Goal: Task Accomplishment & Management: Manage account settings

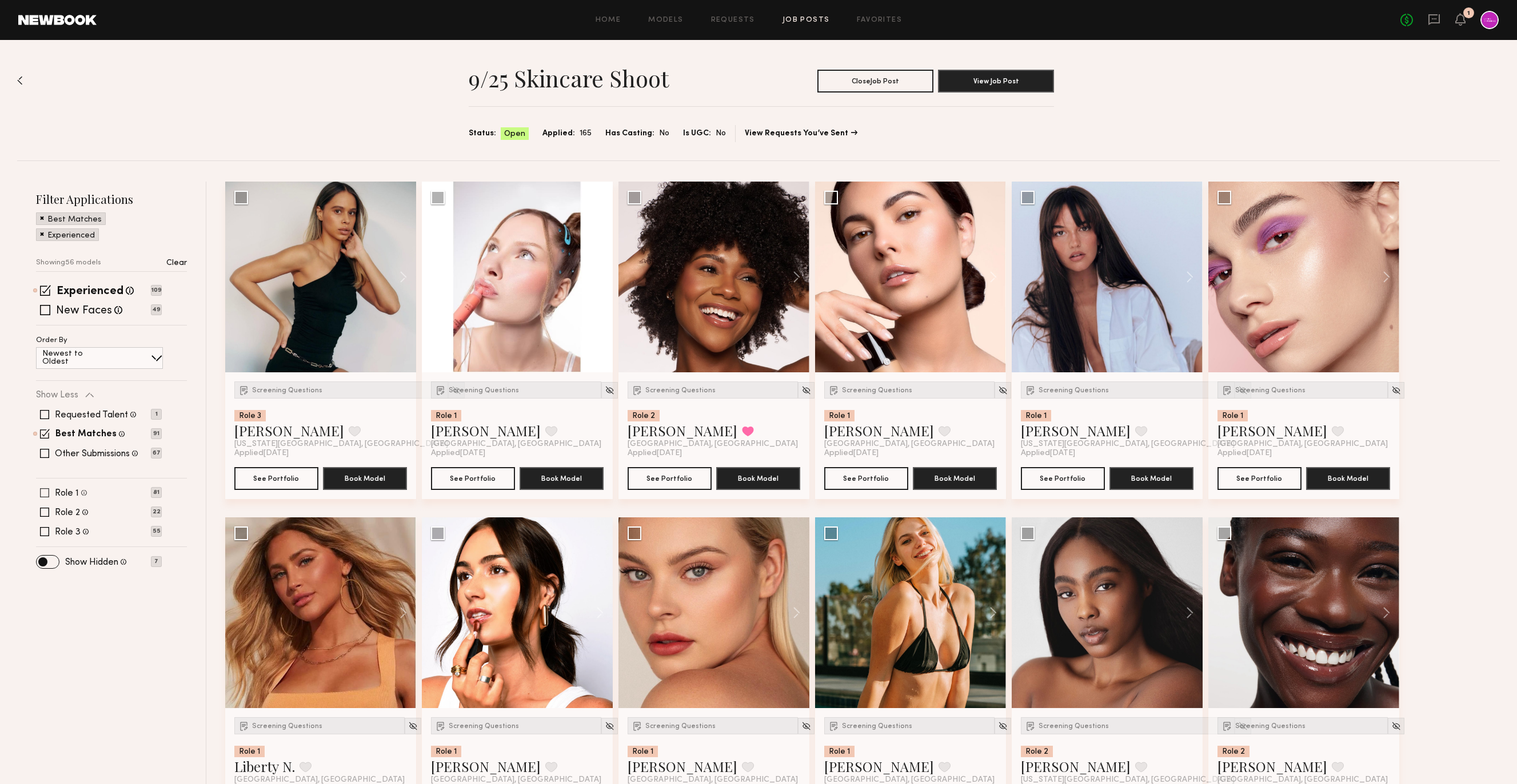
click at [48, 494] on span at bounding box center [45, 493] width 9 height 9
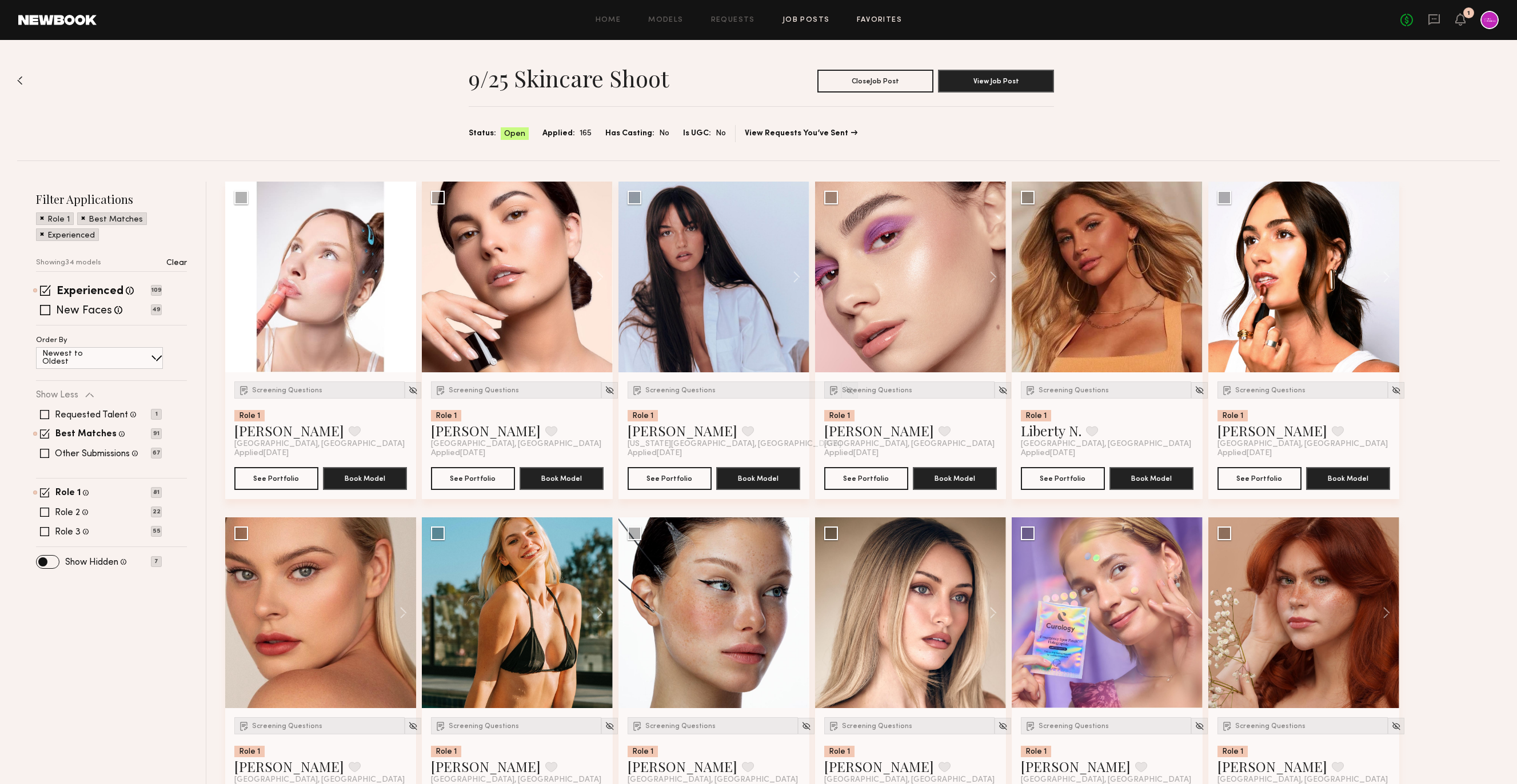
click at [888, 16] on link "Favorites" at bounding box center [879, 20] width 45 height 7
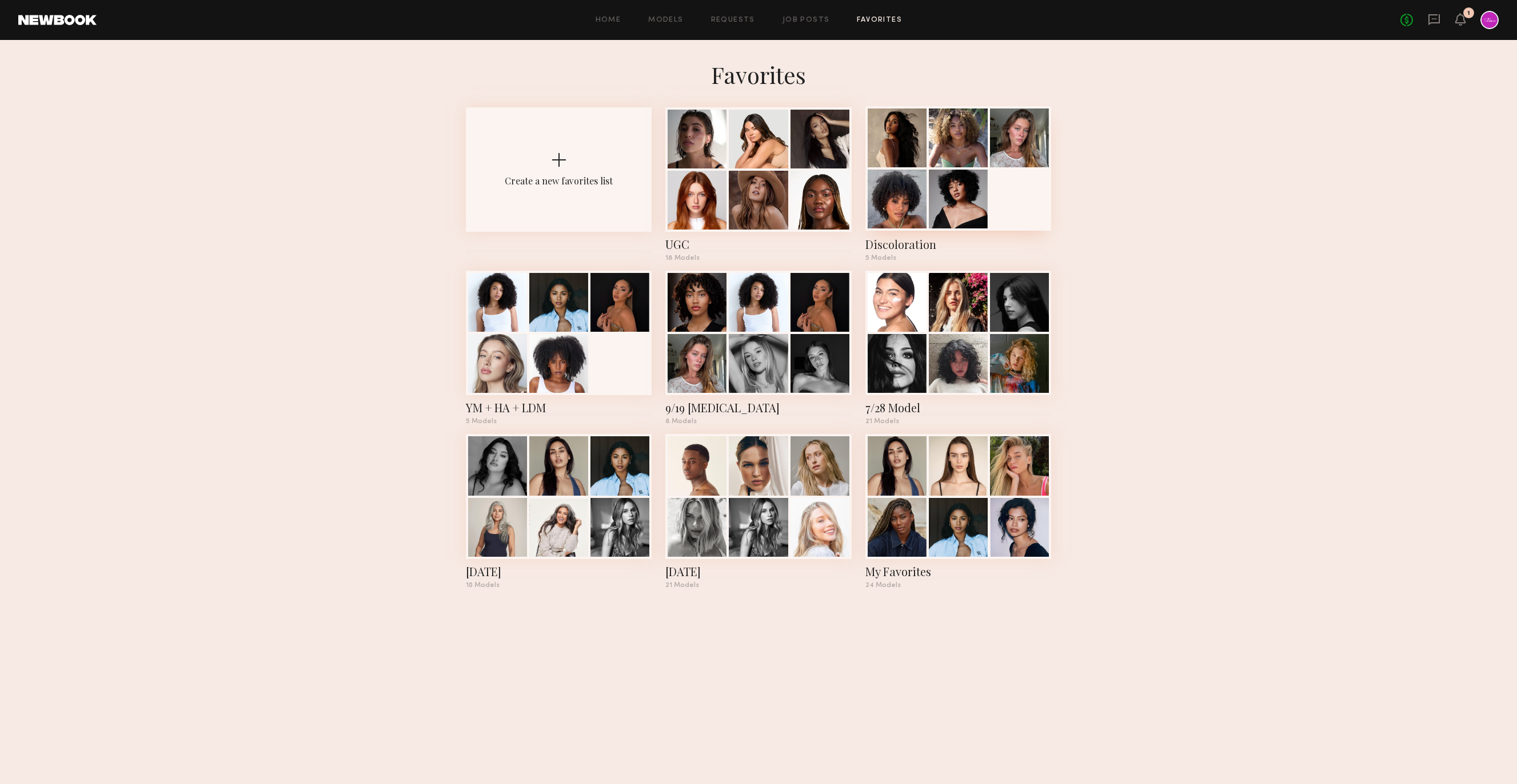
click at [911, 151] on div at bounding box center [896, 138] width 59 height 59
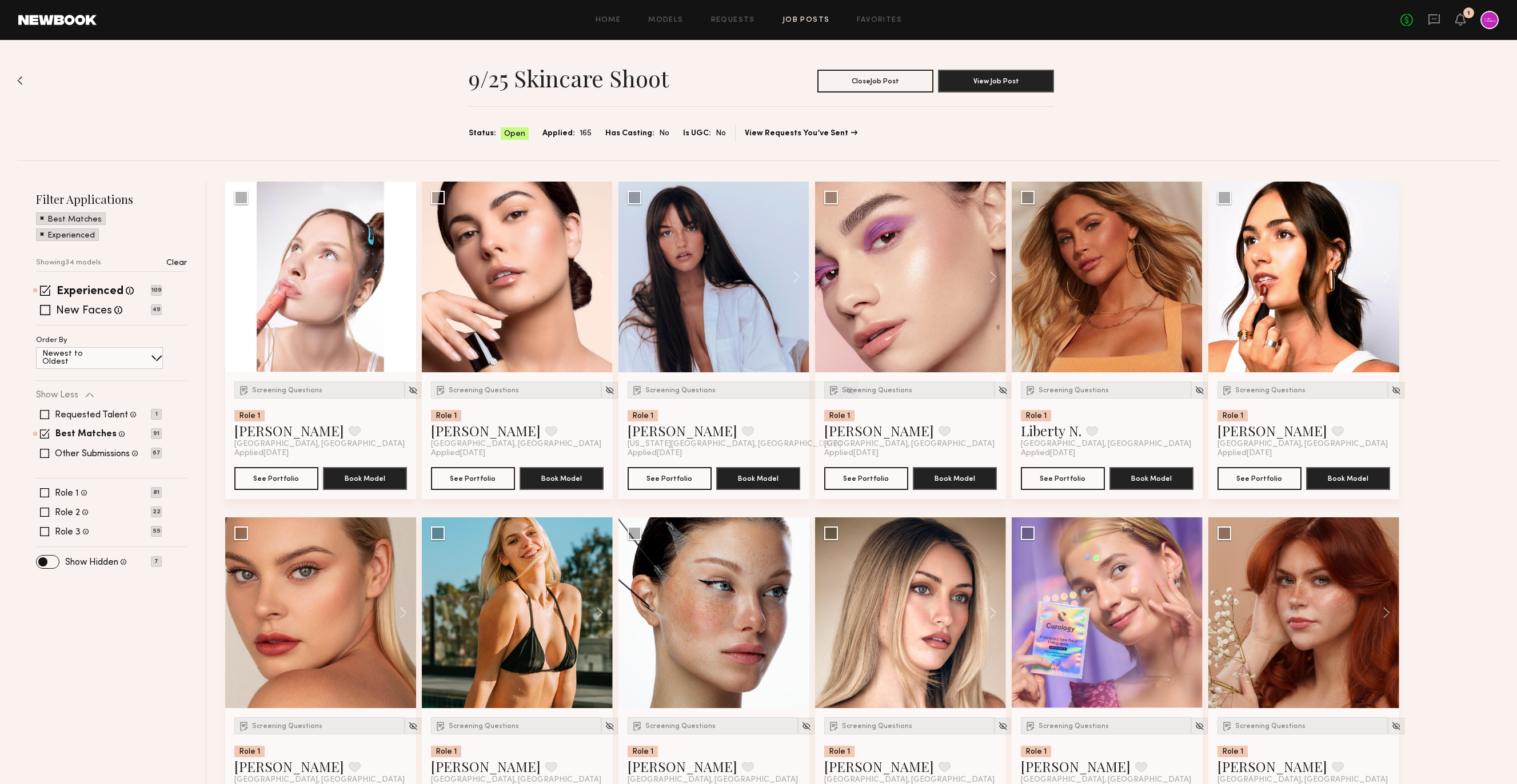
scroll to position [7, 0]
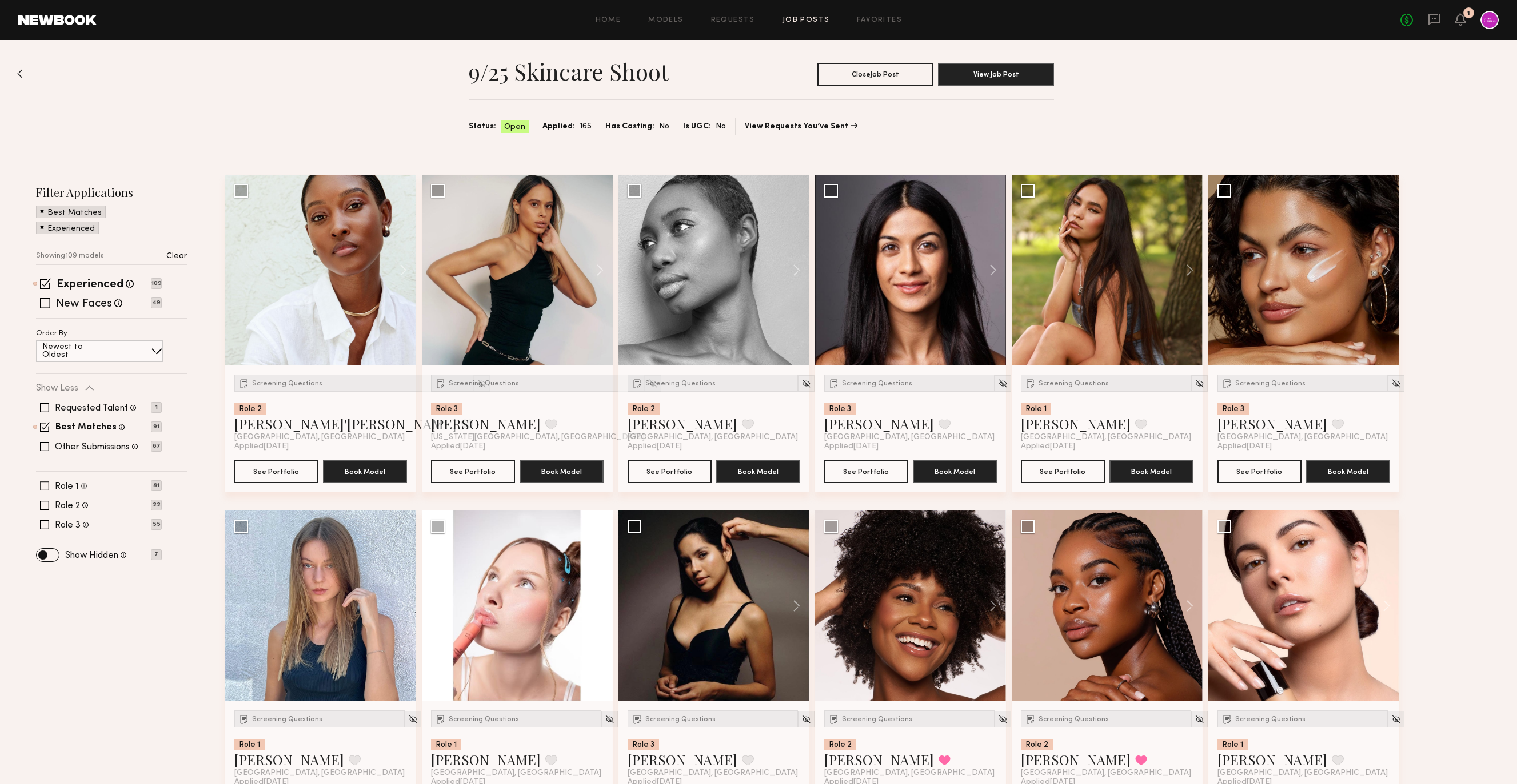
click at [43, 487] on span at bounding box center [45, 486] width 9 height 9
click at [1341, 88] on div "9/25 Skincare Shoot Close Job Post View Job Post Status: Open Applied: 165 Has …" at bounding box center [758, 93] width 1483 height 120
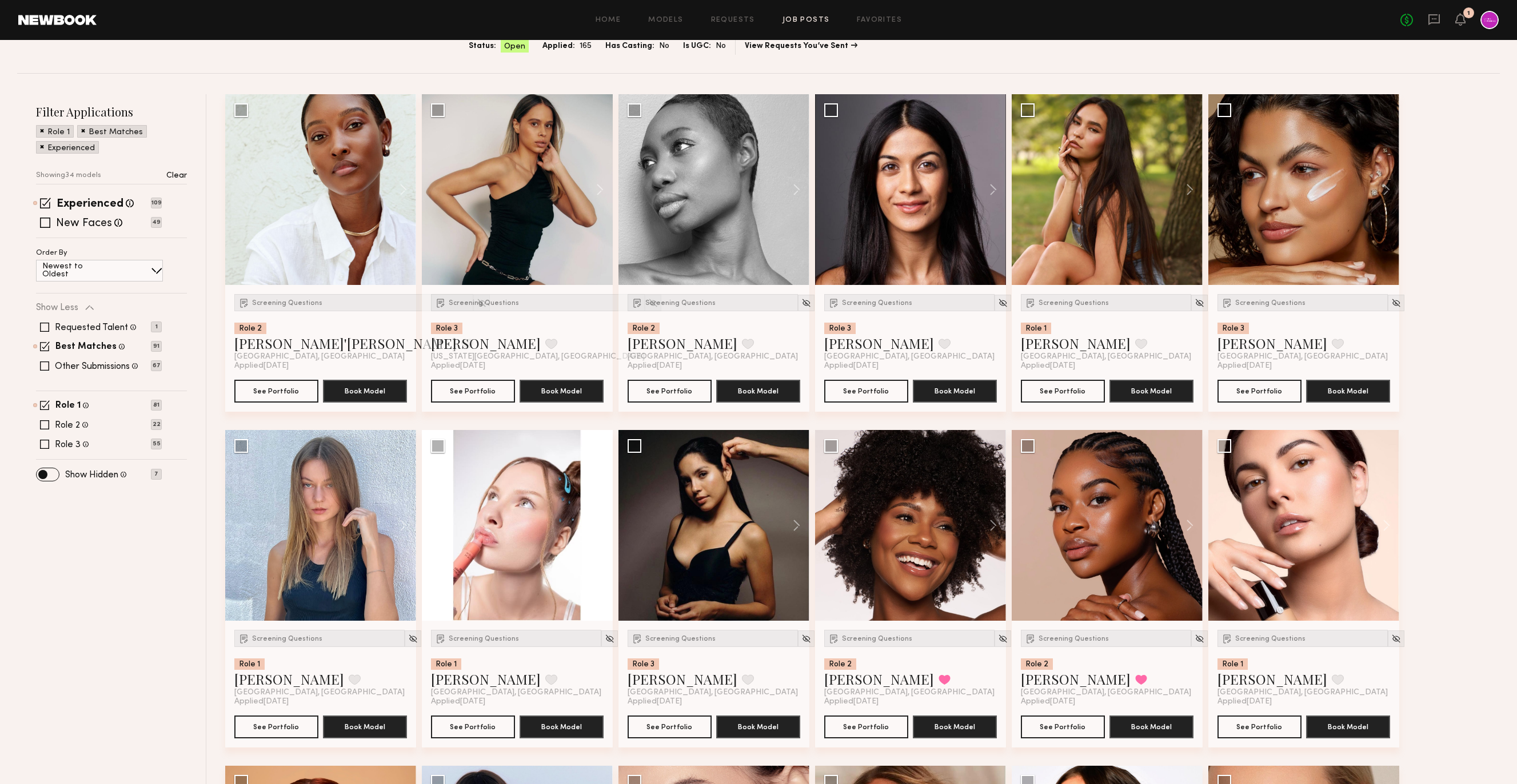
scroll to position [0, 0]
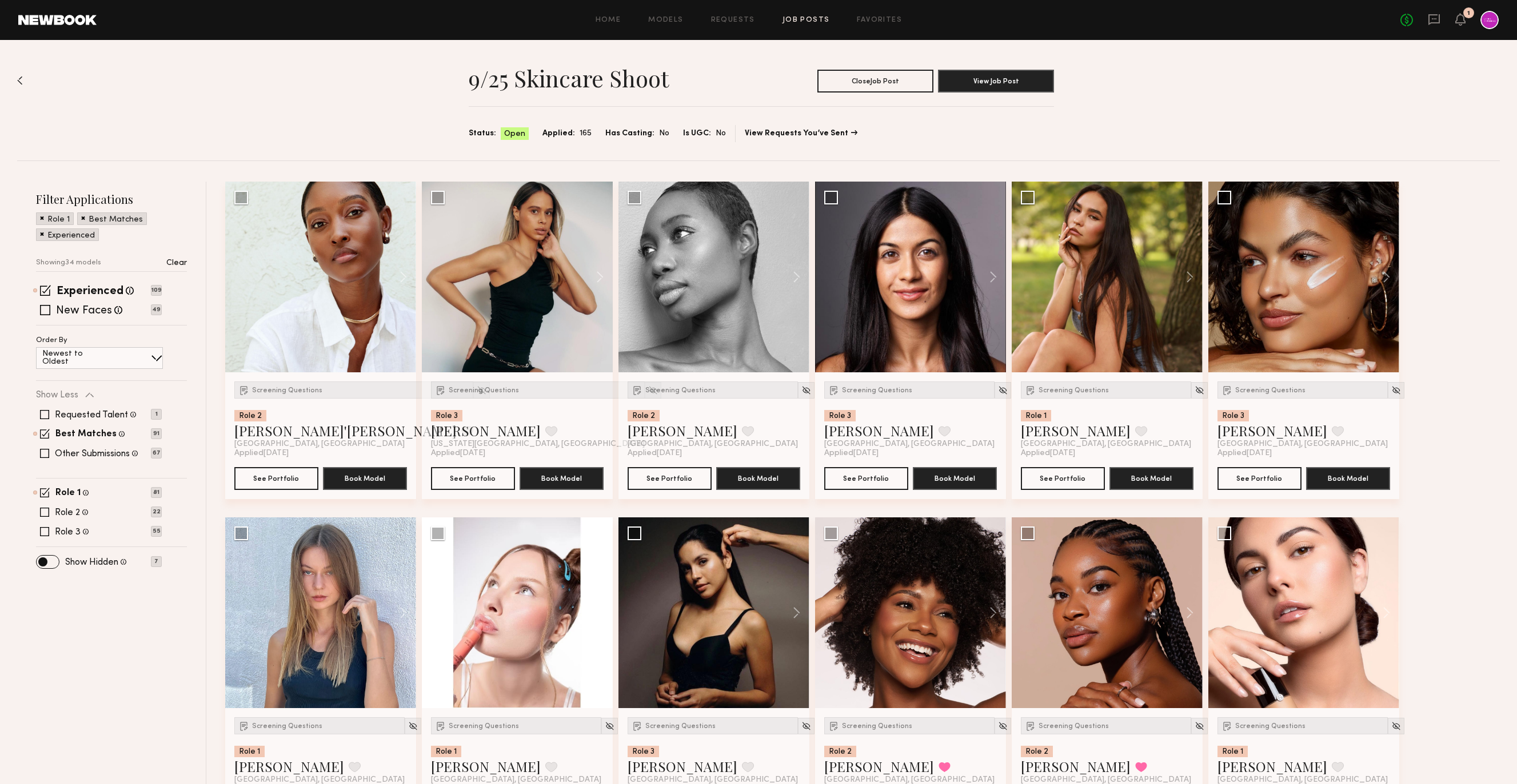
click at [43, 441] on div "Requested Talent Models you have reached out to with requests 1 Best Matches Mo…" at bounding box center [99, 434] width 126 height 69
click at [44, 288] on span at bounding box center [45, 290] width 11 height 11
click at [43, 419] on span at bounding box center [45, 418] width 9 height 9
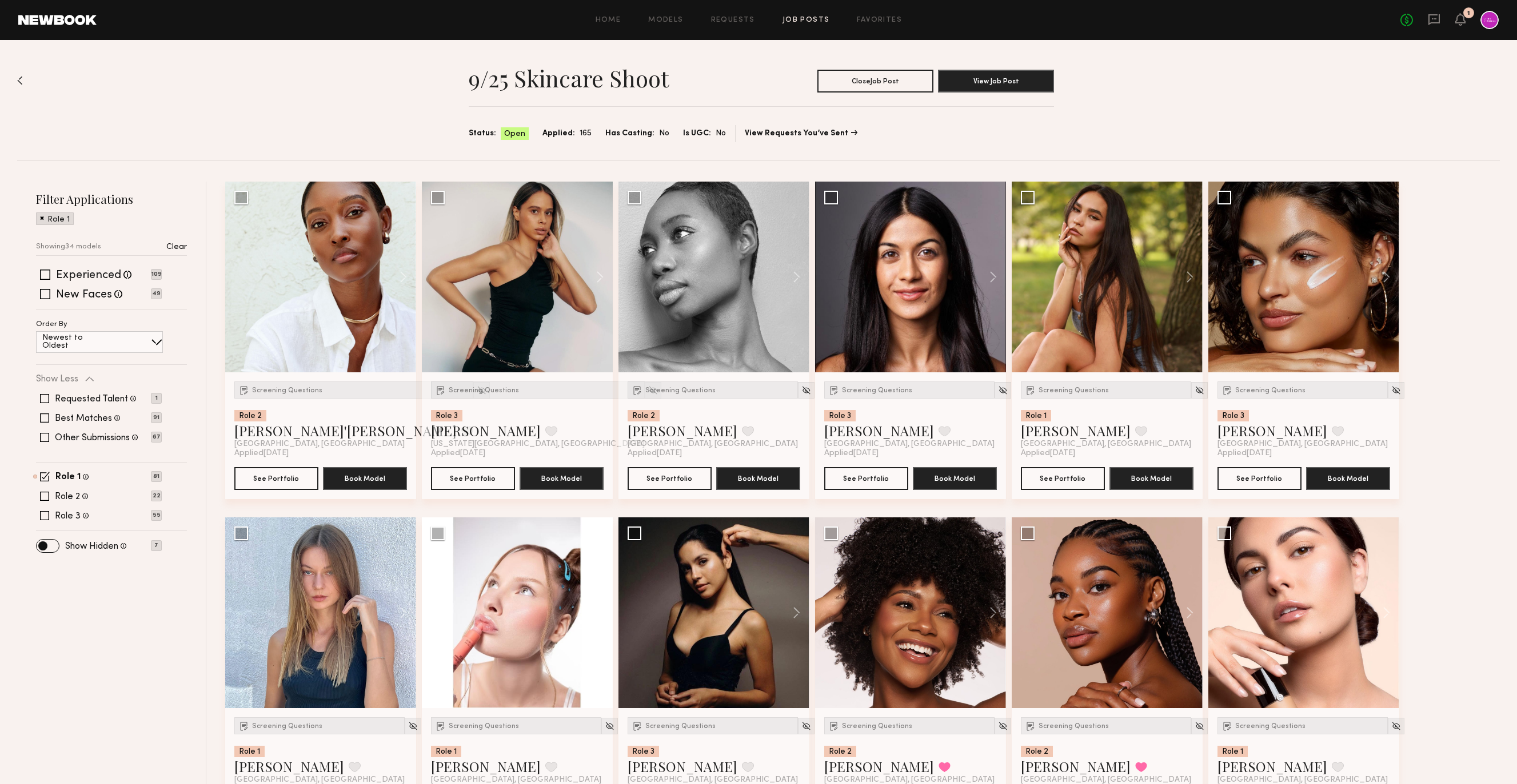
click at [48, 484] on div "Role 1 Female, 18–30, White / Caucasian 81 Role 2 Female, 20–30, Black/ African…" at bounding box center [111, 496] width 151 height 48
click at [47, 480] on span at bounding box center [45, 477] width 9 height 9
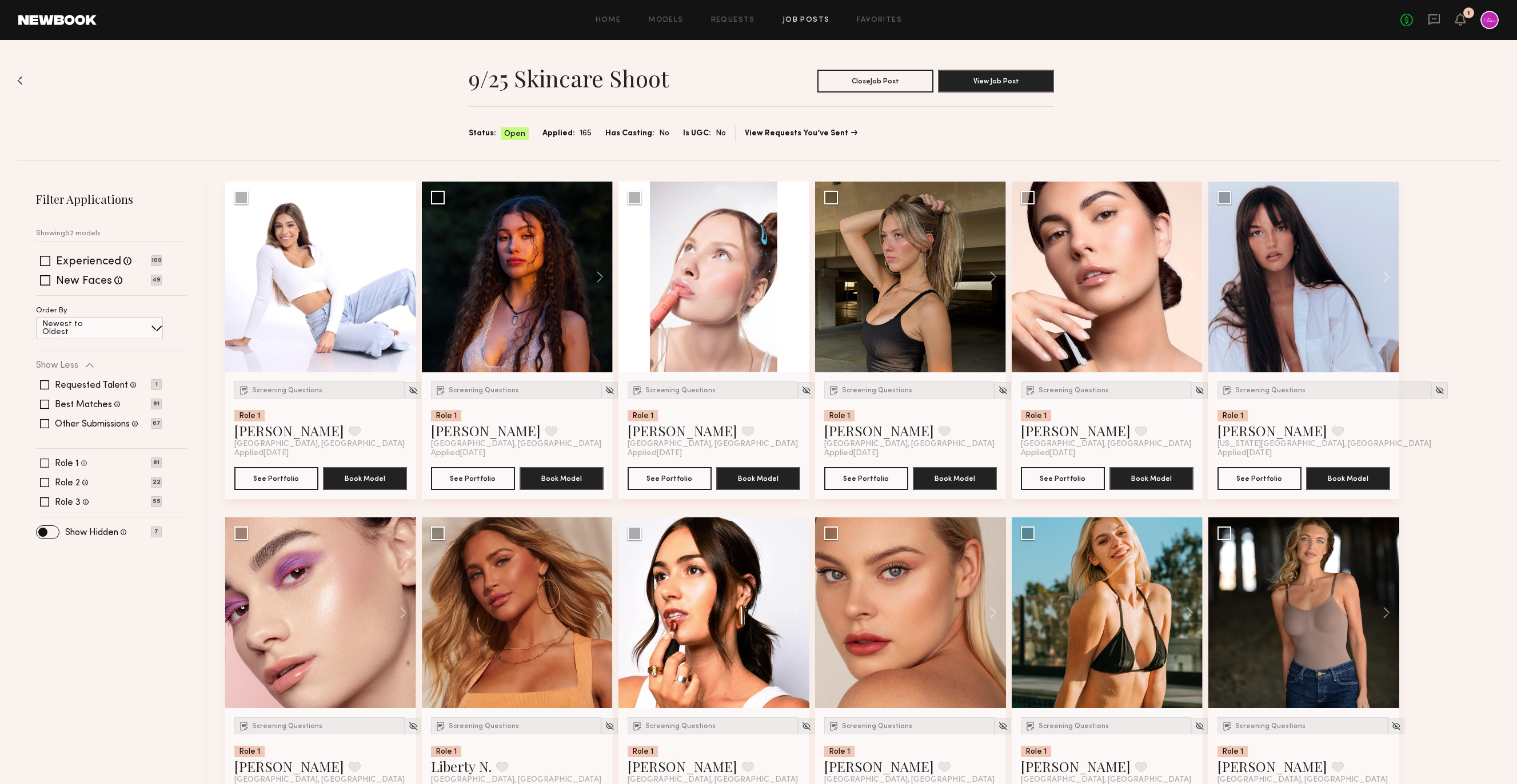
click at [45, 462] on span at bounding box center [45, 463] width 9 height 9
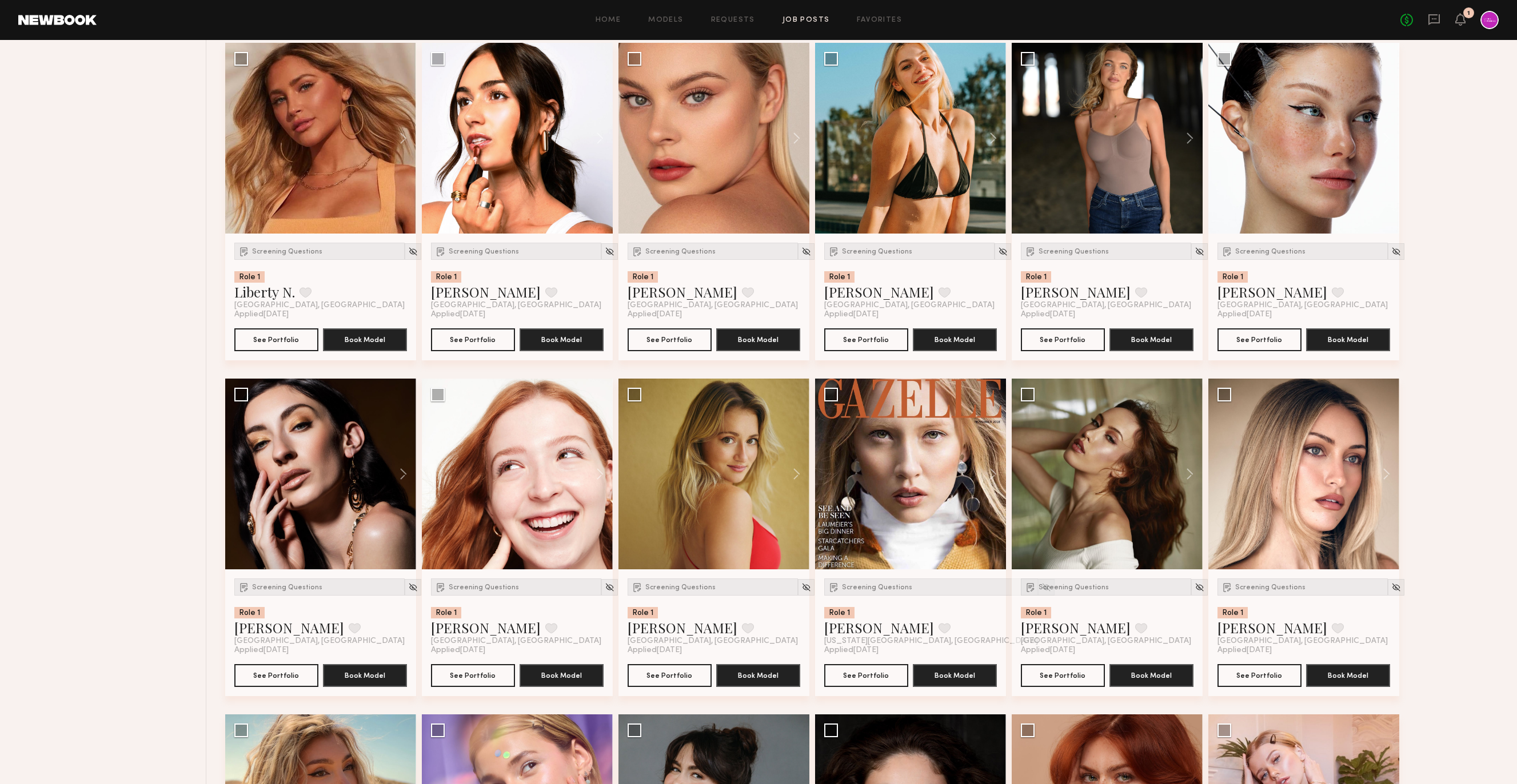
scroll to position [913, 0]
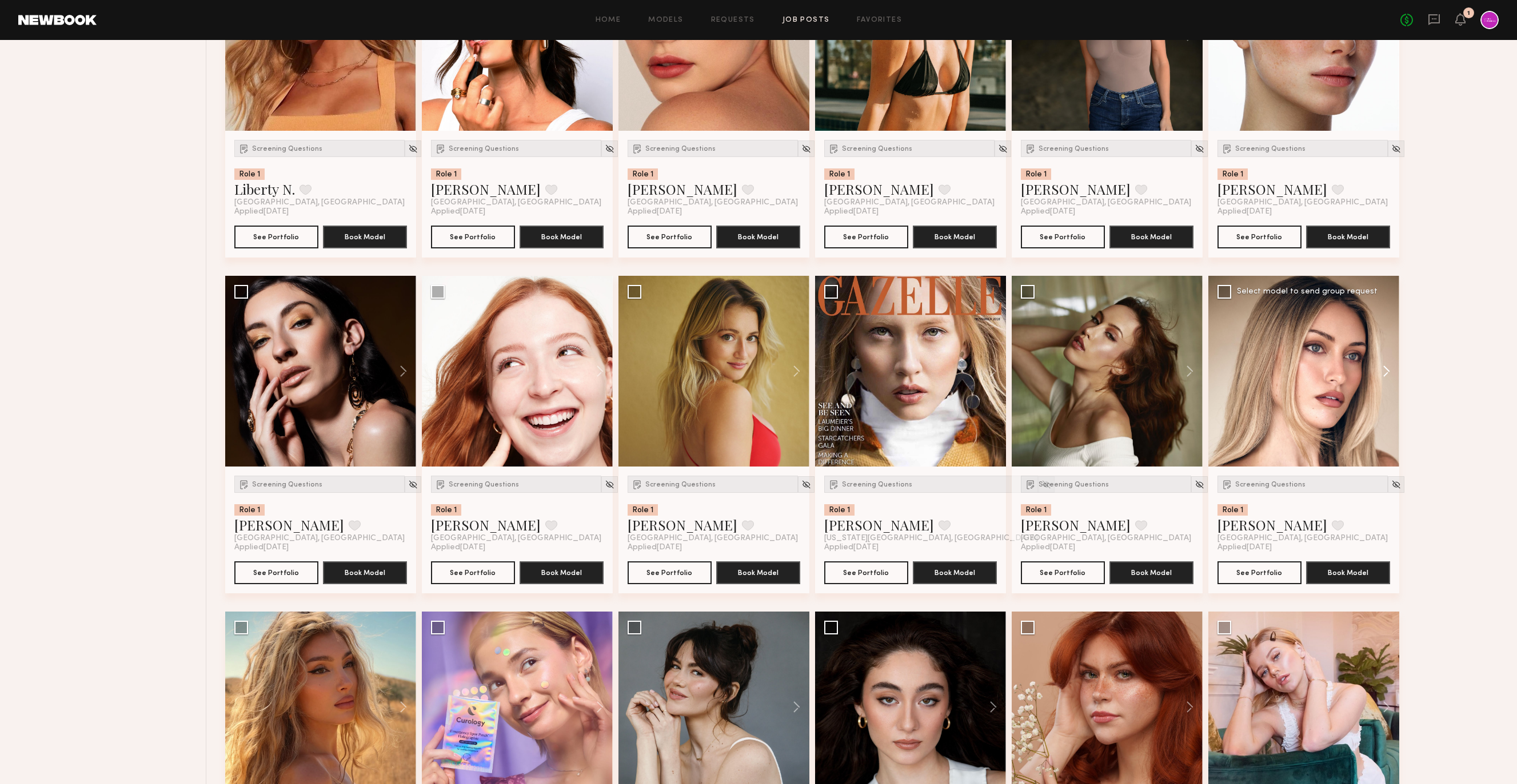
click at [1385, 372] on button at bounding box center [1380, 372] width 37 height 191
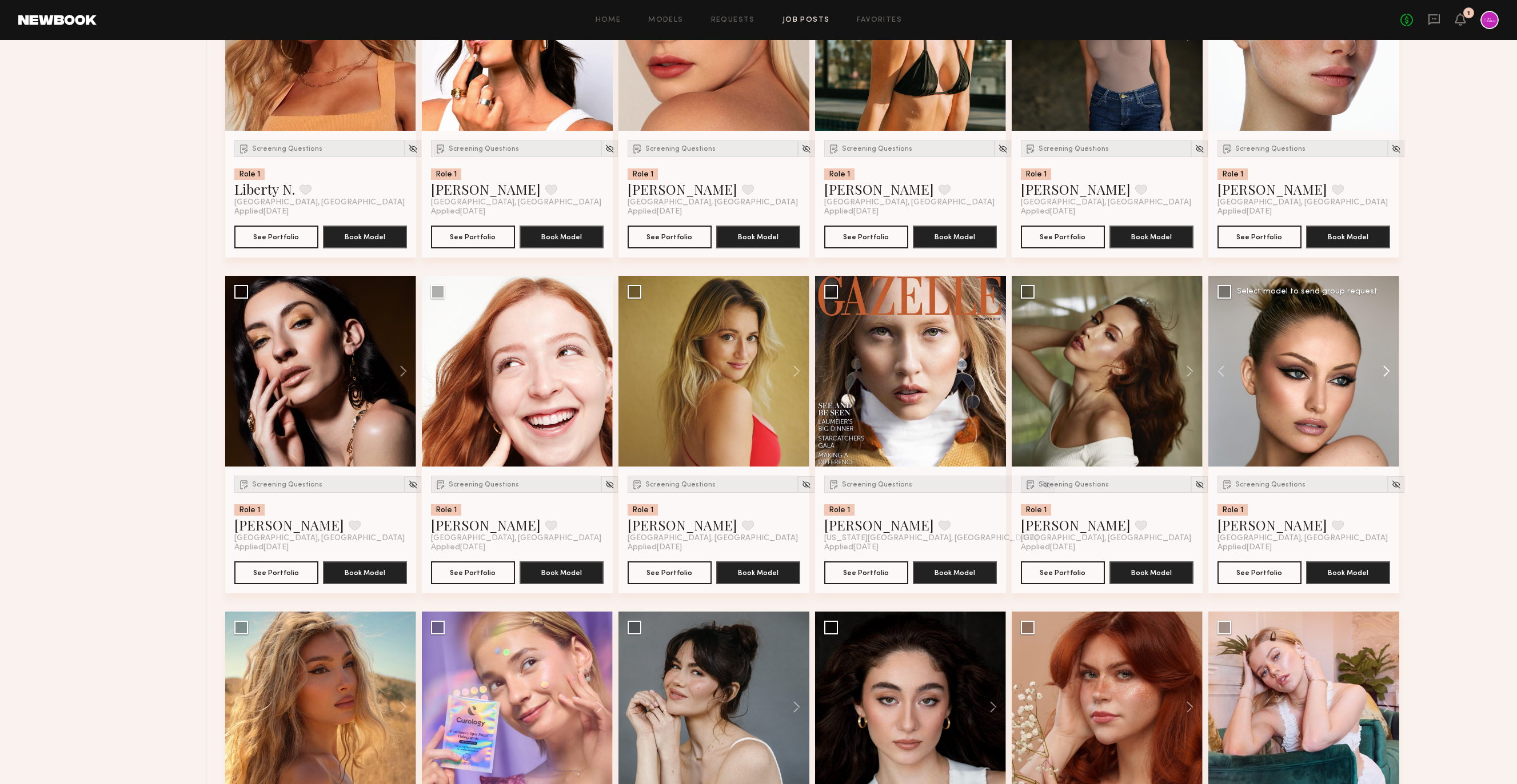
click at [1385, 372] on button at bounding box center [1380, 372] width 37 height 191
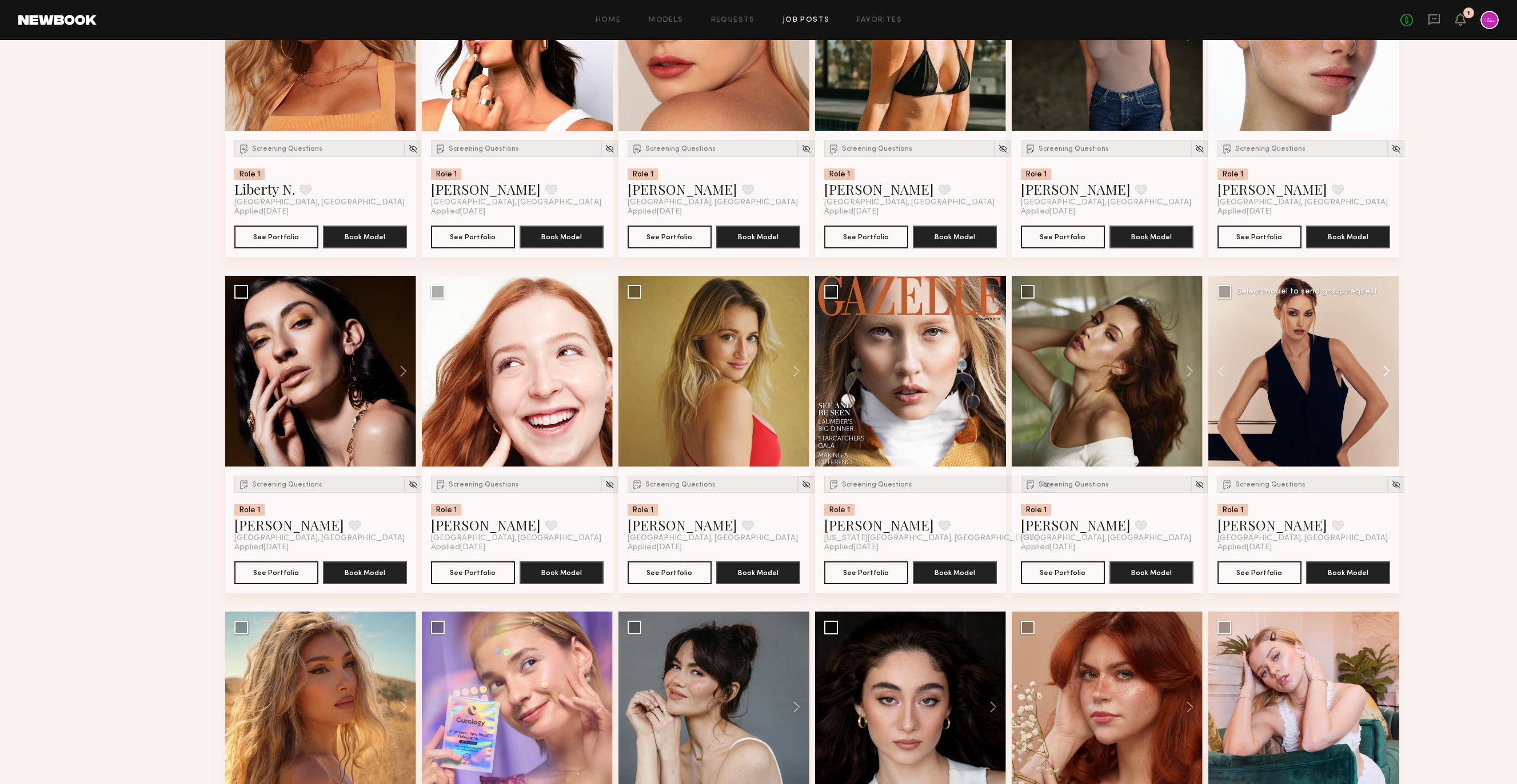
click at [1385, 372] on button at bounding box center [1380, 372] width 37 height 191
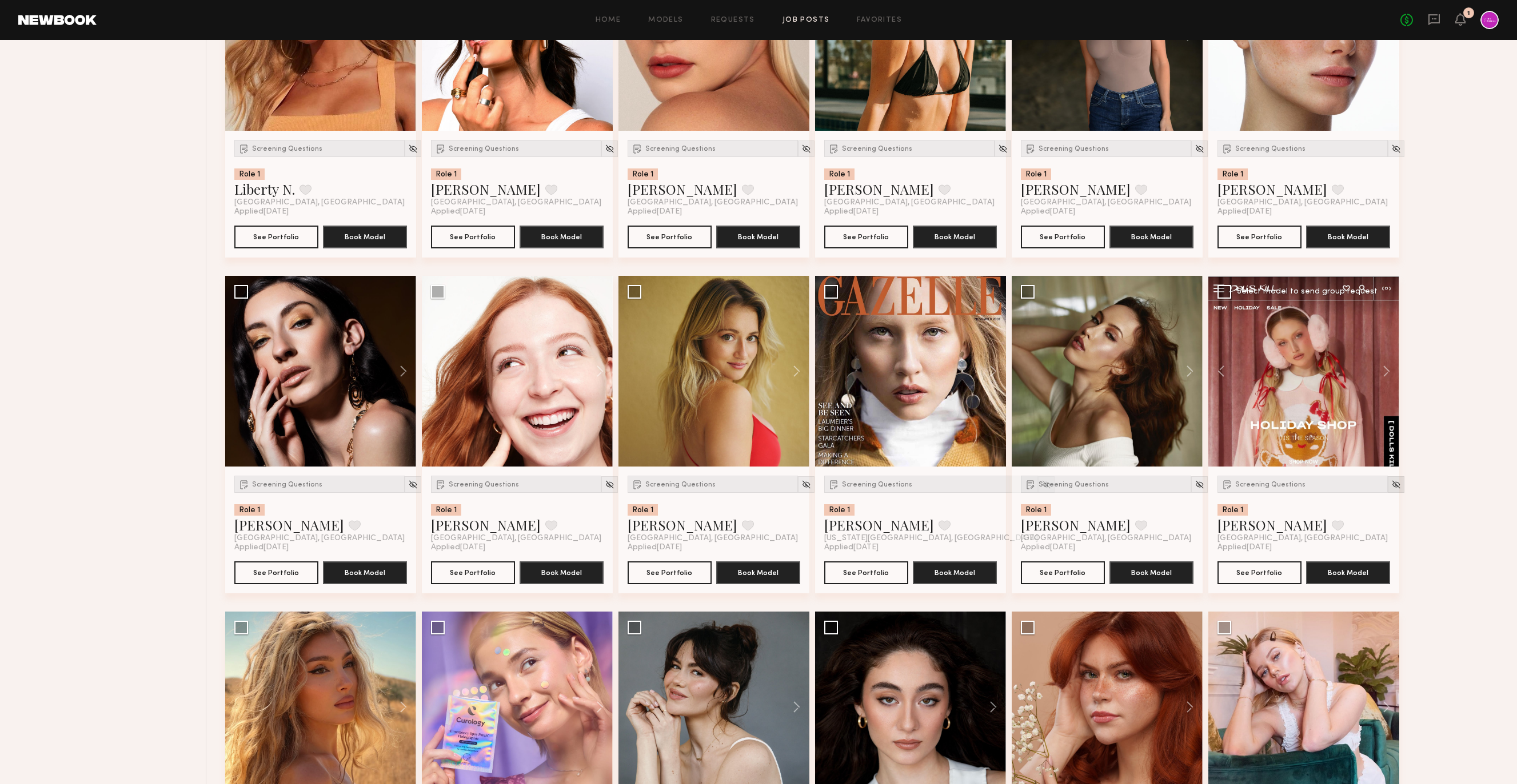
click at [1391, 484] on img at bounding box center [1396, 484] width 9 height 9
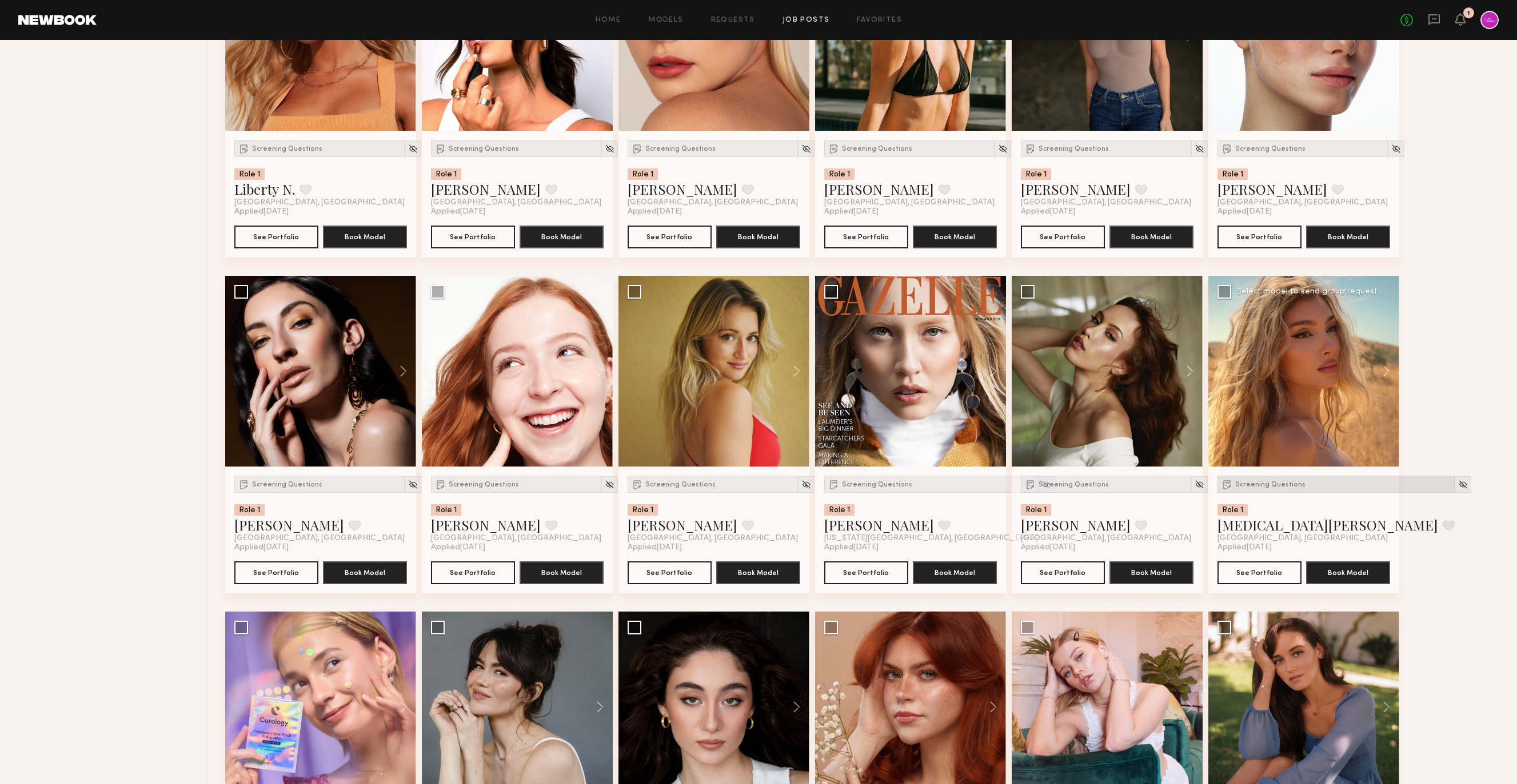
click at [1252, 487] on span "Screening Questions" at bounding box center [1270, 484] width 70 height 7
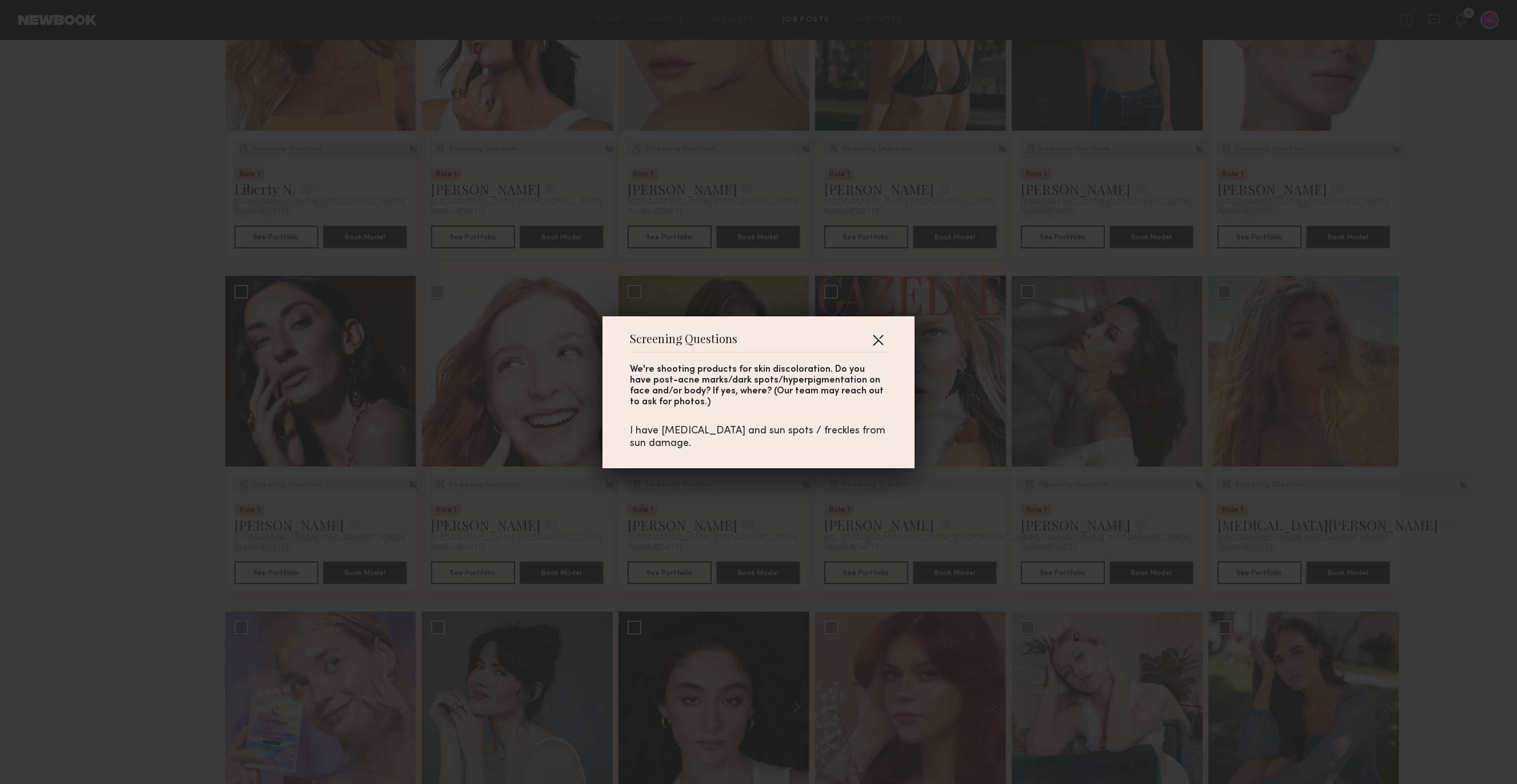
click at [877, 340] on button "button" at bounding box center [877, 340] width 18 height 18
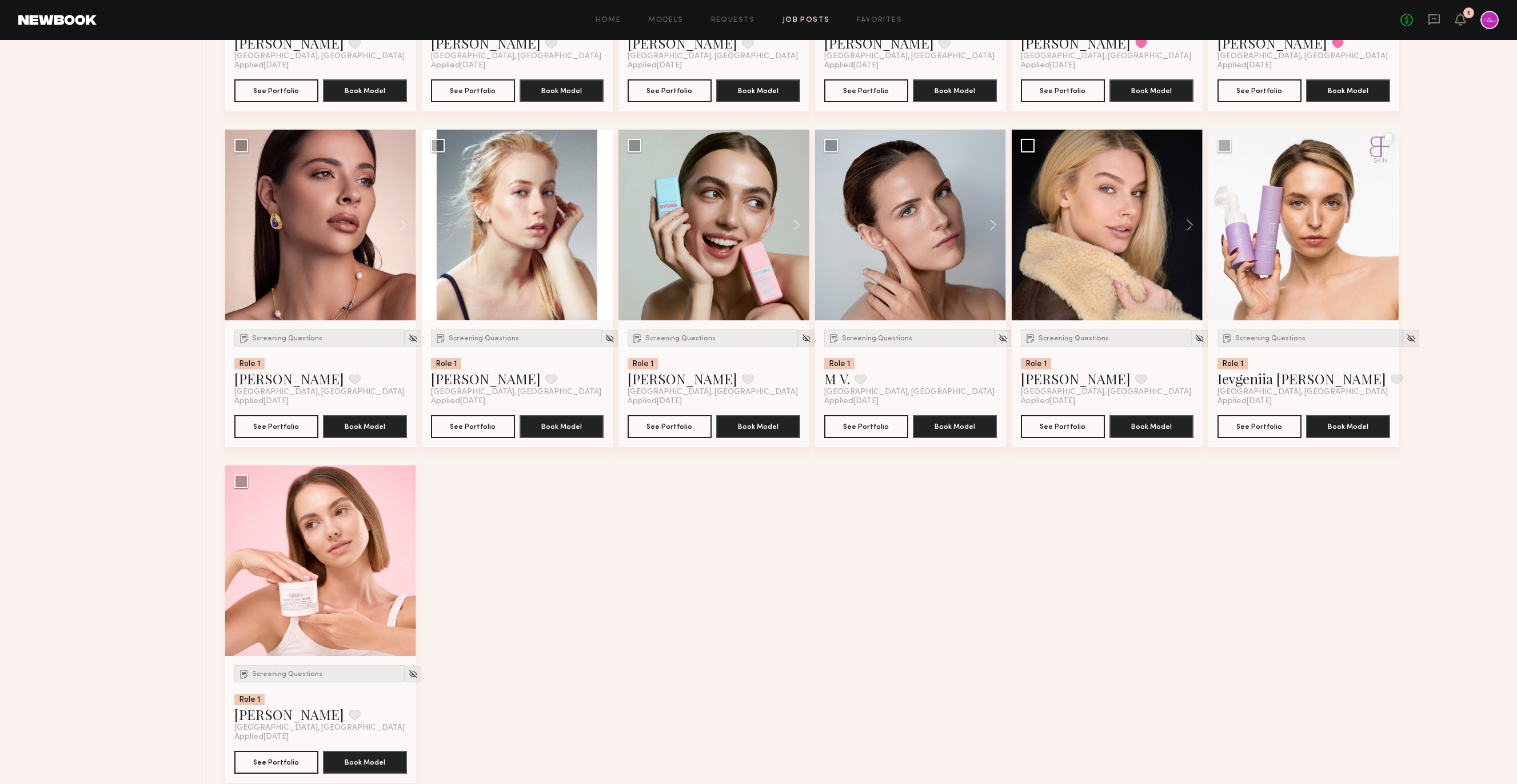
scroll to position [4072, 0]
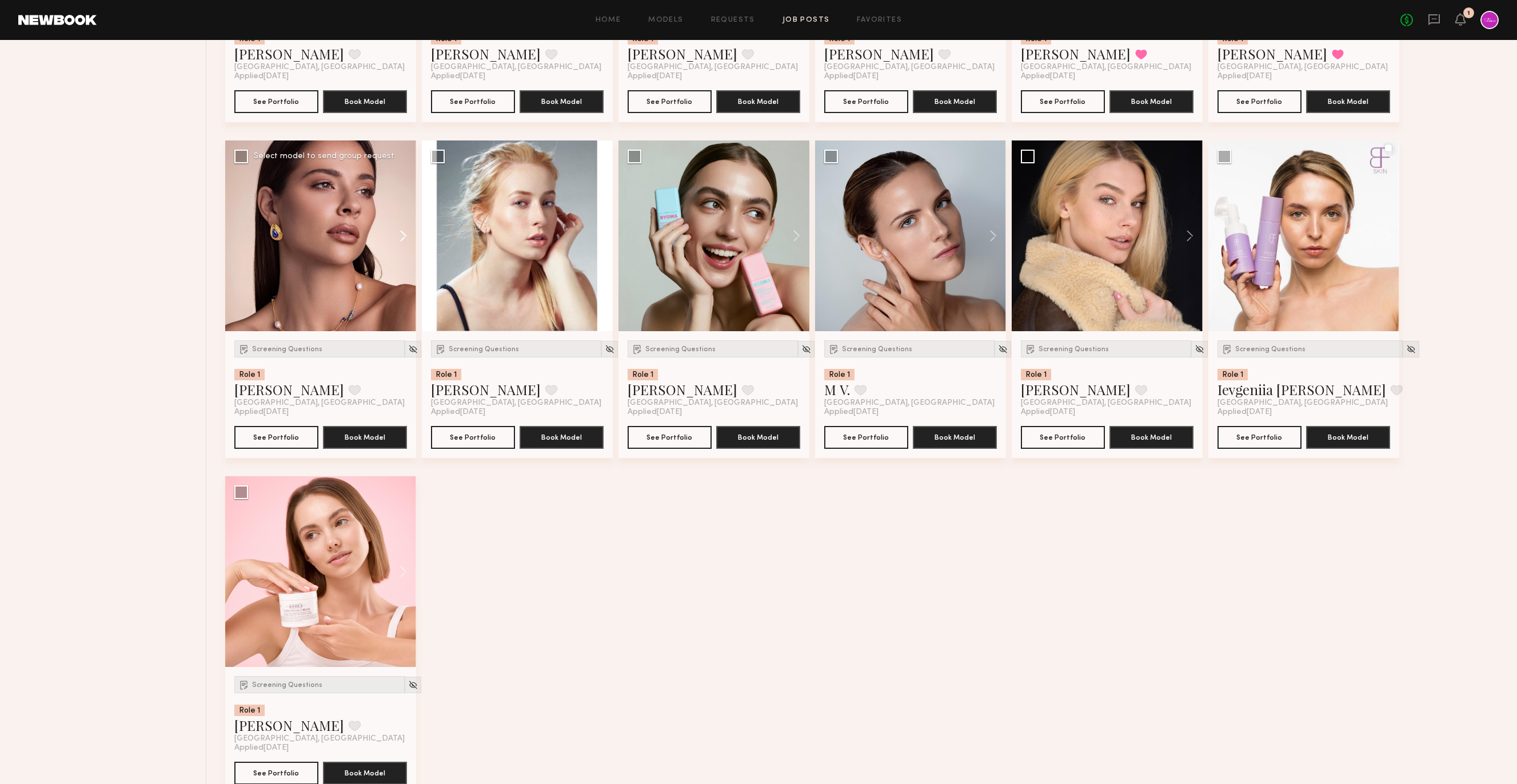
click at [393, 238] on button at bounding box center [398, 236] width 37 height 191
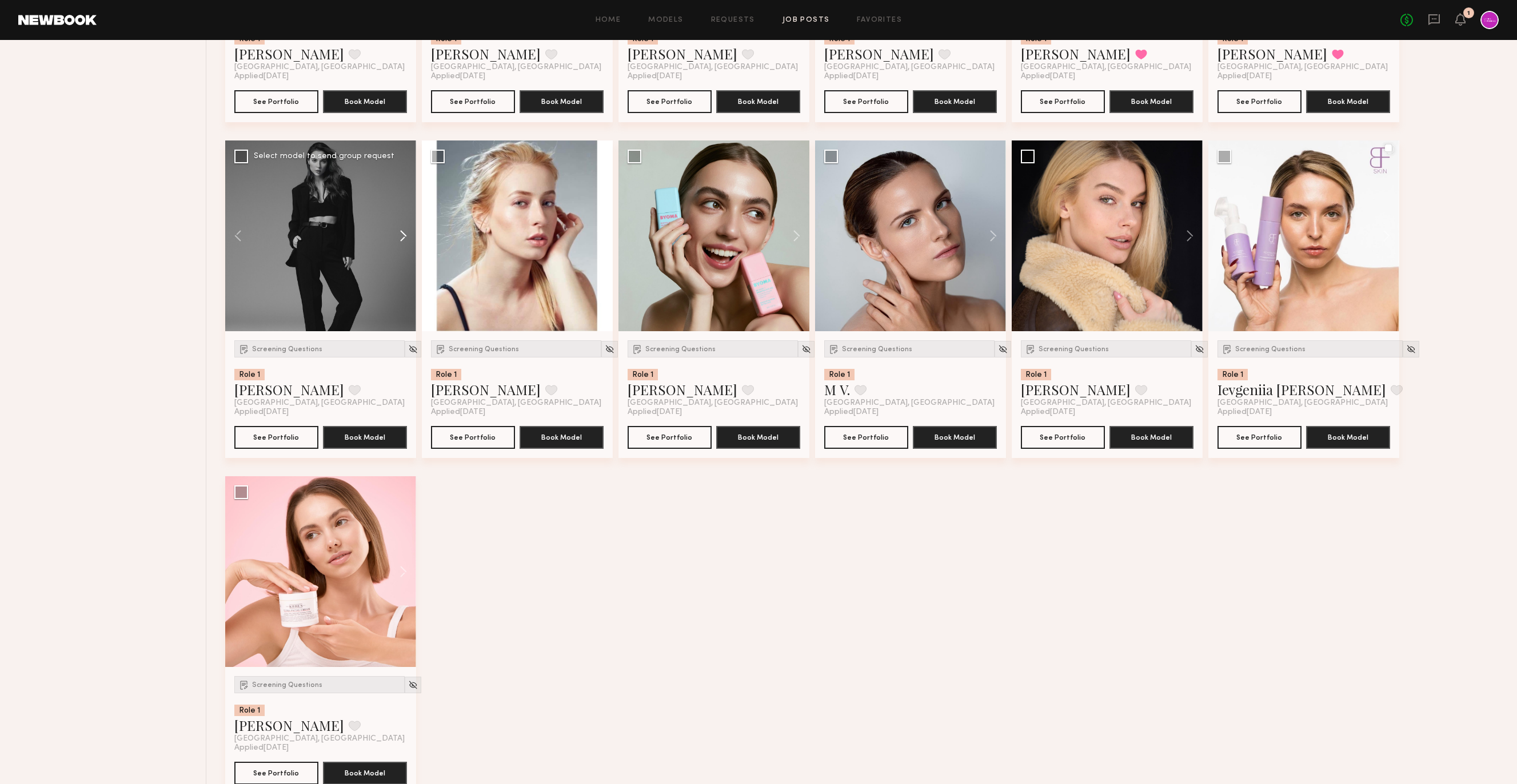
click at [393, 238] on button at bounding box center [398, 236] width 37 height 191
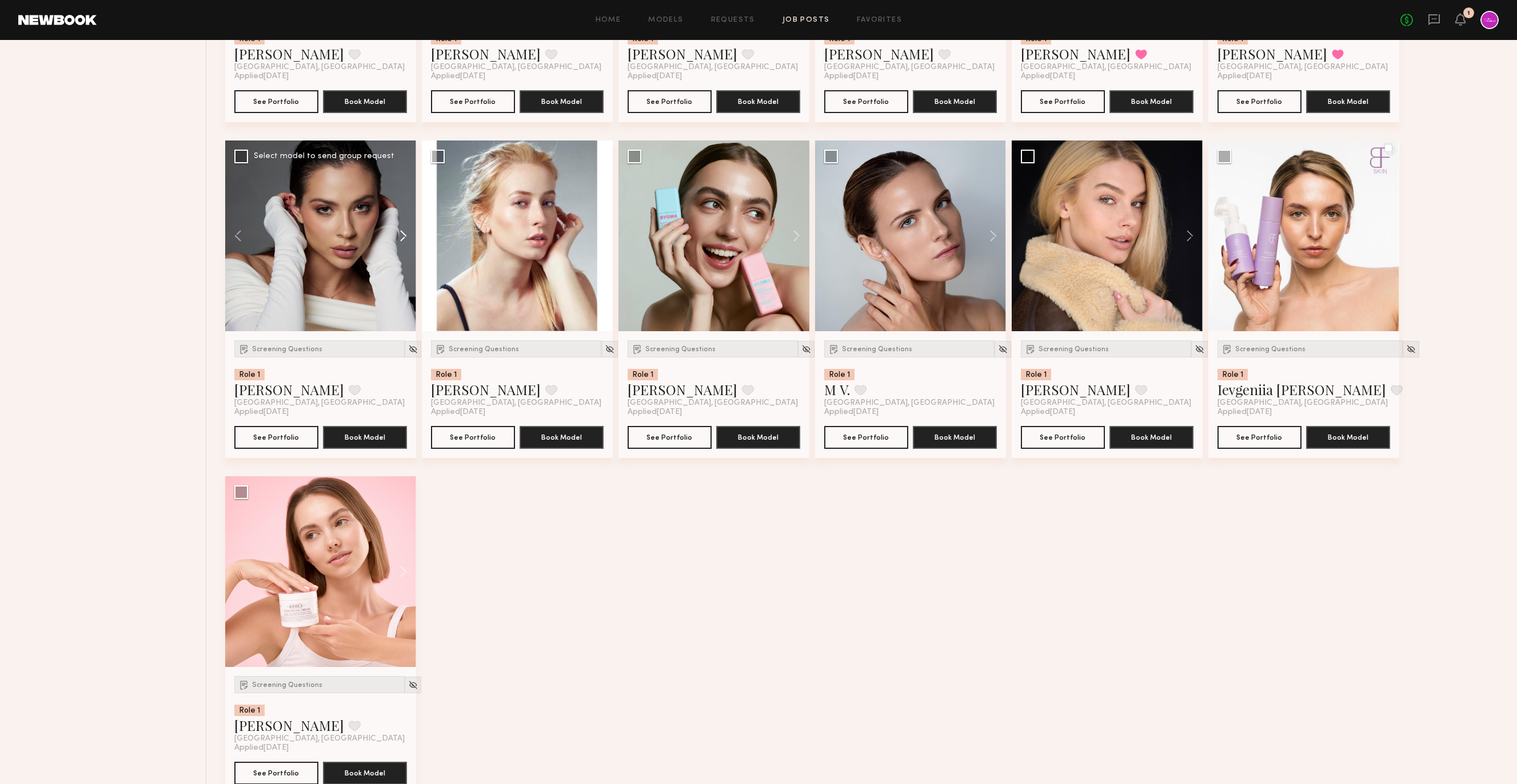
click at [393, 238] on button at bounding box center [398, 236] width 37 height 191
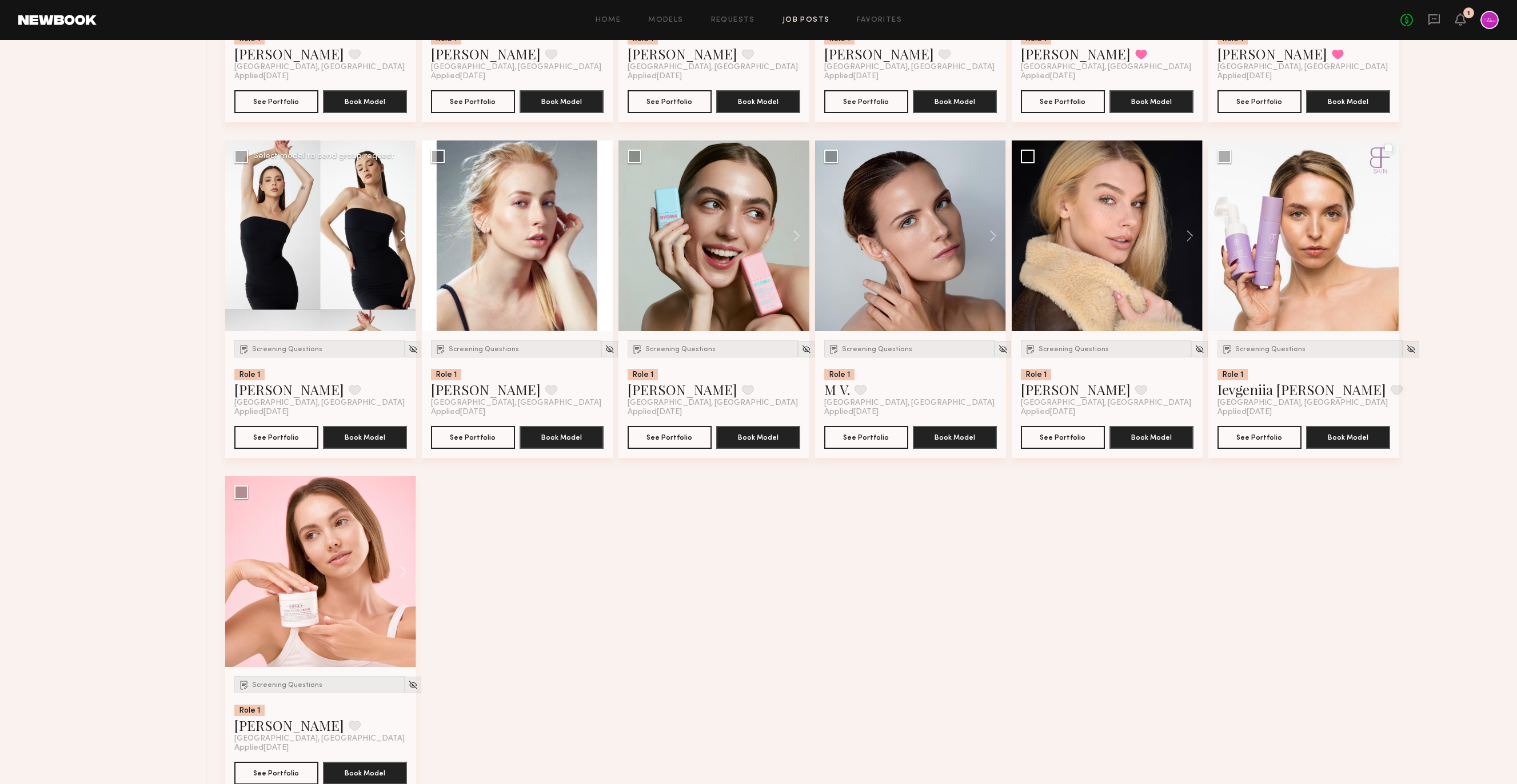
click at [393, 238] on button at bounding box center [398, 236] width 37 height 191
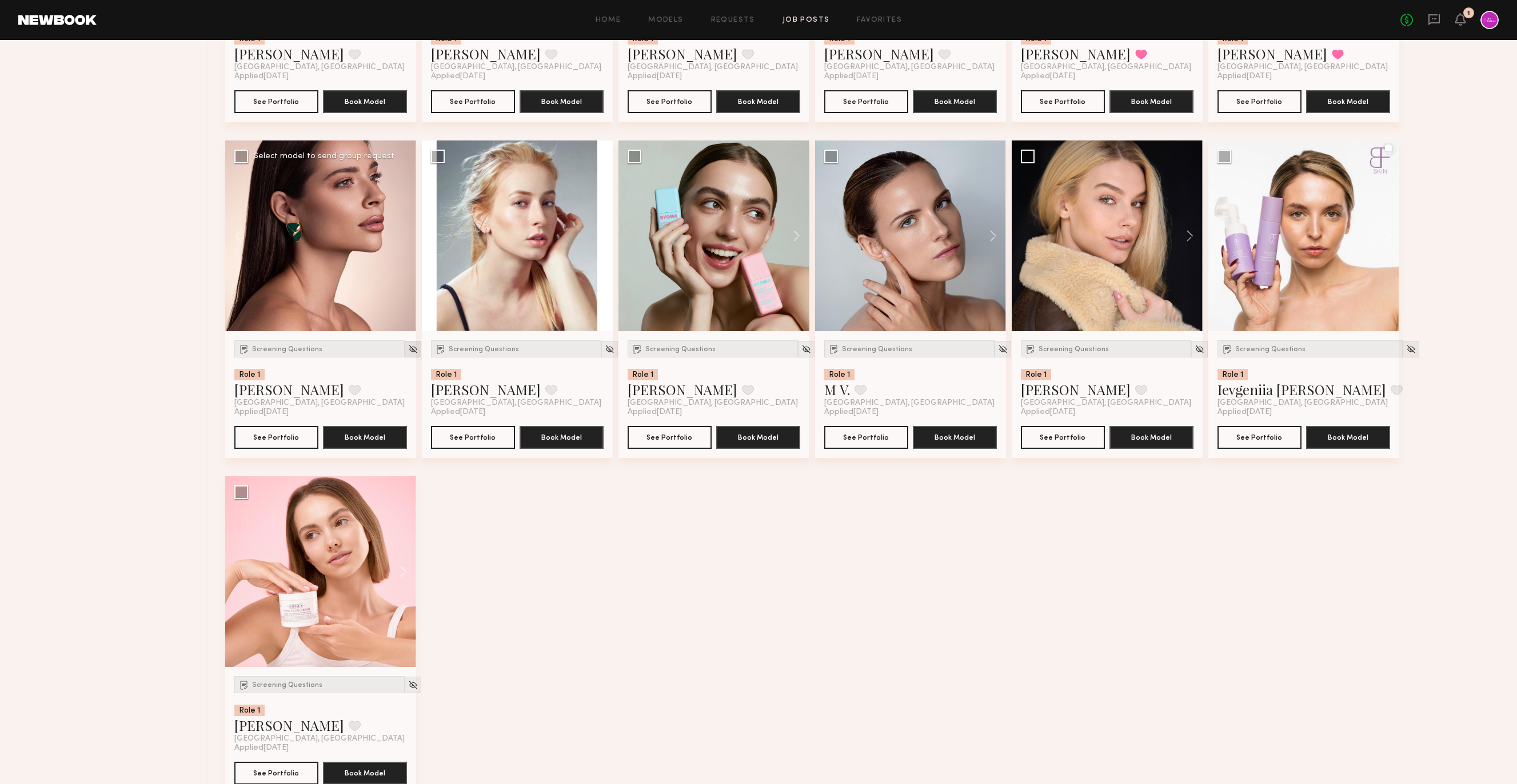
click at [408, 350] on img at bounding box center [413, 349] width 9 height 9
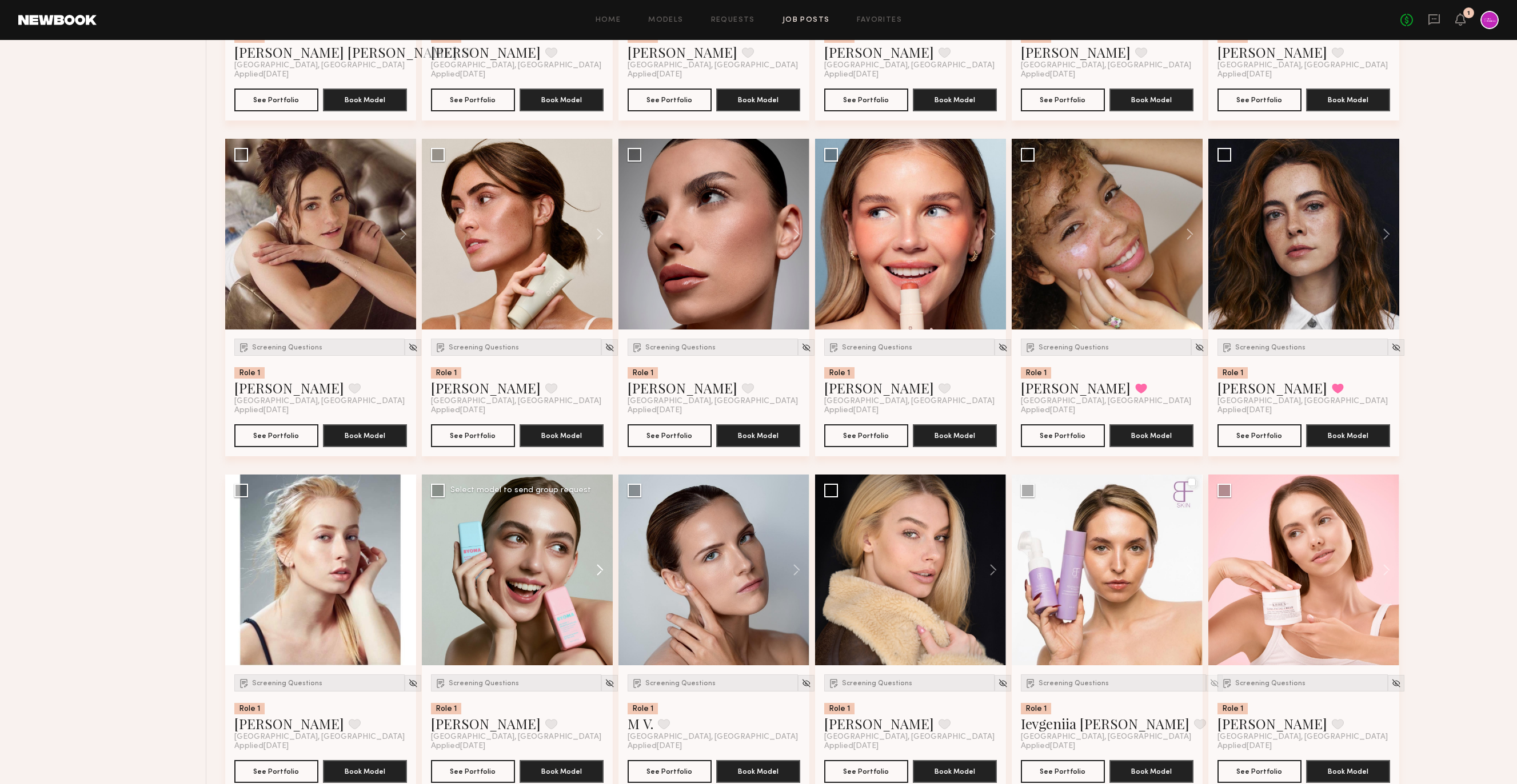
scroll to position [3767, 0]
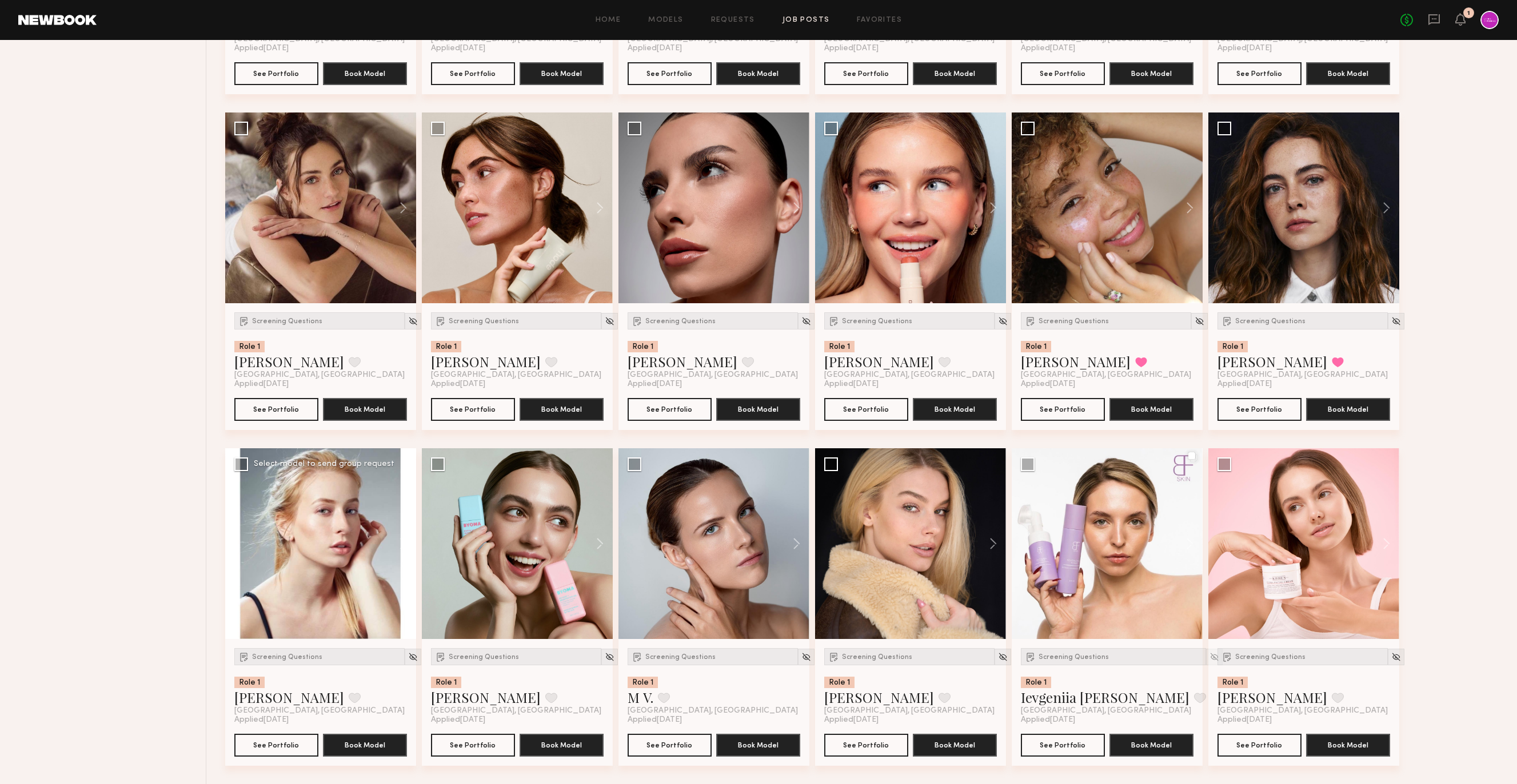
click at [400, 546] on button at bounding box center [398, 544] width 37 height 191
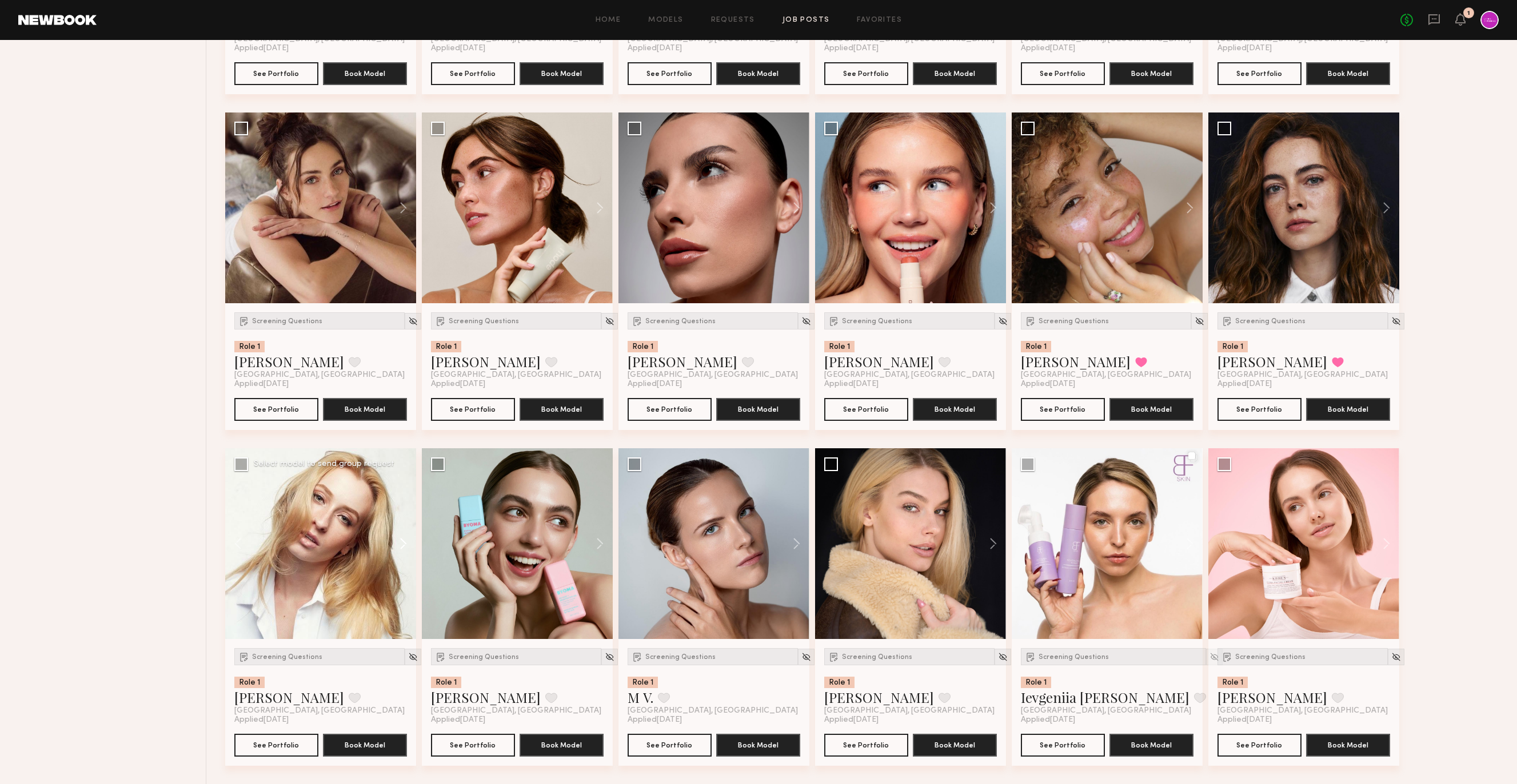
click at [400, 546] on button at bounding box center [398, 544] width 37 height 191
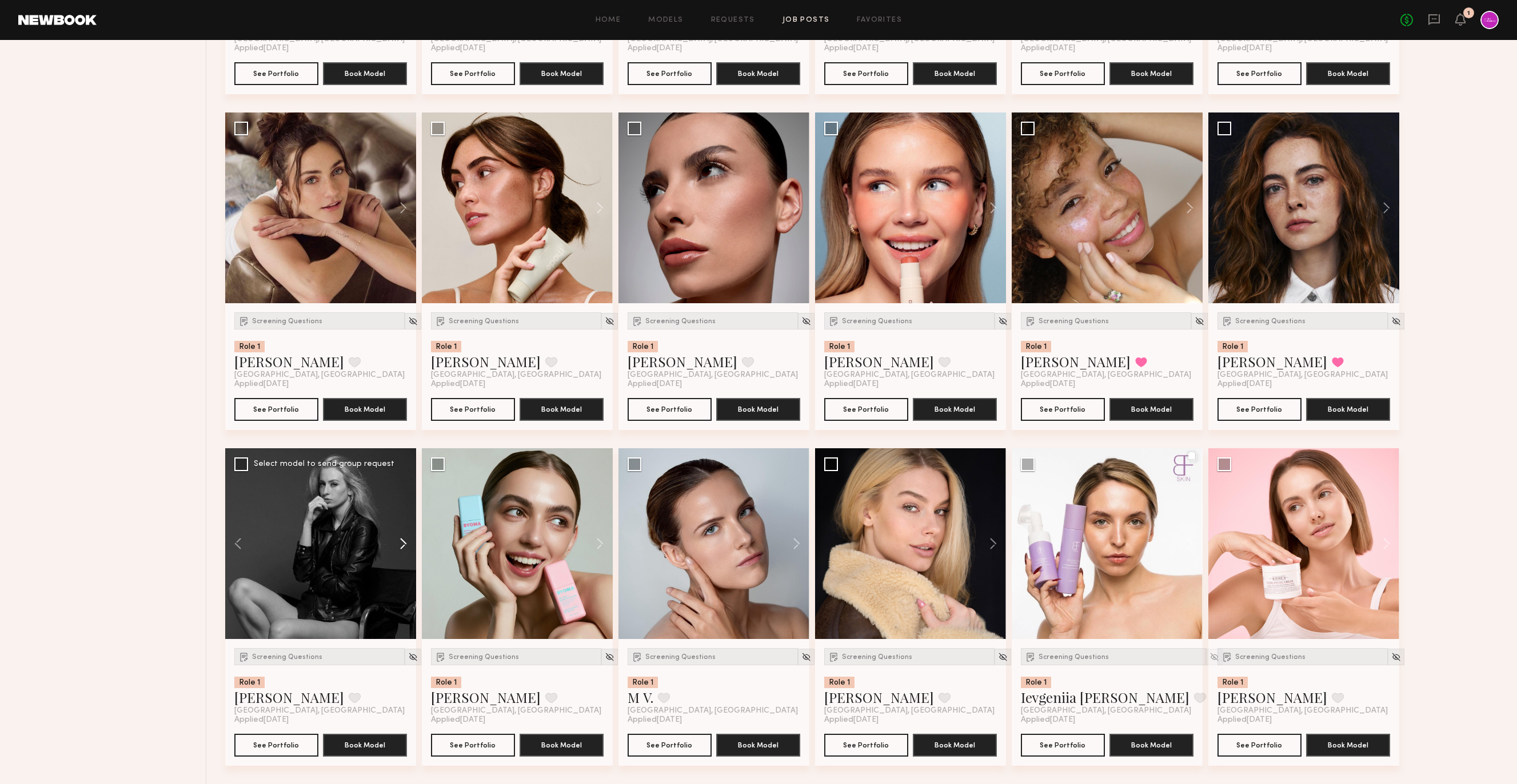
click at [400, 546] on button at bounding box center [398, 544] width 37 height 191
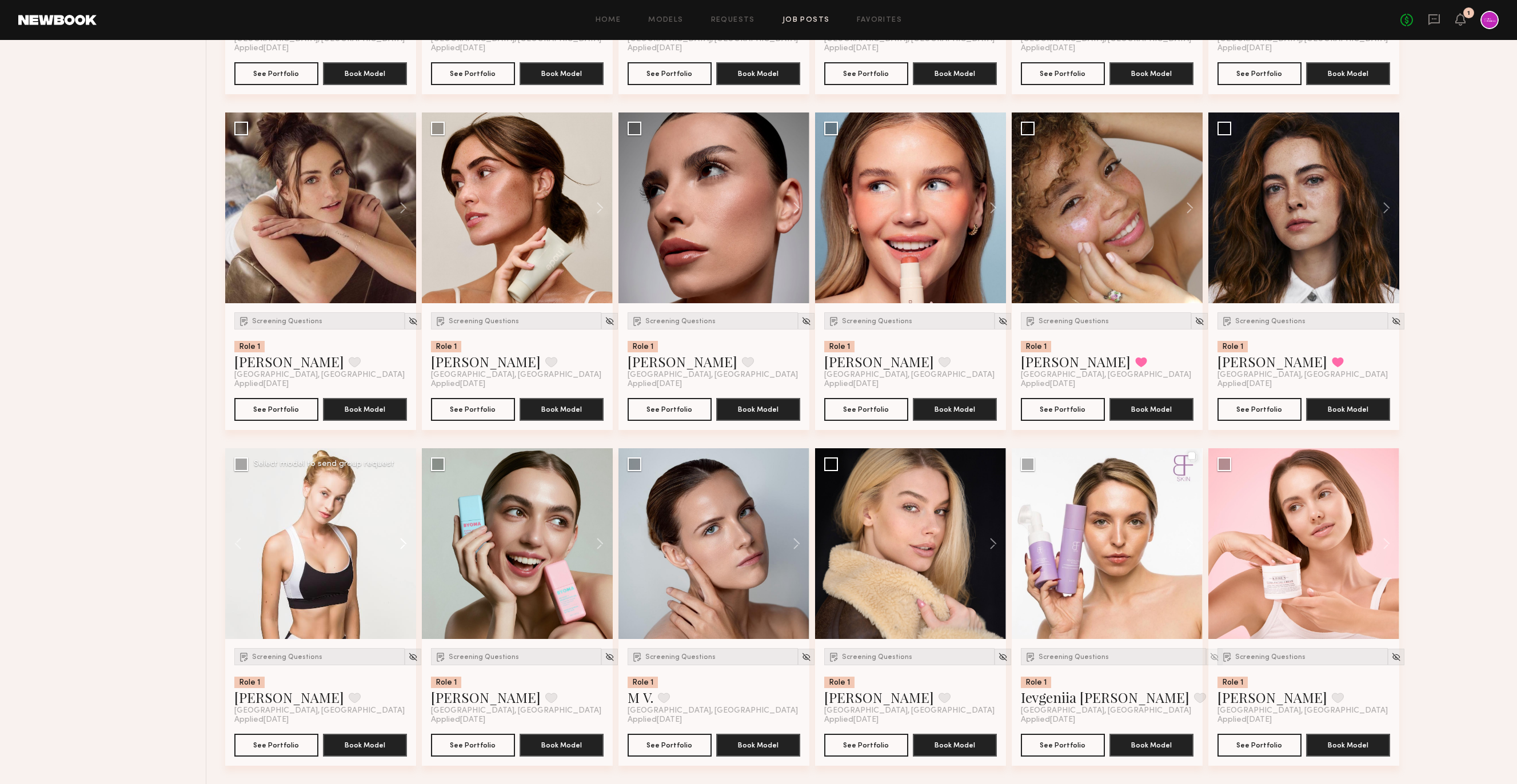
click at [400, 546] on button at bounding box center [398, 544] width 37 height 191
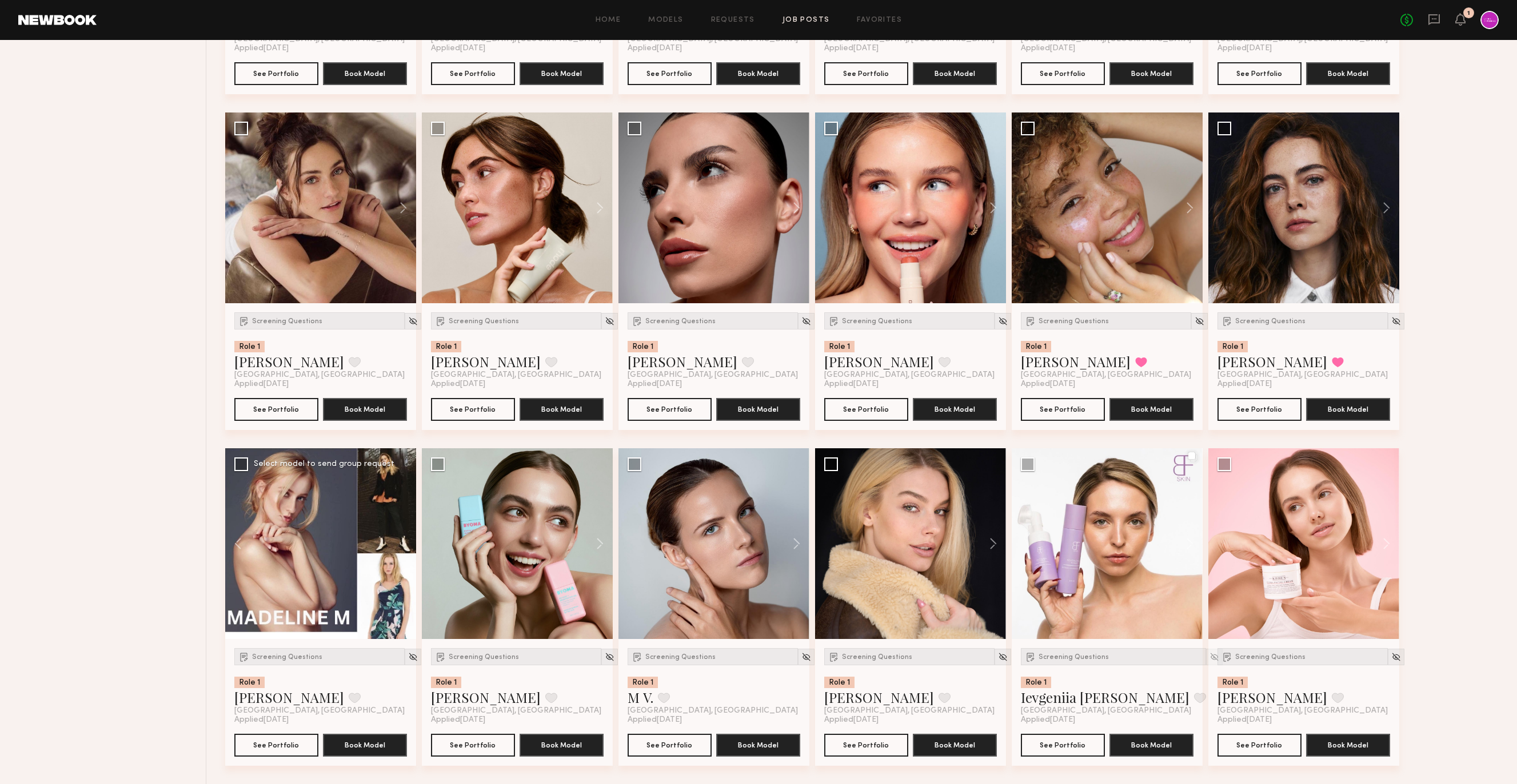
click at [400, 546] on div at bounding box center [321, 544] width 191 height 191
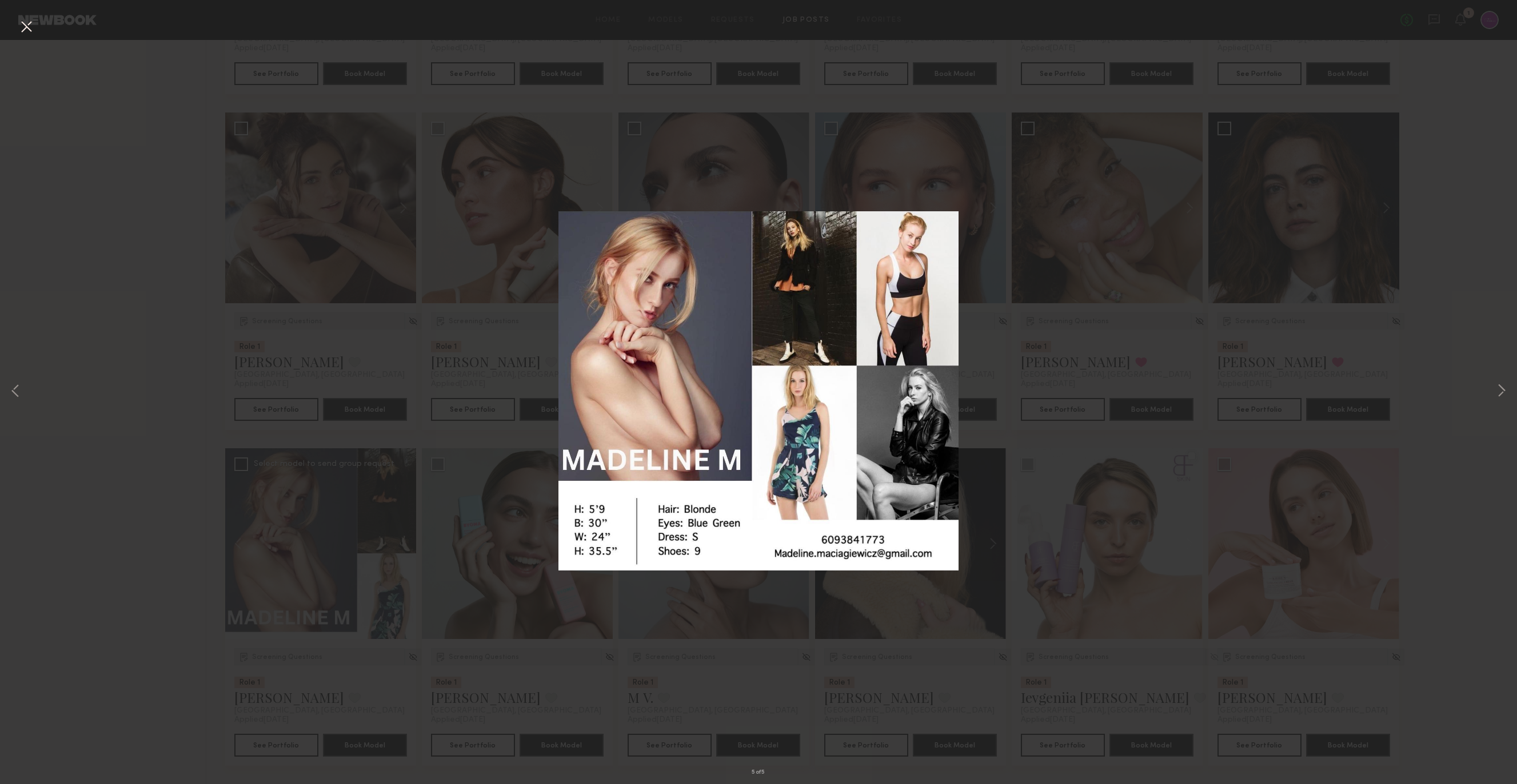
click at [21, 29] on button at bounding box center [26, 27] width 18 height 20
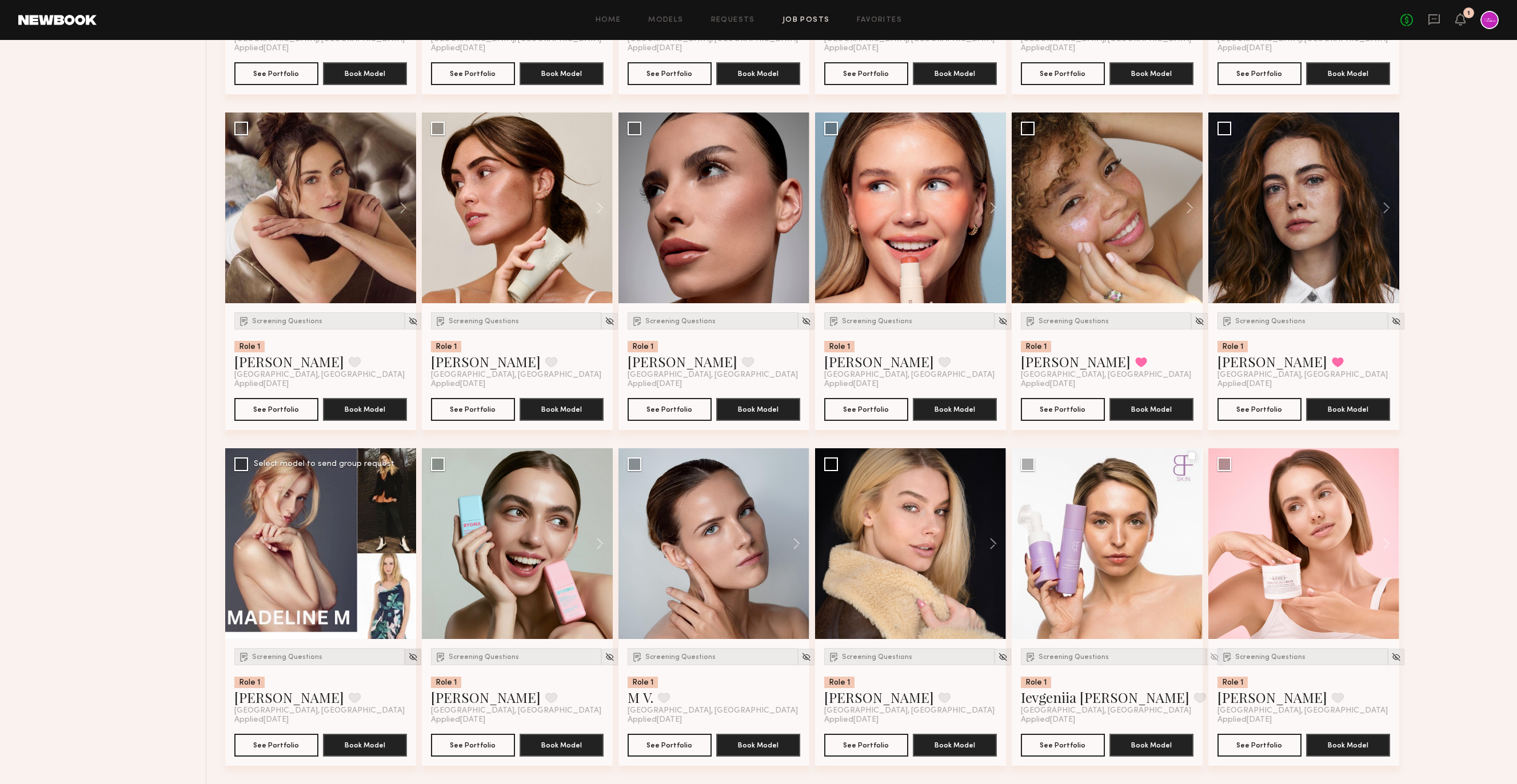
click at [408, 659] on img at bounding box center [413, 657] width 9 height 9
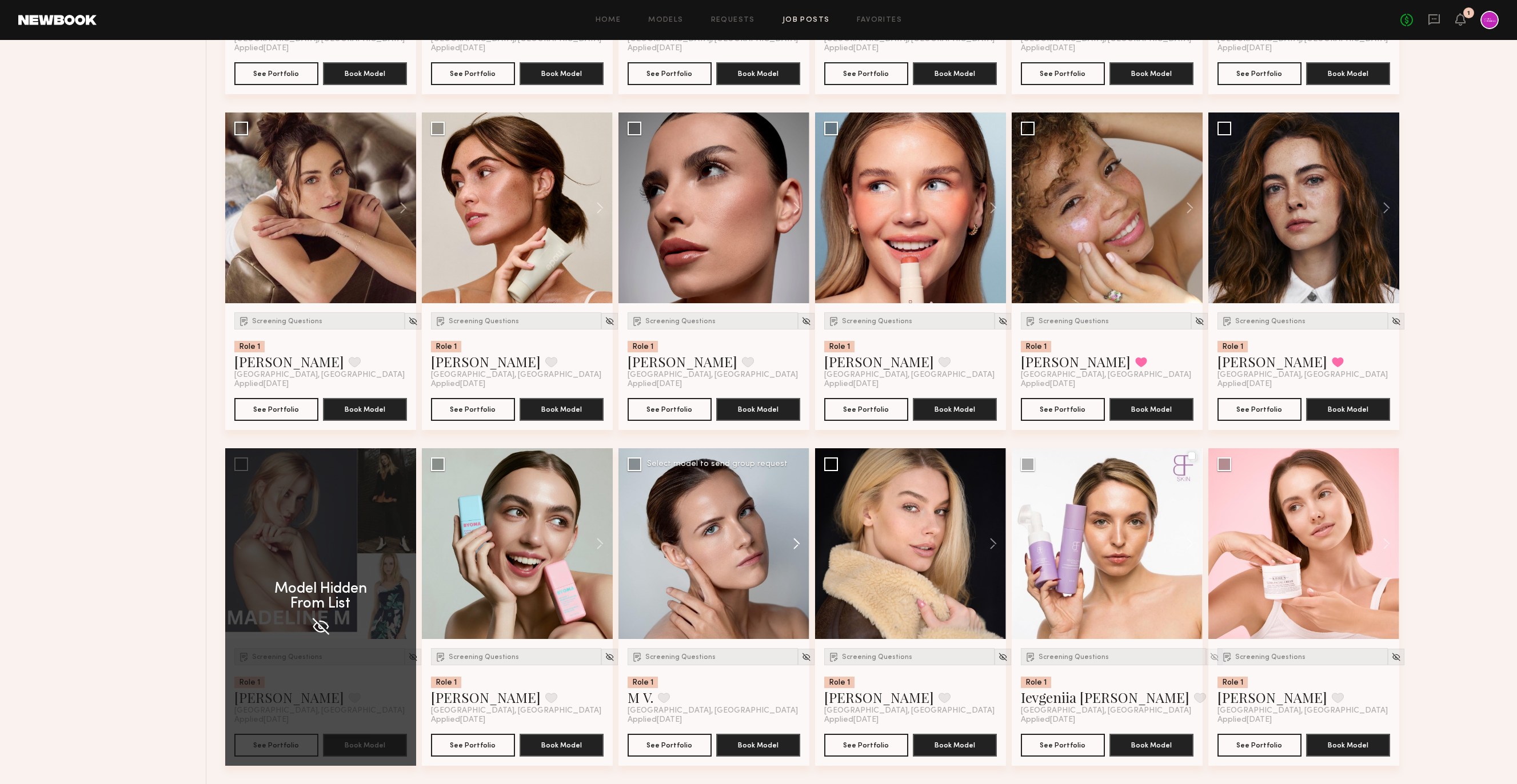
click at [797, 538] on button at bounding box center [791, 544] width 37 height 191
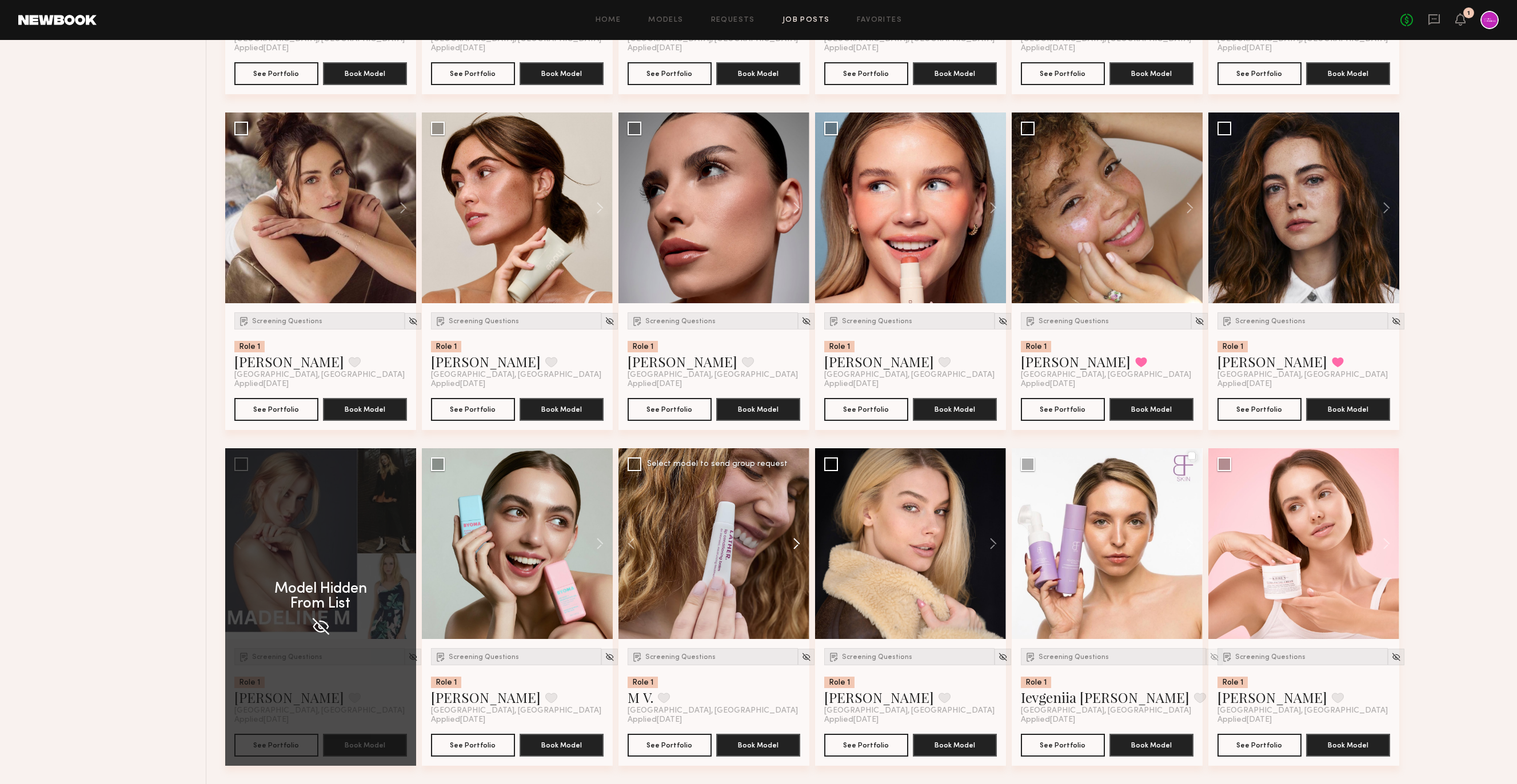
click at [797, 538] on button at bounding box center [791, 544] width 37 height 191
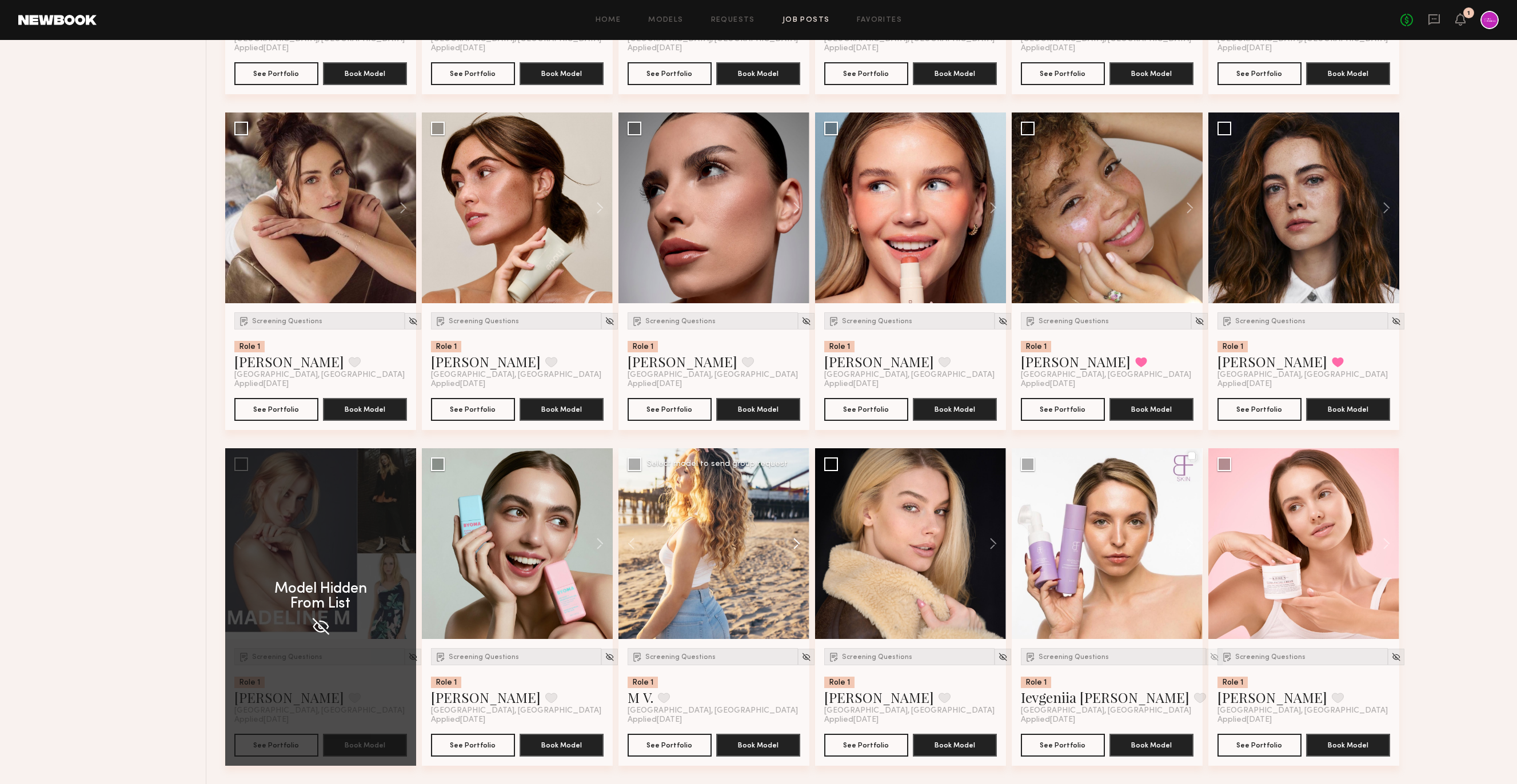
click at [797, 538] on button at bounding box center [791, 544] width 37 height 191
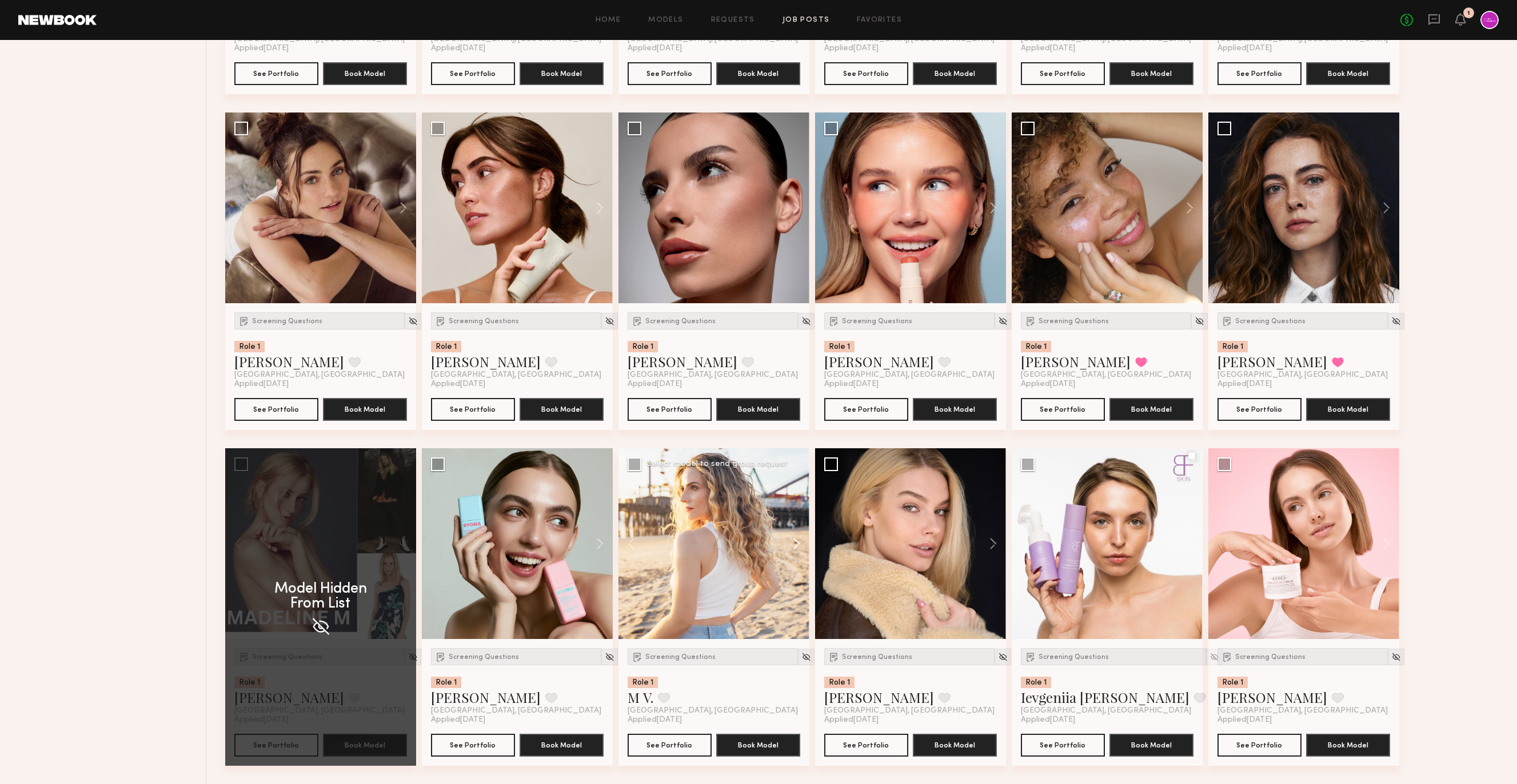
click at [969, 538] on button at bounding box center [987, 544] width 37 height 191
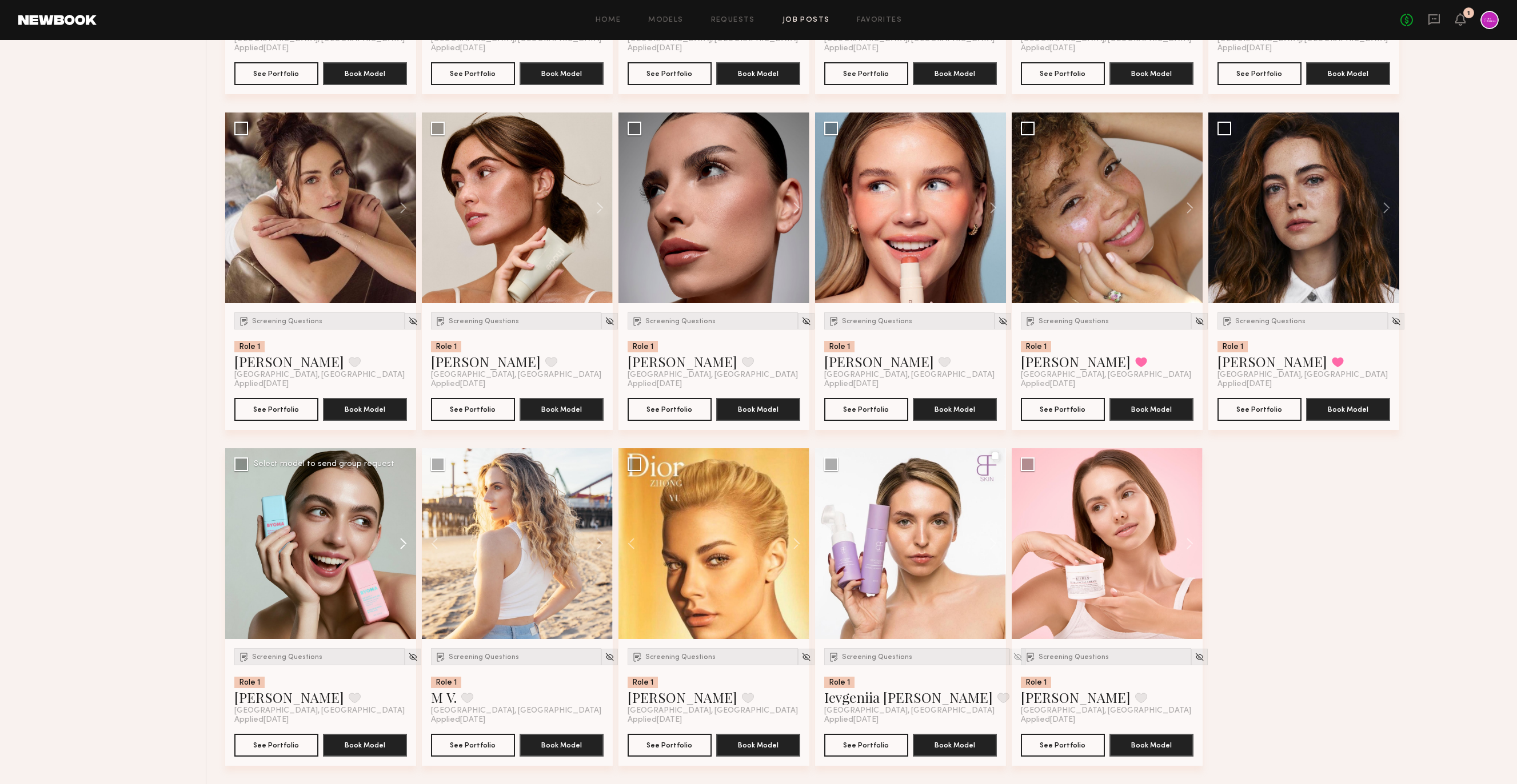
click at [386, 534] on button at bounding box center [398, 544] width 37 height 191
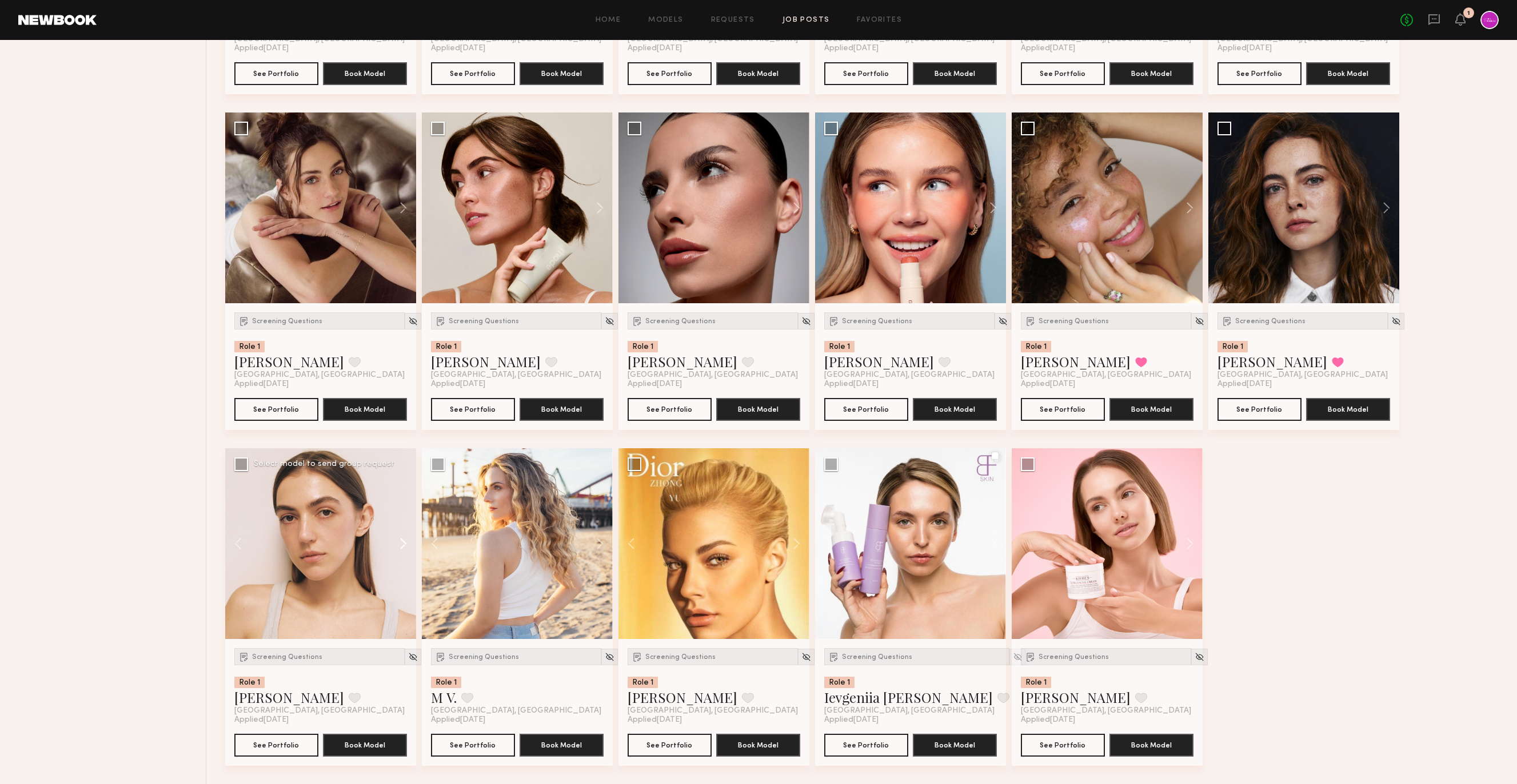
click at [400, 534] on button at bounding box center [398, 544] width 37 height 191
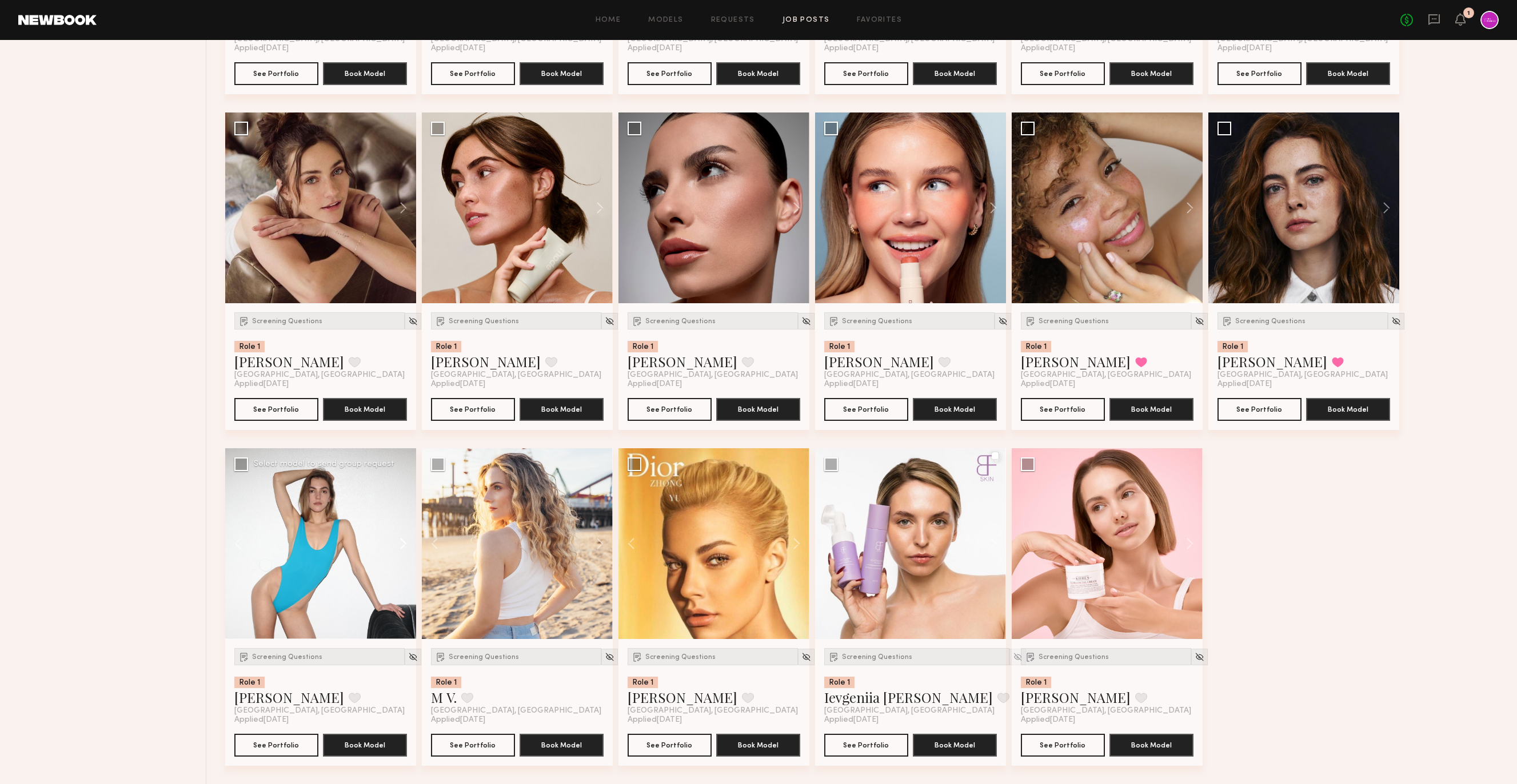
click at [400, 534] on button at bounding box center [398, 544] width 37 height 191
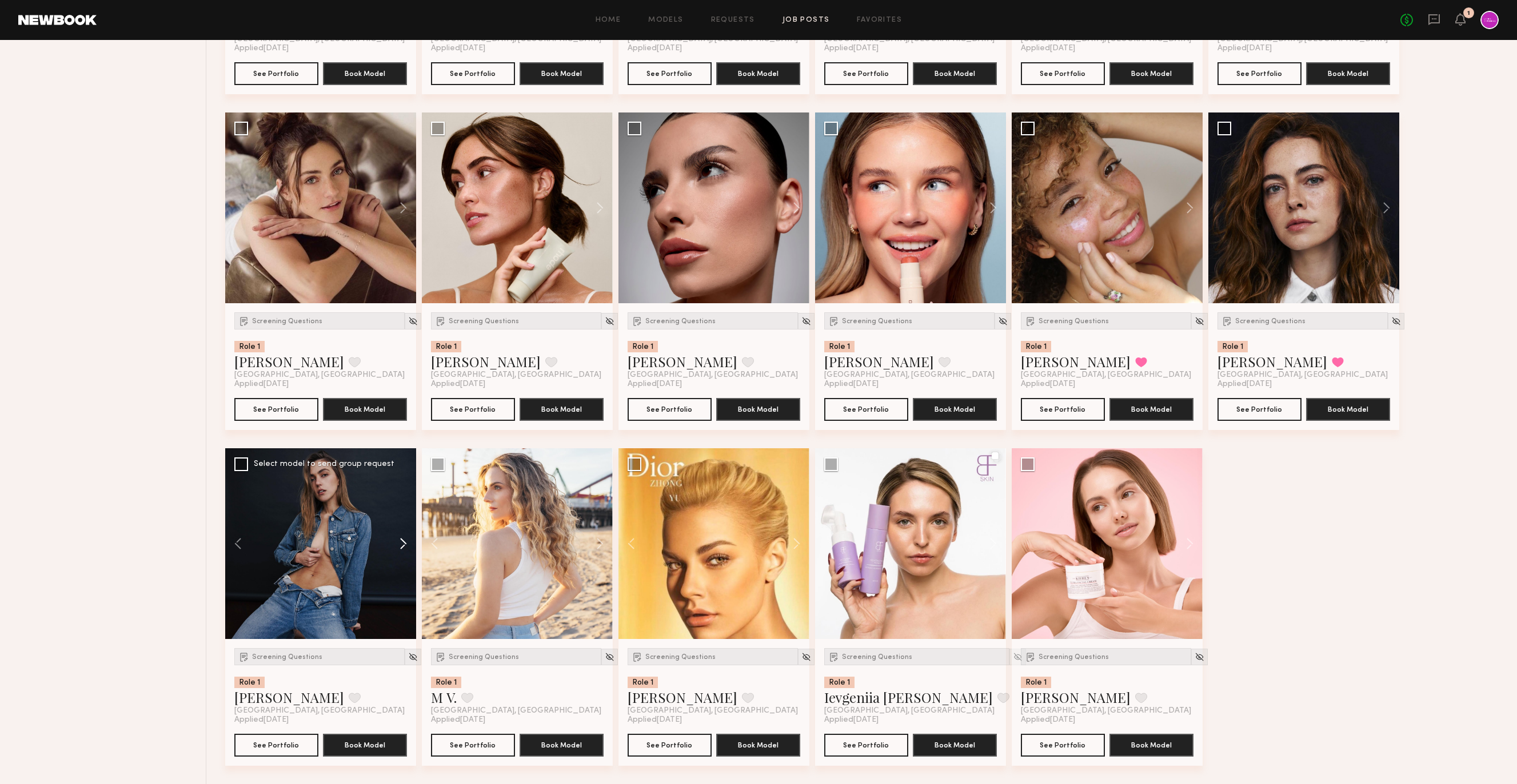
click at [400, 534] on button at bounding box center [398, 544] width 37 height 191
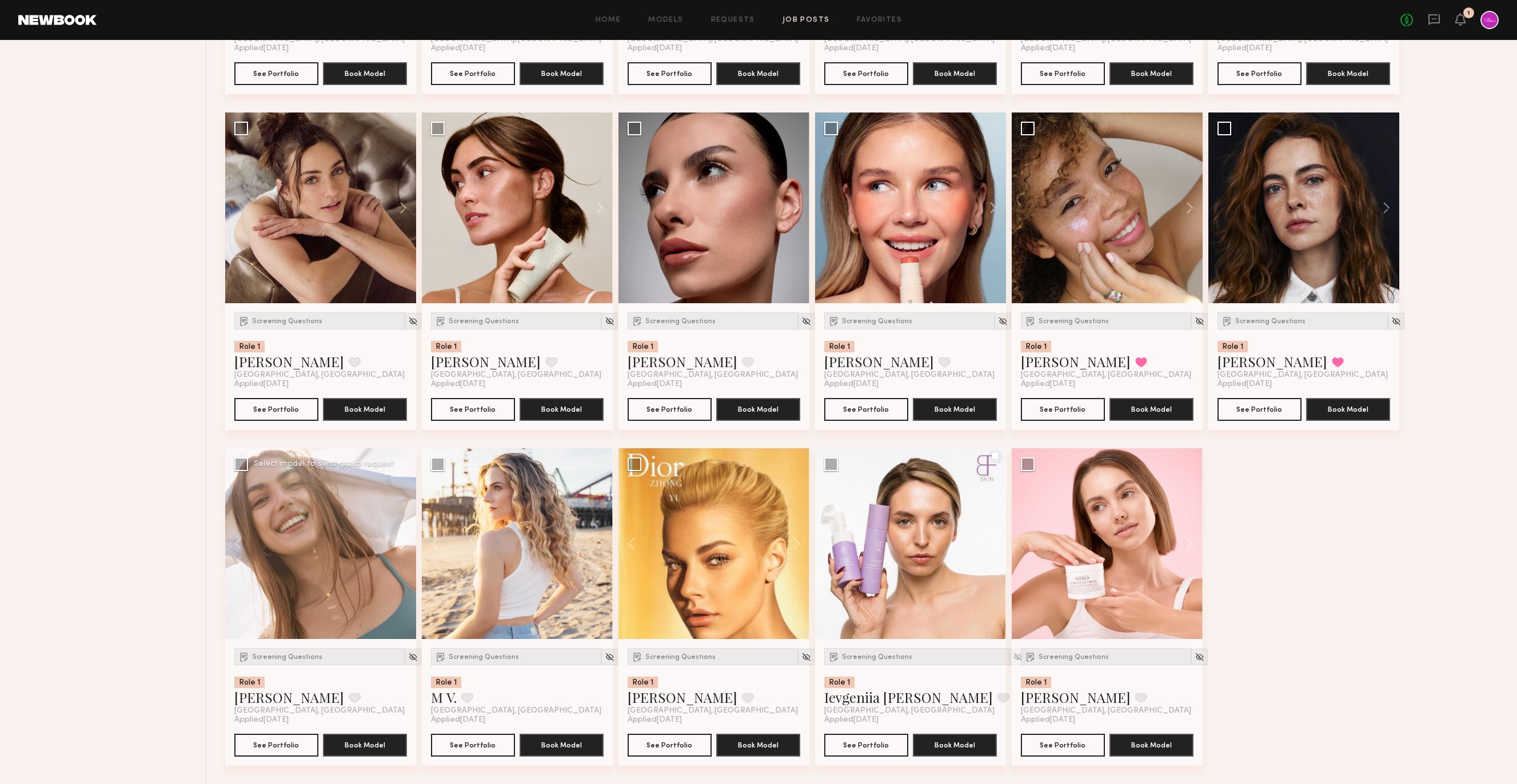
click at [400, 534] on button at bounding box center [398, 544] width 37 height 191
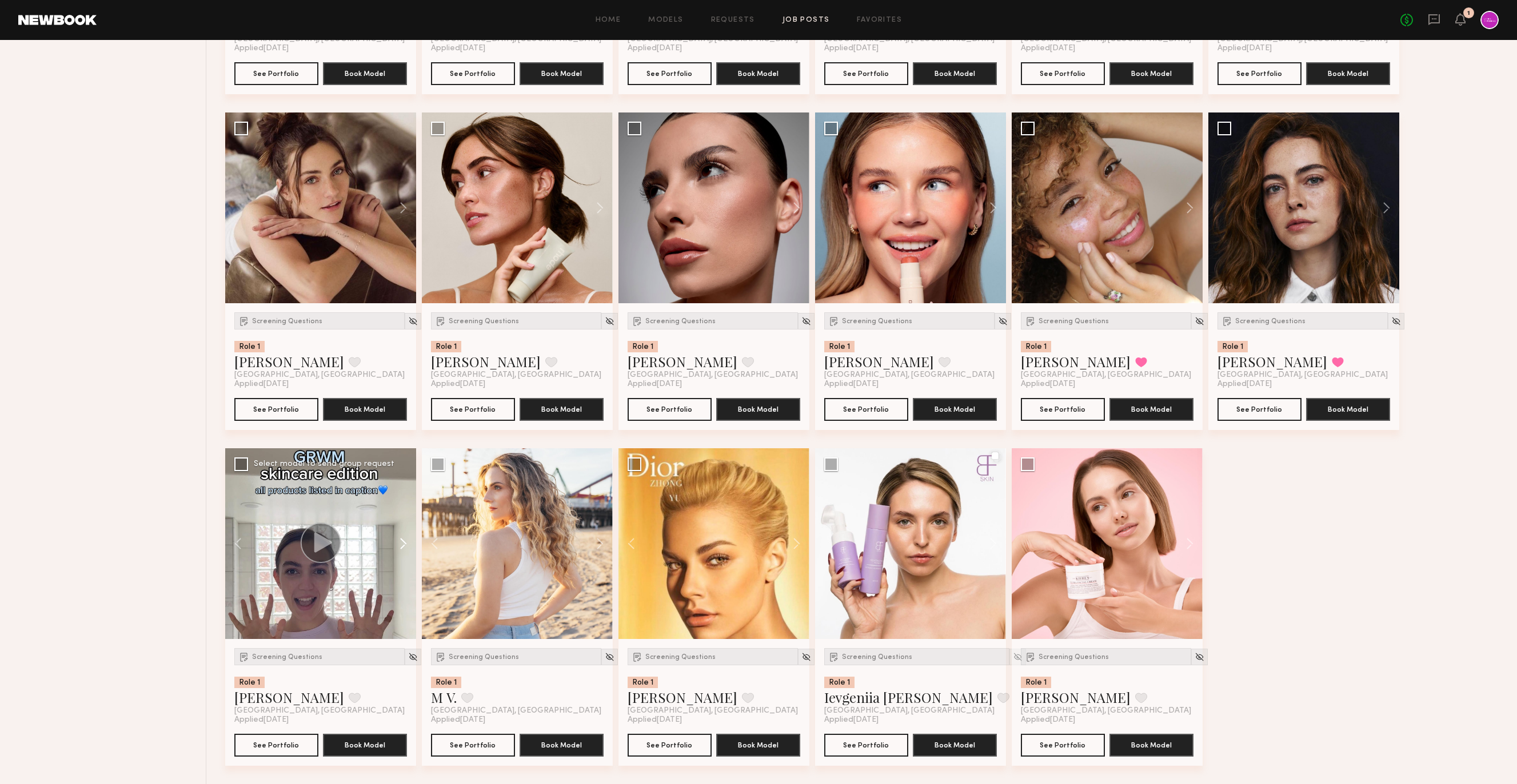
click at [400, 534] on button at bounding box center [398, 544] width 37 height 191
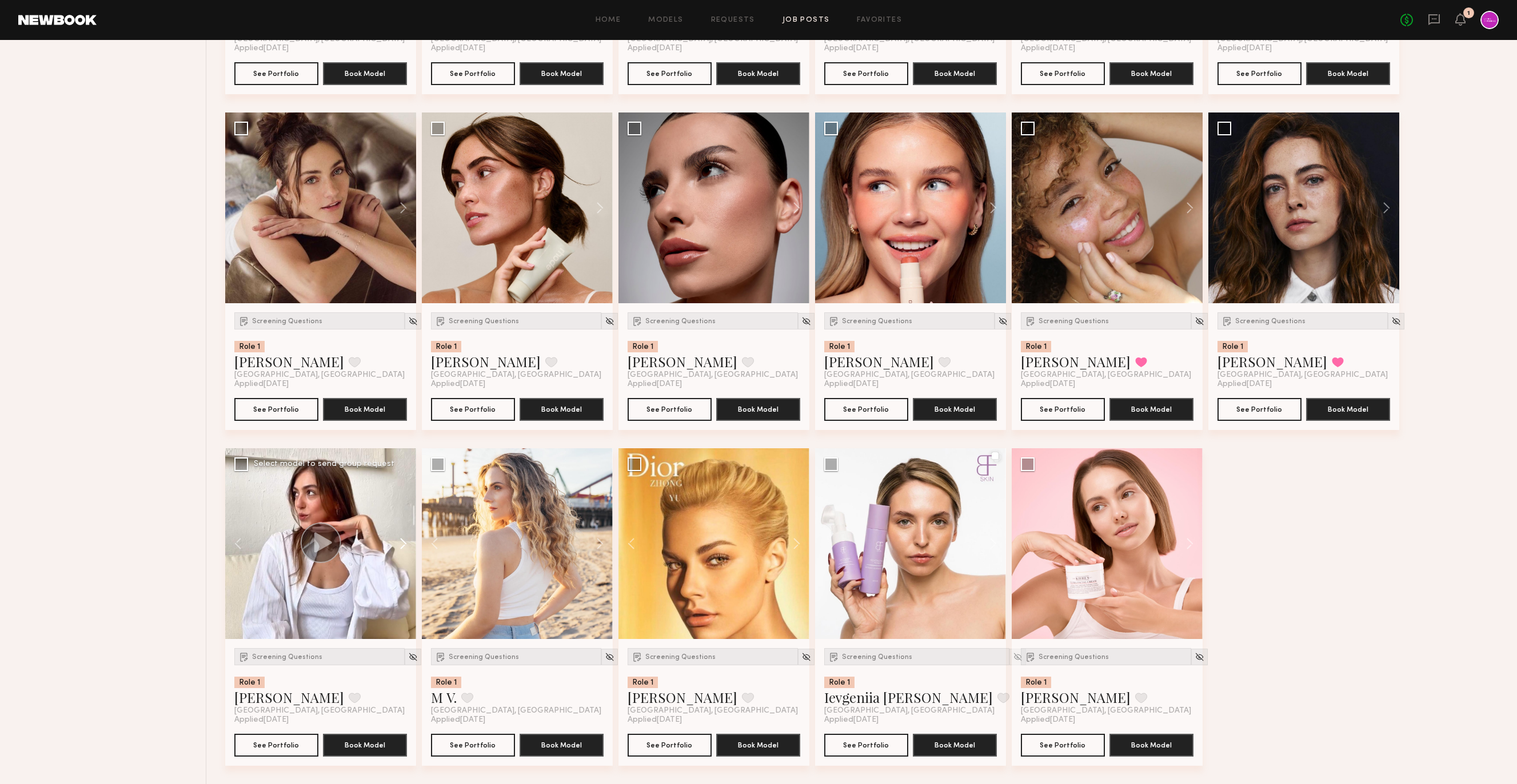
click at [400, 534] on button at bounding box center [398, 544] width 37 height 191
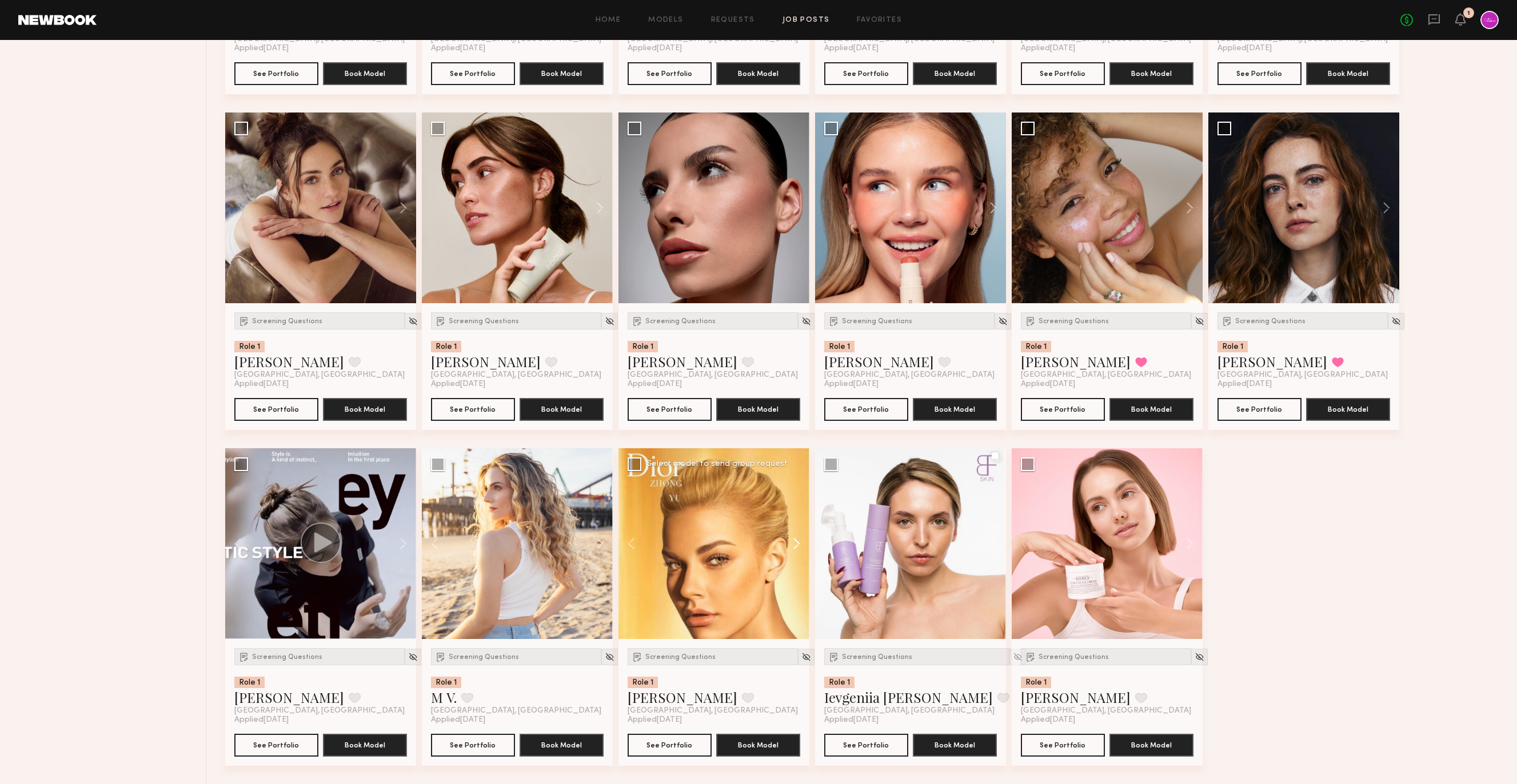
click at [786, 549] on button at bounding box center [791, 544] width 37 height 191
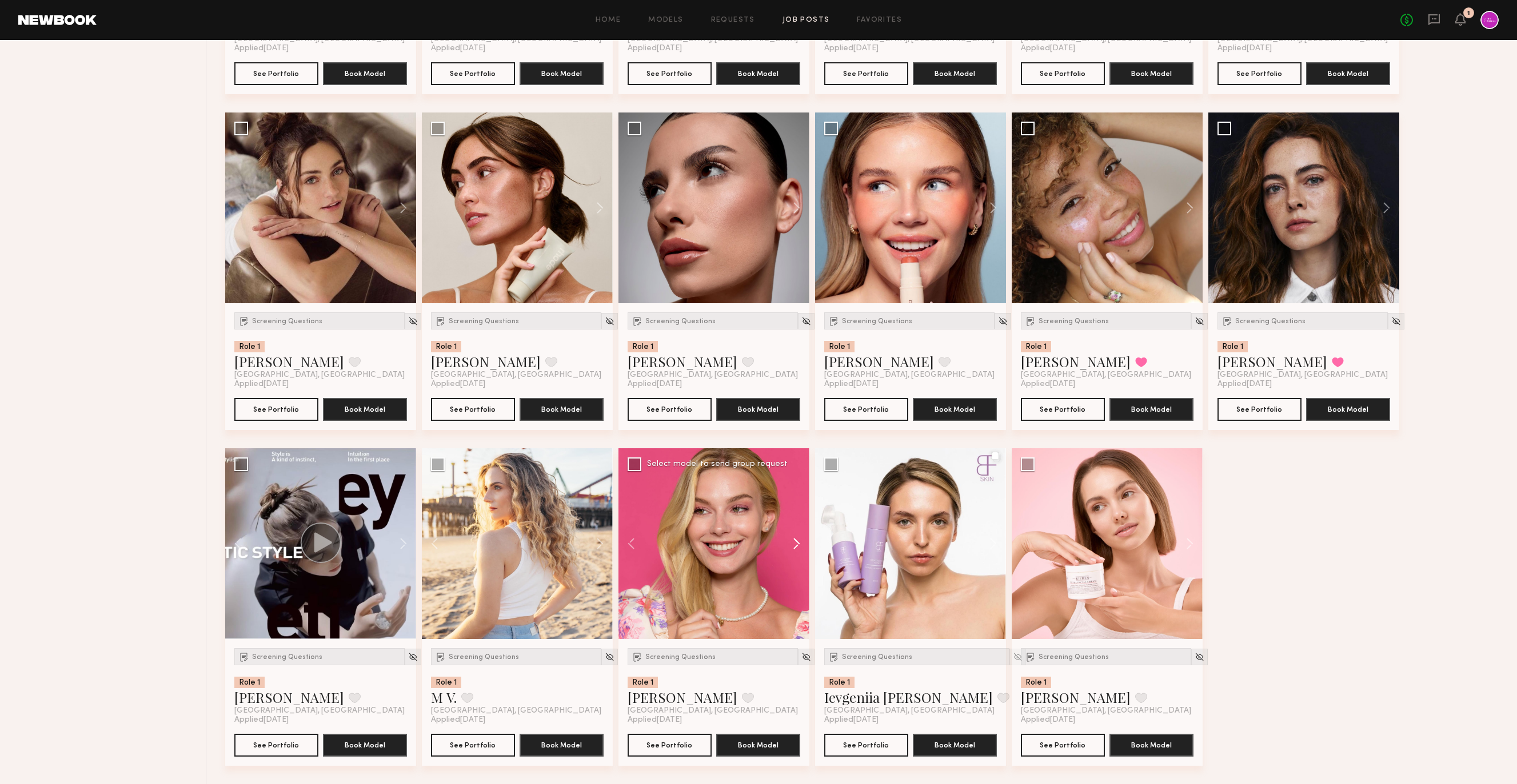
click at [786, 549] on button at bounding box center [791, 544] width 37 height 191
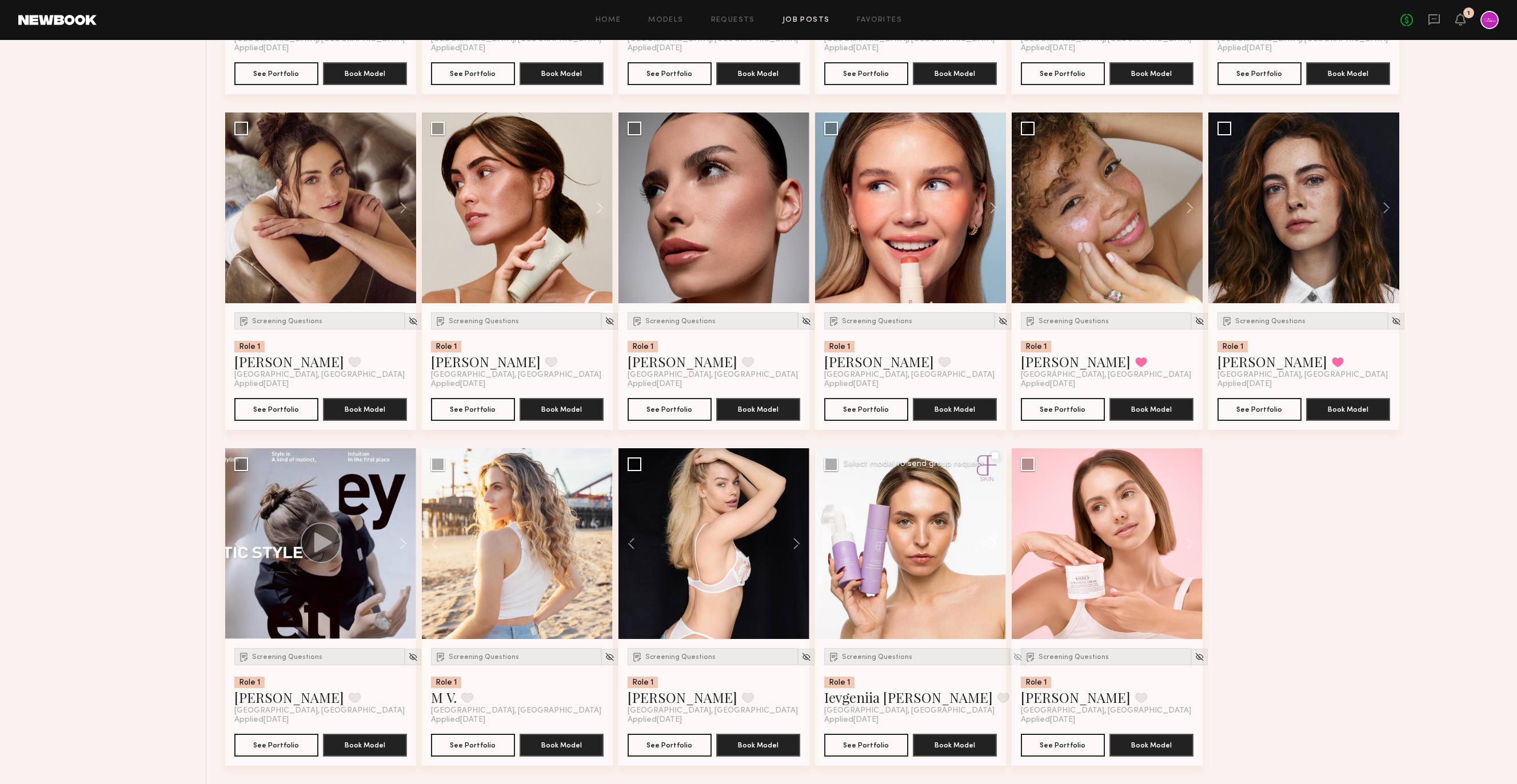
click at [996, 536] on button at bounding box center [987, 544] width 37 height 191
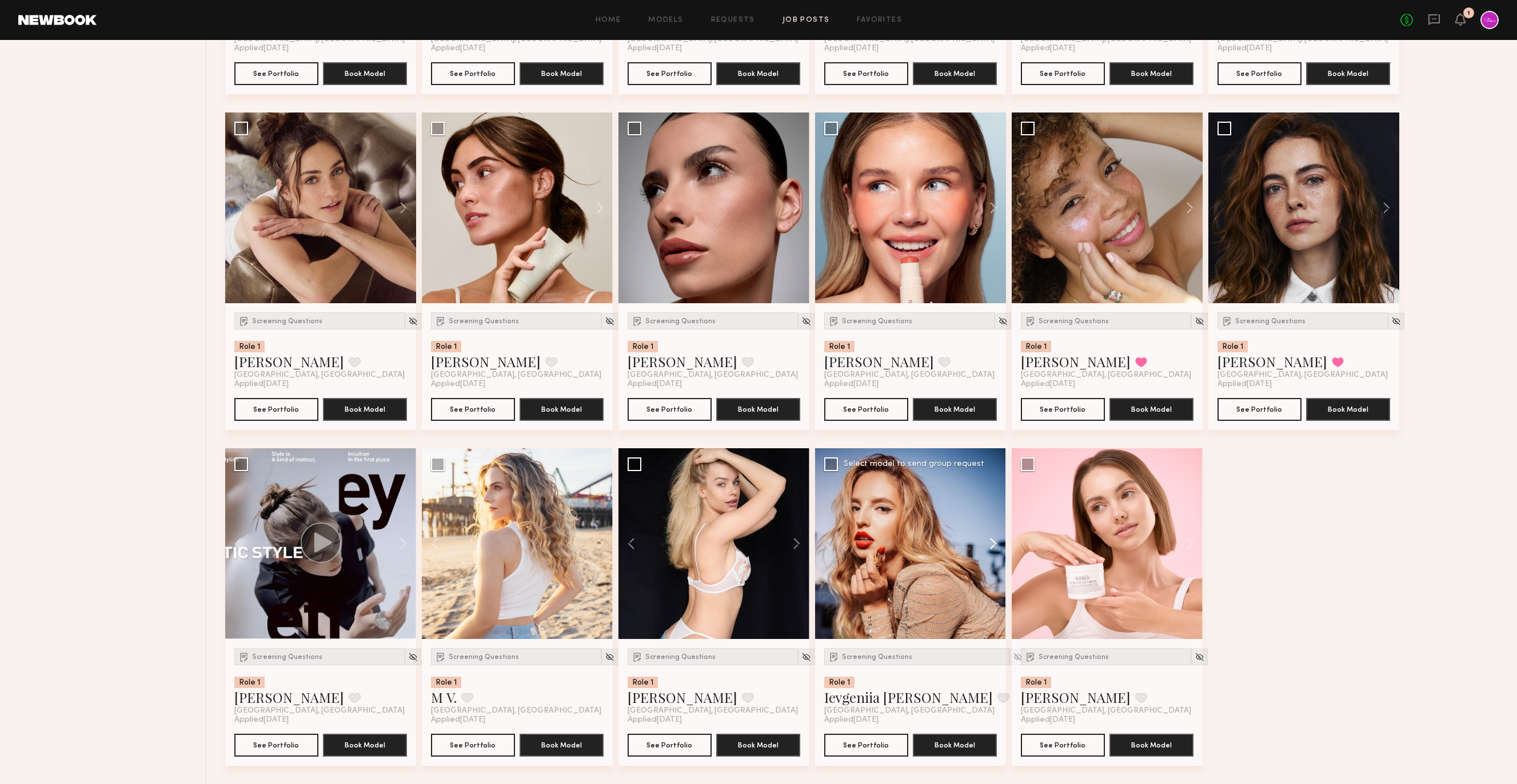
click at [996, 536] on button at bounding box center [987, 544] width 37 height 191
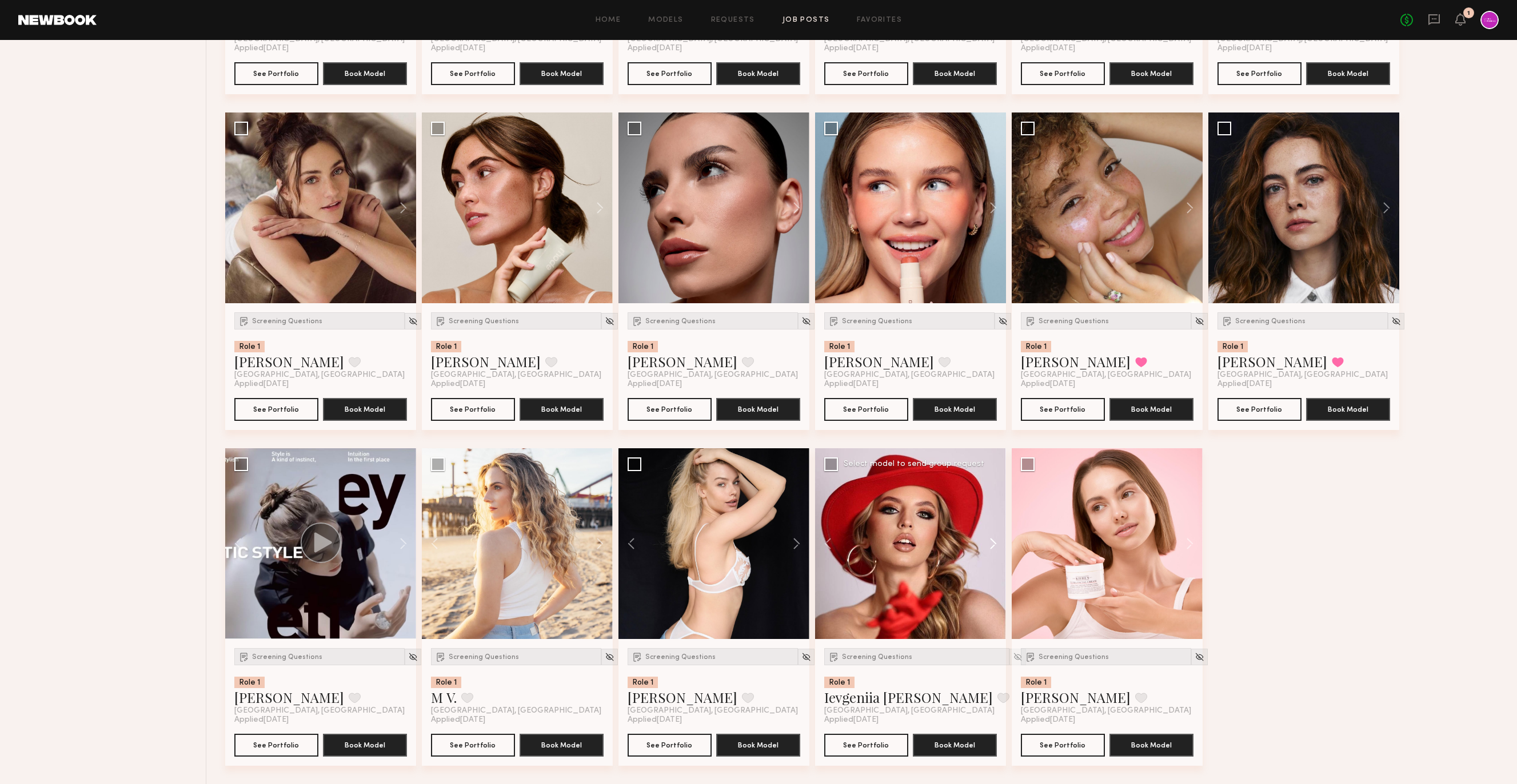
click at [996, 536] on button at bounding box center [987, 544] width 37 height 191
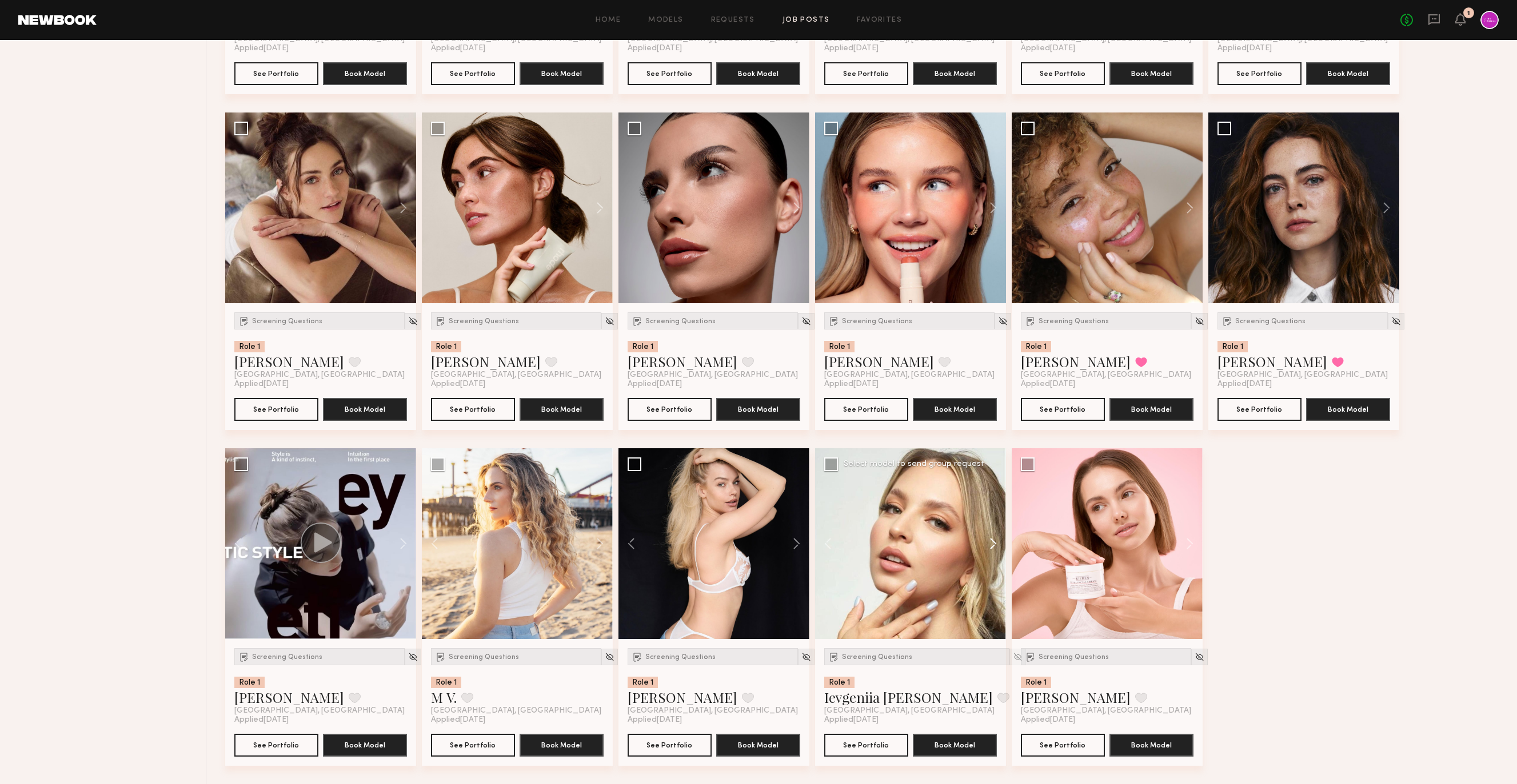
click at [996, 536] on button at bounding box center [987, 544] width 37 height 191
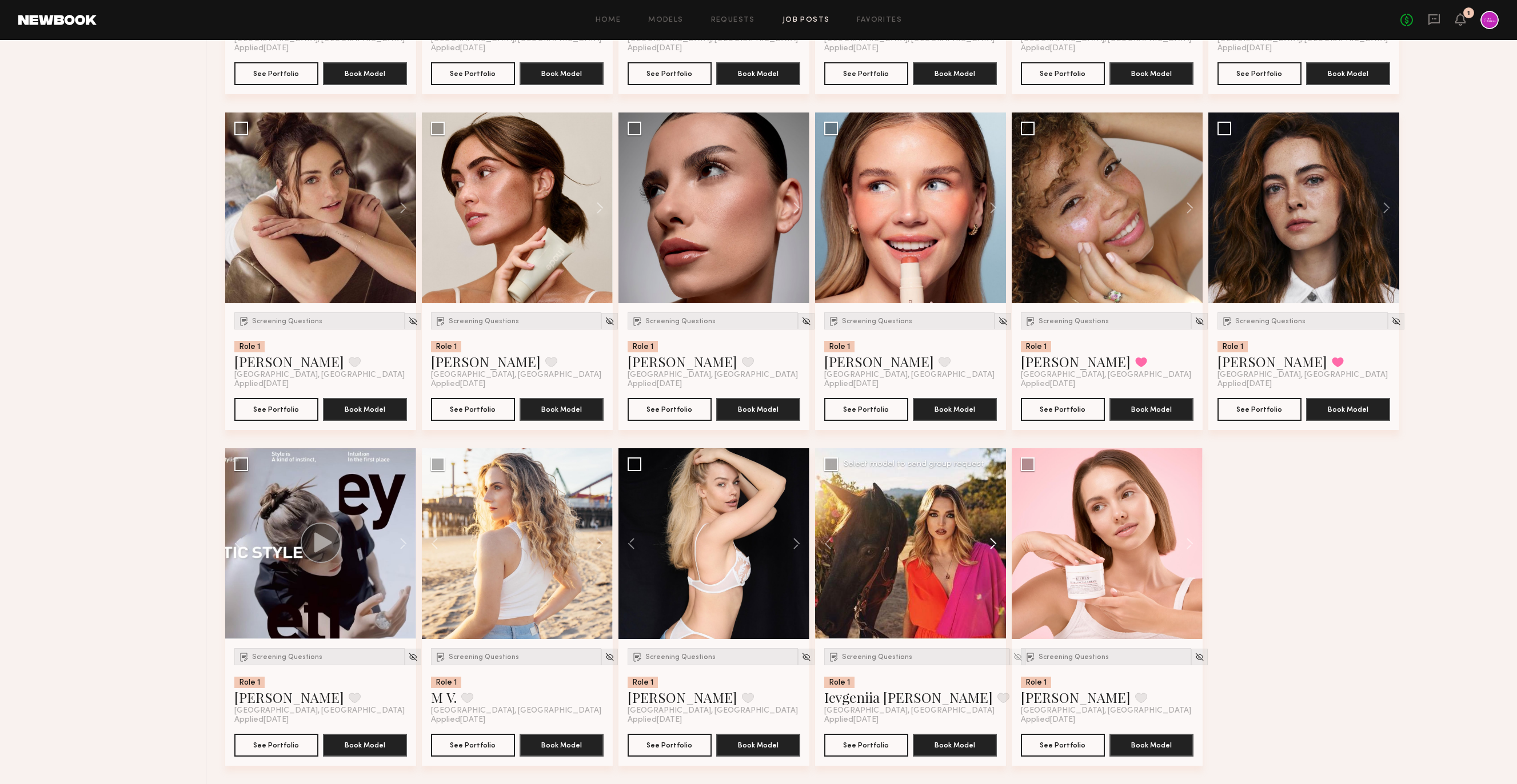
click at [996, 536] on button at bounding box center [987, 544] width 37 height 191
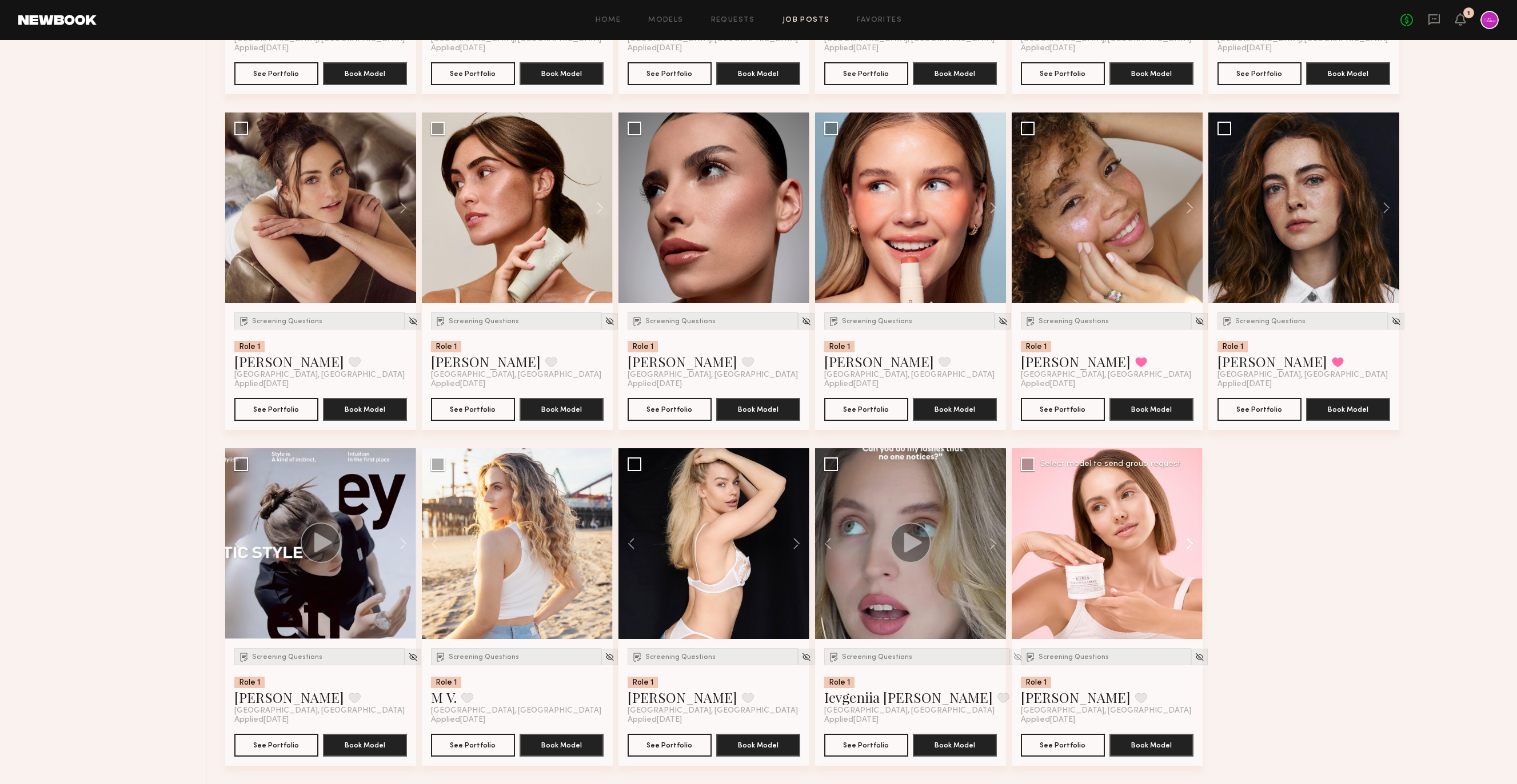
click at [1191, 541] on button at bounding box center [1184, 544] width 37 height 191
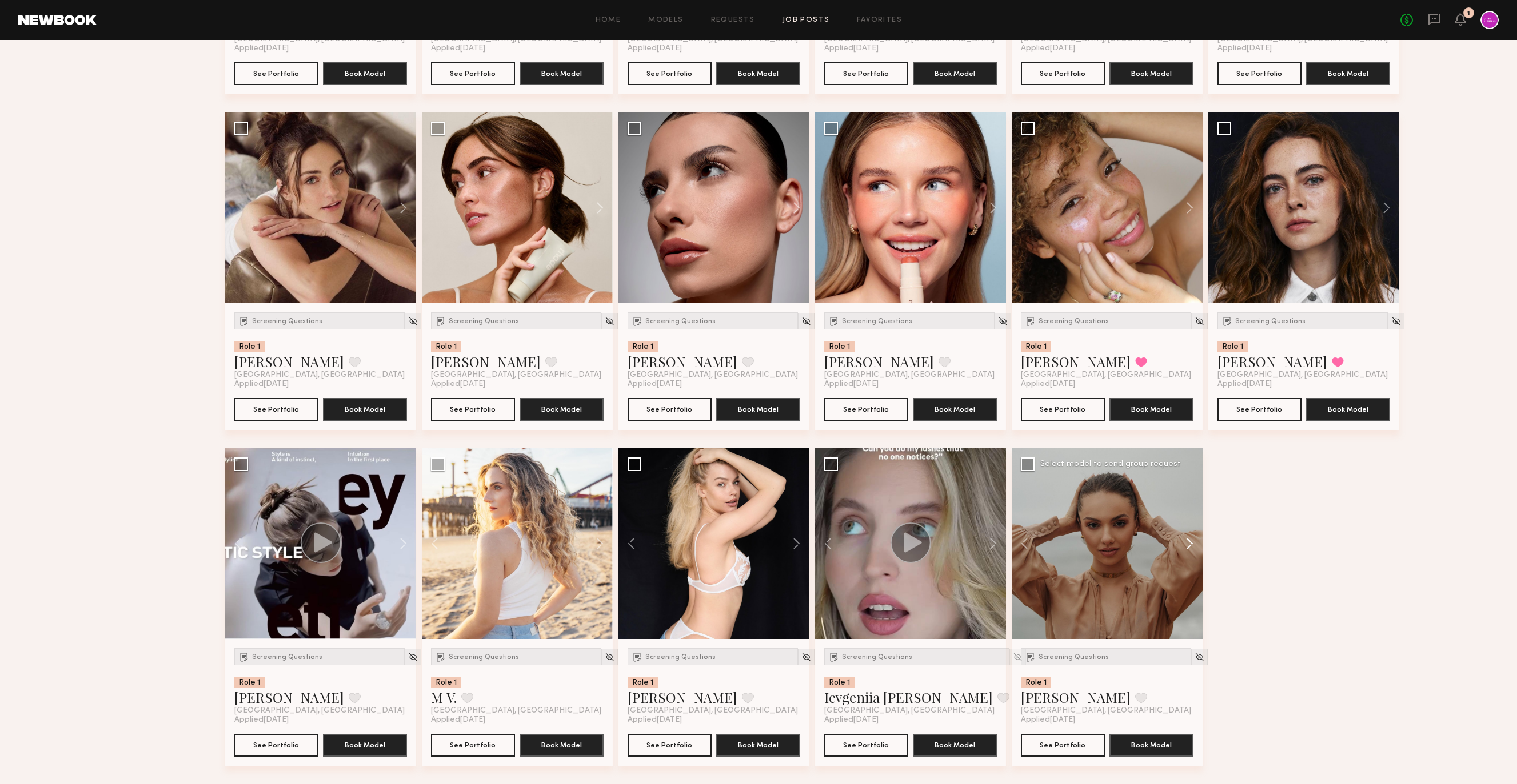
click at [1191, 541] on button at bounding box center [1184, 544] width 37 height 191
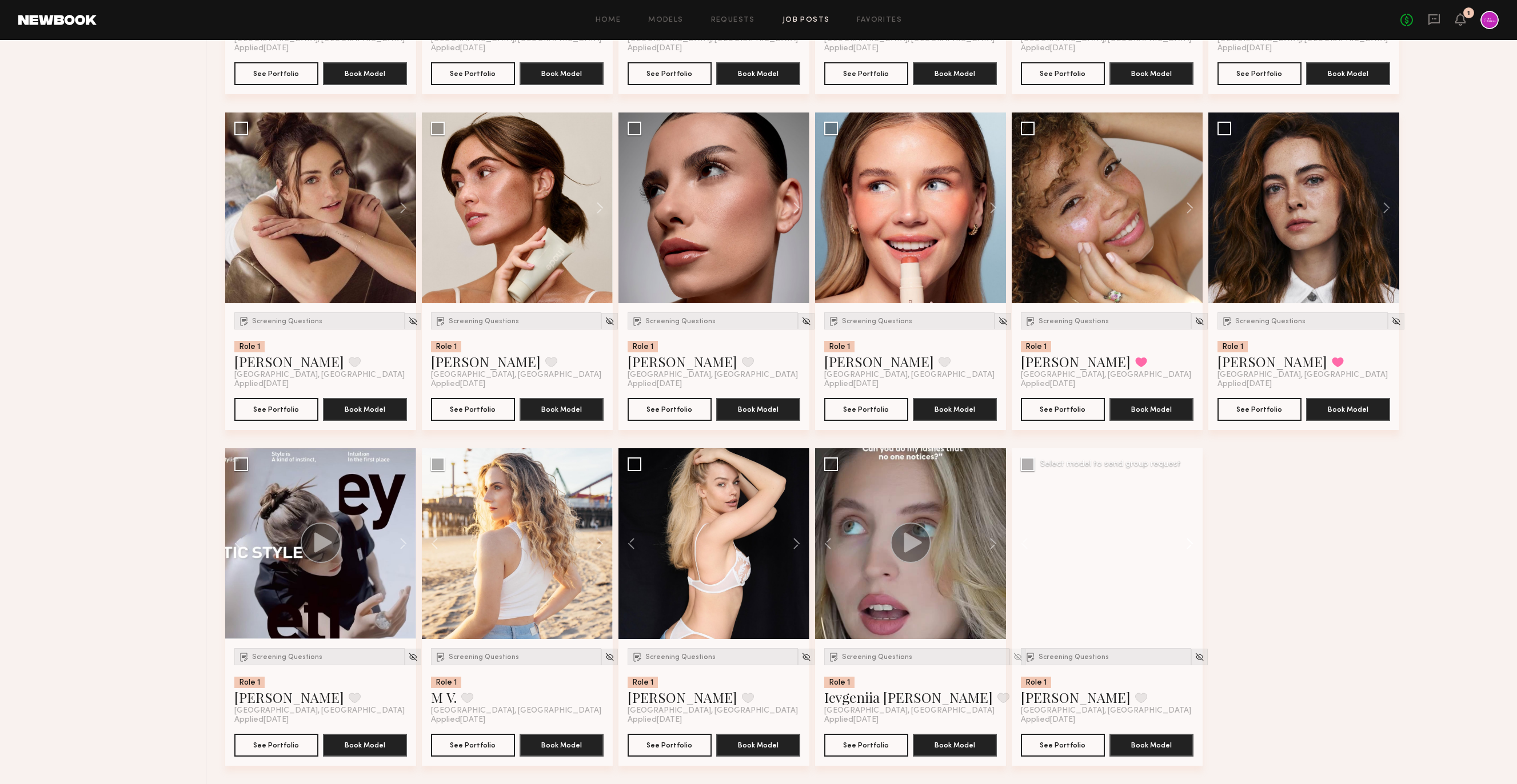
click at [1191, 541] on button at bounding box center [1184, 544] width 37 height 191
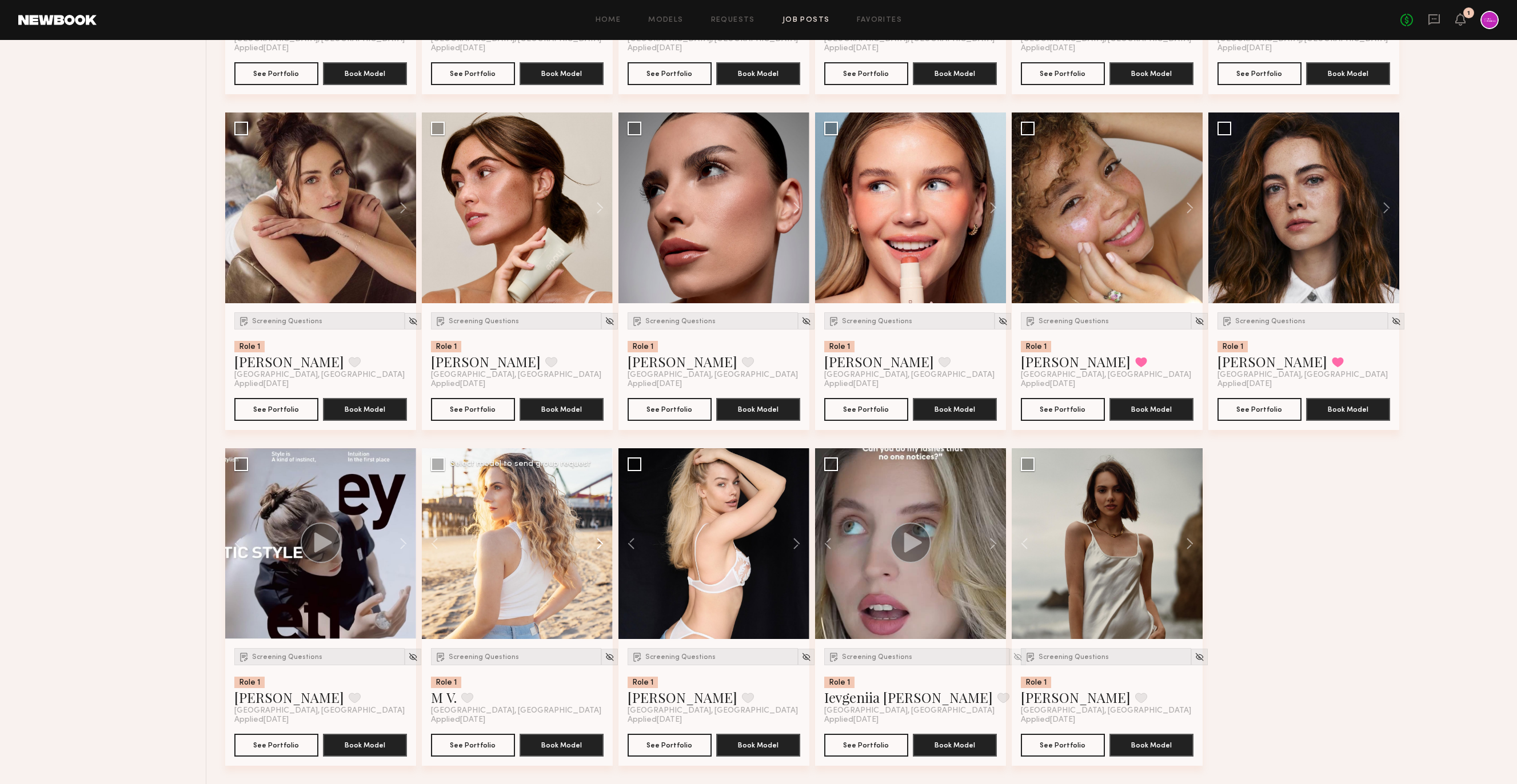
click at [602, 541] on button at bounding box center [594, 544] width 37 height 191
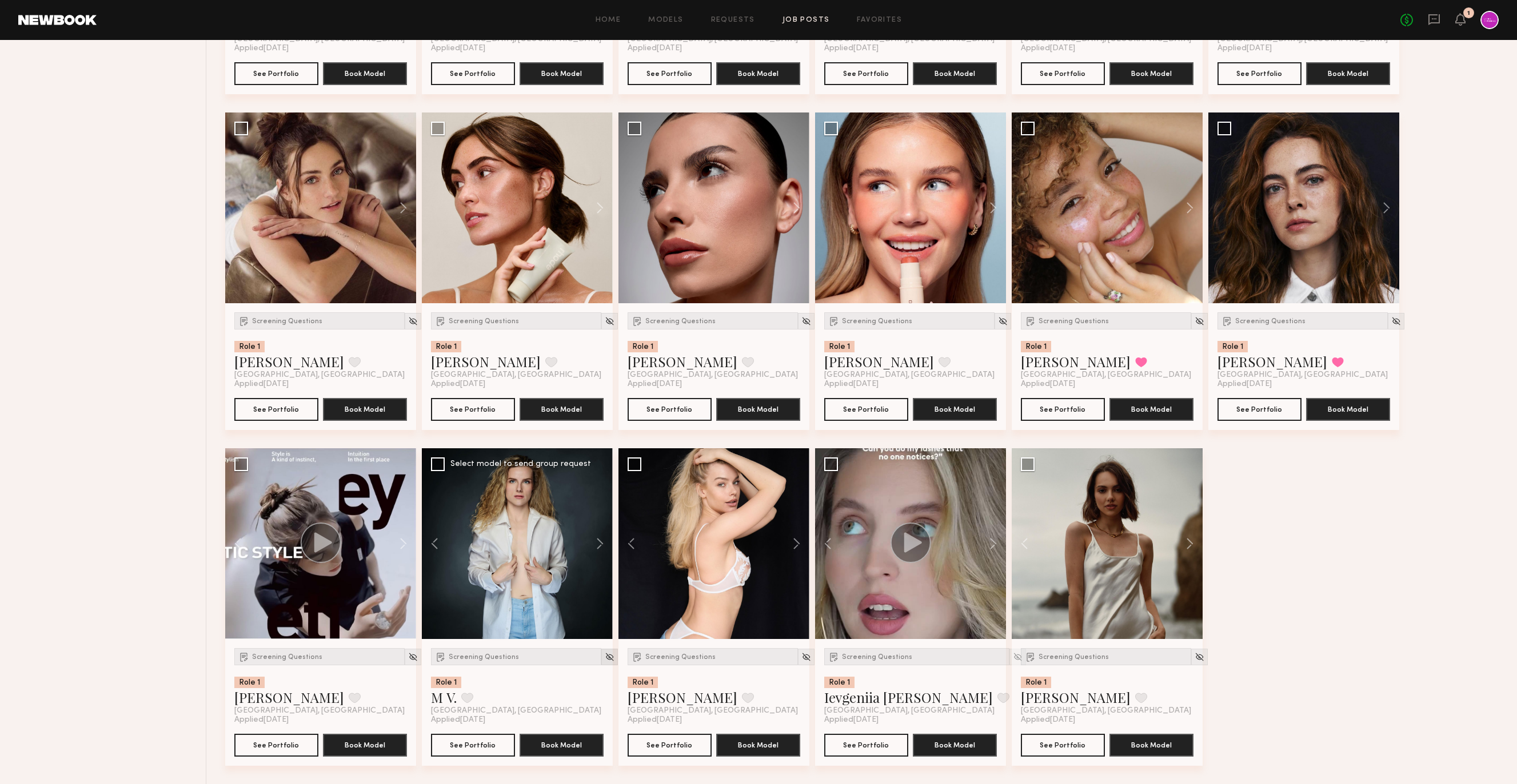
click at [604, 657] on img at bounding box center [609, 657] width 9 height 9
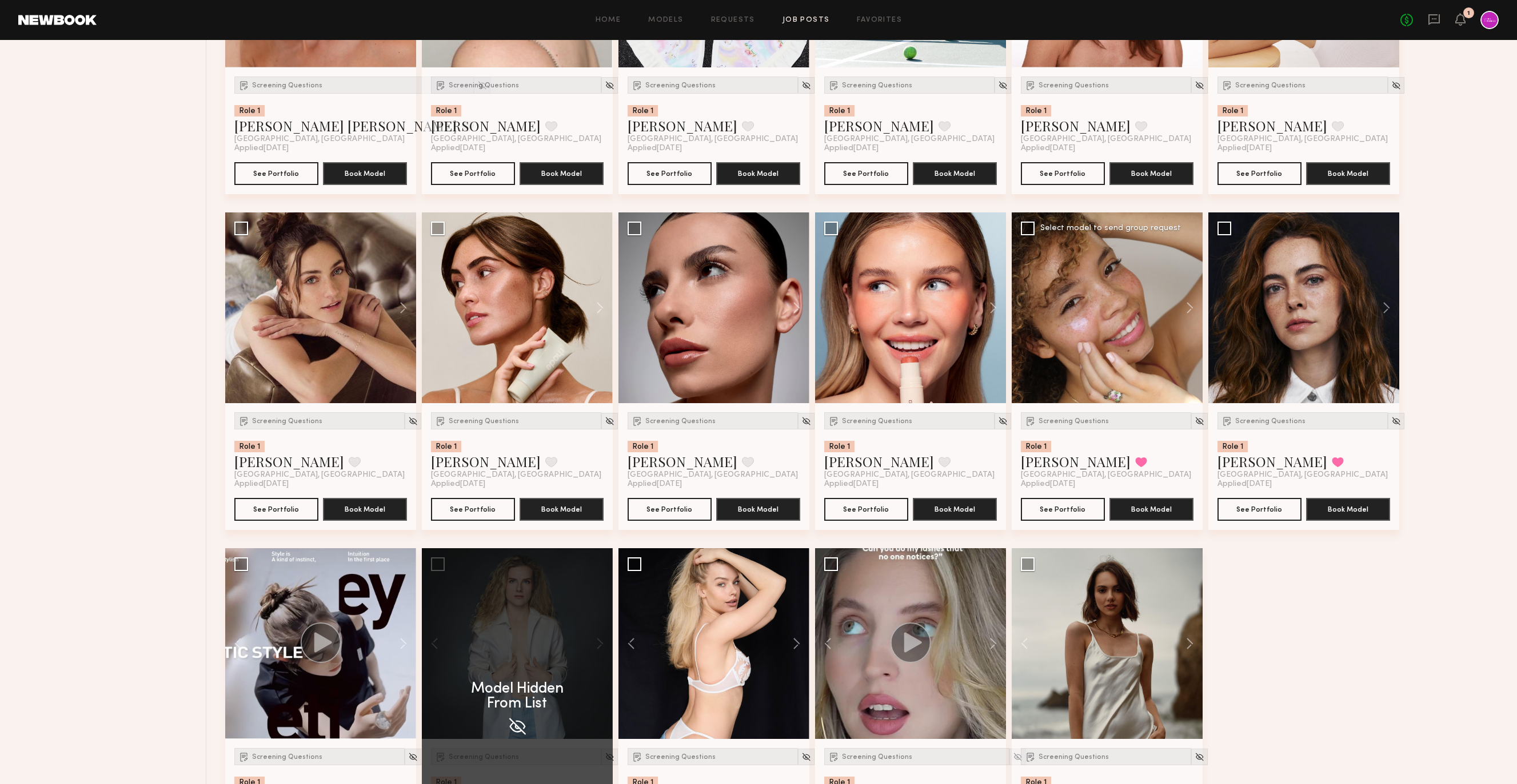
scroll to position [3595, 0]
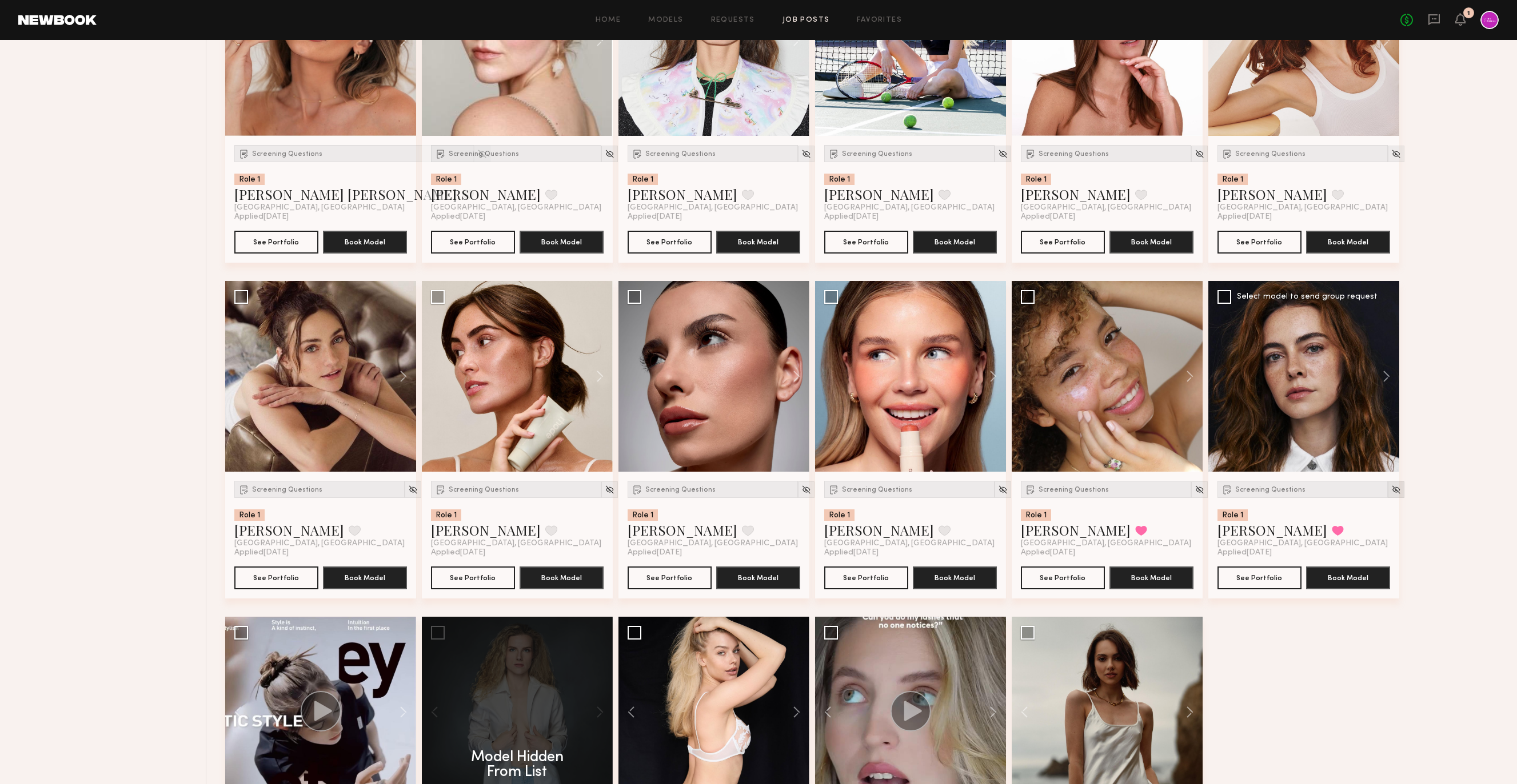
click at [1391, 491] on img at bounding box center [1396, 490] width 9 height 9
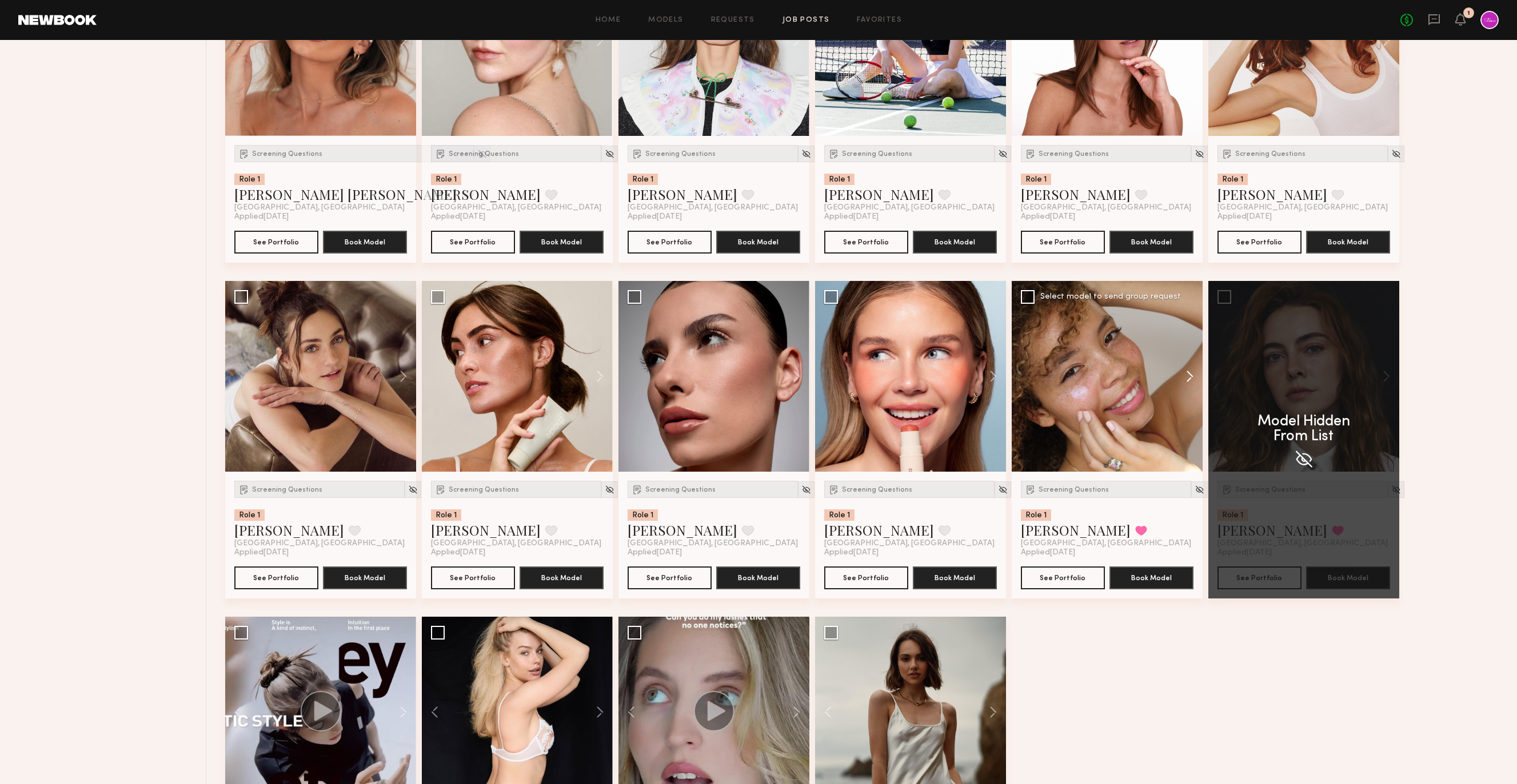
click at [1183, 362] on button at bounding box center [1184, 376] width 37 height 191
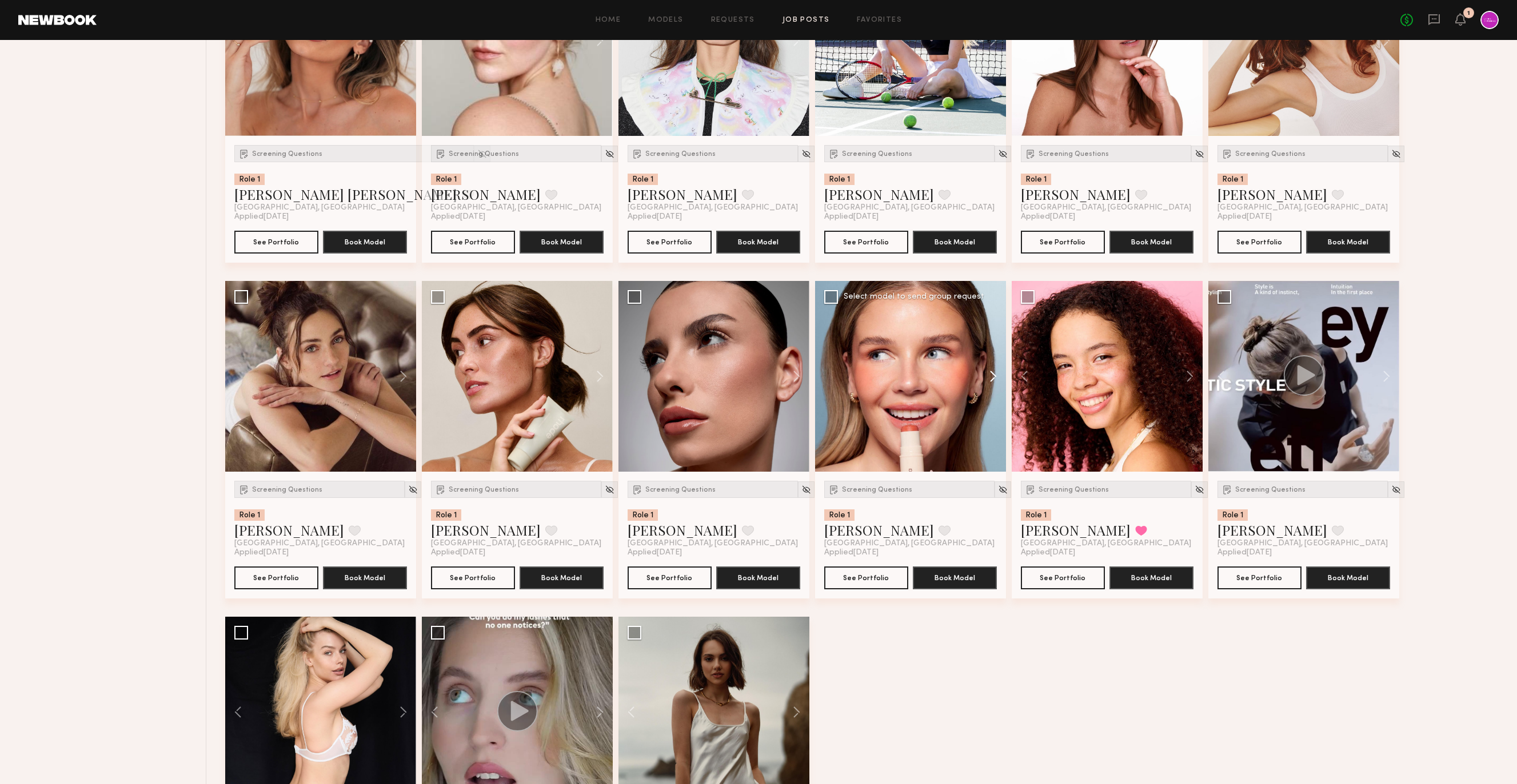
click at [989, 376] on button at bounding box center [987, 376] width 37 height 191
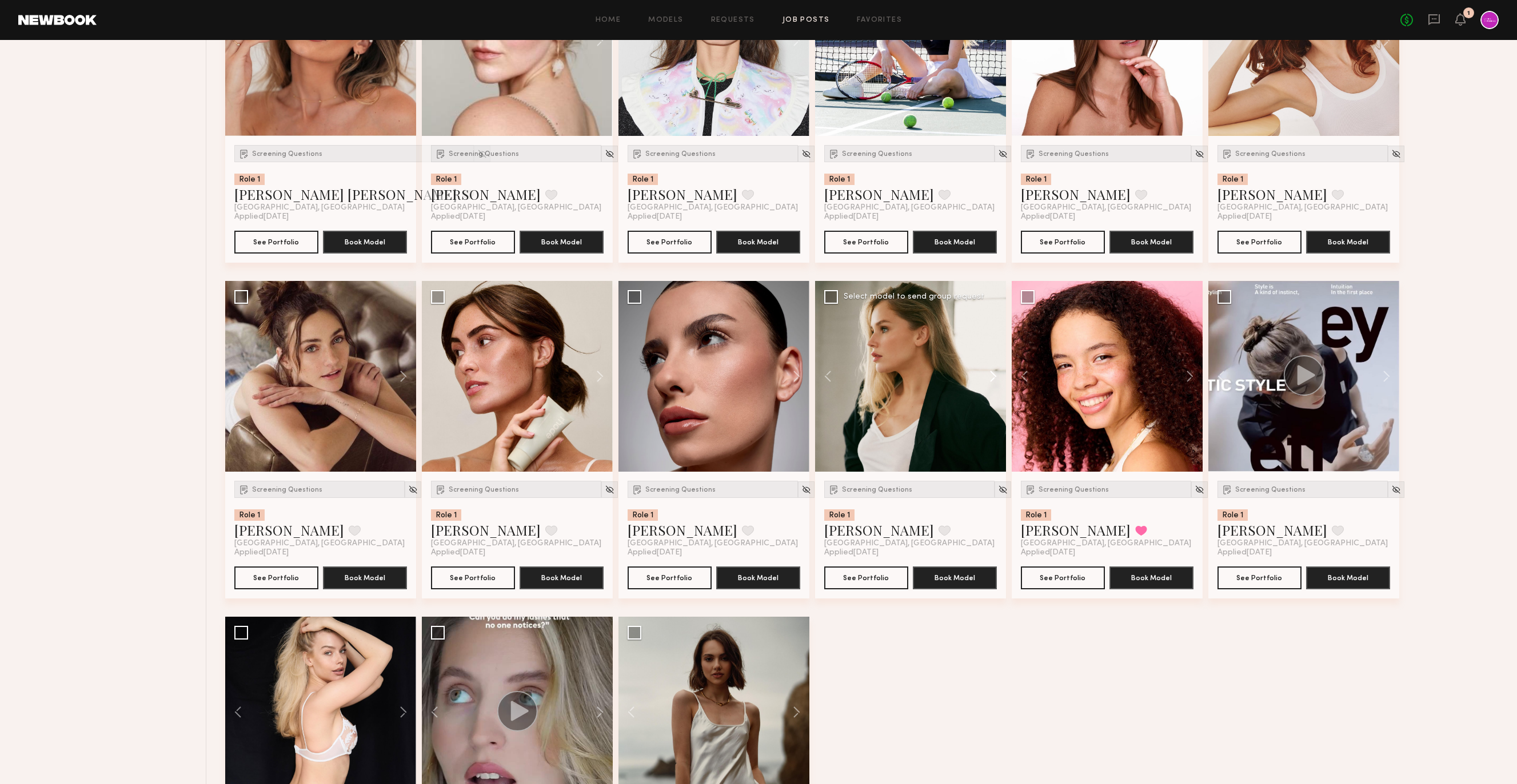
click at [989, 376] on button at bounding box center [987, 376] width 37 height 191
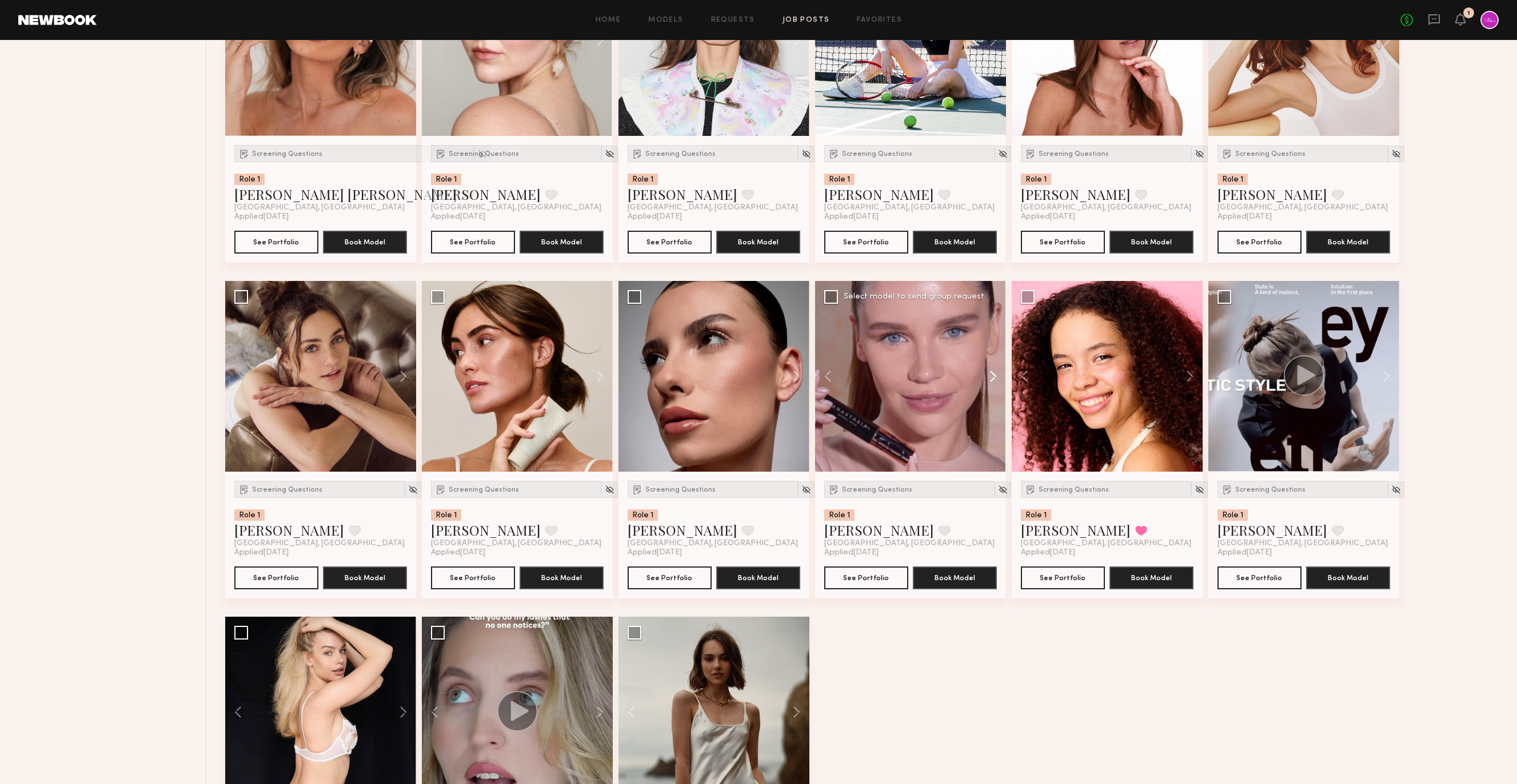
click at [989, 376] on button at bounding box center [987, 376] width 37 height 191
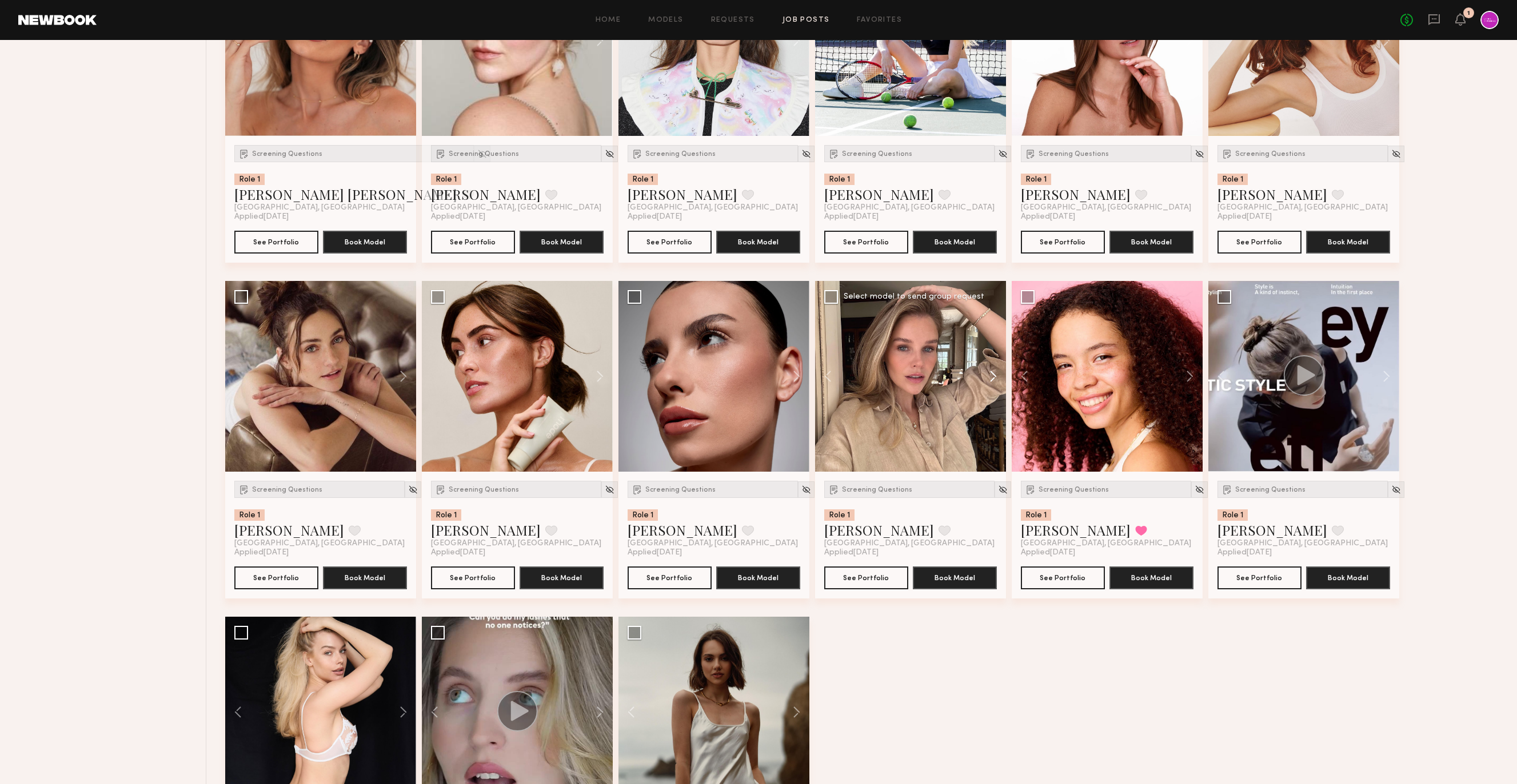
click at [989, 376] on button at bounding box center [987, 376] width 37 height 191
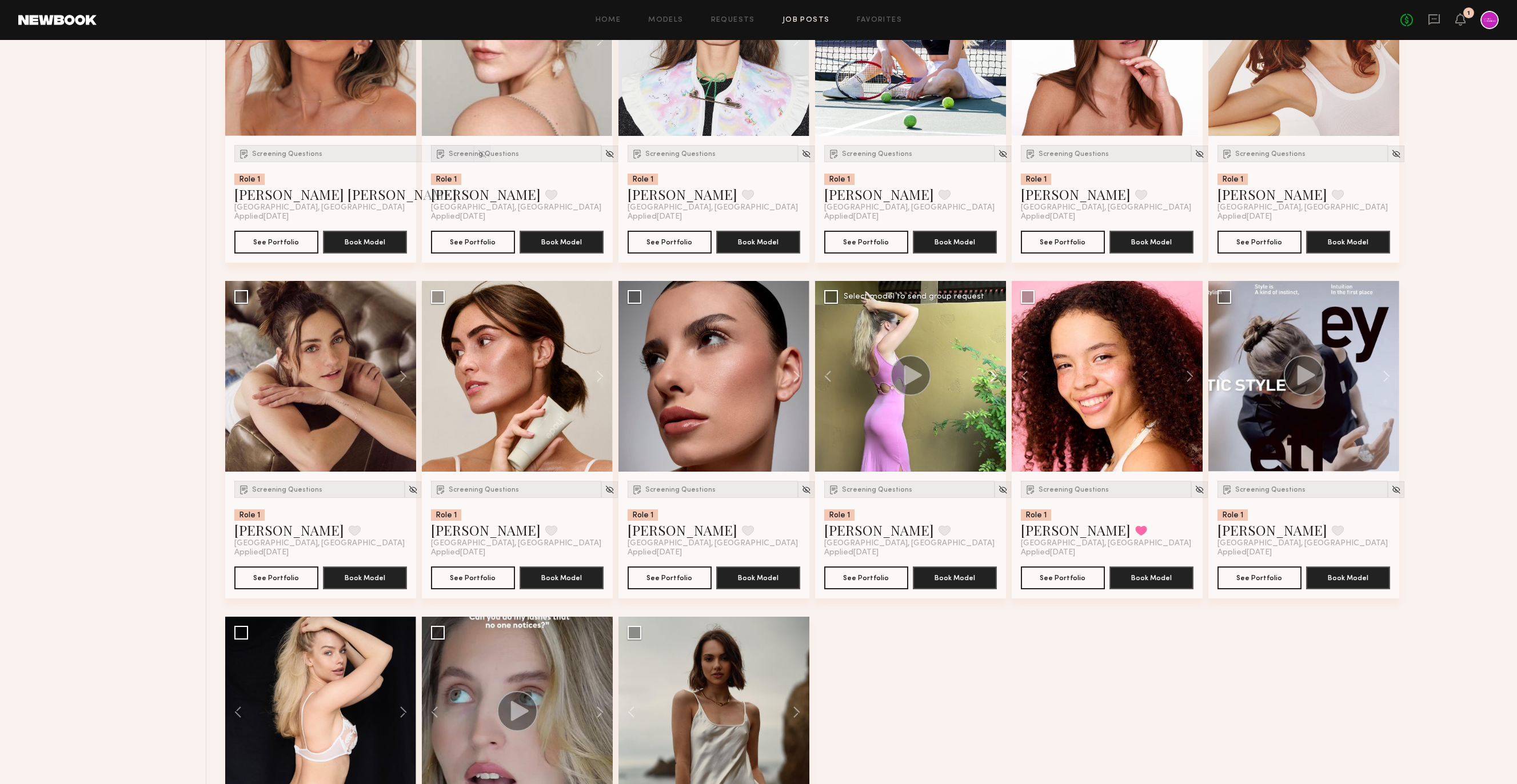
click at [989, 376] on button at bounding box center [987, 376] width 37 height 191
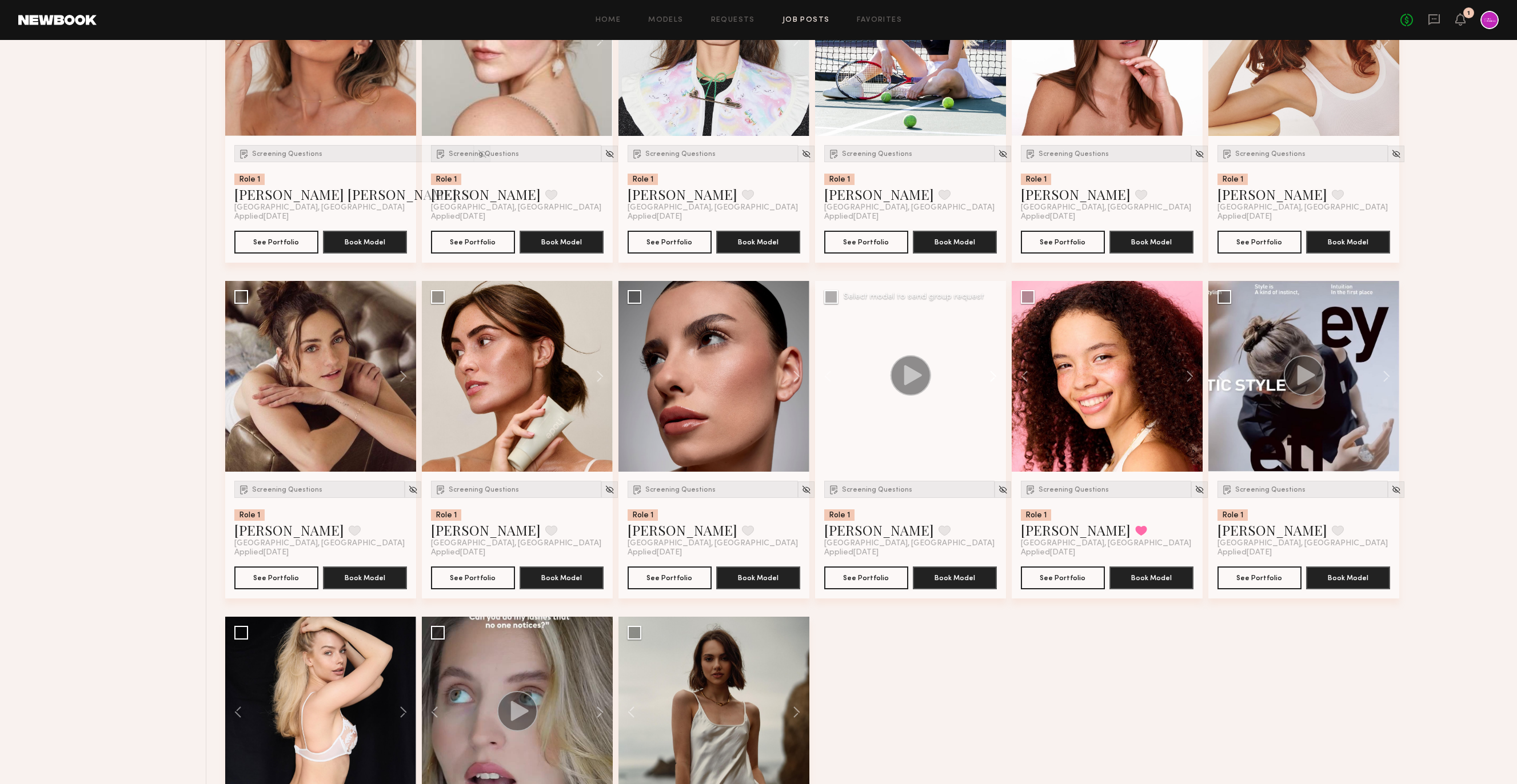
click at [989, 376] on button at bounding box center [987, 376] width 37 height 191
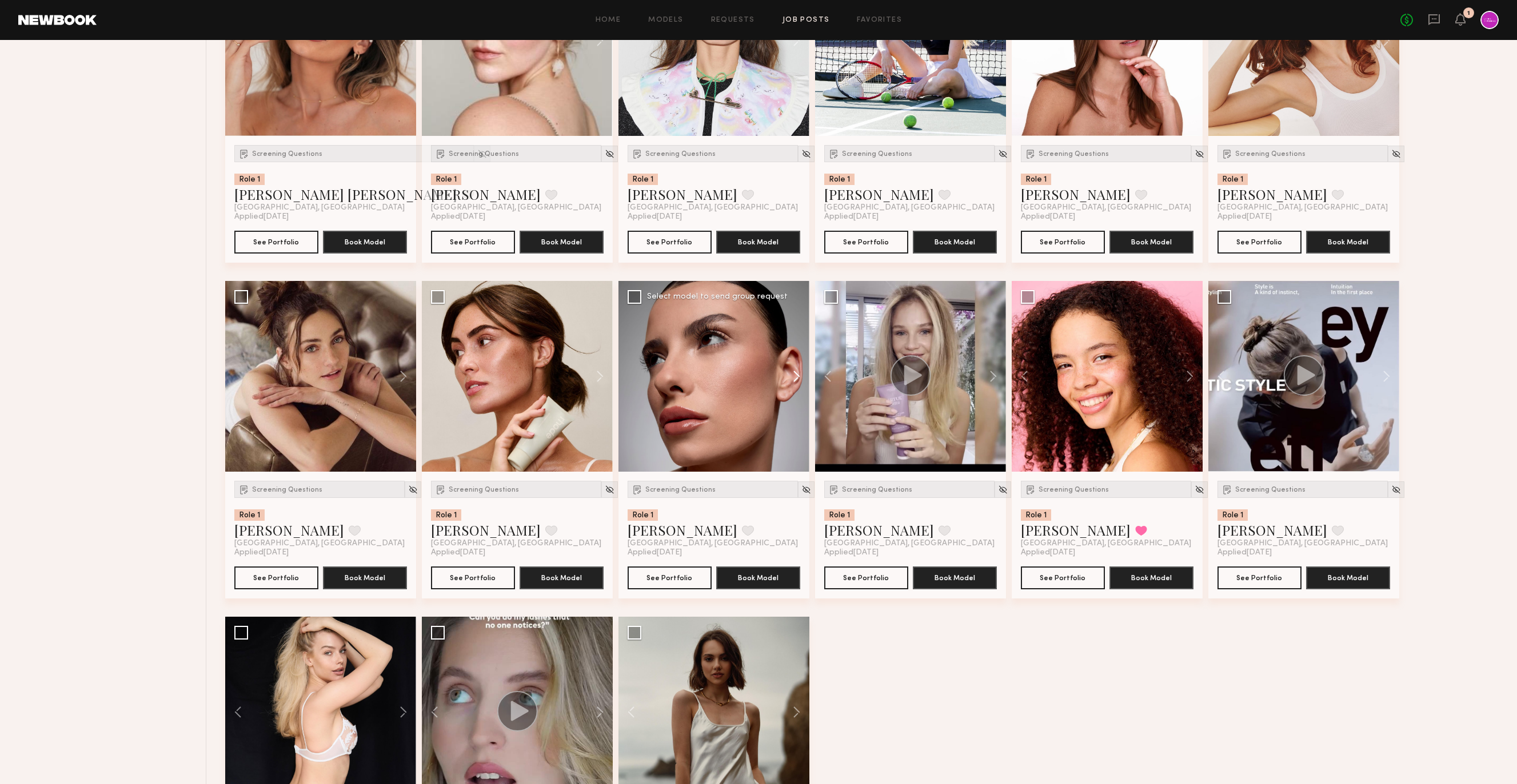
click at [793, 380] on button at bounding box center [791, 376] width 37 height 191
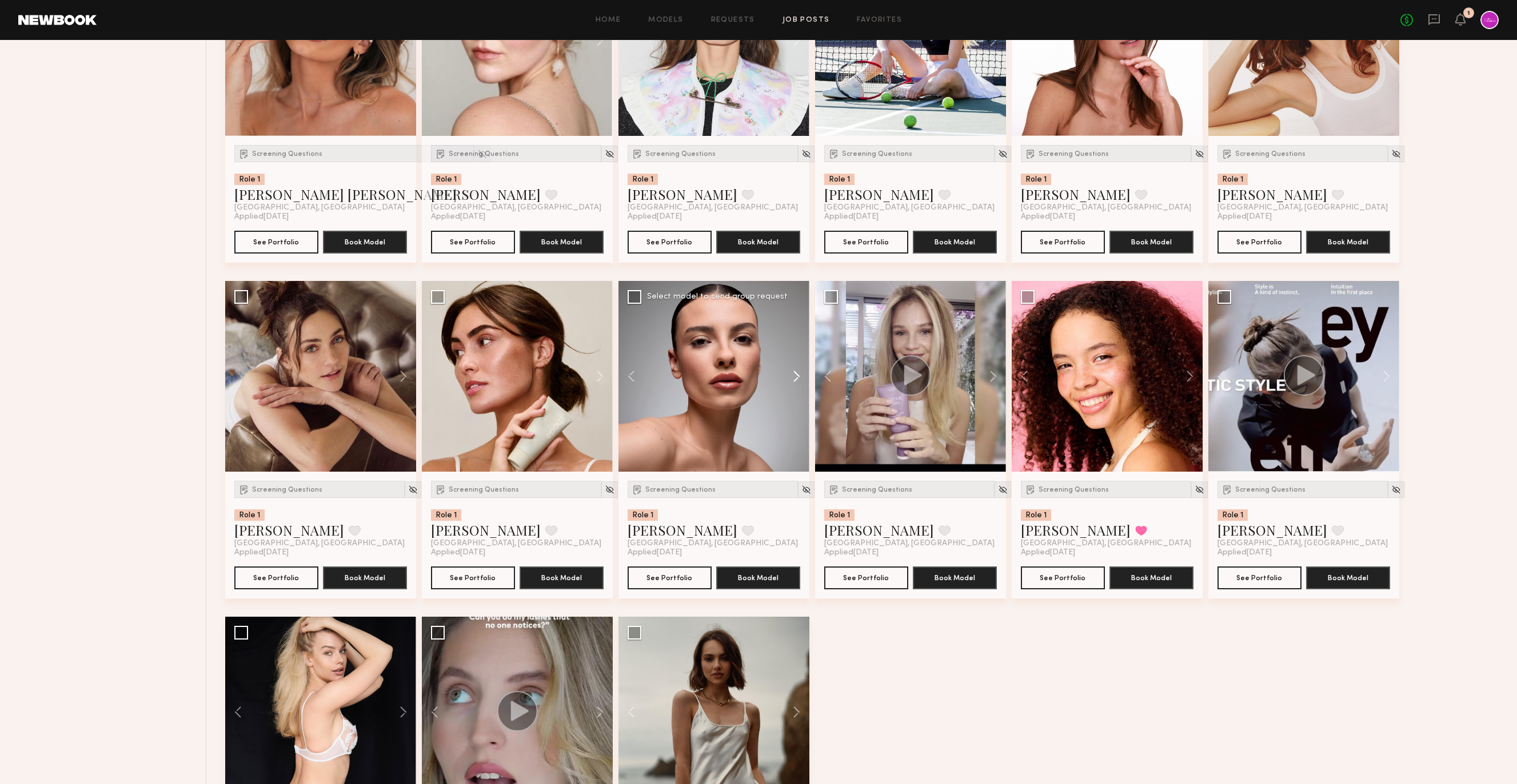
click at [793, 380] on button at bounding box center [791, 376] width 37 height 191
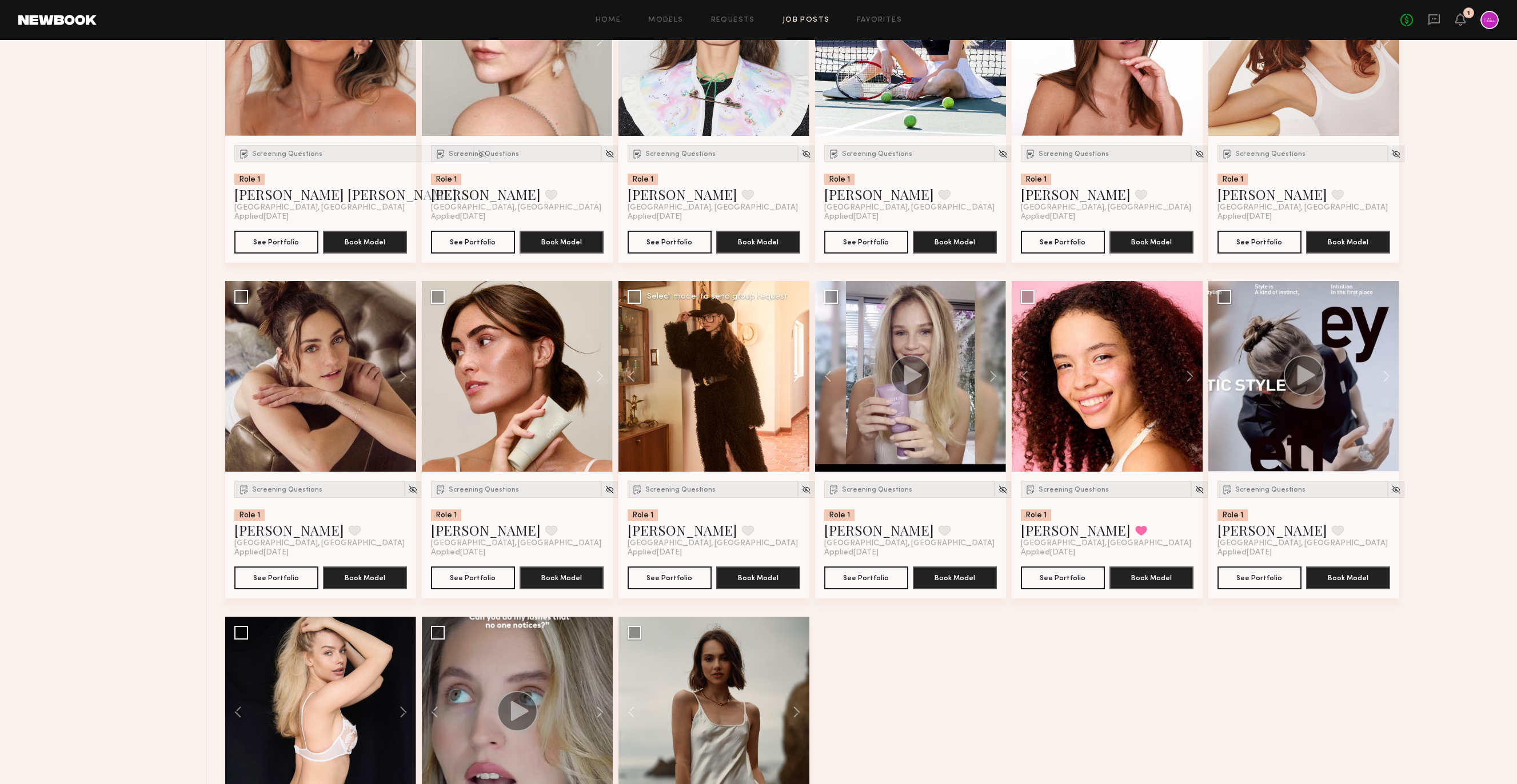
click at [793, 380] on button at bounding box center [791, 376] width 37 height 191
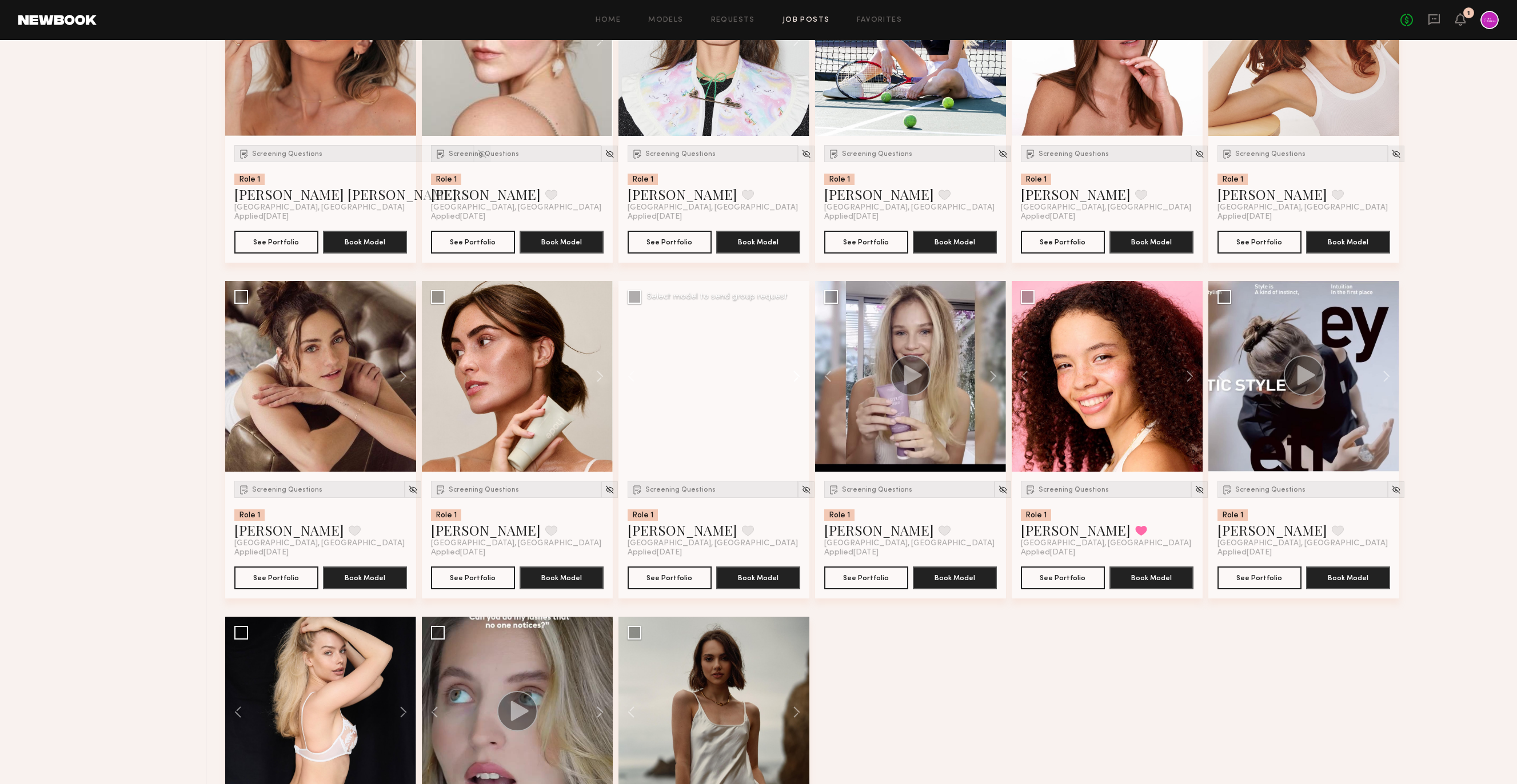
click at [793, 380] on button at bounding box center [791, 376] width 37 height 191
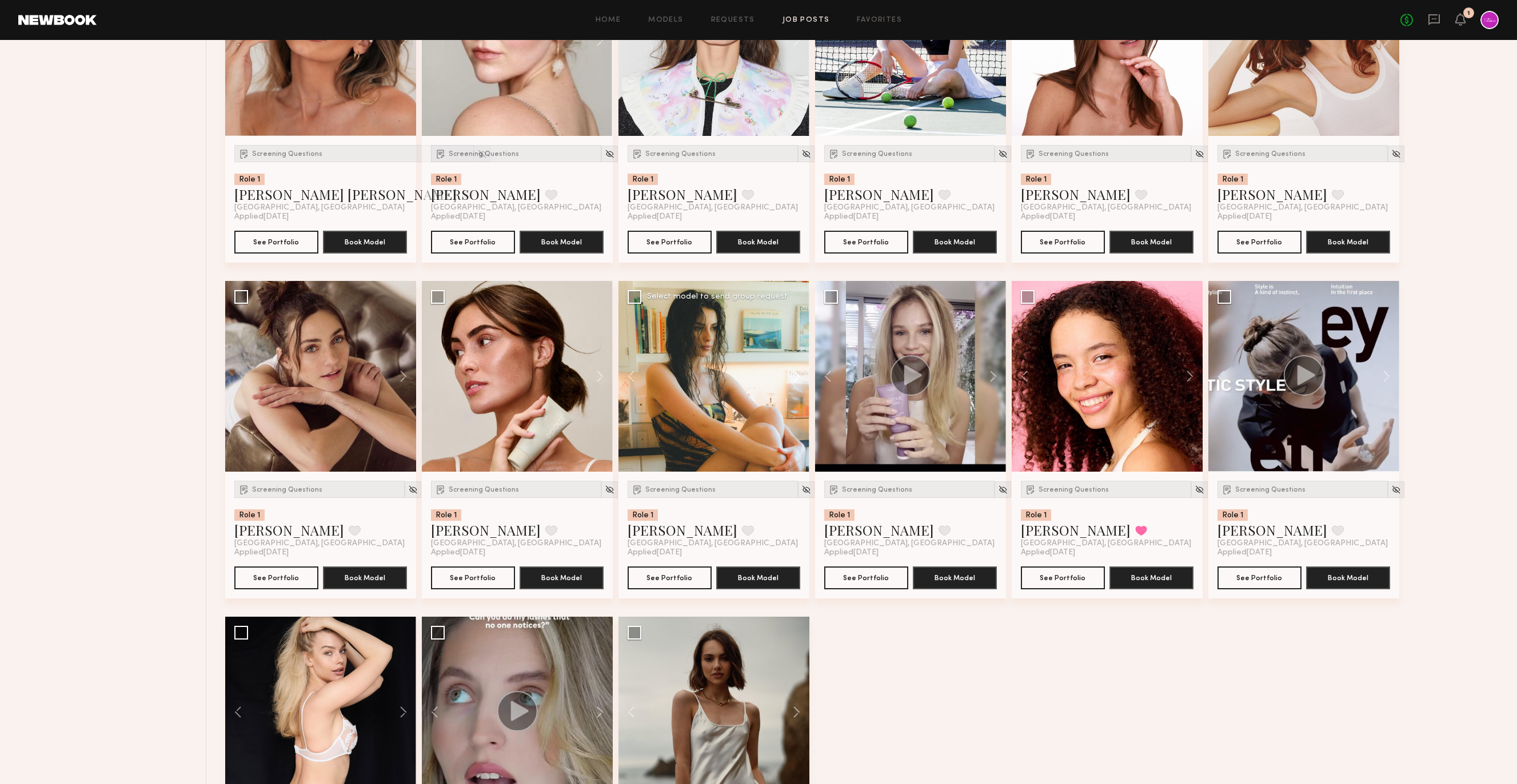
click at [793, 380] on button at bounding box center [791, 376] width 37 height 191
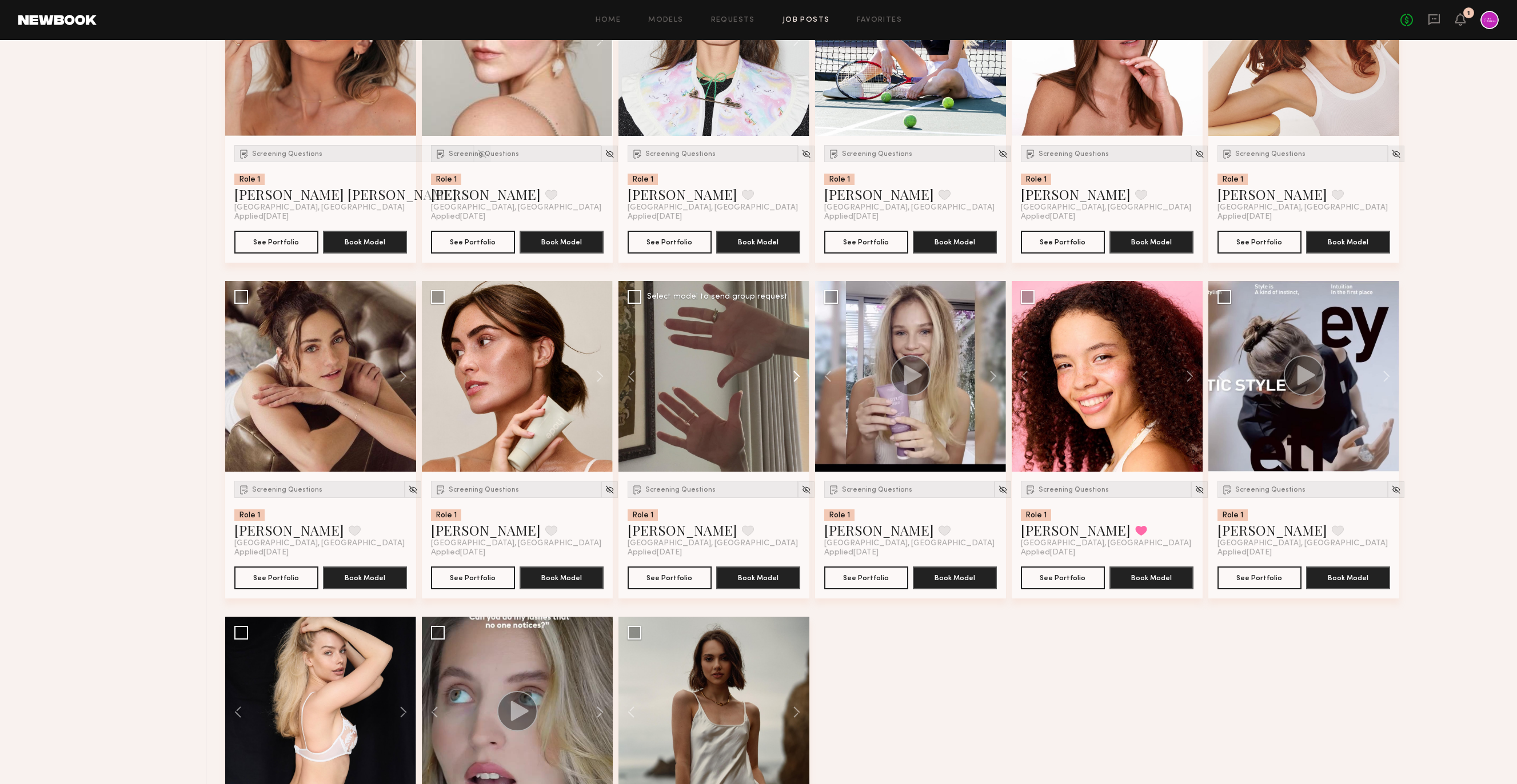
click at [793, 380] on button at bounding box center [791, 376] width 37 height 191
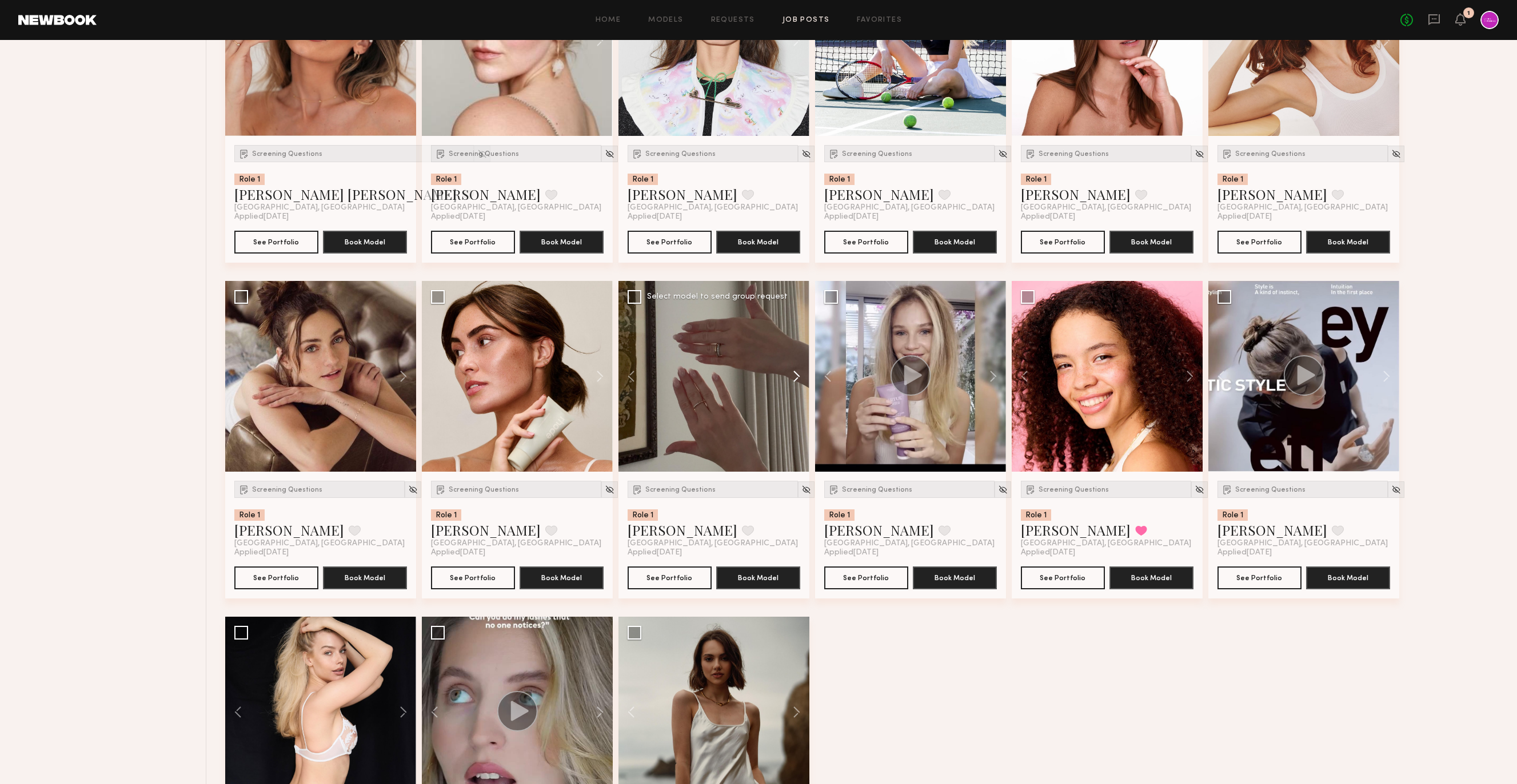
click at [793, 380] on button at bounding box center [791, 376] width 37 height 191
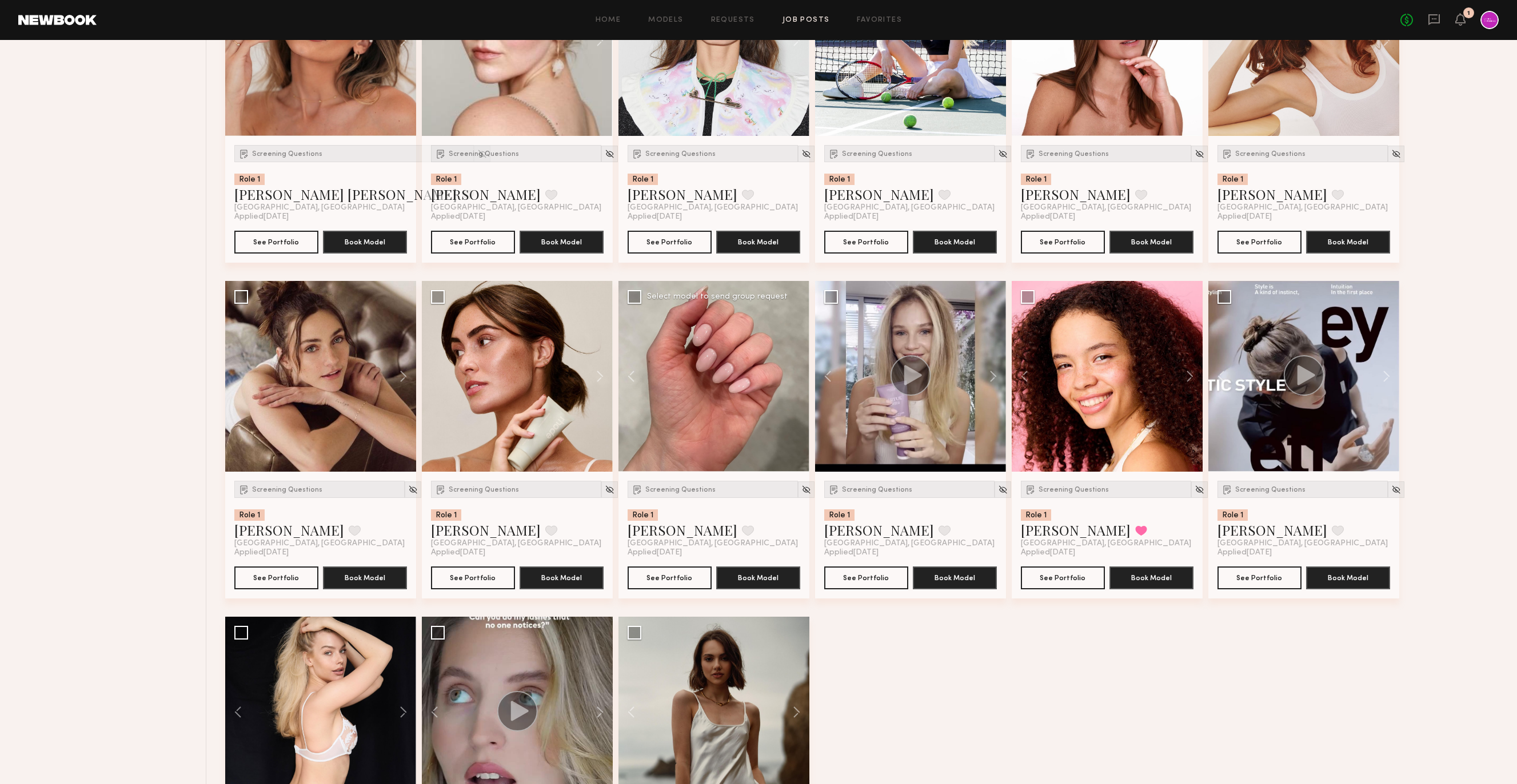
click at [793, 380] on div at bounding box center [714, 376] width 191 height 191
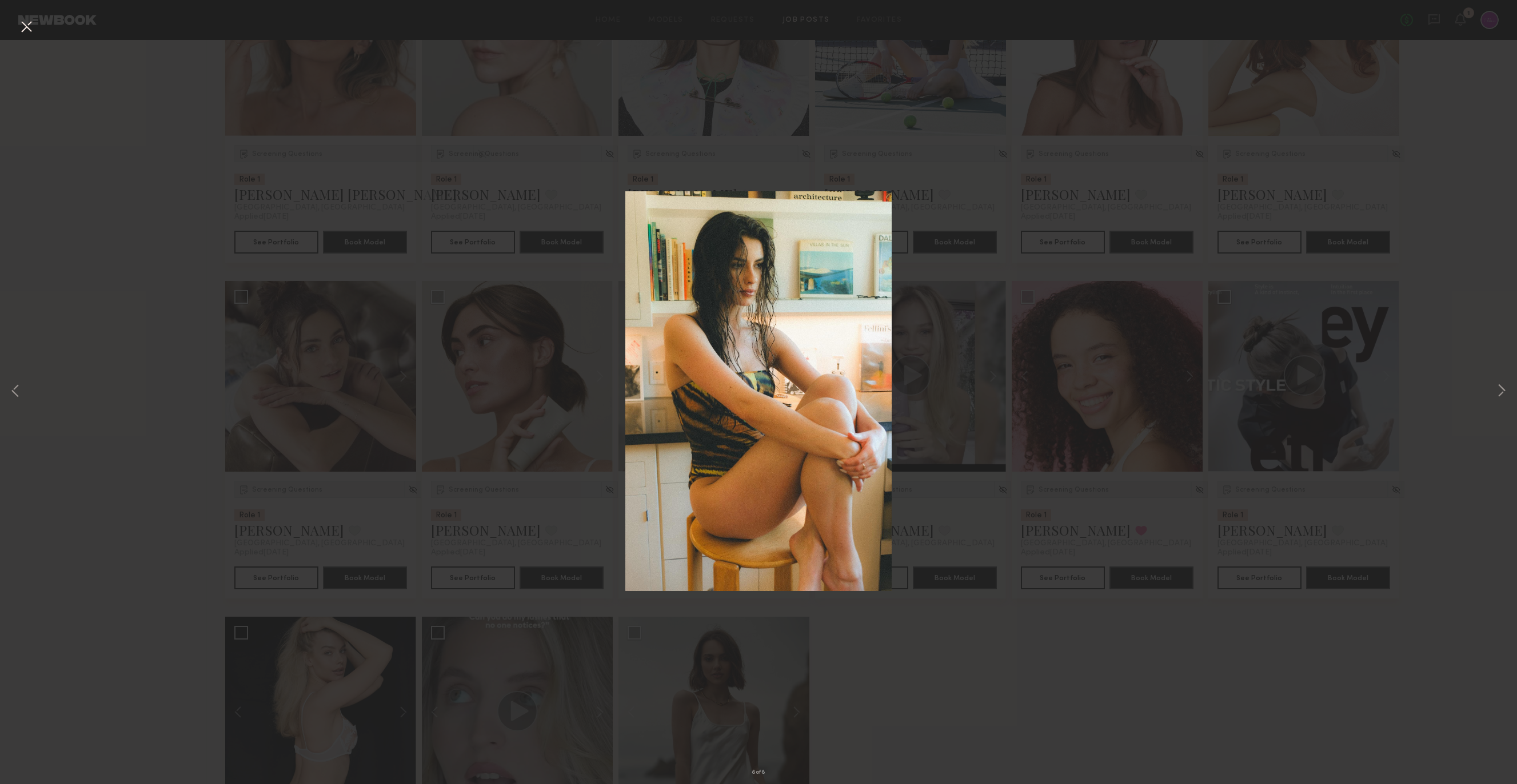
click at [997, 714] on div "8 of 8" at bounding box center [758, 392] width 1517 height 784
click at [25, 24] on button at bounding box center [26, 27] width 18 height 20
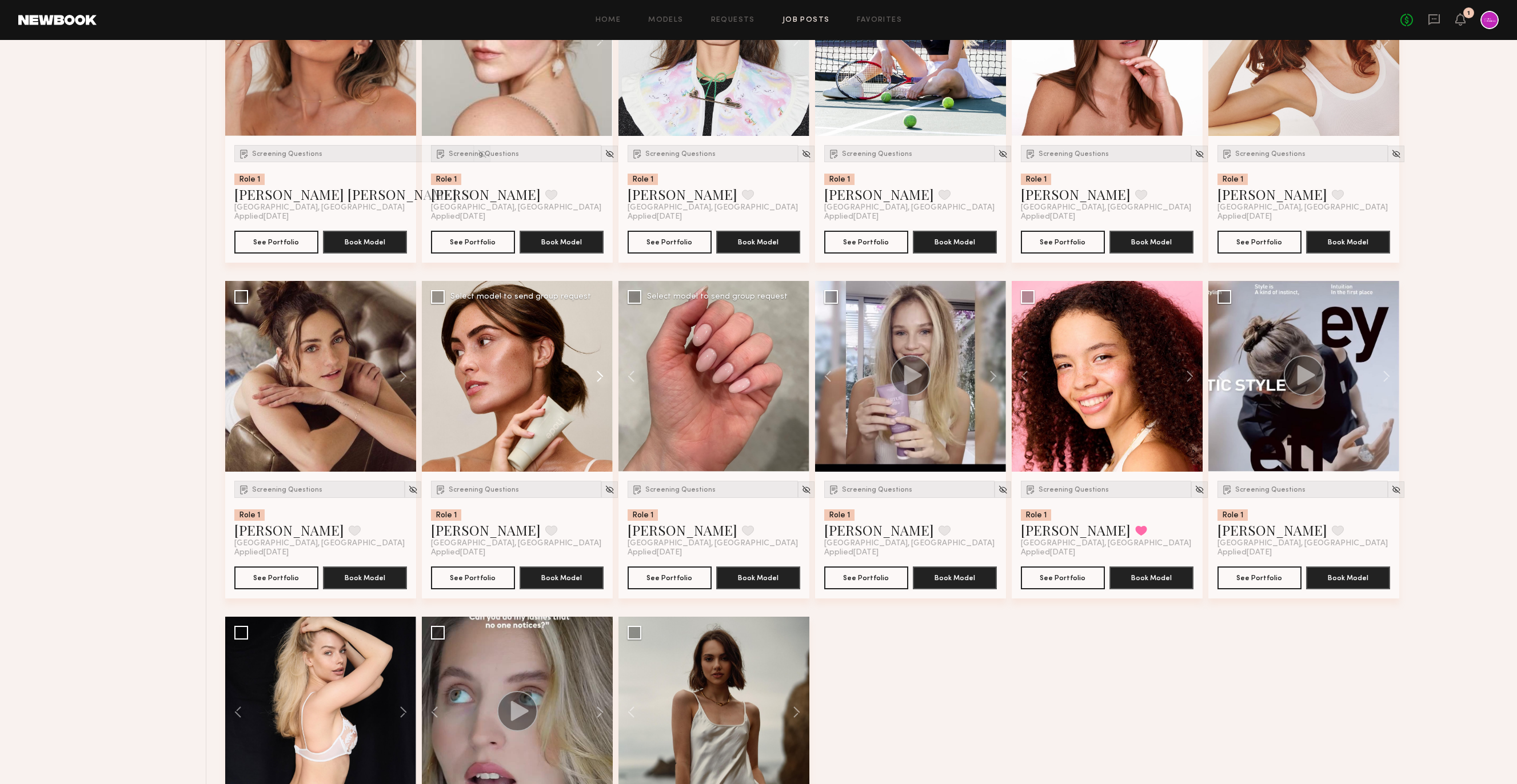
click at [592, 379] on button at bounding box center [594, 376] width 37 height 191
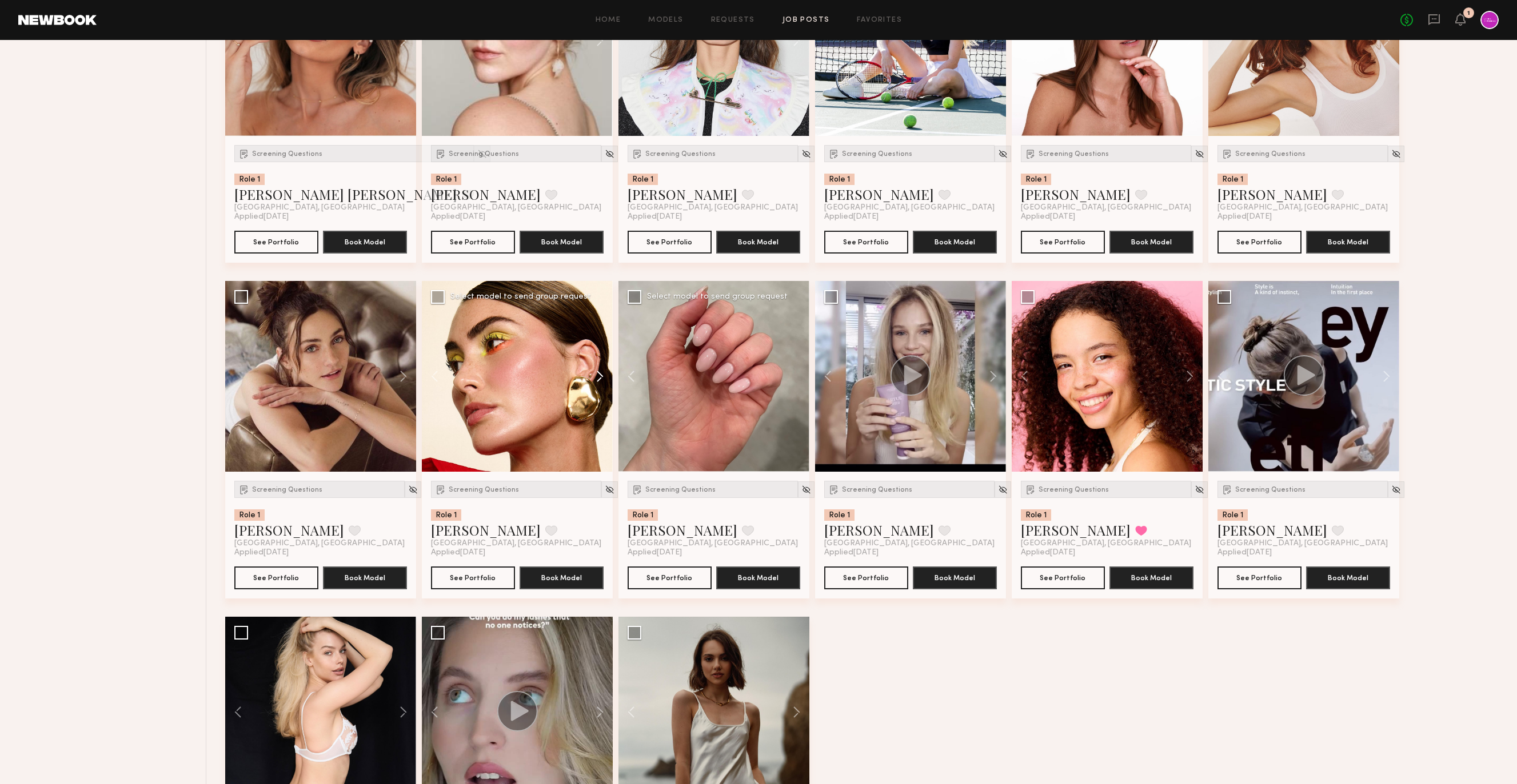
click at [592, 379] on button at bounding box center [594, 376] width 37 height 191
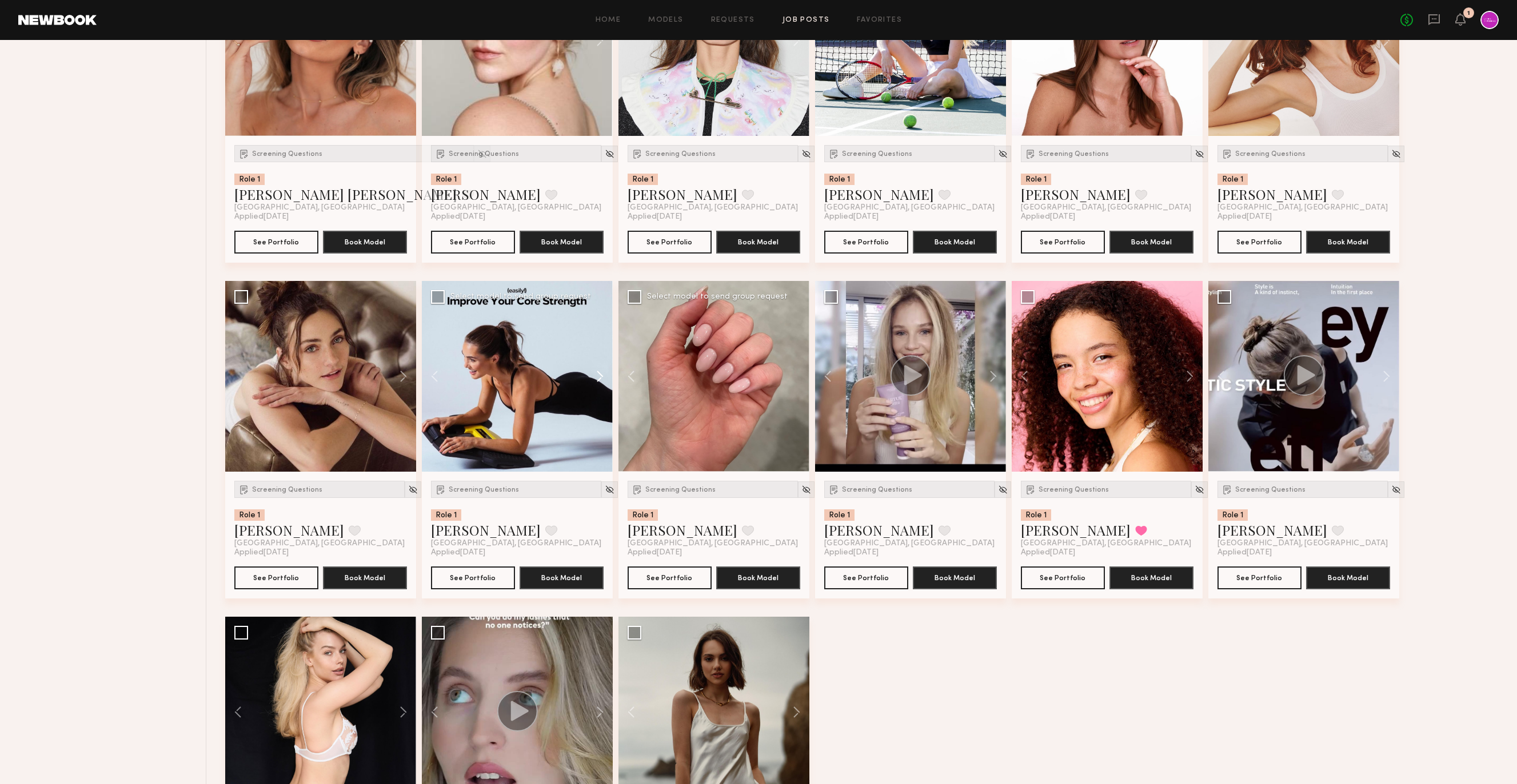
click at [592, 379] on button at bounding box center [594, 376] width 37 height 191
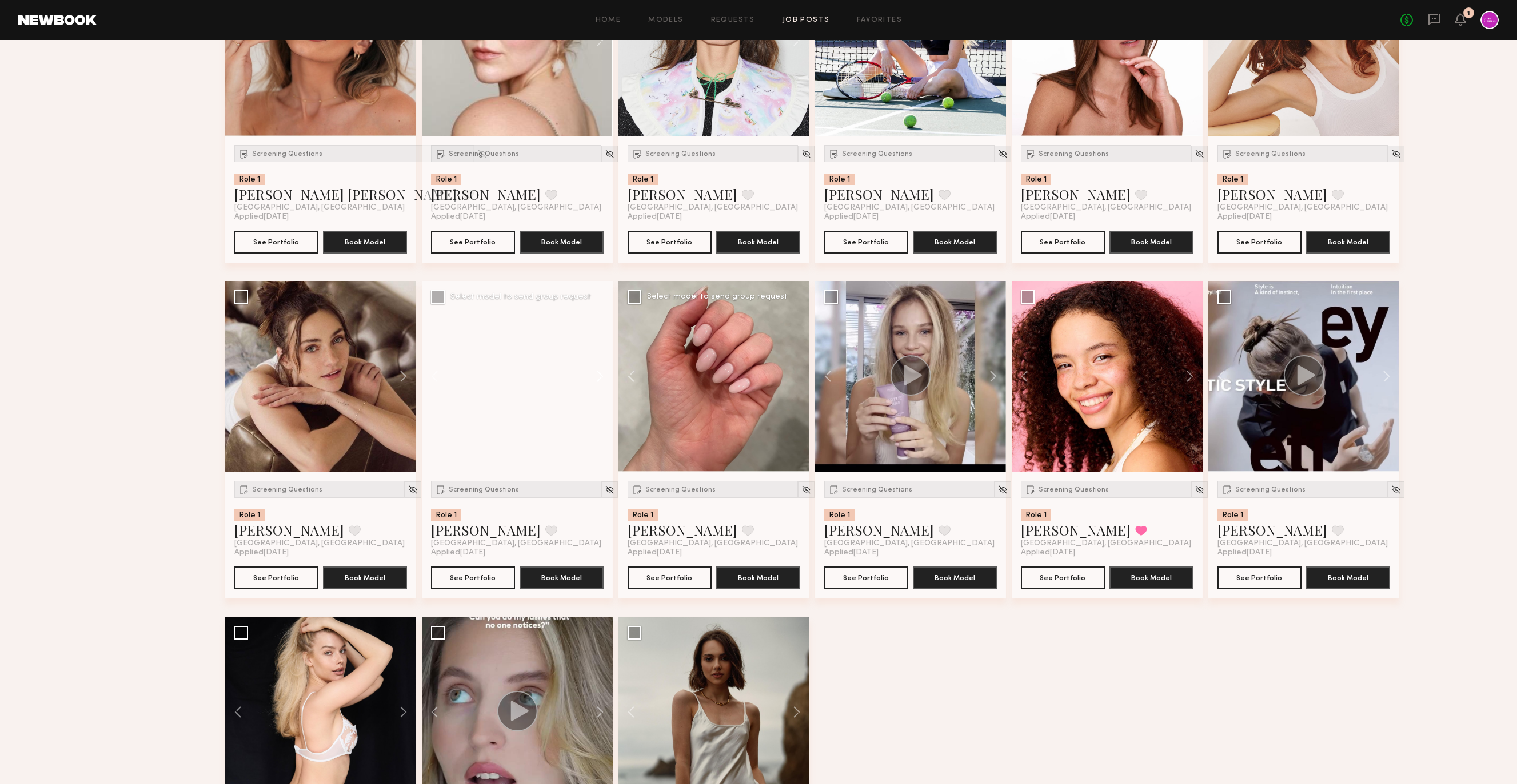
click at [592, 379] on button at bounding box center [594, 376] width 37 height 191
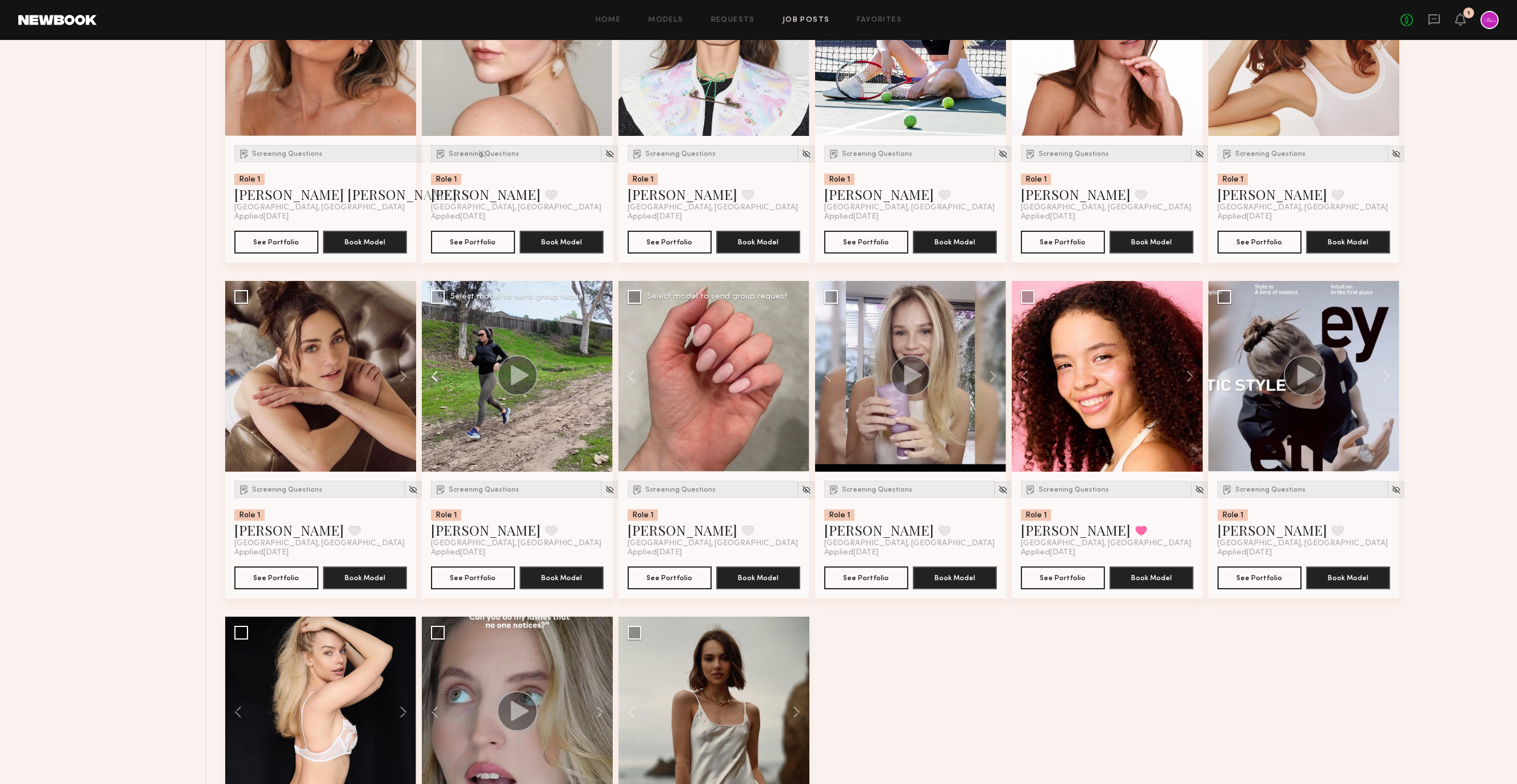
click at [438, 378] on button at bounding box center [440, 376] width 37 height 191
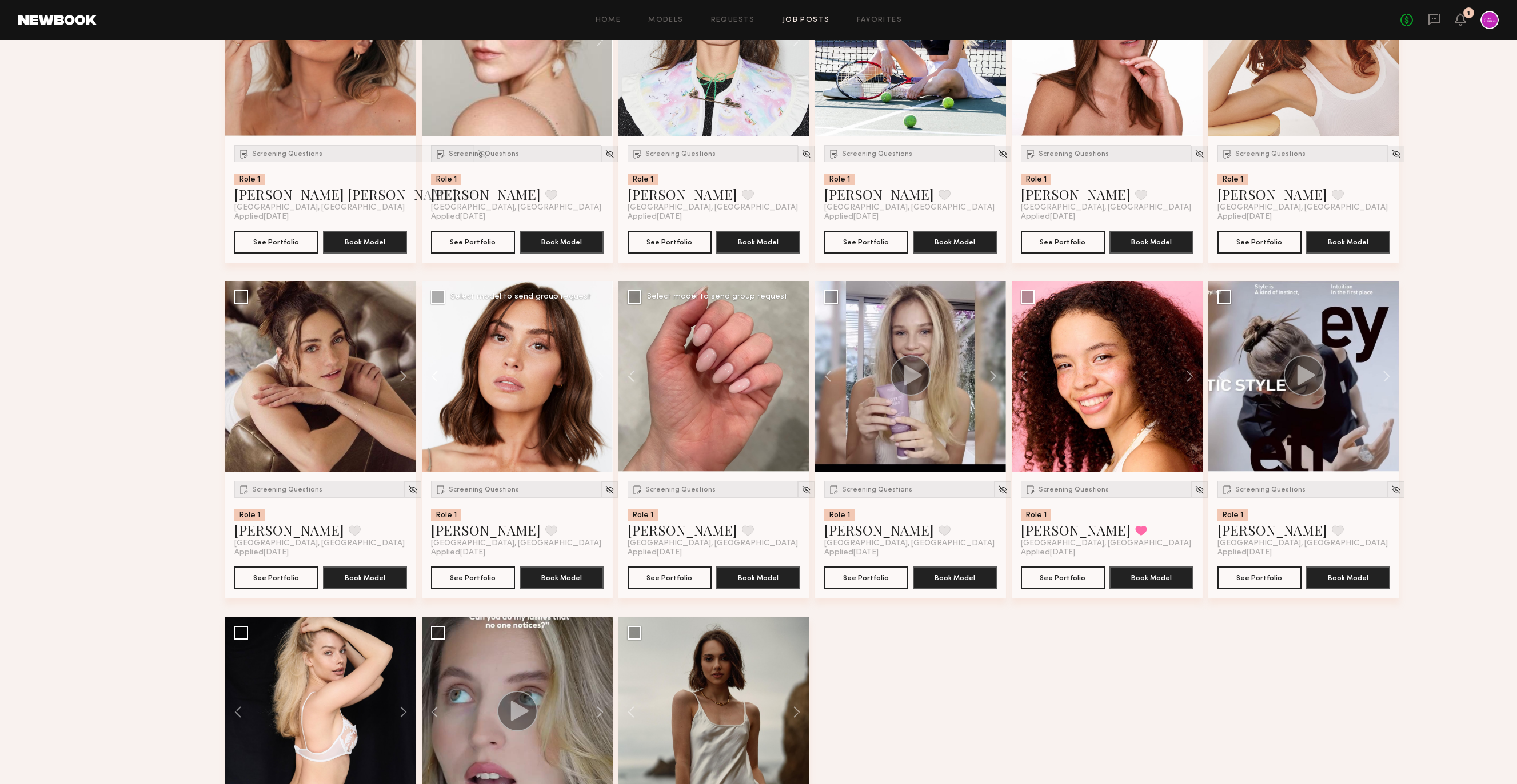
click at [438, 378] on button at bounding box center [440, 376] width 37 height 191
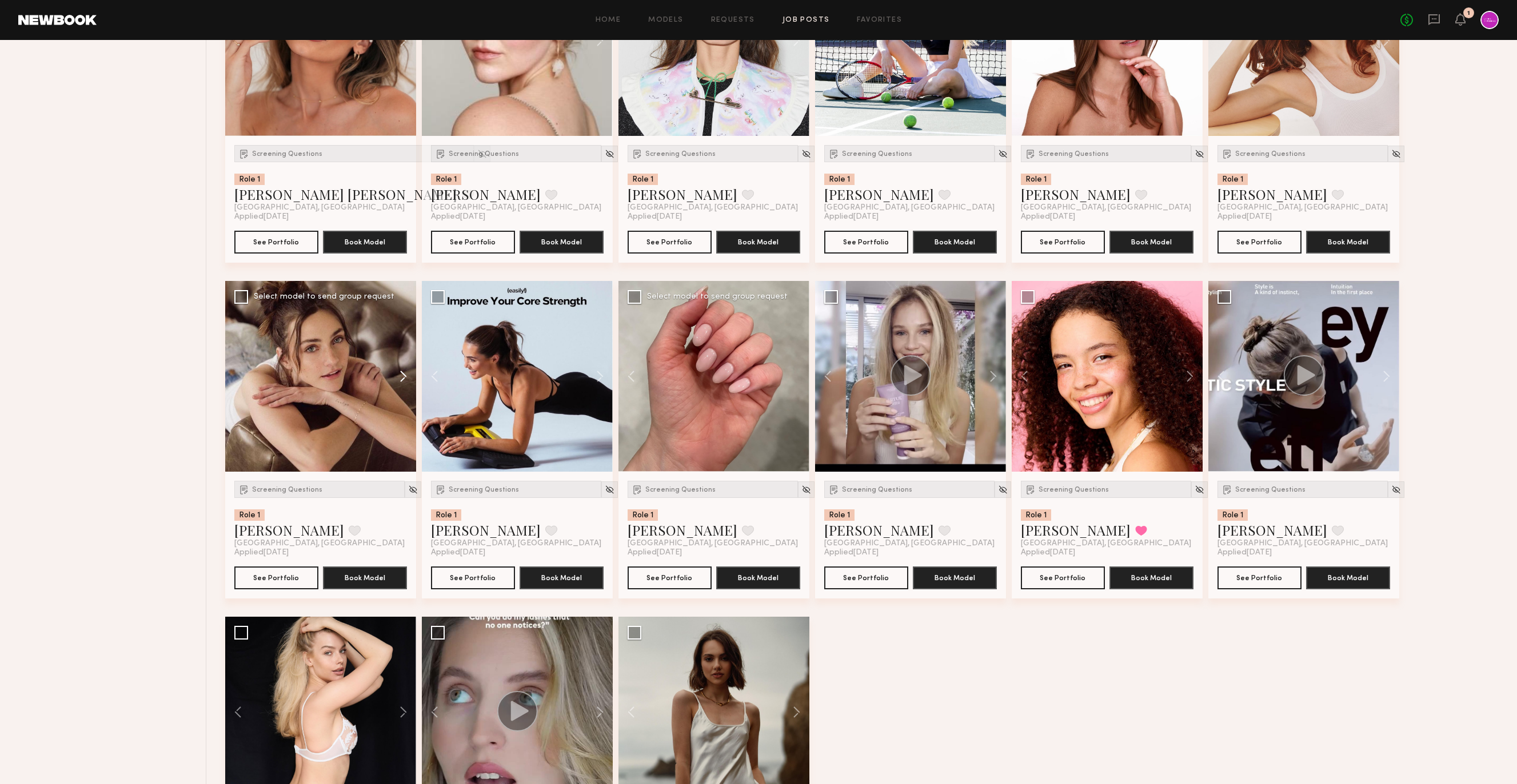
click at [392, 382] on button at bounding box center [398, 376] width 37 height 191
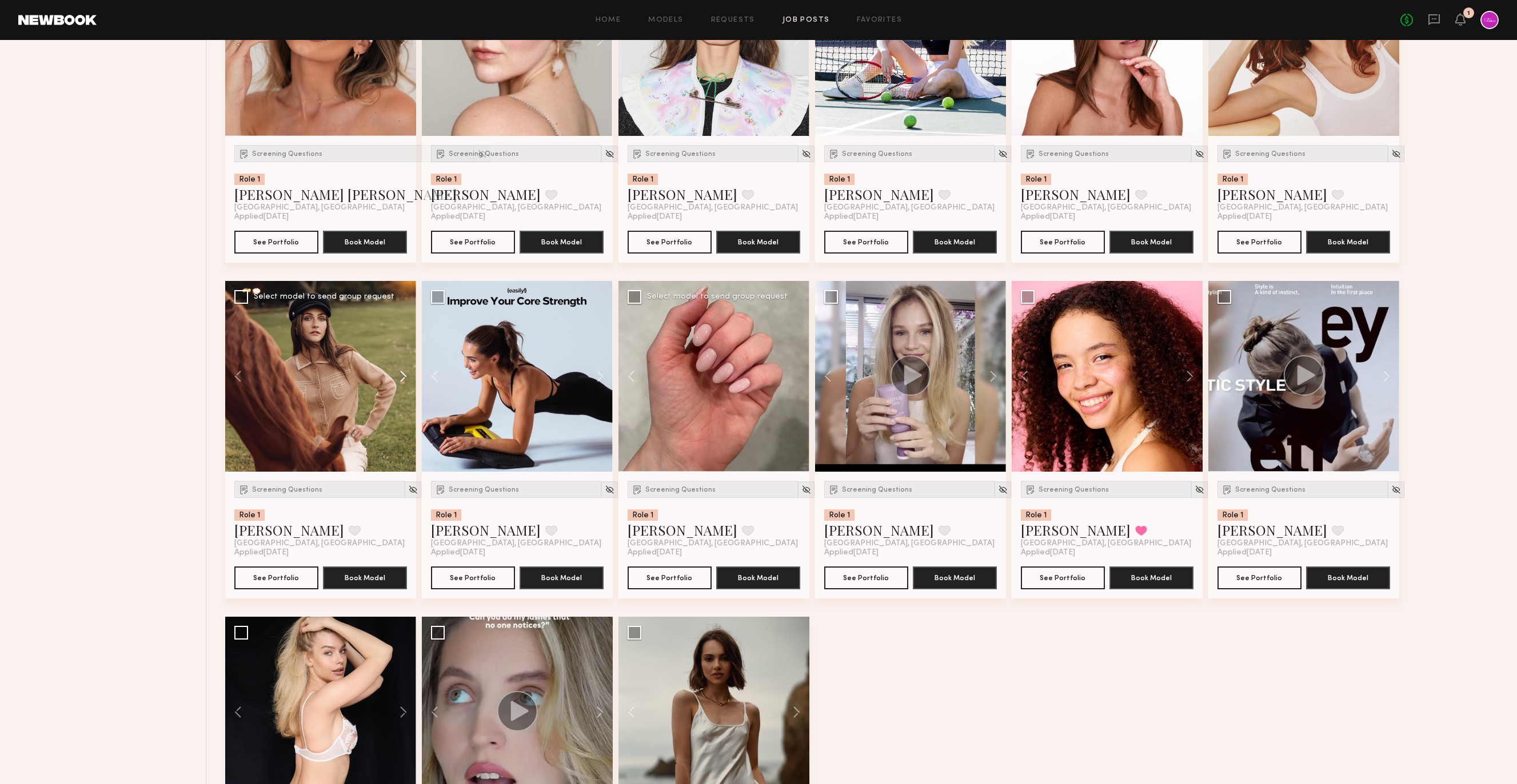
click at [392, 382] on button at bounding box center [398, 376] width 37 height 191
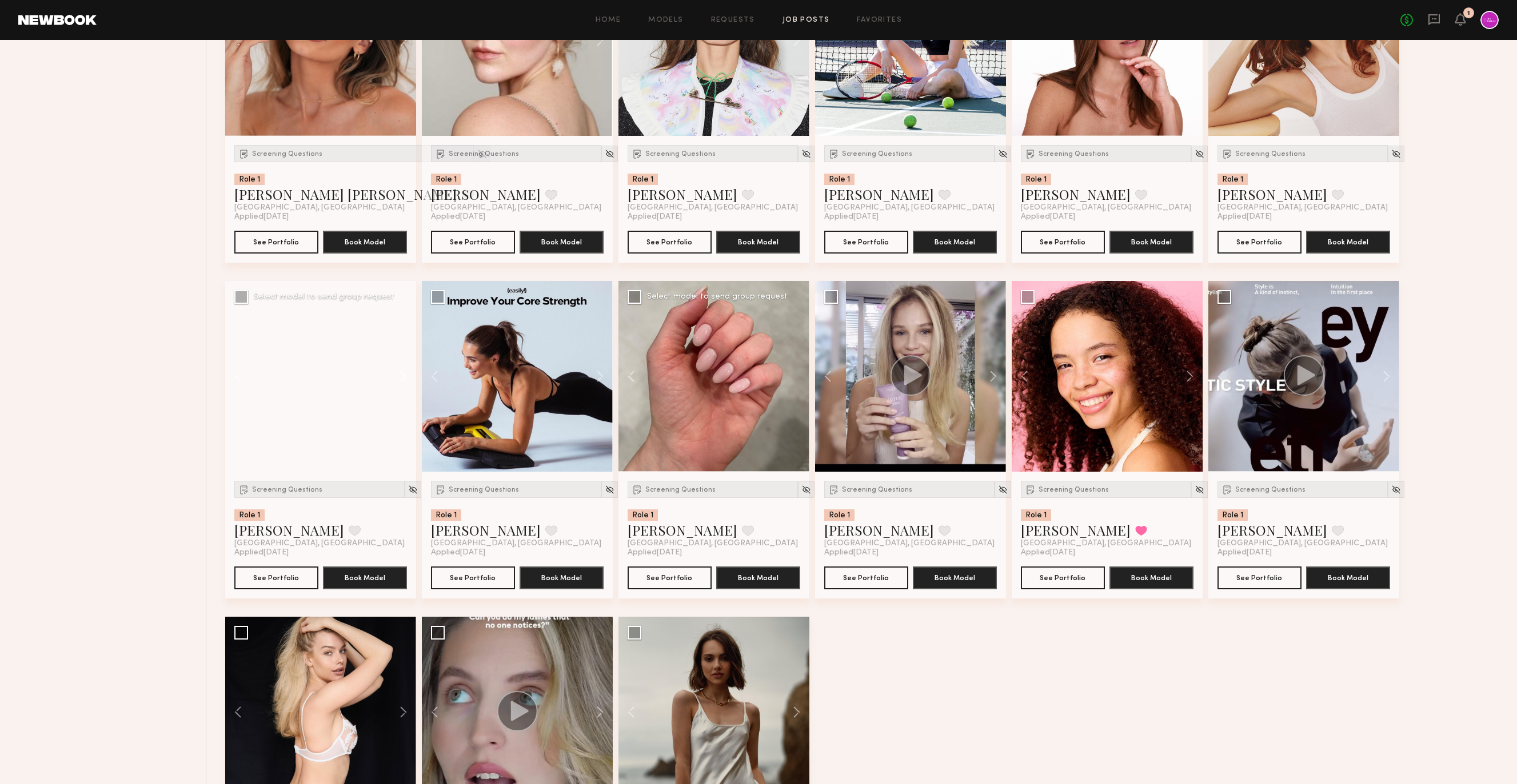
click at [392, 382] on button at bounding box center [398, 376] width 37 height 191
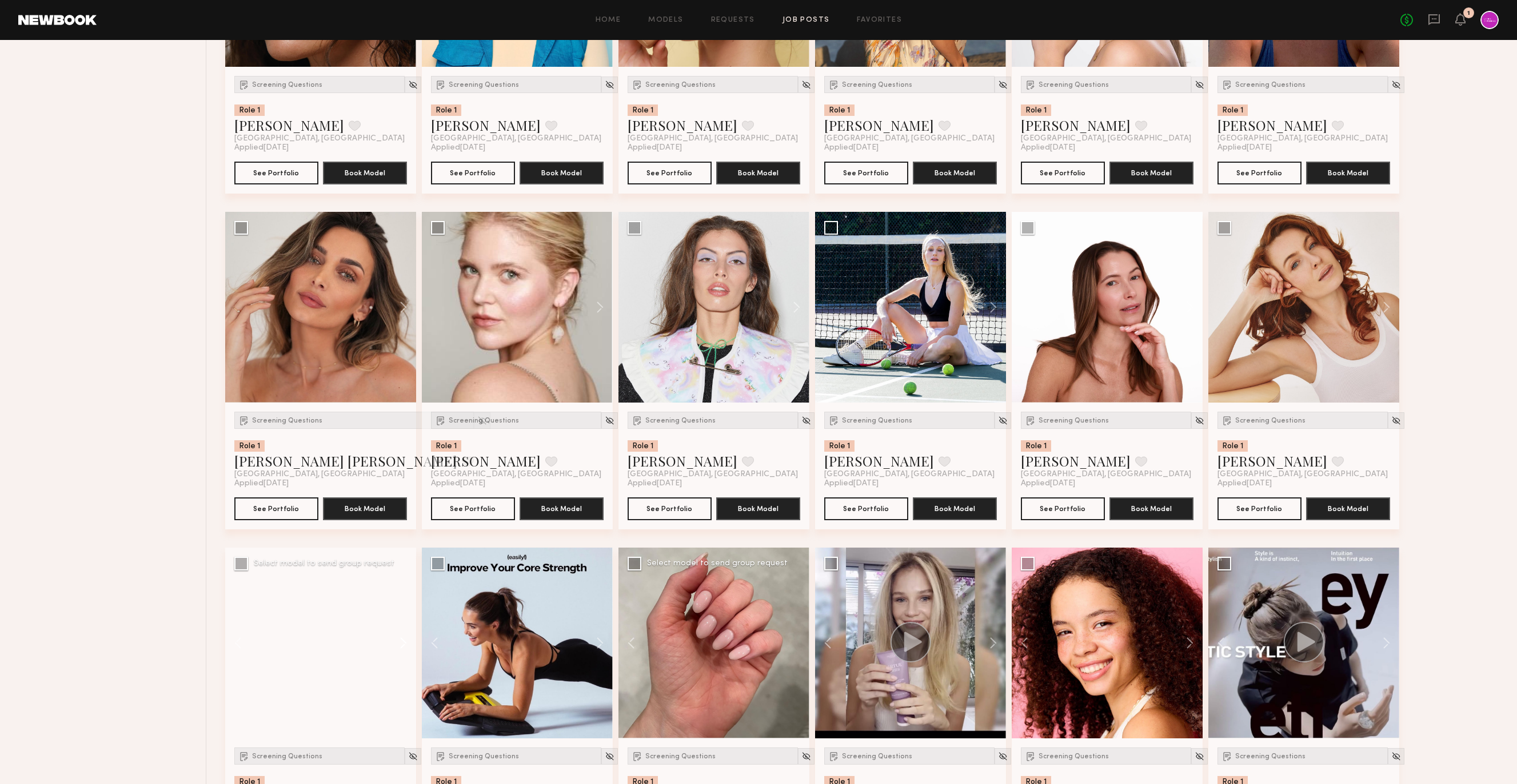
scroll to position [3310, 0]
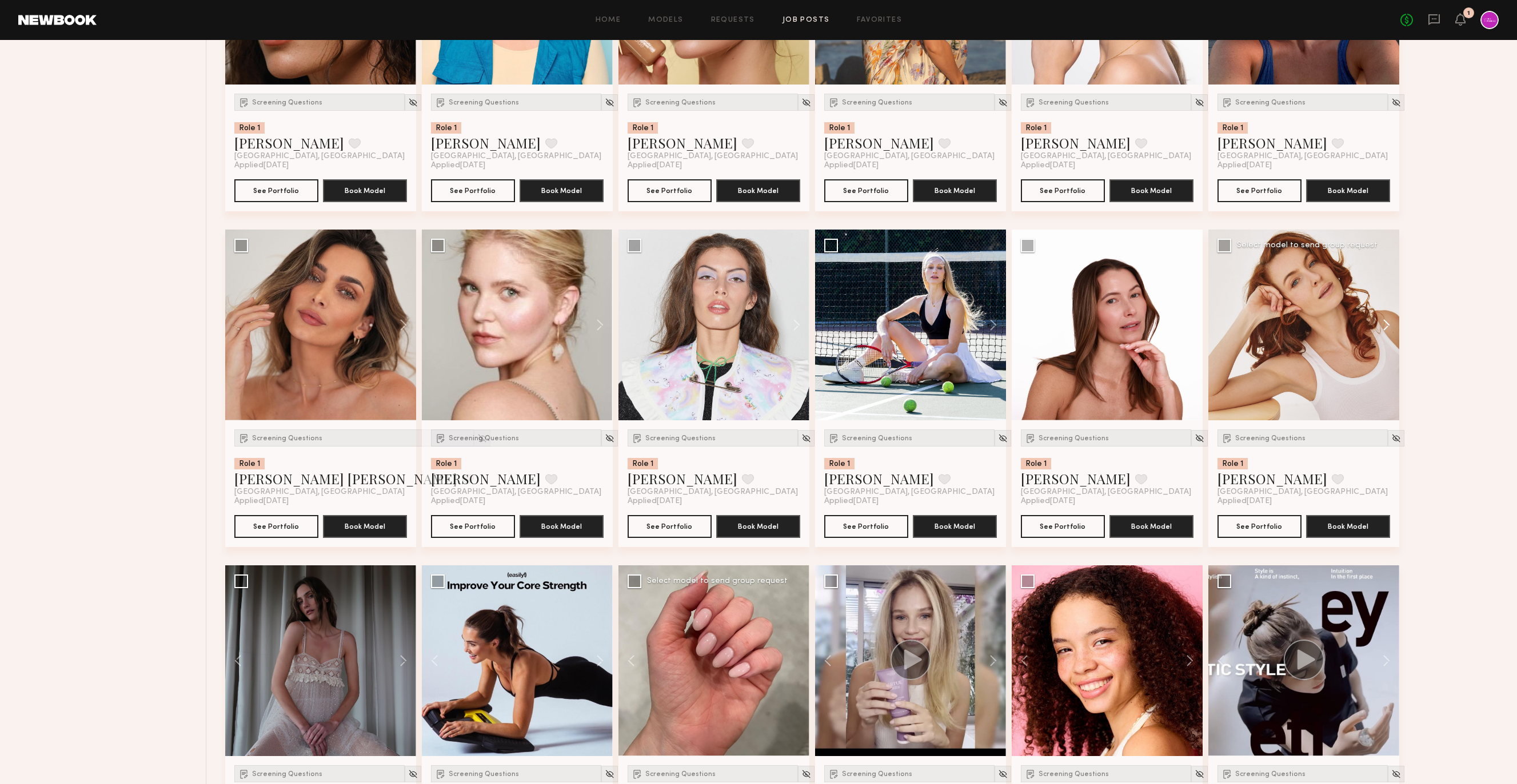
click at [1381, 327] on button at bounding box center [1380, 325] width 37 height 191
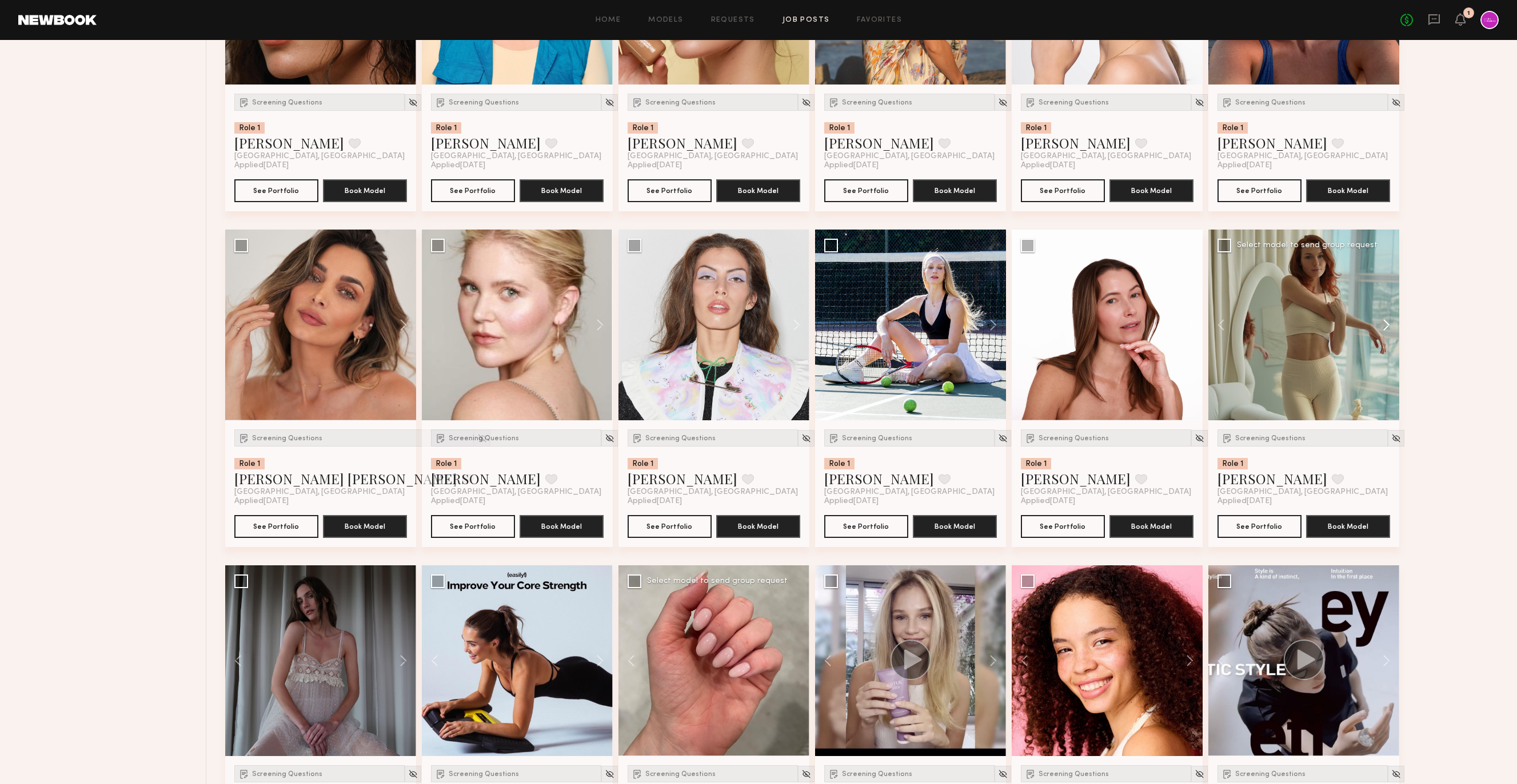
click at [1381, 327] on button at bounding box center [1380, 325] width 37 height 191
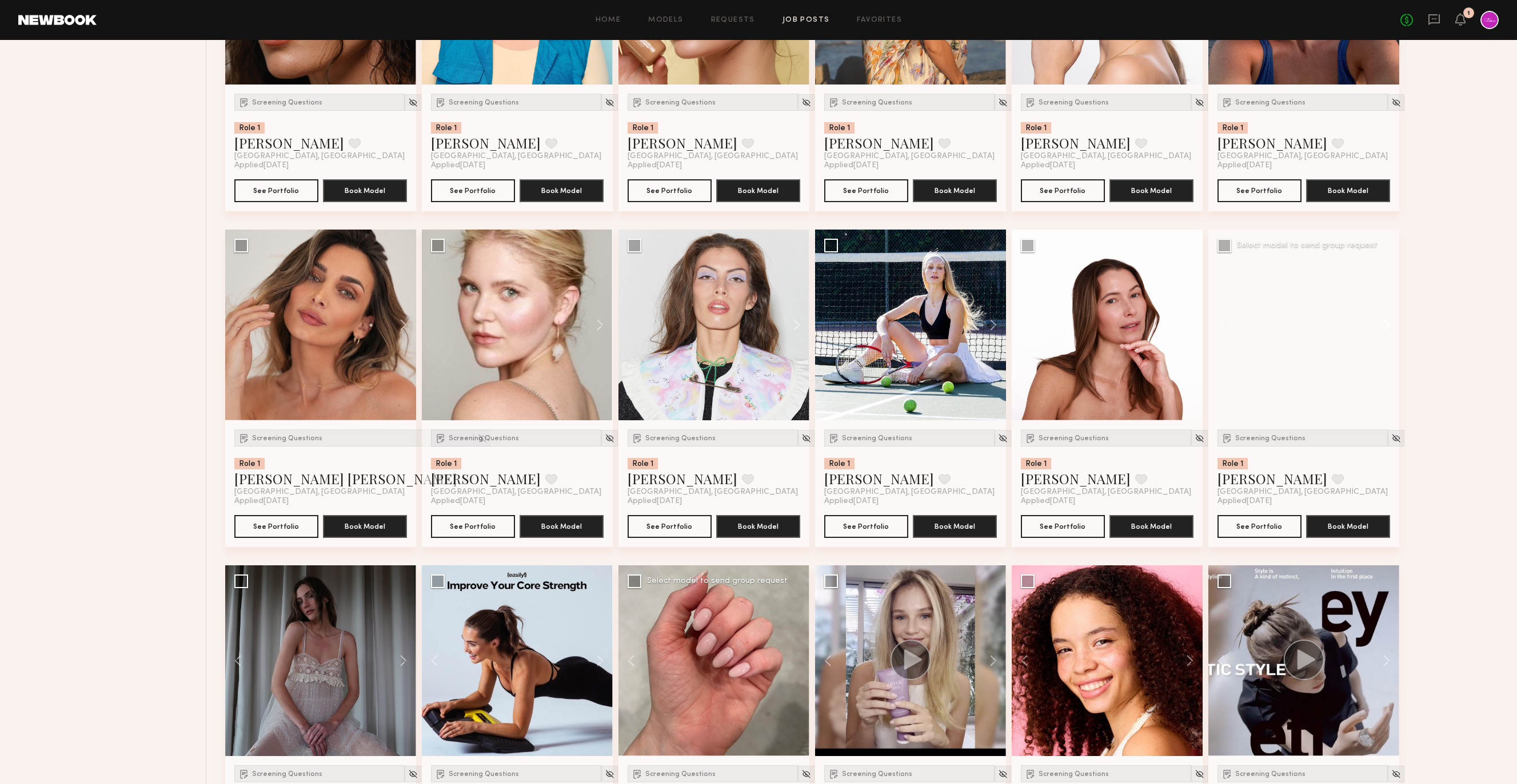
click at [1381, 327] on button at bounding box center [1380, 325] width 37 height 191
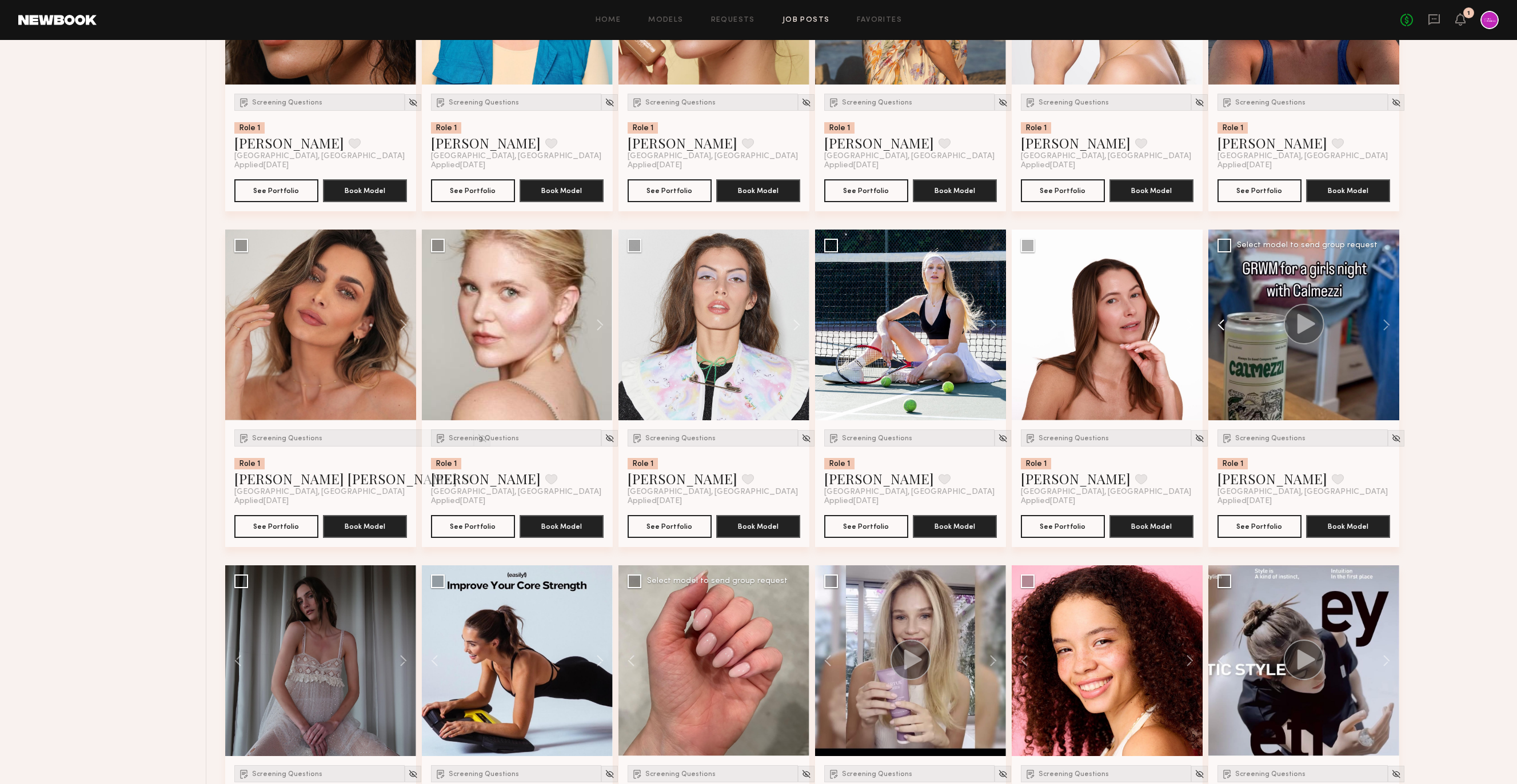
click at [1228, 328] on button at bounding box center [1226, 325] width 37 height 191
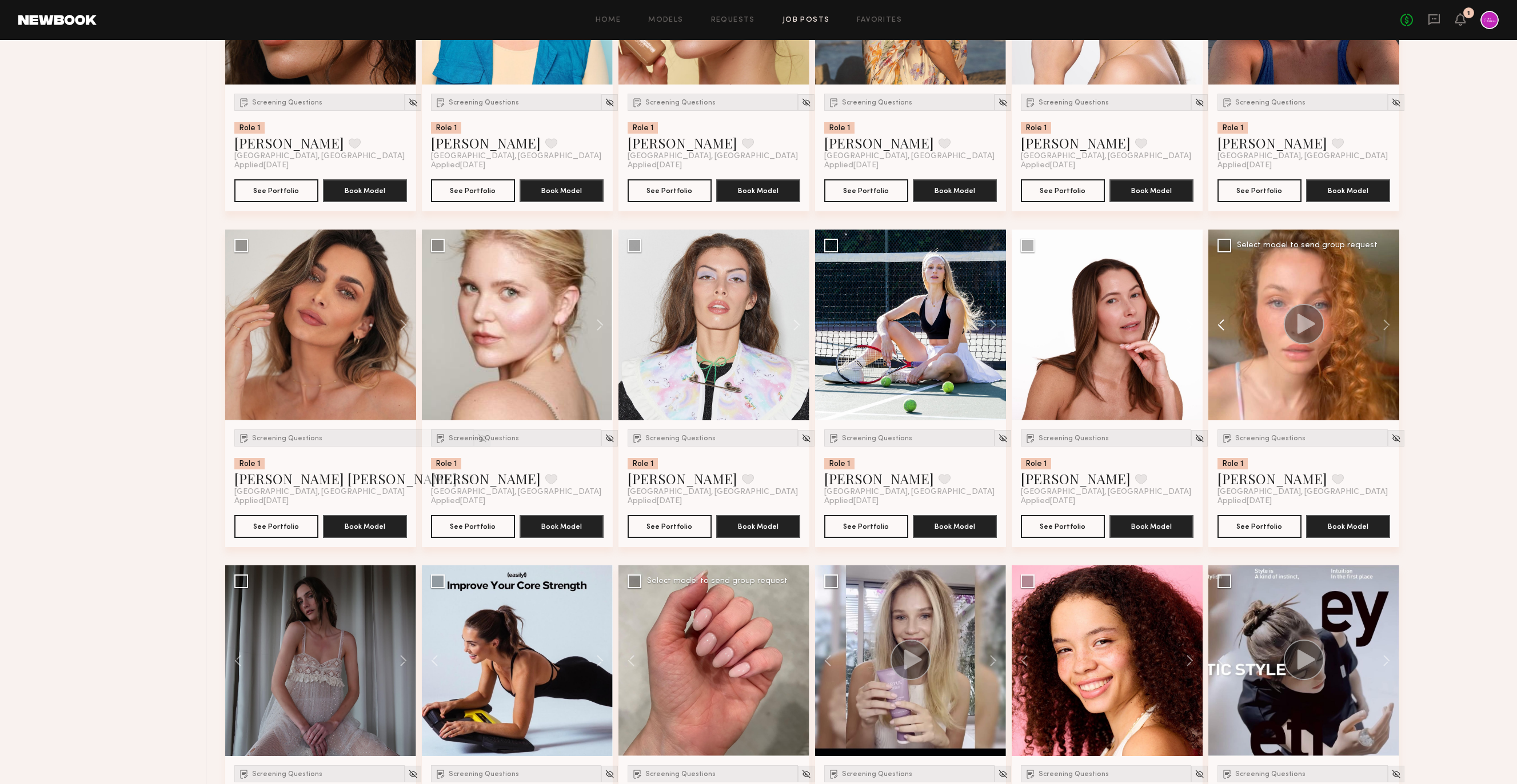
click at [1228, 328] on button at bounding box center [1226, 325] width 37 height 191
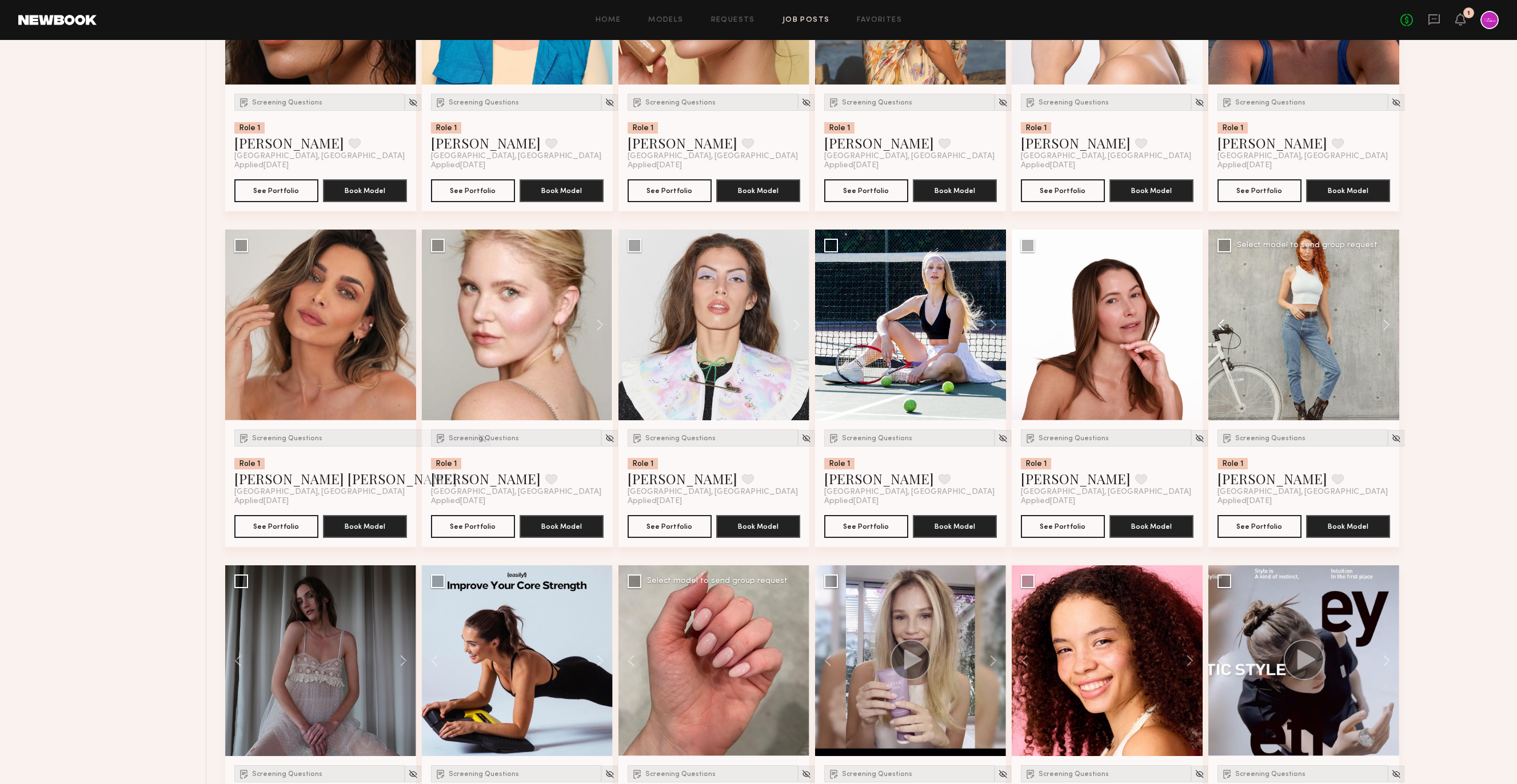
click at [1228, 328] on button at bounding box center [1226, 325] width 37 height 191
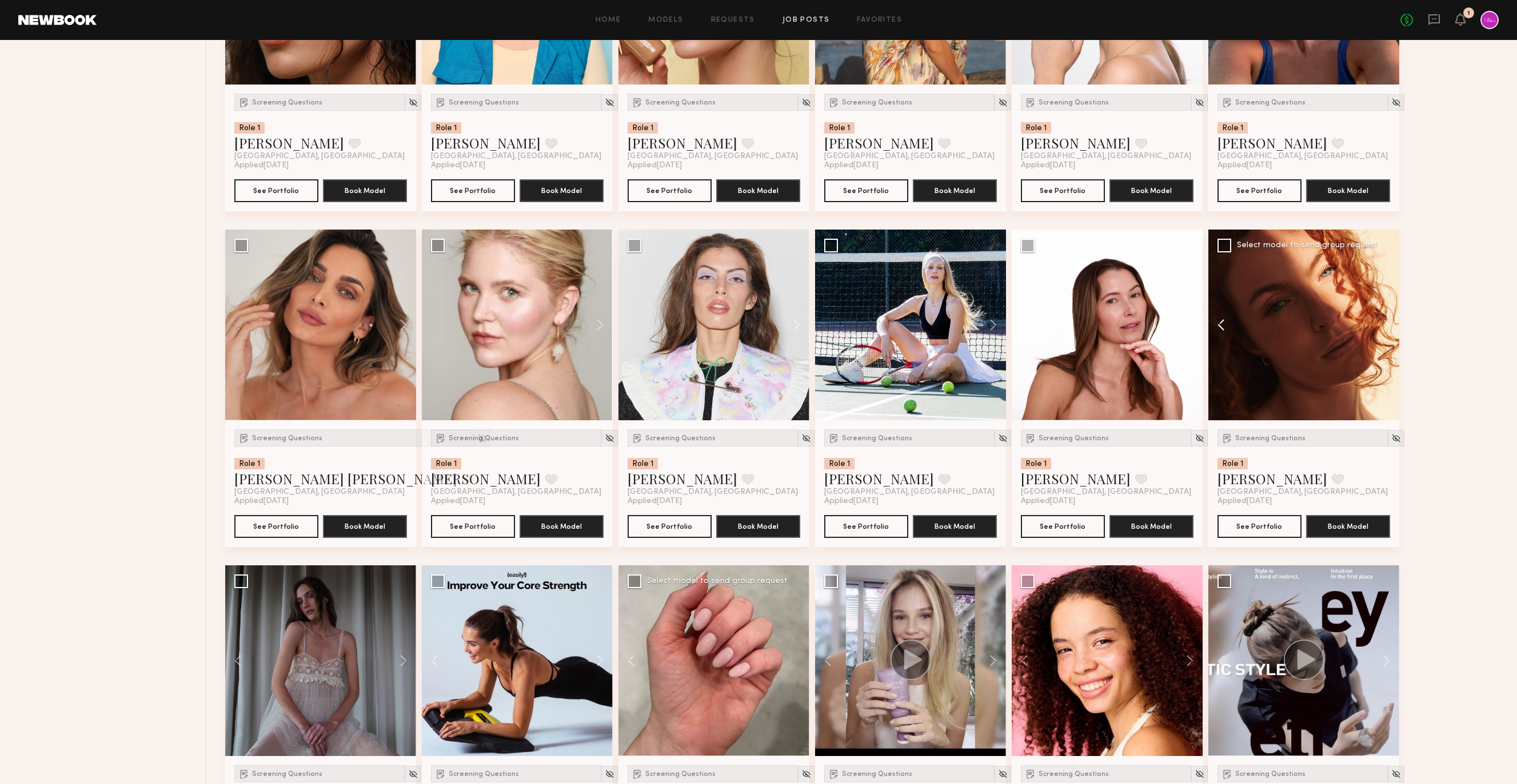
click at [1228, 328] on button at bounding box center [1226, 325] width 37 height 191
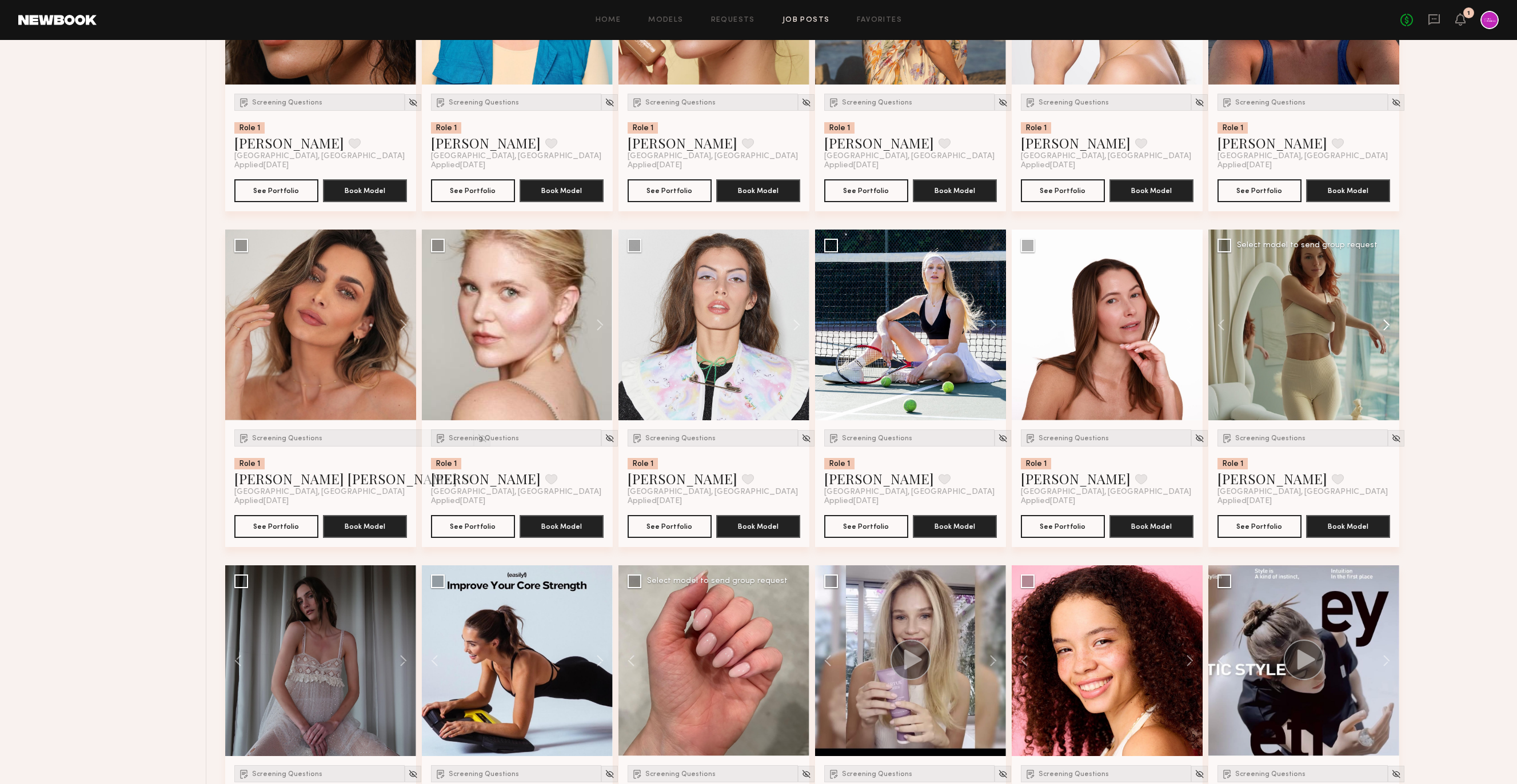
click at [1385, 329] on button at bounding box center [1380, 325] width 37 height 191
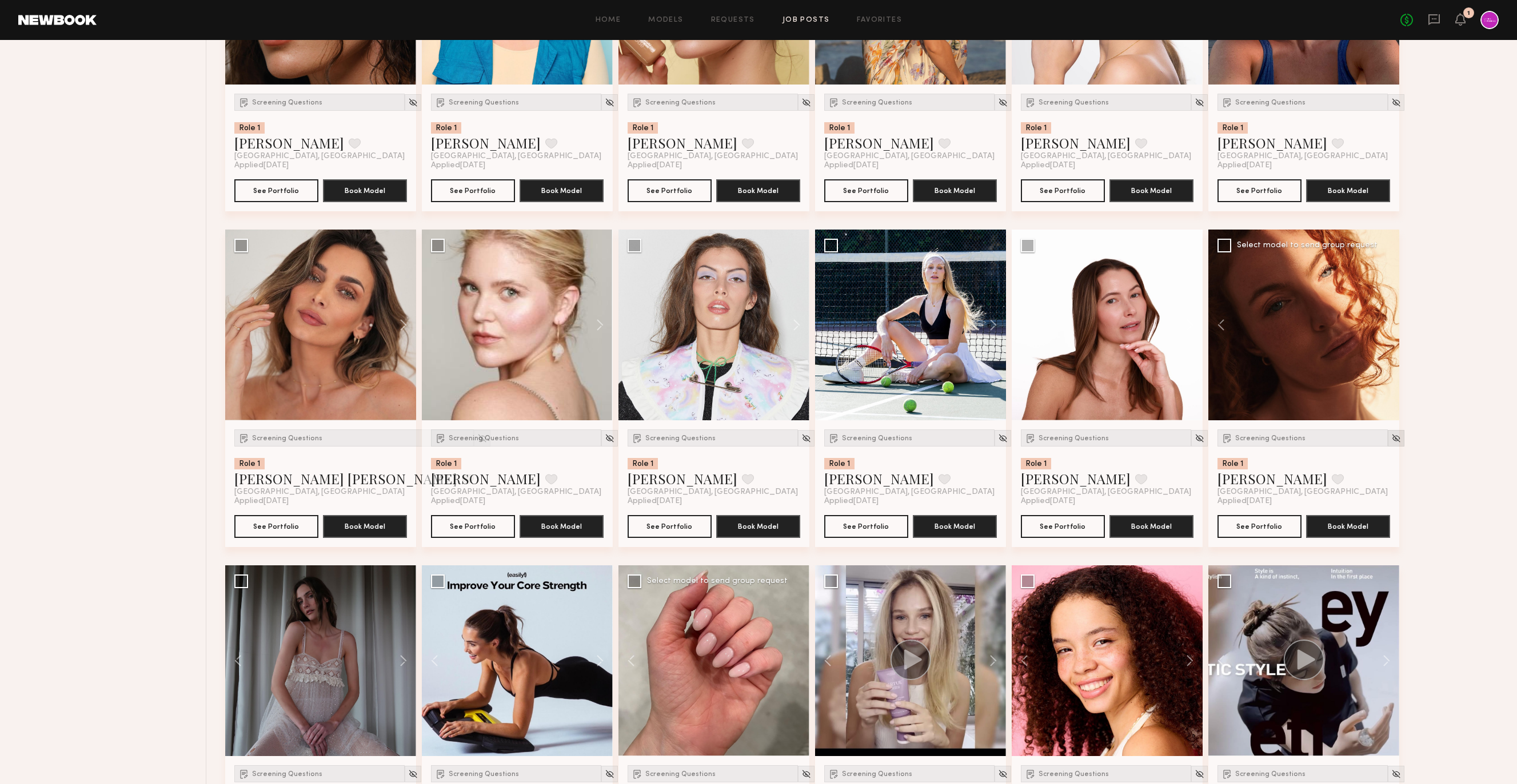
click at [1391, 441] on img at bounding box center [1396, 438] width 9 height 9
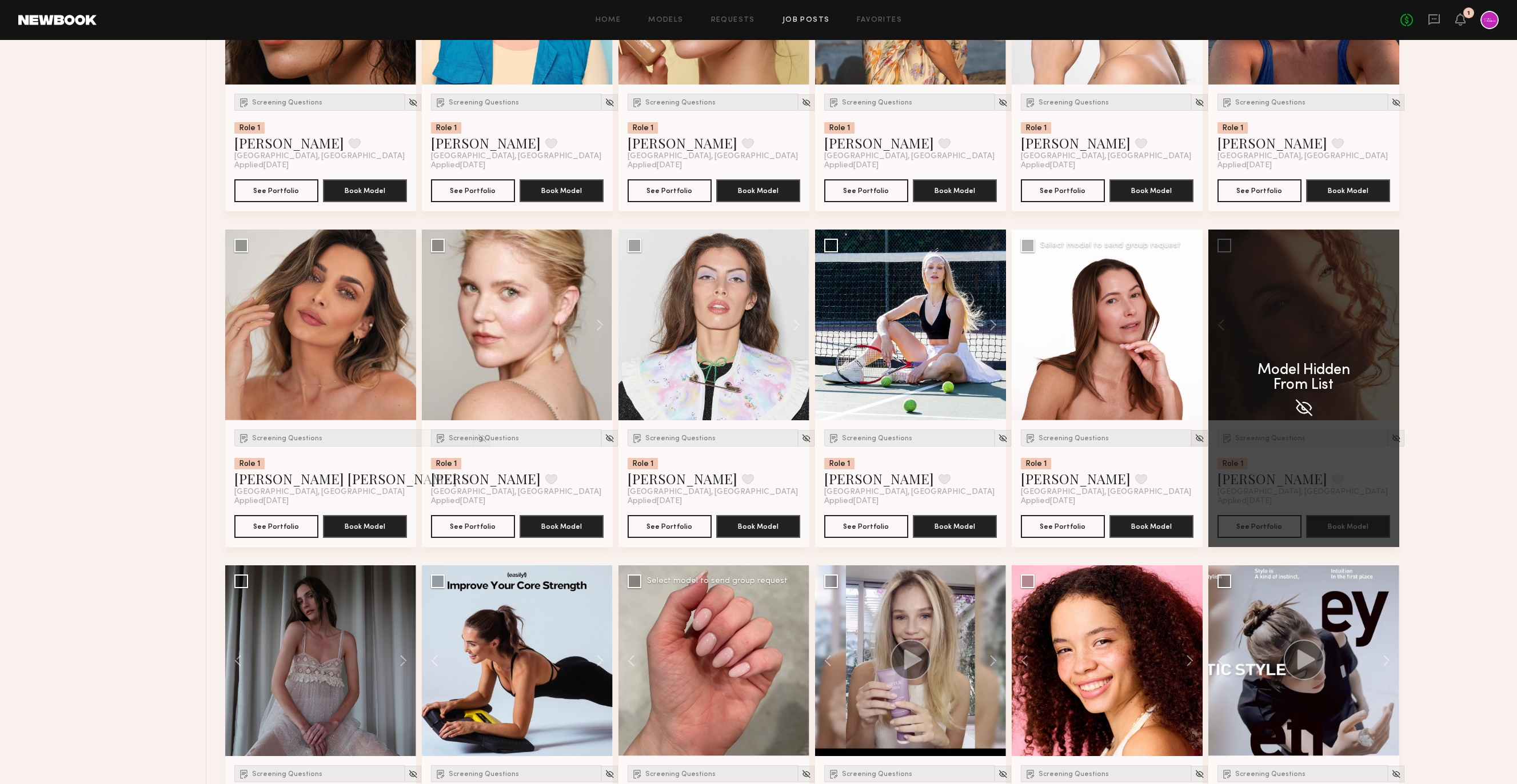
click at [1191, 435] on div at bounding box center [1198, 438] width 16 height 16
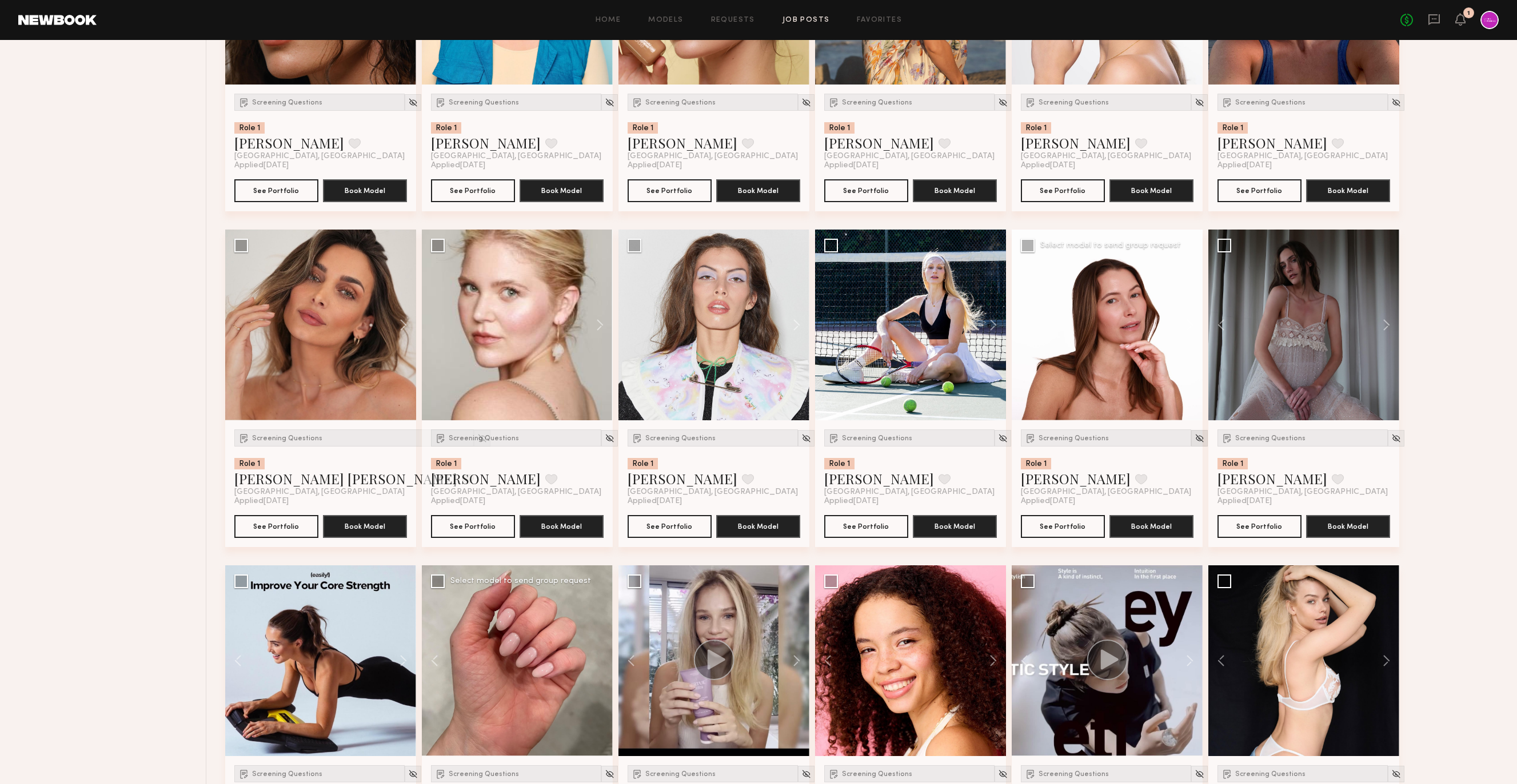
click at [1195, 441] on img at bounding box center [1199, 438] width 9 height 9
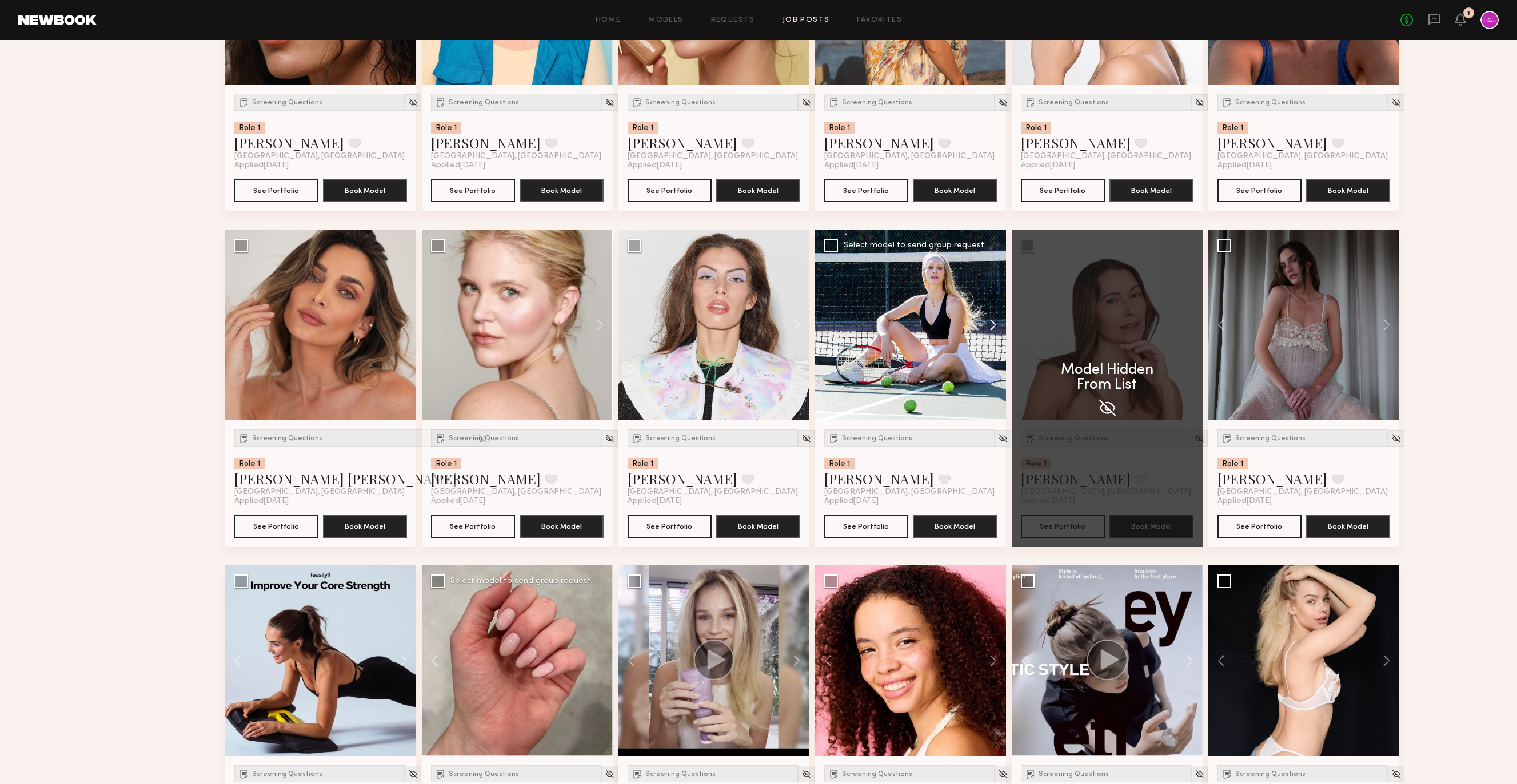
click at [988, 330] on button at bounding box center [987, 325] width 37 height 191
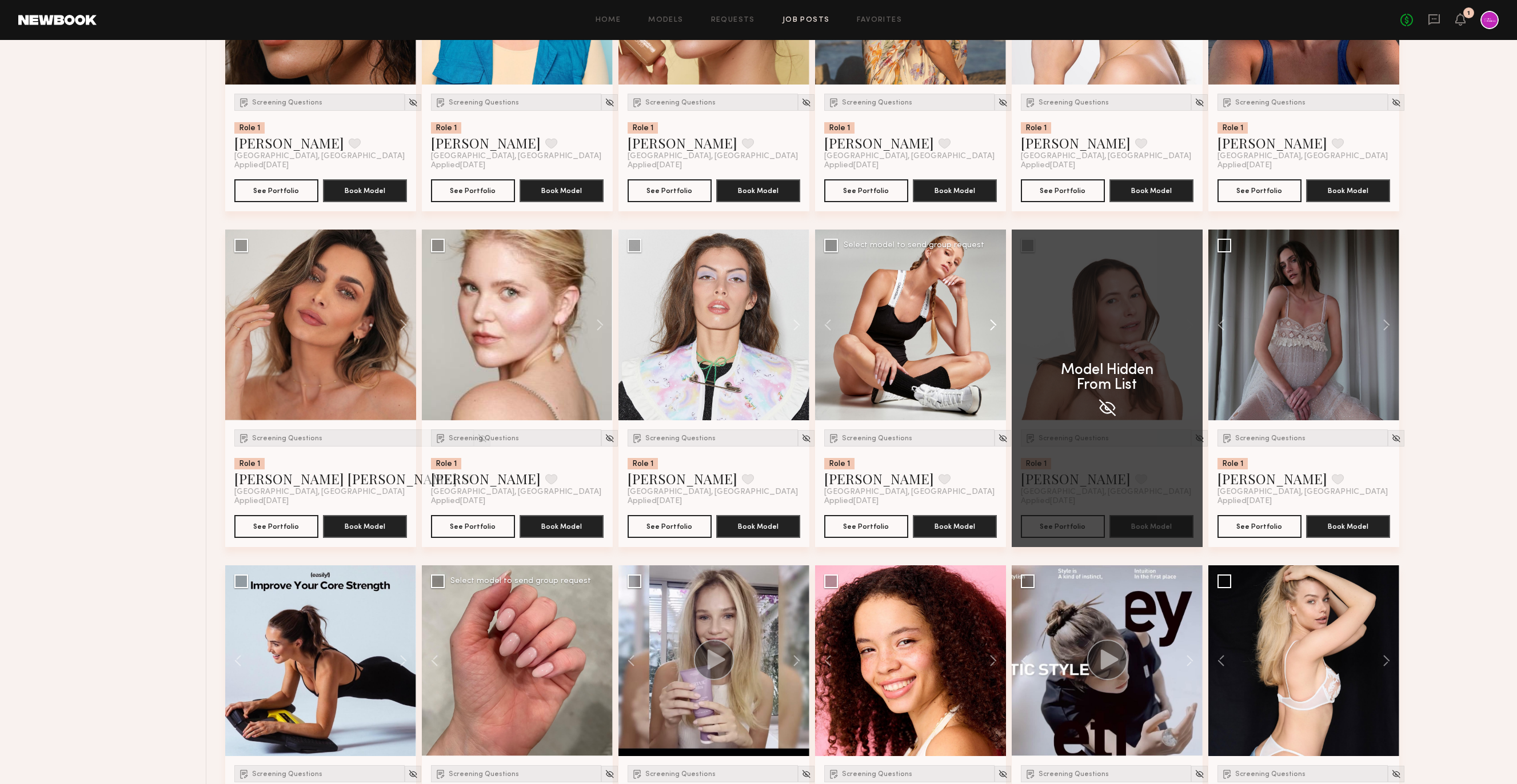
click at [988, 330] on button at bounding box center [987, 325] width 37 height 191
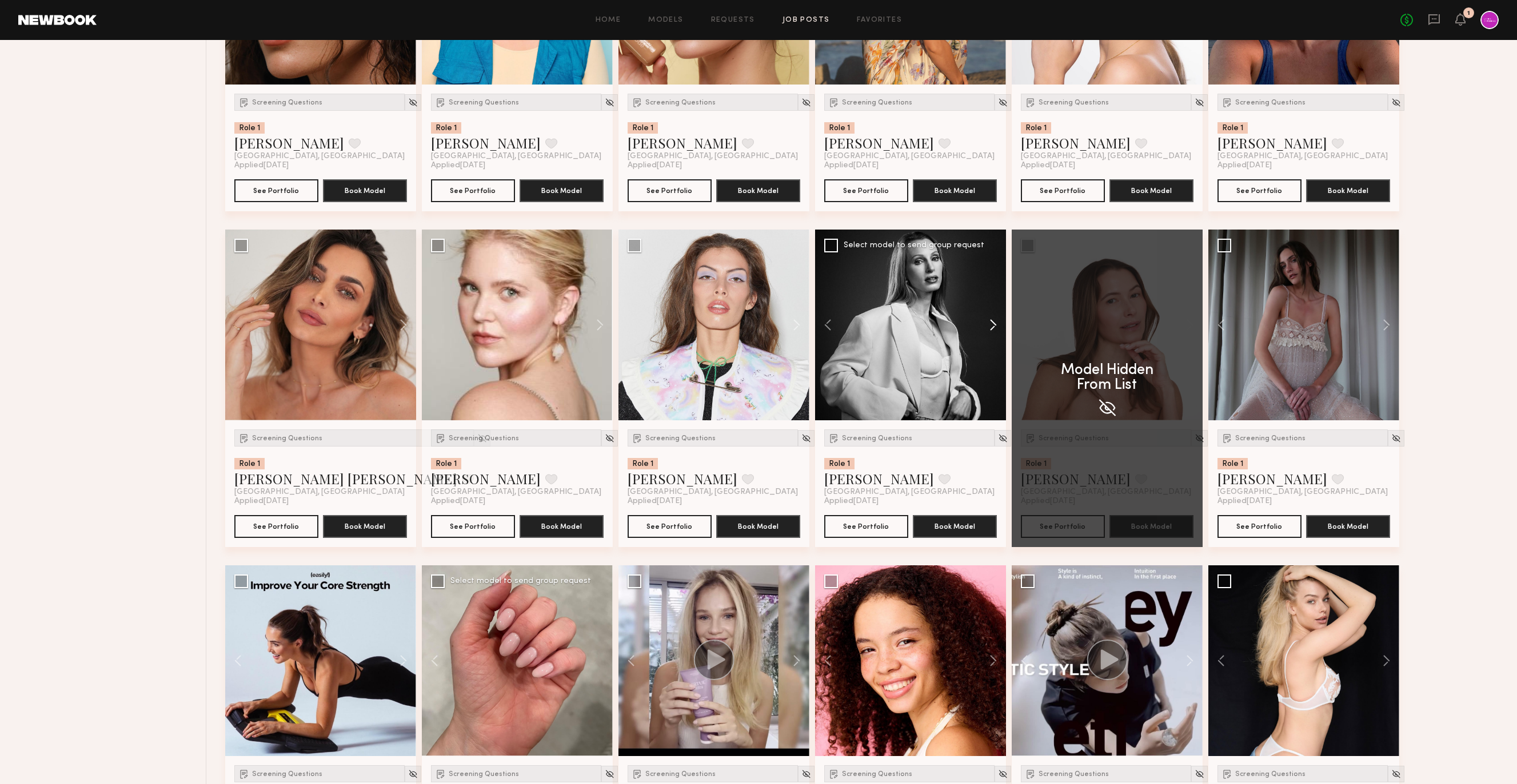
click at [988, 330] on button at bounding box center [987, 325] width 37 height 191
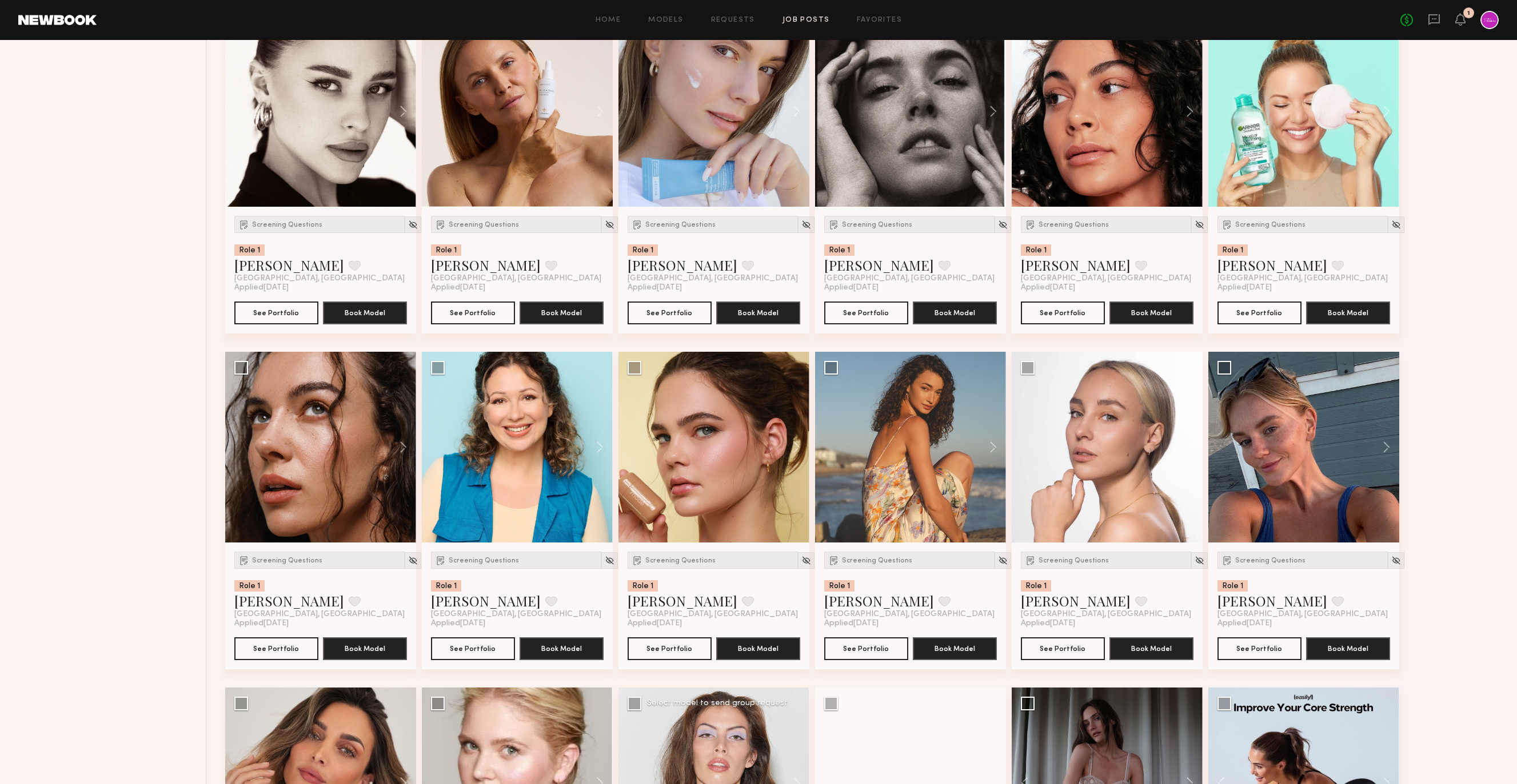
scroll to position [2781, 0]
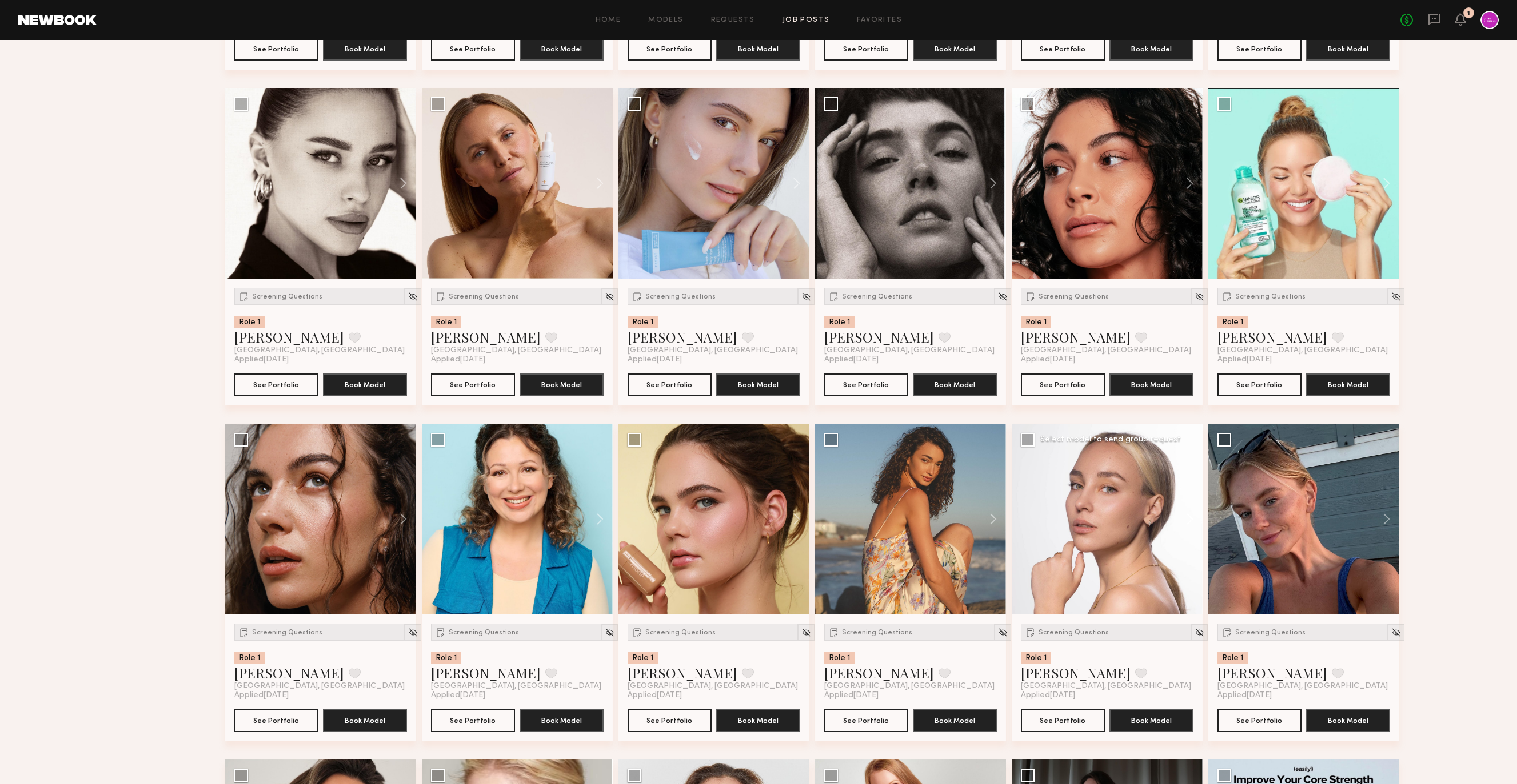
click at [1188, 523] on button at bounding box center [1184, 520] width 37 height 191
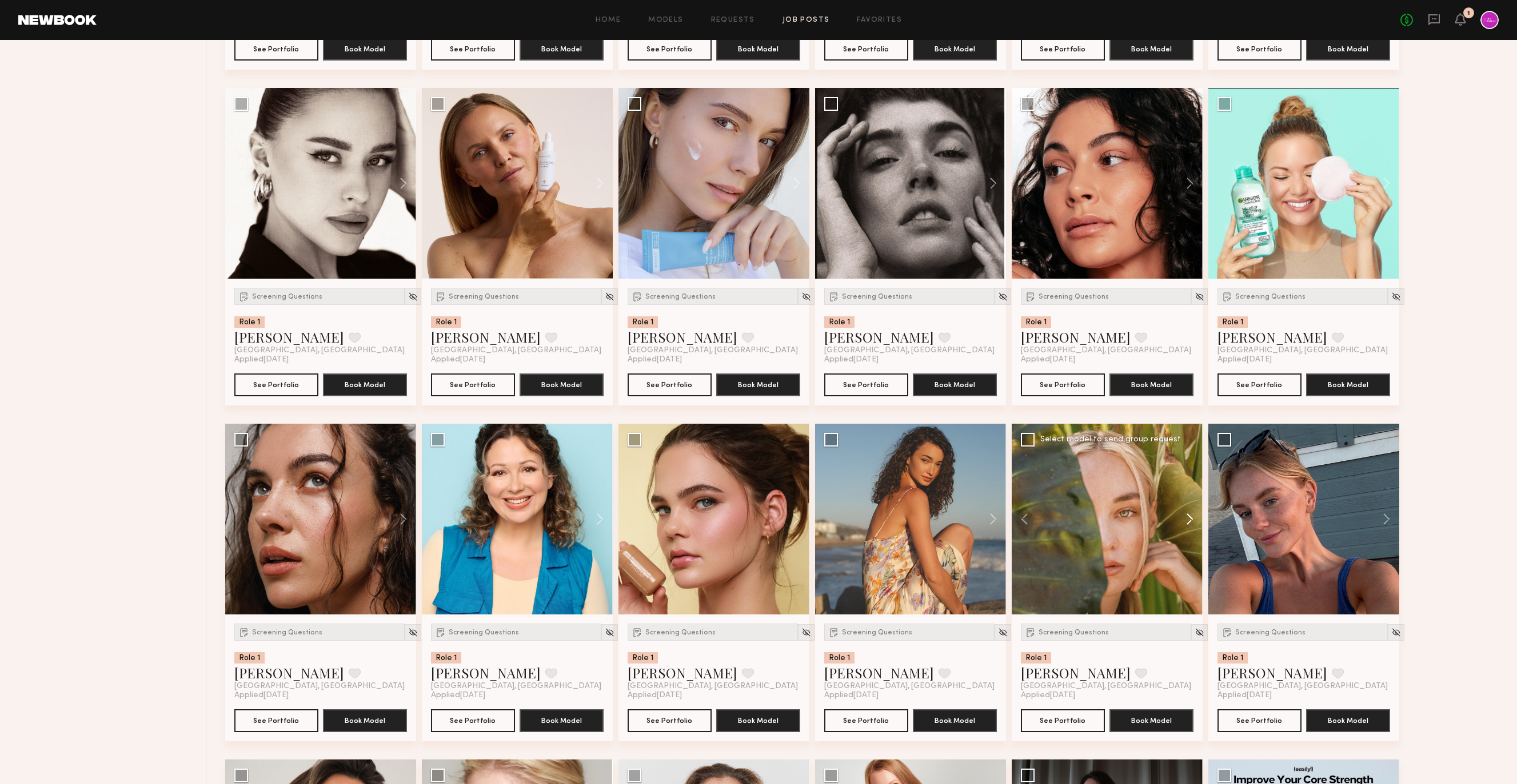
click at [1188, 523] on button at bounding box center [1184, 520] width 37 height 191
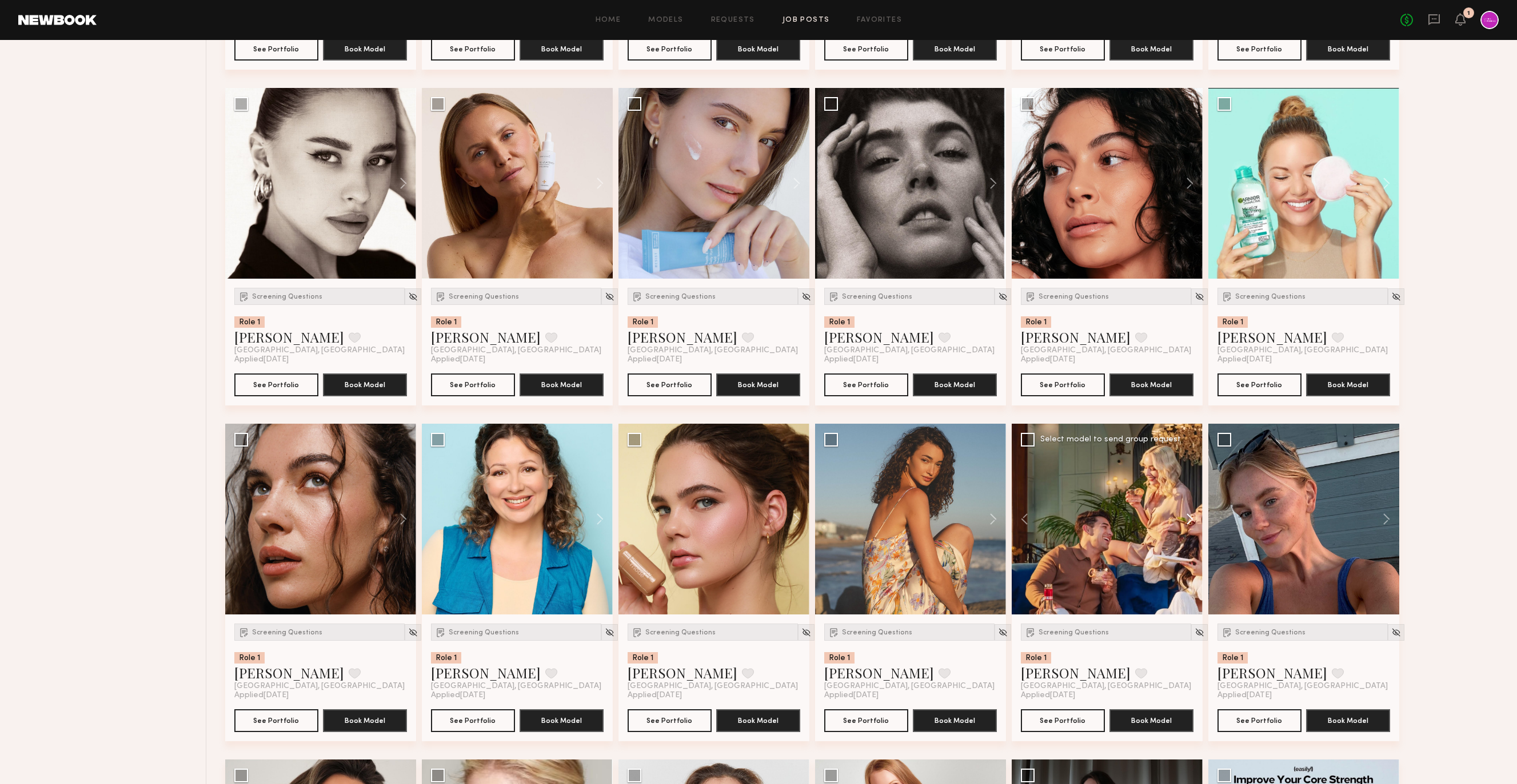
click at [1188, 523] on button at bounding box center [1184, 520] width 37 height 191
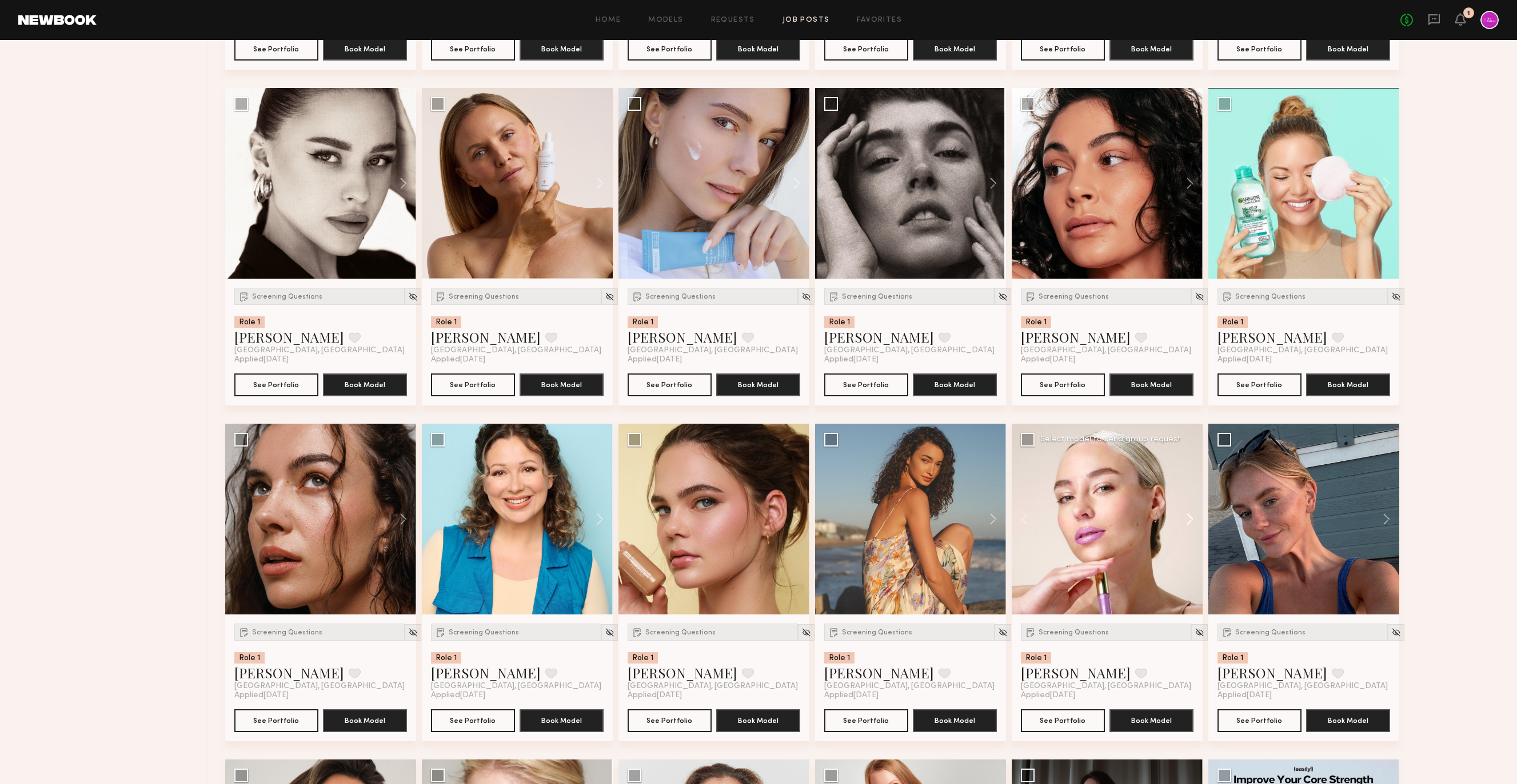
click at [1188, 523] on button at bounding box center [1184, 520] width 37 height 191
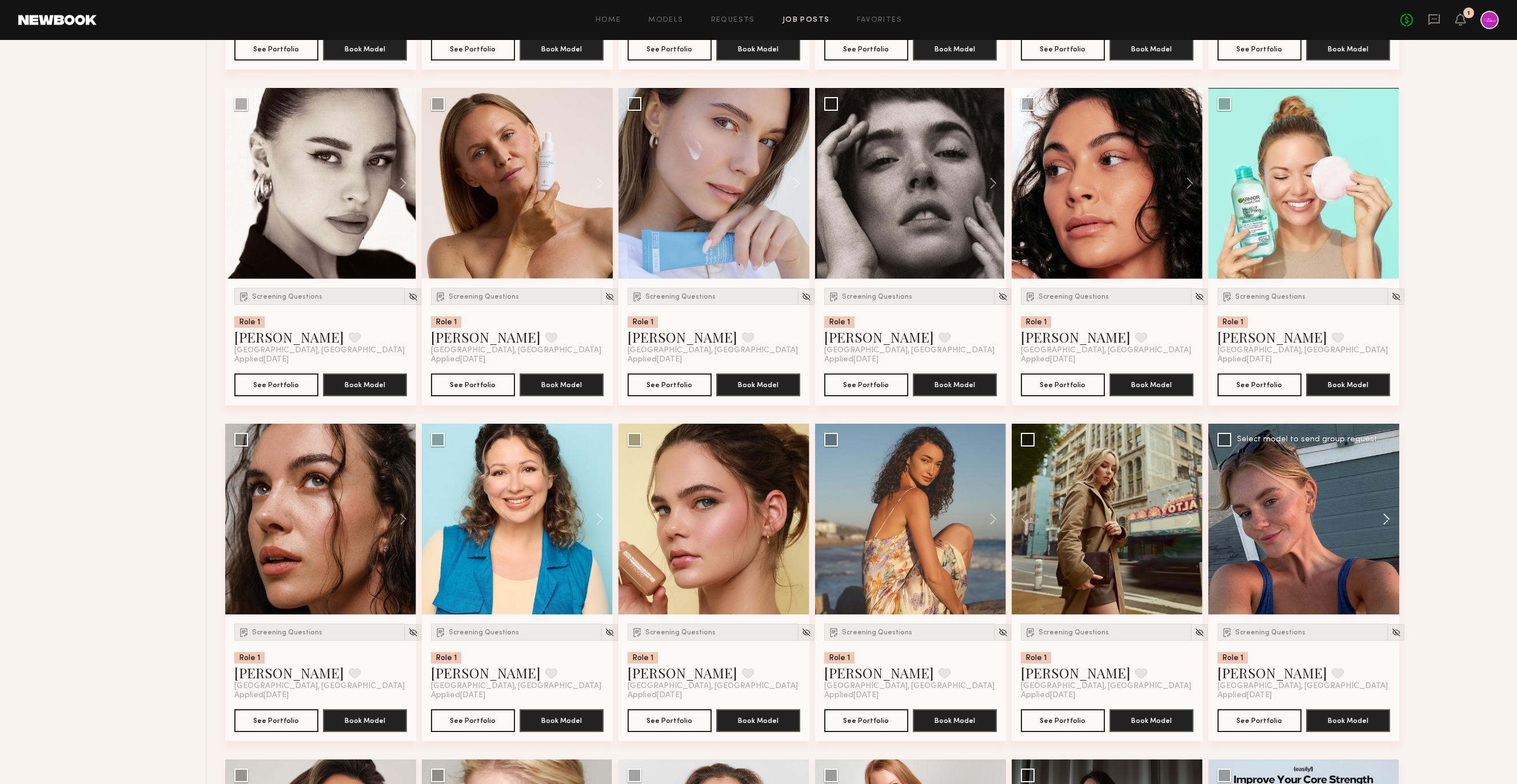
click at [1391, 520] on button at bounding box center [1380, 520] width 37 height 191
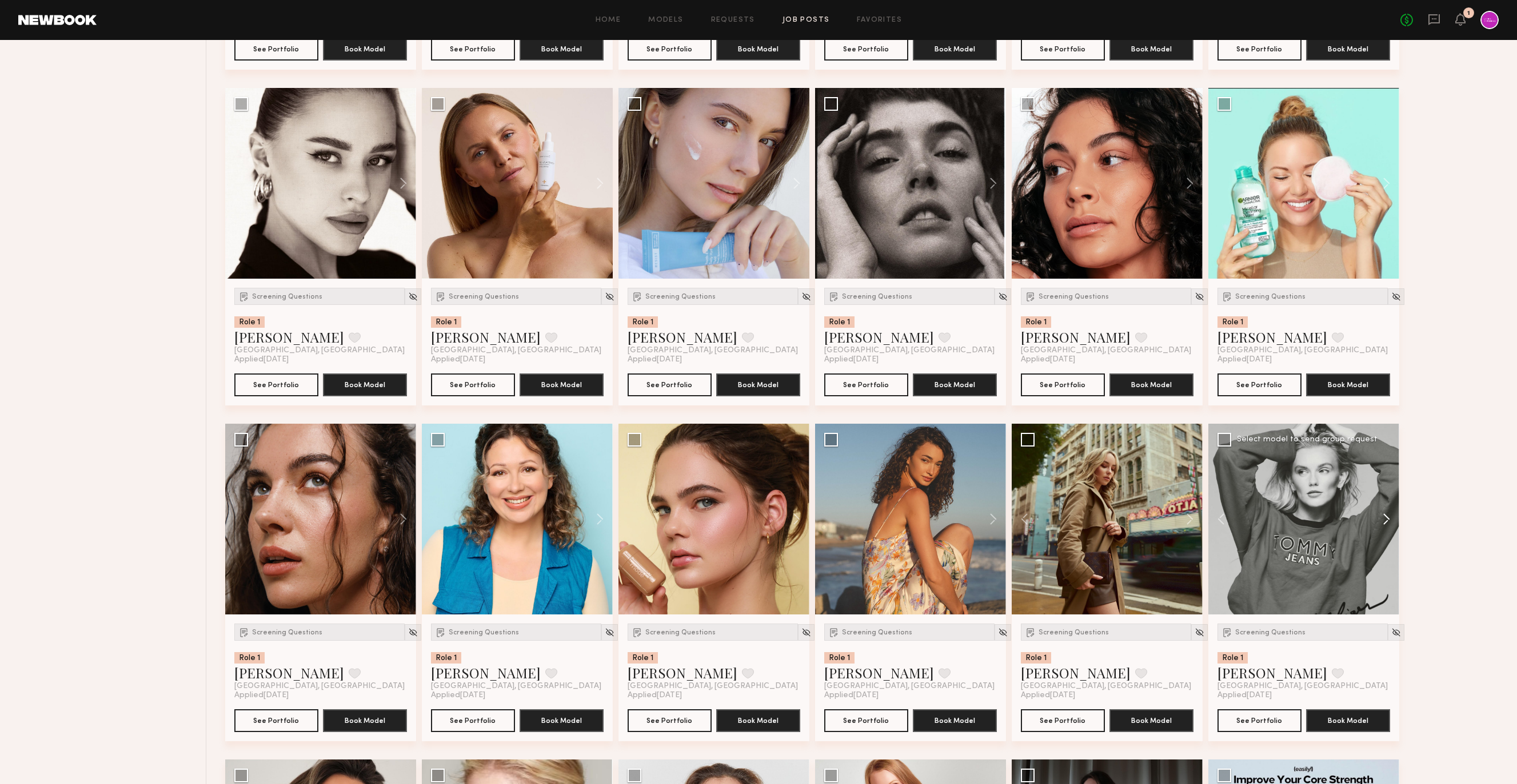
click at [1391, 520] on button at bounding box center [1380, 520] width 37 height 191
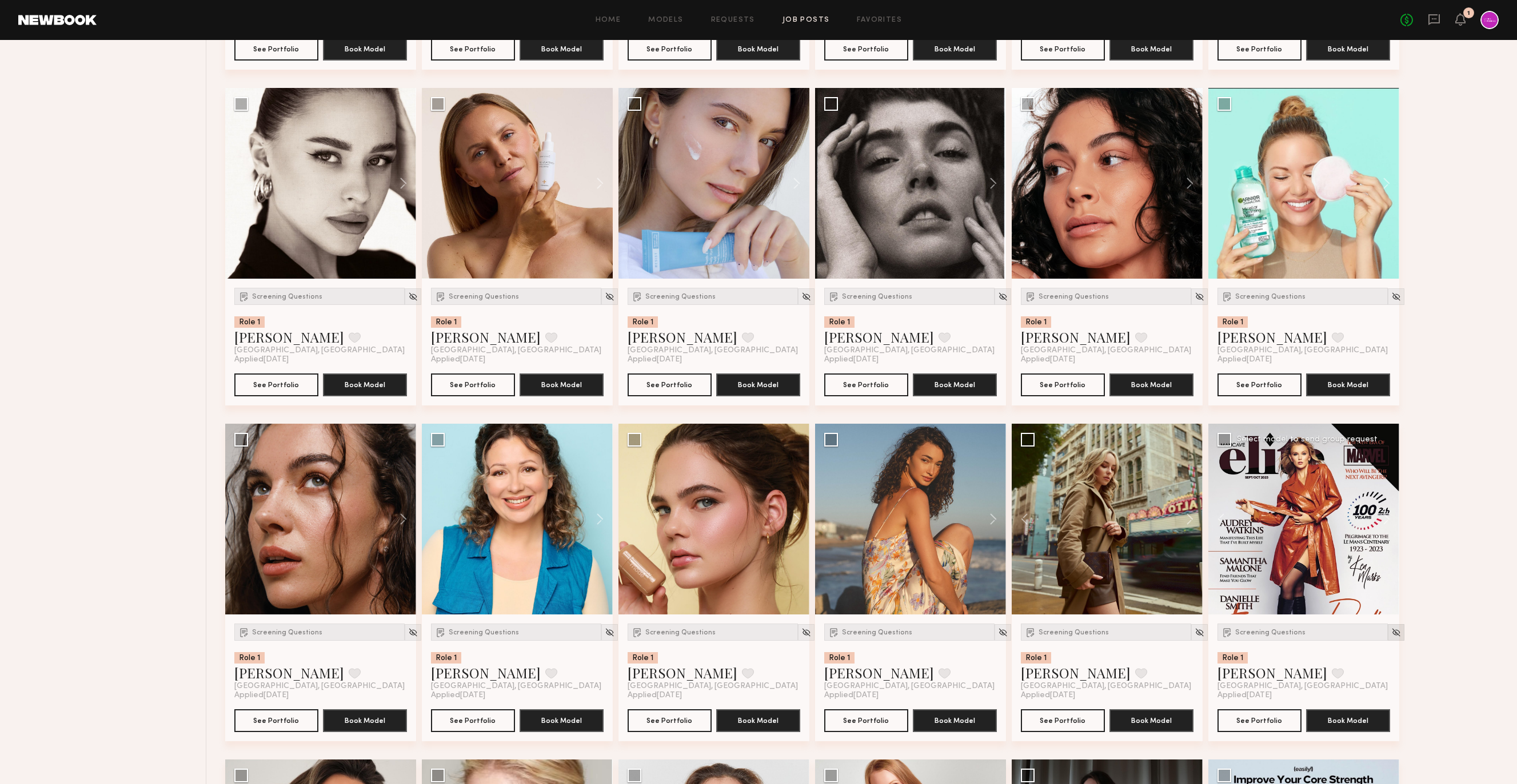
click at [1391, 634] on img at bounding box center [1396, 632] width 9 height 9
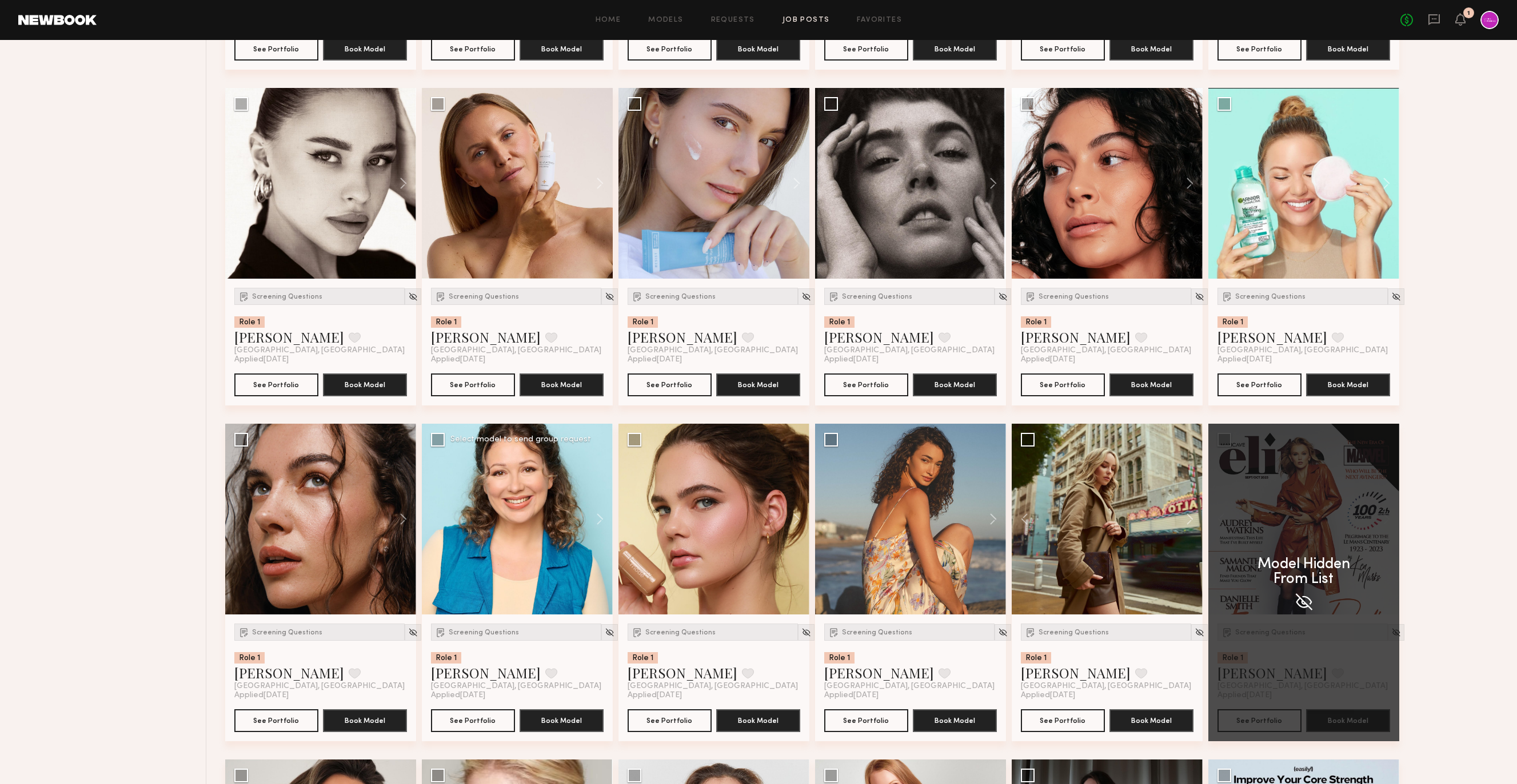
scroll to position [2770, 0]
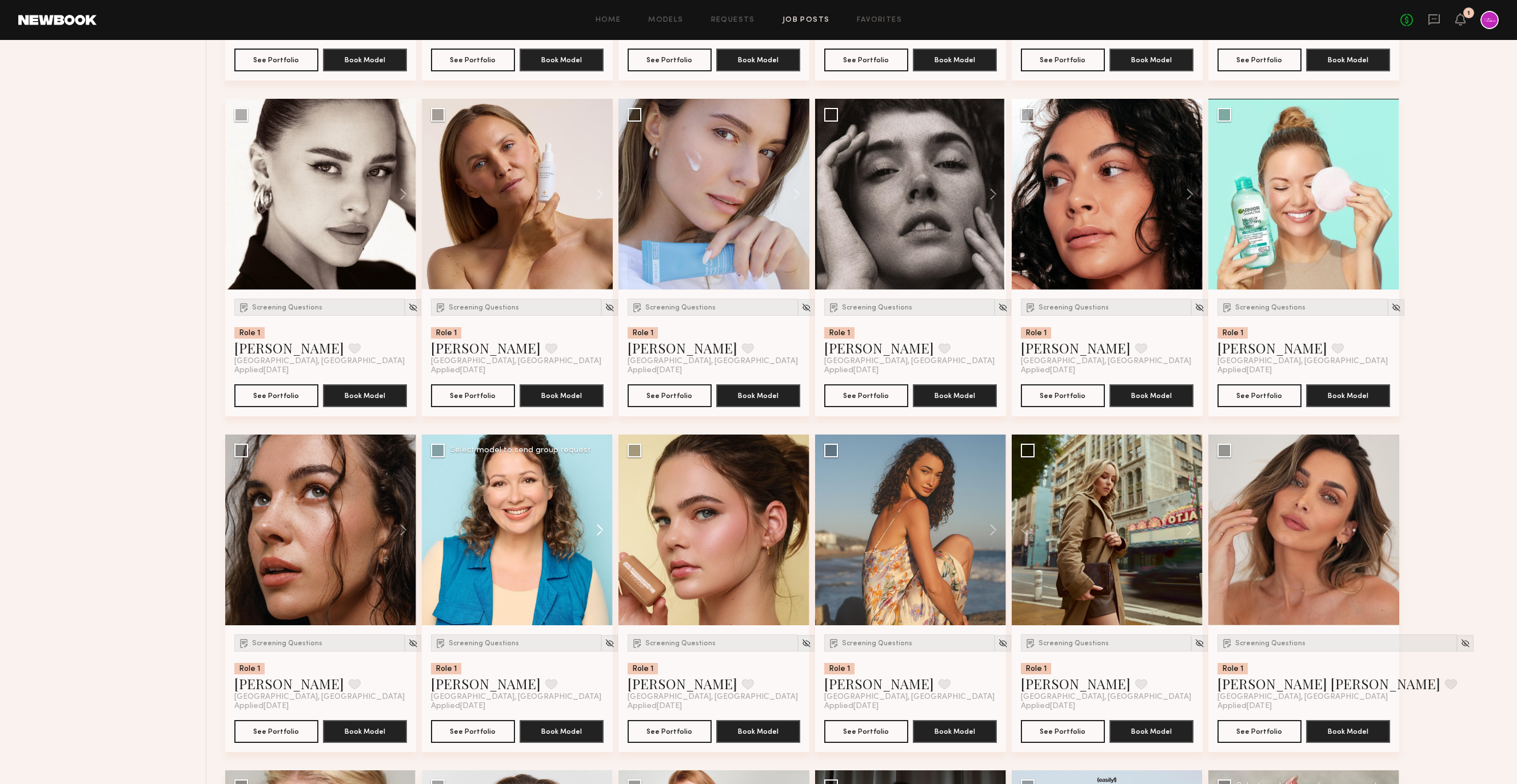
click at [595, 529] on button at bounding box center [594, 530] width 37 height 191
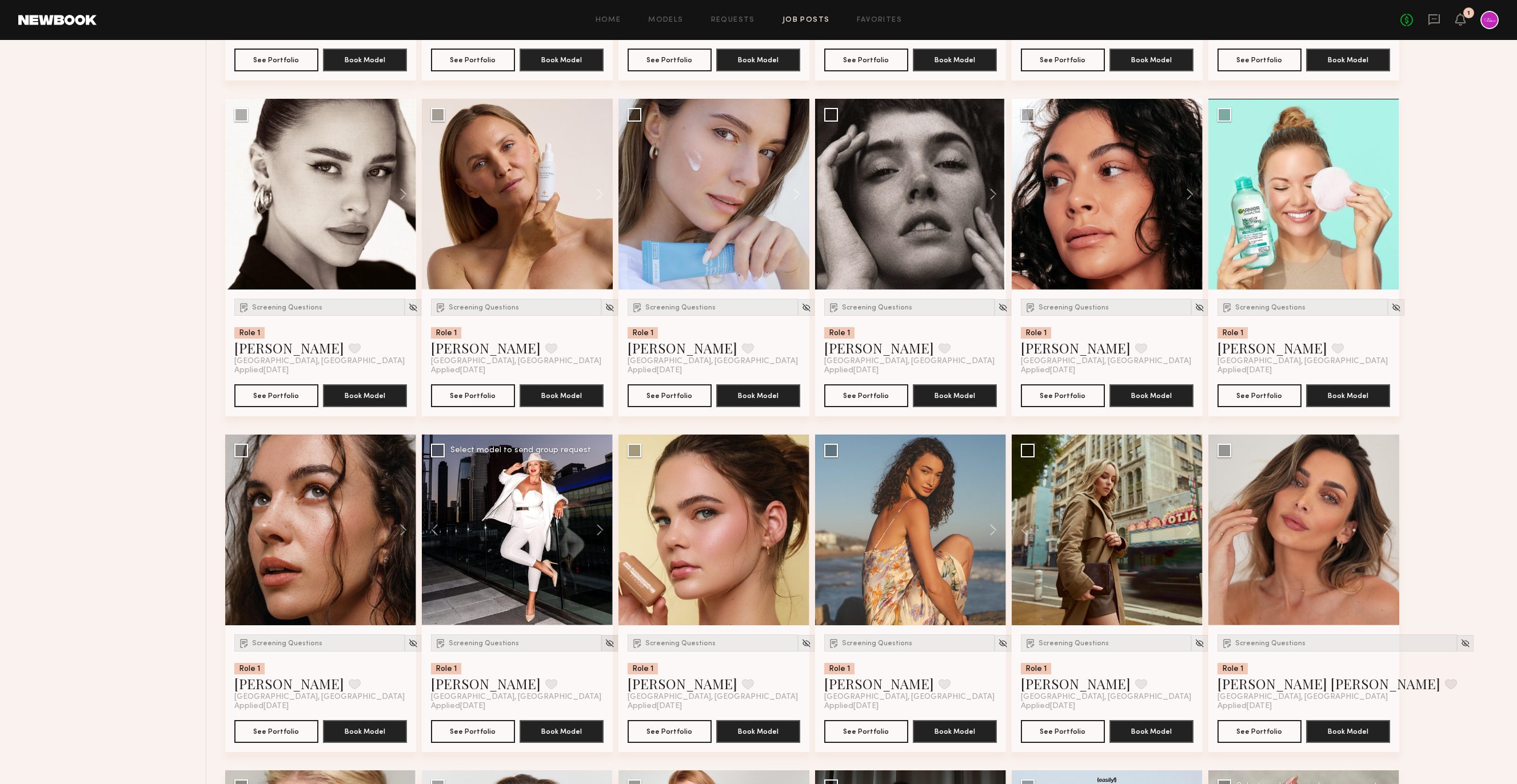
click at [604, 647] on img at bounding box center [609, 643] width 9 height 9
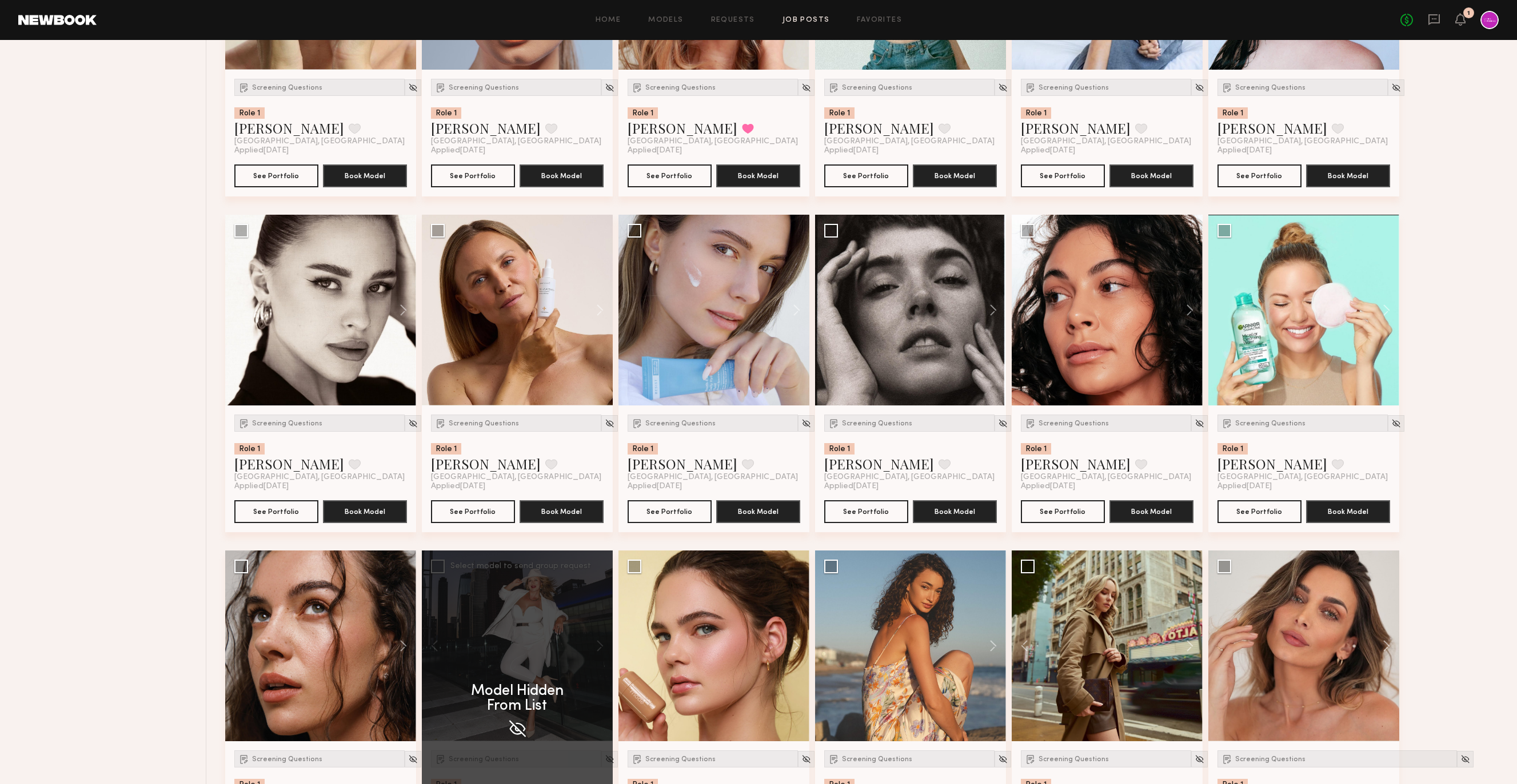
scroll to position [2630, 0]
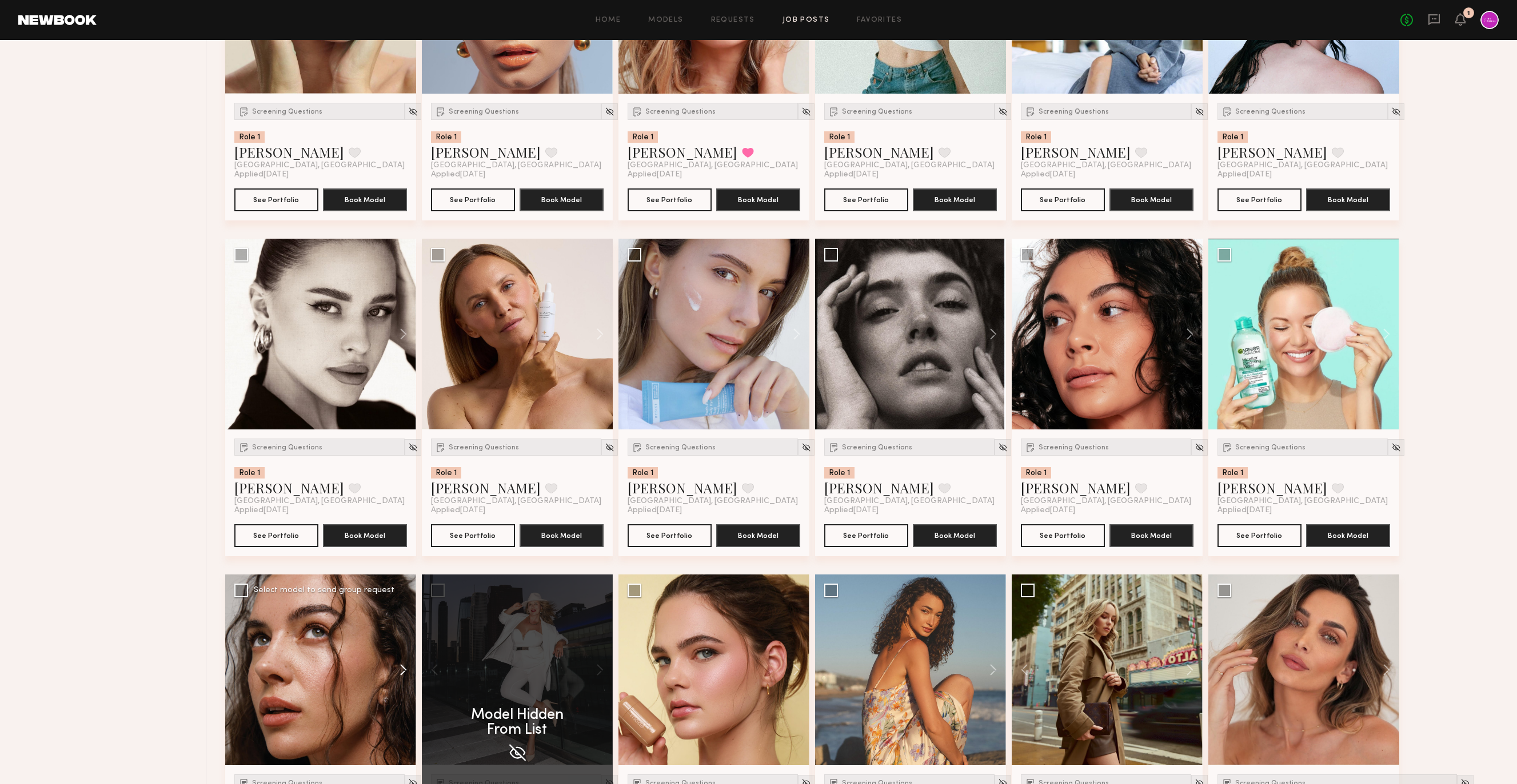
click at [391, 667] on button at bounding box center [398, 670] width 37 height 191
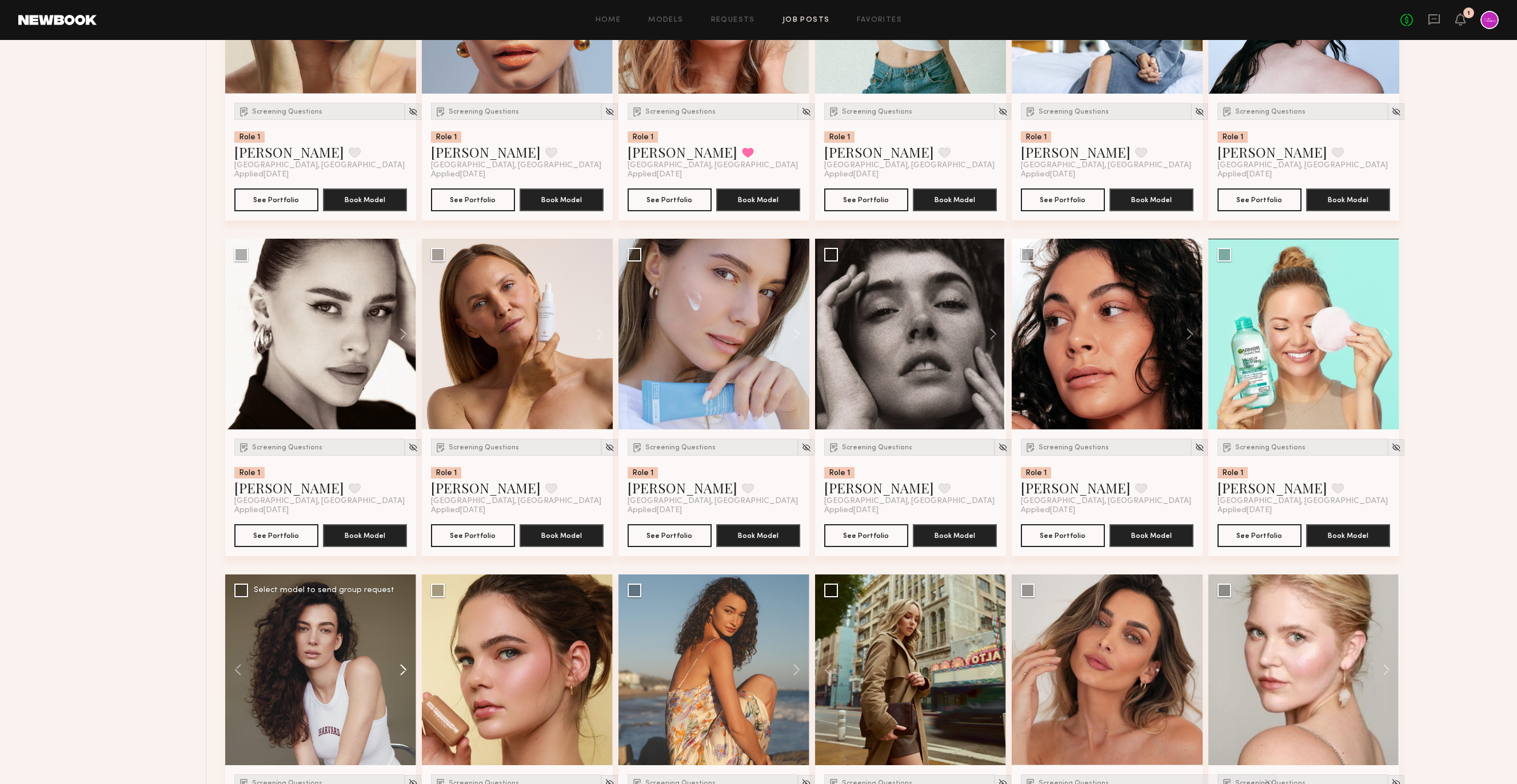
click at [395, 667] on button at bounding box center [398, 670] width 37 height 191
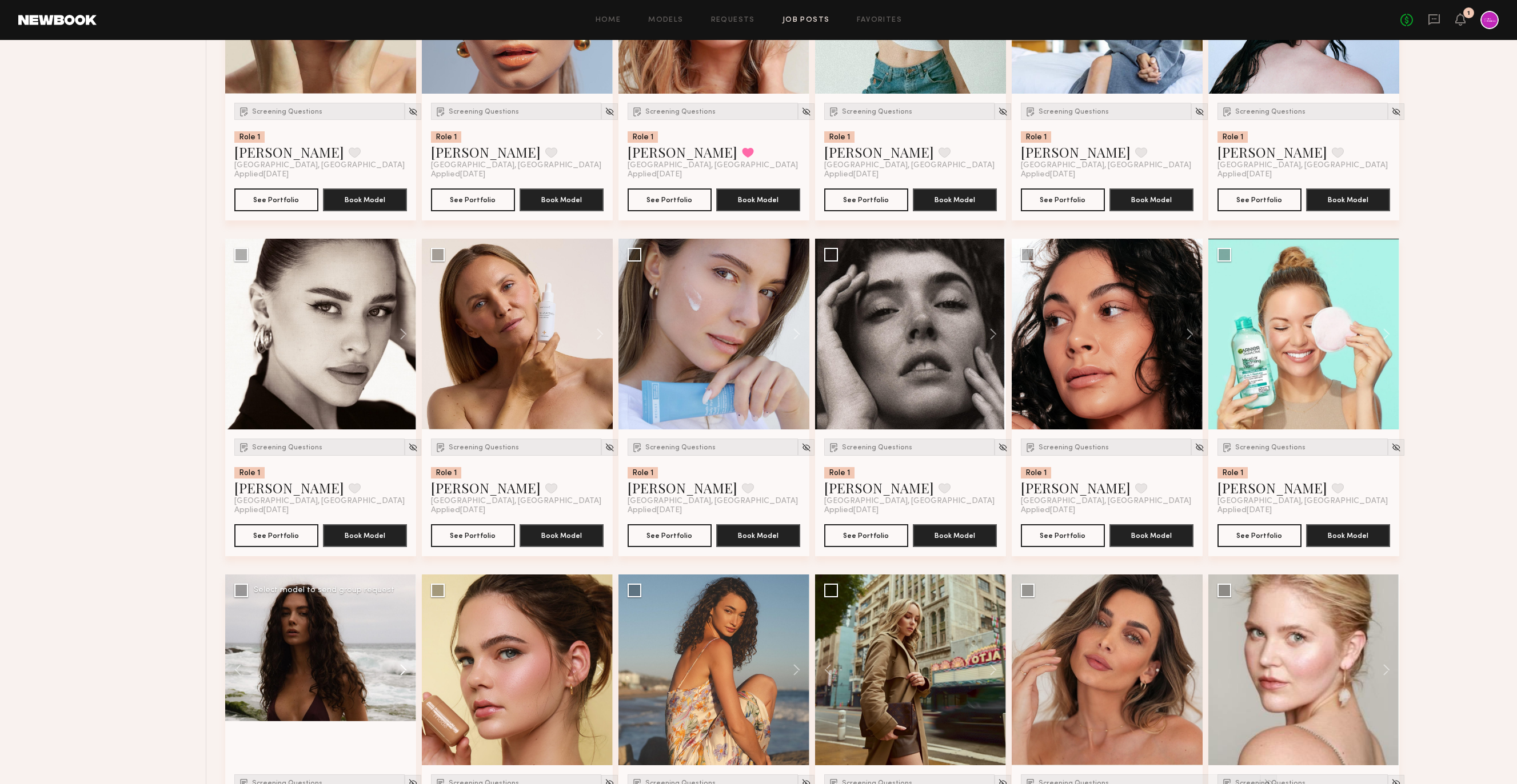
click at [395, 667] on button at bounding box center [398, 670] width 37 height 191
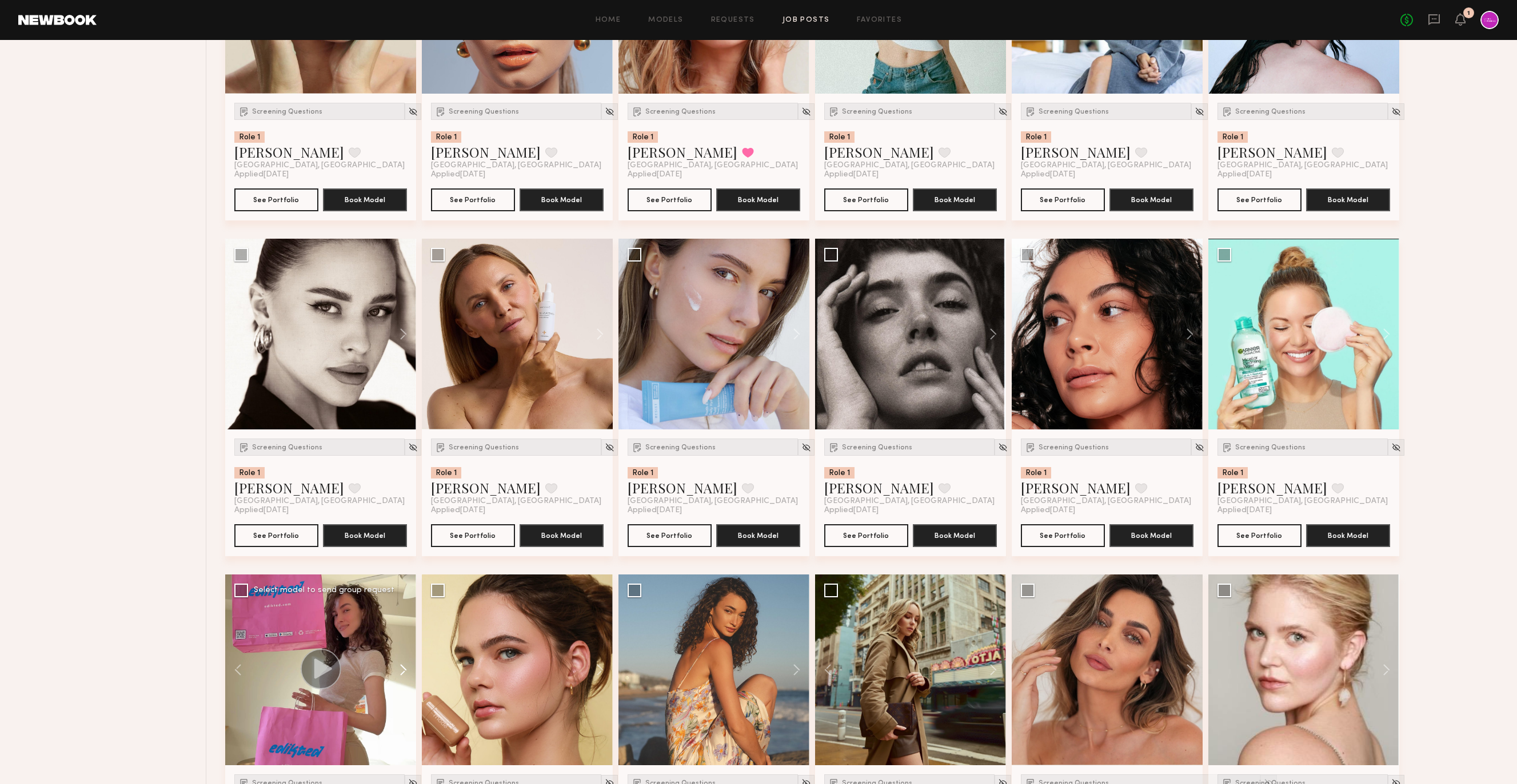
click at [395, 667] on button at bounding box center [398, 670] width 37 height 191
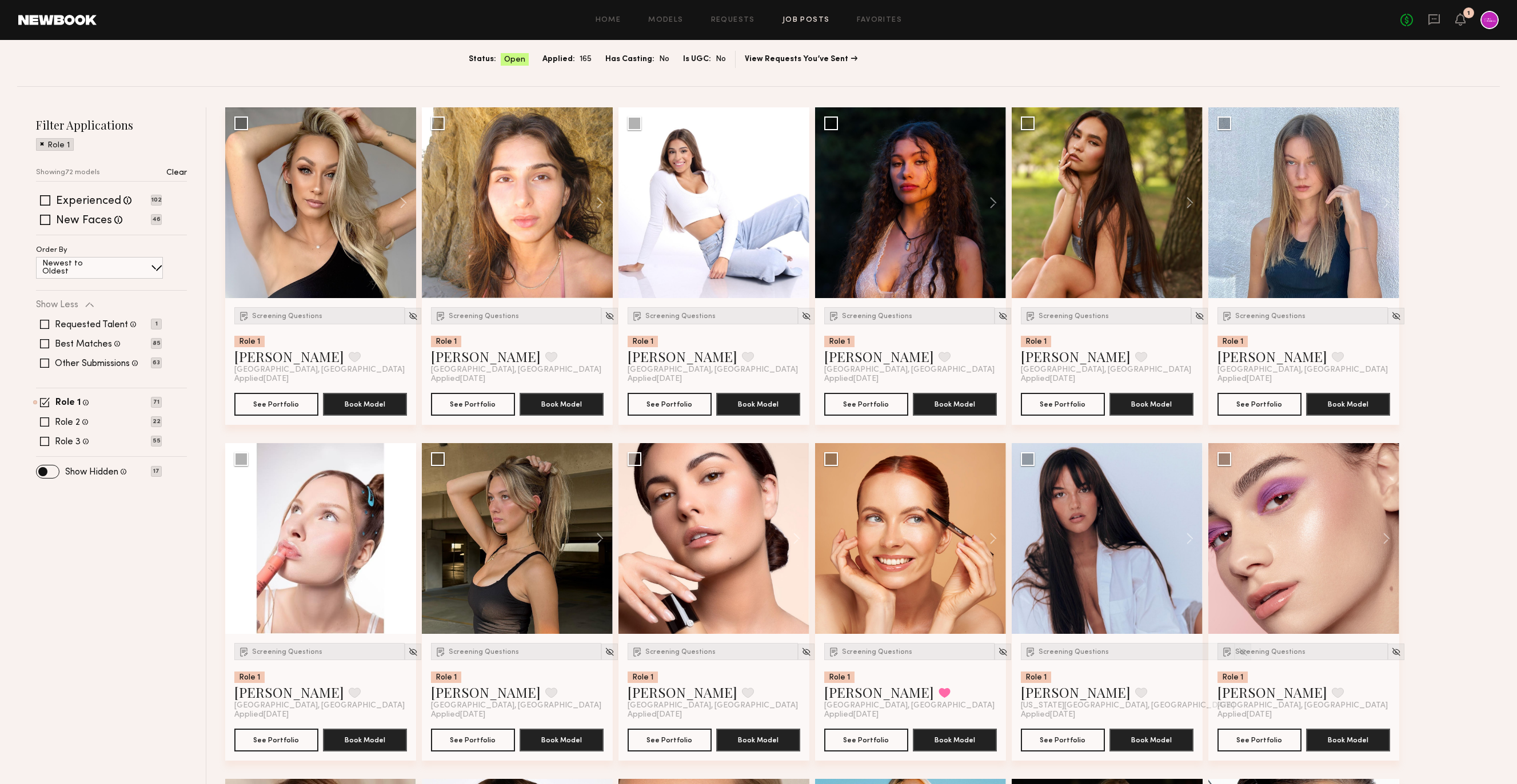
scroll to position [0, 0]
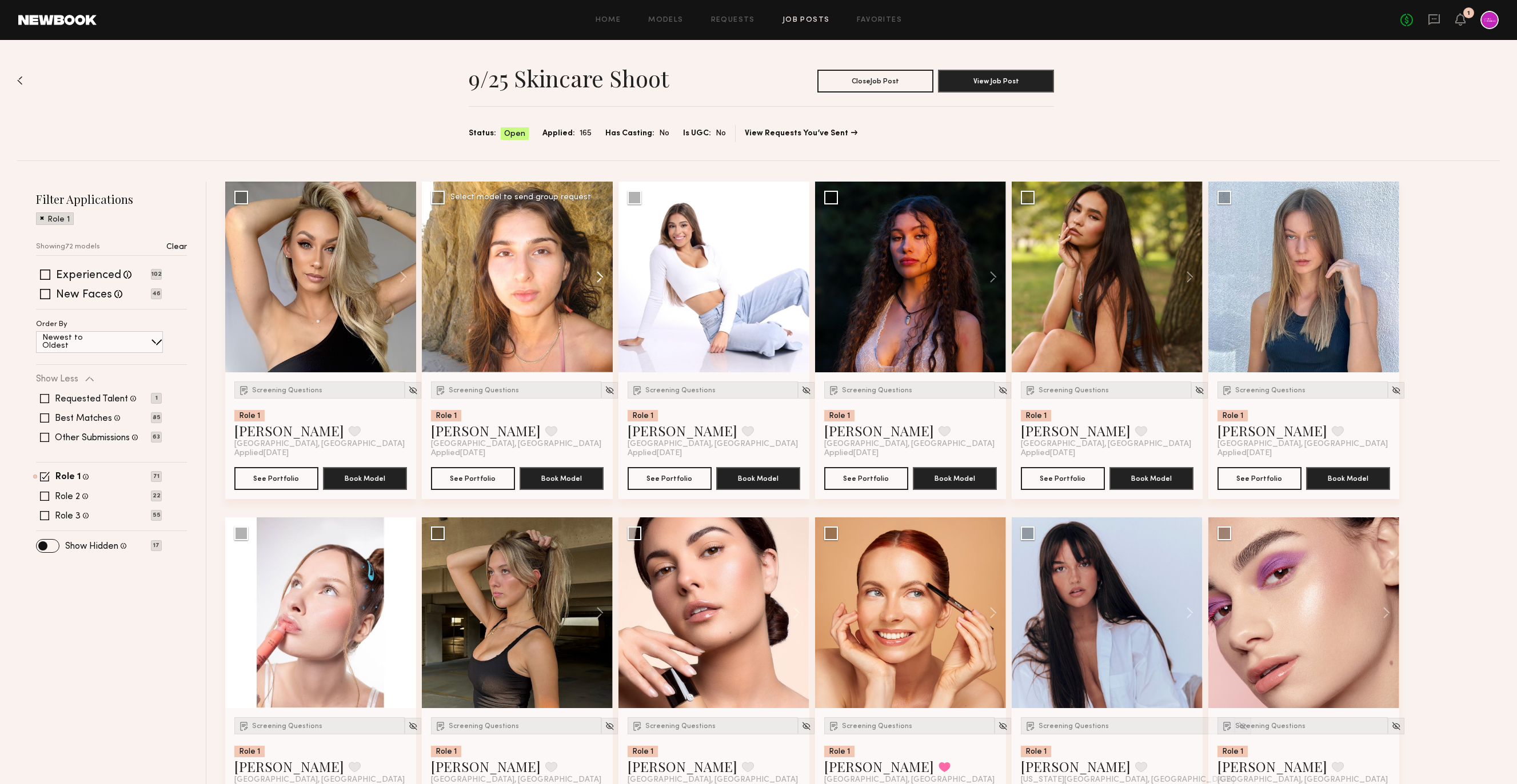
click at [604, 274] on button at bounding box center [594, 277] width 37 height 191
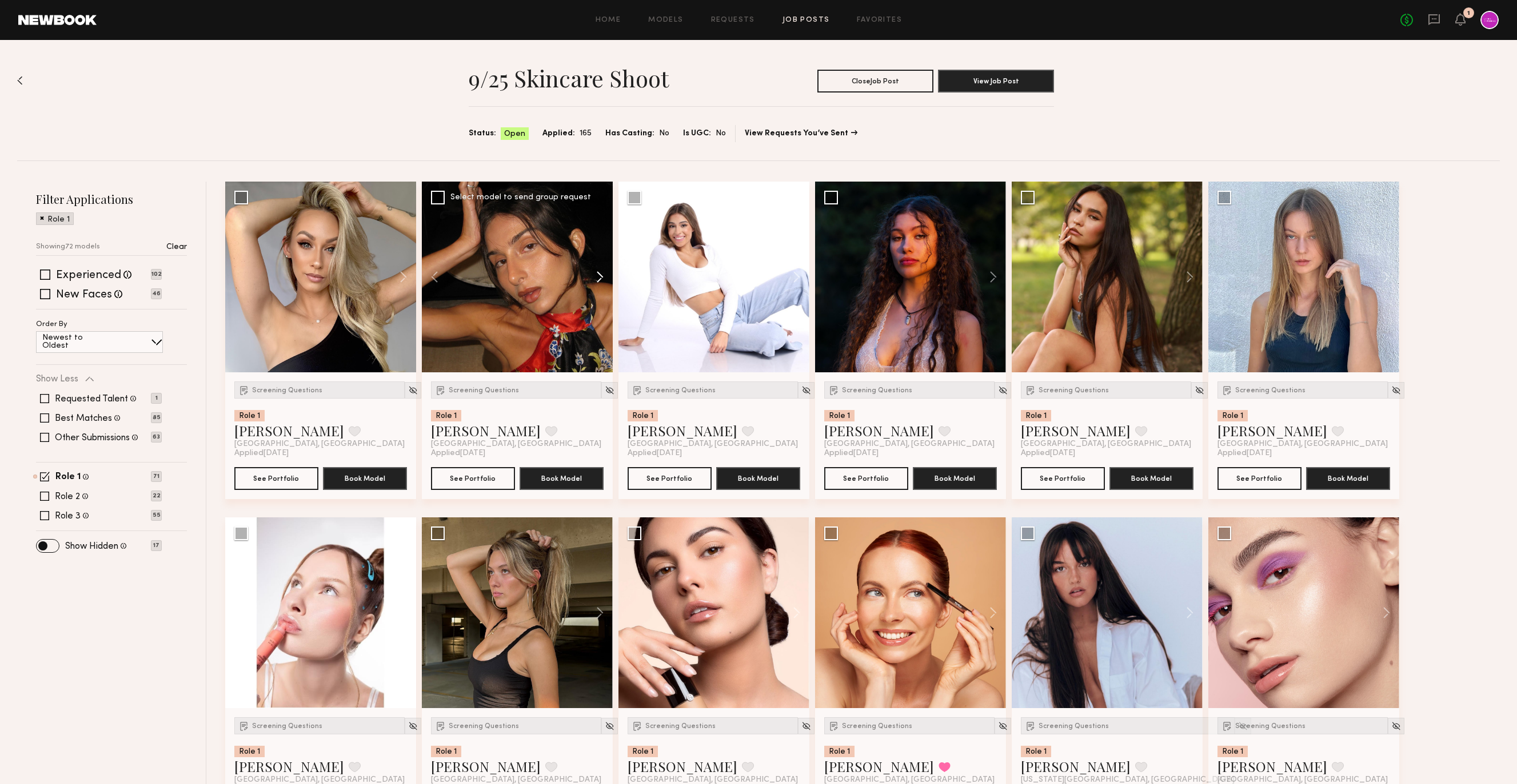
click at [604, 274] on button at bounding box center [594, 277] width 37 height 191
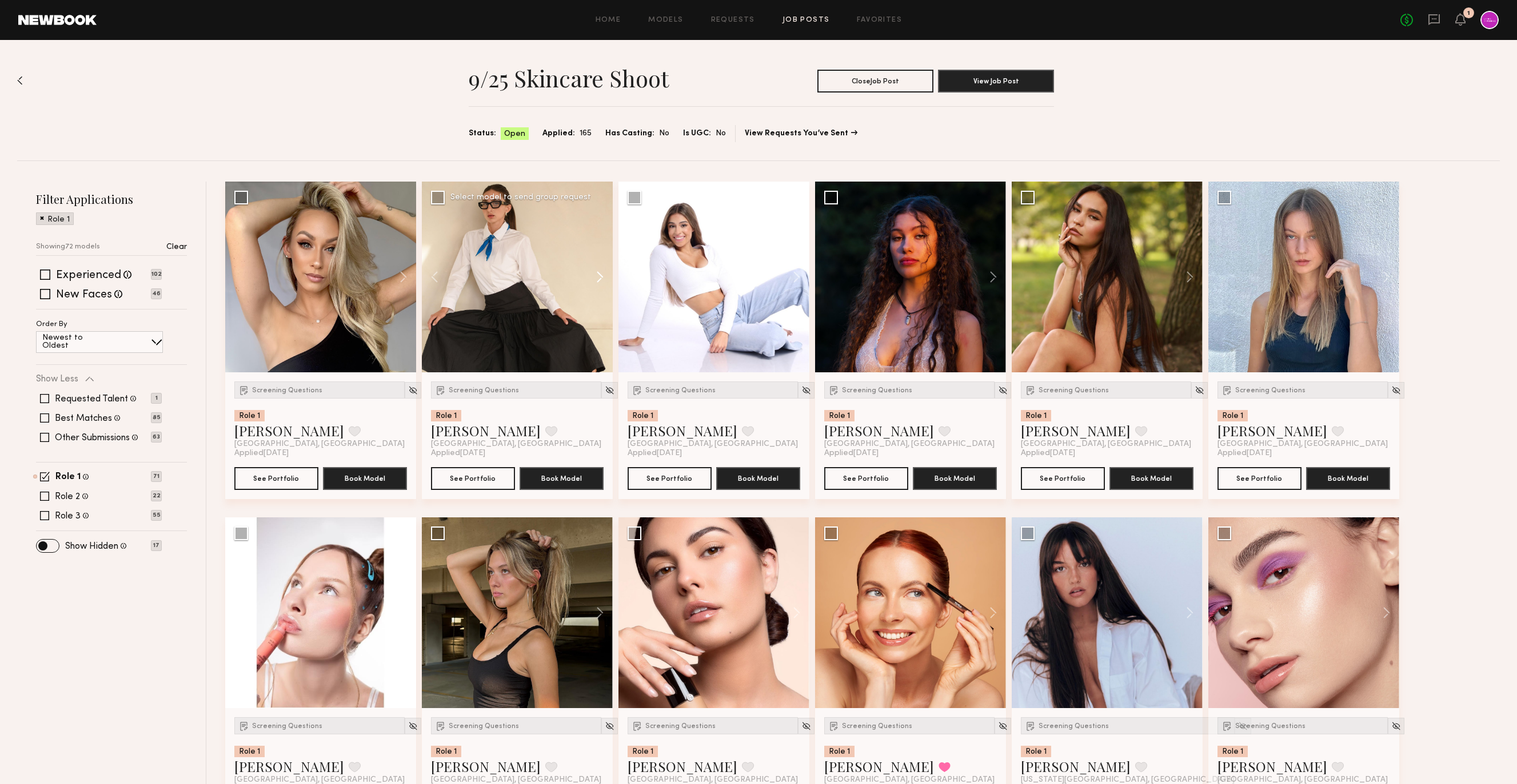
click at [604, 274] on button at bounding box center [594, 277] width 37 height 191
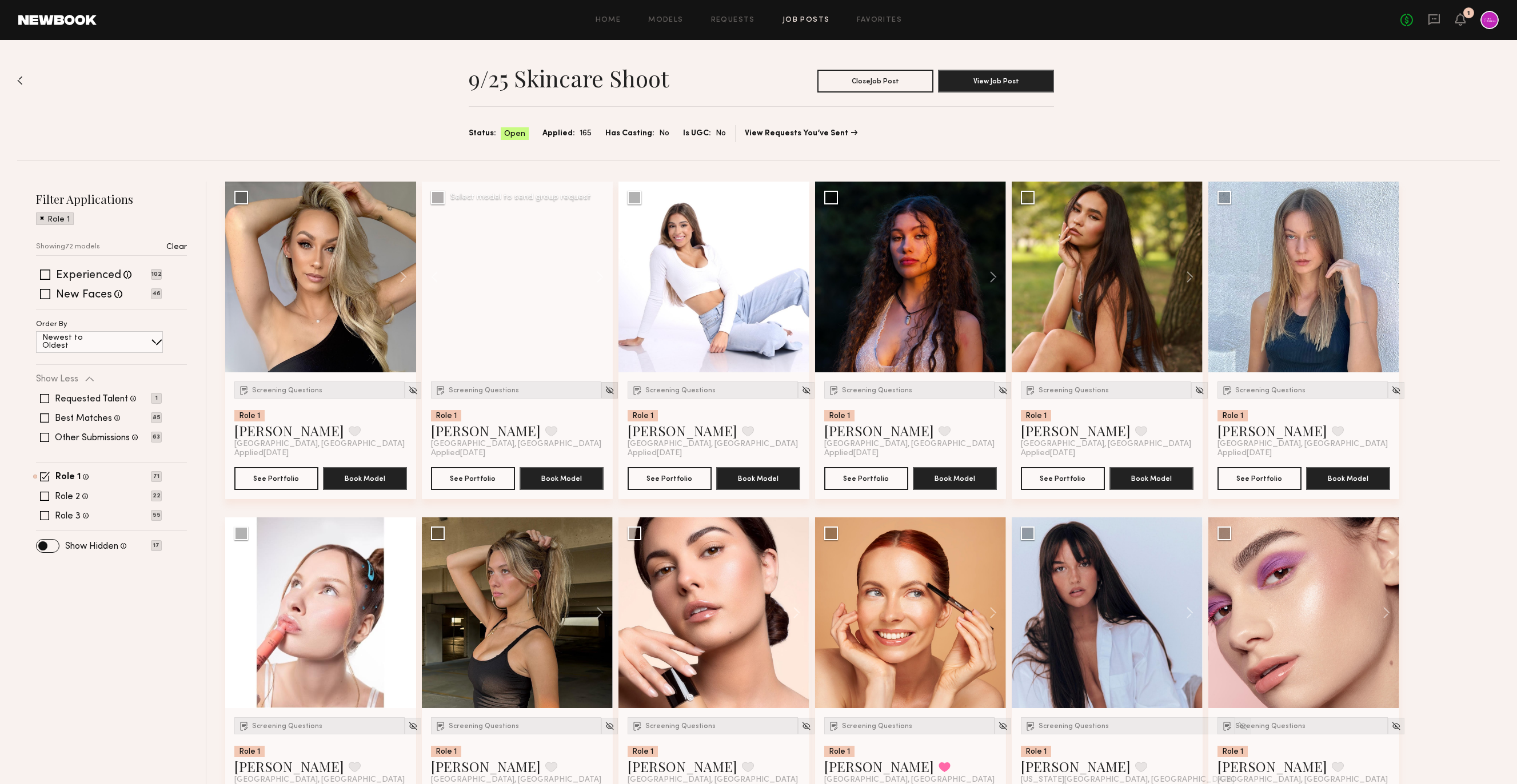
click at [604, 390] on img at bounding box center [609, 390] width 9 height 9
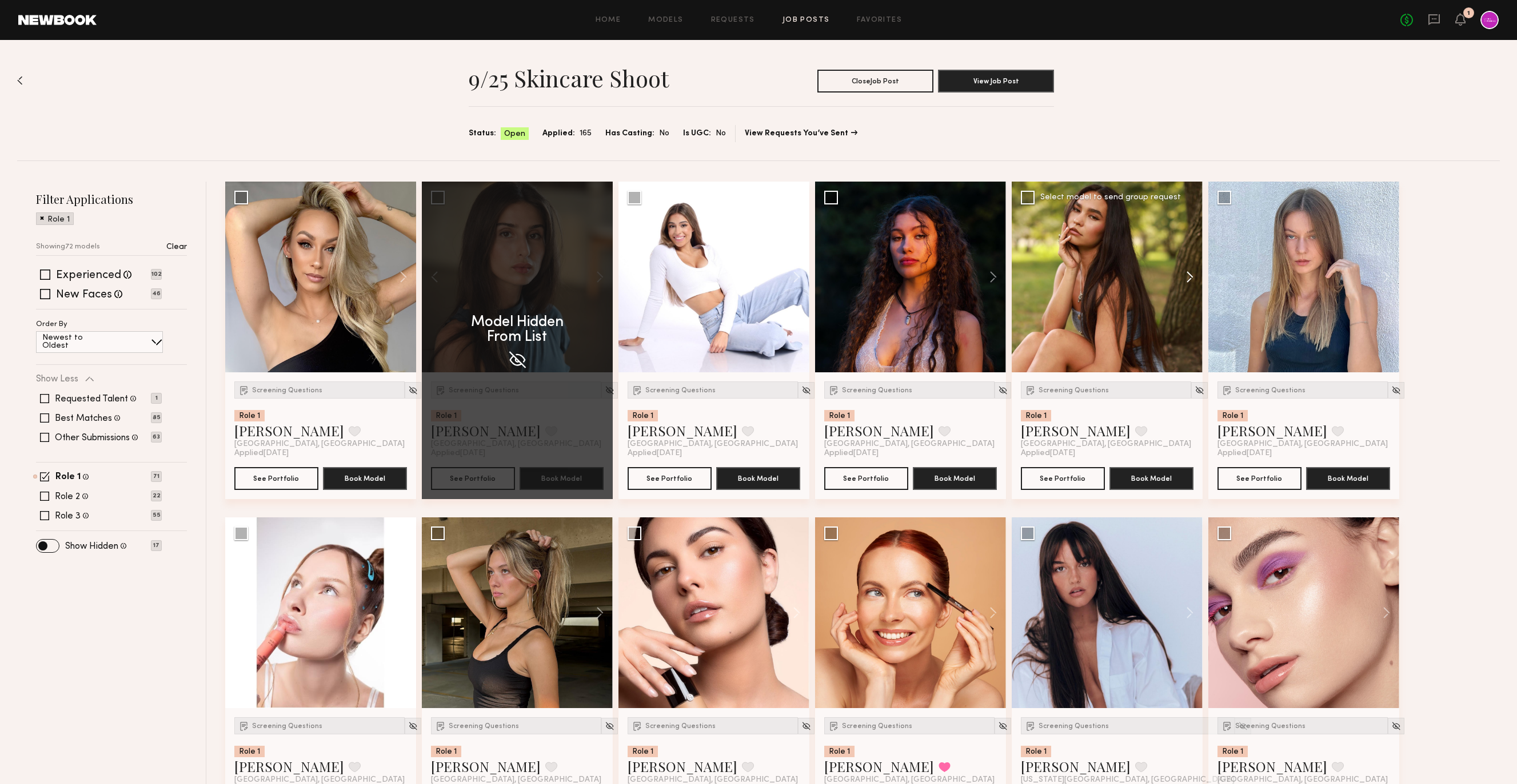
click at [1166, 272] on button at bounding box center [1184, 277] width 37 height 191
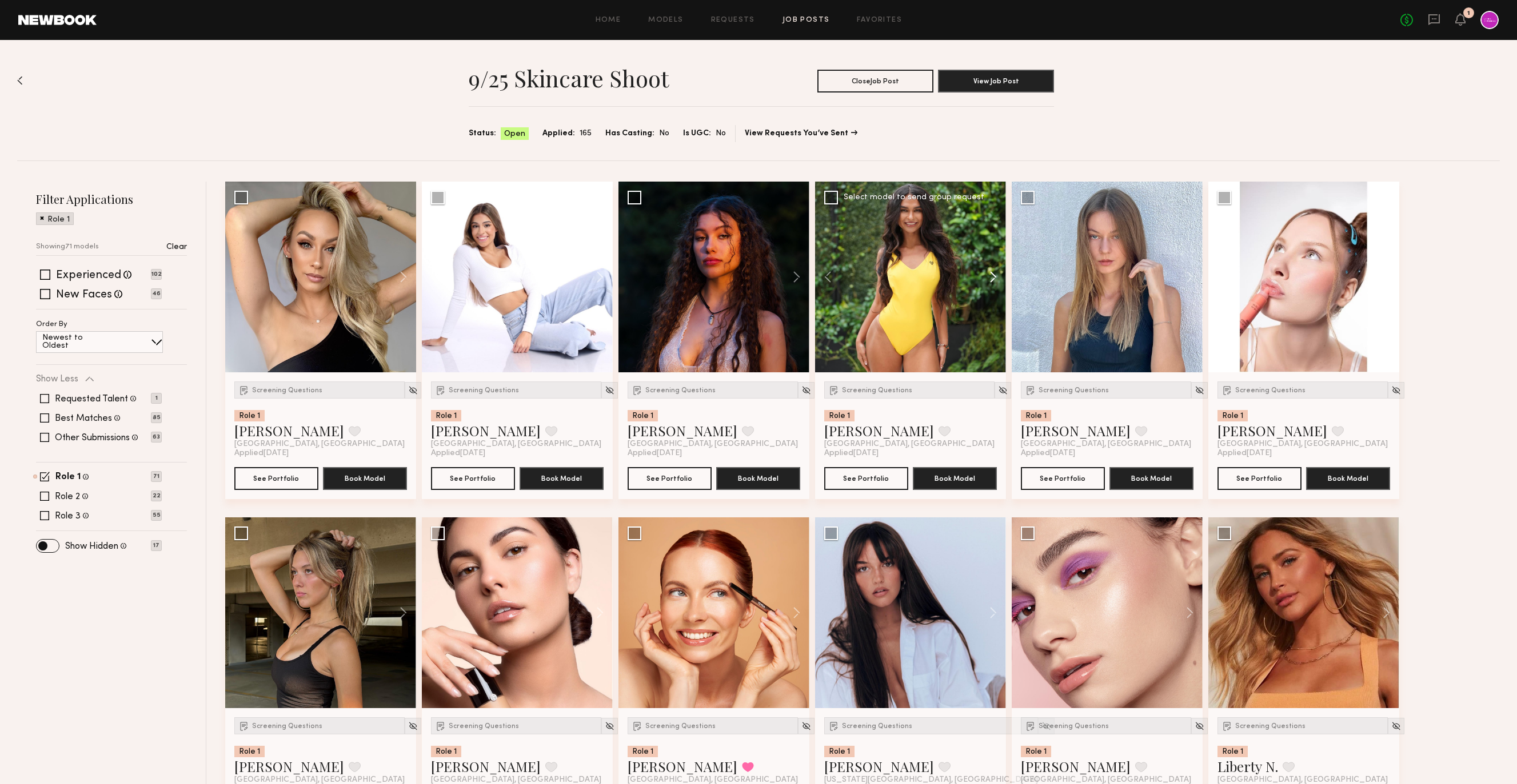
click at [993, 272] on button at bounding box center [987, 277] width 37 height 191
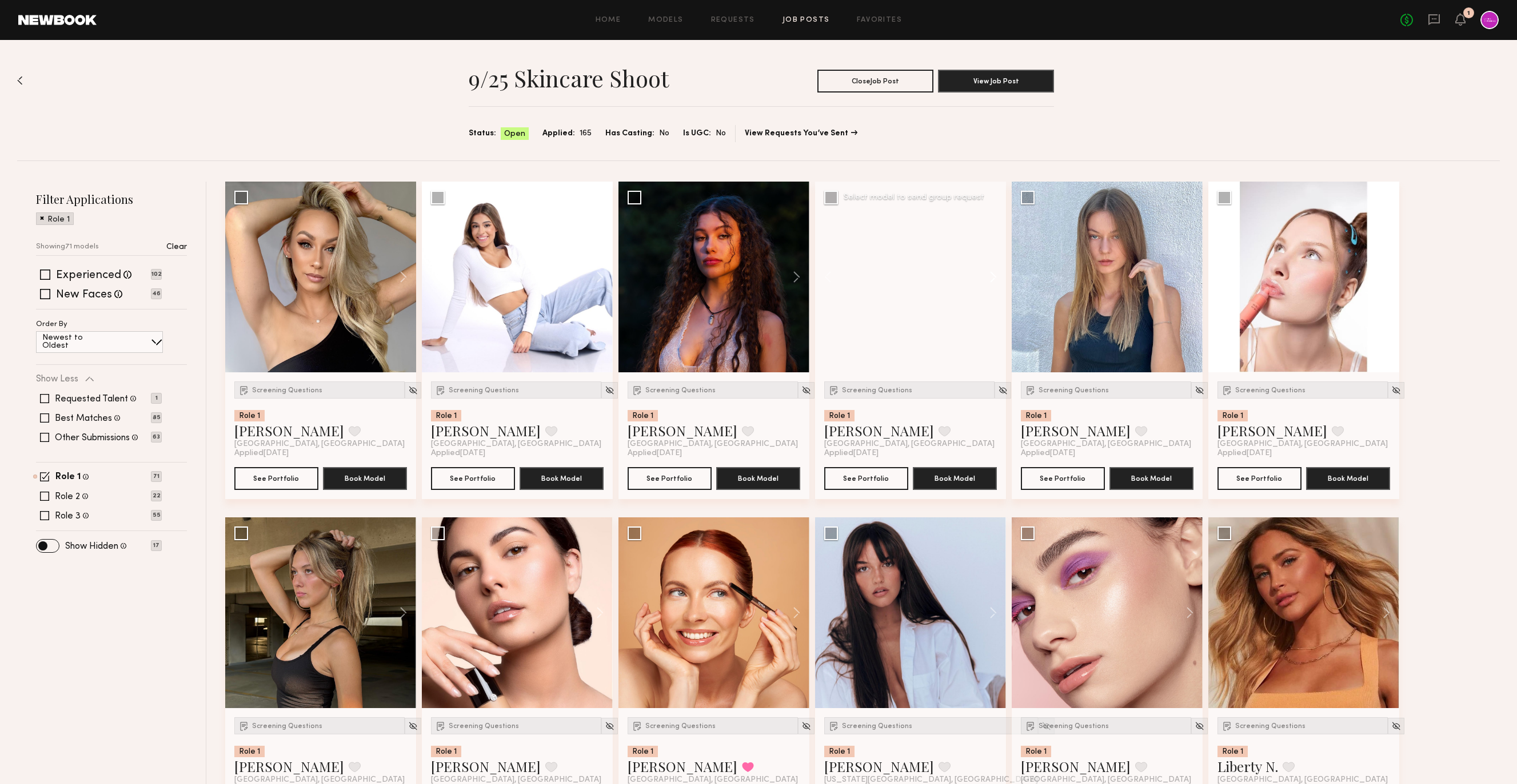
click at [993, 272] on button at bounding box center [987, 277] width 37 height 191
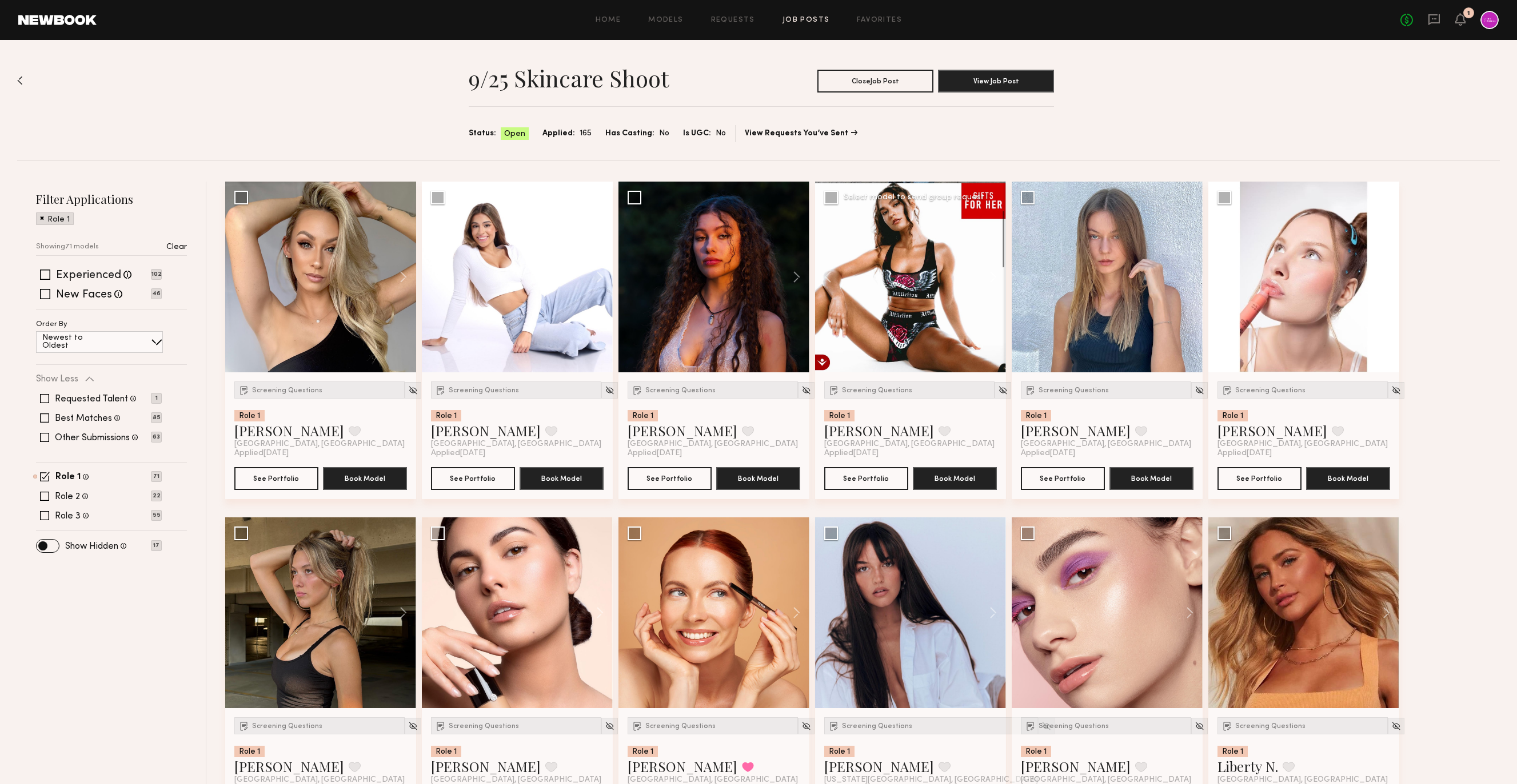
click at [993, 272] on button at bounding box center [987, 277] width 37 height 191
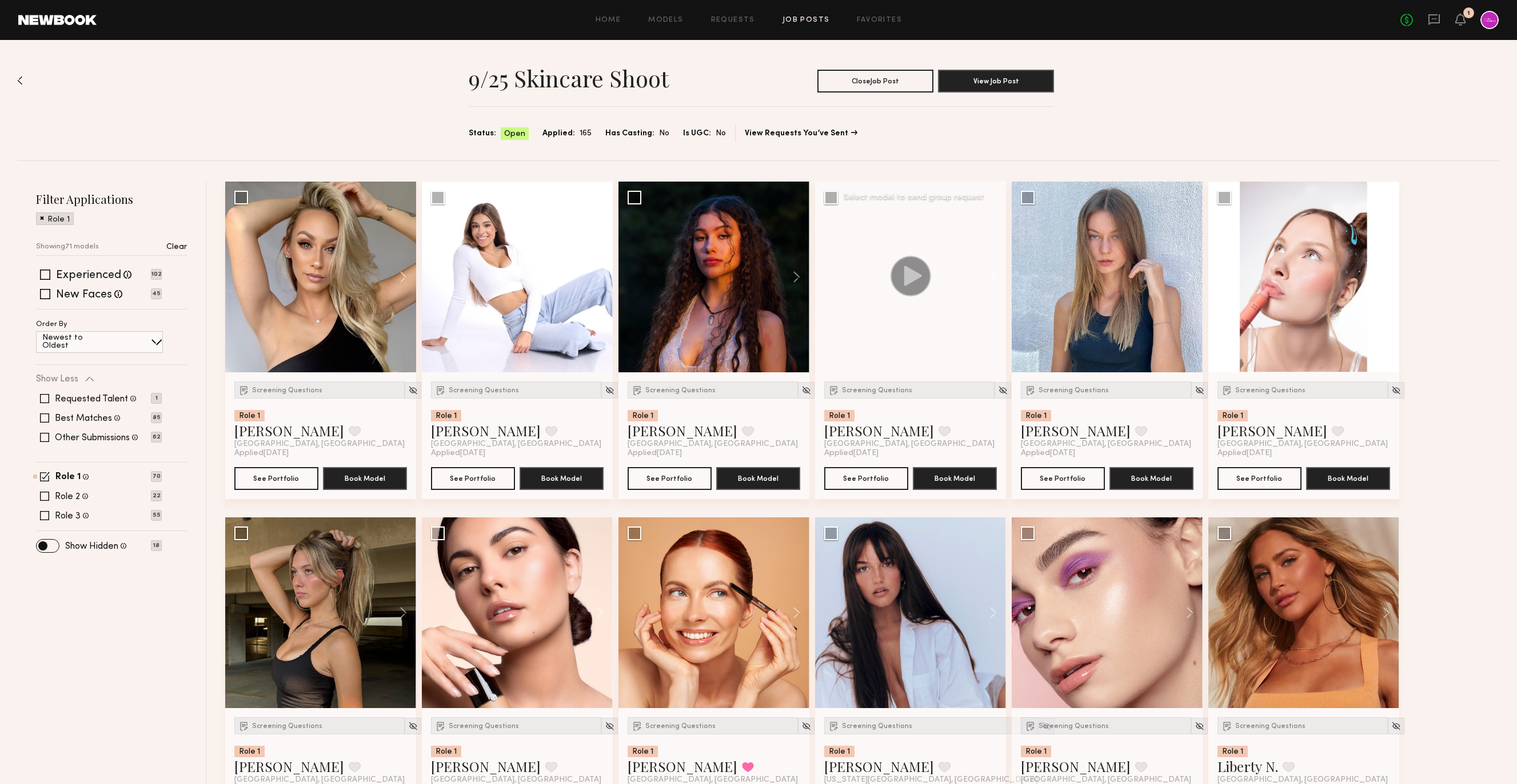
click at [993, 272] on button at bounding box center [987, 277] width 37 height 191
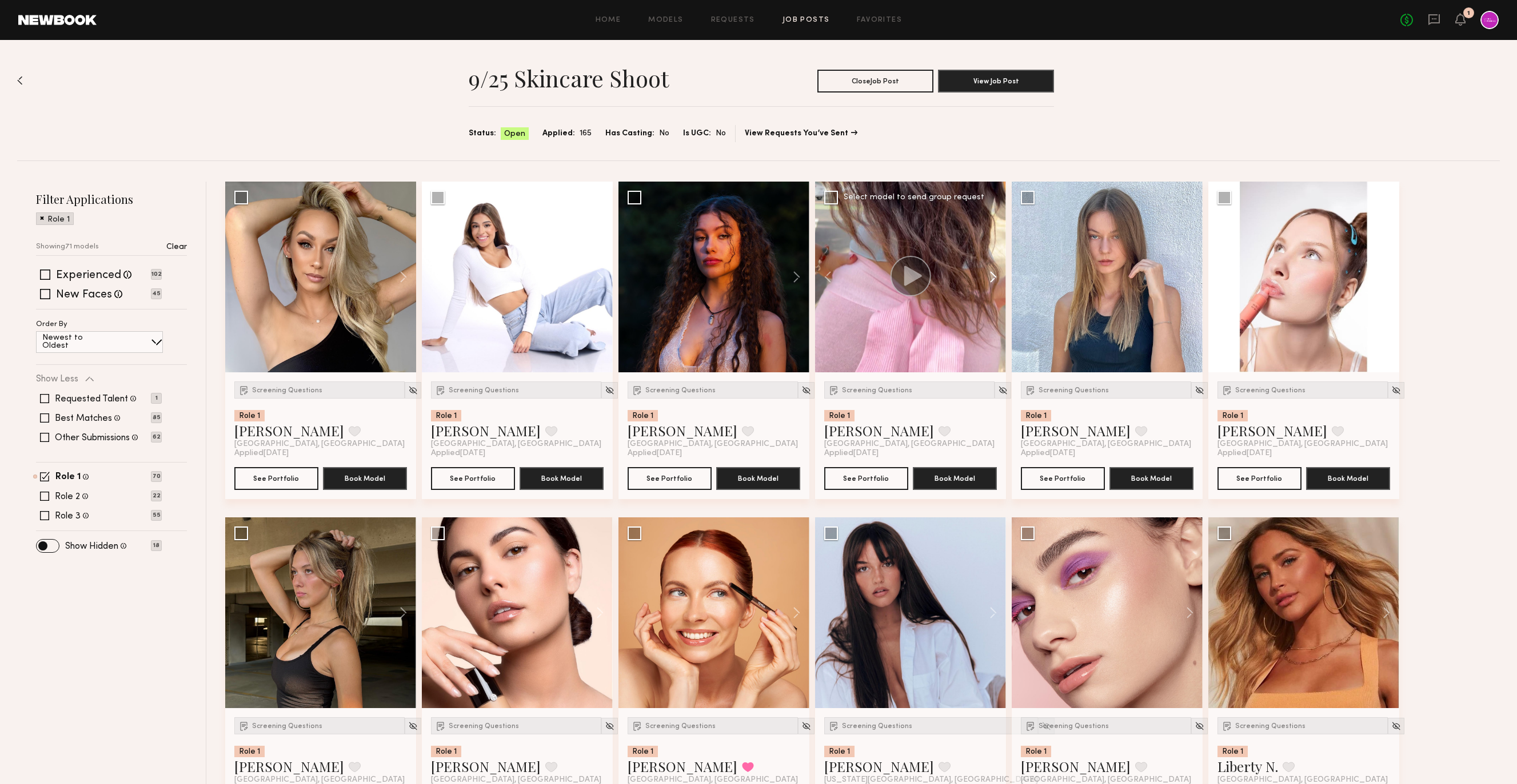
click at [993, 272] on button at bounding box center [987, 277] width 37 height 191
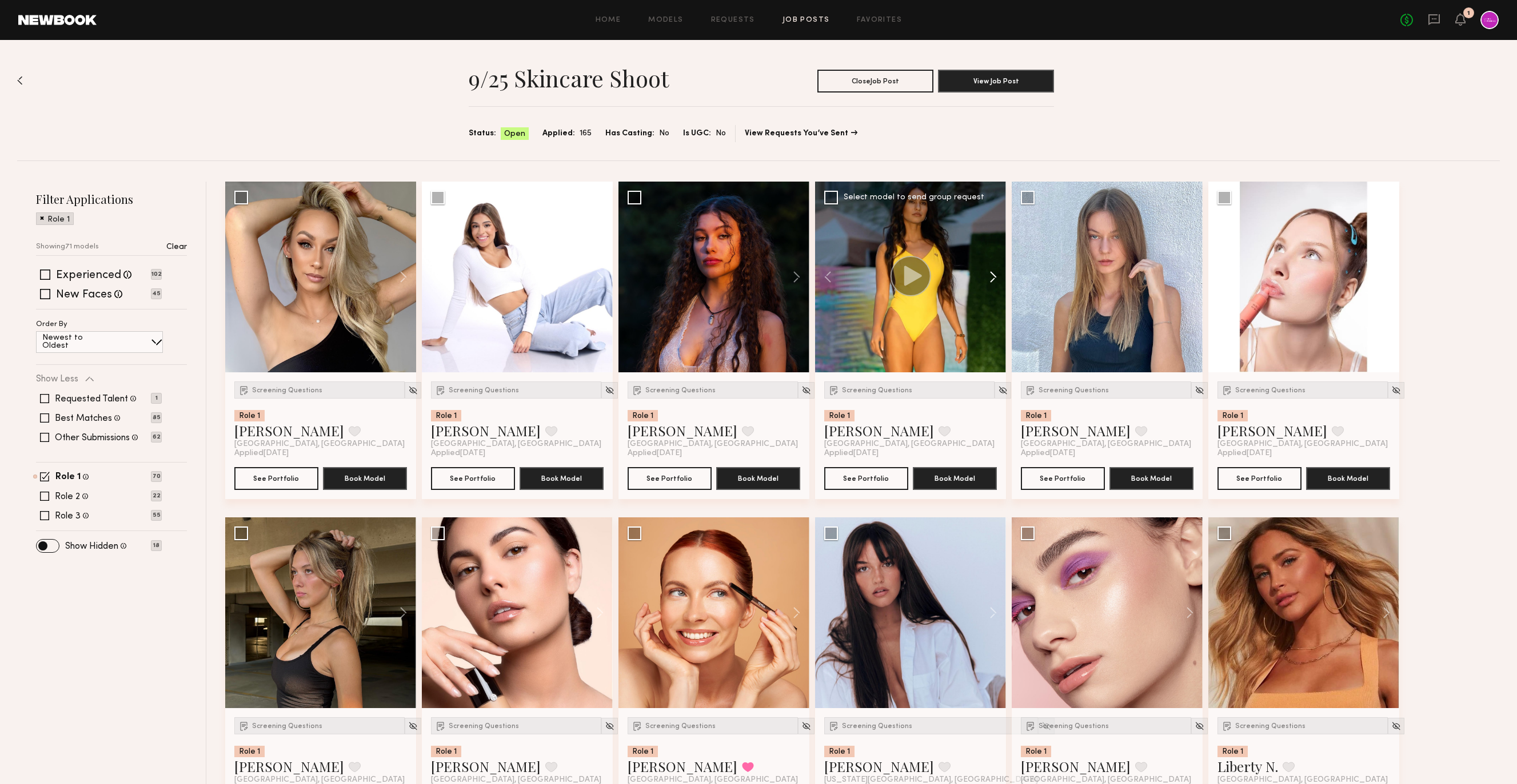
click at [993, 272] on button at bounding box center [987, 277] width 37 height 191
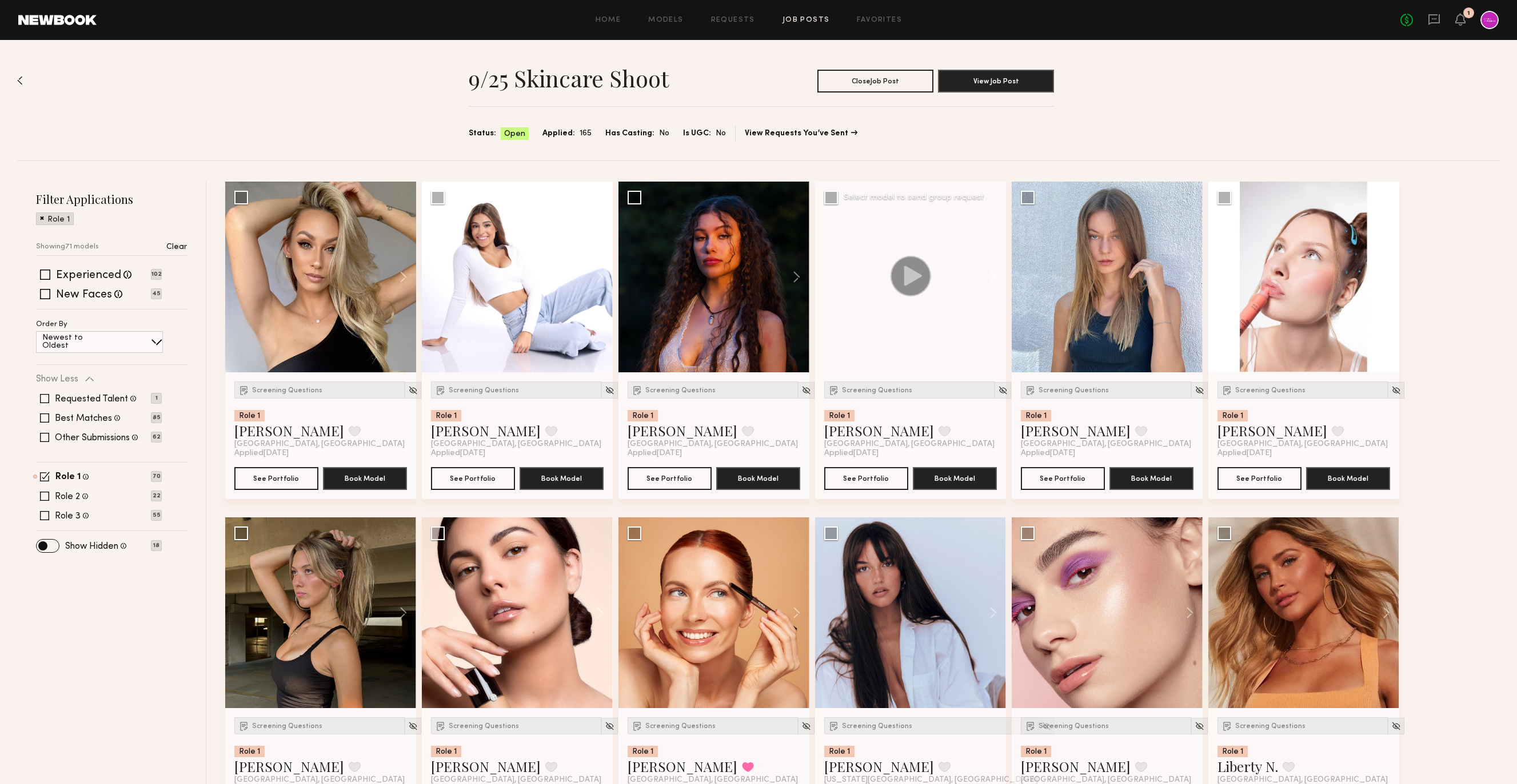
click at [993, 271] on button at bounding box center [987, 277] width 37 height 191
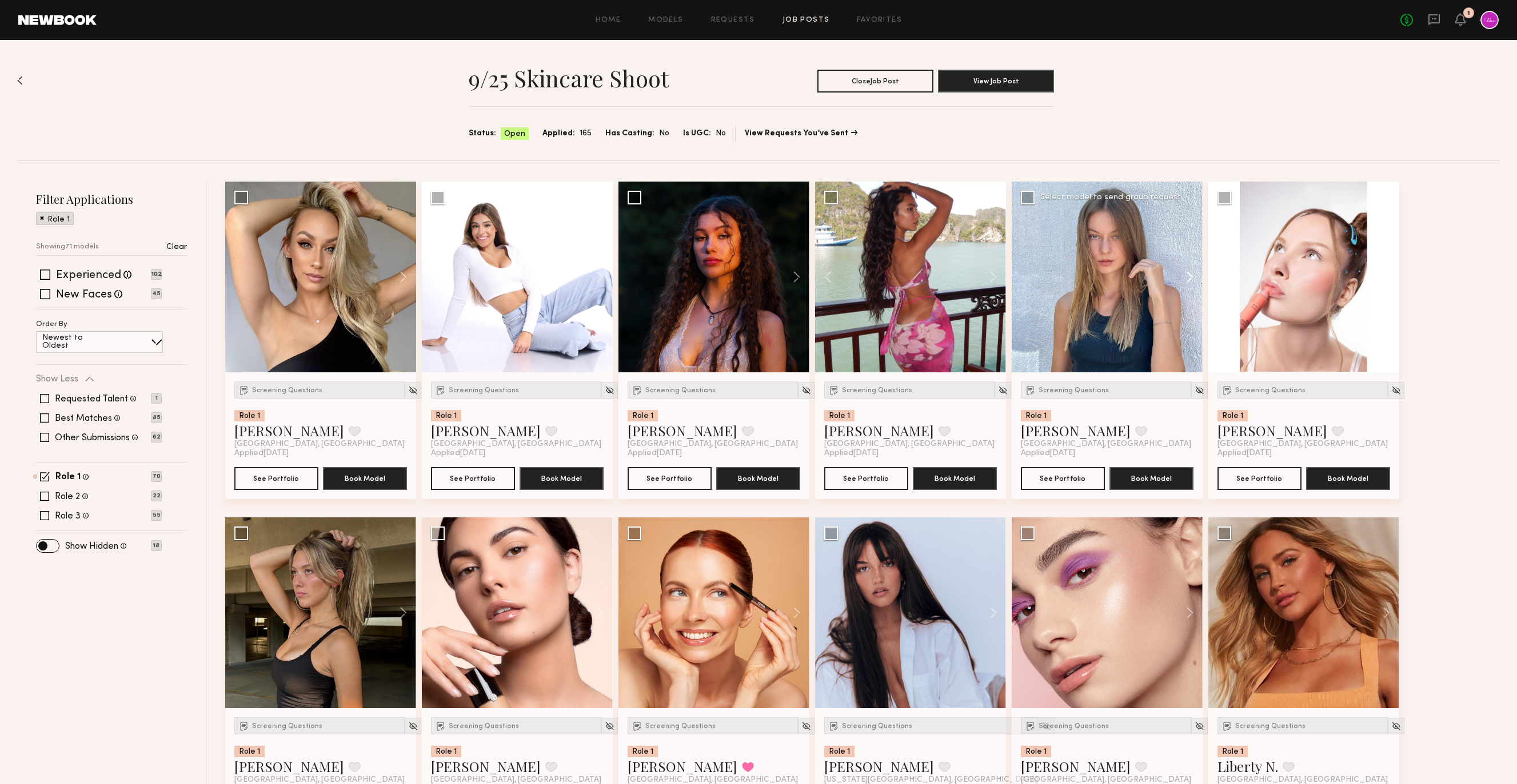
click at [1182, 272] on button at bounding box center [1184, 277] width 37 height 191
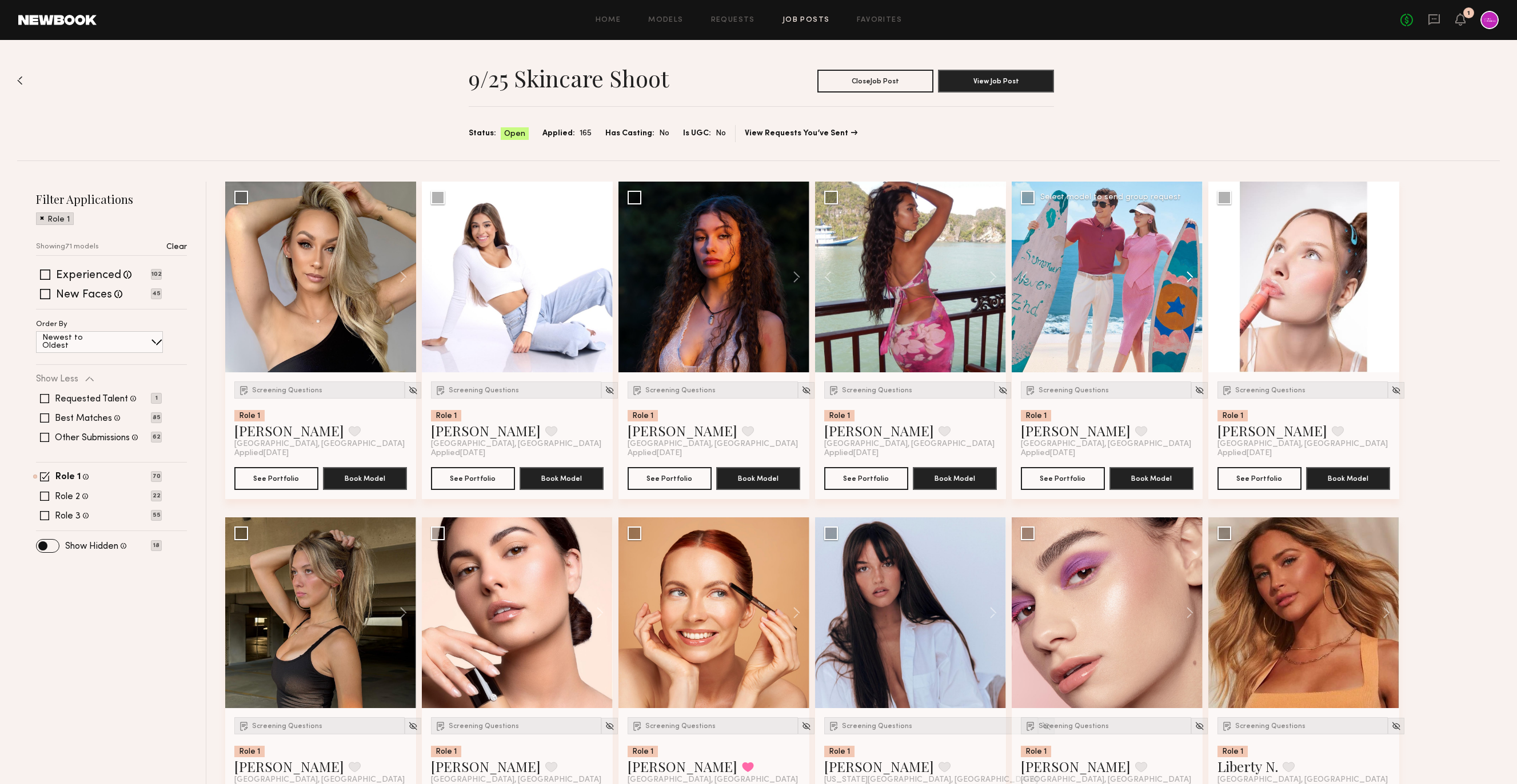
click at [1182, 272] on button at bounding box center [1184, 277] width 37 height 191
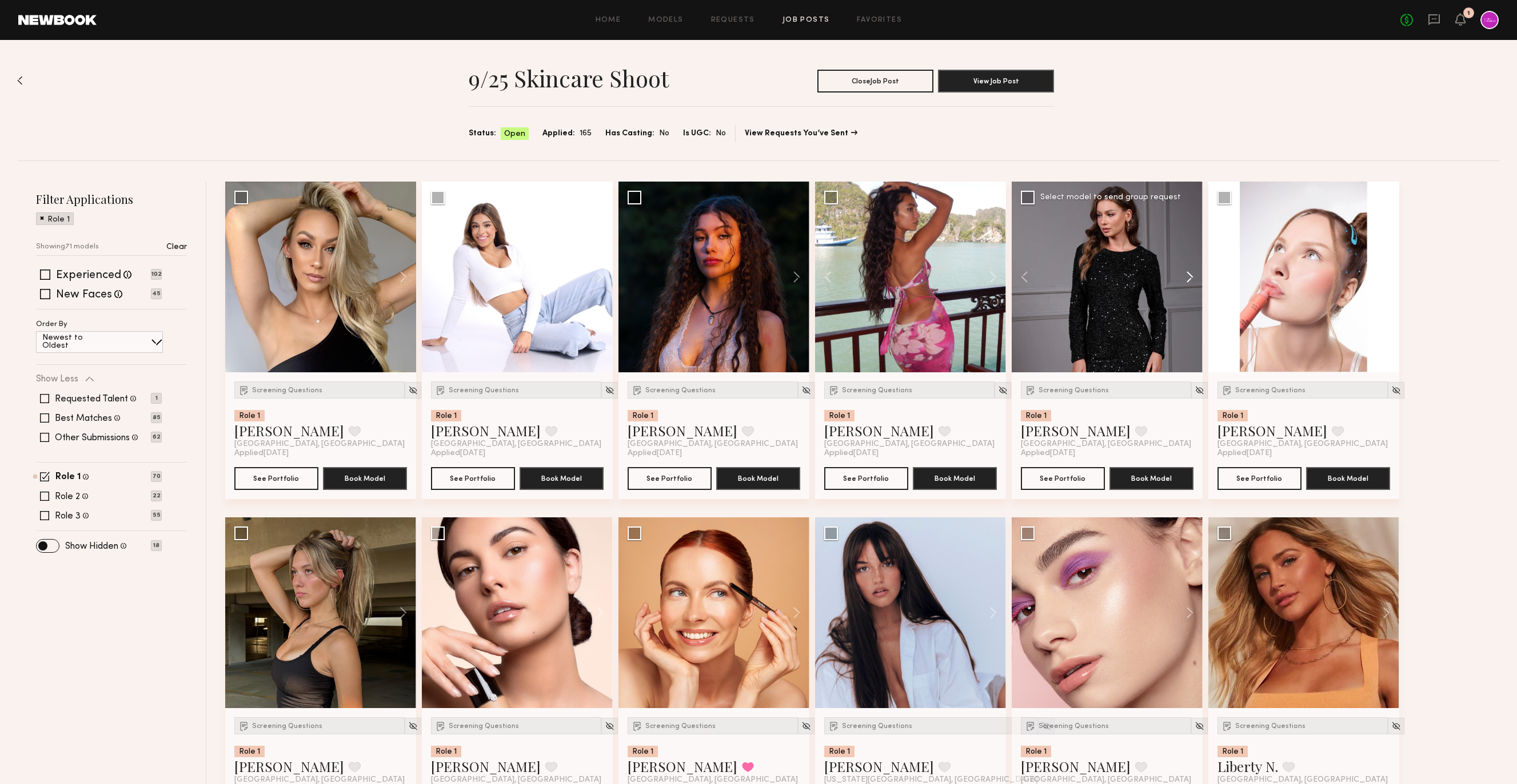
click at [1182, 272] on button at bounding box center [1184, 277] width 37 height 191
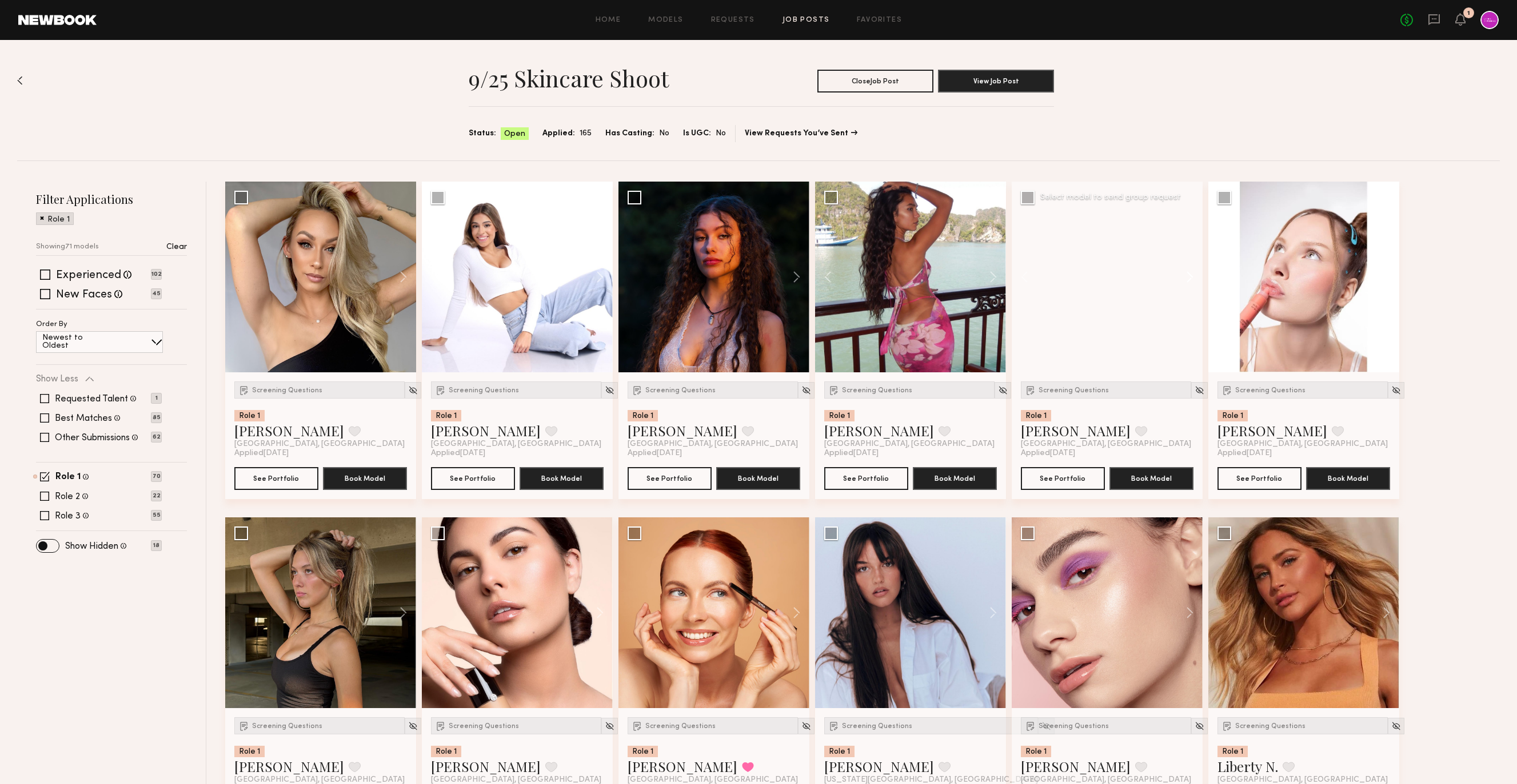
click at [1182, 272] on button at bounding box center [1184, 277] width 37 height 191
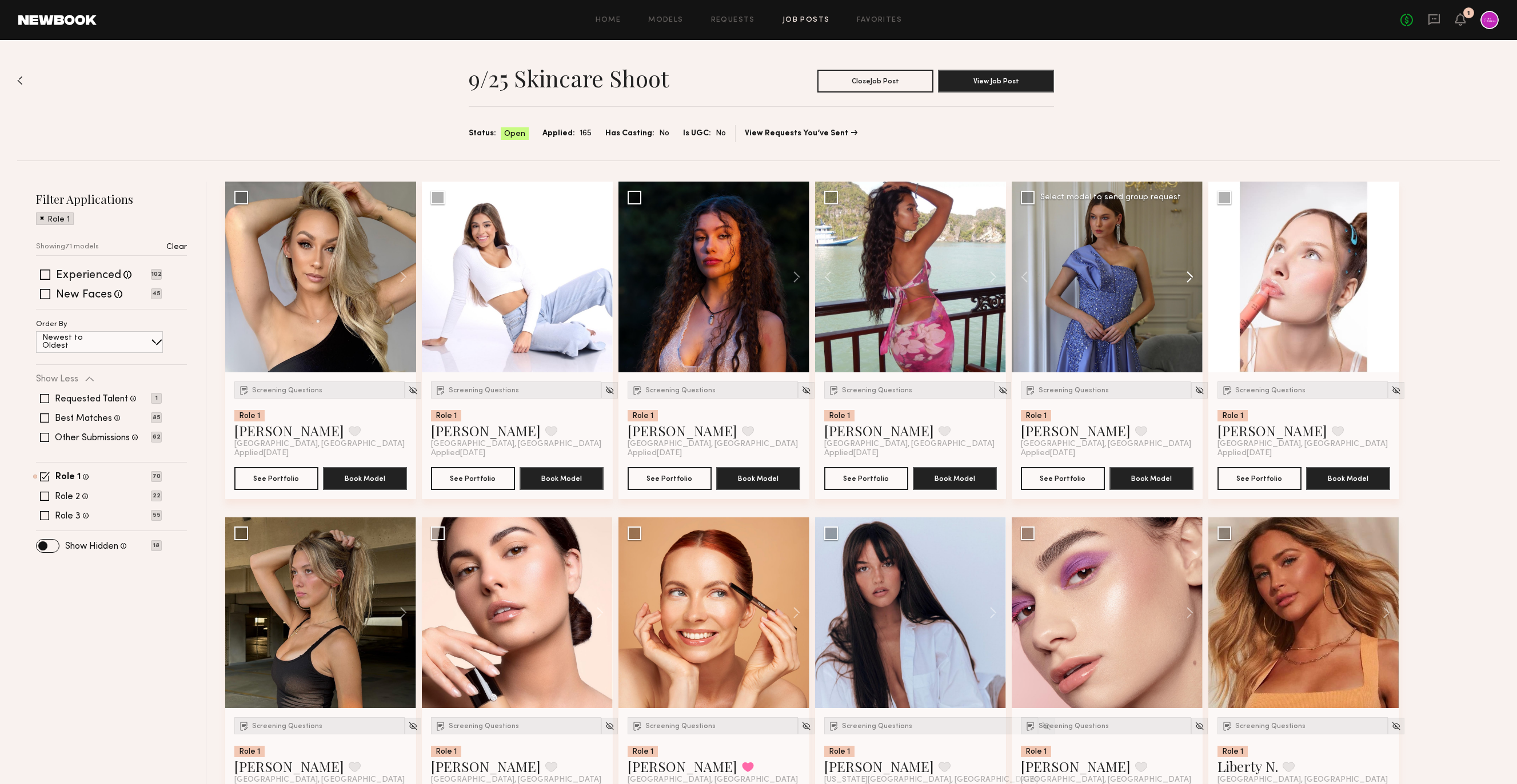
click at [1182, 272] on button at bounding box center [1184, 277] width 37 height 191
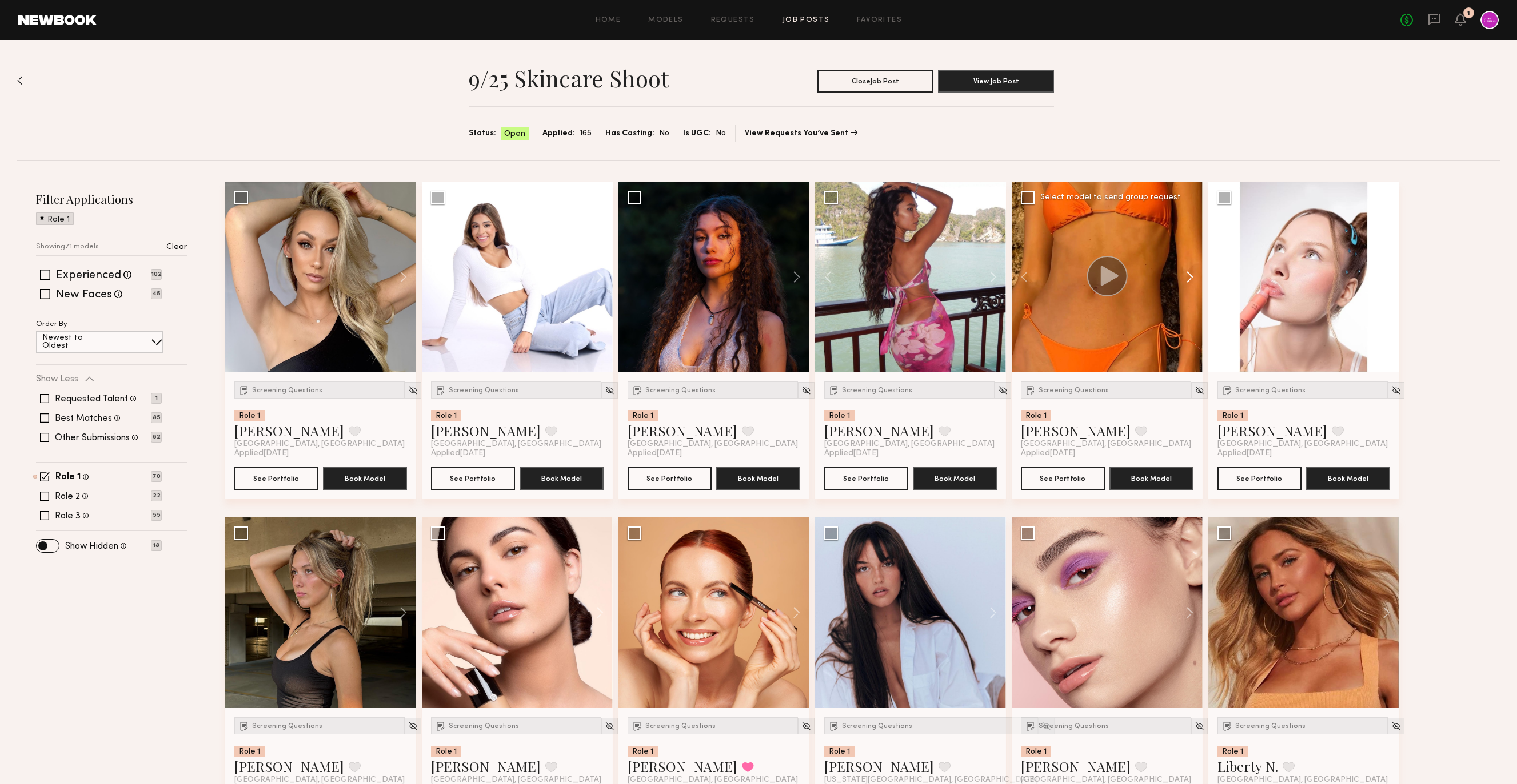
click at [1182, 272] on button at bounding box center [1184, 277] width 37 height 191
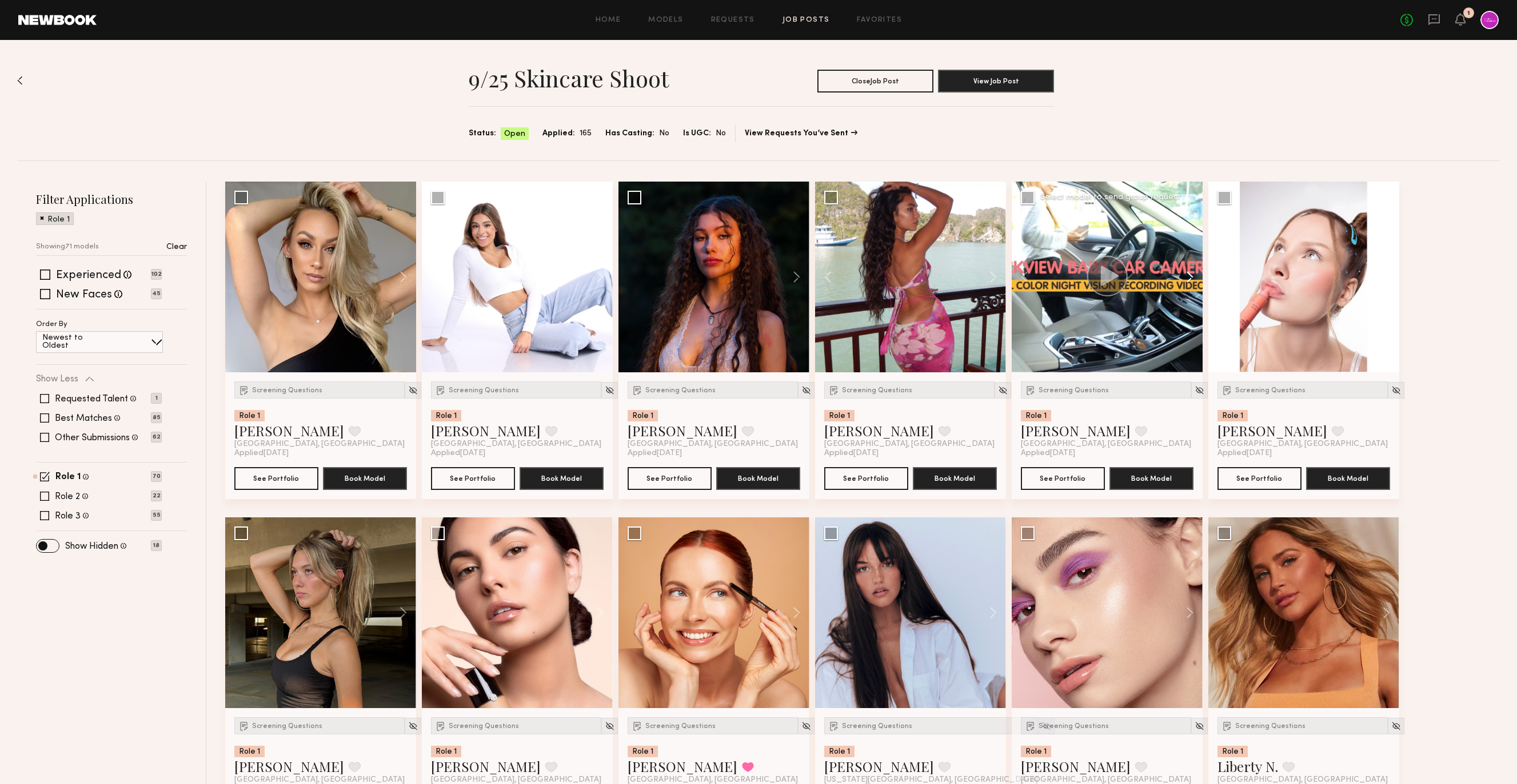
click at [1182, 272] on button at bounding box center [1184, 277] width 37 height 191
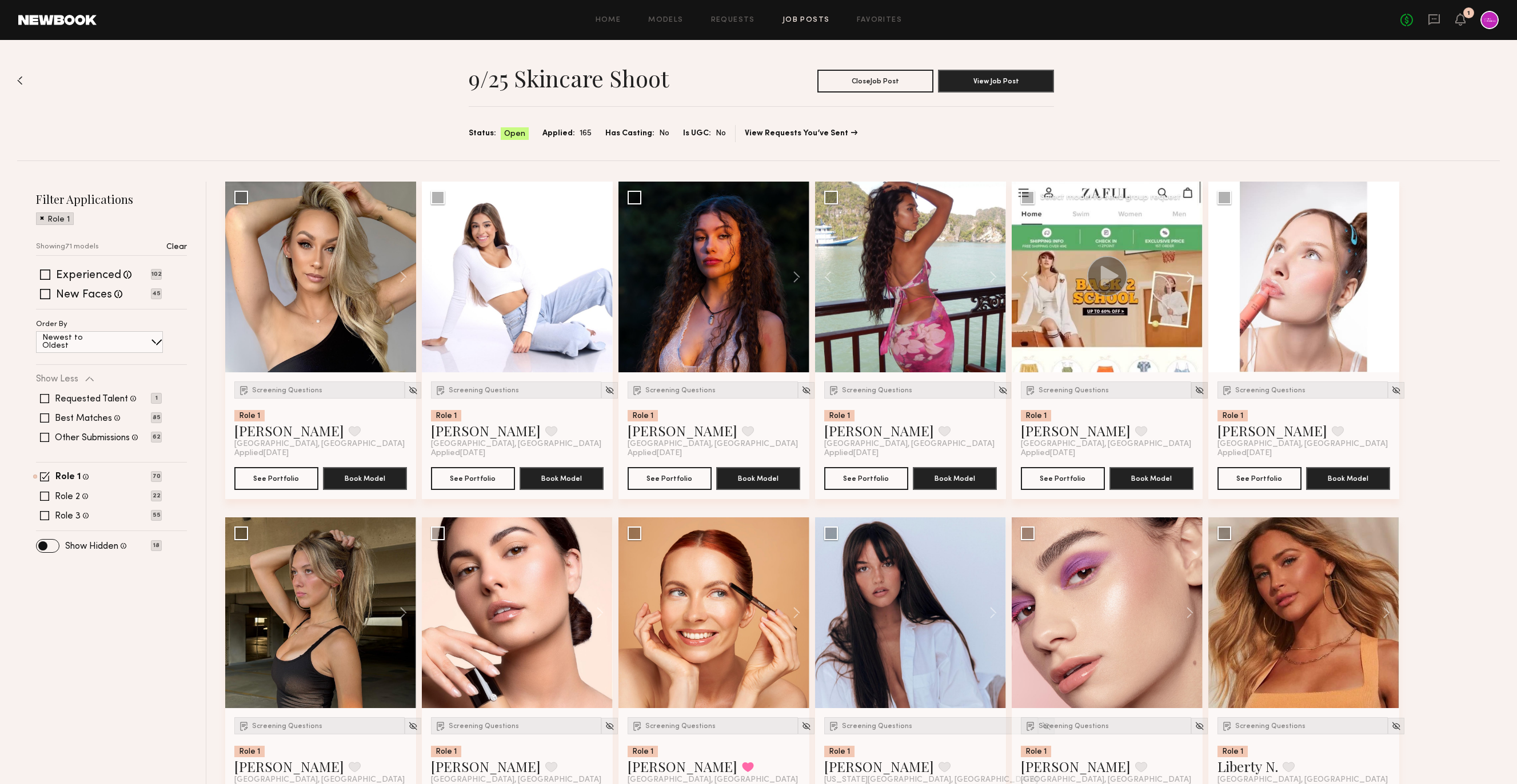
click at [1195, 390] on img at bounding box center [1199, 390] width 9 height 9
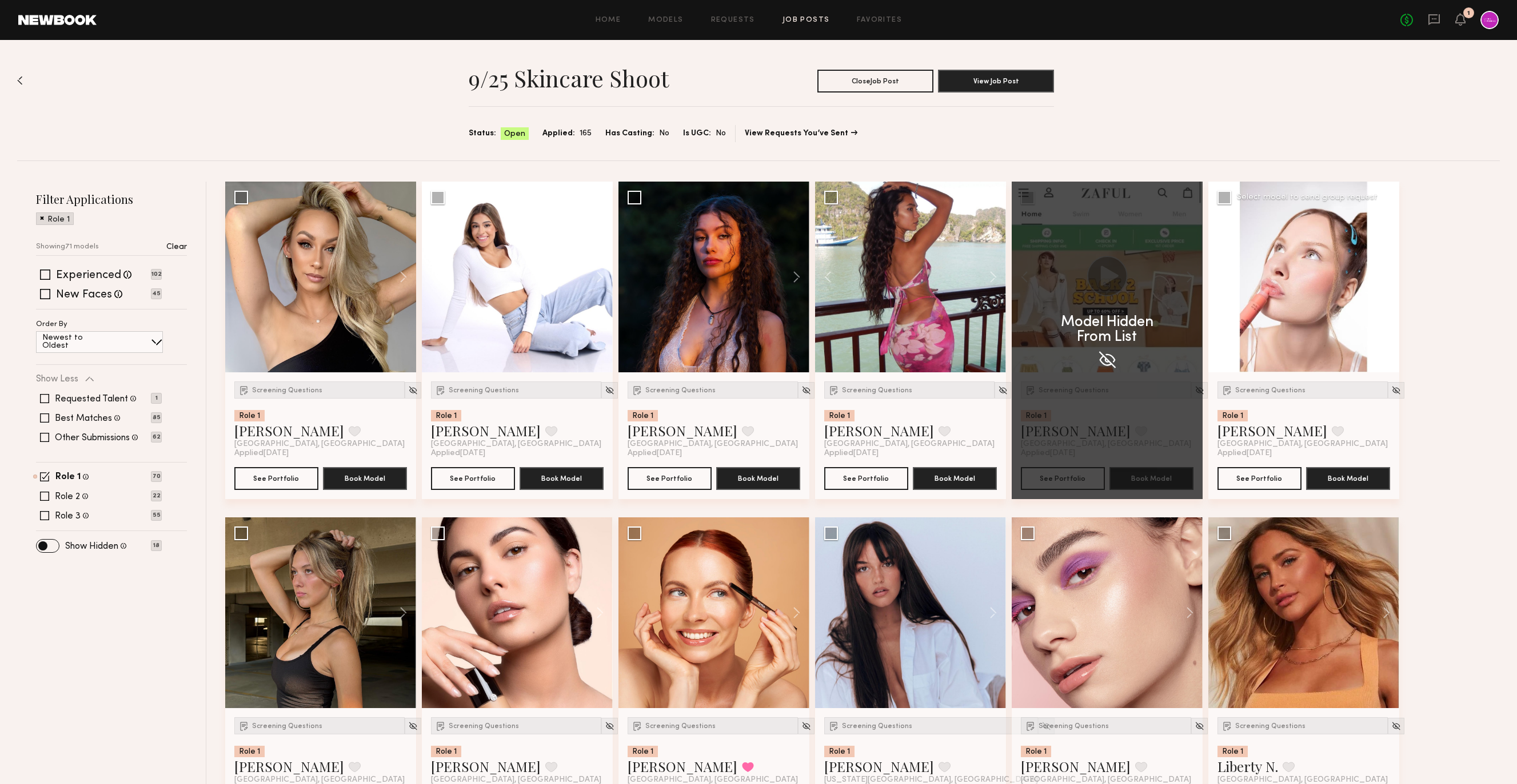
click at [1386, 279] on button at bounding box center [1380, 277] width 37 height 191
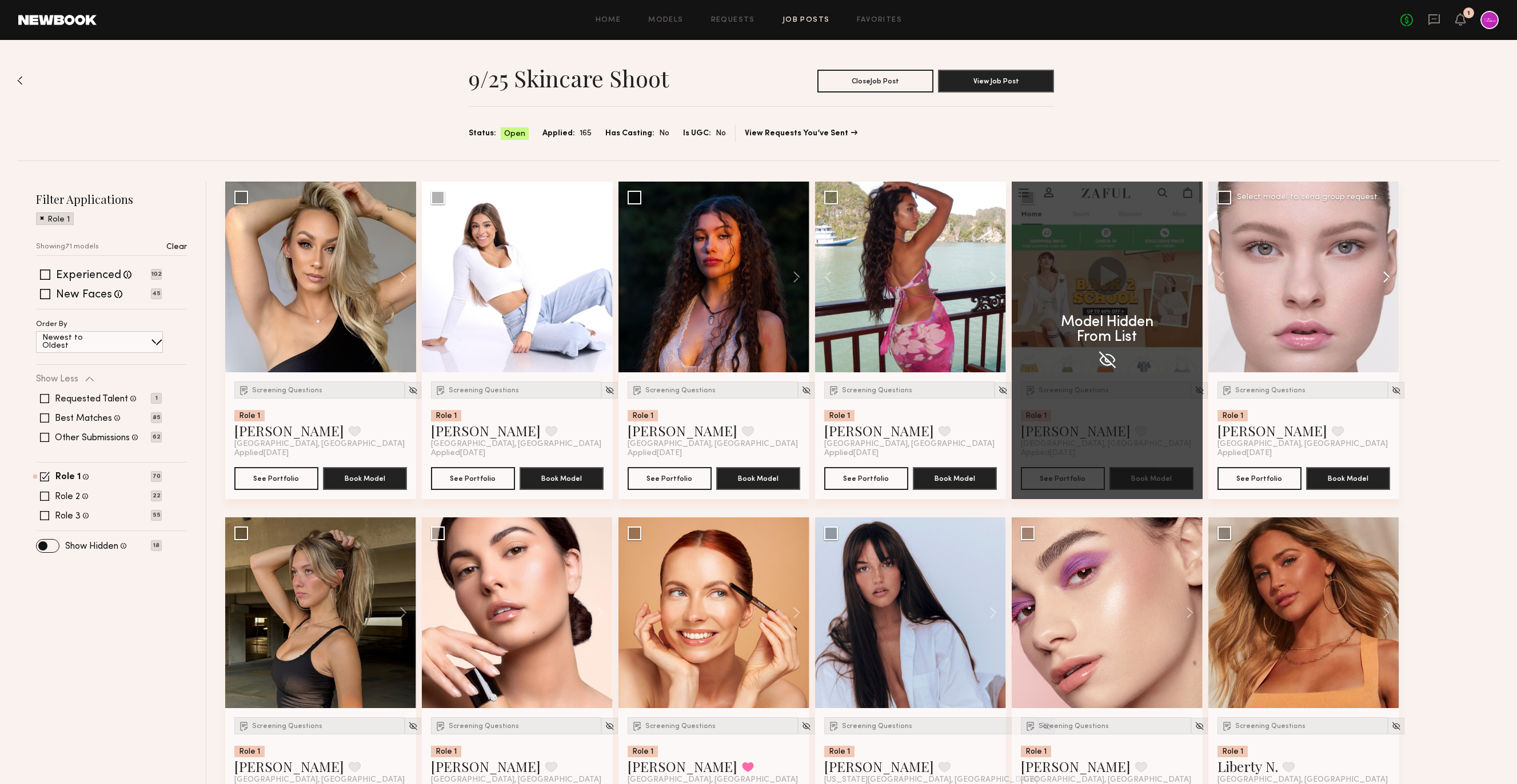
click at [1386, 279] on button at bounding box center [1380, 277] width 37 height 191
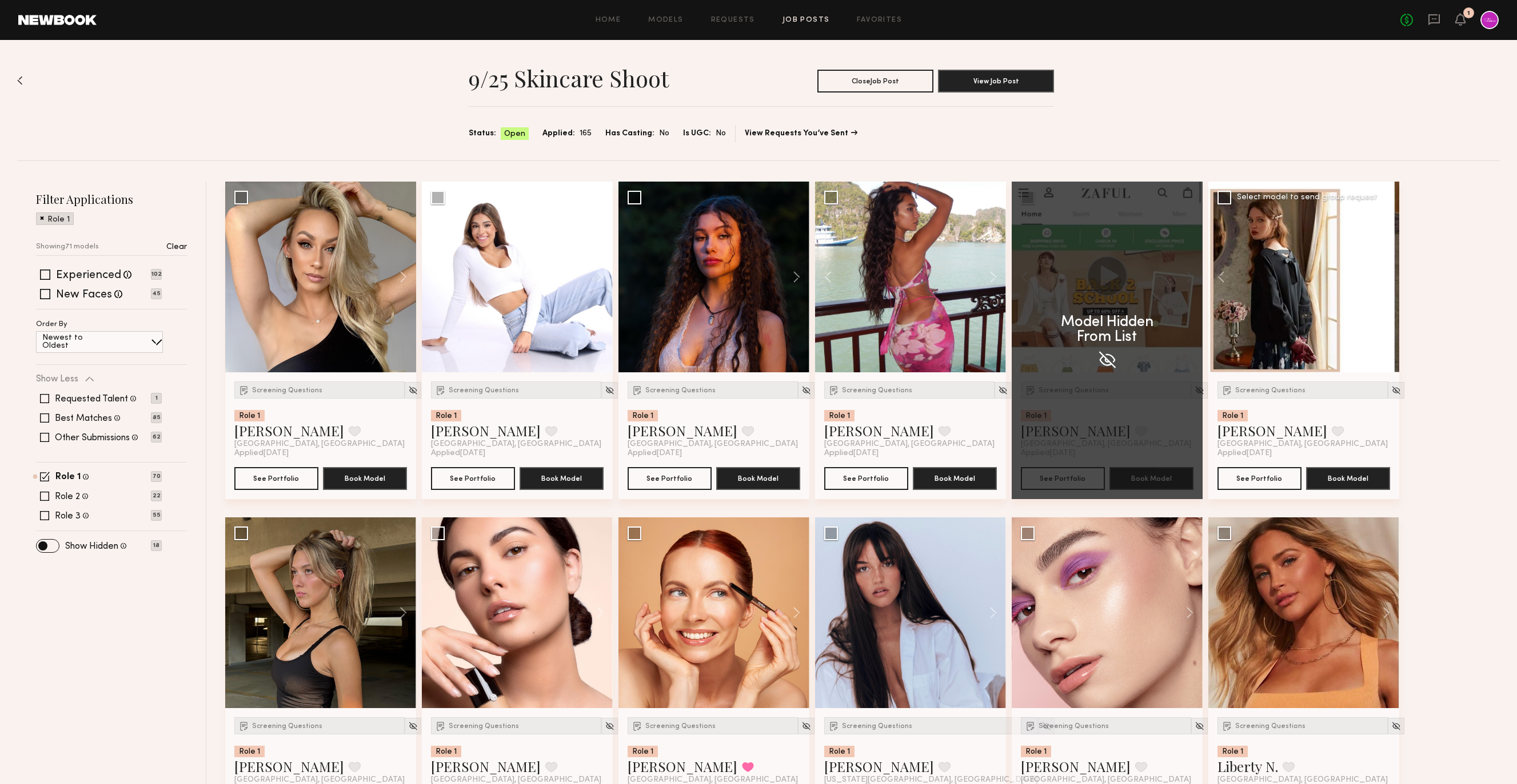
click at [416, 517] on button at bounding box center [398, 613] width 37 height 191
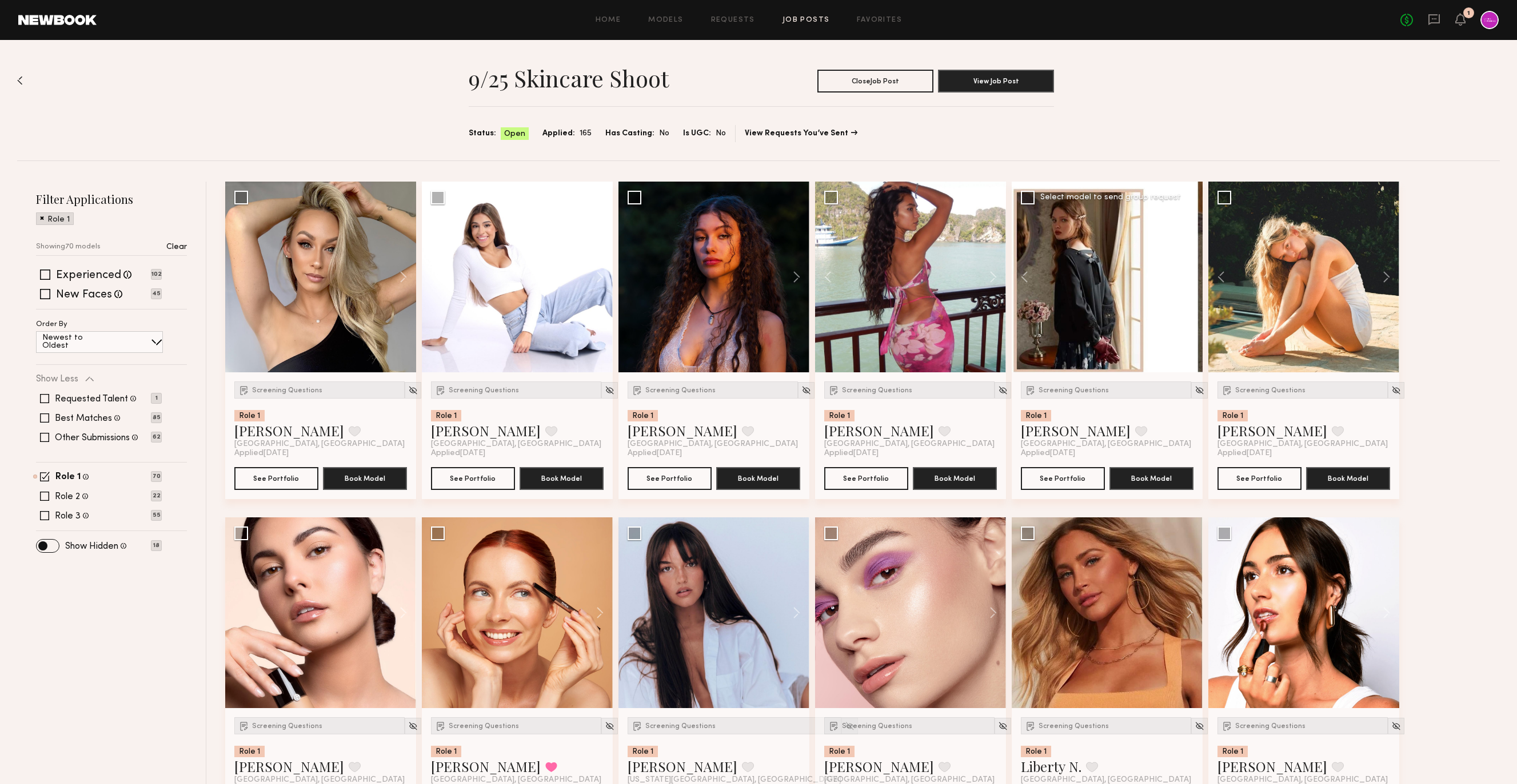
click at [1386, 279] on button at bounding box center [1380, 277] width 37 height 191
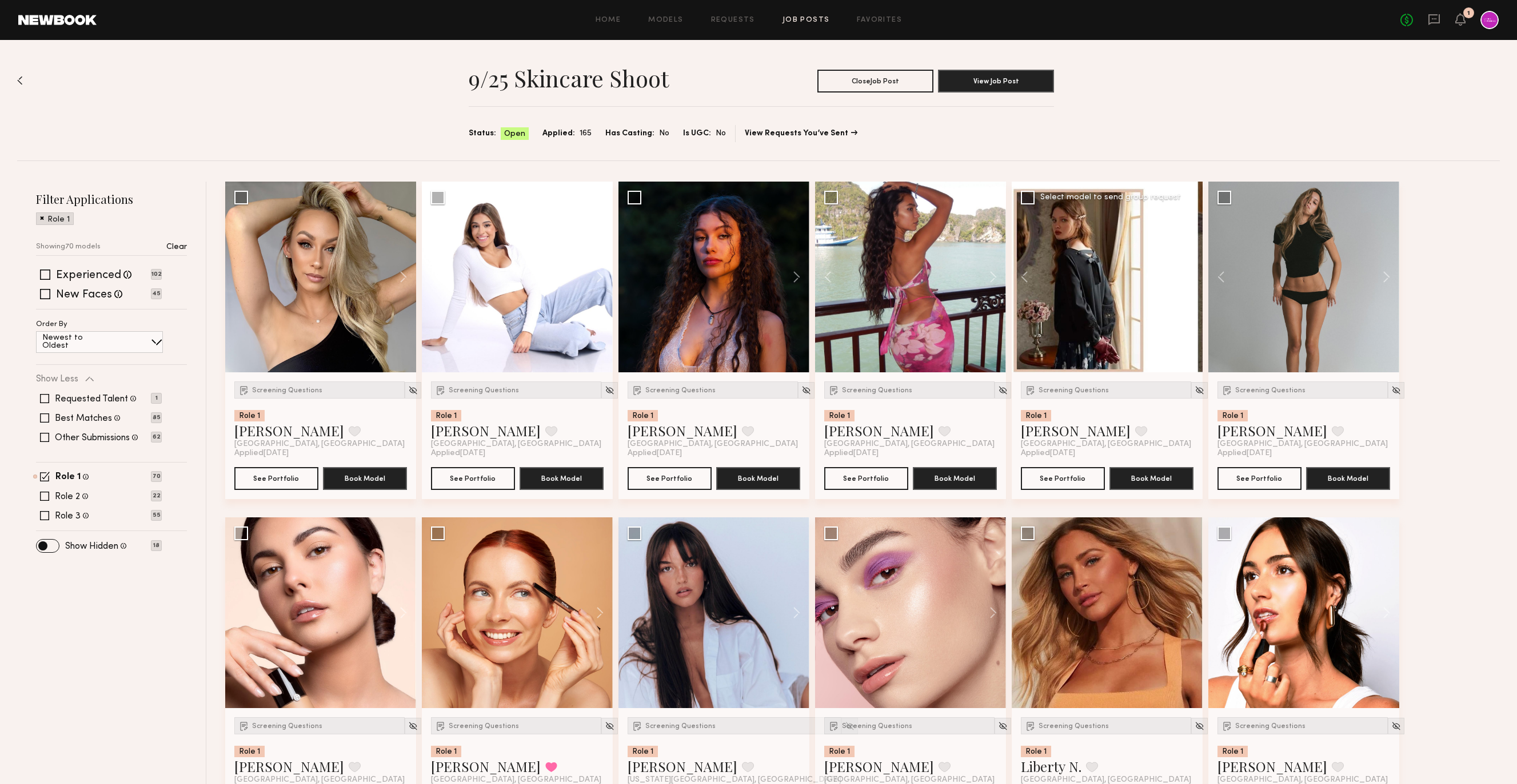
click at [1386, 279] on button at bounding box center [1380, 277] width 37 height 191
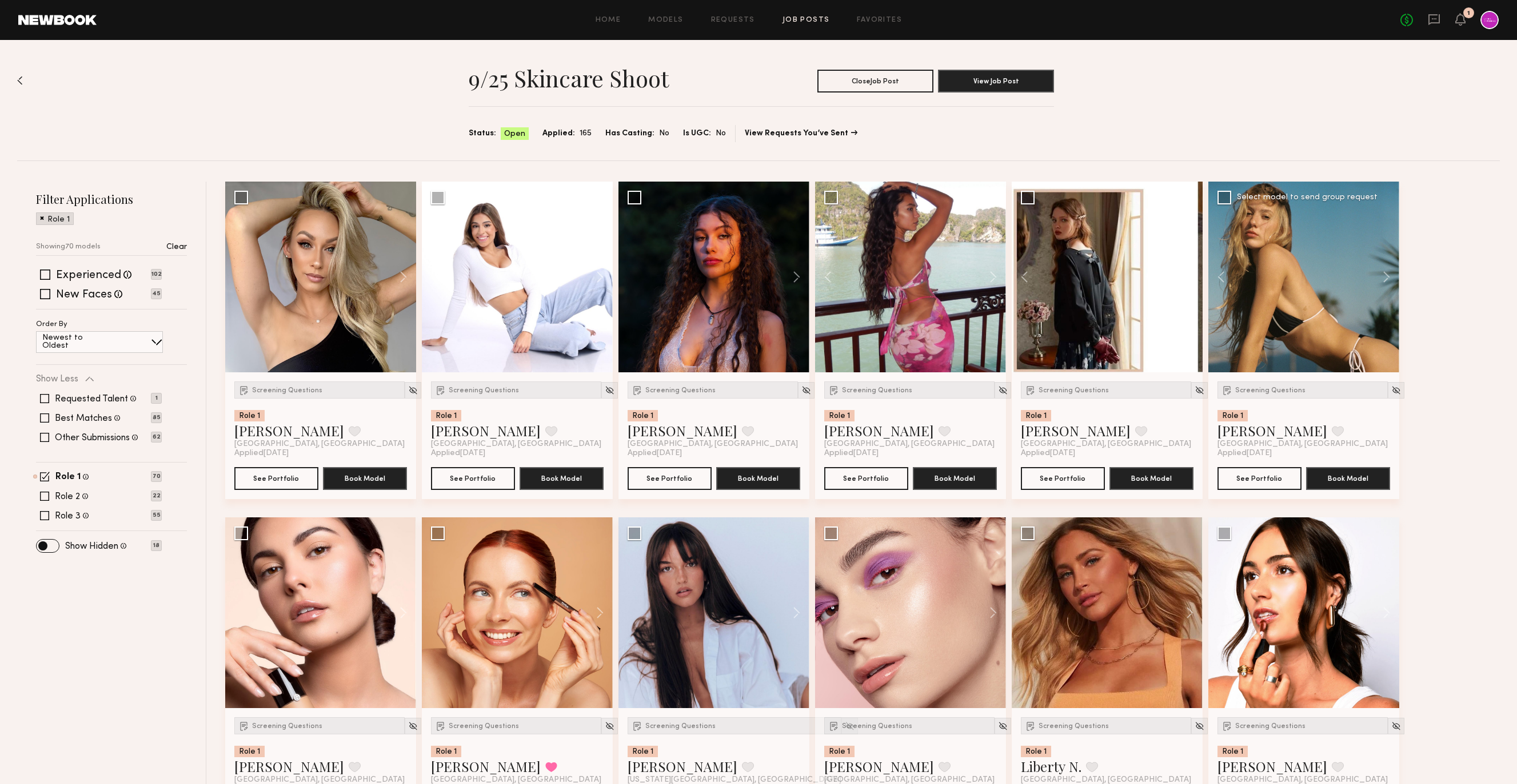
click at [1327, 310] on div at bounding box center [1303, 277] width 191 height 191
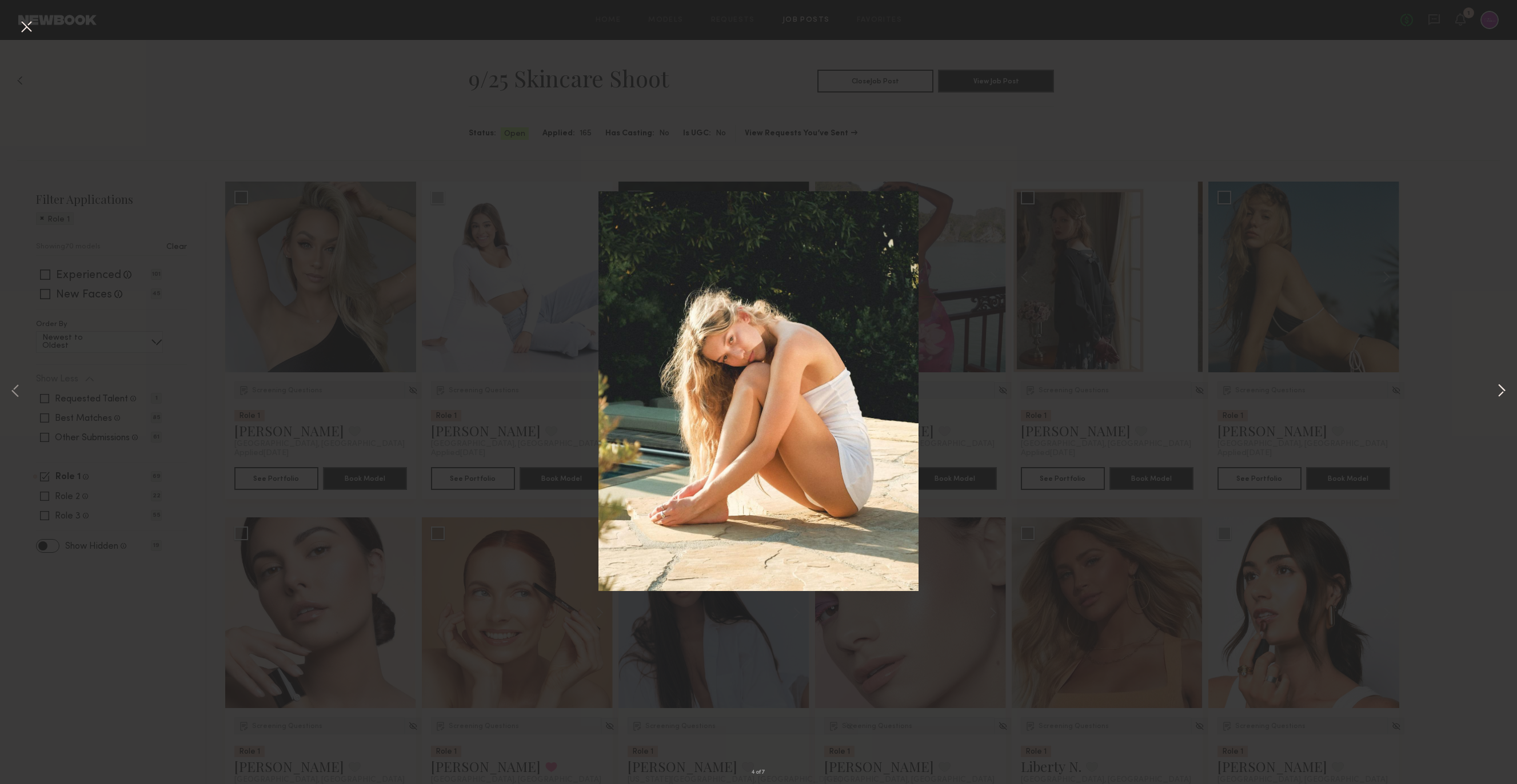
click at [1497, 390] on button at bounding box center [1501, 392] width 14 height 628
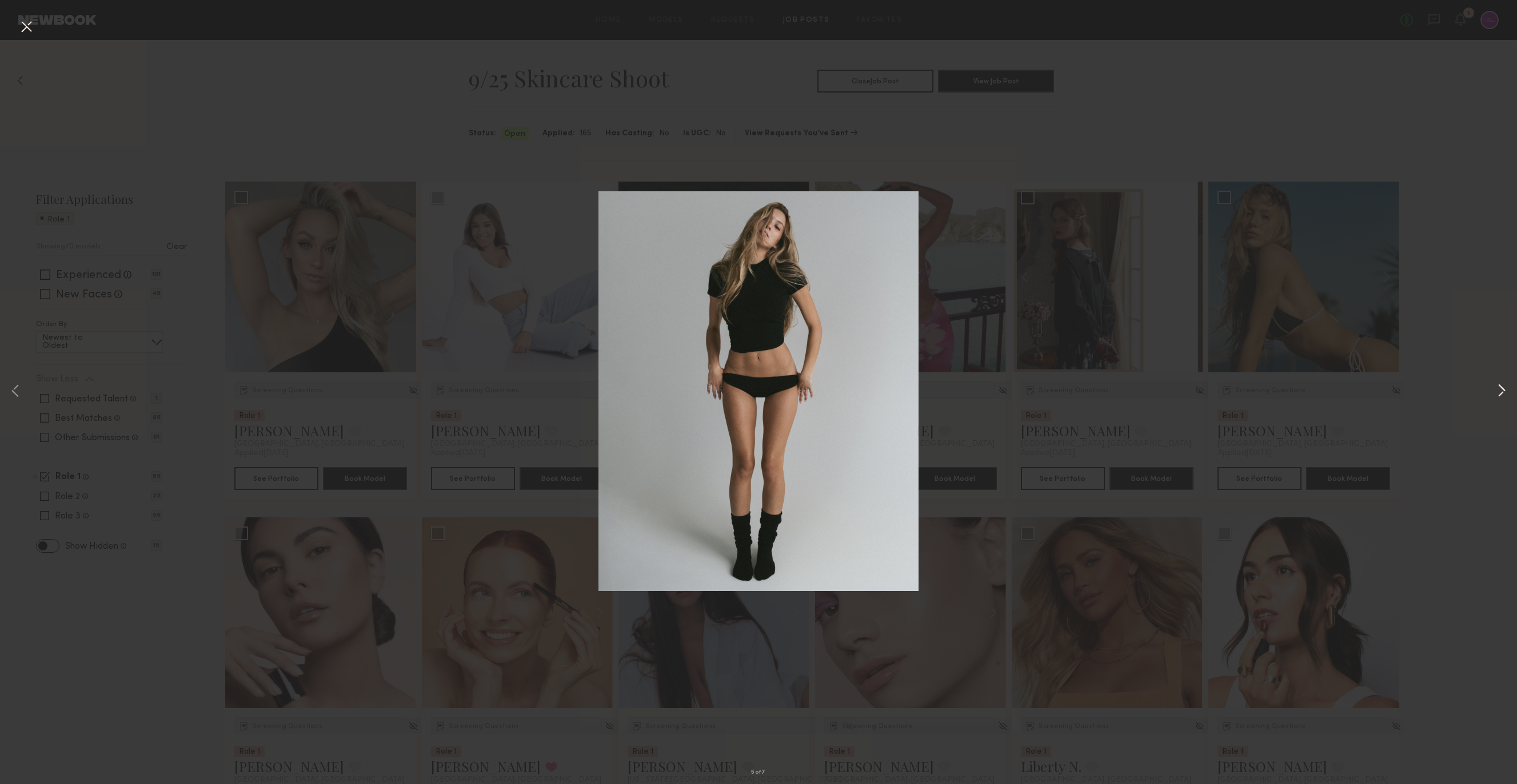
click at [1497, 390] on button at bounding box center [1501, 392] width 14 height 628
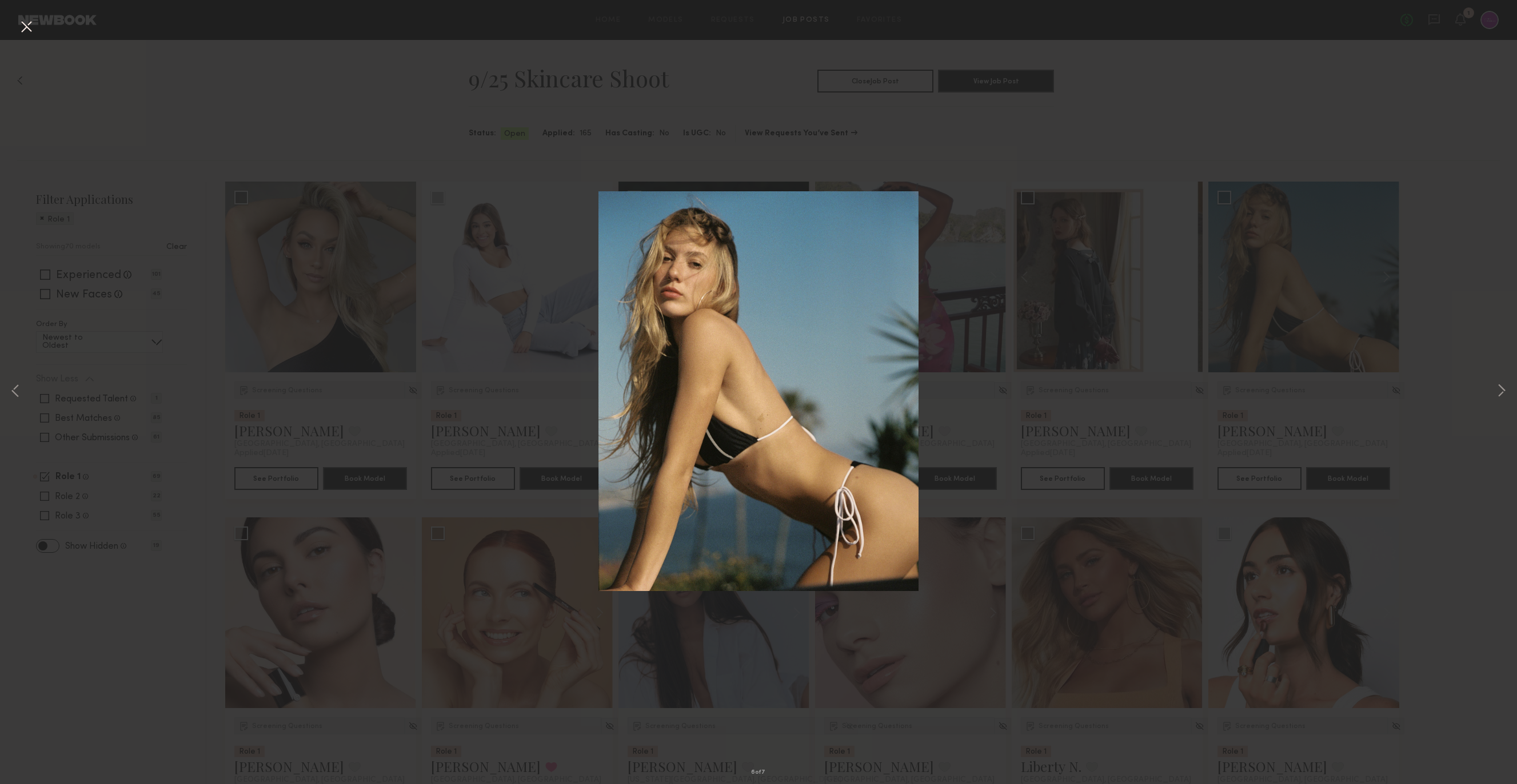
click at [1464, 395] on div "6 of 7" at bounding box center [758, 392] width 1517 height 784
click at [1419, 412] on div "6 of 7" at bounding box center [758, 392] width 1517 height 784
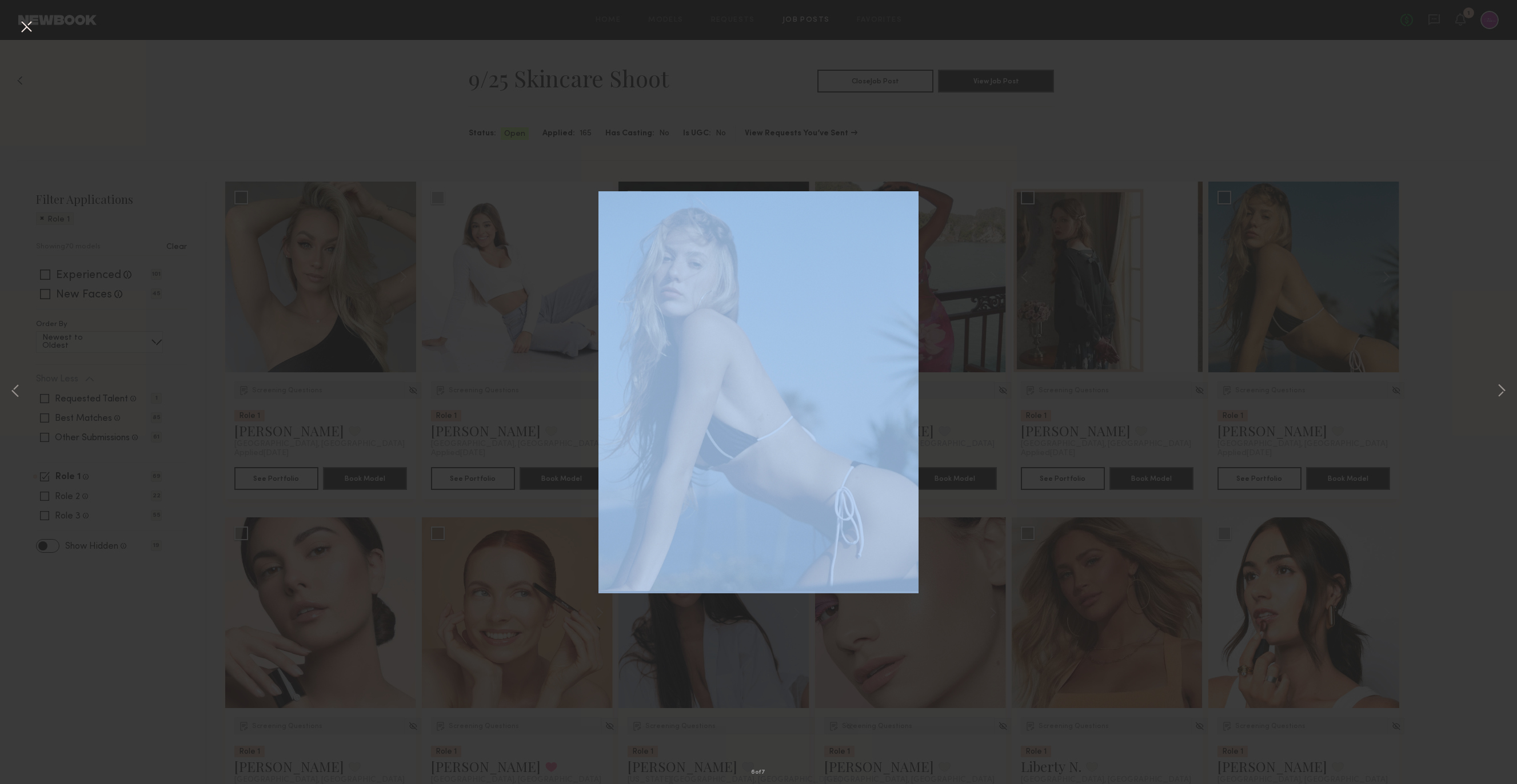
click at [1419, 412] on div "6 of 7" at bounding box center [758, 392] width 1517 height 784
click at [29, 24] on button at bounding box center [26, 27] width 18 height 20
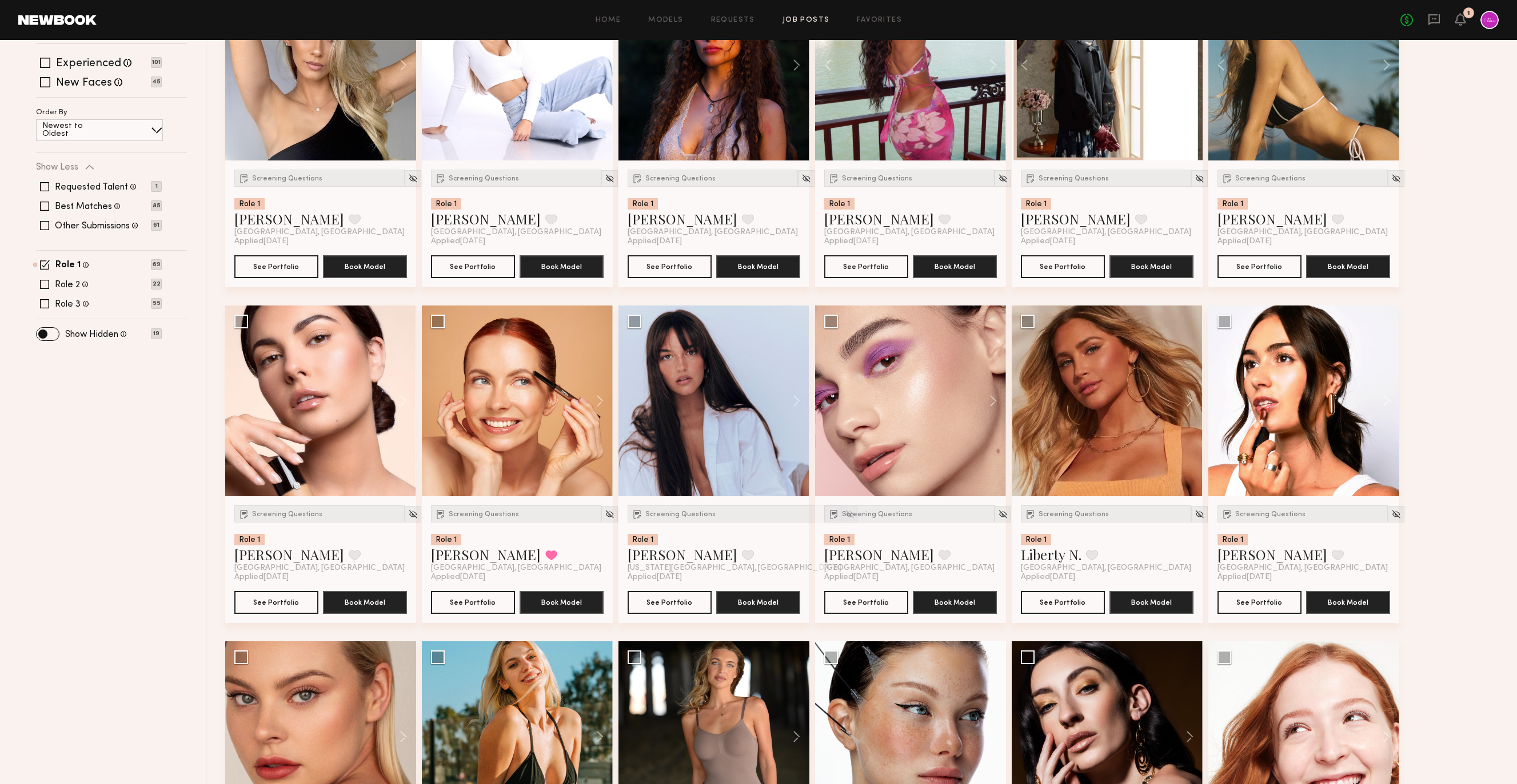
scroll to position [213, 0]
click at [602, 409] on button at bounding box center [594, 401] width 37 height 191
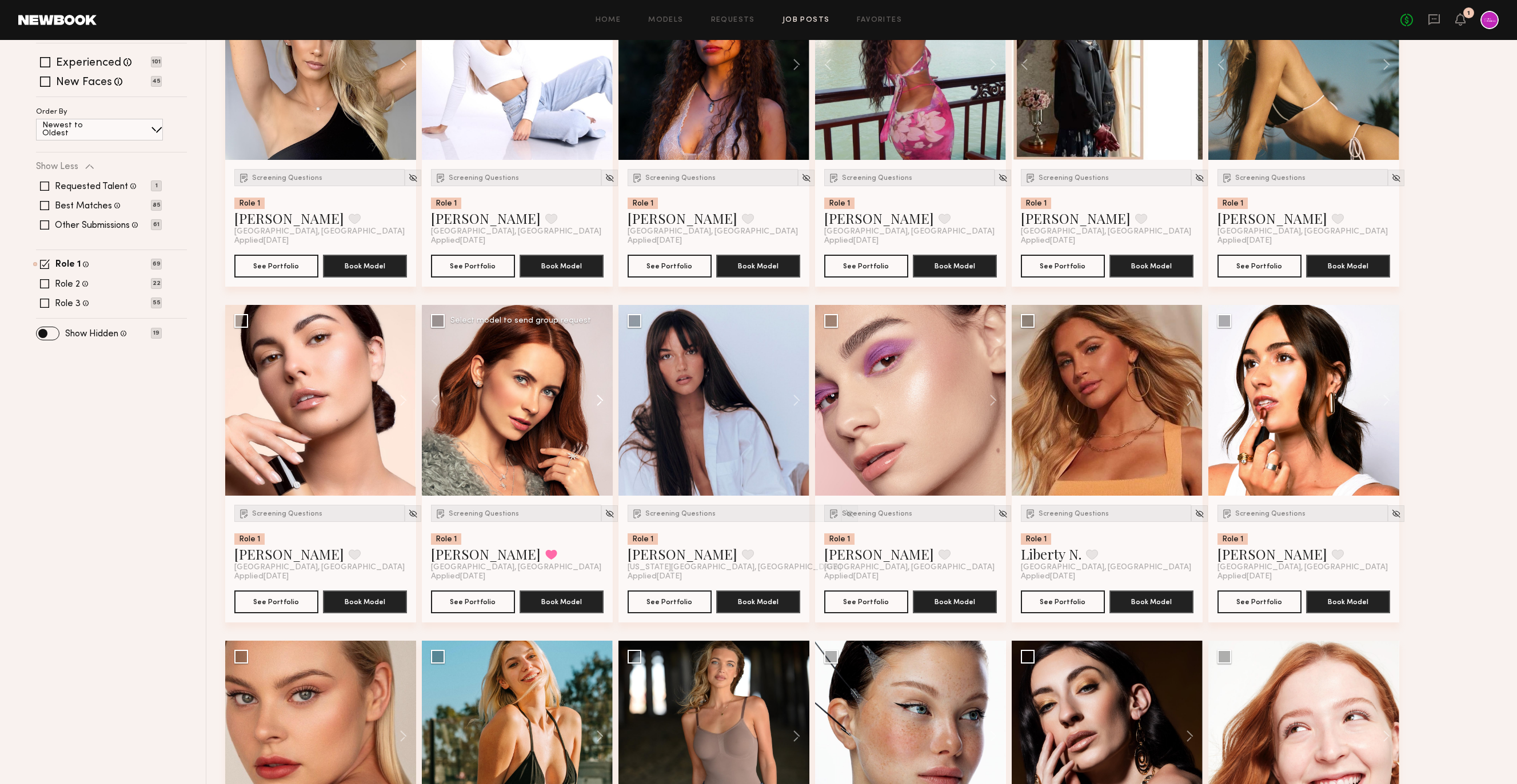
click at [602, 409] on button at bounding box center [594, 401] width 37 height 191
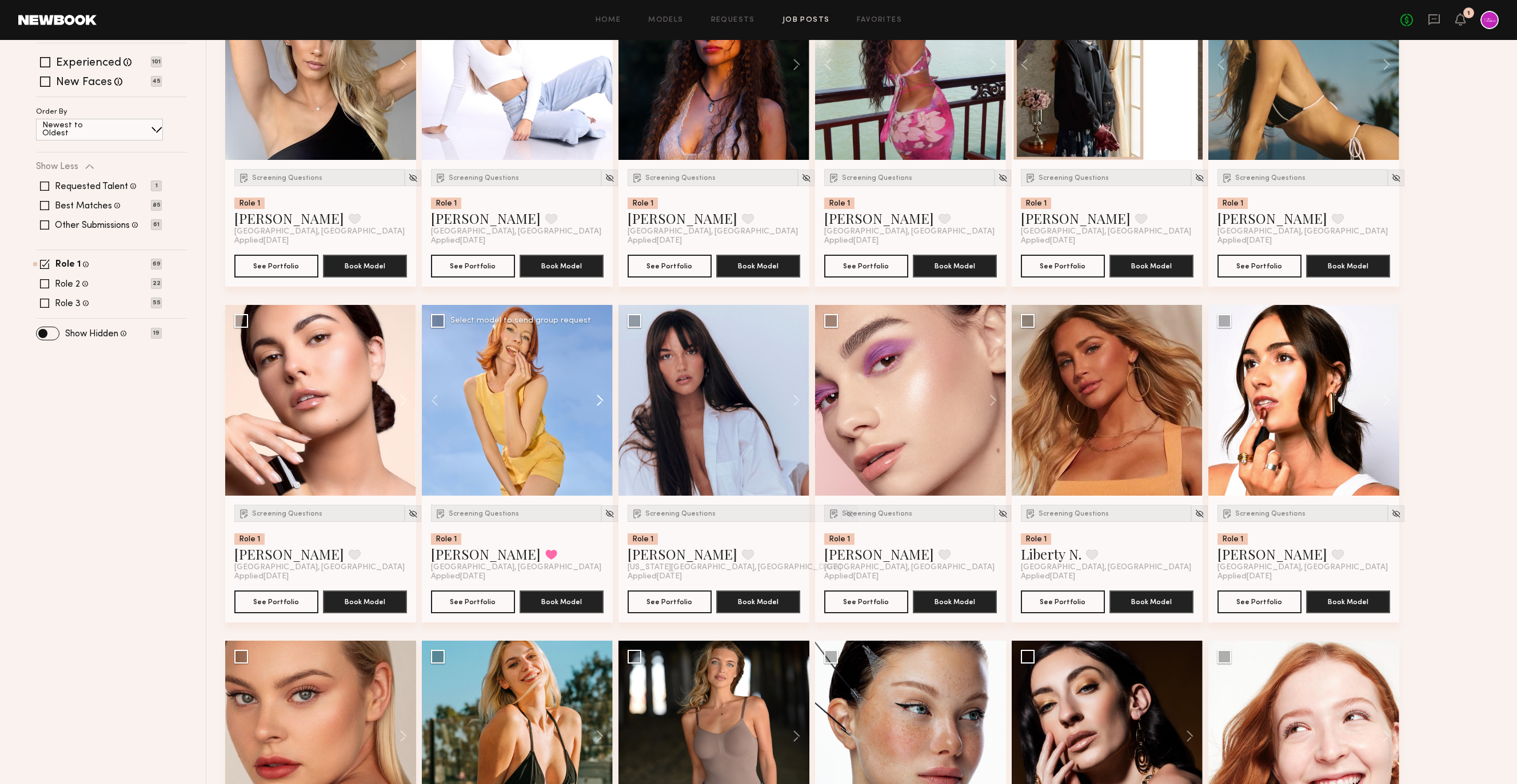
click at [602, 409] on button at bounding box center [594, 401] width 37 height 191
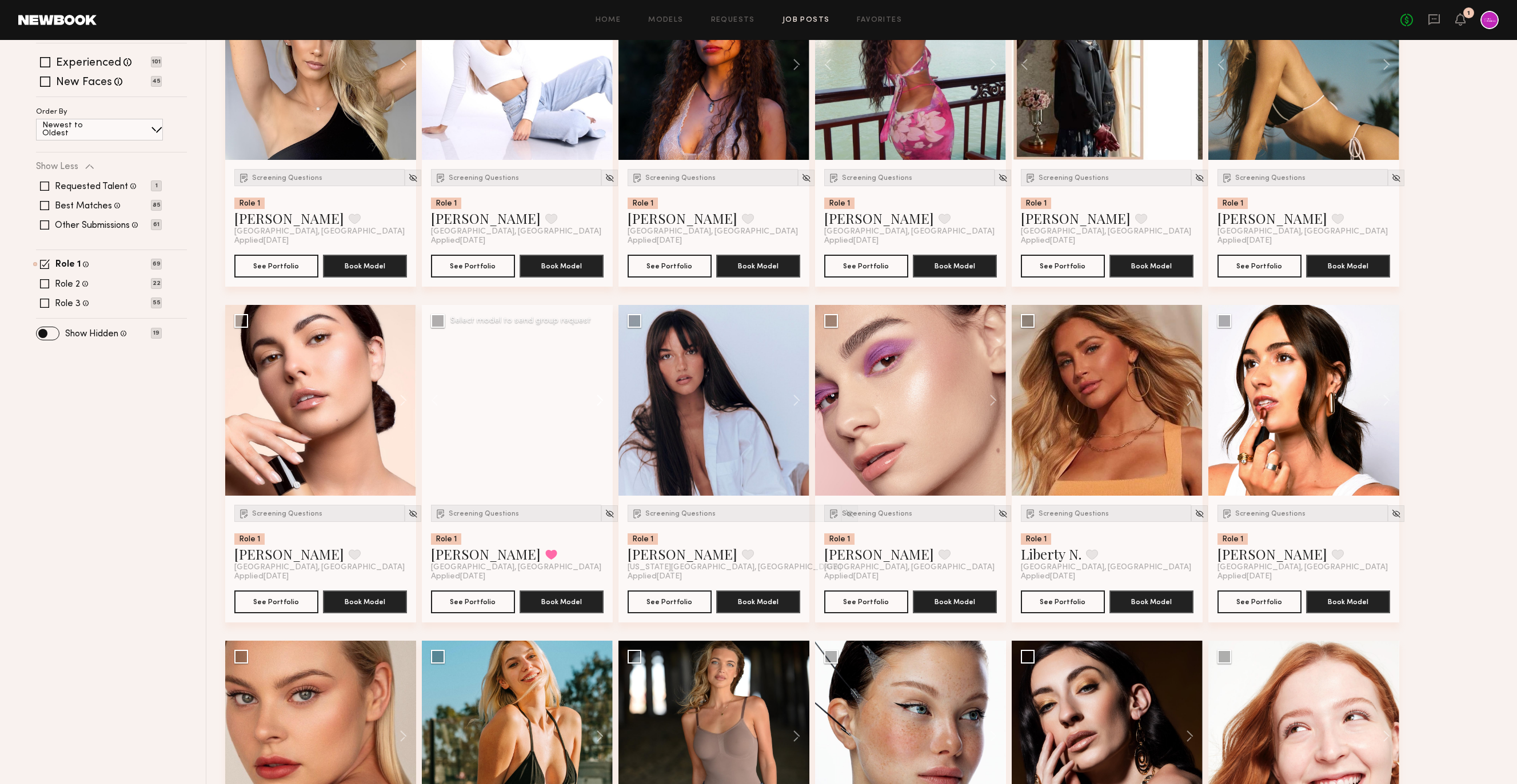
click at [602, 409] on button at bounding box center [594, 401] width 37 height 191
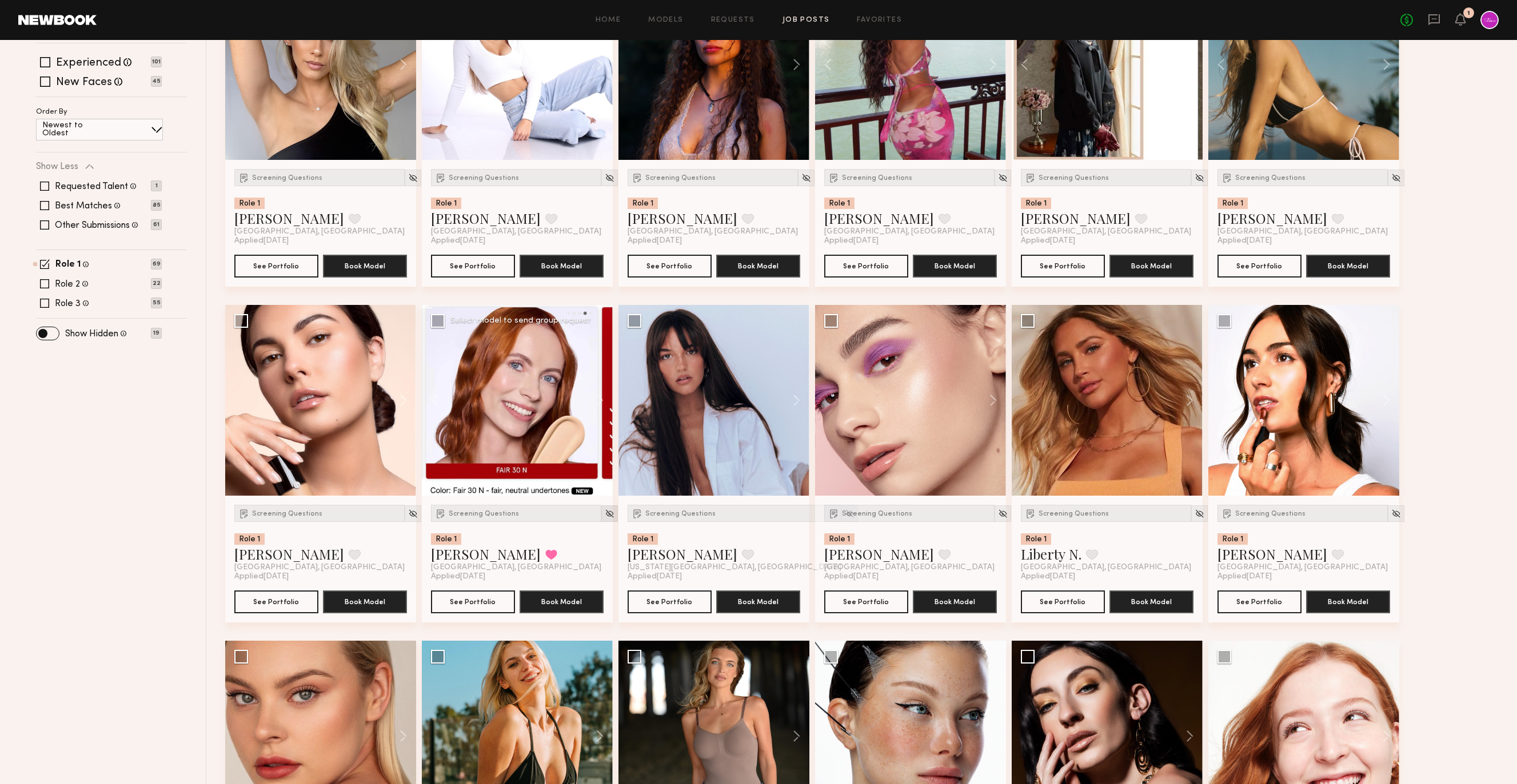
click at [604, 512] on img at bounding box center [609, 513] width 9 height 9
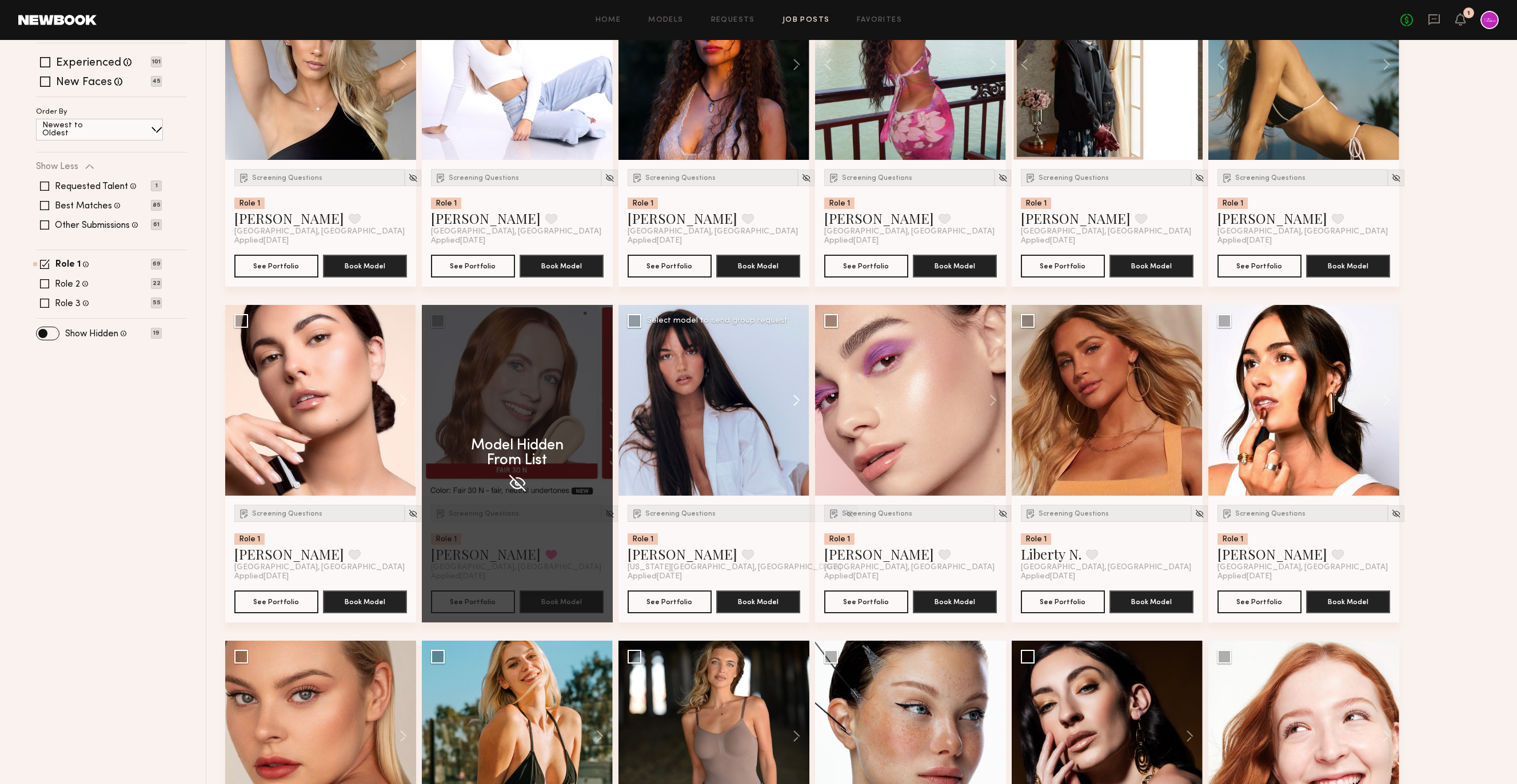
click at [805, 401] on button at bounding box center [791, 401] width 37 height 191
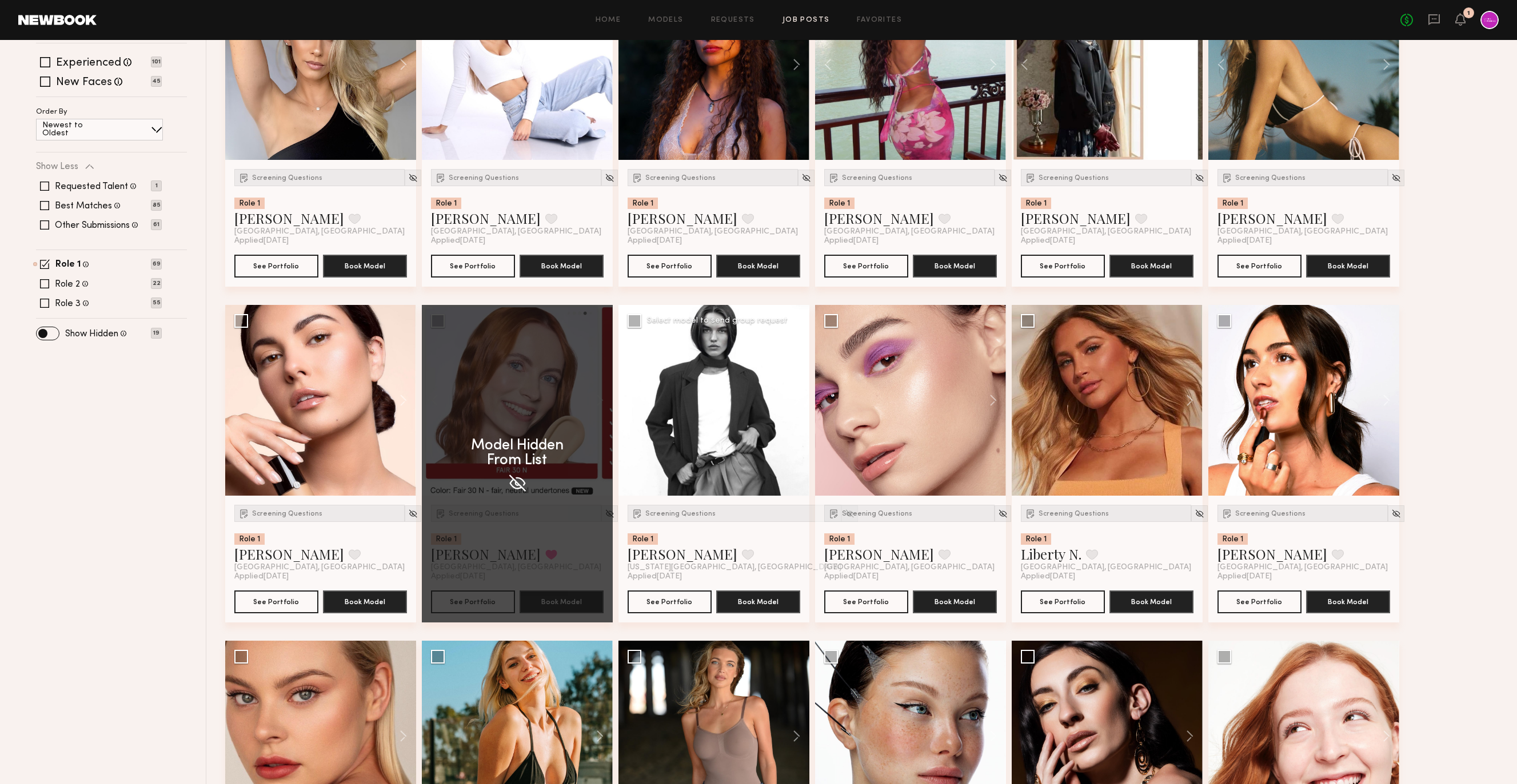
click at [796, 401] on button at bounding box center [791, 401] width 37 height 191
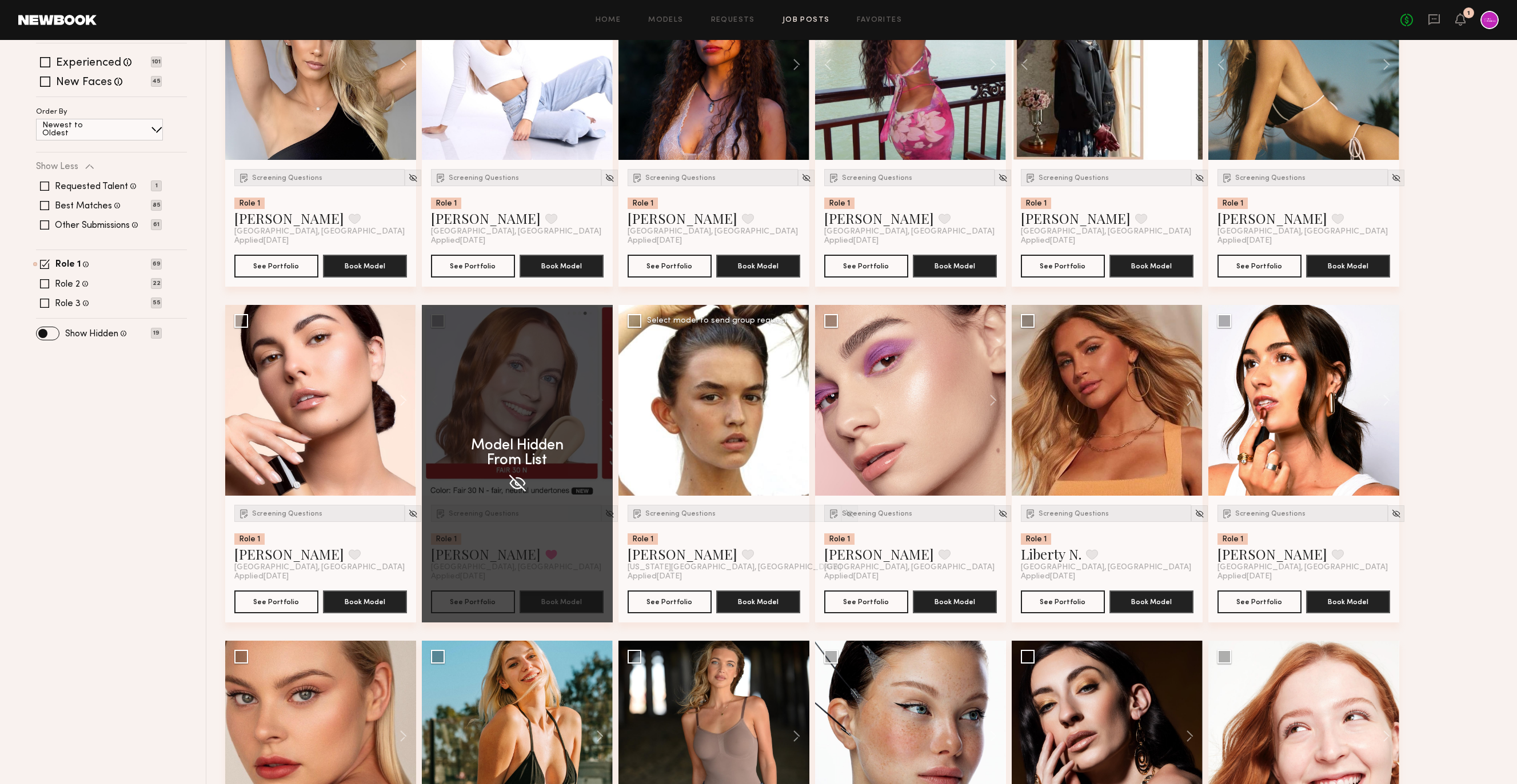
click at [796, 401] on button at bounding box center [791, 401] width 37 height 191
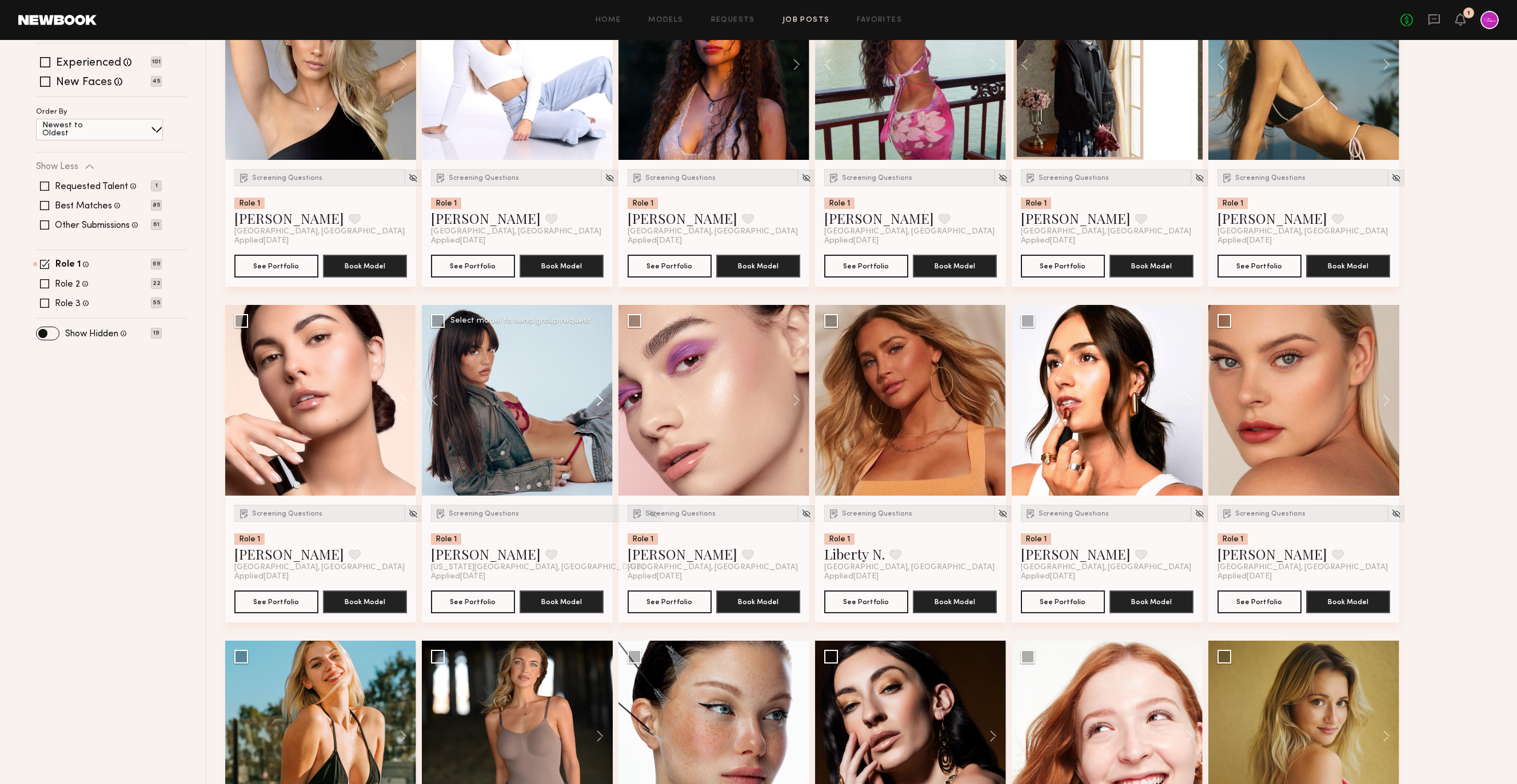
click at [796, 401] on button at bounding box center [791, 401] width 37 height 191
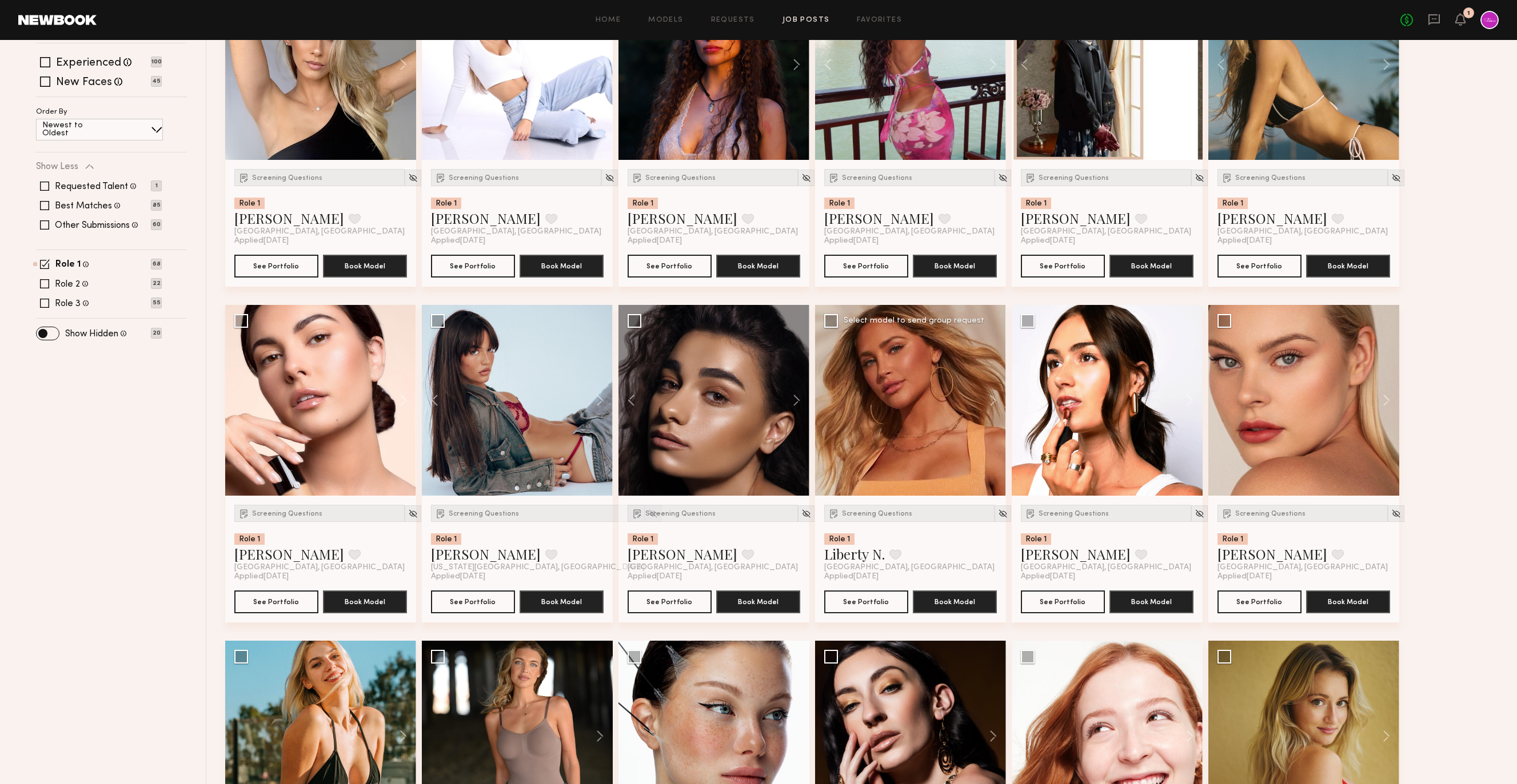
click at [962, 397] on div at bounding box center [910, 401] width 191 height 191
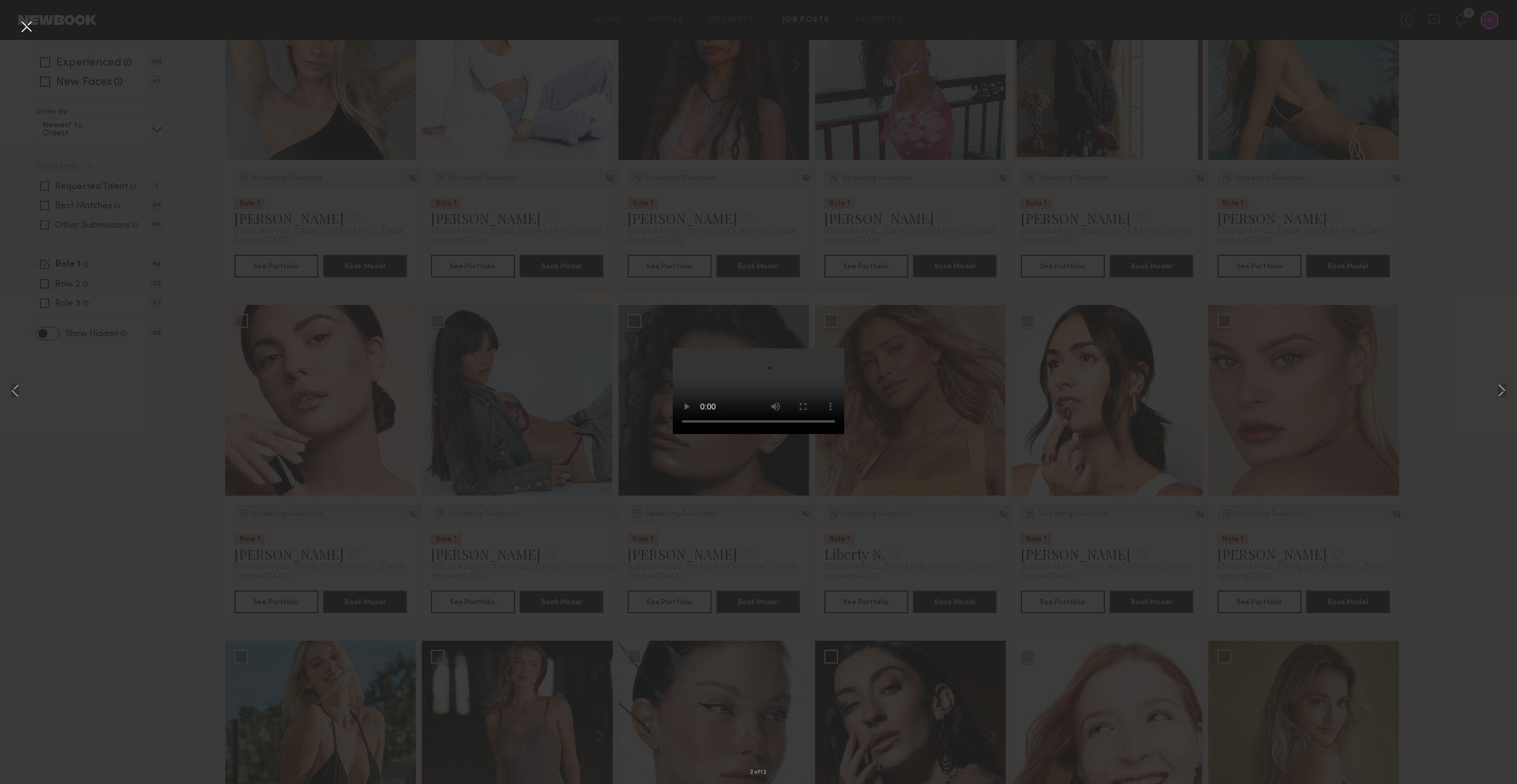
click at [132, 519] on div "2 of 12" at bounding box center [758, 392] width 1517 height 784
click at [22, 29] on button at bounding box center [26, 27] width 18 height 20
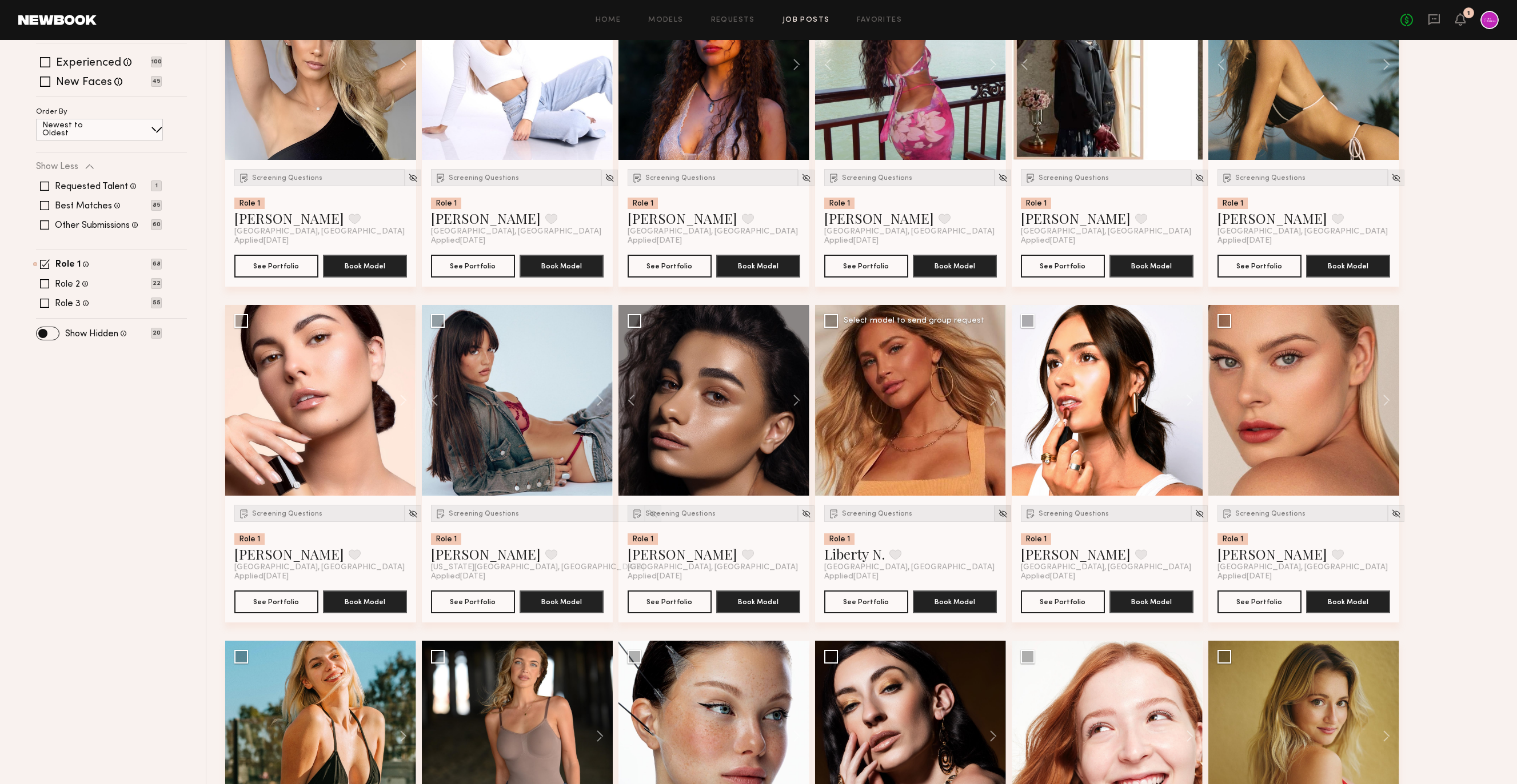
click at [998, 510] on img at bounding box center [1003, 513] width 9 height 9
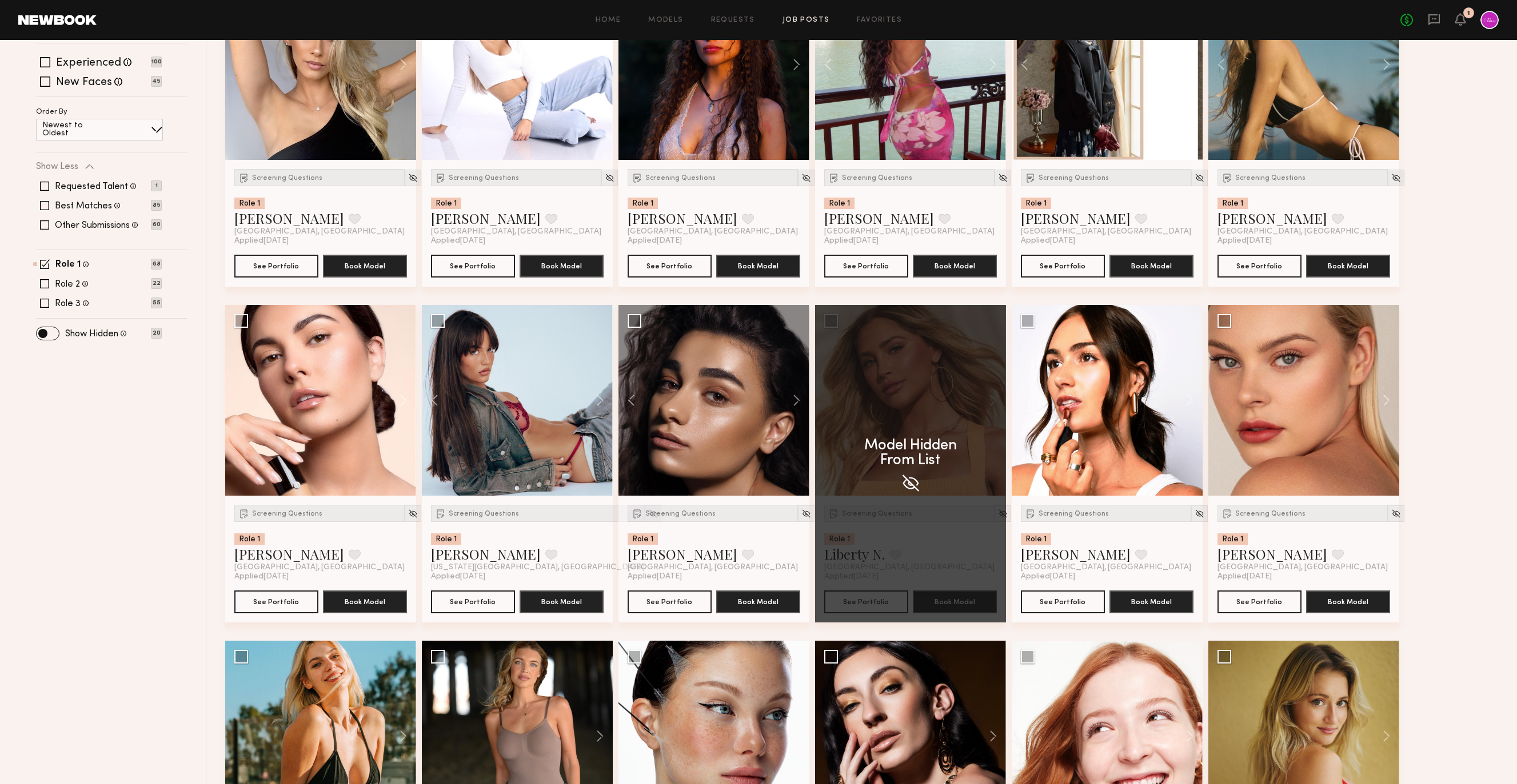
click at [1159, 448] on div at bounding box center [1107, 401] width 191 height 191
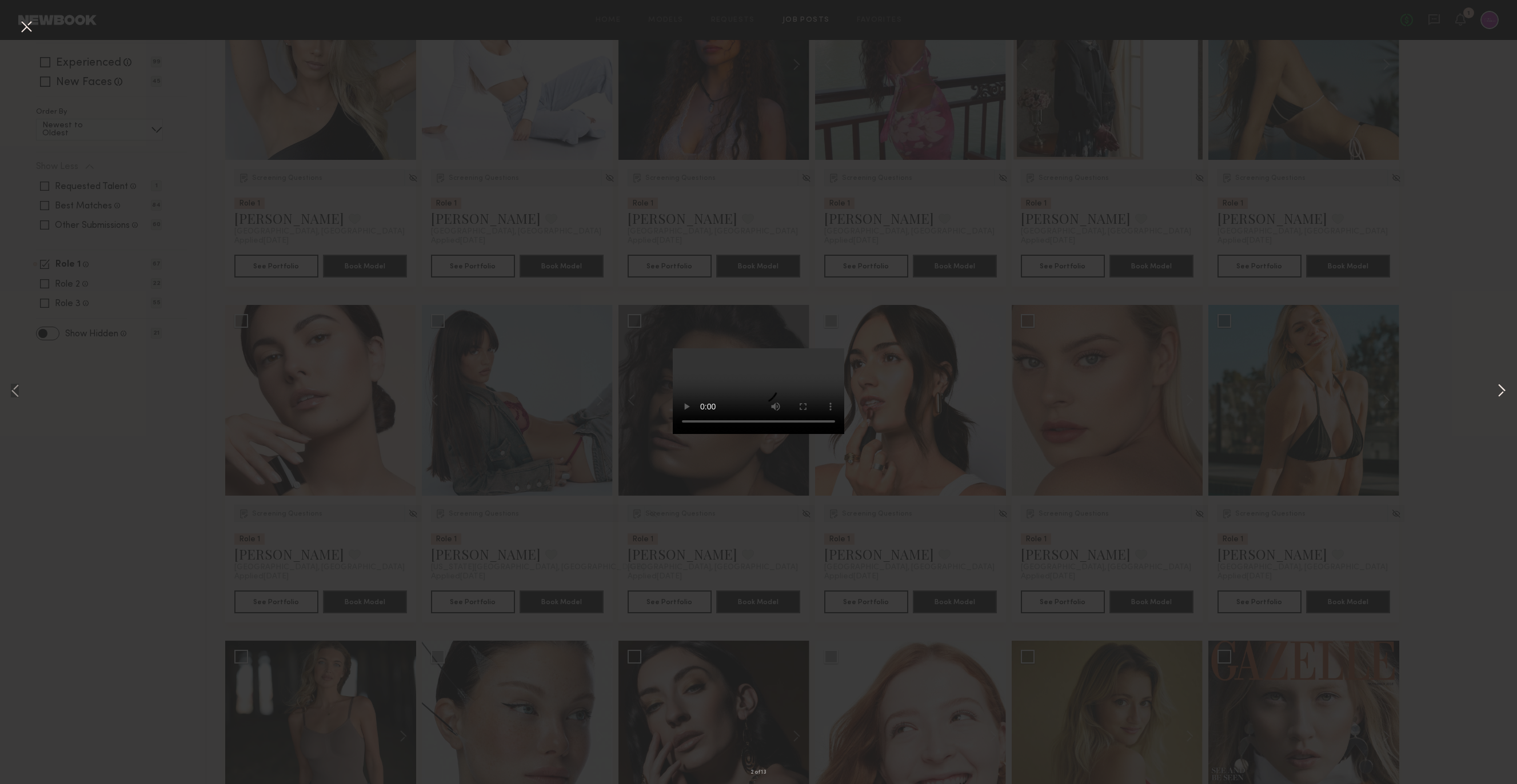
click at [1502, 393] on button at bounding box center [1501, 392] width 14 height 628
click at [1496, 389] on button at bounding box center [1501, 392] width 14 height 628
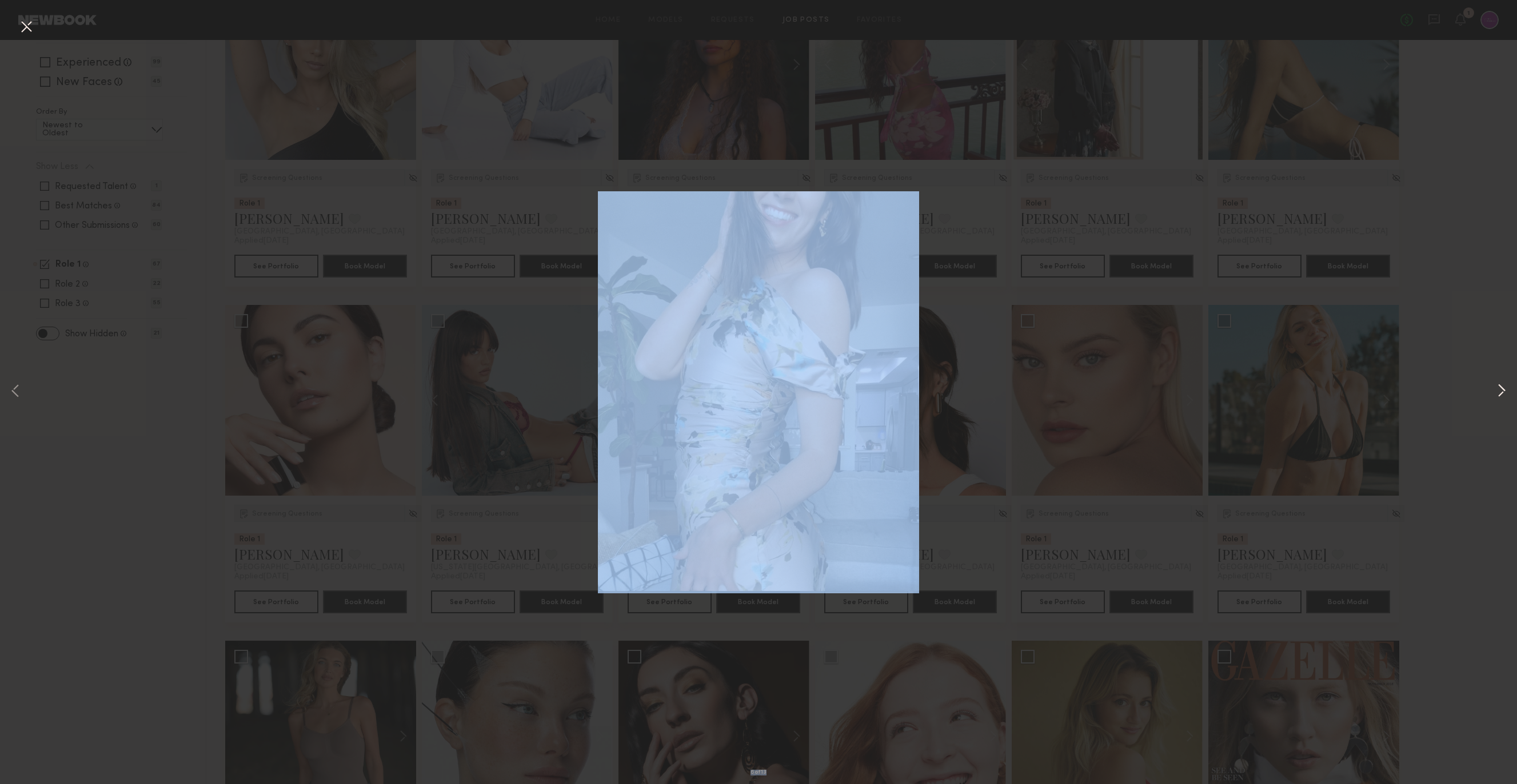
click at [1494, 391] on div "6 of 13" at bounding box center [758, 392] width 1517 height 784
click at [1505, 385] on button at bounding box center [1501, 392] width 14 height 628
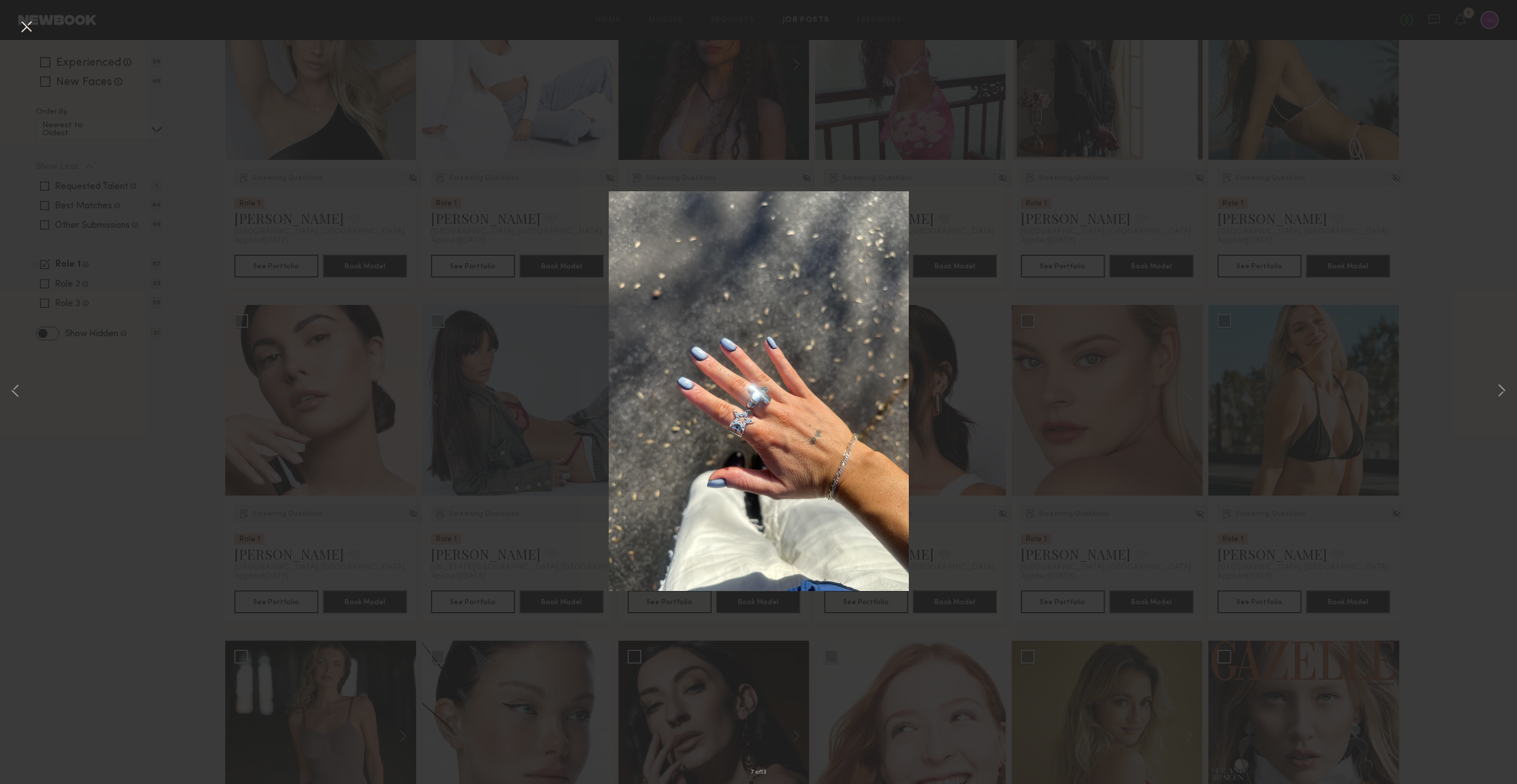
click at [1457, 348] on div "7 of 13" at bounding box center [758, 392] width 1517 height 784
click at [26, 27] on button at bounding box center [26, 27] width 18 height 20
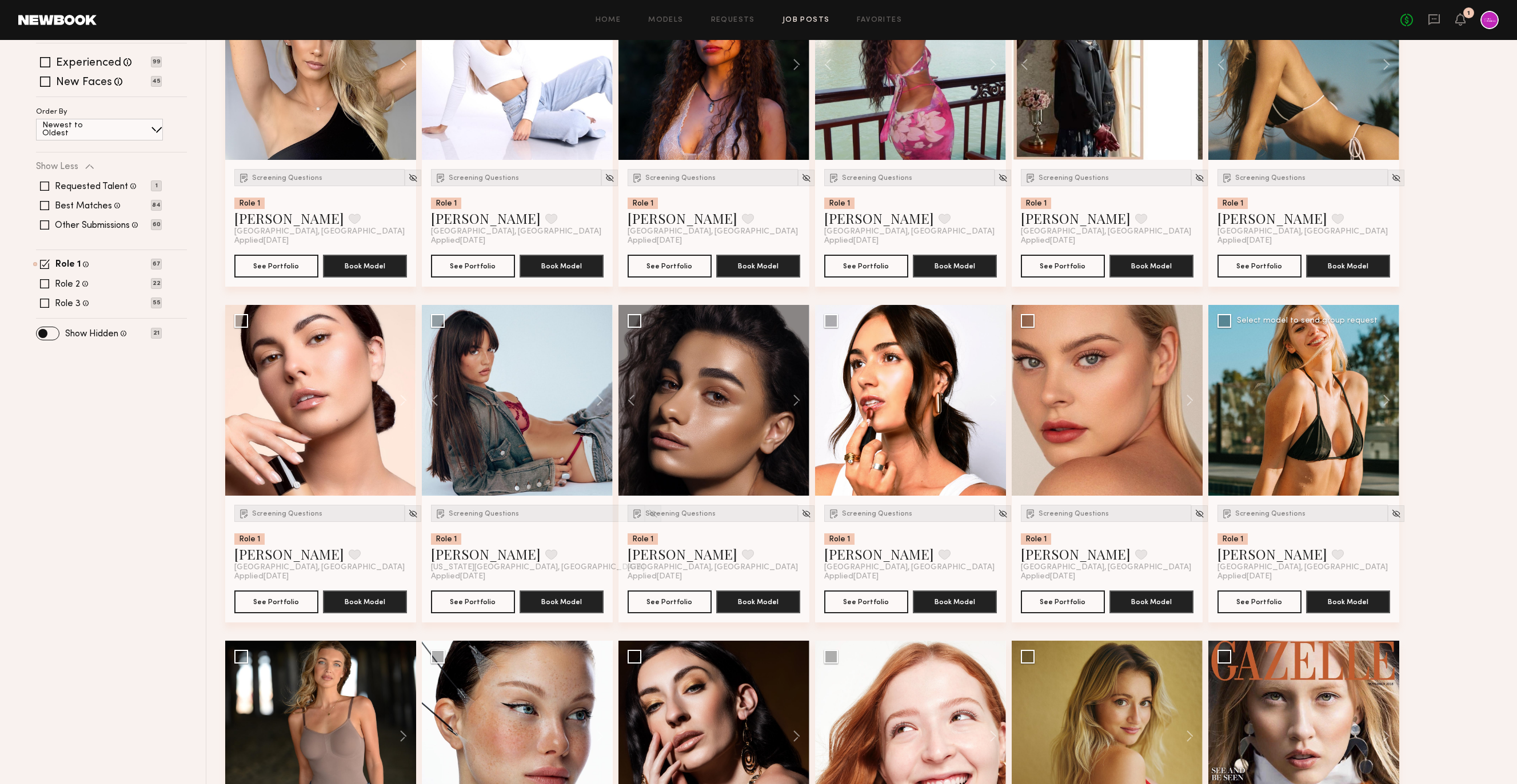
click at [1348, 435] on div at bounding box center [1303, 401] width 191 height 191
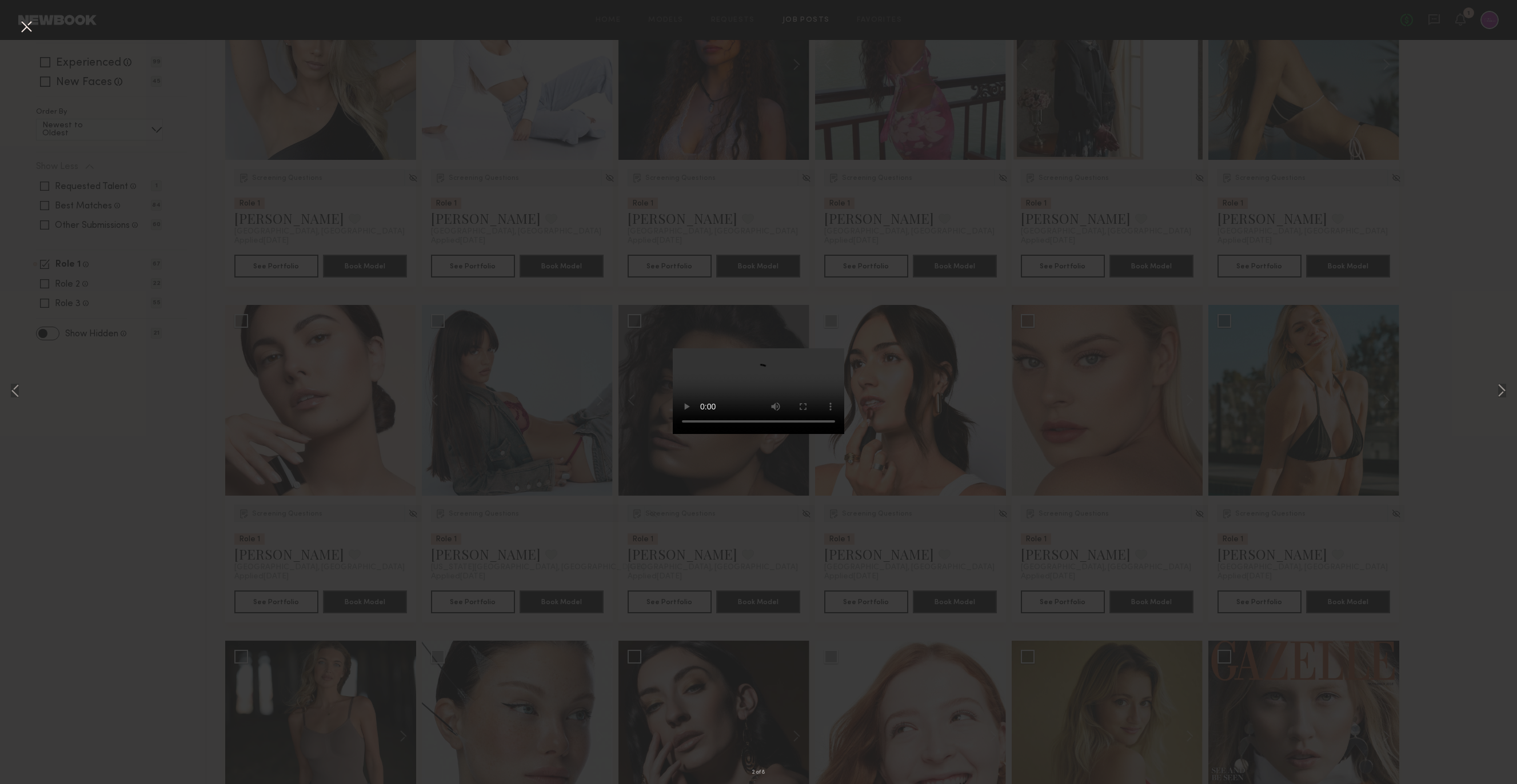
click at [1415, 349] on div "2 of 8" at bounding box center [758, 392] width 1517 height 784
click at [20, 24] on button at bounding box center [26, 27] width 18 height 20
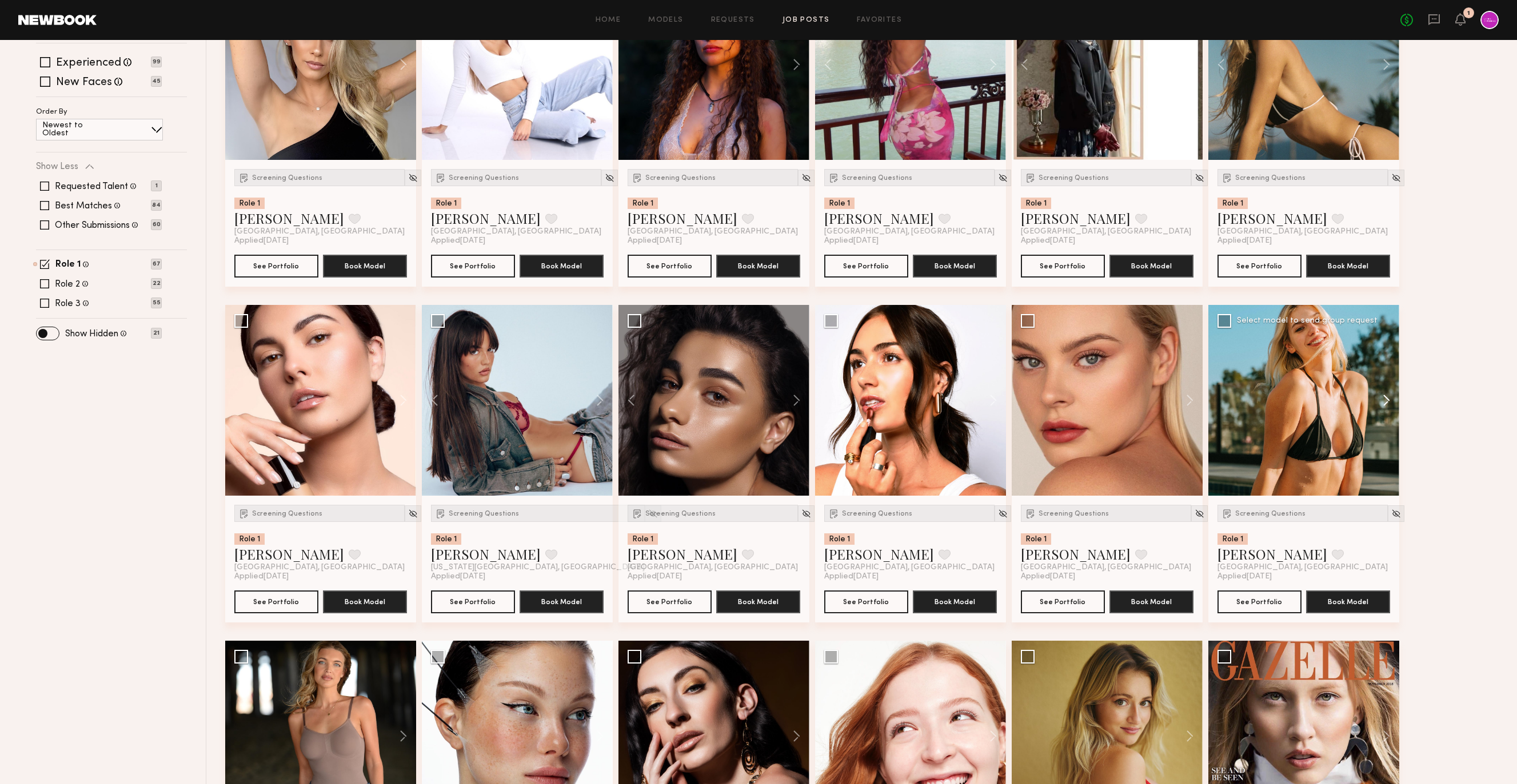
click at [1382, 405] on button at bounding box center [1380, 401] width 37 height 191
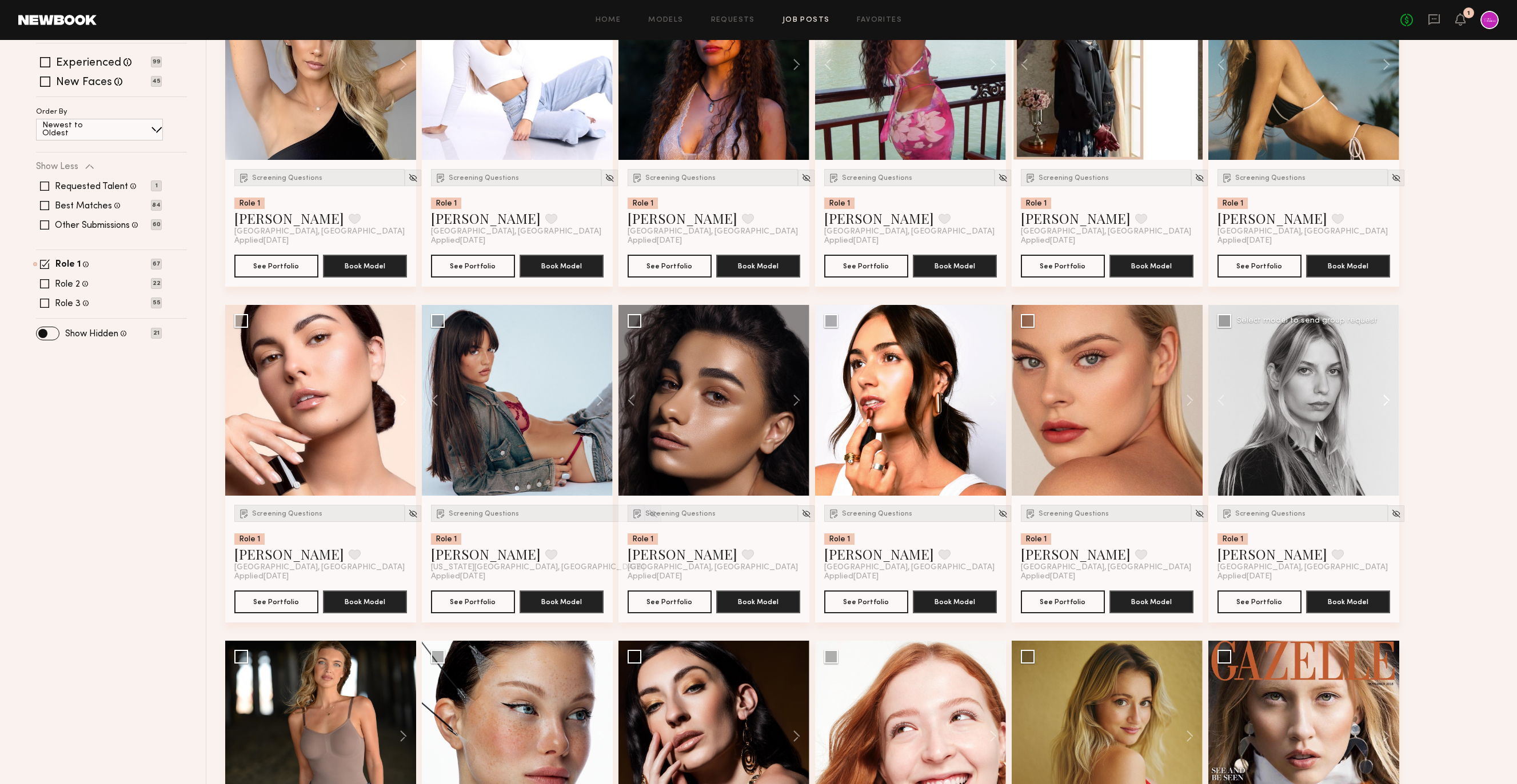
click at [1382, 405] on button at bounding box center [1380, 401] width 37 height 191
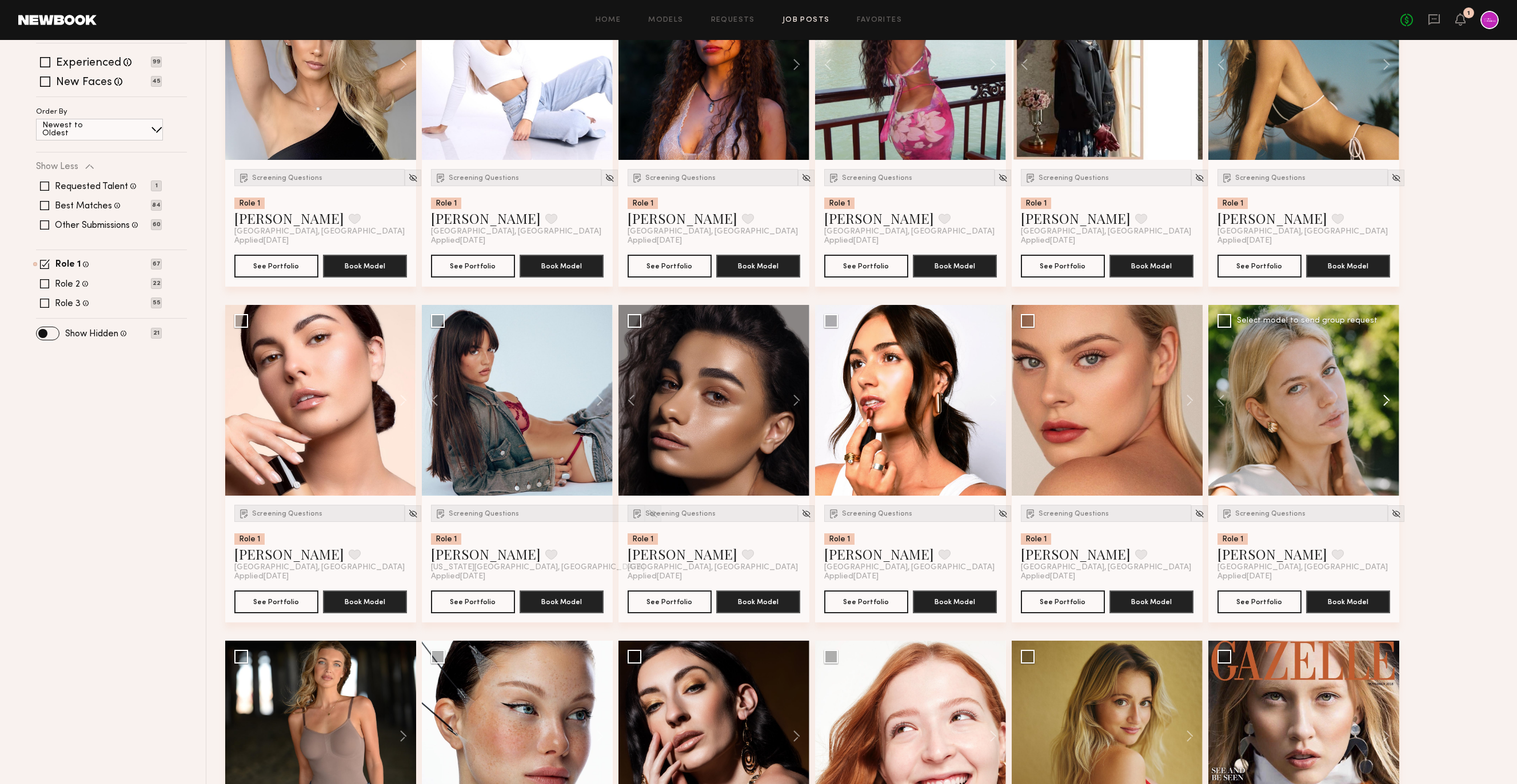
click at [1382, 405] on button at bounding box center [1380, 401] width 37 height 191
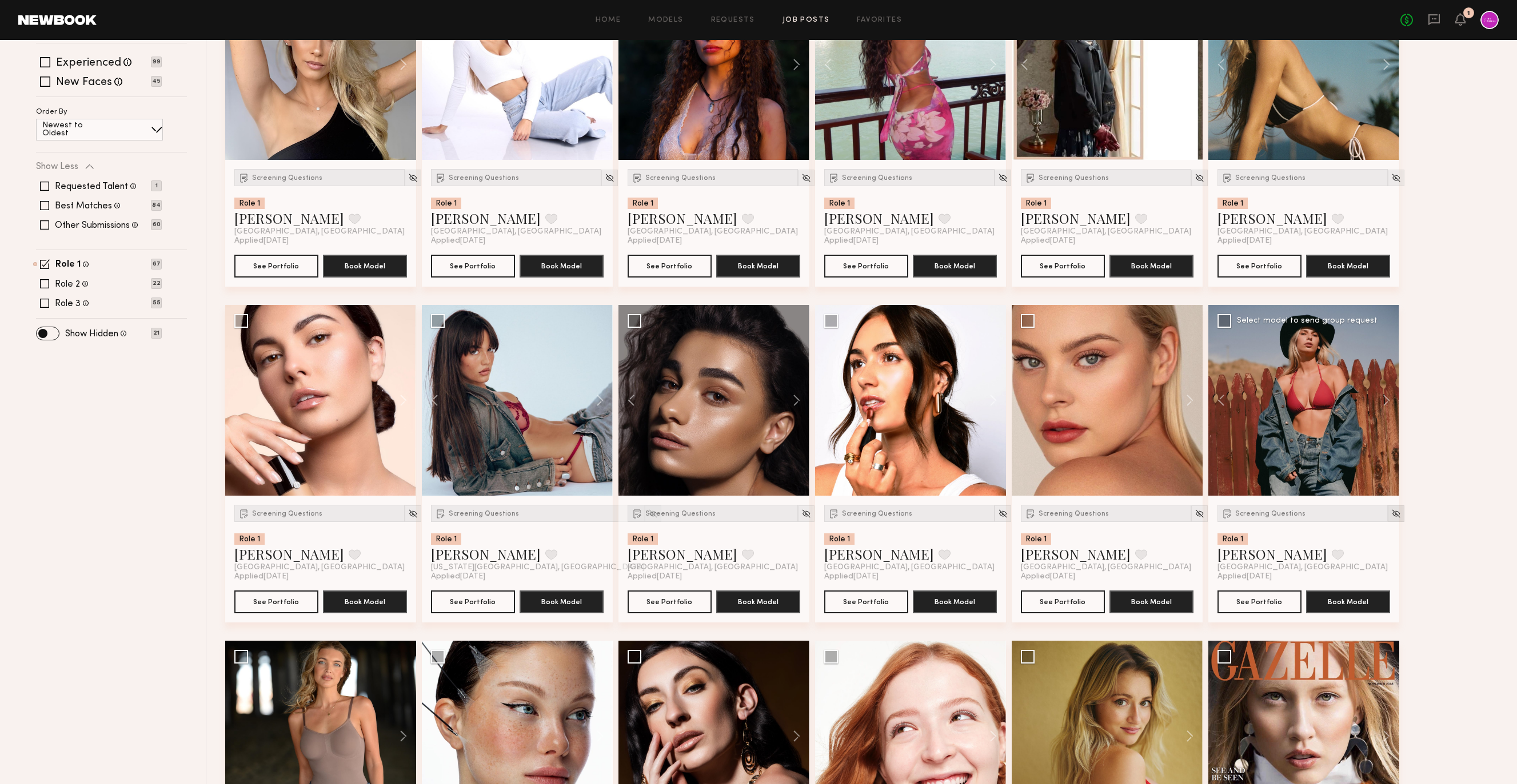
click at [1391, 512] on img at bounding box center [1396, 513] width 9 height 9
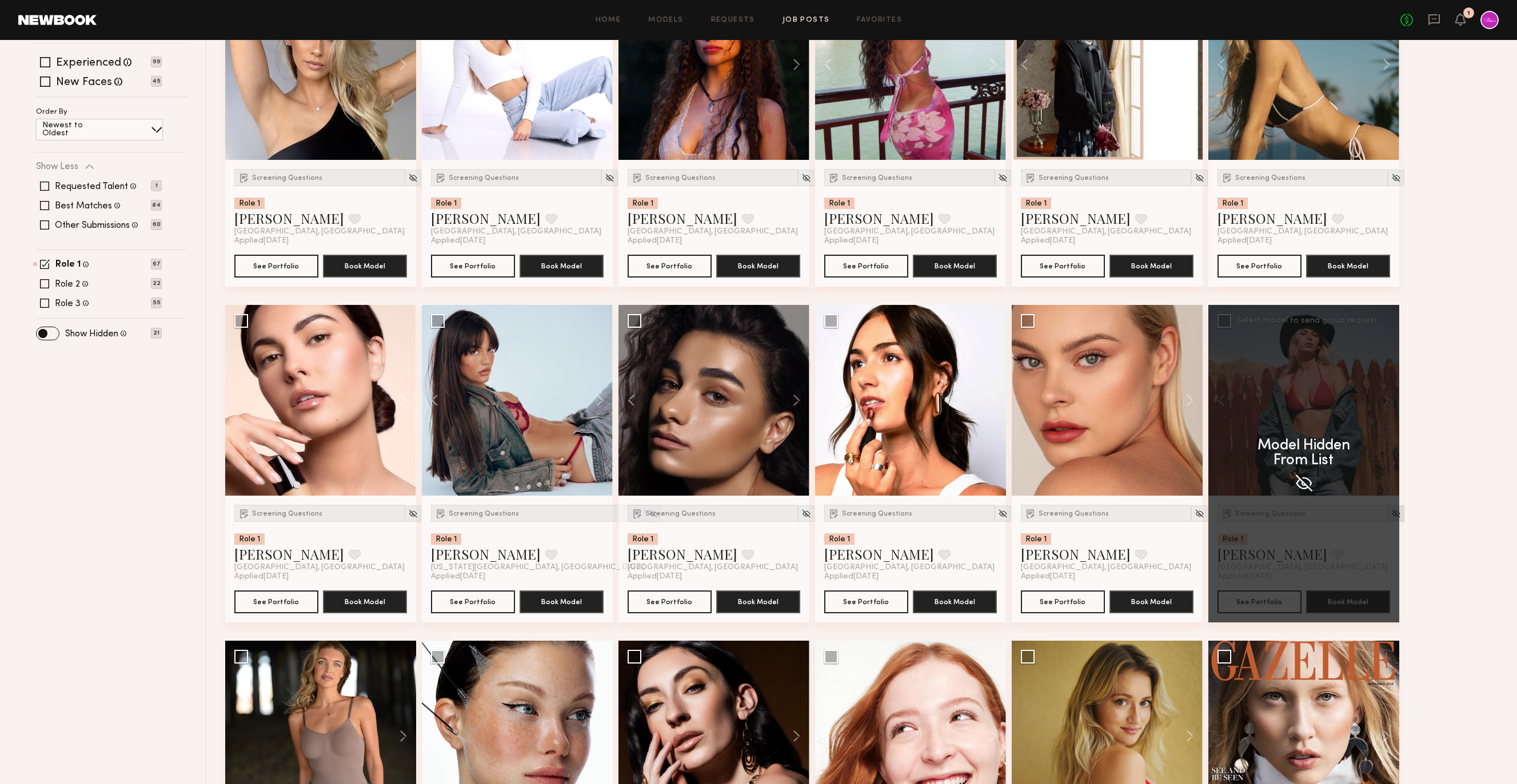
scroll to position [218, 0]
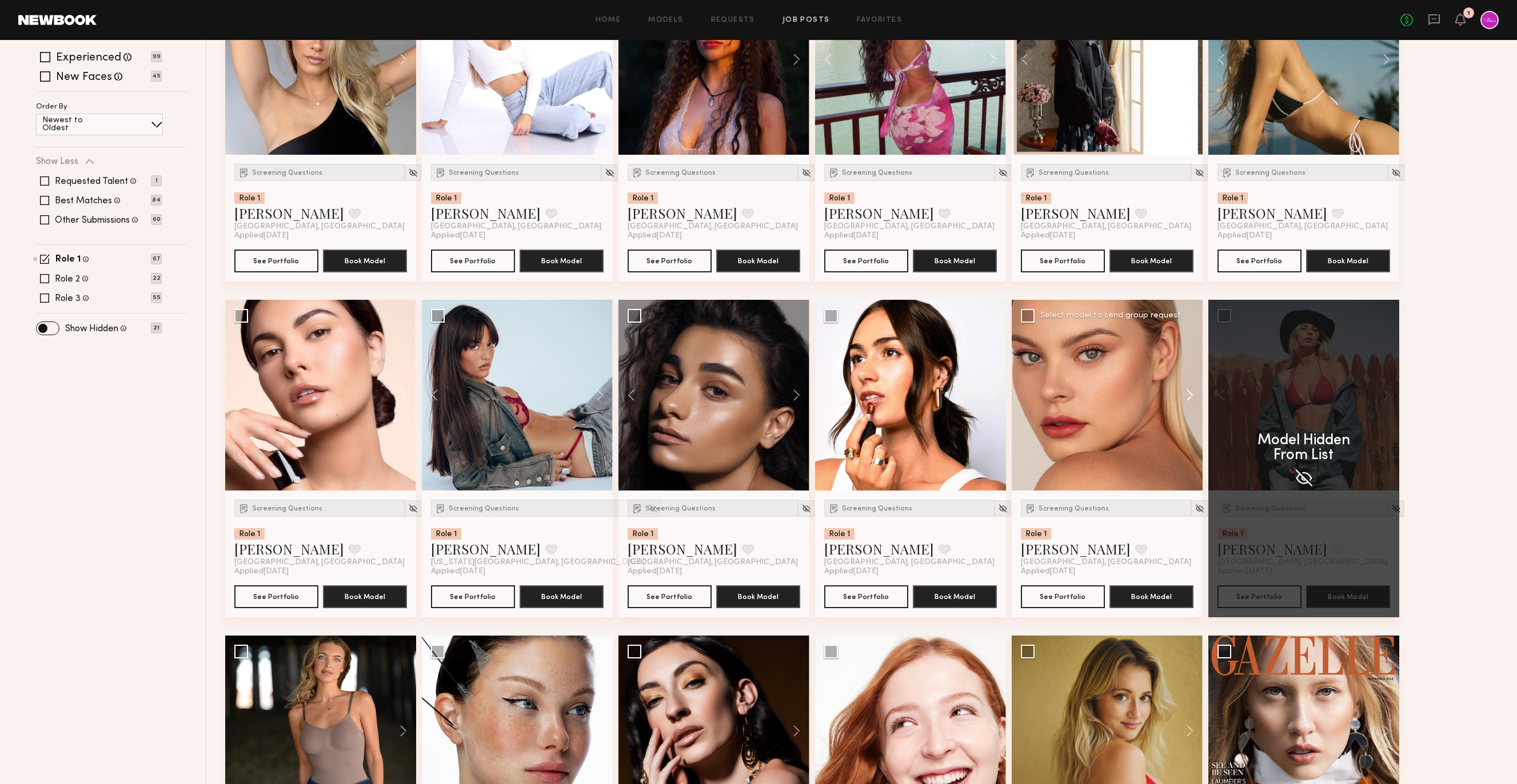
click at [1184, 395] on button at bounding box center [1184, 395] width 37 height 191
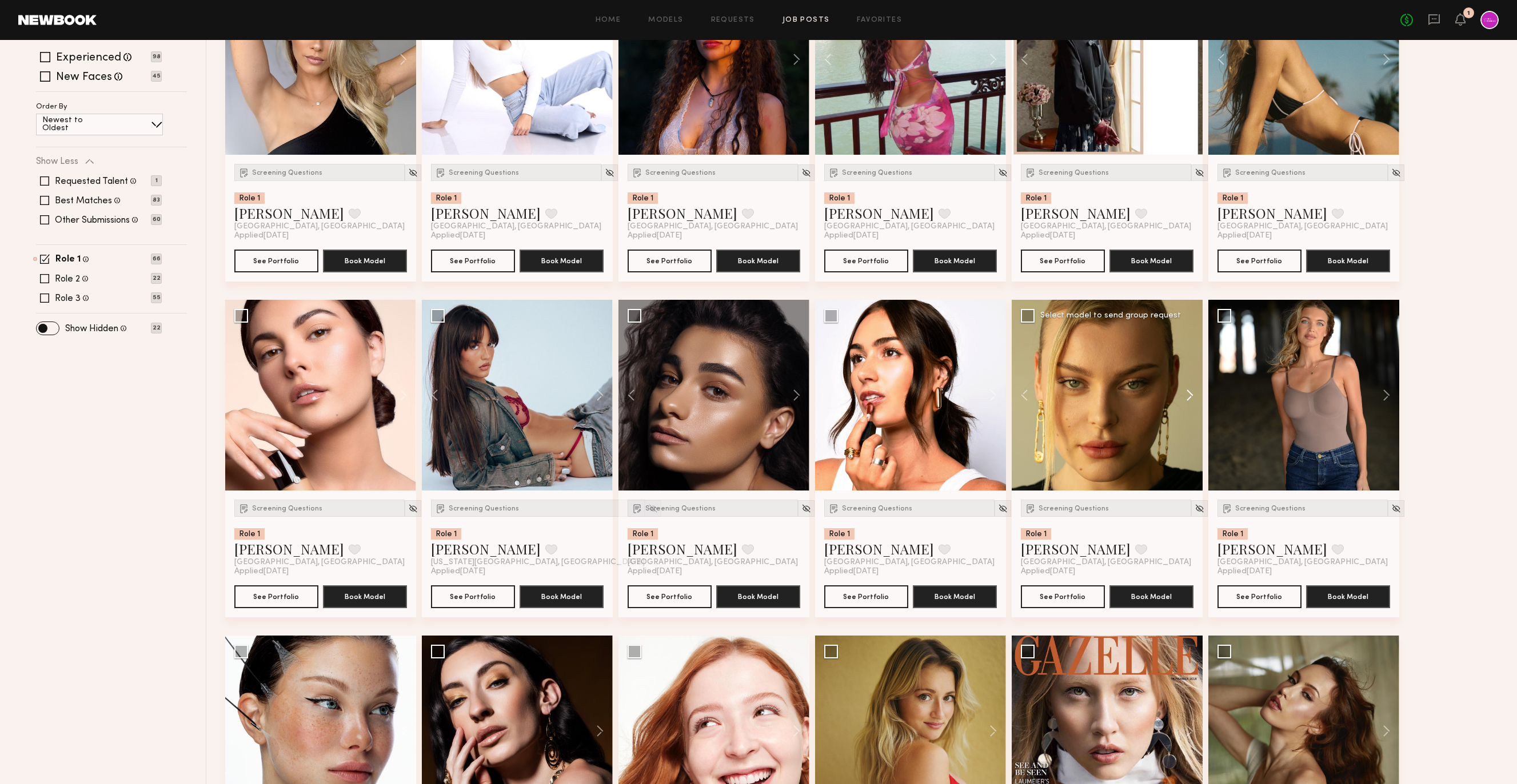
click at [1184, 395] on button at bounding box center [1184, 395] width 37 height 191
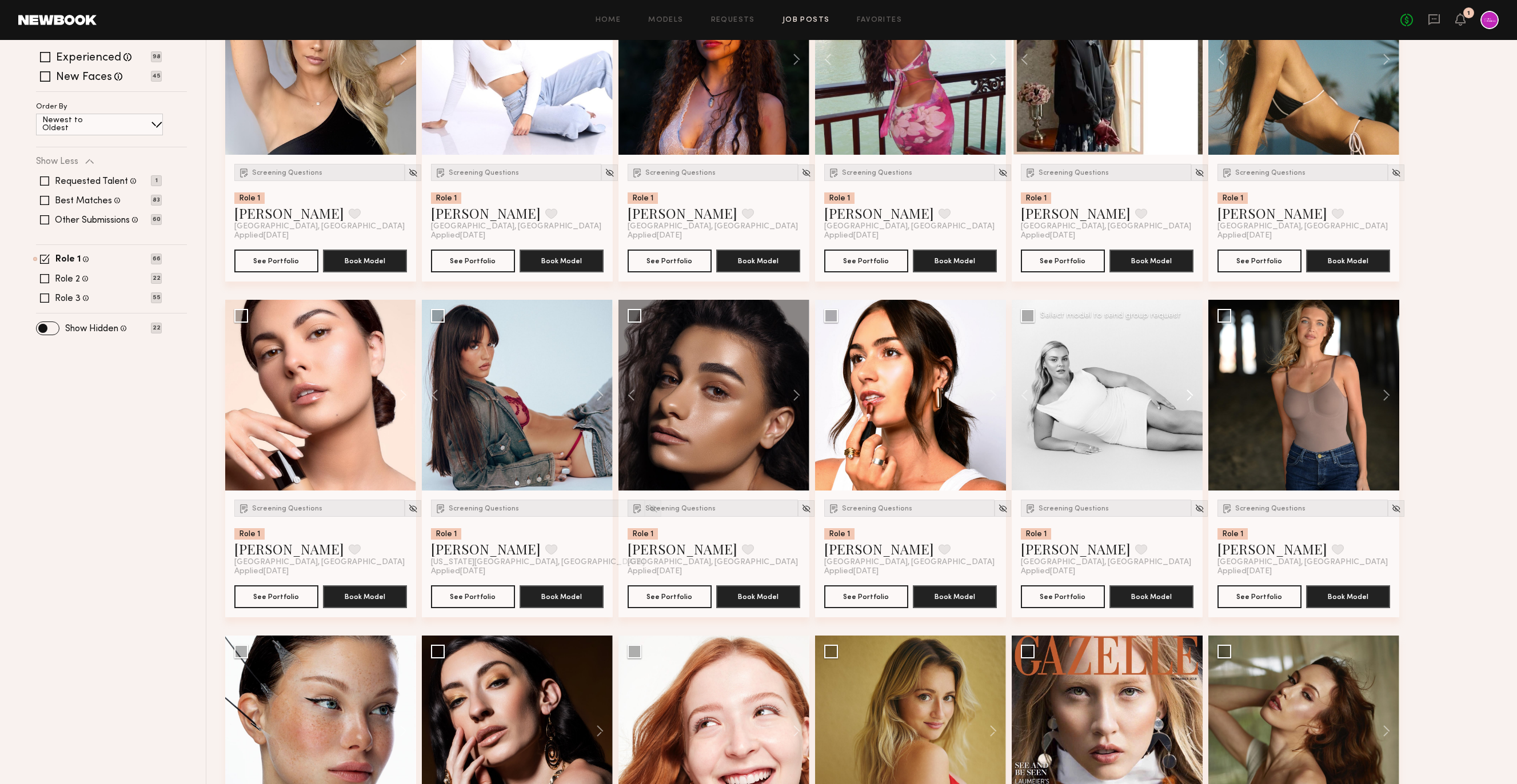
click at [1184, 395] on button at bounding box center [1184, 395] width 37 height 191
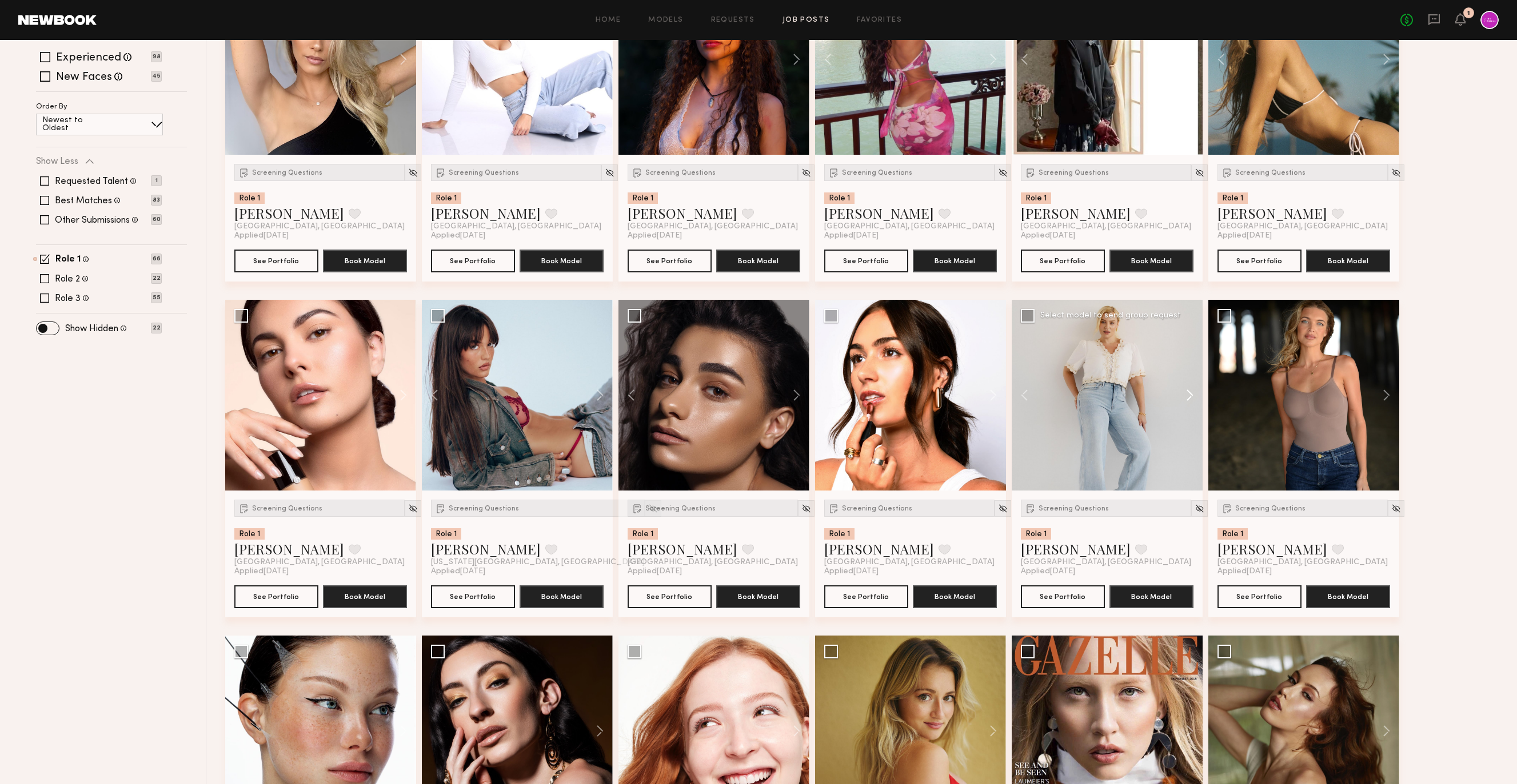
click at [1184, 395] on button at bounding box center [1184, 395] width 37 height 191
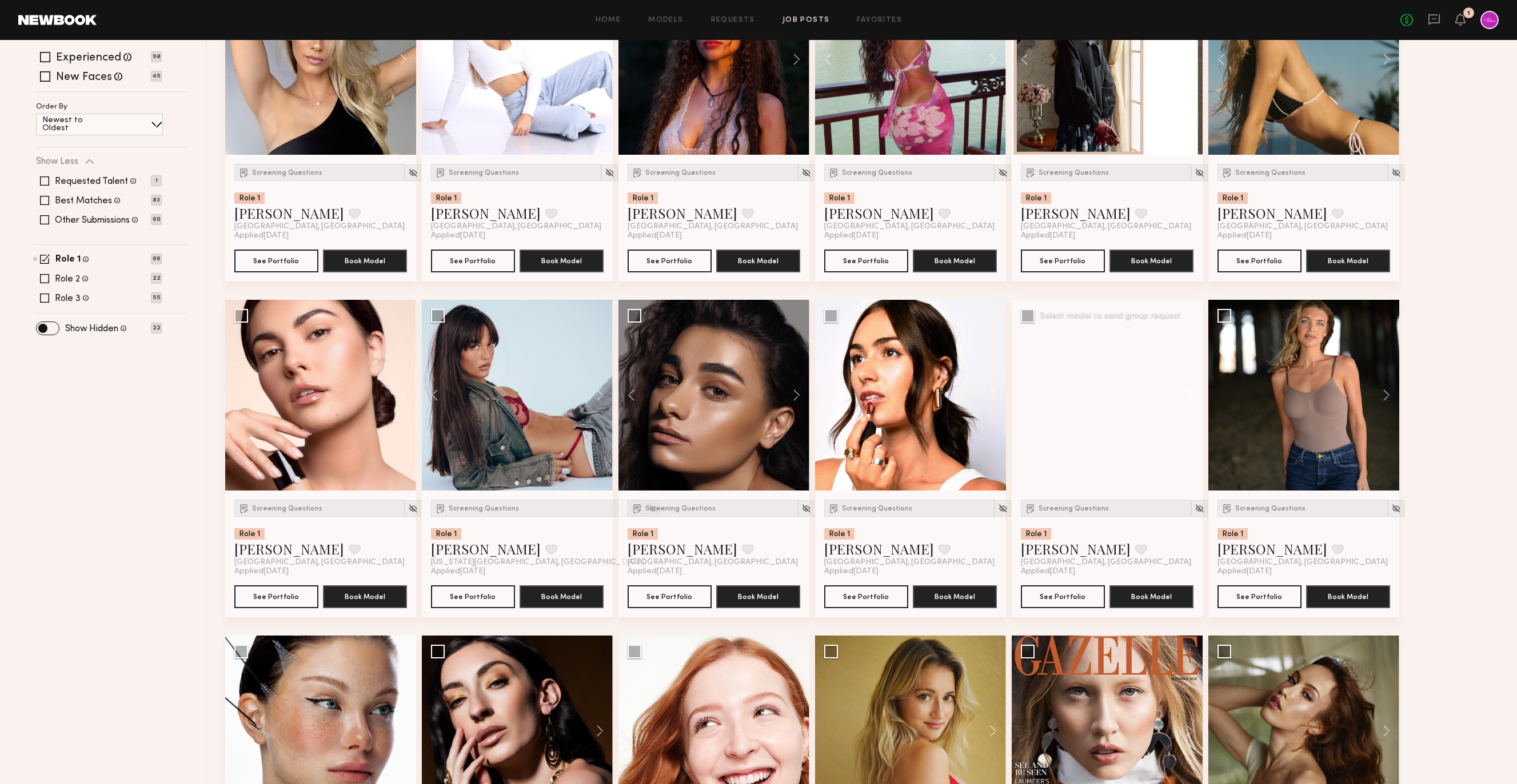
click at [1184, 395] on button at bounding box center [1184, 395] width 37 height 191
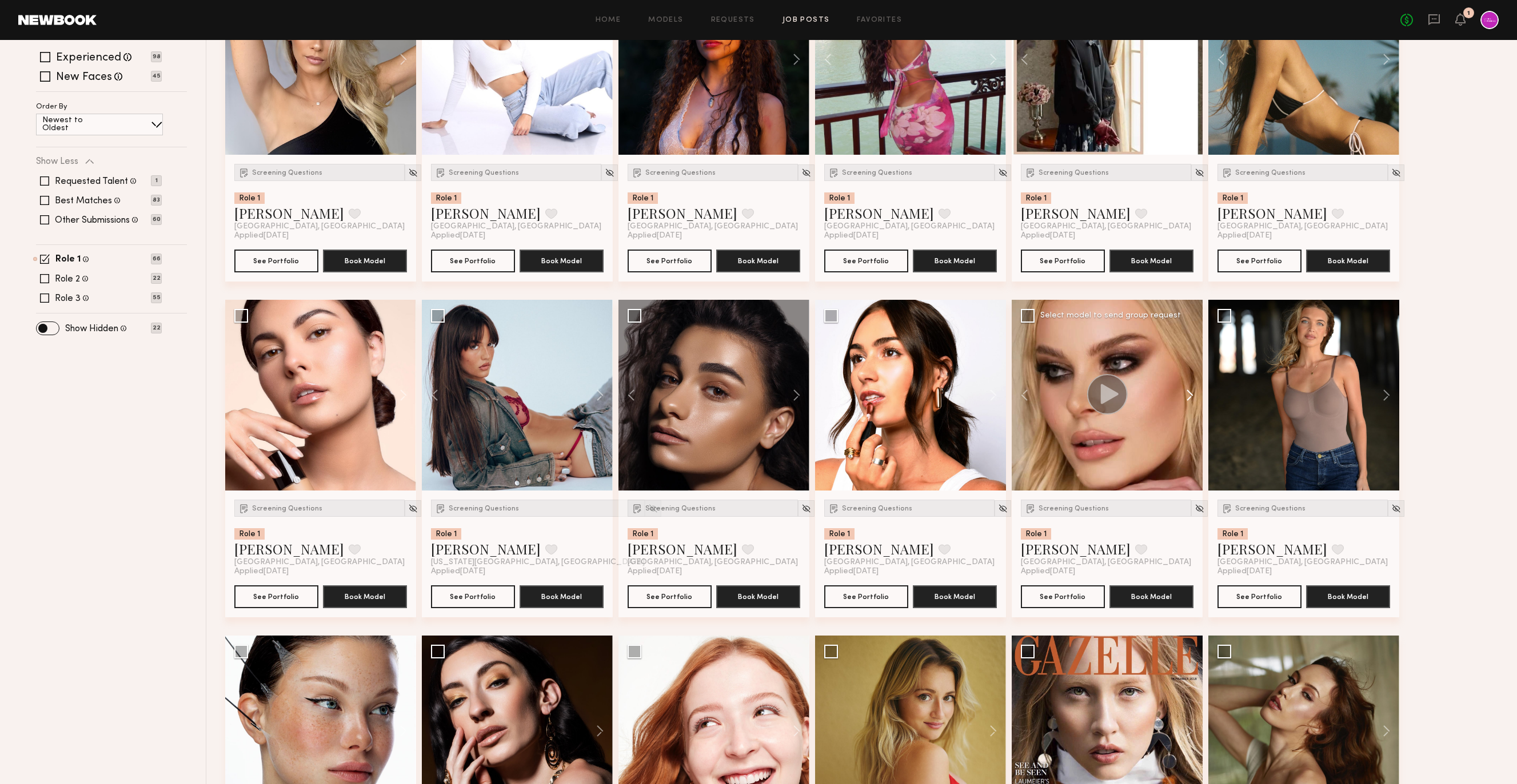
click at [1184, 395] on button at bounding box center [1184, 395] width 37 height 191
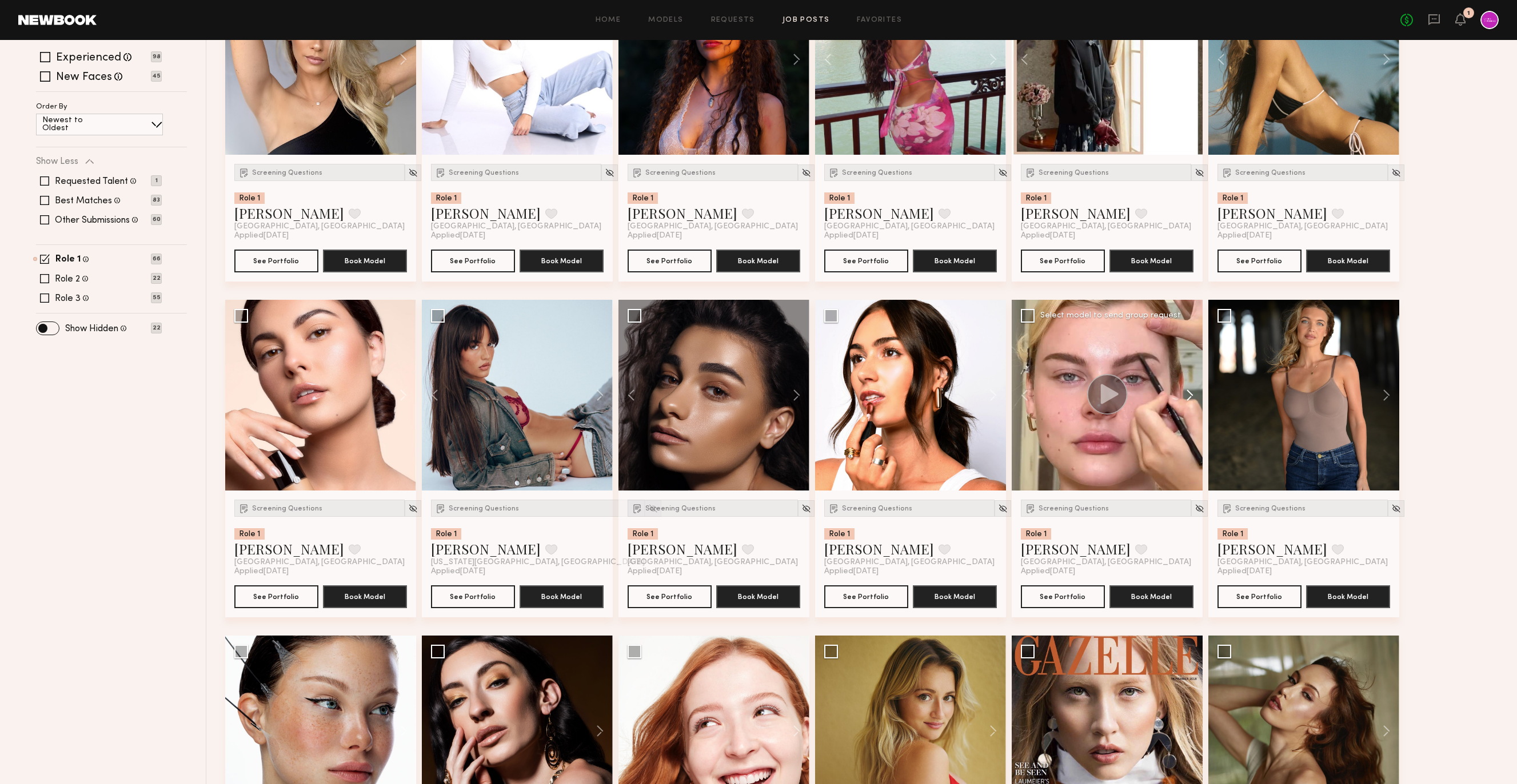
click at [1184, 395] on button at bounding box center [1184, 395] width 37 height 191
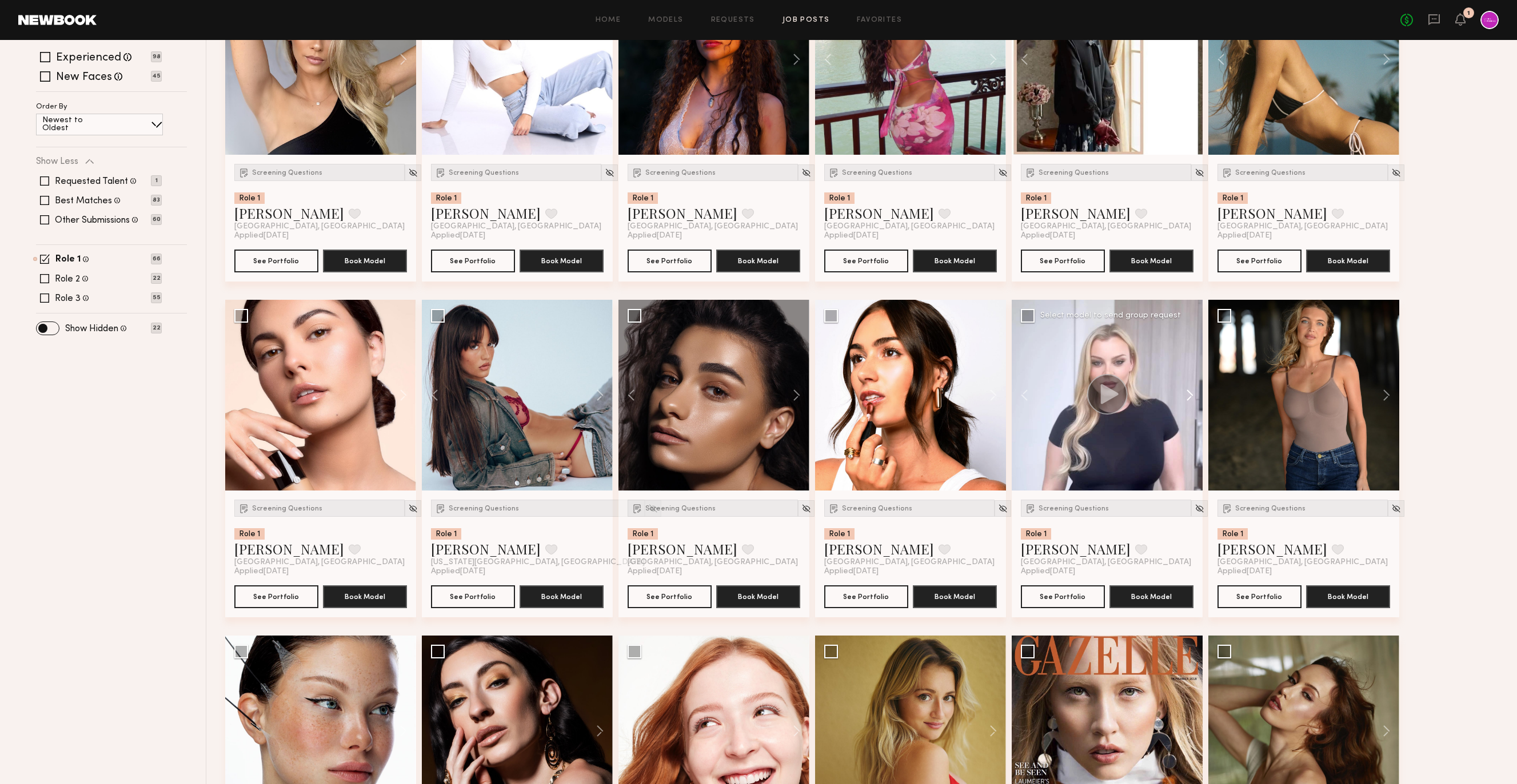
click at [1184, 395] on button at bounding box center [1184, 395] width 37 height 191
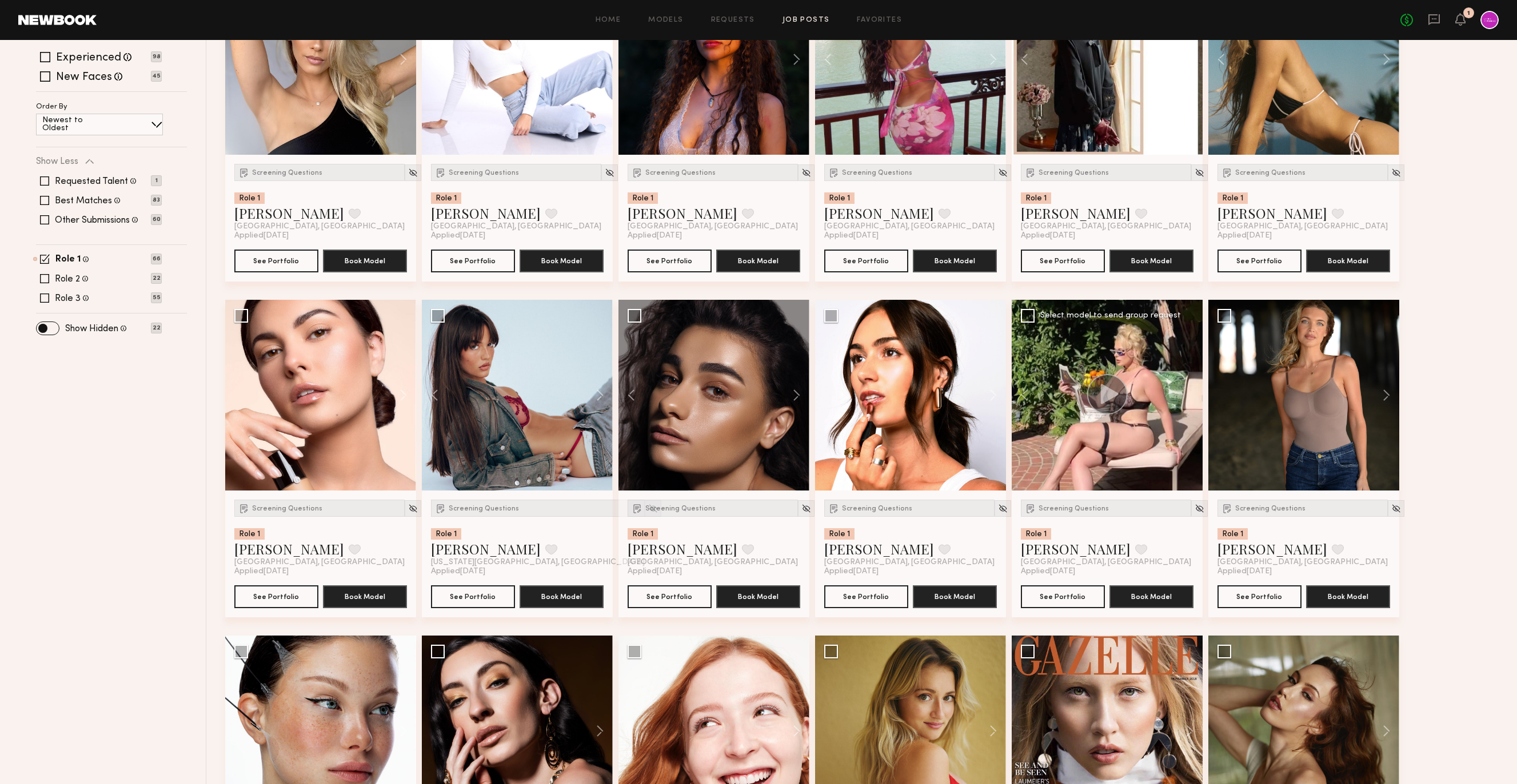
click at [1184, 395] on div at bounding box center [1107, 395] width 191 height 191
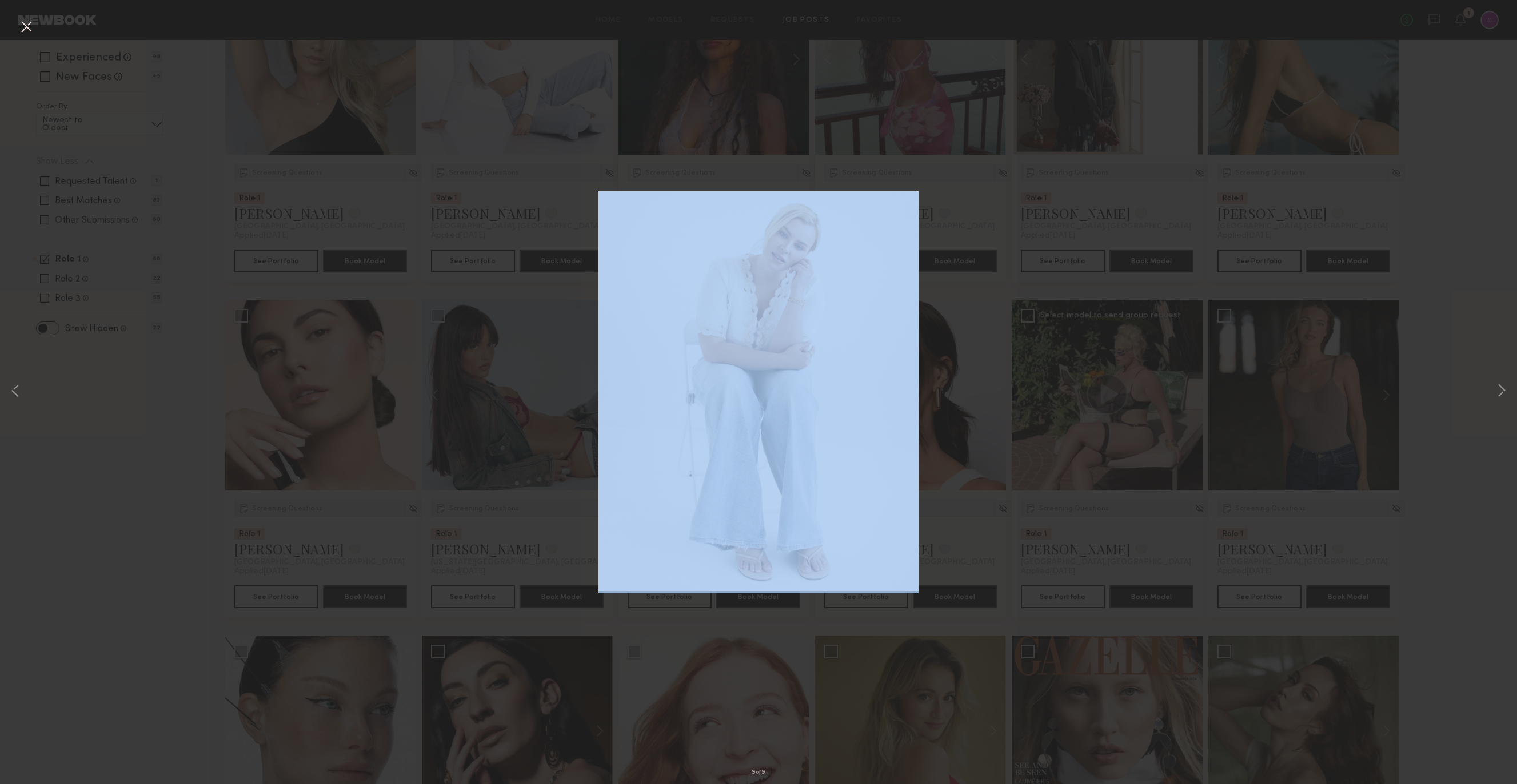
click at [1184, 395] on div "9 of 9" at bounding box center [758, 392] width 1517 height 784
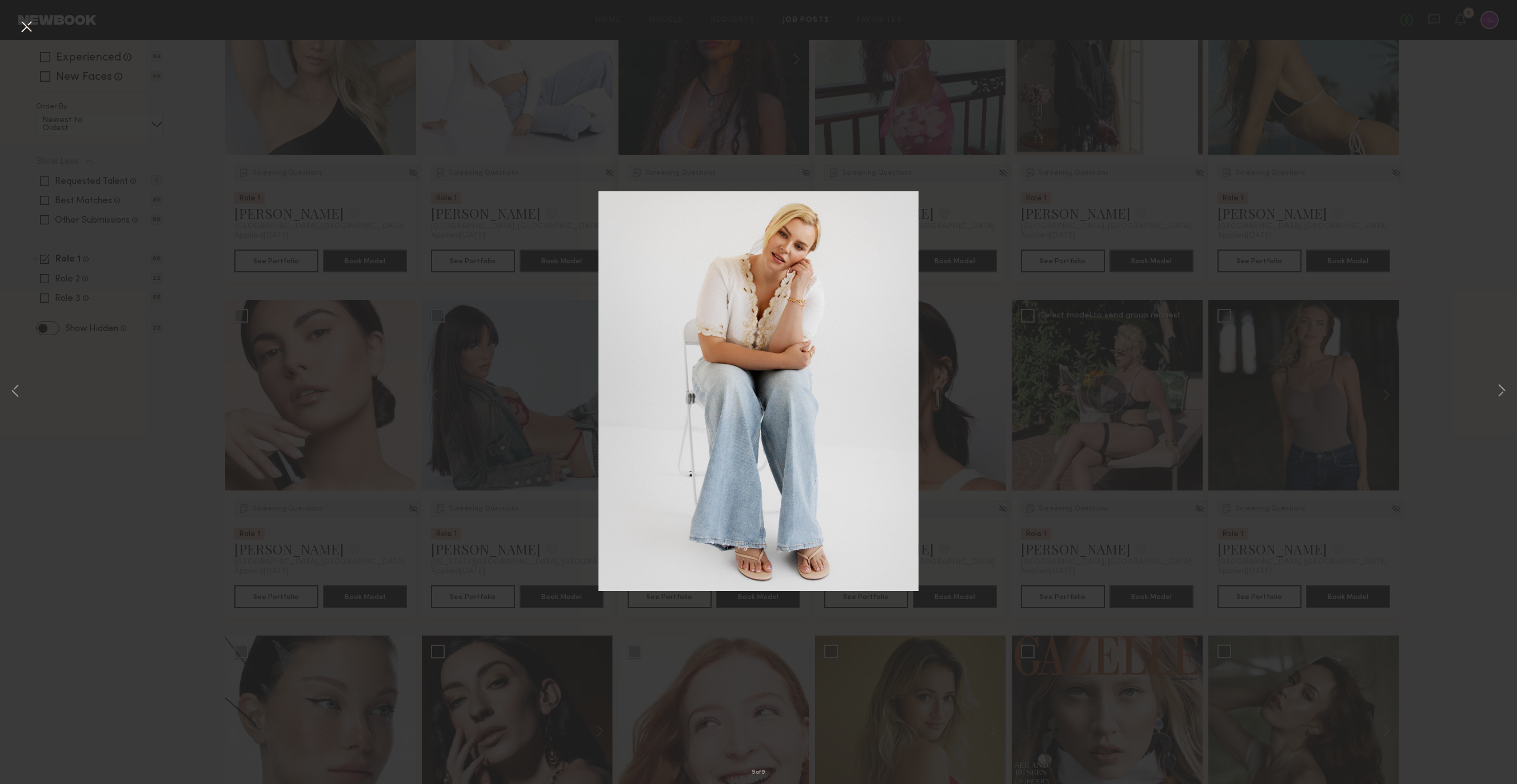
click at [171, 456] on div "9 of 9" at bounding box center [758, 392] width 1517 height 784
click at [26, 27] on button at bounding box center [26, 27] width 18 height 20
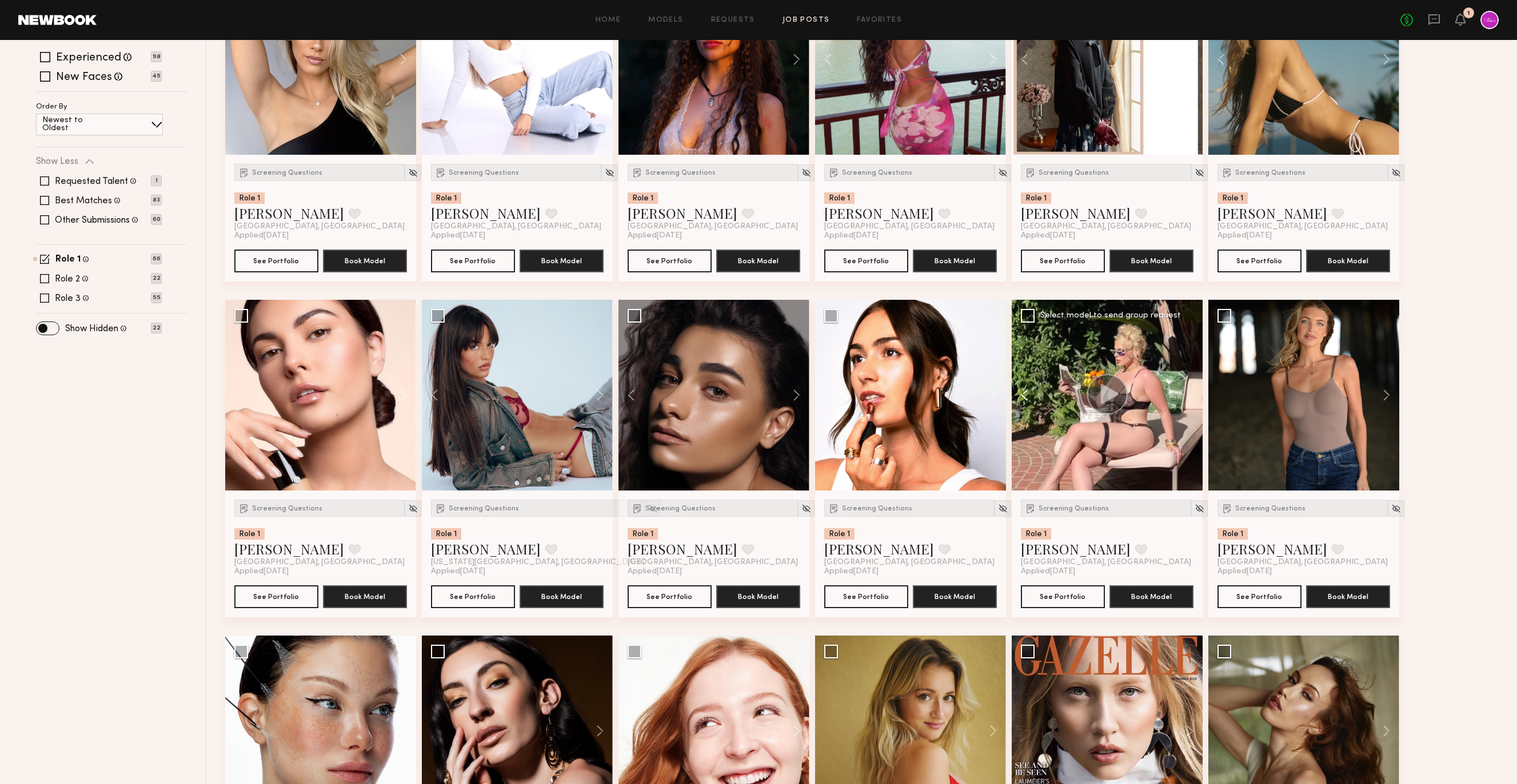
click at [1023, 396] on button at bounding box center [1029, 395] width 37 height 191
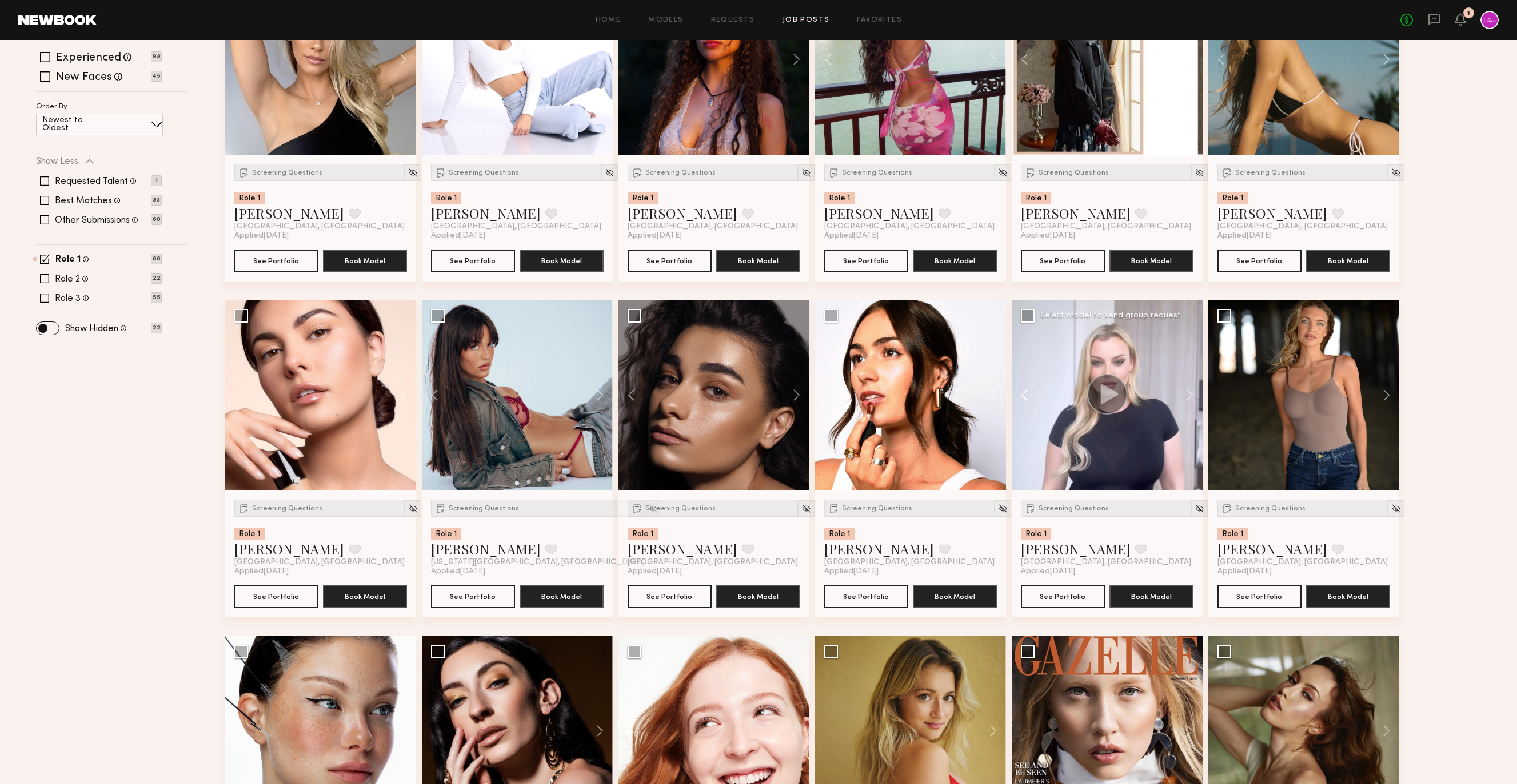
click at [1023, 396] on button at bounding box center [1029, 395] width 37 height 191
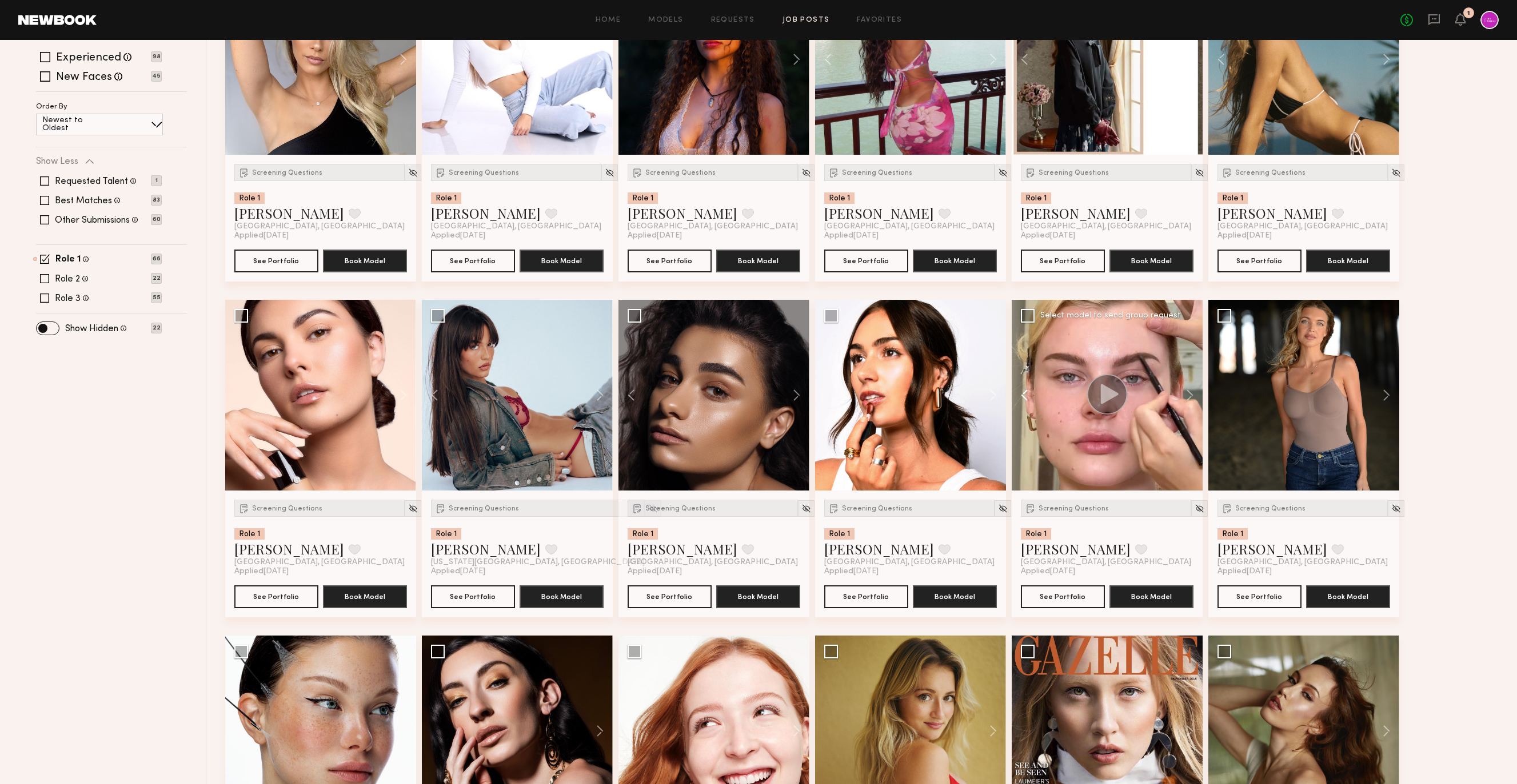
click at [1023, 396] on button at bounding box center [1029, 395] width 37 height 191
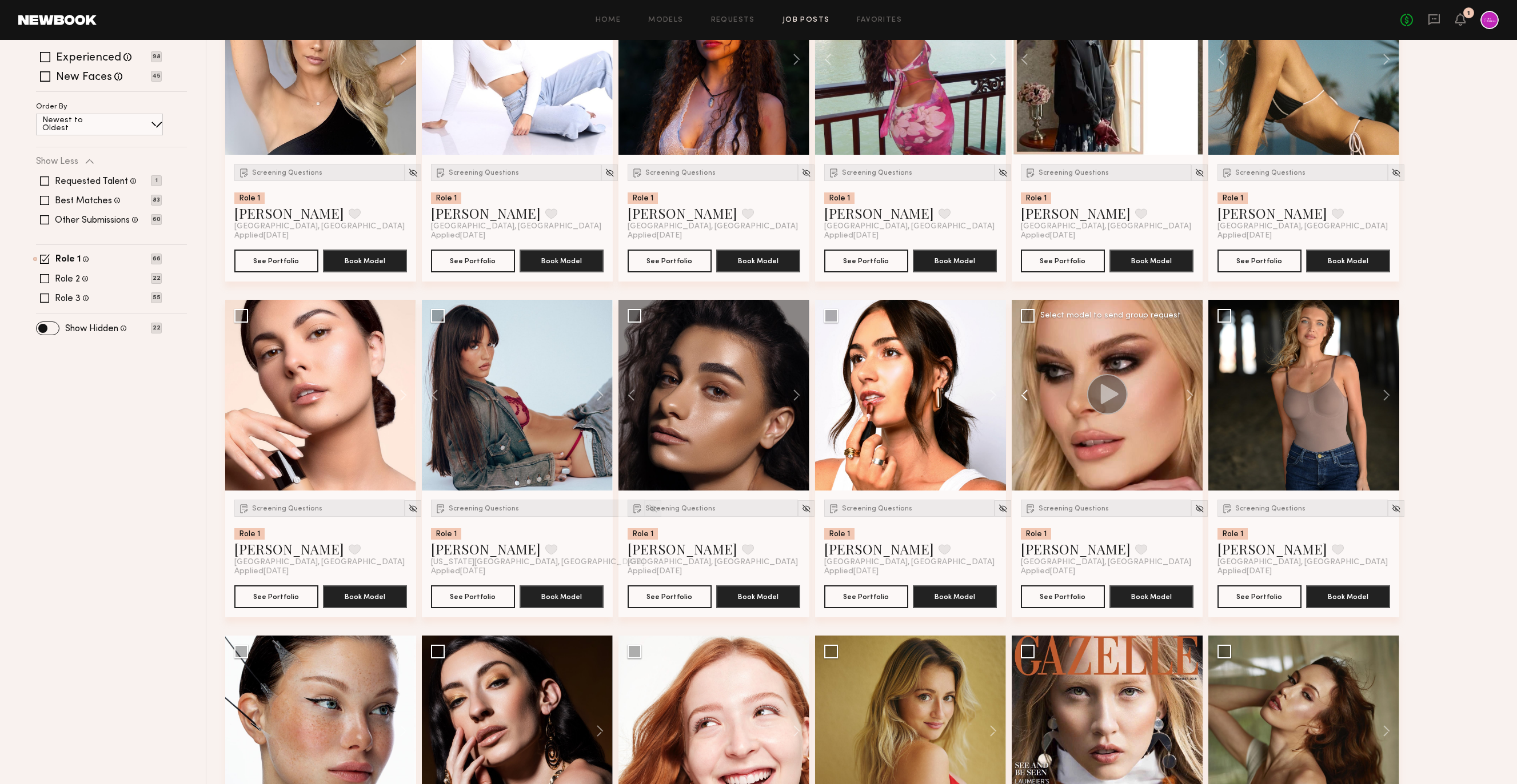
click at [1023, 396] on button at bounding box center [1029, 395] width 37 height 191
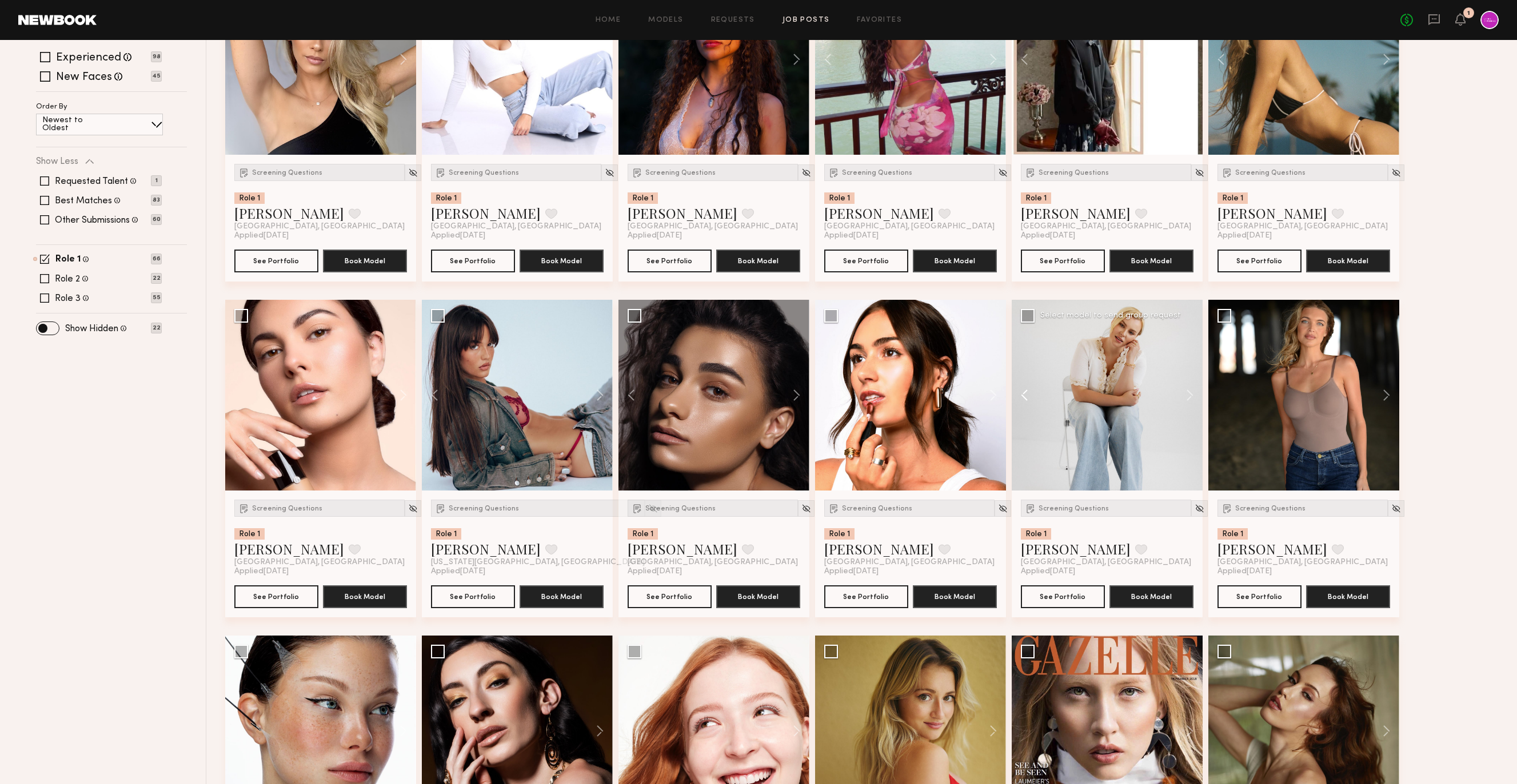
click at [1023, 396] on button at bounding box center [1029, 395] width 37 height 191
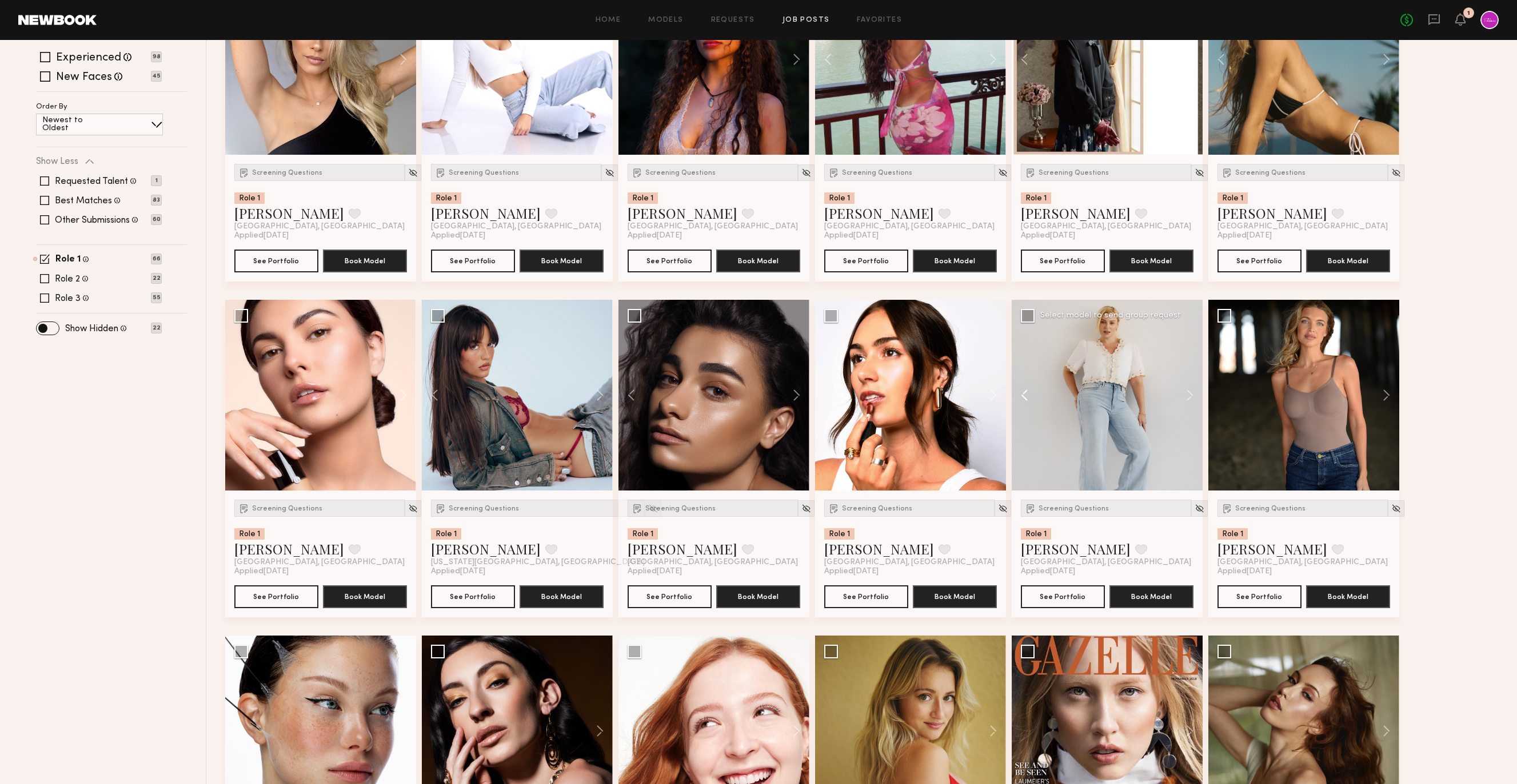
click at [1023, 396] on button at bounding box center [1029, 395] width 37 height 191
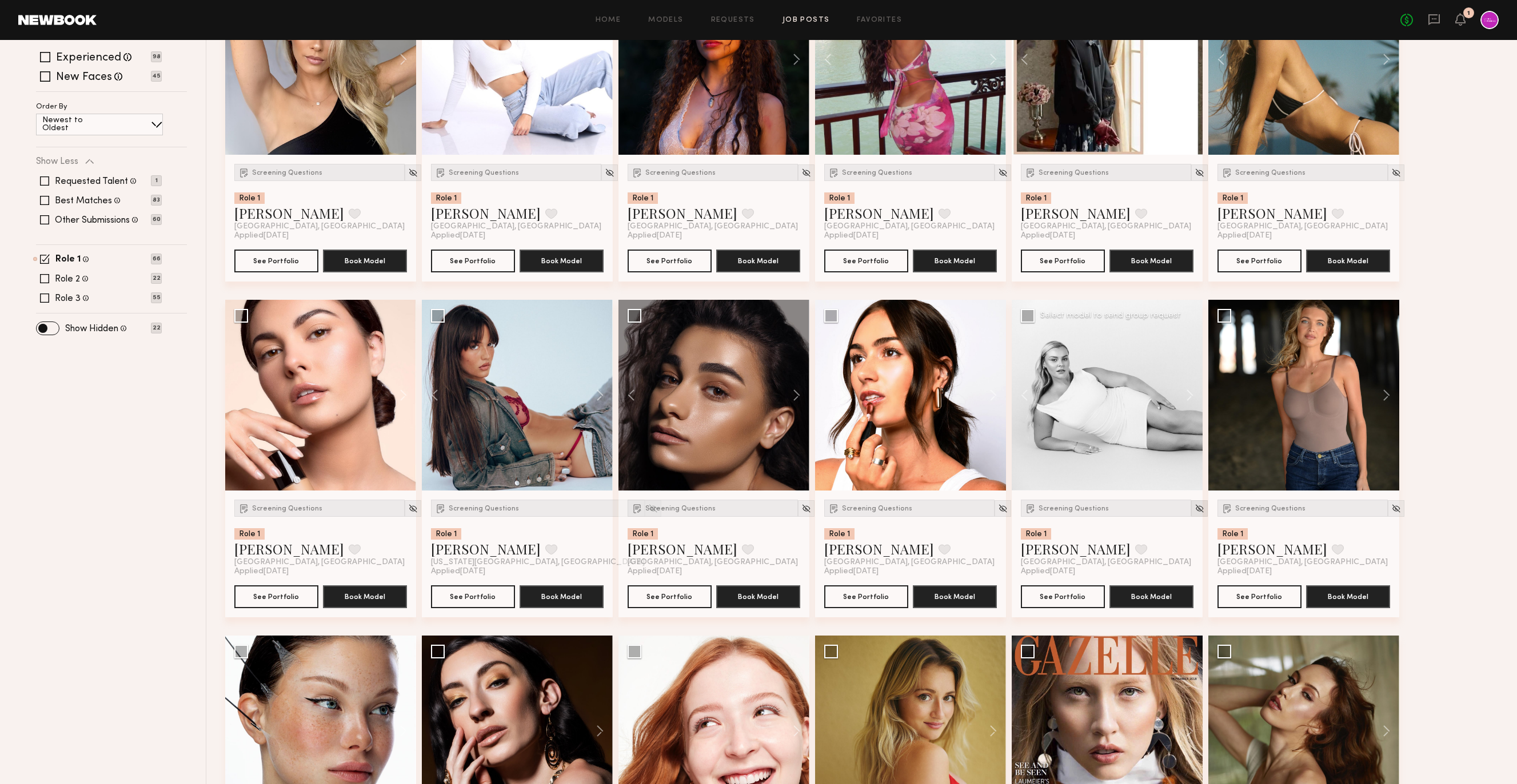
click at [1195, 509] on img at bounding box center [1199, 509] width 9 height 9
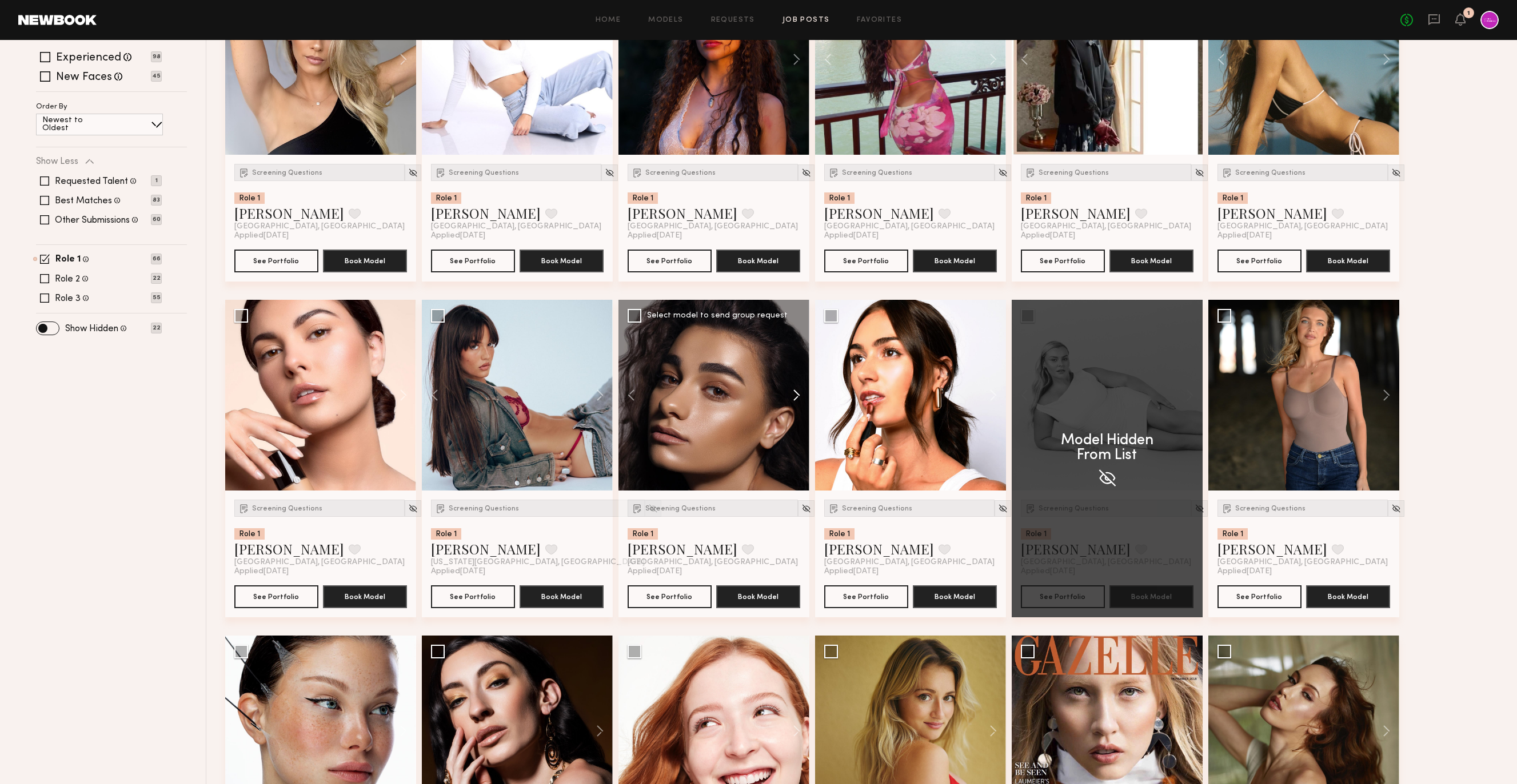
click at [787, 397] on button at bounding box center [791, 395] width 37 height 191
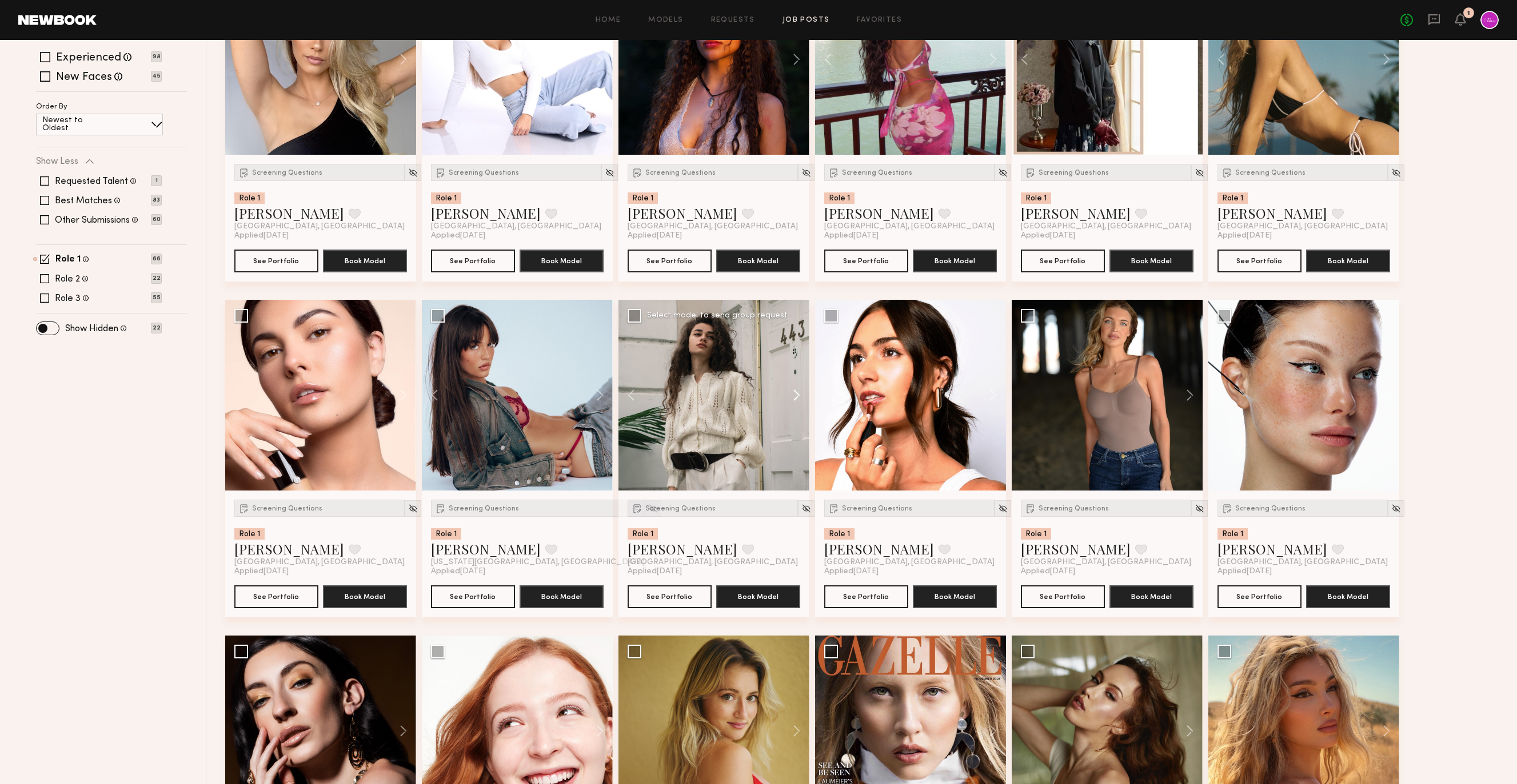
click at [787, 397] on button at bounding box center [791, 395] width 37 height 191
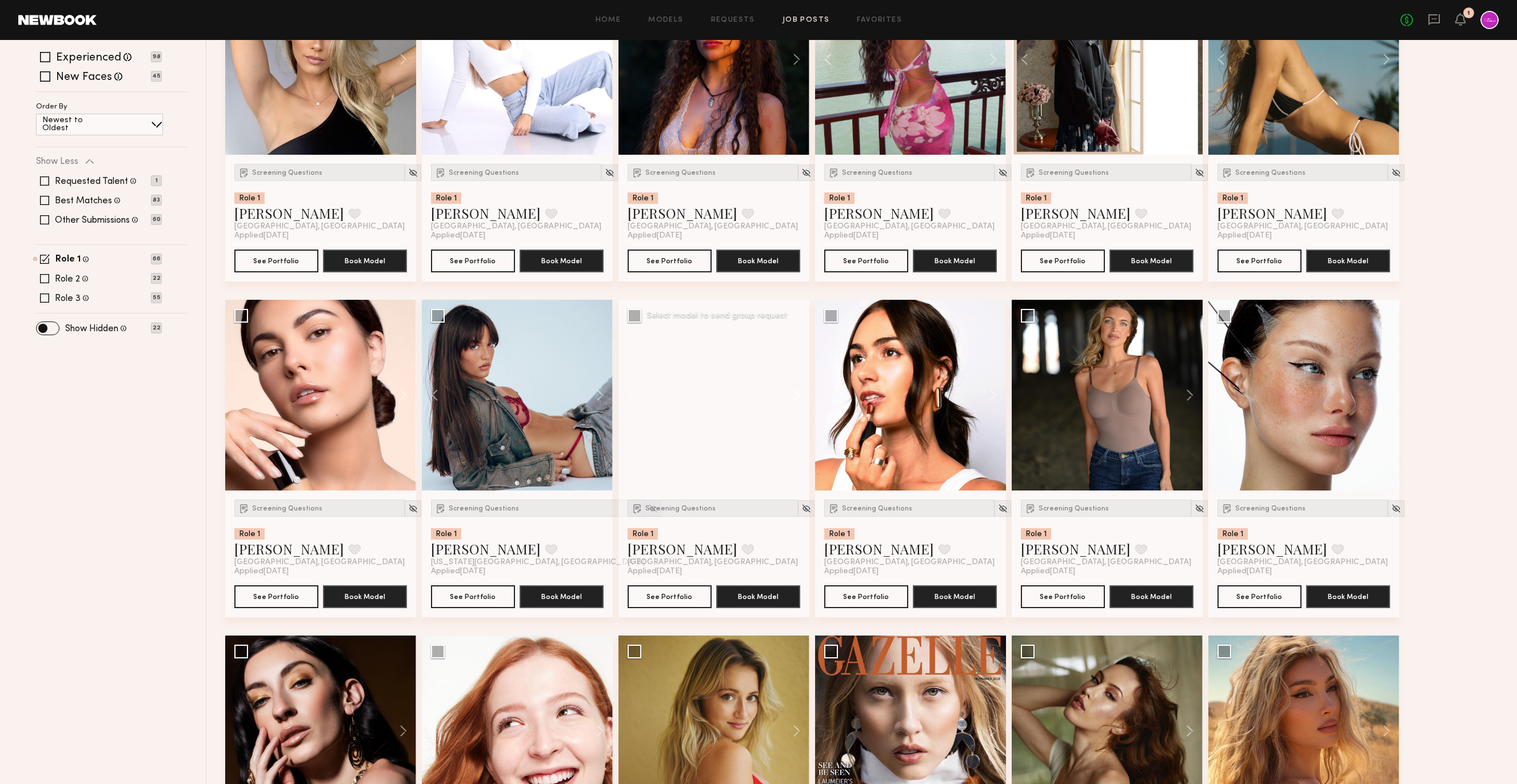
click at [787, 397] on button at bounding box center [791, 395] width 37 height 191
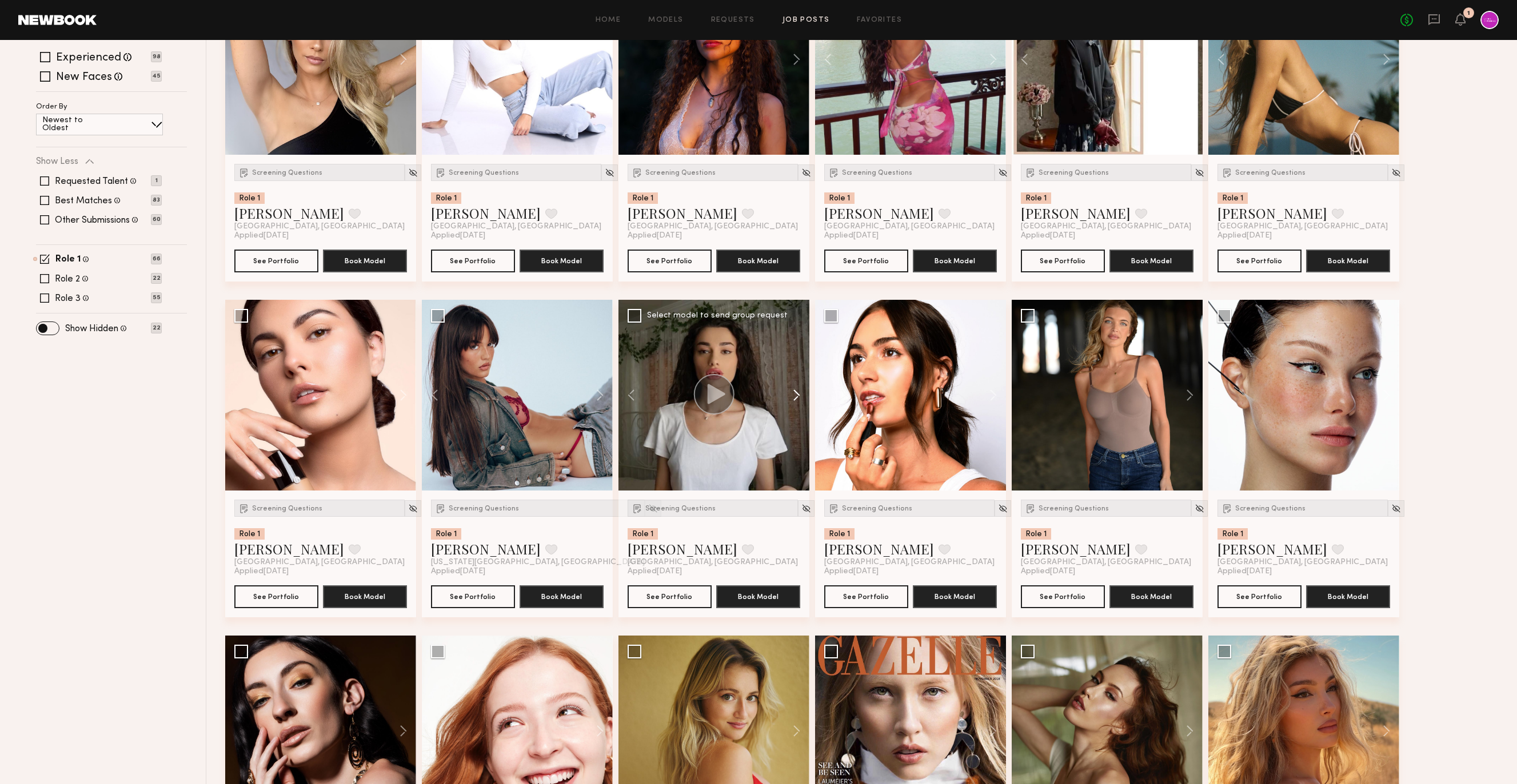
click at [787, 397] on button at bounding box center [791, 395] width 37 height 191
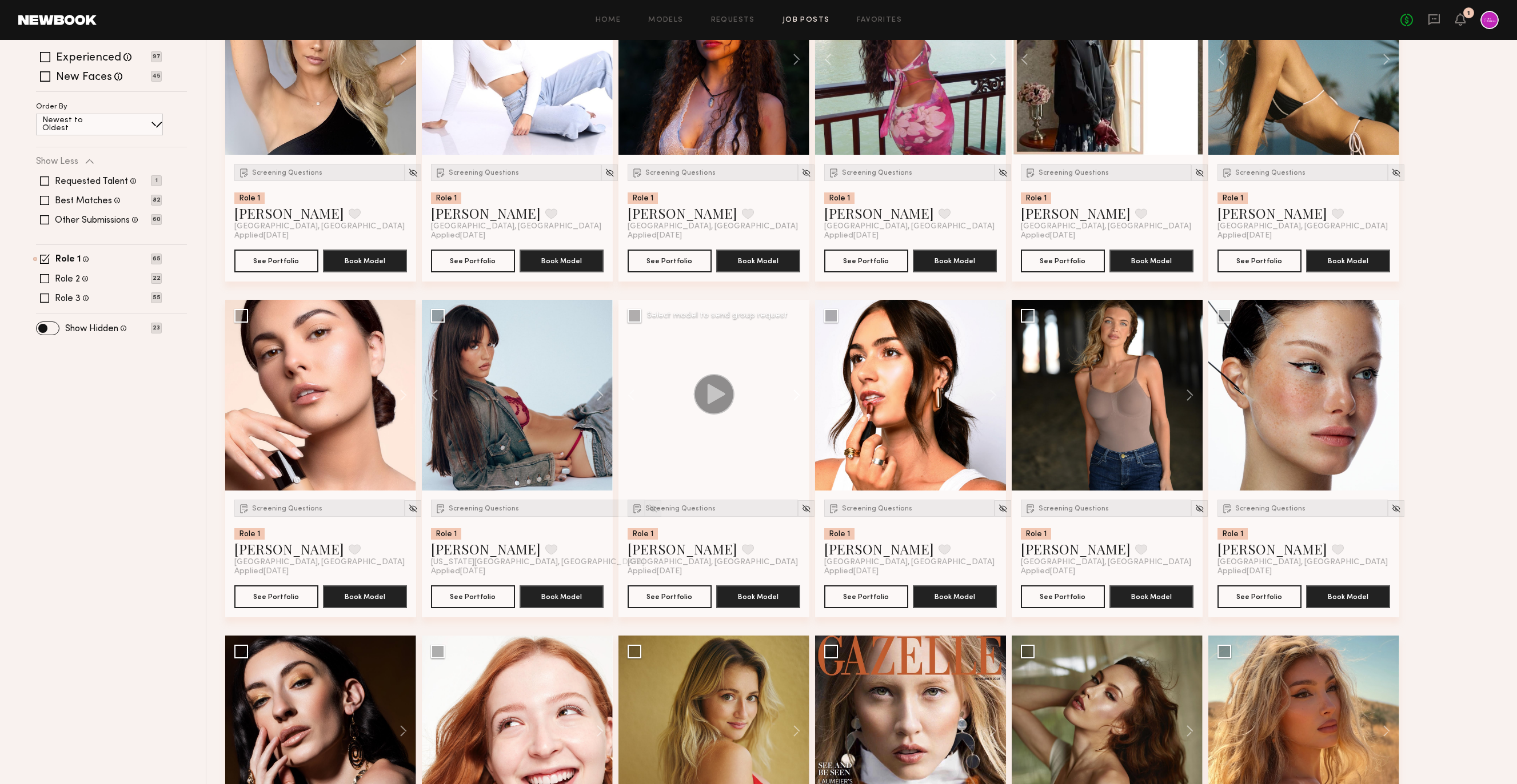
click at [787, 397] on button at bounding box center [791, 395] width 37 height 191
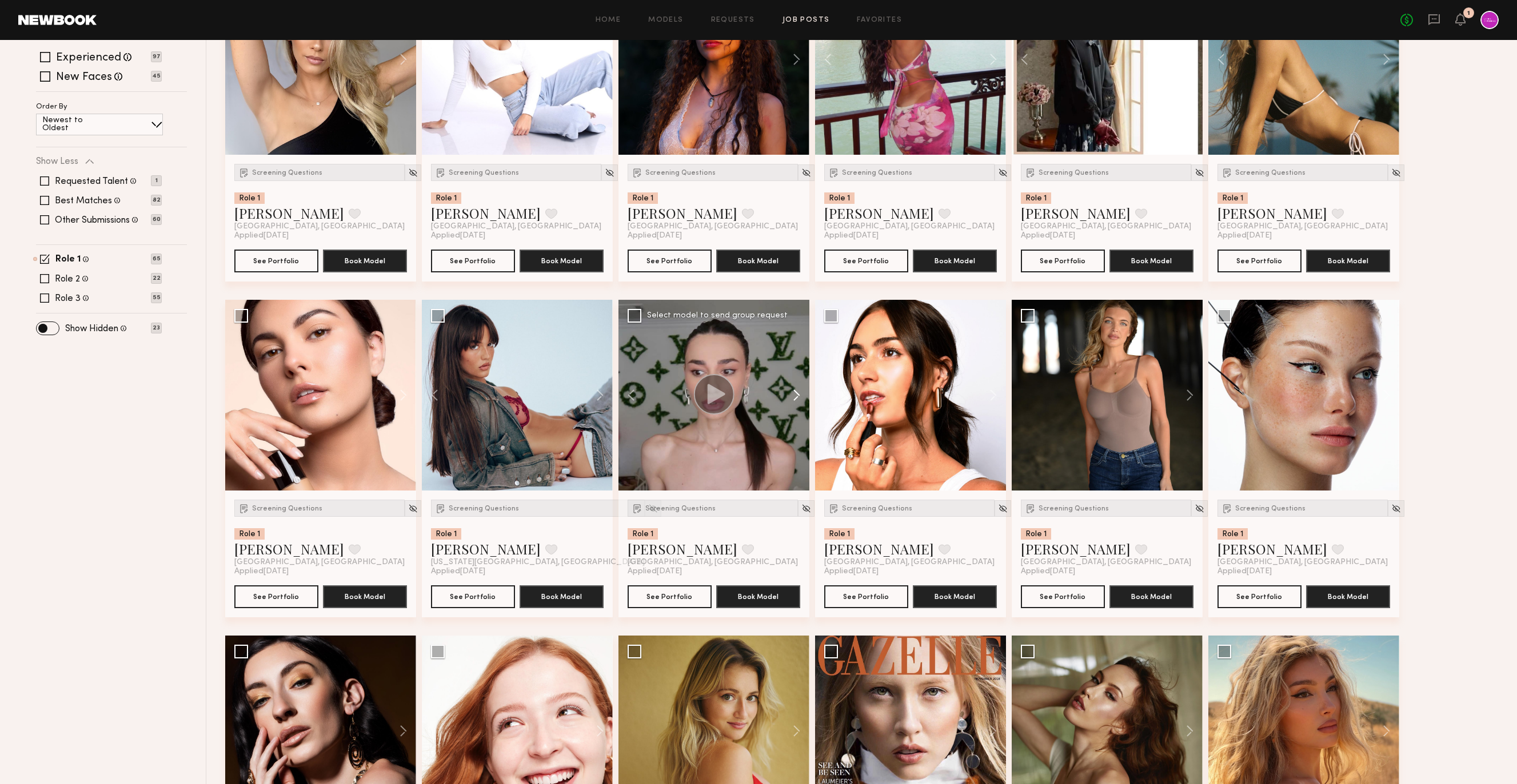
click at [787, 397] on button at bounding box center [791, 395] width 37 height 191
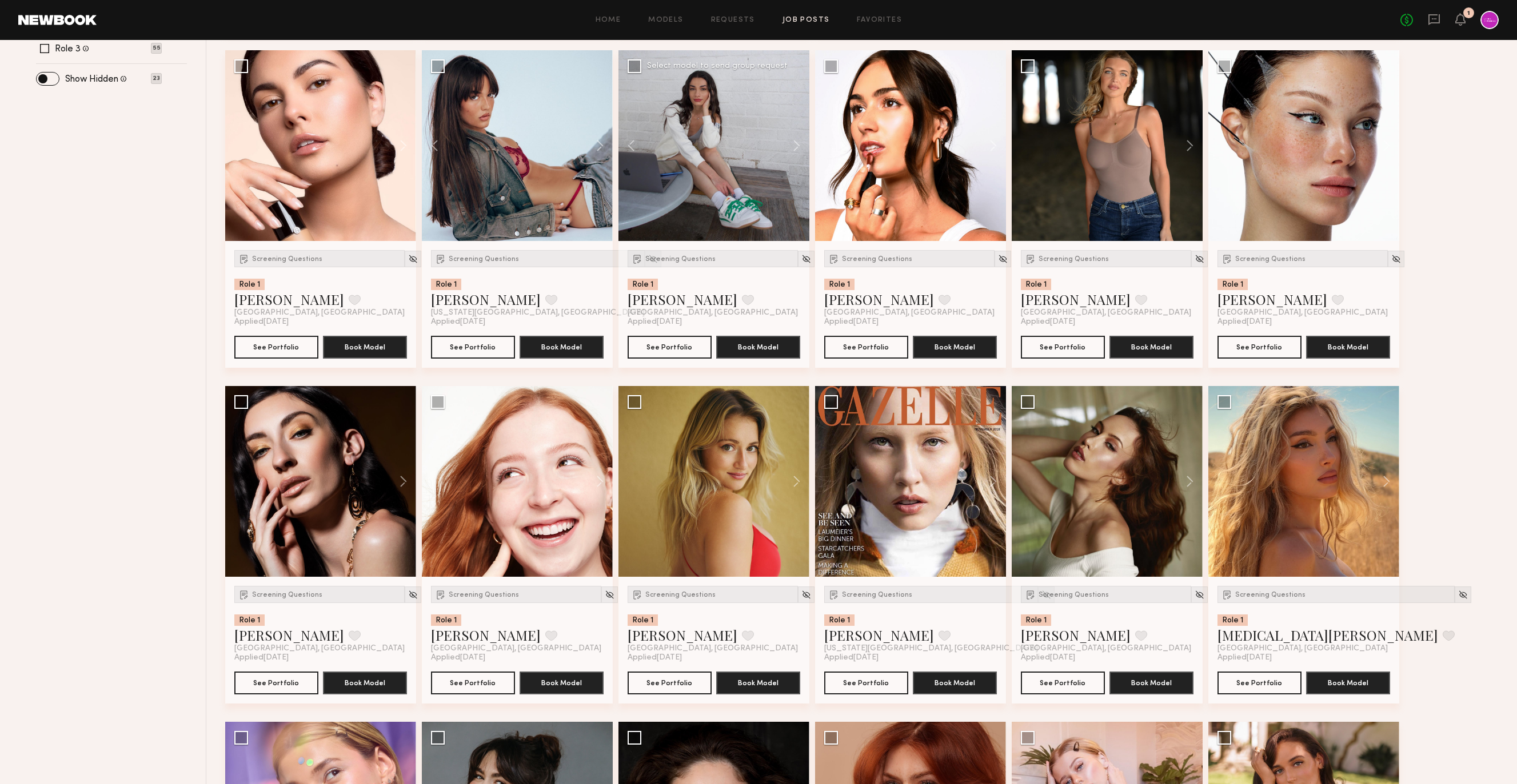
scroll to position [468, 0]
click at [597, 477] on button at bounding box center [594, 481] width 37 height 191
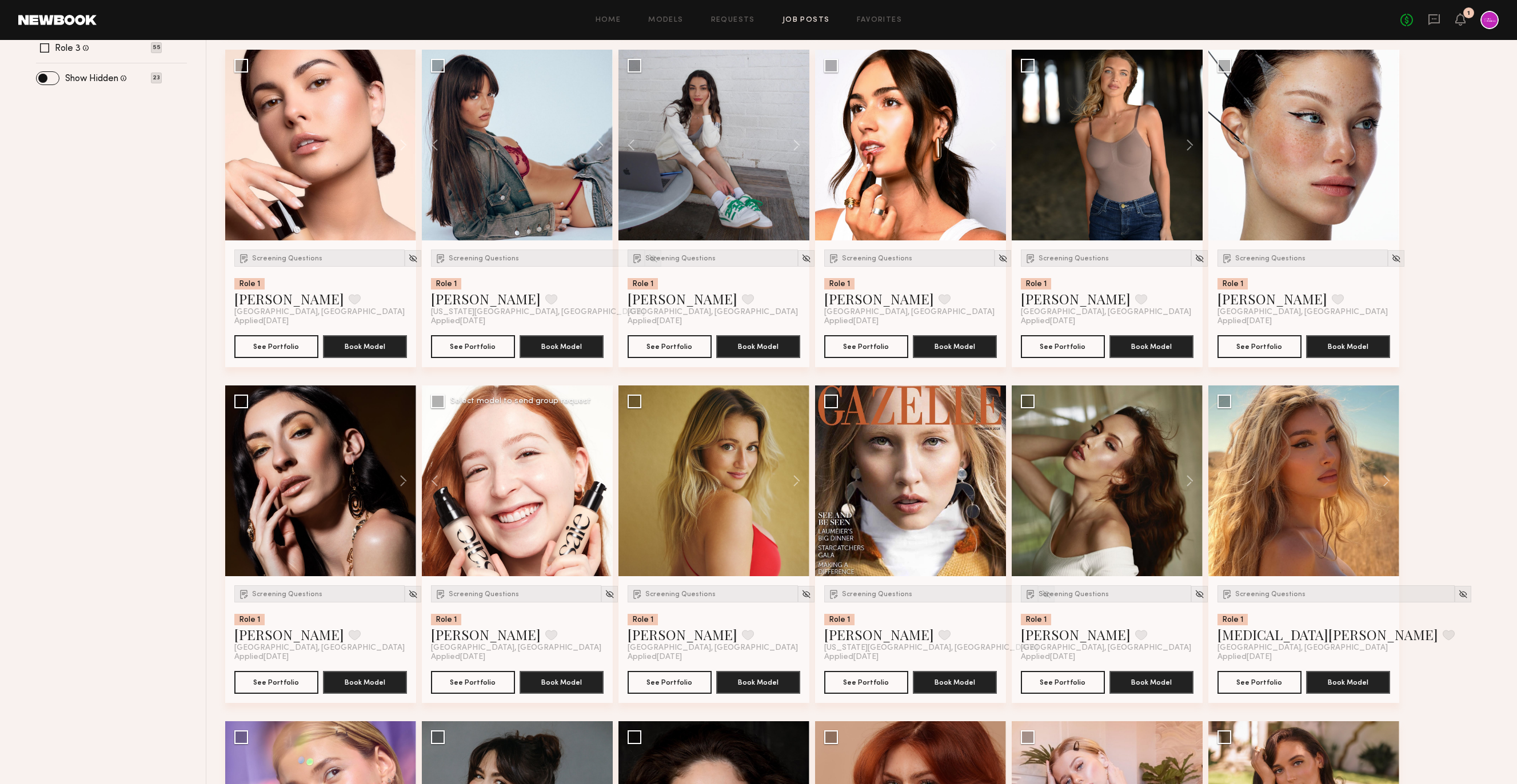
click at [597, 477] on button at bounding box center [594, 481] width 37 height 191
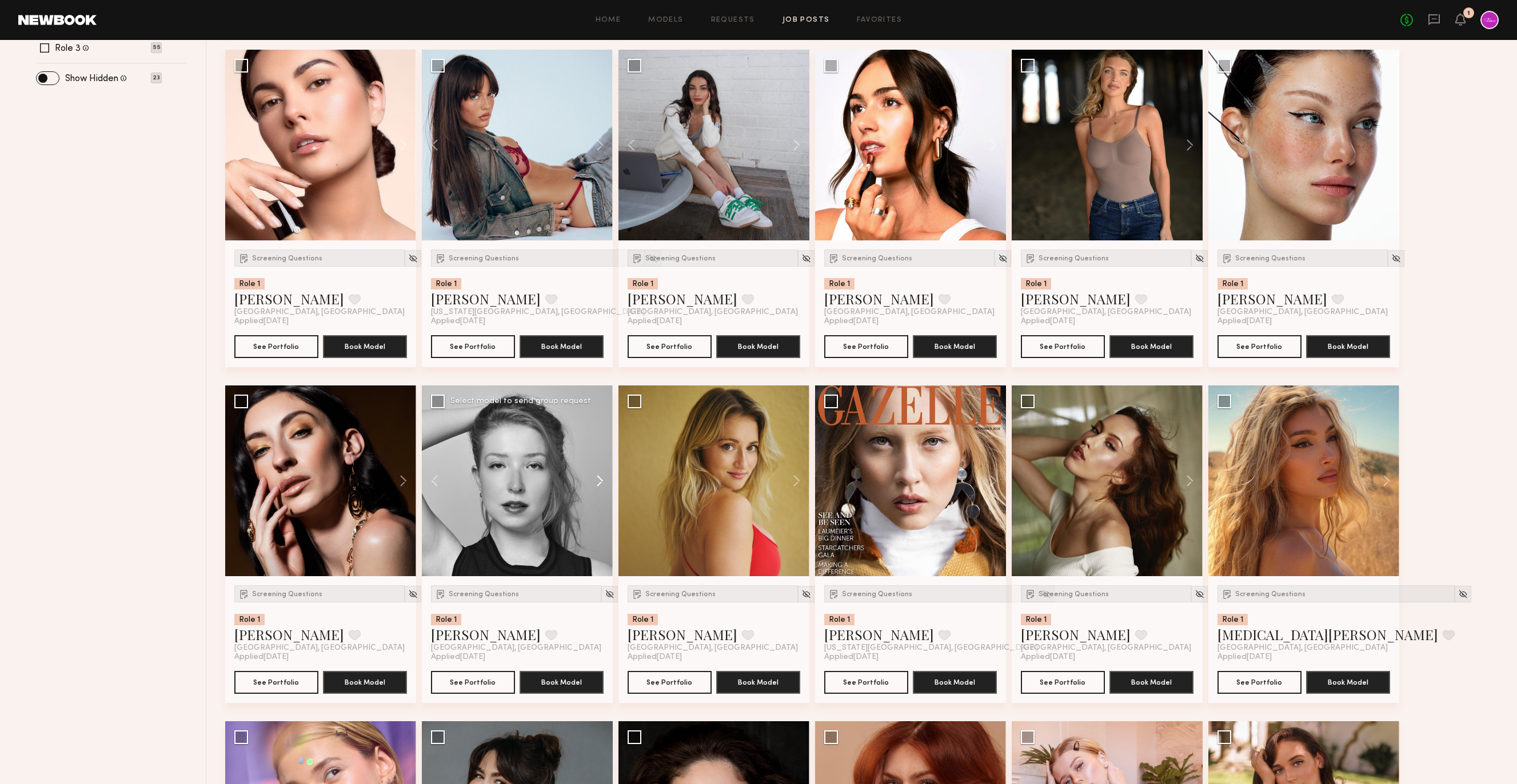
click at [597, 477] on button at bounding box center [594, 481] width 37 height 191
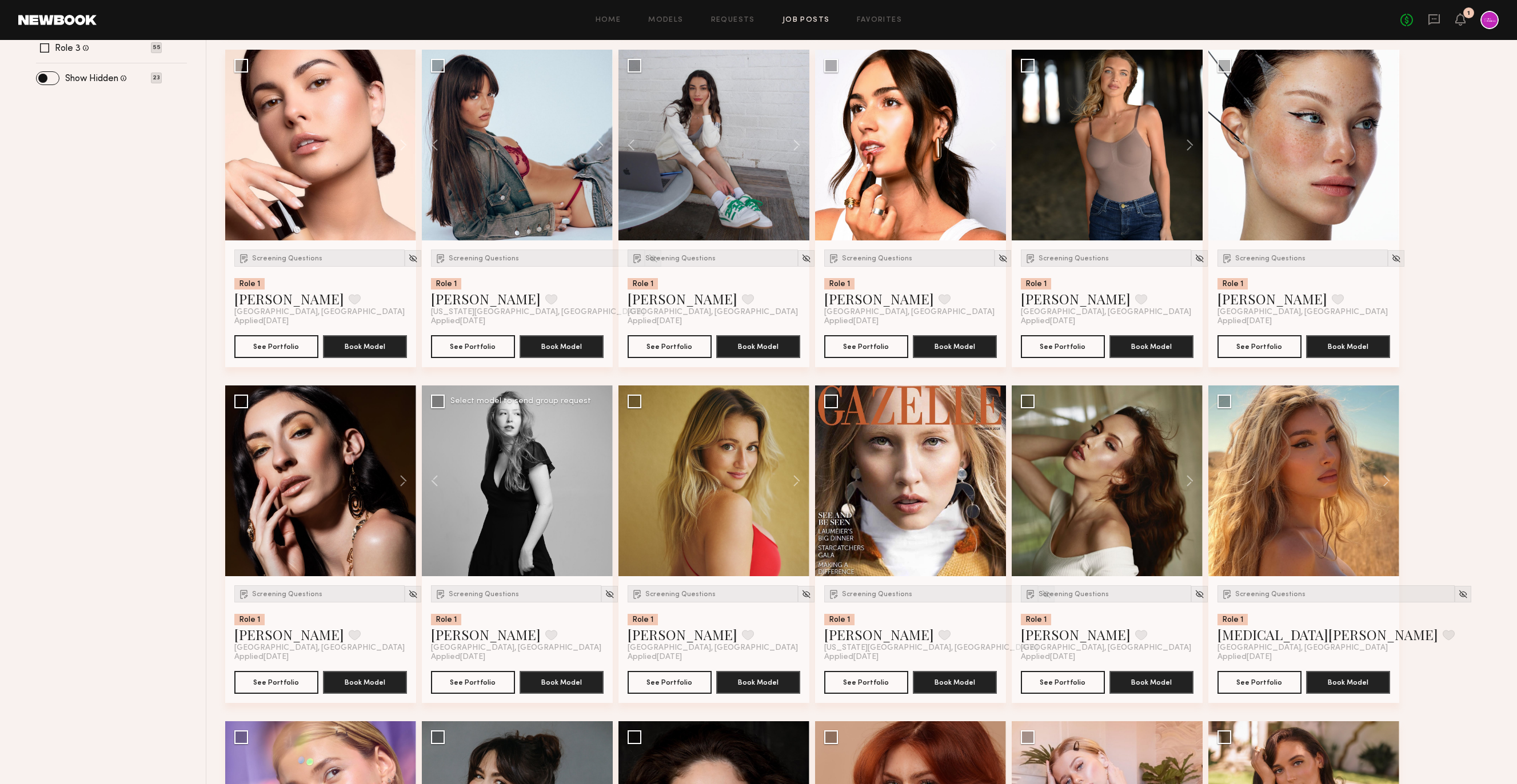
click at [597, 477] on div at bounding box center [517, 481] width 191 height 191
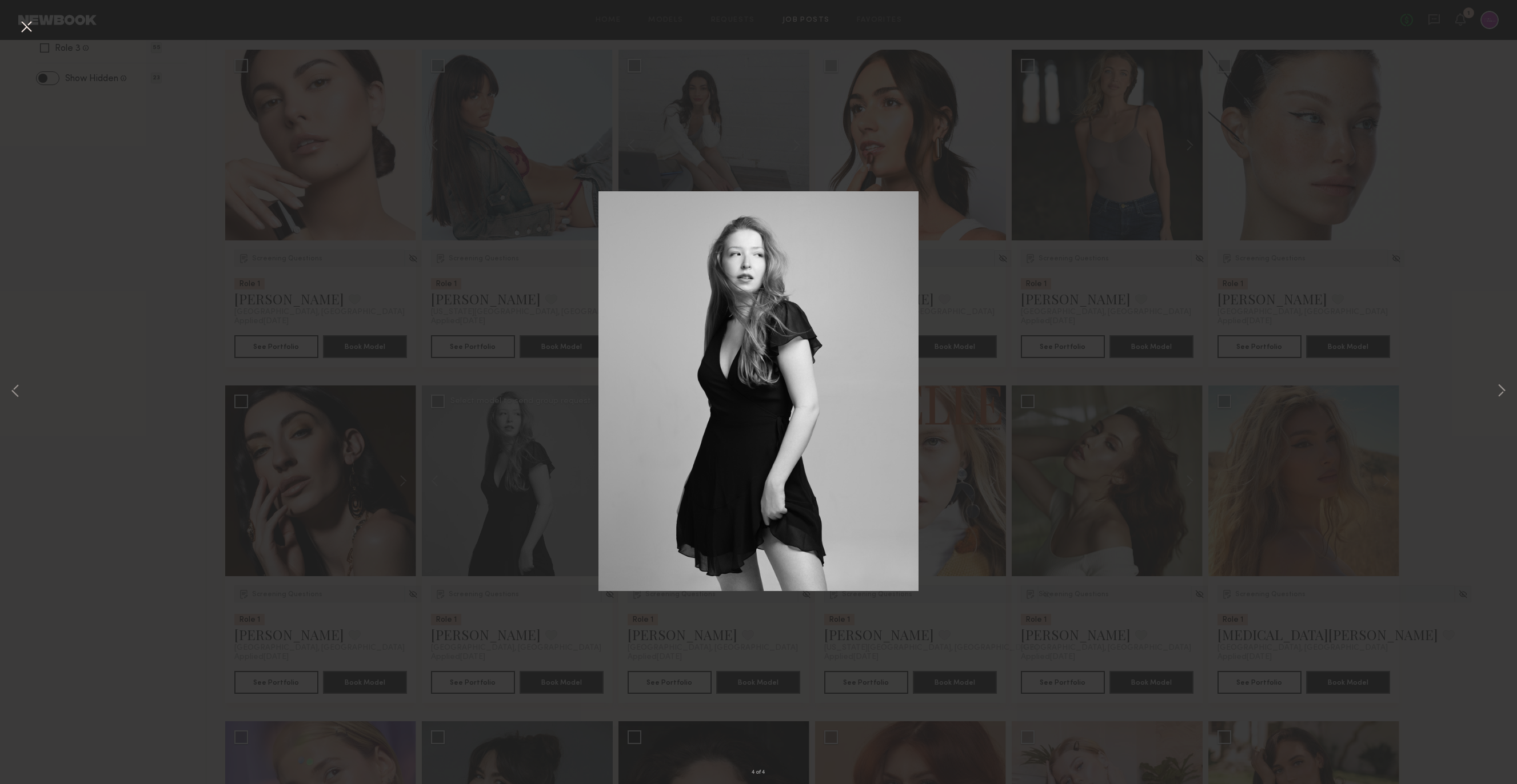
click at [1457, 408] on div "4 of 4" at bounding box center [758, 392] width 1517 height 784
click at [31, 33] on button at bounding box center [26, 27] width 18 height 20
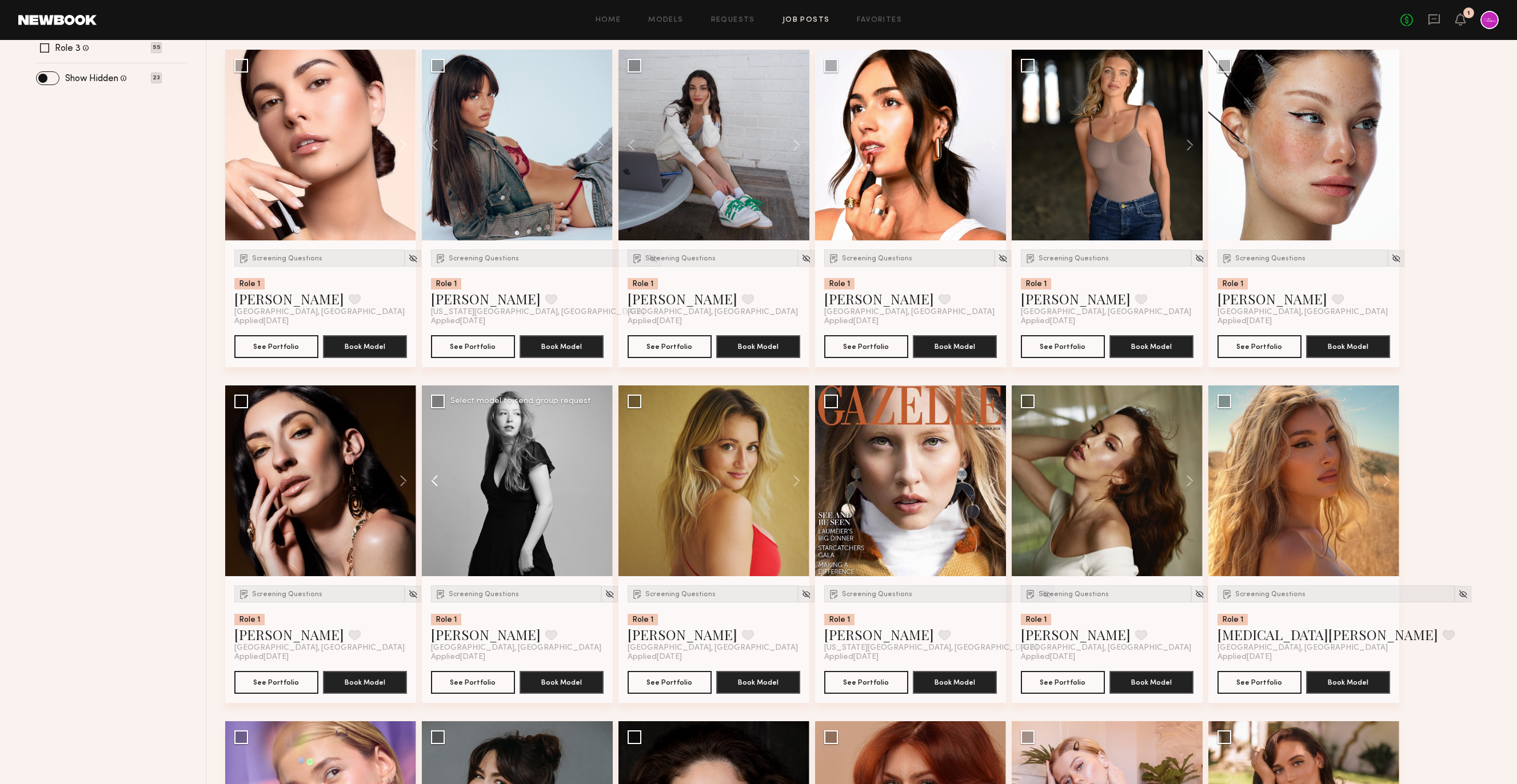
click at [441, 475] on button at bounding box center [440, 481] width 37 height 191
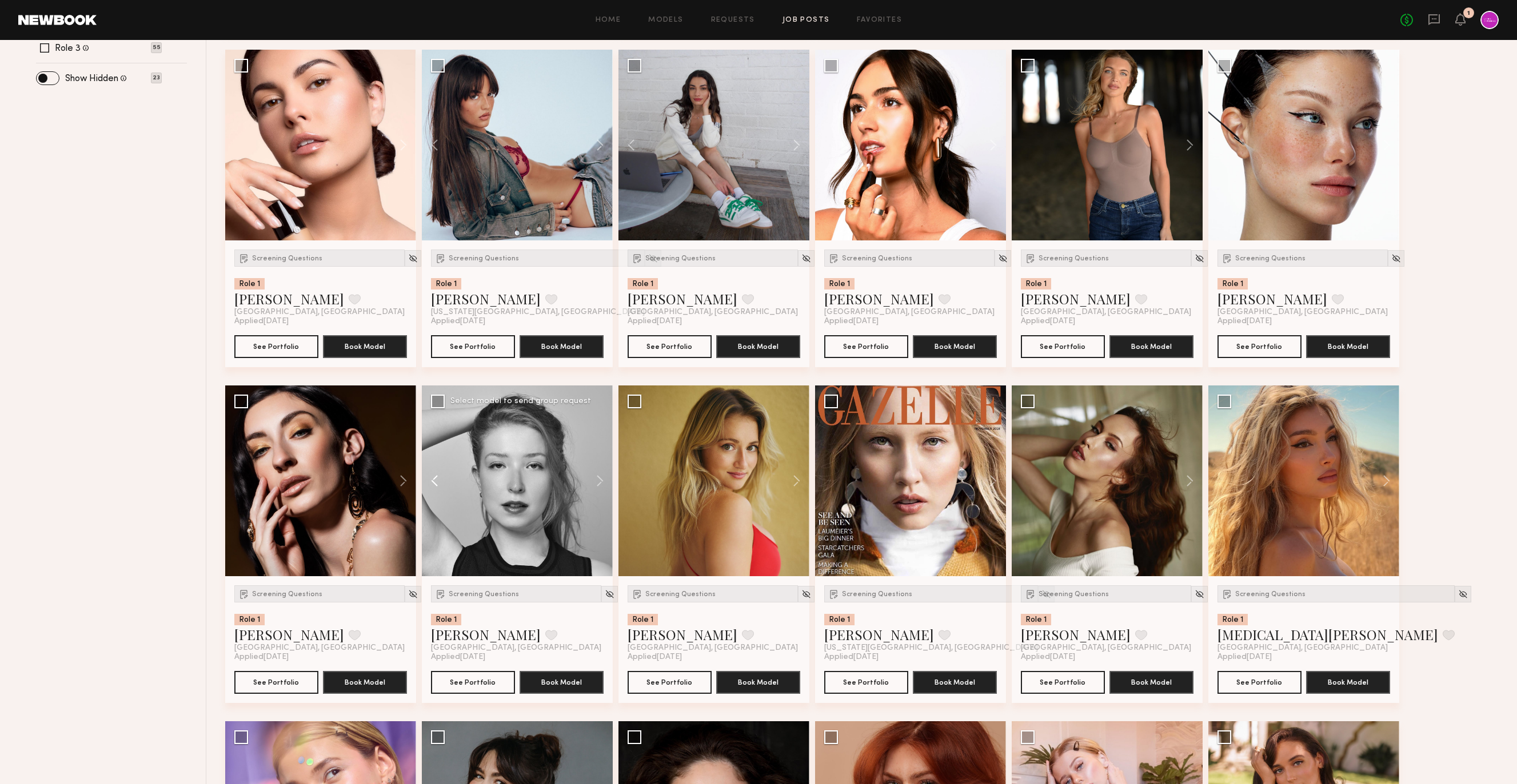
click at [441, 475] on button at bounding box center [440, 481] width 37 height 191
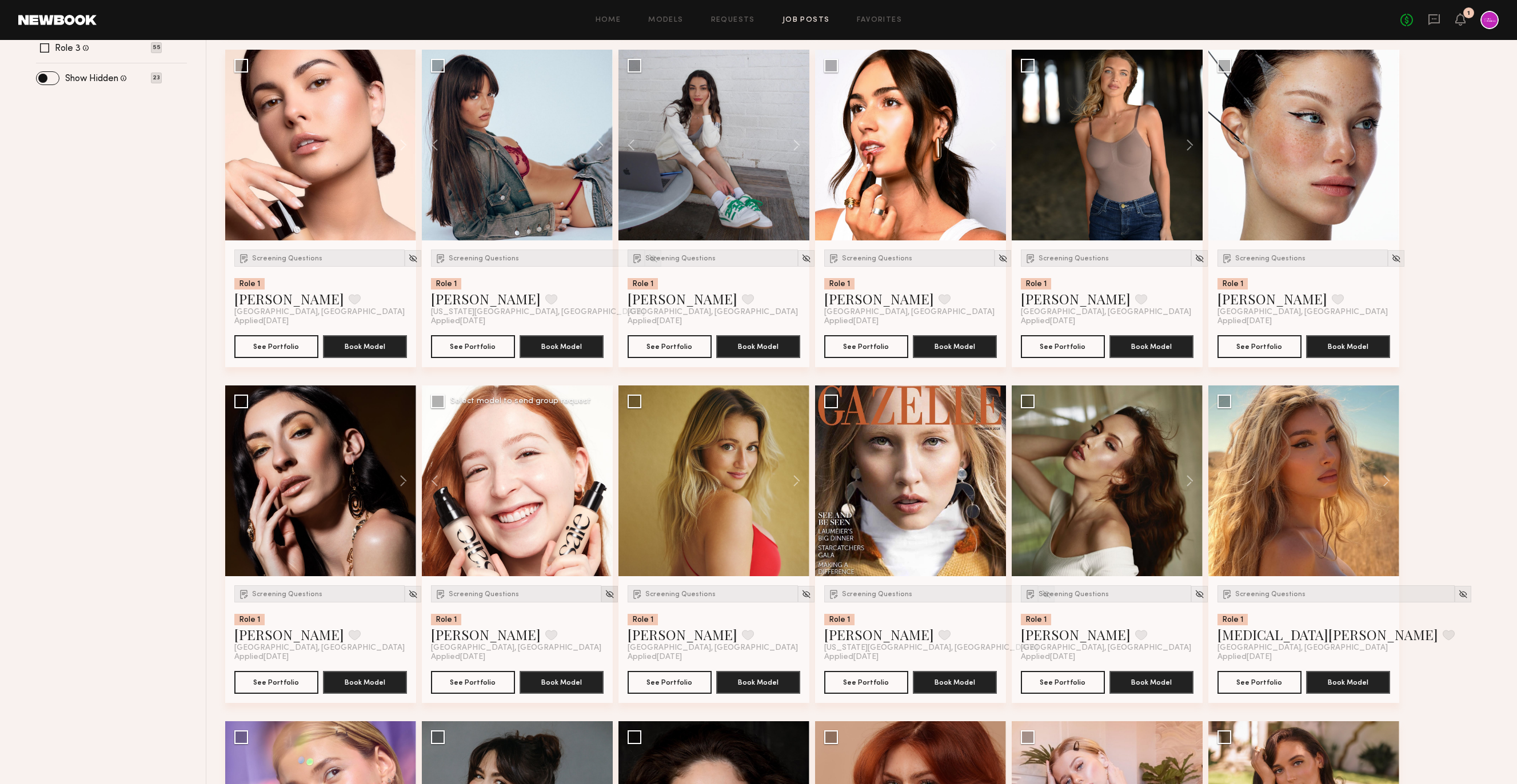
click at [604, 594] on img at bounding box center [609, 594] width 9 height 9
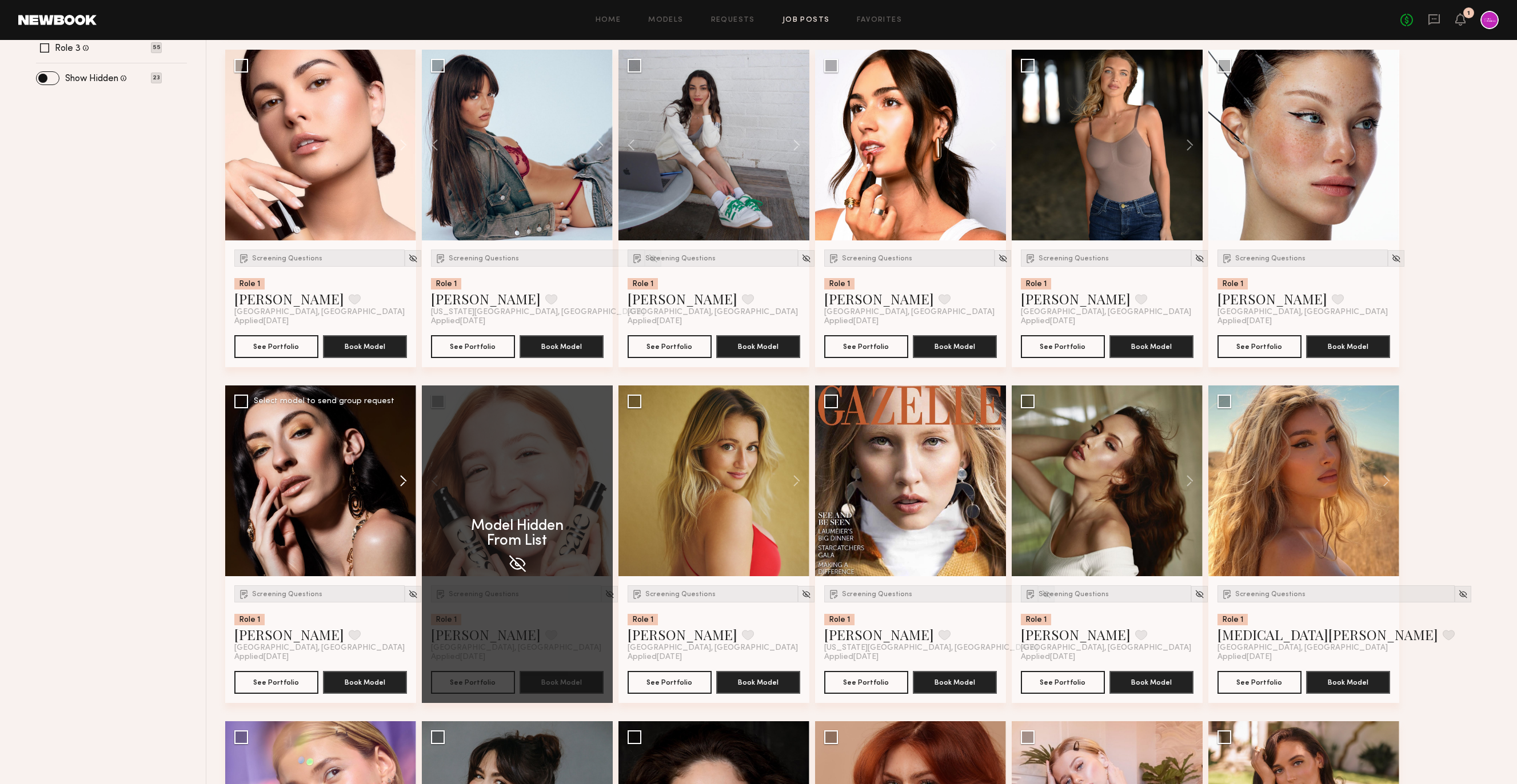
click at [401, 479] on button at bounding box center [398, 481] width 37 height 191
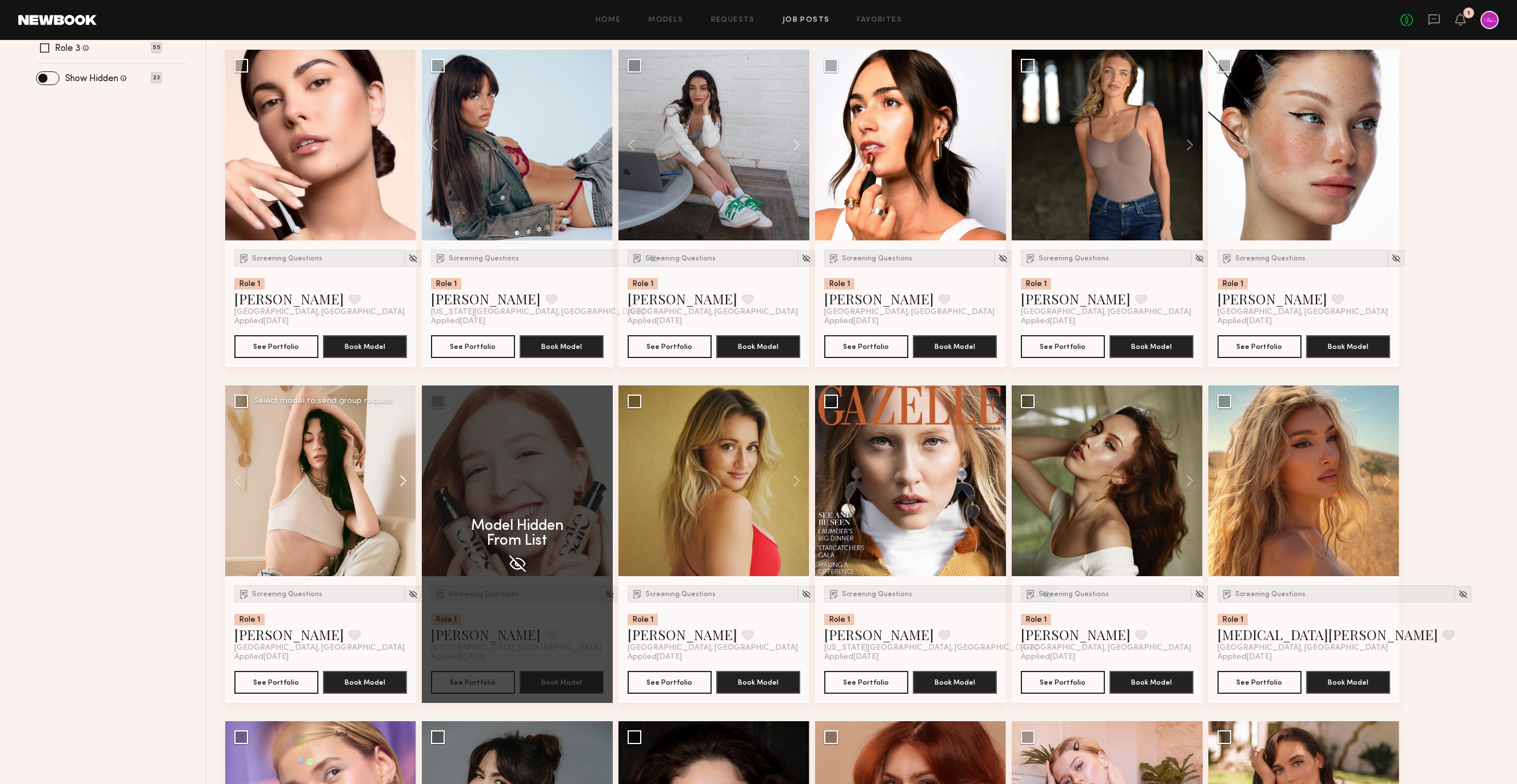
click at [401, 479] on button at bounding box center [398, 481] width 37 height 191
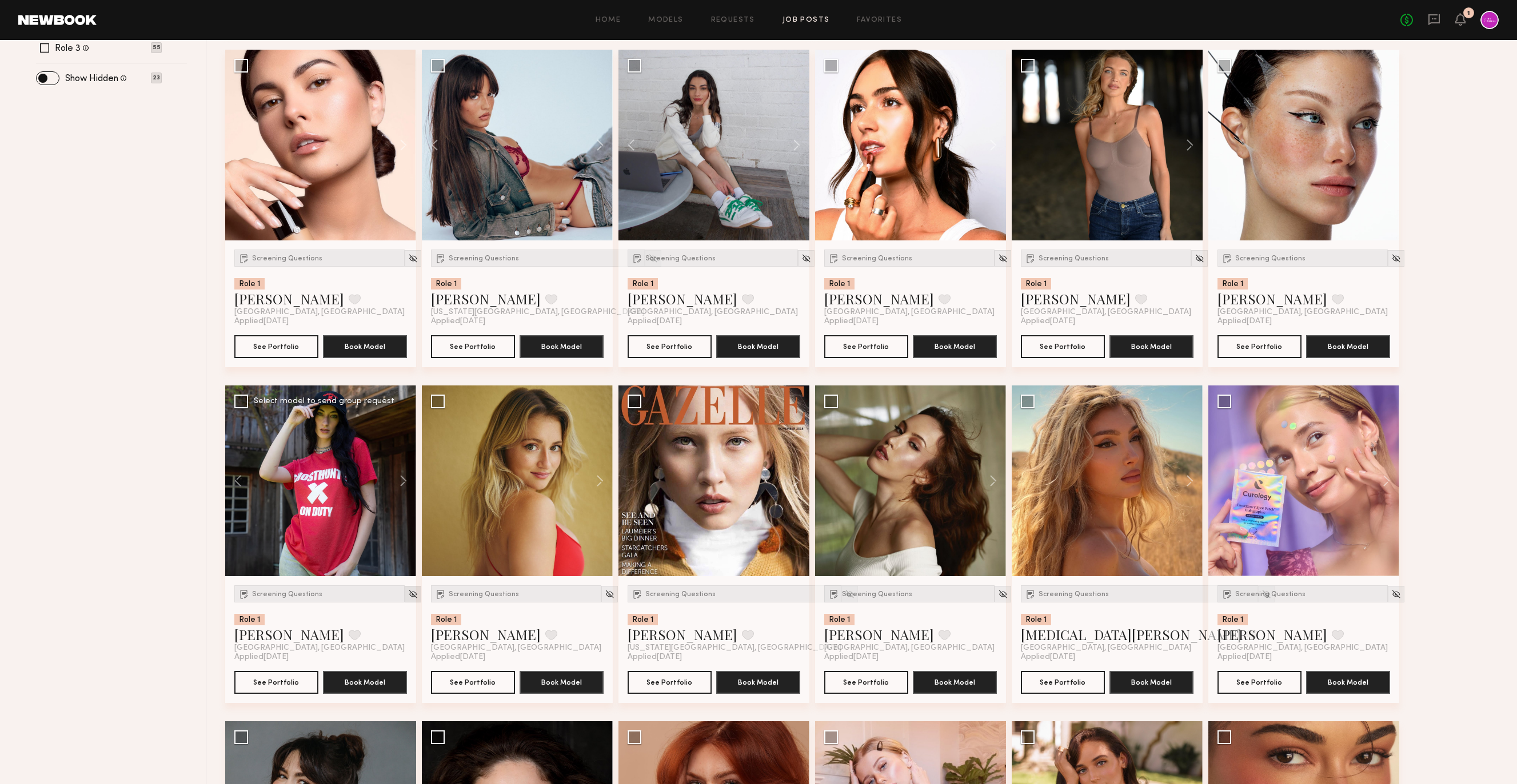
click at [408, 595] on img at bounding box center [413, 594] width 9 height 9
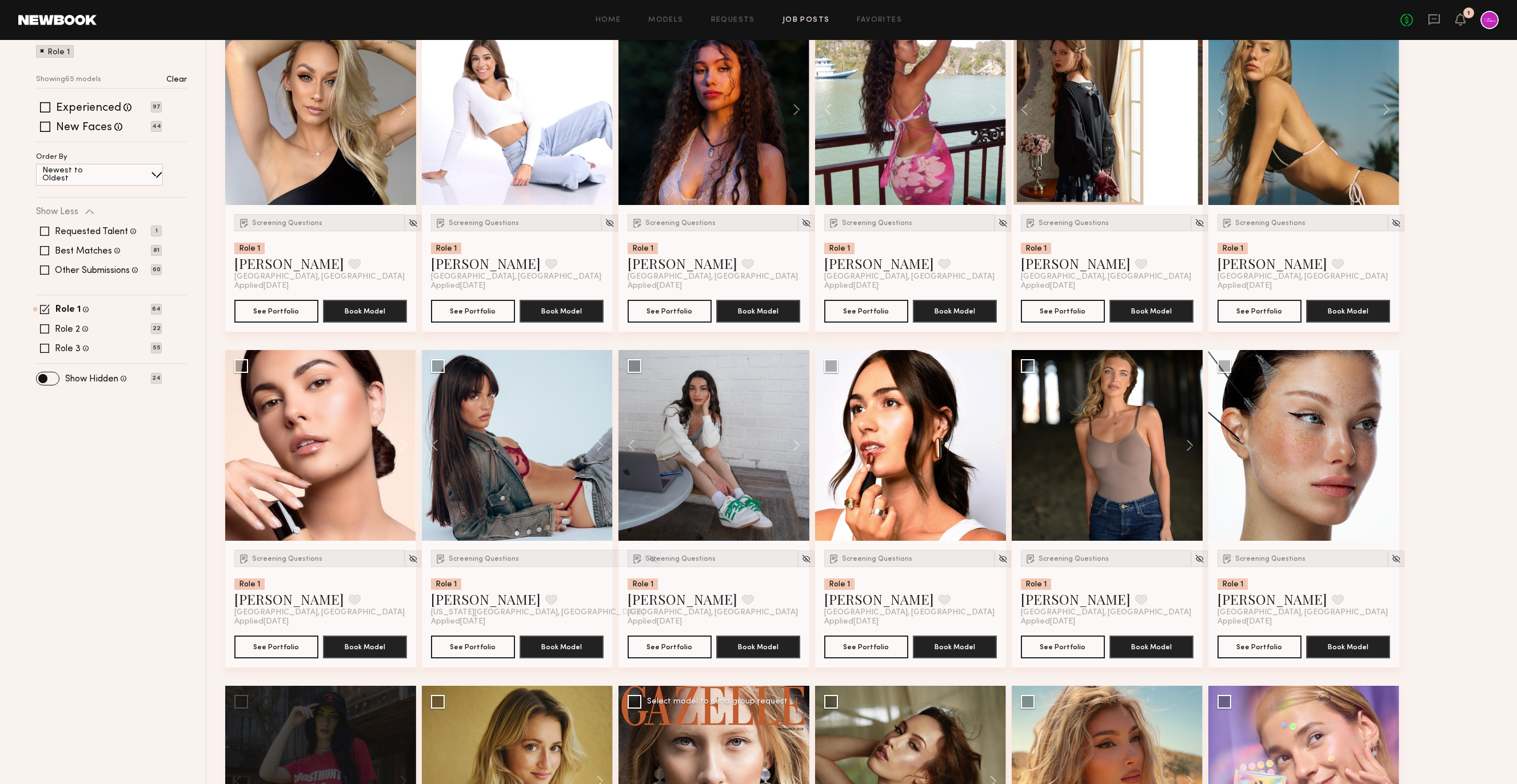
scroll to position [162, 0]
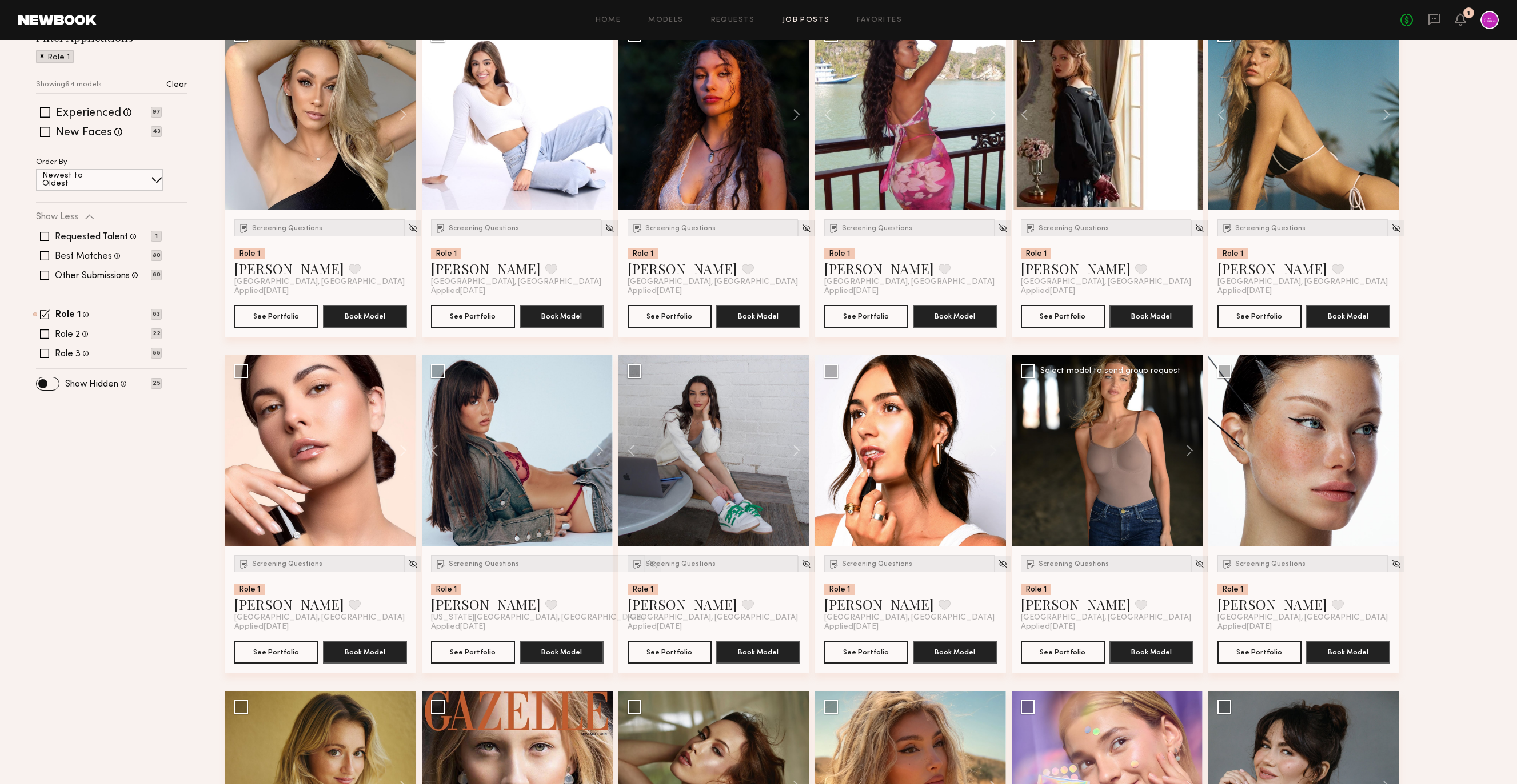
click at [1148, 411] on div at bounding box center [1107, 451] width 191 height 191
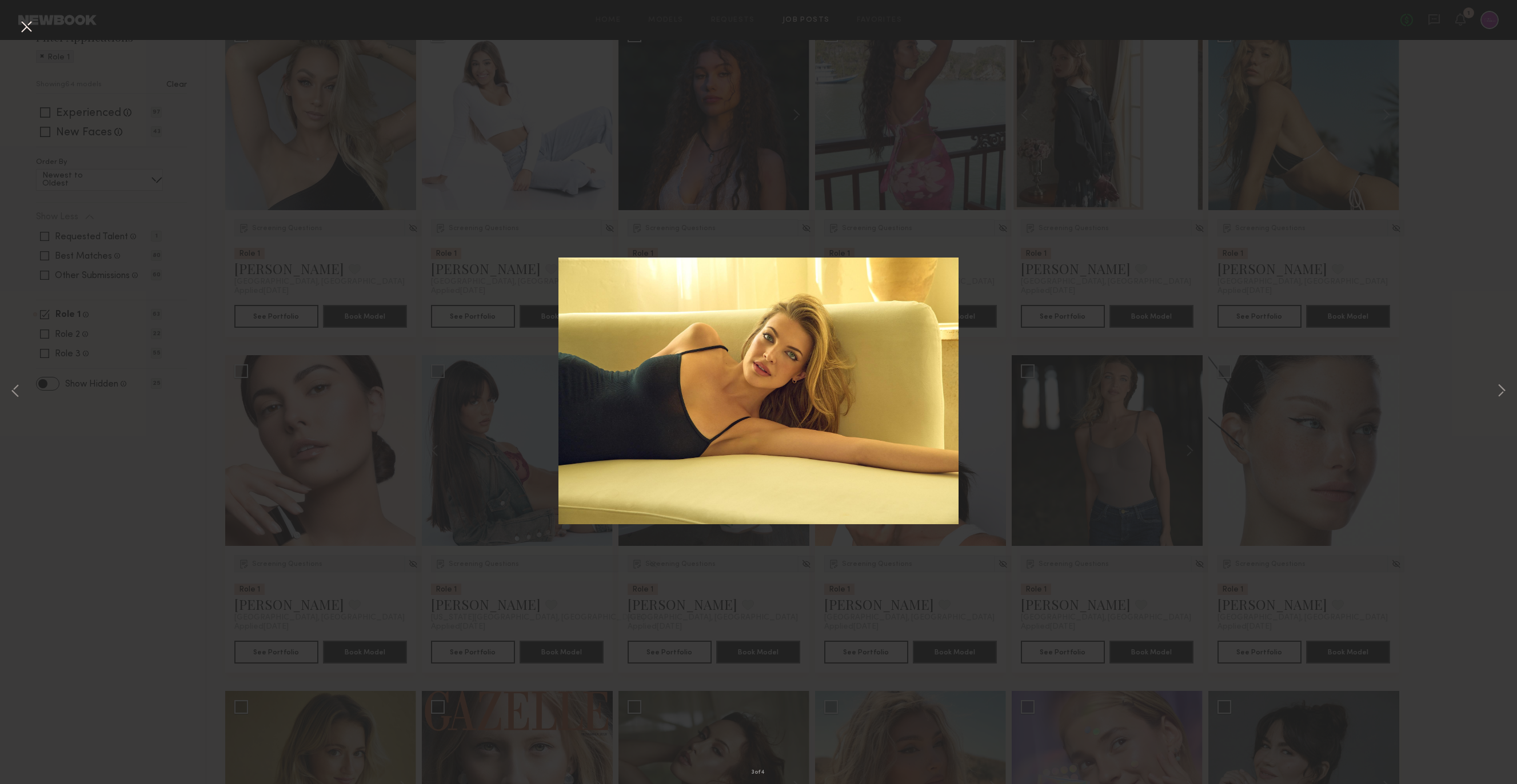
click at [1454, 351] on div "3 of 4" at bounding box center [758, 392] width 1517 height 784
click at [23, 23] on button at bounding box center [26, 27] width 18 height 20
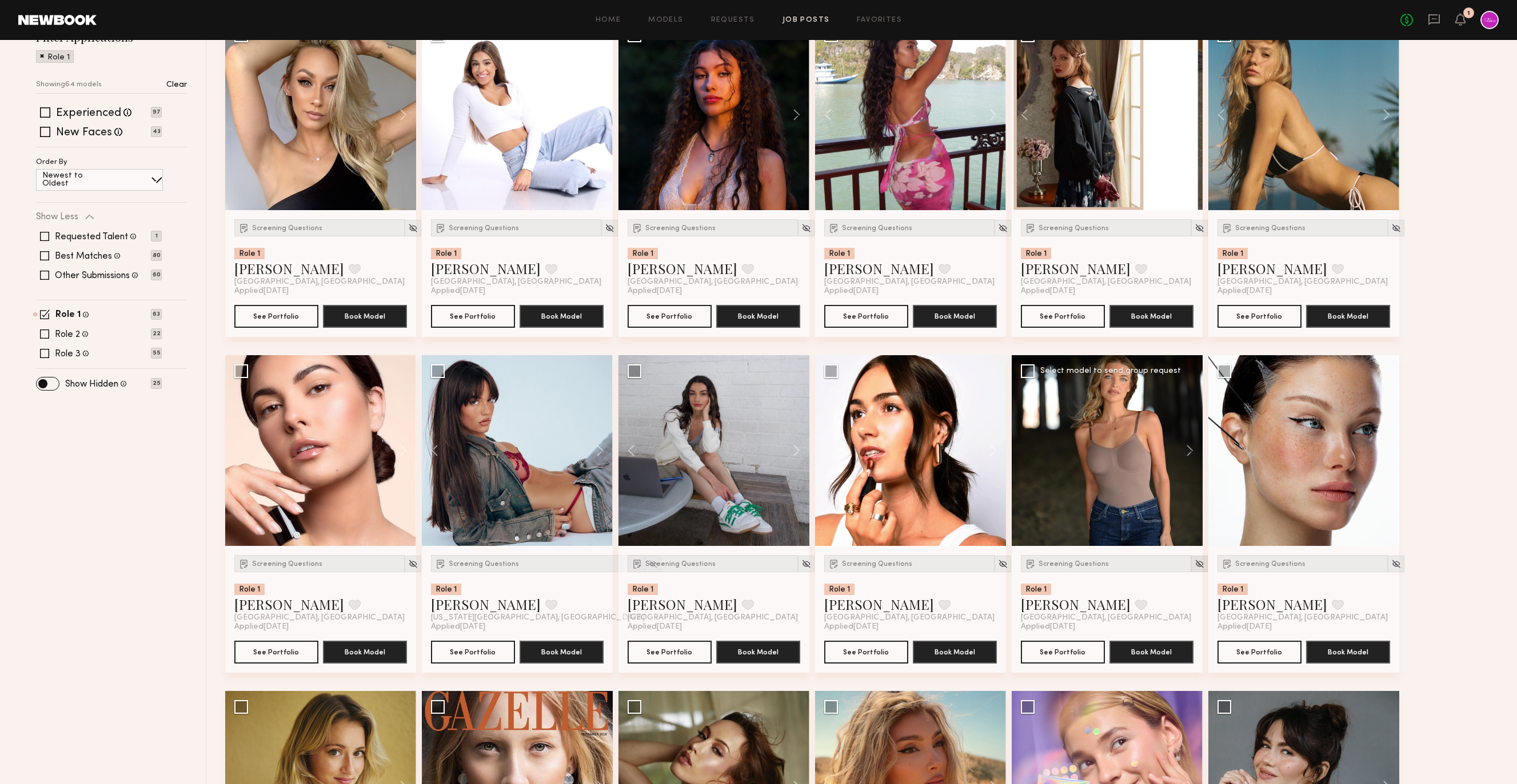
click at [1195, 561] on img at bounding box center [1199, 564] width 9 height 9
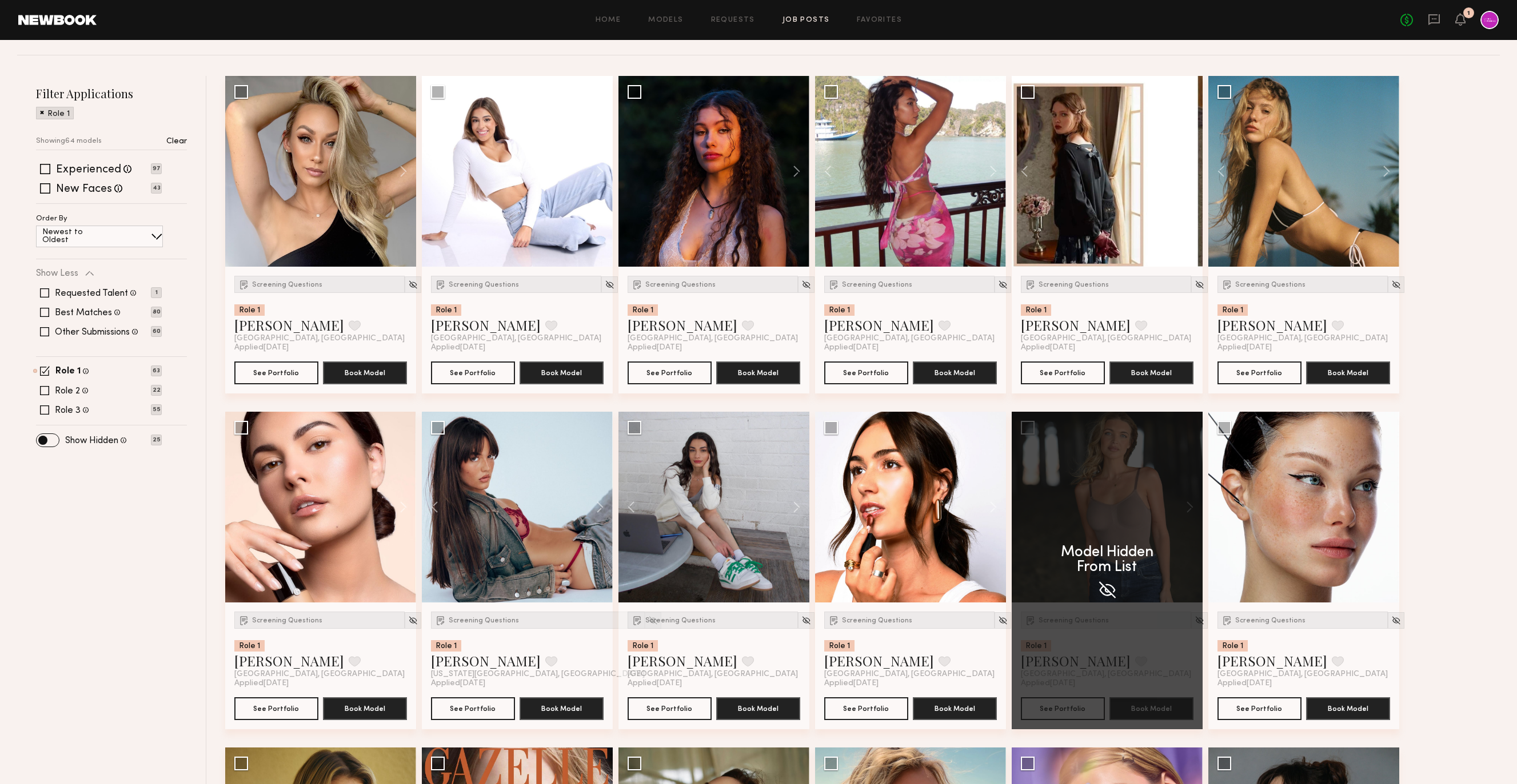
scroll to position [0, 0]
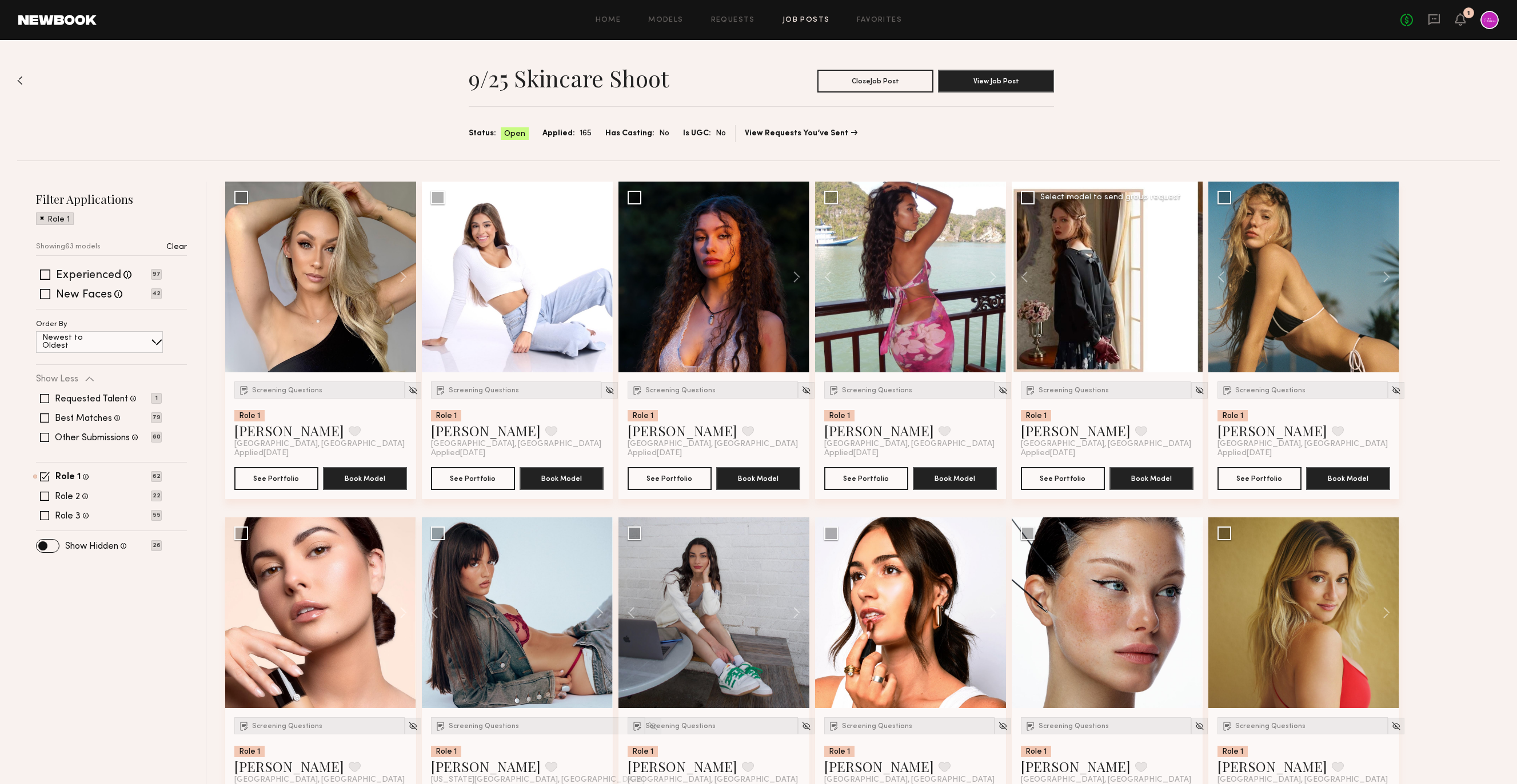
click at [1110, 289] on div at bounding box center [1107, 277] width 191 height 191
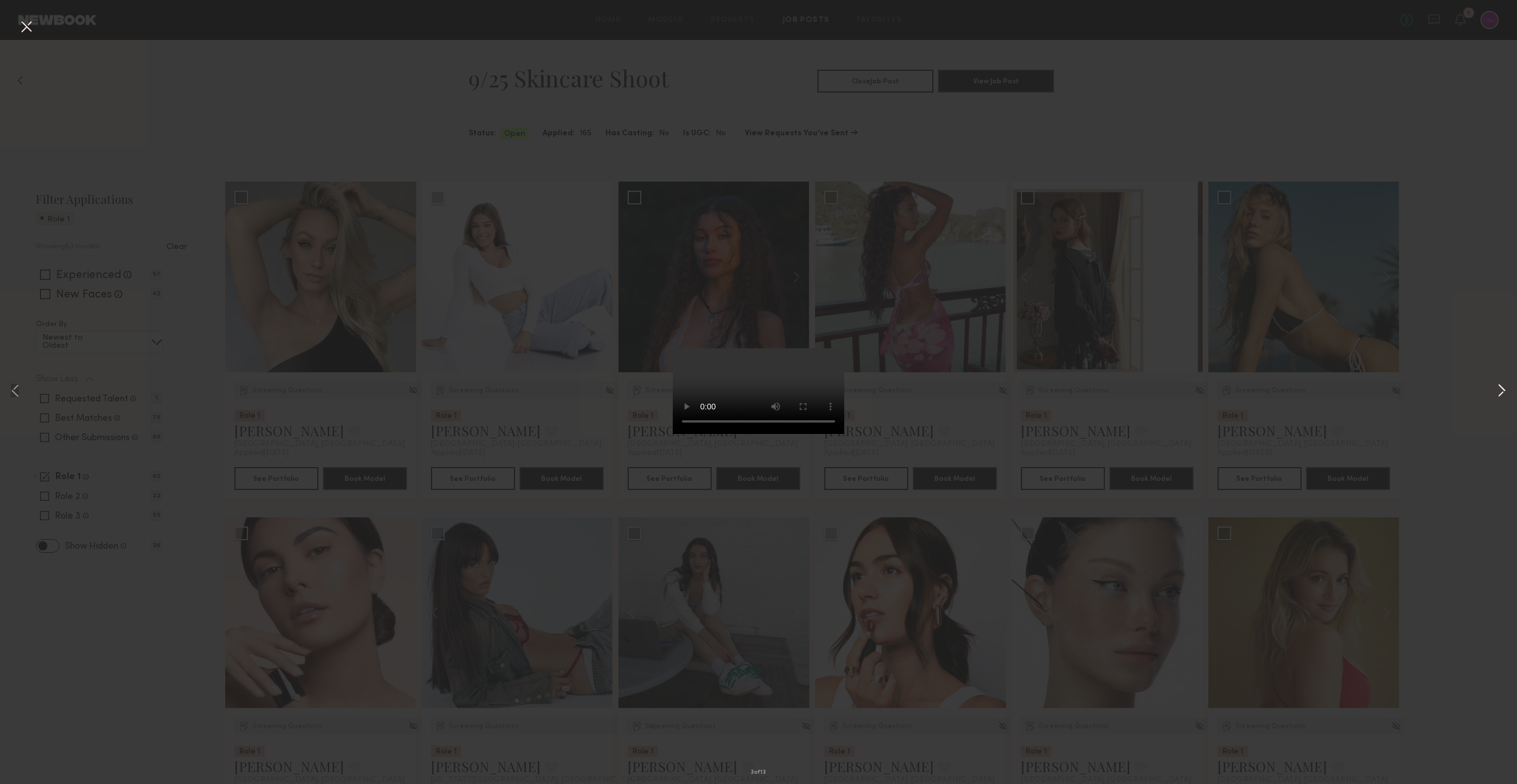
click at [1505, 390] on button at bounding box center [1501, 392] width 14 height 628
click at [27, 24] on button at bounding box center [26, 27] width 18 height 20
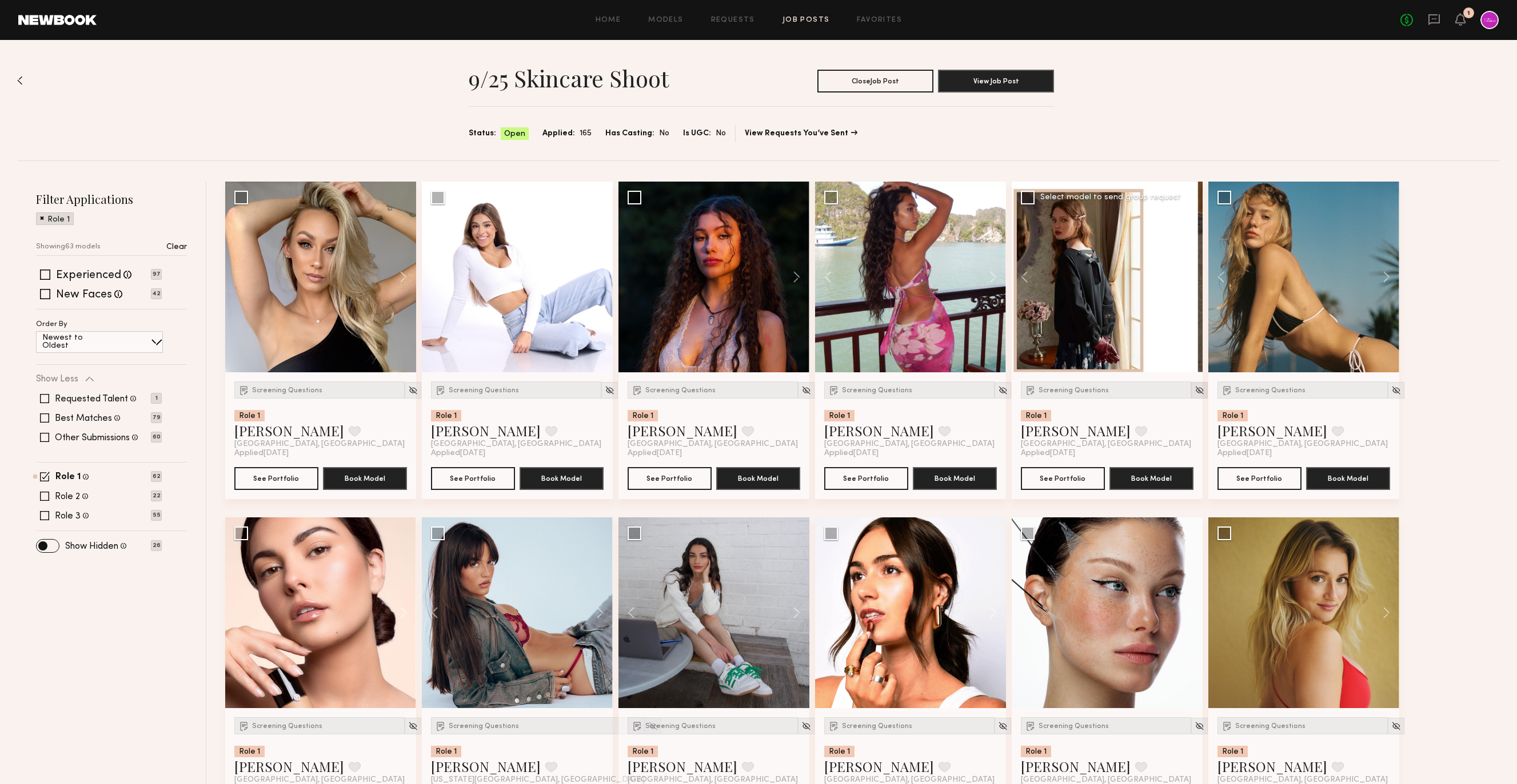
click at [1195, 388] on img at bounding box center [1199, 390] width 9 height 9
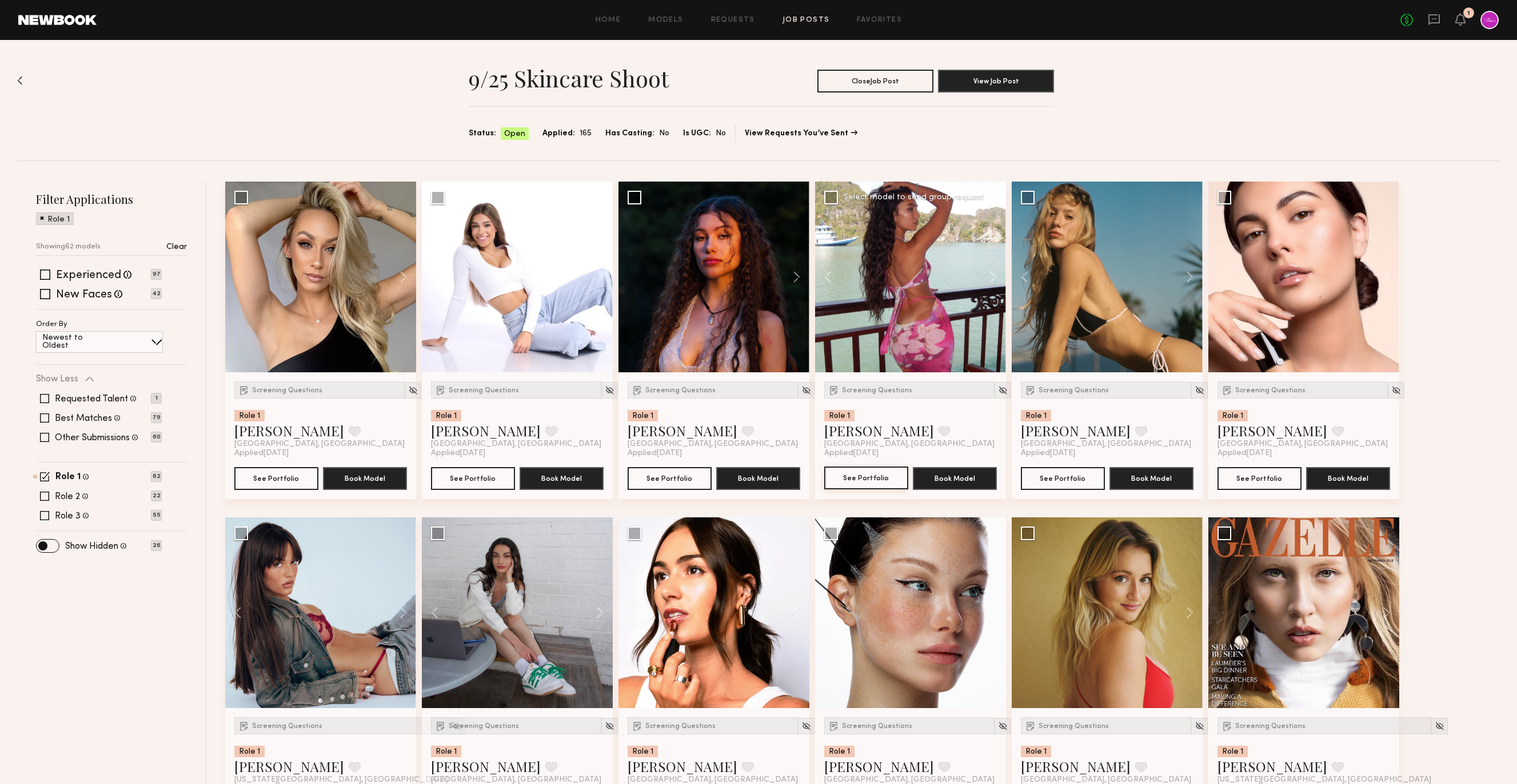
click at [883, 480] on button "See Portfolio" at bounding box center [866, 477] width 84 height 23
click at [998, 387] on img at bounding box center [1003, 390] width 9 height 9
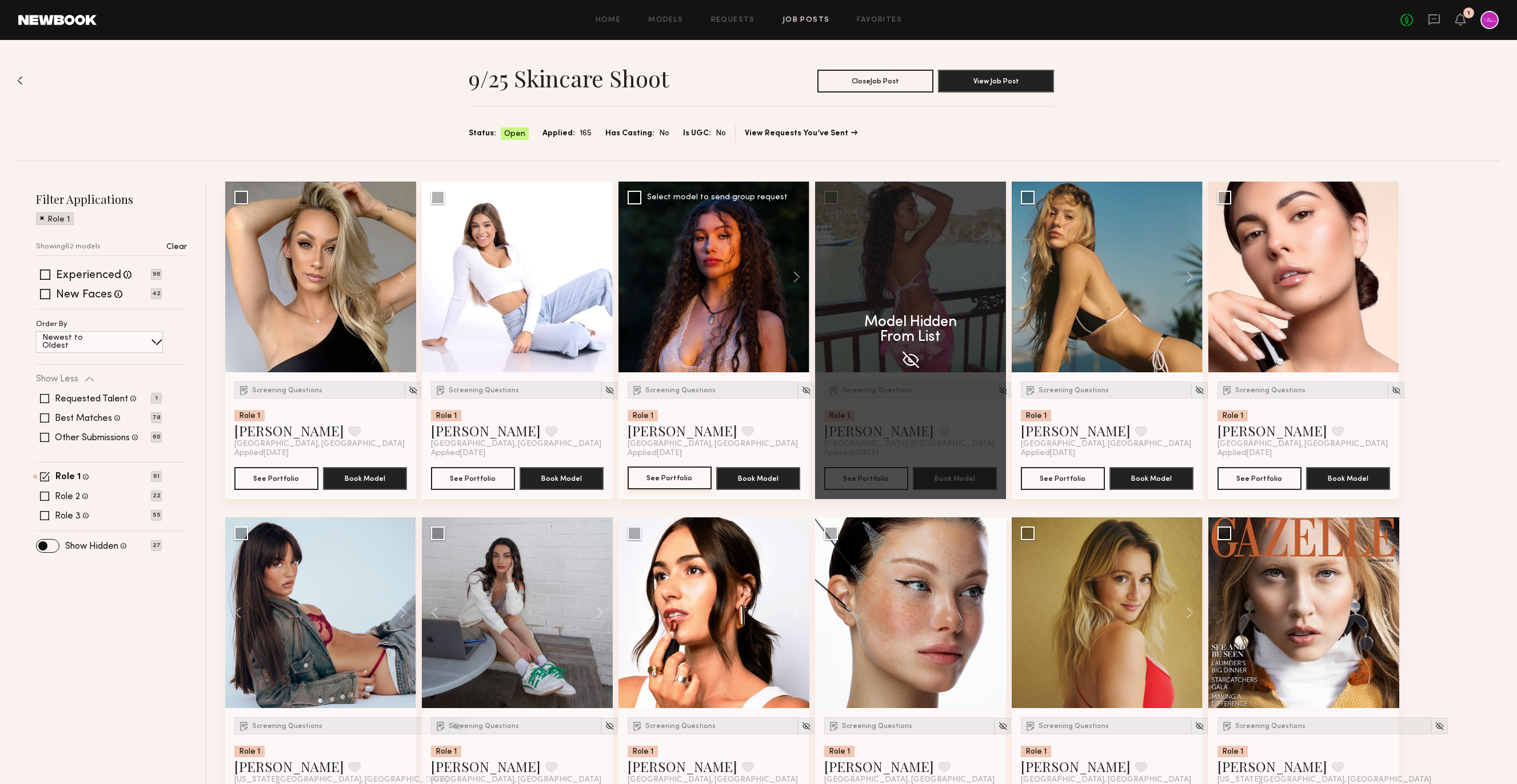
click at [686, 477] on button "See Portfolio" at bounding box center [669, 477] width 84 height 23
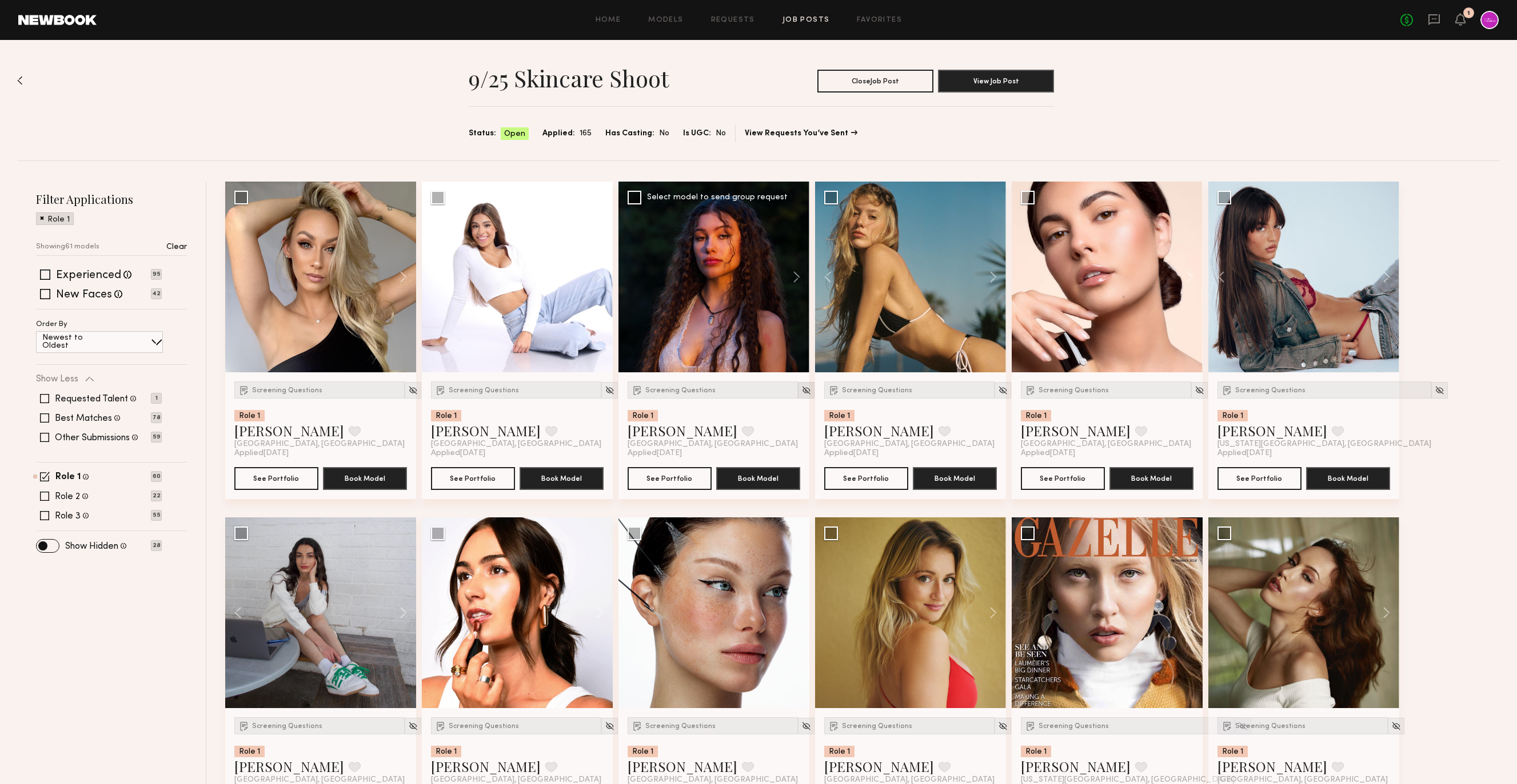
click at [802, 389] on img at bounding box center [806, 390] width 9 height 9
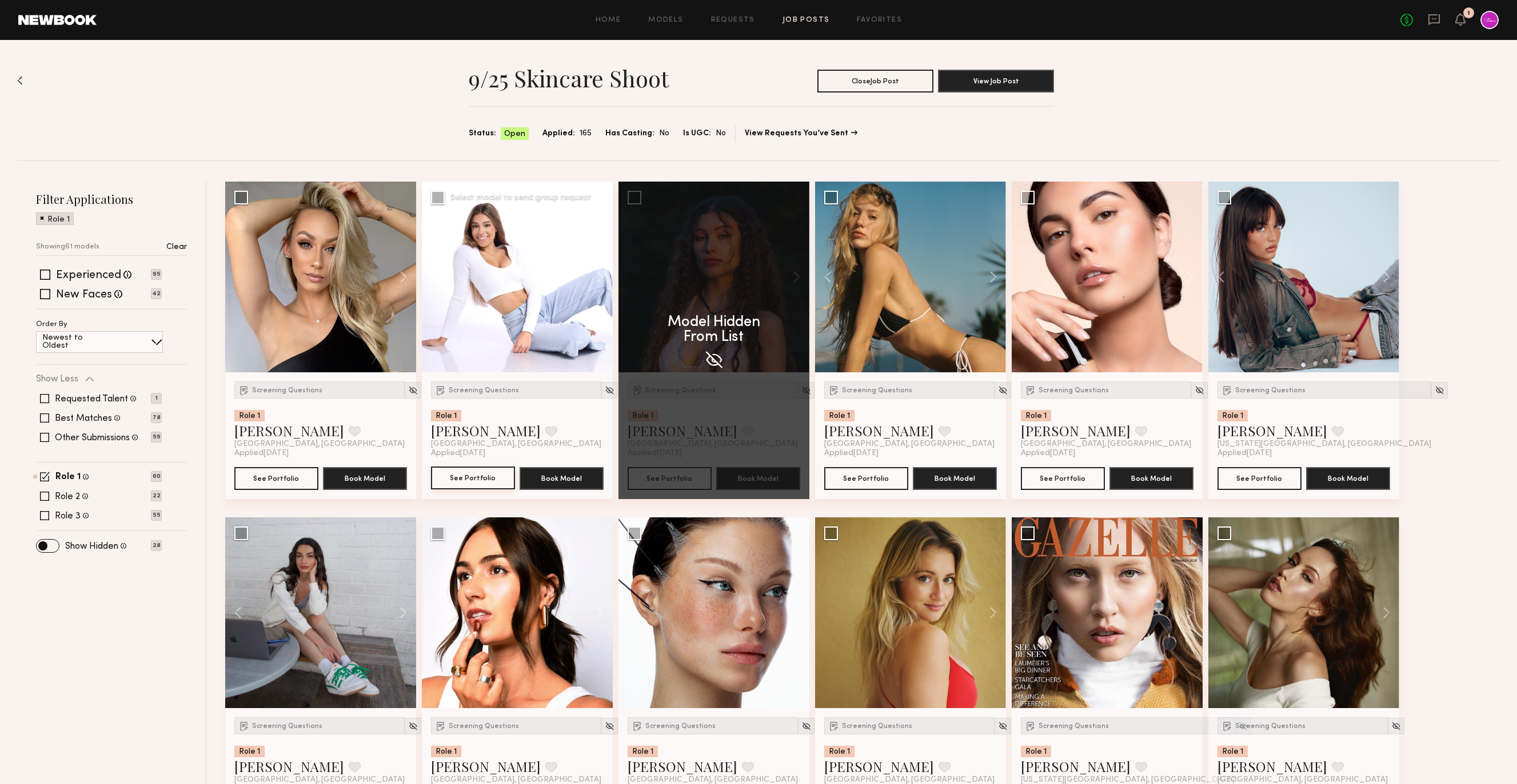
click at [480, 483] on button "See Portfolio" at bounding box center [472, 477] width 84 height 23
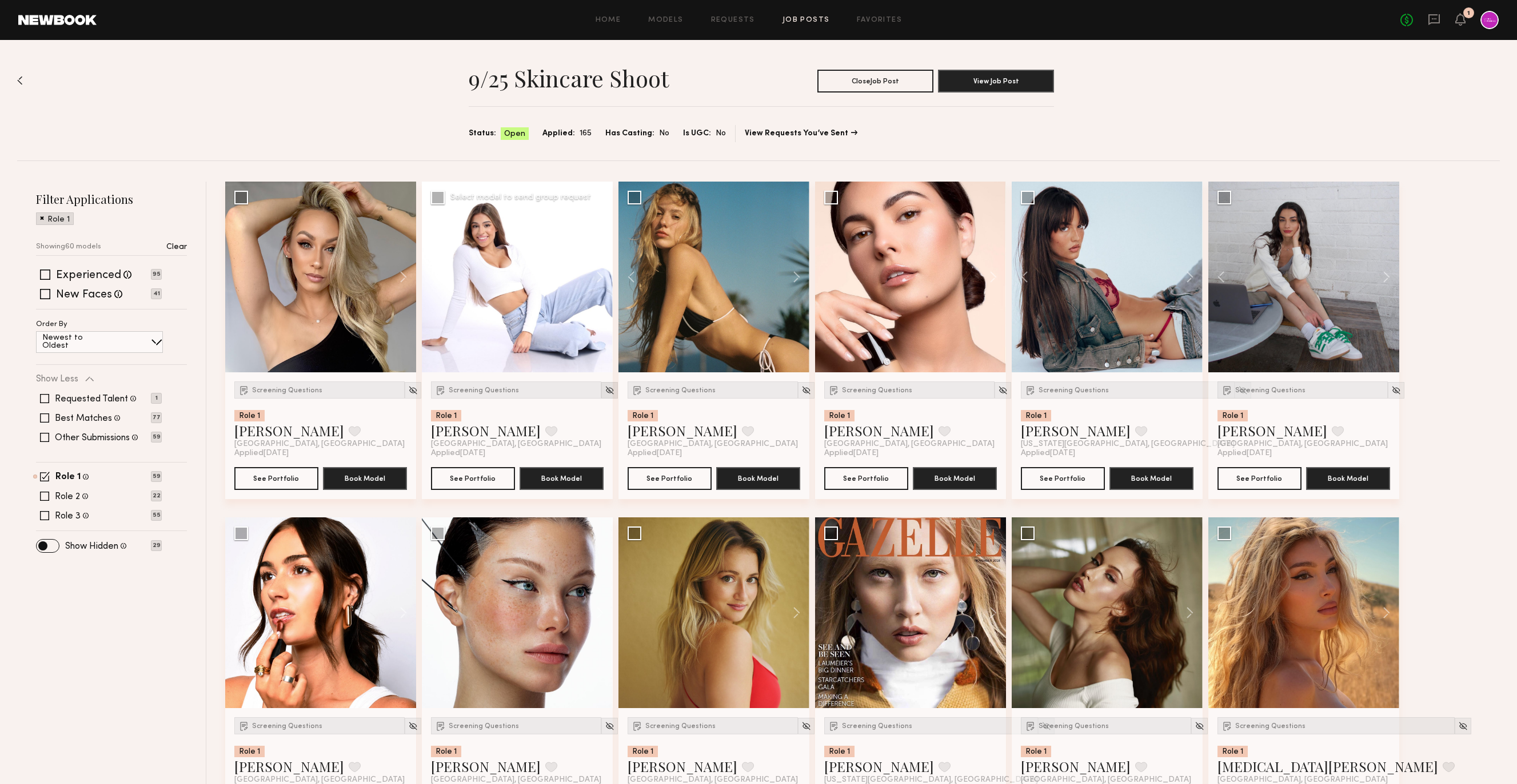
click at [604, 390] on img at bounding box center [609, 390] width 9 height 9
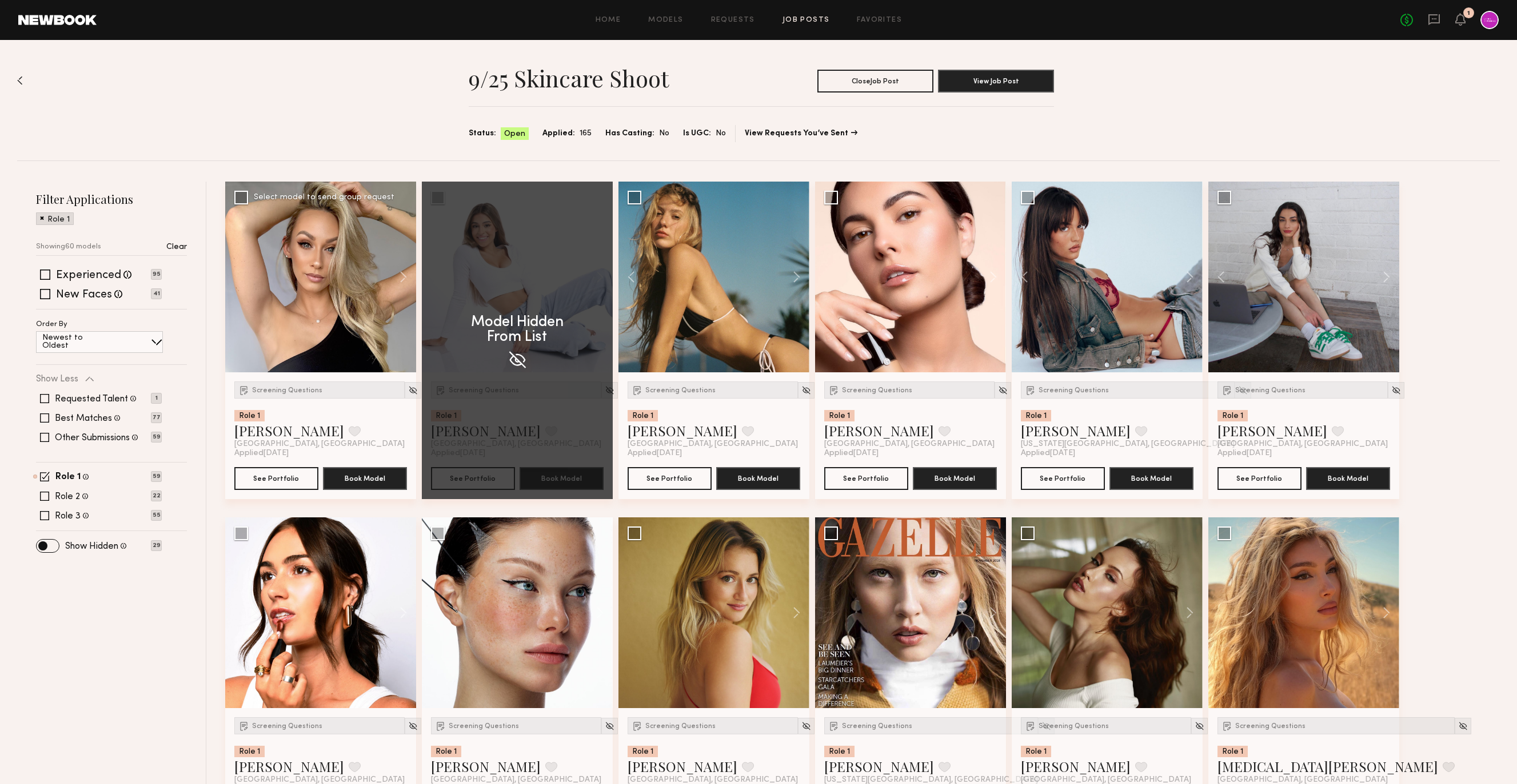
click at [272, 494] on div "Screening Questions Role 1 Tara B. Favorite Las Vegas, NV Applied 09/18/2025 Se…" at bounding box center [321, 436] width 191 height 127
click at [273, 475] on button "See Portfolio" at bounding box center [276, 477] width 84 height 23
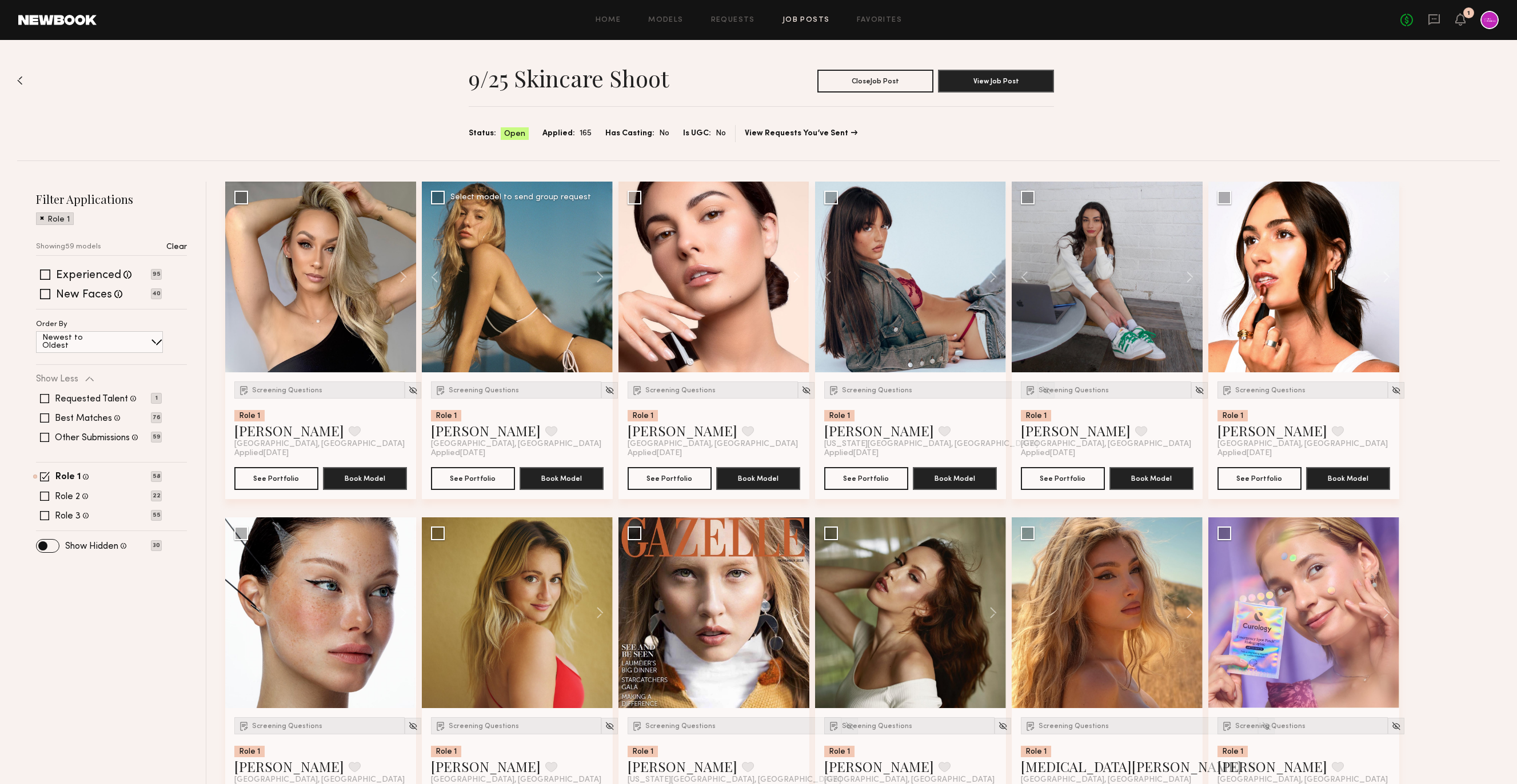
click at [513, 281] on div at bounding box center [517, 277] width 191 height 191
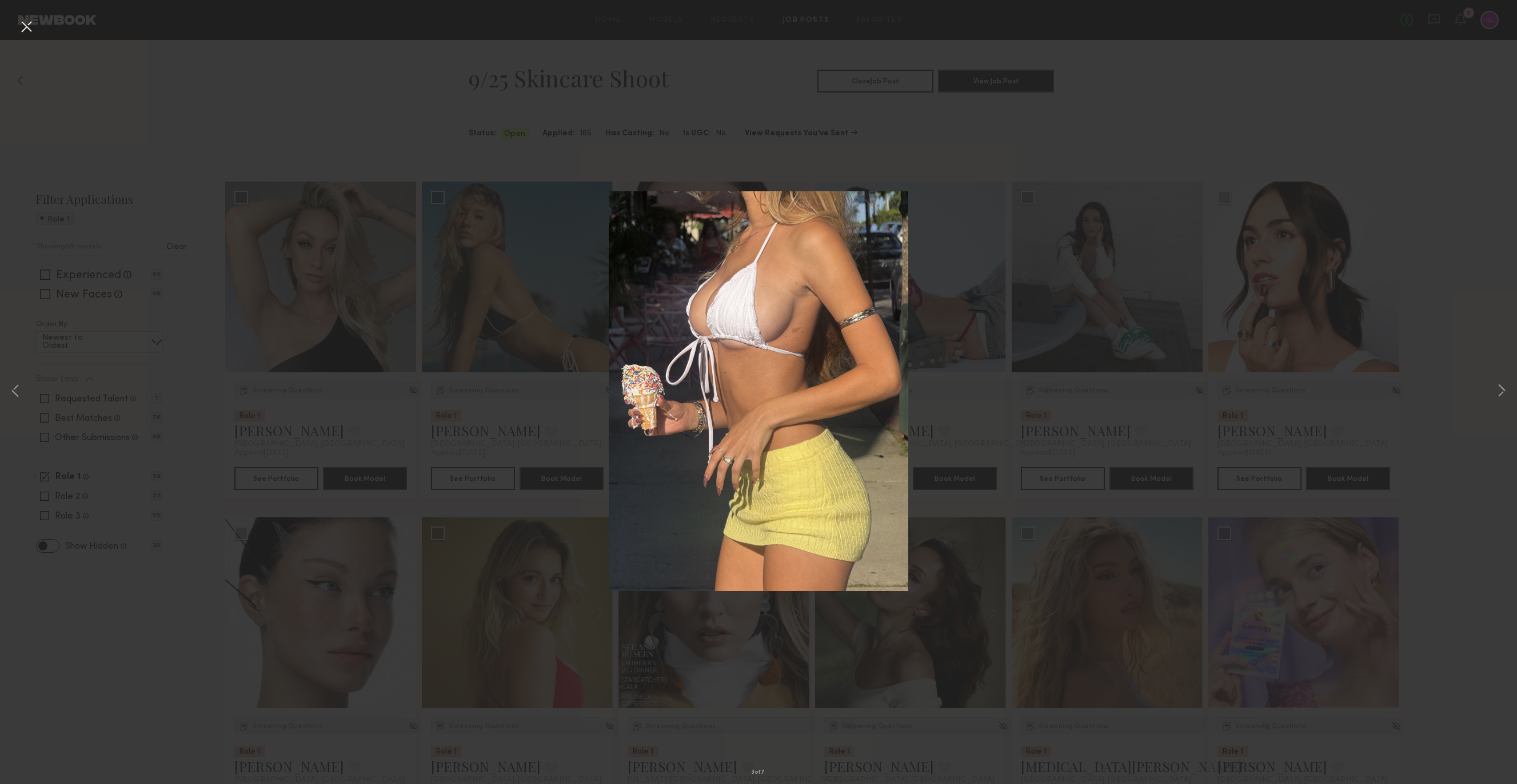
click at [29, 21] on button at bounding box center [26, 27] width 18 height 20
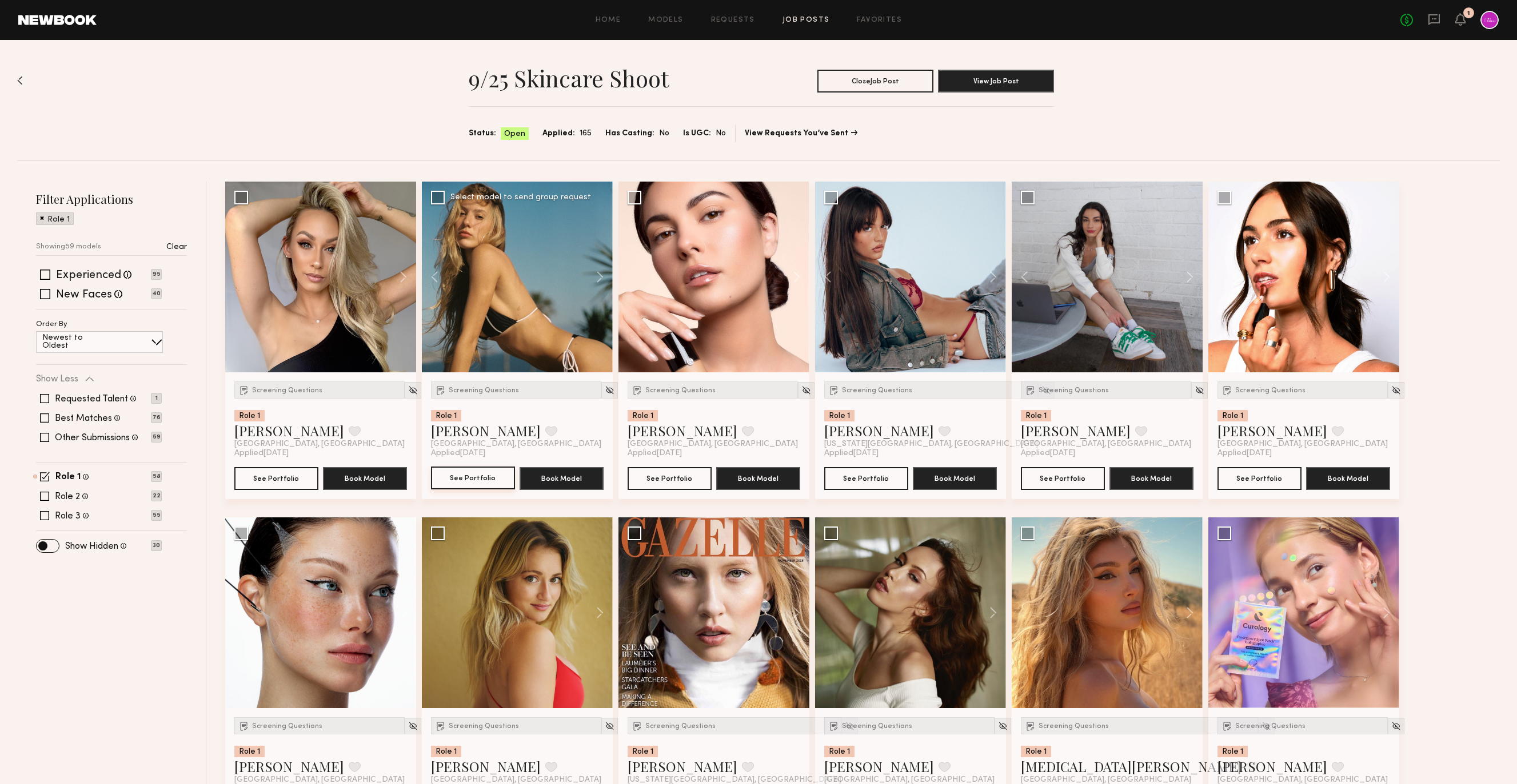
click at [481, 471] on button "See Portfolio" at bounding box center [472, 477] width 84 height 23
click at [656, 479] on button "See Portfolio" at bounding box center [669, 477] width 84 height 23
click at [866, 478] on button "See Portfolio" at bounding box center [866, 477] width 84 height 23
click at [1041, 390] on img at bounding box center [1046, 390] width 9 height 9
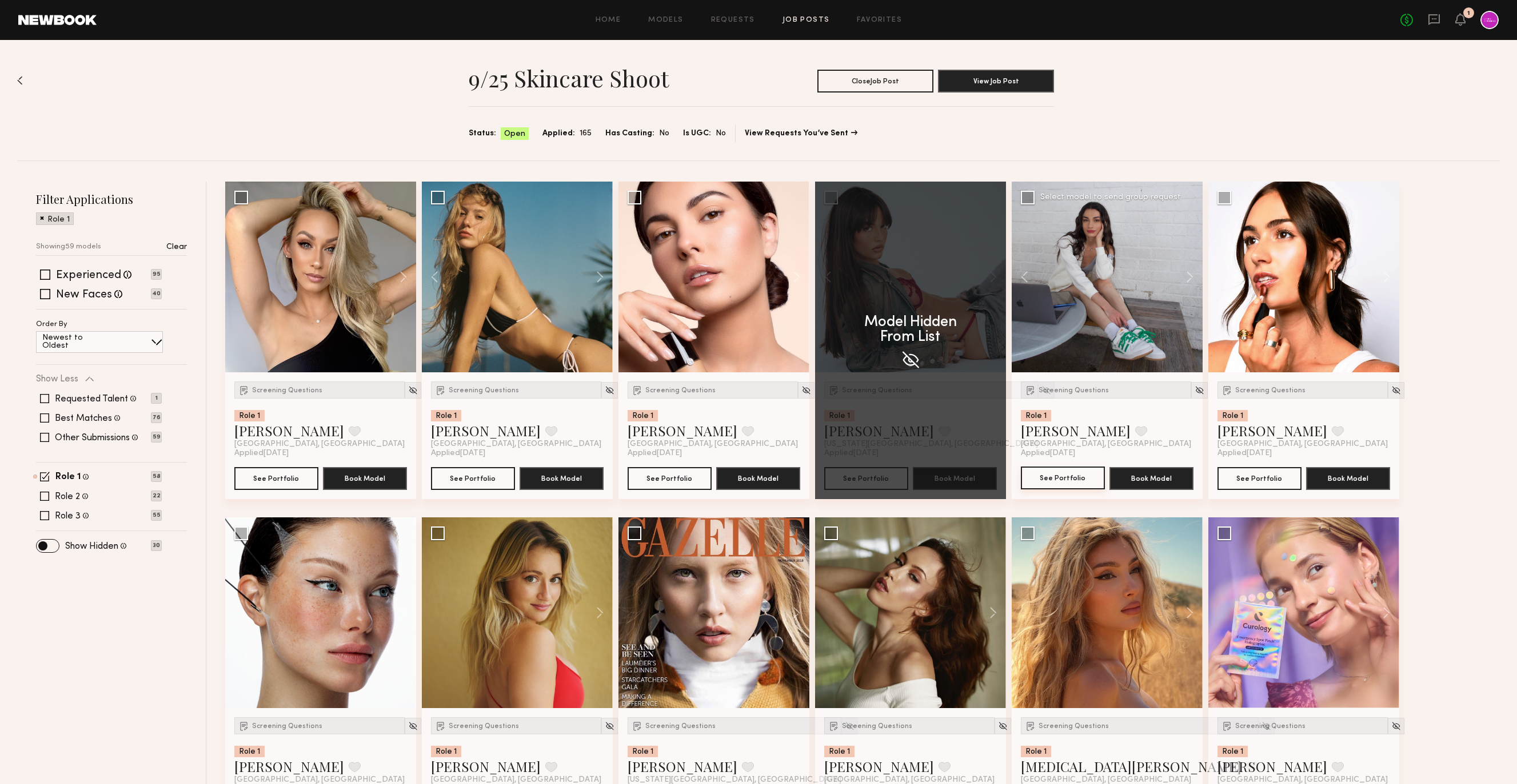
click at [1070, 480] on button "See Portfolio" at bounding box center [1062, 477] width 84 height 23
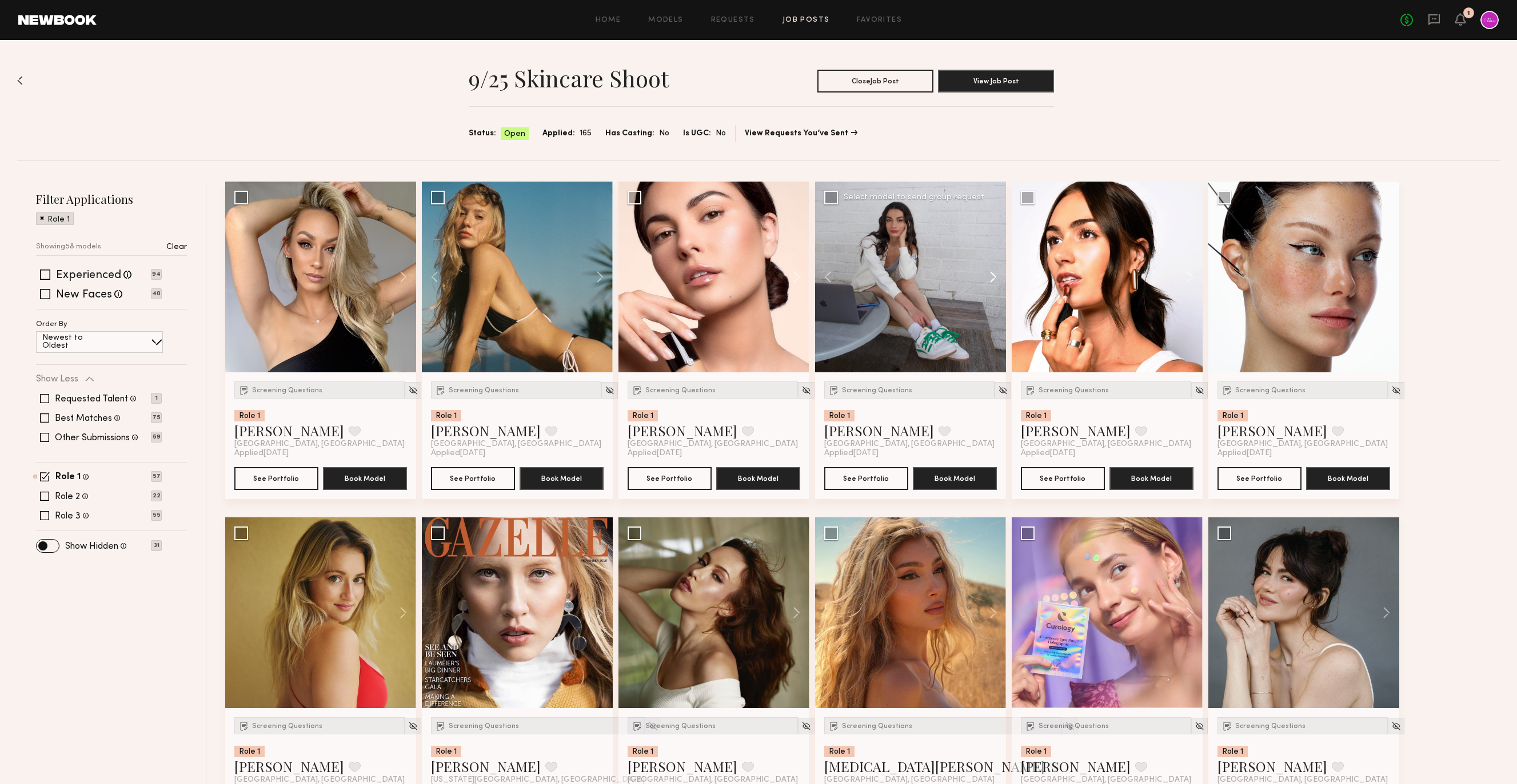
click at [992, 272] on button at bounding box center [987, 277] width 37 height 191
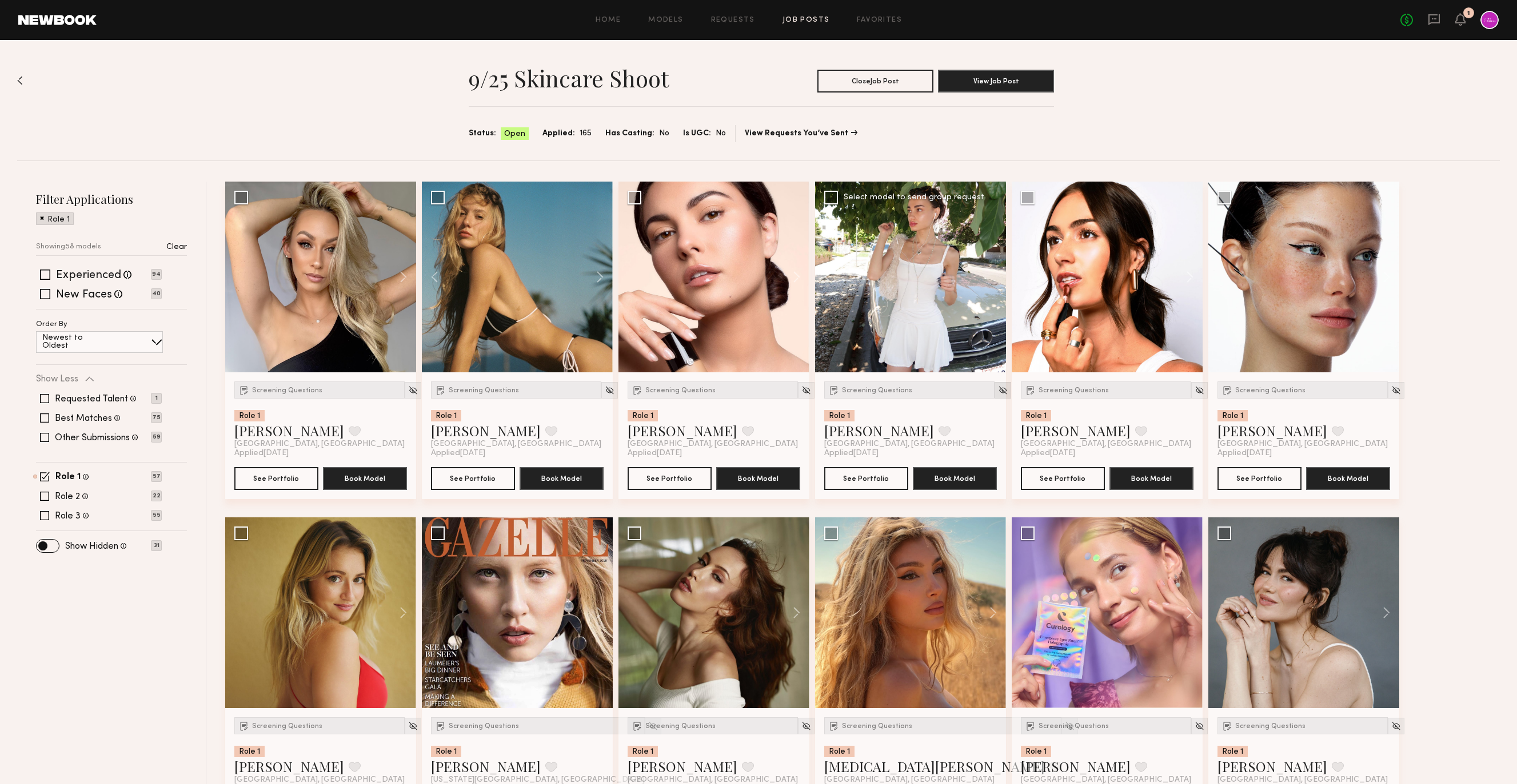
click at [998, 388] on img at bounding box center [1003, 390] width 9 height 9
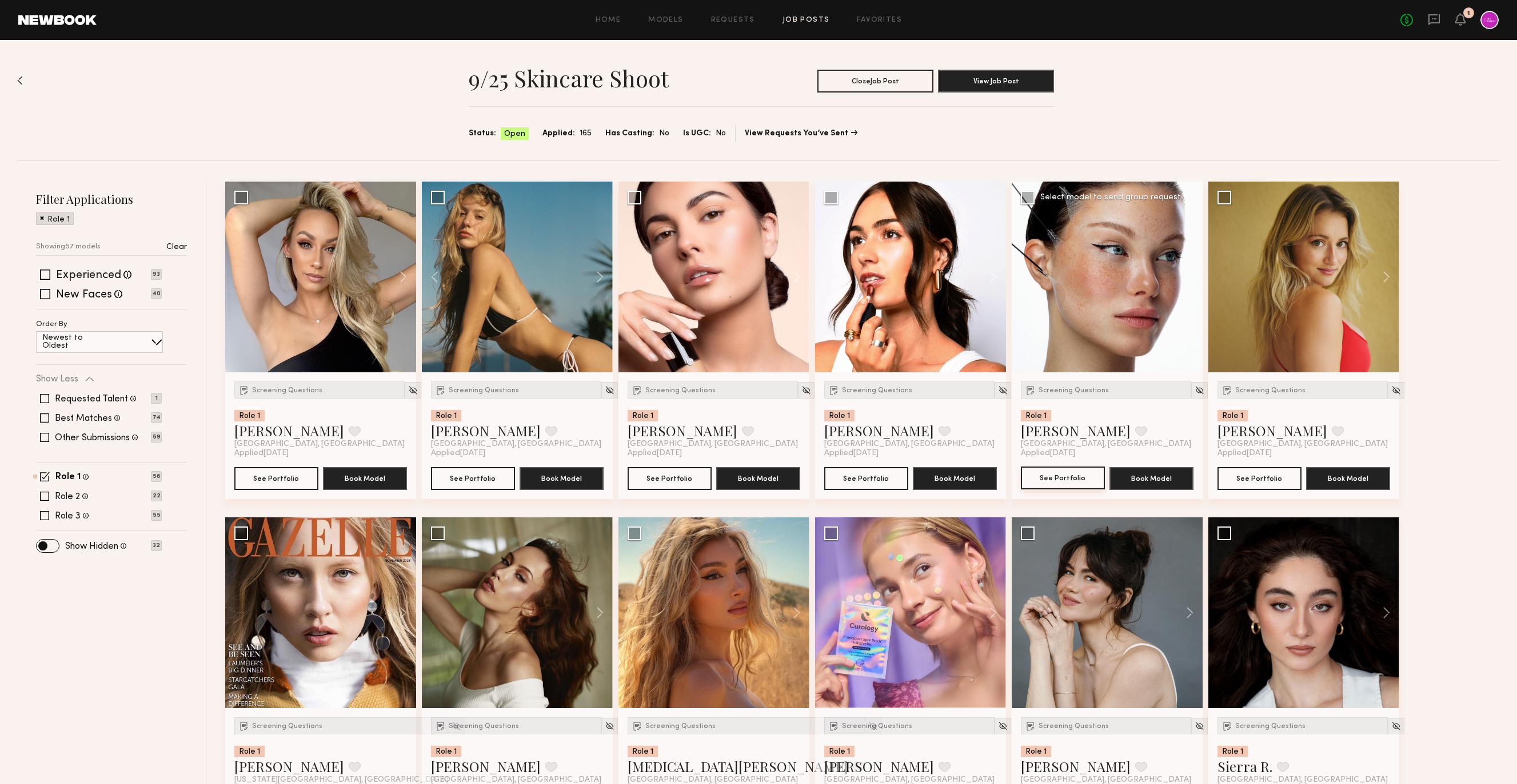
click at [1061, 480] on button "See Portfolio" at bounding box center [1062, 477] width 84 height 23
click at [1191, 396] on div at bounding box center [1198, 390] width 16 height 16
click at [1195, 391] on img at bounding box center [1199, 390] width 9 height 9
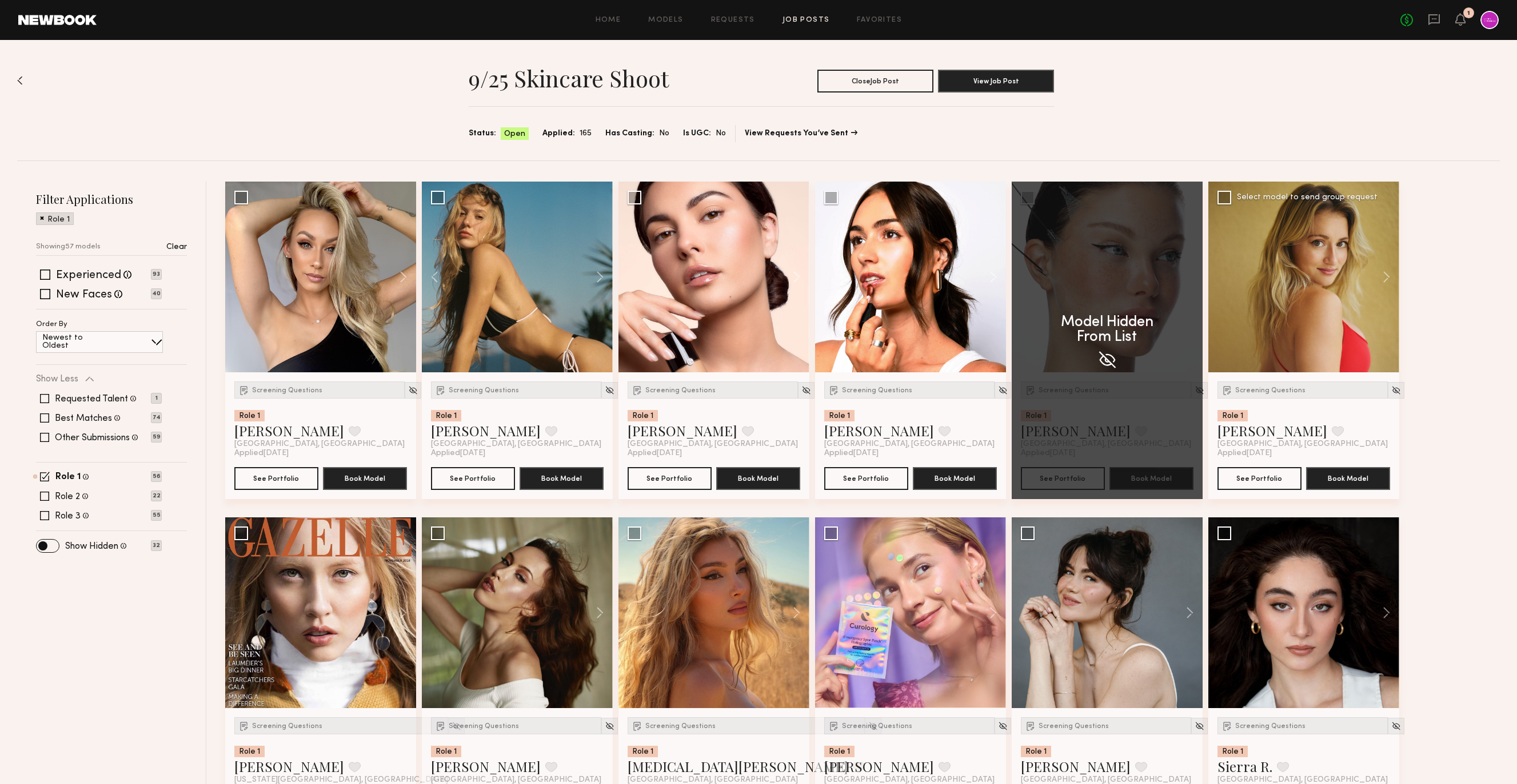
click at [1349, 326] on div at bounding box center [1303, 277] width 191 height 191
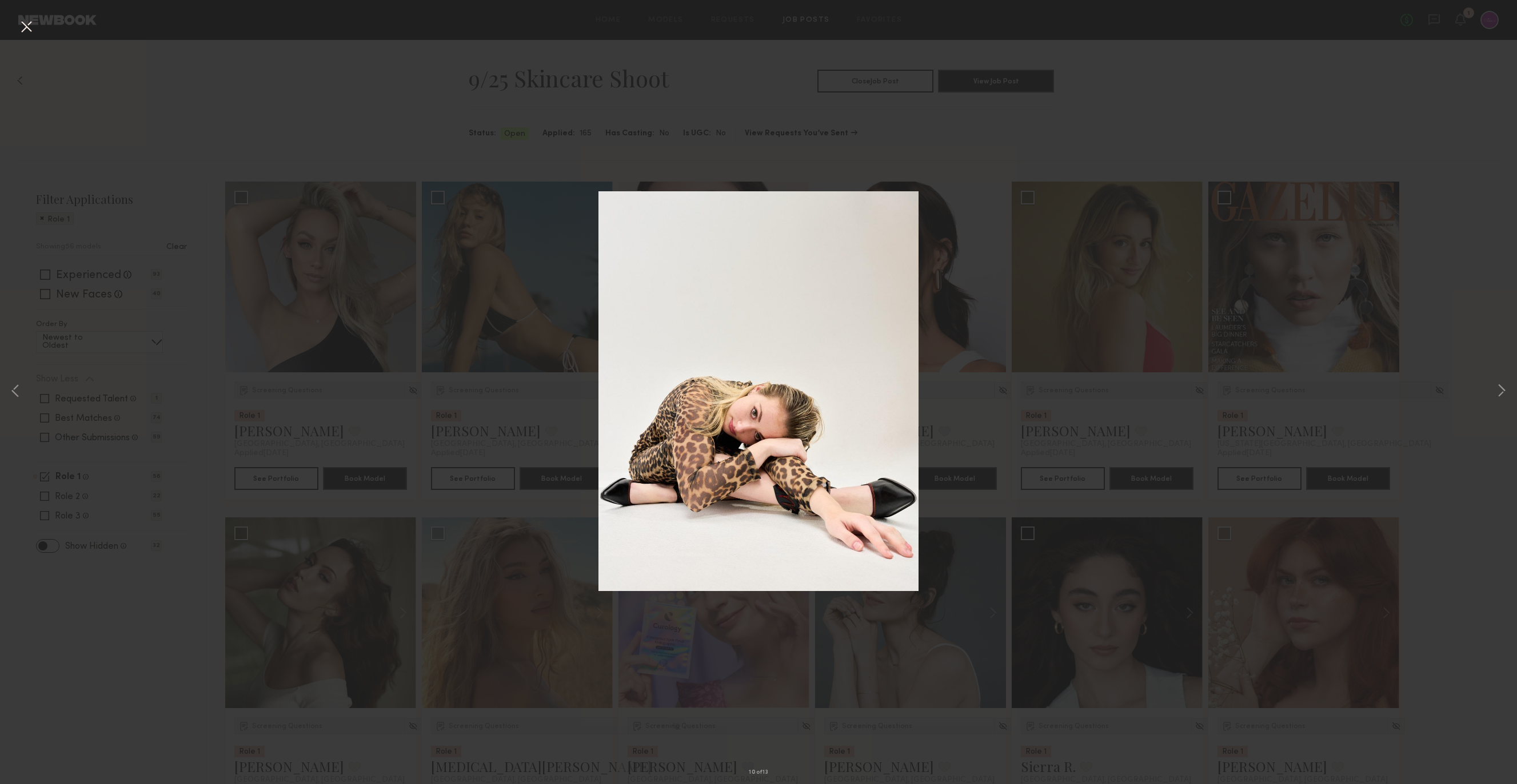
click at [1475, 281] on div "10 of 13" at bounding box center [758, 392] width 1517 height 784
click at [24, 29] on button at bounding box center [26, 27] width 18 height 20
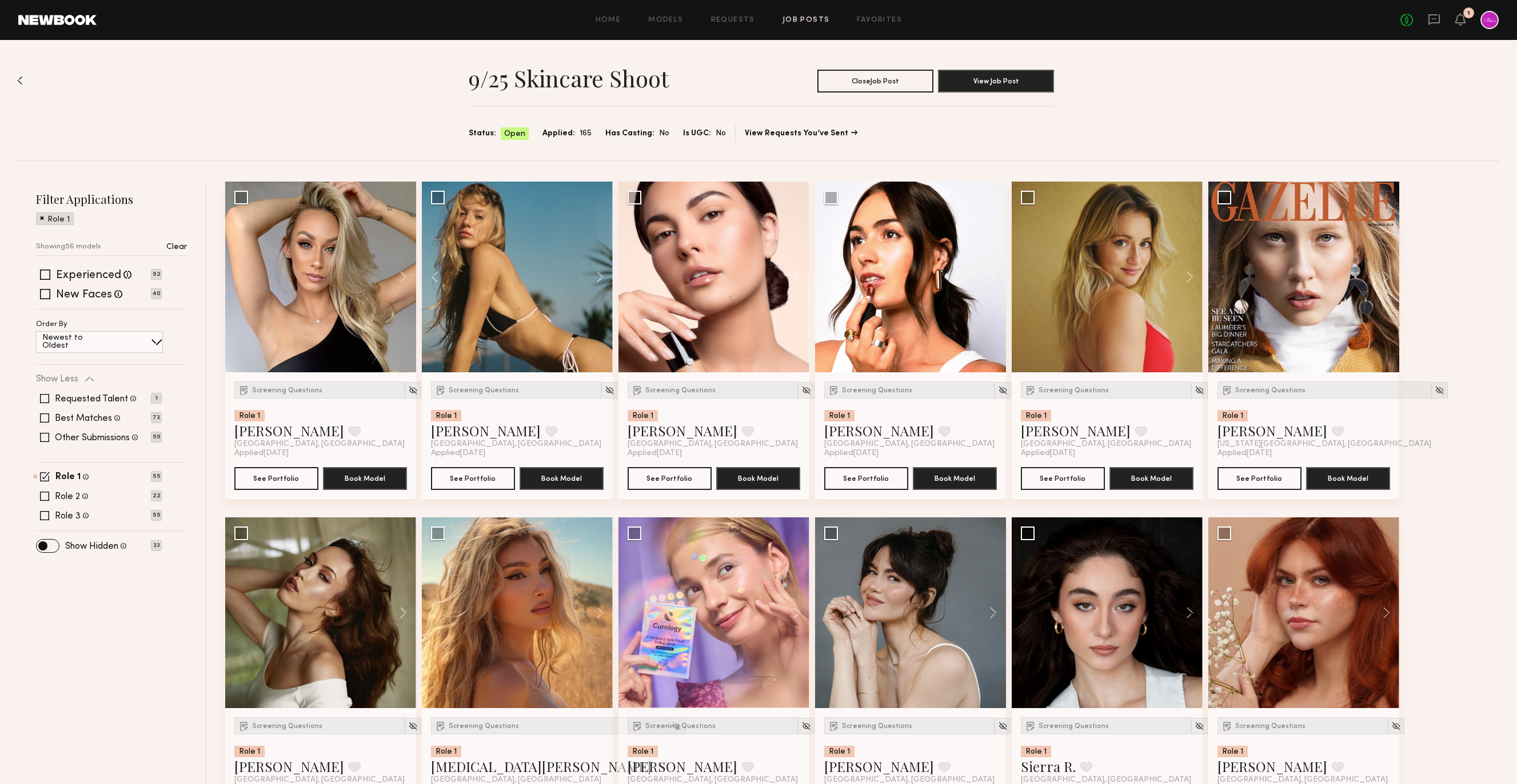
click at [859, 9] on header "Home Models Requests Job Posts Favorites Sign Out No fees up to $5,000 1" at bounding box center [758, 20] width 1517 height 40
click at [863, 20] on link "Favorites" at bounding box center [879, 20] width 45 height 7
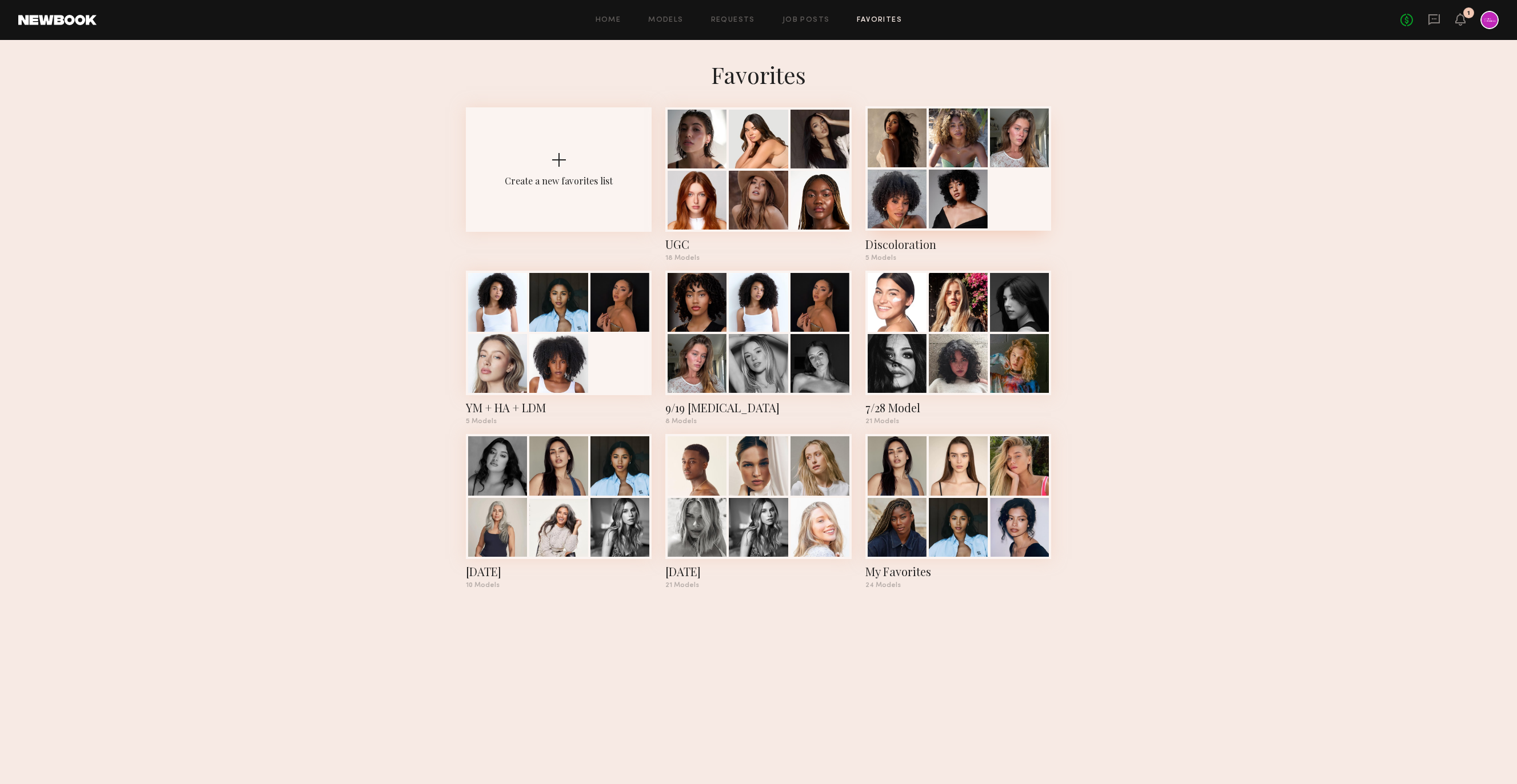
click at [937, 152] on div at bounding box center [957, 138] width 59 height 59
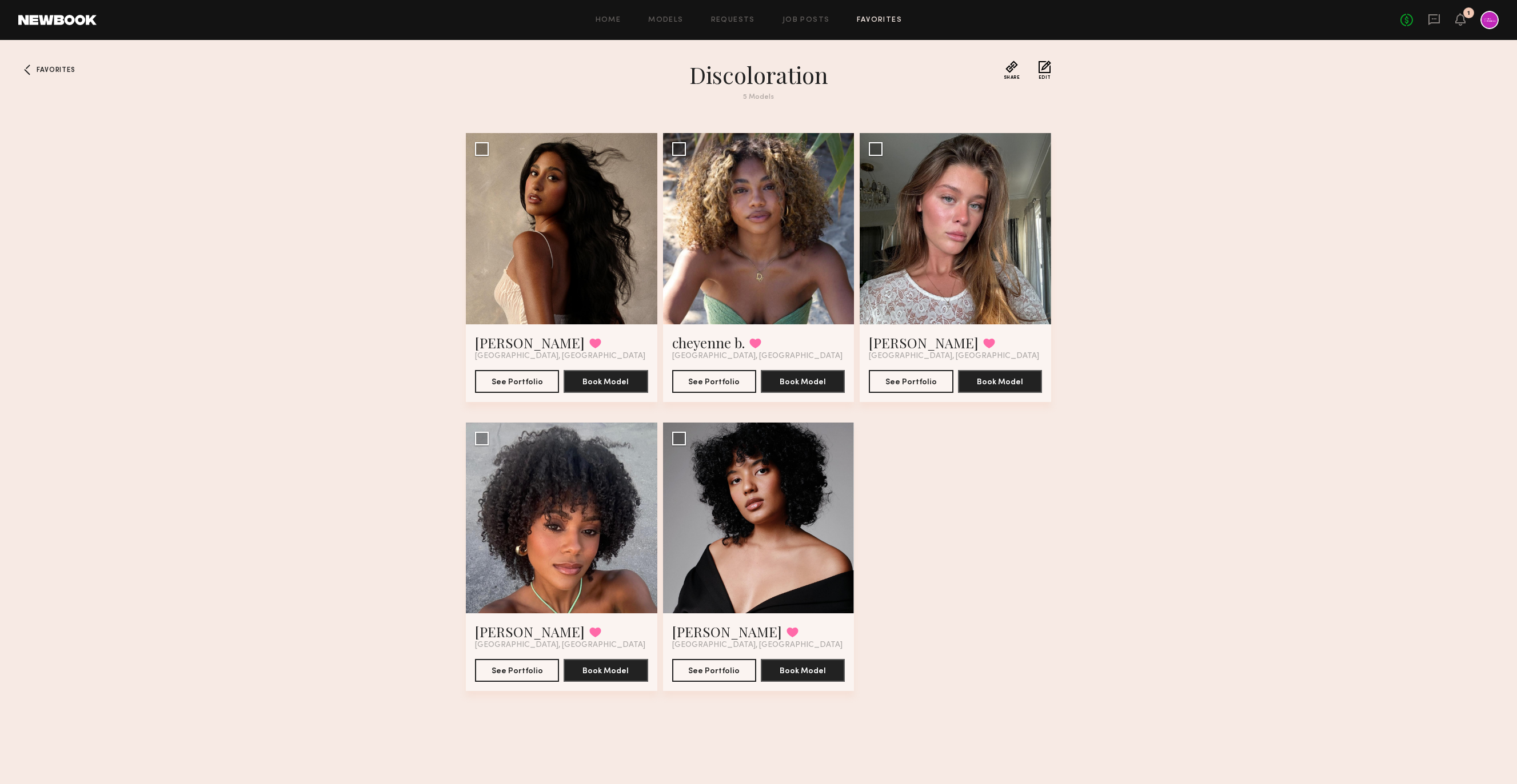
click at [802, 14] on div "Home Models Requests Job Posts Favorites Sign Out No fees up to $5,000 1" at bounding box center [797, 20] width 1402 height 18
click at [802, 20] on link "Job Posts" at bounding box center [805, 20] width 48 height 7
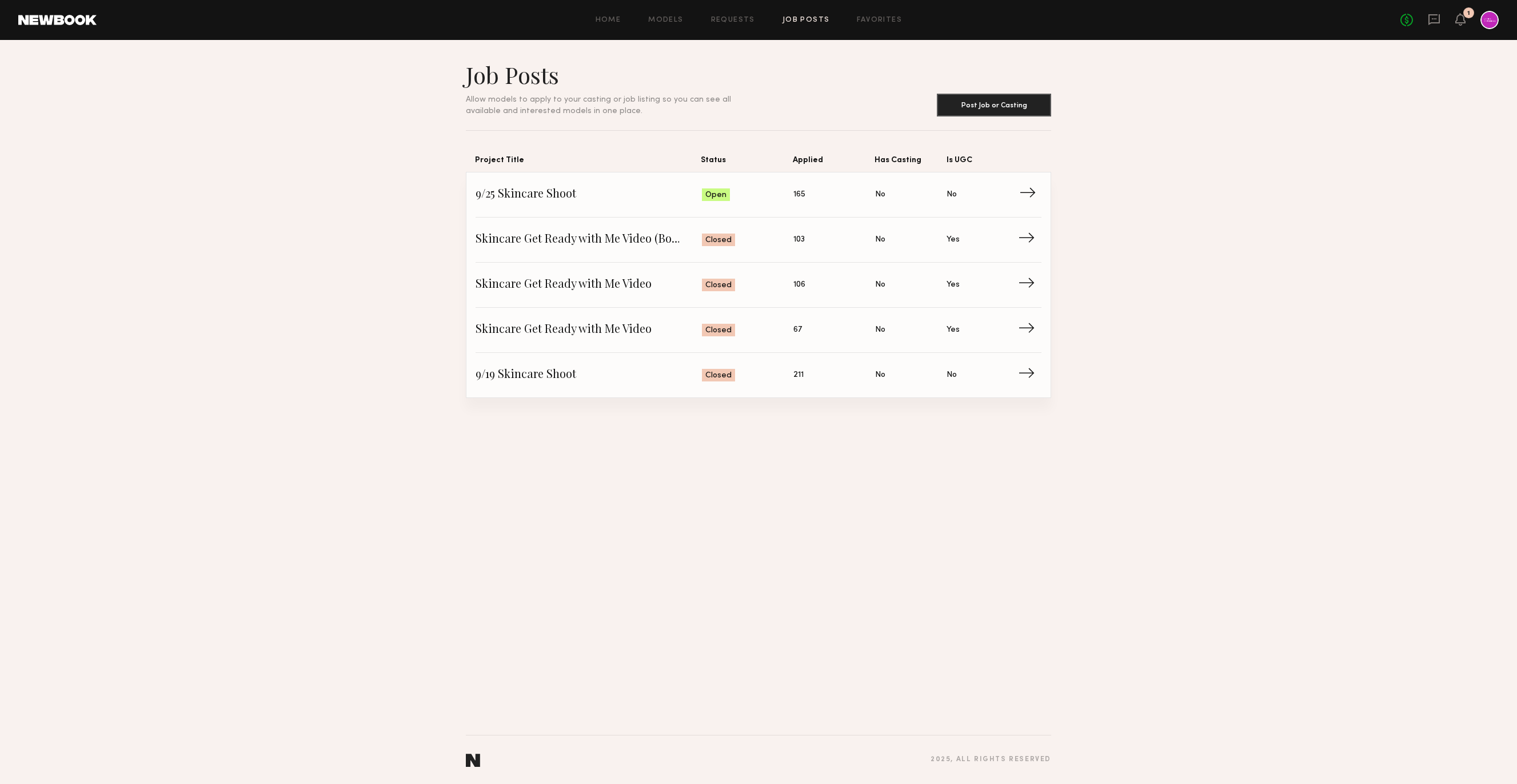
click at [526, 203] on span "9/25 Skincare Shoot" at bounding box center [588, 195] width 226 height 17
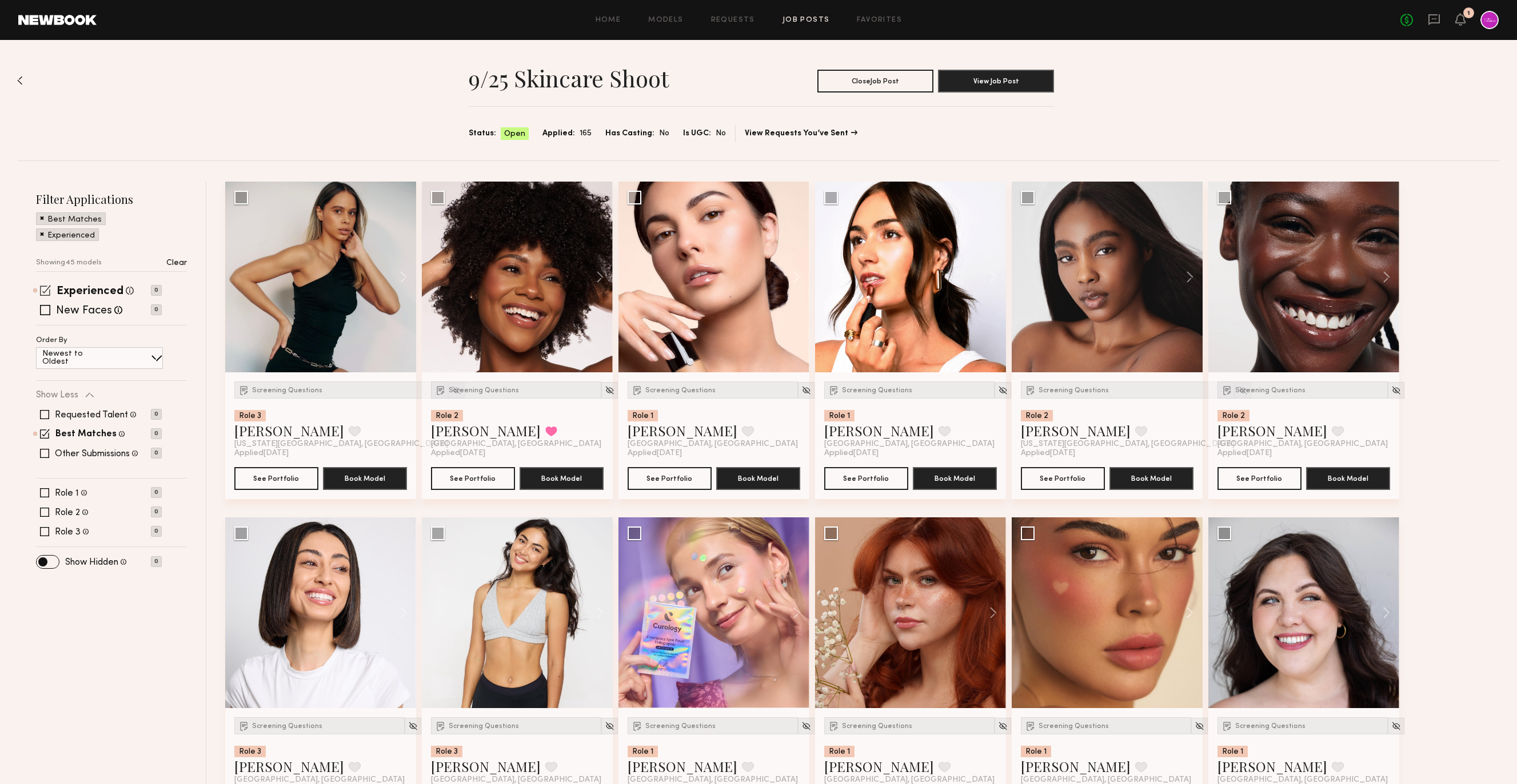
click at [45, 291] on span at bounding box center [45, 290] width 11 height 11
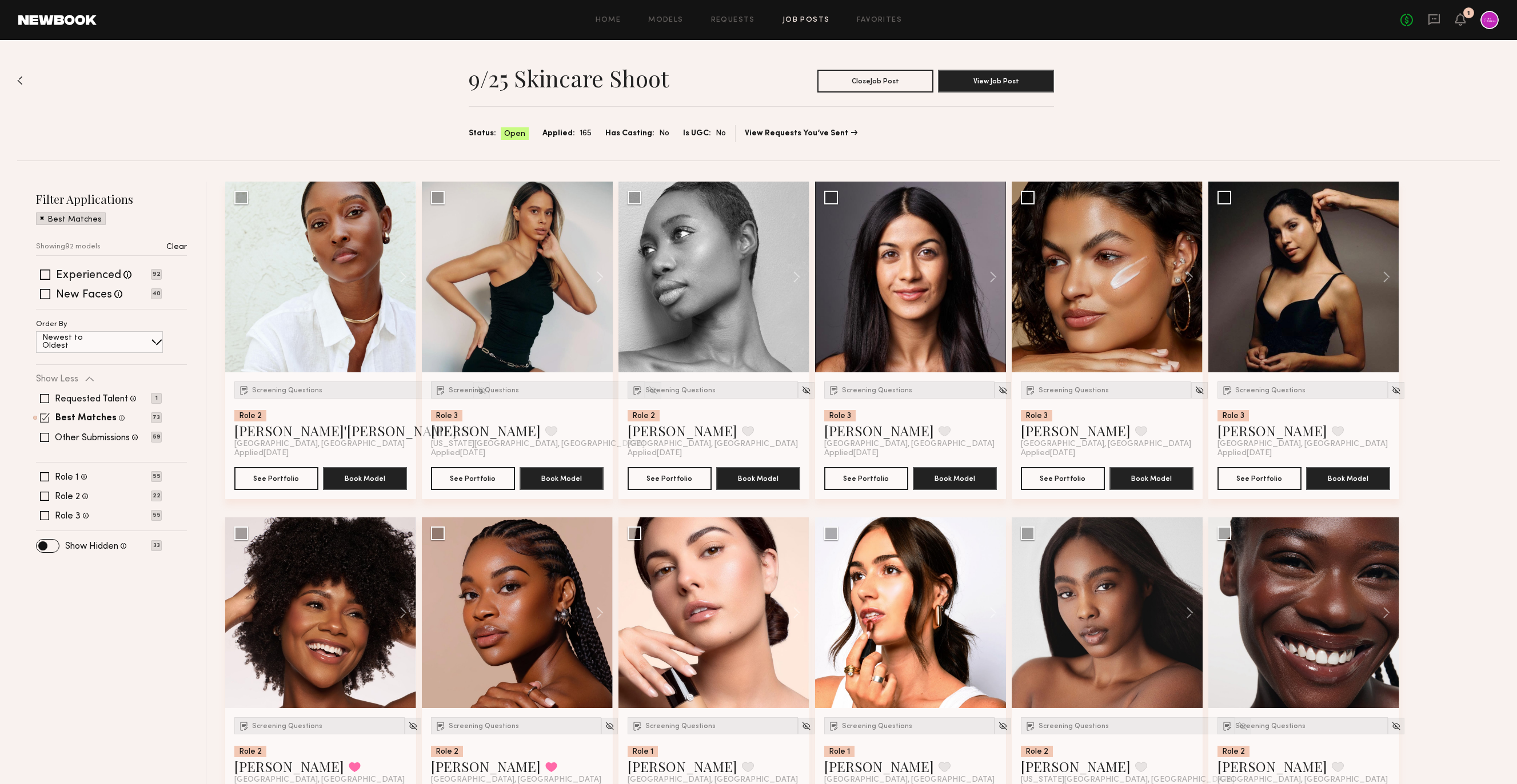
click at [45, 420] on span at bounding box center [45, 418] width 9 height 9
click at [43, 462] on span at bounding box center [45, 463] width 9 height 9
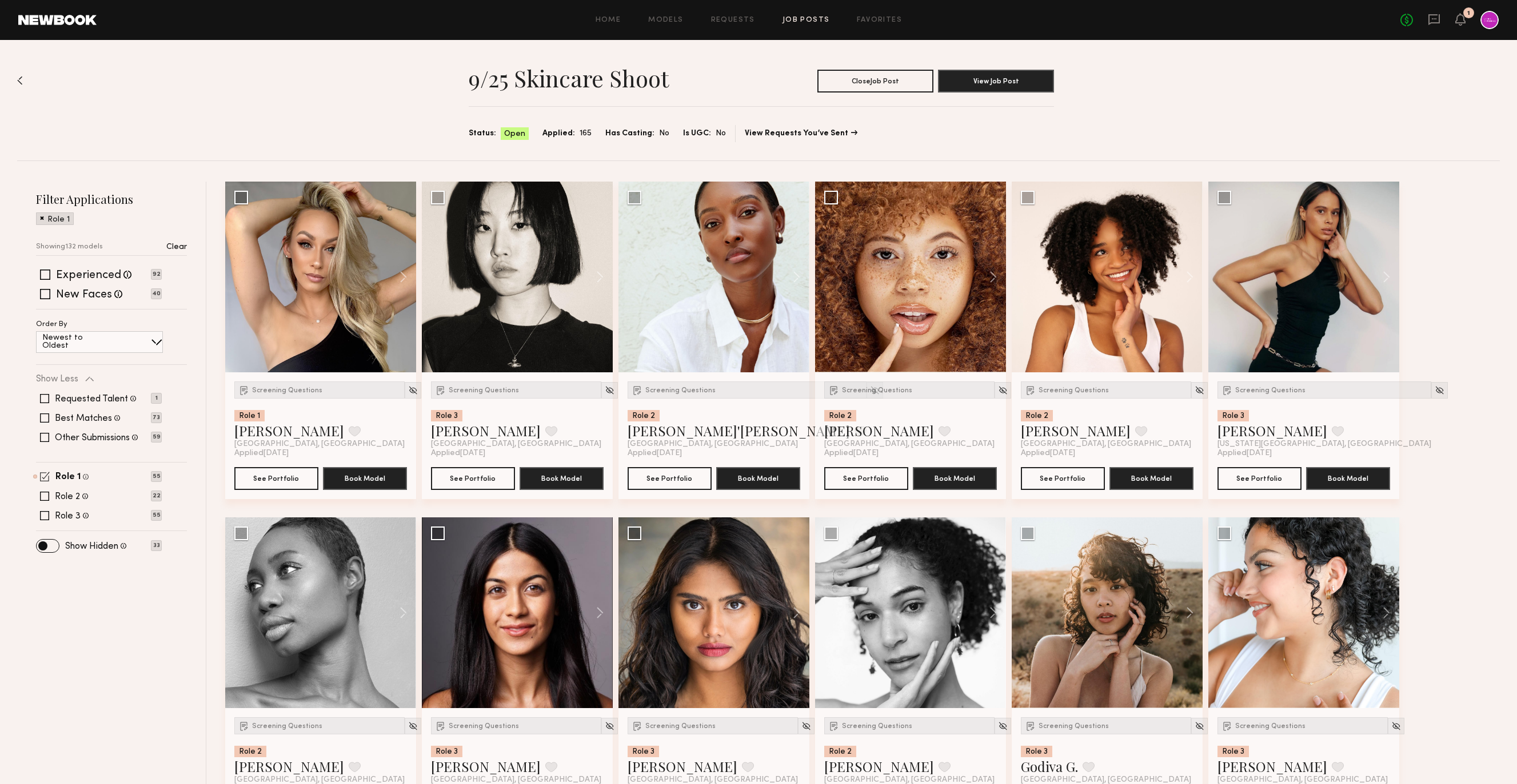
click at [46, 480] on span at bounding box center [45, 477] width 9 height 9
click at [46, 480] on span at bounding box center [45, 483] width 9 height 9
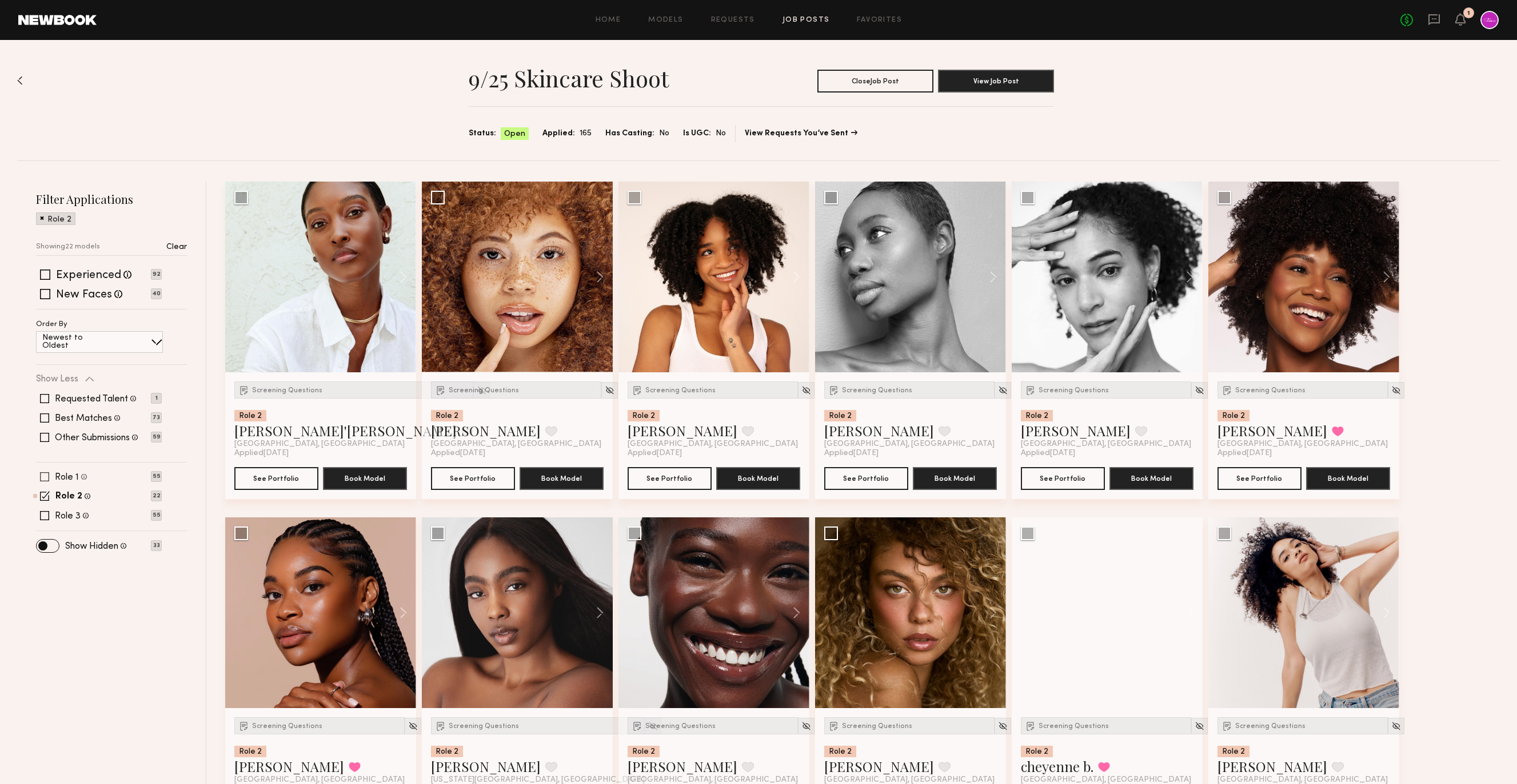
click at [46, 480] on span at bounding box center [45, 477] width 9 height 9
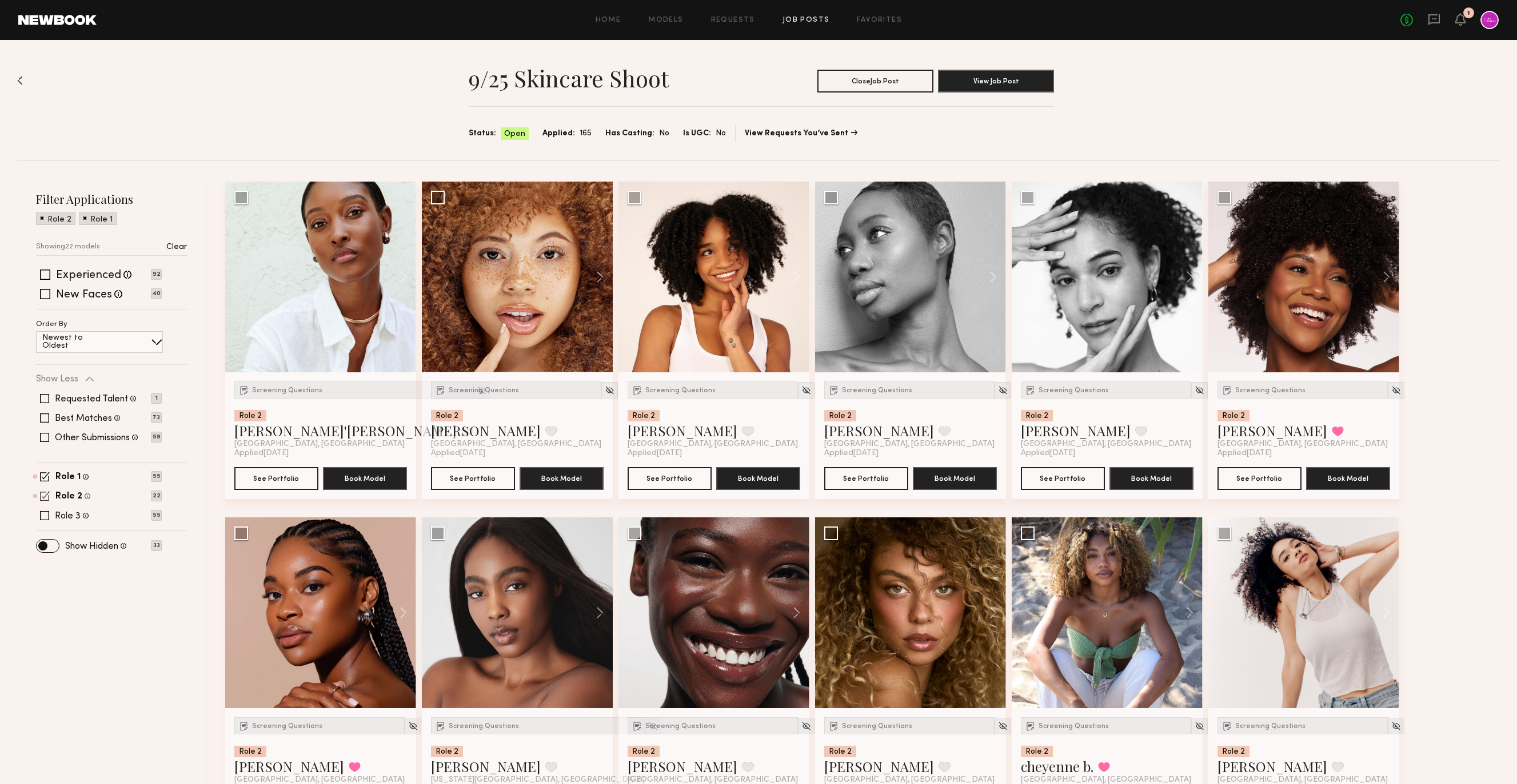
click at [46, 491] on span at bounding box center [45, 496] width 9 height 9
click at [44, 470] on div "Filter Applications Role 1 Showing 22 models Clear Experienced Talent we've dee…" at bounding box center [111, 371] width 151 height 359
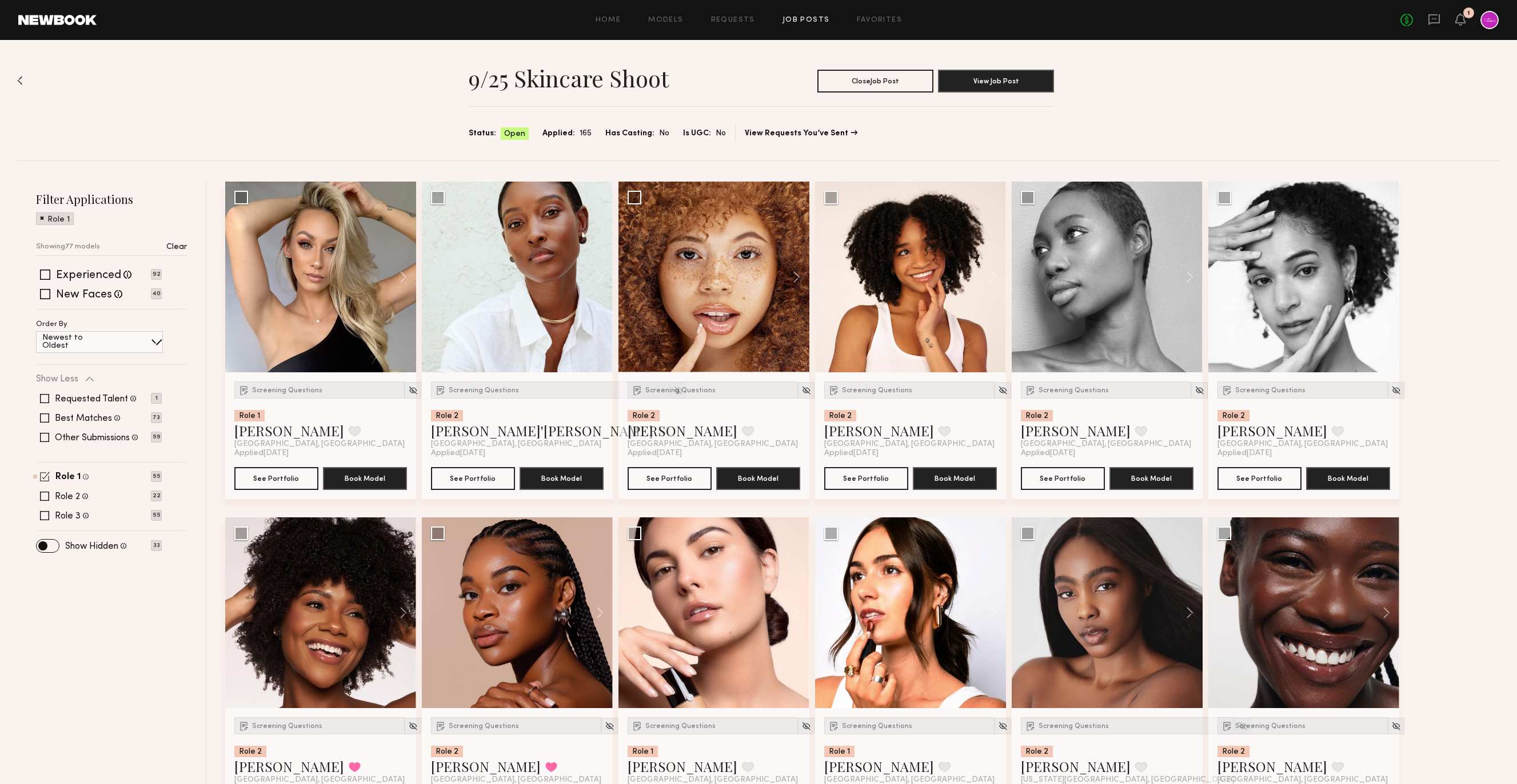
click at [44, 474] on span at bounding box center [45, 477] width 9 height 9
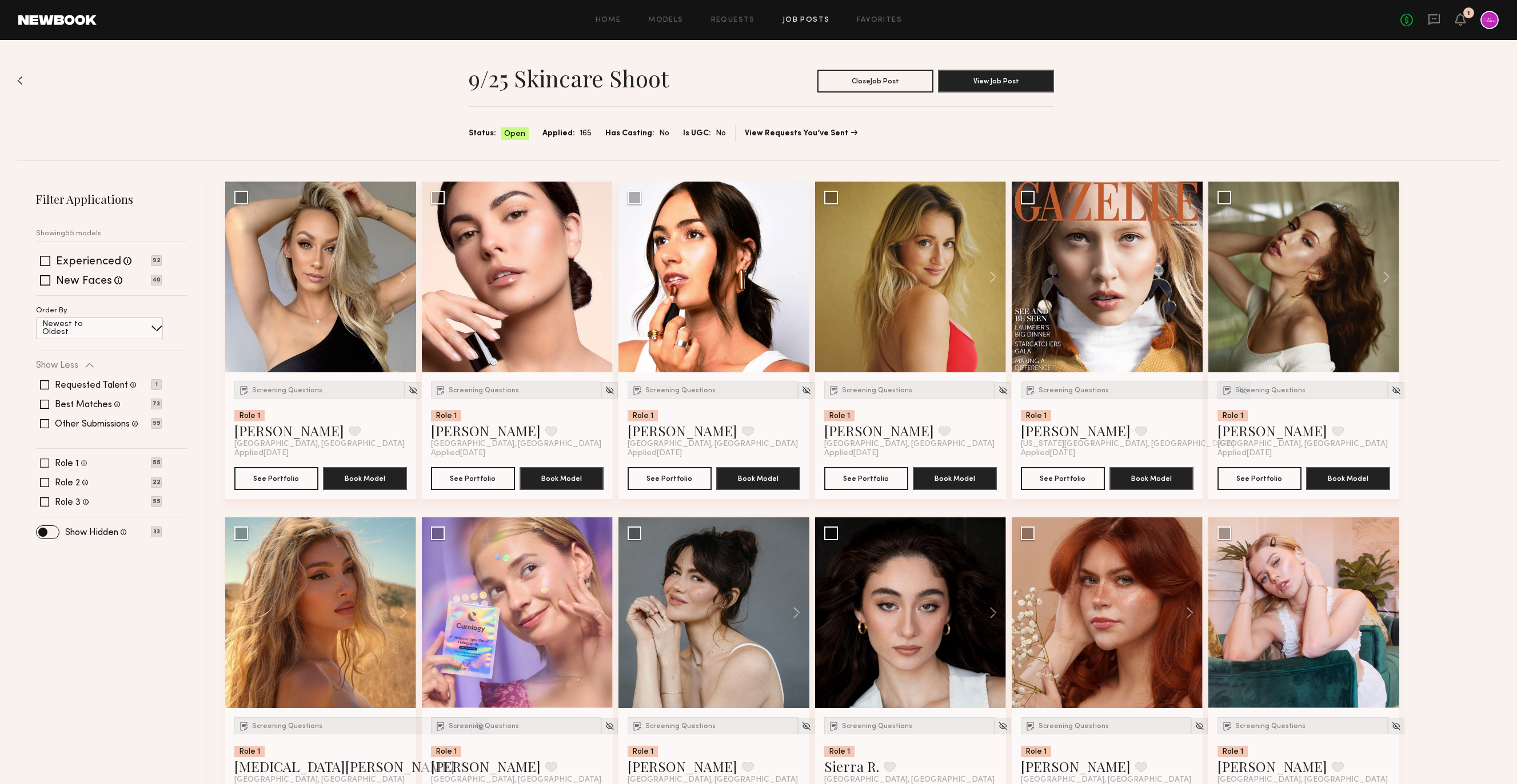
click at [44, 466] on span at bounding box center [45, 463] width 9 height 9
click at [1238, 390] on img at bounding box center [1242, 390] width 9 height 9
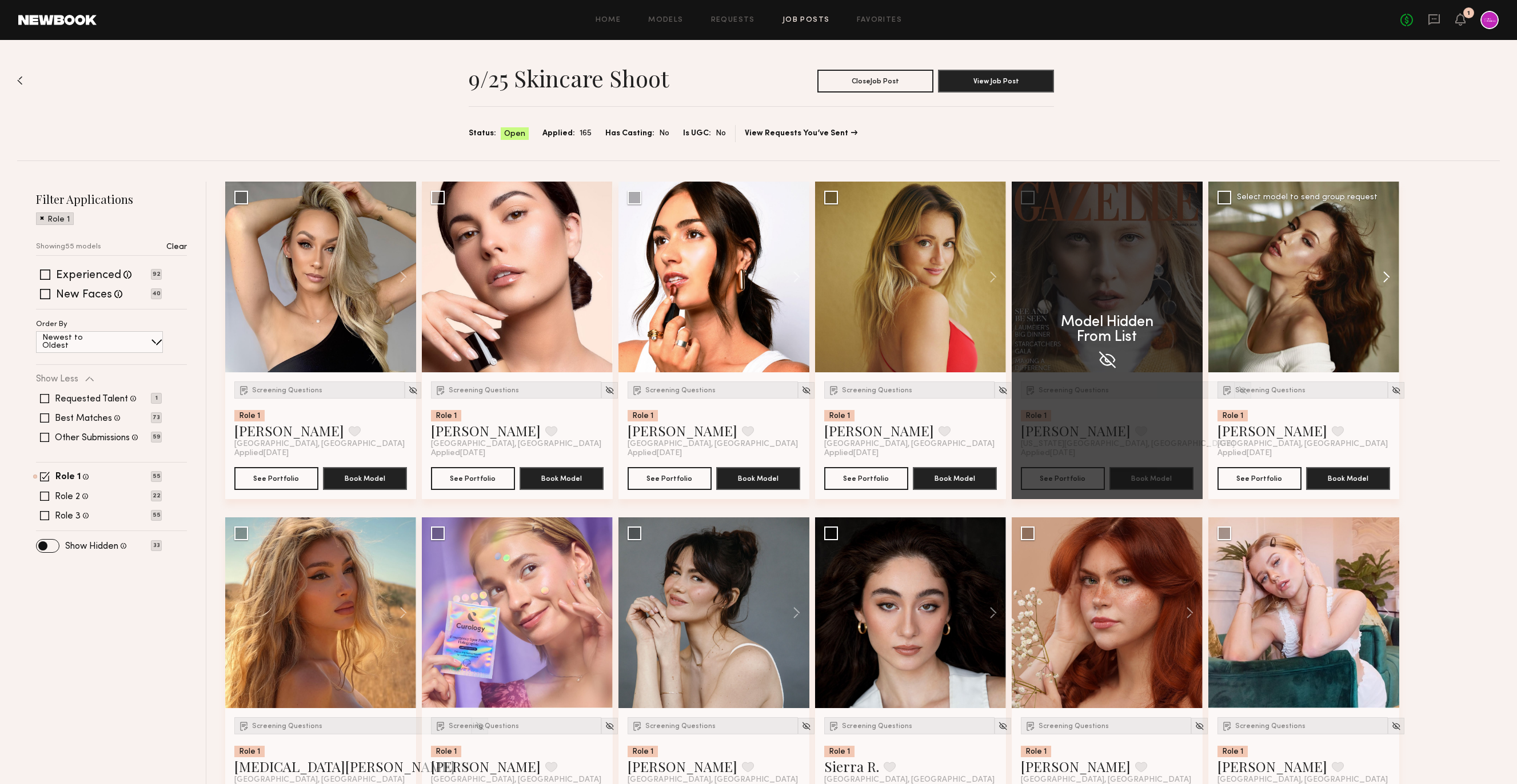
click at [1395, 279] on button at bounding box center [1380, 277] width 37 height 191
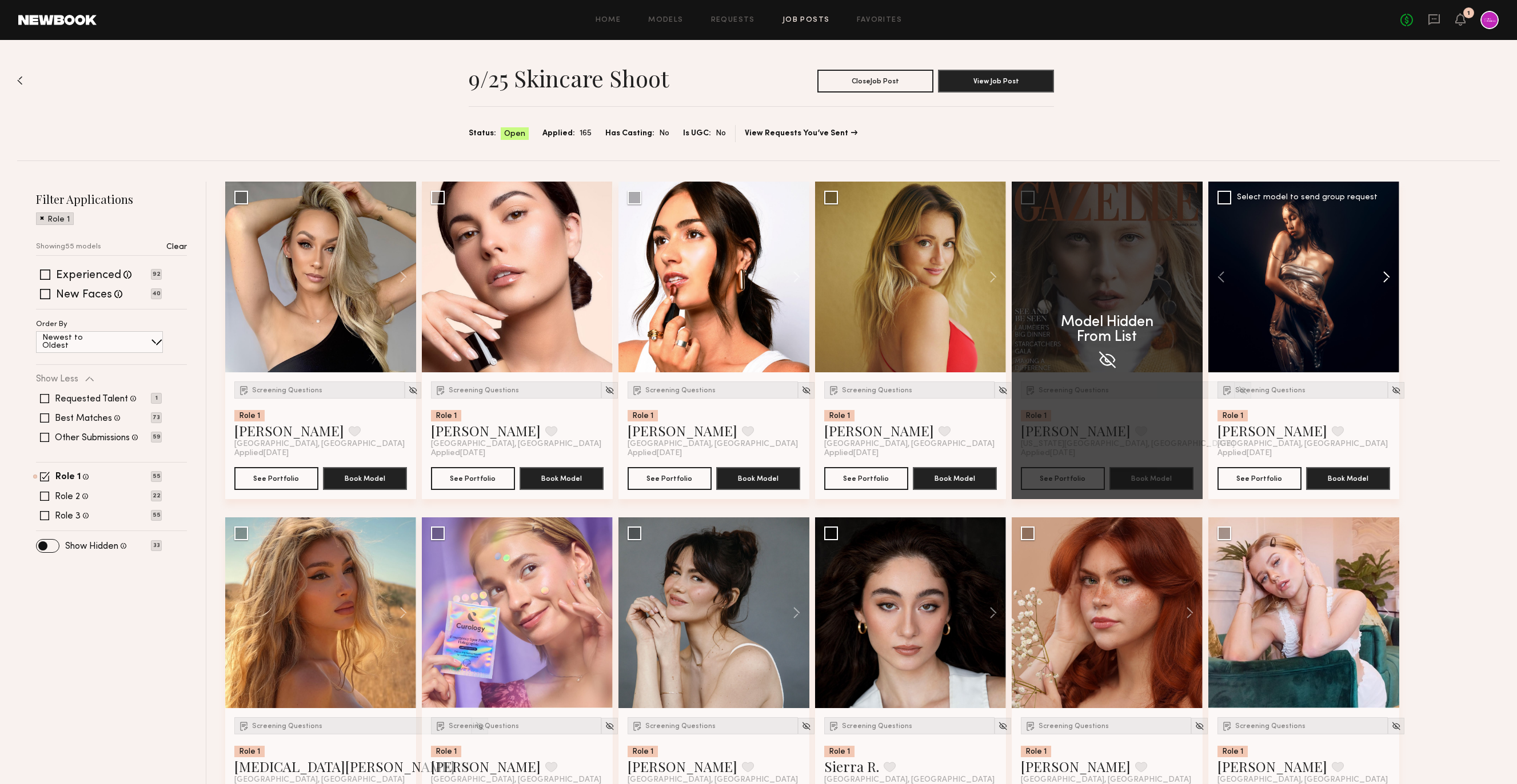
click at [1388, 279] on button at bounding box center [1380, 277] width 37 height 191
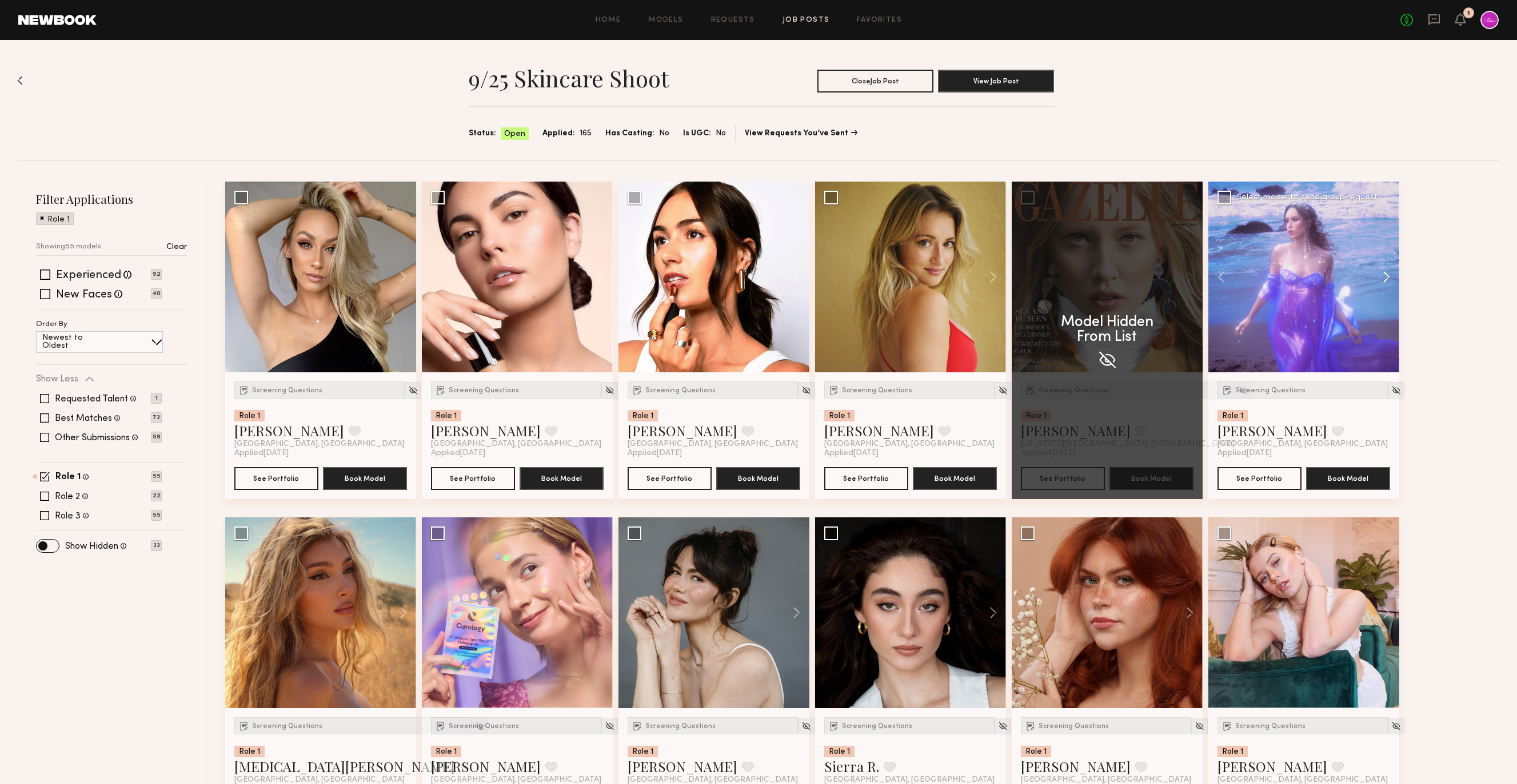
click at [1388, 279] on button at bounding box center [1380, 277] width 37 height 191
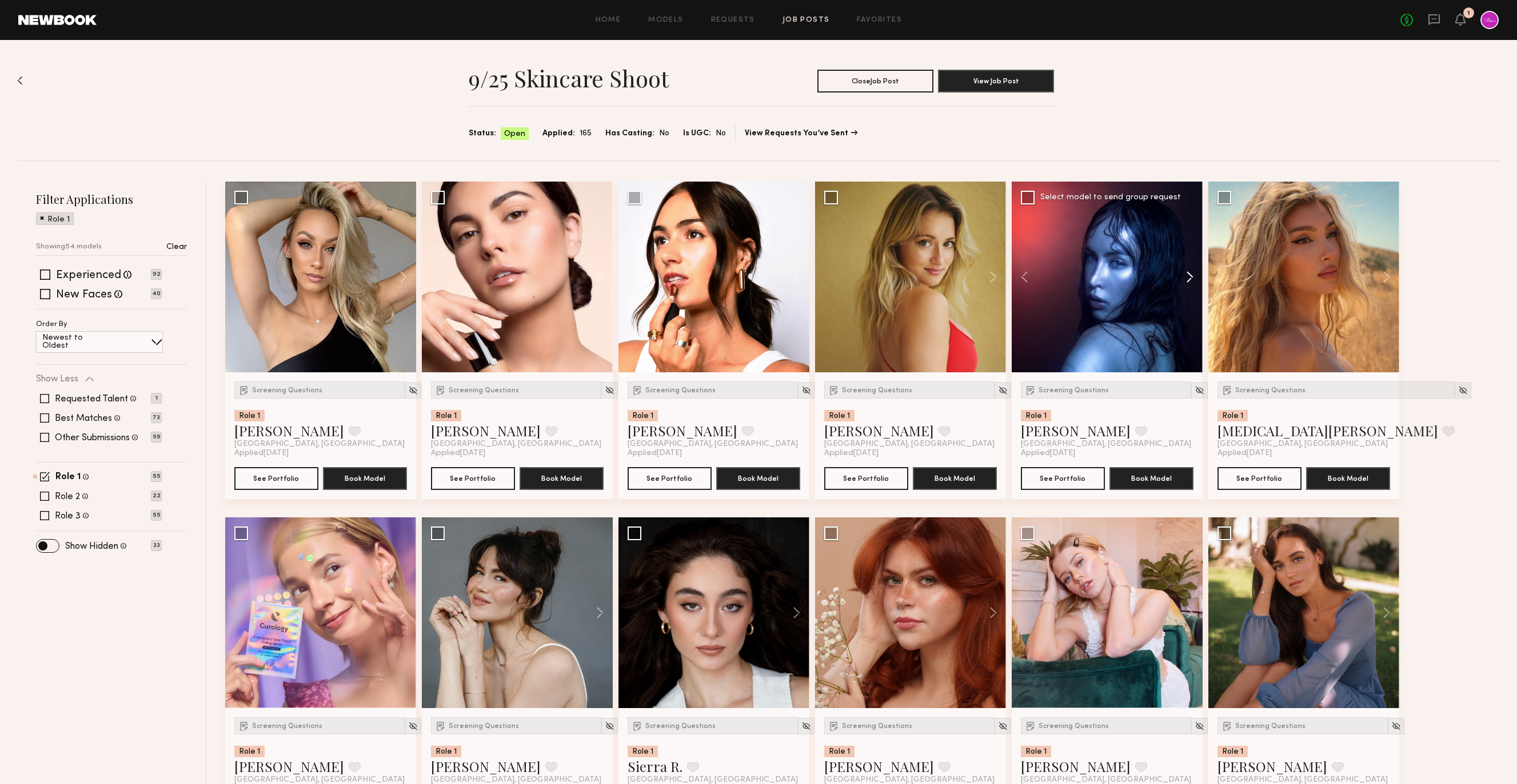
click at [1388, 279] on button at bounding box center [1380, 277] width 37 height 191
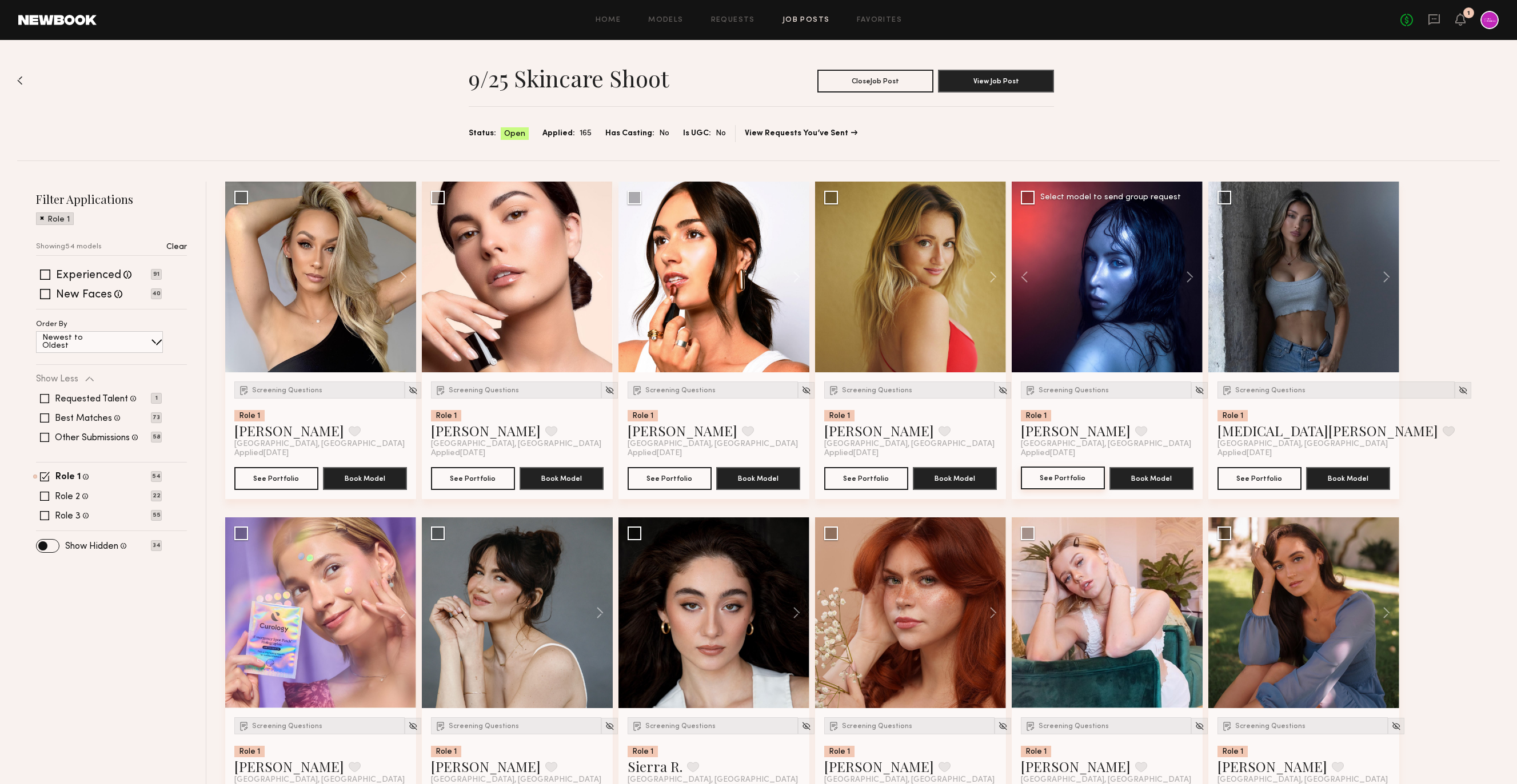
click at [1051, 479] on button "See Portfolio" at bounding box center [1062, 477] width 84 height 23
click at [1191, 382] on div at bounding box center [1198, 390] width 16 height 16
click at [1195, 394] on img at bounding box center [1199, 390] width 9 height 9
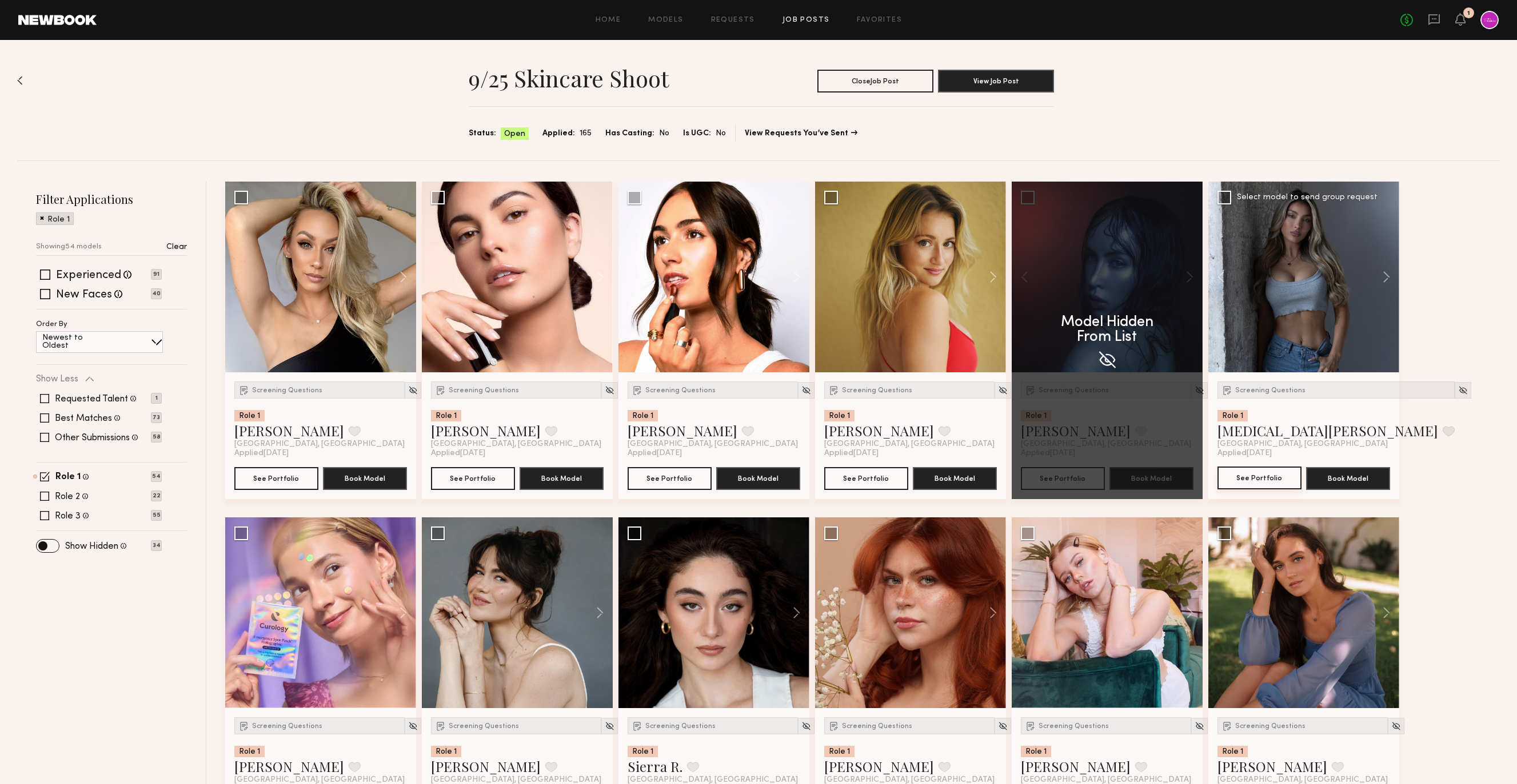
click at [1263, 481] on button "See Portfolio" at bounding box center [1259, 477] width 84 height 23
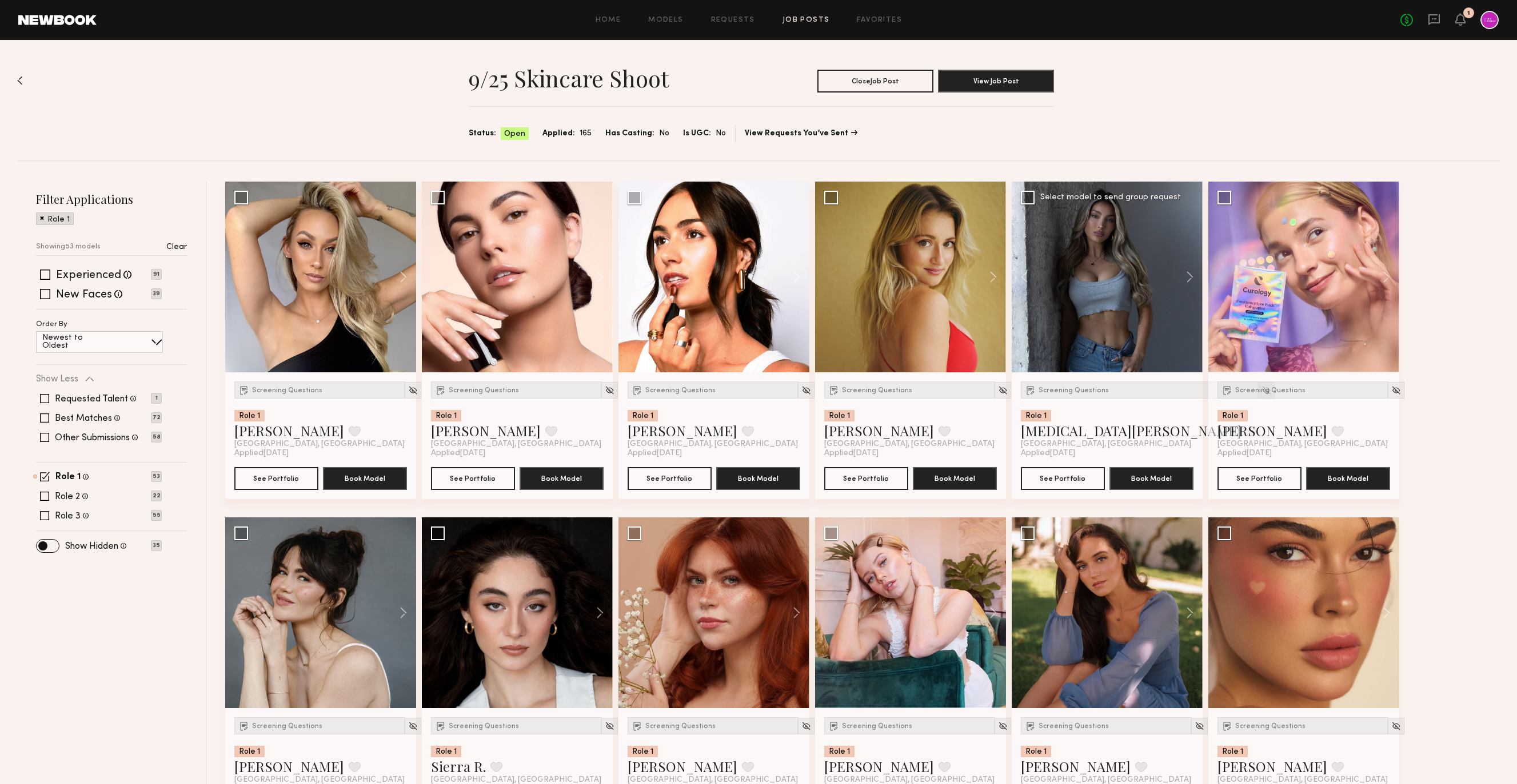
click at [1261, 388] on img at bounding box center [1266, 390] width 9 height 9
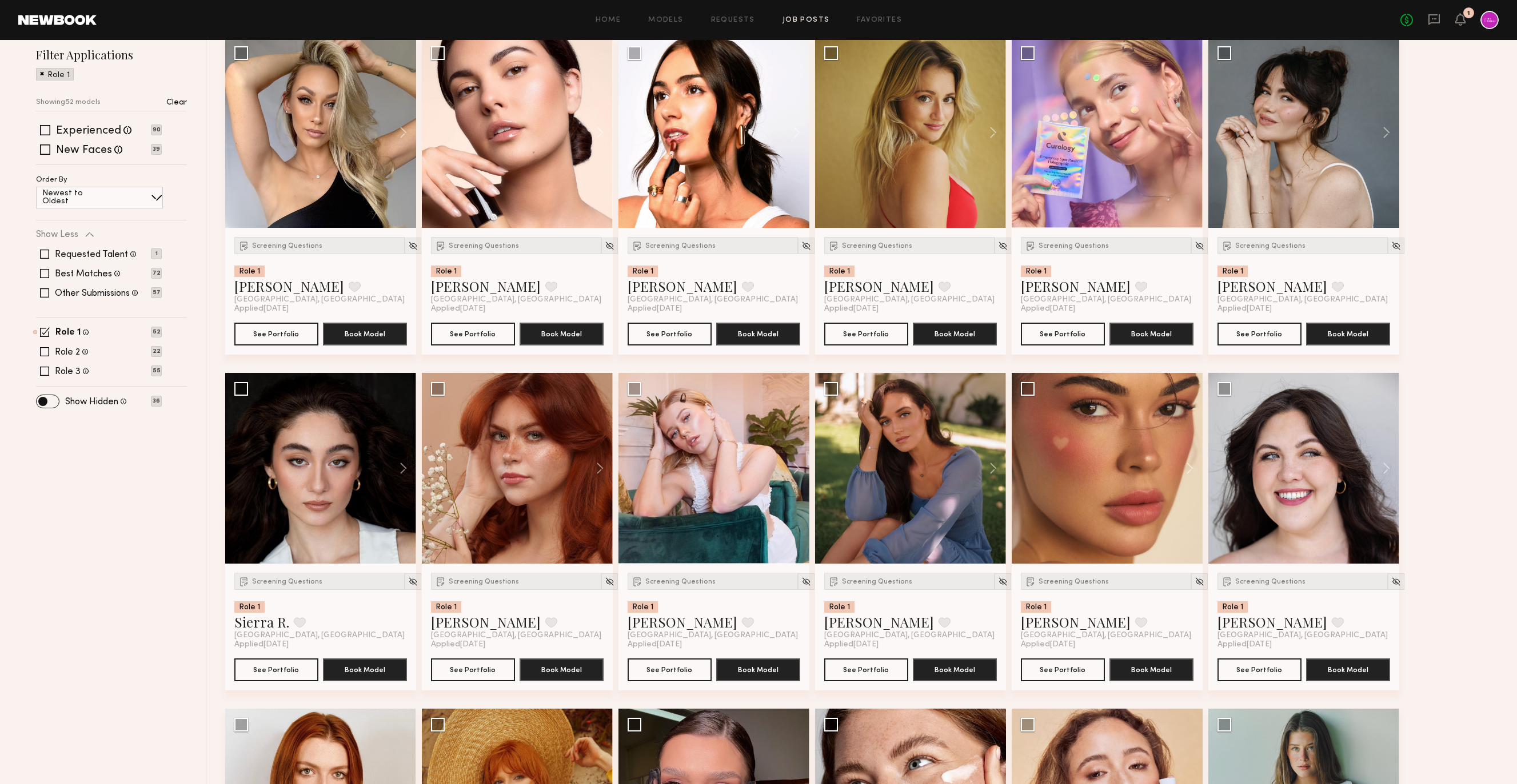
scroll to position [184, 0]
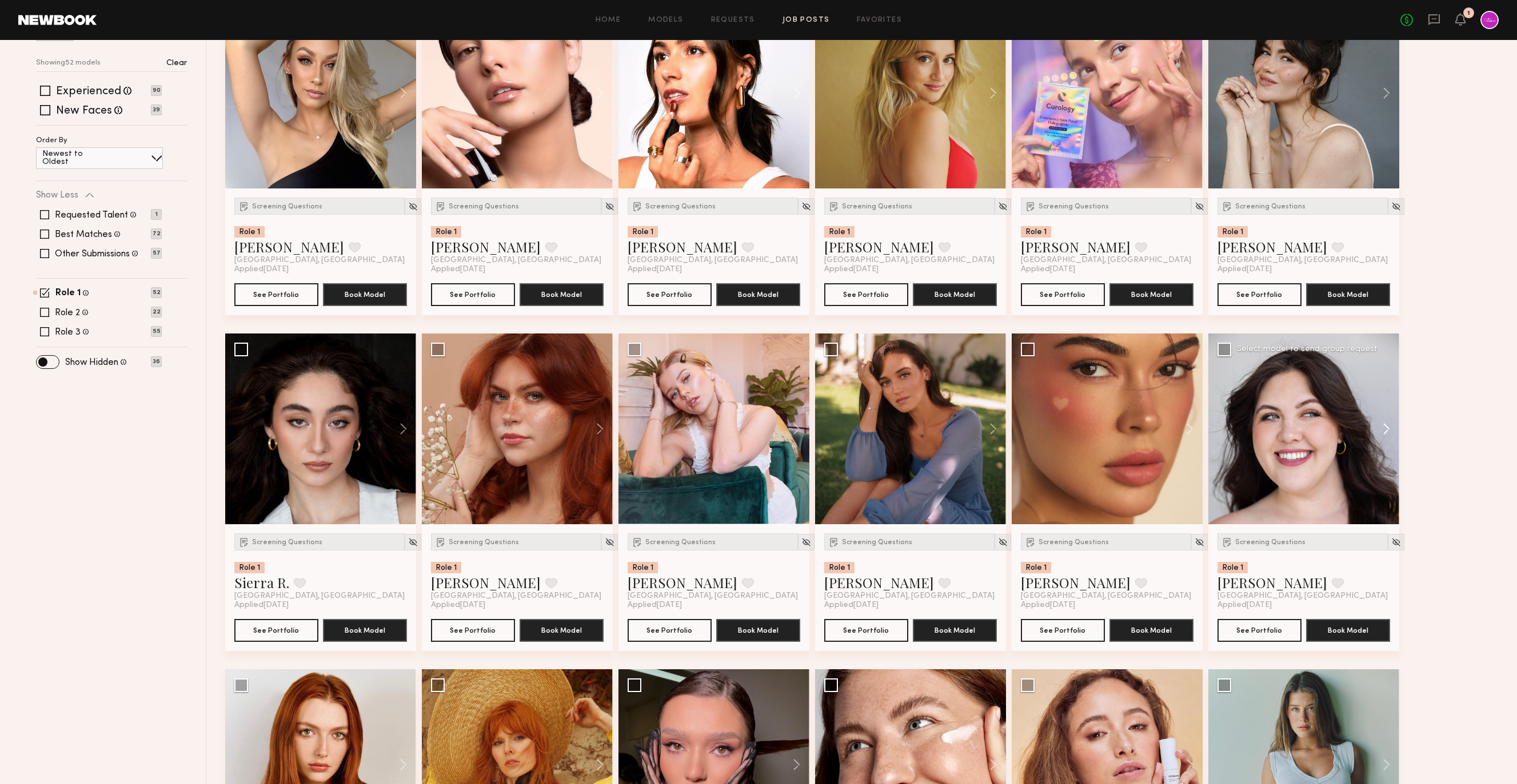
click at [1384, 430] on button at bounding box center [1380, 429] width 37 height 191
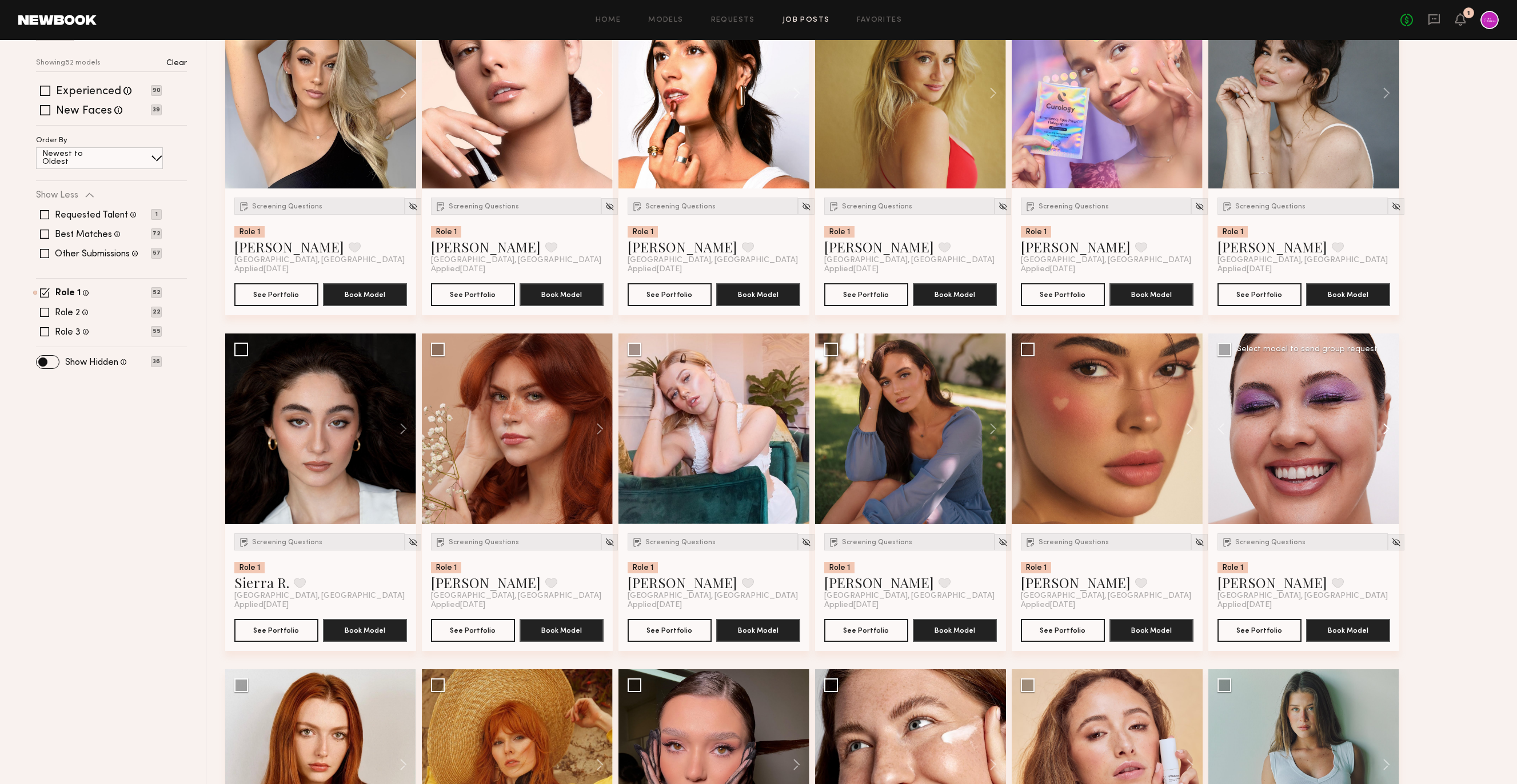
click at [1384, 430] on button at bounding box center [1380, 429] width 37 height 191
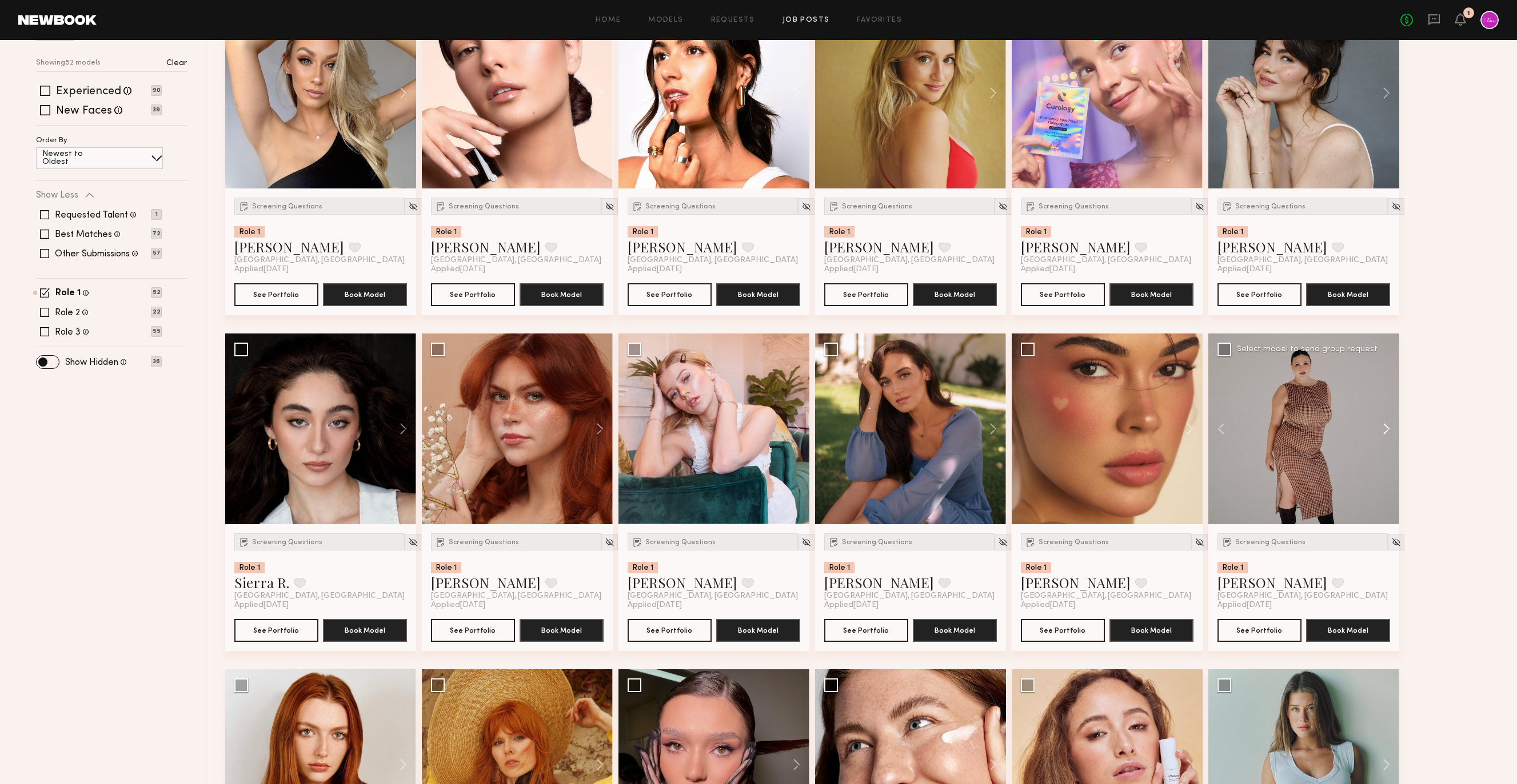
click at [1384, 430] on button at bounding box center [1380, 429] width 37 height 191
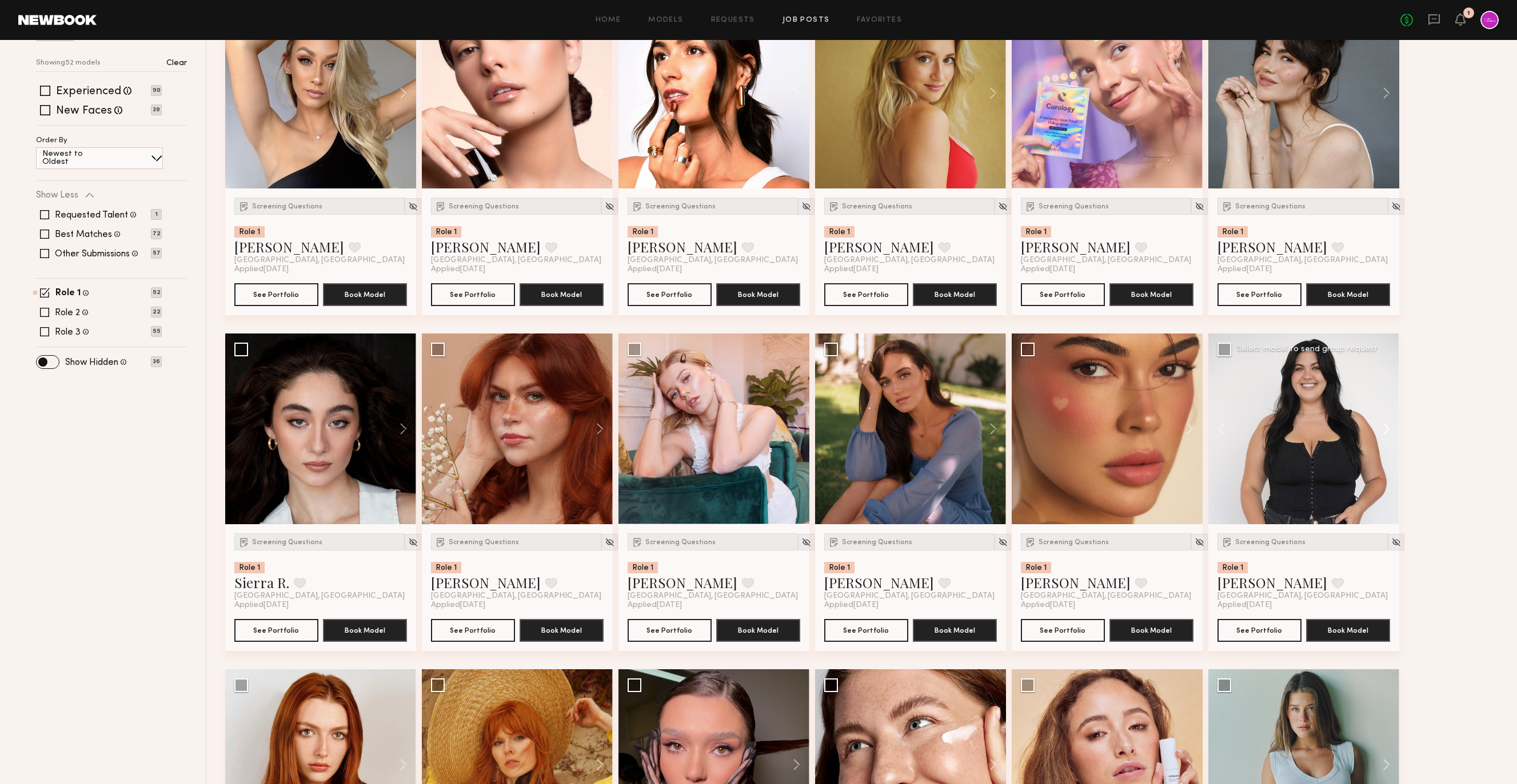
click at [1384, 430] on button at bounding box center [1380, 429] width 37 height 191
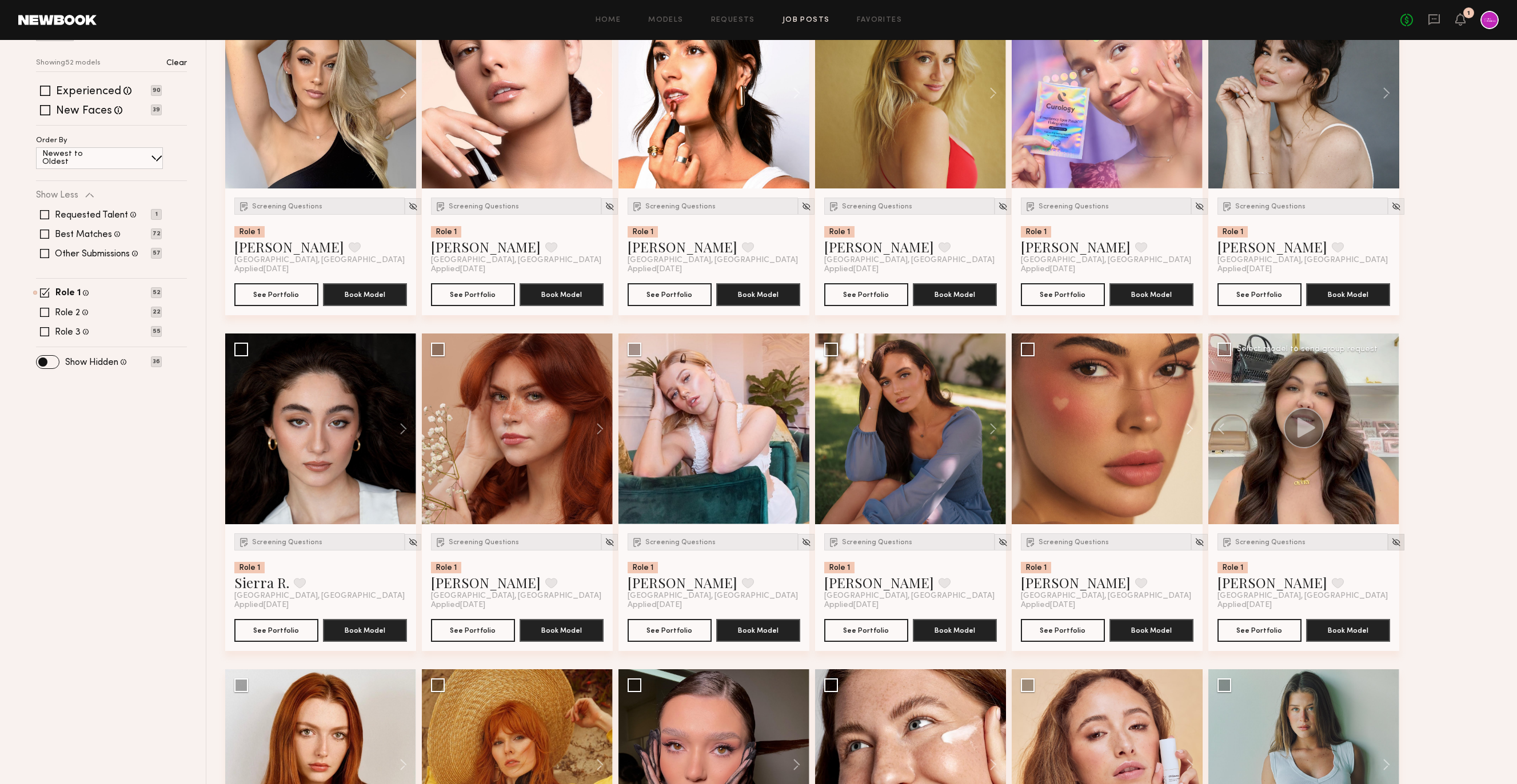
click at [1391, 543] on img at bounding box center [1396, 542] width 9 height 9
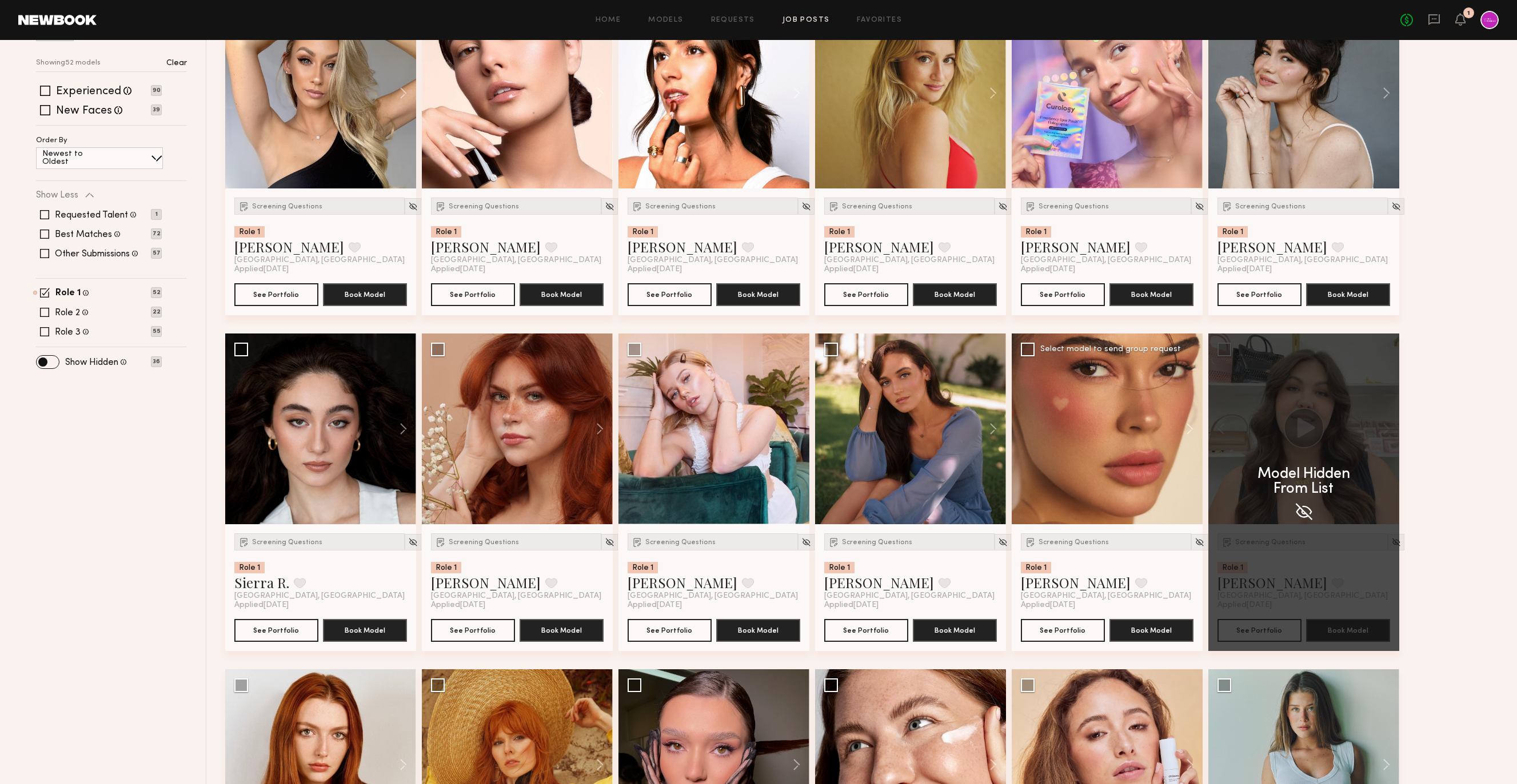
click at [1157, 451] on div at bounding box center [1107, 429] width 191 height 191
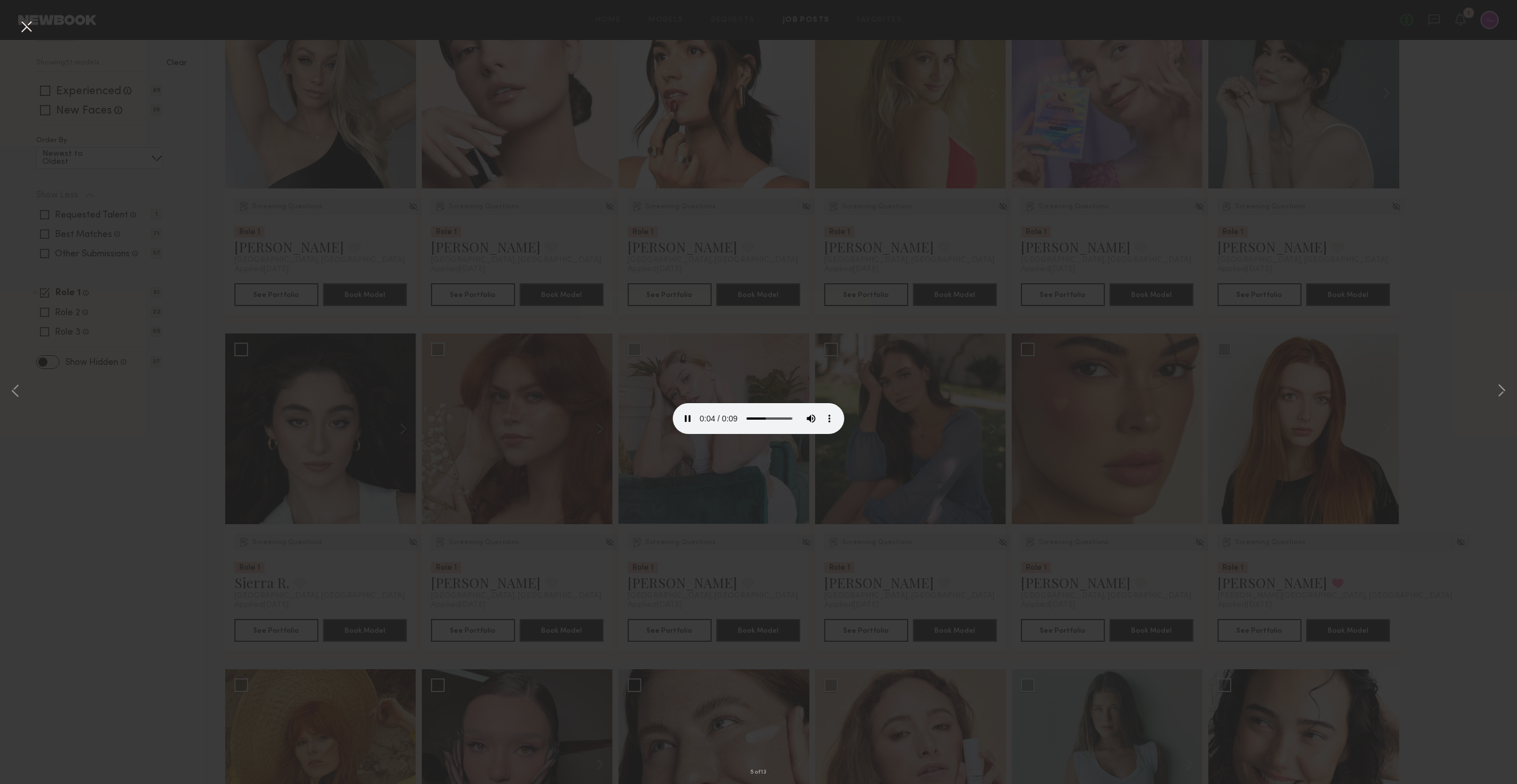
click at [926, 289] on div "5 of 13" at bounding box center [758, 392] width 1517 height 784
click at [24, 24] on button at bounding box center [26, 27] width 18 height 20
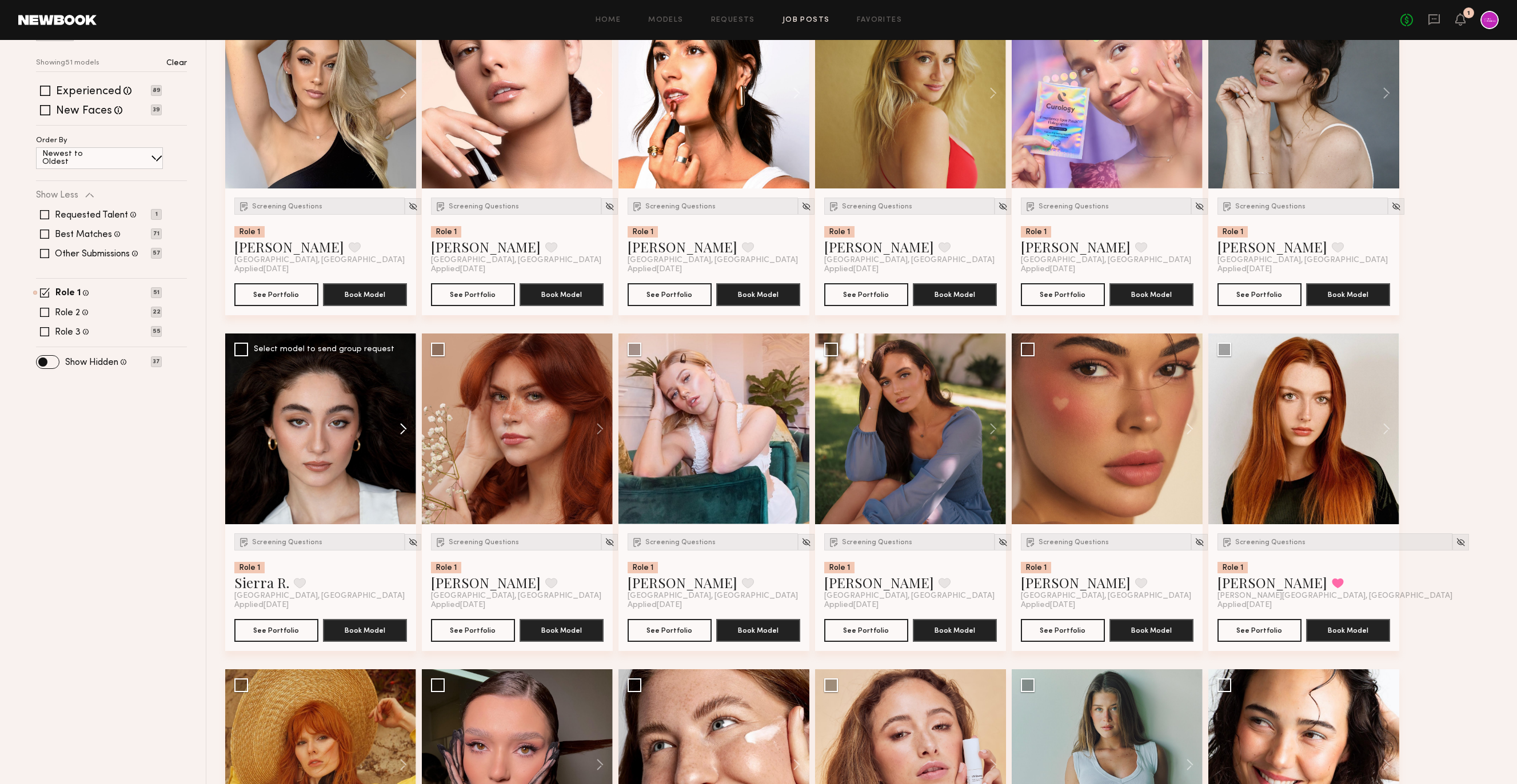
click at [401, 433] on button at bounding box center [398, 429] width 37 height 191
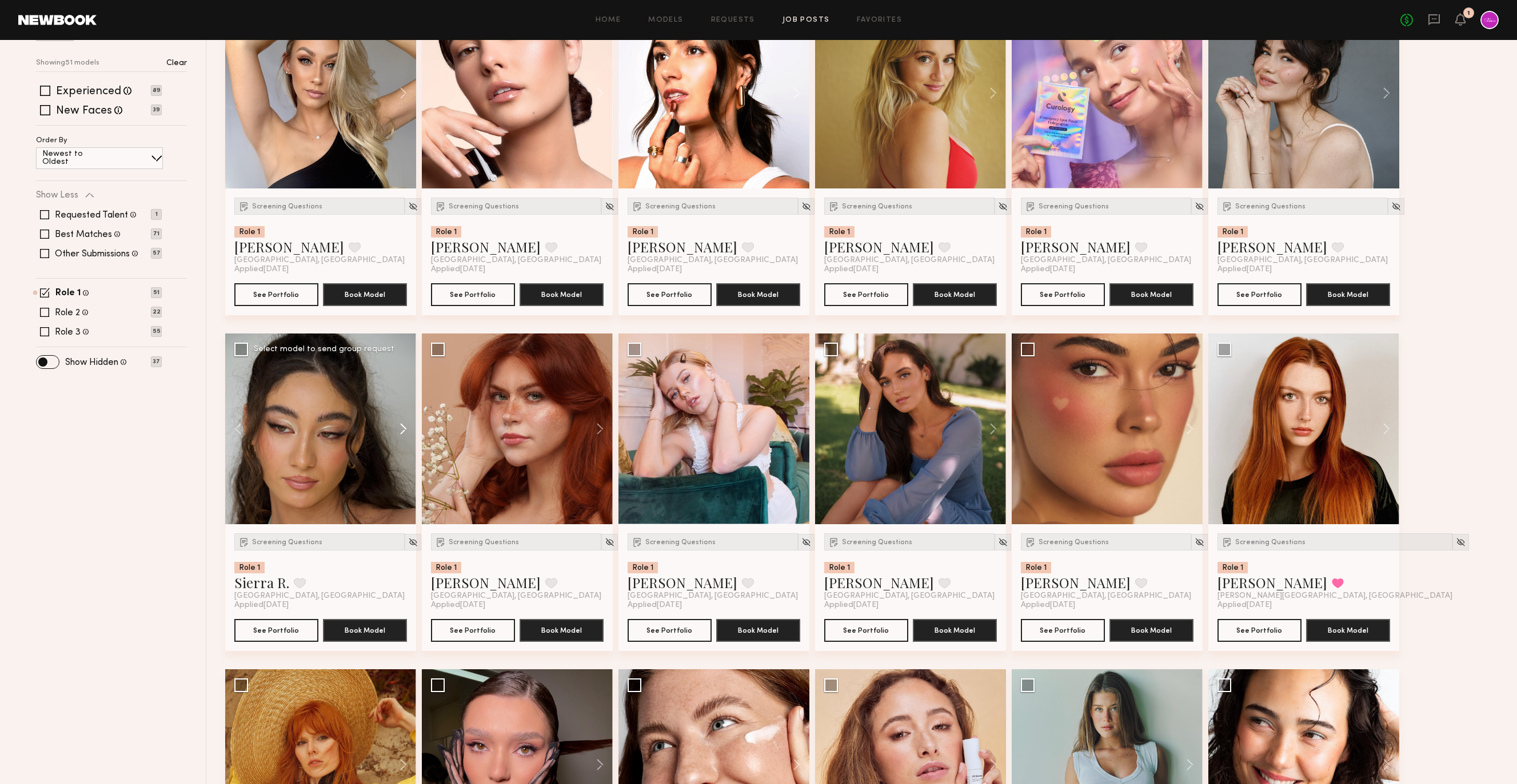
click at [401, 433] on button at bounding box center [398, 429] width 37 height 191
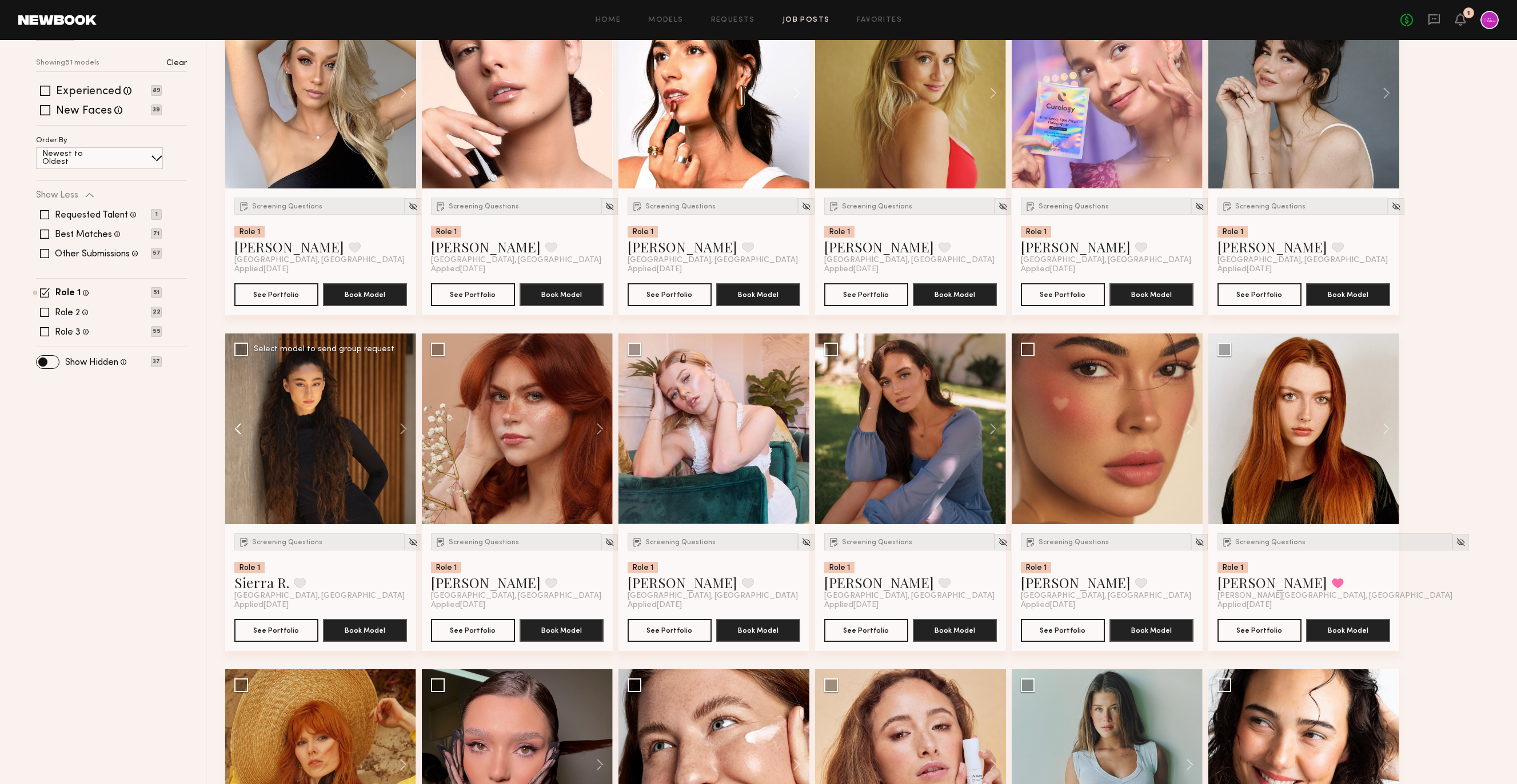
click at [236, 426] on button at bounding box center [243, 429] width 37 height 191
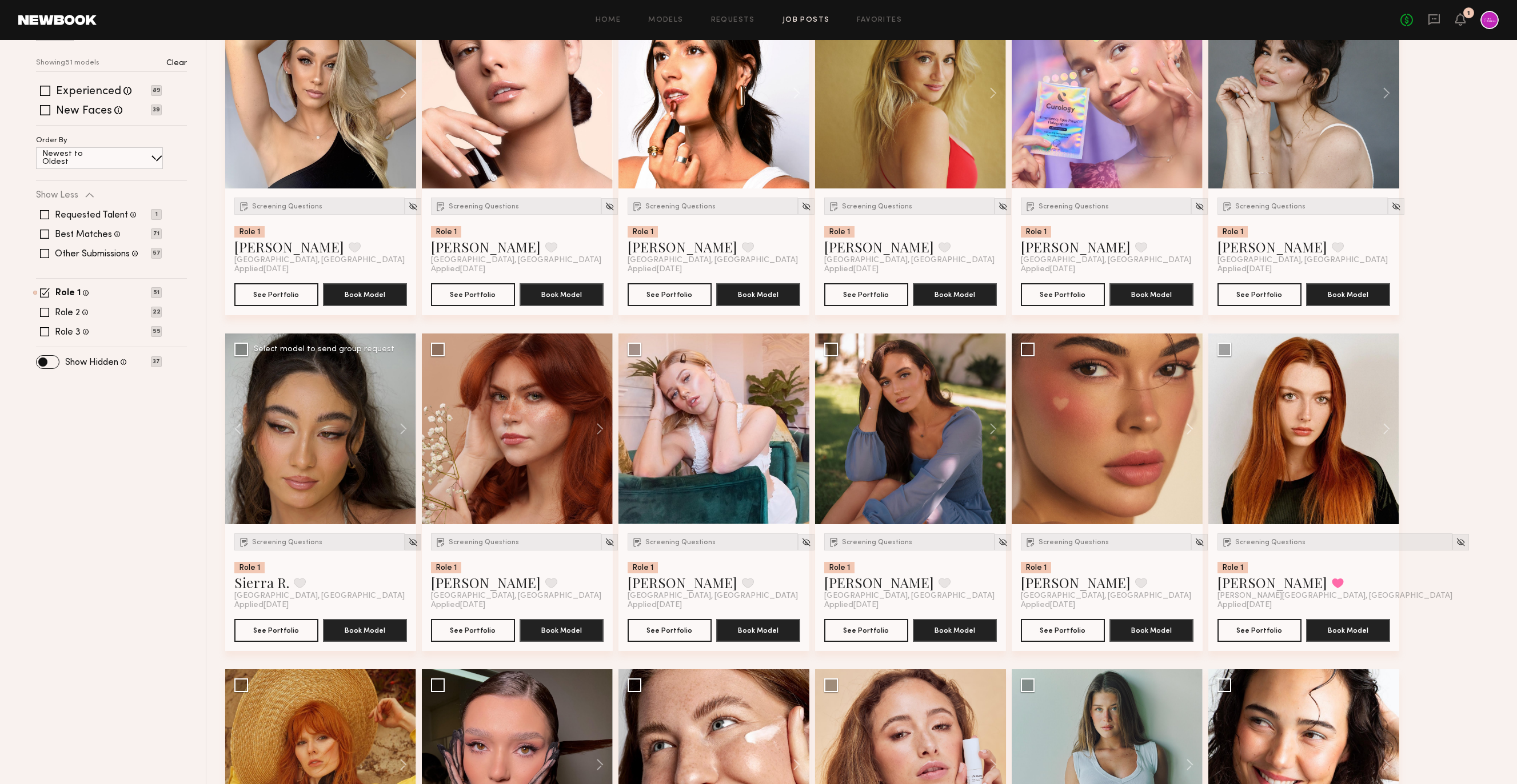
click at [408, 543] on img at bounding box center [413, 542] width 9 height 9
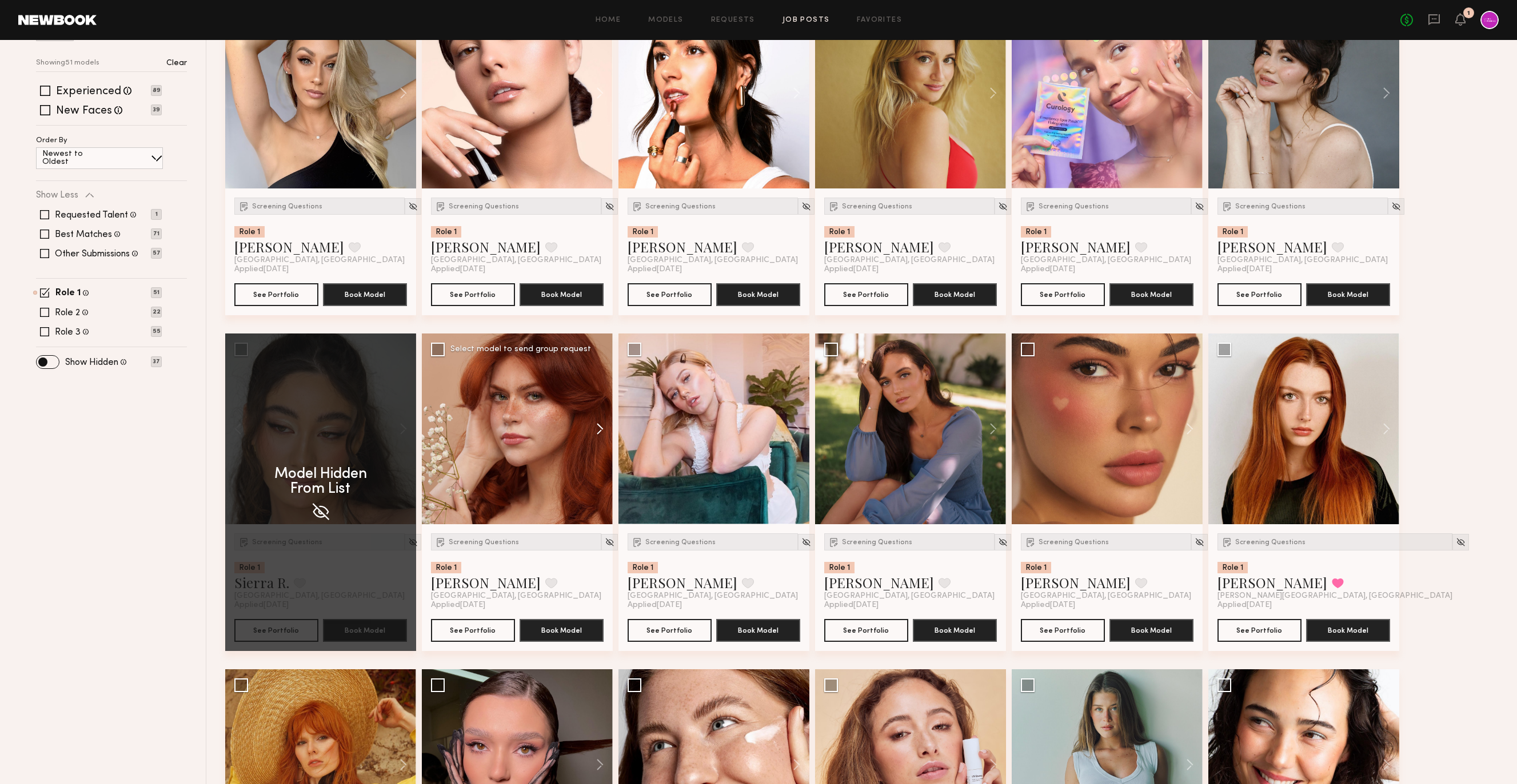
click at [599, 428] on button at bounding box center [594, 429] width 37 height 191
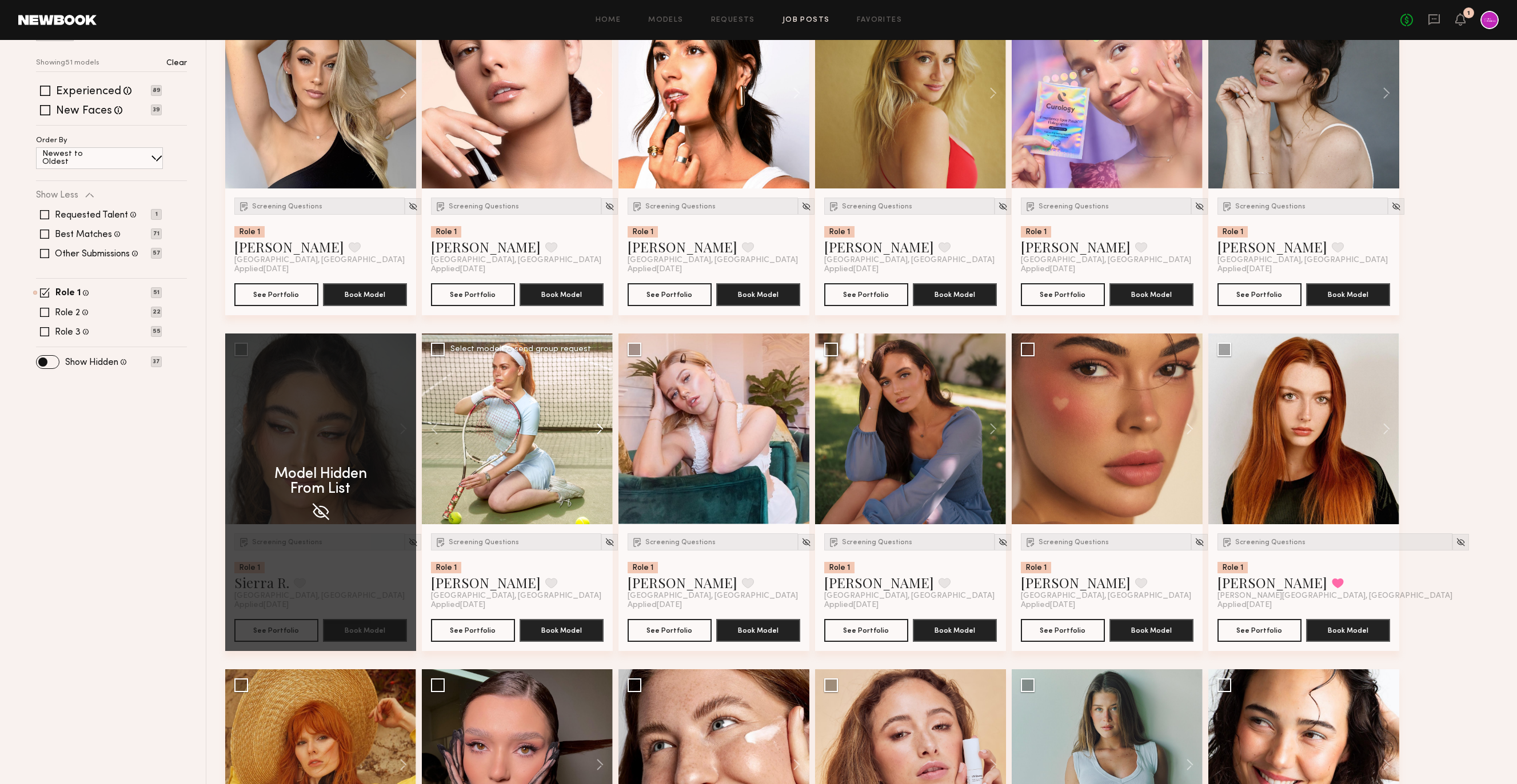
click at [599, 428] on button at bounding box center [594, 429] width 37 height 191
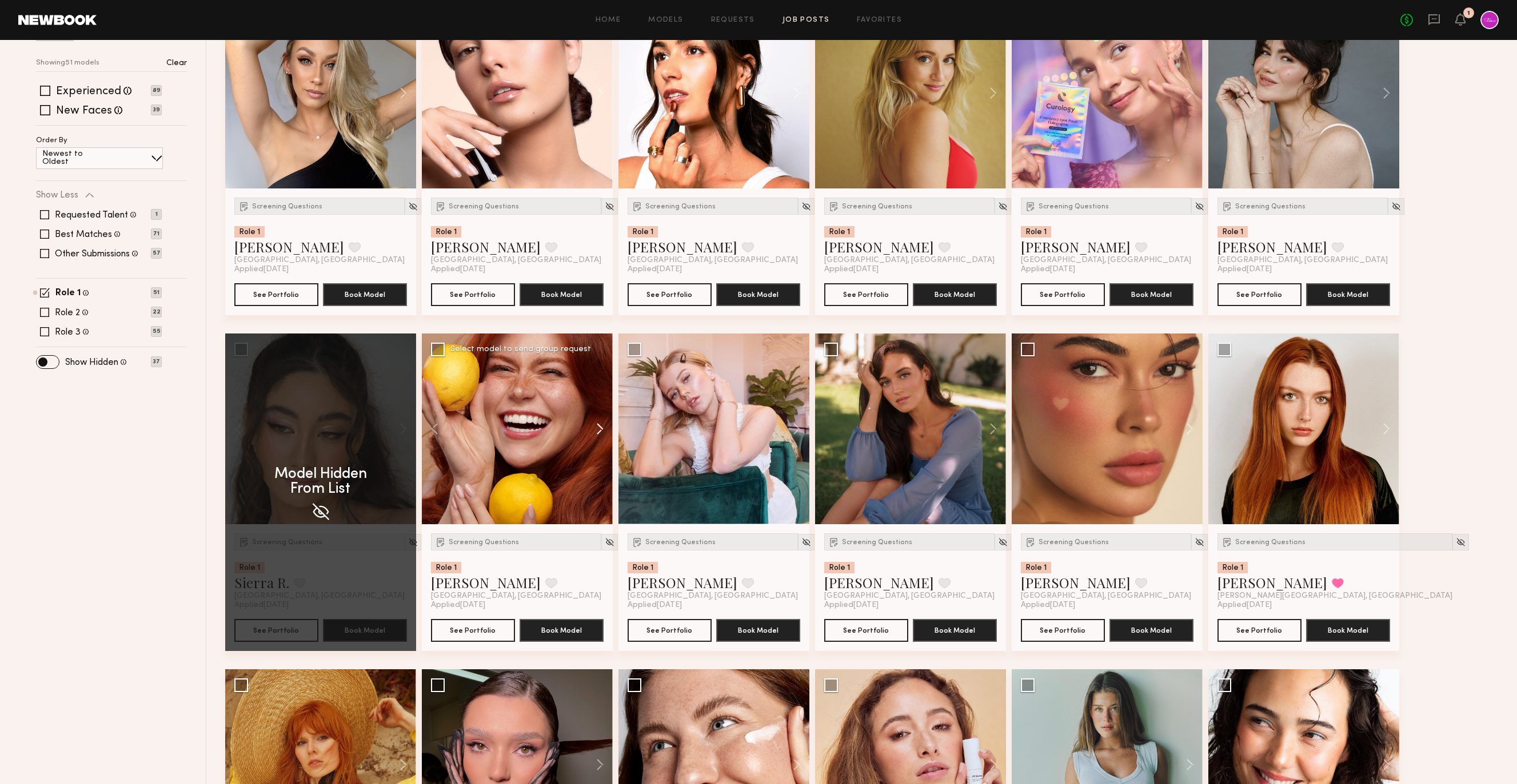
click at [599, 428] on button at bounding box center [594, 429] width 37 height 191
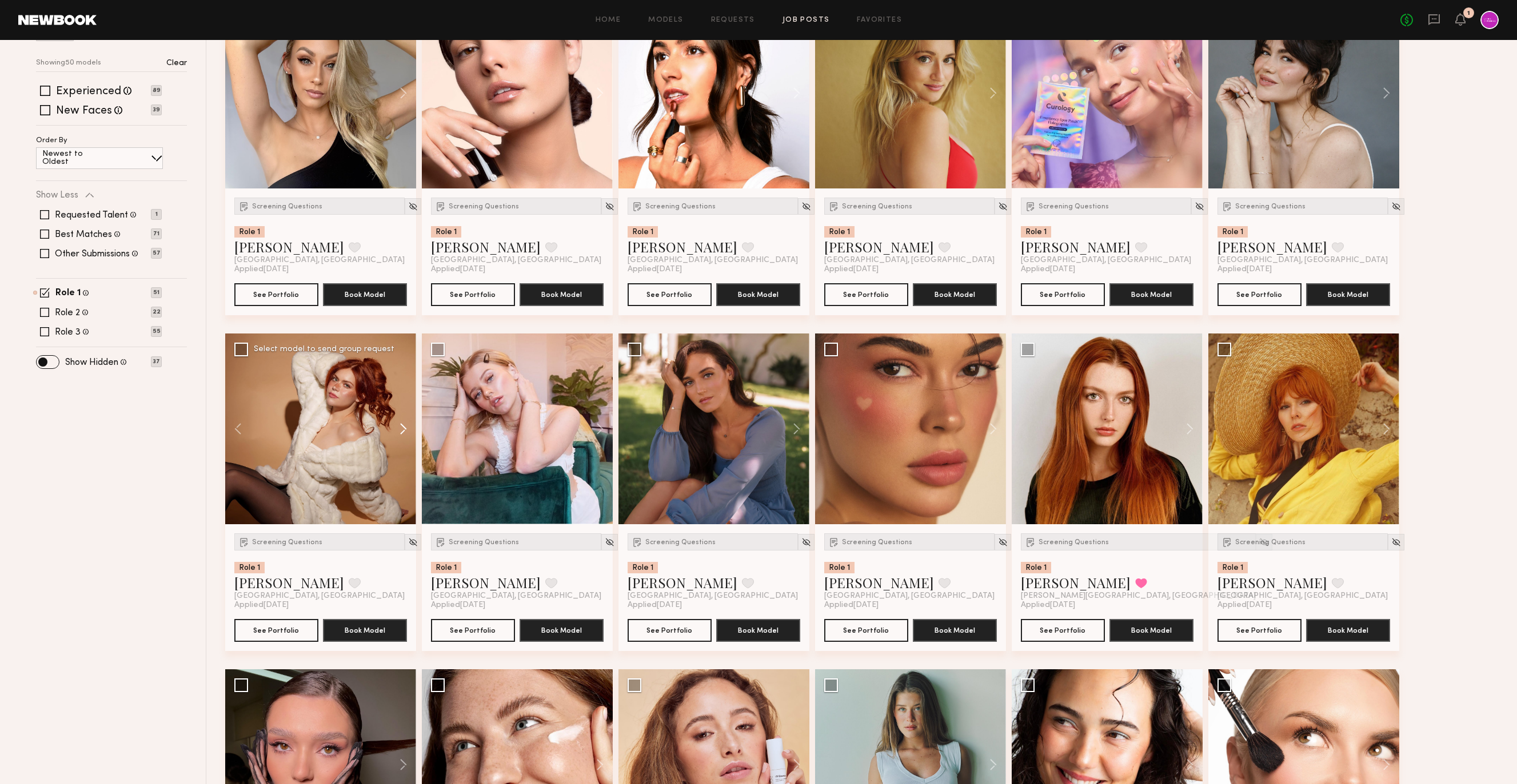
click at [599, 428] on button at bounding box center [594, 429] width 37 height 191
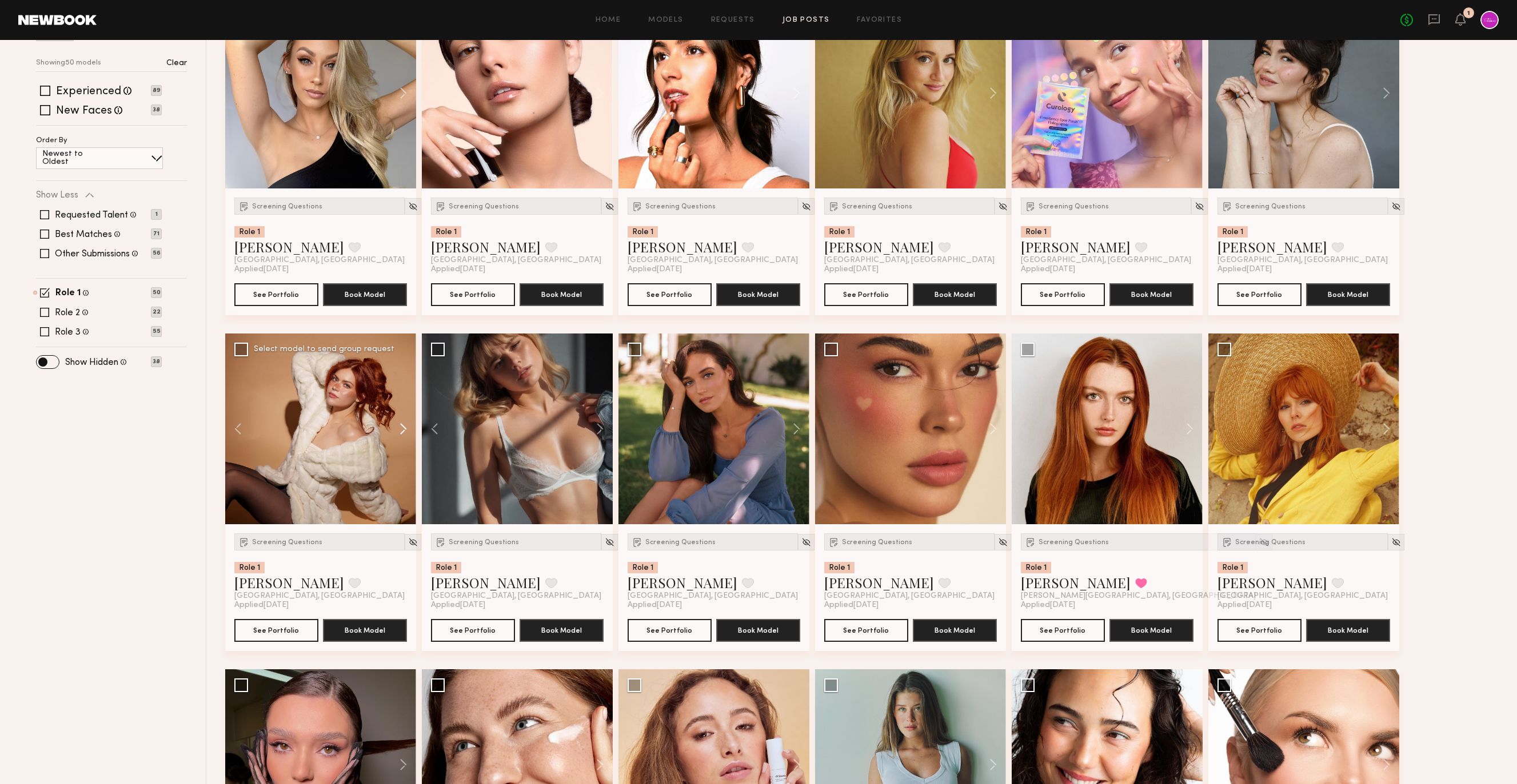
click at [394, 429] on button at bounding box center [398, 429] width 37 height 191
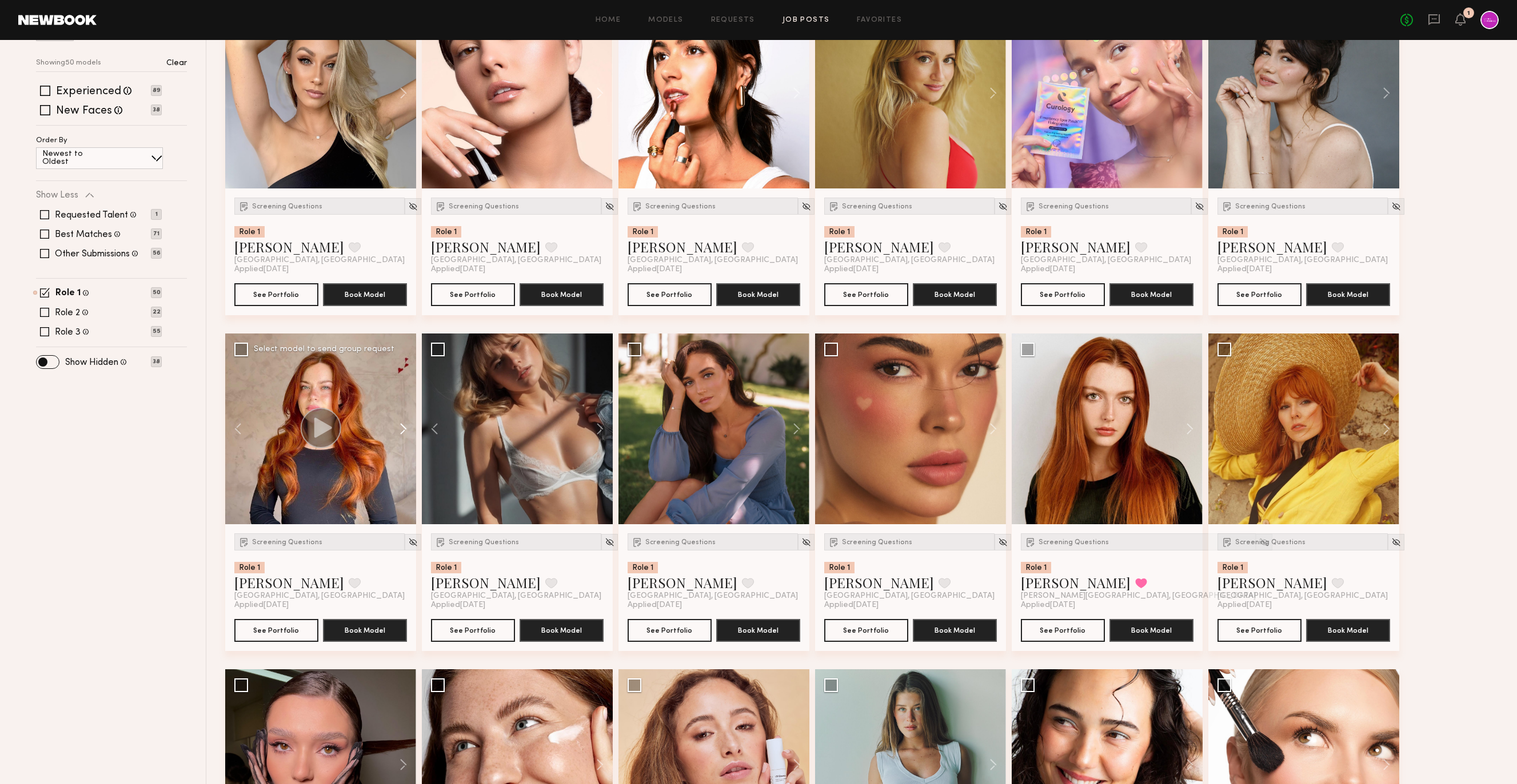
click at [394, 429] on button at bounding box center [398, 429] width 37 height 191
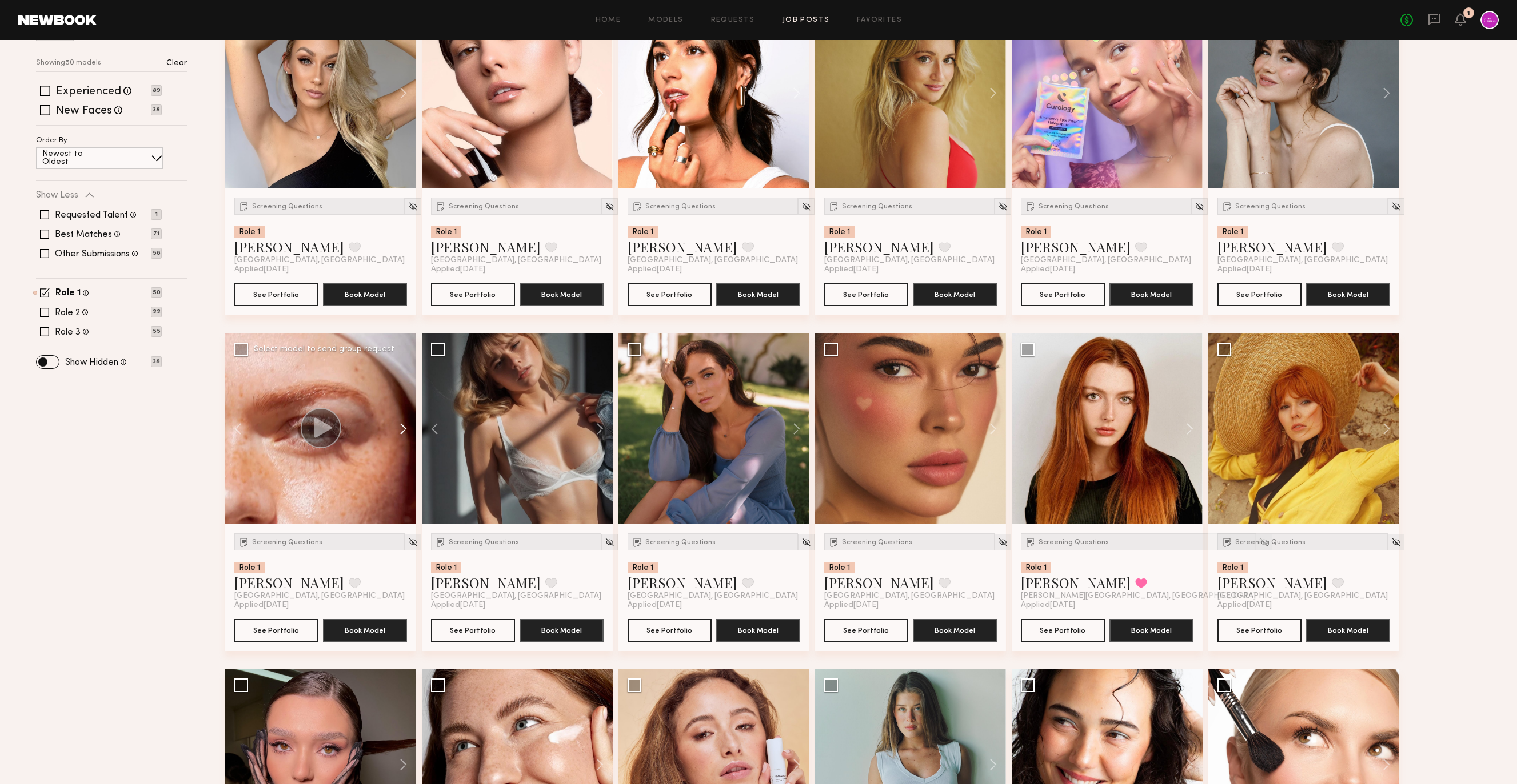
click at [394, 429] on button at bounding box center [398, 429] width 37 height 191
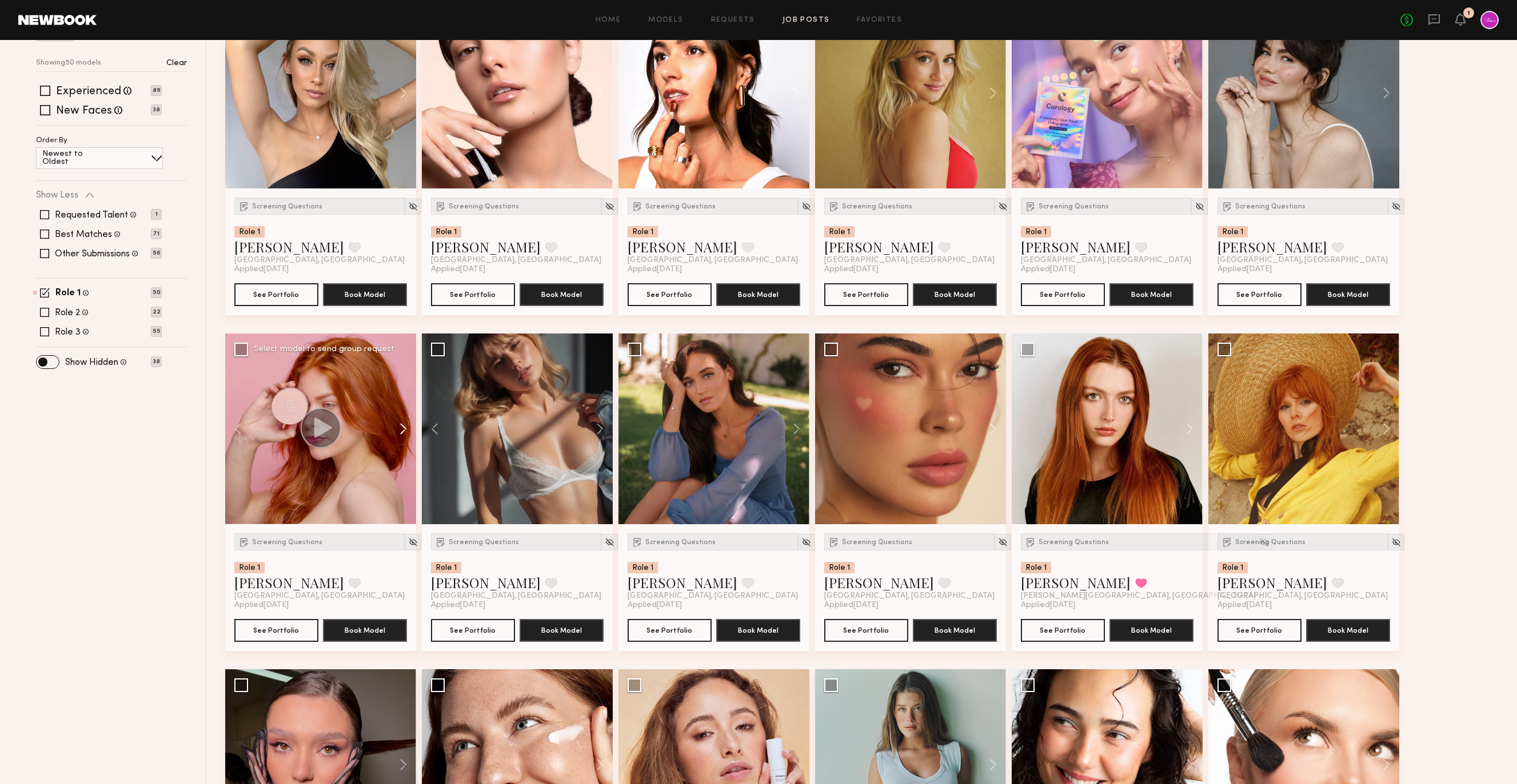
click at [394, 429] on button at bounding box center [398, 429] width 37 height 191
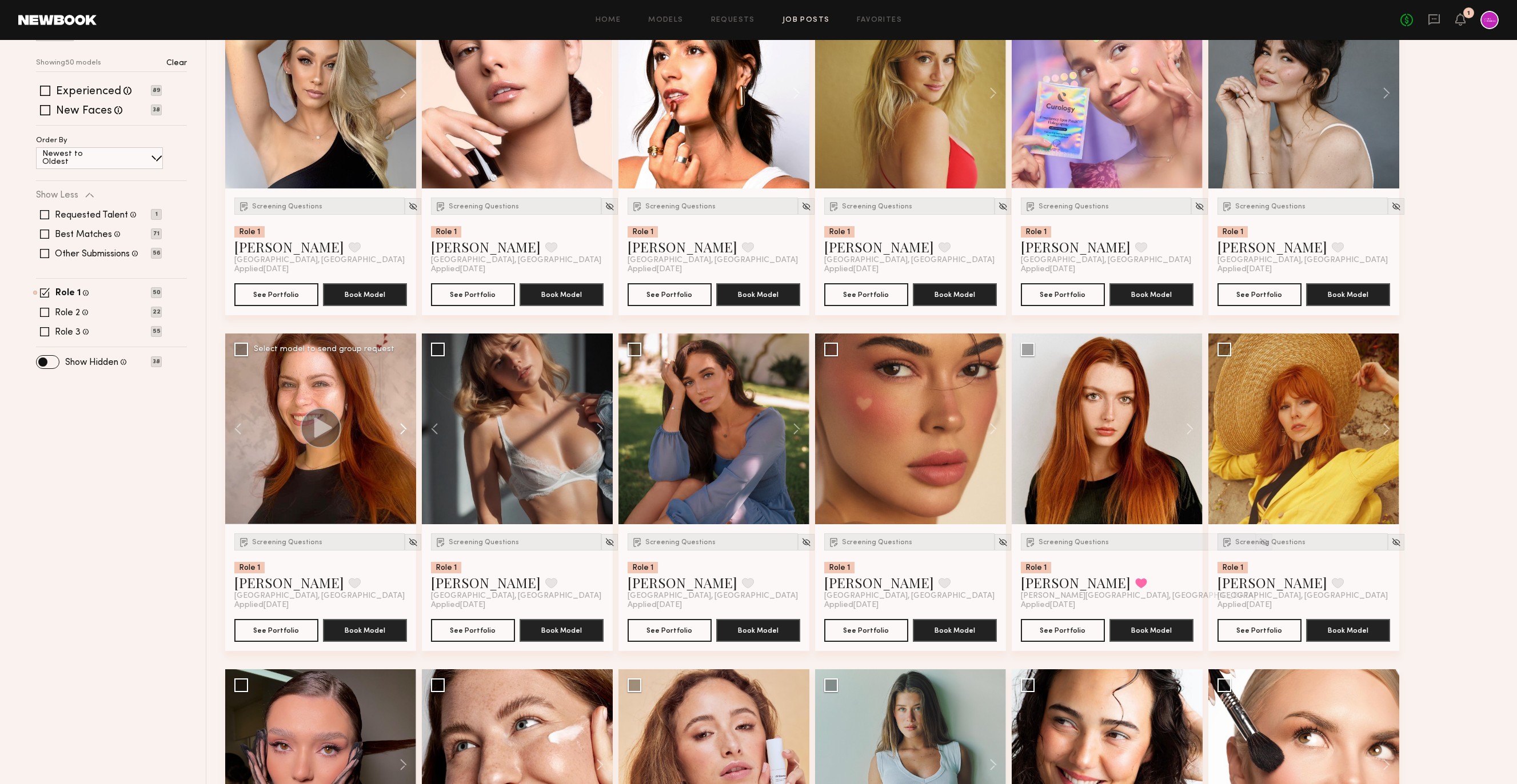
click at [394, 429] on button at bounding box center [398, 429] width 37 height 191
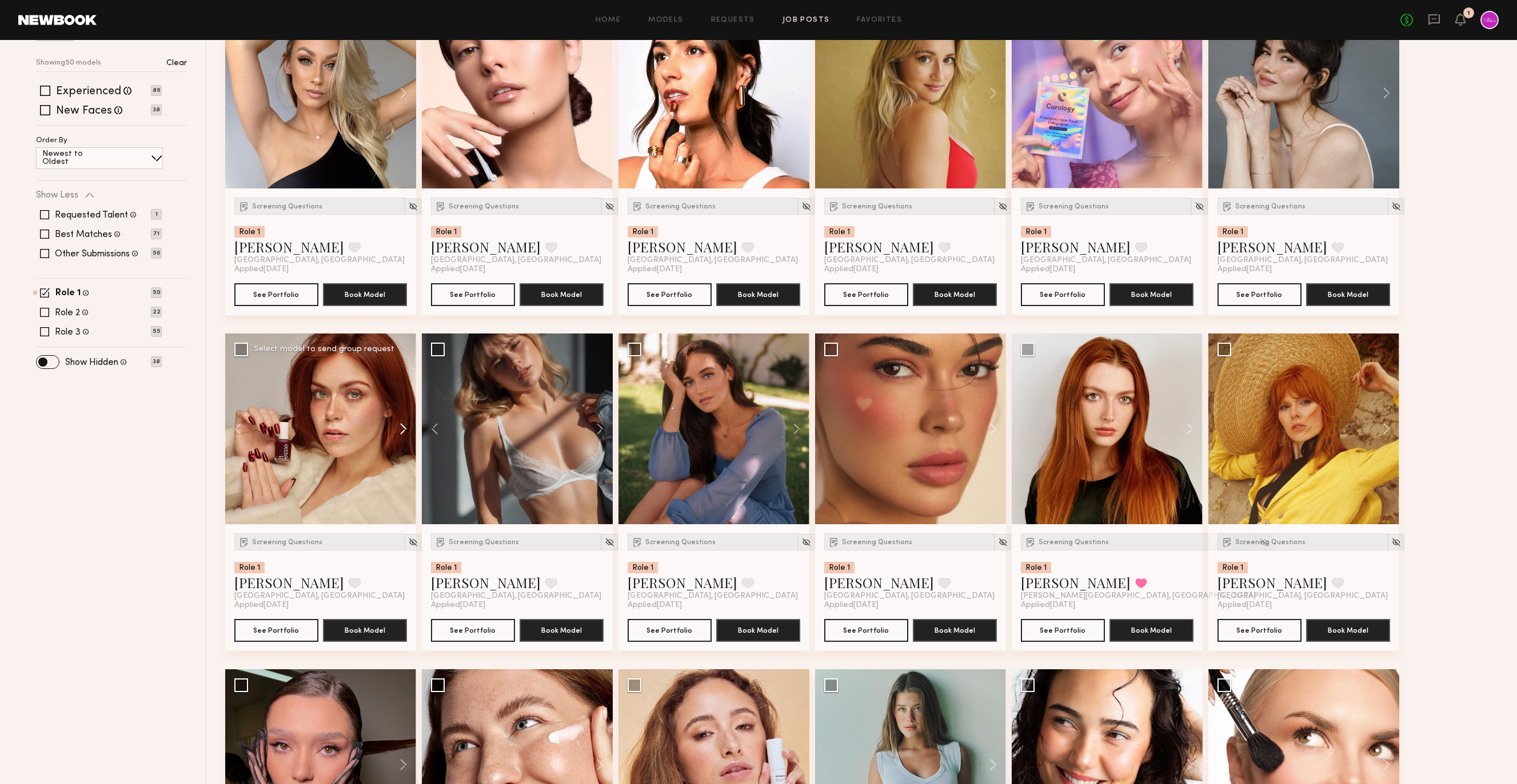
click at [394, 429] on button at bounding box center [398, 429] width 37 height 191
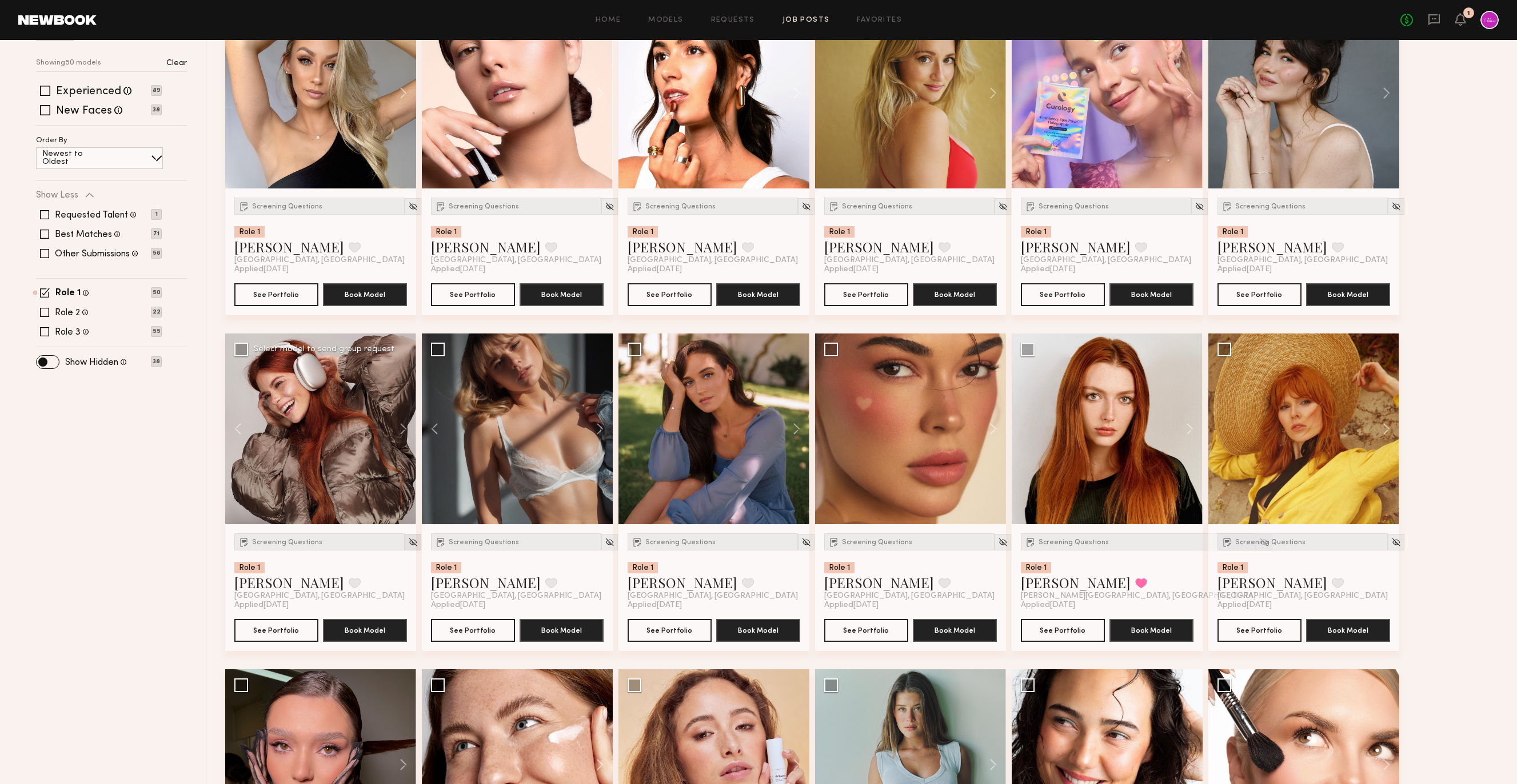
click at [408, 538] on img at bounding box center [413, 542] width 9 height 9
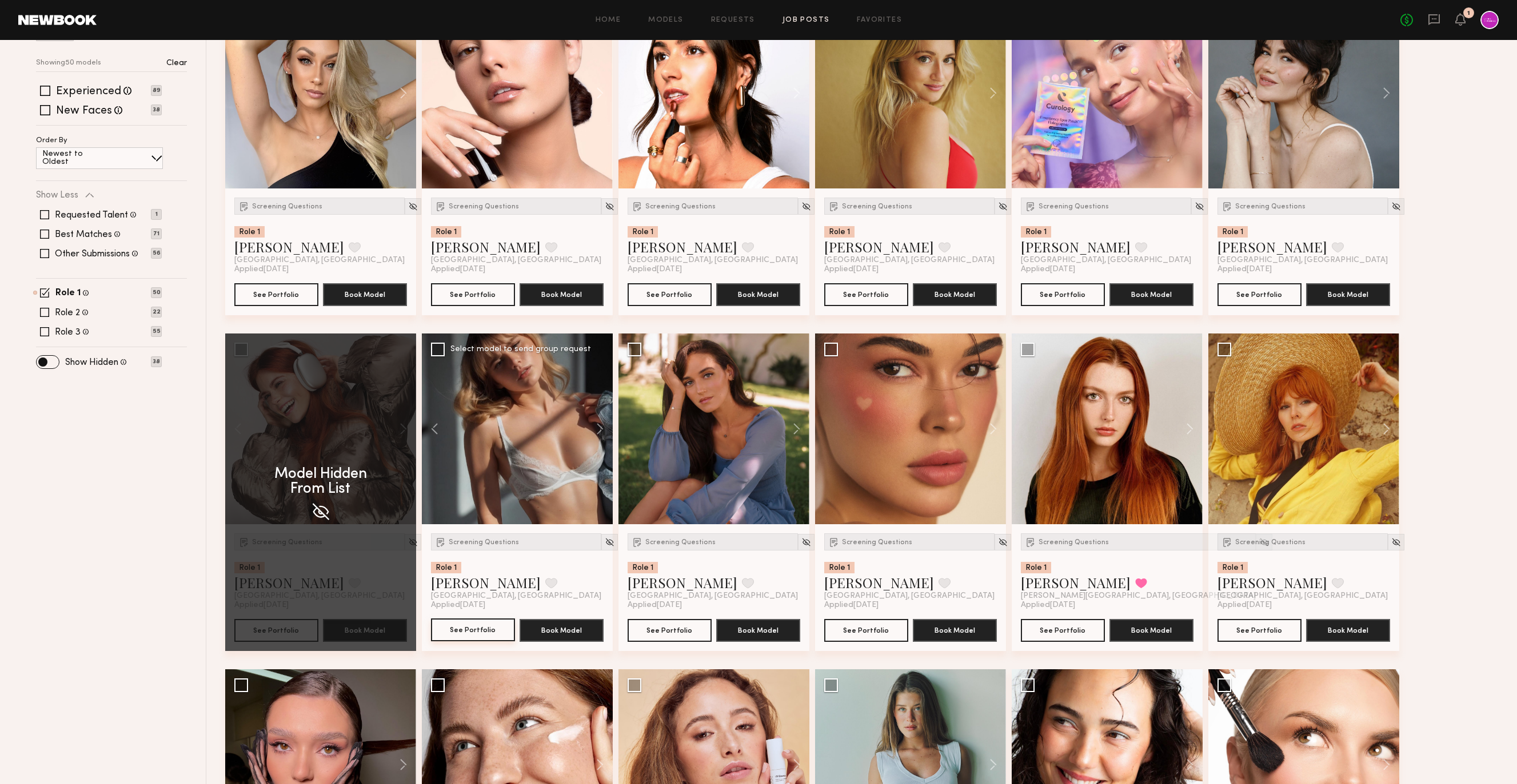
click at [465, 638] on button "See Portfolio" at bounding box center [472, 630] width 84 height 23
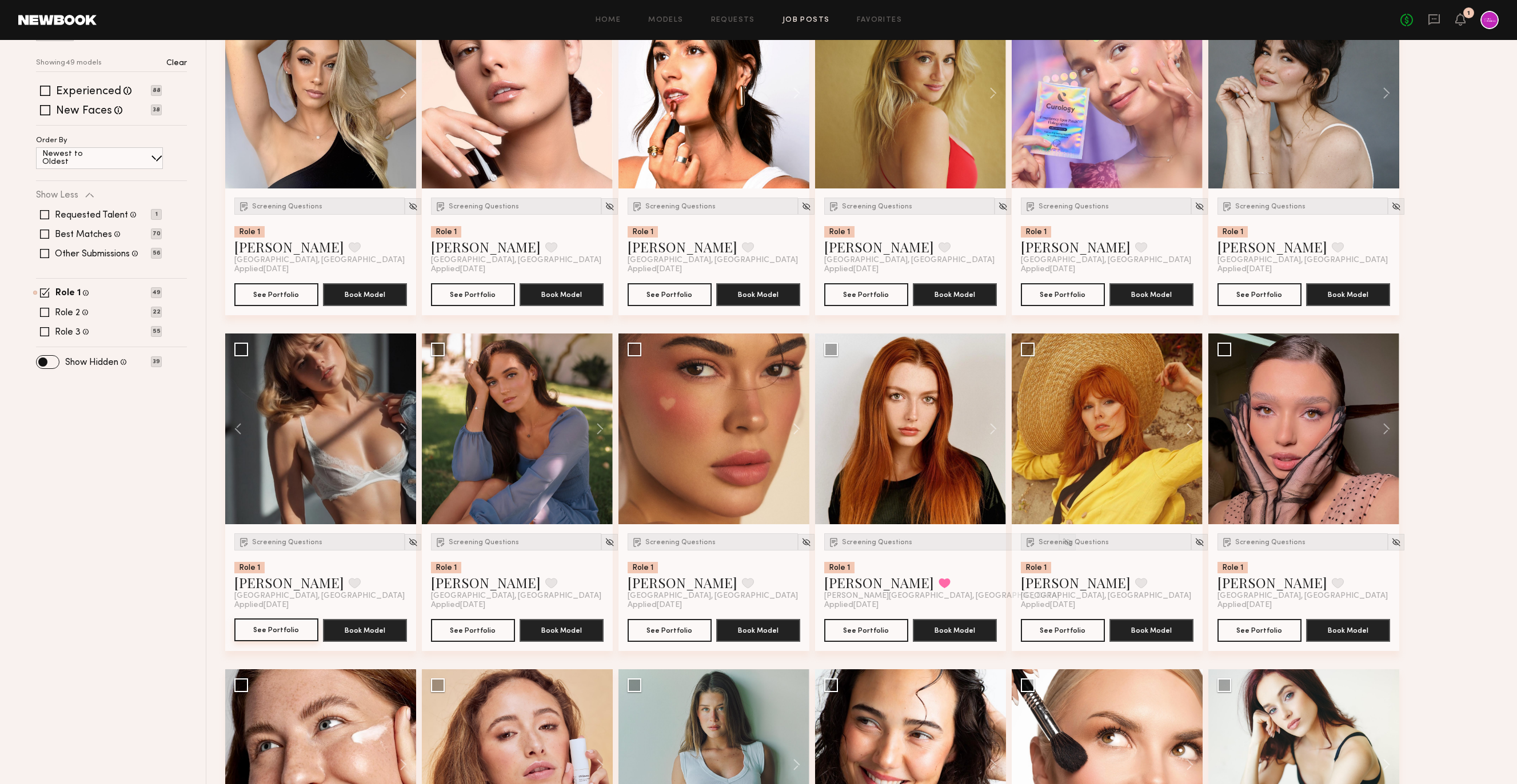
scroll to position [100, 0]
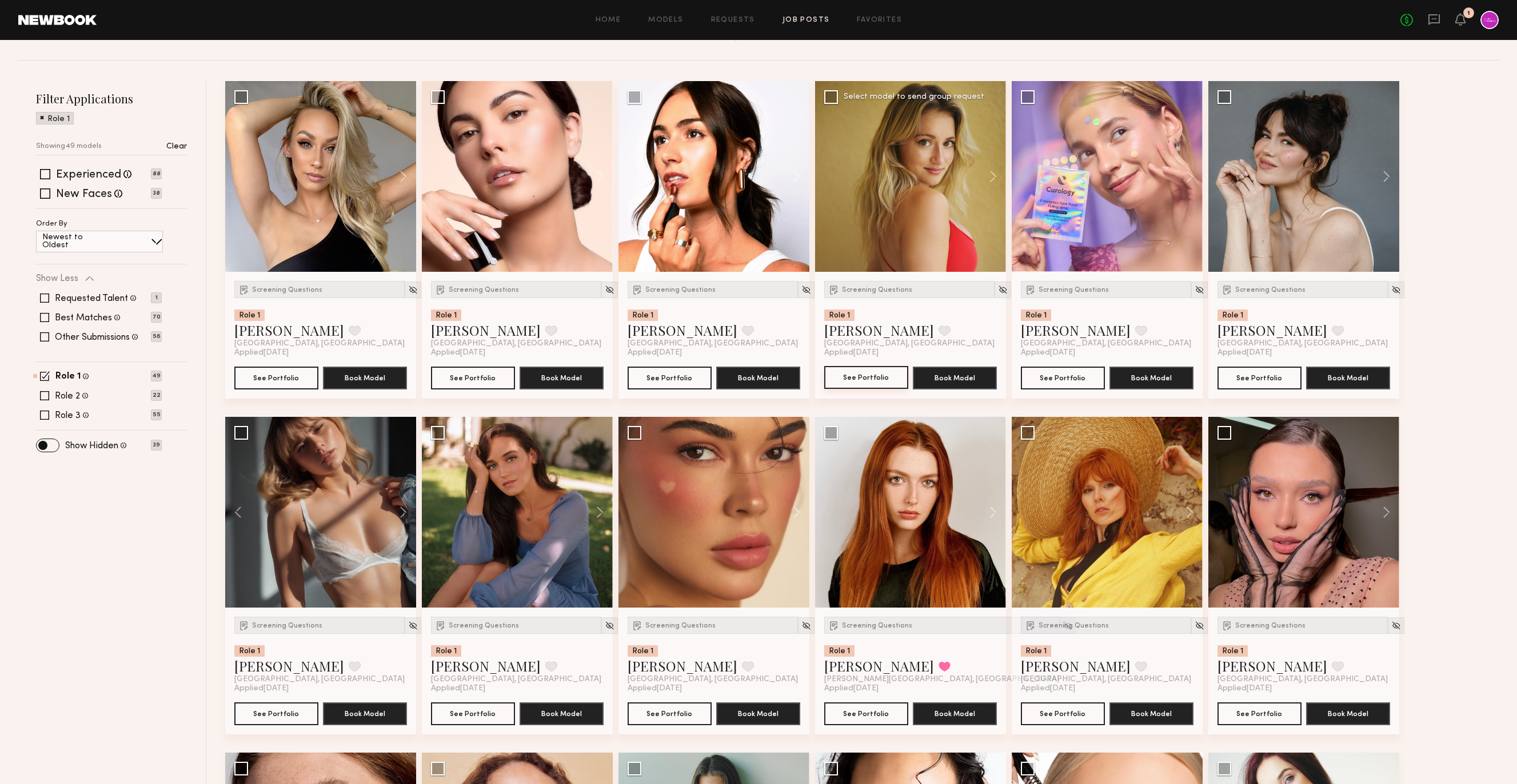
click at [883, 372] on button "See Portfolio" at bounding box center [866, 377] width 84 height 23
click at [873, 297] on div "Screening Questions" at bounding box center [910, 290] width 171 height 17
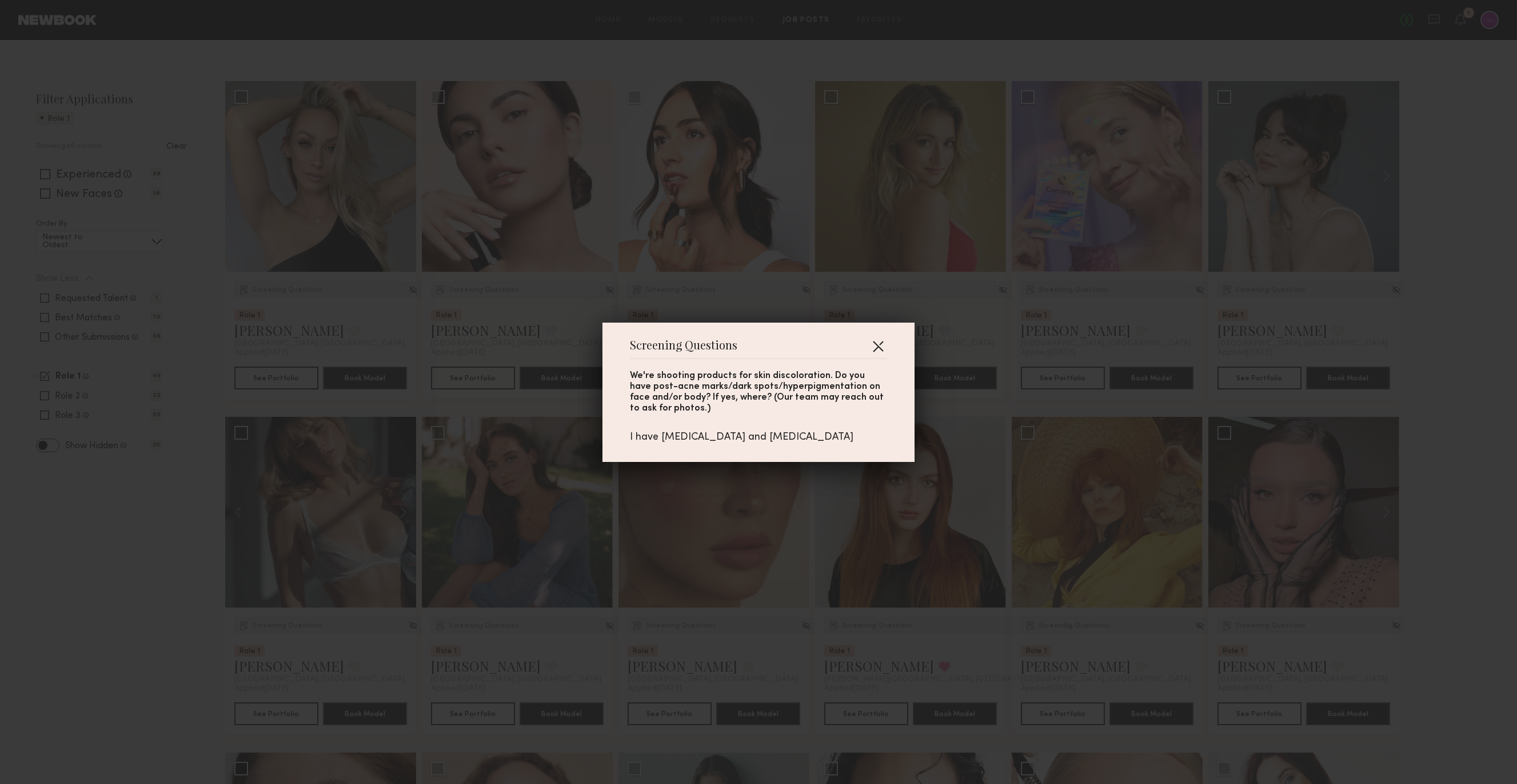
click at [881, 346] on button "button" at bounding box center [877, 346] width 18 height 18
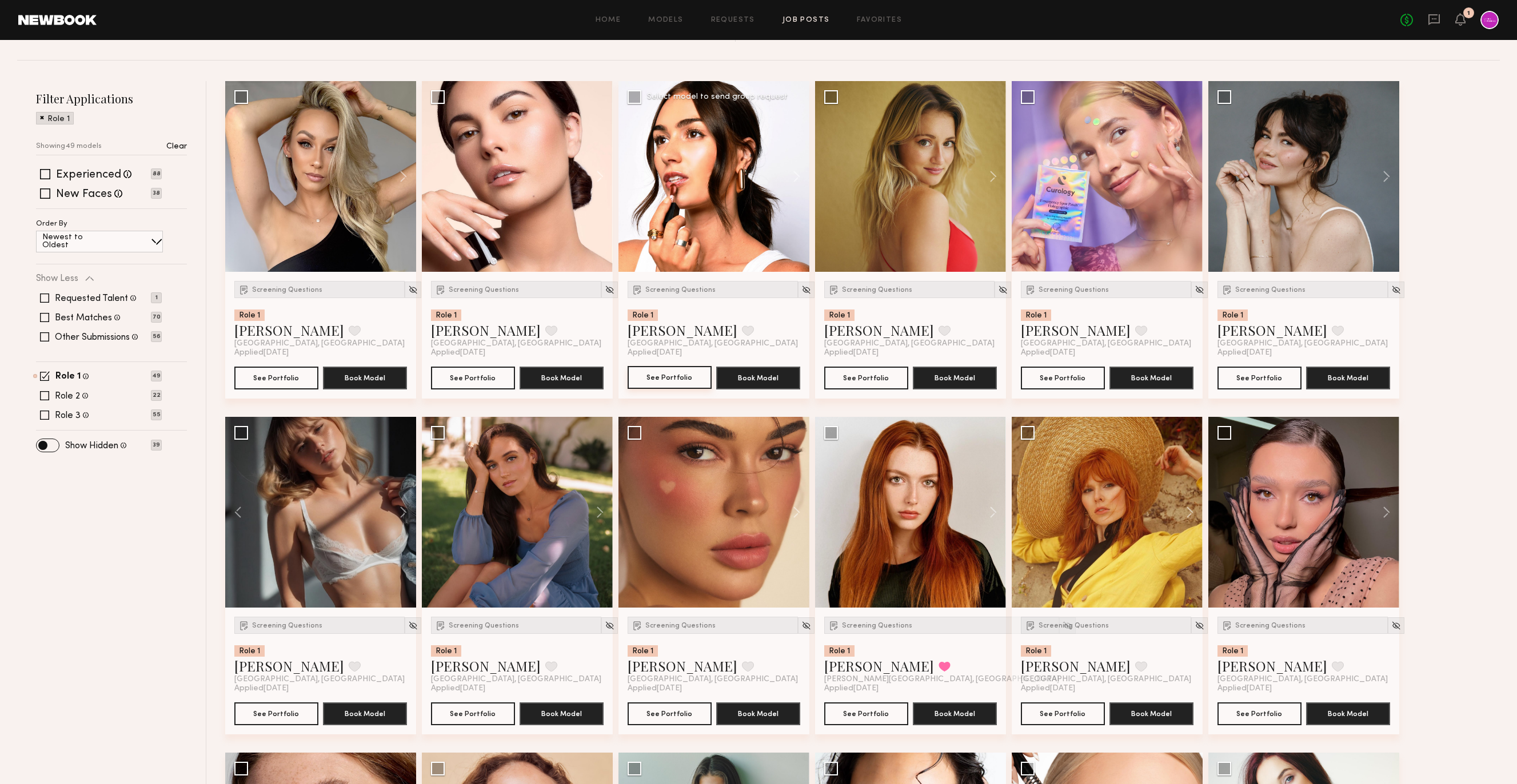
click at [669, 373] on button "See Portfolio" at bounding box center [669, 377] width 84 height 23
click at [1070, 382] on button "See Portfolio" at bounding box center [1062, 377] width 84 height 23
click at [1195, 287] on img at bounding box center [1199, 290] width 9 height 9
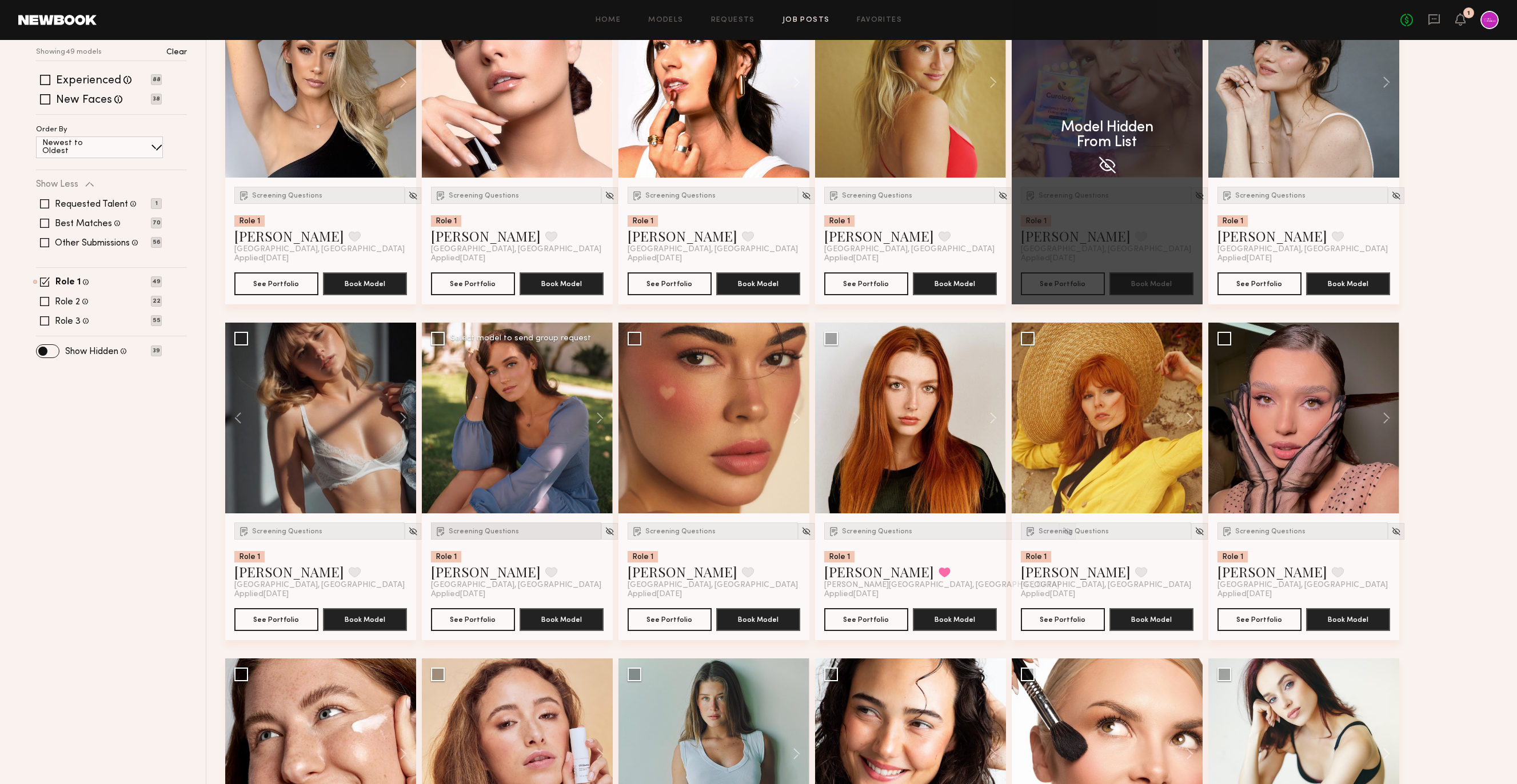
scroll to position [198, 0]
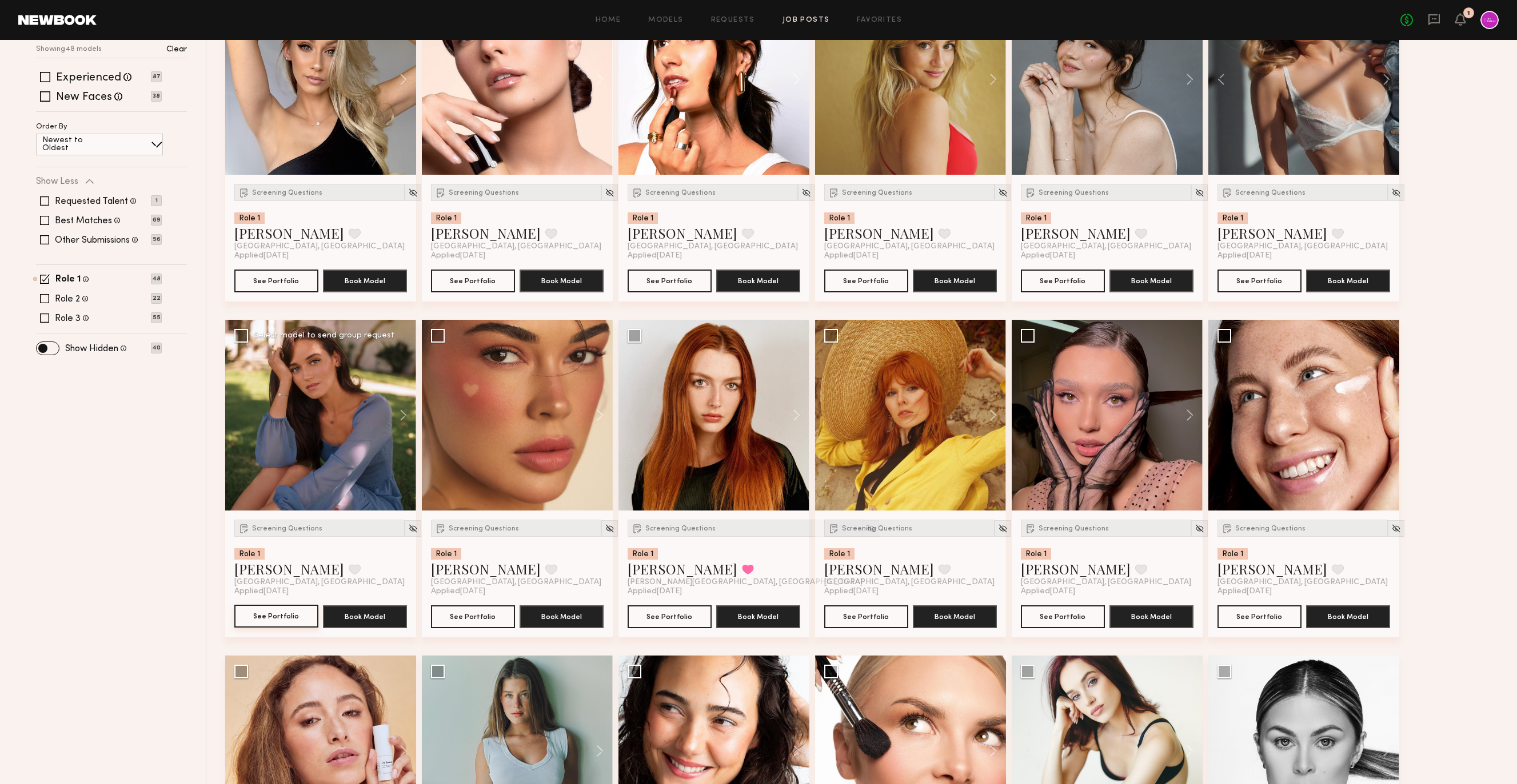
click at [291, 610] on button "See Portfolio" at bounding box center [276, 616] width 84 height 23
click at [408, 526] on img at bounding box center [413, 528] width 9 height 9
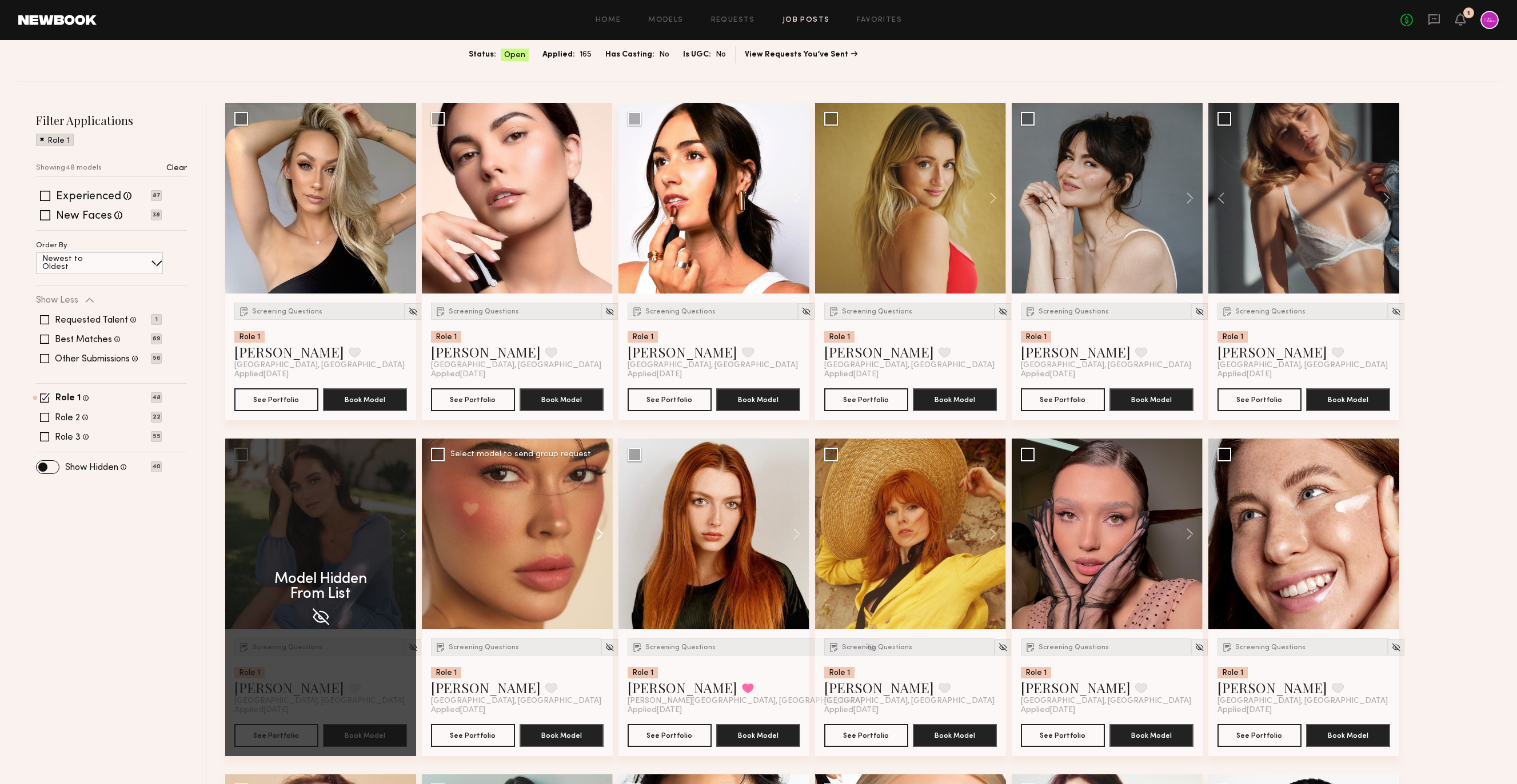
scroll to position [78, 0]
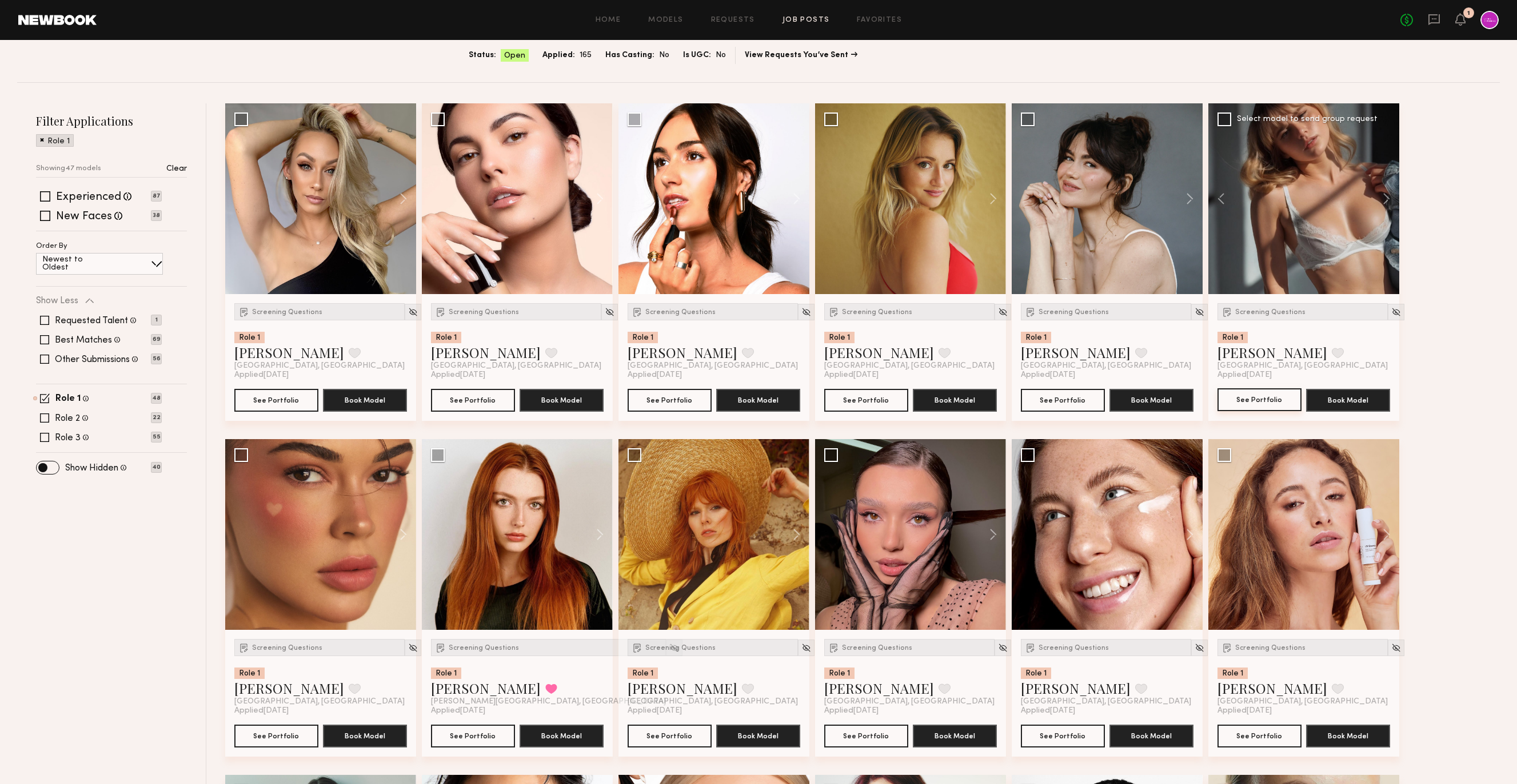
click at [1276, 401] on button "See Portfolio" at bounding box center [1259, 399] width 84 height 23
click at [1275, 313] on span "Screening Questions" at bounding box center [1270, 312] width 70 height 7
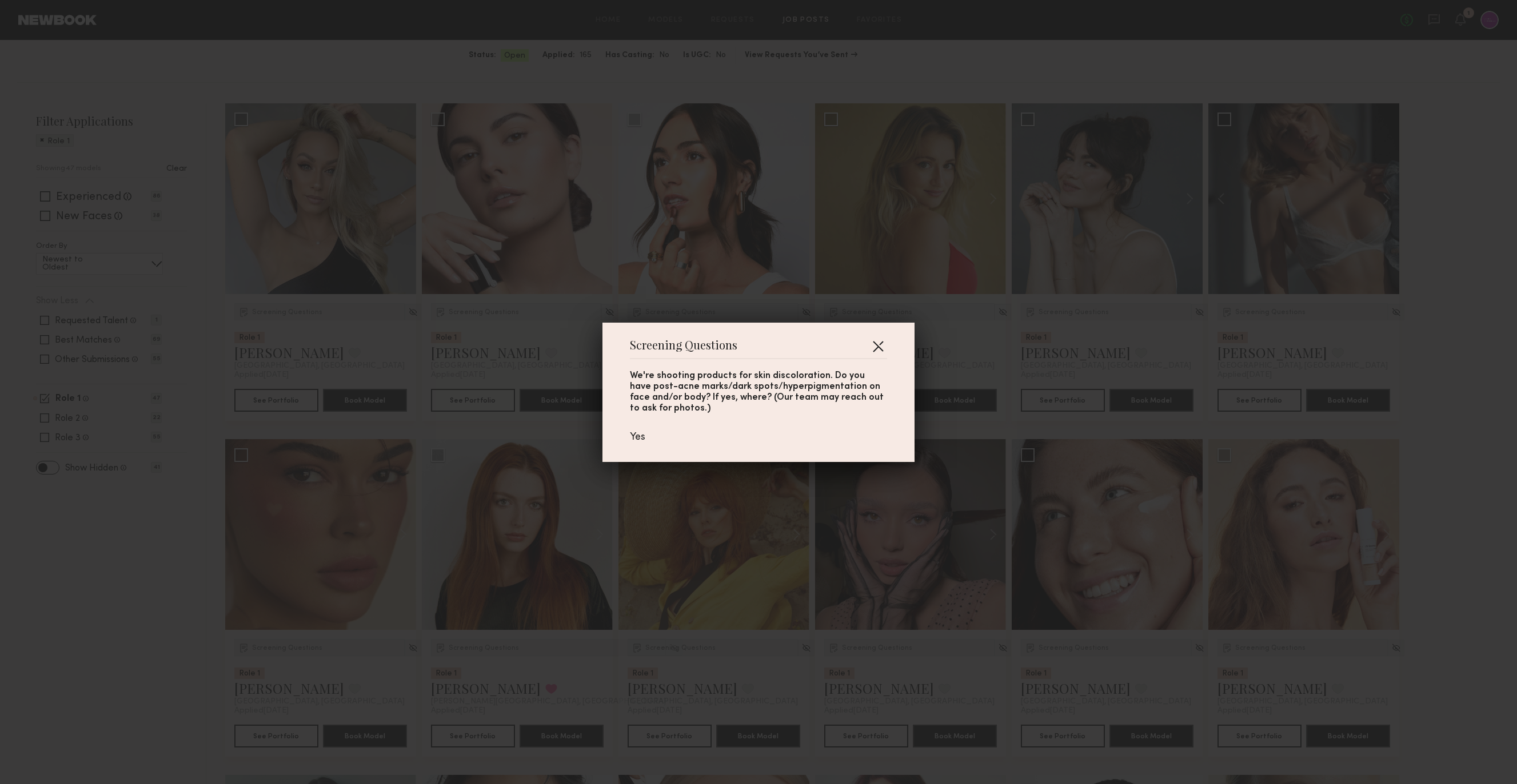
click at [882, 339] on button "button" at bounding box center [877, 346] width 18 height 18
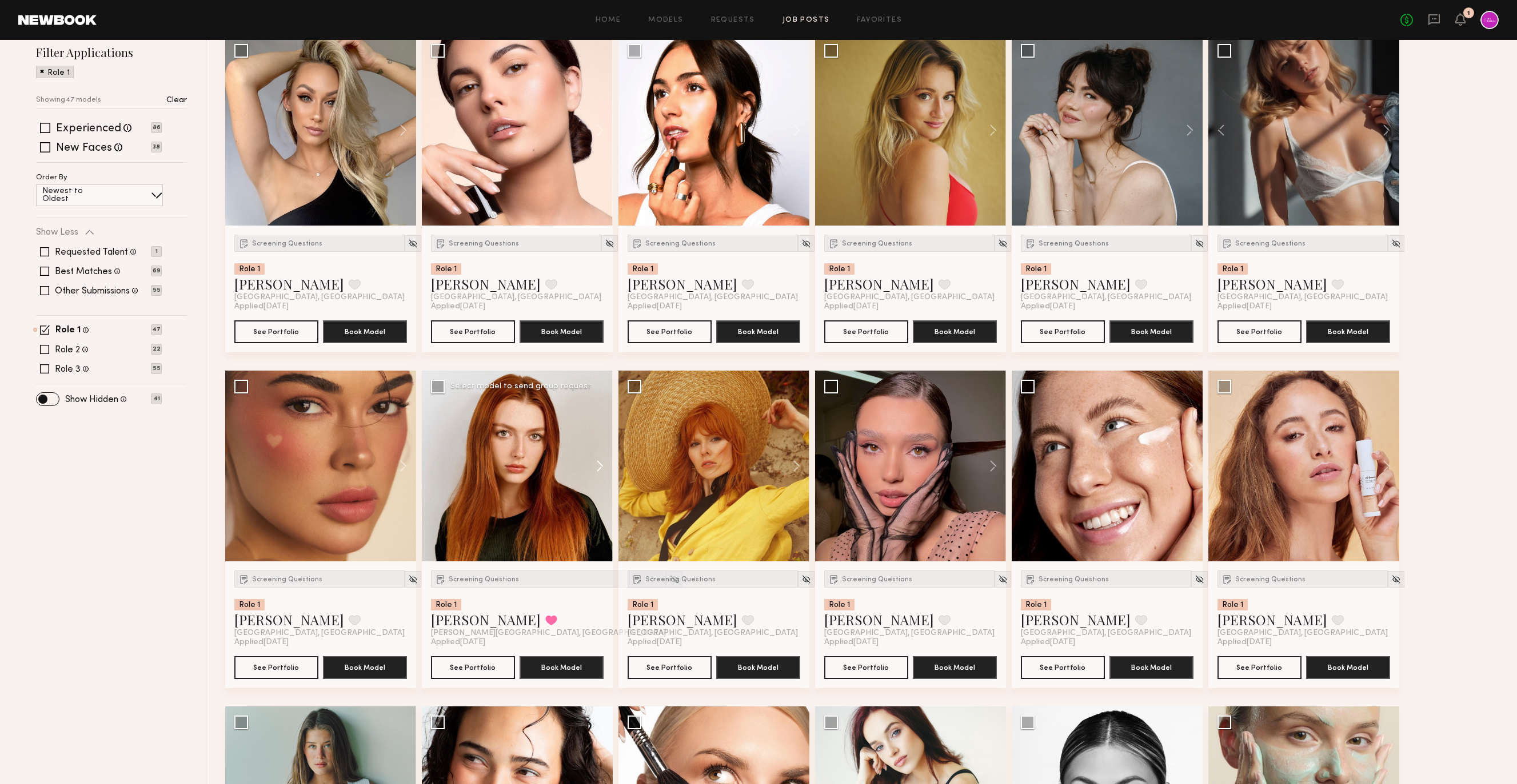
scroll to position [156, 0]
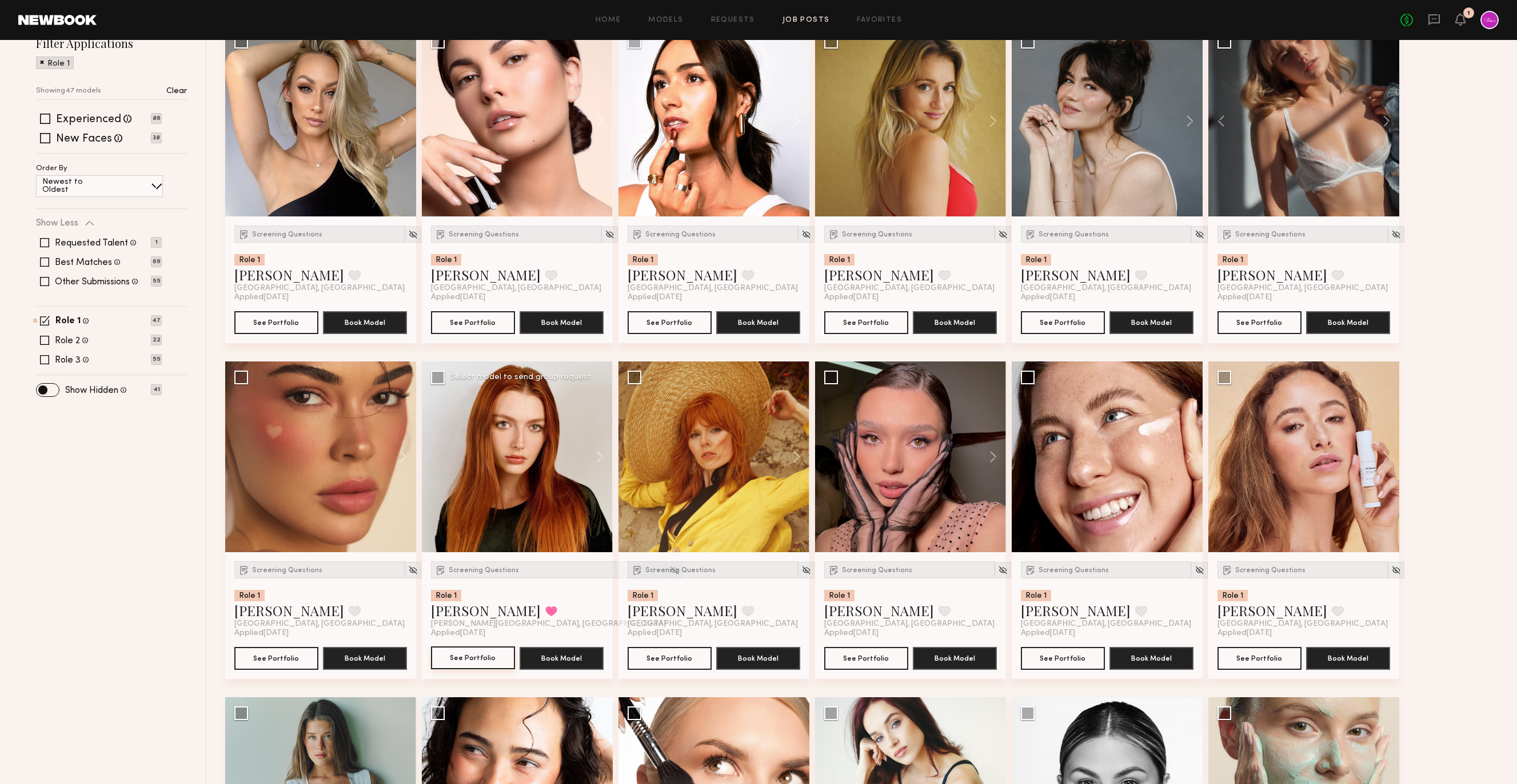
click at [478, 659] on button "See Portfolio" at bounding box center [472, 657] width 84 height 23
click at [669, 570] on img at bounding box center [674, 570] width 9 height 9
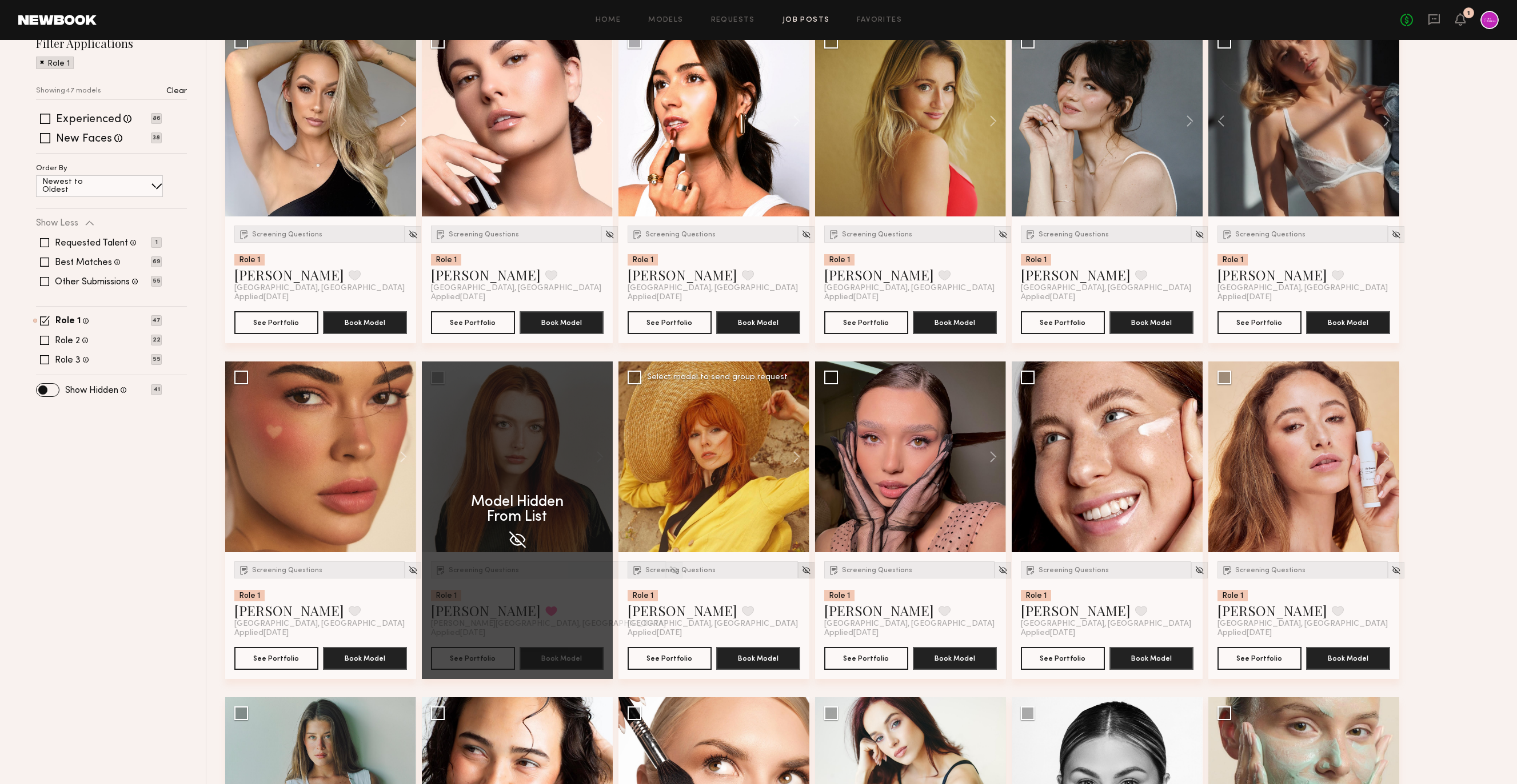
click at [802, 570] on img at bounding box center [806, 570] width 9 height 9
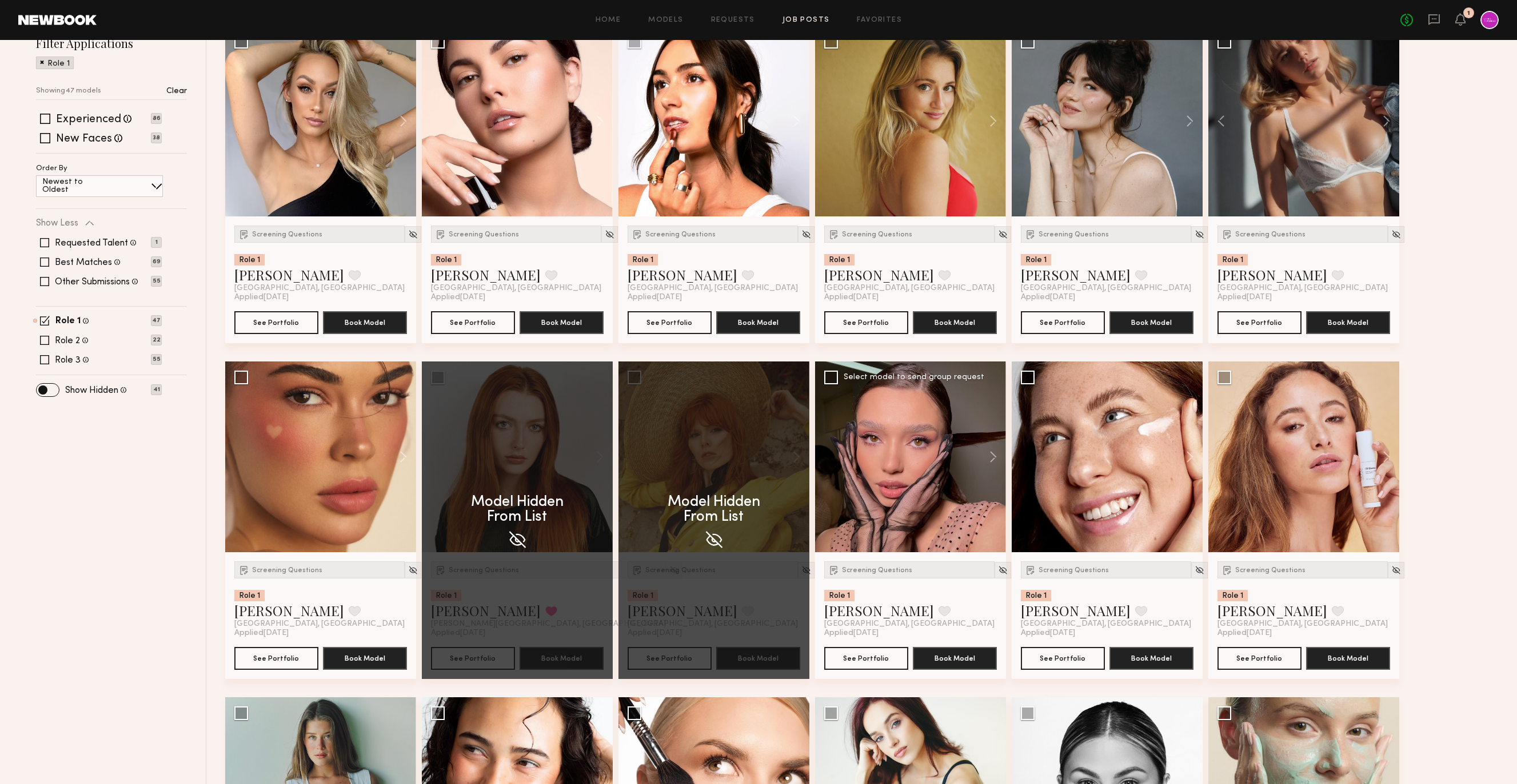
click at [936, 484] on div at bounding box center [910, 457] width 191 height 191
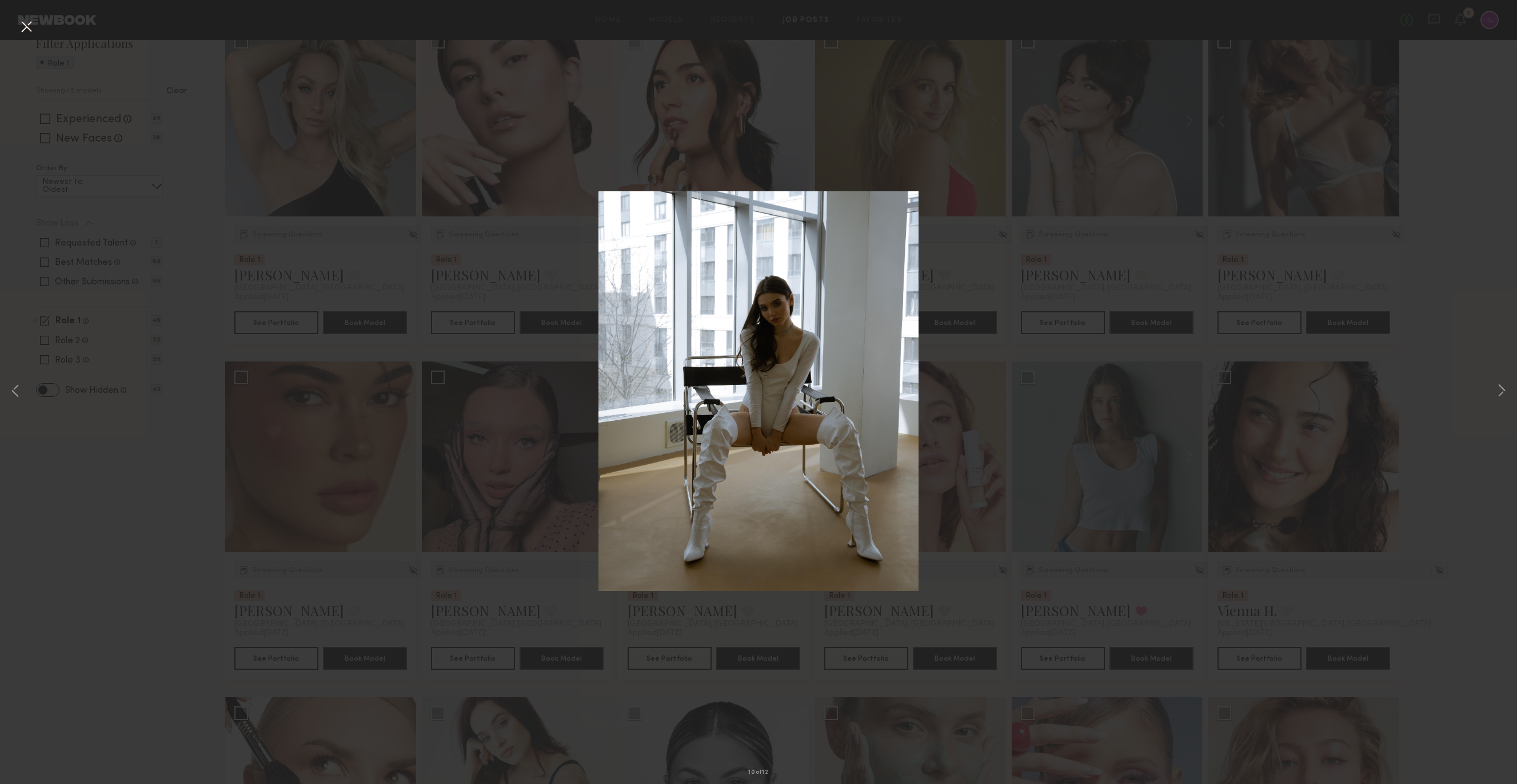
click at [141, 468] on div "10 of 12" at bounding box center [758, 392] width 1517 height 784
click at [27, 21] on button at bounding box center [26, 27] width 18 height 20
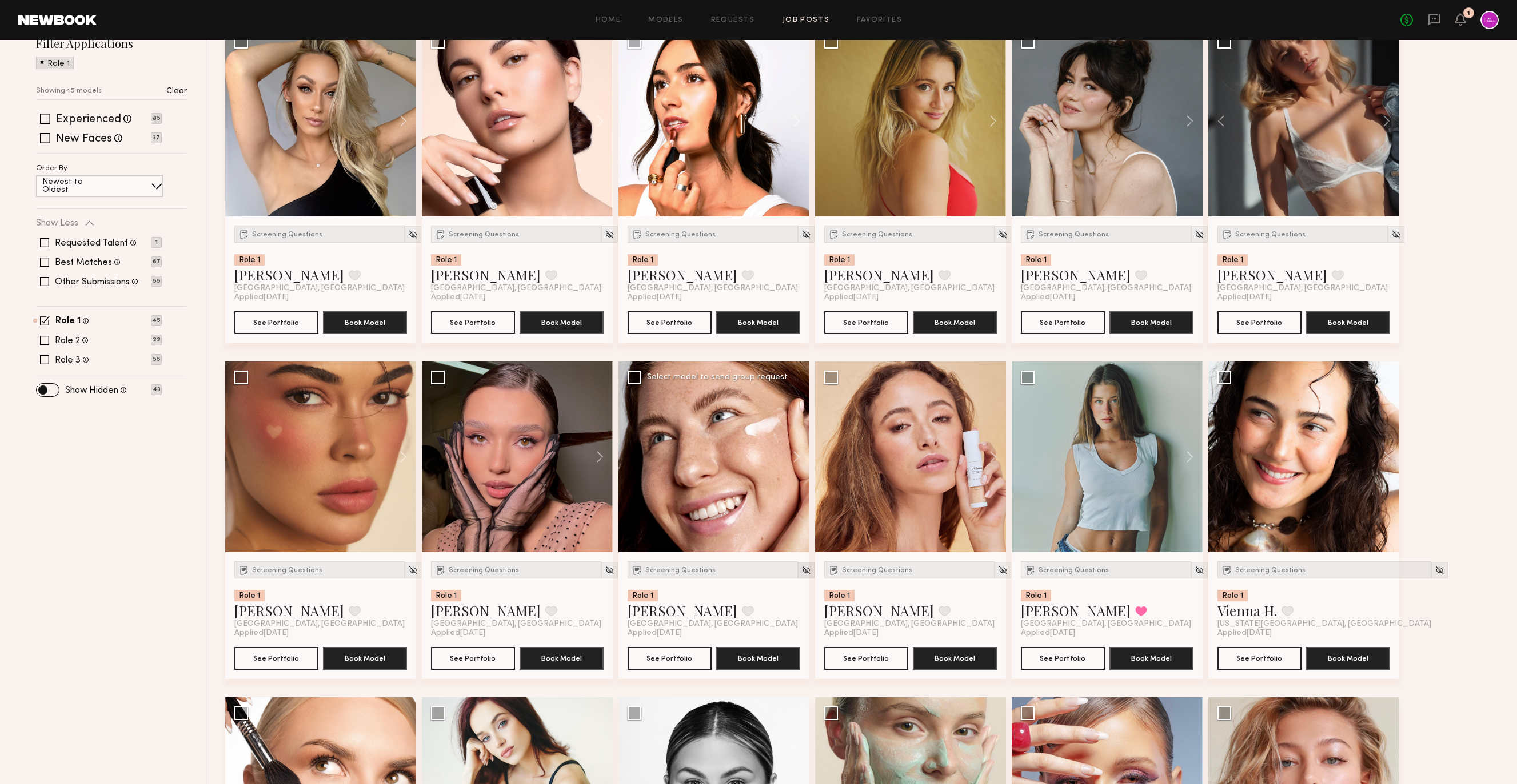
click at [802, 571] on img at bounding box center [806, 570] width 9 height 9
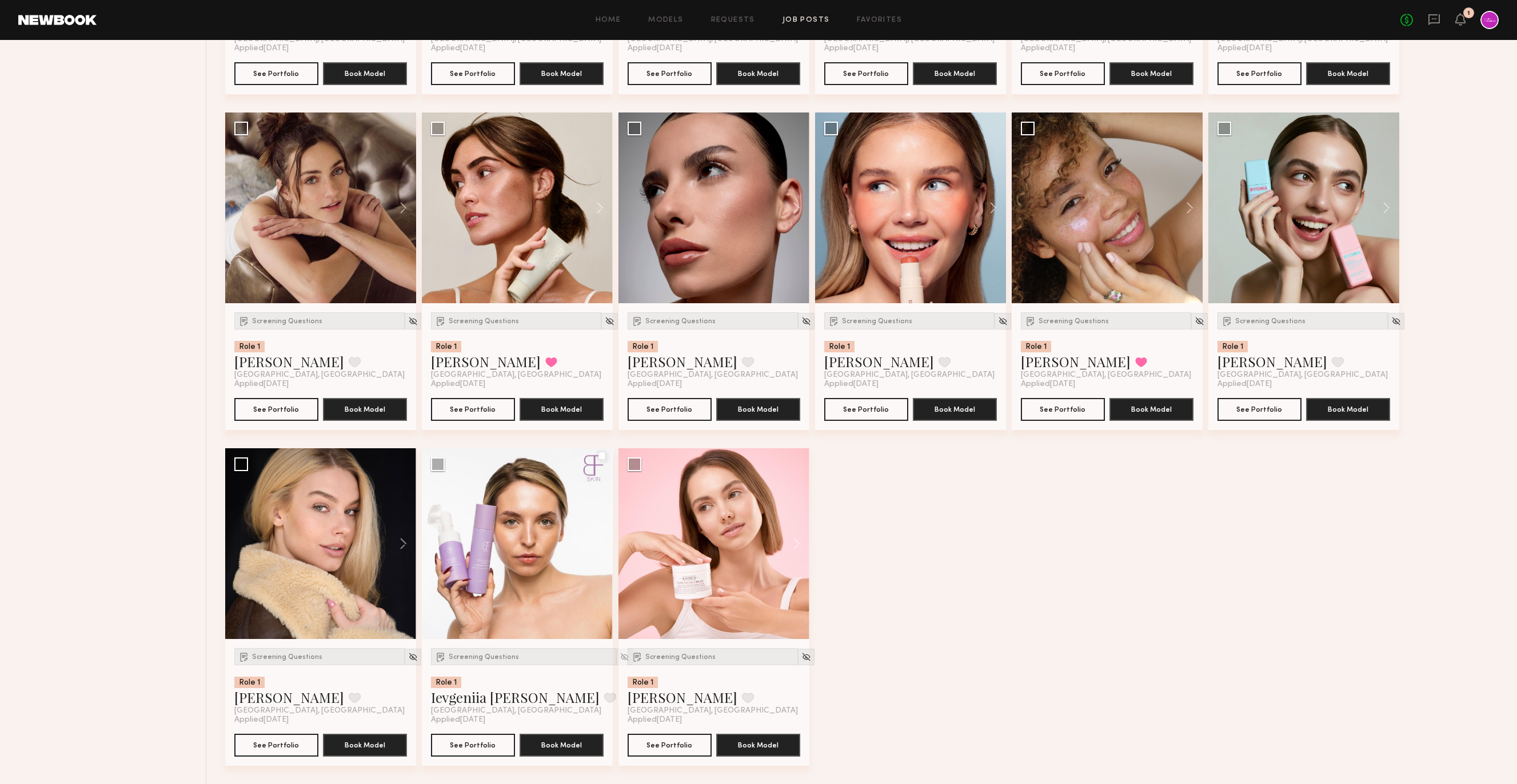
scroll to position [769, 0]
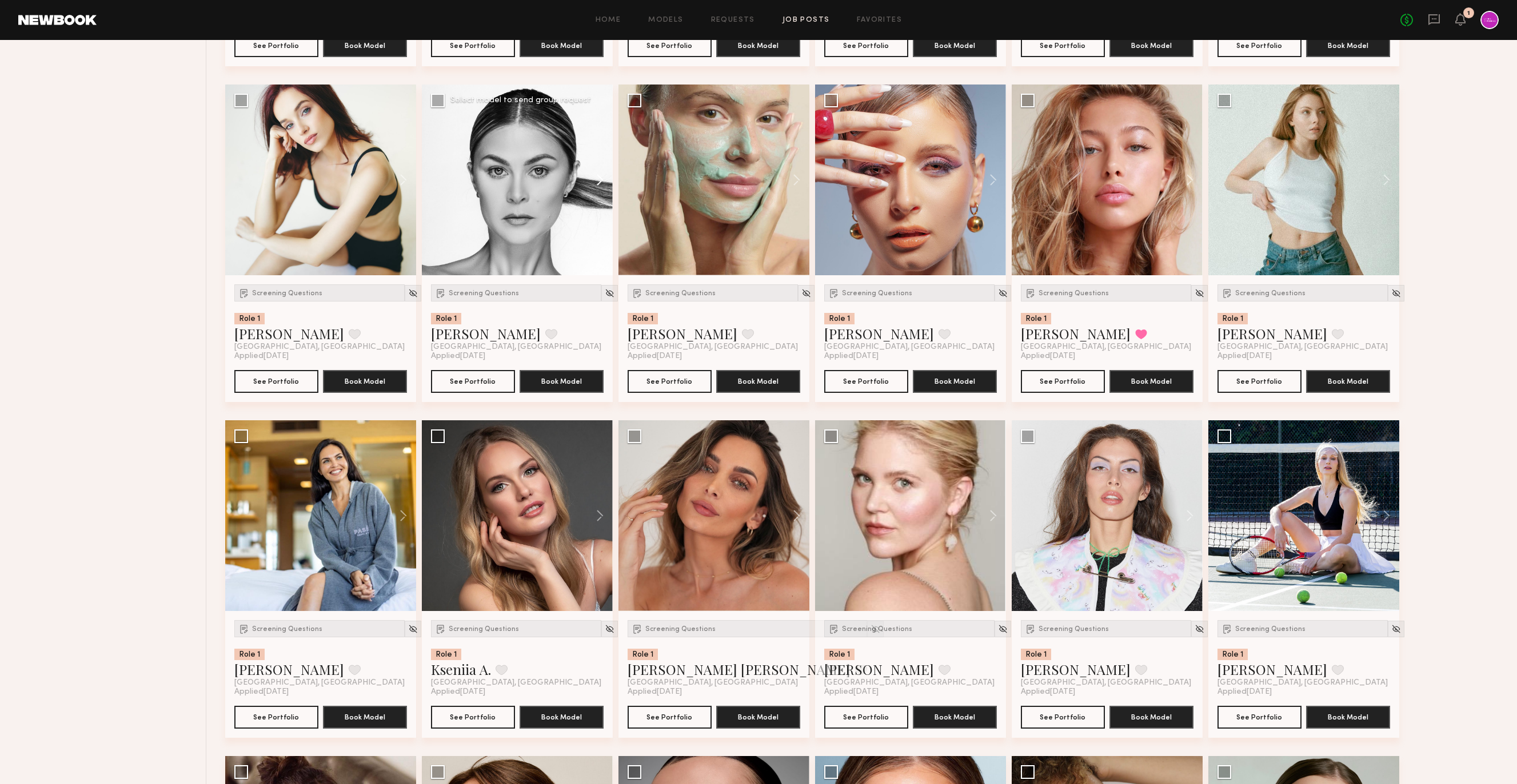
click at [586, 176] on button at bounding box center [594, 180] width 37 height 191
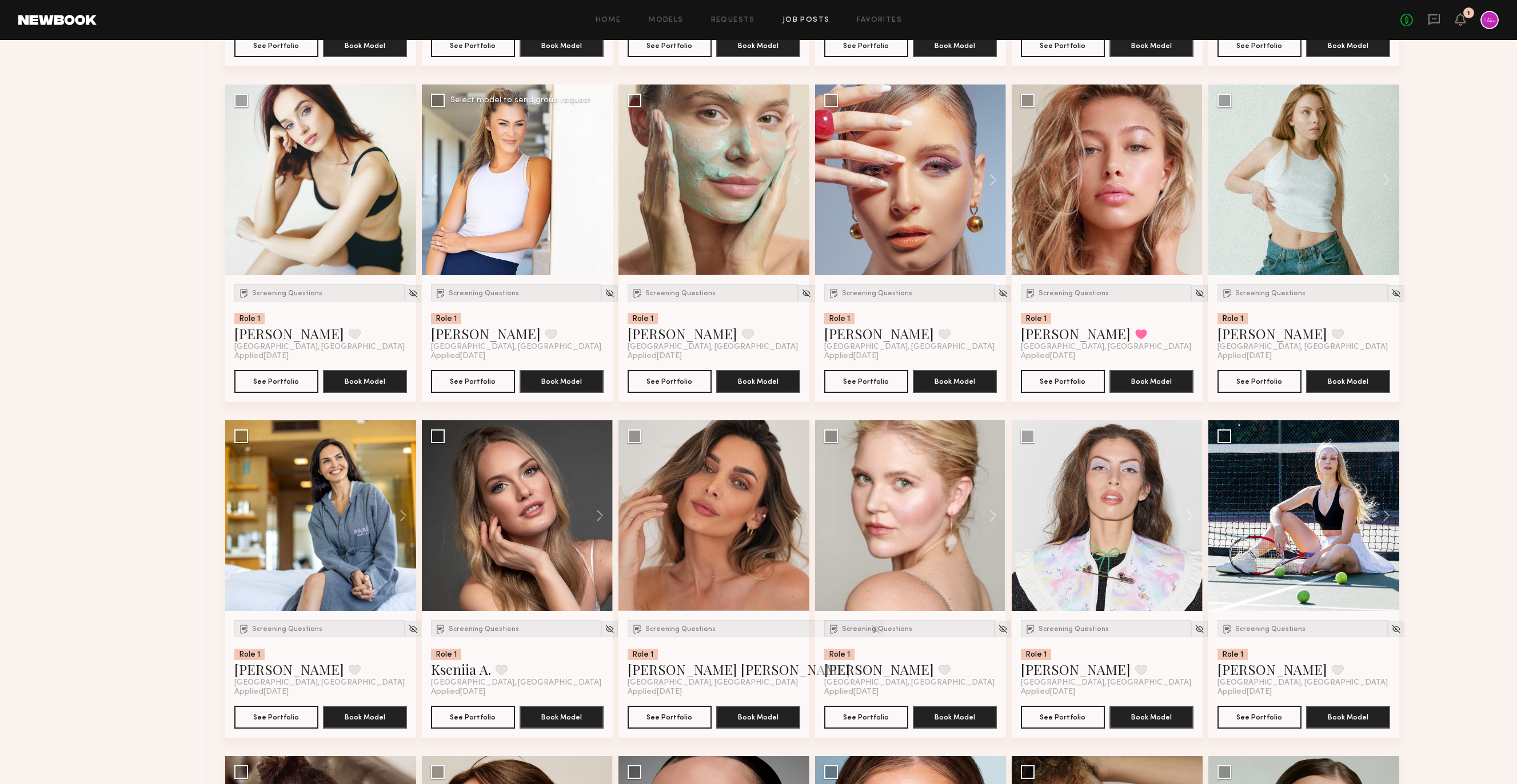
click at [586, 176] on button at bounding box center [594, 180] width 37 height 191
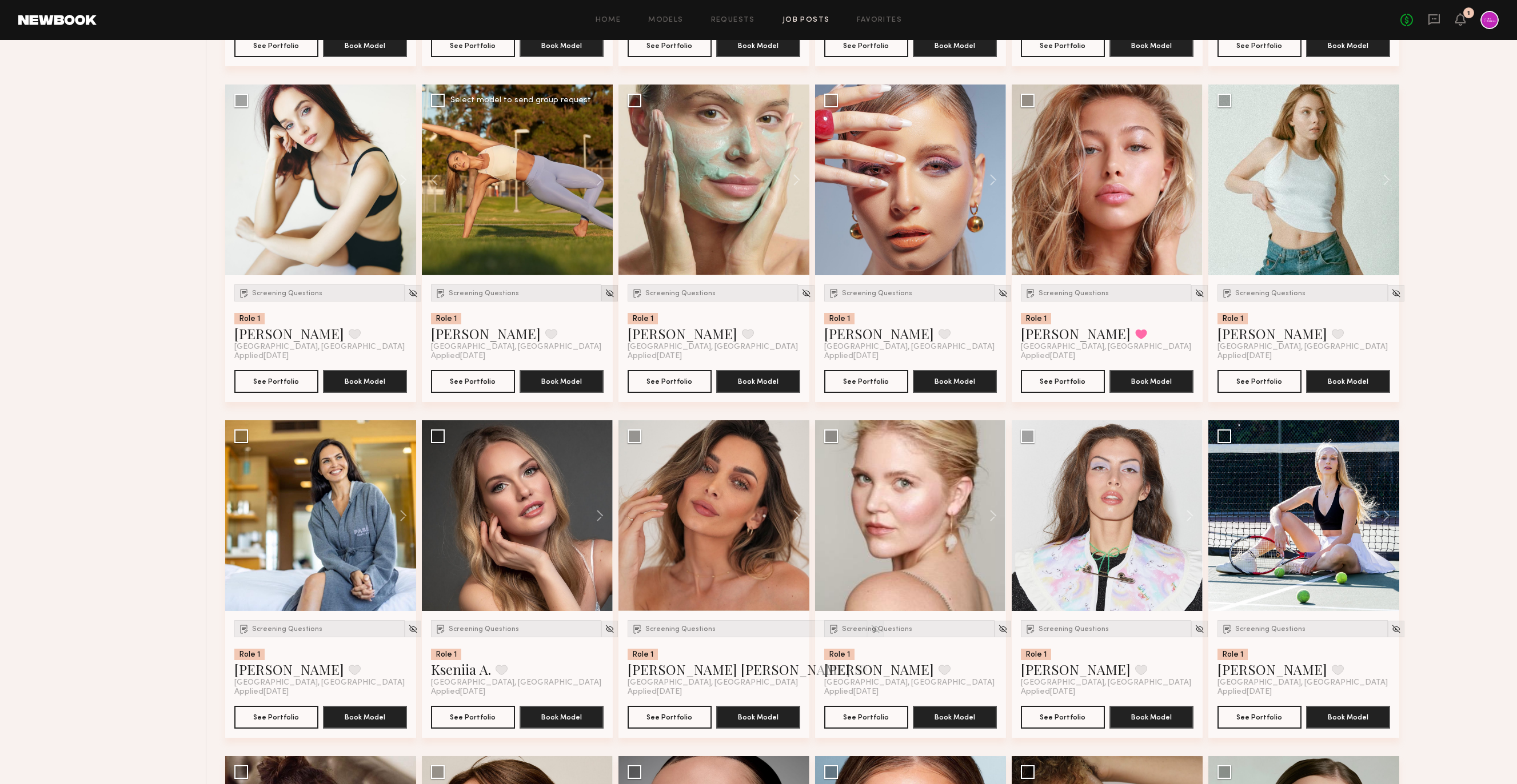
click at [604, 291] on img at bounding box center [609, 293] width 9 height 9
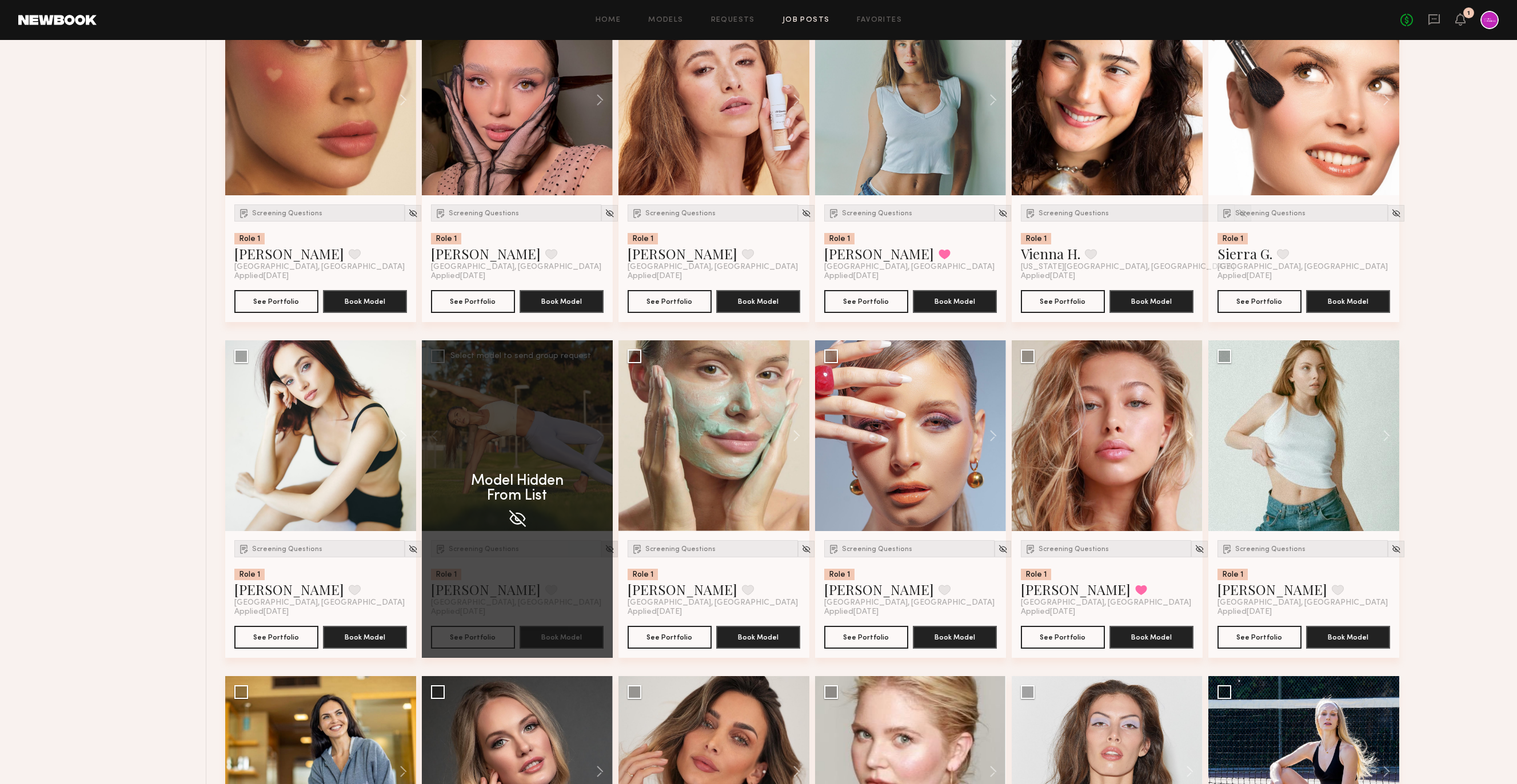
scroll to position [487, 0]
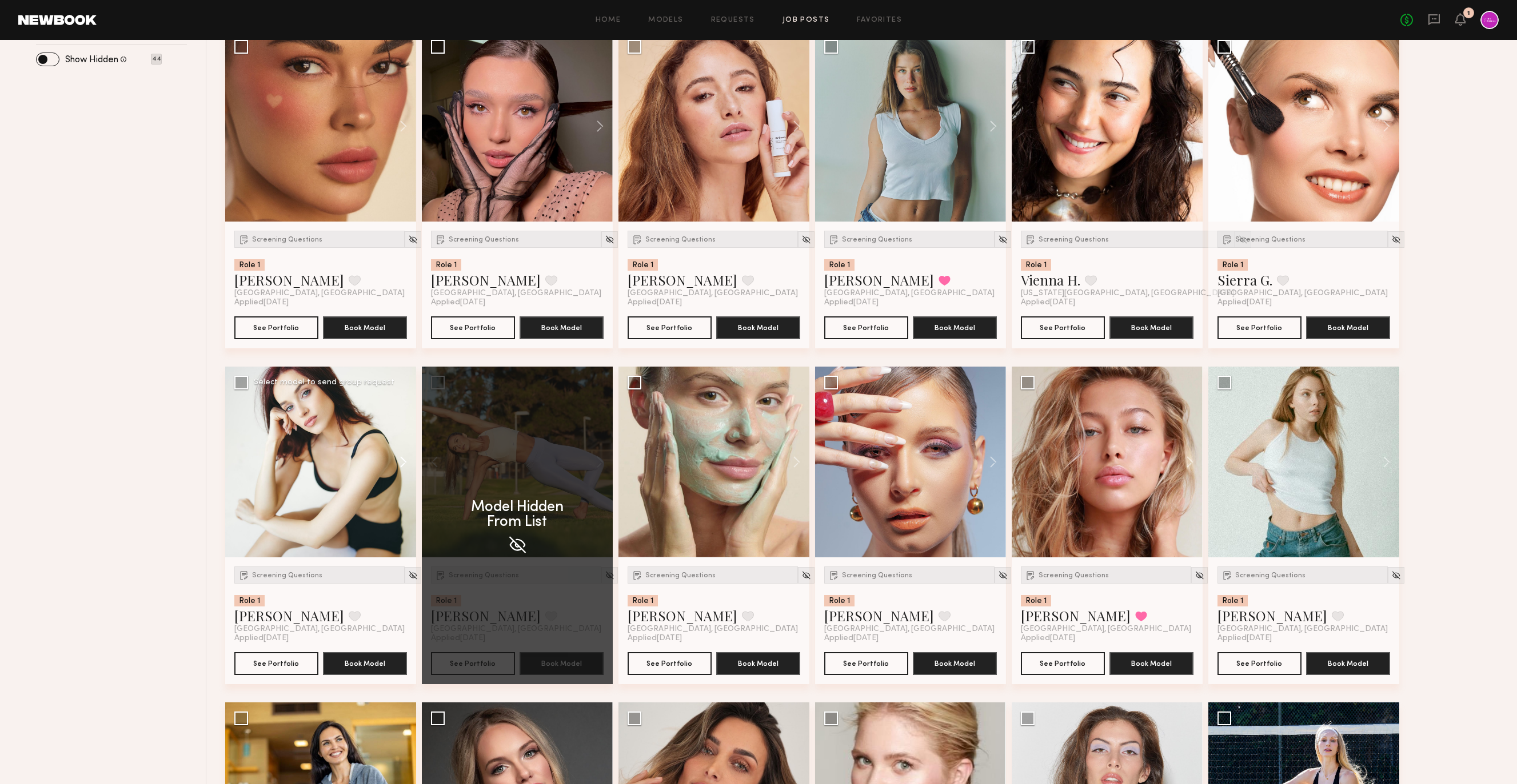
click at [399, 465] on button at bounding box center [398, 462] width 37 height 191
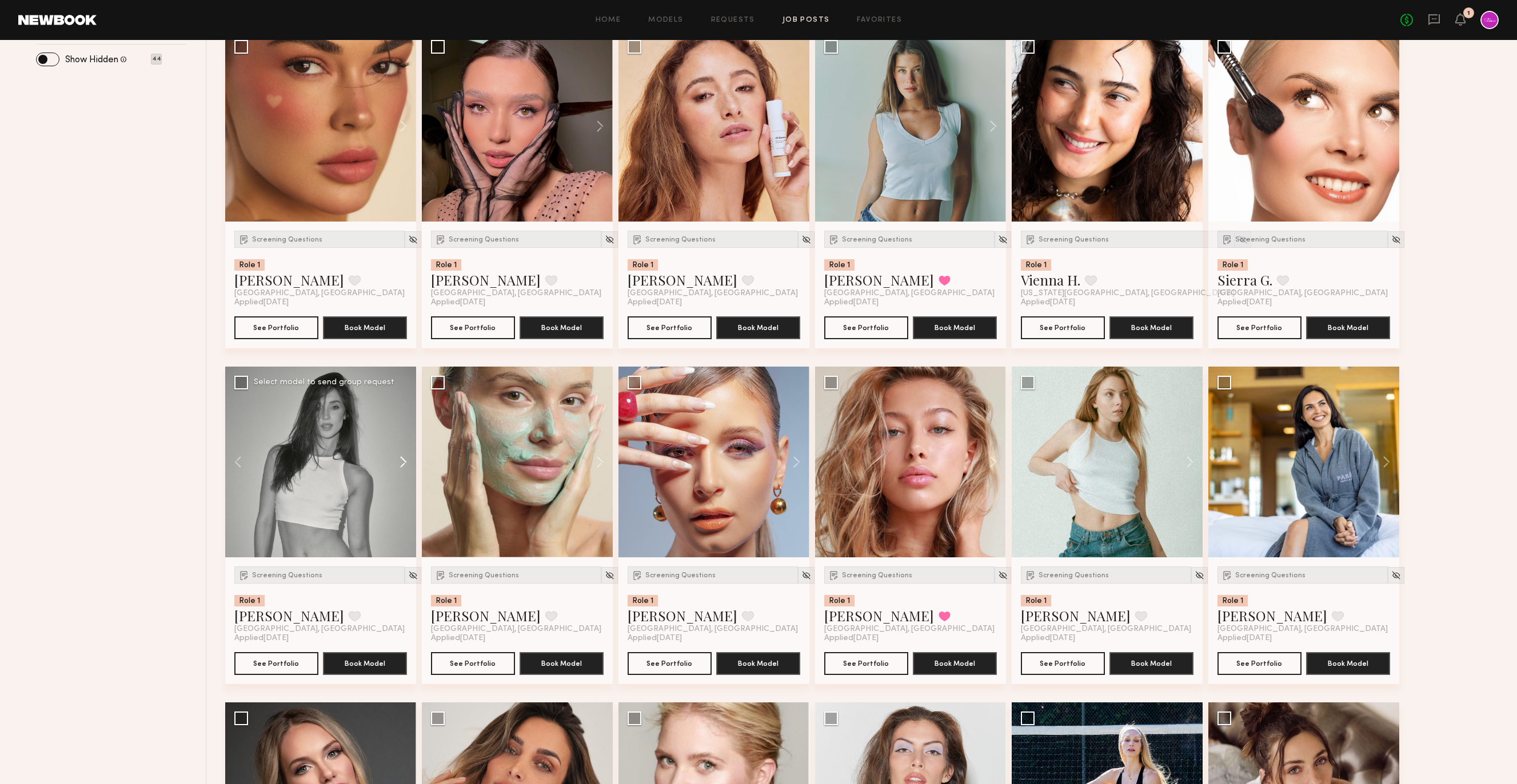
click at [399, 465] on button at bounding box center [398, 462] width 37 height 191
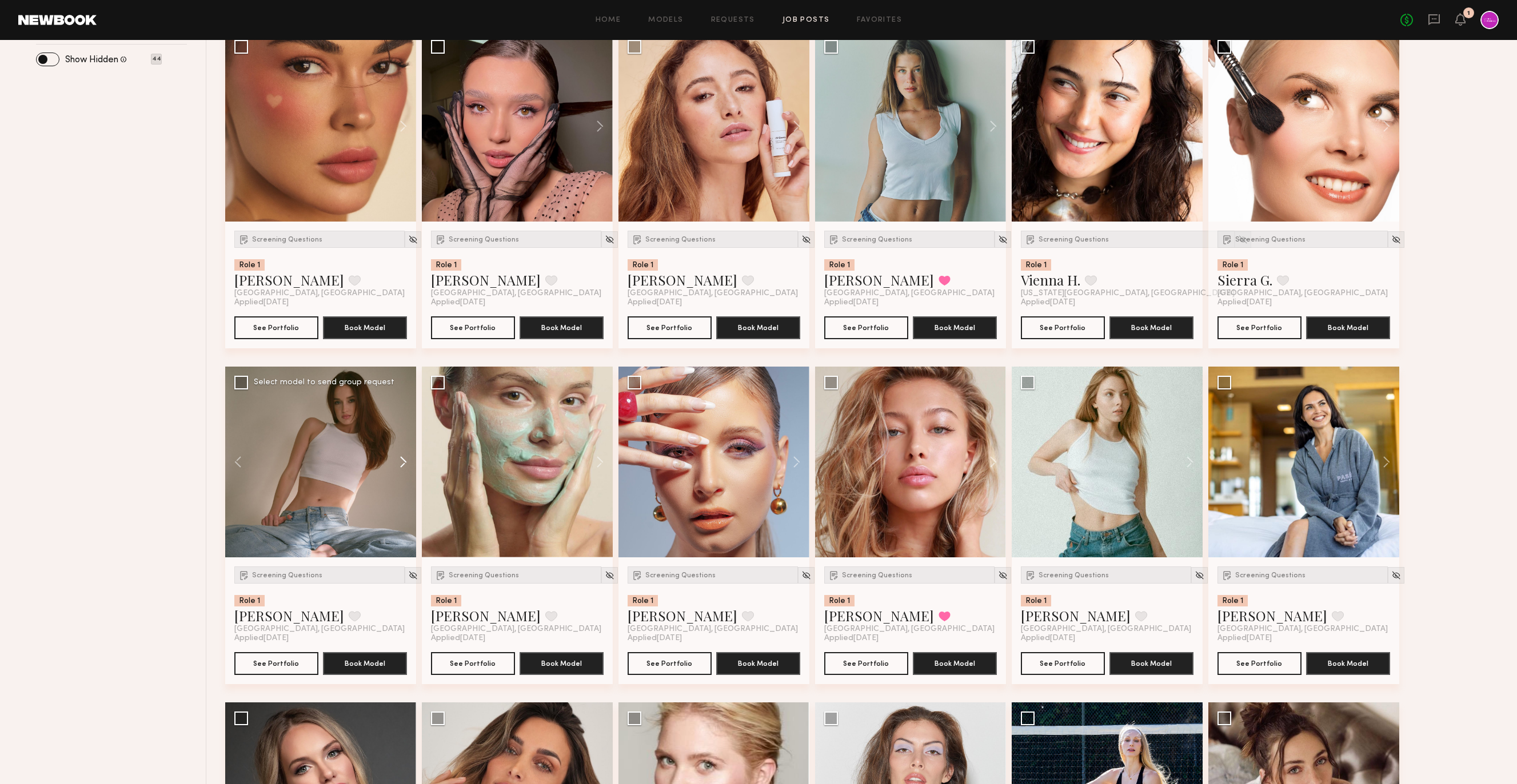
click at [399, 465] on button at bounding box center [398, 462] width 37 height 191
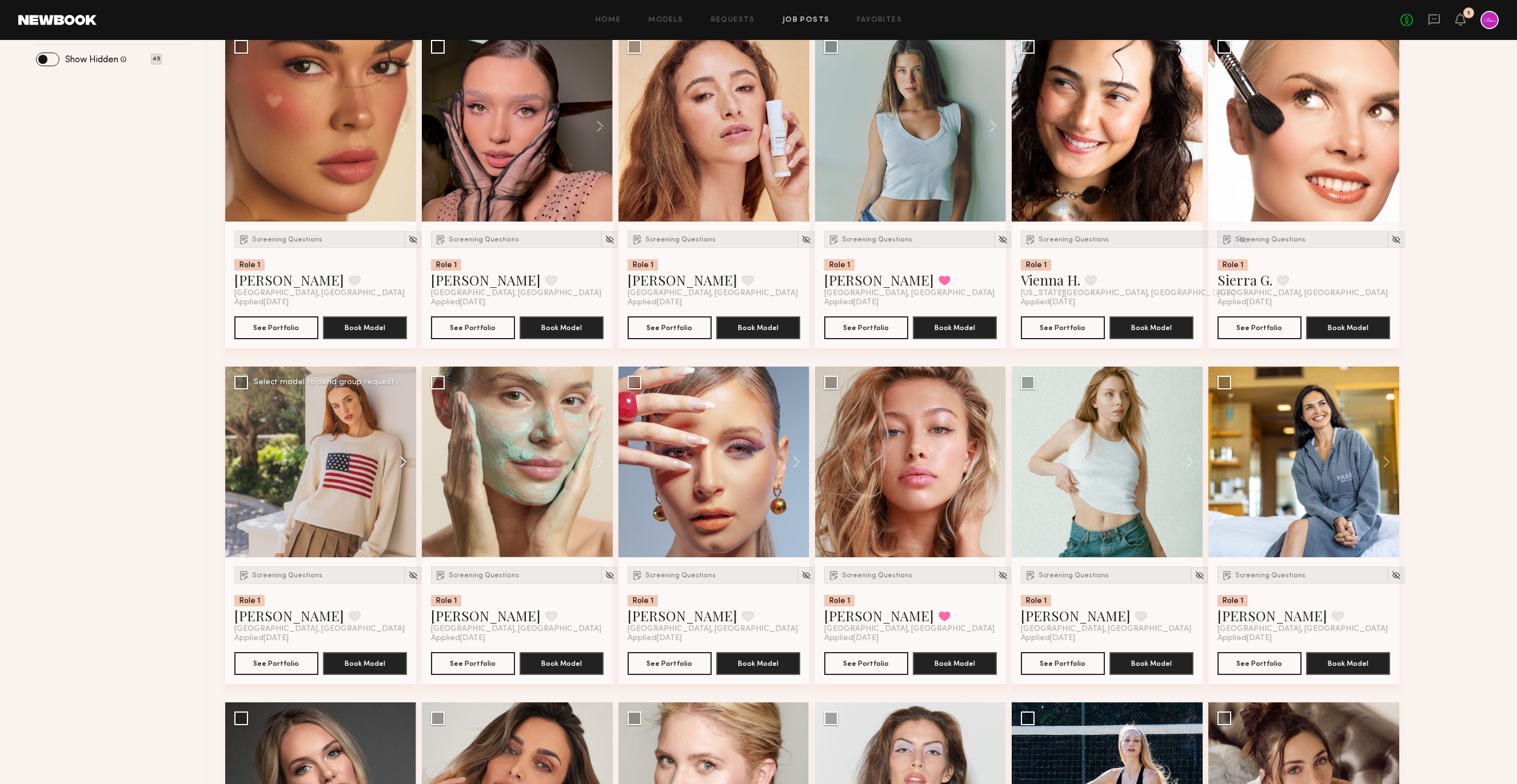
click at [391, 458] on button at bounding box center [398, 462] width 37 height 191
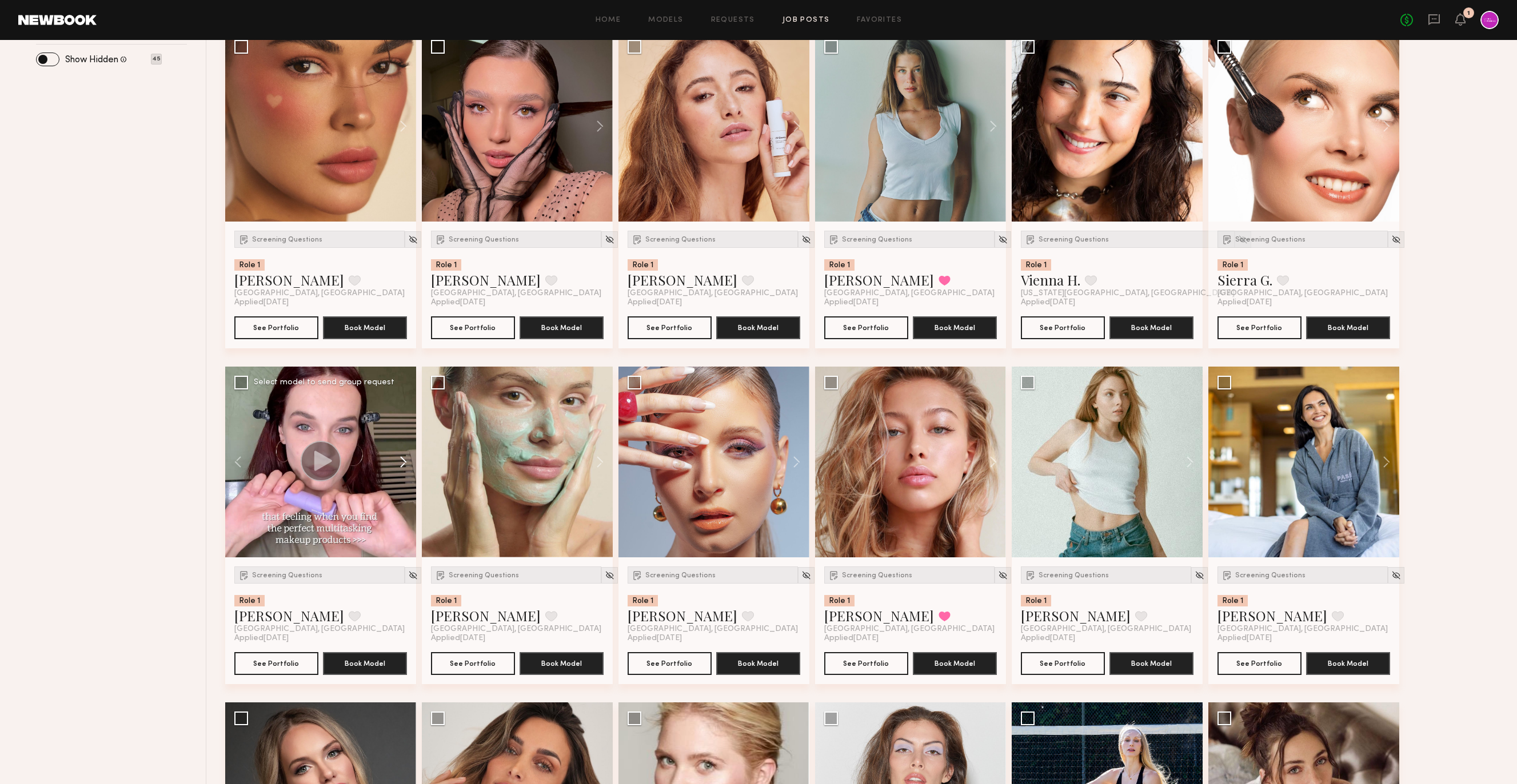
click at [391, 458] on button at bounding box center [398, 462] width 37 height 191
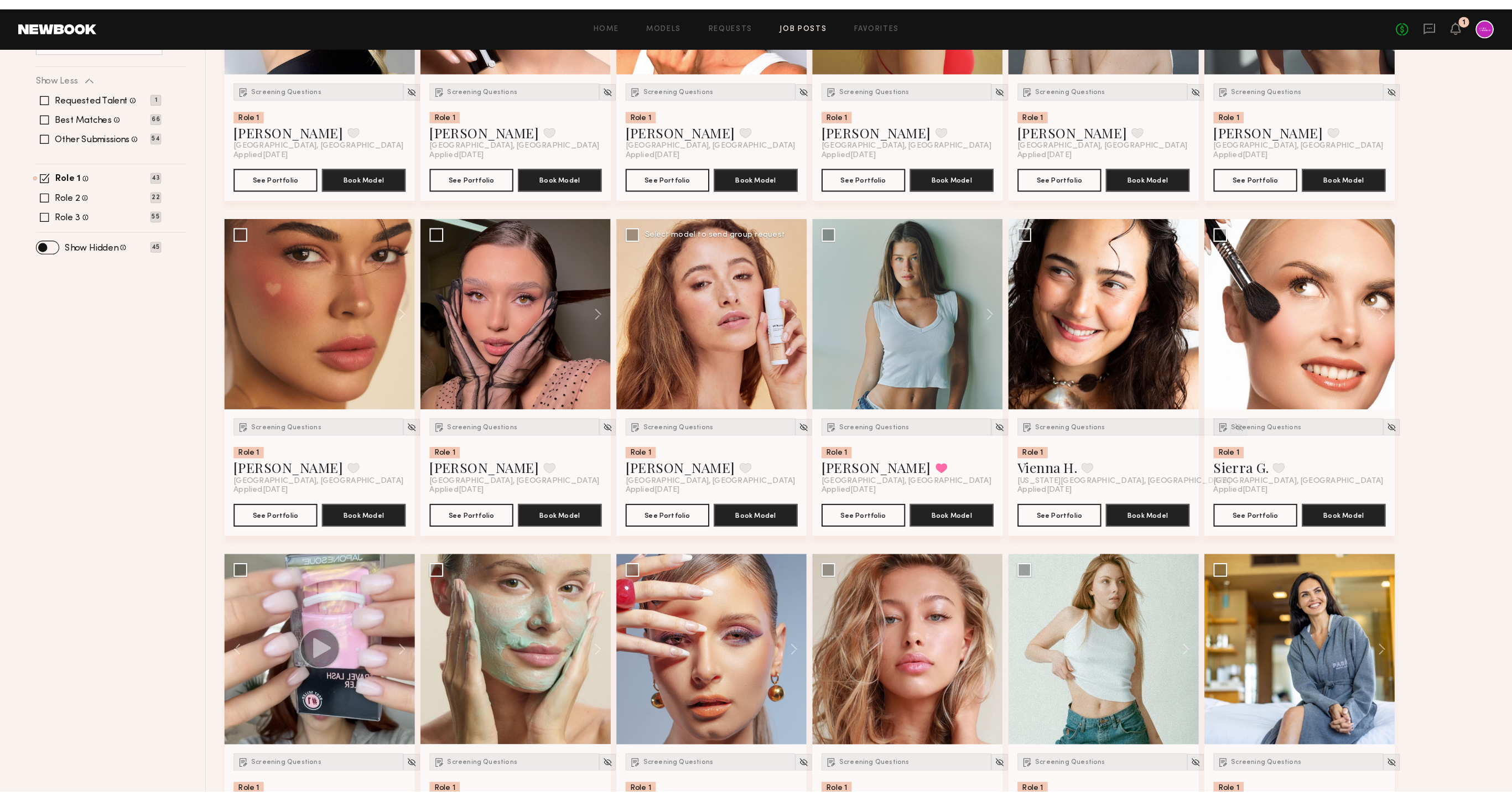
scroll to position [286, 0]
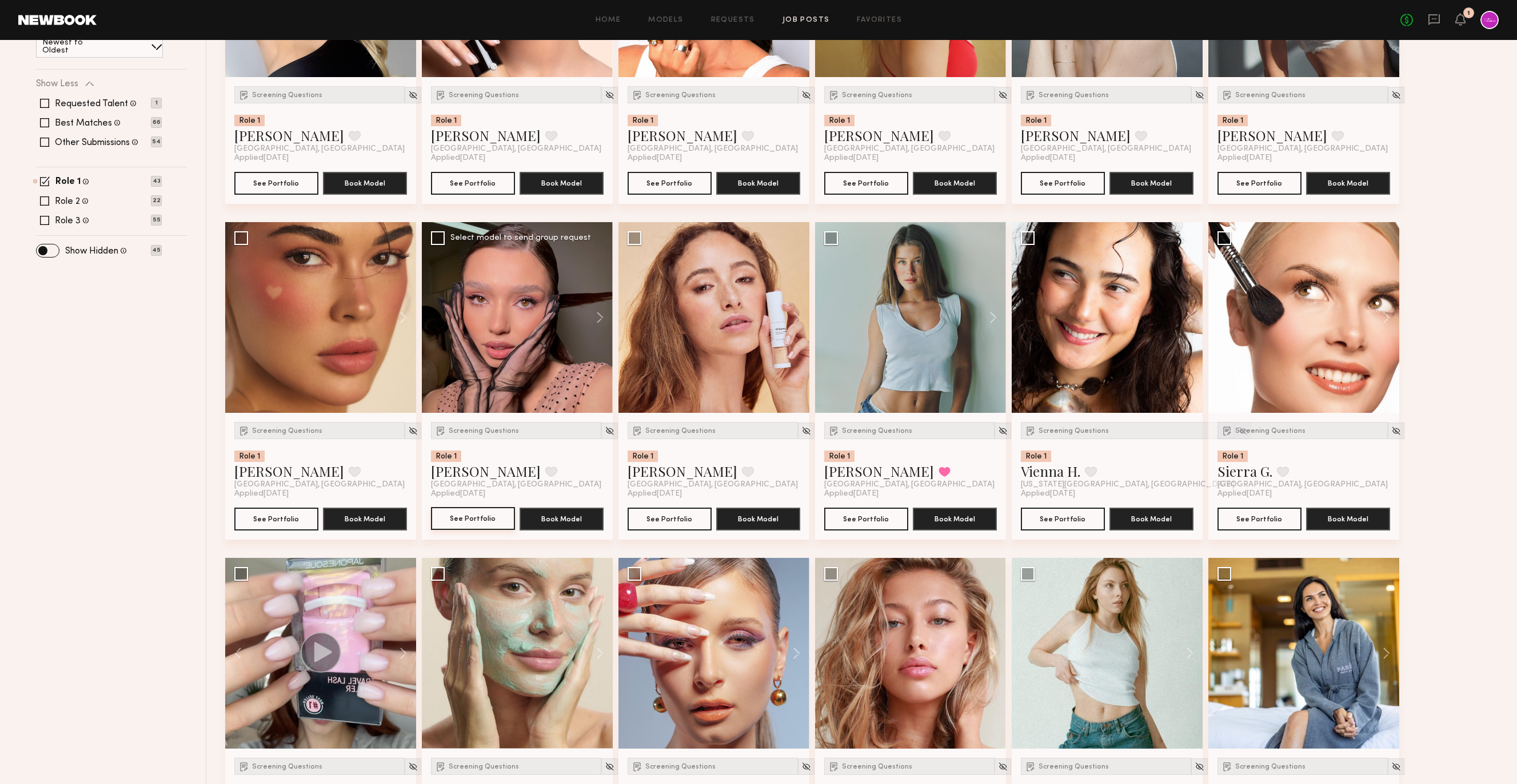
click at [485, 523] on button "See Portfolio" at bounding box center [472, 518] width 84 height 23
click at [692, 521] on button "See Portfolio" at bounding box center [669, 518] width 84 height 23
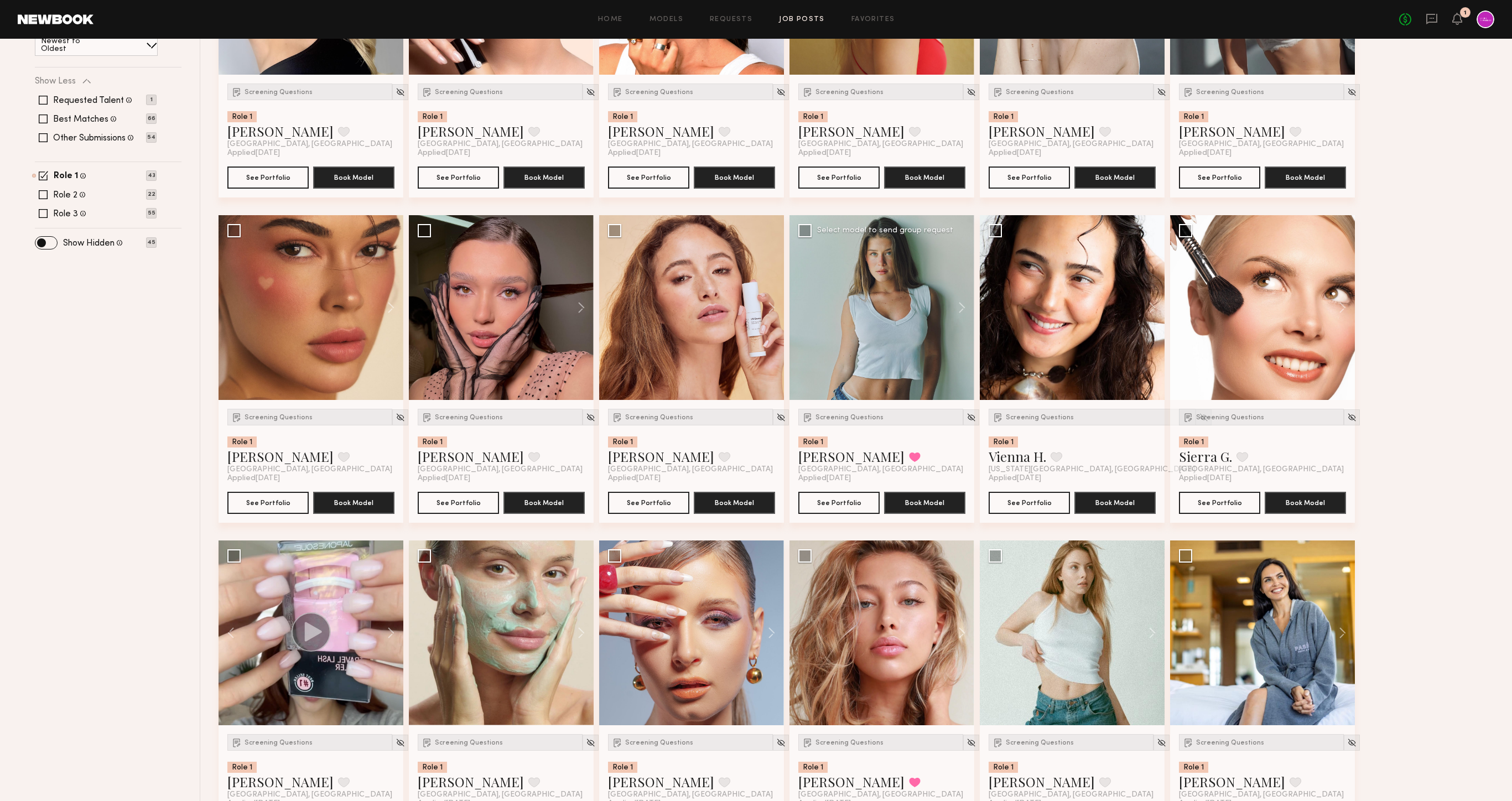
click at [915, 340] on div at bounding box center [882, 308] width 185 height 185
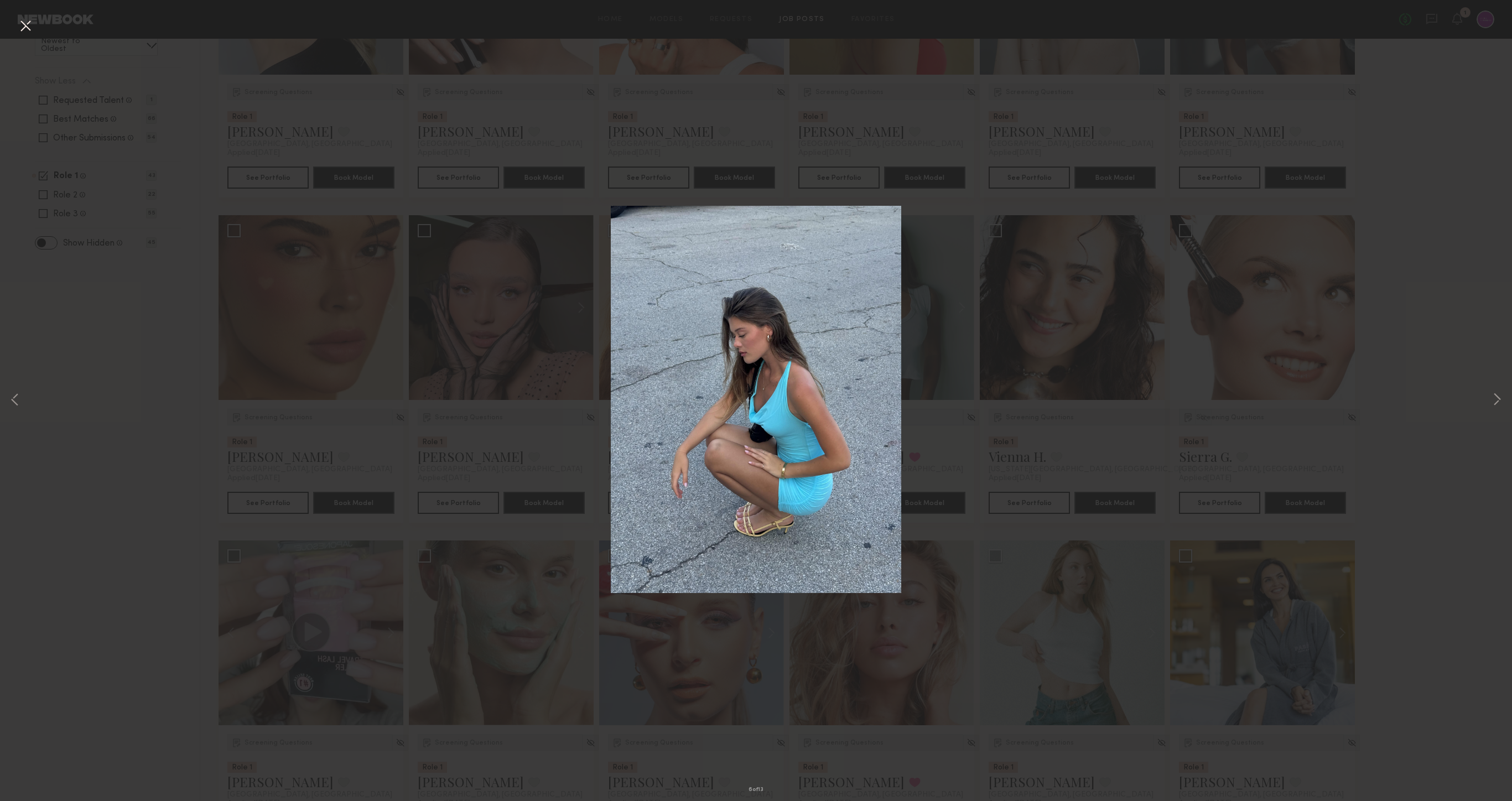
click at [174, 512] on div "6 of 13" at bounding box center [756, 400] width 1512 height 801
click at [25, 28] on button at bounding box center [25, 27] width 17 height 20
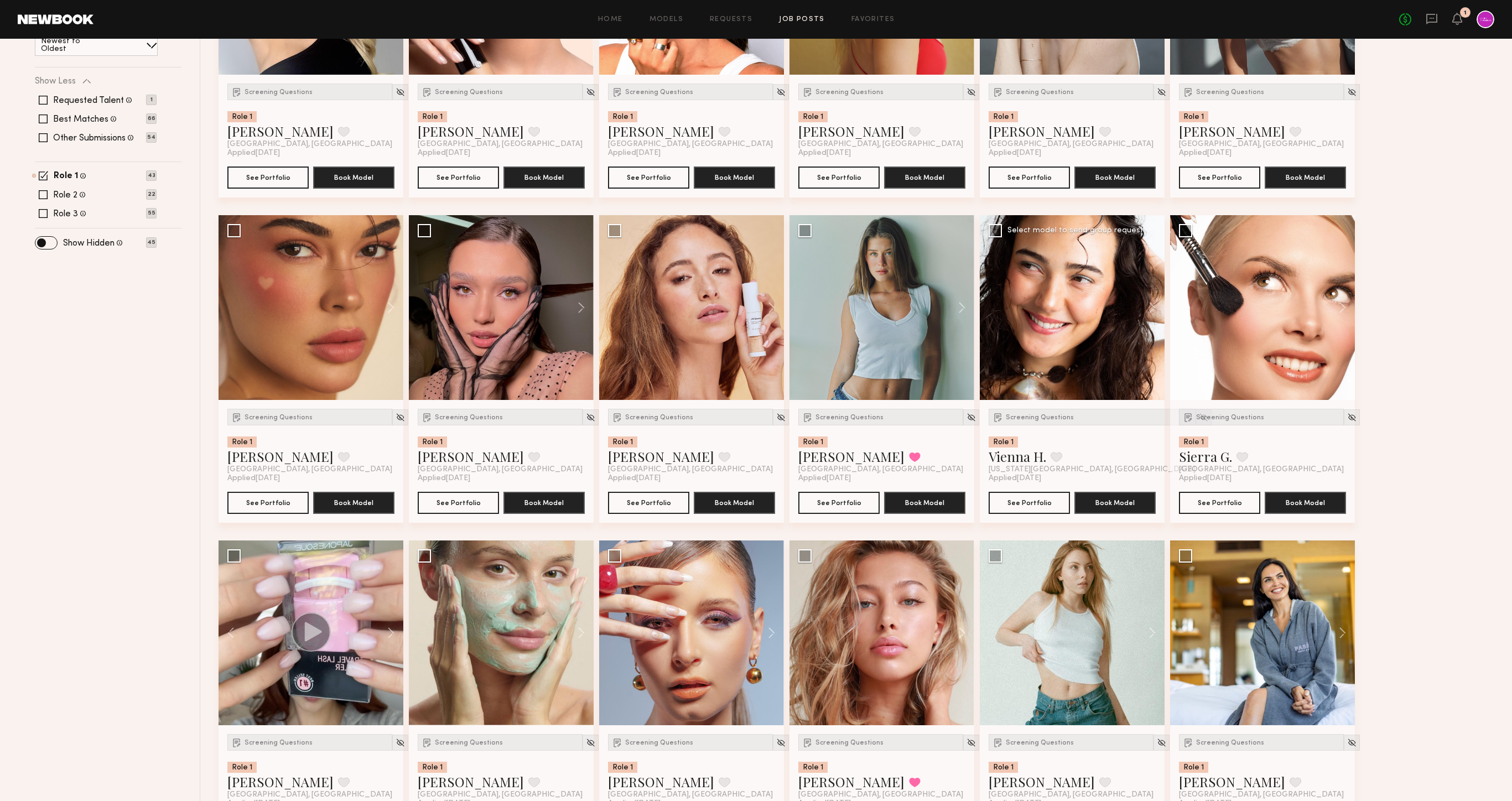
click at [1048, 361] on div at bounding box center [1072, 308] width 185 height 185
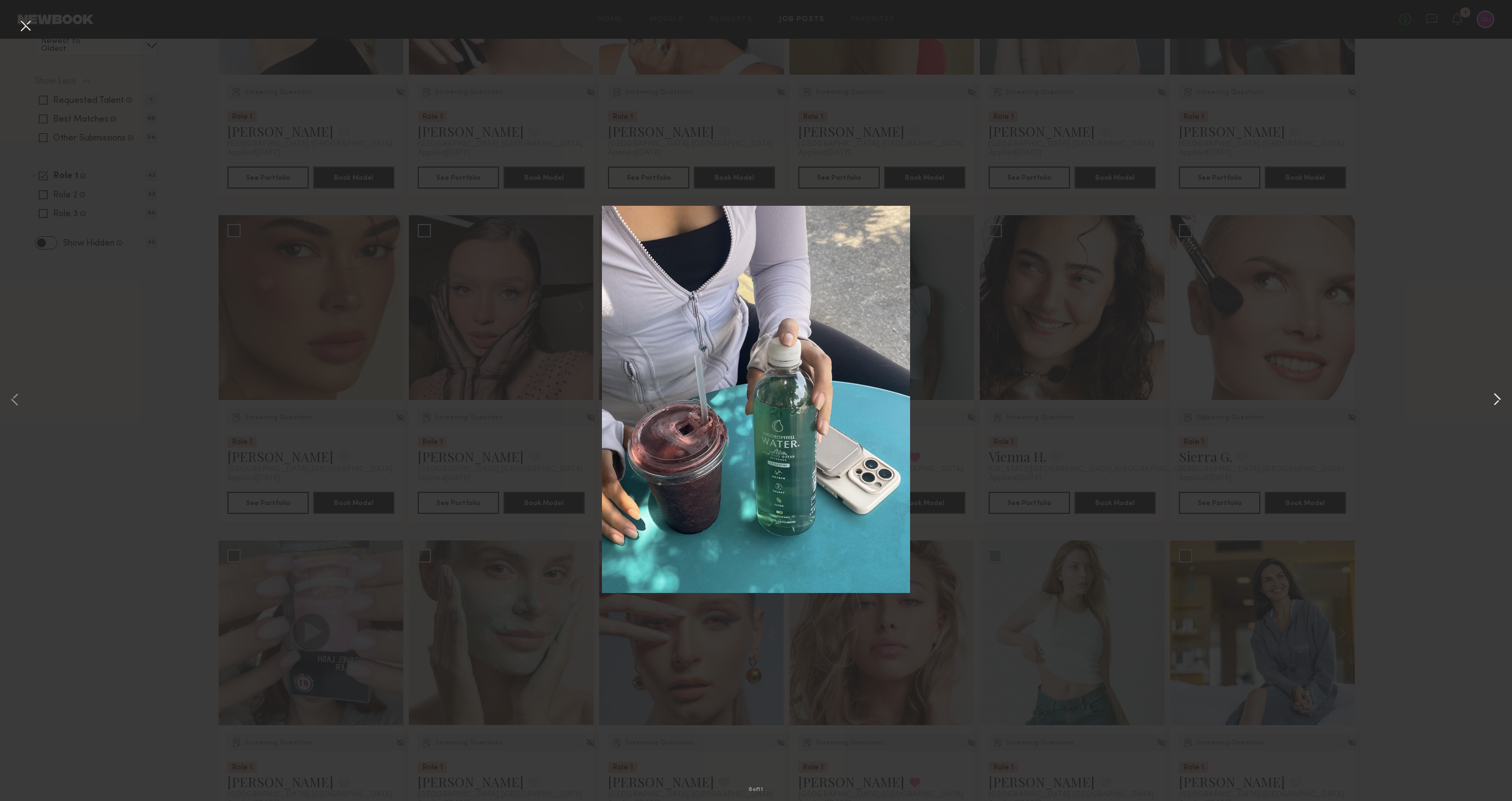
click at [1468, 396] on button at bounding box center [1498, 400] width 14 height 640
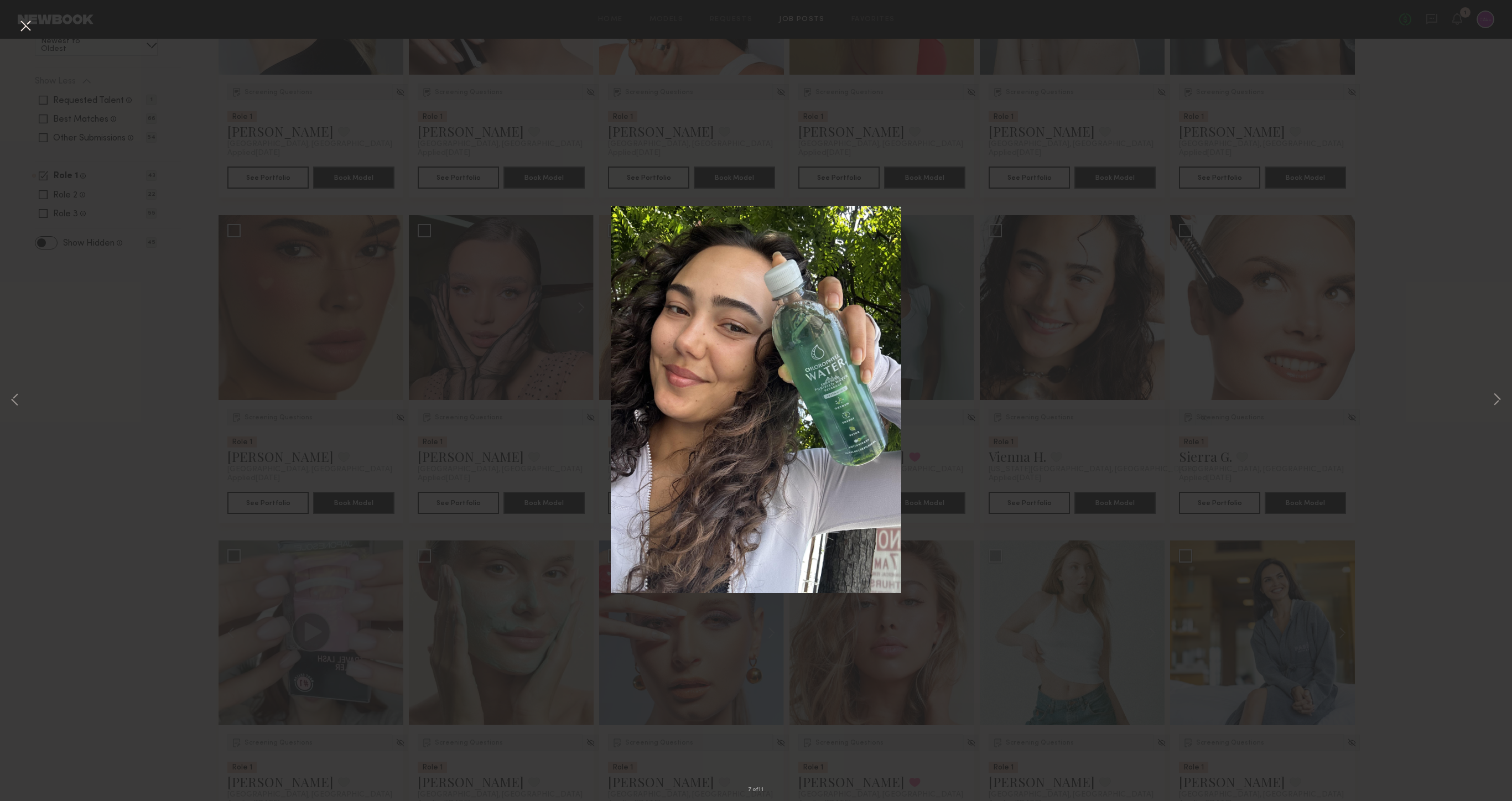
click at [1457, 383] on div "7 of 11" at bounding box center [756, 400] width 1512 height 801
click at [28, 24] on button at bounding box center [25, 27] width 17 height 20
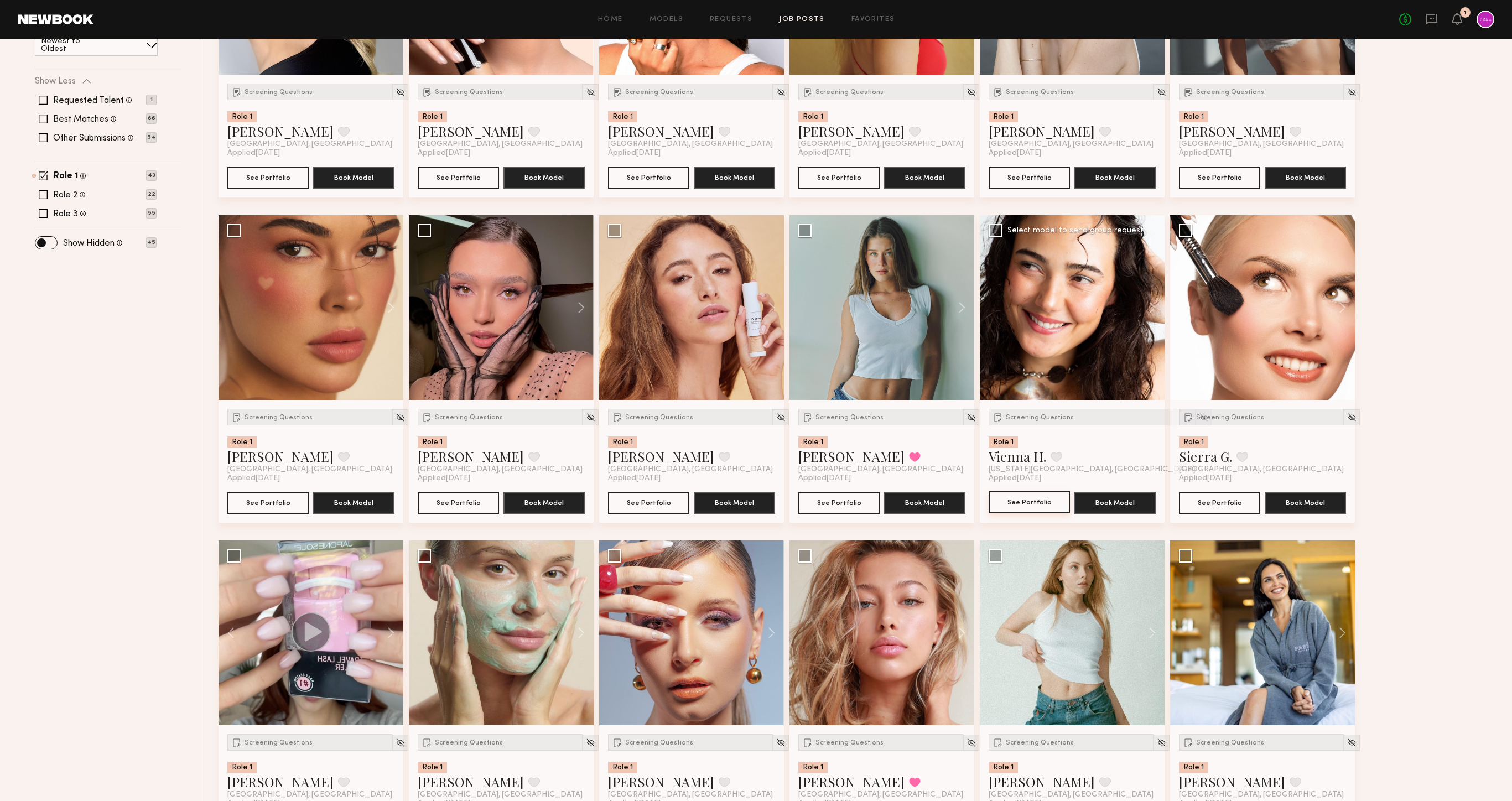
click at [1016, 507] on button "See Portfolio" at bounding box center [1029, 502] width 81 height 22
click at [1199, 415] on img at bounding box center [1204, 418] width 9 height 9
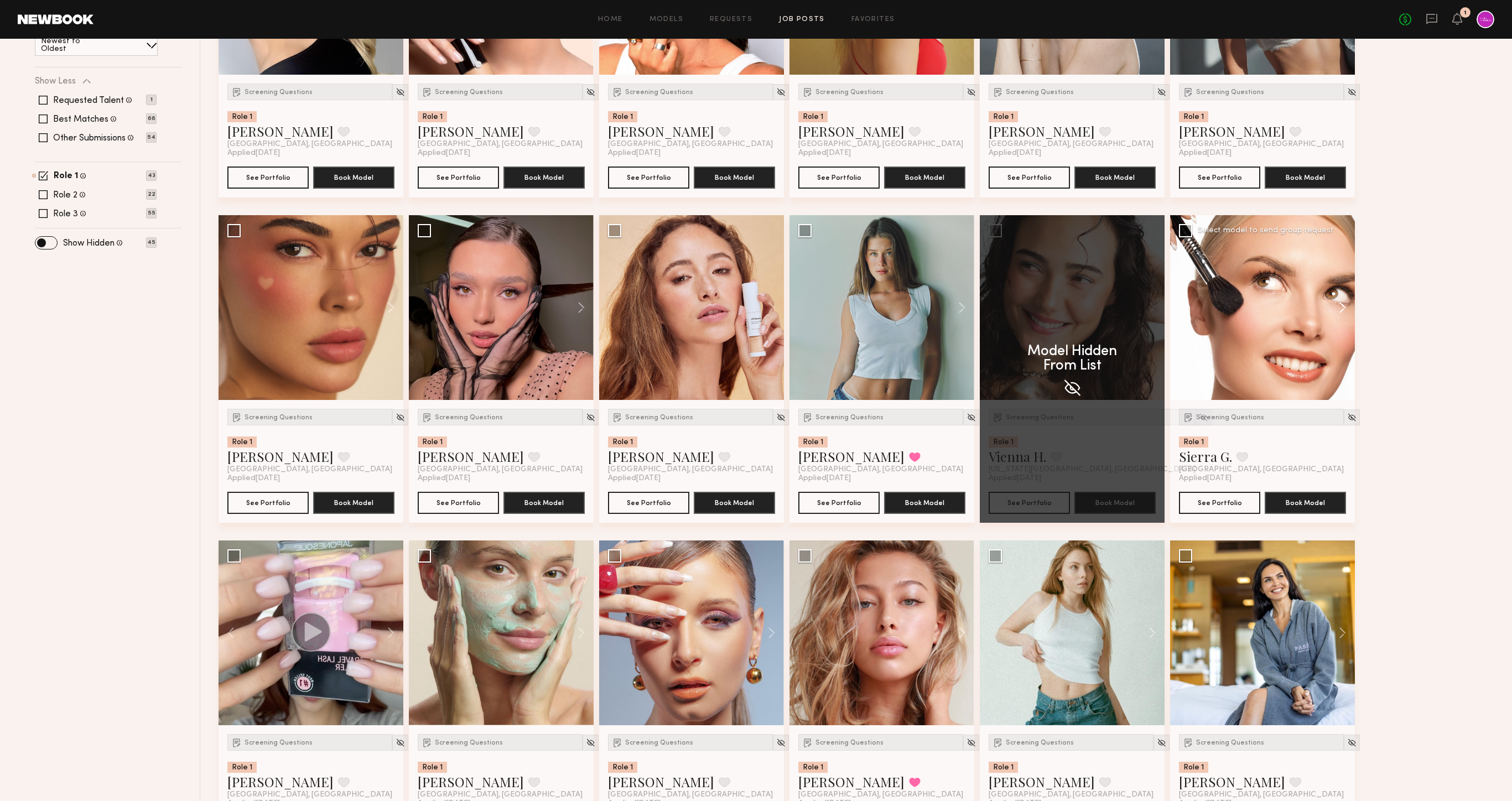
click at [1342, 305] on button at bounding box center [1337, 308] width 36 height 185
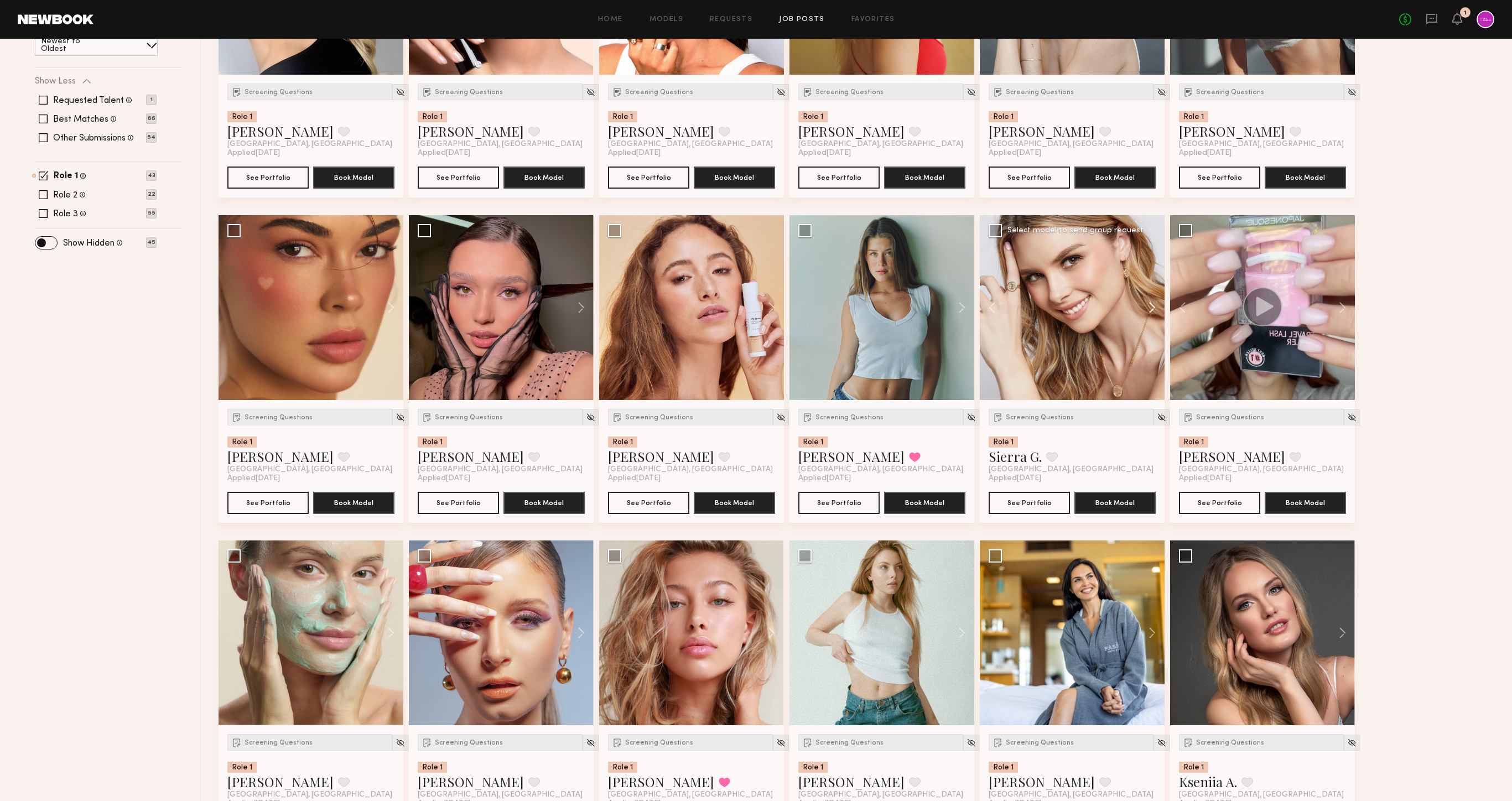
click at [1342, 305] on button at bounding box center [1337, 308] width 36 height 185
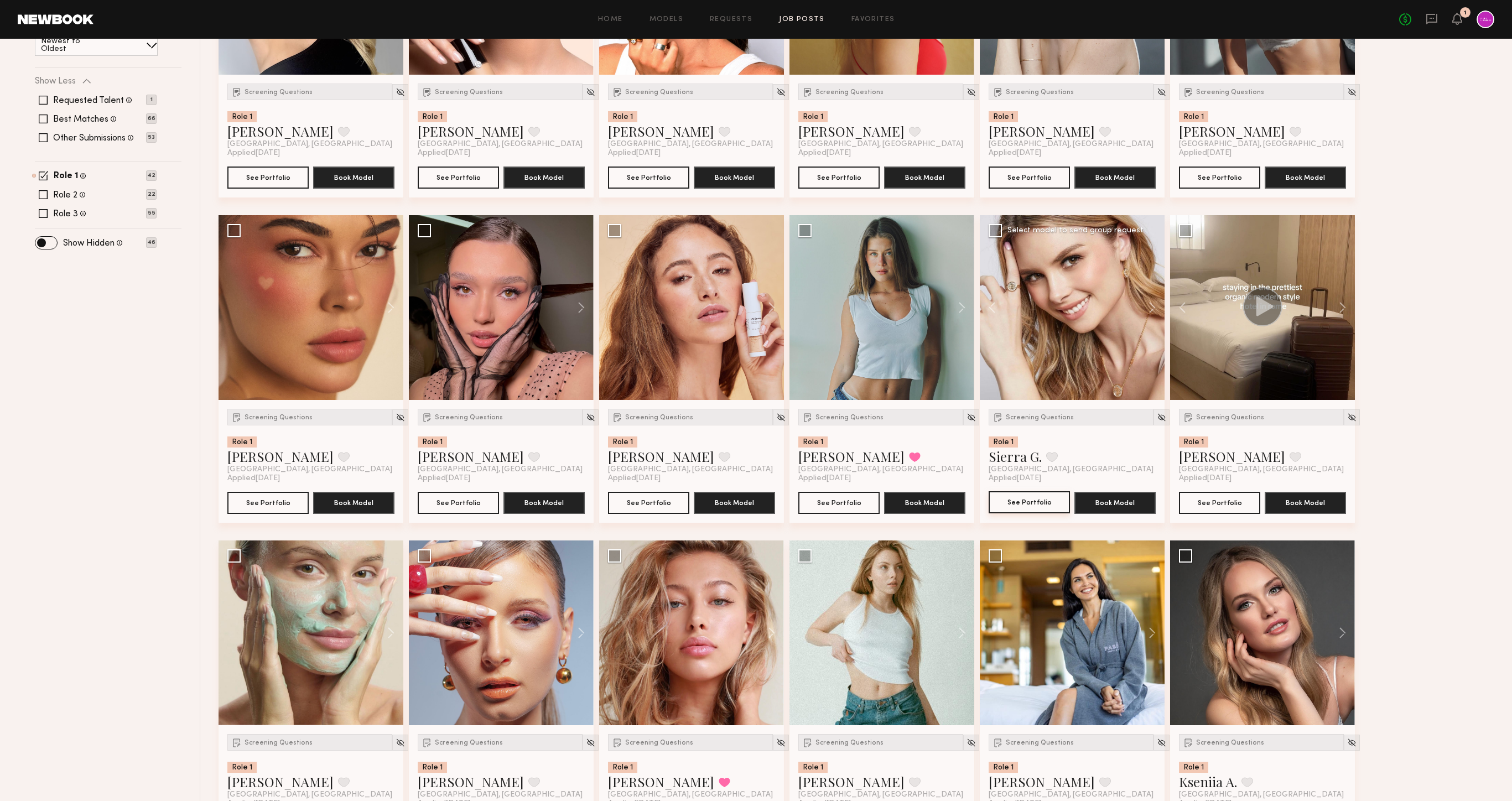
click at [1029, 508] on button "See Portfolio" at bounding box center [1029, 502] width 81 height 22
click at [1235, 502] on button "See Portfolio" at bounding box center [1219, 502] width 81 height 22
click at [1348, 417] on img at bounding box center [1352, 418] width 9 height 9
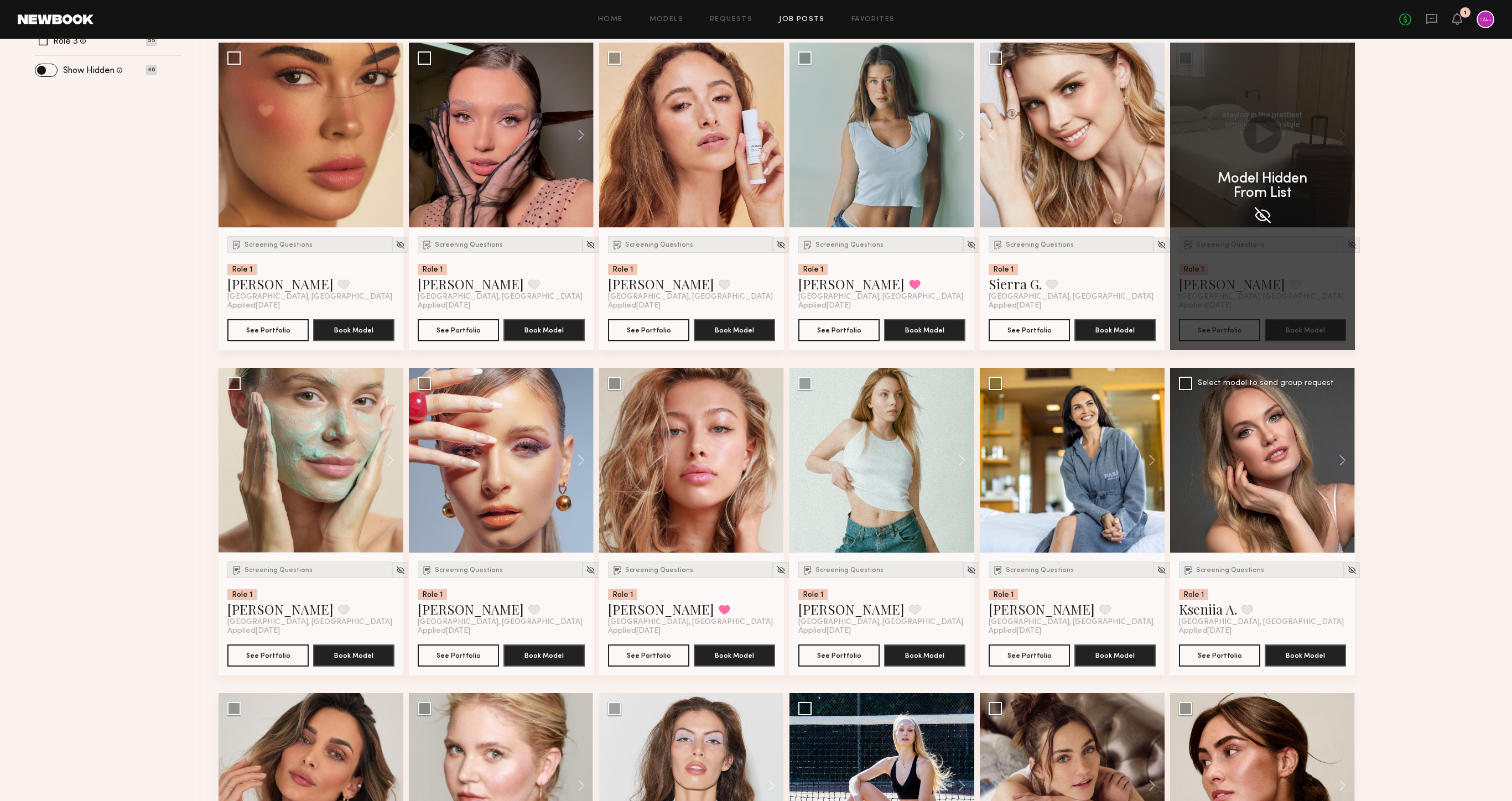
scroll to position [480, 0]
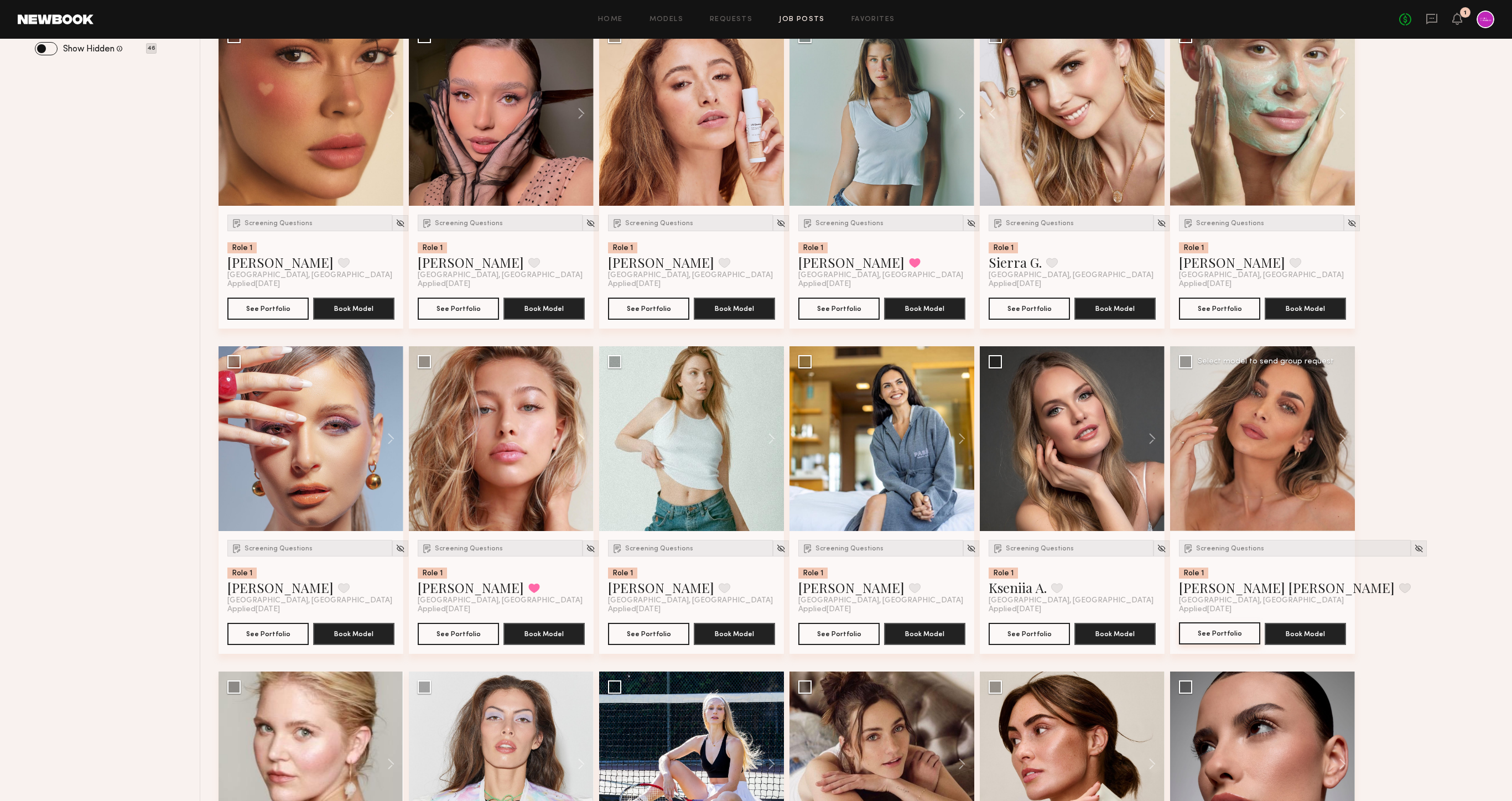
click at [1211, 637] on button "See Portfolio" at bounding box center [1219, 633] width 81 height 22
click at [1341, 424] on button at bounding box center [1337, 439] width 36 height 185
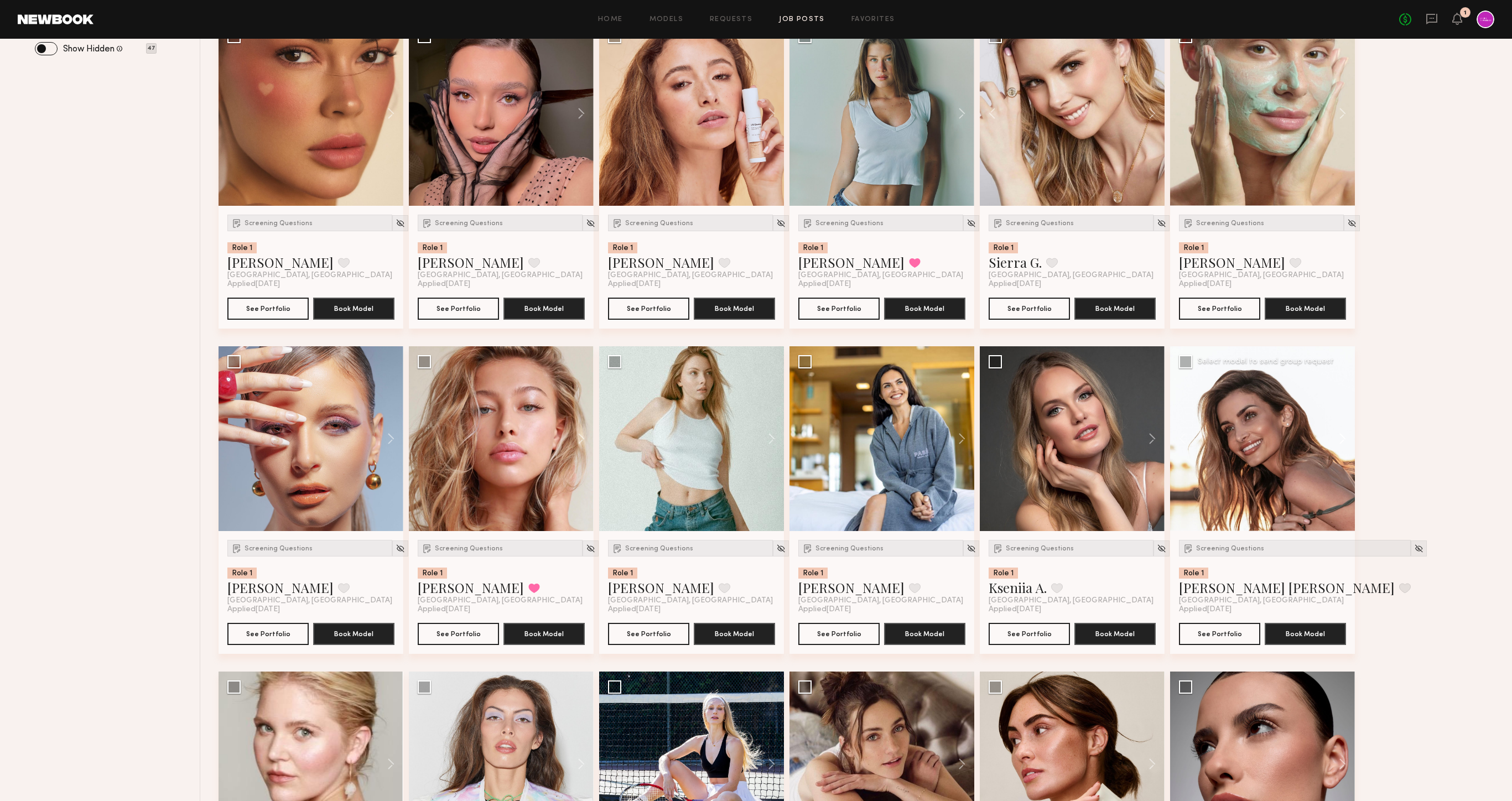
click at [1341, 424] on button at bounding box center [1337, 439] width 36 height 185
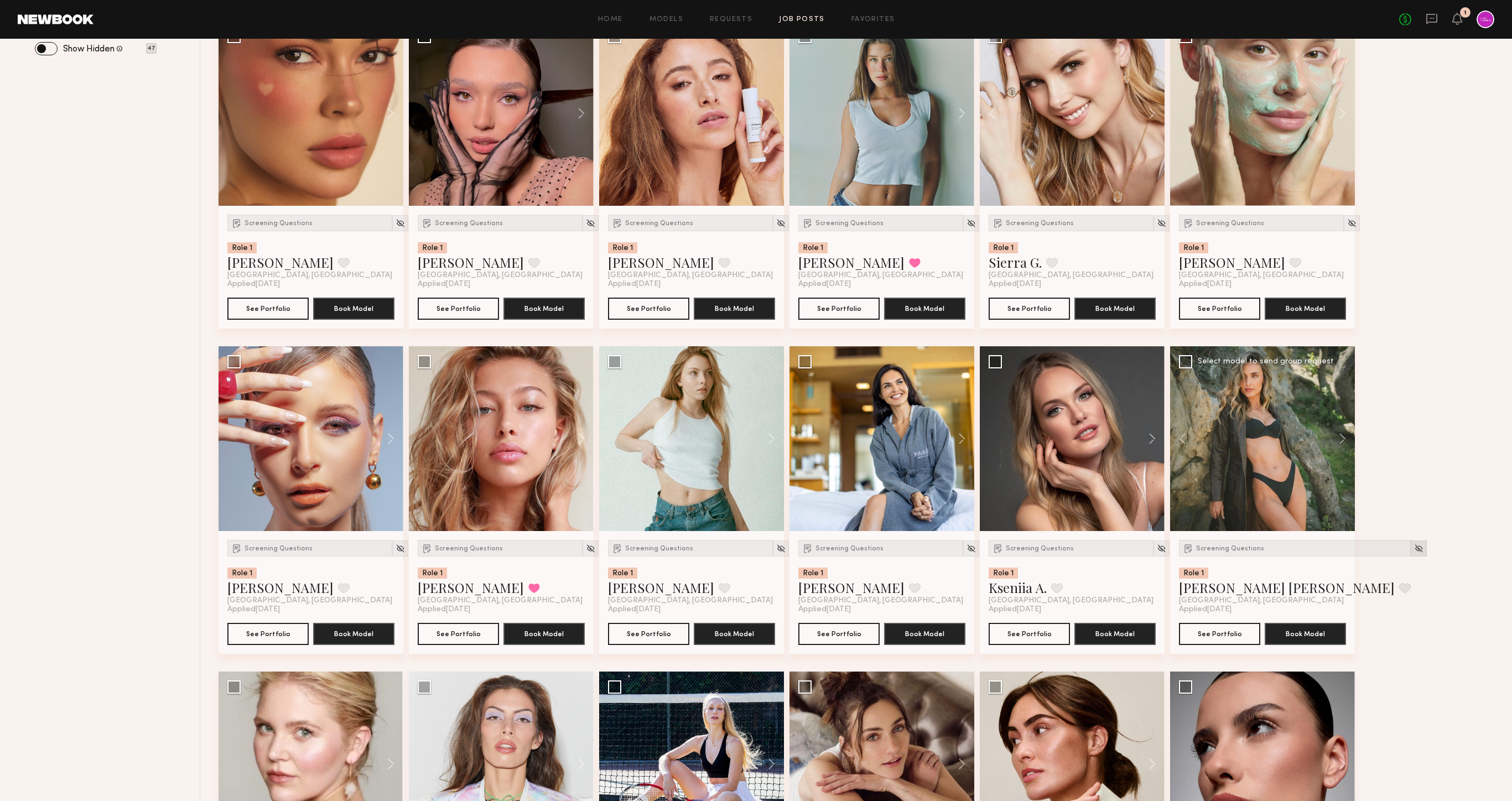
click at [1414, 551] on img at bounding box center [1419, 549] width 9 height 9
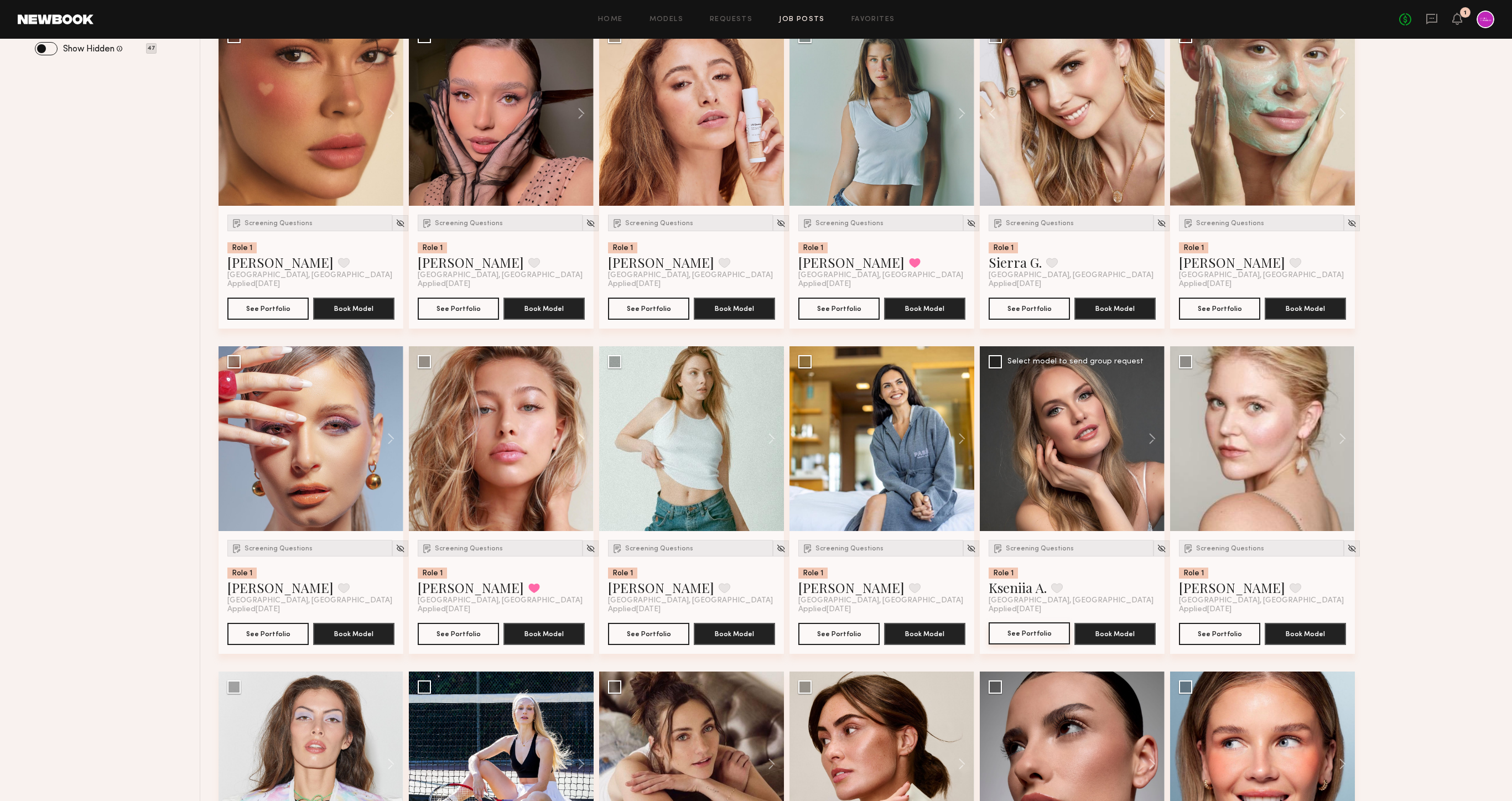
click at [1030, 640] on button "See Portfolio" at bounding box center [1029, 633] width 81 height 22
click at [266, 632] on button "See Portfolio" at bounding box center [268, 633] width 81 height 22
click at [396, 550] on img at bounding box center [400, 549] width 9 height 9
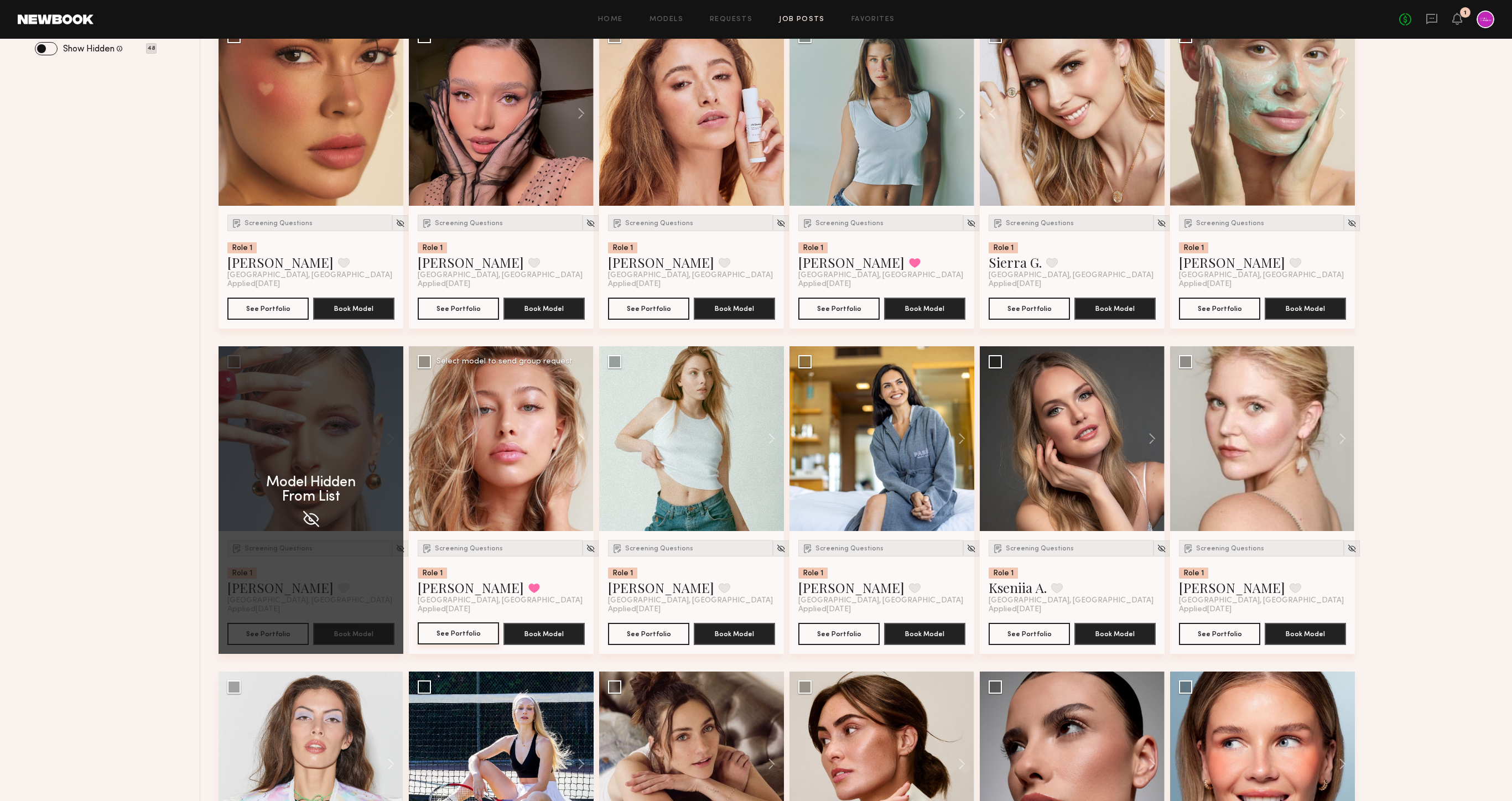
click at [471, 639] on button "See Portfolio" at bounding box center [458, 633] width 81 height 22
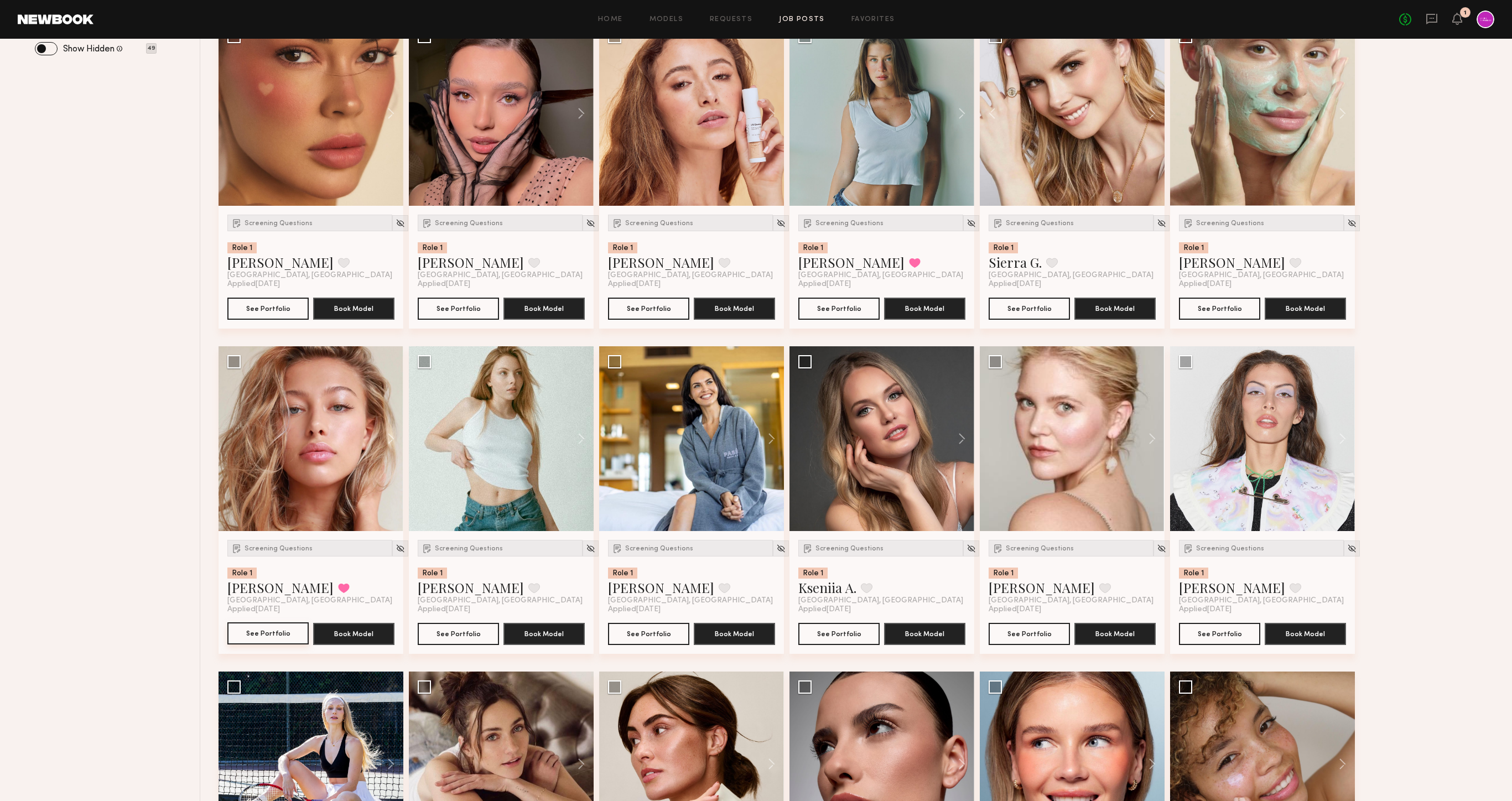
scroll to position [0, 0]
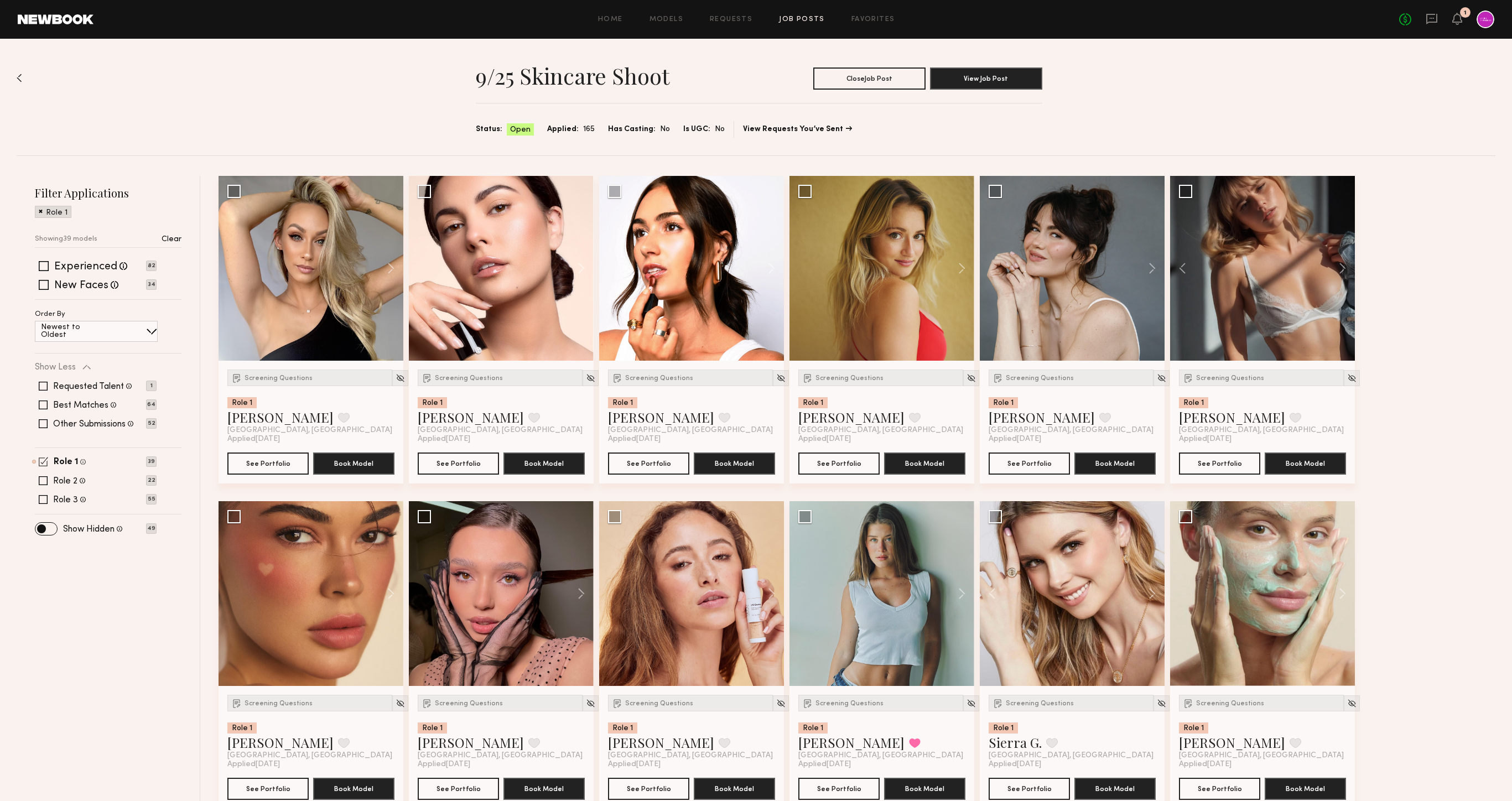
click at [44, 463] on span at bounding box center [43, 462] width 9 height 9
click at [46, 491] on div "Filter Applications Showing 39 models Experienced Talent we've deemed to have a…" at bounding box center [108, 353] width 146 height 335
click at [43, 485] on span at bounding box center [43, 487] width 9 height 9
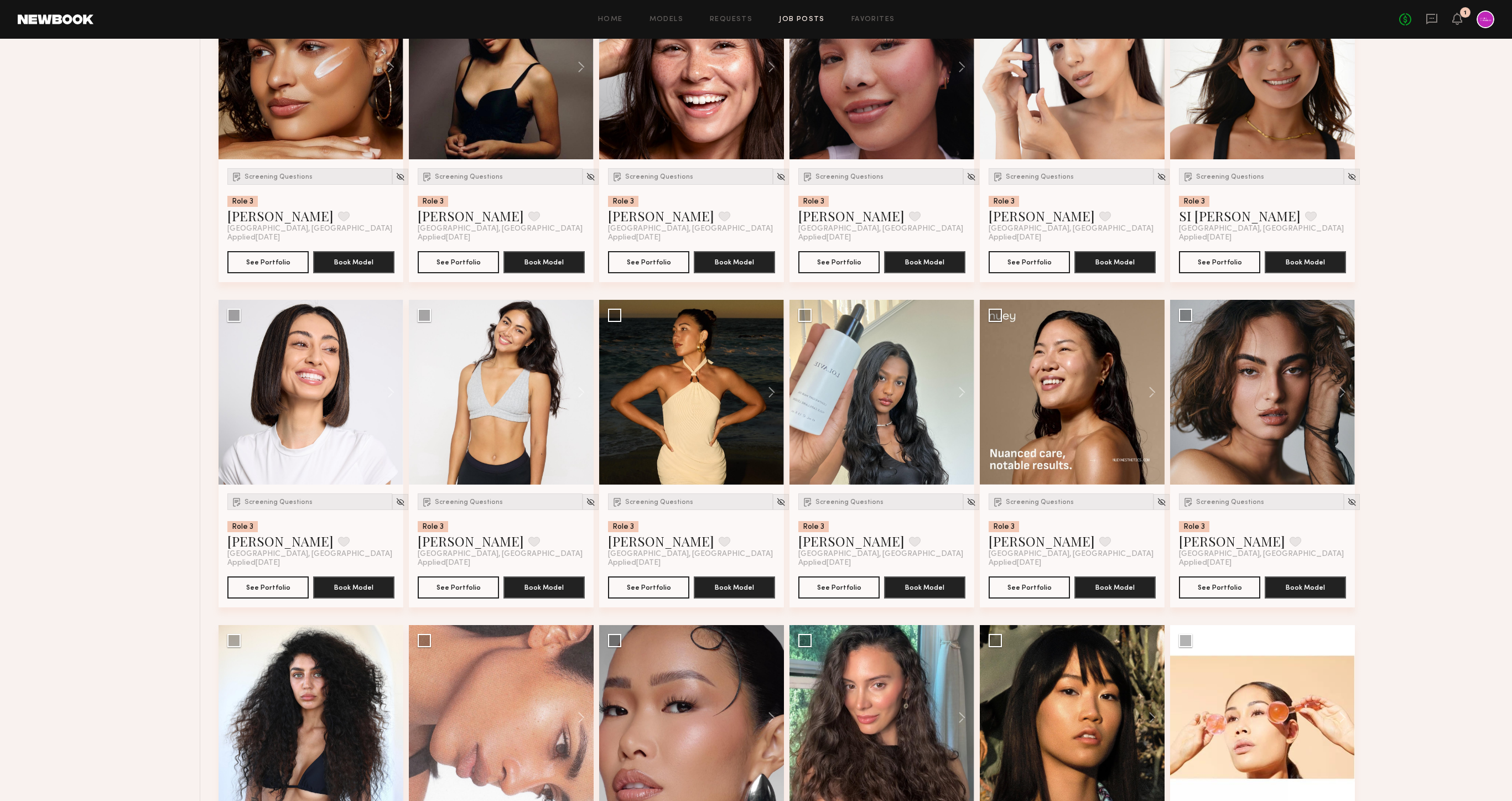
scroll to position [528, 0]
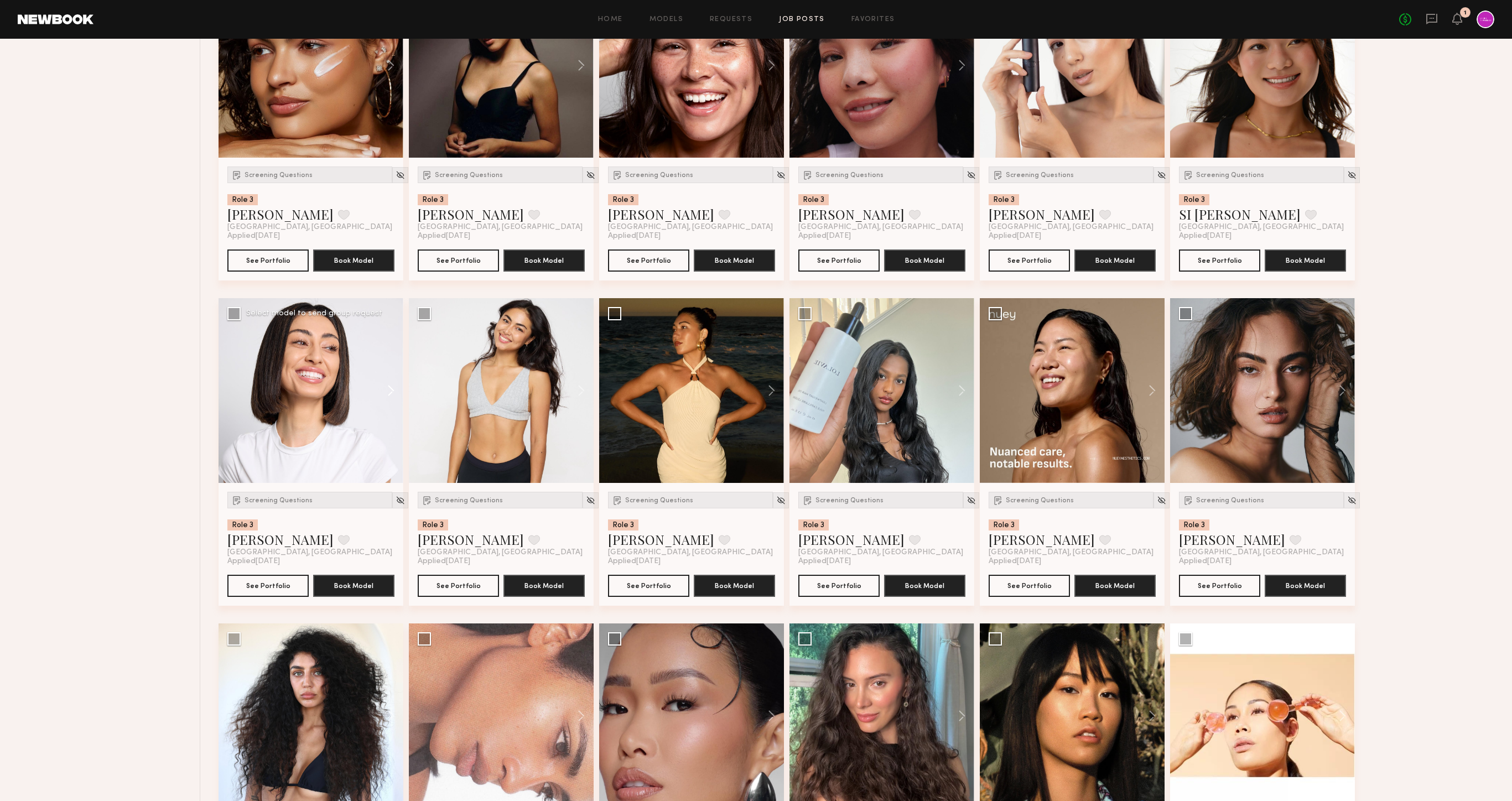
click at [389, 388] on button at bounding box center [385, 390] width 36 height 185
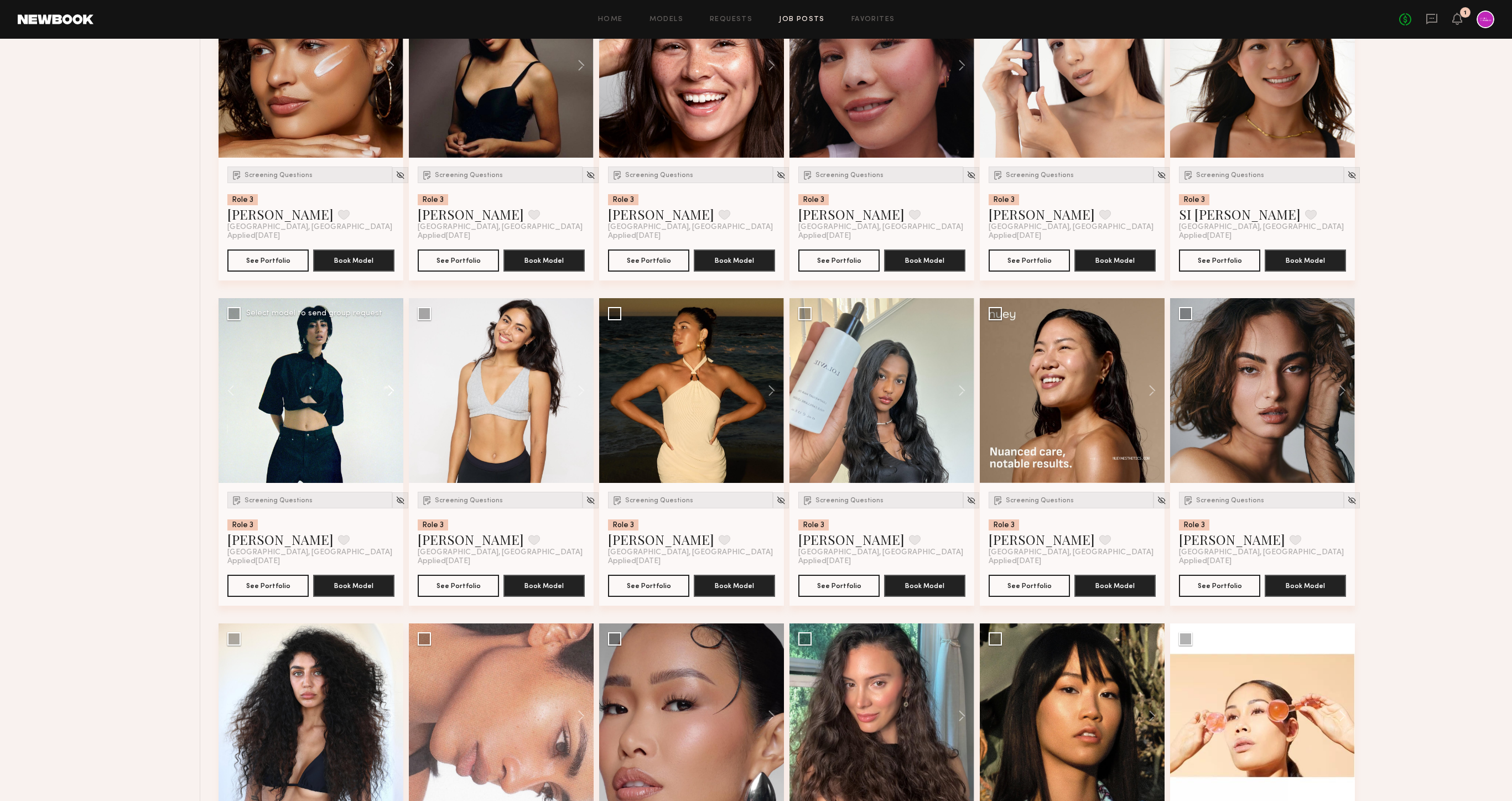
click at [389, 388] on button at bounding box center [385, 390] width 36 height 185
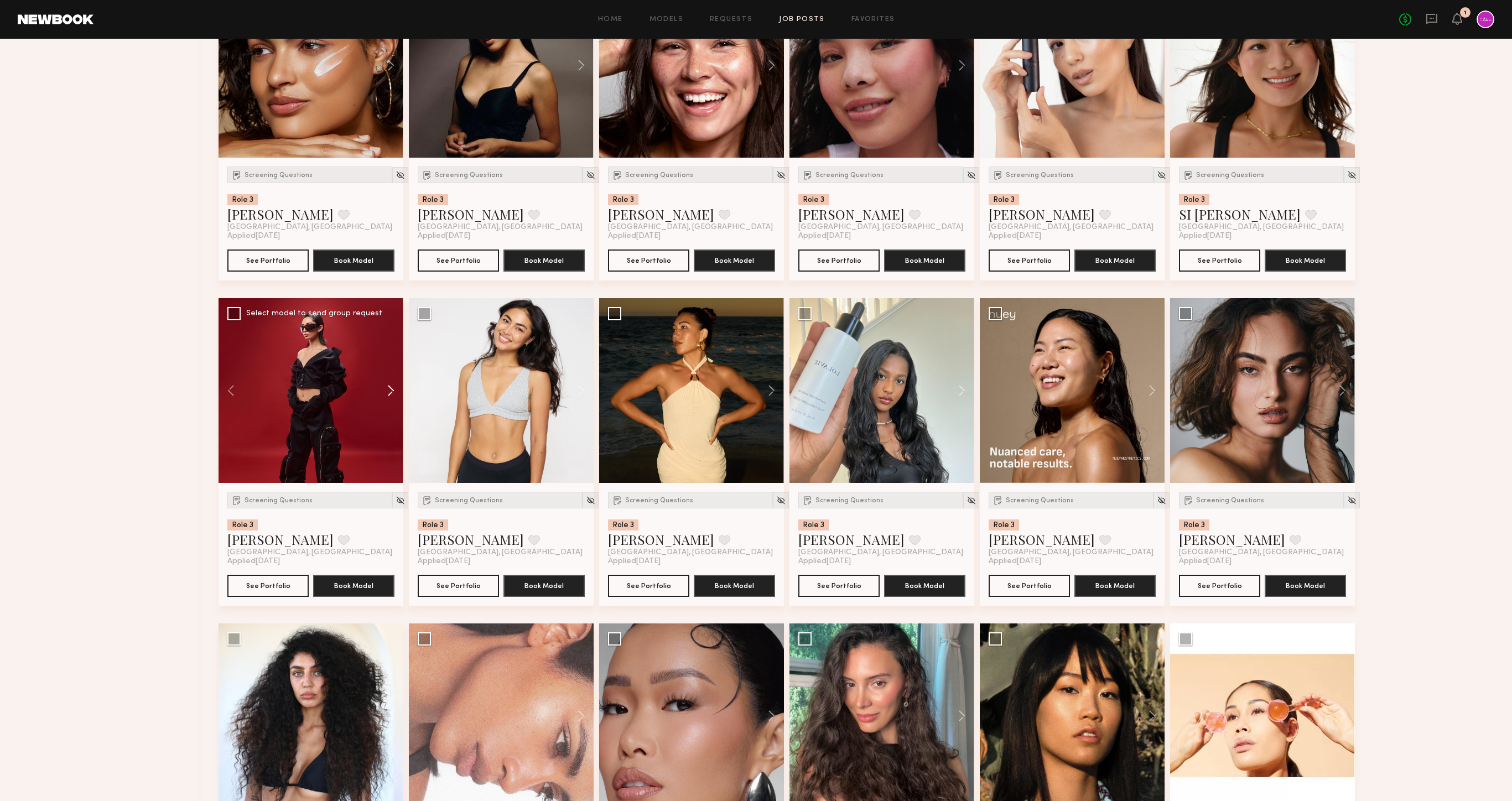
click at [389, 388] on button at bounding box center [385, 390] width 36 height 185
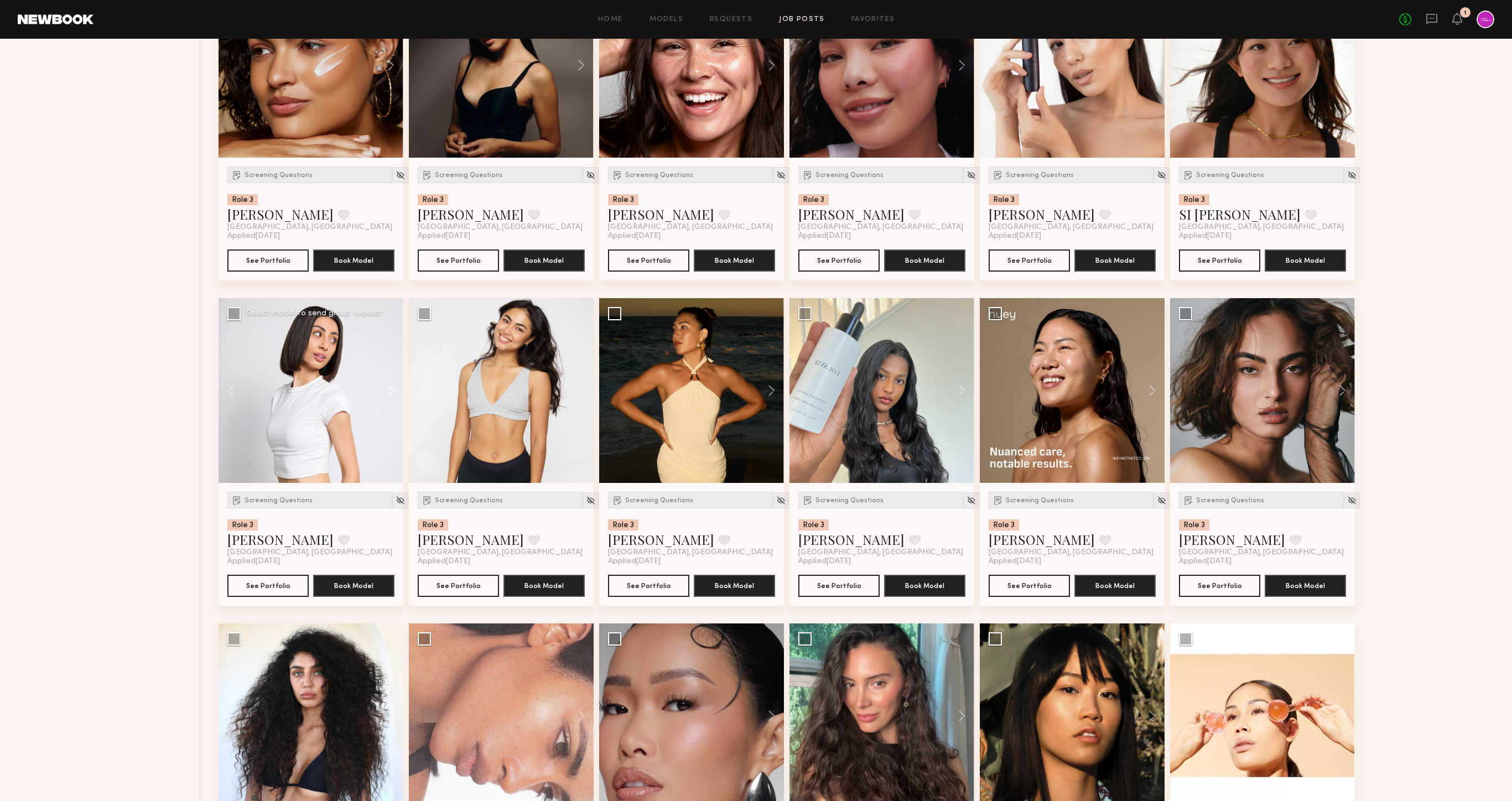
click at [389, 388] on button at bounding box center [385, 390] width 36 height 185
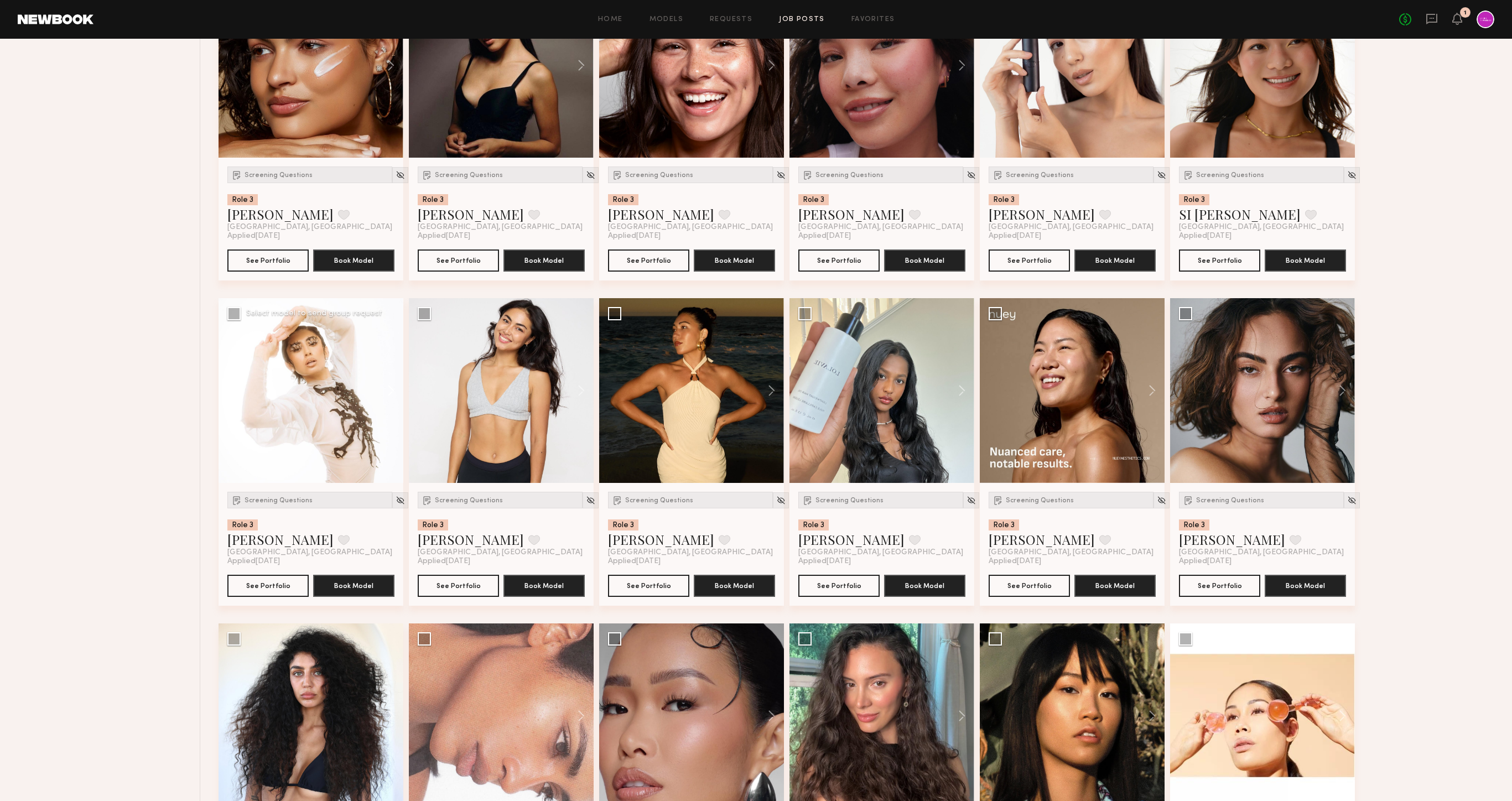
click at [389, 388] on button at bounding box center [385, 390] width 36 height 185
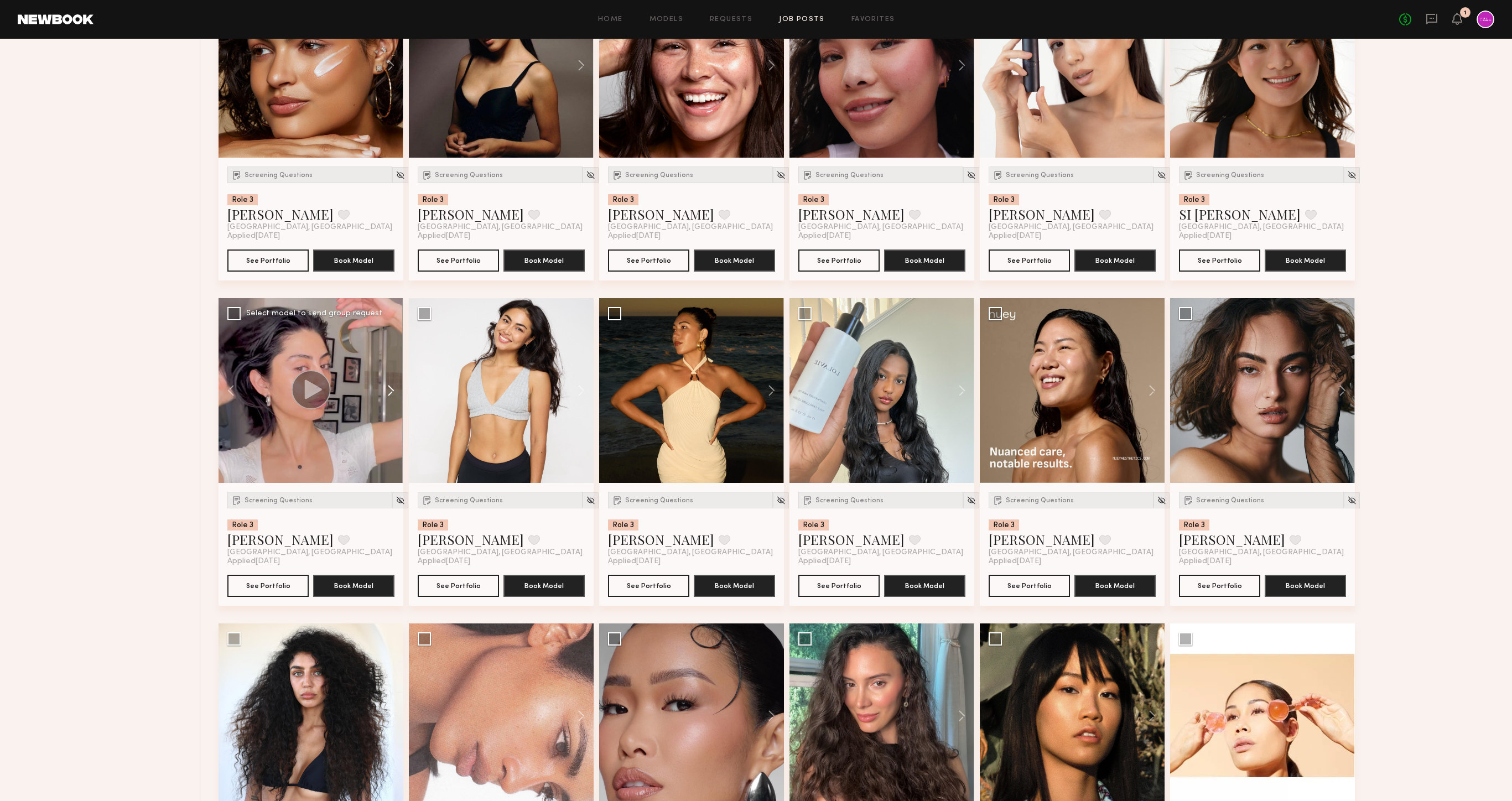
click at [389, 388] on button at bounding box center [385, 390] width 36 height 185
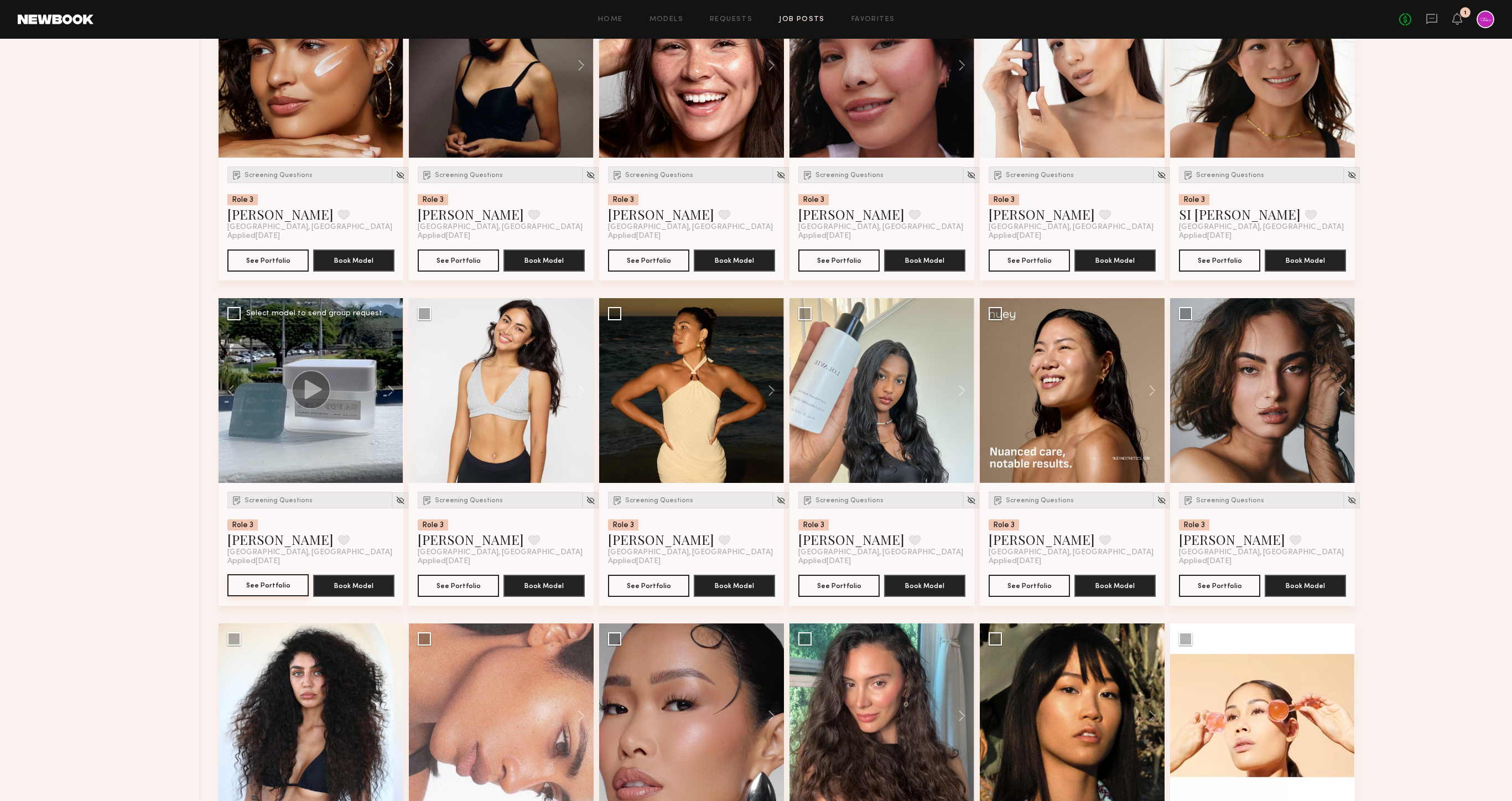
click at [277, 588] on button "See Portfolio" at bounding box center [268, 585] width 81 height 22
click at [671, 583] on button "See Portfolio" at bounding box center [648, 585] width 81 height 22
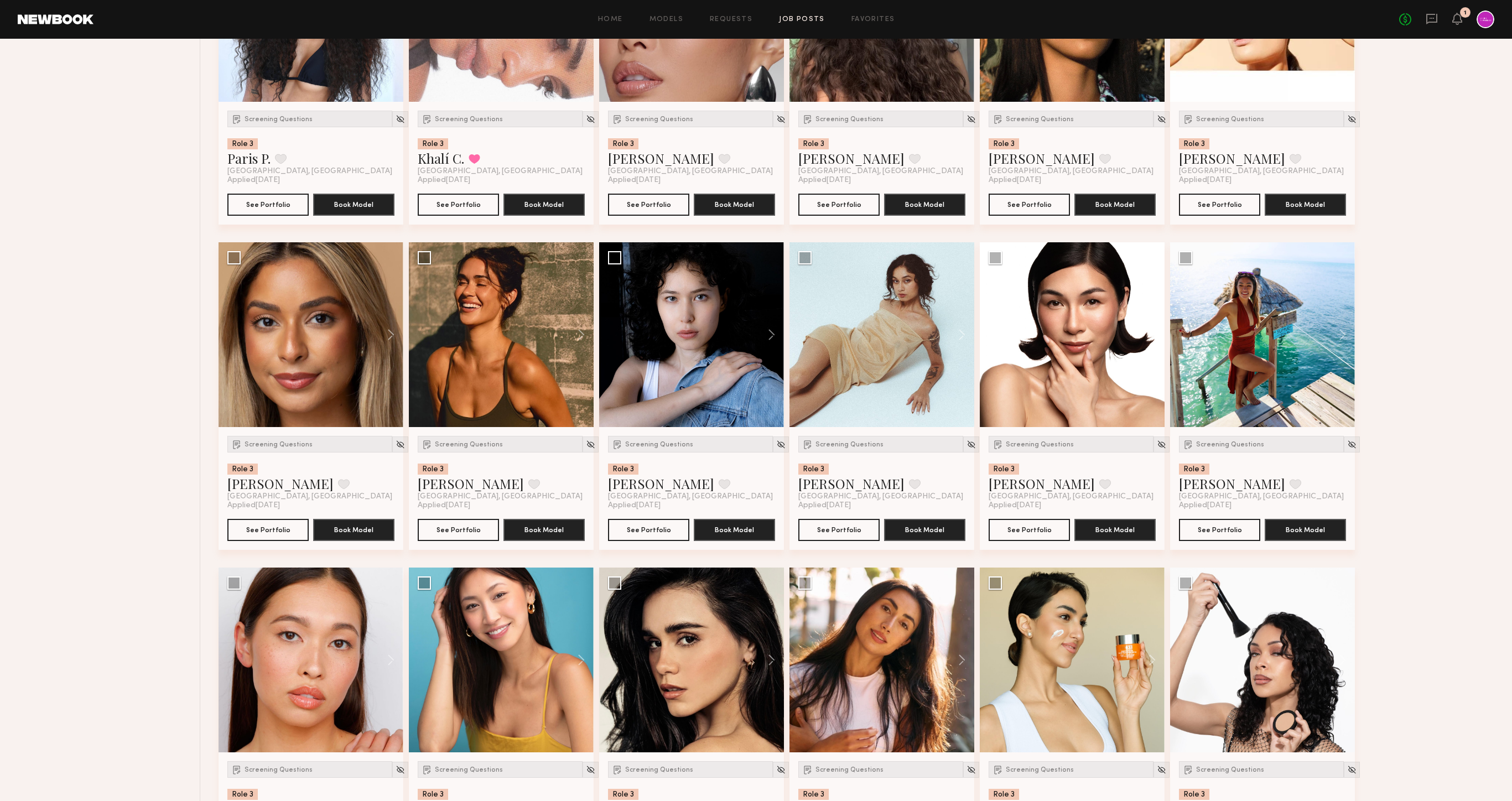
scroll to position [1280, 0]
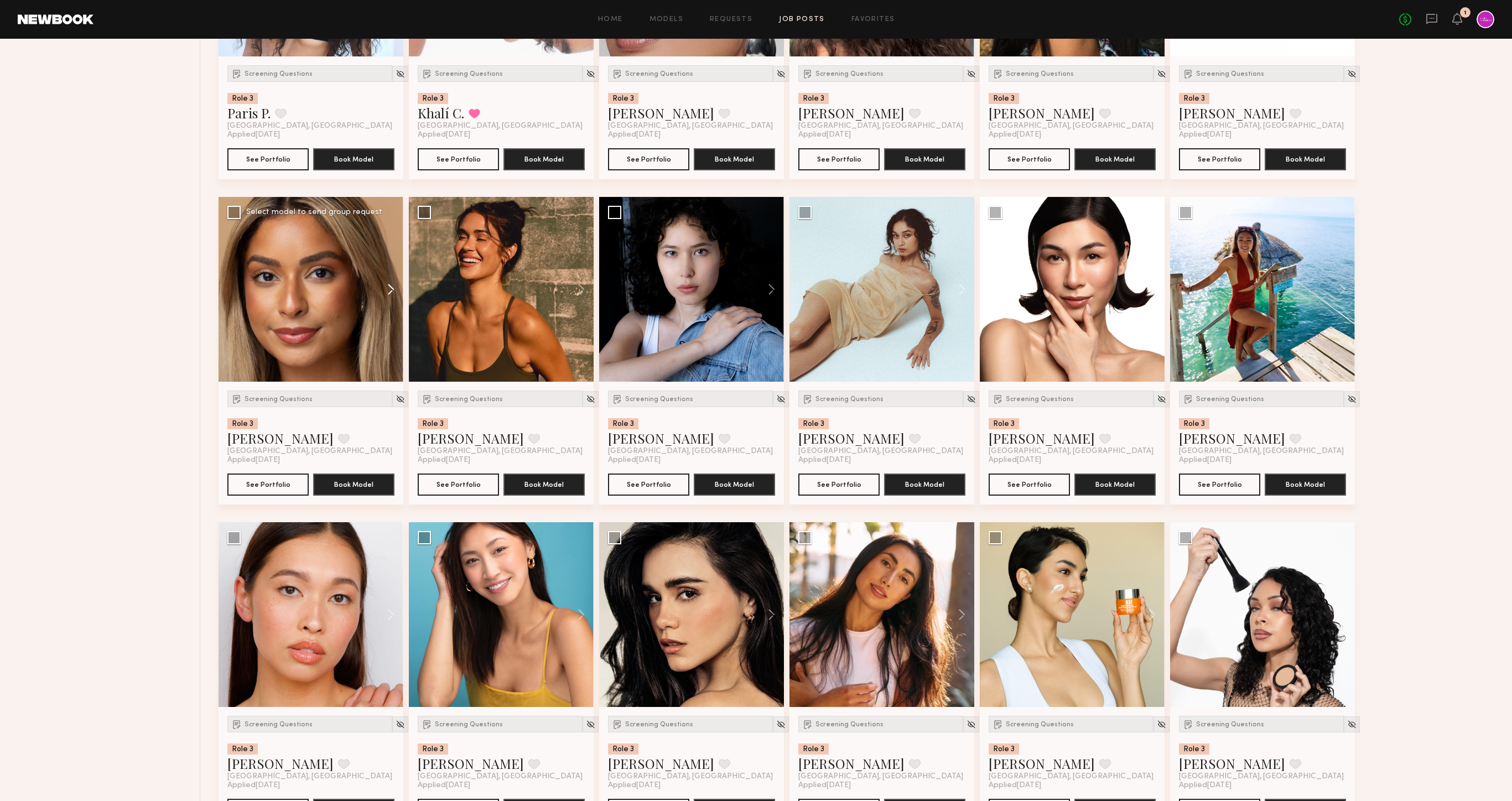
click at [381, 292] on button at bounding box center [385, 289] width 36 height 185
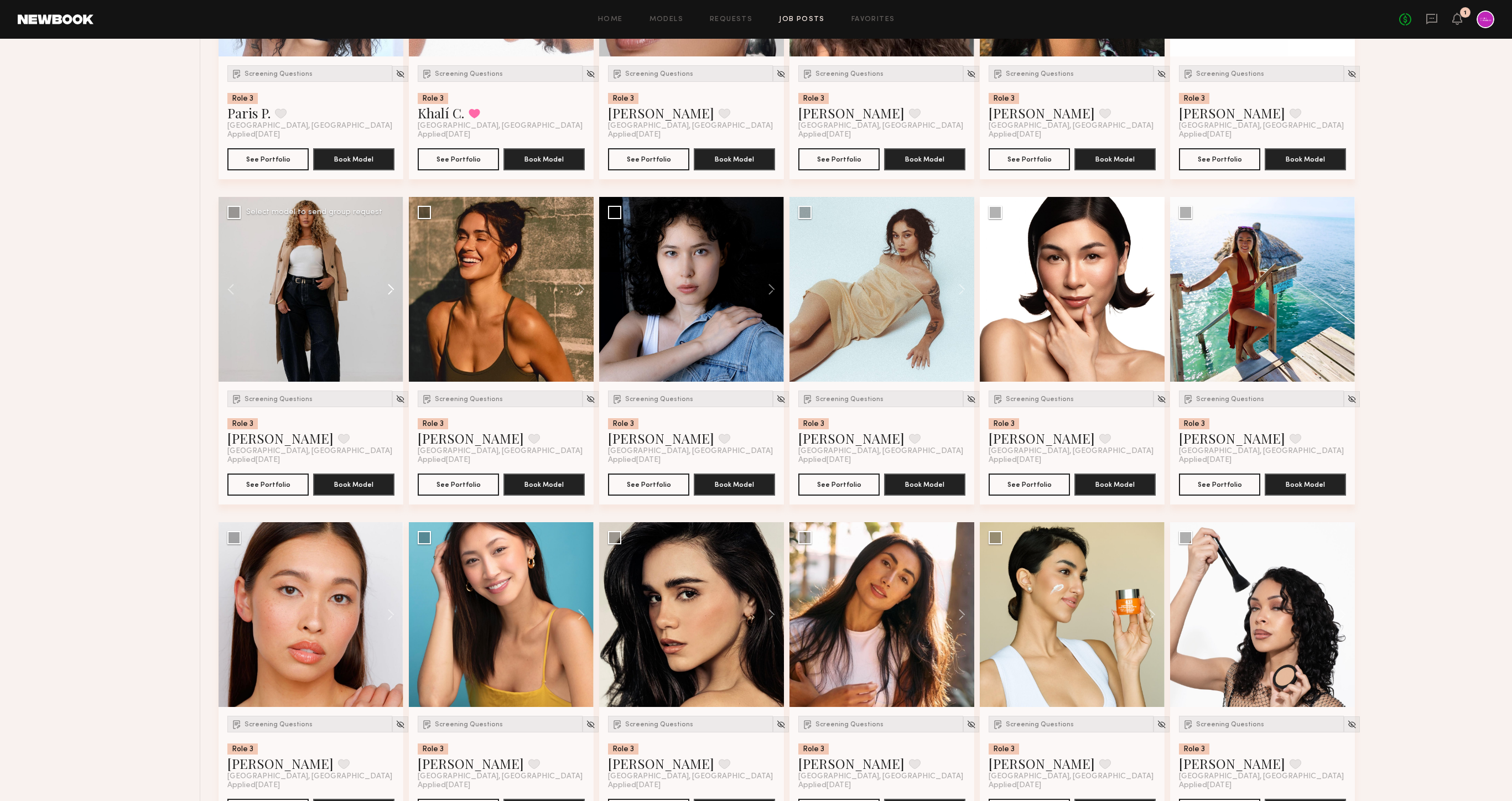
click at [381, 292] on button at bounding box center [385, 289] width 36 height 185
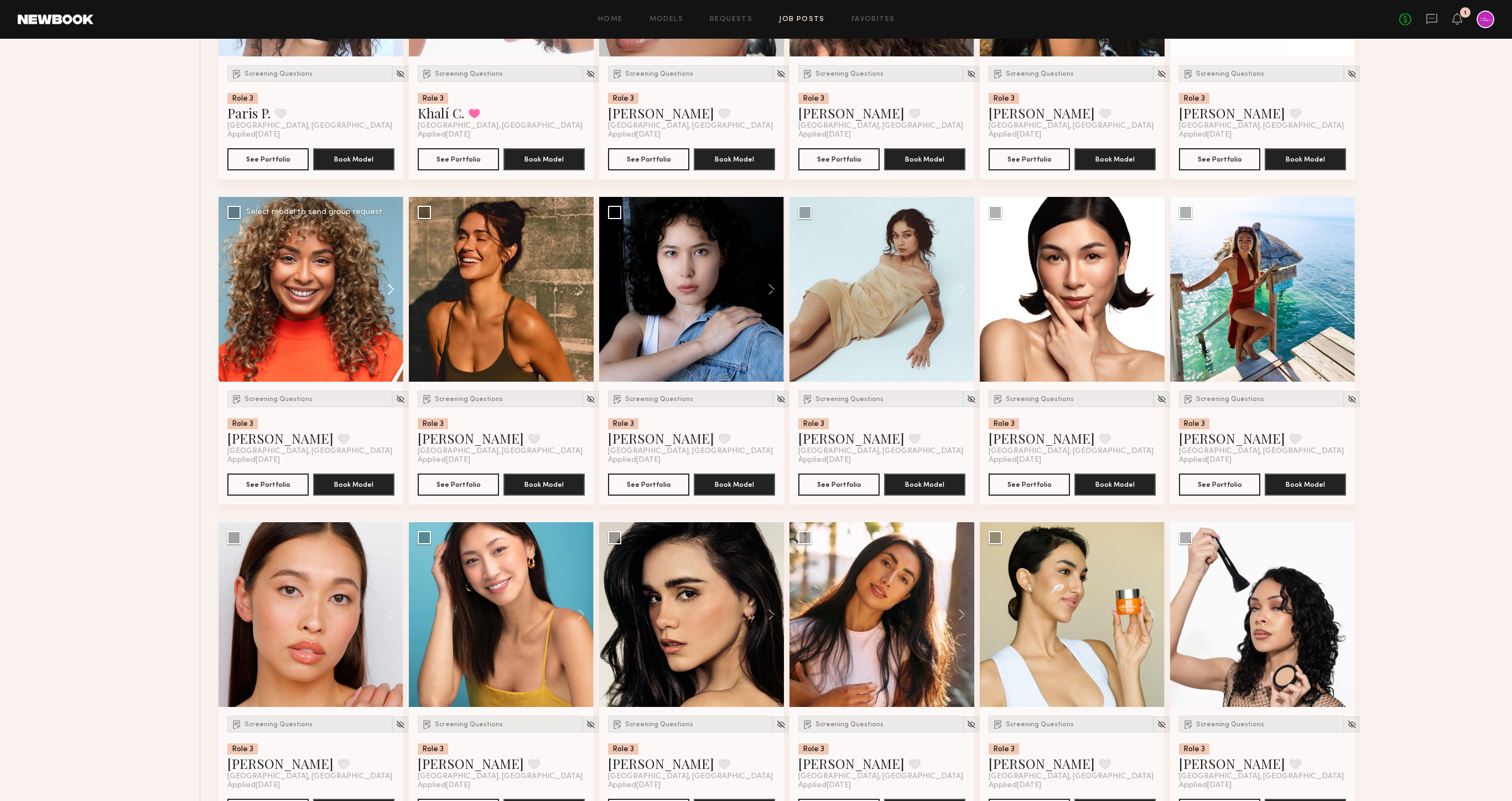
click at [381, 292] on button at bounding box center [385, 289] width 36 height 185
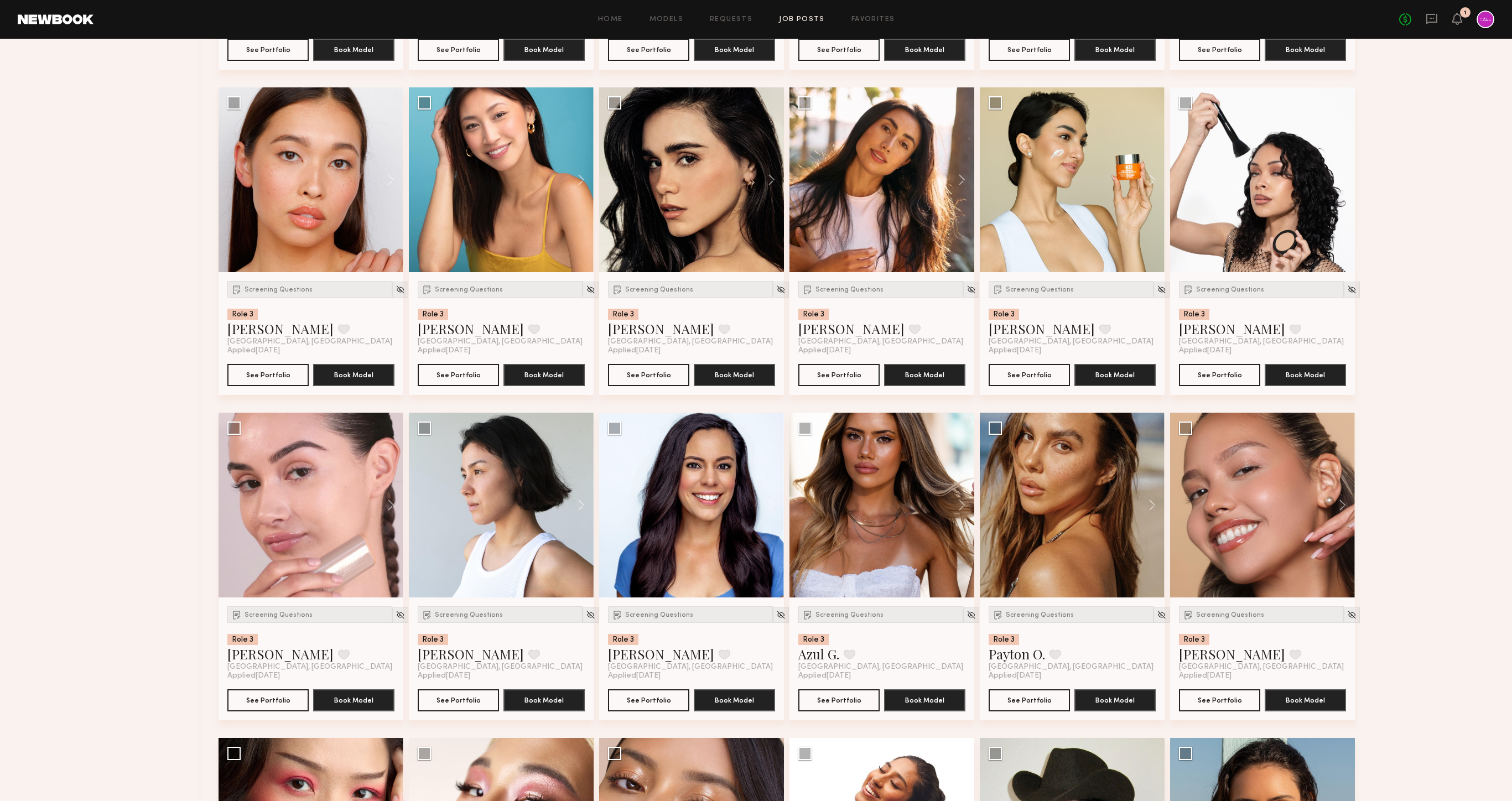
scroll to position [1957, 0]
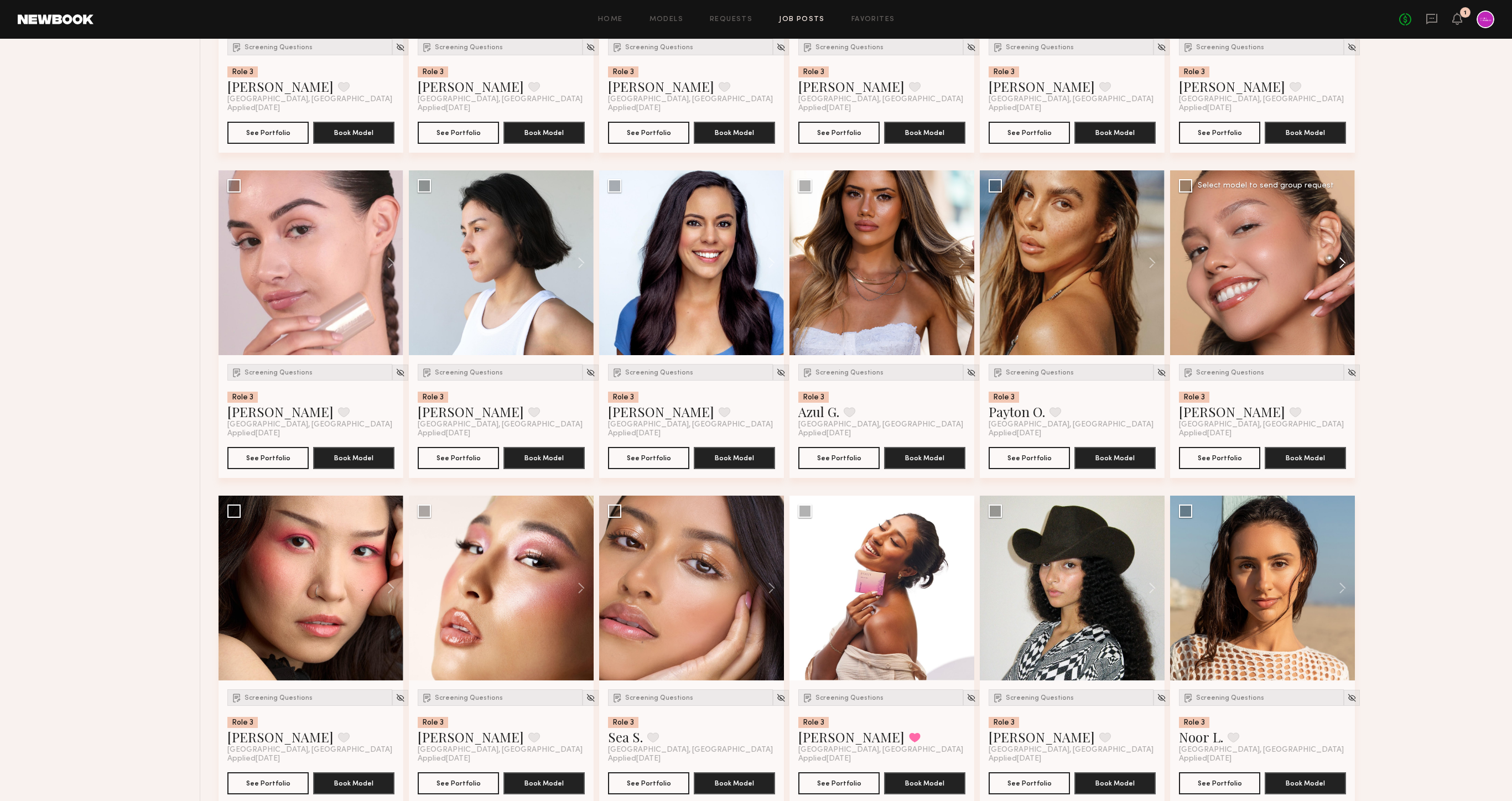
click at [1343, 259] on button at bounding box center [1337, 263] width 36 height 185
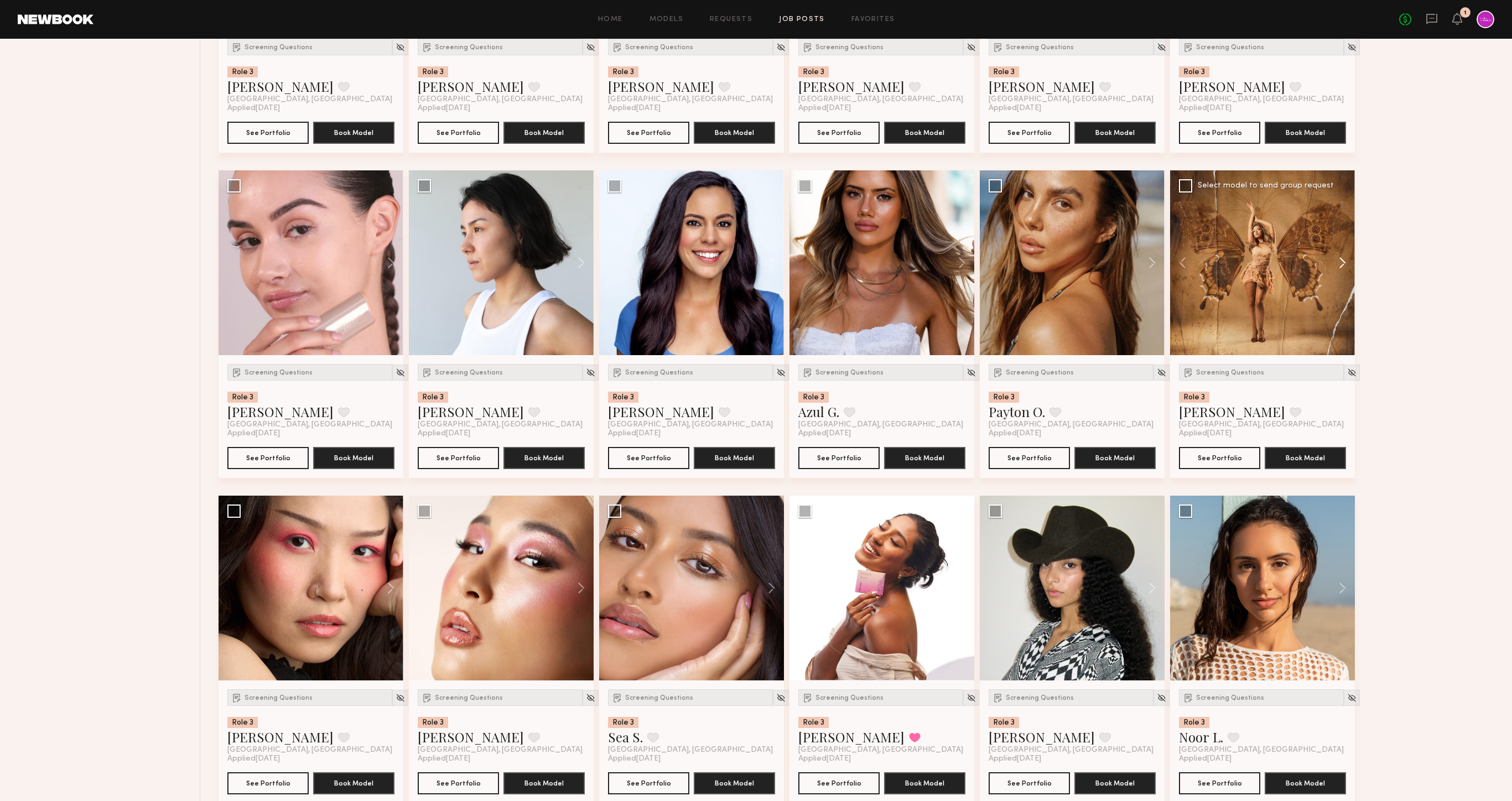
click at [1342, 259] on button at bounding box center [1337, 263] width 36 height 185
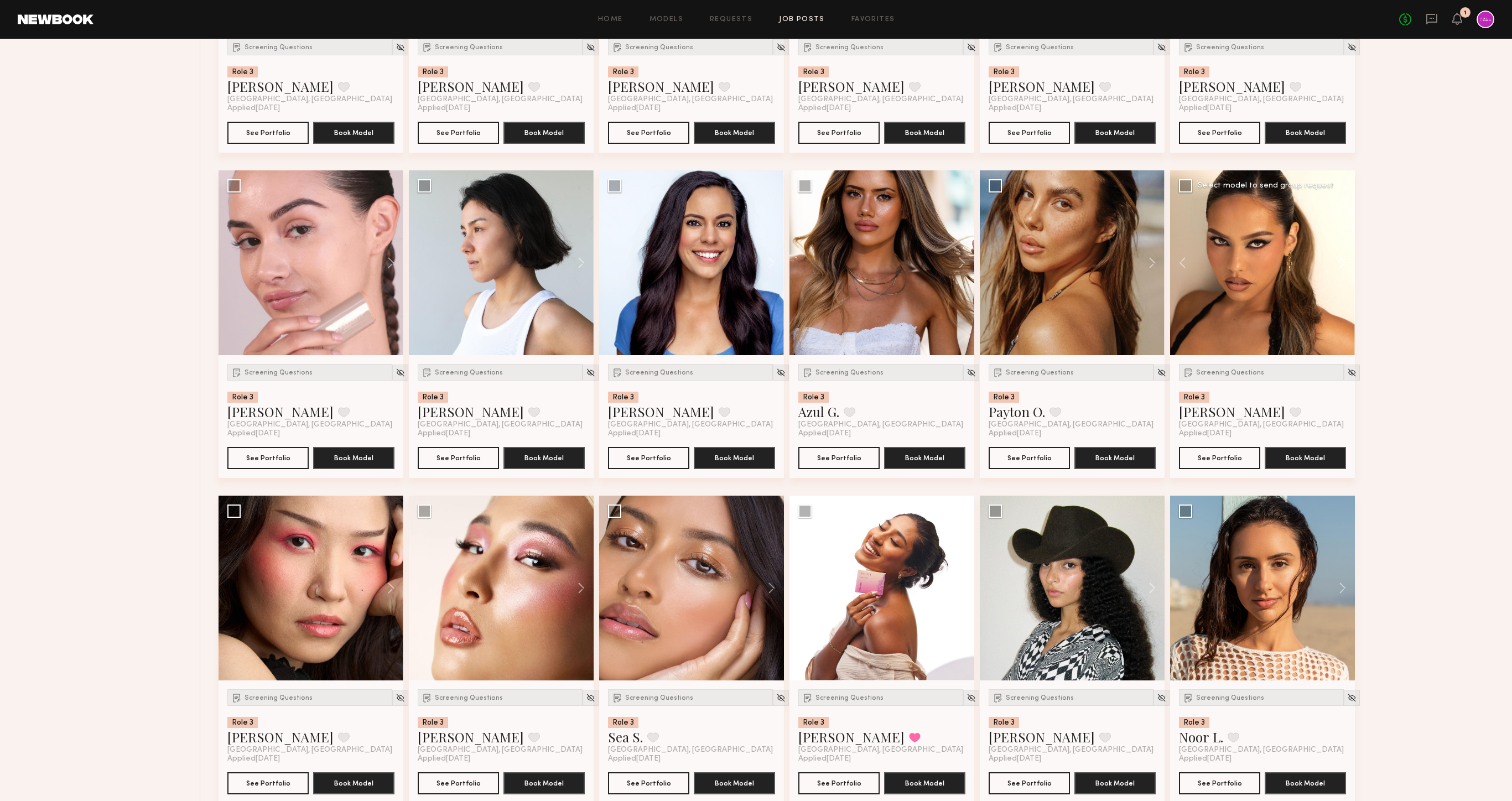
click at [1342, 259] on button at bounding box center [1337, 263] width 36 height 185
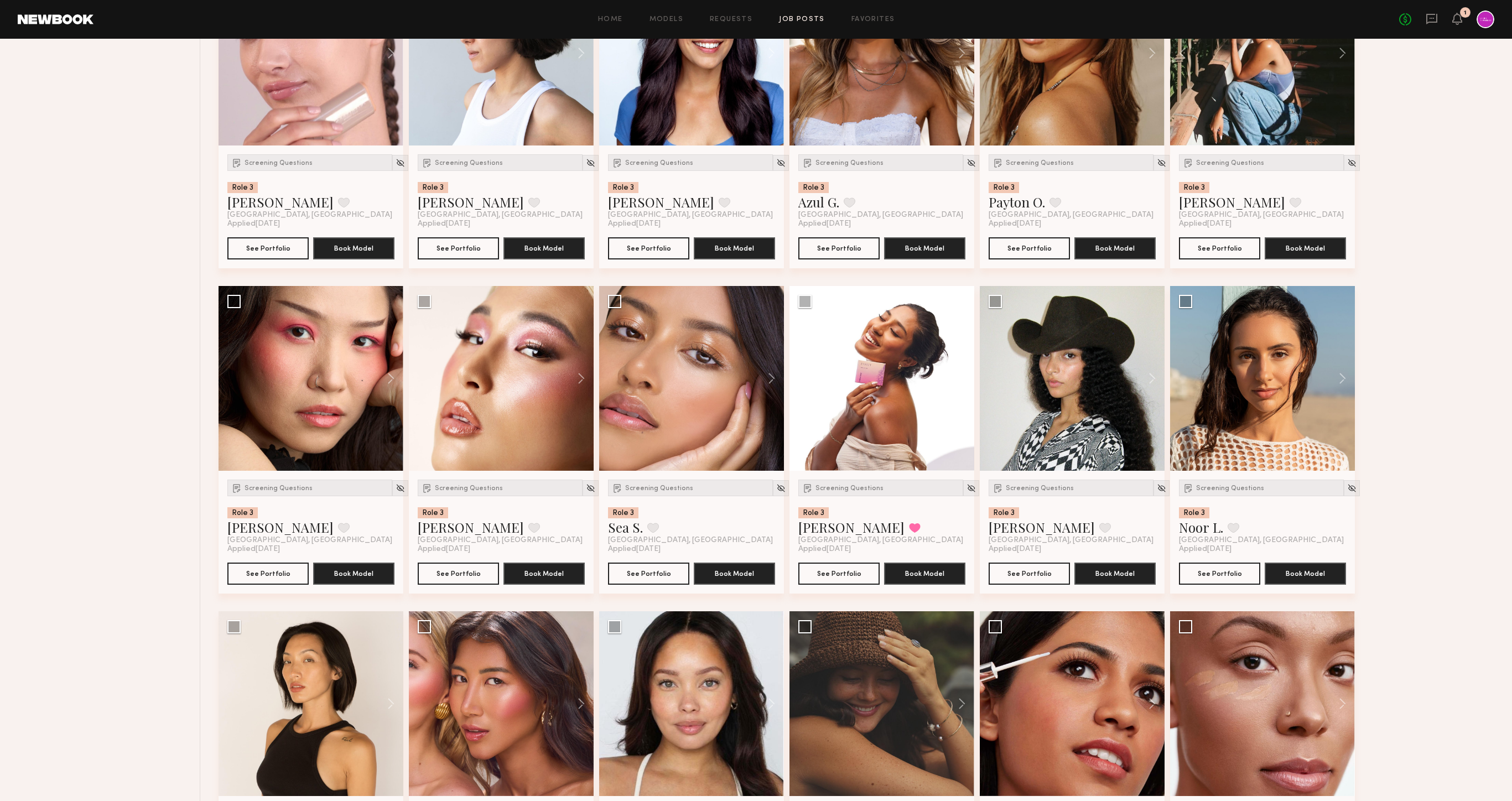
scroll to position [2173, 0]
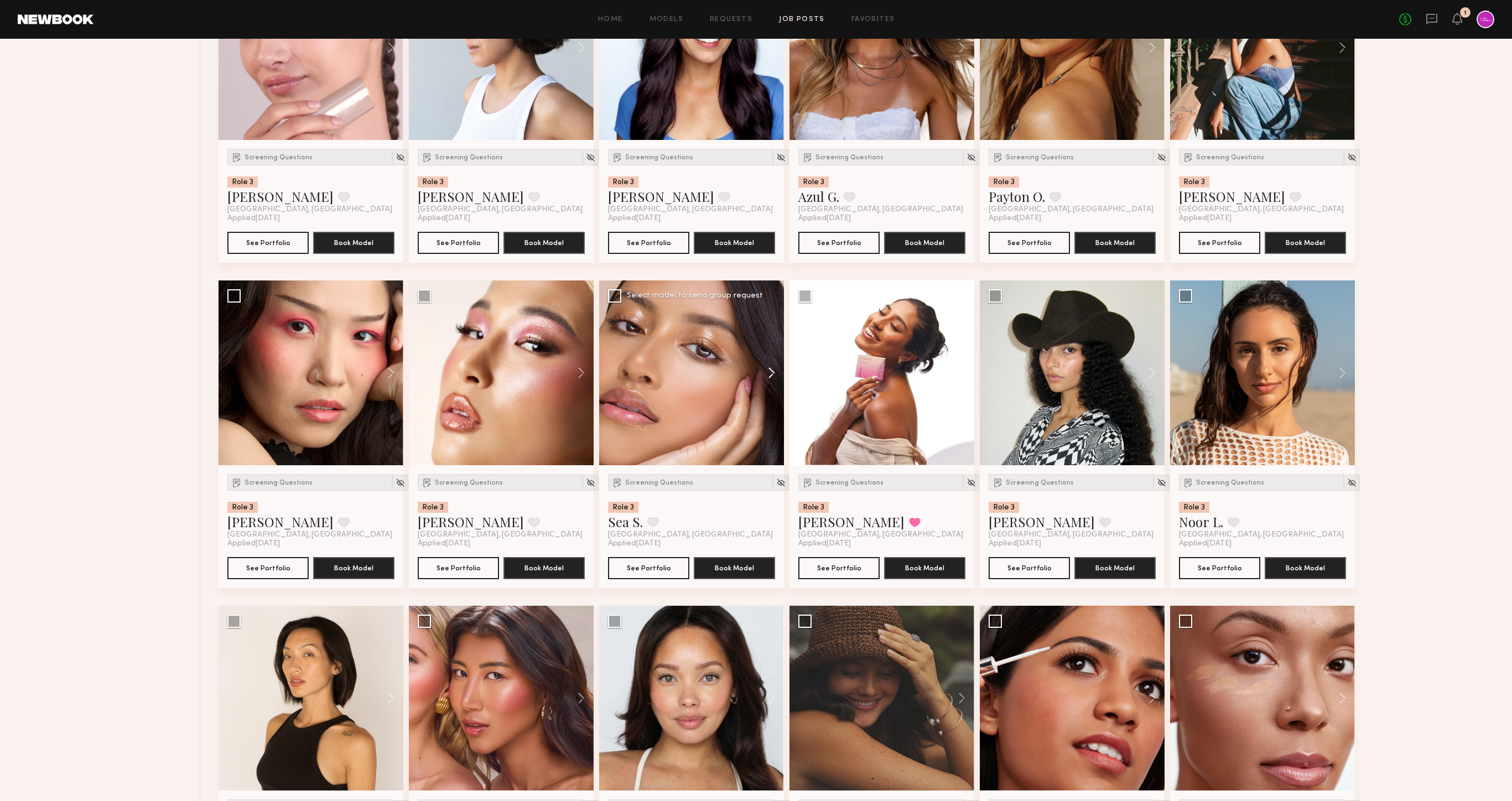
click at [774, 370] on button at bounding box center [766, 373] width 36 height 185
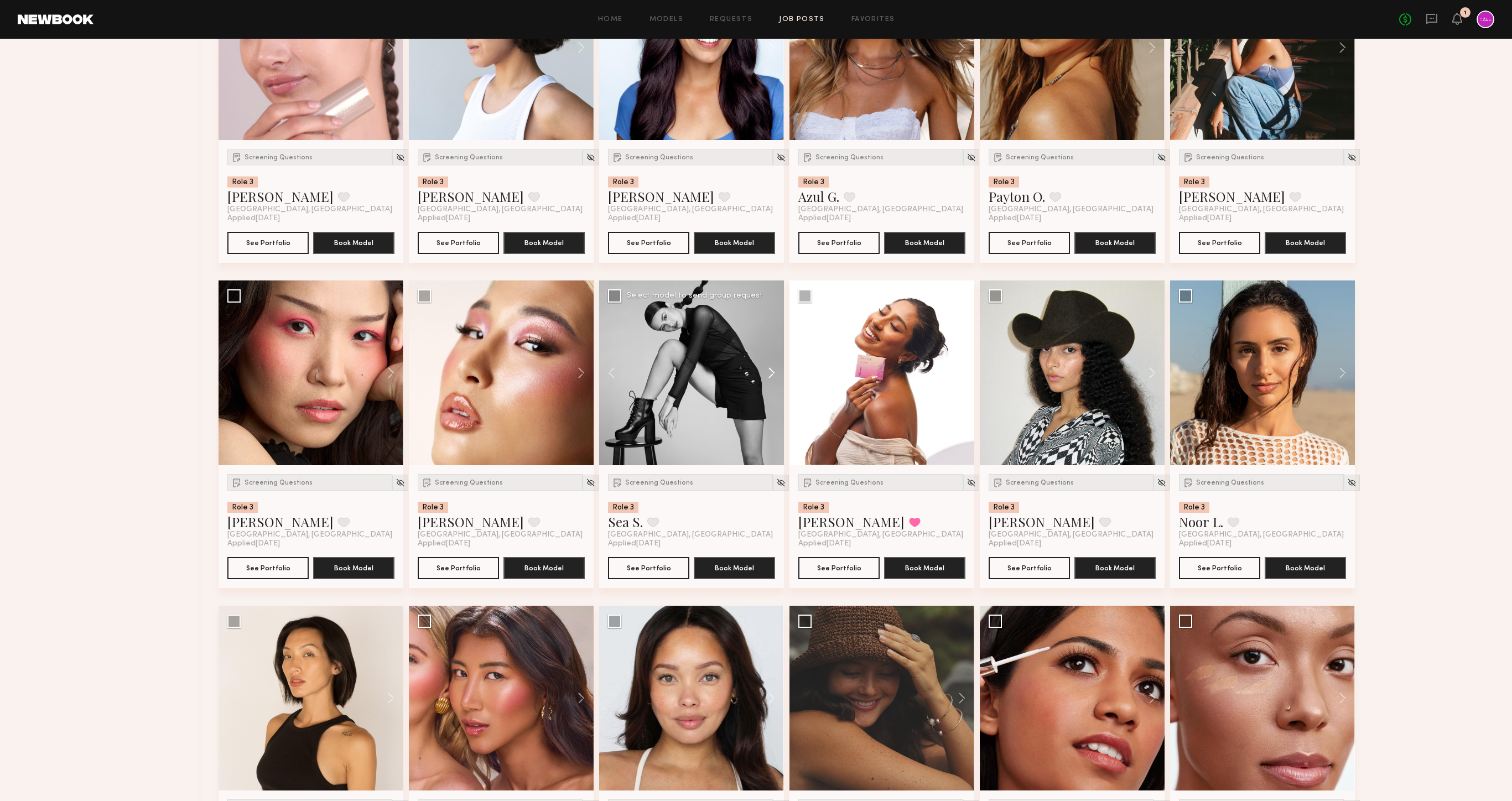
click at [774, 370] on button at bounding box center [766, 373] width 36 height 185
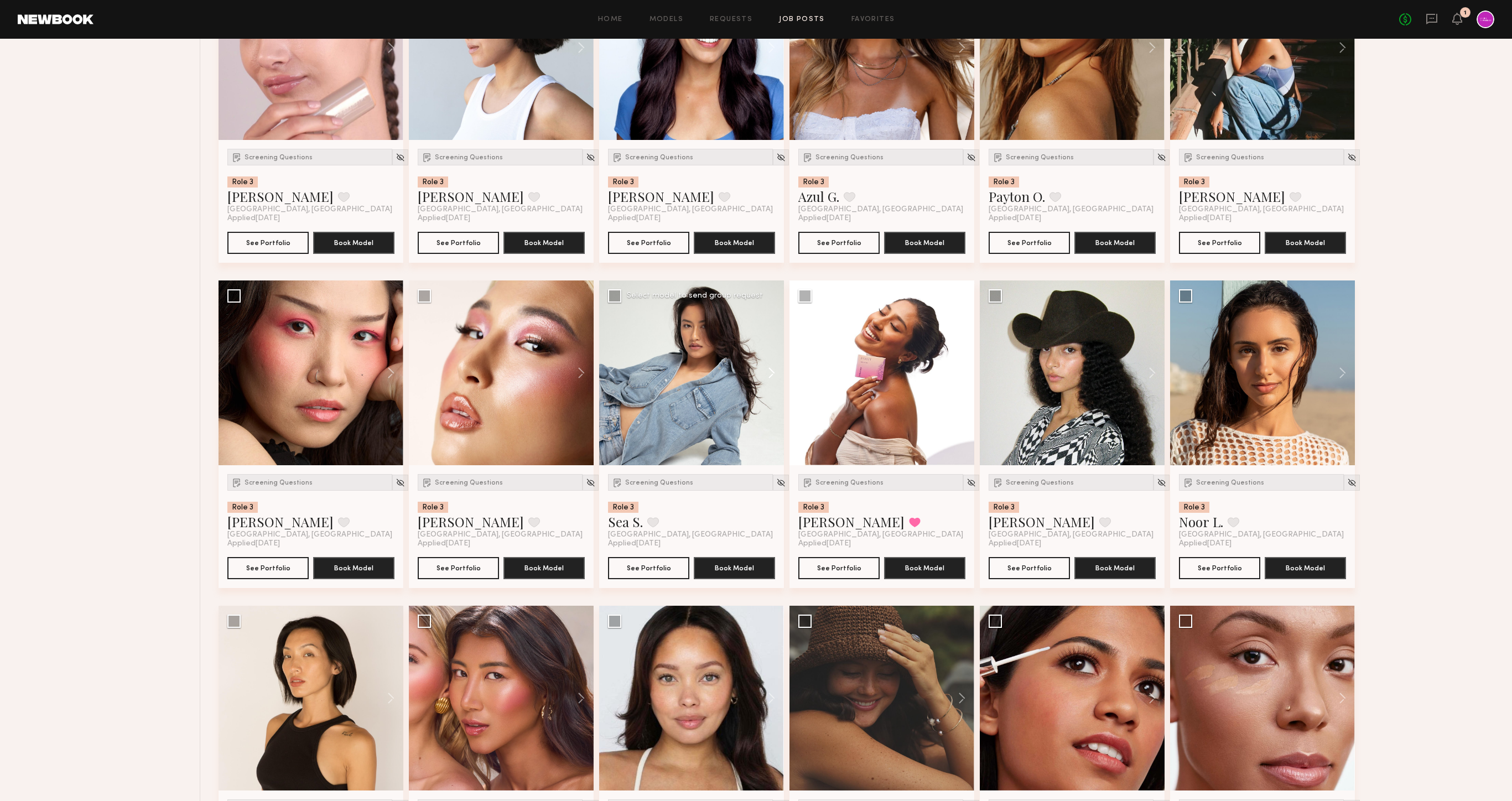
click at [774, 370] on button at bounding box center [766, 373] width 36 height 185
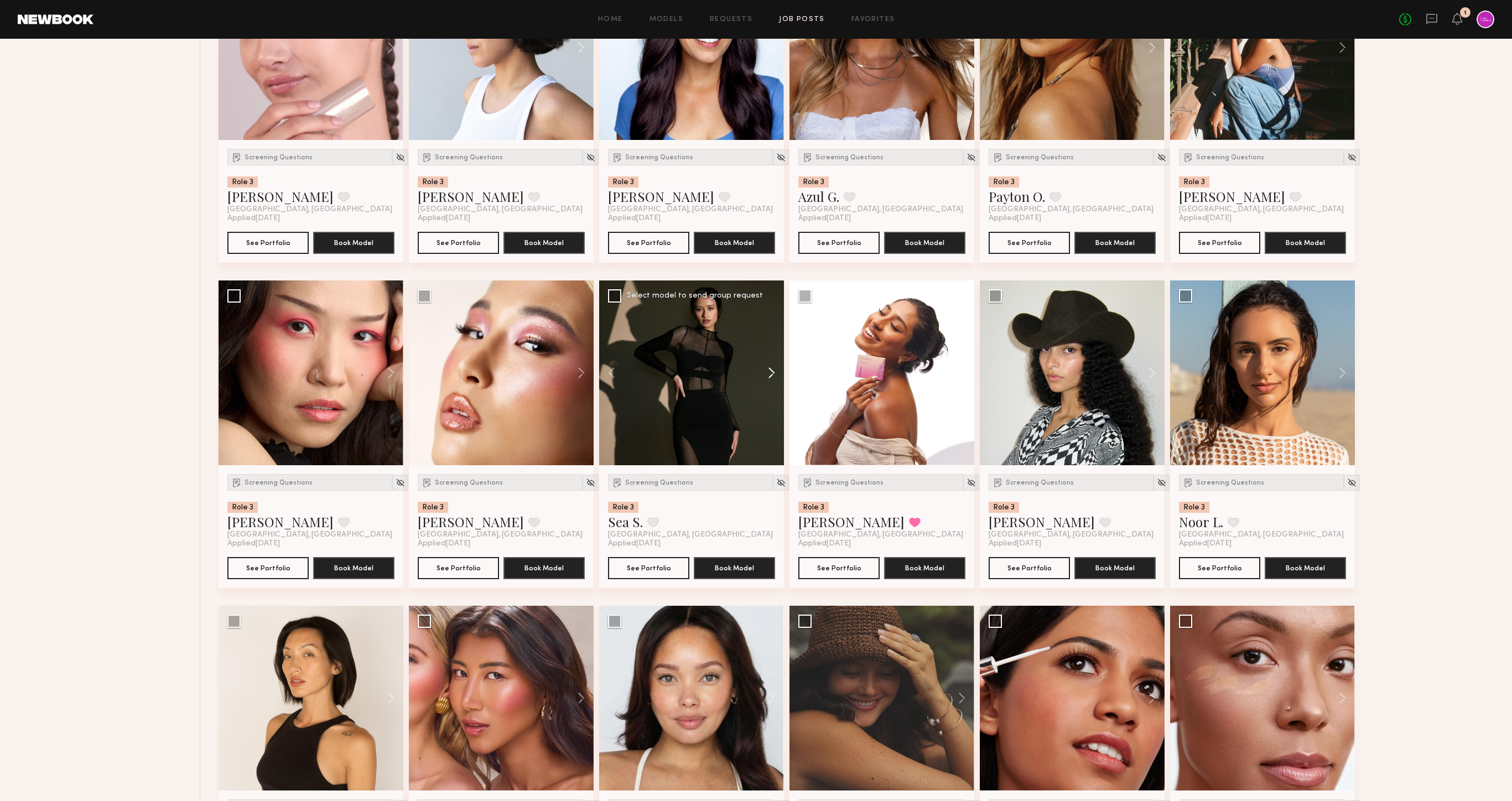
click at [774, 370] on button at bounding box center [766, 373] width 36 height 185
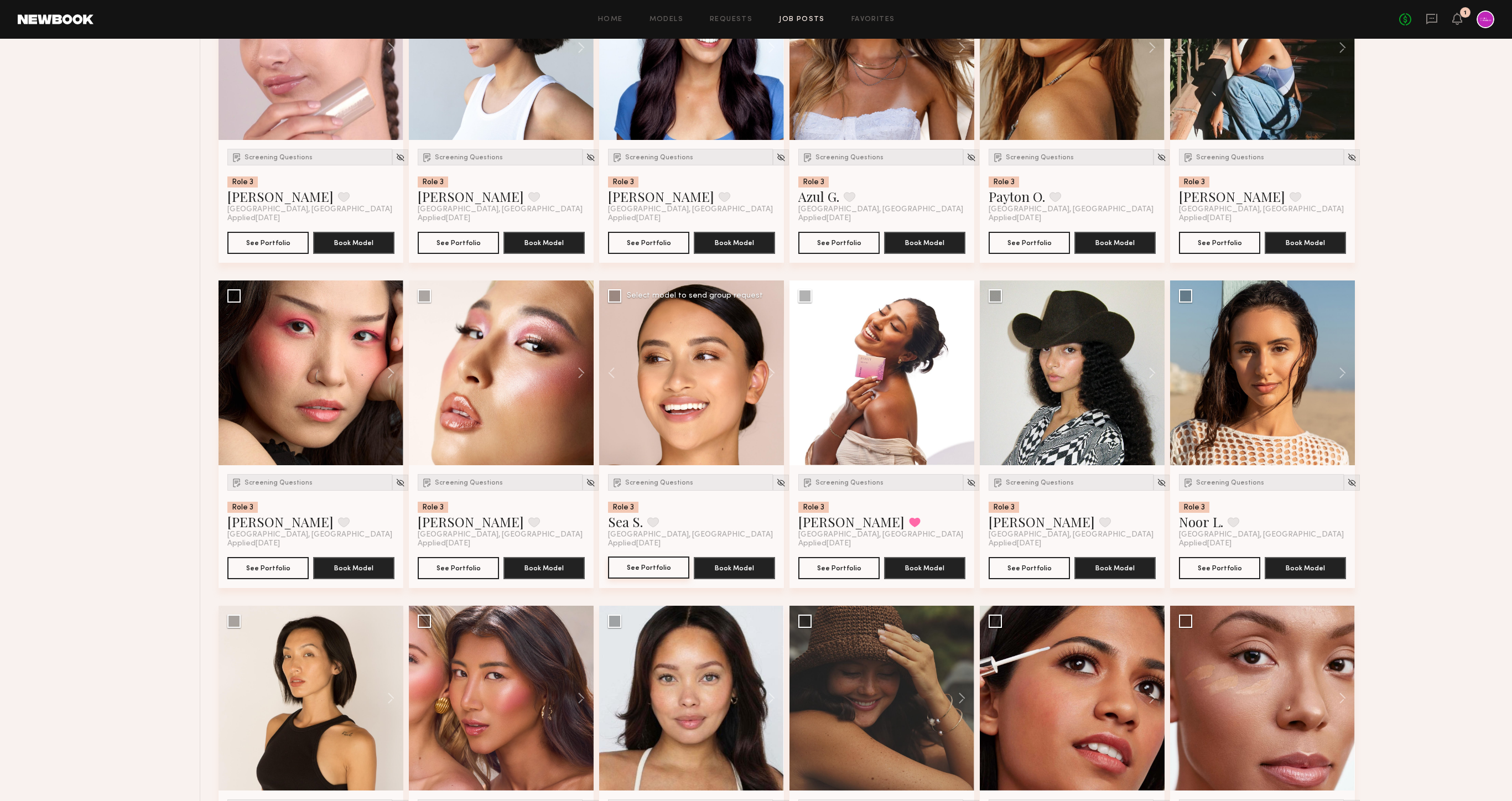
click at [649, 571] on button "See Portfolio" at bounding box center [648, 567] width 81 height 22
click at [845, 568] on button "See Portfolio" at bounding box center [838, 567] width 81 height 22
click at [396, 483] on img at bounding box center [400, 483] width 9 height 9
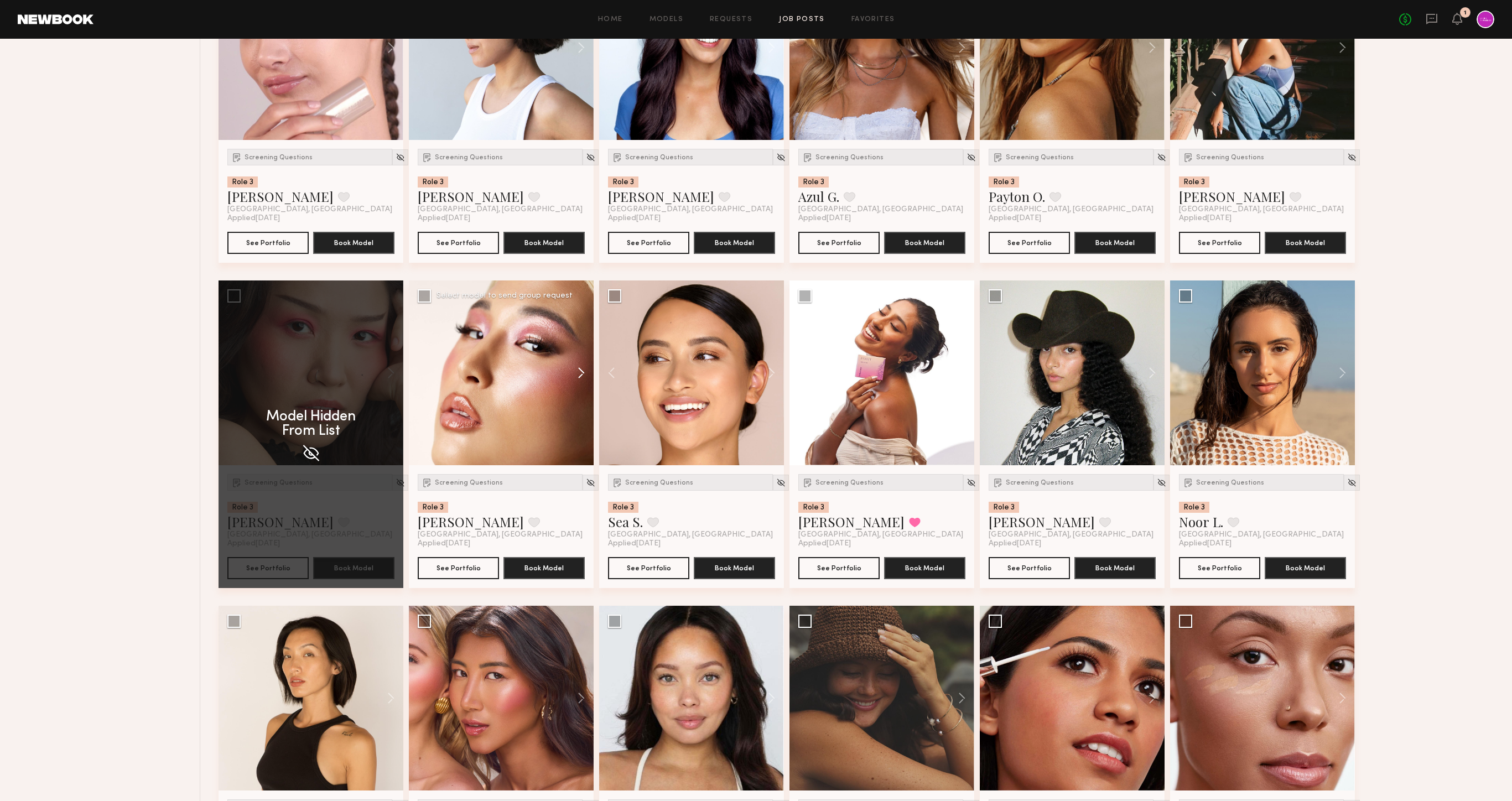
click at [584, 372] on button at bounding box center [576, 373] width 36 height 185
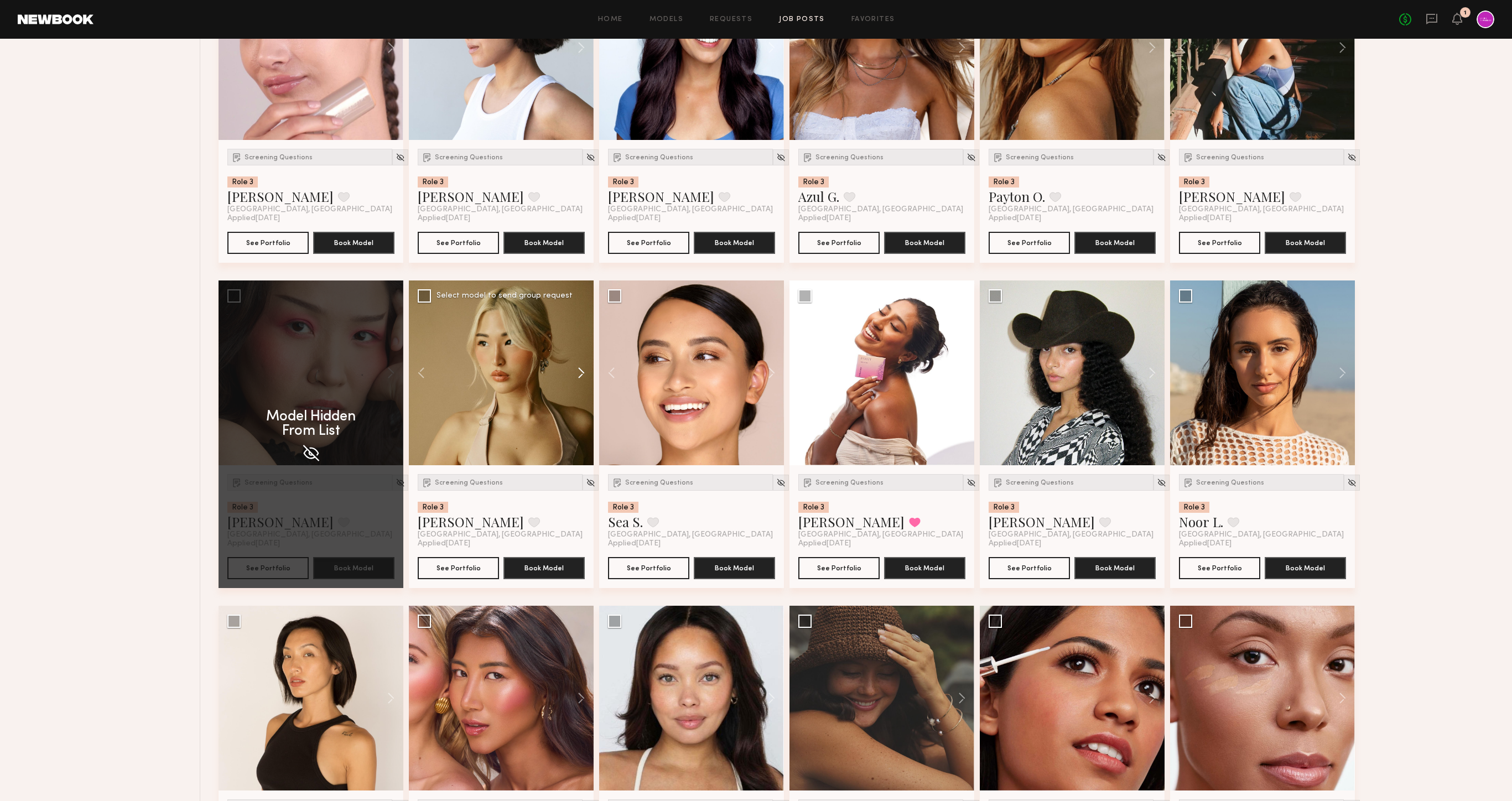
click at [584, 372] on button at bounding box center [576, 373] width 36 height 185
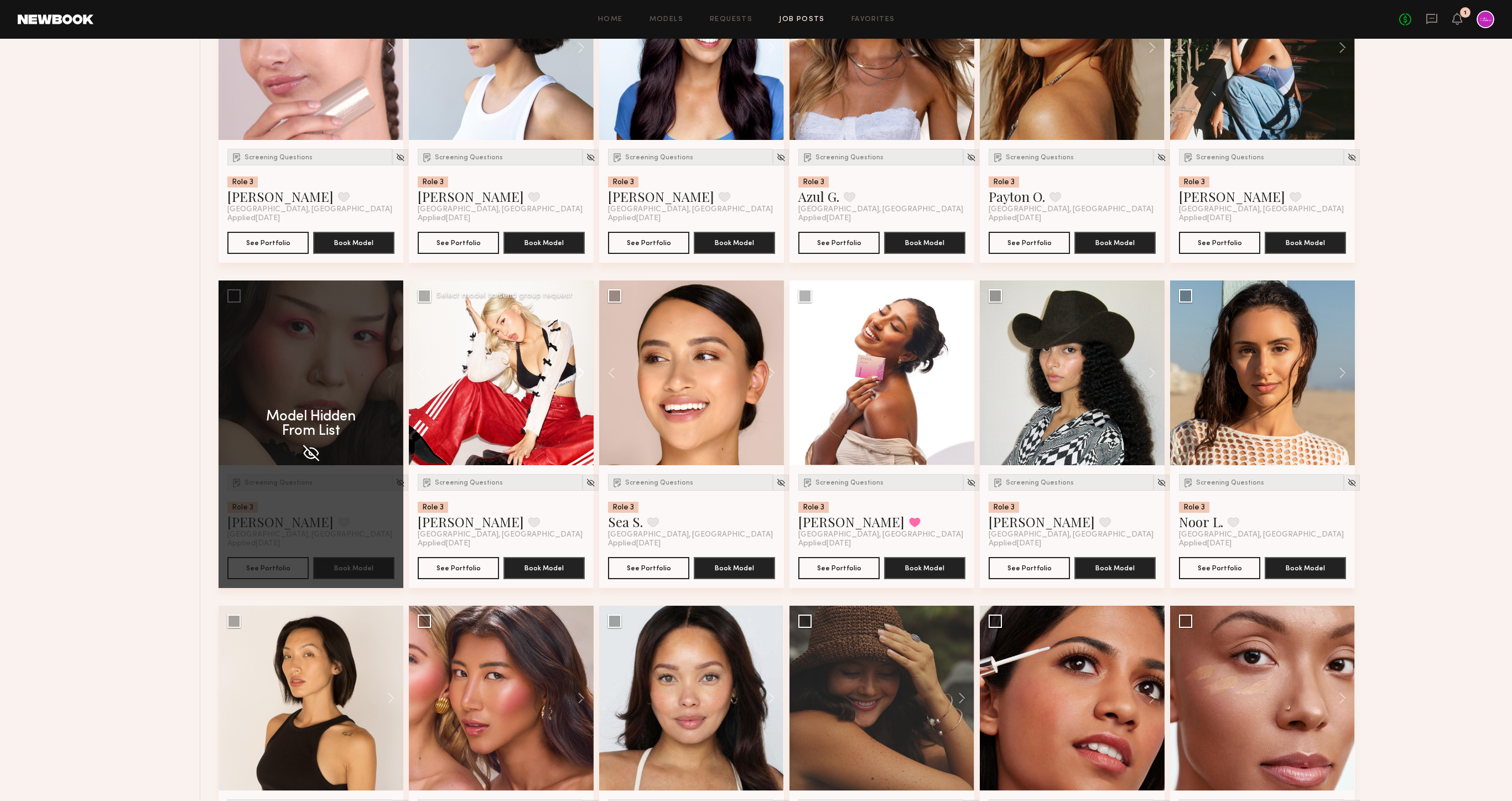
click at [749, 372] on button at bounding box center [766, 373] width 36 height 185
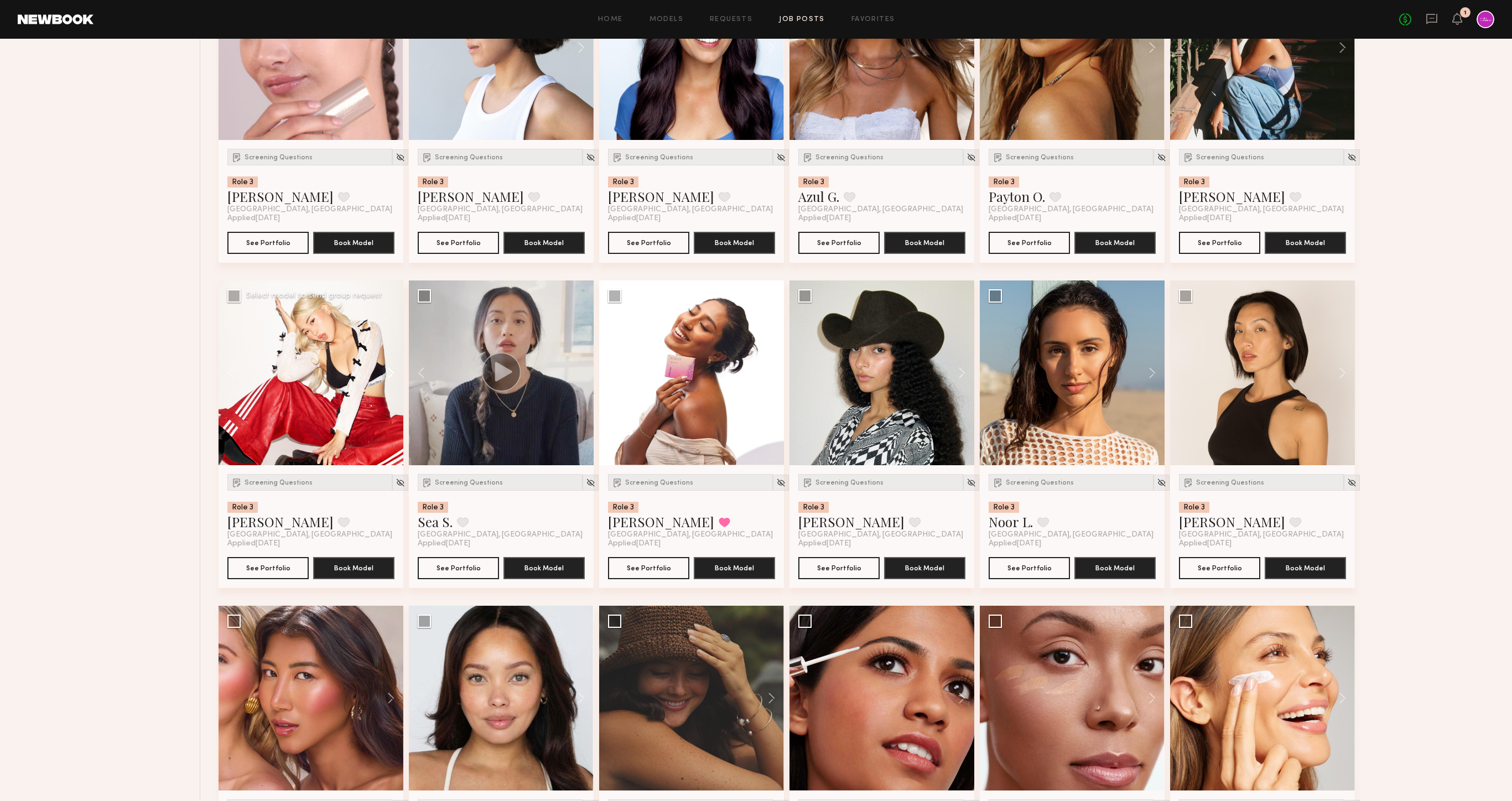
click at [395, 371] on button at bounding box center [385, 373] width 36 height 185
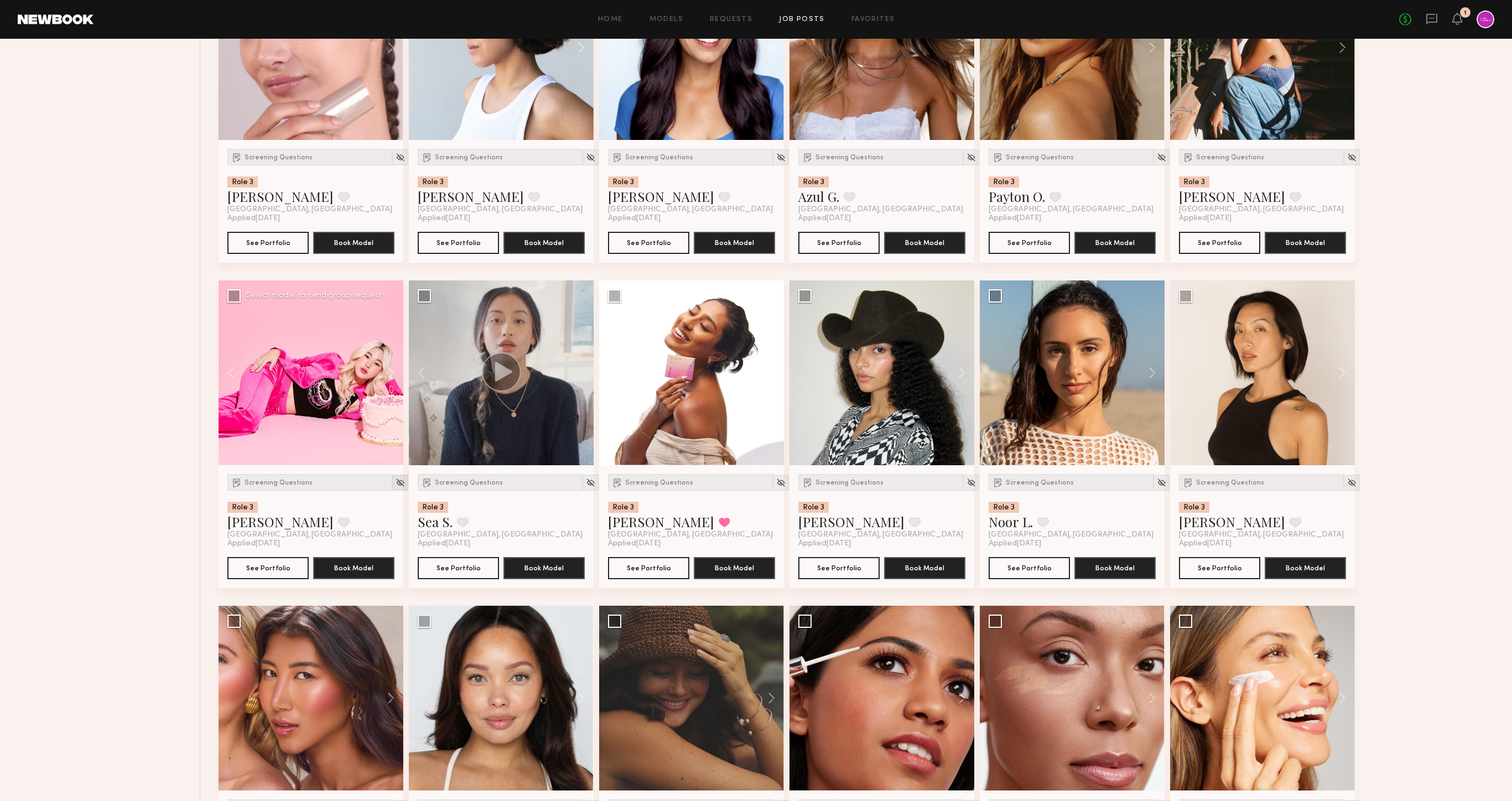
click at [393, 486] on div at bounding box center [400, 482] width 16 height 16
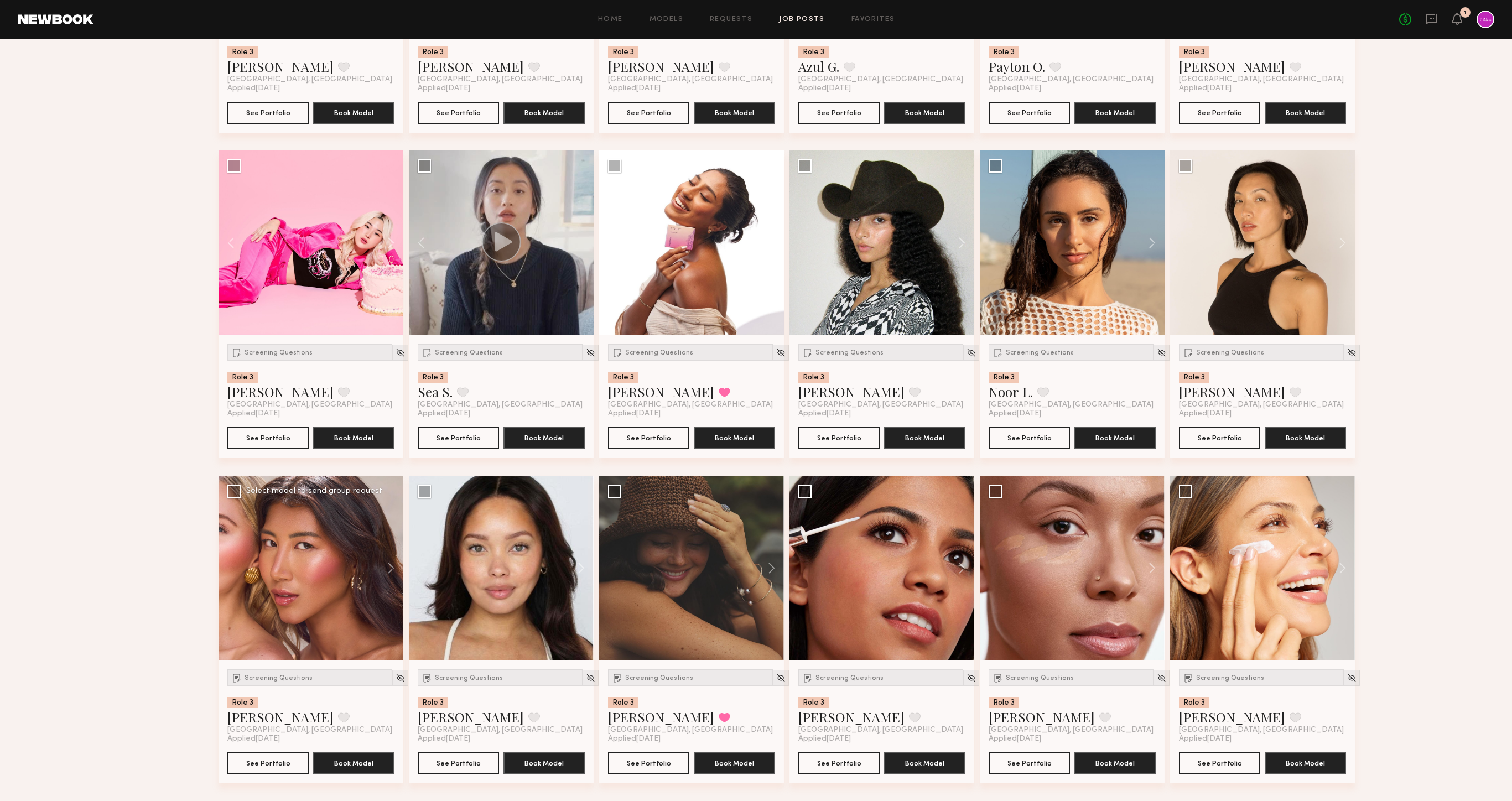
click at [312, 599] on div at bounding box center [311, 568] width 185 height 185
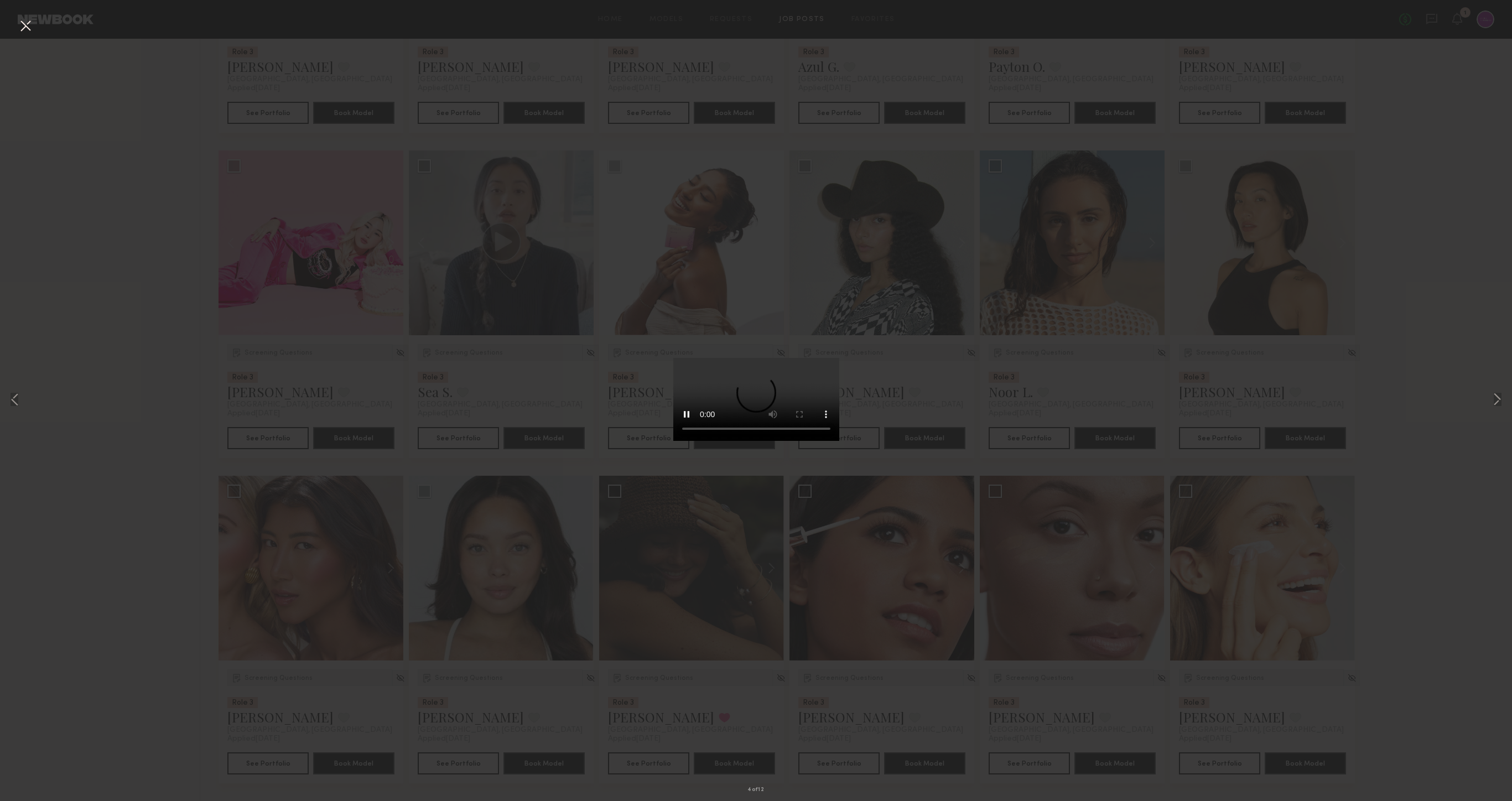
click at [26, 32] on button at bounding box center [25, 27] width 17 height 20
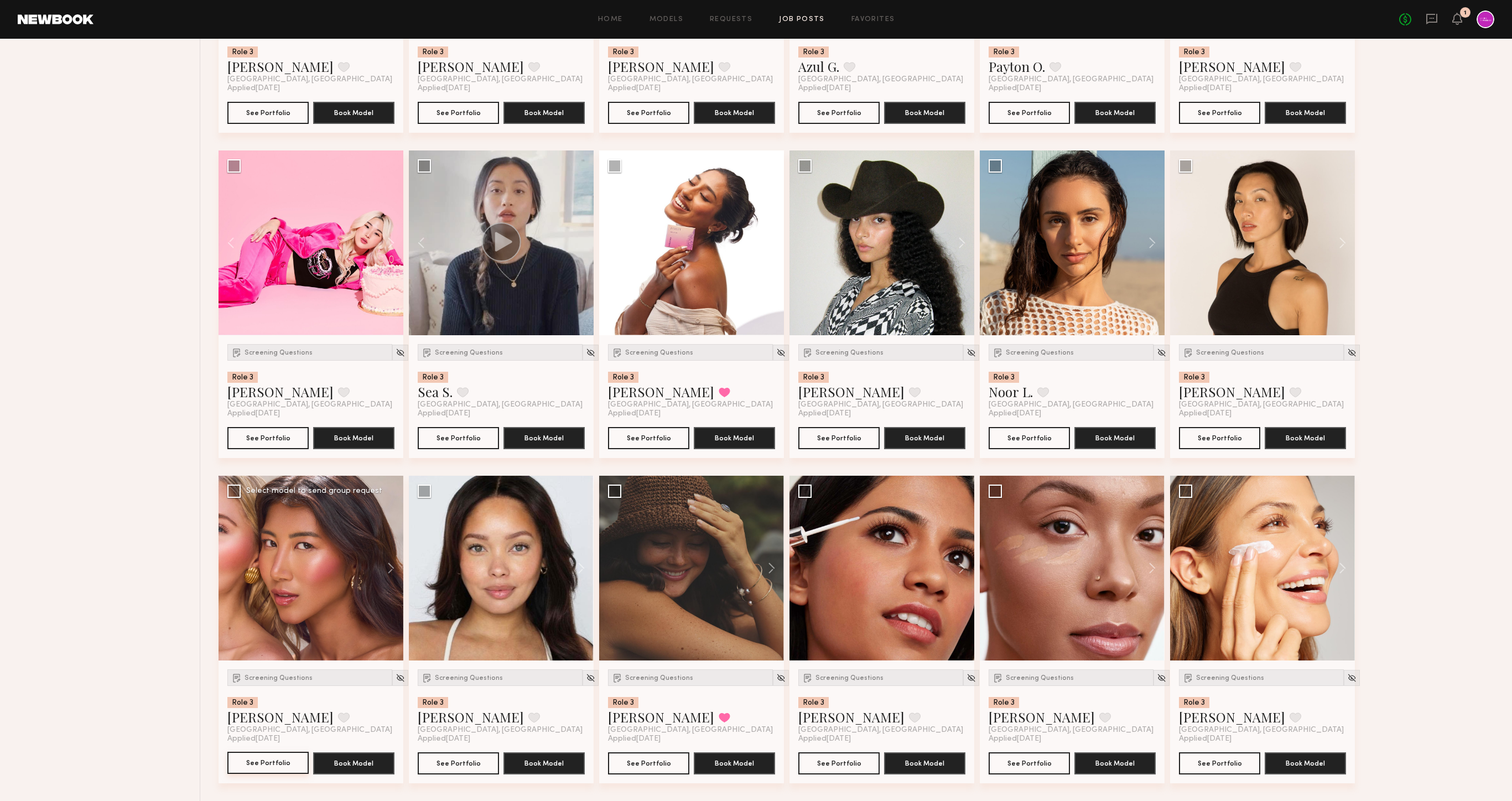
click at [257, 759] on button "See Portfolio" at bounding box center [268, 762] width 81 height 22
click at [271, 681] on div "Screening Questions" at bounding box center [310, 677] width 165 height 17
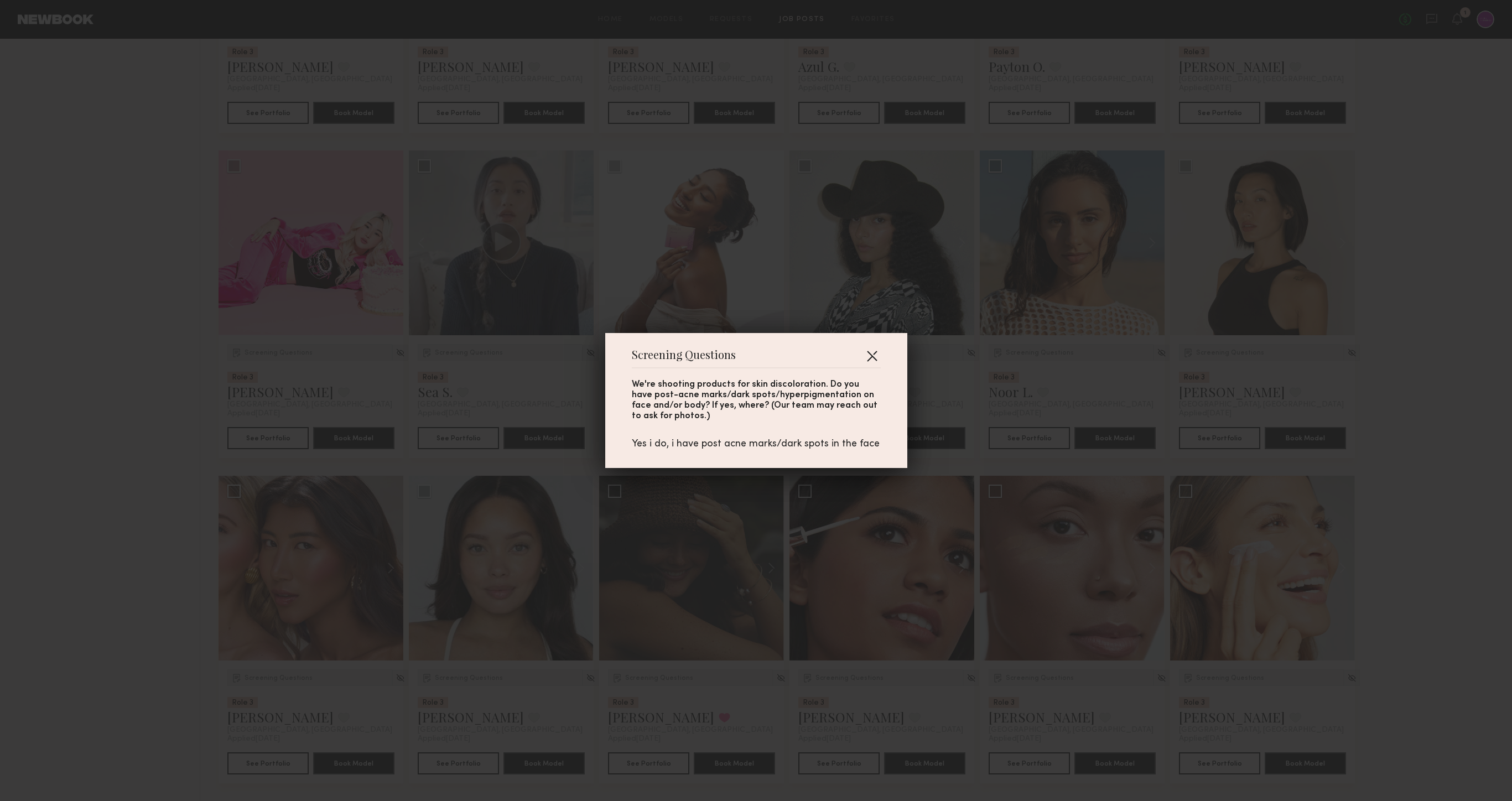
click at [869, 355] on button "button" at bounding box center [872, 355] width 17 height 17
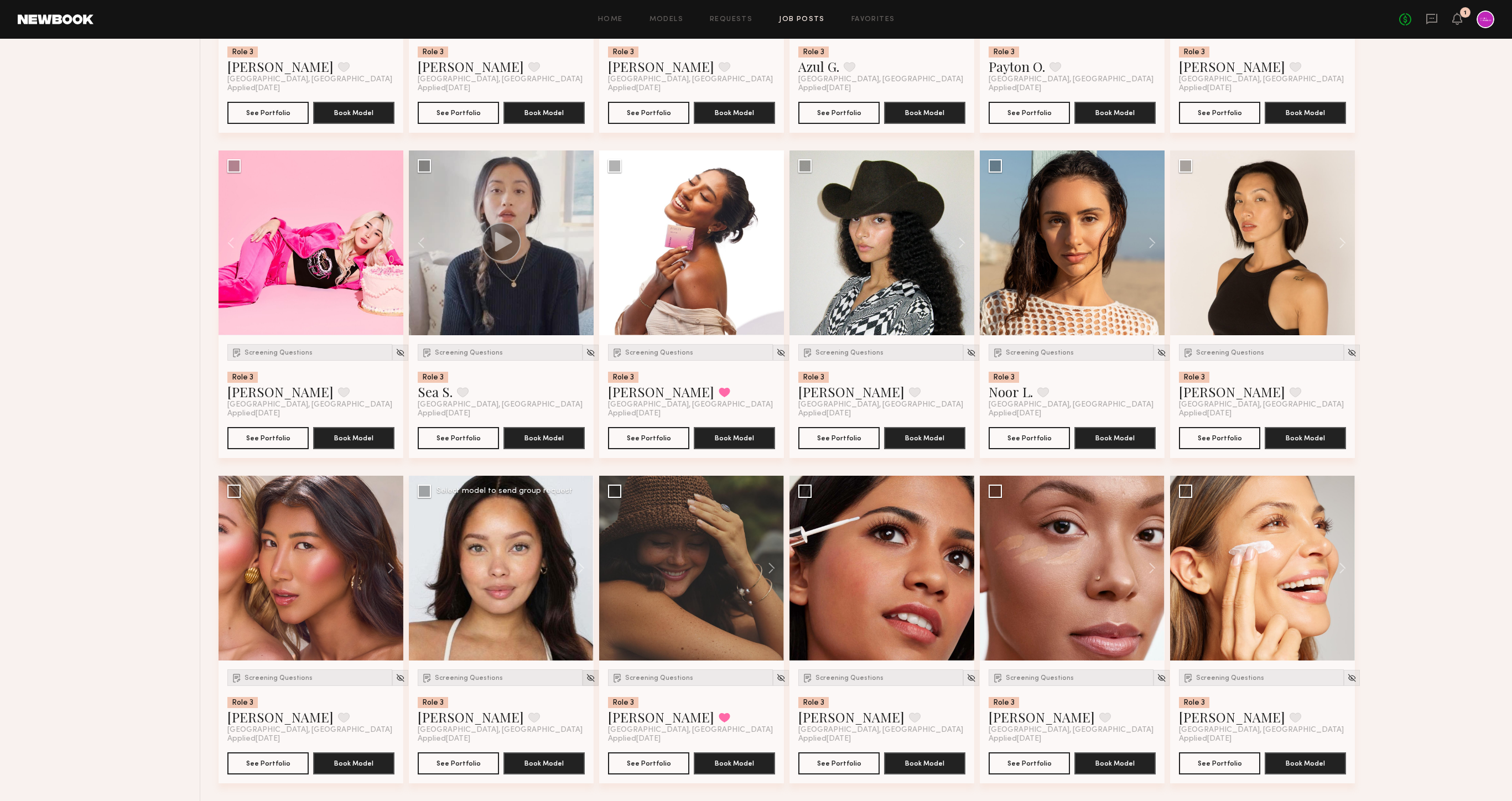
click at [586, 679] on img at bounding box center [590, 677] width 9 height 9
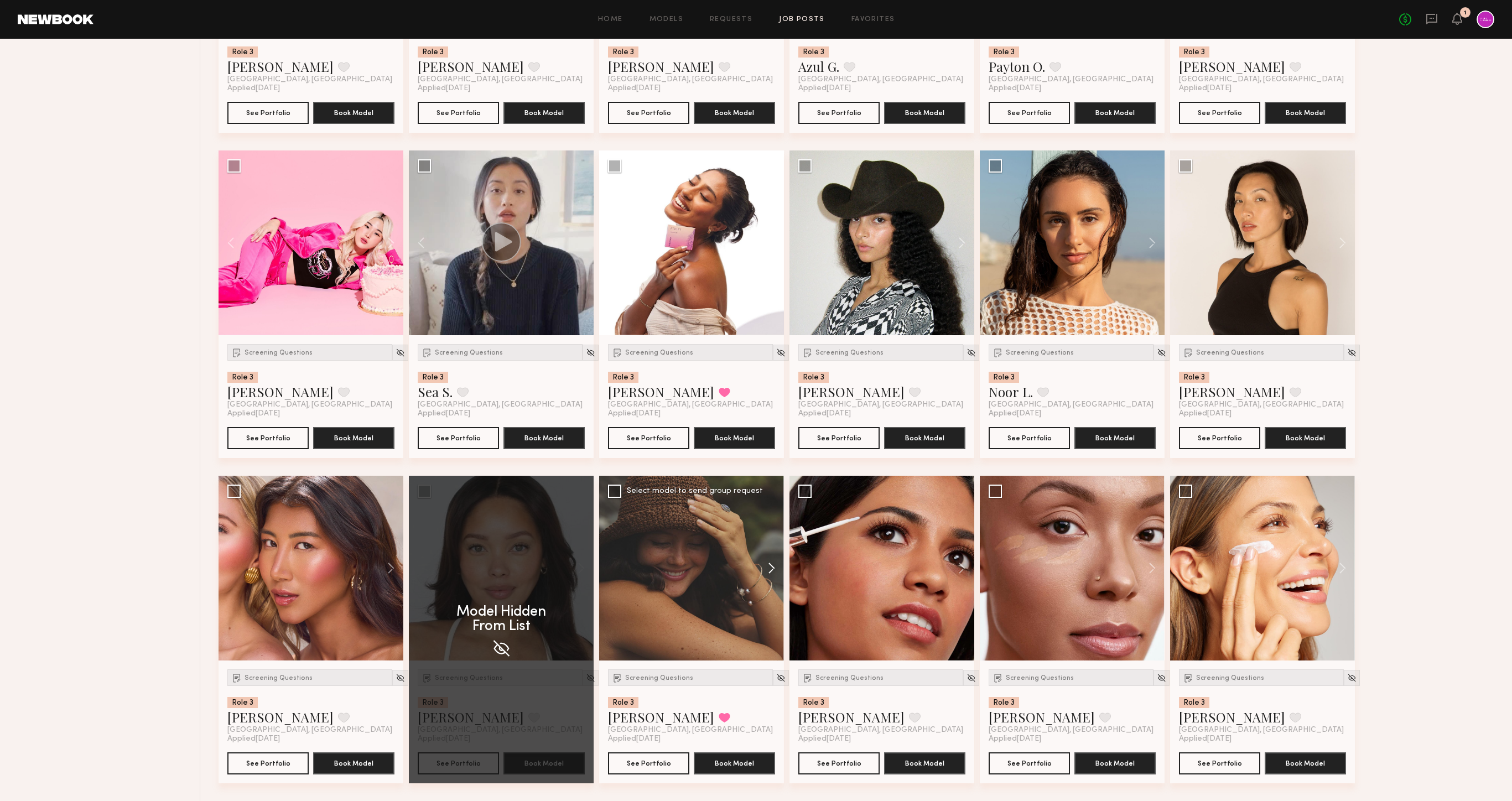
click at [763, 570] on button at bounding box center [766, 568] width 36 height 185
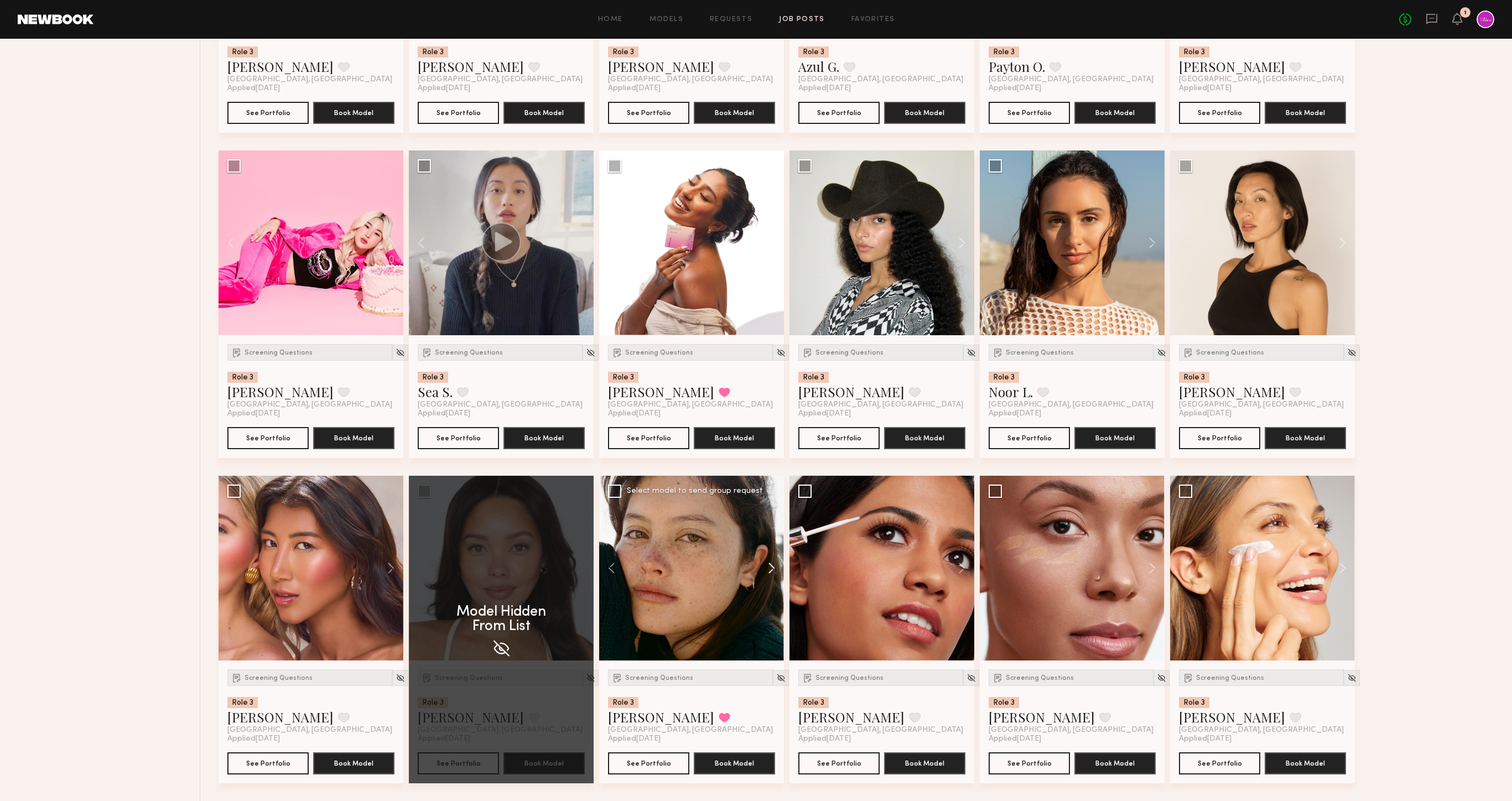
click at [763, 570] on button at bounding box center [766, 568] width 36 height 185
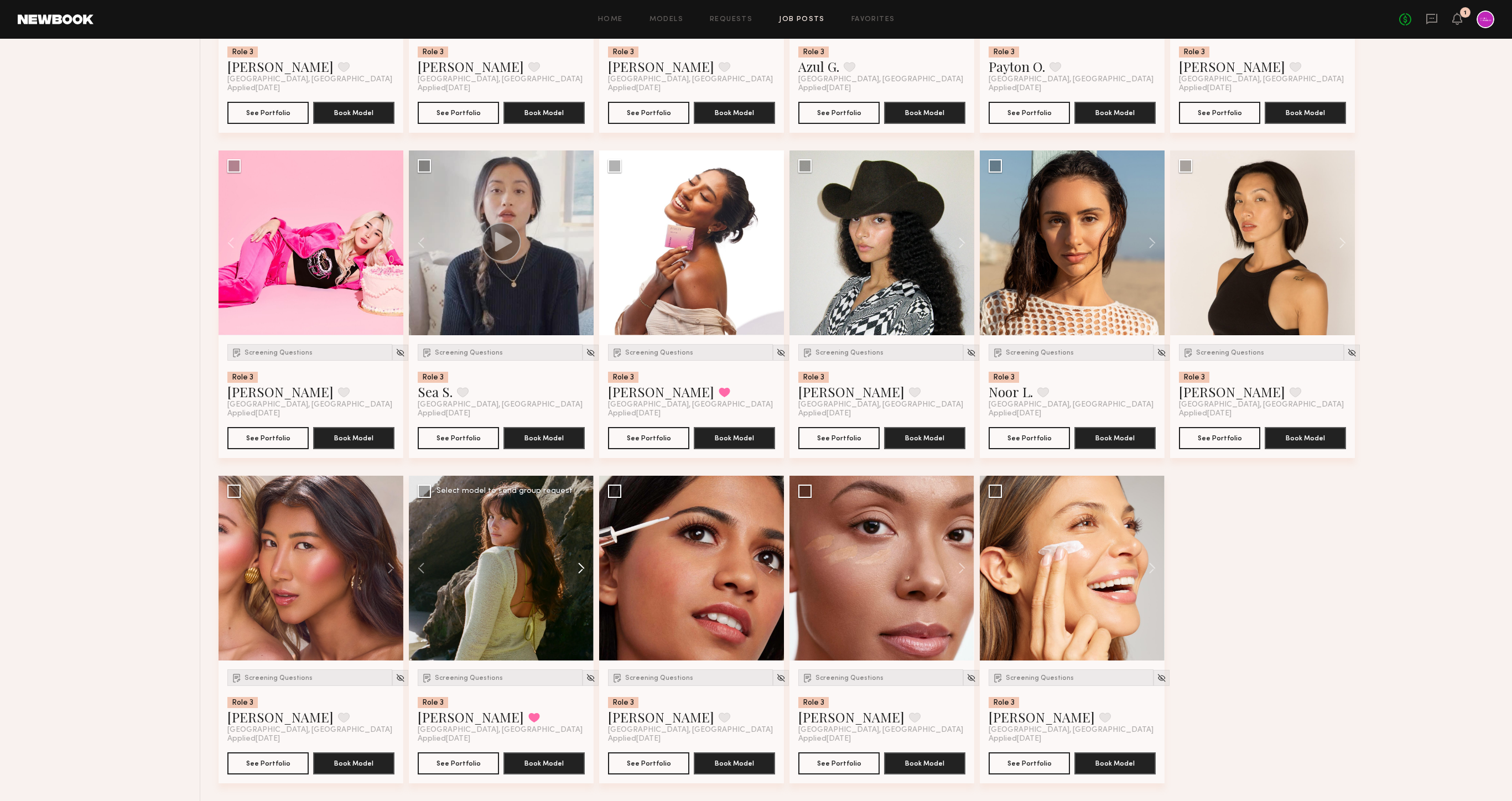
click at [763, 570] on button at bounding box center [766, 568] width 36 height 185
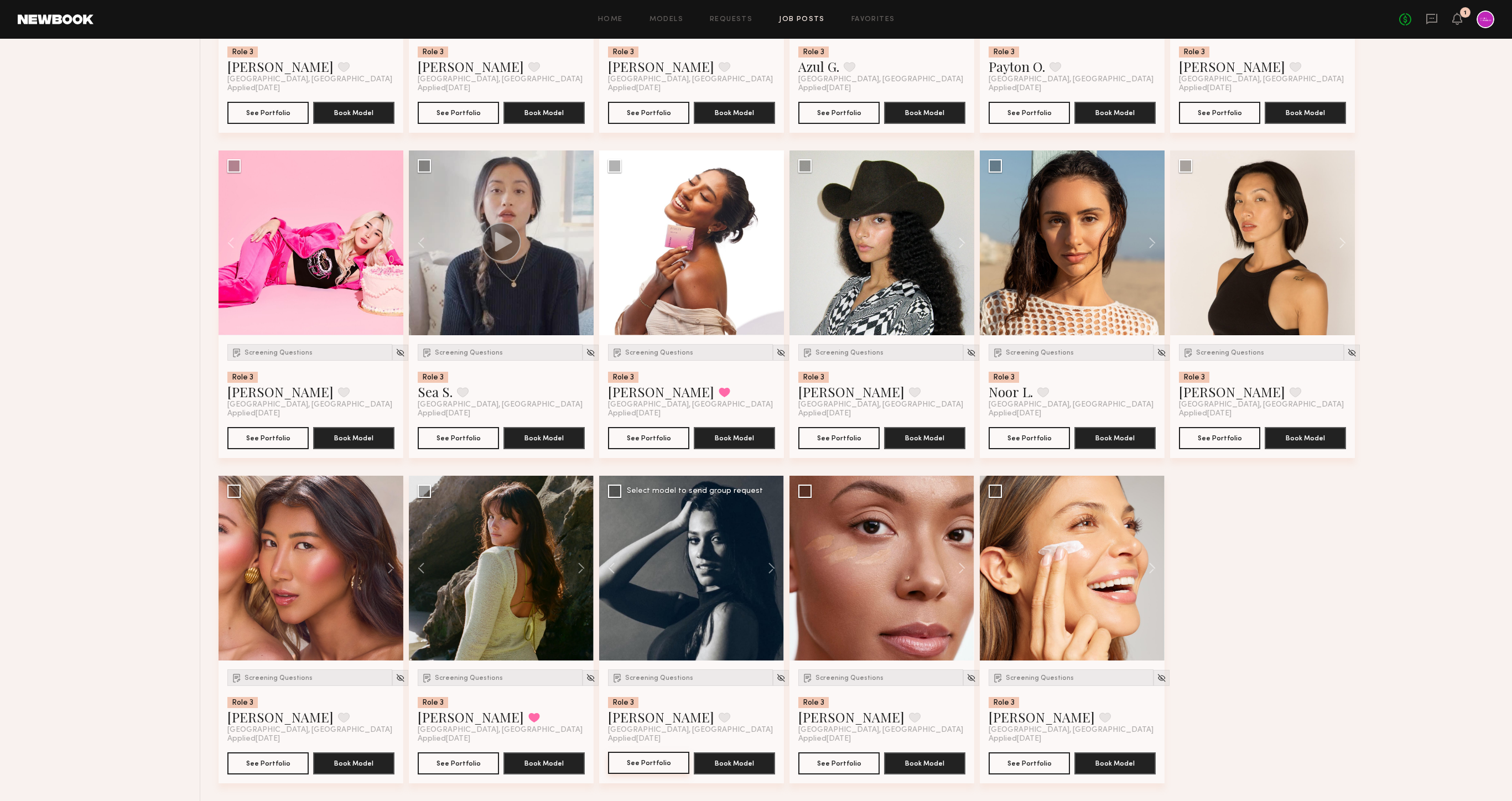
click at [645, 759] on button "See Portfolio" at bounding box center [648, 762] width 81 height 22
click at [718, 718] on button at bounding box center [724, 717] width 11 height 10
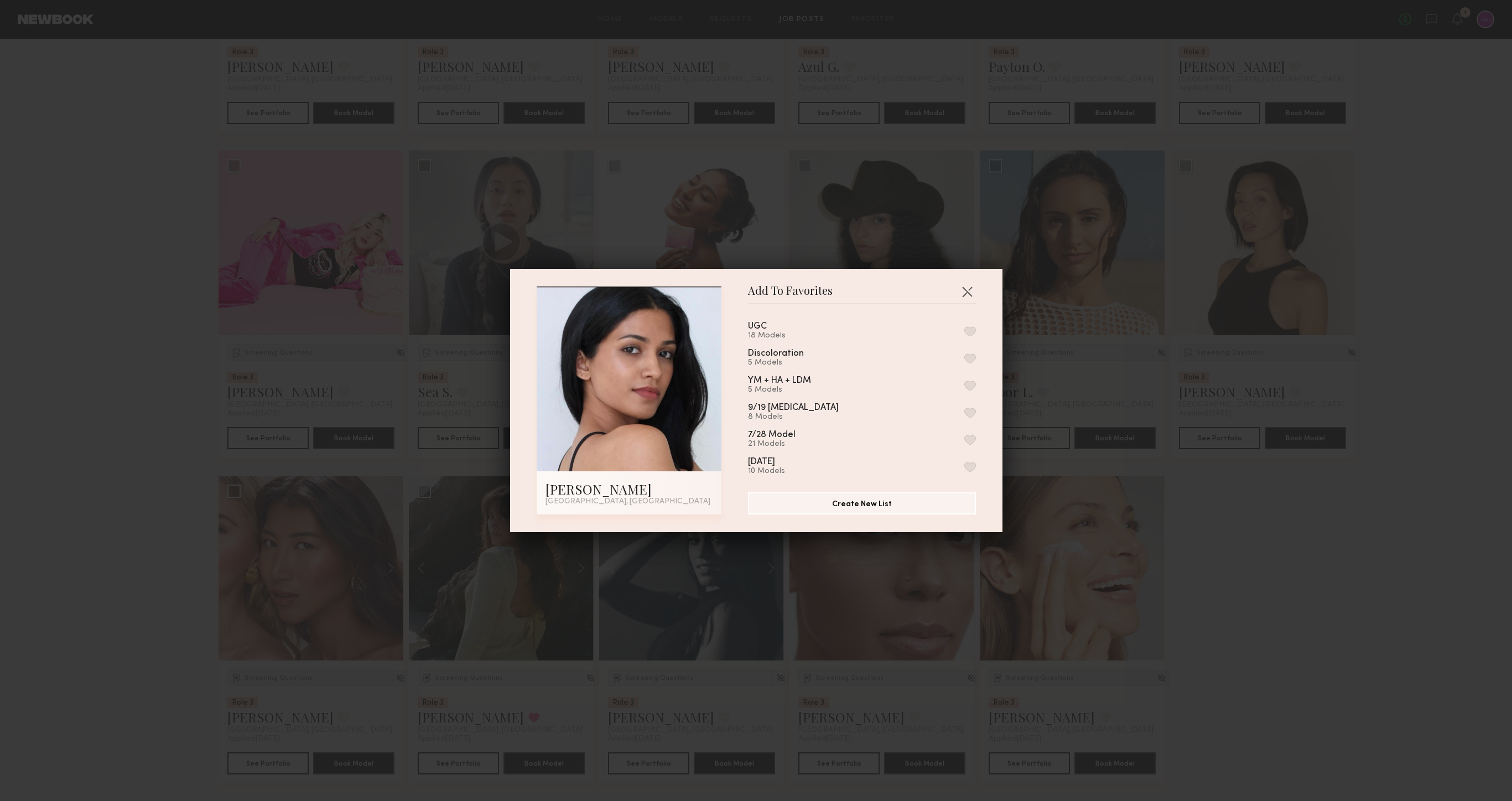
click at [970, 355] on button "button" at bounding box center [969, 358] width 11 height 10
click at [969, 287] on button "button" at bounding box center [966, 291] width 17 height 17
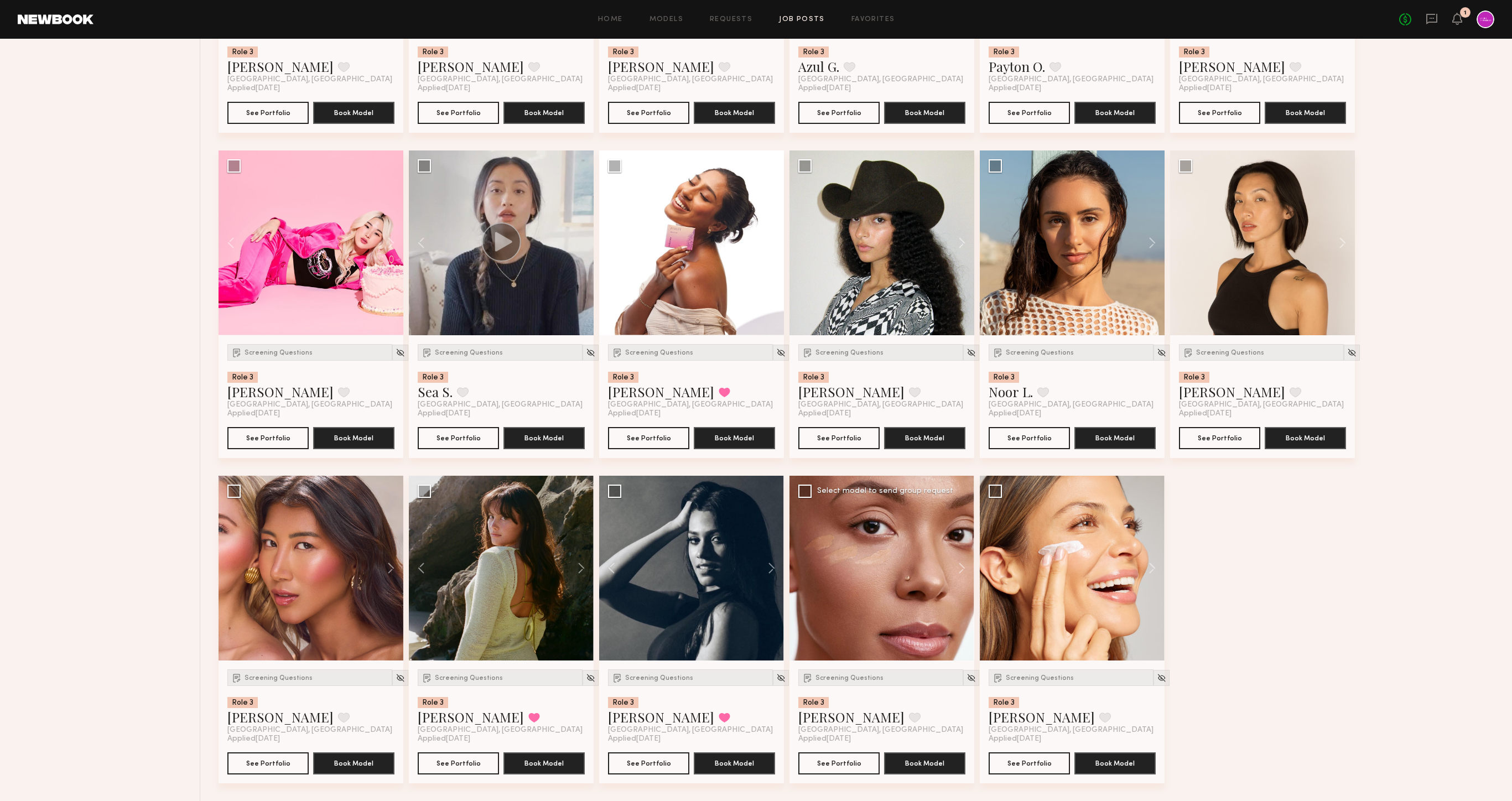
click at [868, 589] on div at bounding box center [882, 568] width 185 height 185
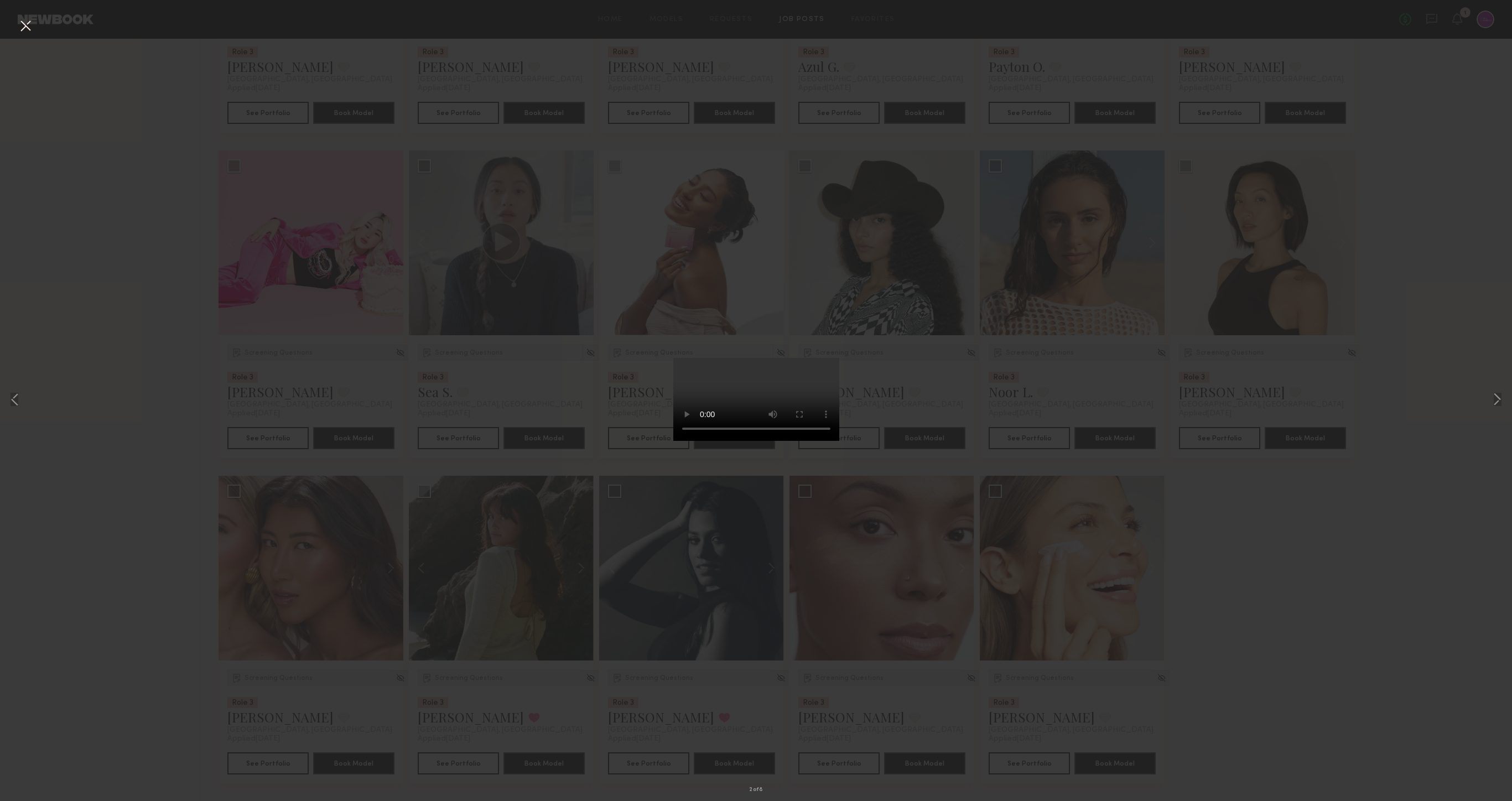
click at [20, 32] on button at bounding box center [25, 27] width 17 height 20
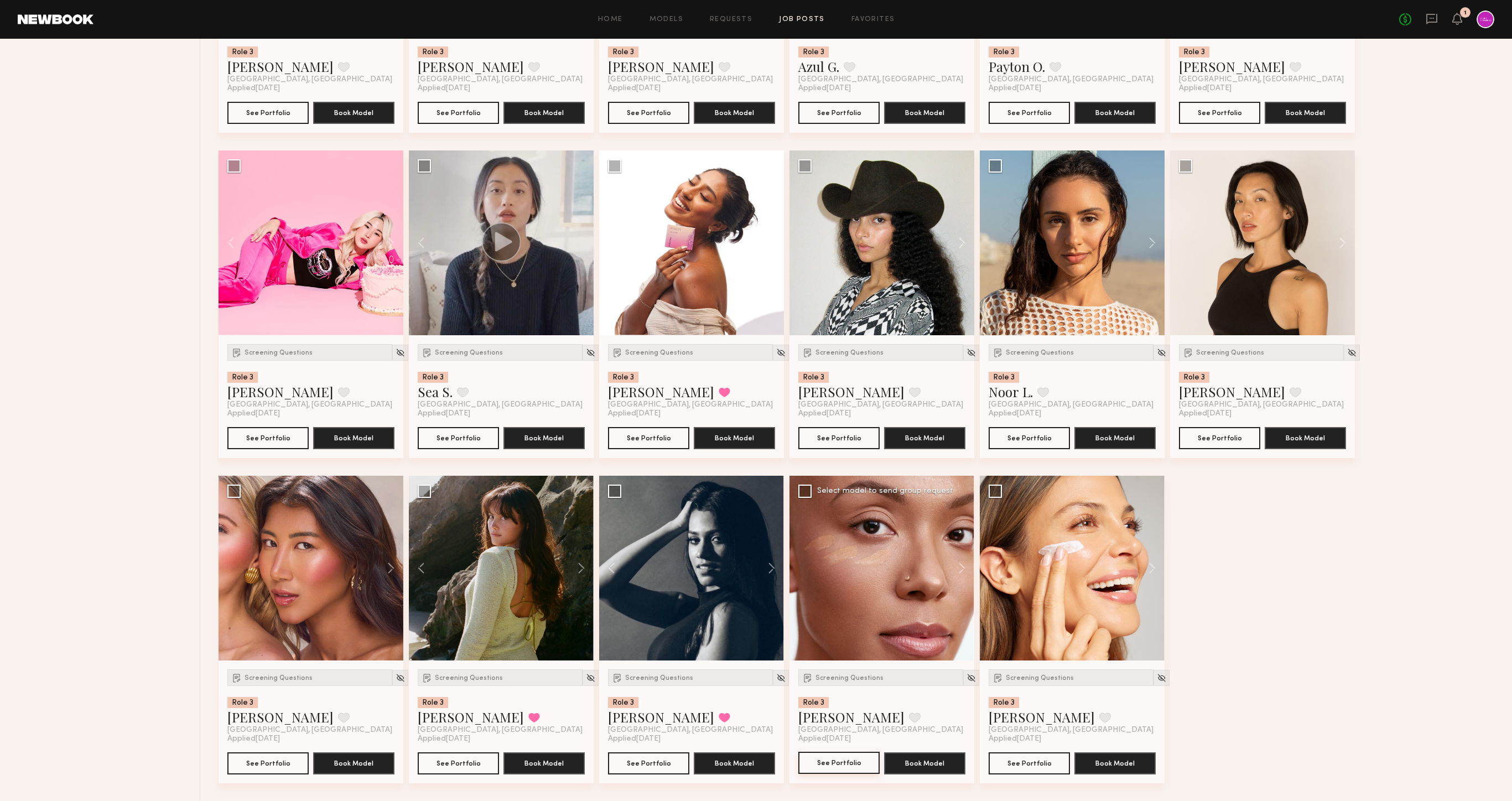
click at [856, 759] on button "See Portfolio" at bounding box center [838, 762] width 81 height 22
click at [966, 674] on img at bounding box center [971, 677] width 9 height 9
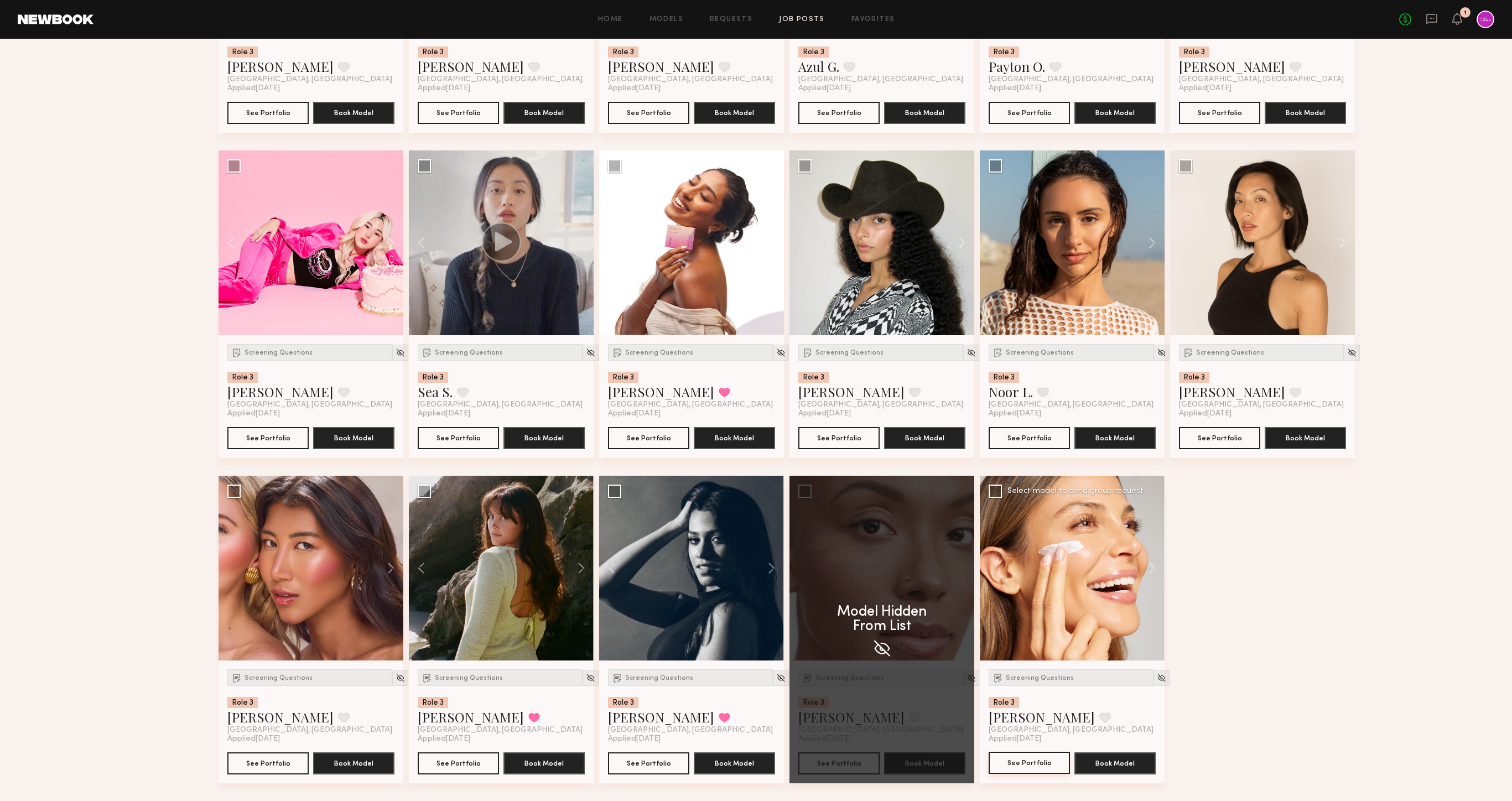
click at [1038, 756] on button "See Portfolio" at bounding box center [1029, 762] width 81 height 22
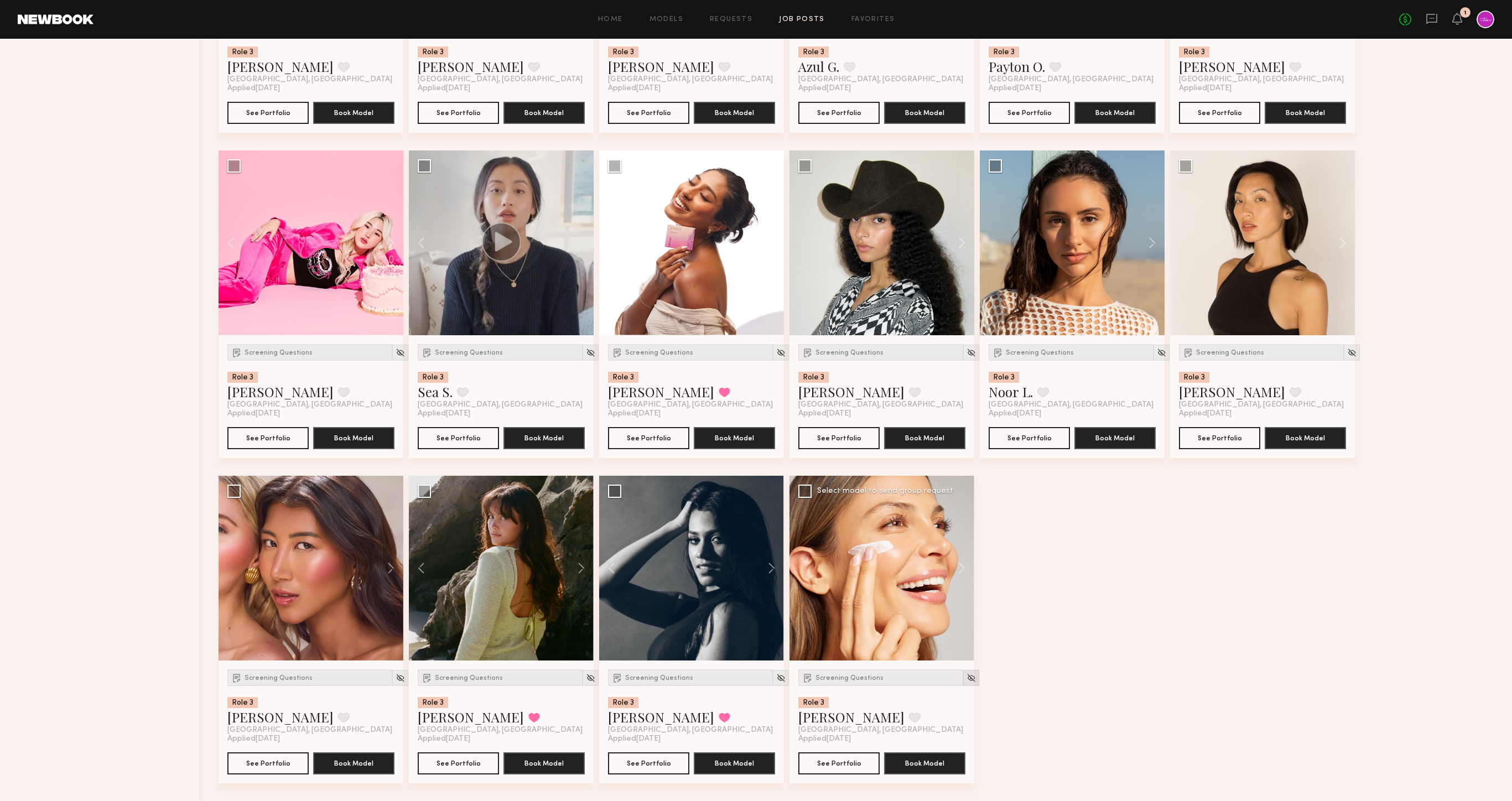
click at [966, 674] on img at bounding box center [971, 677] width 9 height 9
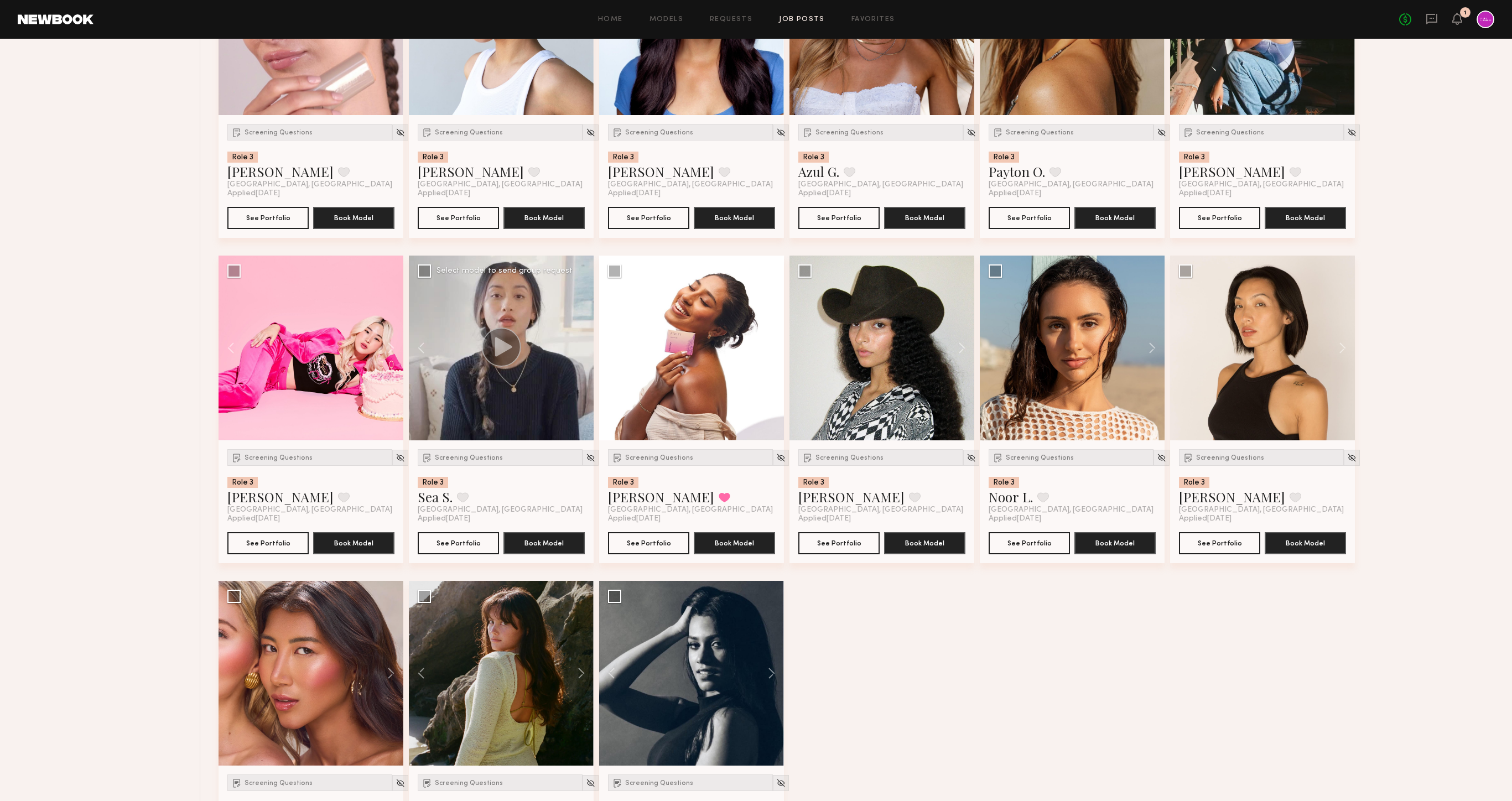
scroll to position [2196, 0]
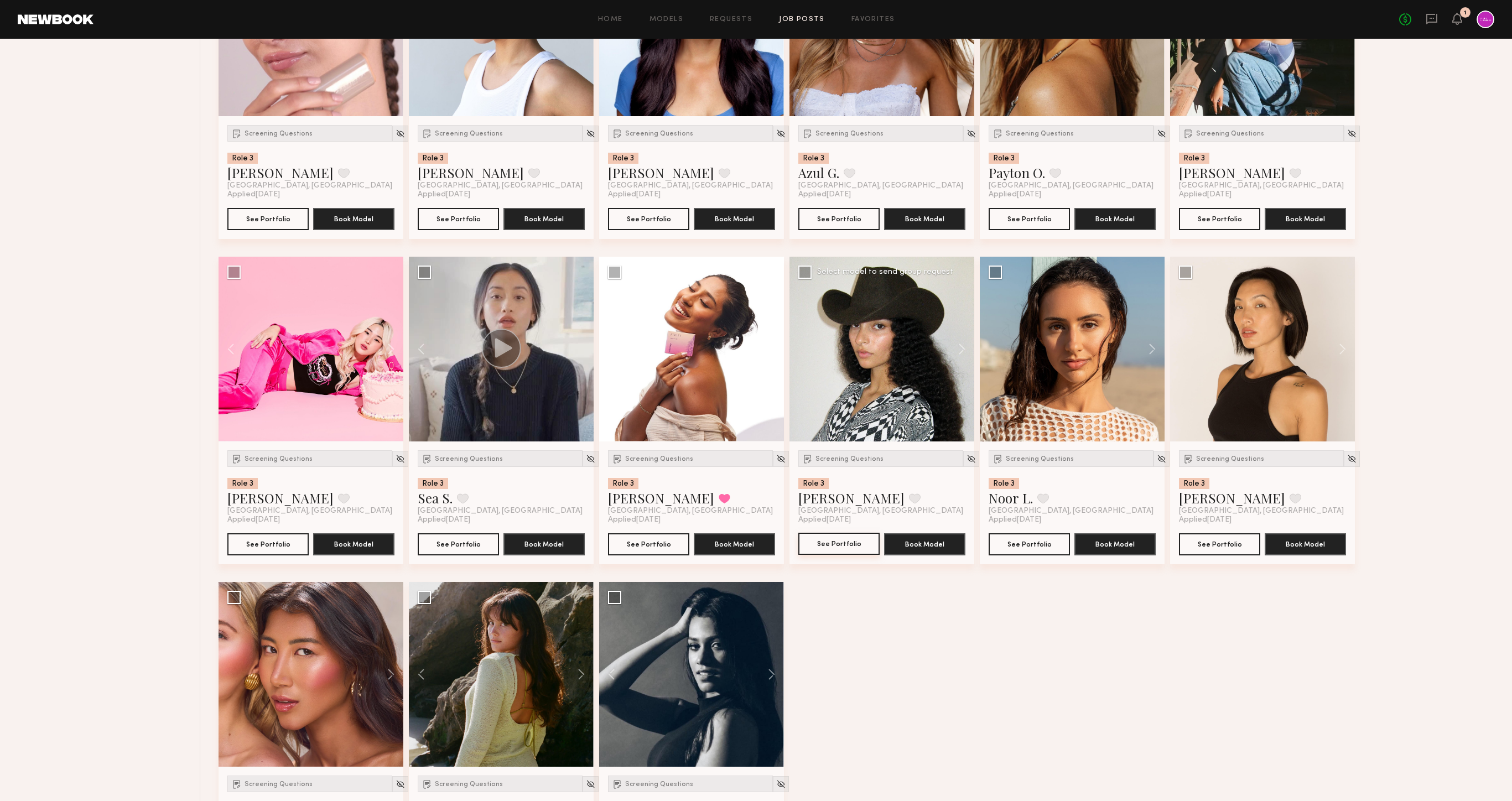
click at [848, 540] on button "See Portfolio" at bounding box center [838, 543] width 81 height 22
click at [966, 460] on img at bounding box center [971, 458] width 9 height 9
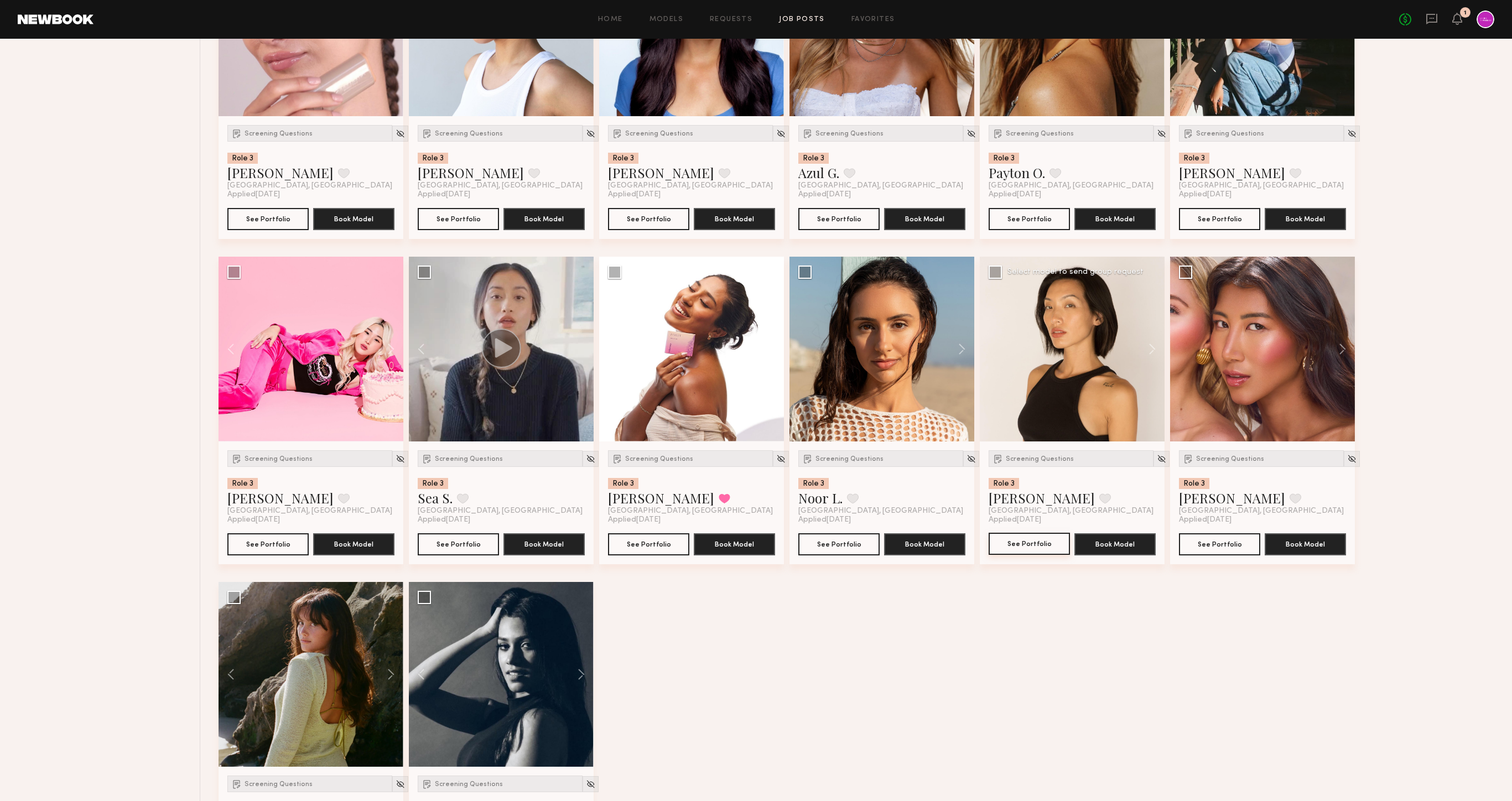
click at [1019, 551] on button "See Portfolio" at bounding box center [1029, 543] width 81 height 22
click at [1157, 462] on img at bounding box center [1162, 458] width 9 height 9
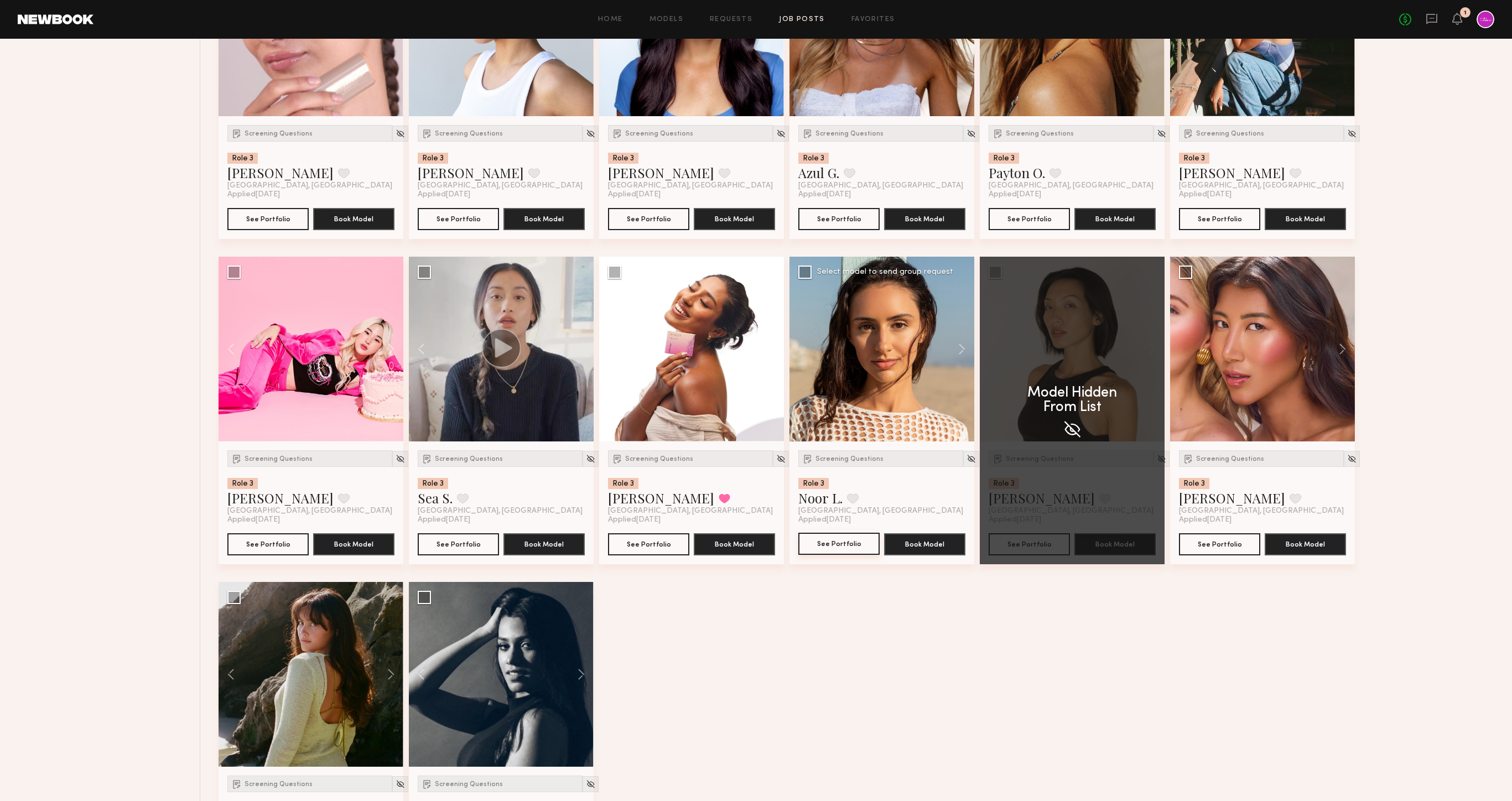
click at [834, 548] on button "See Portfolio" at bounding box center [838, 543] width 81 height 22
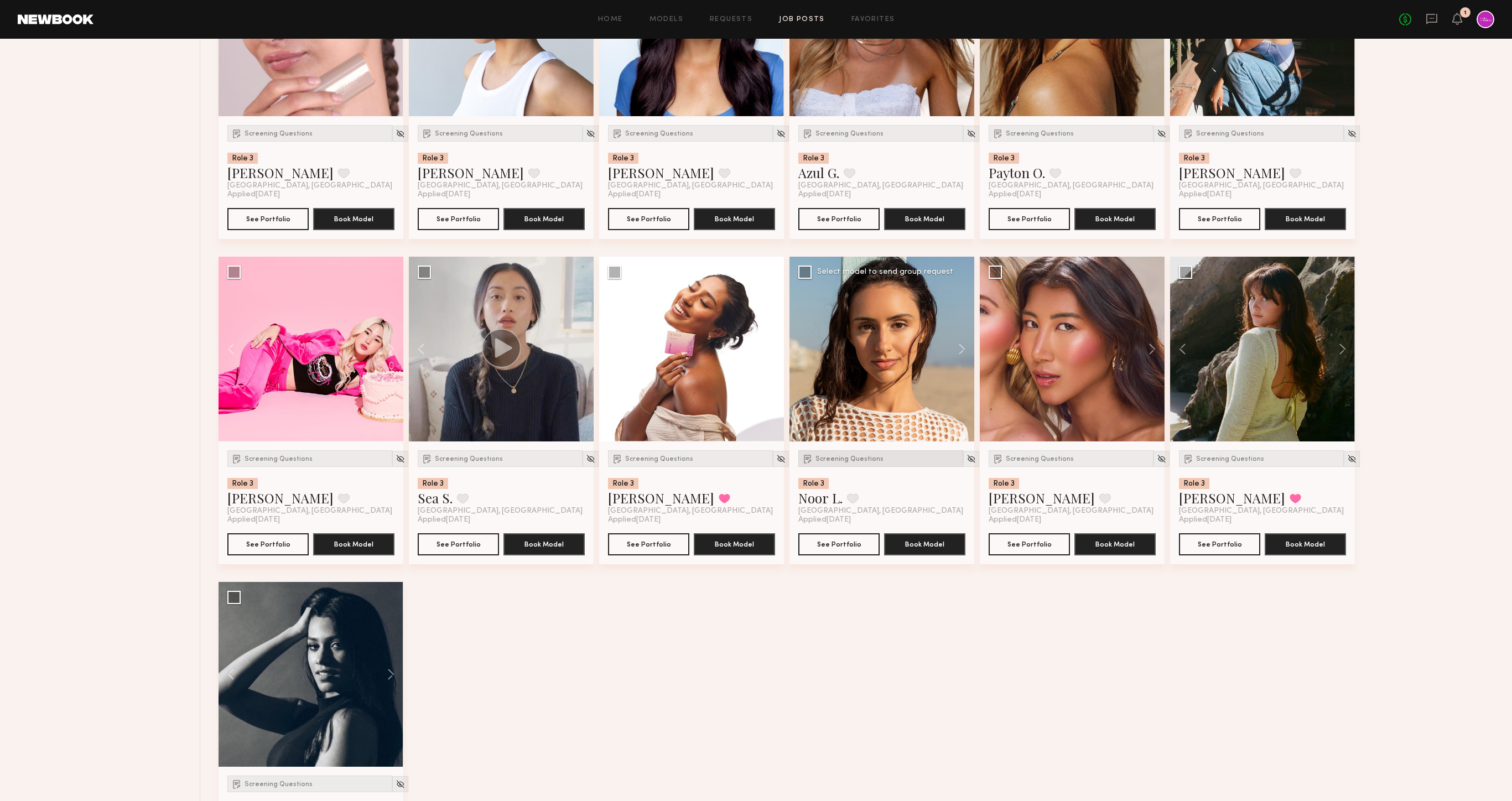
click at [834, 455] on div "Screening Questions" at bounding box center [881, 458] width 165 height 17
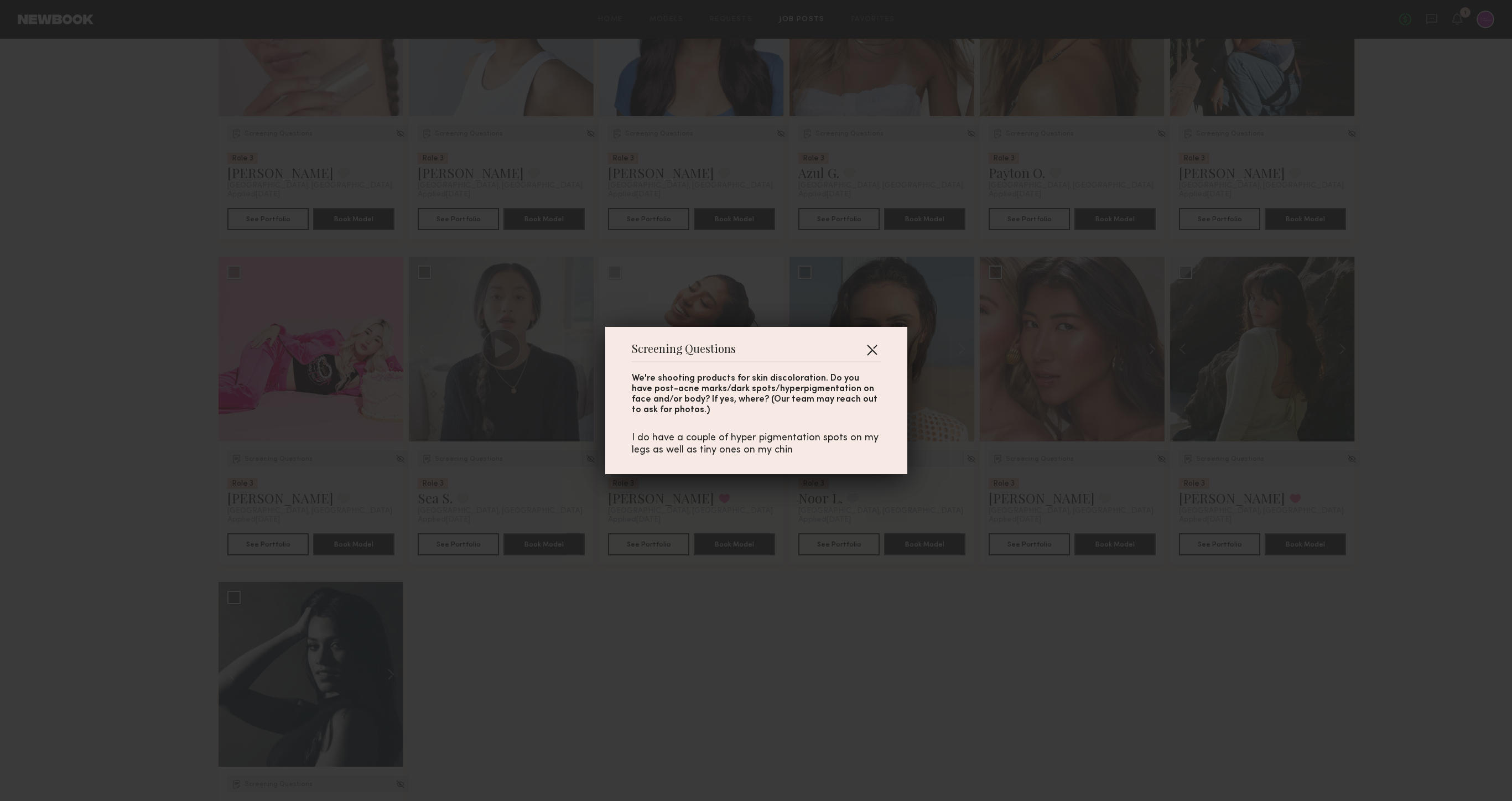
click at [875, 349] on button "button" at bounding box center [872, 349] width 17 height 17
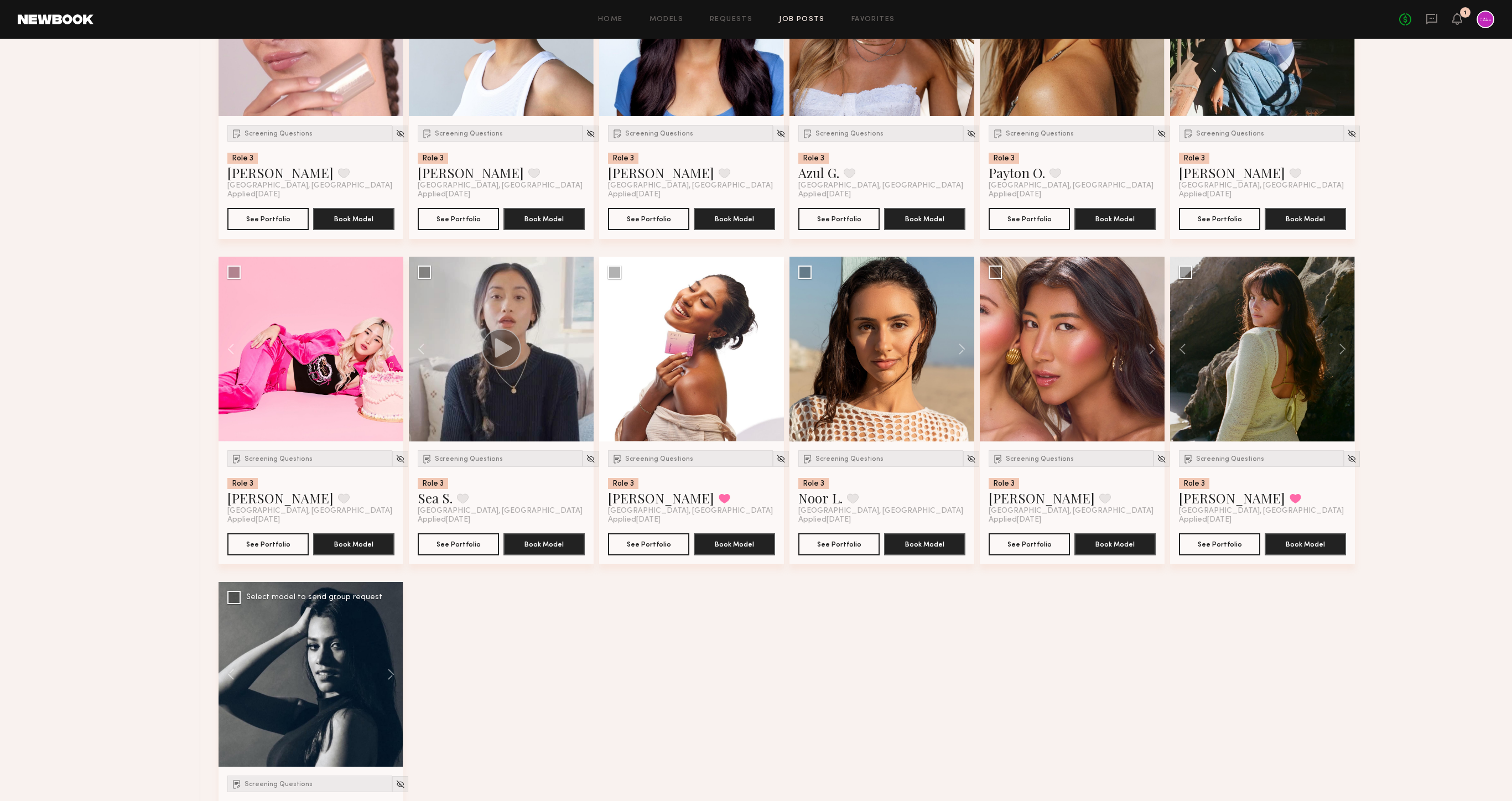
scroll to position [2304, 0]
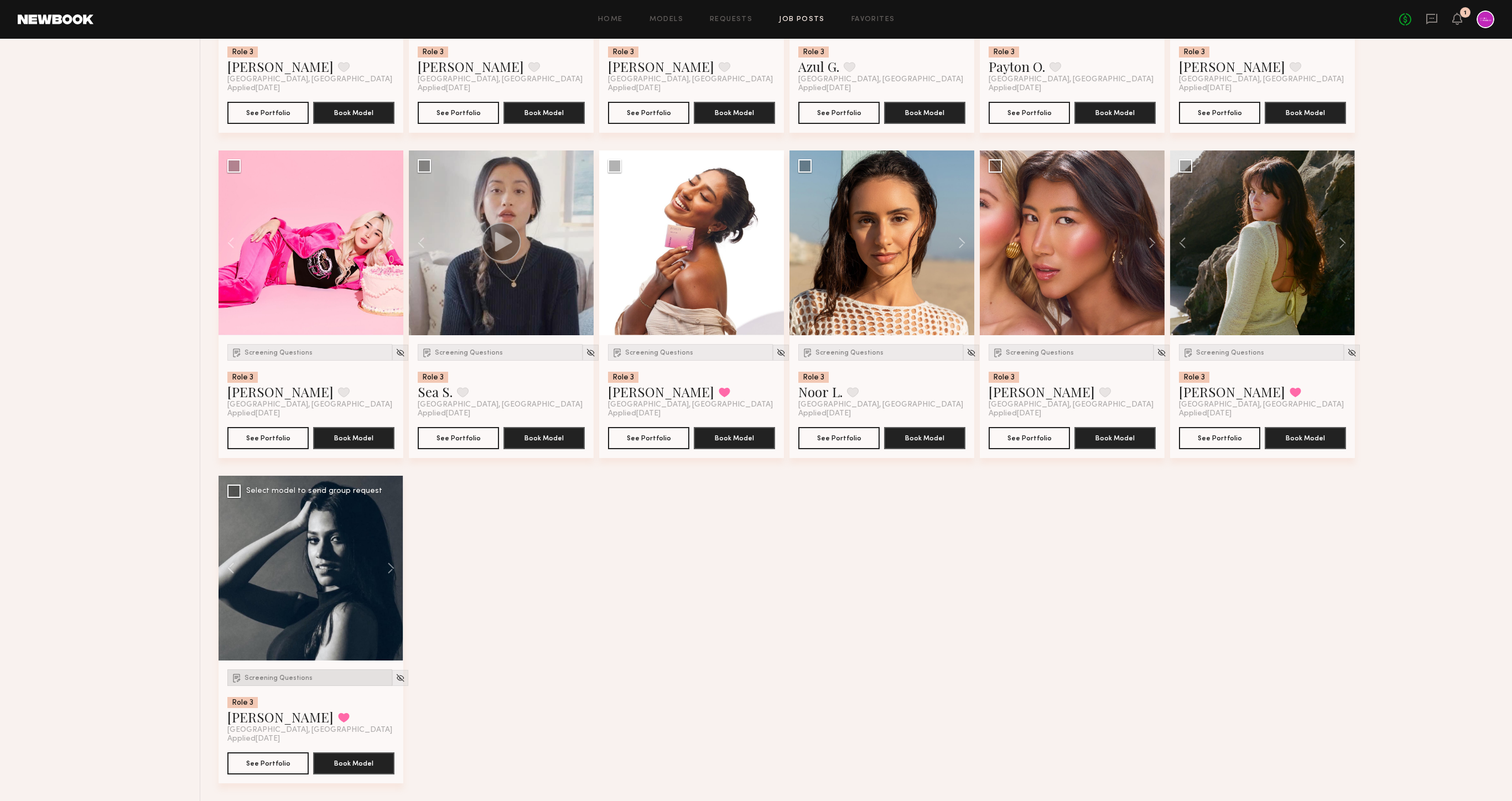
click at [268, 673] on div "Screening Questions" at bounding box center [310, 677] width 165 height 17
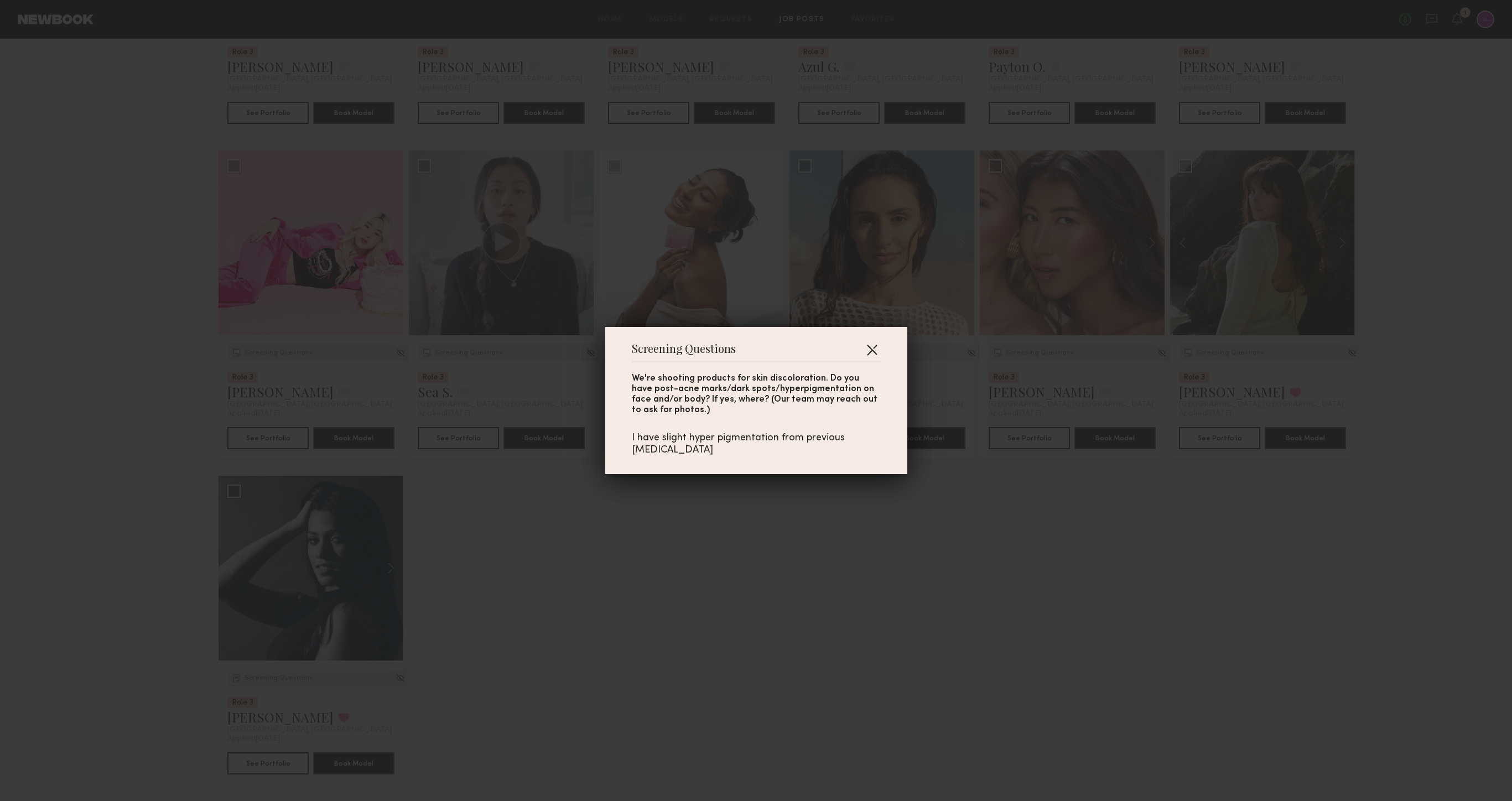
click at [875, 349] on button "button" at bounding box center [872, 349] width 17 height 17
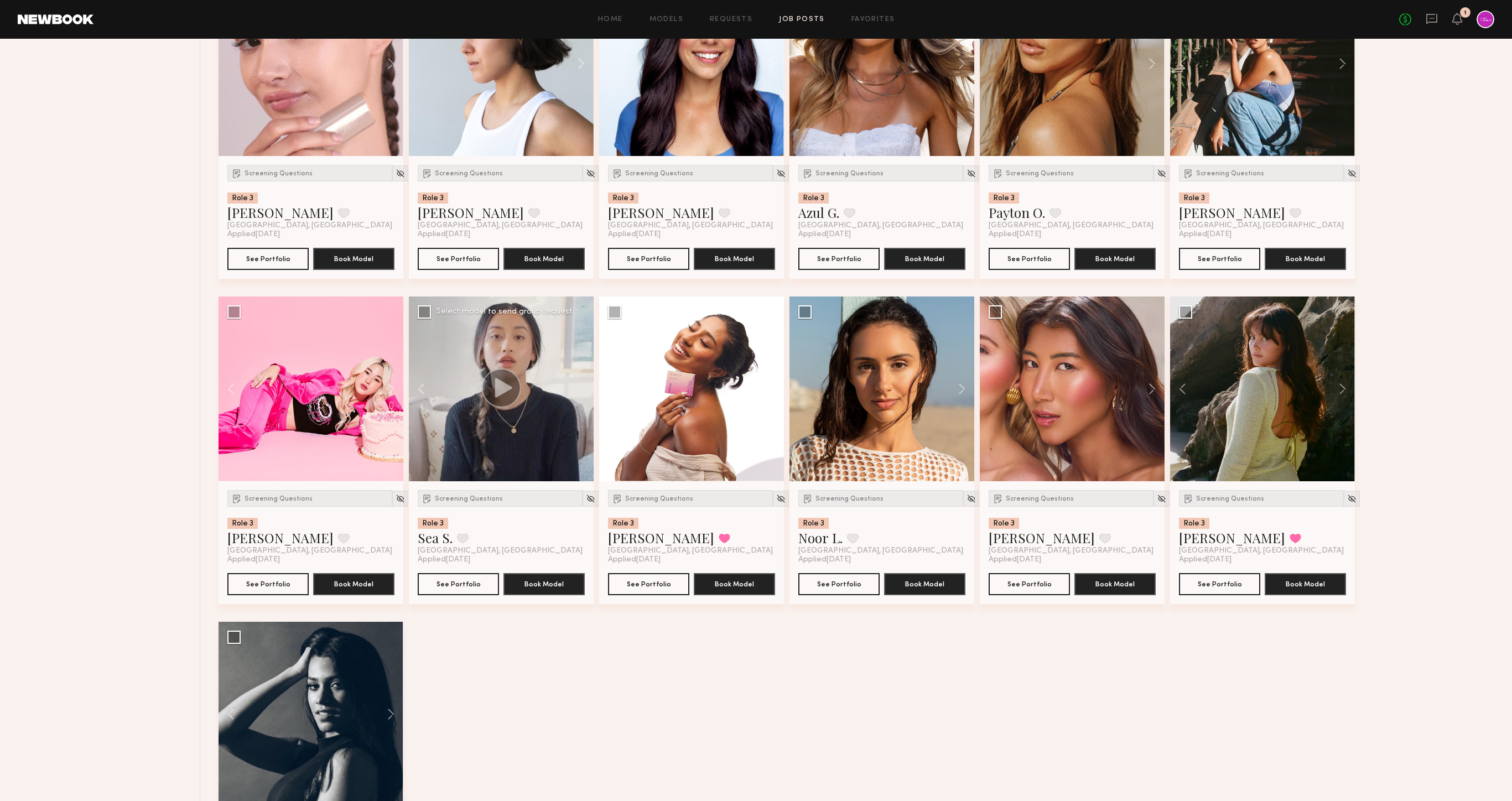
scroll to position [2154, 0]
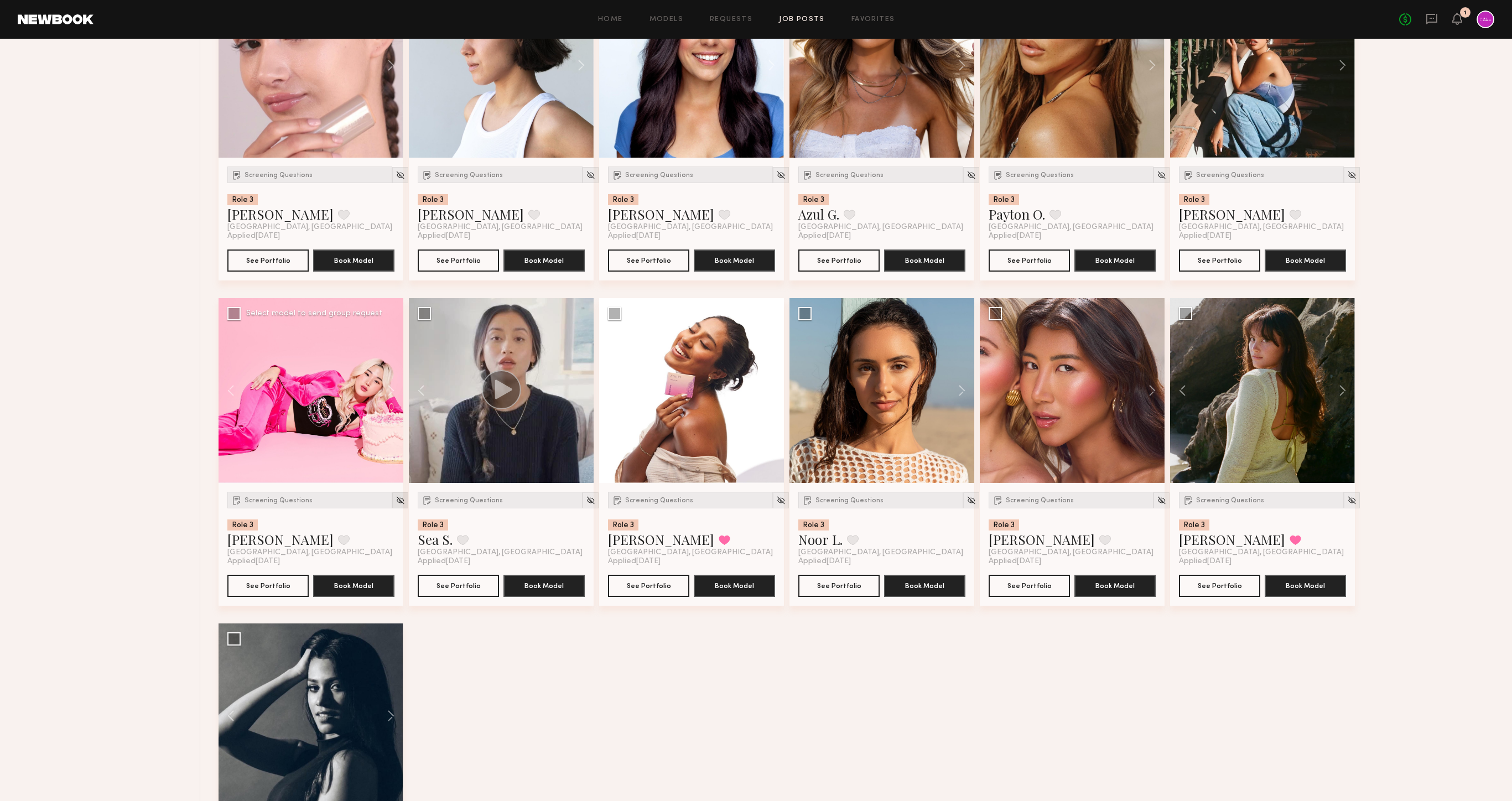
click at [396, 502] on img at bounding box center [400, 500] width 9 height 9
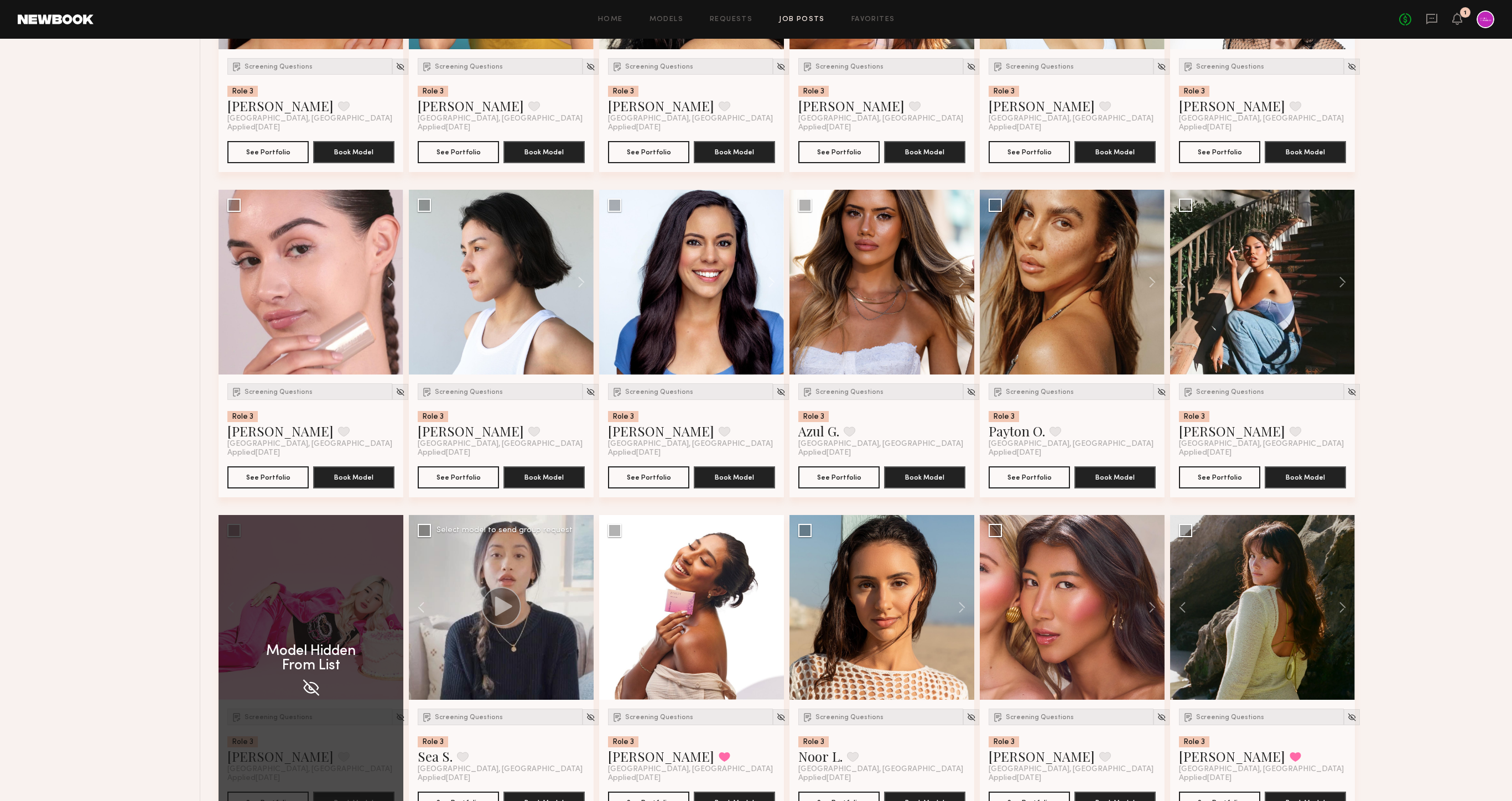
scroll to position [1870, 0]
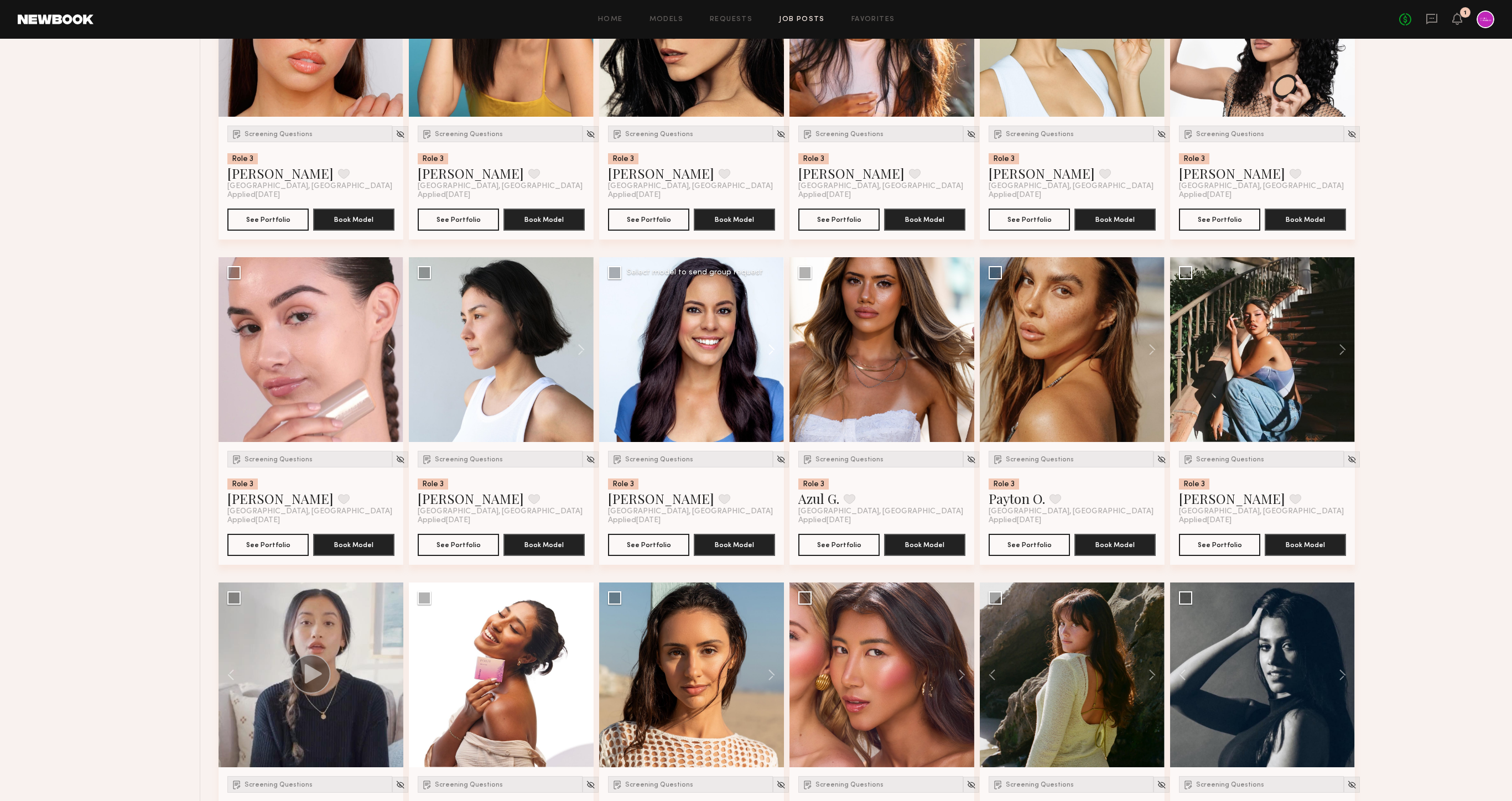
click at [765, 346] on button at bounding box center [766, 349] width 36 height 185
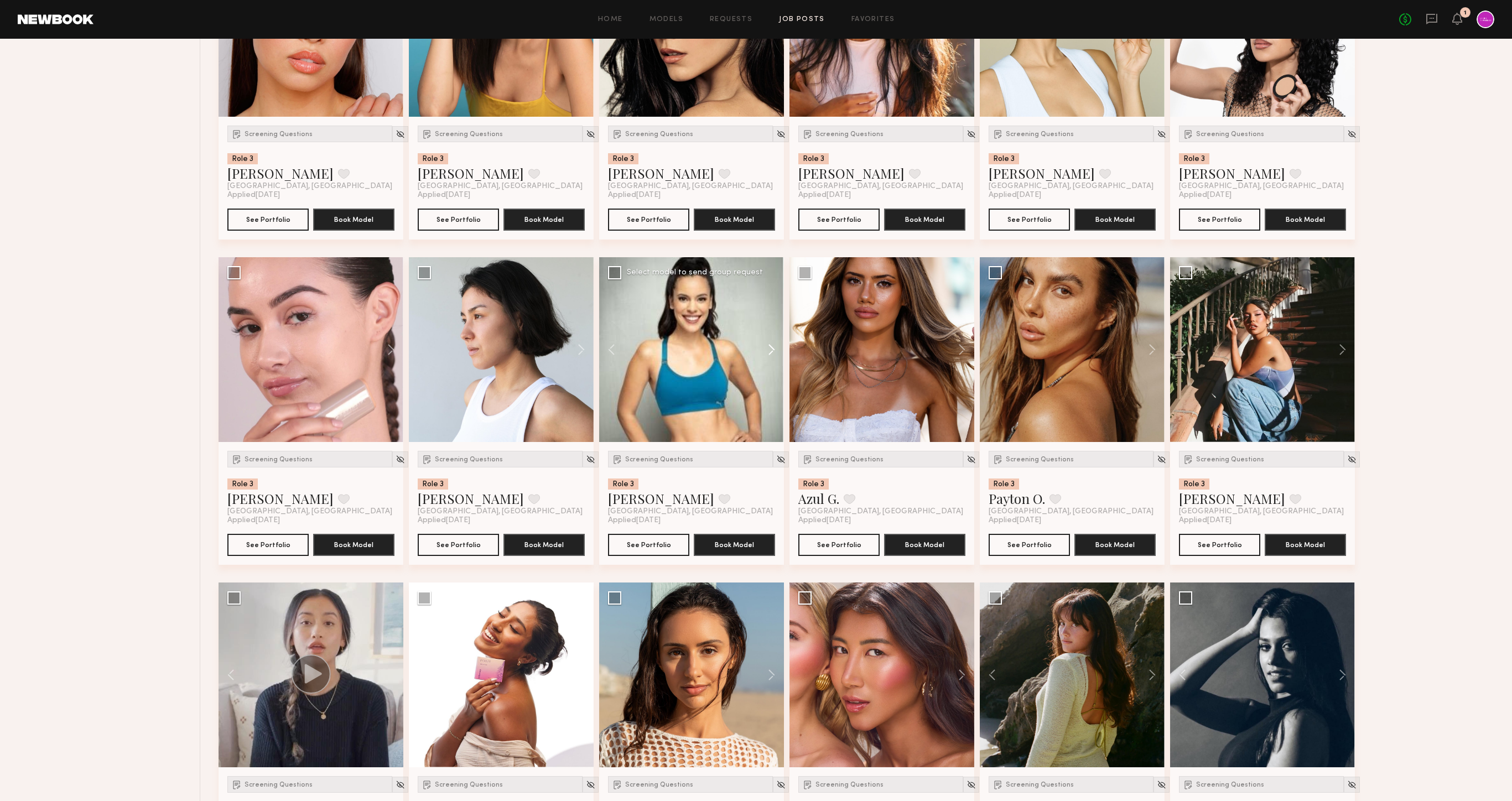
click at [765, 346] on button at bounding box center [766, 349] width 36 height 185
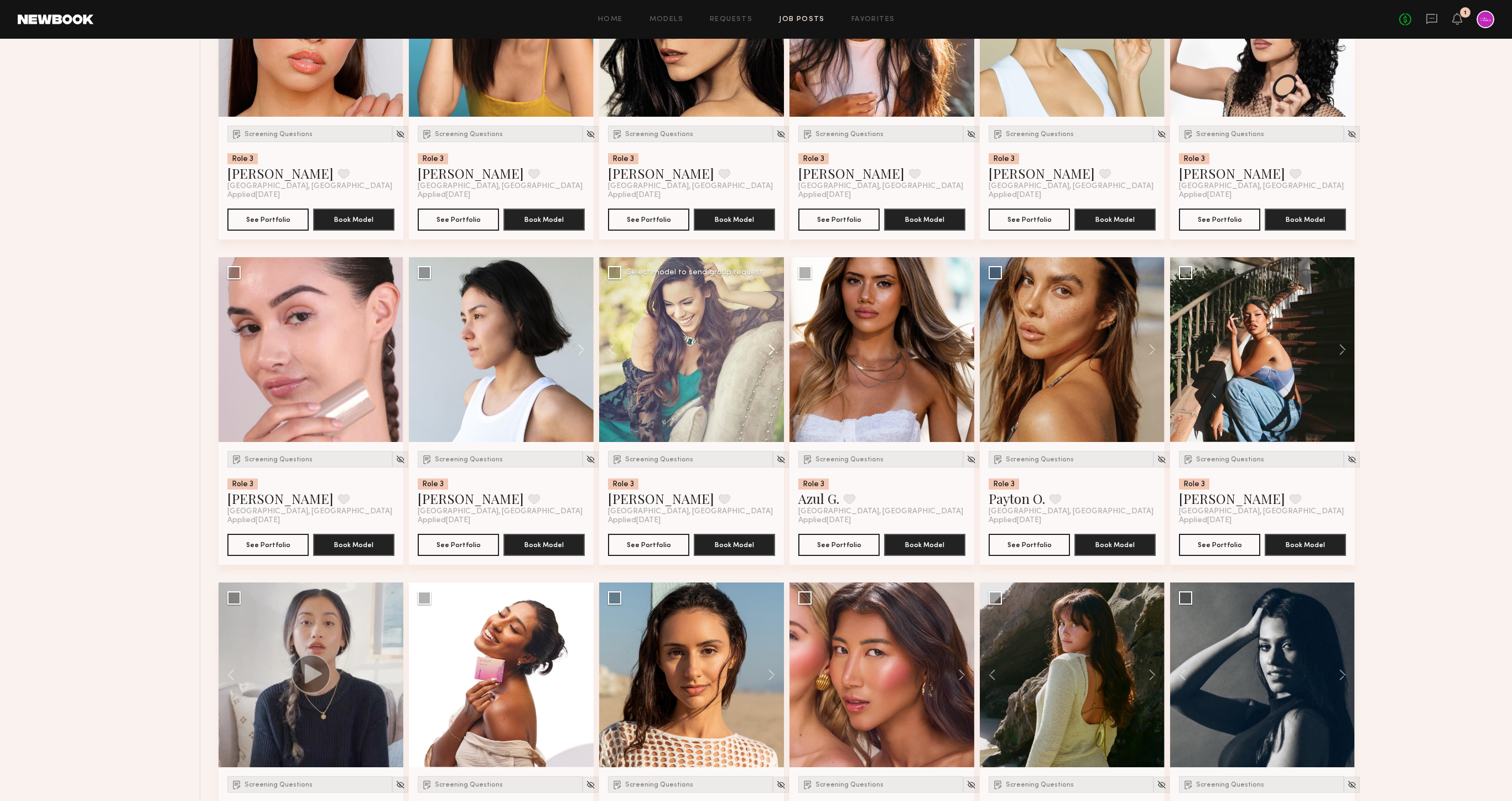
click at [765, 346] on button at bounding box center [766, 349] width 36 height 185
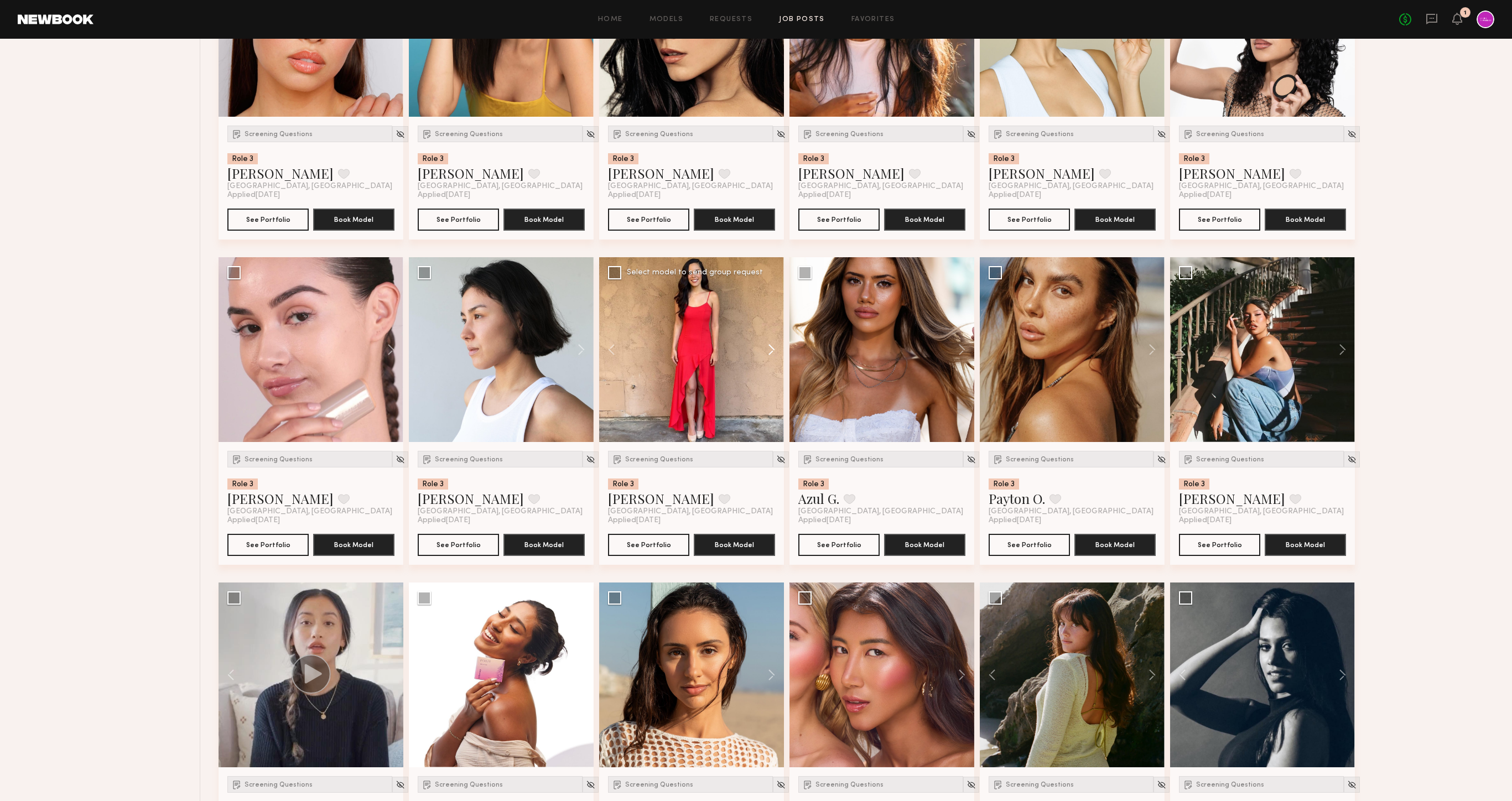
click at [765, 346] on button at bounding box center [766, 349] width 36 height 185
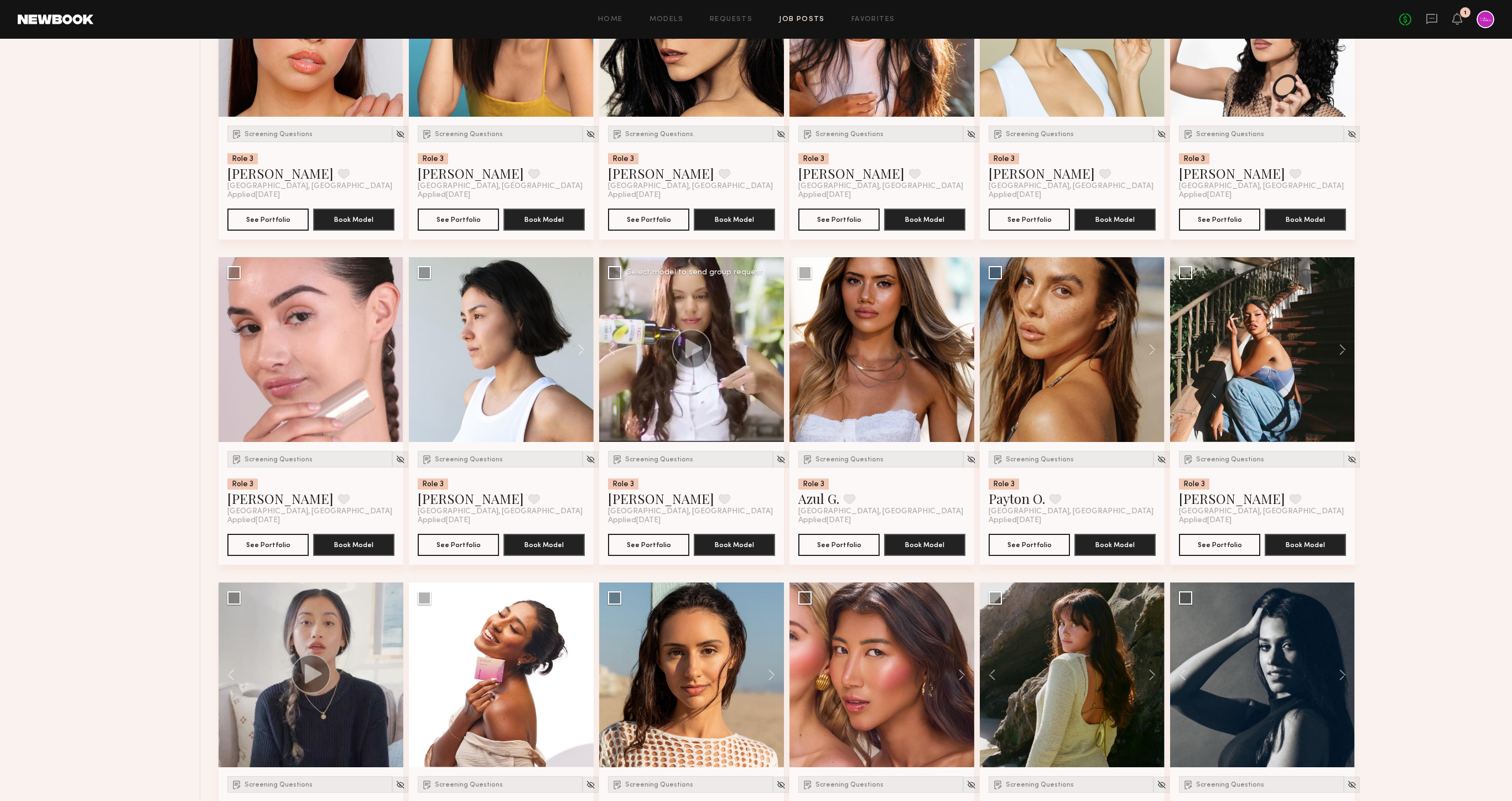
click at [765, 346] on div at bounding box center [692, 349] width 185 height 185
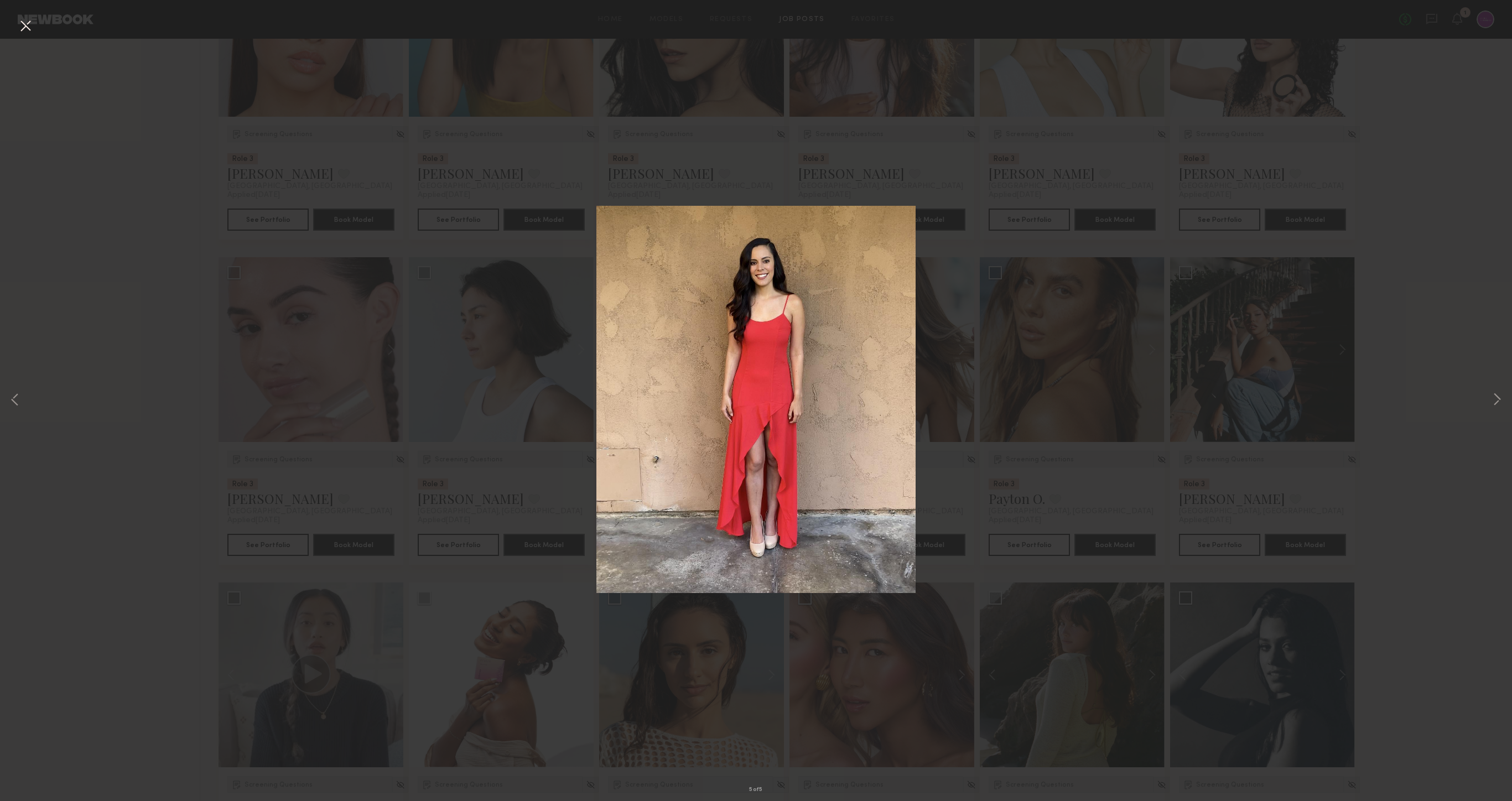
click at [18, 28] on button at bounding box center [25, 27] width 17 height 20
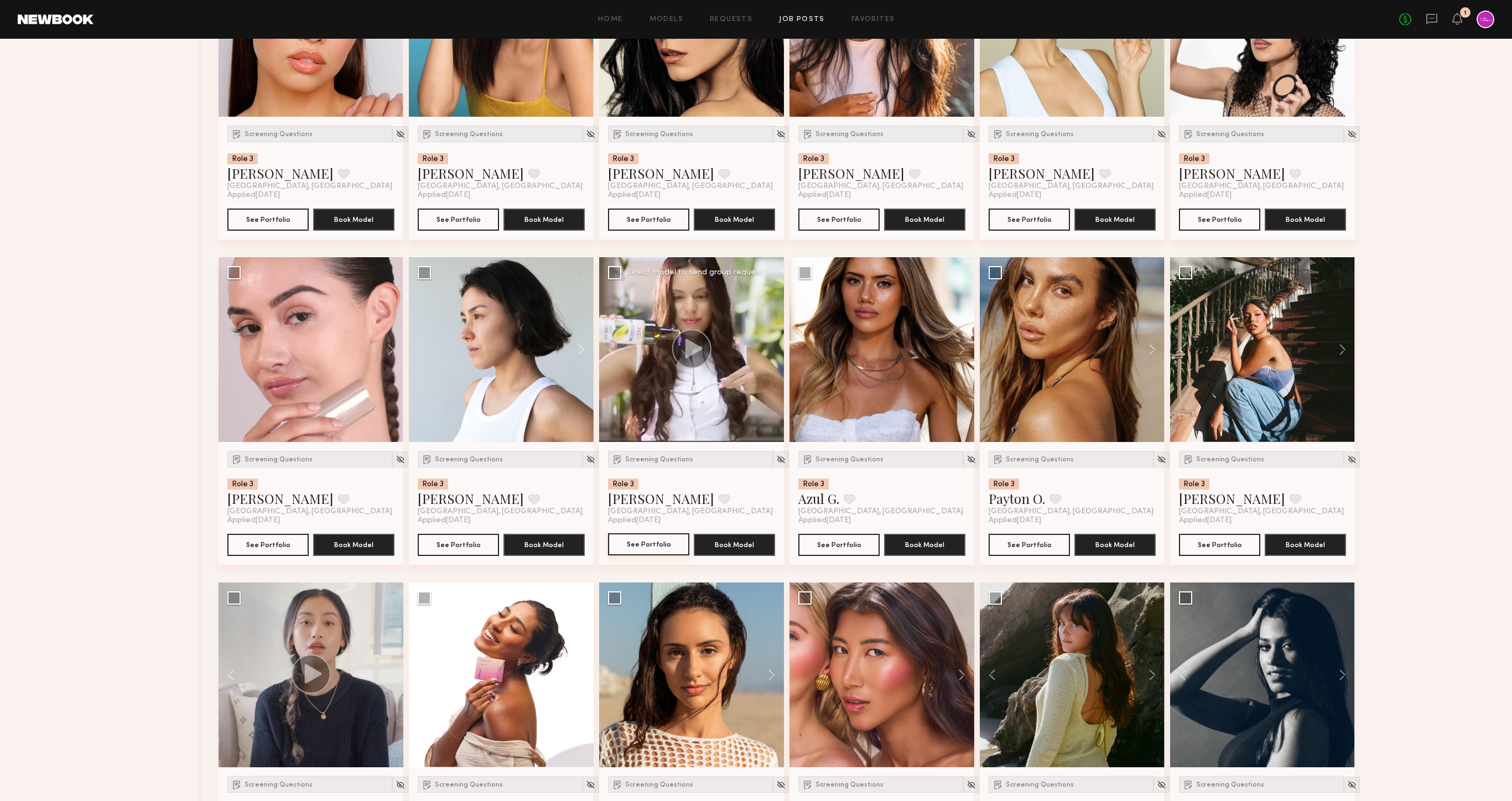
click at [659, 555] on button "See Portfolio" at bounding box center [648, 544] width 81 height 22
click at [776, 458] on img at bounding box center [781, 459] width 9 height 9
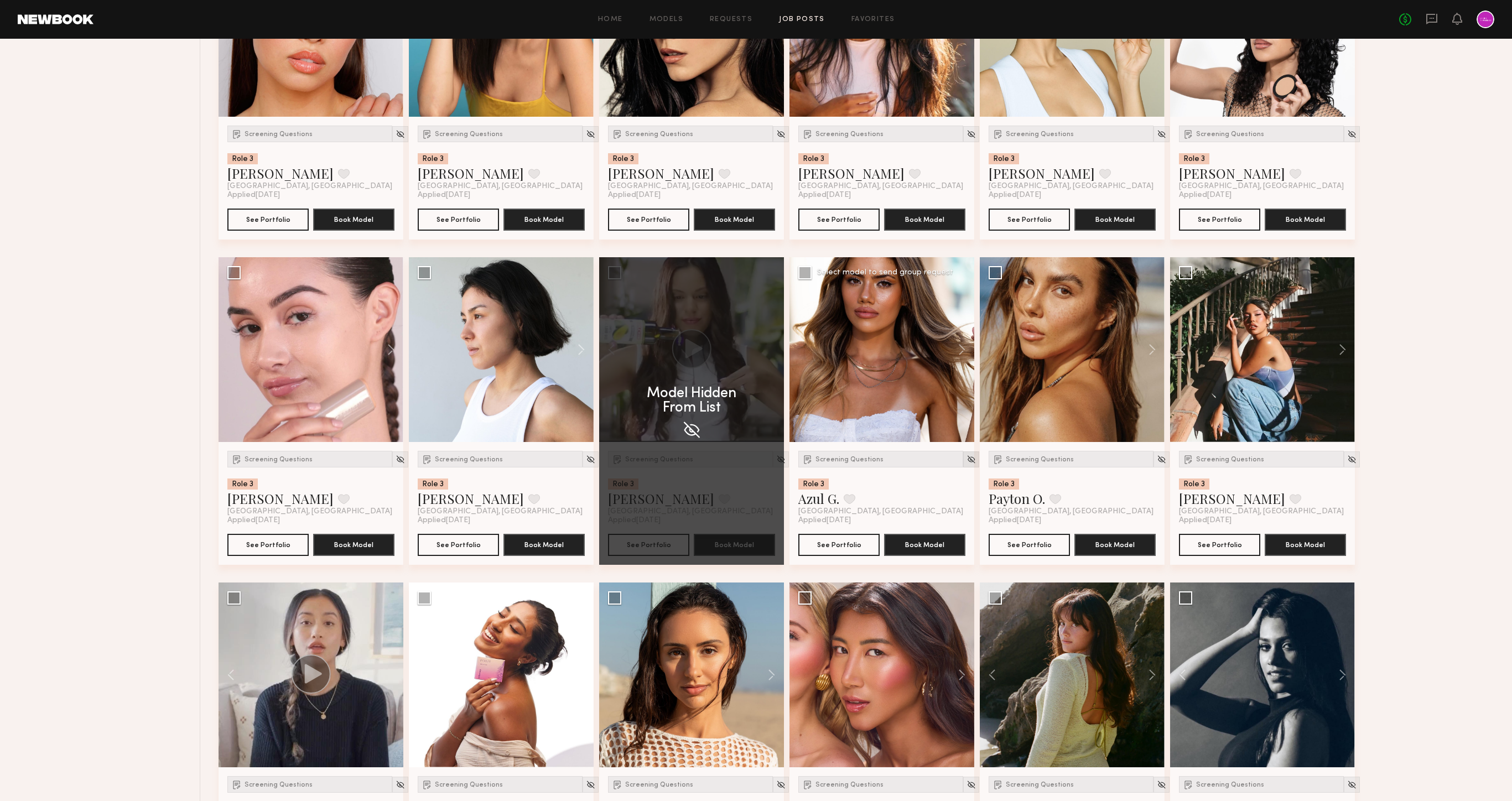
click at [966, 460] on img at bounding box center [971, 459] width 9 height 9
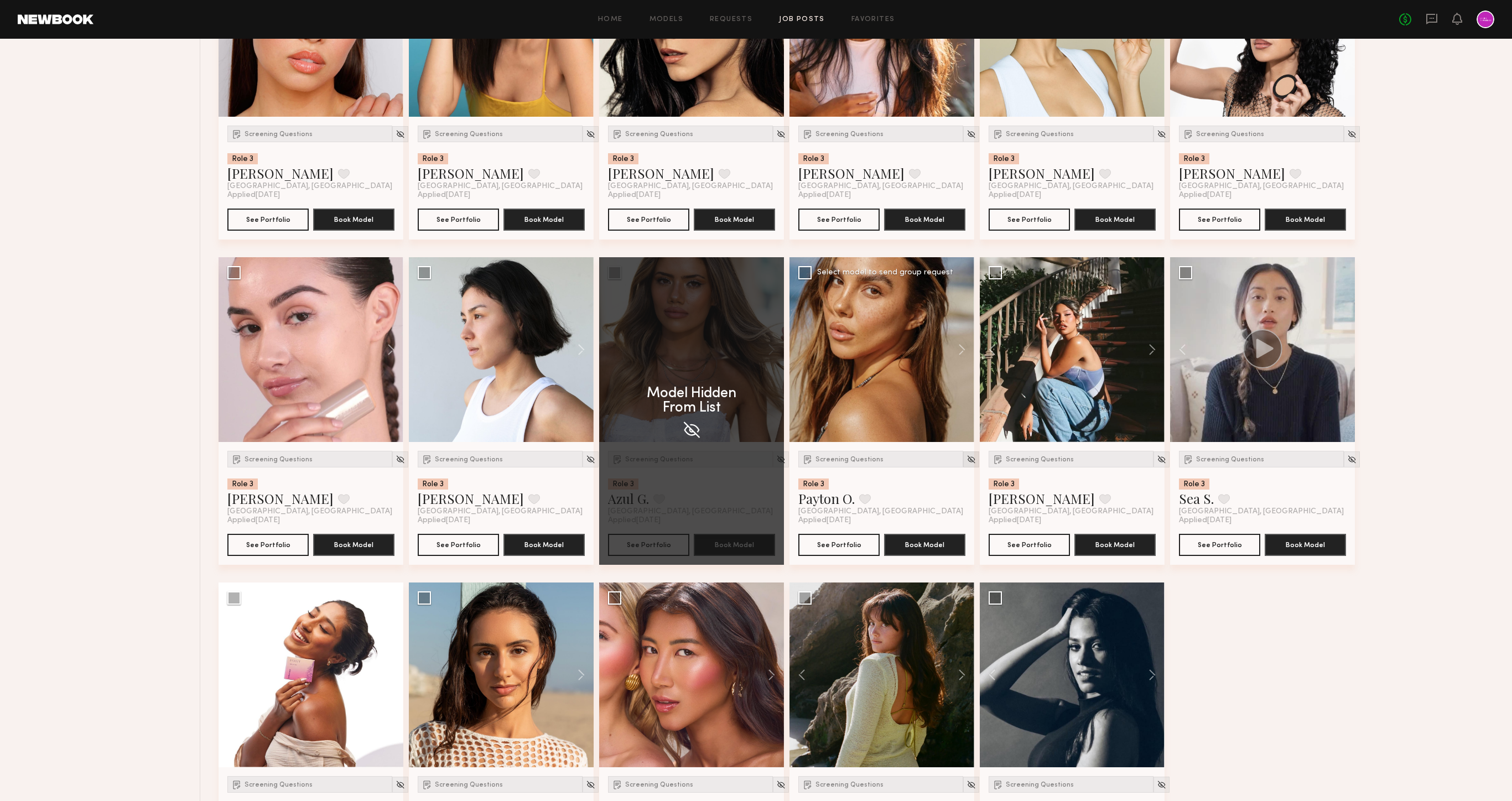
click at [966, 458] on img at bounding box center [971, 459] width 9 height 9
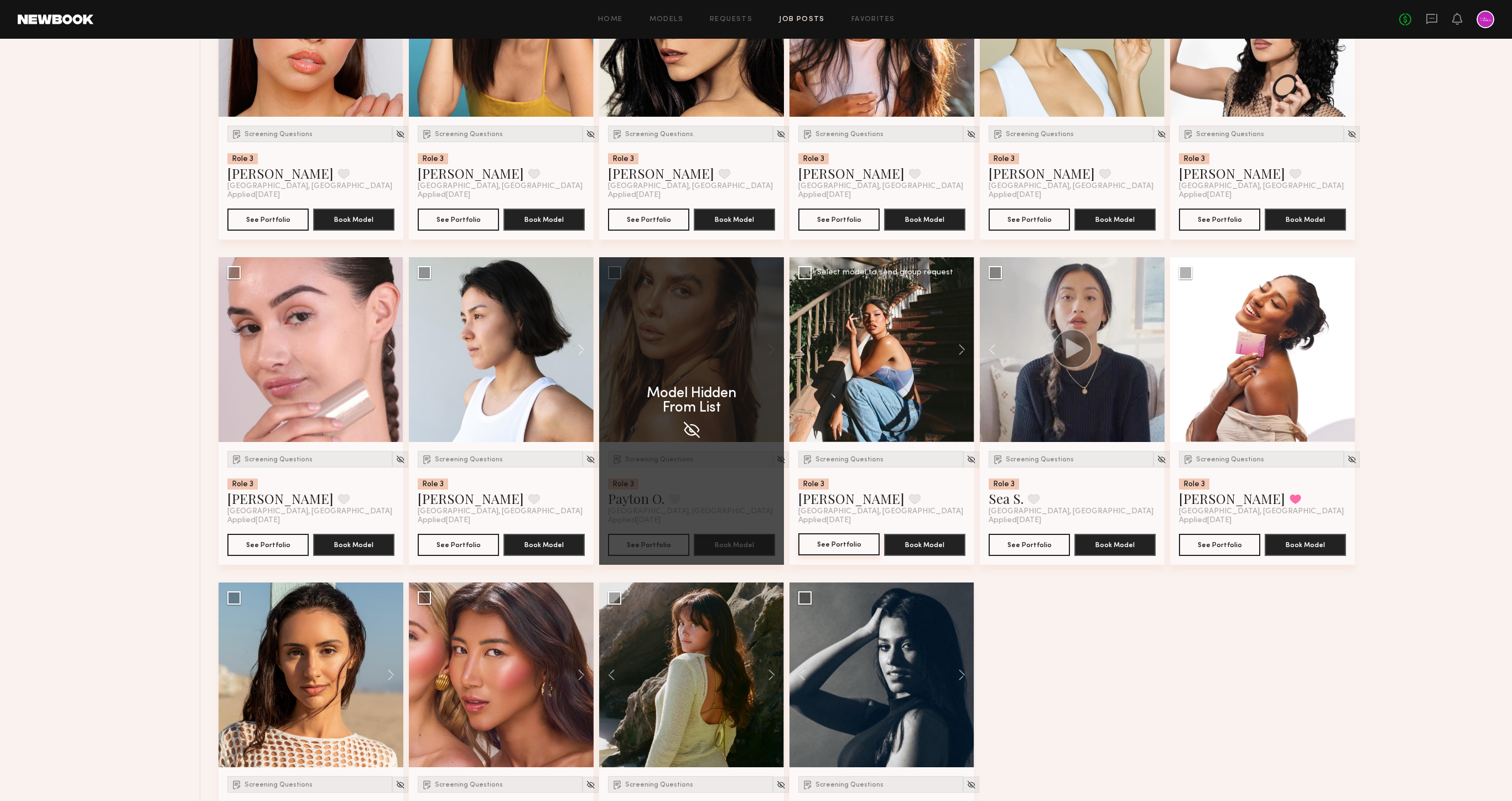
click at [856, 547] on button "See Portfolio" at bounding box center [838, 544] width 81 height 22
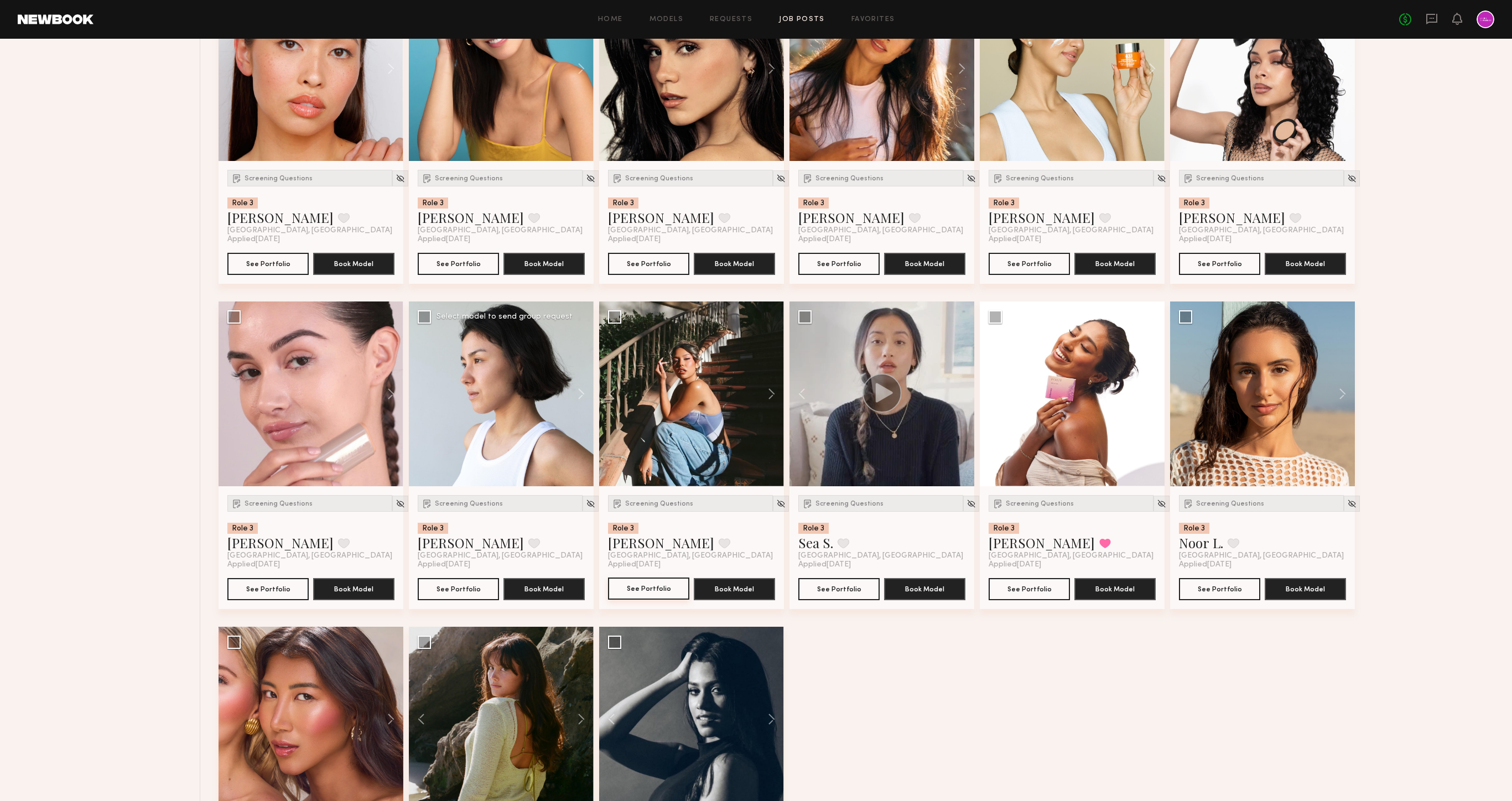
scroll to position [1823, 0]
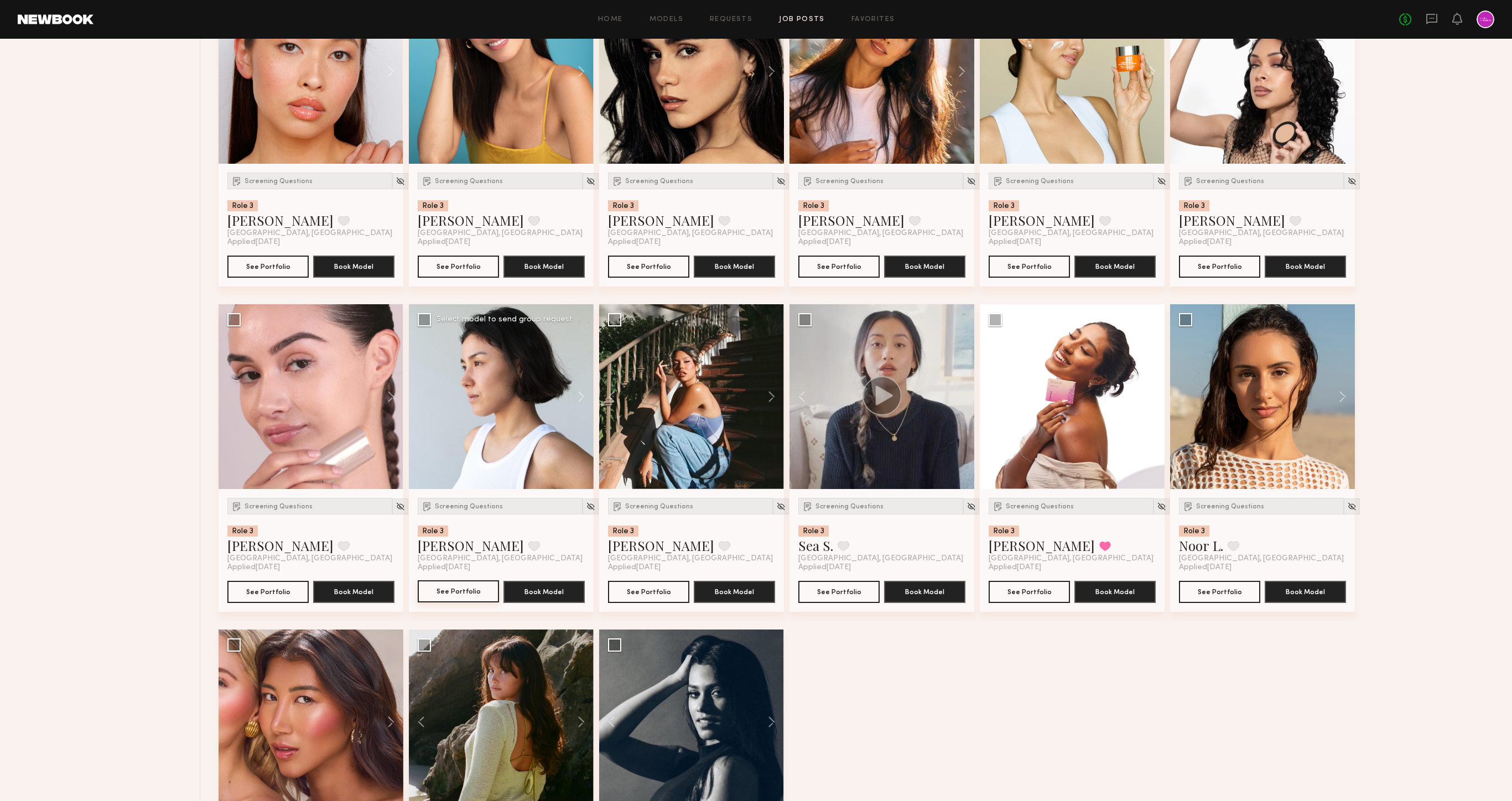
click at [477, 591] on button "See Portfolio" at bounding box center [458, 591] width 81 height 22
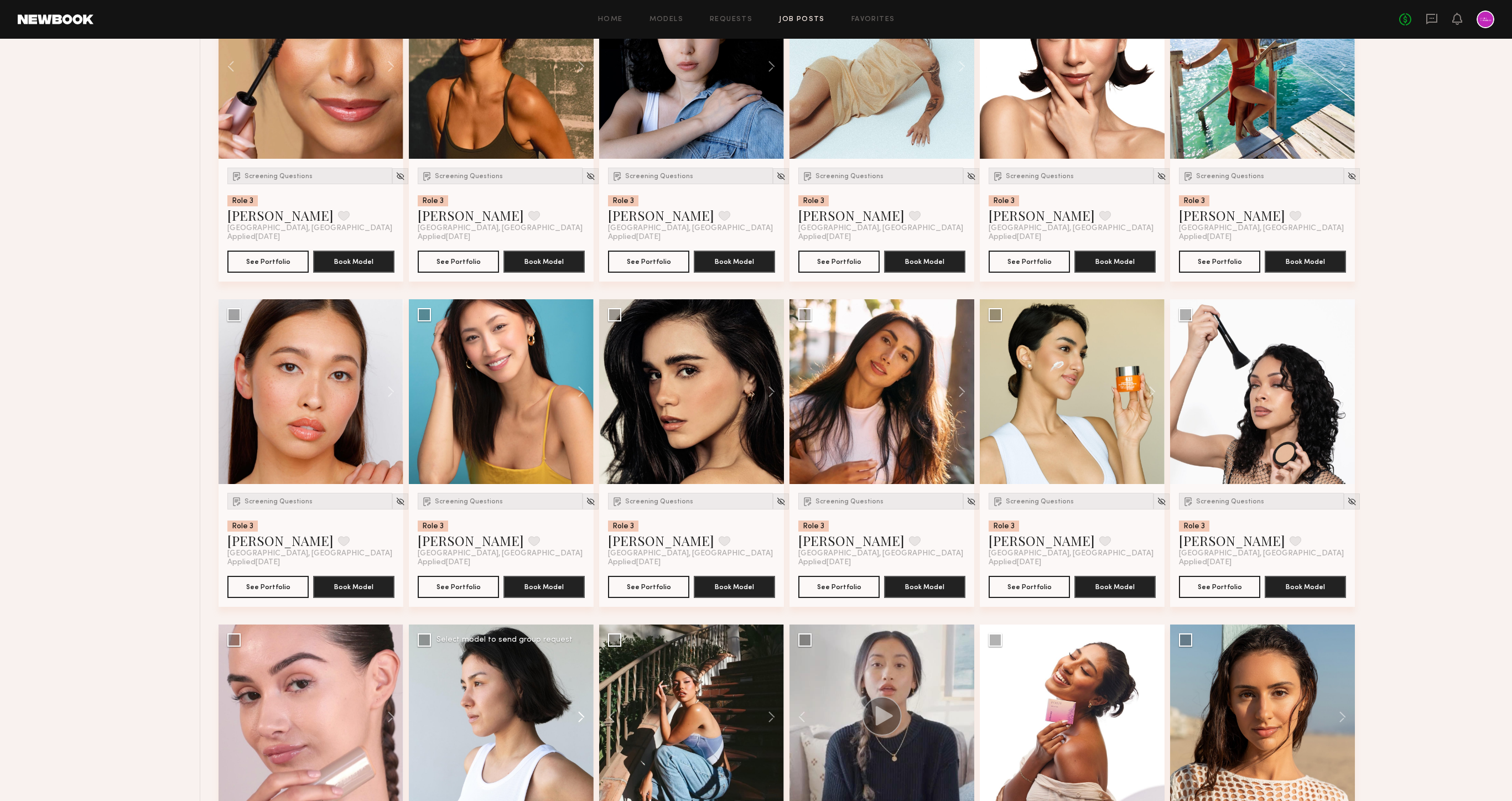
scroll to position [1503, 0]
click at [271, 590] on button "See Portfolio" at bounding box center [268, 586] width 81 height 22
click at [836, 591] on button "See Portfolio" at bounding box center [838, 586] width 81 height 22
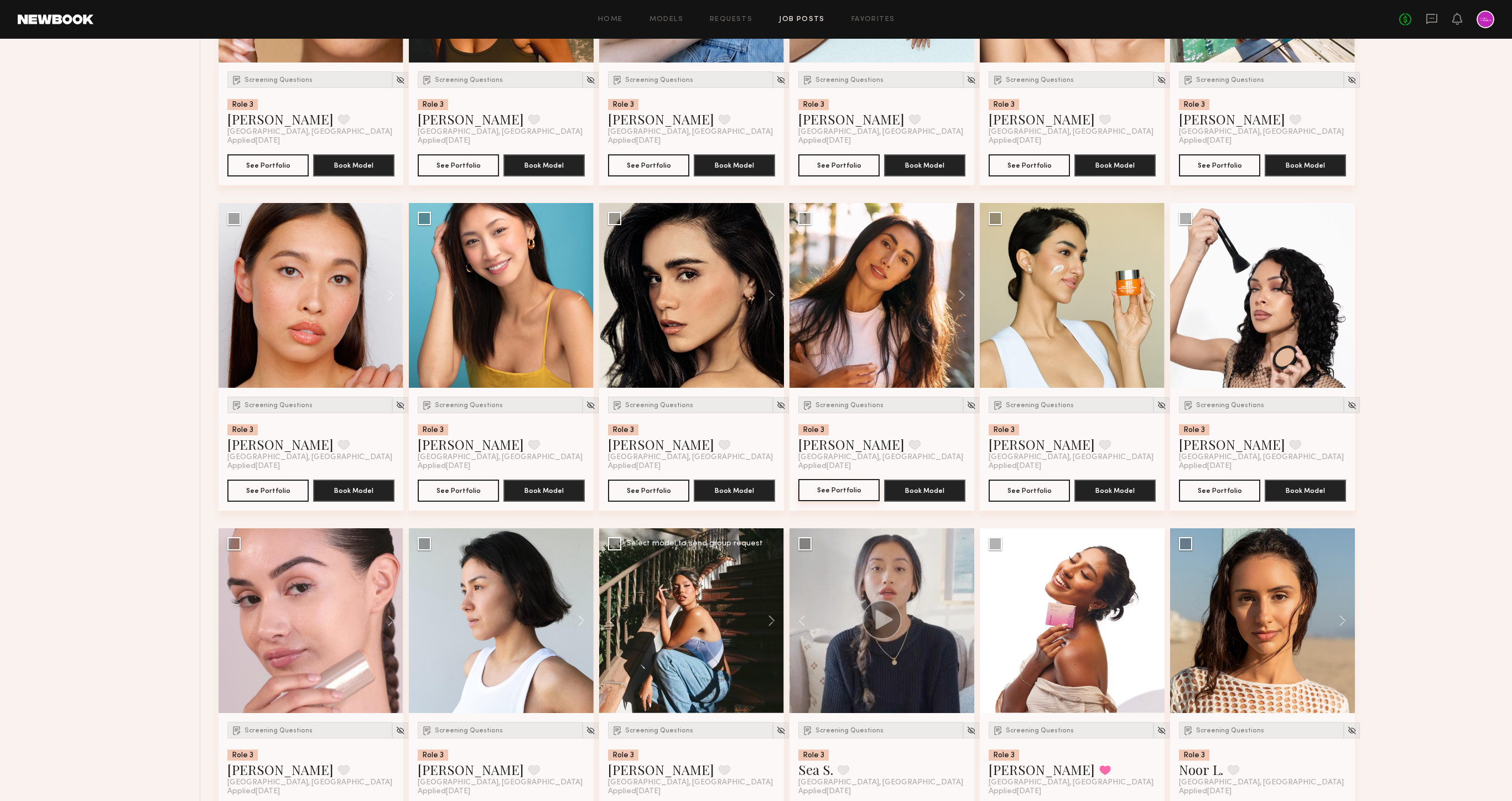
scroll to position [1416, 0]
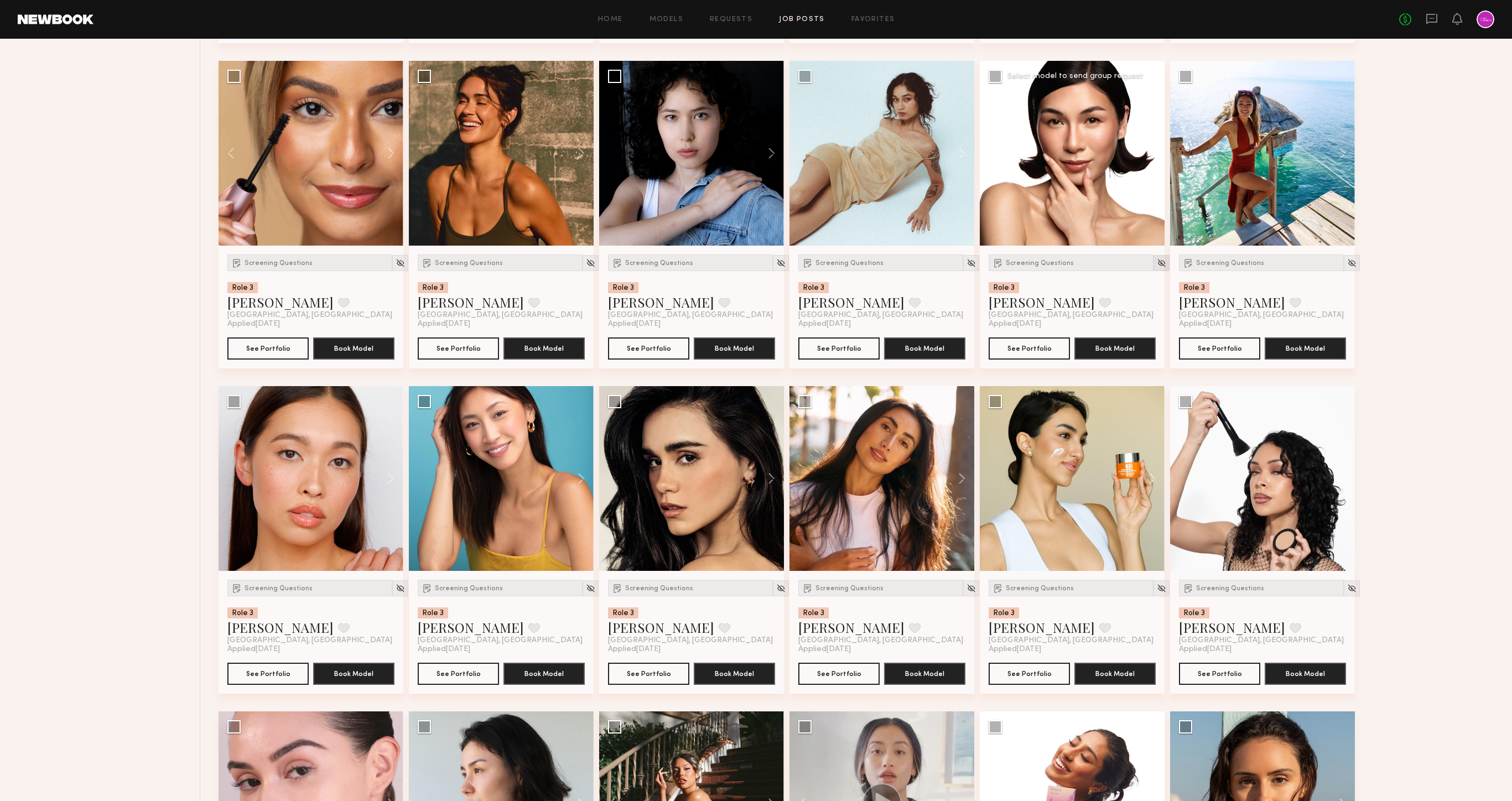
click at [1157, 262] on img at bounding box center [1162, 263] width 9 height 9
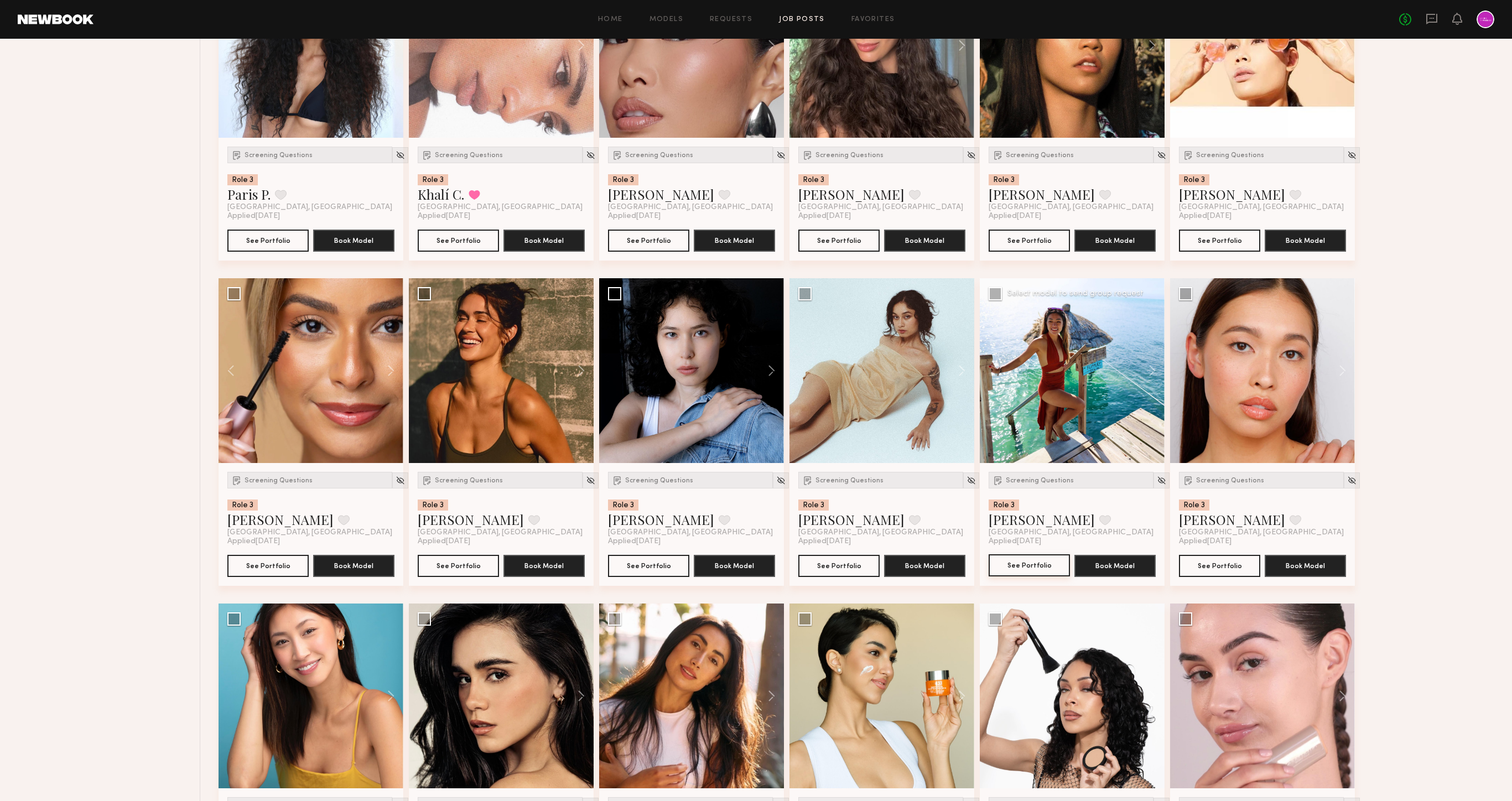
scroll to position [1198, 0]
click at [776, 478] on img at bounding box center [781, 481] width 9 height 9
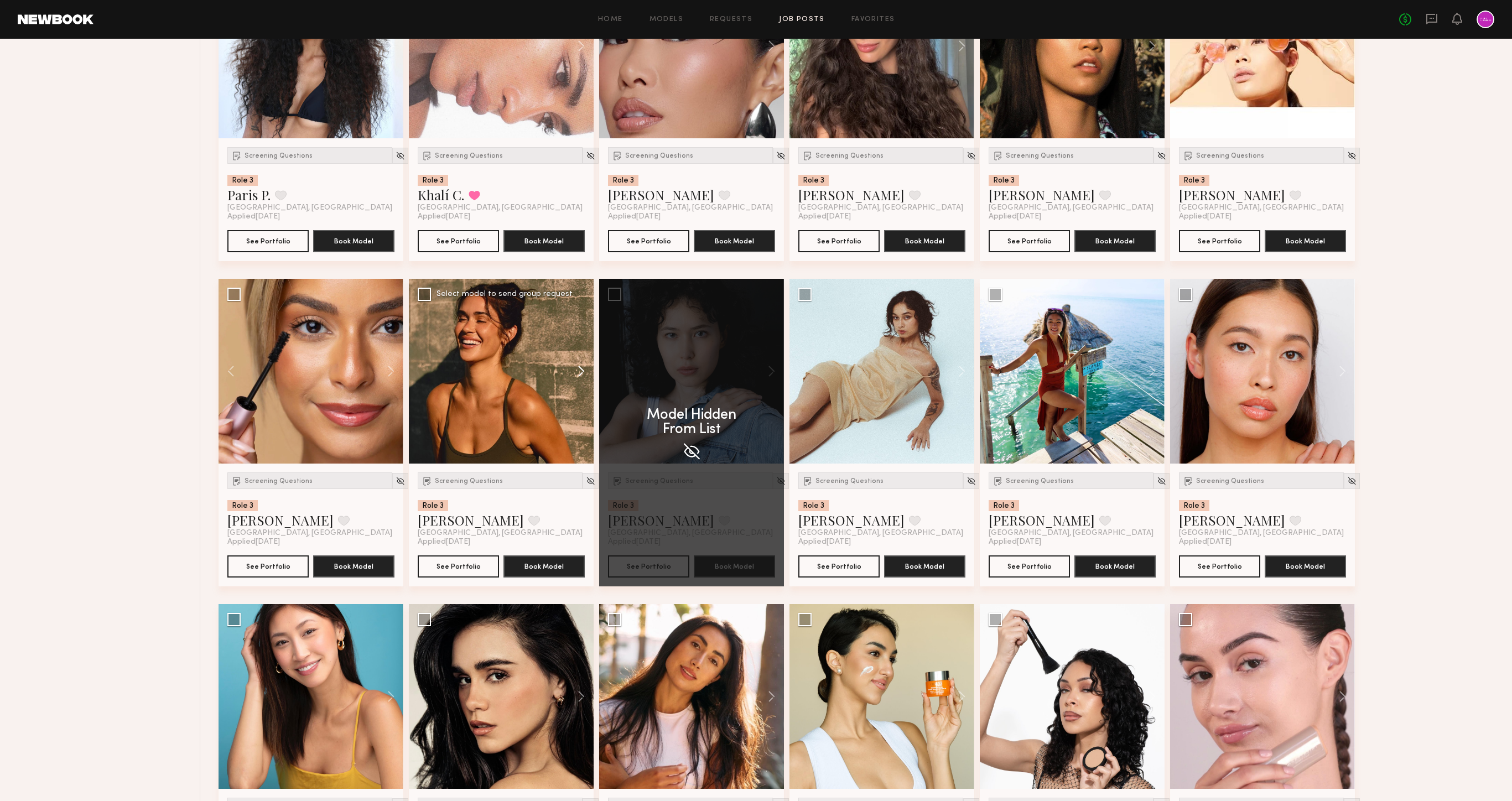
click at [583, 372] on button at bounding box center [576, 371] width 36 height 185
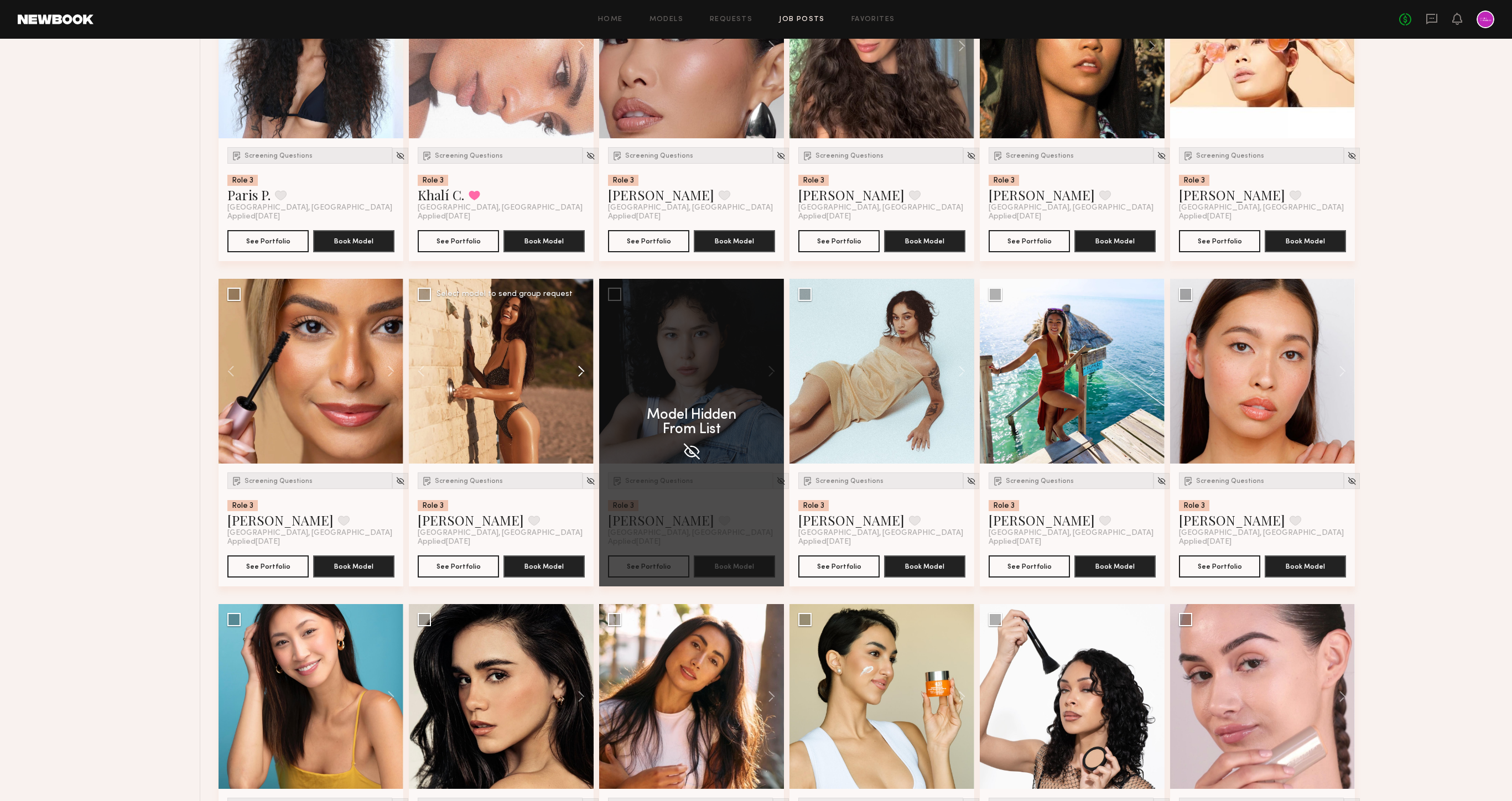
click at [583, 372] on button at bounding box center [576, 371] width 36 height 185
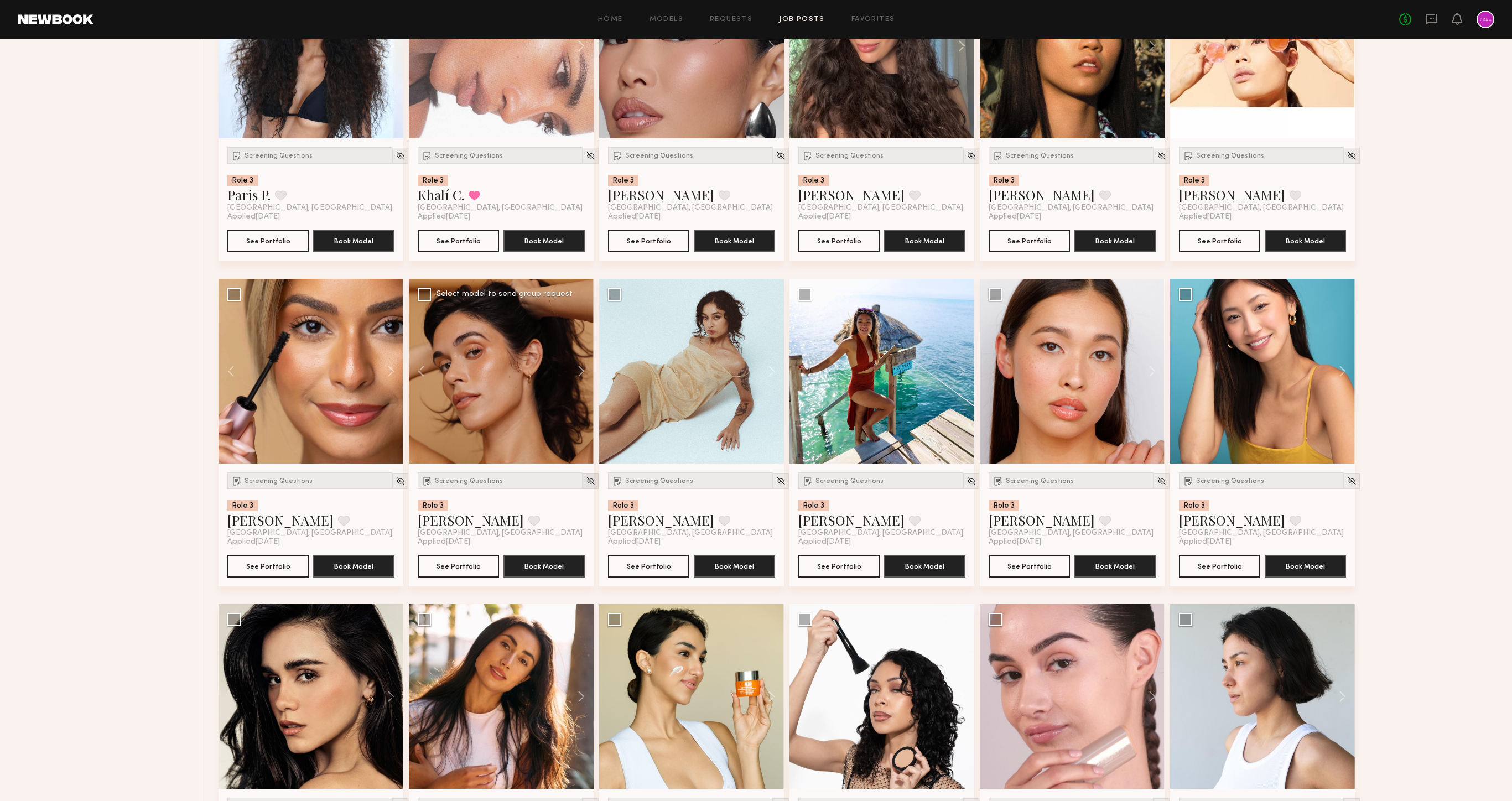
click at [586, 483] on img at bounding box center [590, 481] width 9 height 9
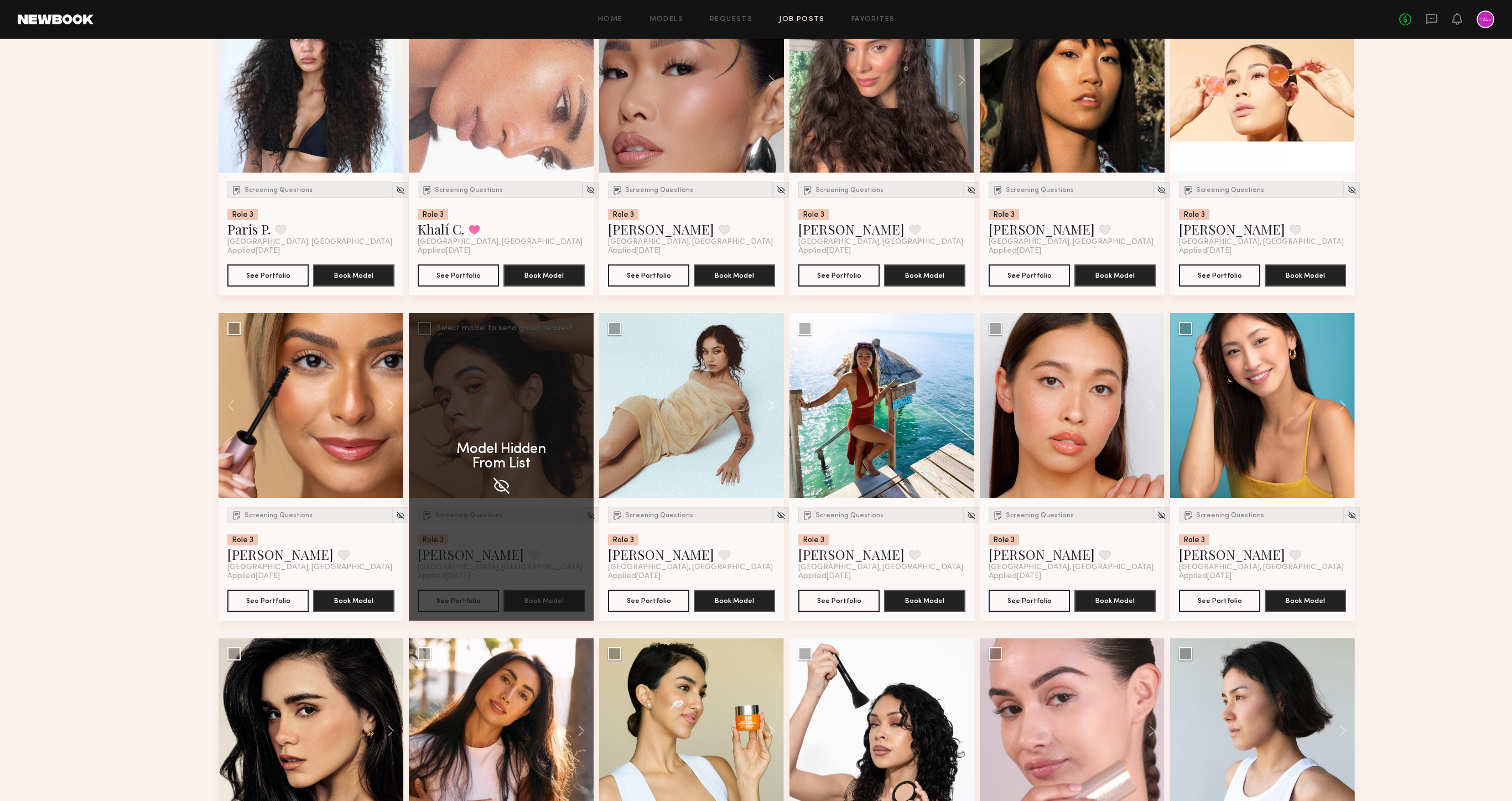
scroll to position [1153, 0]
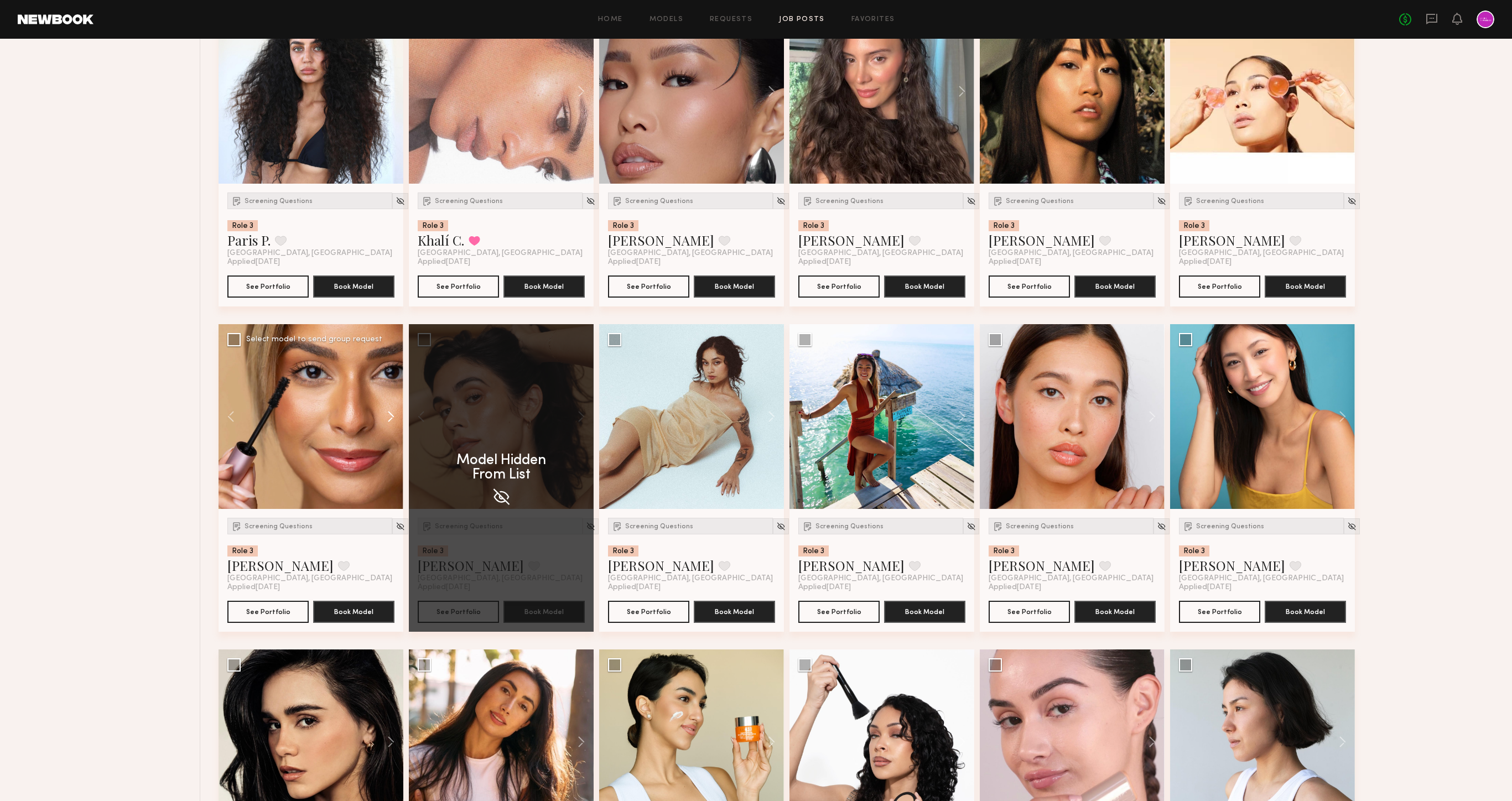
click at [392, 413] on button at bounding box center [385, 417] width 36 height 185
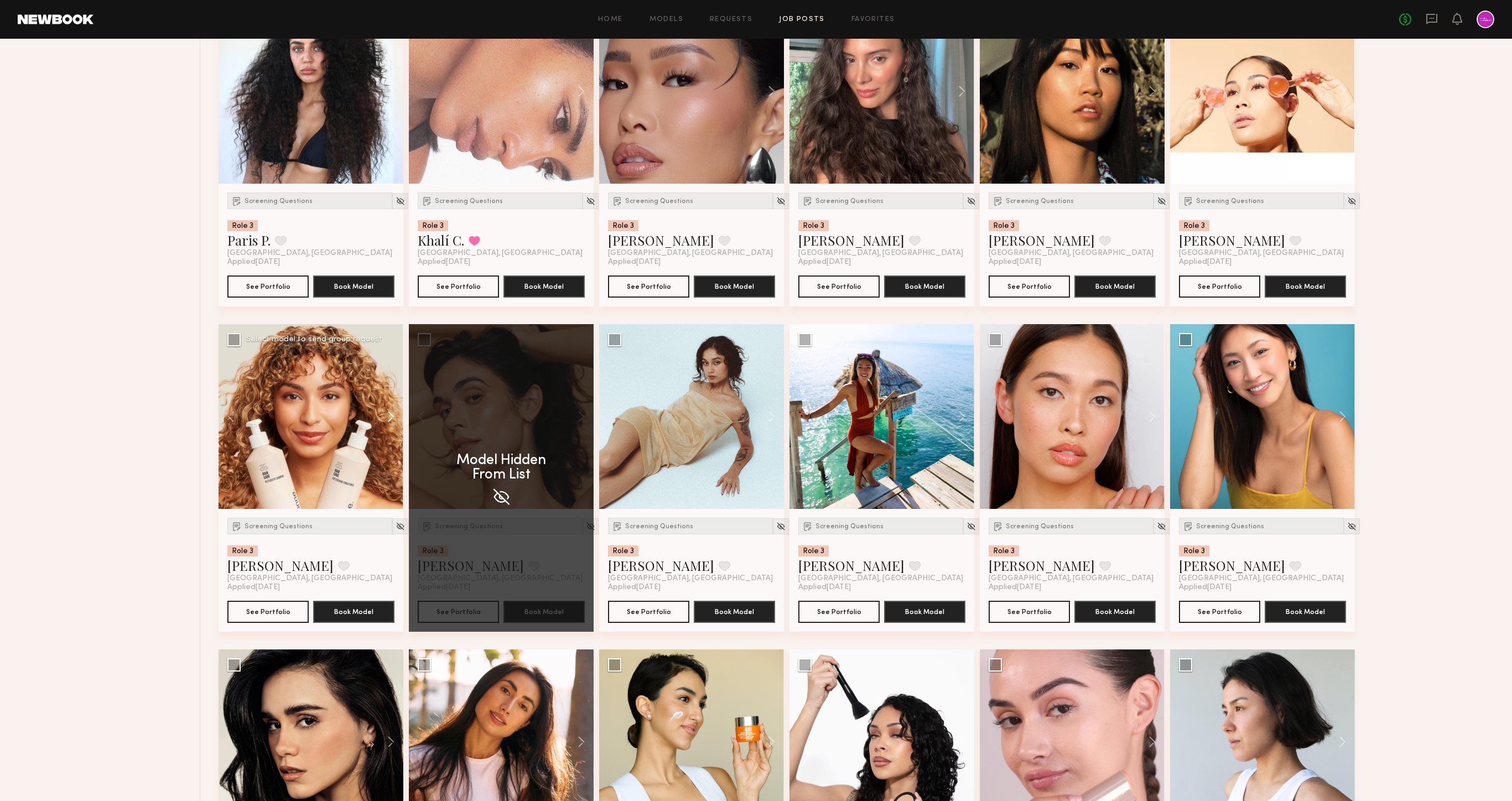
click at [392, 413] on button at bounding box center [385, 417] width 36 height 185
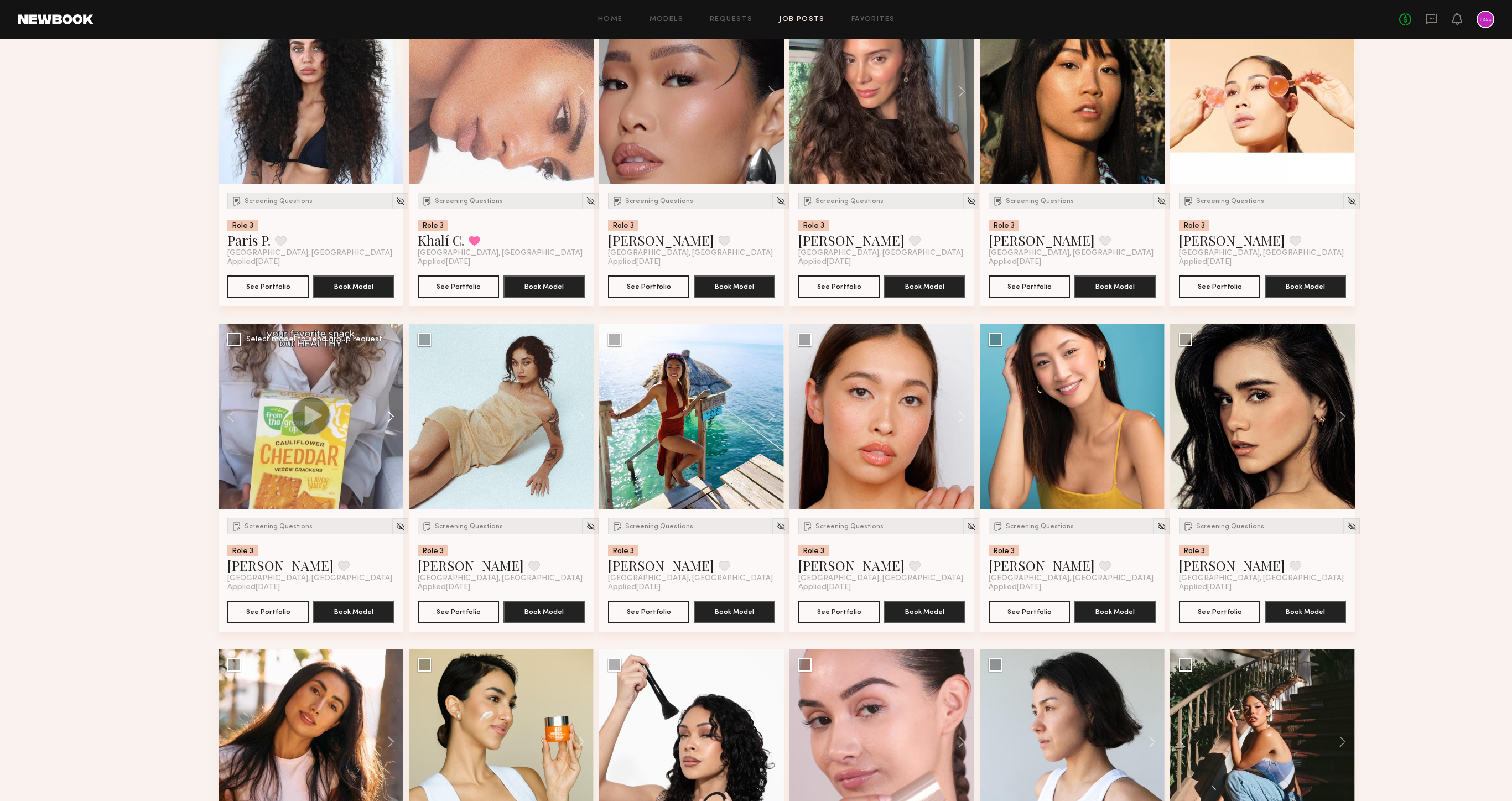
click at [392, 413] on button at bounding box center [385, 417] width 36 height 185
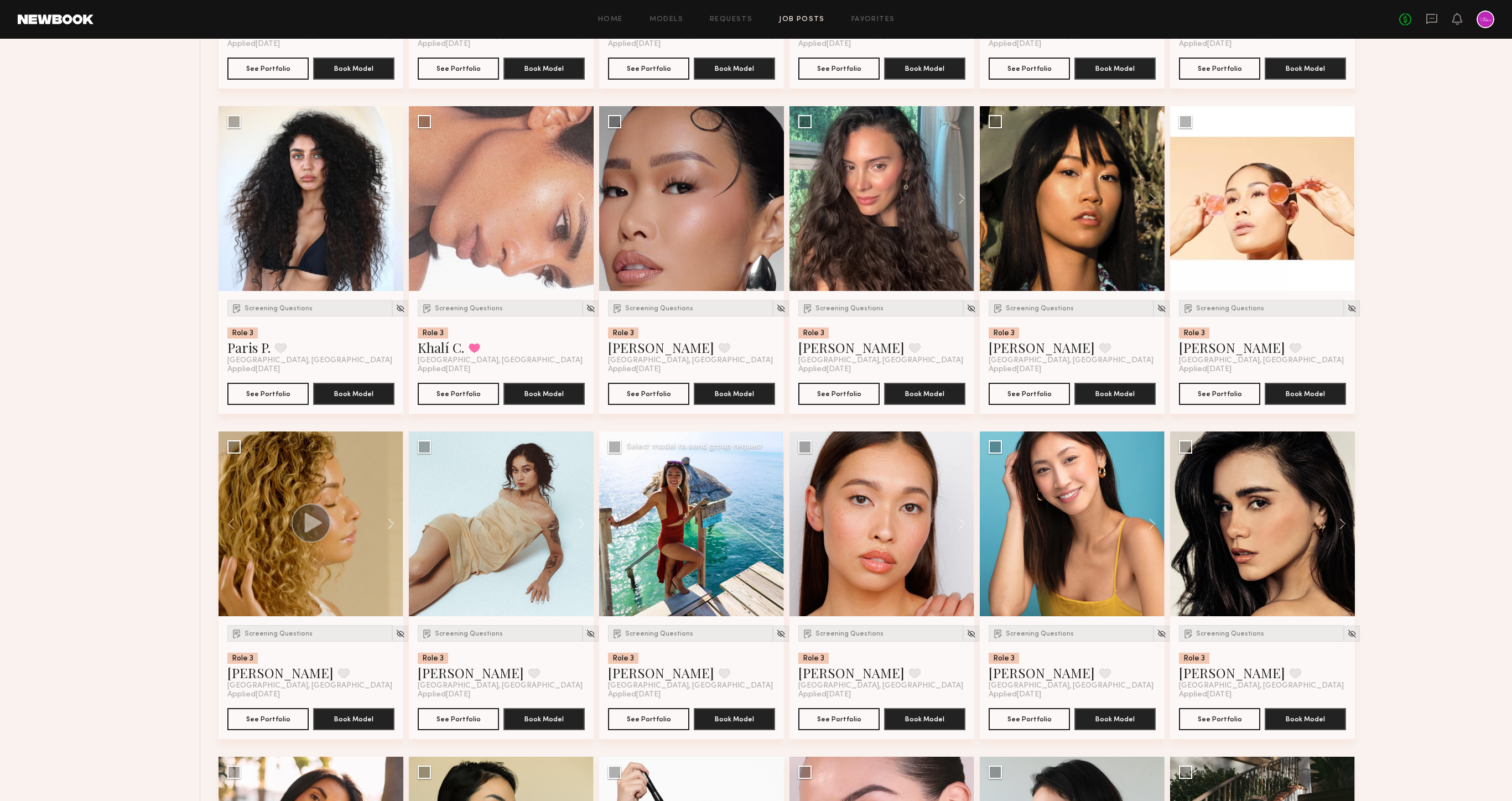
scroll to position [996, 0]
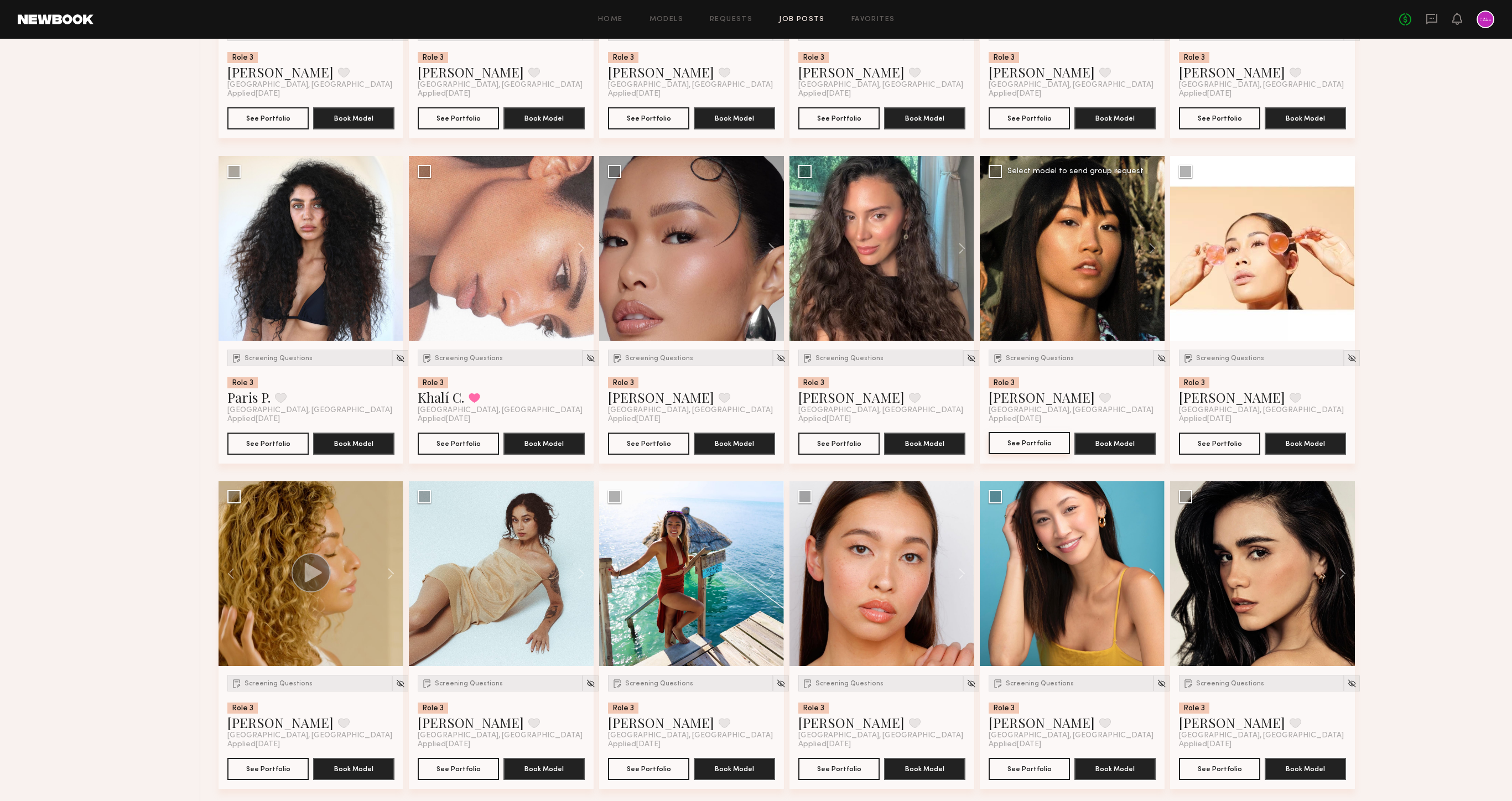
click at [1021, 442] on button "See Portfolio" at bounding box center [1029, 443] width 81 height 22
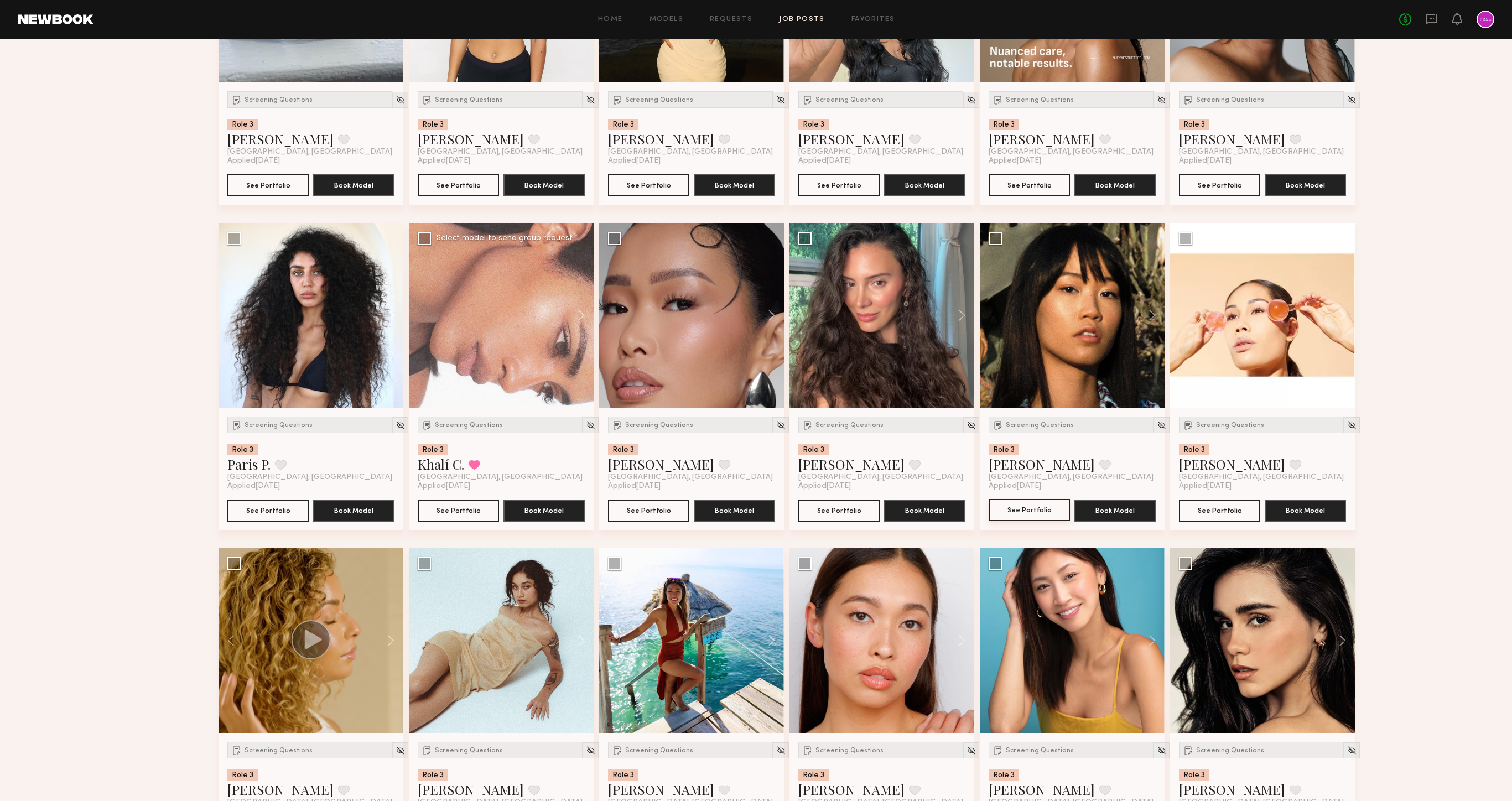
scroll to position [925, 0]
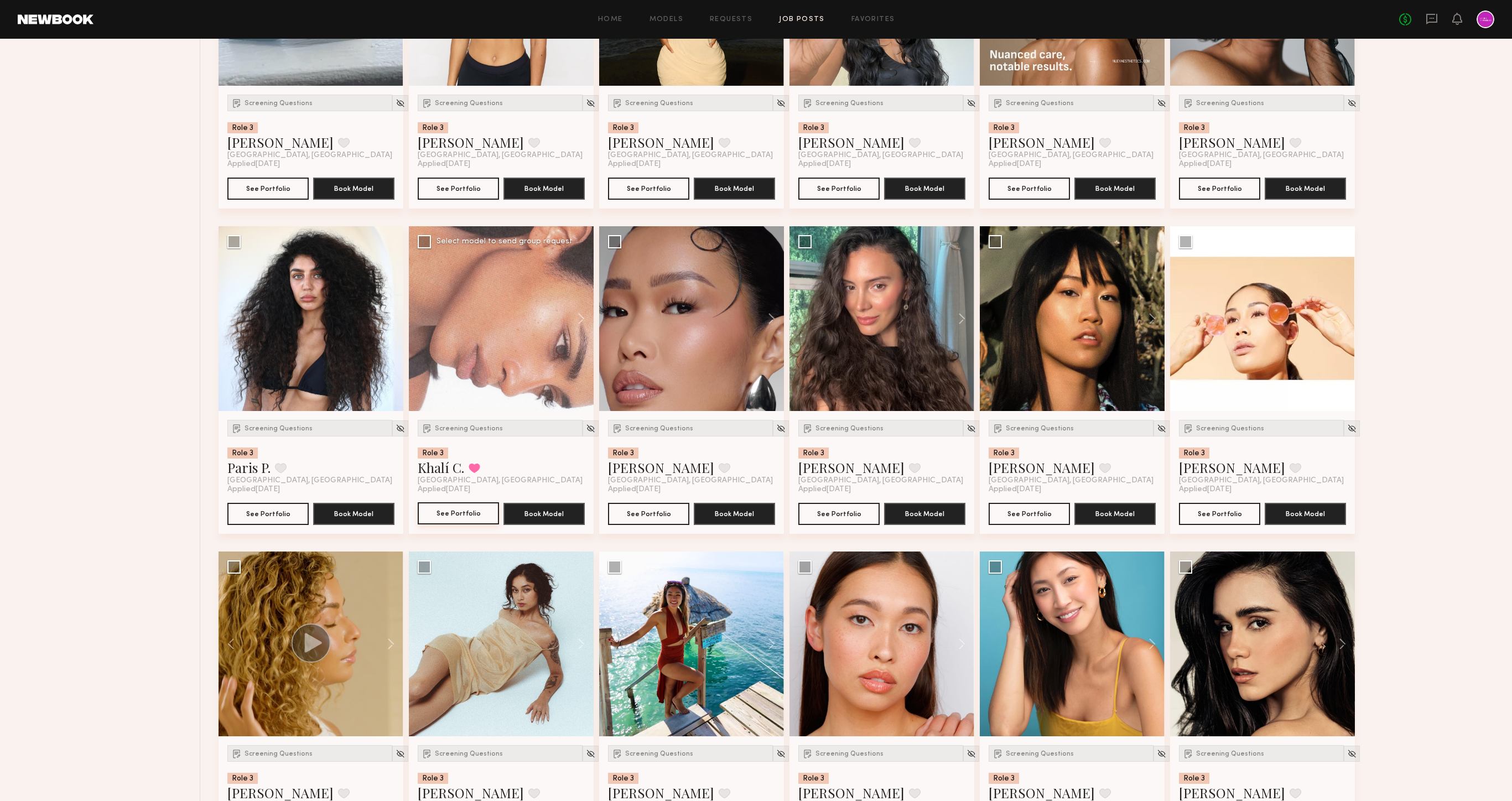
click at [468, 511] on button "See Portfolio" at bounding box center [458, 513] width 81 height 22
click at [465, 421] on div "Screening Questions" at bounding box center [500, 428] width 165 height 17
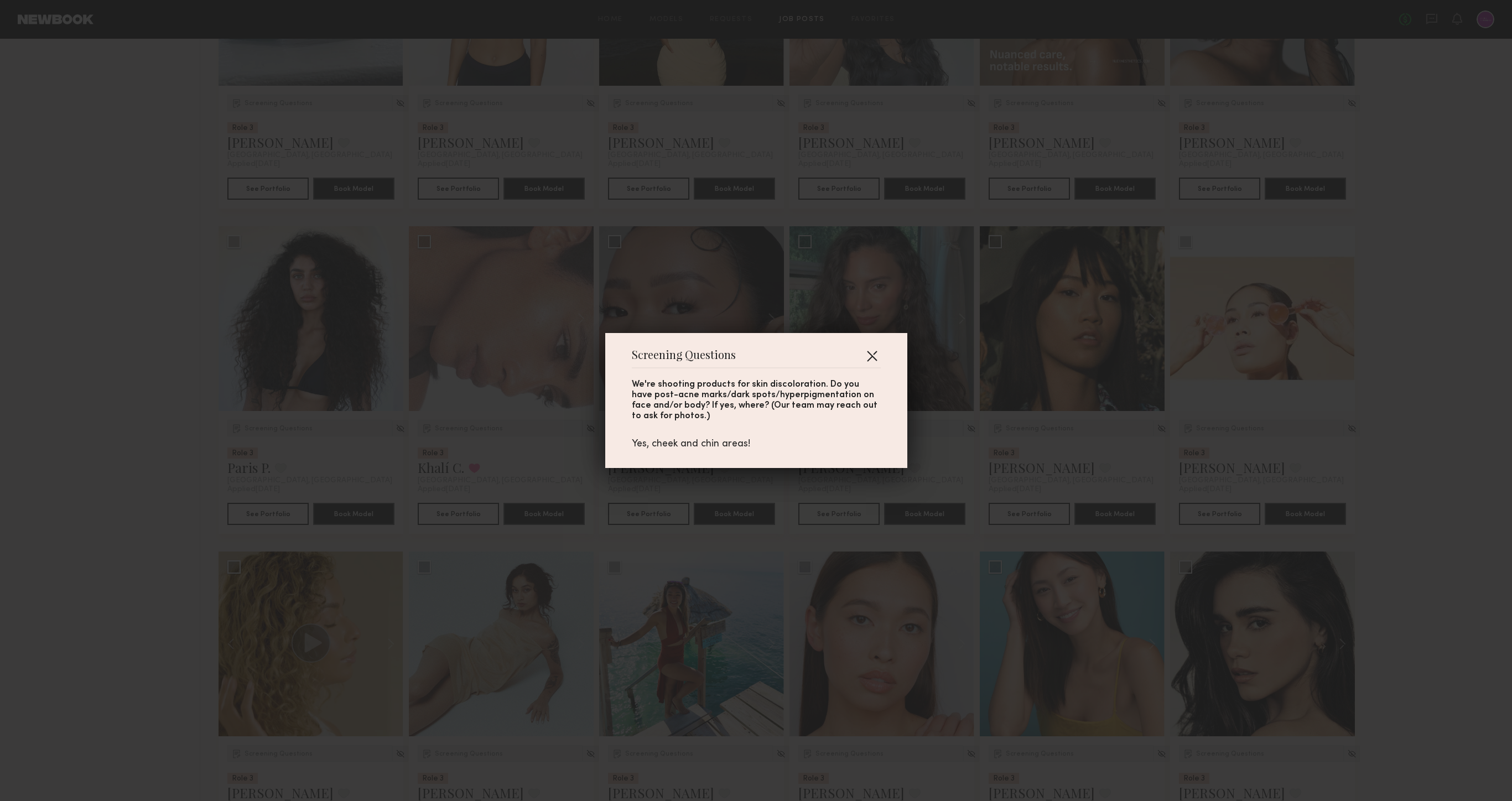
click at [868, 354] on button "button" at bounding box center [872, 355] width 17 height 17
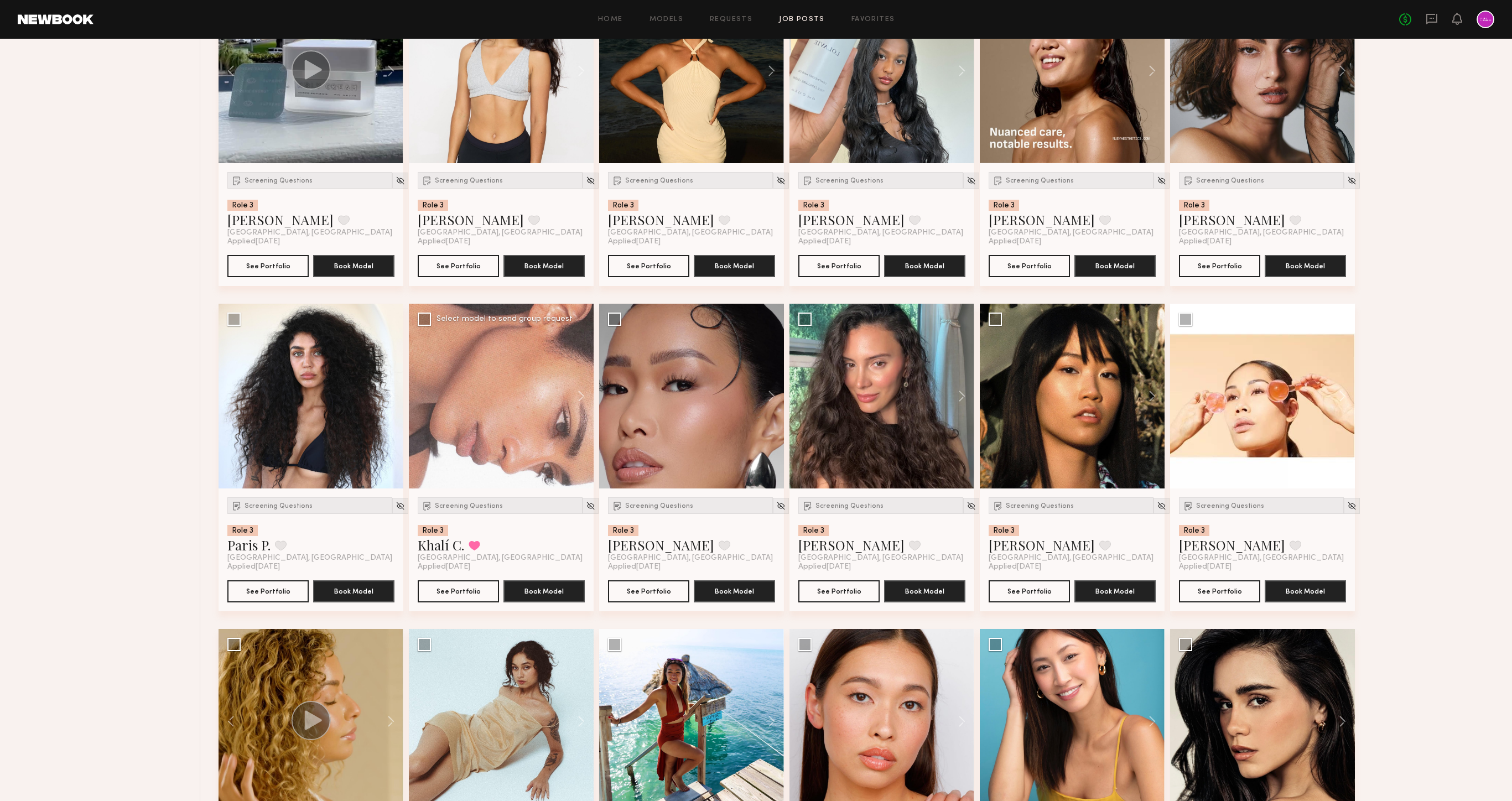
scroll to position [847, 0]
click at [286, 595] on button "See Portfolio" at bounding box center [268, 591] width 81 height 22
click at [396, 503] on img at bounding box center [400, 506] width 9 height 9
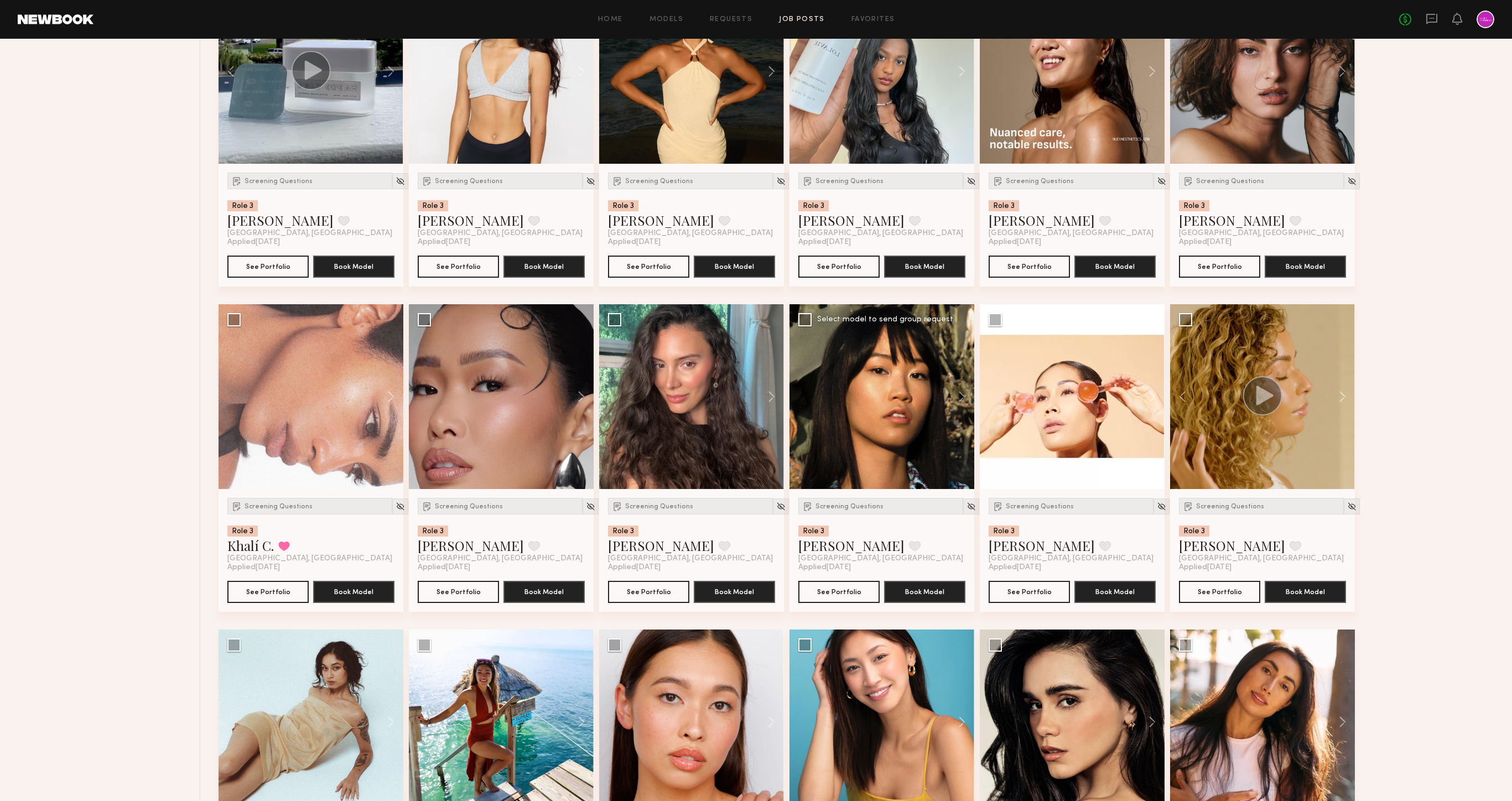
scroll to position [836, 0]
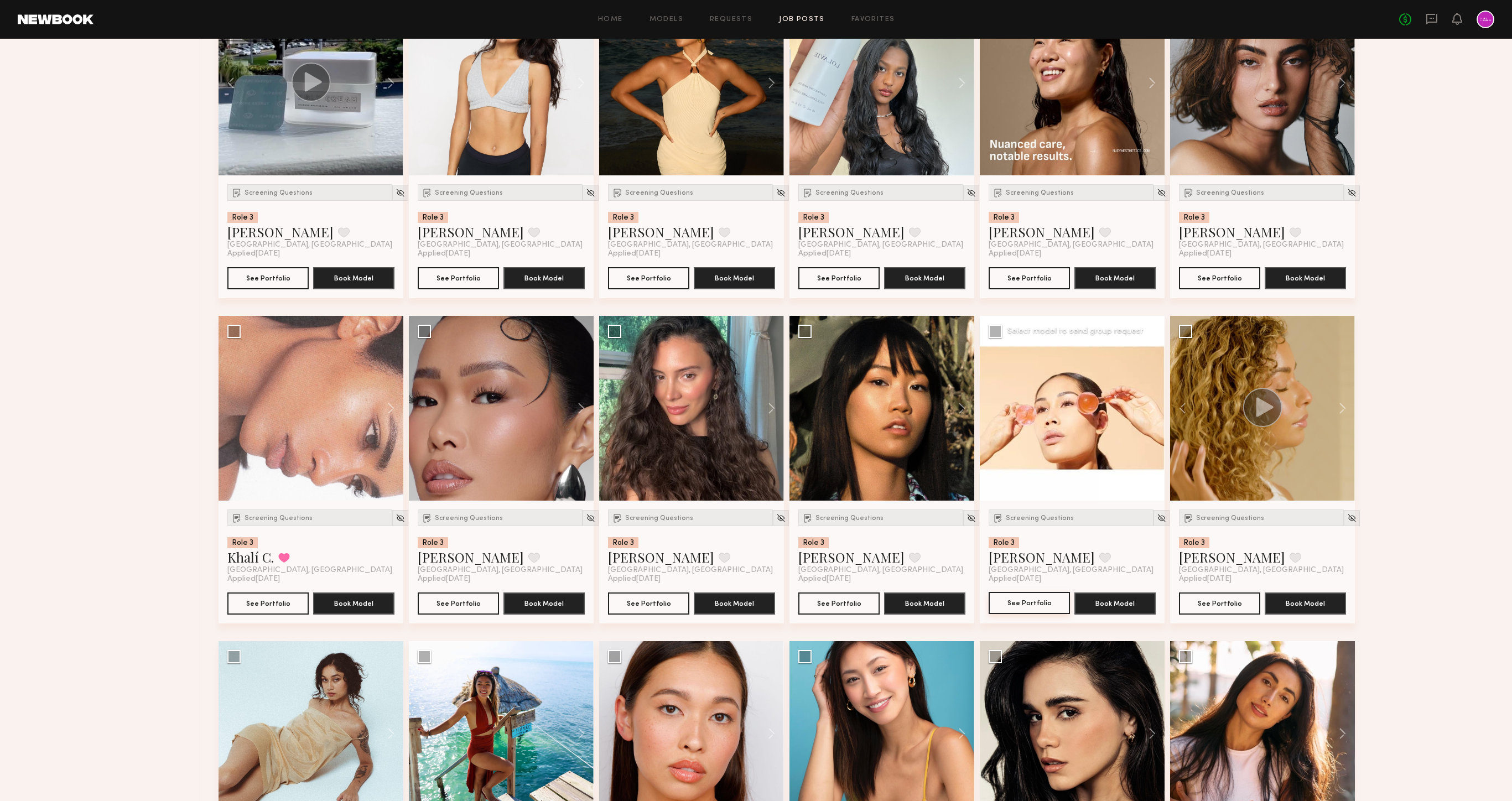
click at [1025, 603] on button "See Portfolio" at bounding box center [1029, 602] width 81 height 22
click at [1157, 521] on img at bounding box center [1162, 518] width 9 height 9
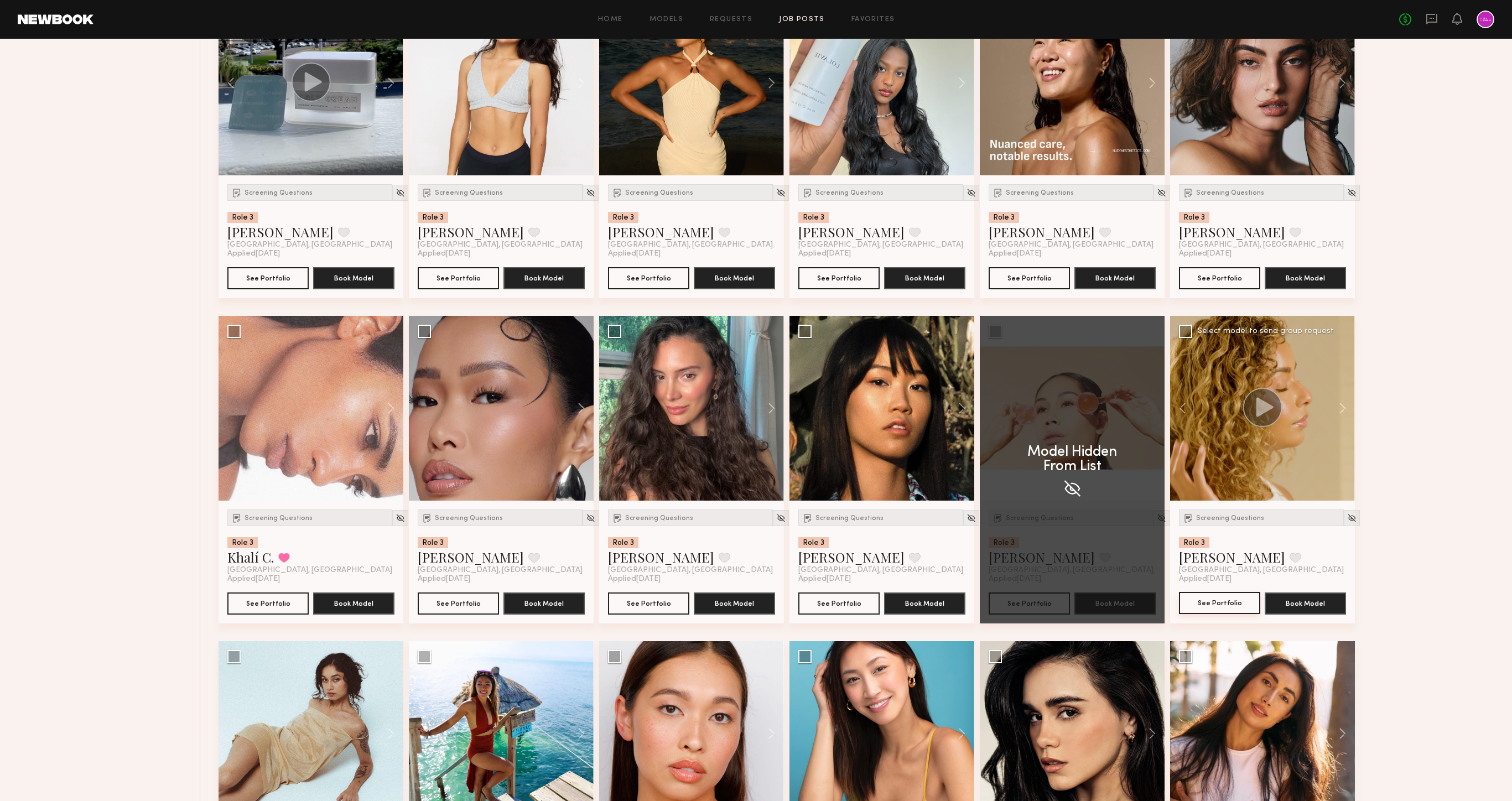
click at [1205, 612] on button "See Portfolio" at bounding box center [1219, 602] width 81 height 22
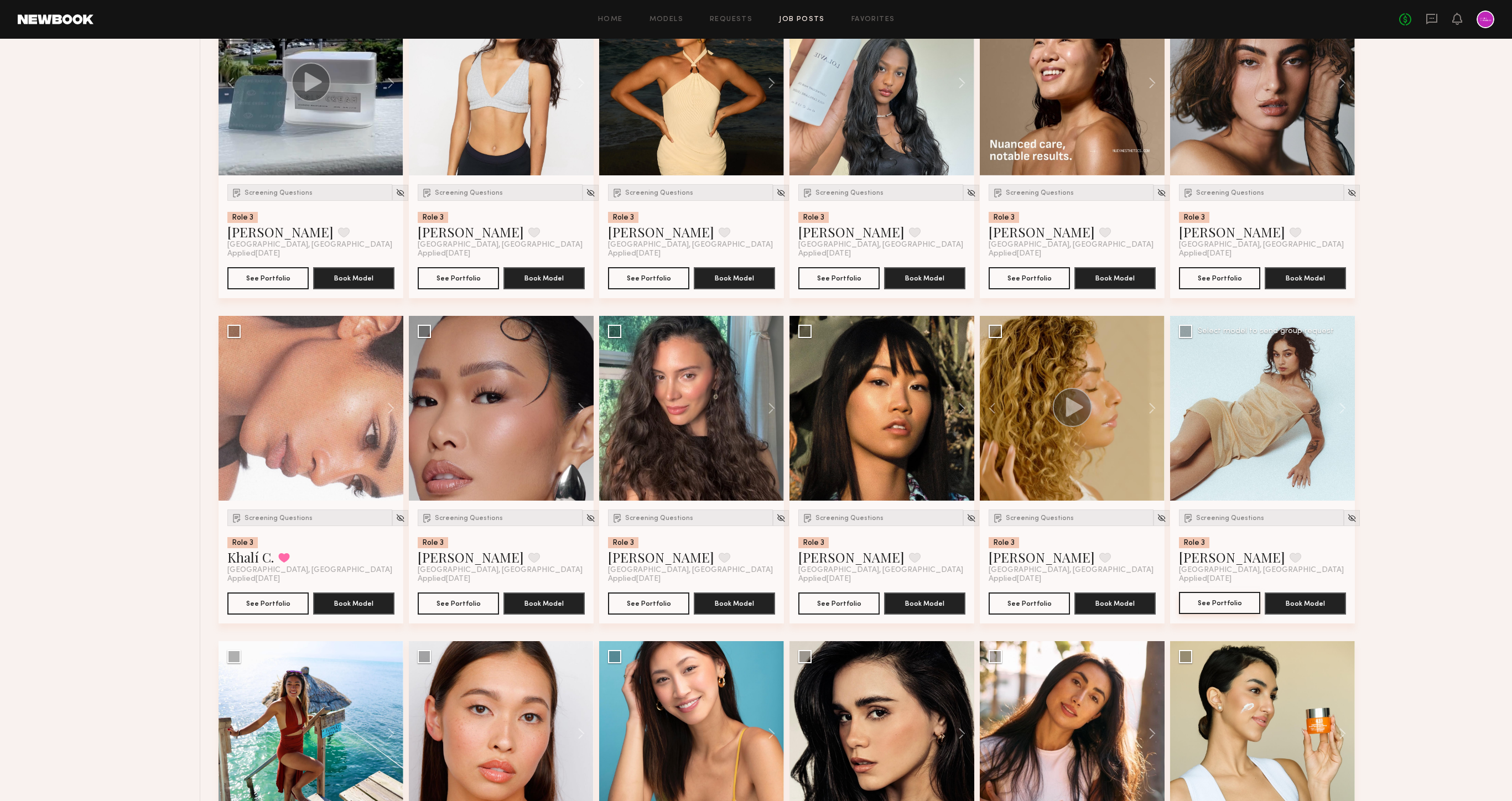
click at [1212, 601] on button "See Portfolio" at bounding box center [1219, 602] width 81 height 22
click at [1348, 518] on img at bounding box center [1352, 518] width 9 height 9
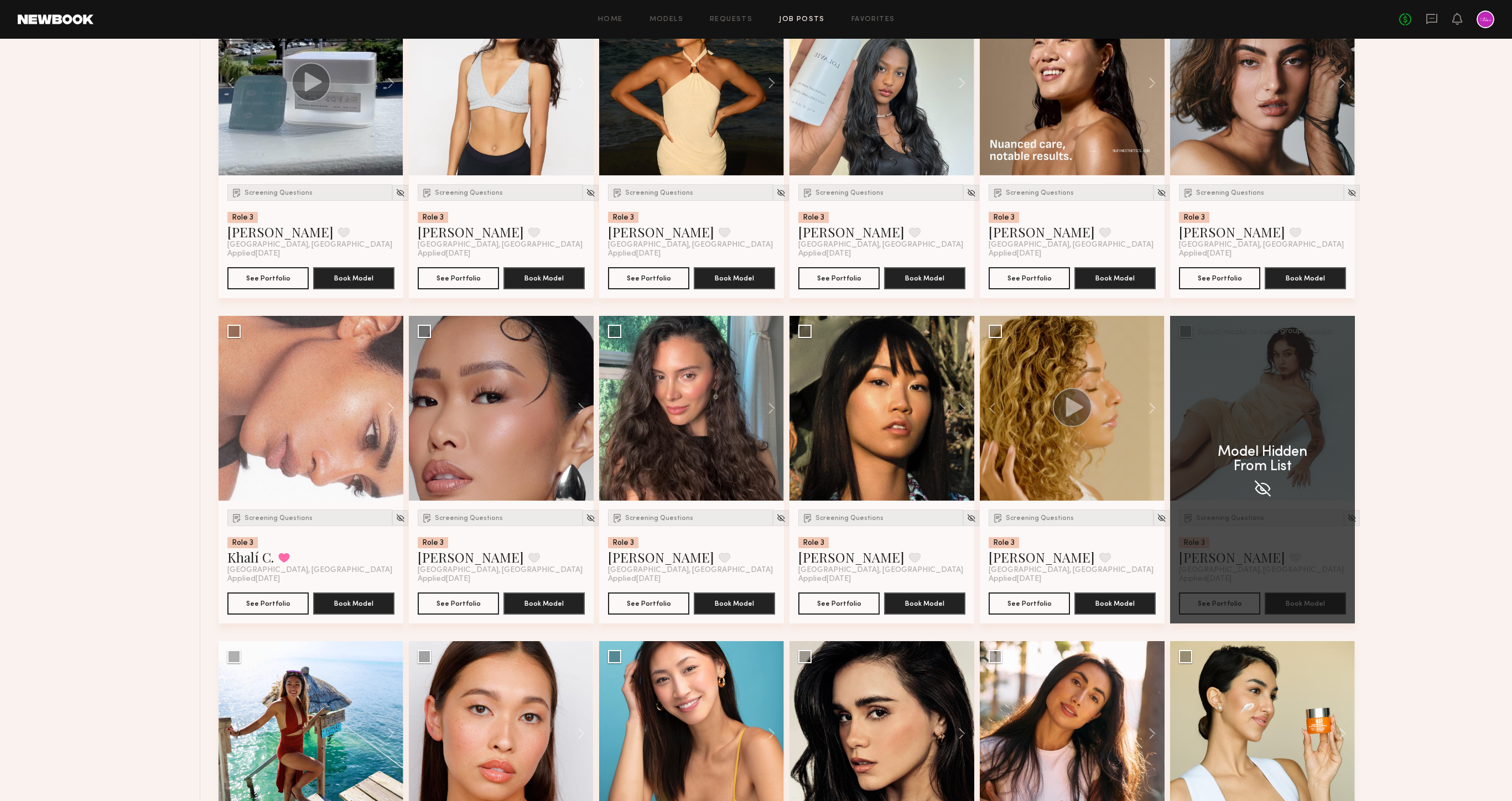
scroll to position [643, 0]
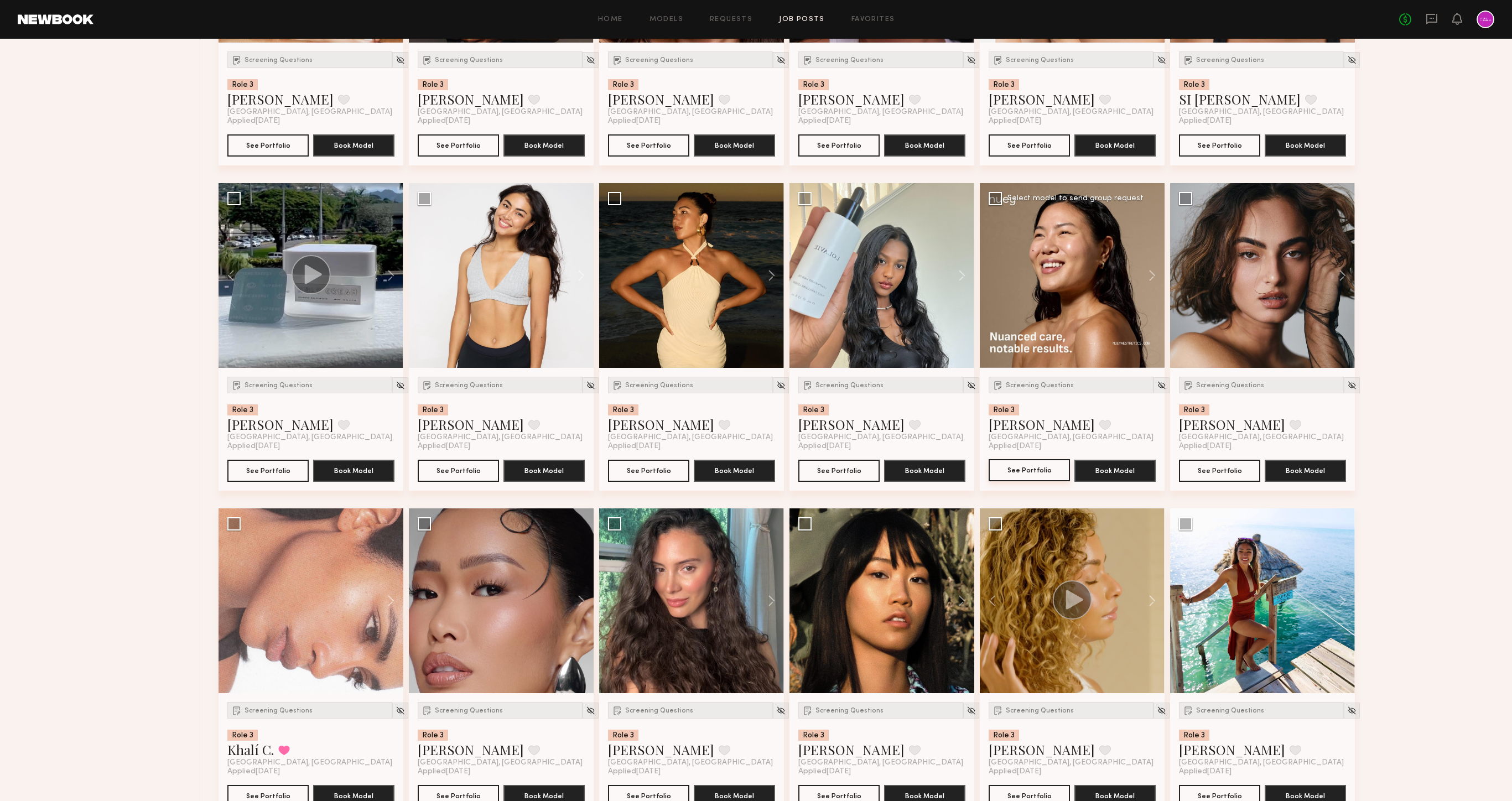
click at [1022, 471] on button "See Portfolio" at bounding box center [1029, 470] width 81 height 22
click at [1157, 383] on img at bounding box center [1162, 385] width 9 height 9
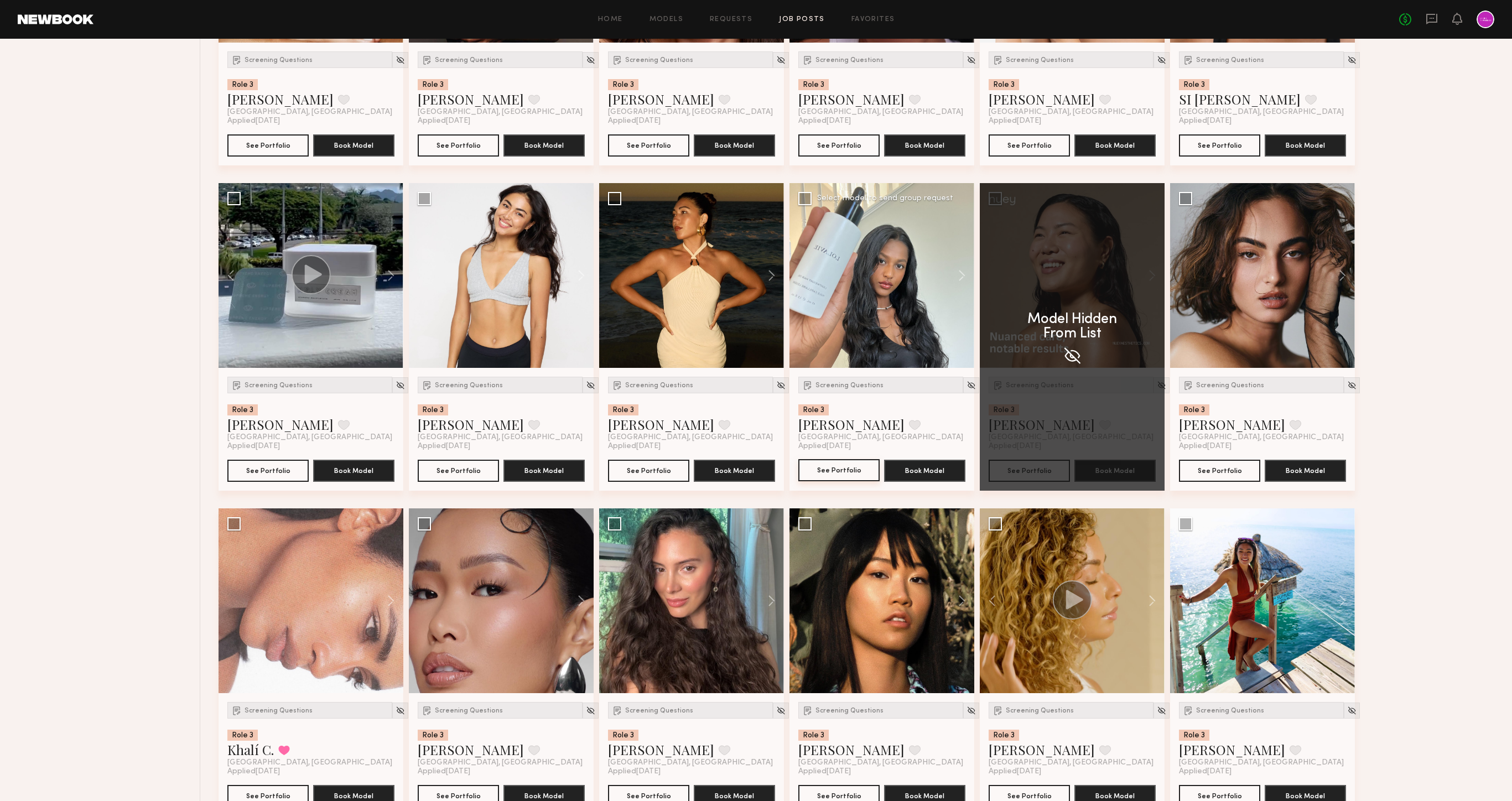
click at [841, 472] on button "See Portfolio" at bounding box center [838, 470] width 81 height 22
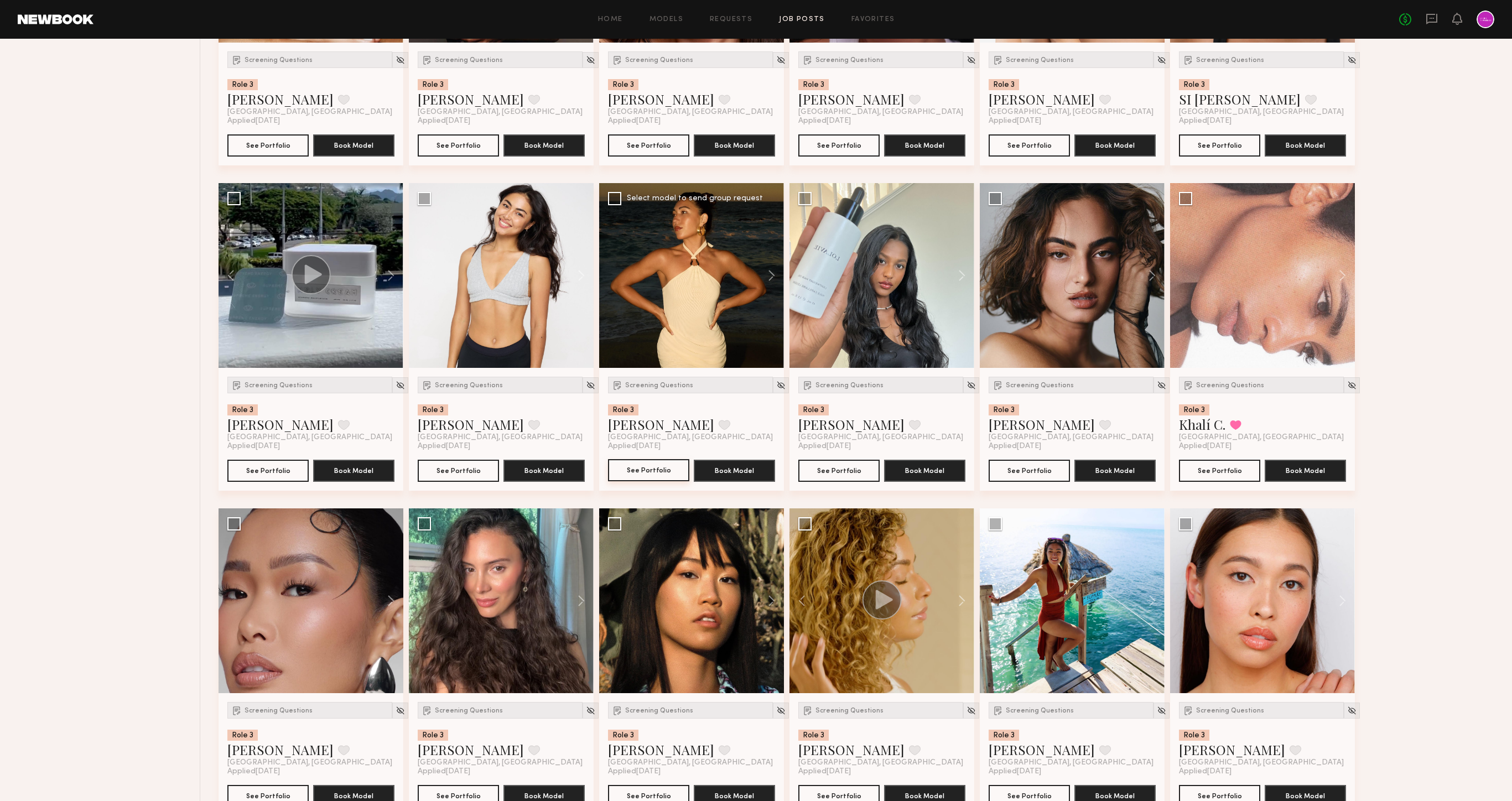
click at [663, 468] on button "See Portfolio" at bounding box center [648, 470] width 81 height 22
click at [673, 381] on div "Screening Questions" at bounding box center [690, 385] width 165 height 17
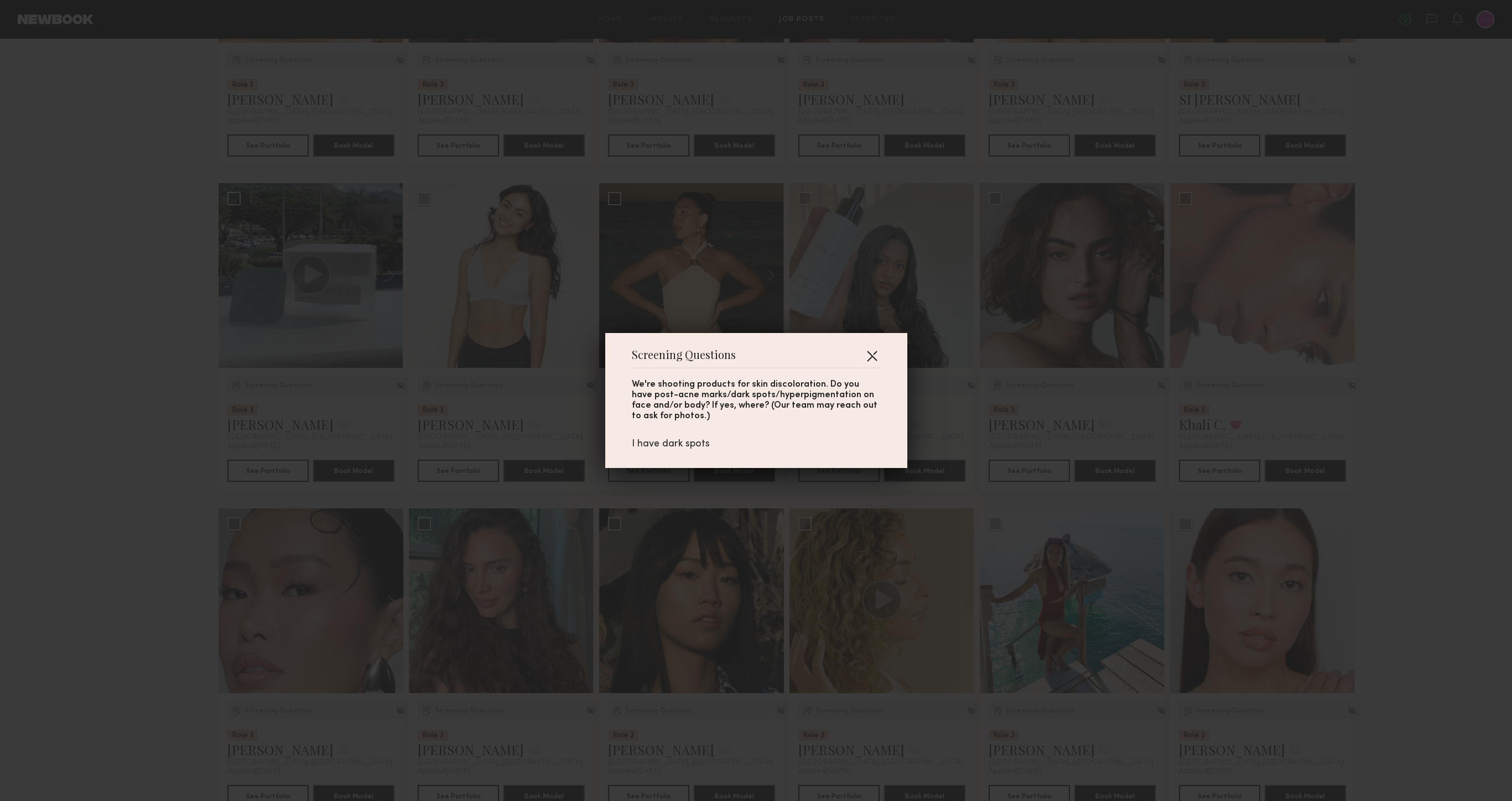
click at [872, 358] on button "button" at bounding box center [872, 355] width 17 height 17
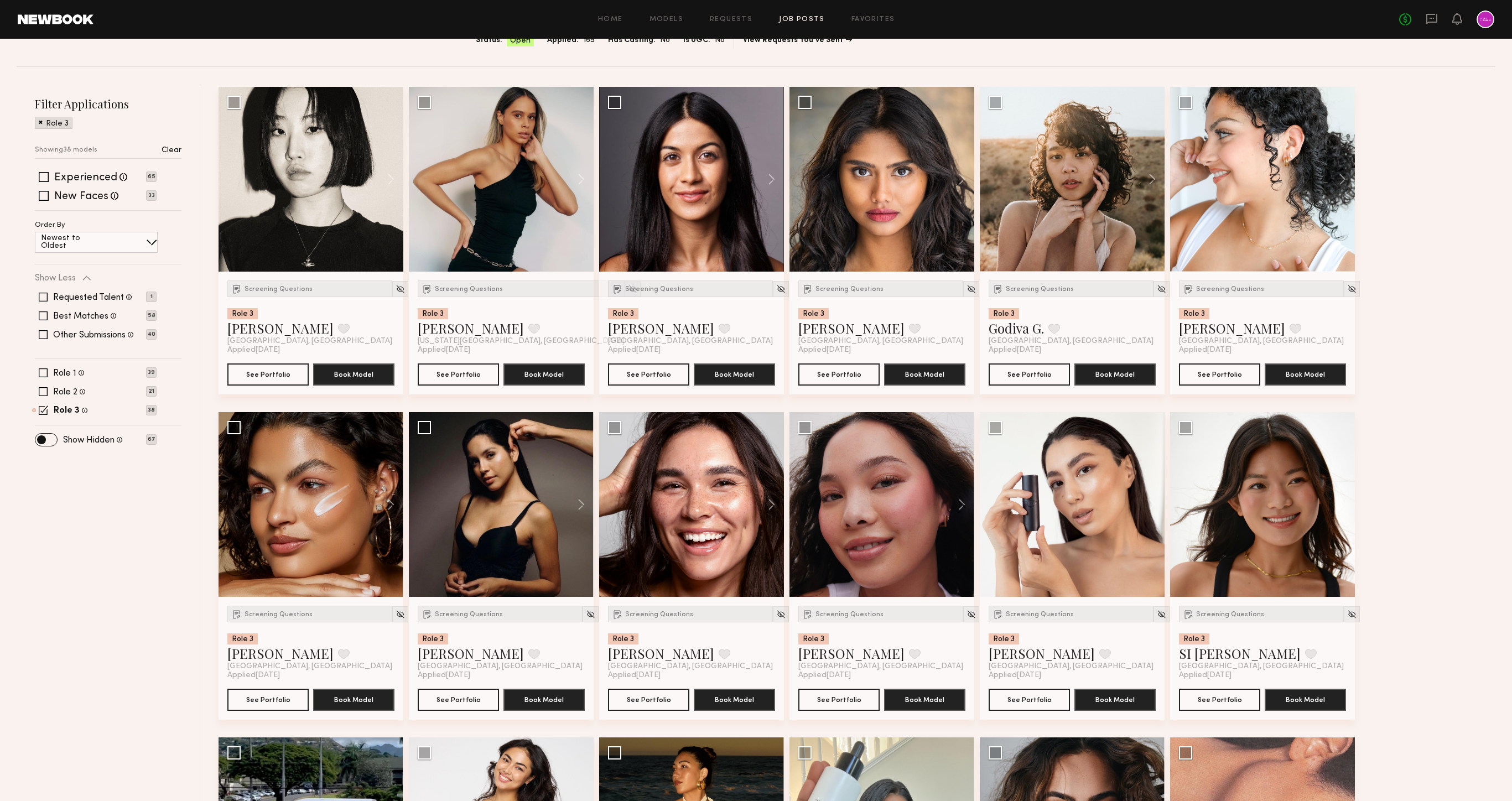
scroll to position [0, 0]
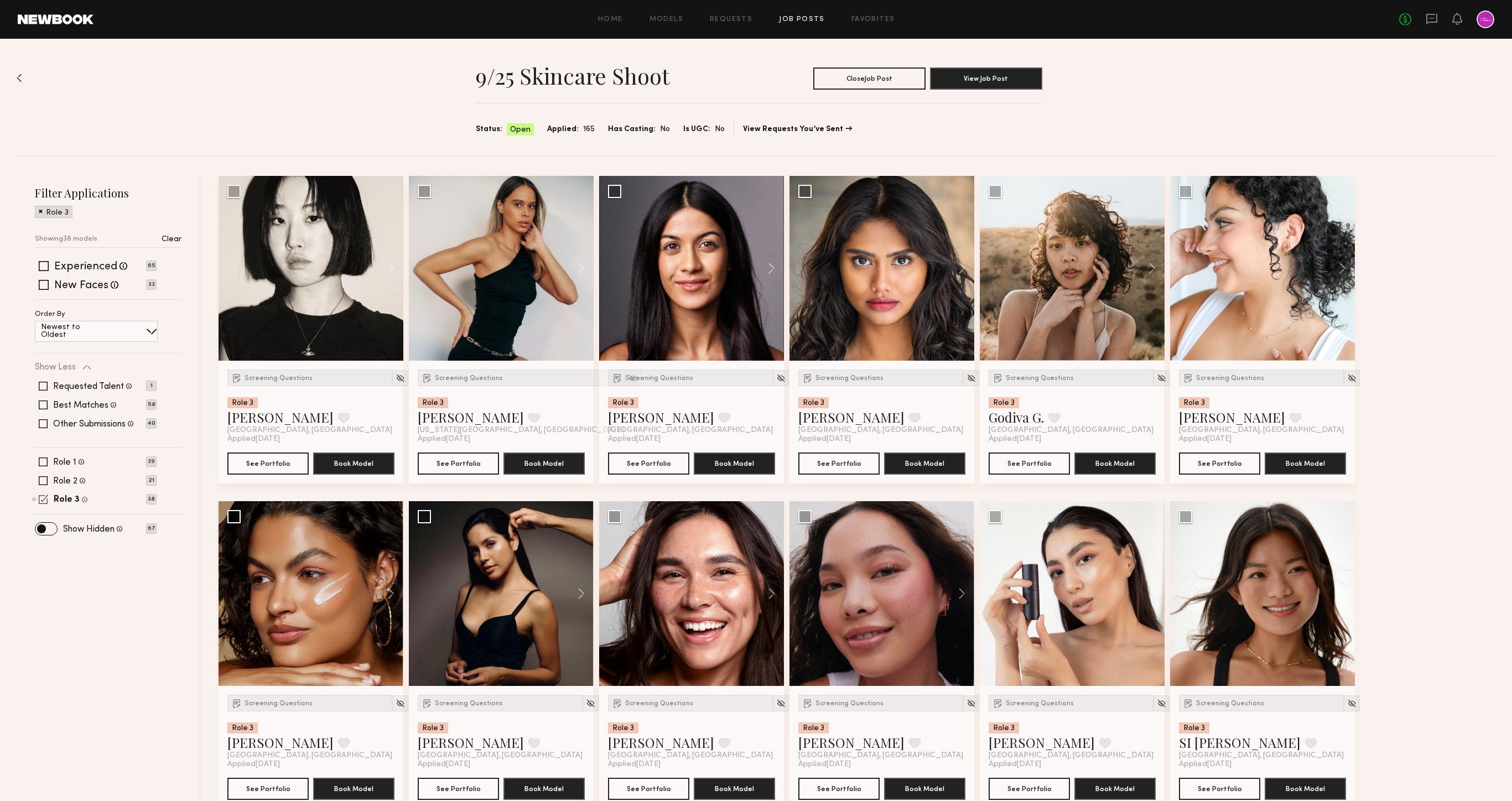
click at [47, 499] on span at bounding box center [43, 499] width 9 height 9
click at [45, 469] on span at bounding box center [43, 468] width 9 height 9
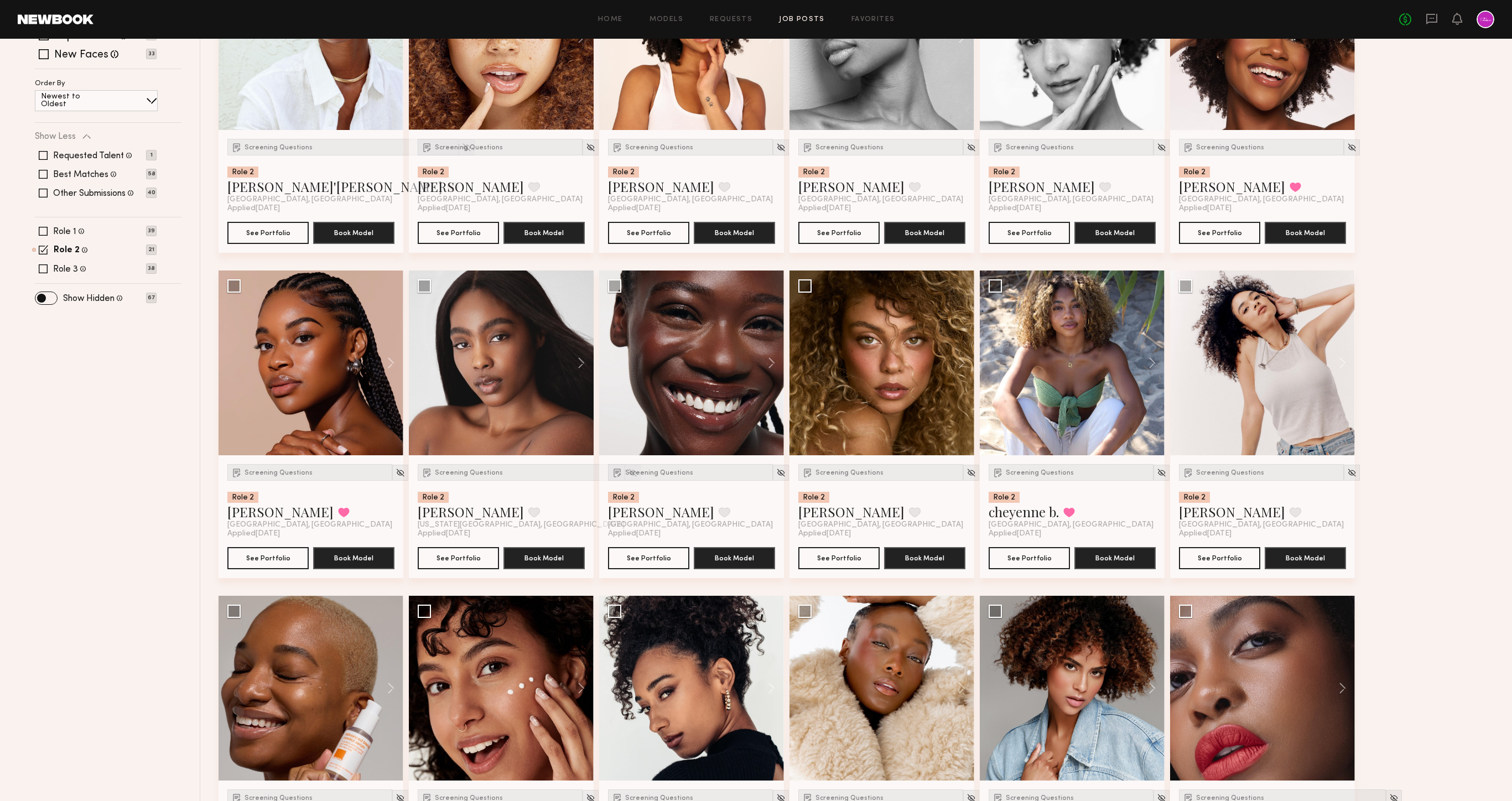
scroll to position [230, 0]
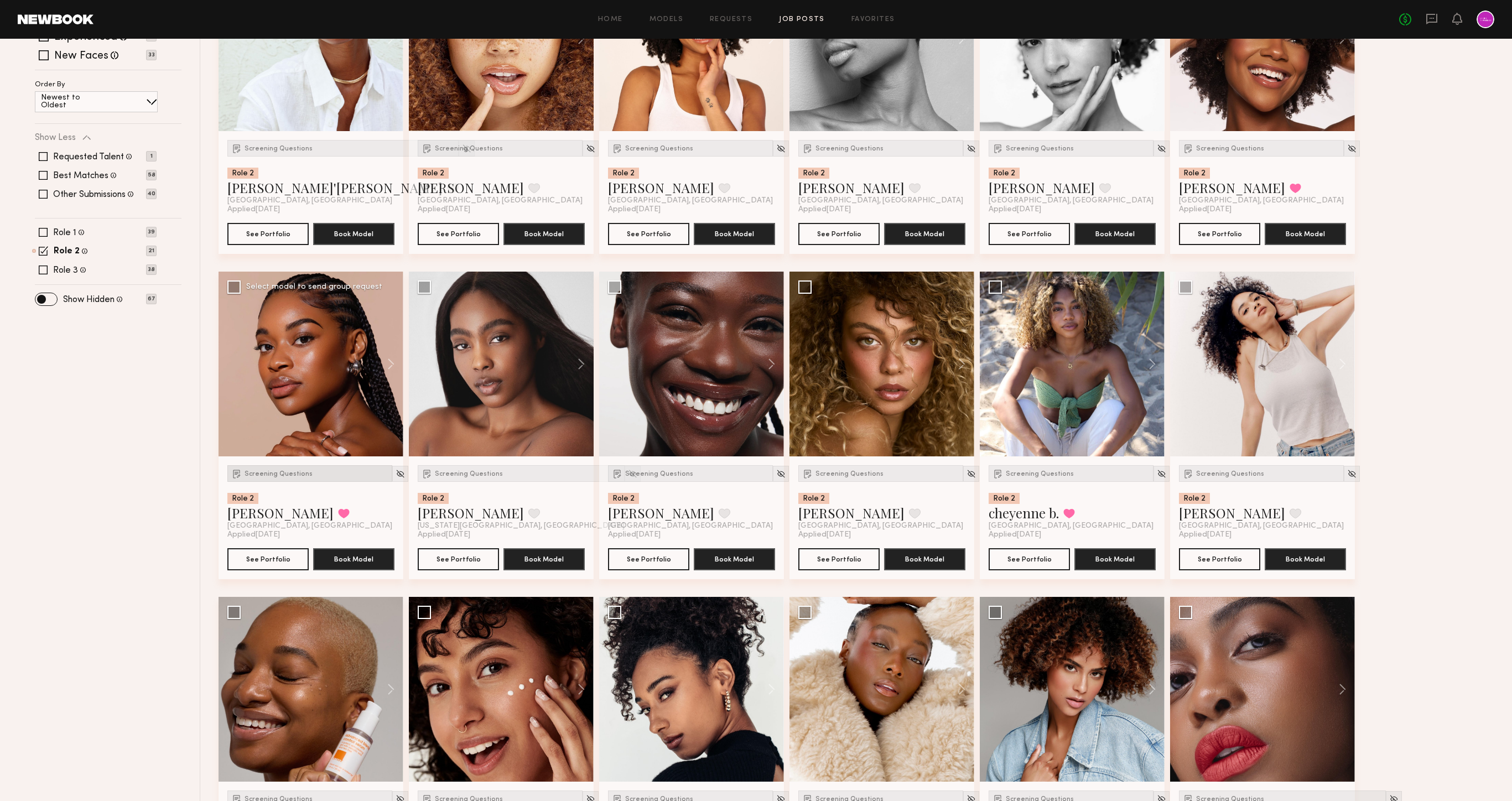
click at [262, 478] on div "Screening Questions" at bounding box center [310, 474] width 165 height 17
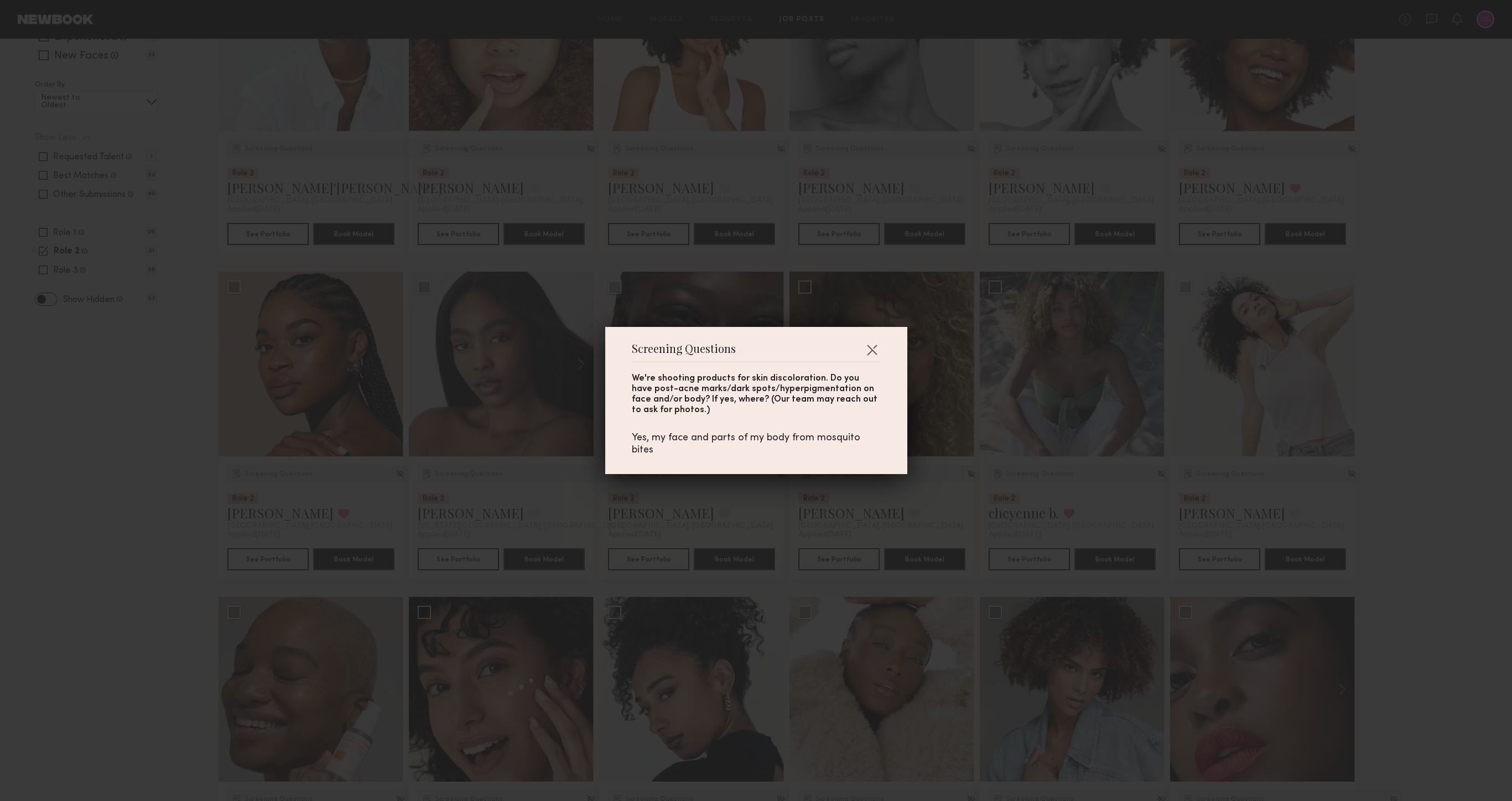
click at [133, 546] on div "Screening Questions We're shooting products for skin discoloration. Do you have…" at bounding box center [756, 400] width 1512 height 801
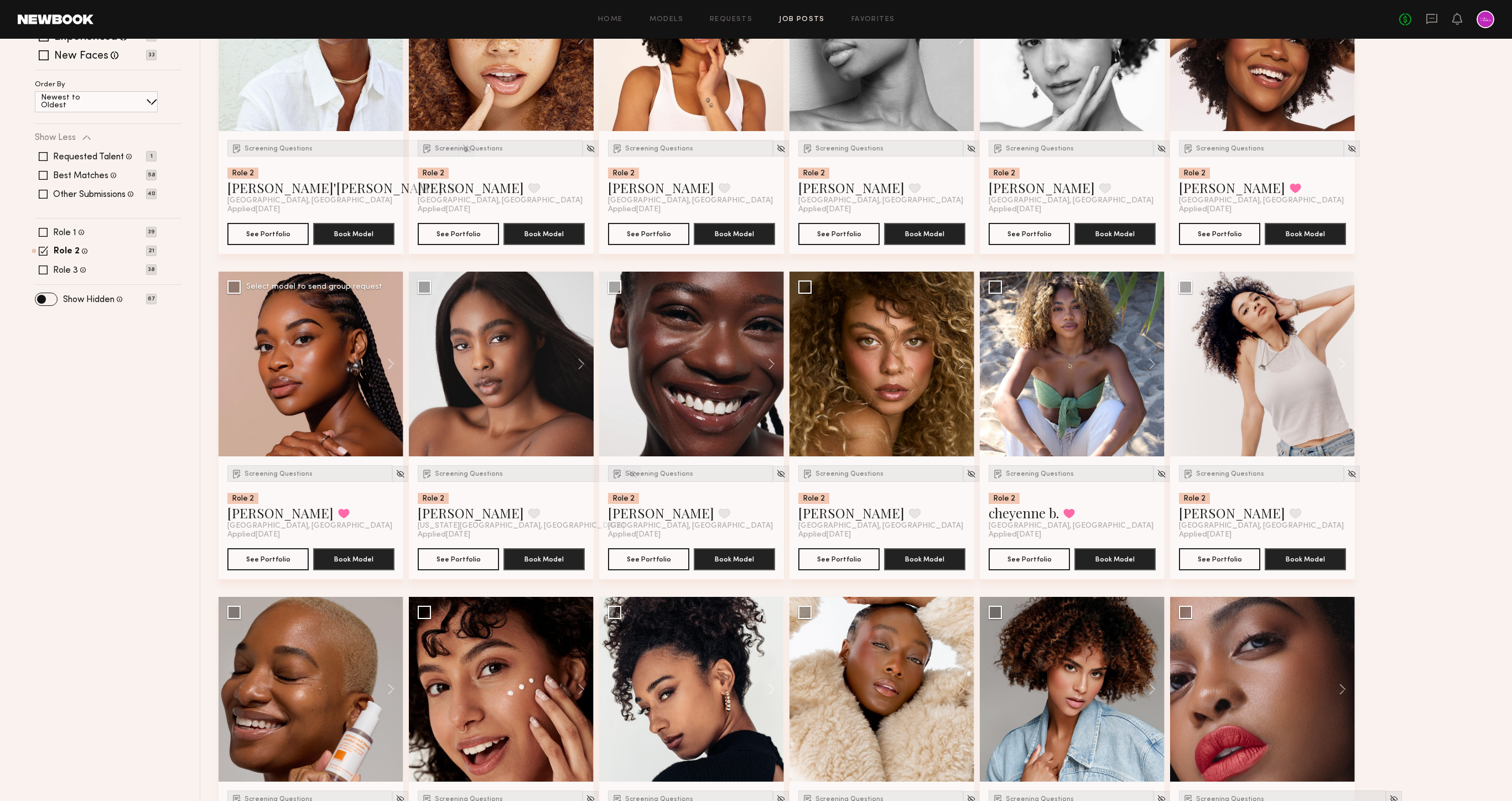
click at [283, 464] on div "Screening Questions Role 2 Miya R. Favorited Los Angeles, CA Applied 09/17/2025…" at bounding box center [311, 518] width 185 height 123
click at [283, 474] on span "Screening Questions" at bounding box center [279, 474] width 68 height 7
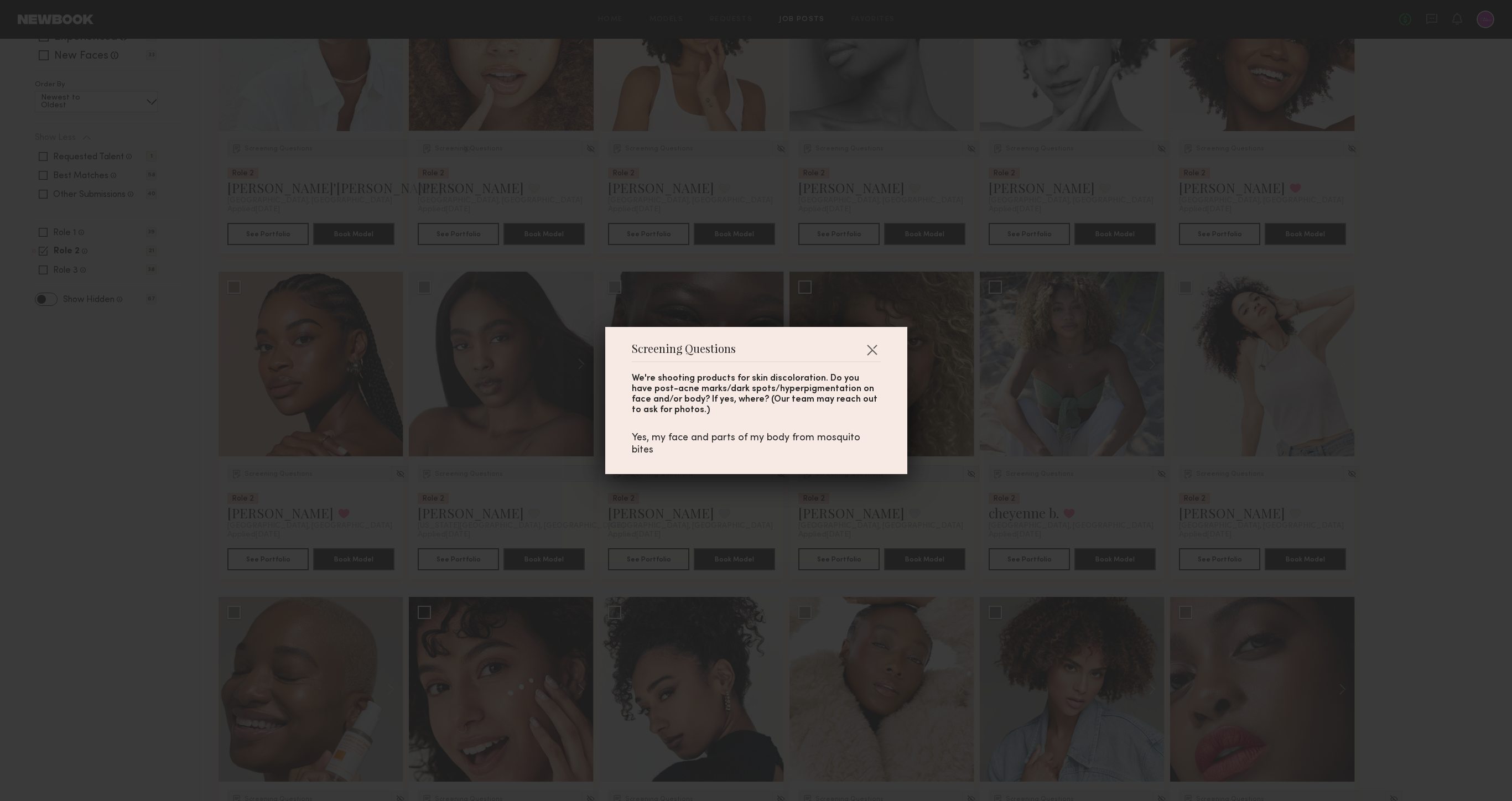
click at [189, 505] on div "Screening Questions We're shooting products for skin discoloration. Do you have…" at bounding box center [756, 400] width 1512 height 801
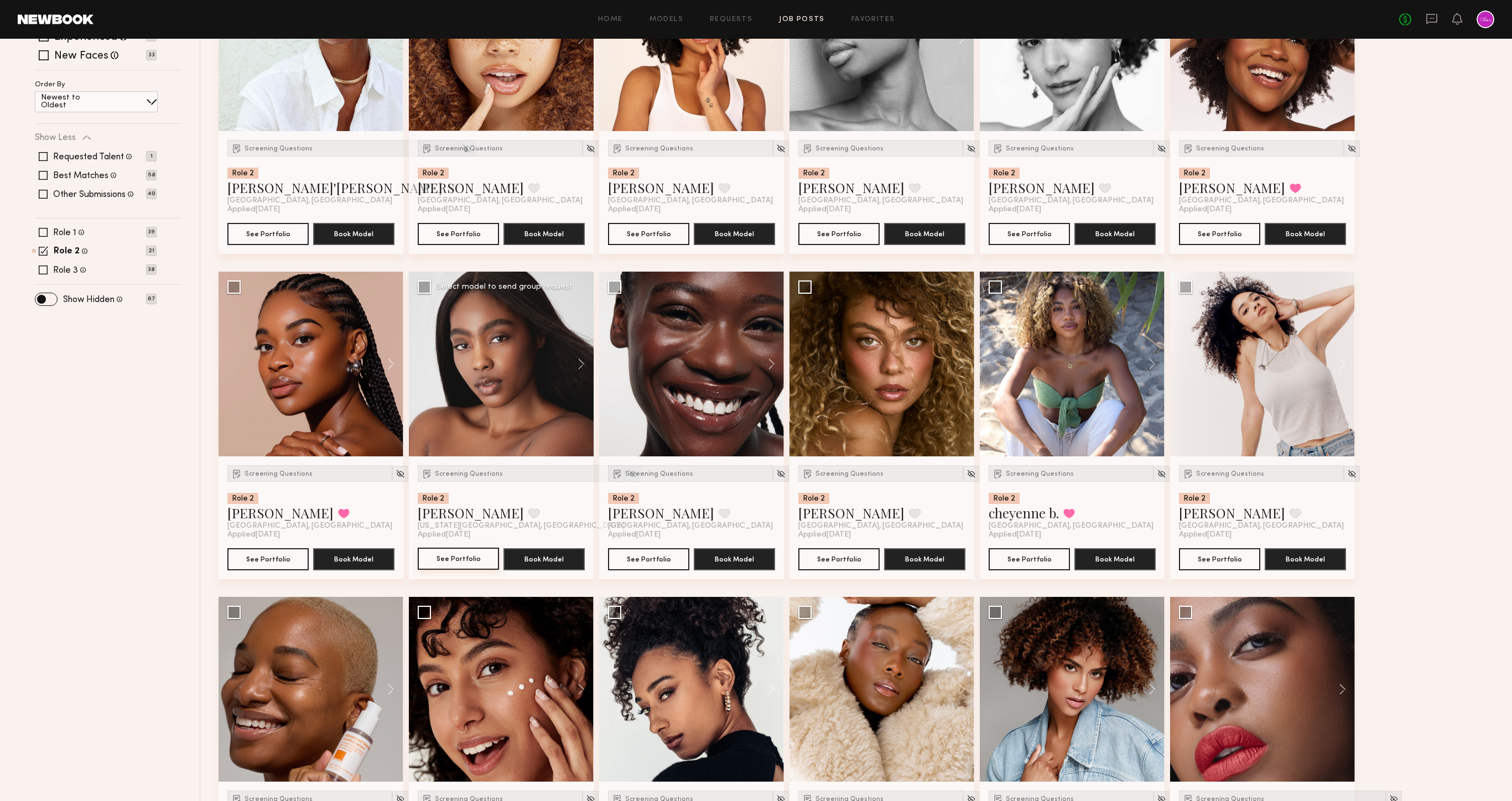
click at [459, 562] on button "See Portfolio" at bounding box center [458, 559] width 81 height 22
click at [479, 477] on span "Screening Questions" at bounding box center [469, 474] width 68 height 7
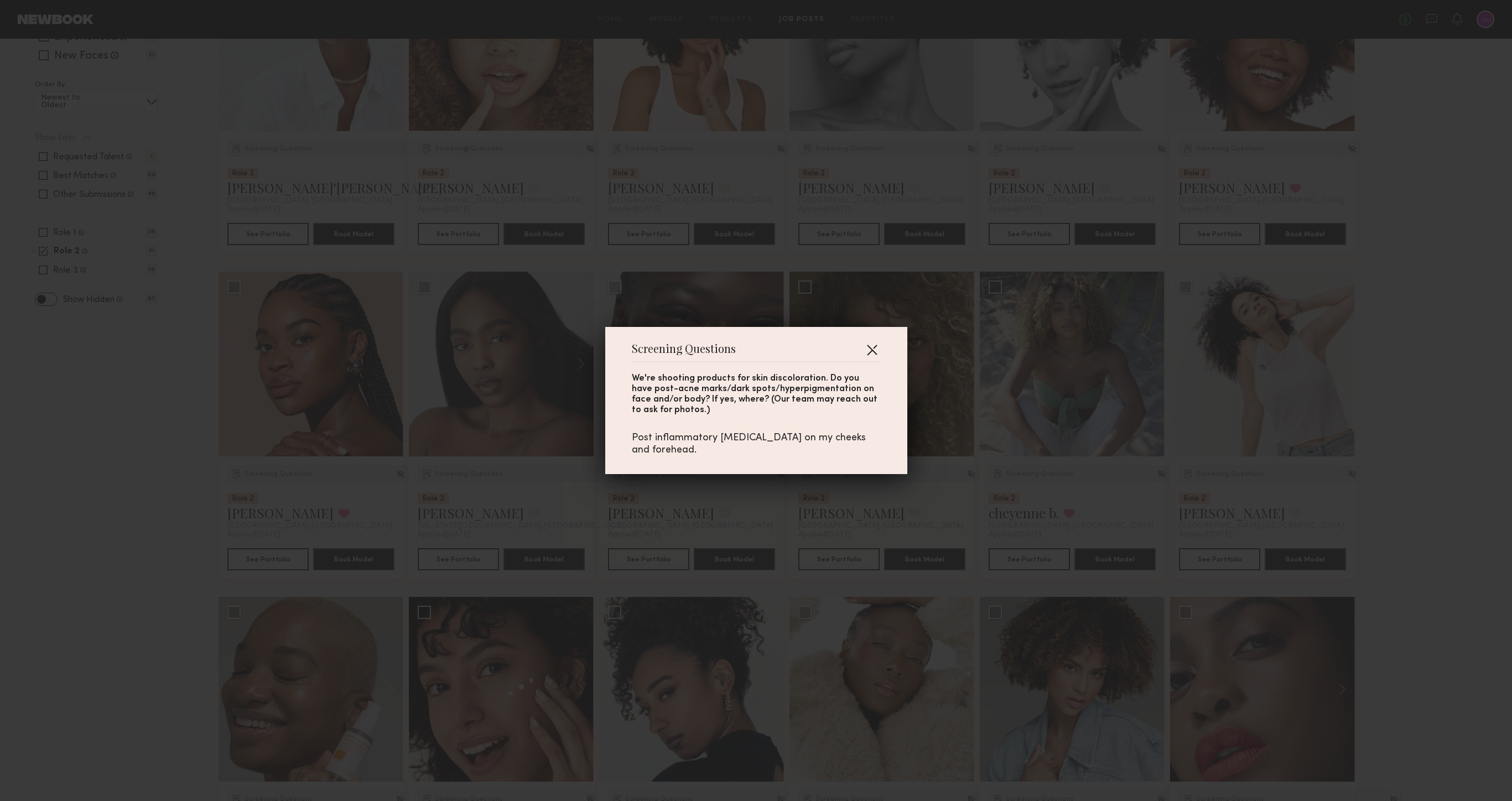
click at [870, 347] on button "button" at bounding box center [872, 349] width 17 height 17
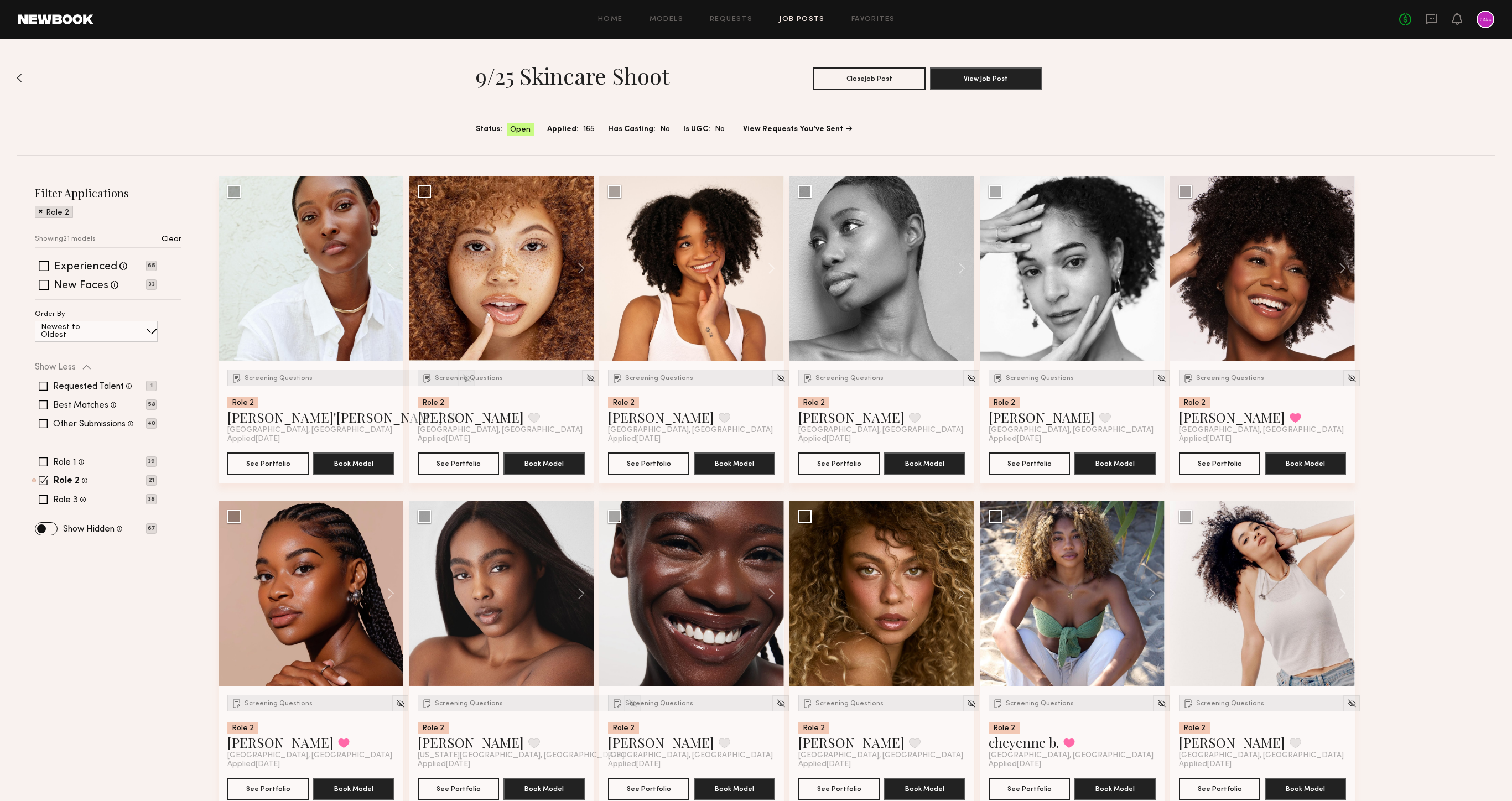
scroll to position [677, 0]
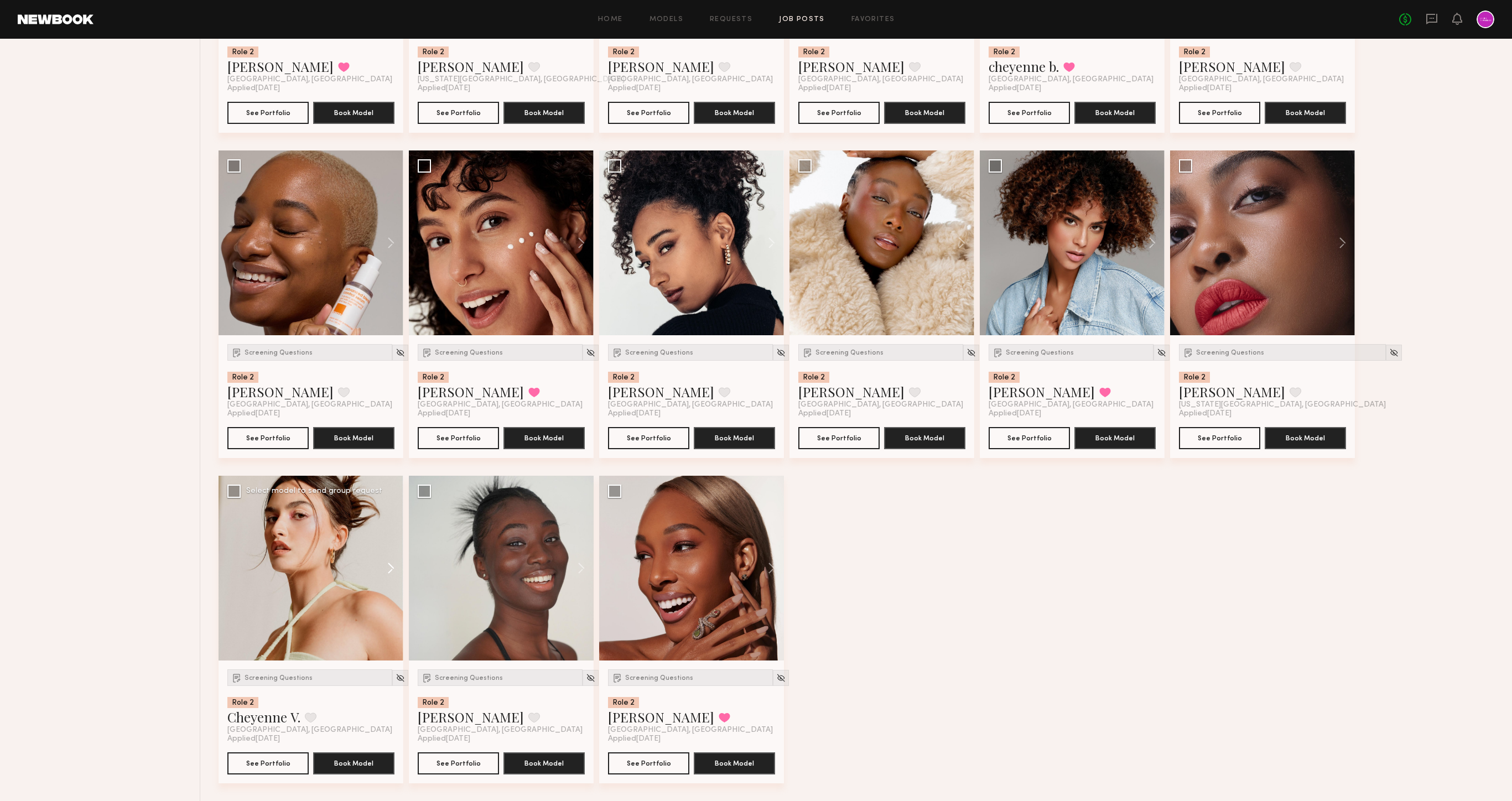
click at [390, 567] on button at bounding box center [385, 568] width 36 height 185
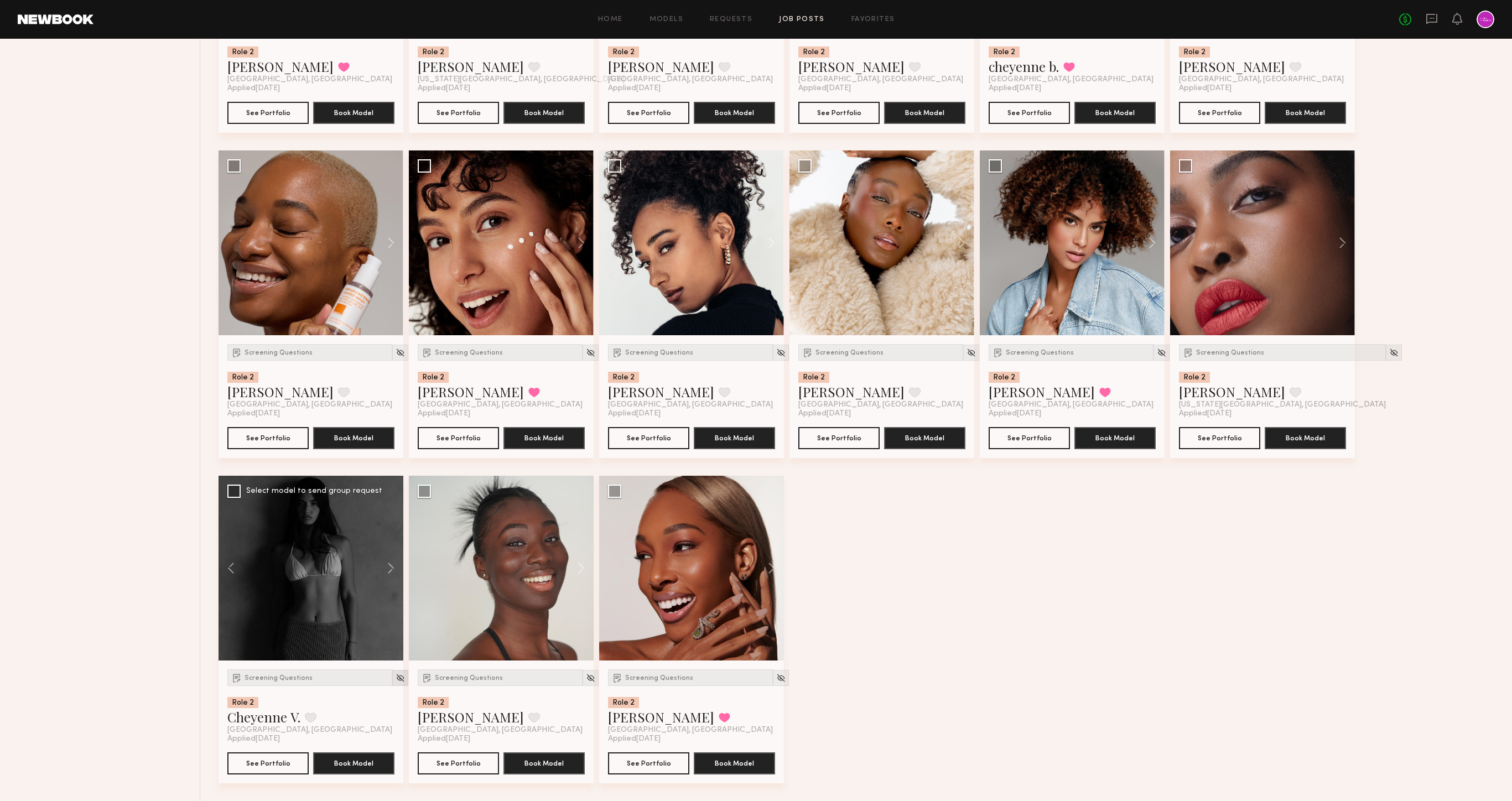
click at [393, 671] on div at bounding box center [400, 677] width 16 height 16
click at [396, 678] on img at bounding box center [400, 677] width 9 height 9
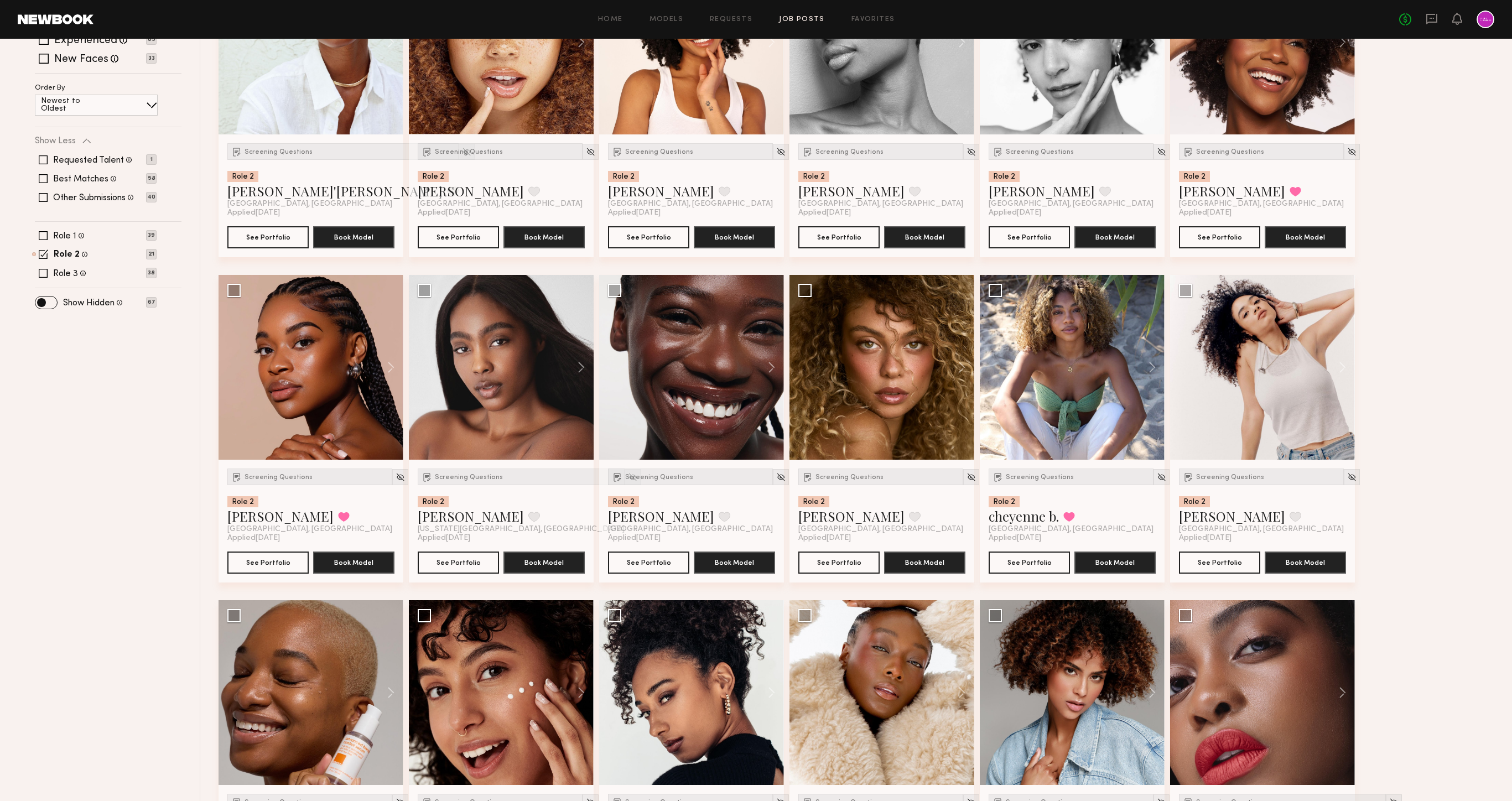
scroll to position [0, 0]
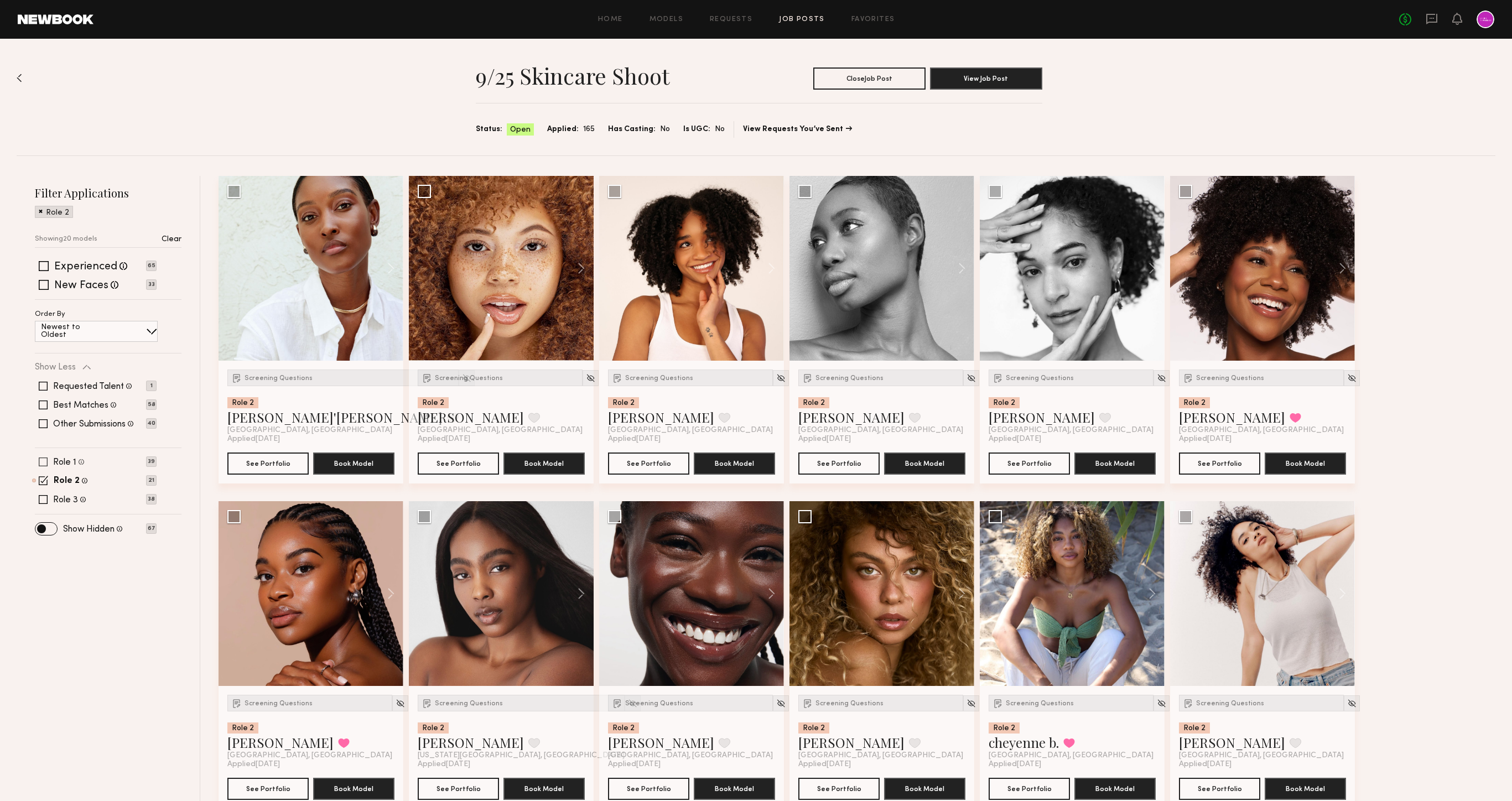
click at [124, 458] on div "Role 1 Female, 18–30, White / Caucasian 39" at bounding box center [95, 462] width 122 height 9
click at [43, 481] on span at bounding box center [43, 480] width 9 height 9
click at [43, 450] on span at bounding box center [43, 449] width 9 height 9
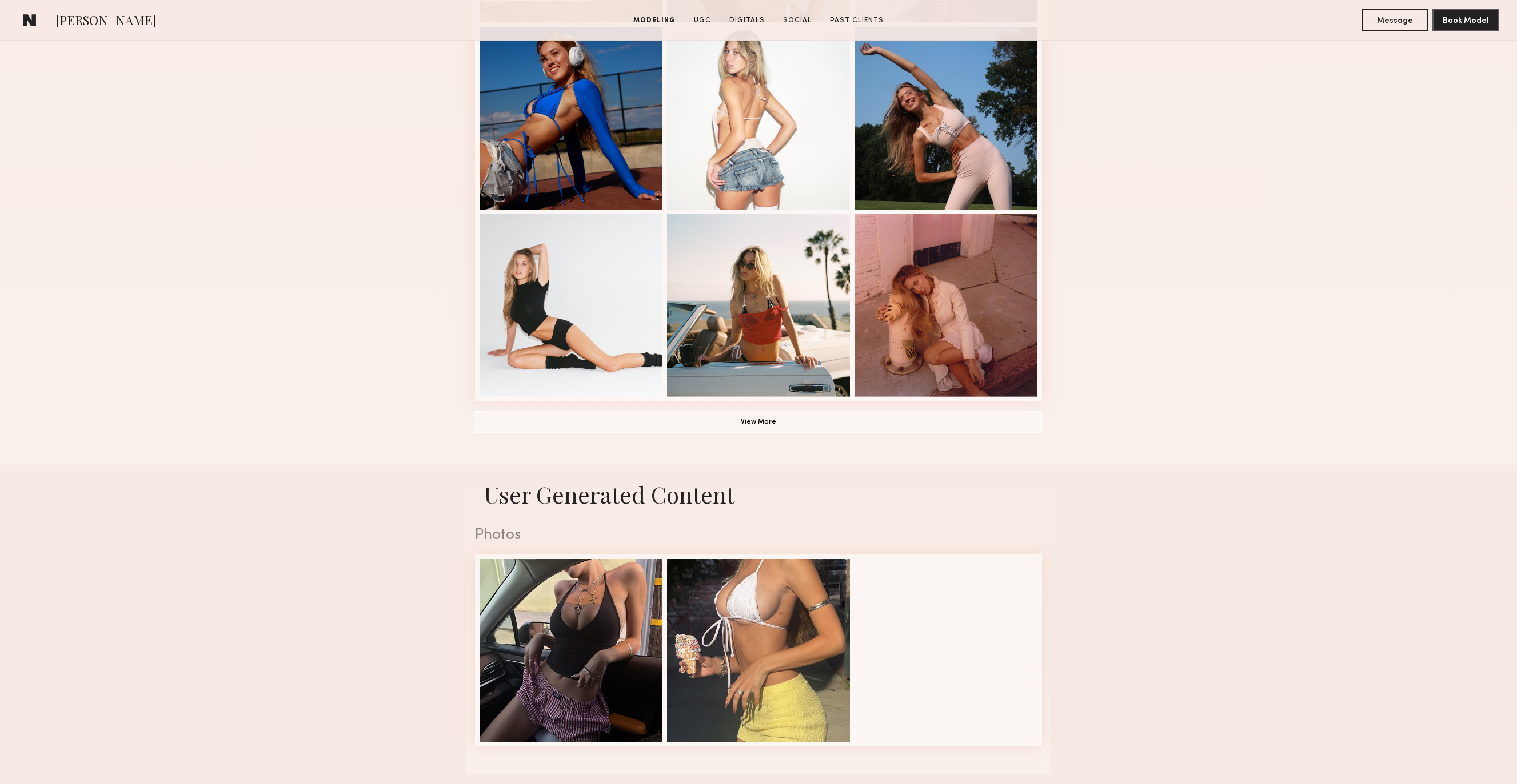
scroll to position [1397, 0]
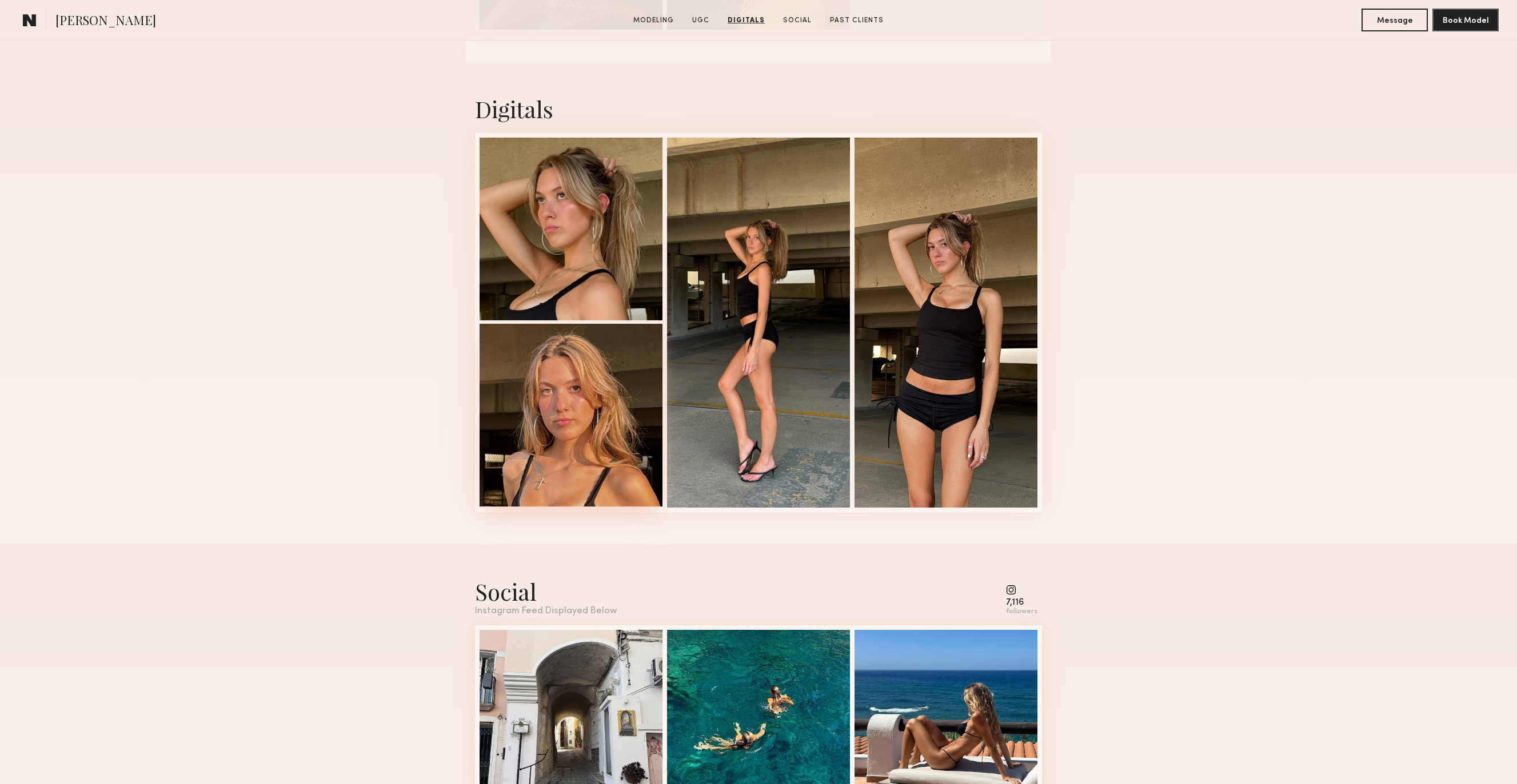
click at [616, 374] on div at bounding box center [571, 415] width 183 height 183
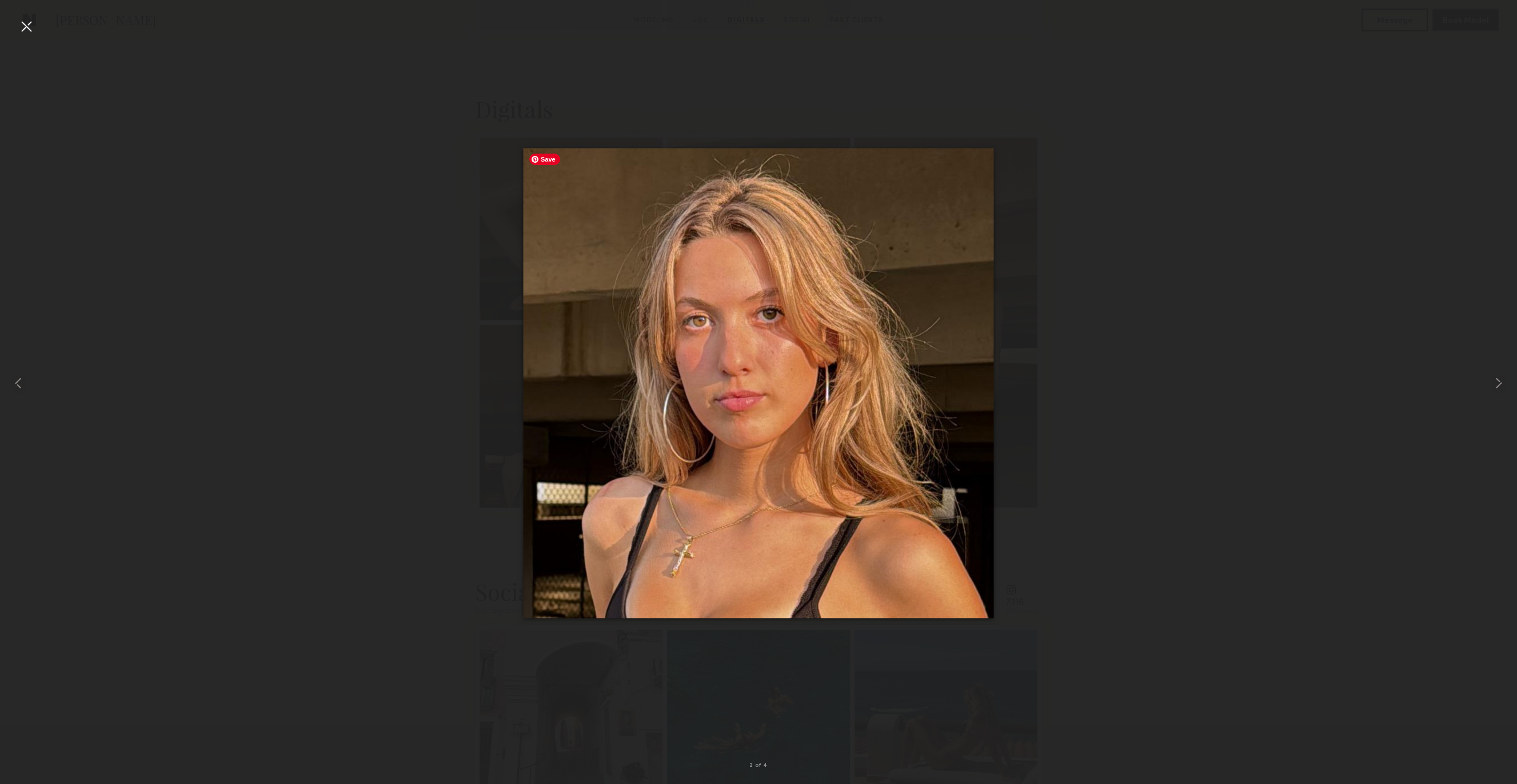
click at [419, 418] on div at bounding box center [758, 383] width 1517 height 729
click at [29, 32] on div at bounding box center [26, 26] width 18 height 18
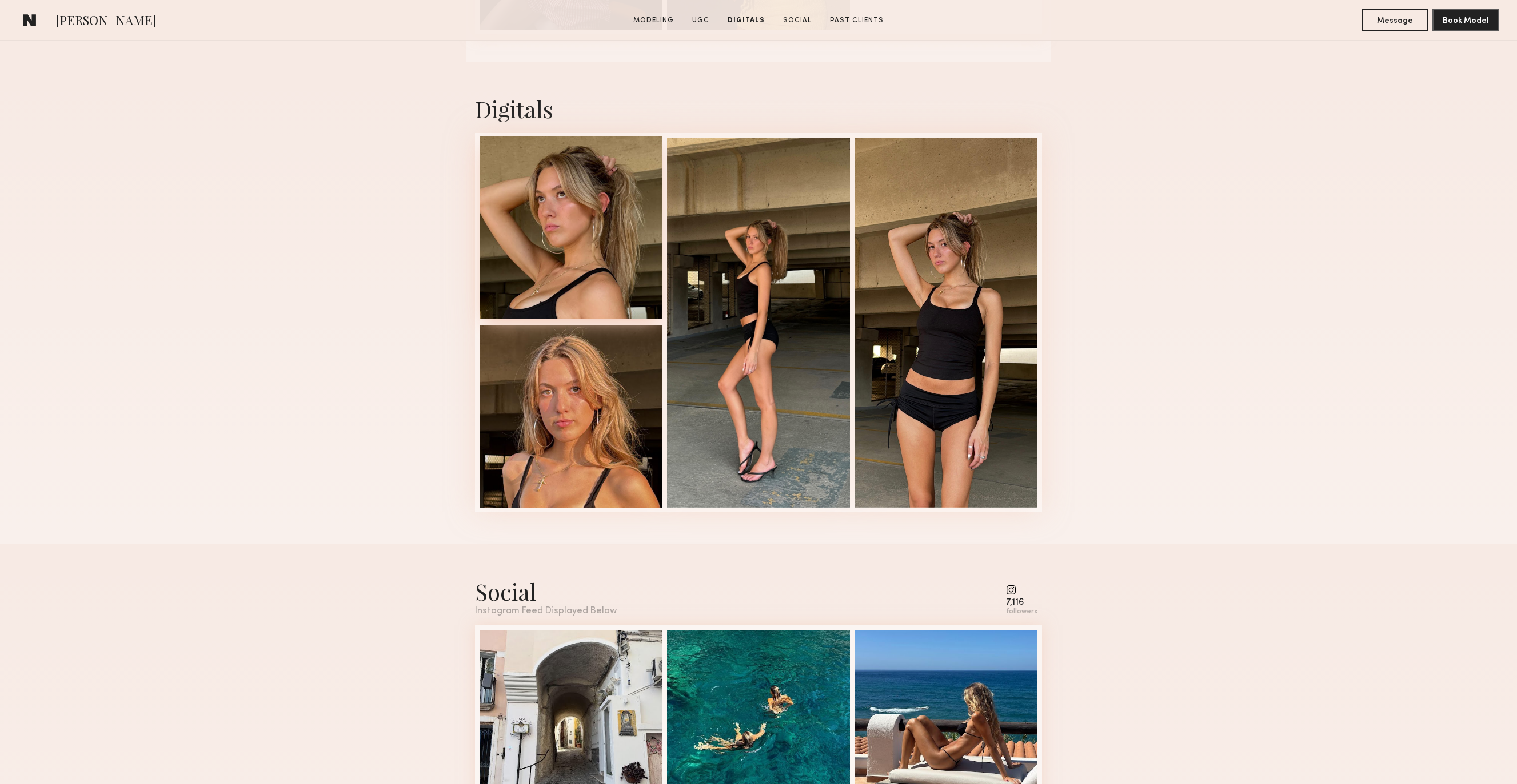
click at [583, 228] on div at bounding box center [571, 228] width 183 height 183
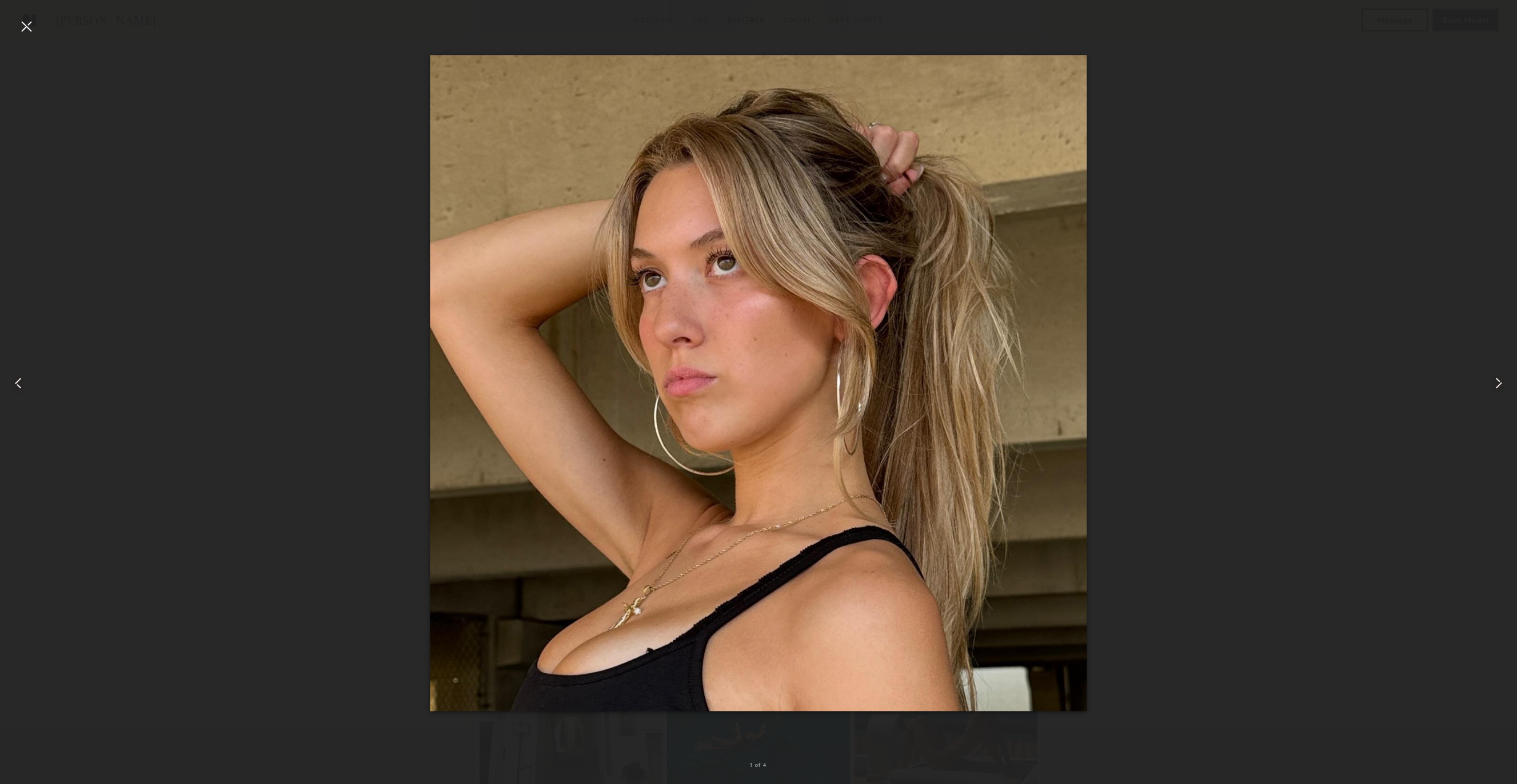
click at [30, 30] on div at bounding box center [26, 26] width 18 height 18
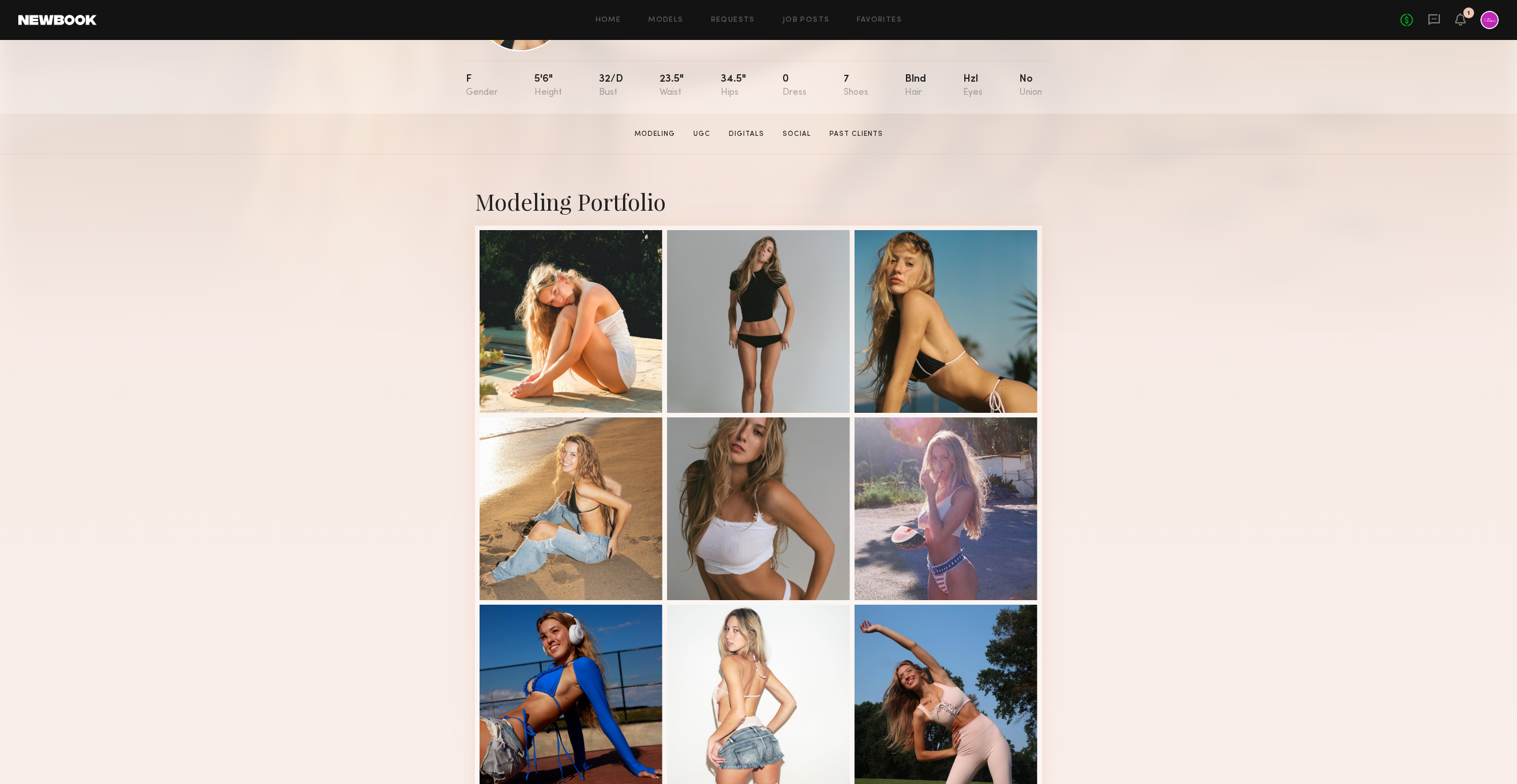
scroll to position [138, 0]
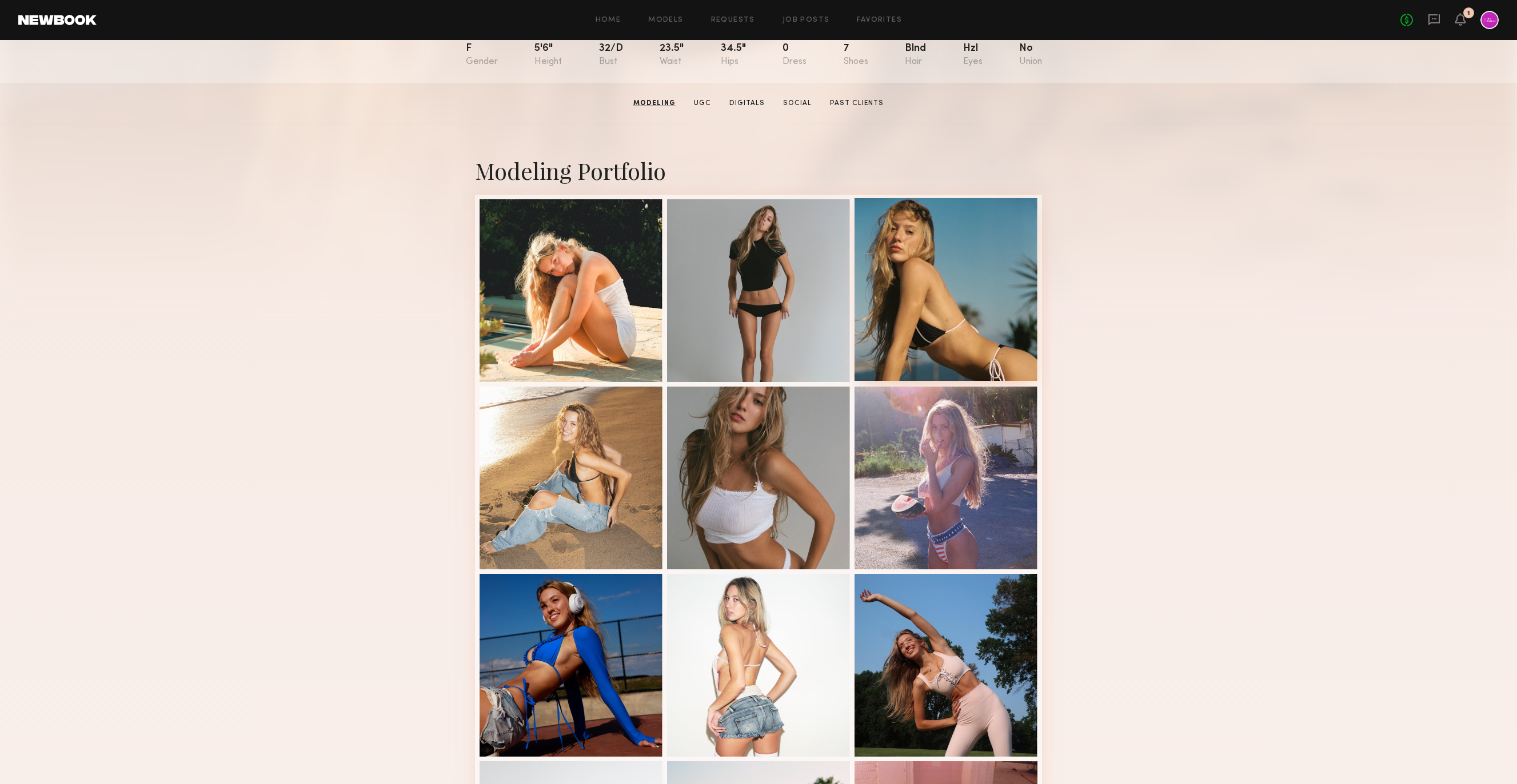
click at [983, 261] on div at bounding box center [946, 290] width 183 height 183
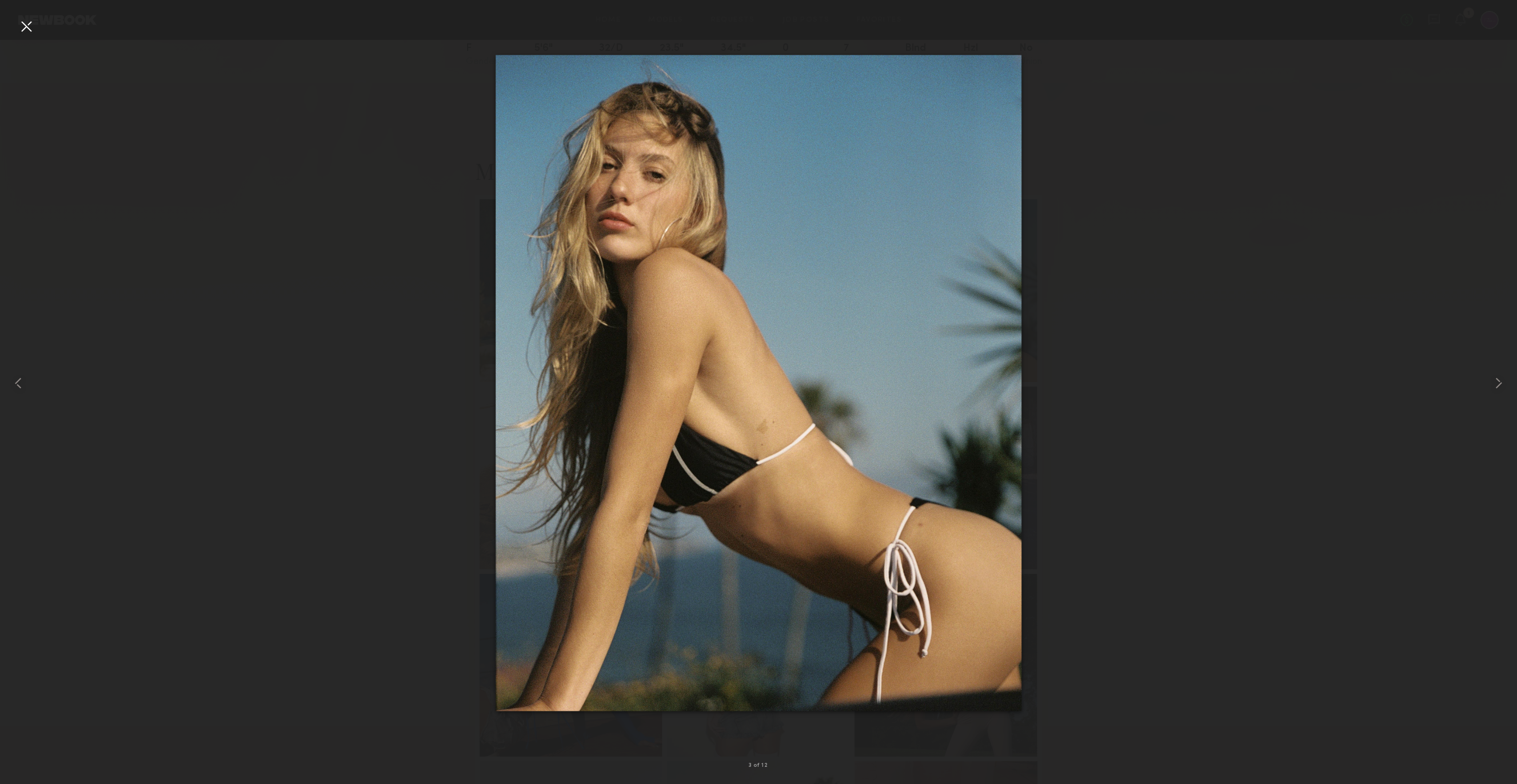
click at [29, 30] on div at bounding box center [26, 26] width 18 height 18
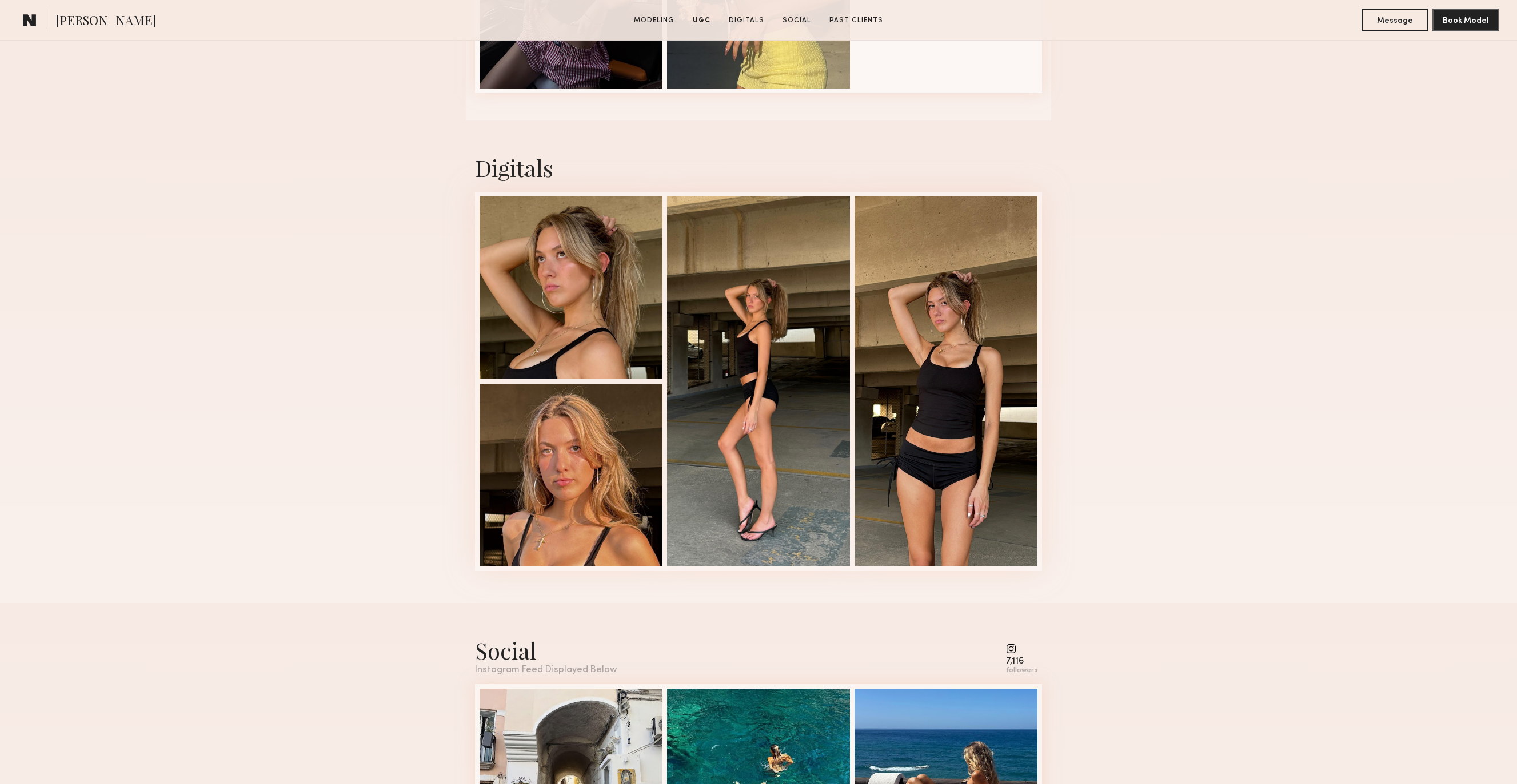
scroll to position [1338, 0]
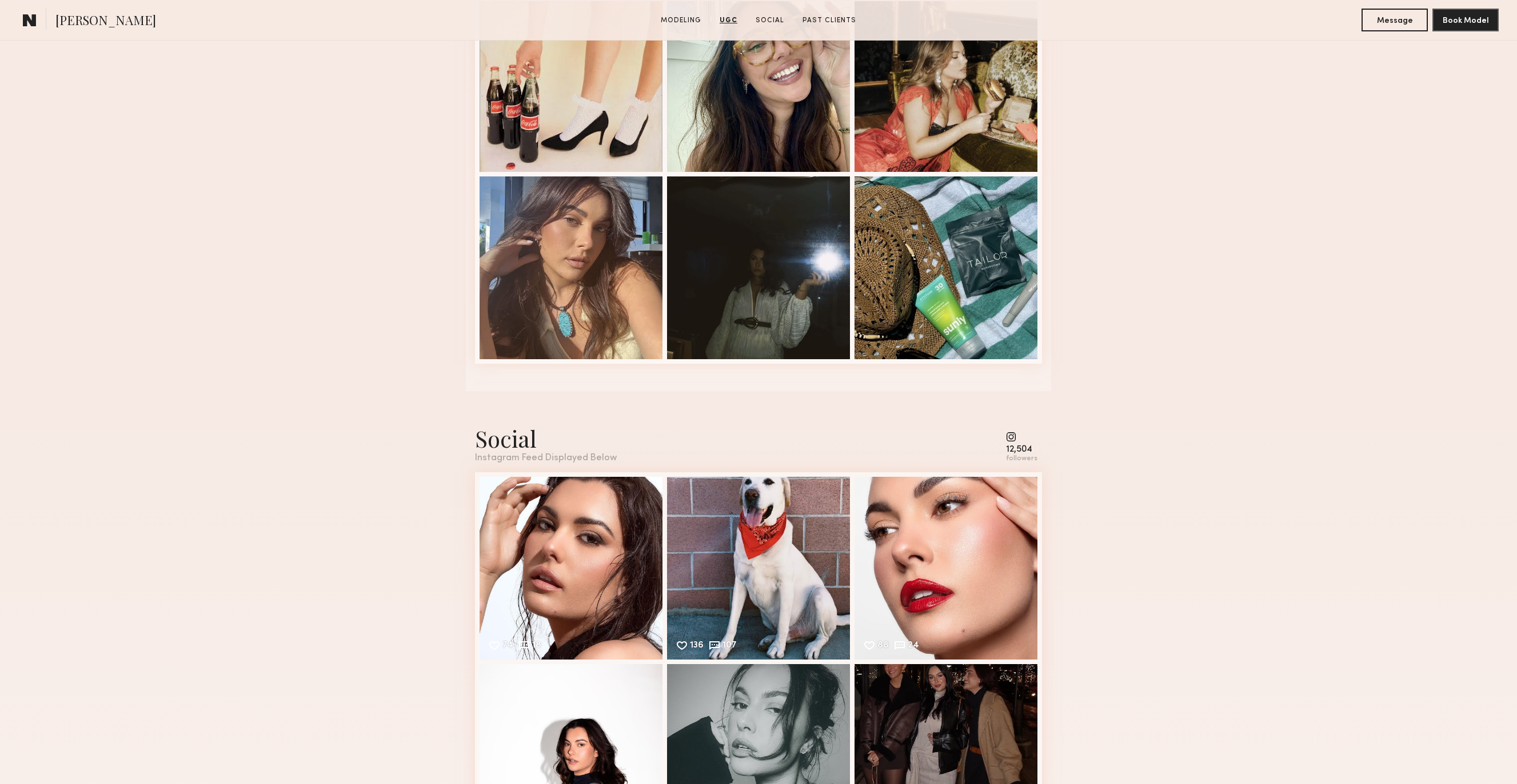
scroll to position [1764, 0]
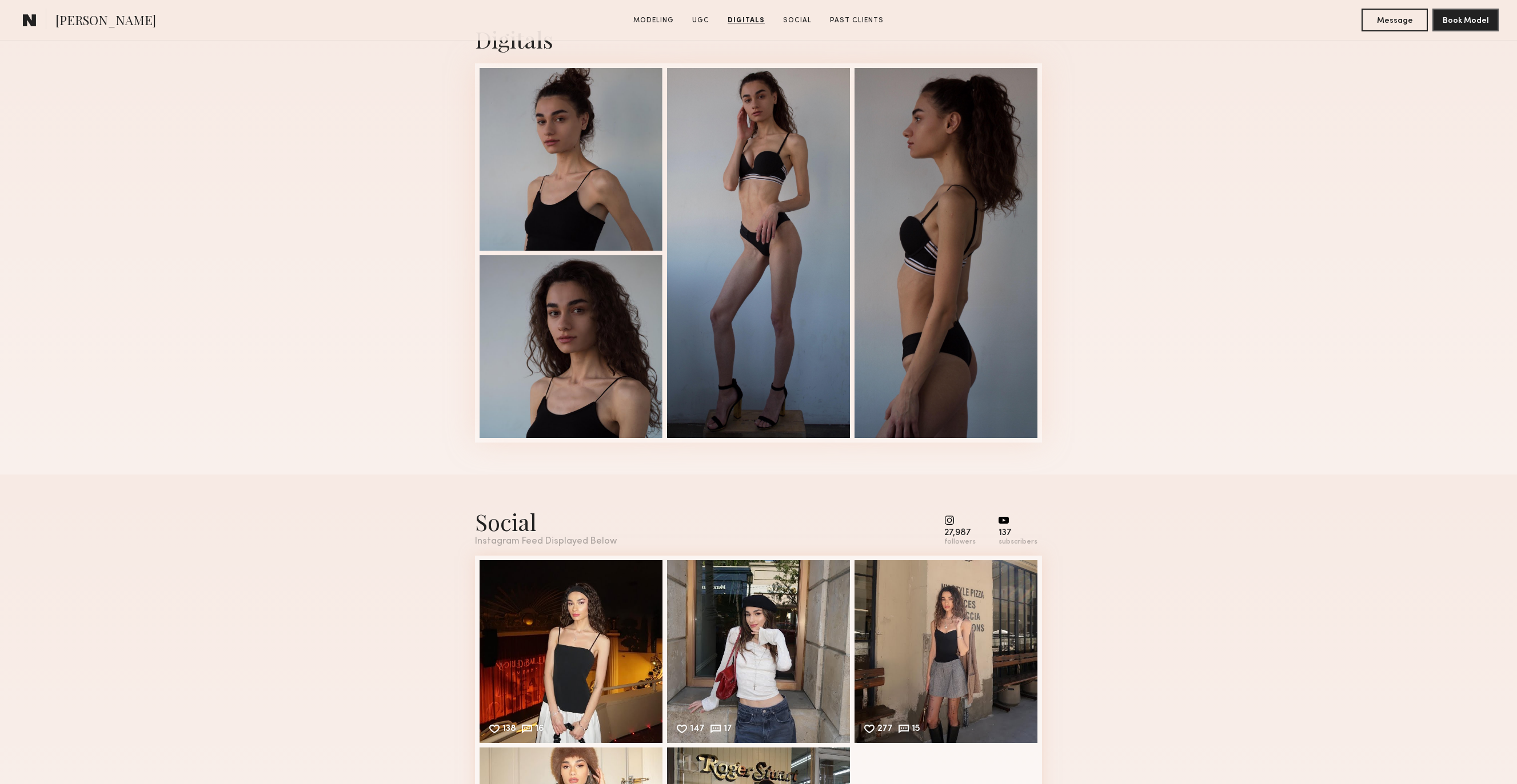
scroll to position [1796, 0]
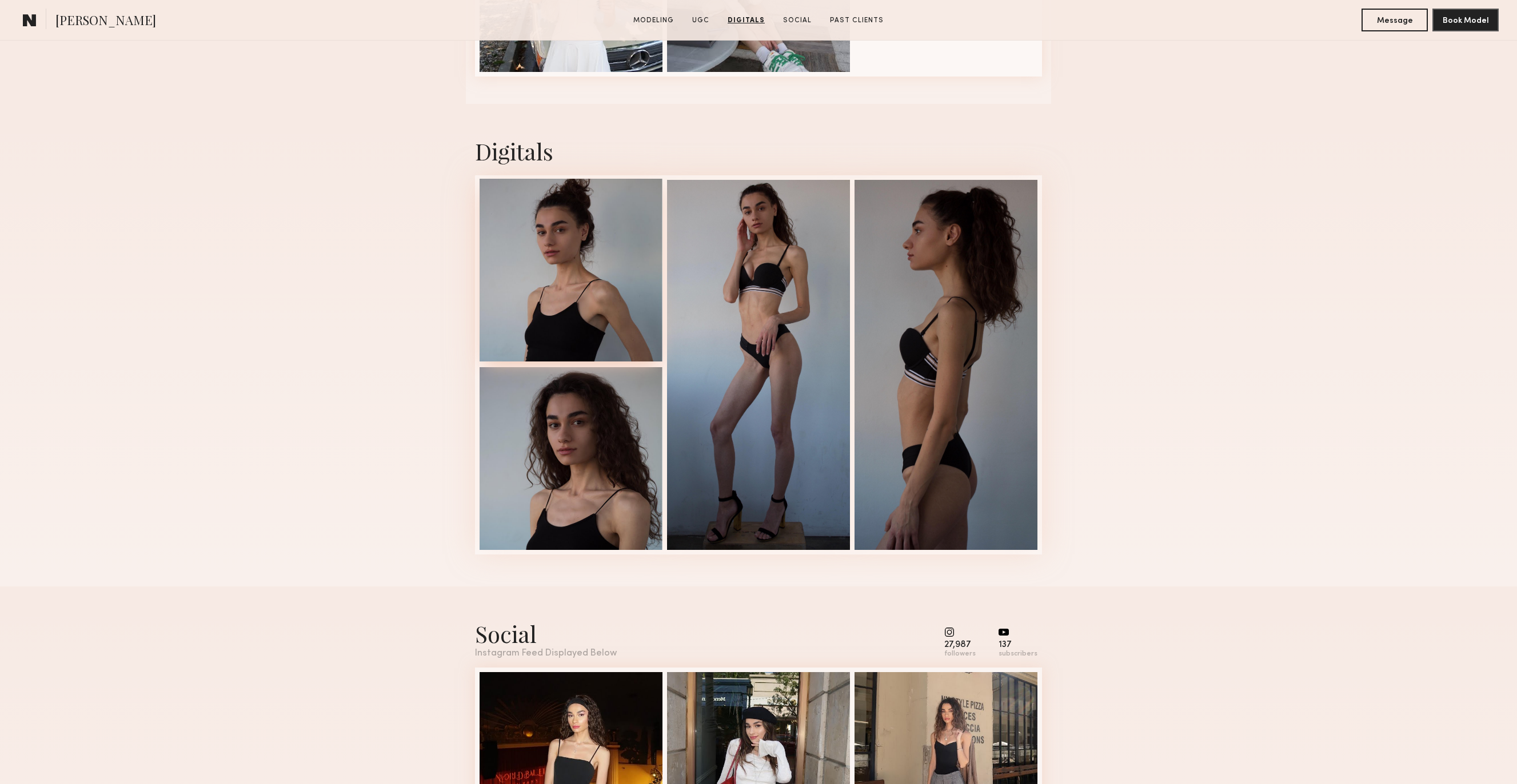
click at [607, 282] on div at bounding box center [571, 271] width 183 height 183
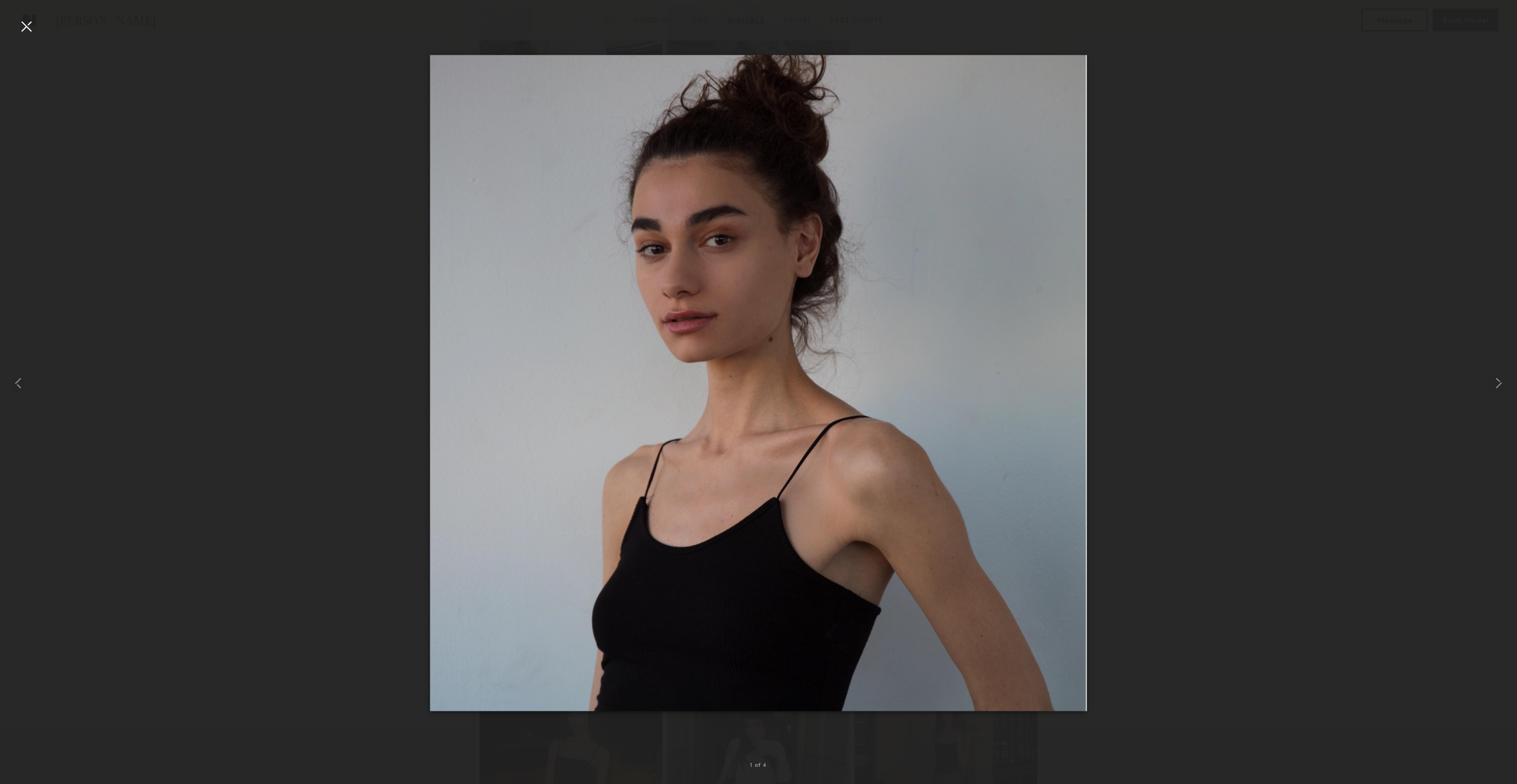
click at [340, 388] on div at bounding box center [758, 383] width 1517 height 729
click at [1500, 383] on common-icon at bounding box center [1497, 383] width 18 height 18
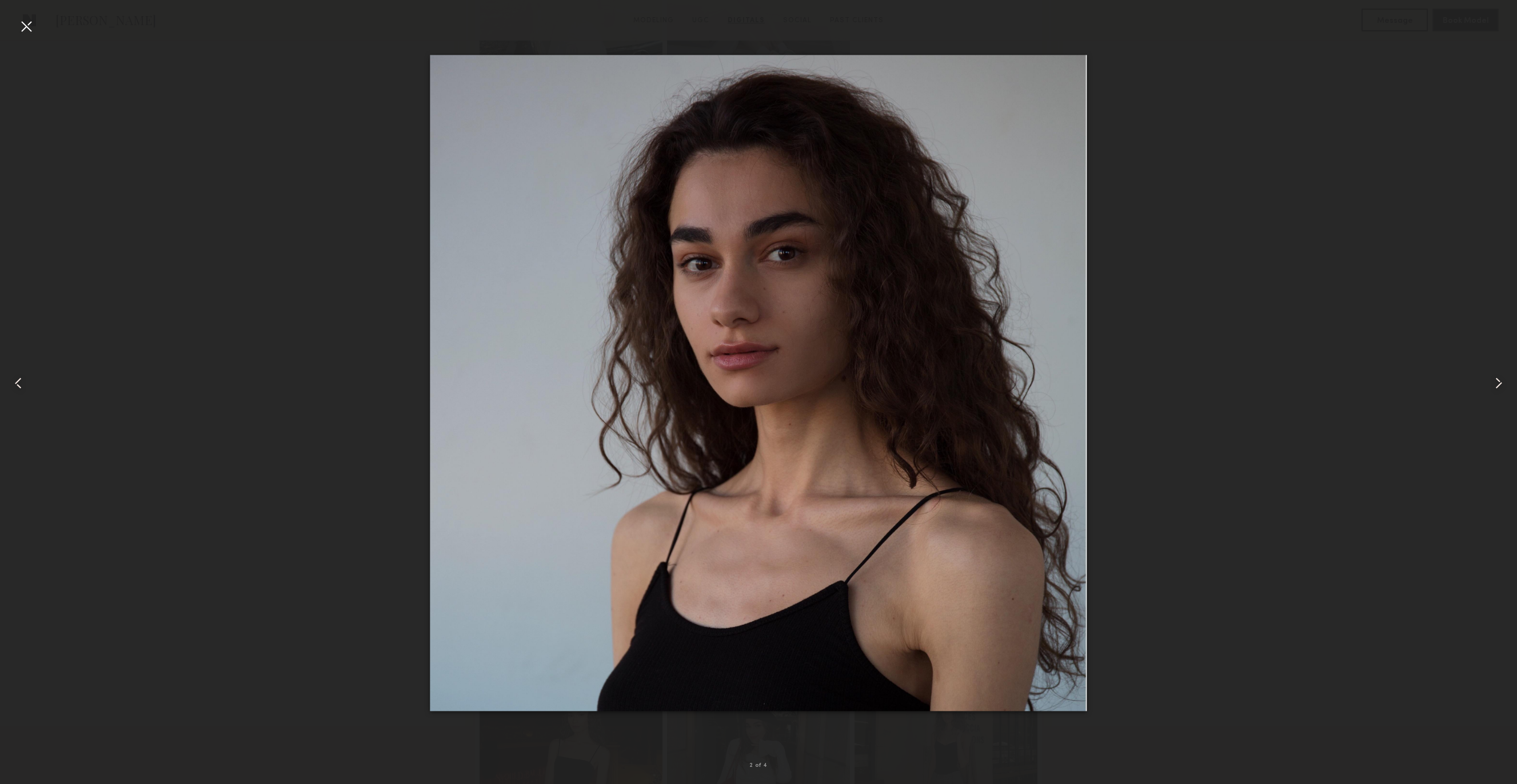
click at [1500, 383] on common-icon at bounding box center [1497, 383] width 18 height 18
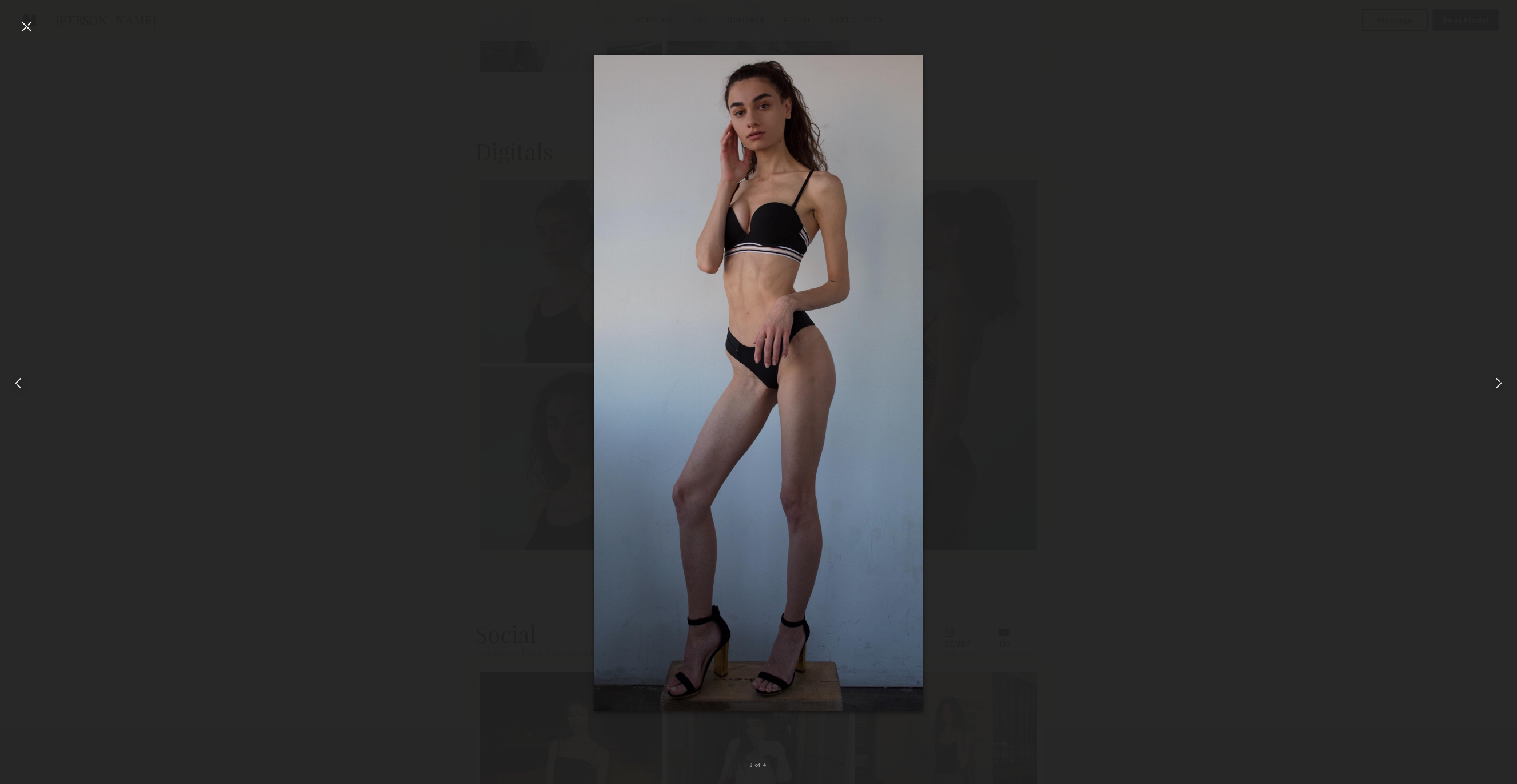
click at [27, 26] on div at bounding box center [26, 26] width 18 height 18
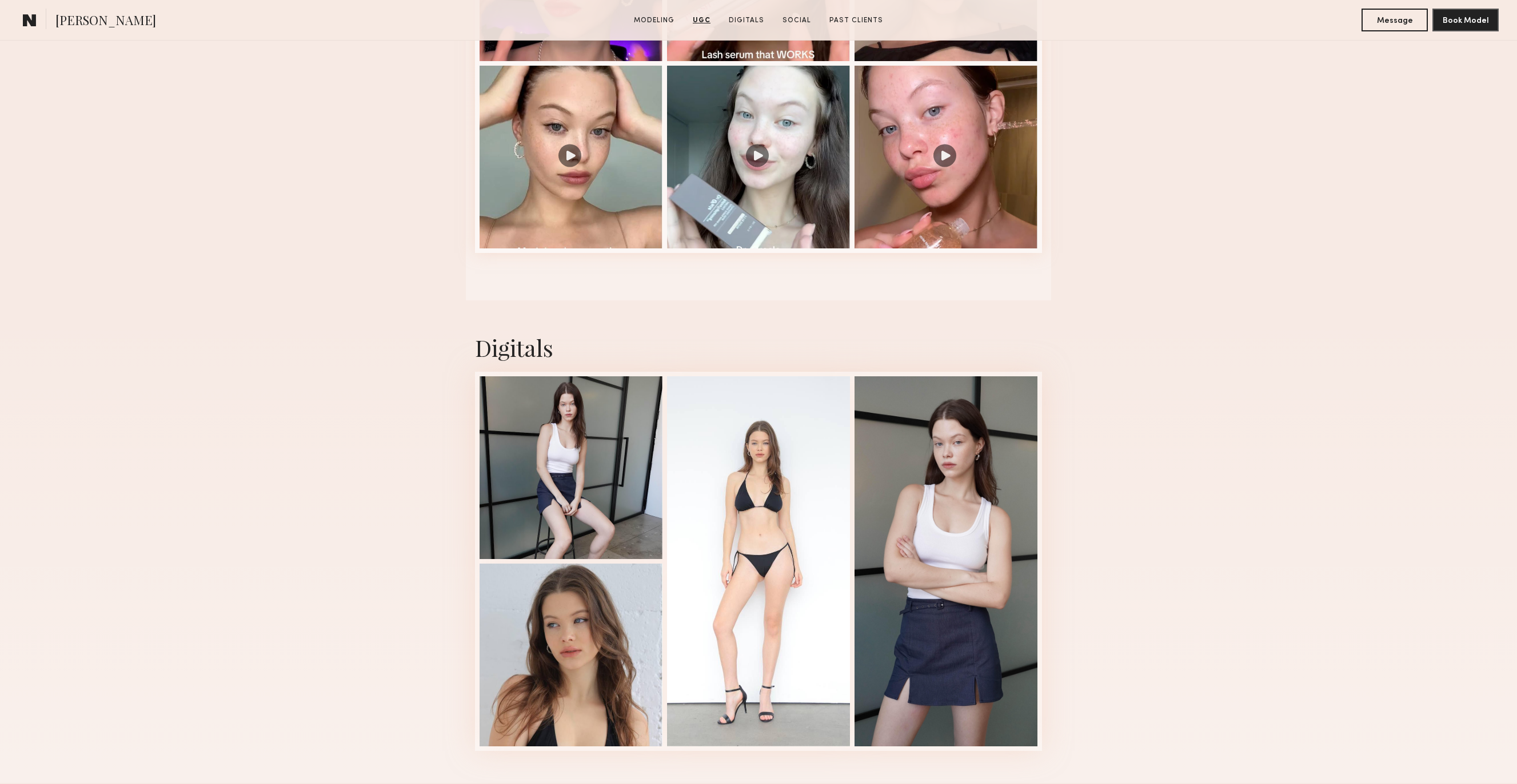
scroll to position [1544, 0]
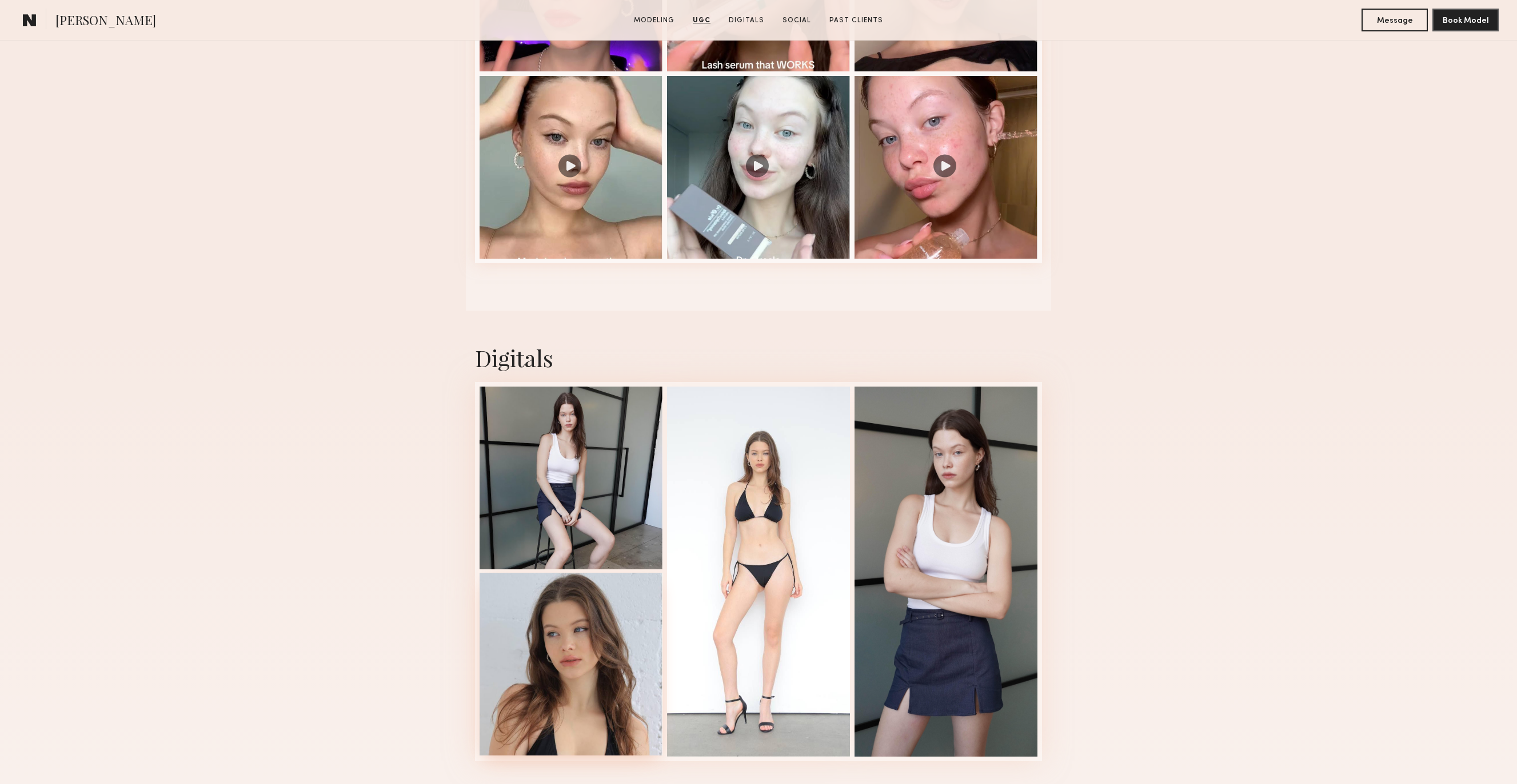
click at [553, 666] on div at bounding box center [571, 664] width 183 height 183
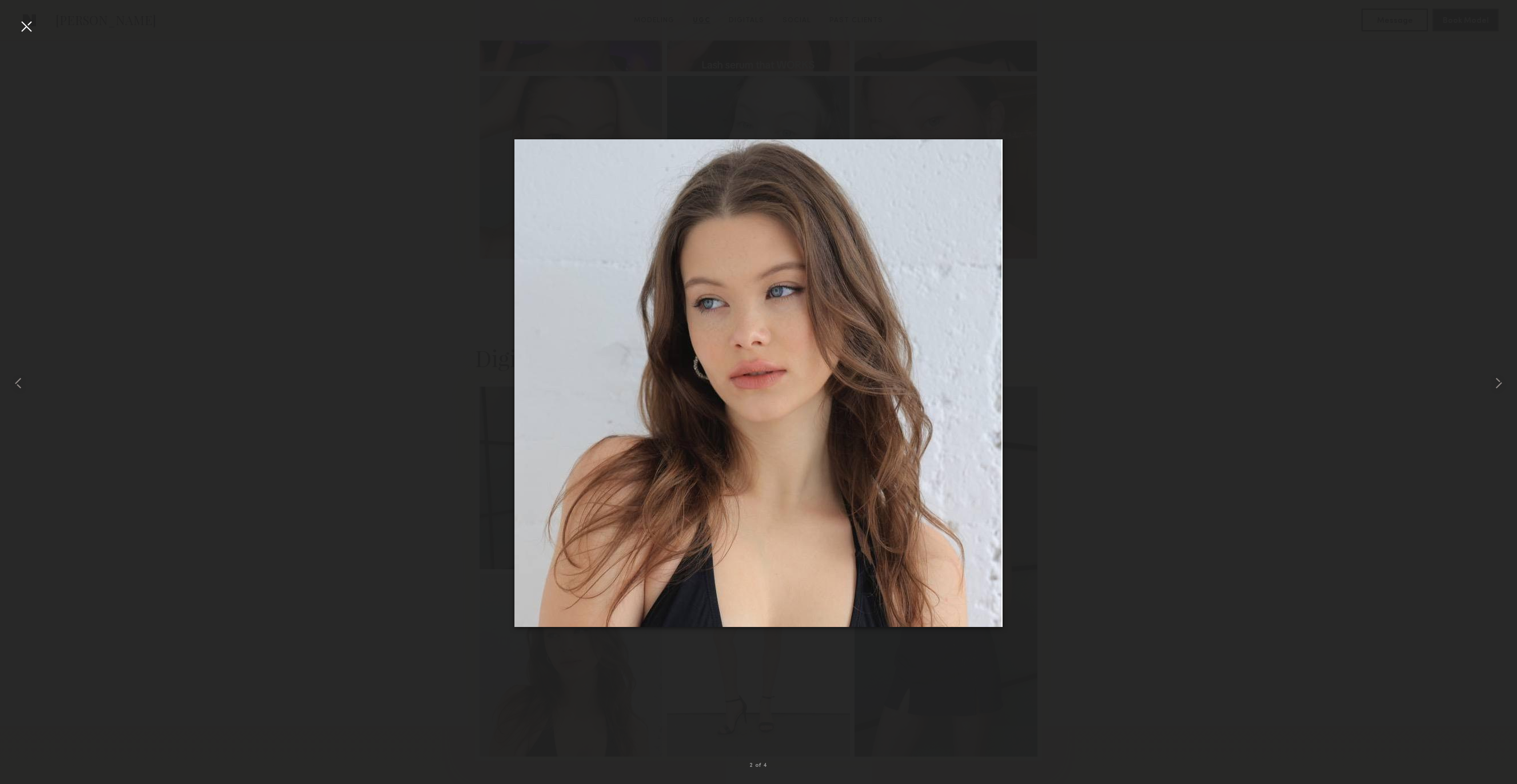
click at [378, 282] on div at bounding box center [758, 383] width 1517 height 729
click at [16, 25] on div "2 of 4" at bounding box center [758, 392] width 1517 height 784
click at [29, 24] on div at bounding box center [26, 26] width 18 height 18
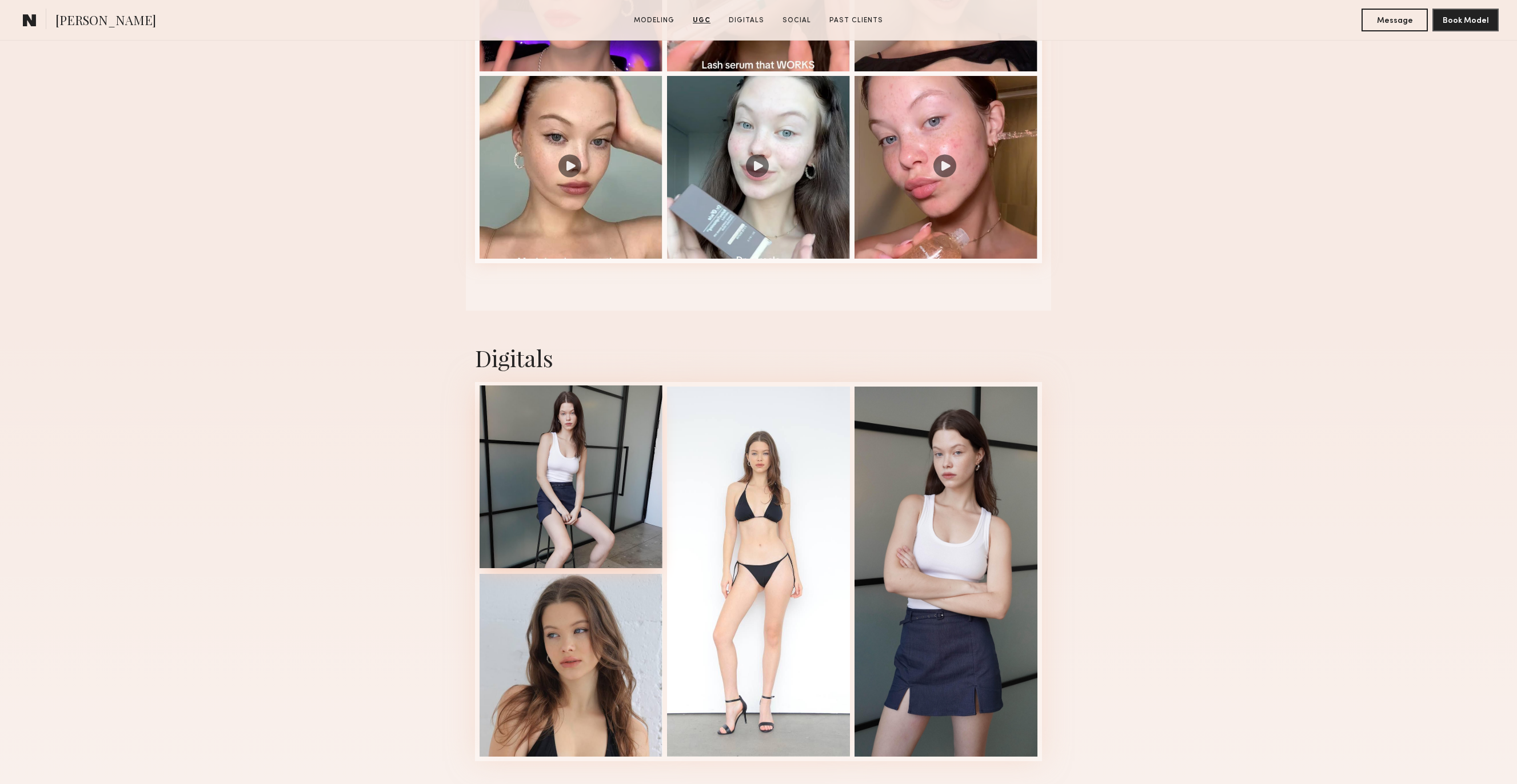
click at [557, 498] on div at bounding box center [571, 477] width 183 height 183
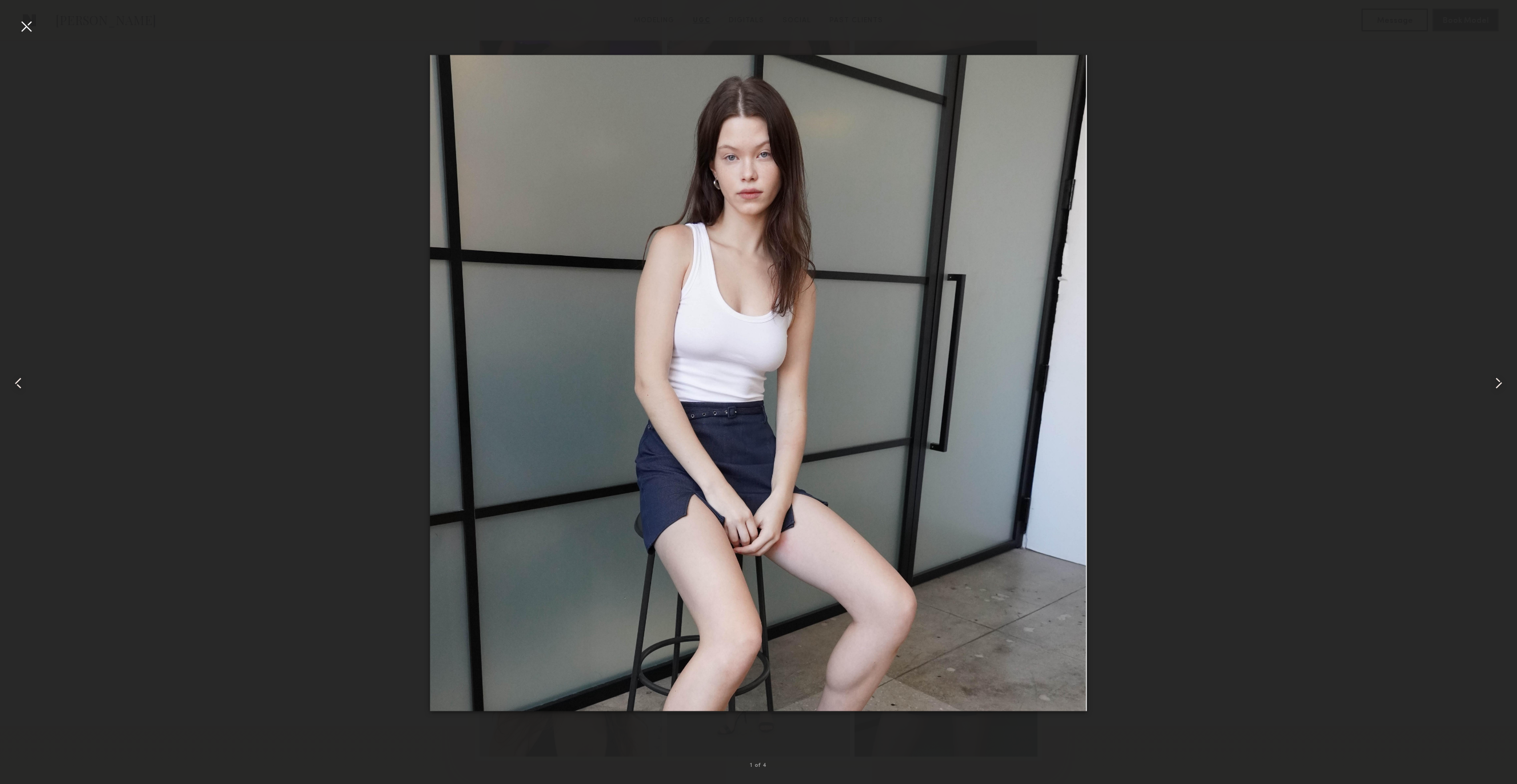
click at [20, 19] on div at bounding box center [26, 26] width 18 height 18
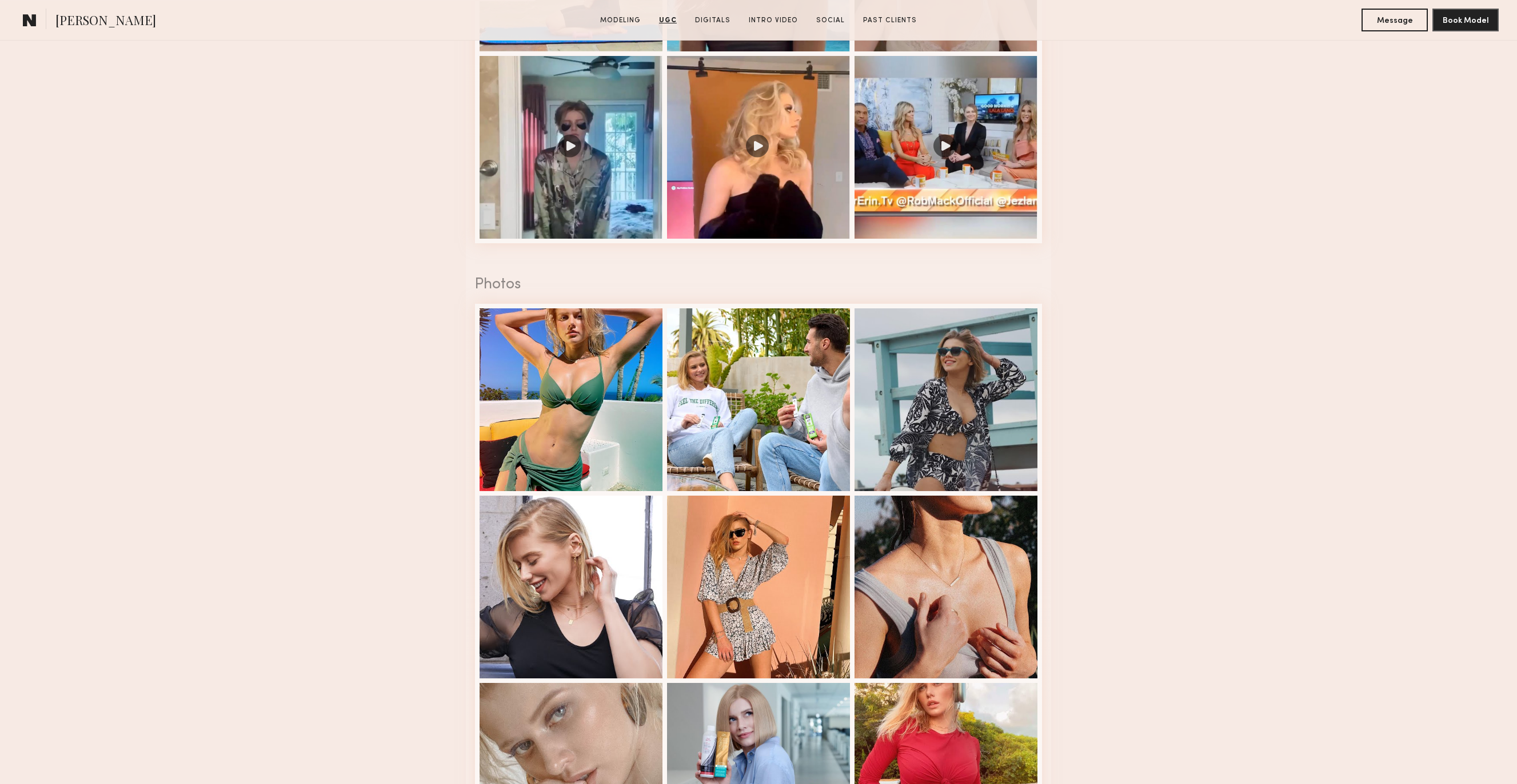
scroll to position [1752, 0]
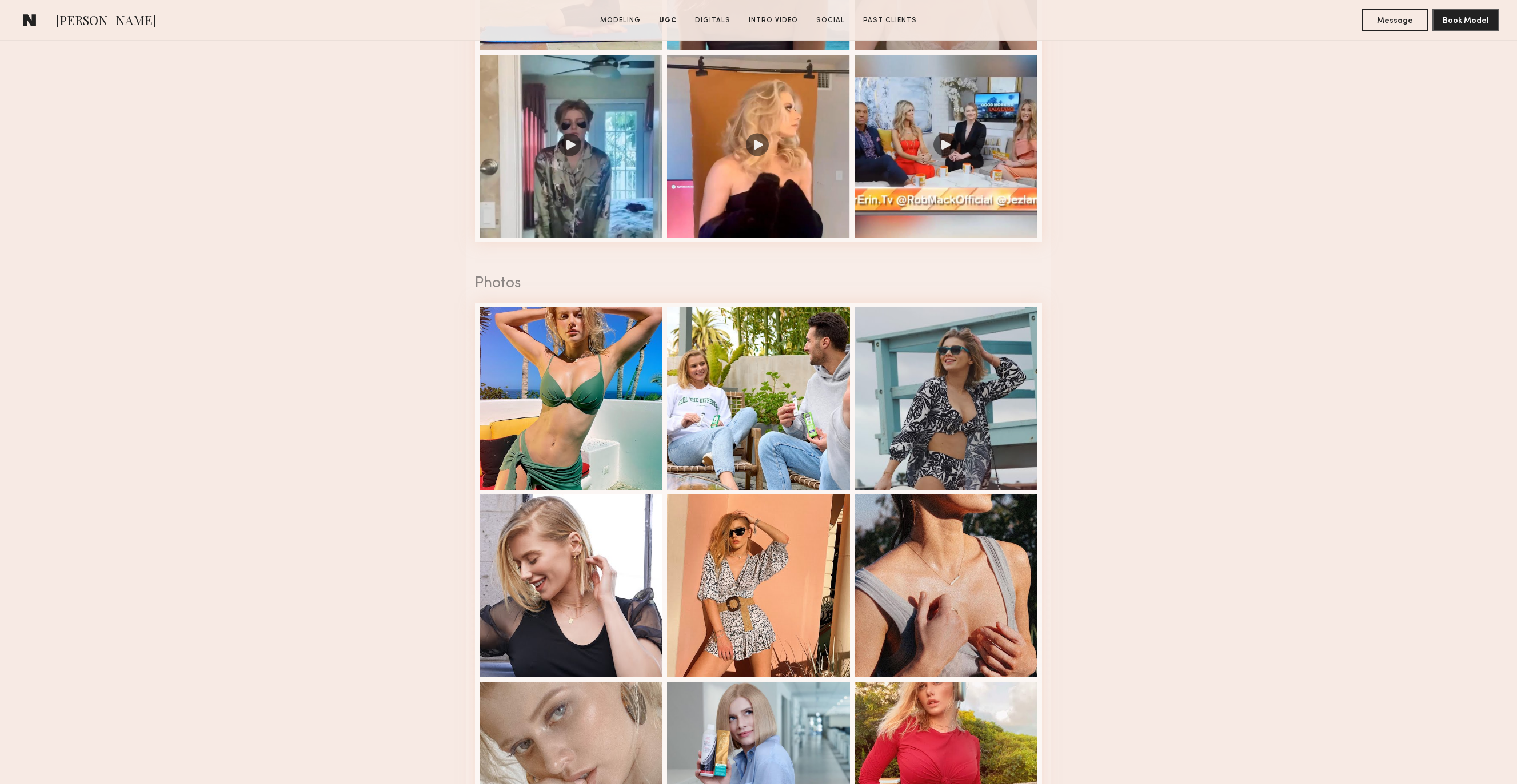
click at [412, 357] on nb-model-profile-ugc-container "User Generated Content Videos 1 of 12 Photos 1 of 12" at bounding box center [758, 242] width 1517 height 1685
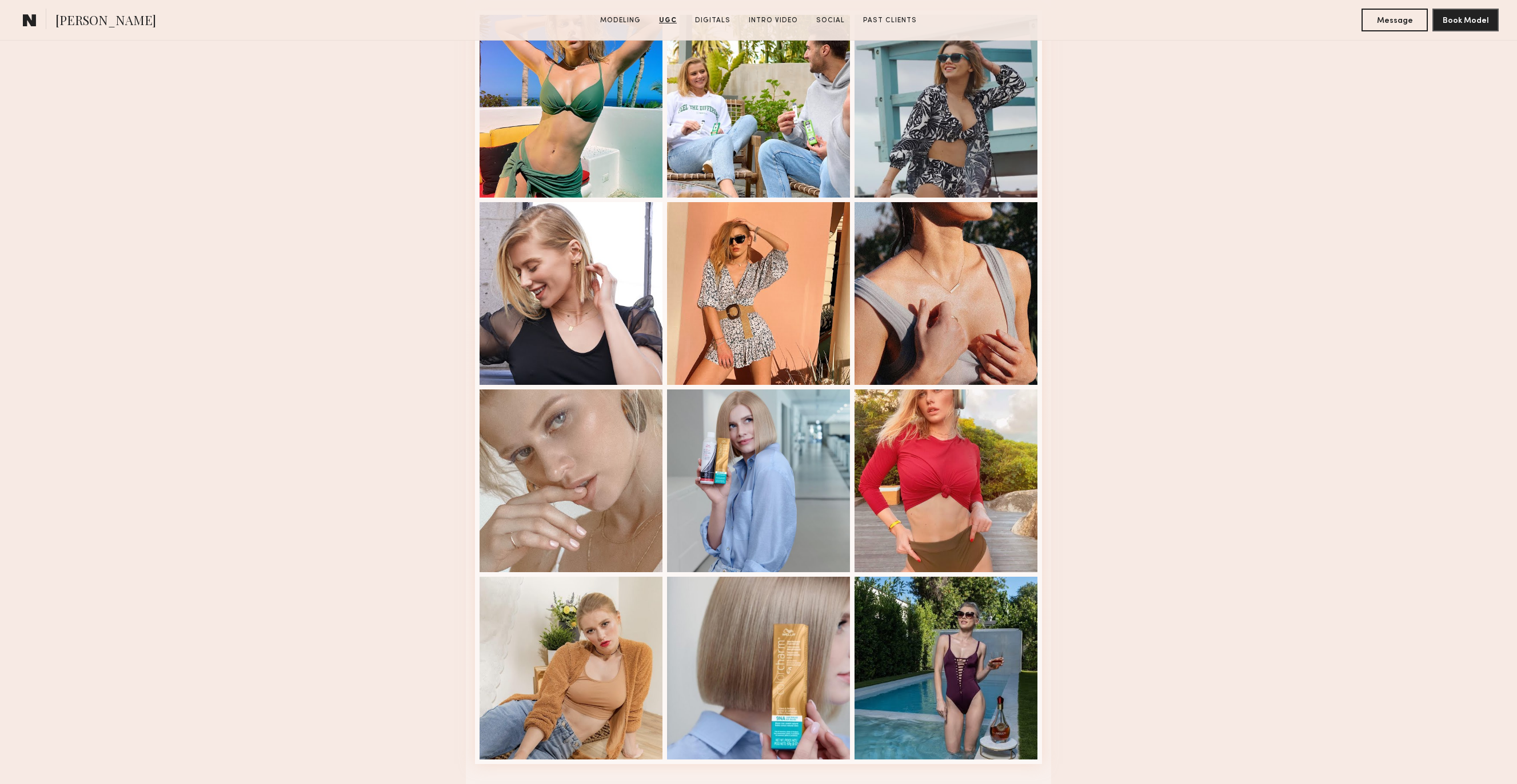
scroll to position [2552, 0]
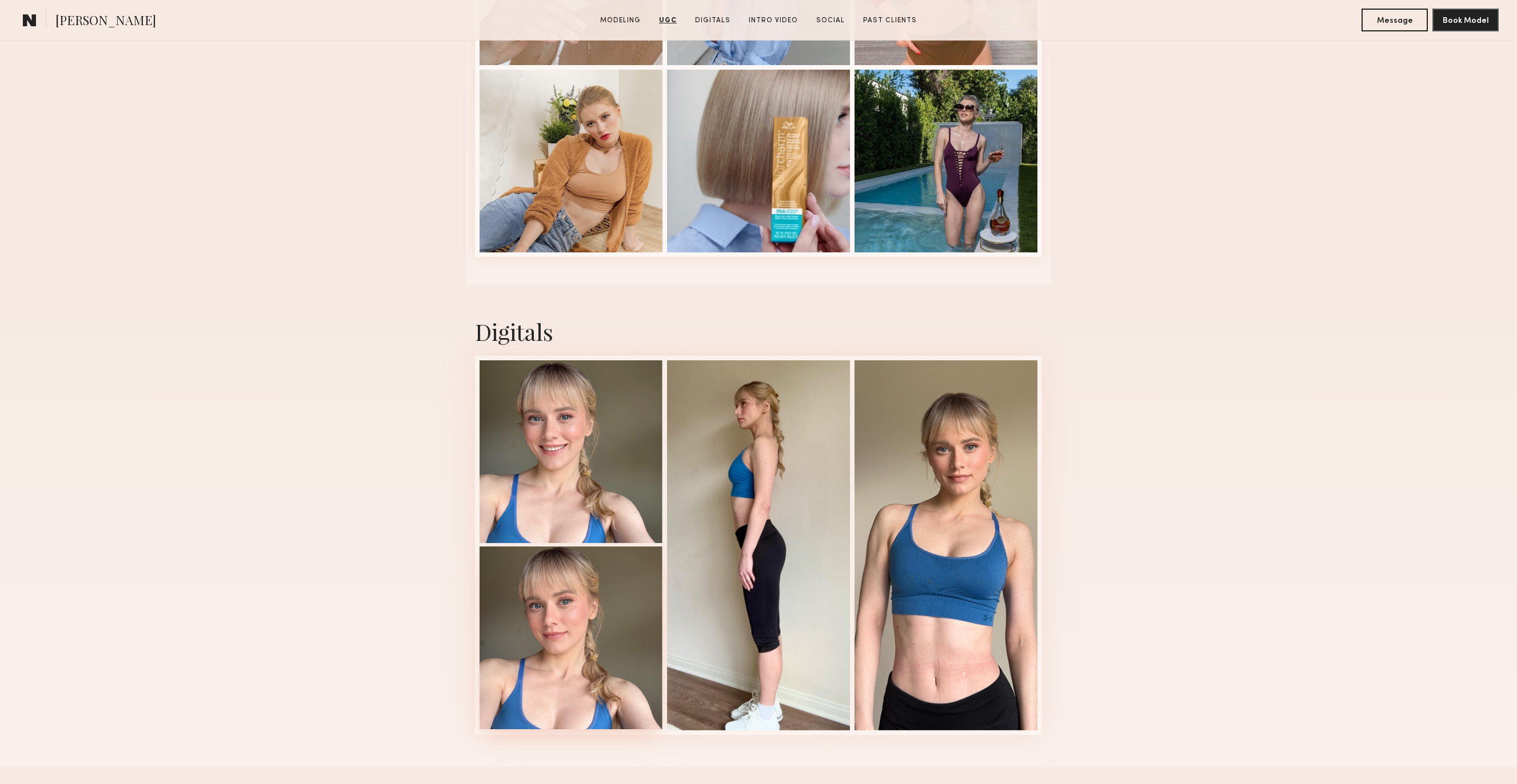
click at [575, 650] on div at bounding box center [571, 638] width 183 height 183
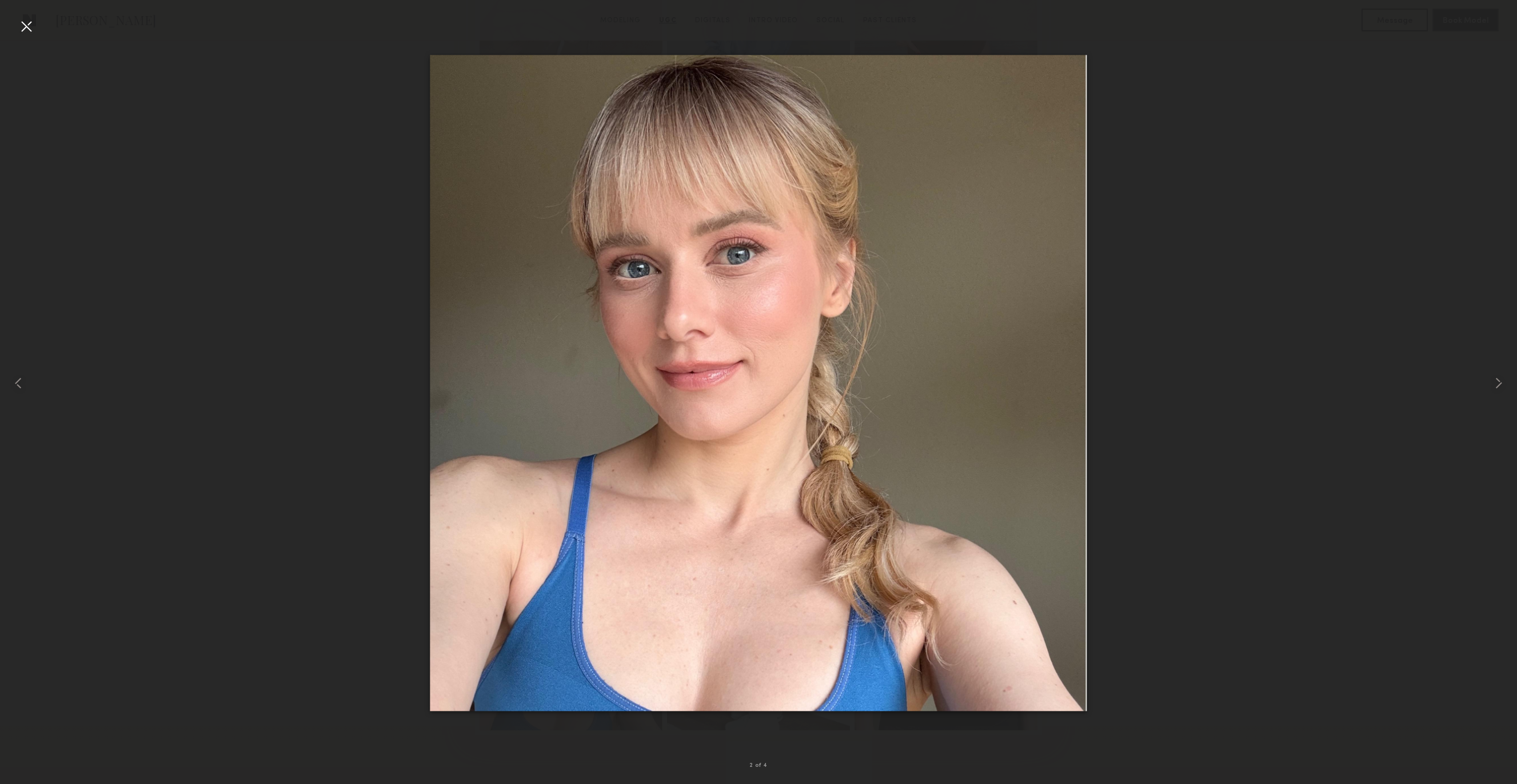
click at [23, 26] on div at bounding box center [26, 26] width 18 height 18
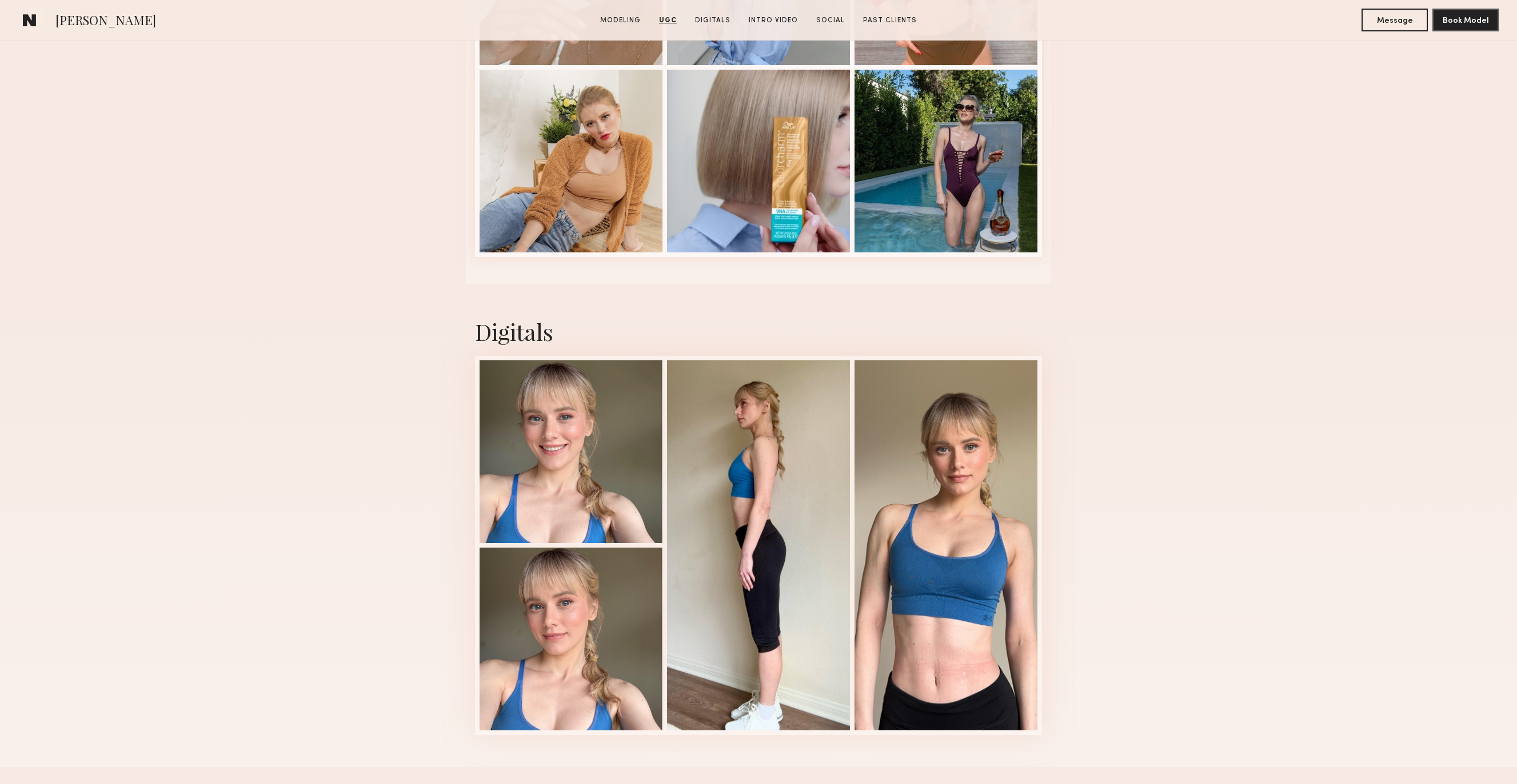
scroll to position [2795, 0]
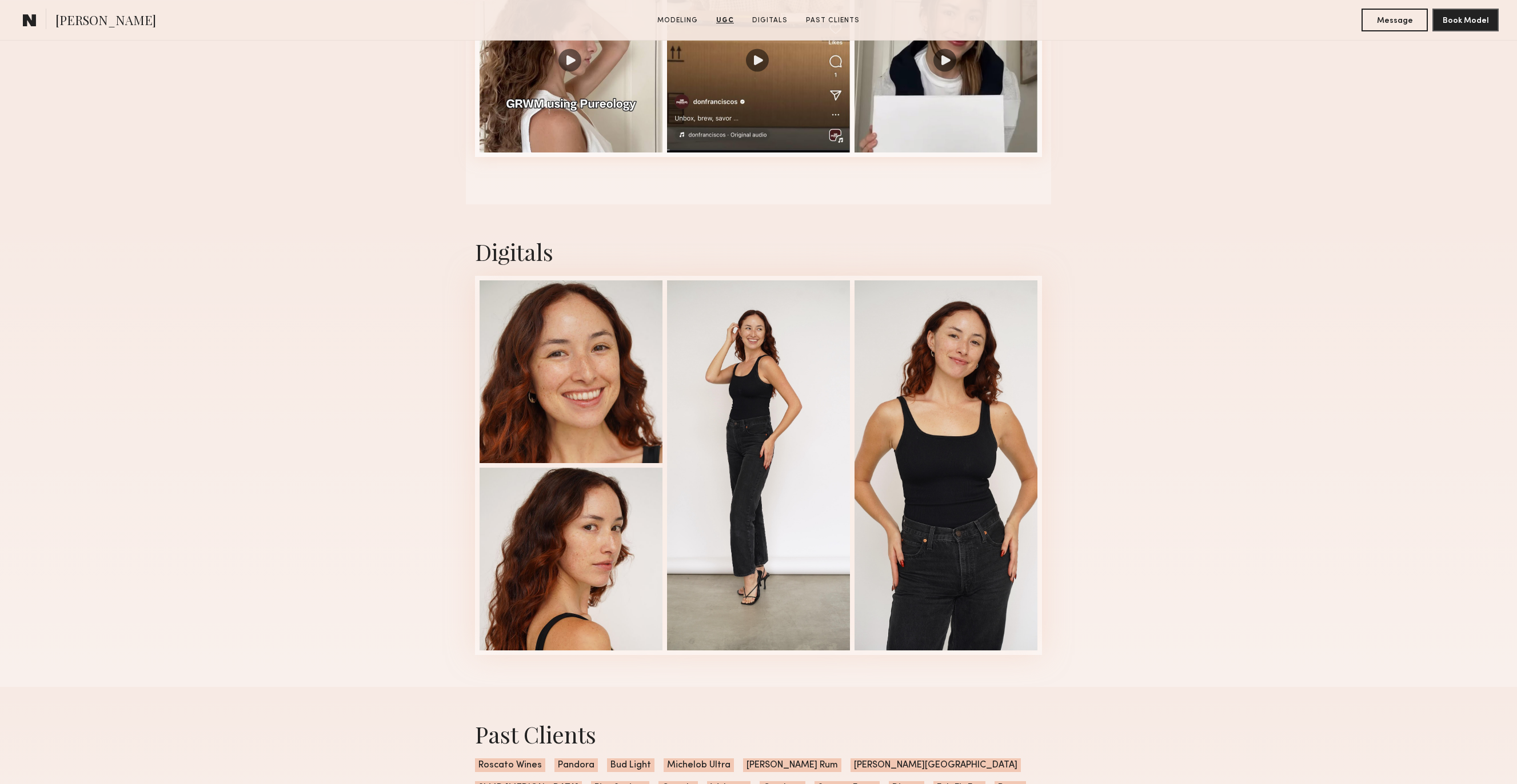
scroll to position [1493, 0]
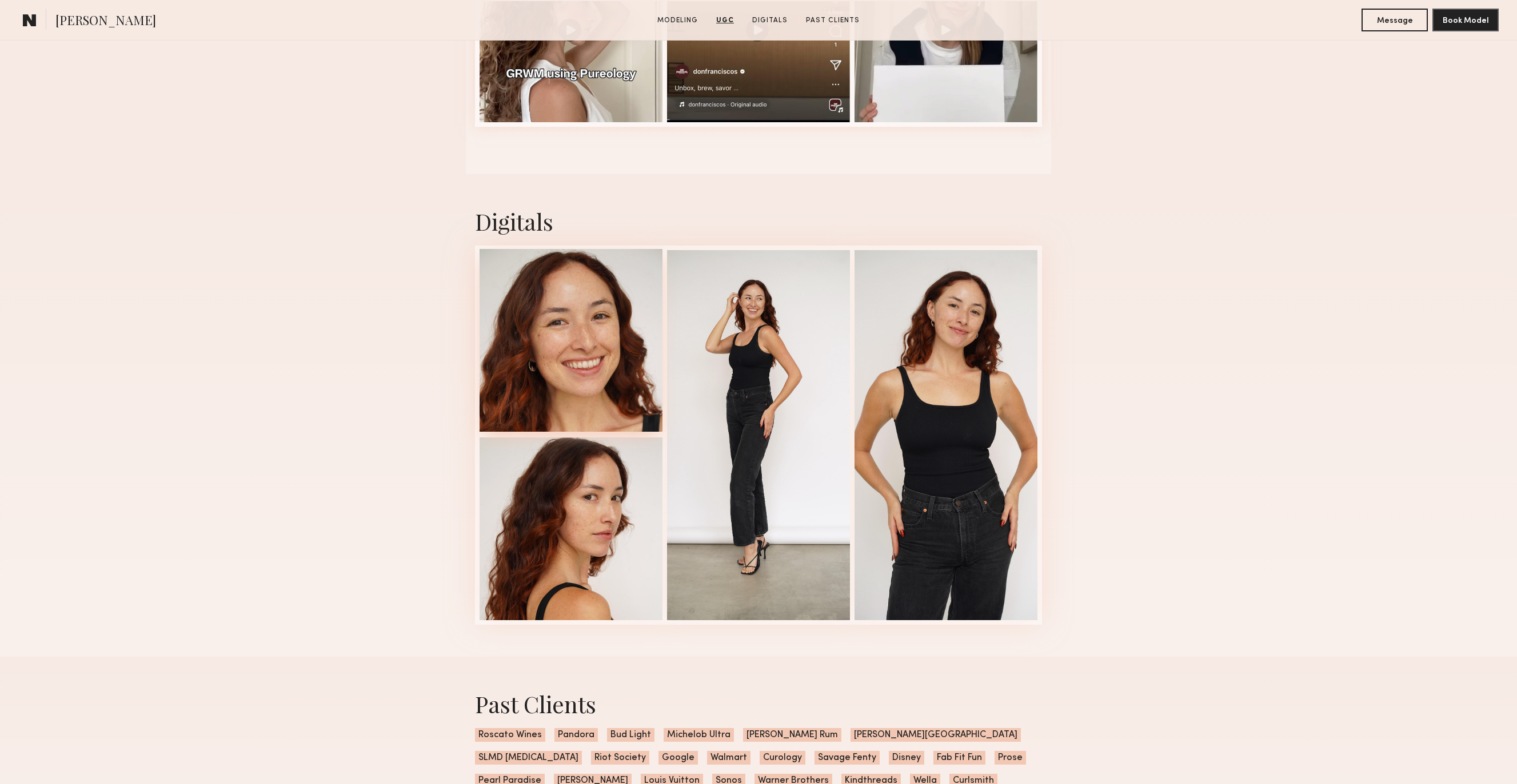
click at [577, 325] on div at bounding box center [571, 340] width 183 height 183
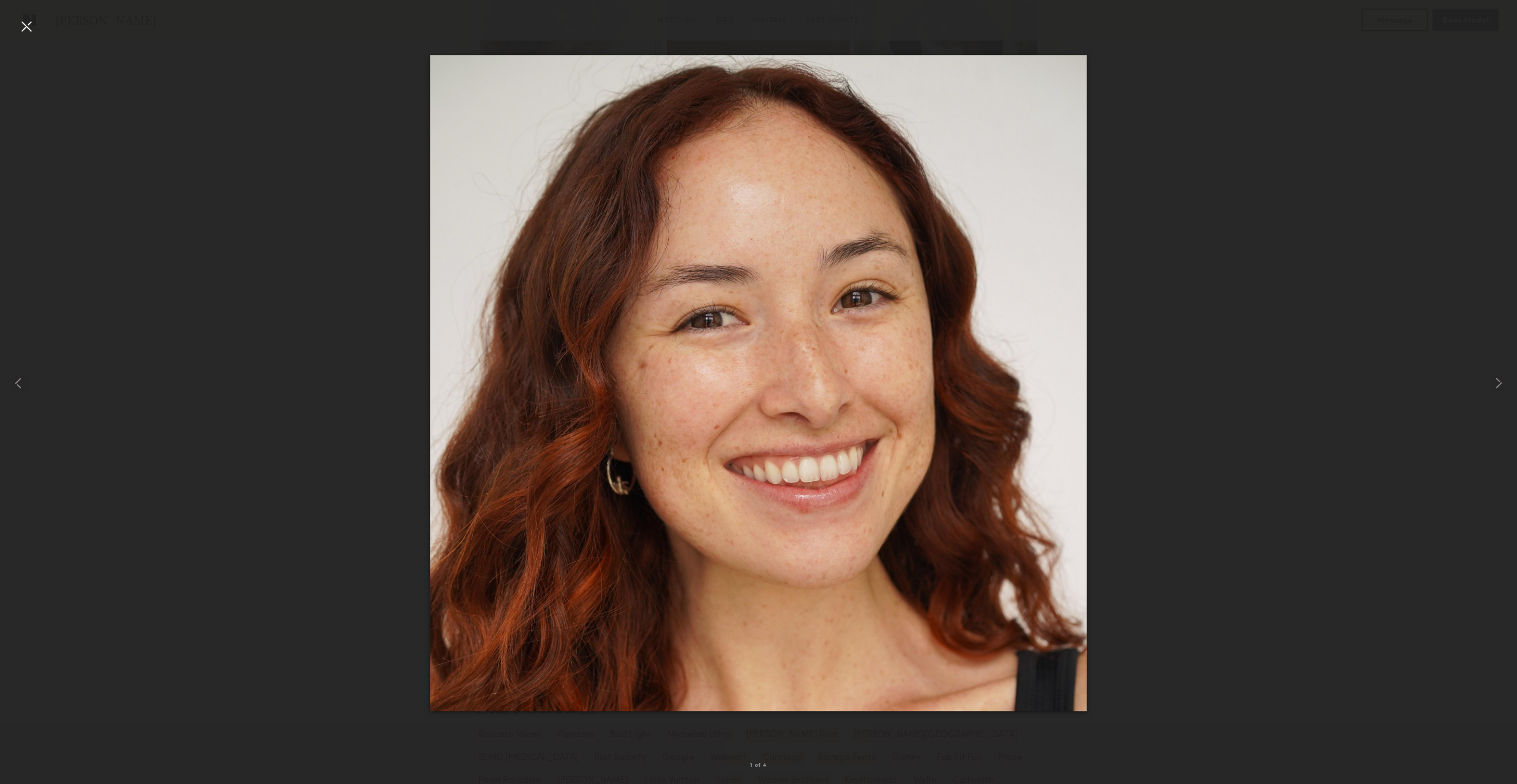
click at [22, 25] on div at bounding box center [26, 26] width 18 height 18
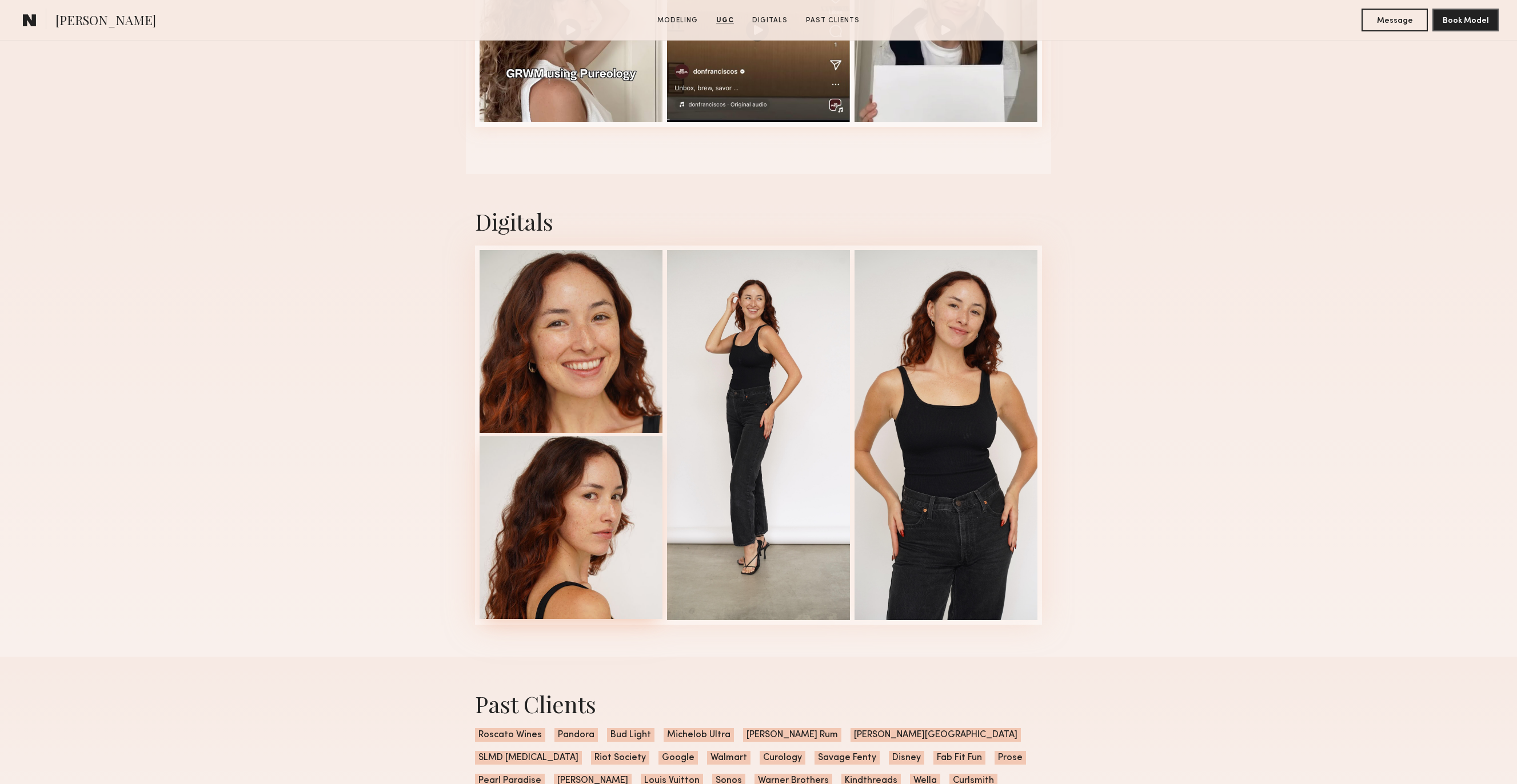
click at [519, 513] on div at bounding box center [571, 528] width 183 height 183
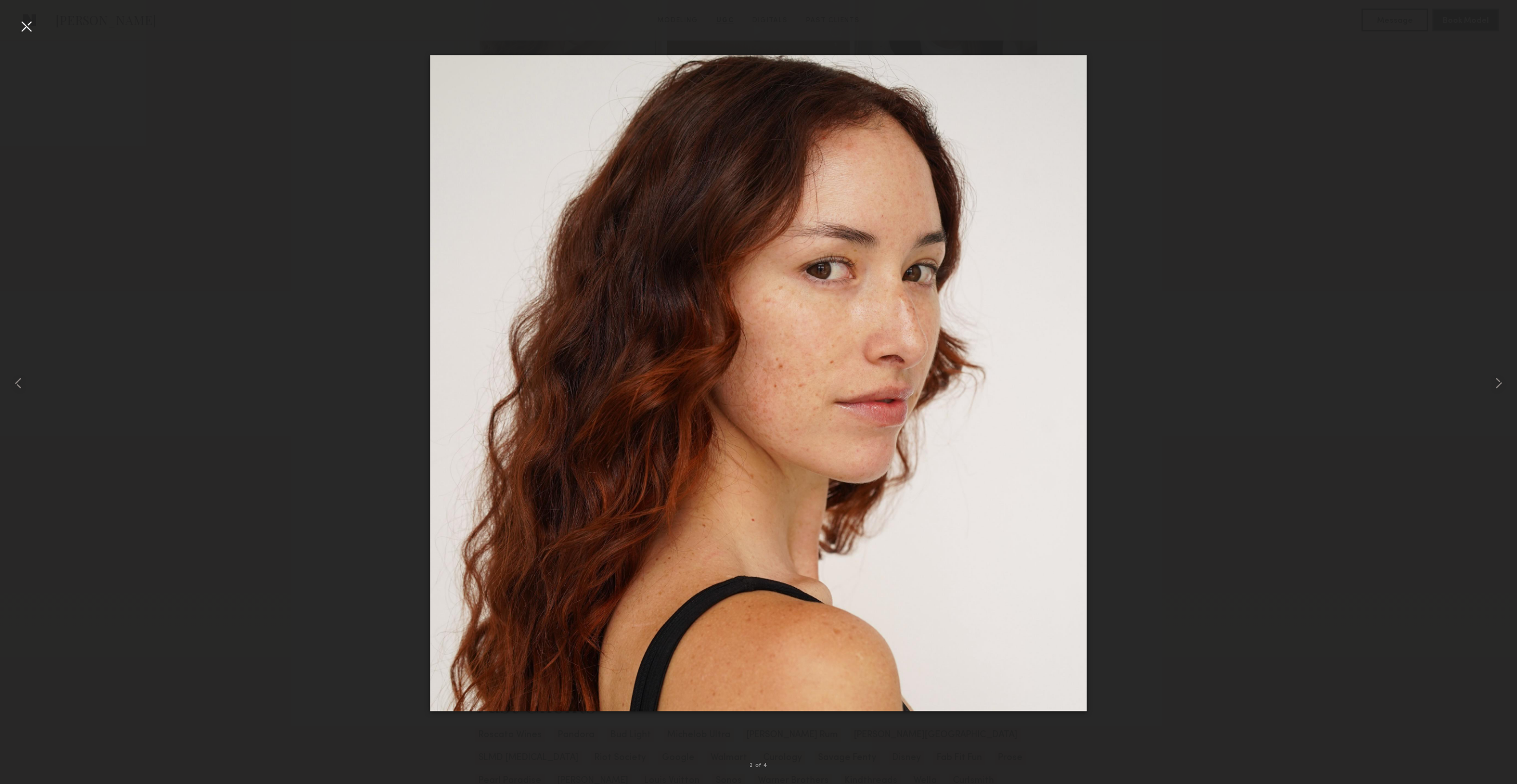
click at [21, 31] on div at bounding box center [26, 26] width 18 height 18
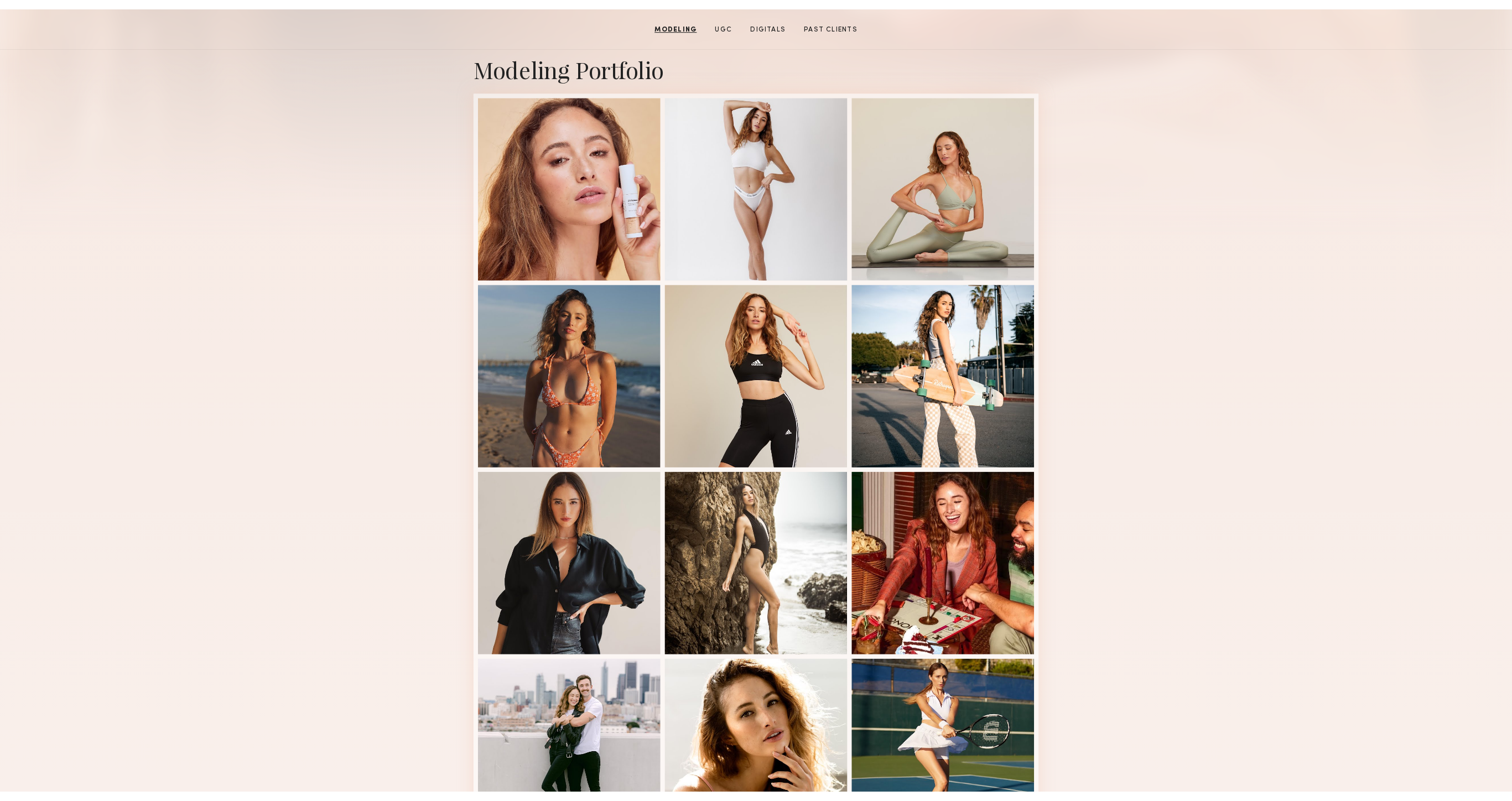
scroll to position [139, 0]
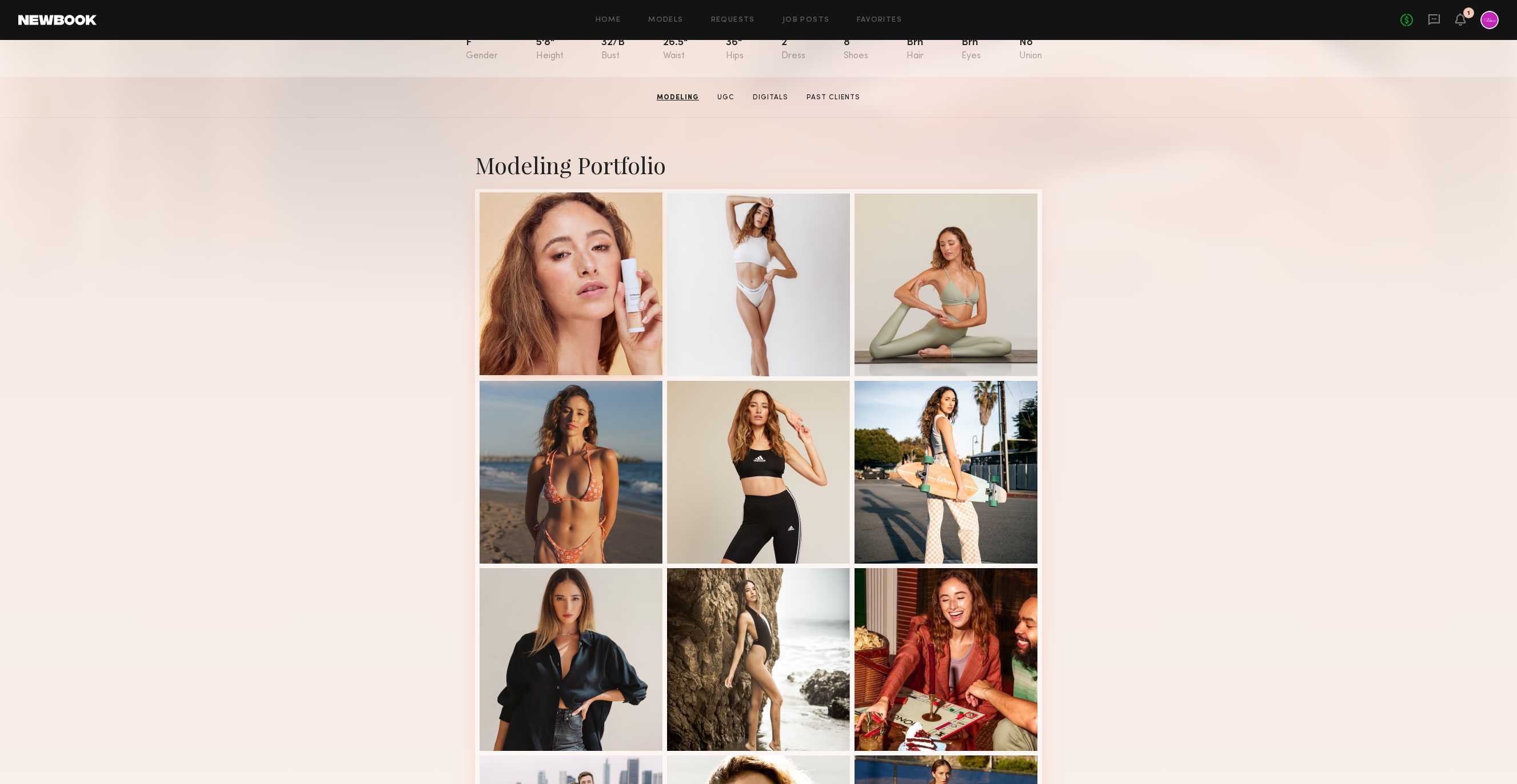
click at [571, 293] on div at bounding box center [571, 284] width 183 height 183
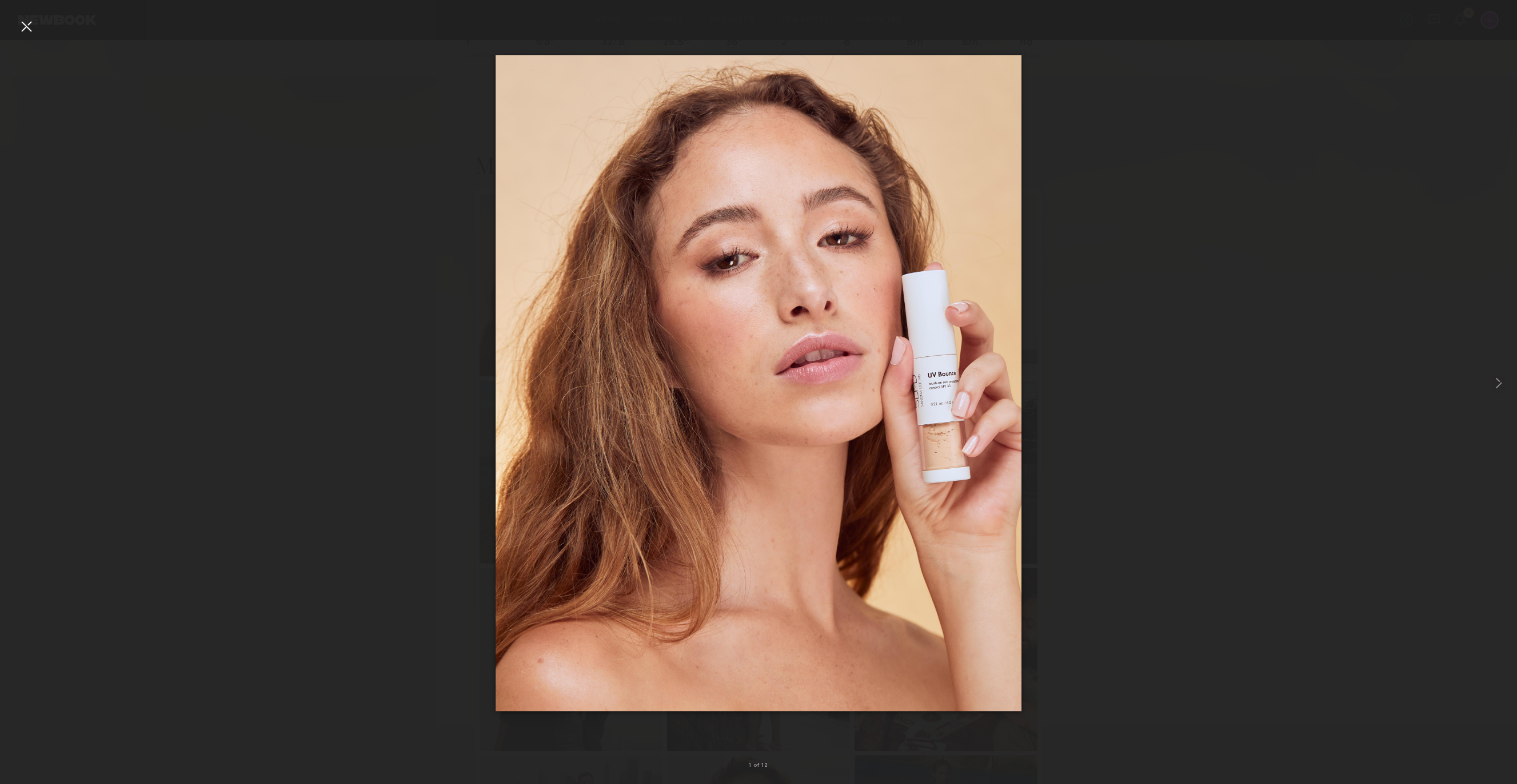
click at [416, 426] on div at bounding box center [758, 383] width 1517 height 729
click at [20, 27] on div at bounding box center [26, 26] width 18 height 18
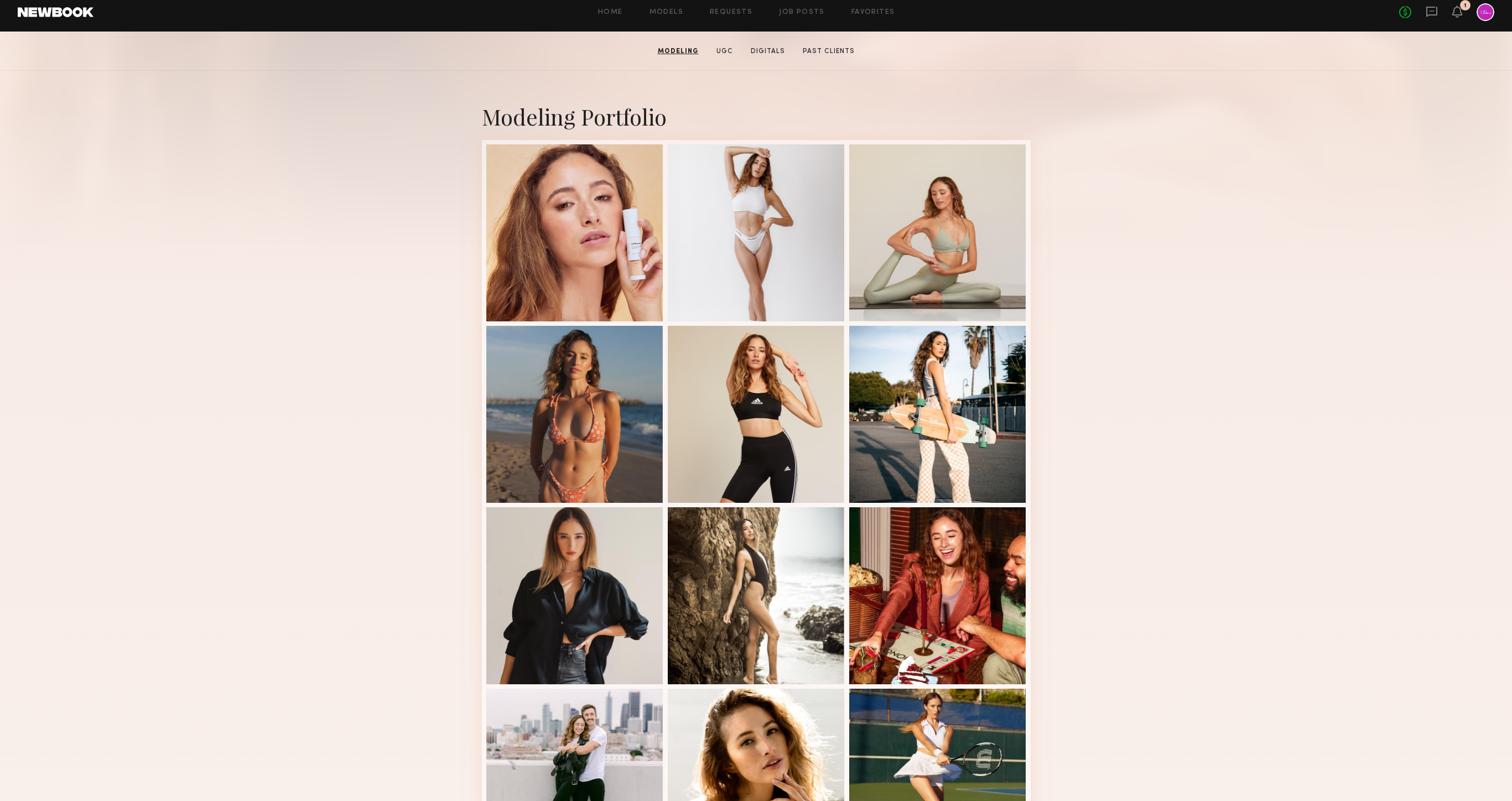
scroll to position [186, 0]
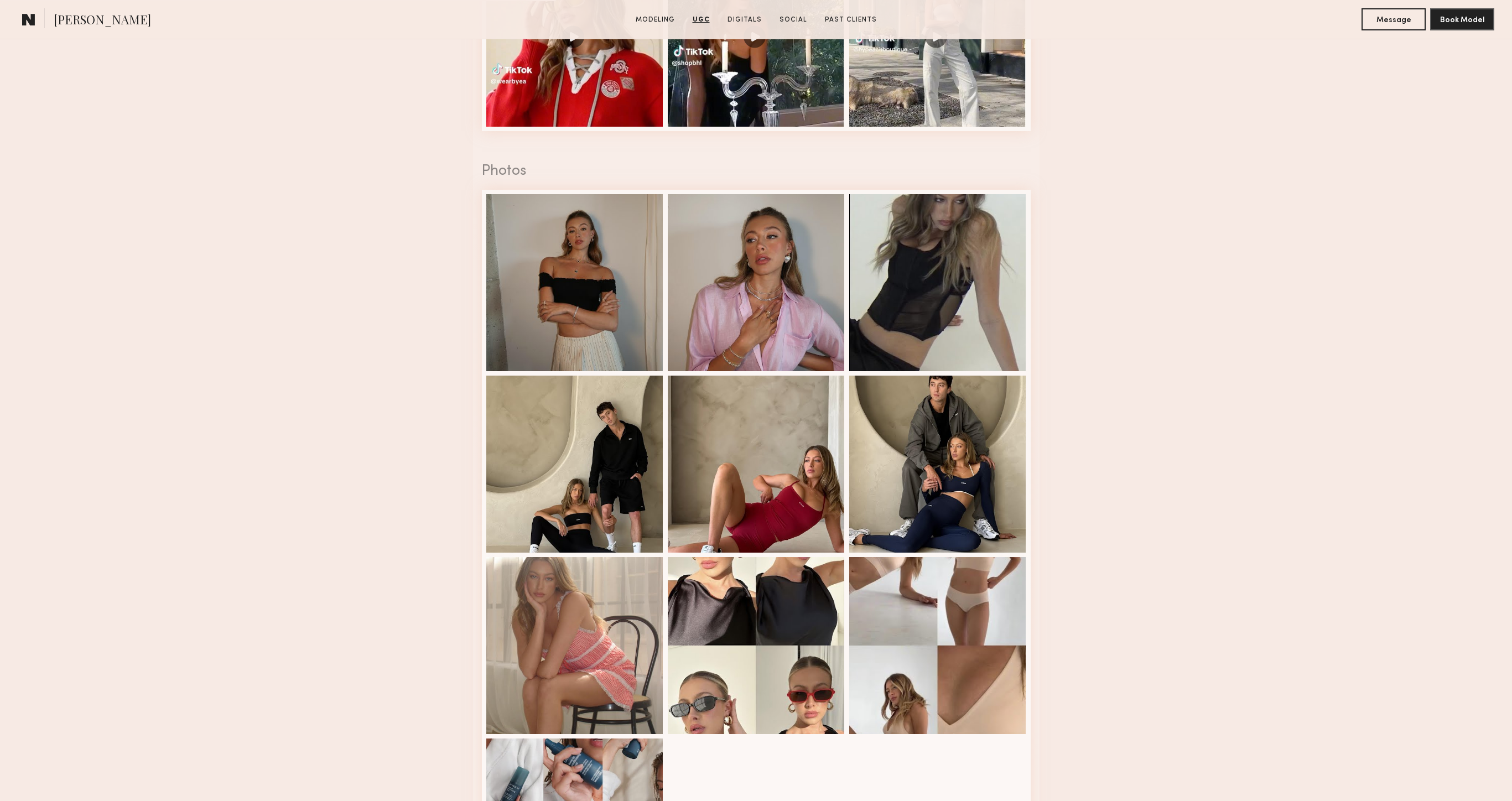
scroll to position [1997, 0]
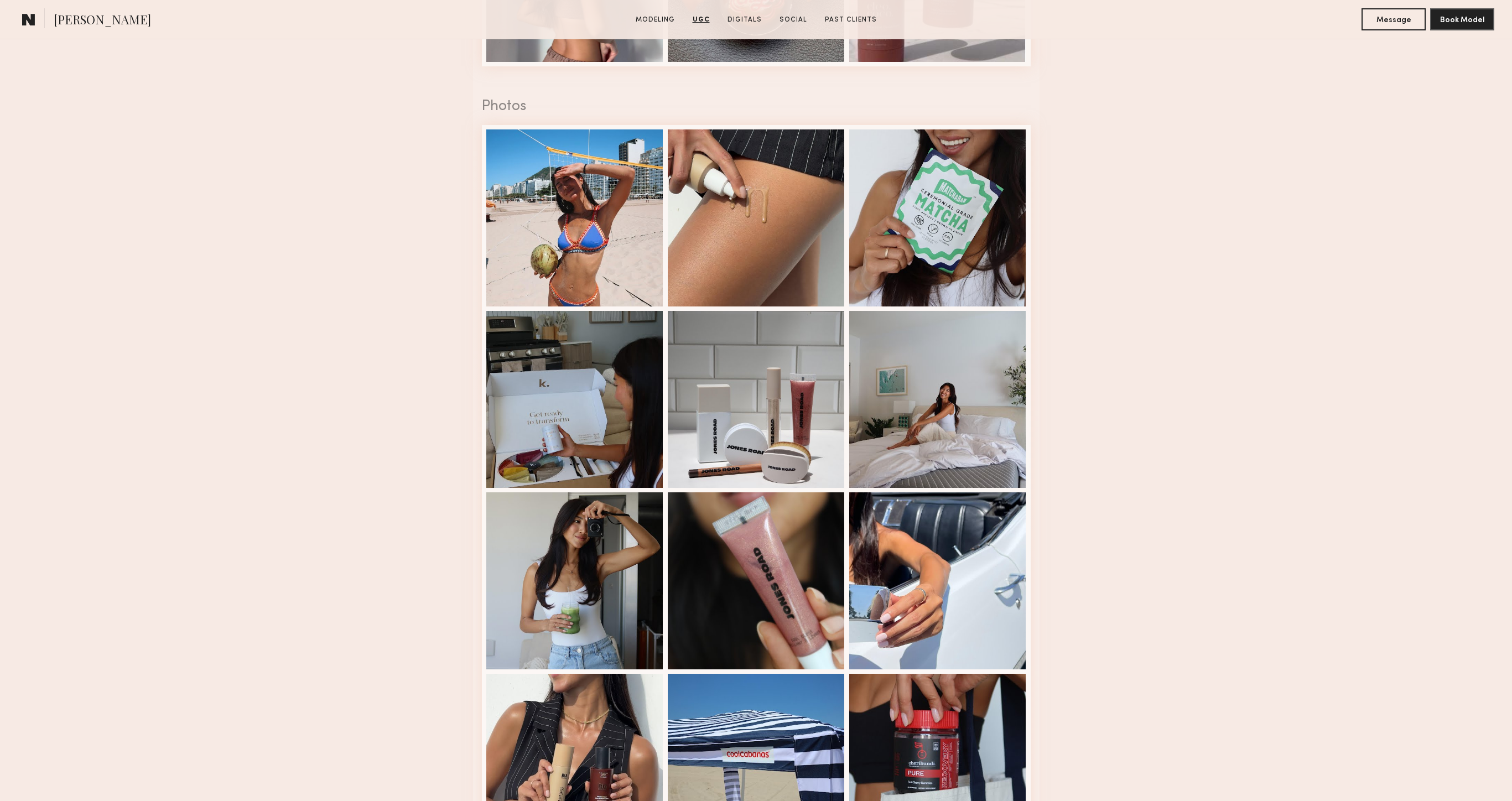
scroll to position [1794, 0]
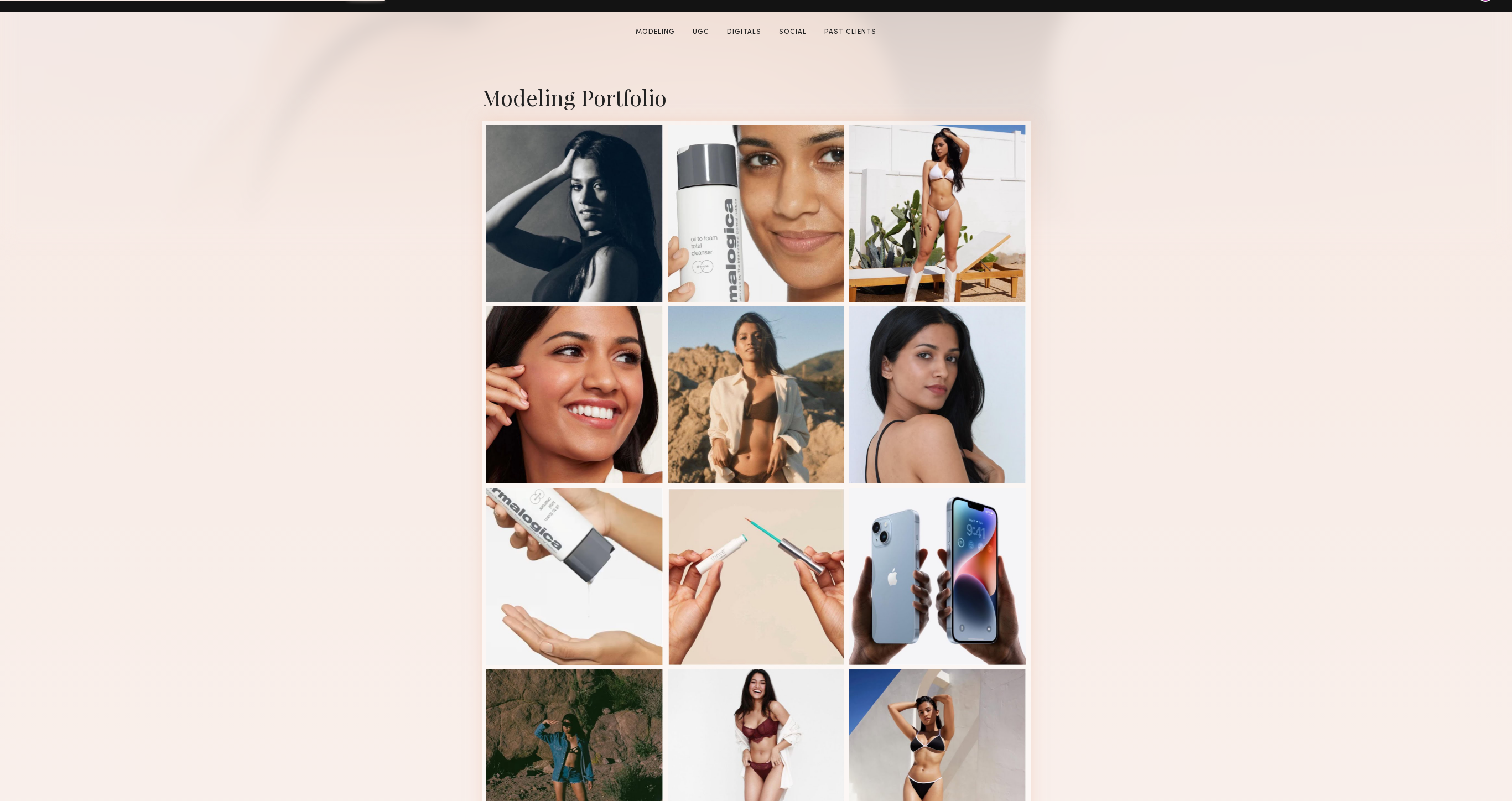
scroll to position [224, 0]
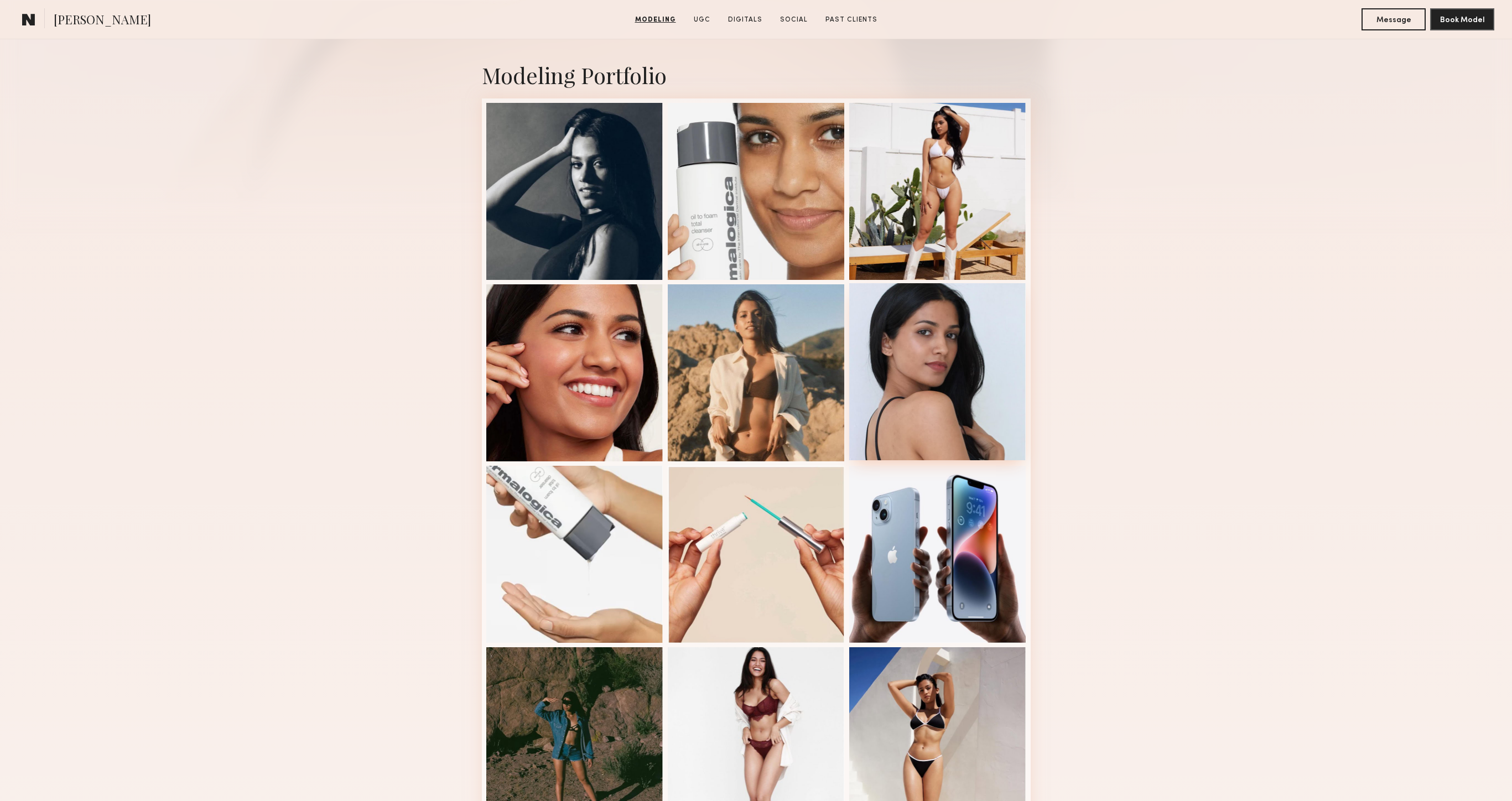
click at [974, 358] on div at bounding box center [938, 372] width 177 height 177
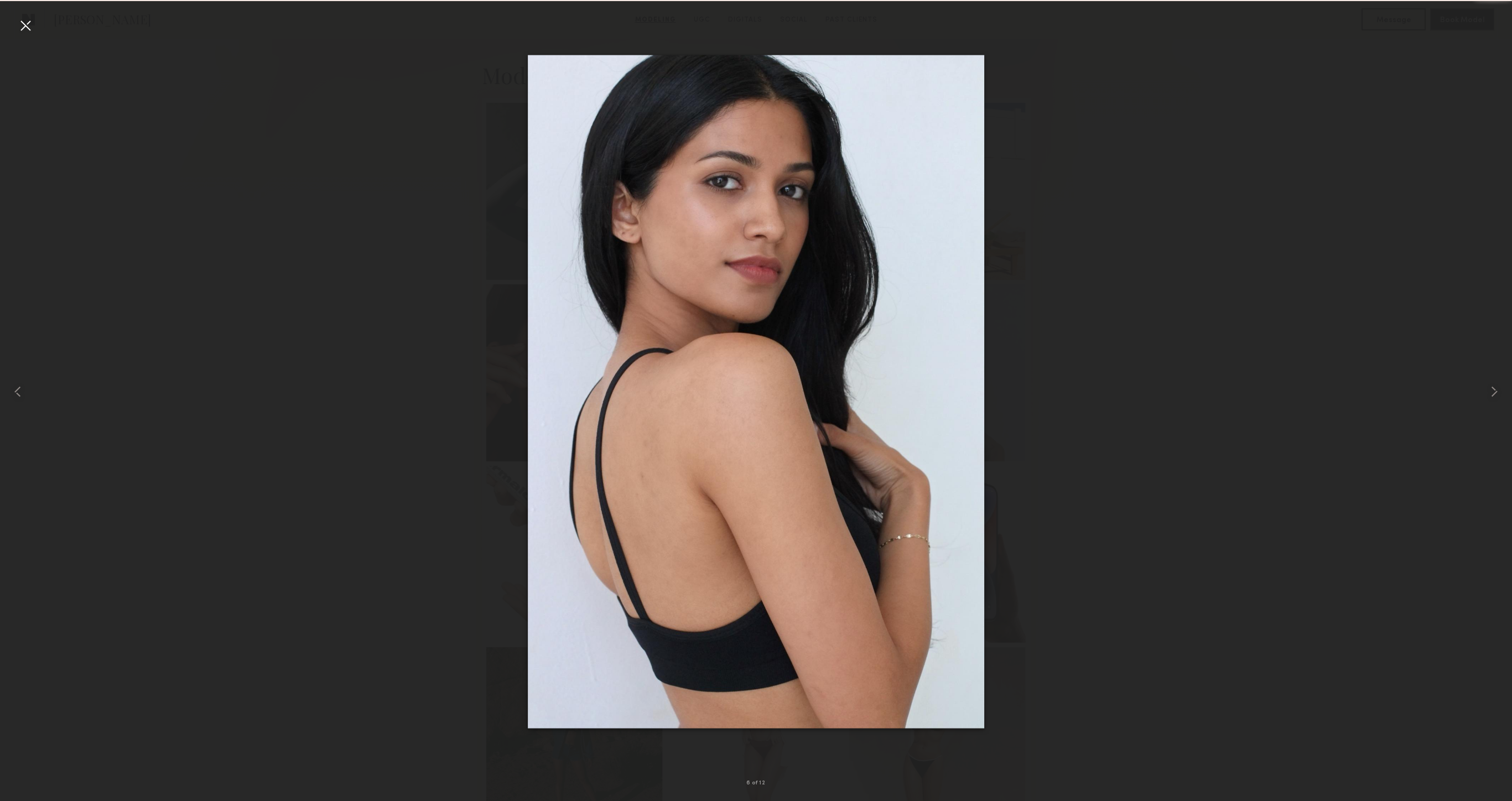
click at [27, 30] on div at bounding box center [25, 25] width 17 height 17
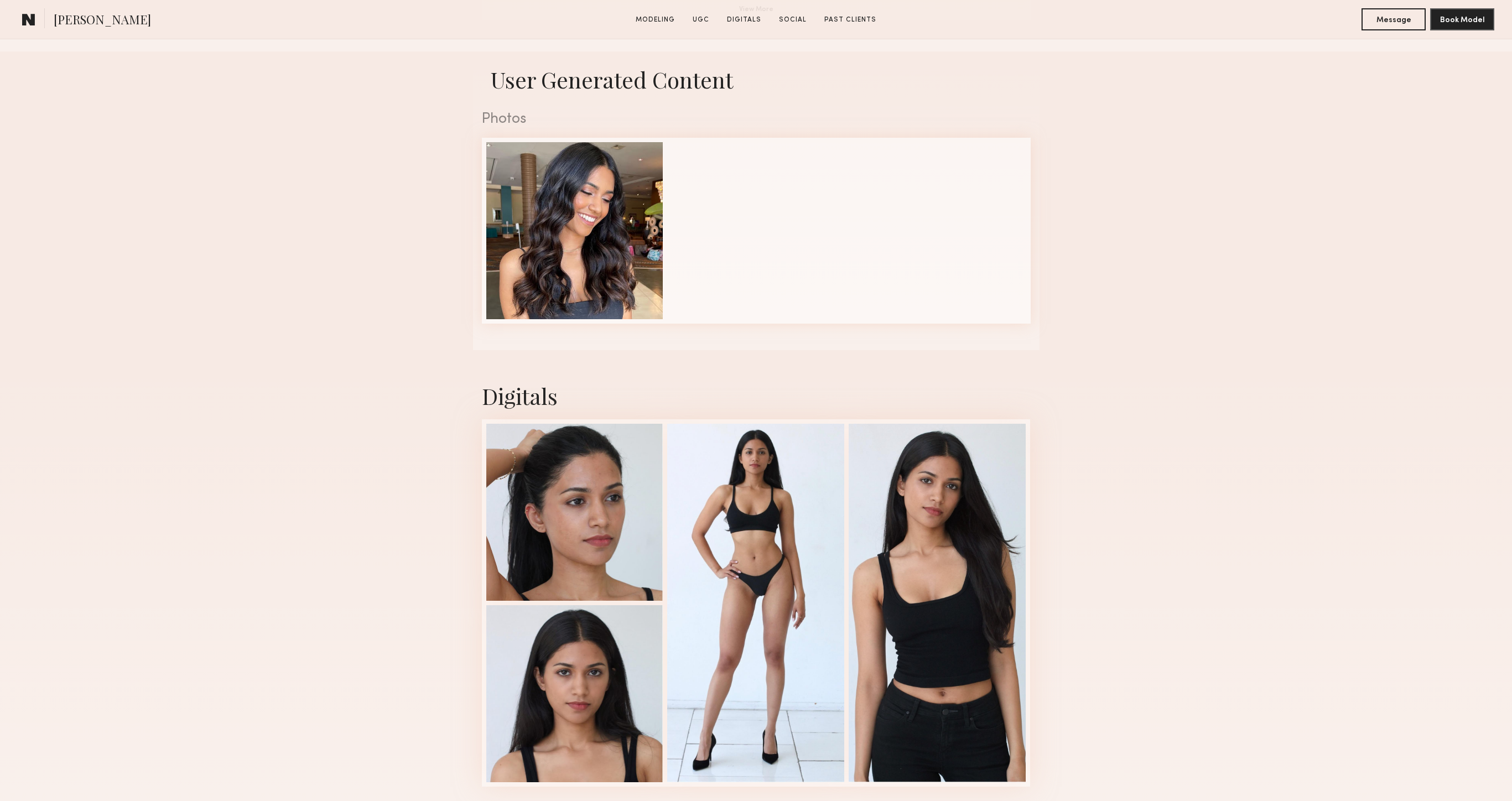
scroll to position [1083, 0]
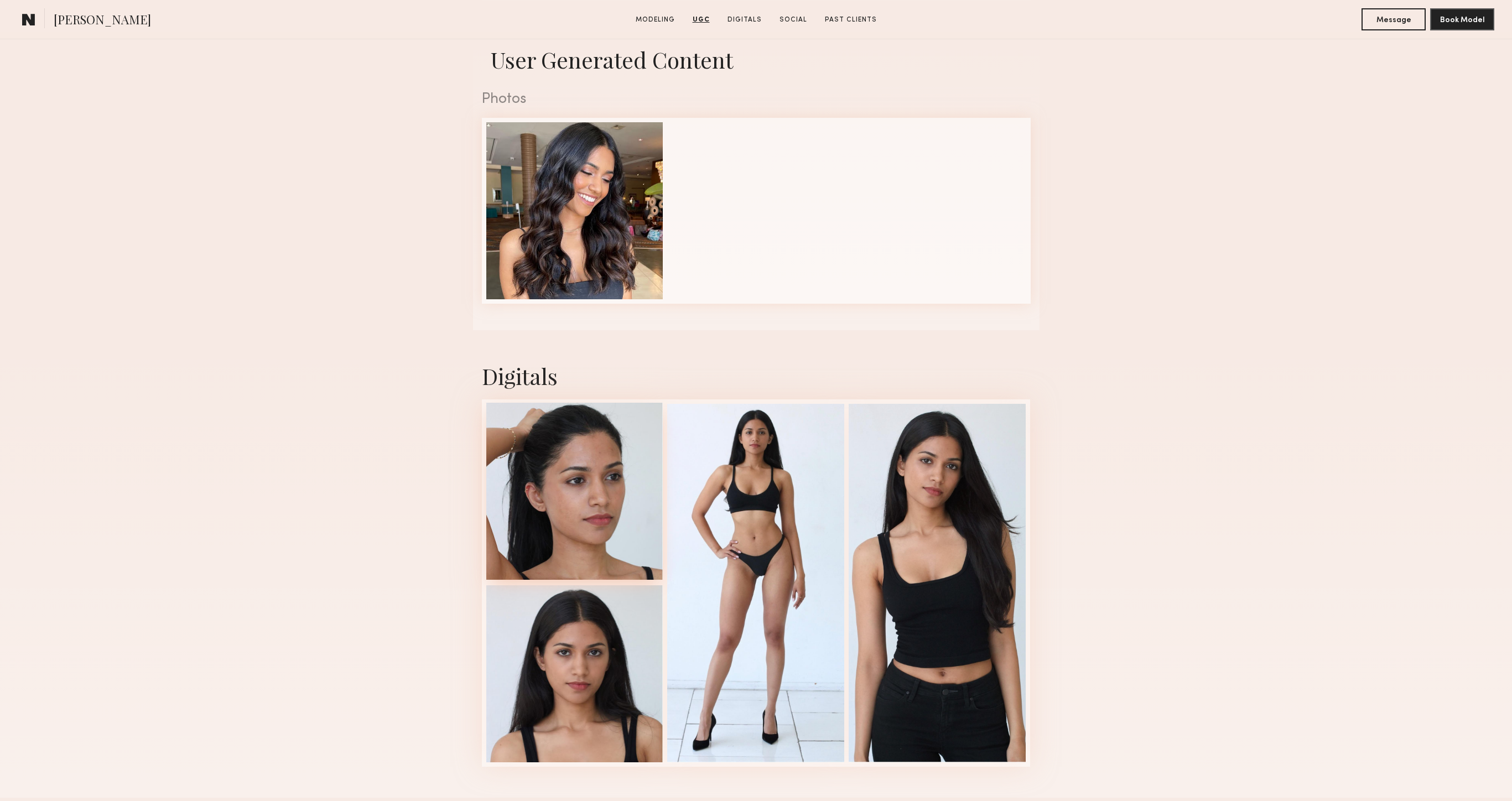
click at [570, 482] on div at bounding box center [575, 491] width 177 height 177
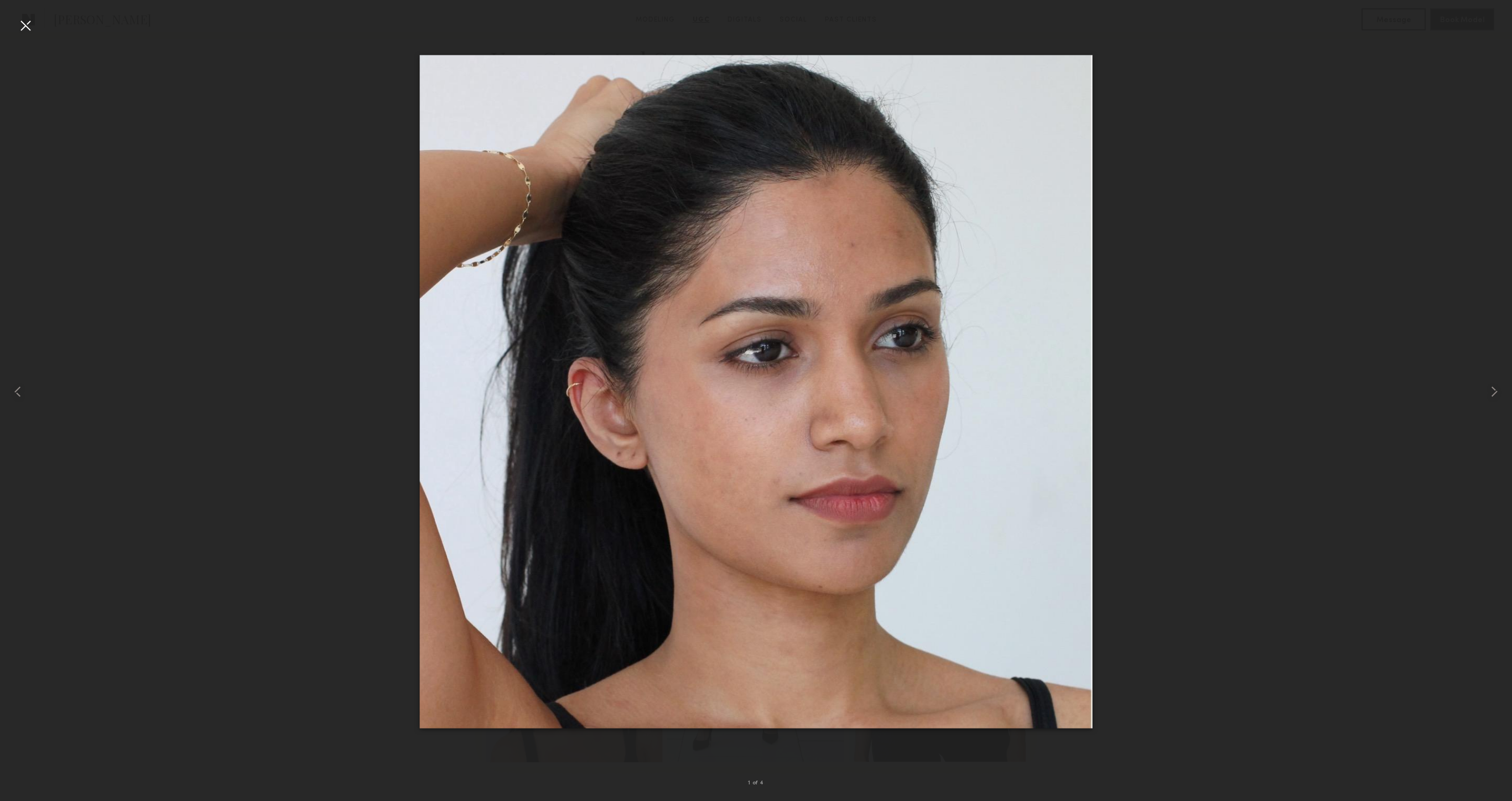
click at [21, 30] on div at bounding box center [25, 25] width 17 height 17
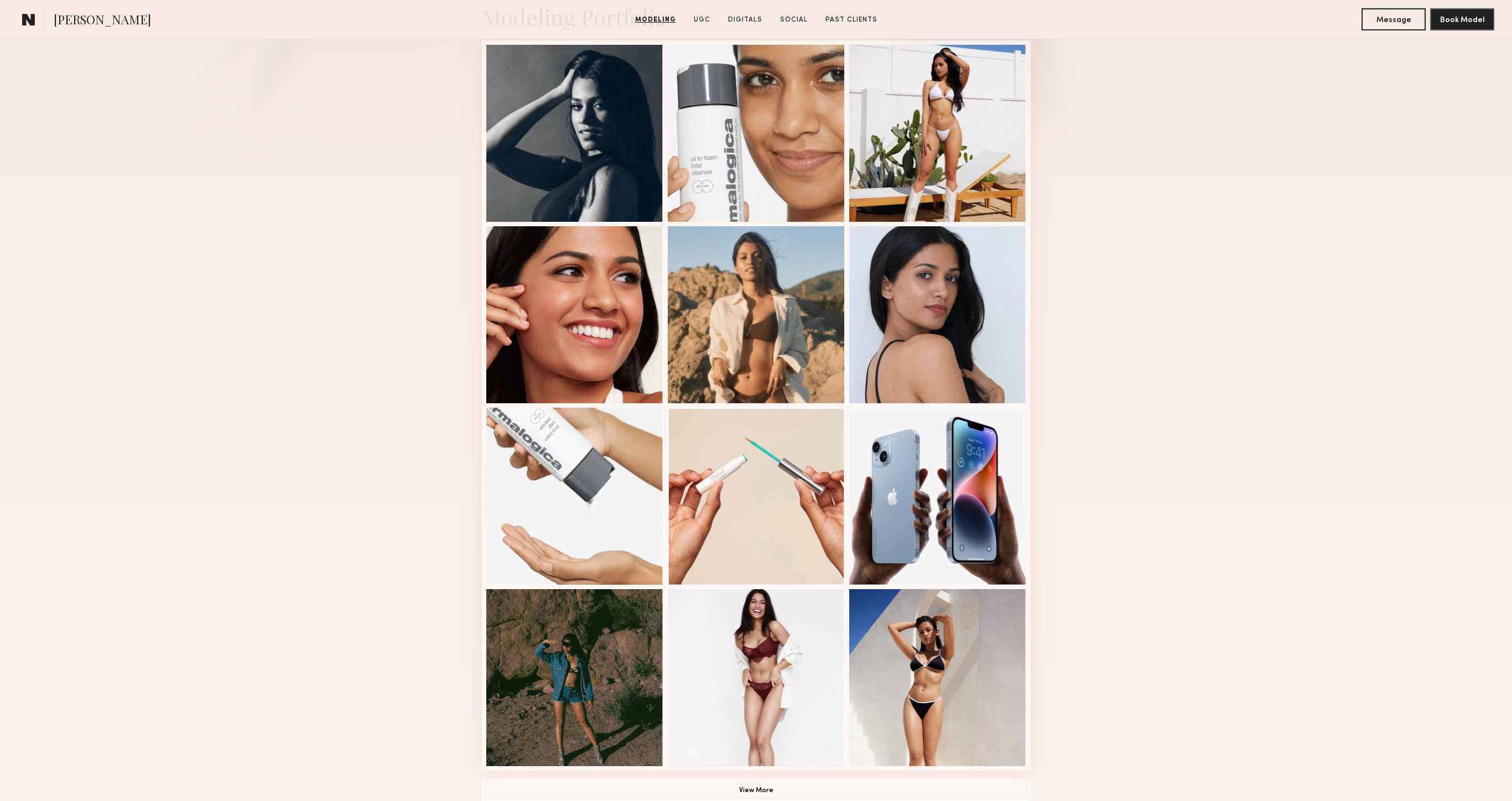
scroll to position [0, 0]
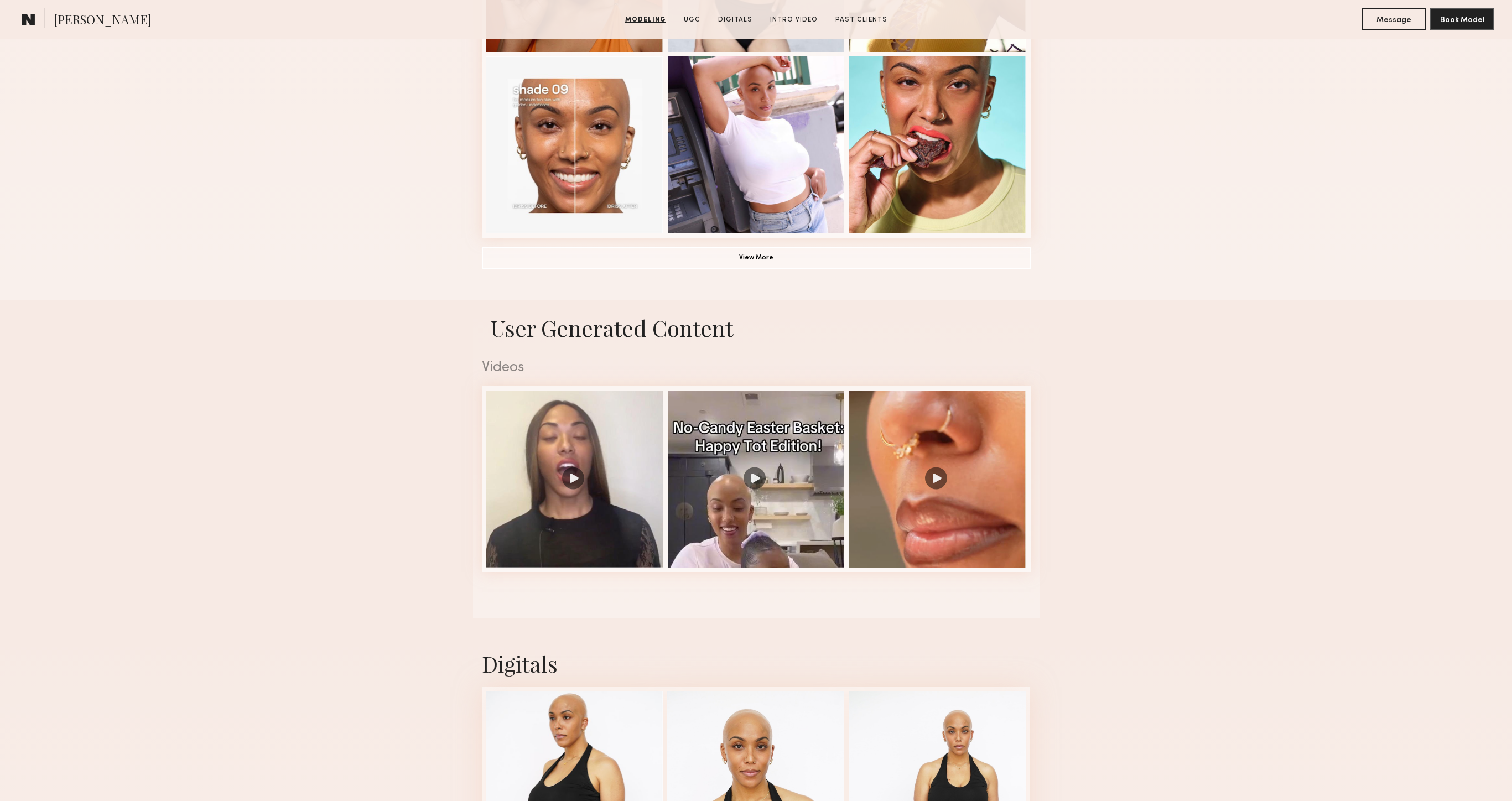
scroll to position [956, 0]
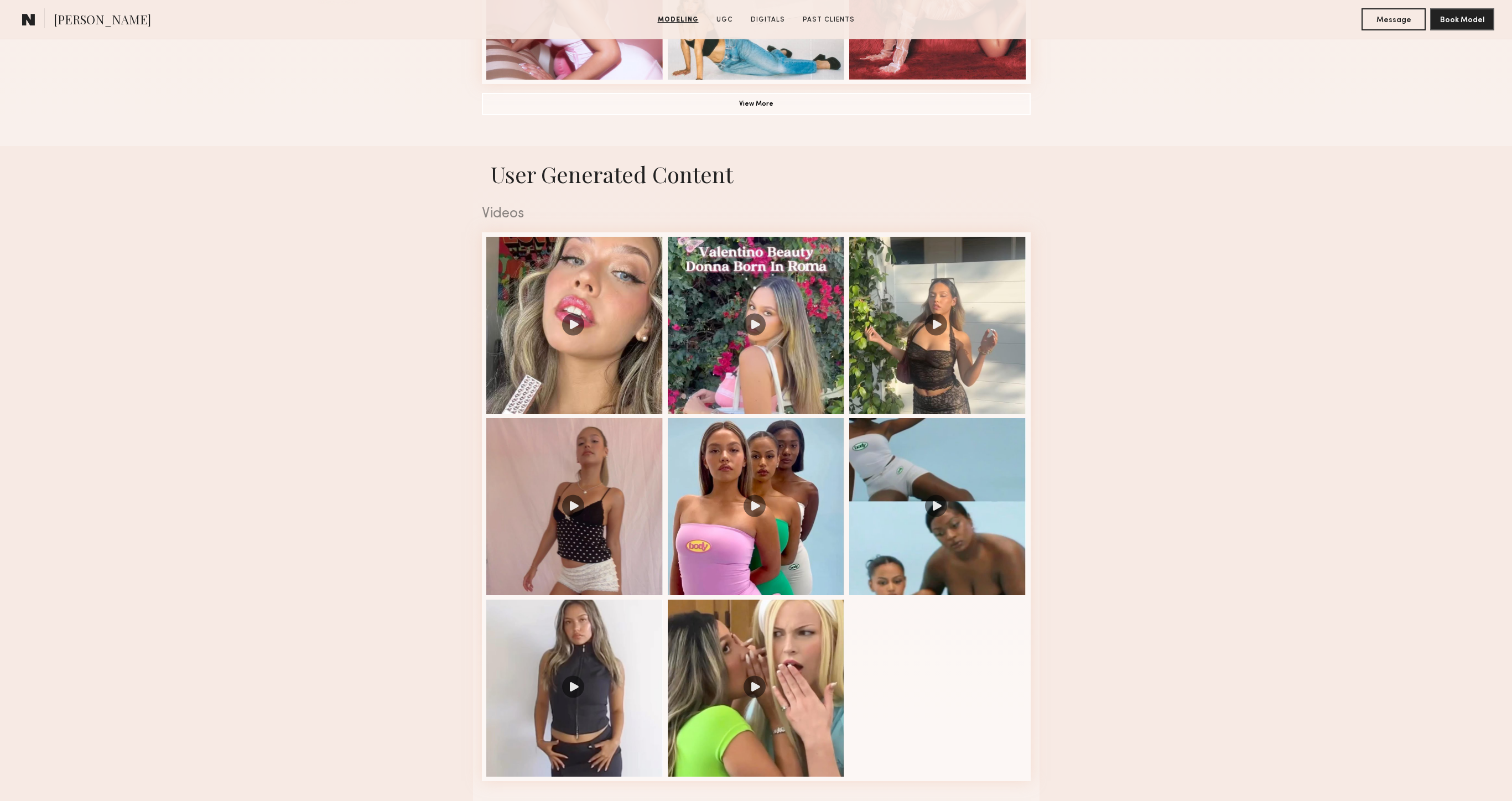
scroll to position [1648, 0]
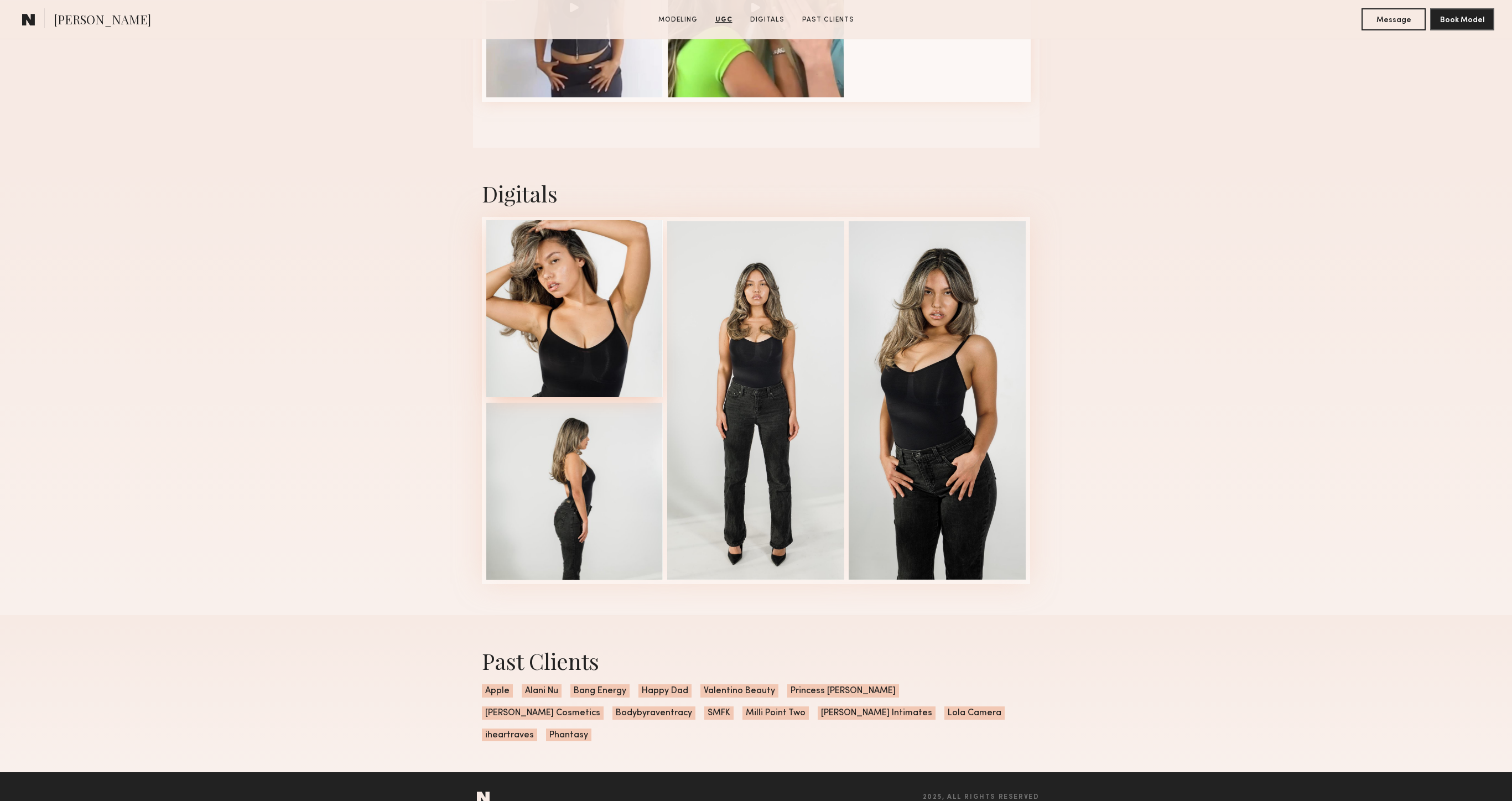
click at [578, 288] on div at bounding box center [575, 309] width 177 height 177
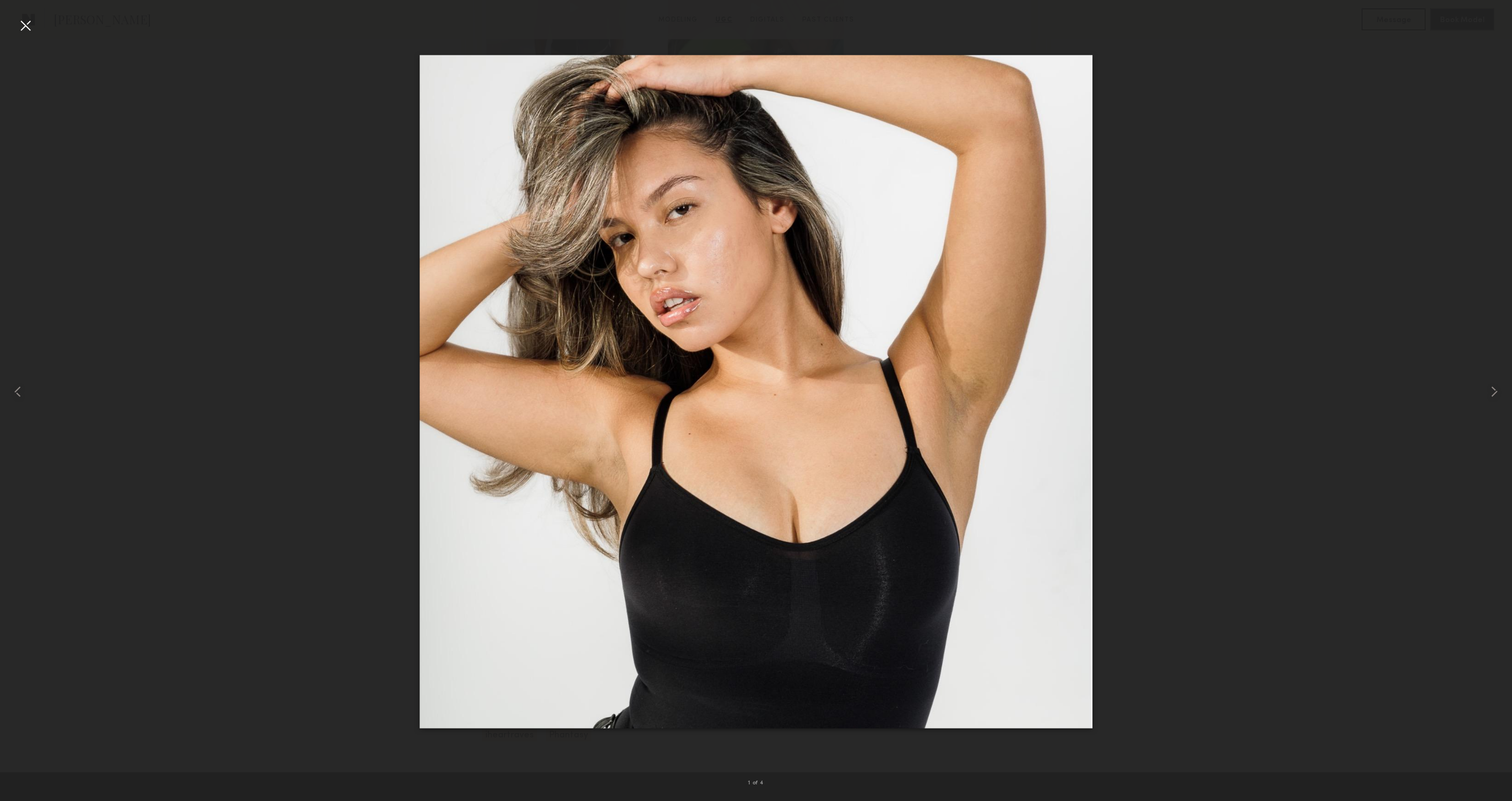
click at [26, 23] on div at bounding box center [25, 25] width 17 height 17
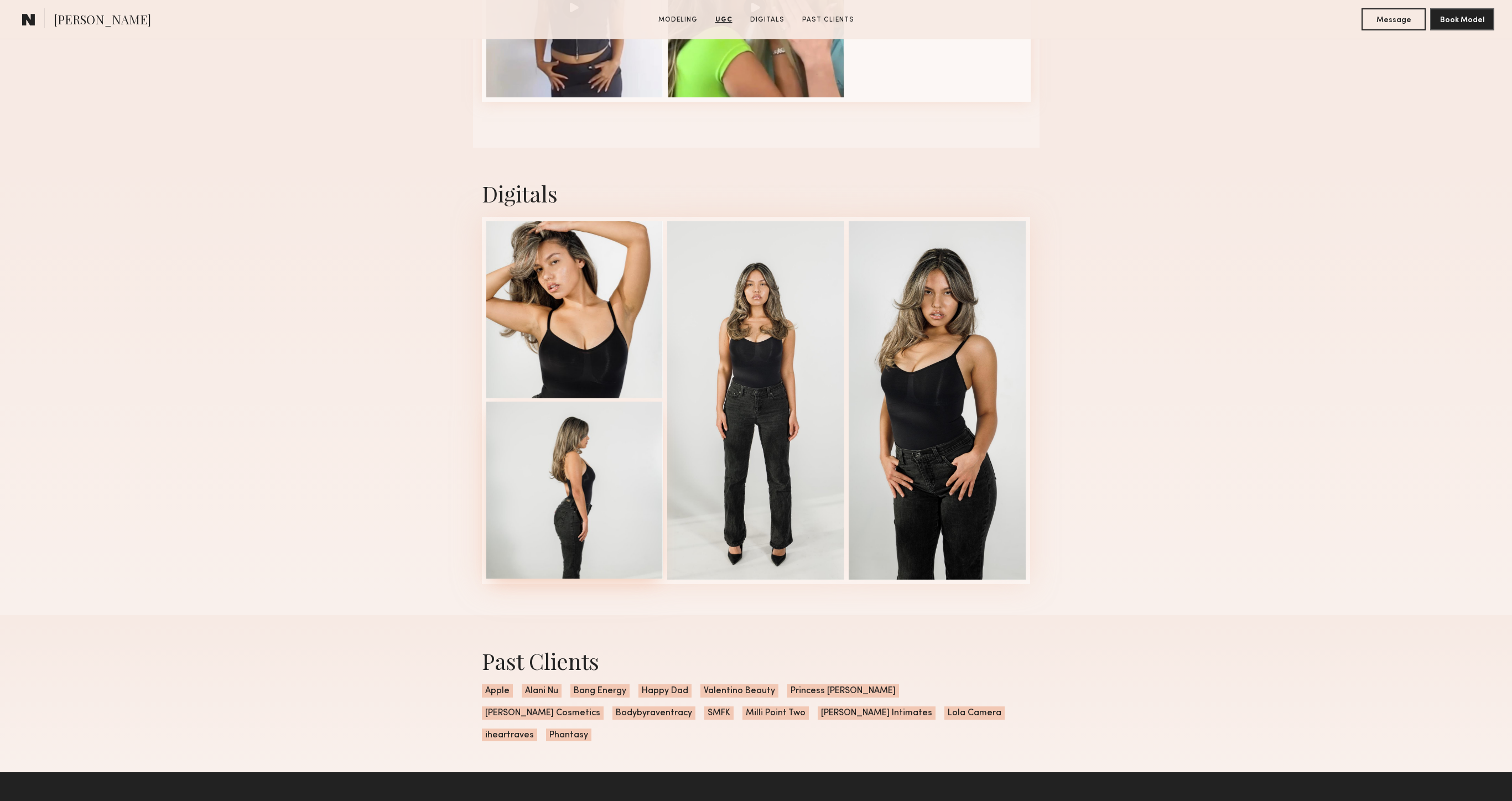
click at [585, 477] on div at bounding box center [575, 490] width 177 height 177
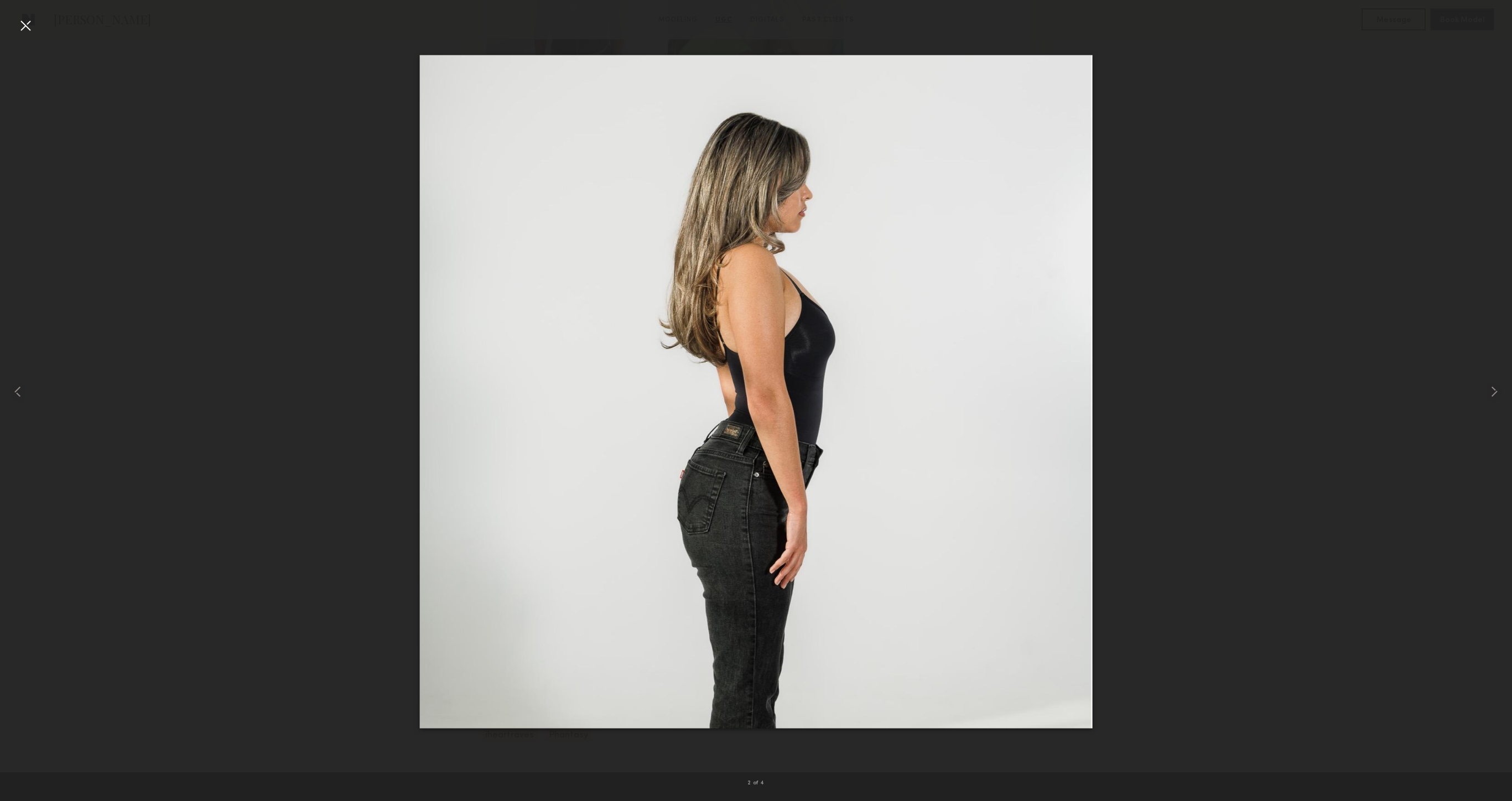
click at [24, 27] on div at bounding box center [25, 25] width 17 height 17
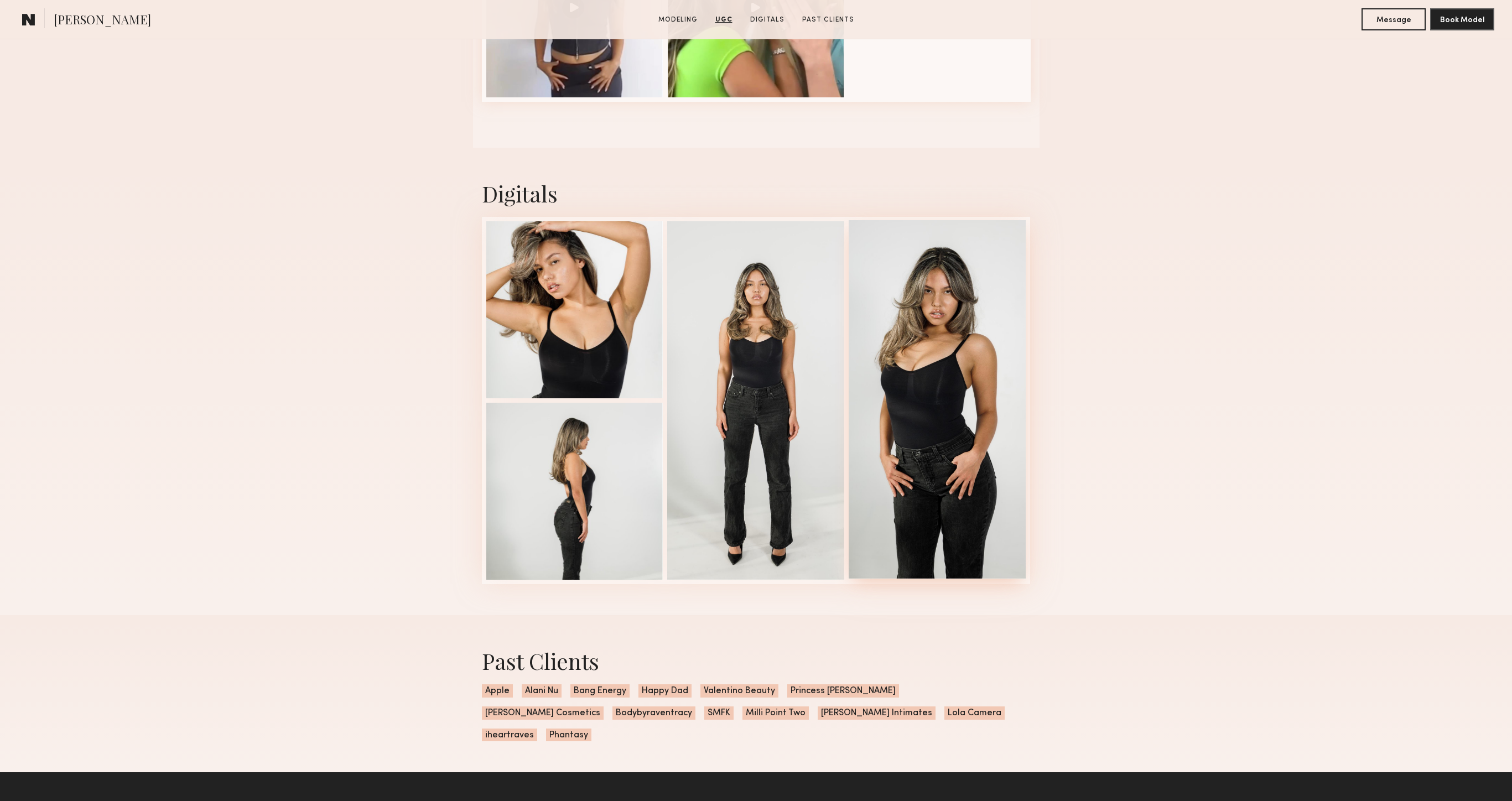
click at [974, 413] on div at bounding box center [938, 399] width 177 height 358
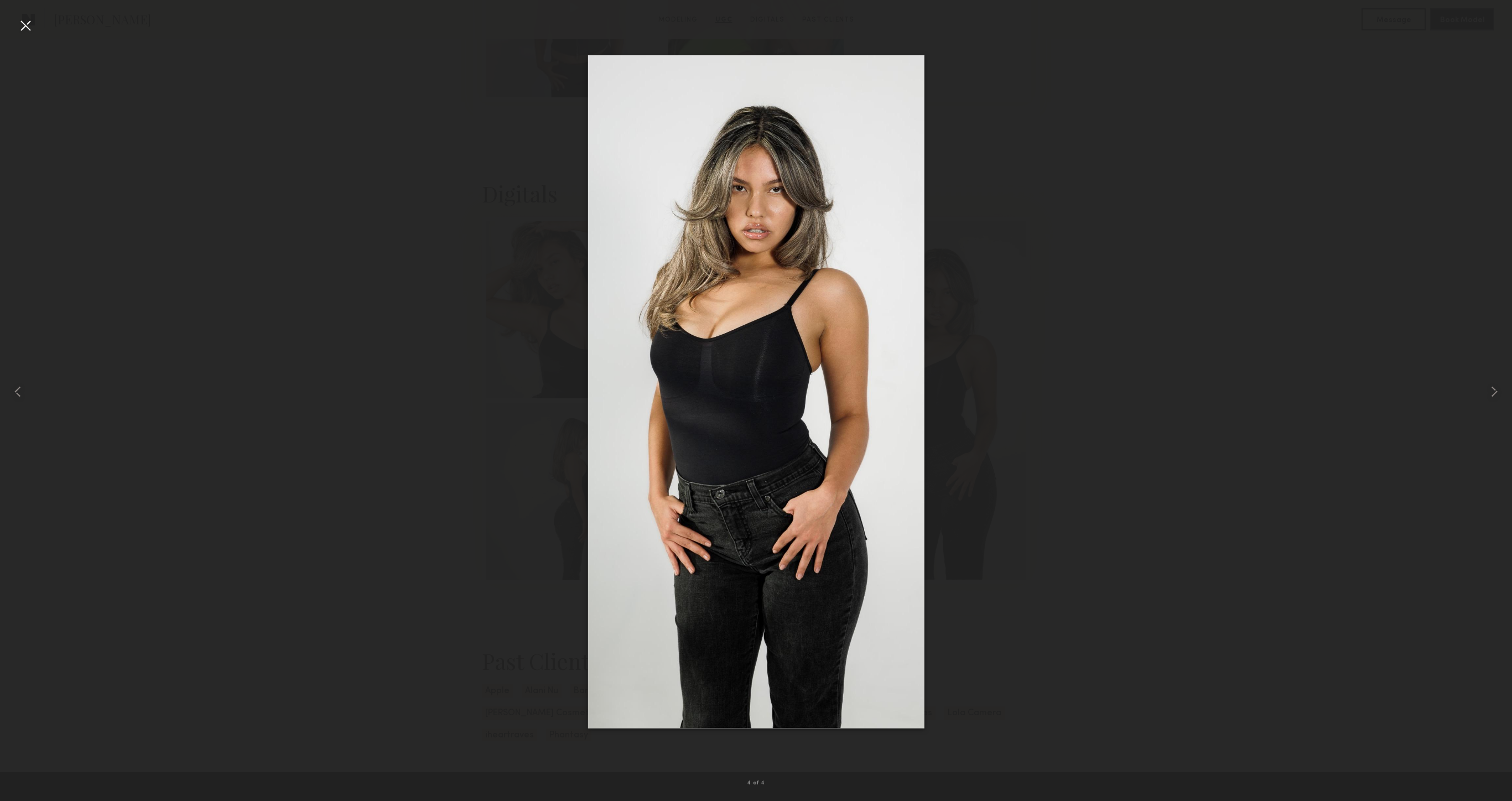
click at [345, 339] on div at bounding box center [756, 391] width 1512 height 748
click at [20, 17] on div at bounding box center [25, 25] width 17 height 17
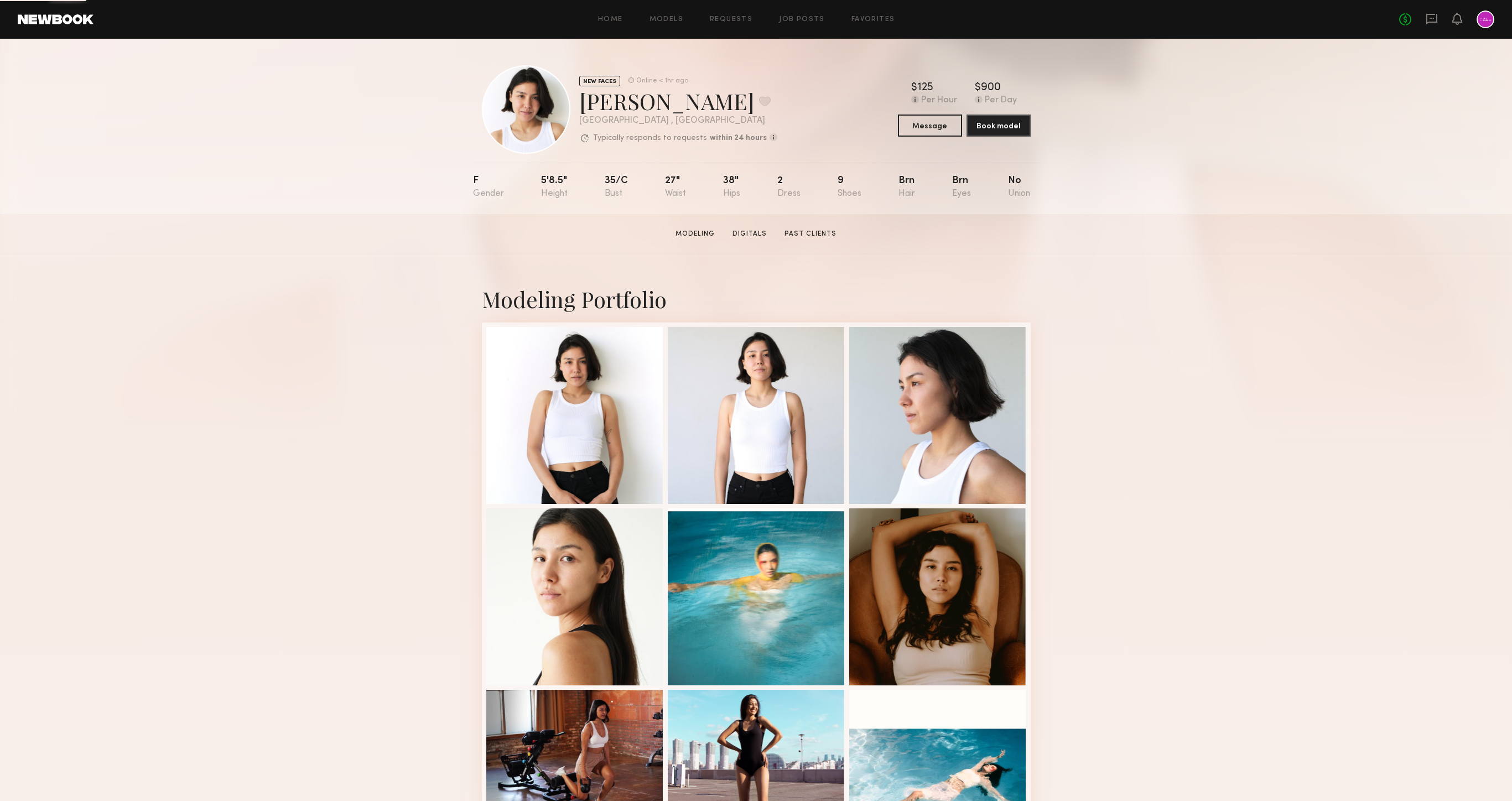
scroll to position [252, 0]
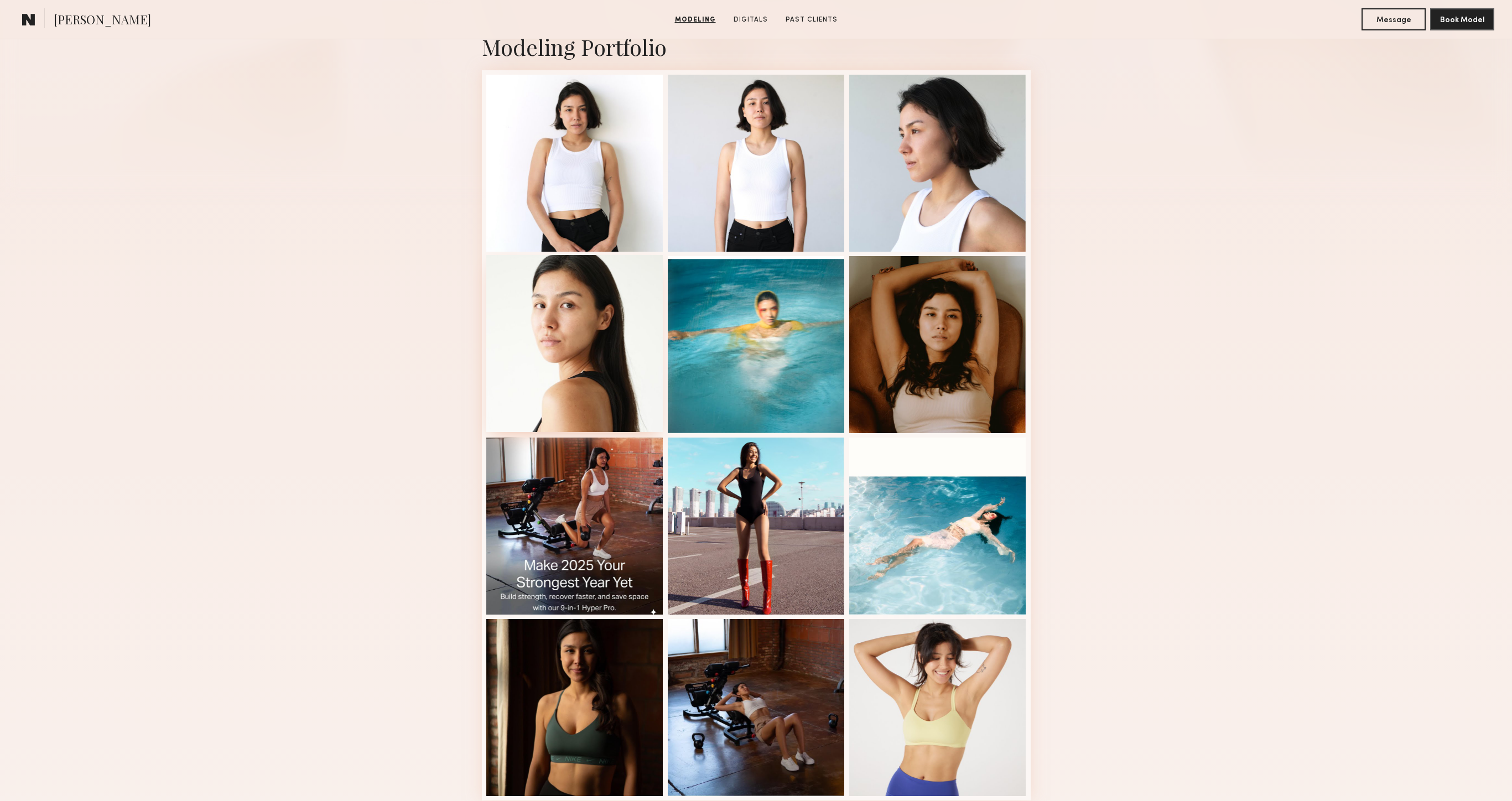
click at [581, 380] on div at bounding box center [575, 344] width 177 height 177
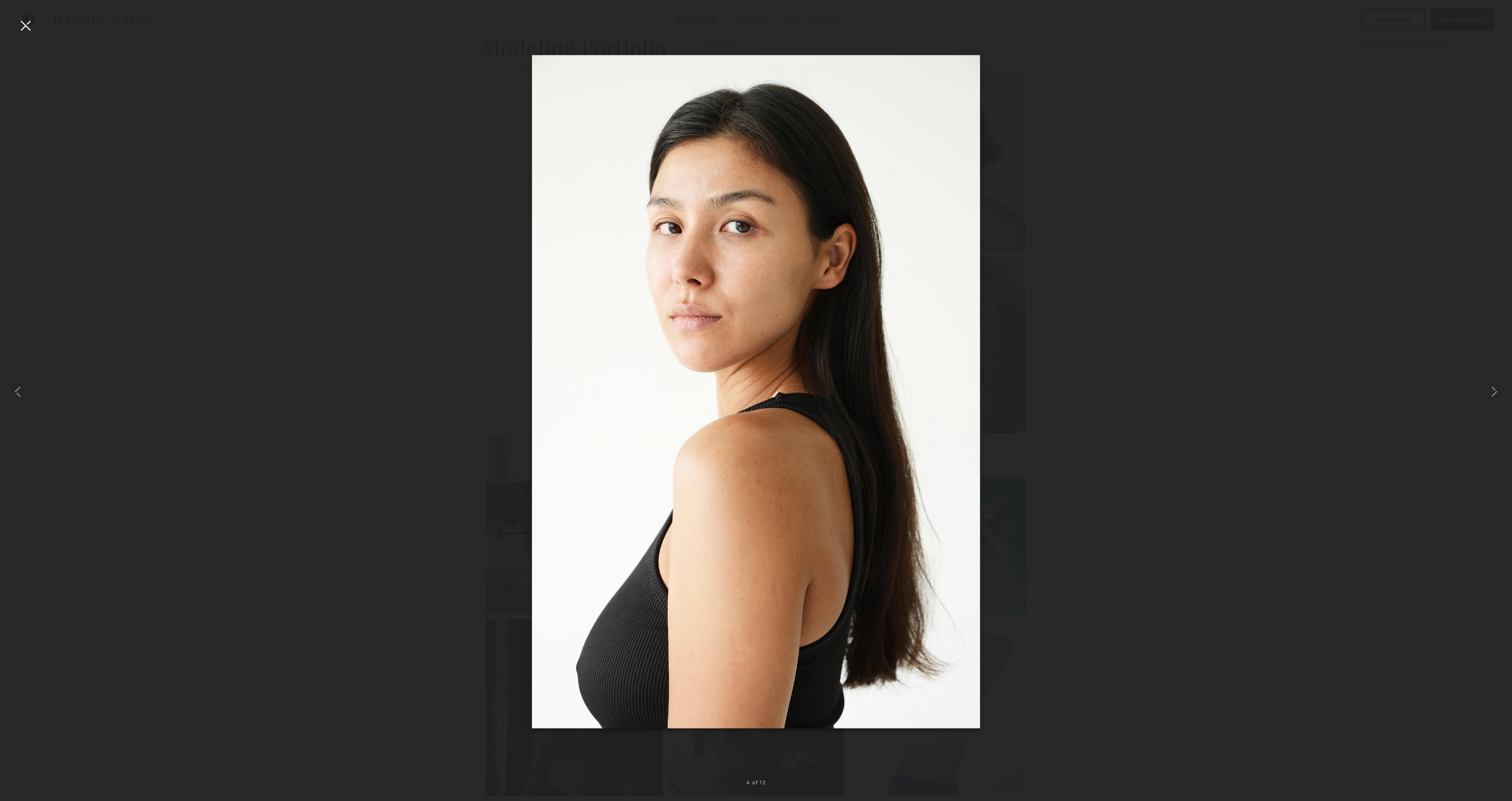
click at [23, 23] on div at bounding box center [25, 25] width 17 height 17
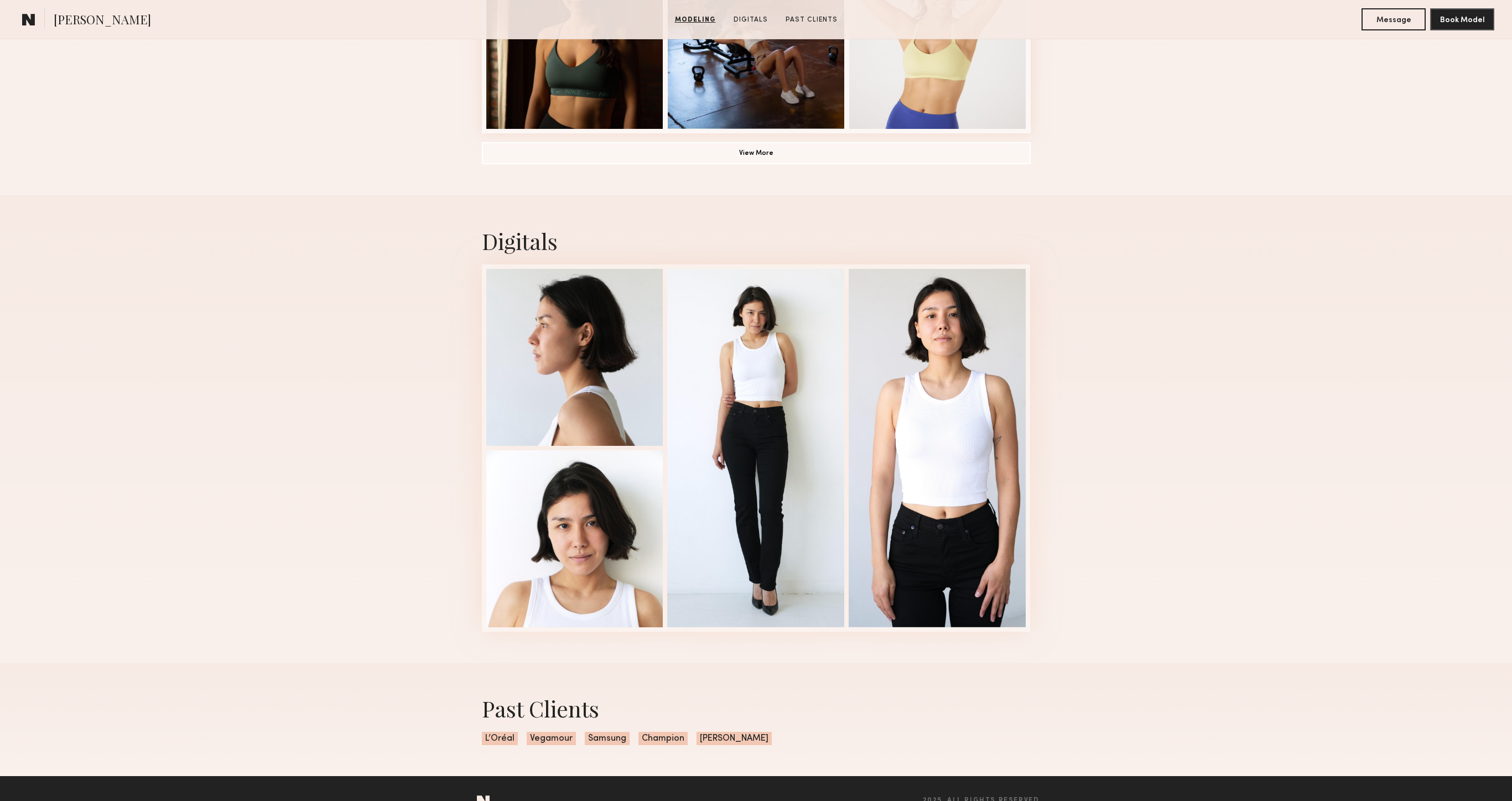
scroll to position [944, 0]
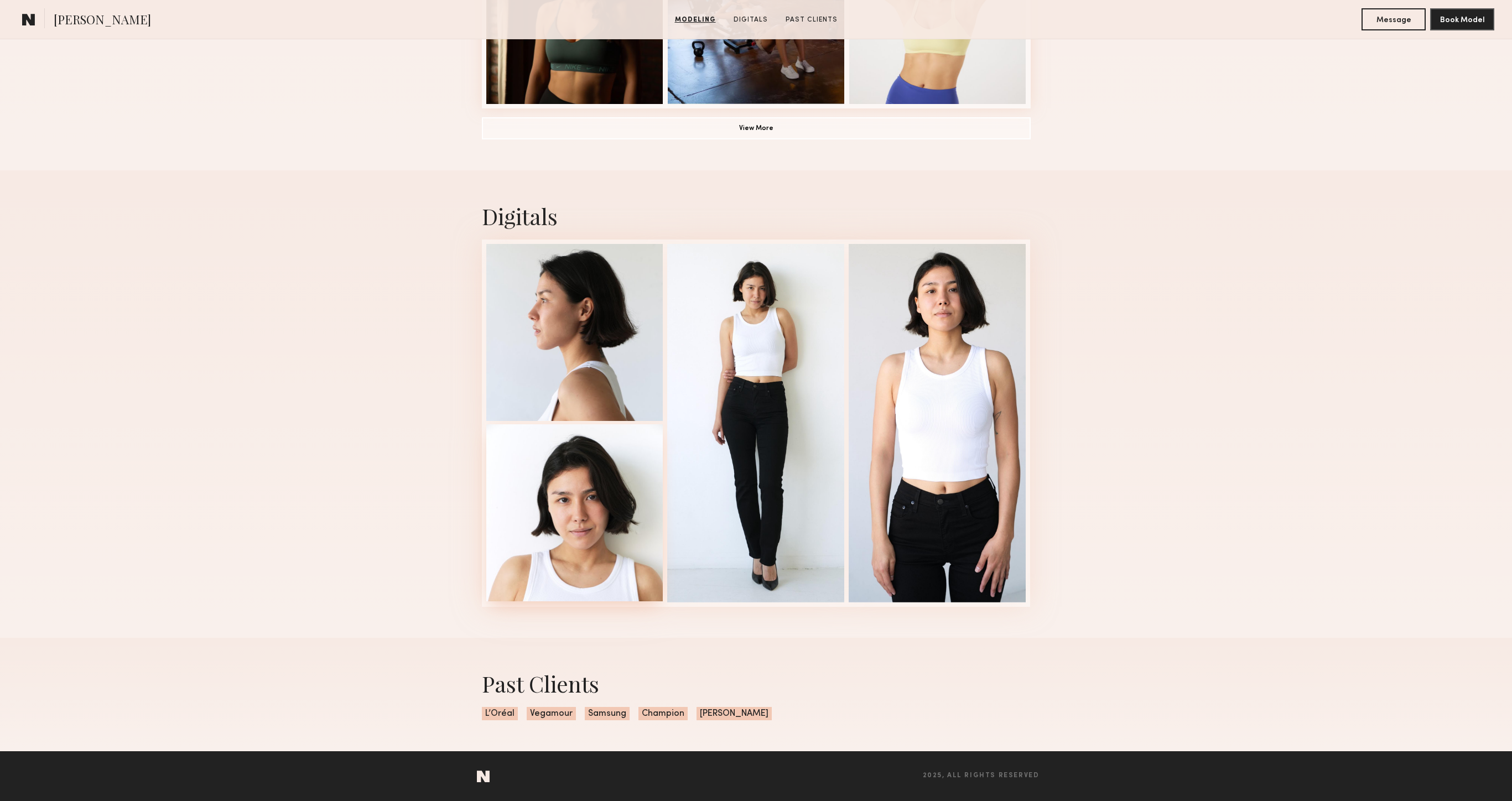
click at [597, 542] on div at bounding box center [575, 513] width 177 height 177
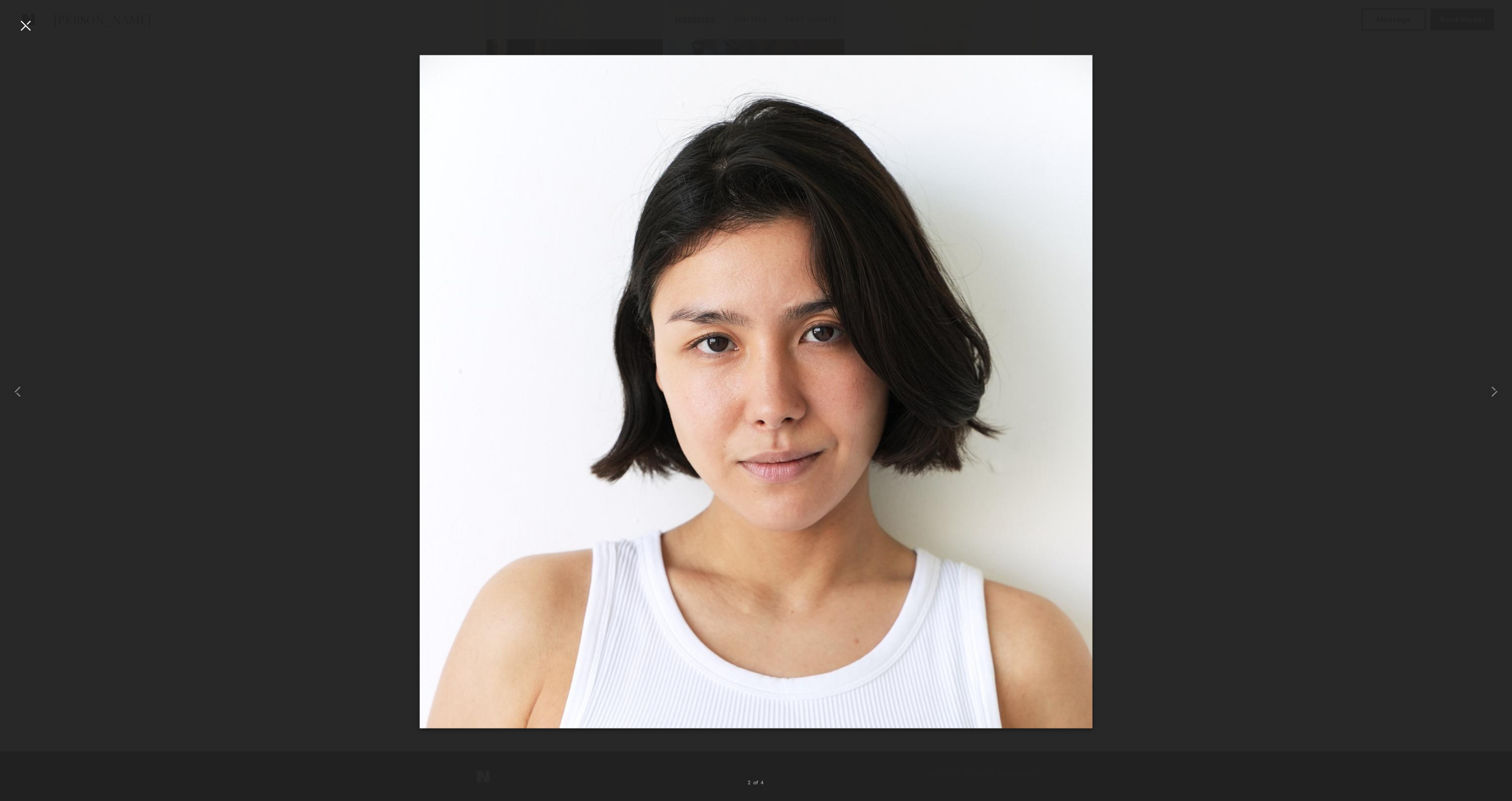
click at [26, 21] on div at bounding box center [25, 25] width 17 height 17
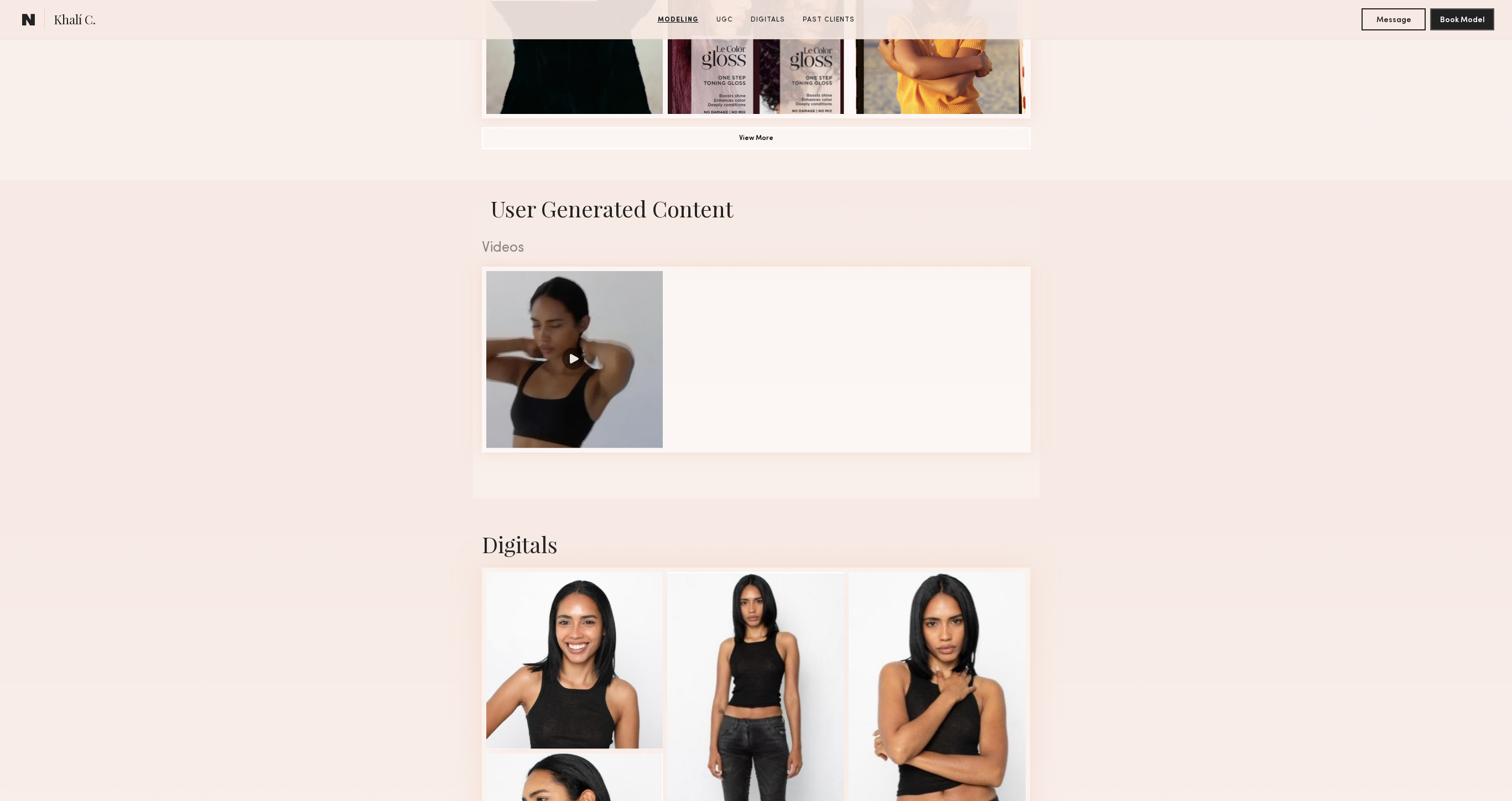
scroll to position [1180, 0]
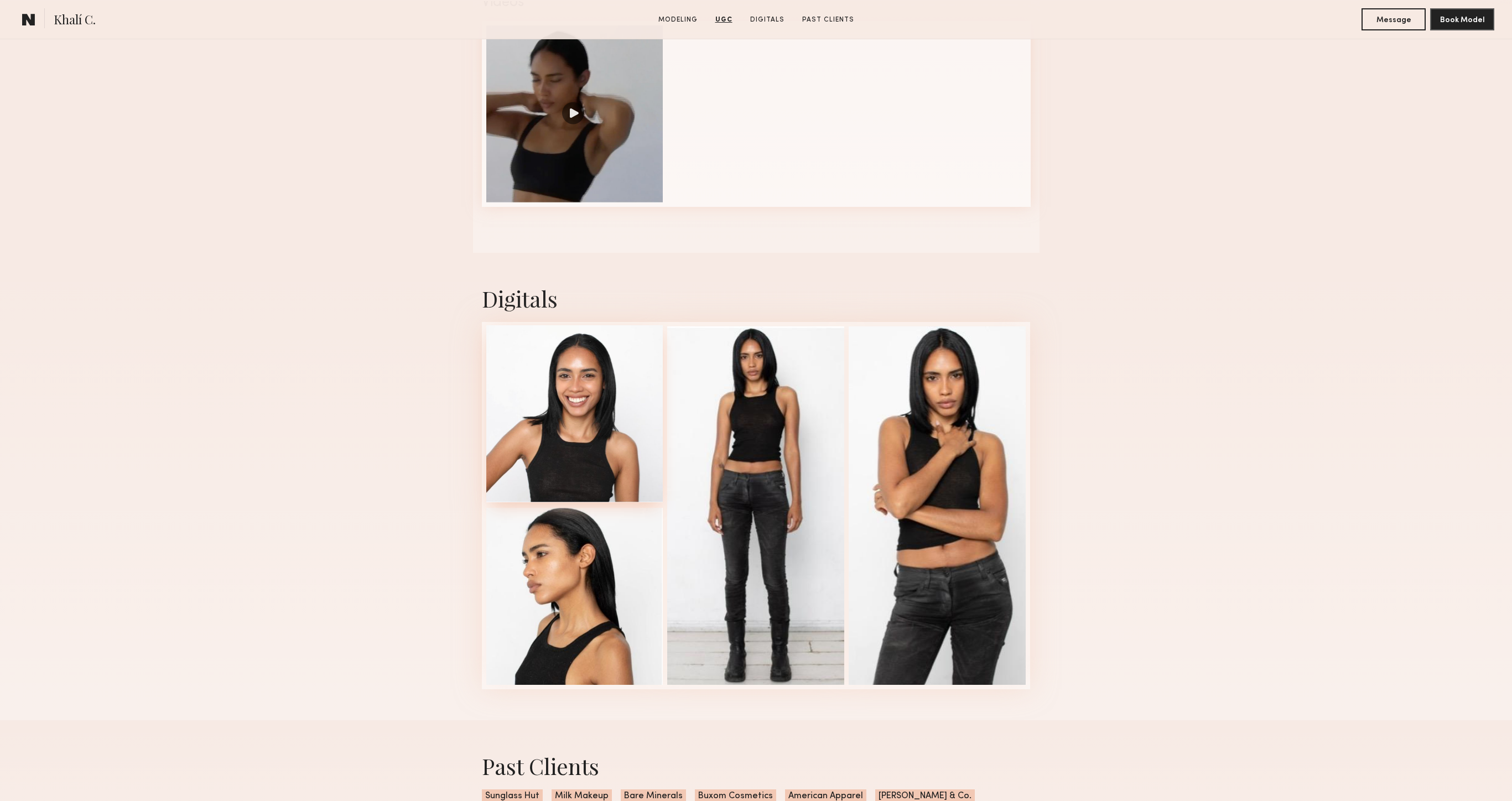
click at [606, 448] on div at bounding box center [575, 414] width 177 height 177
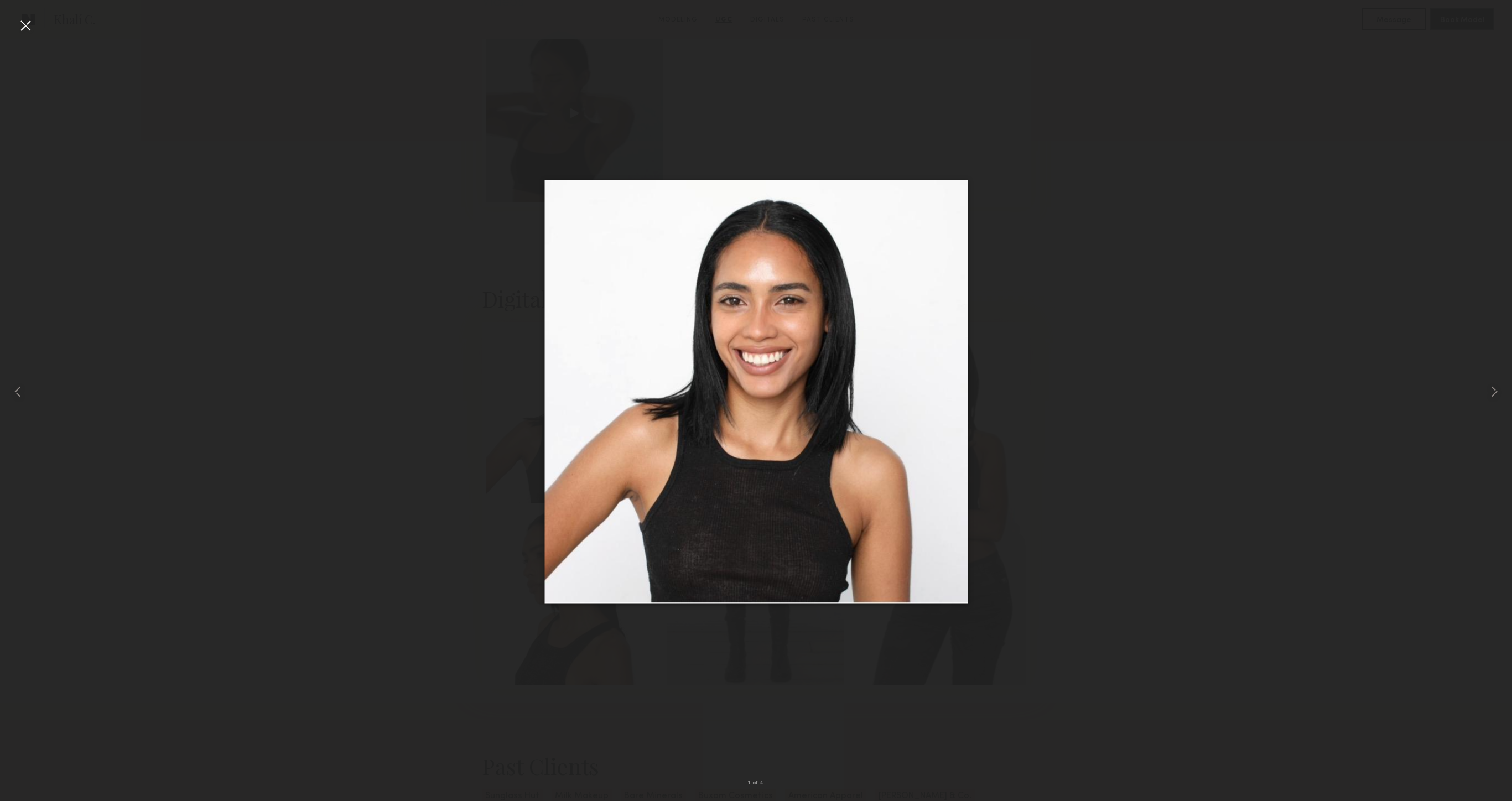
click at [17, 24] on div at bounding box center [25, 25] width 17 height 17
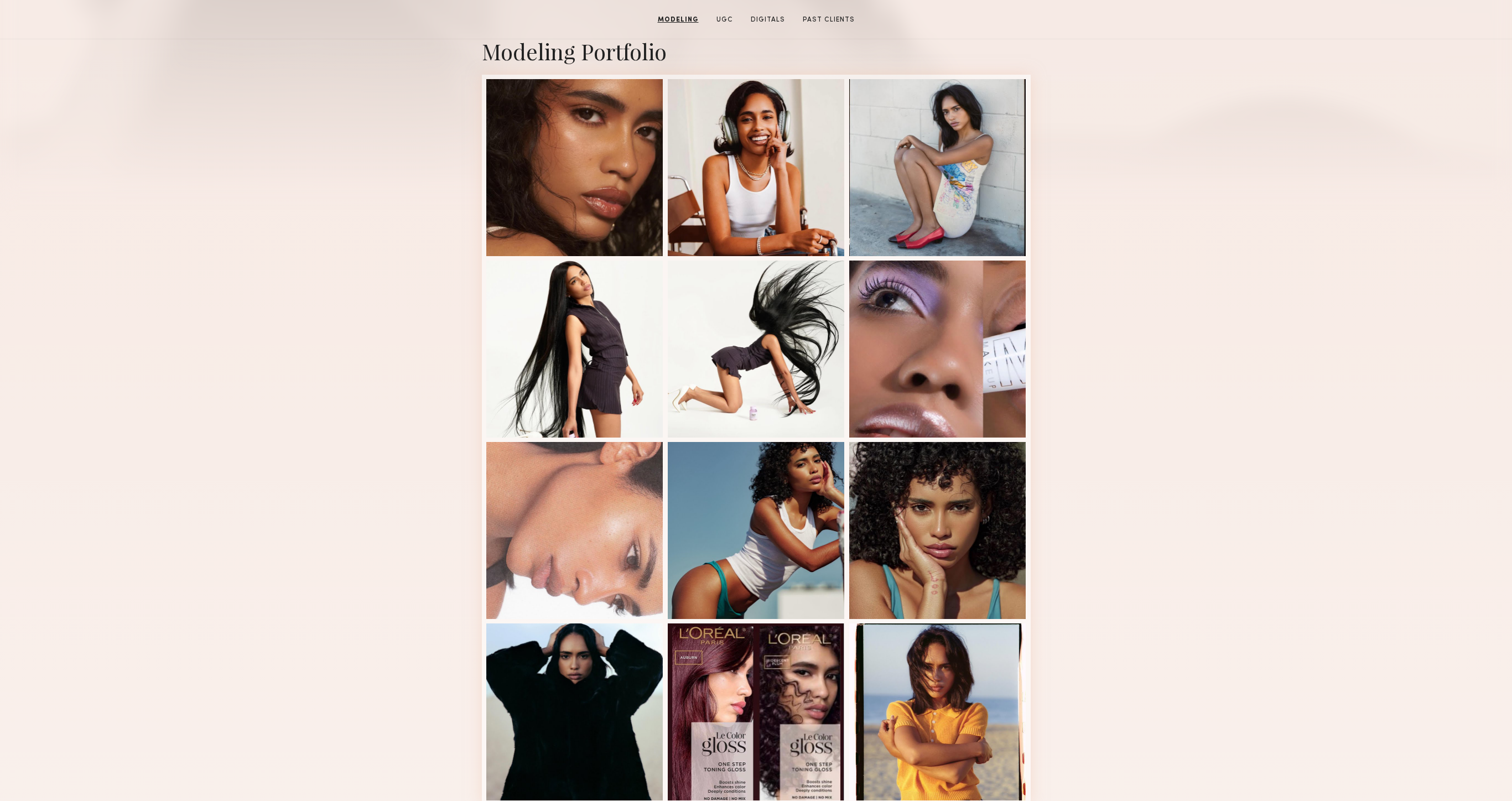
scroll to position [208, 0]
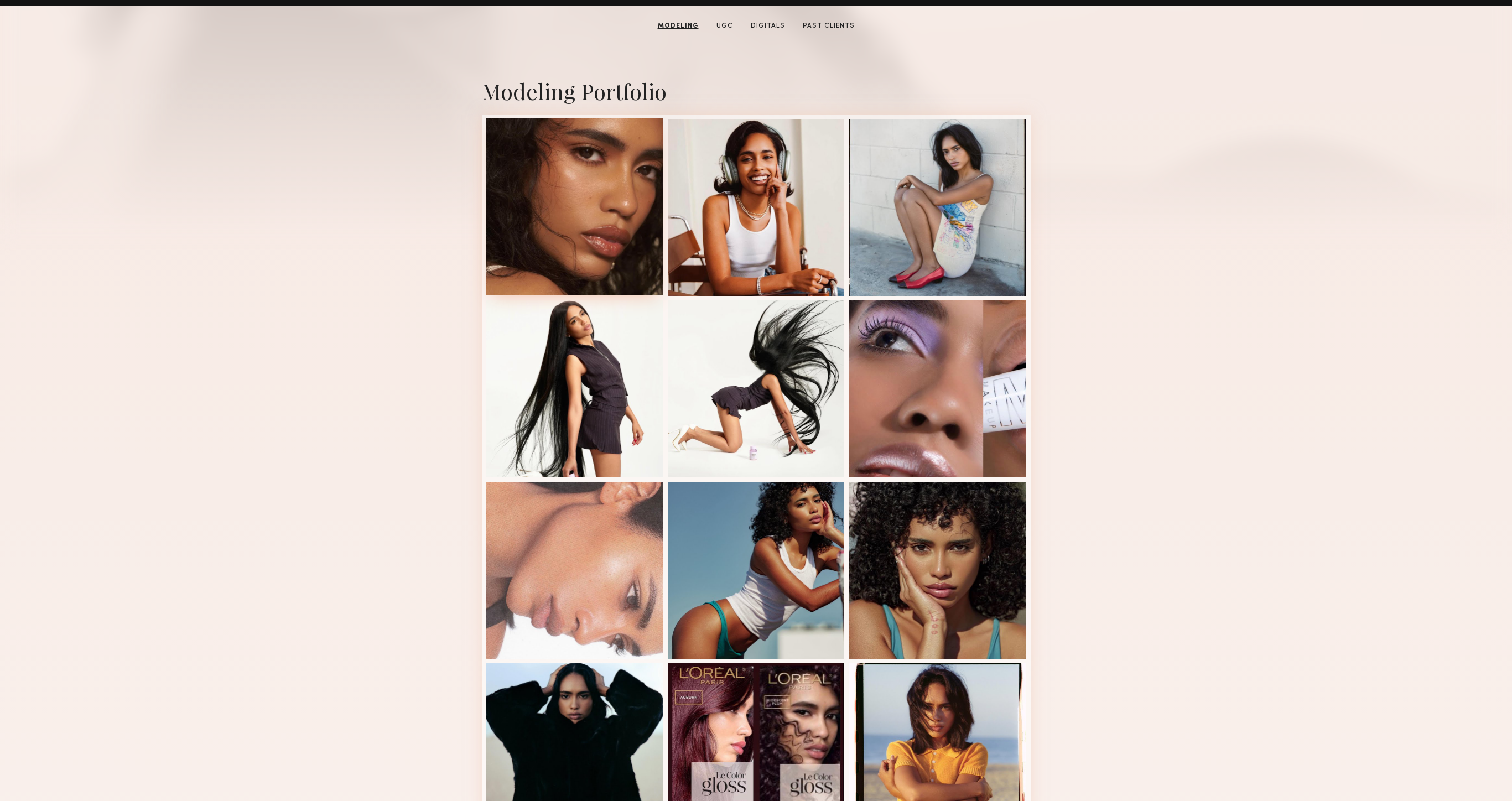
click at [583, 199] on div at bounding box center [575, 206] width 177 height 177
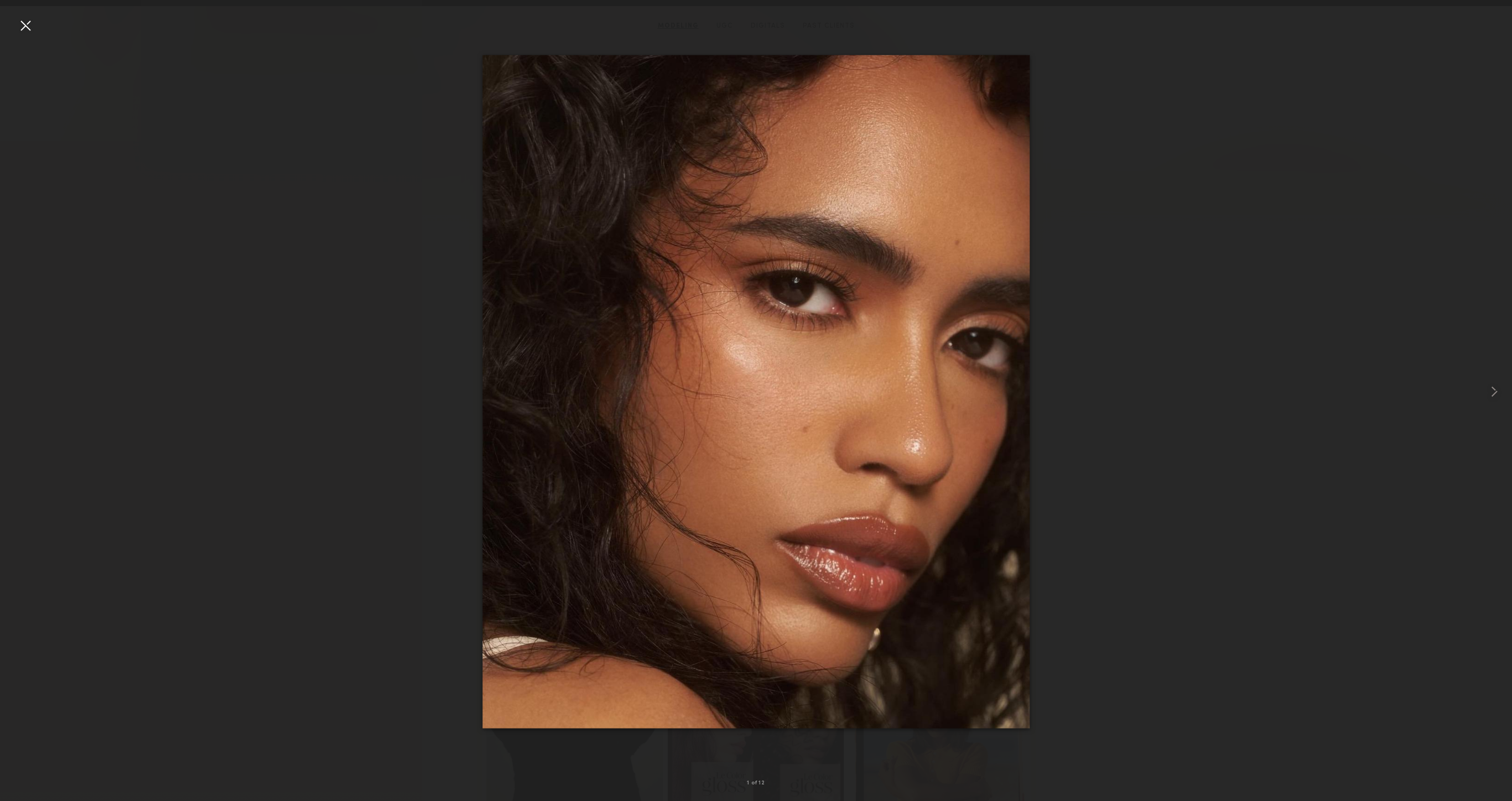
click at [20, 29] on div at bounding box center [25, 25] width 17 height 17
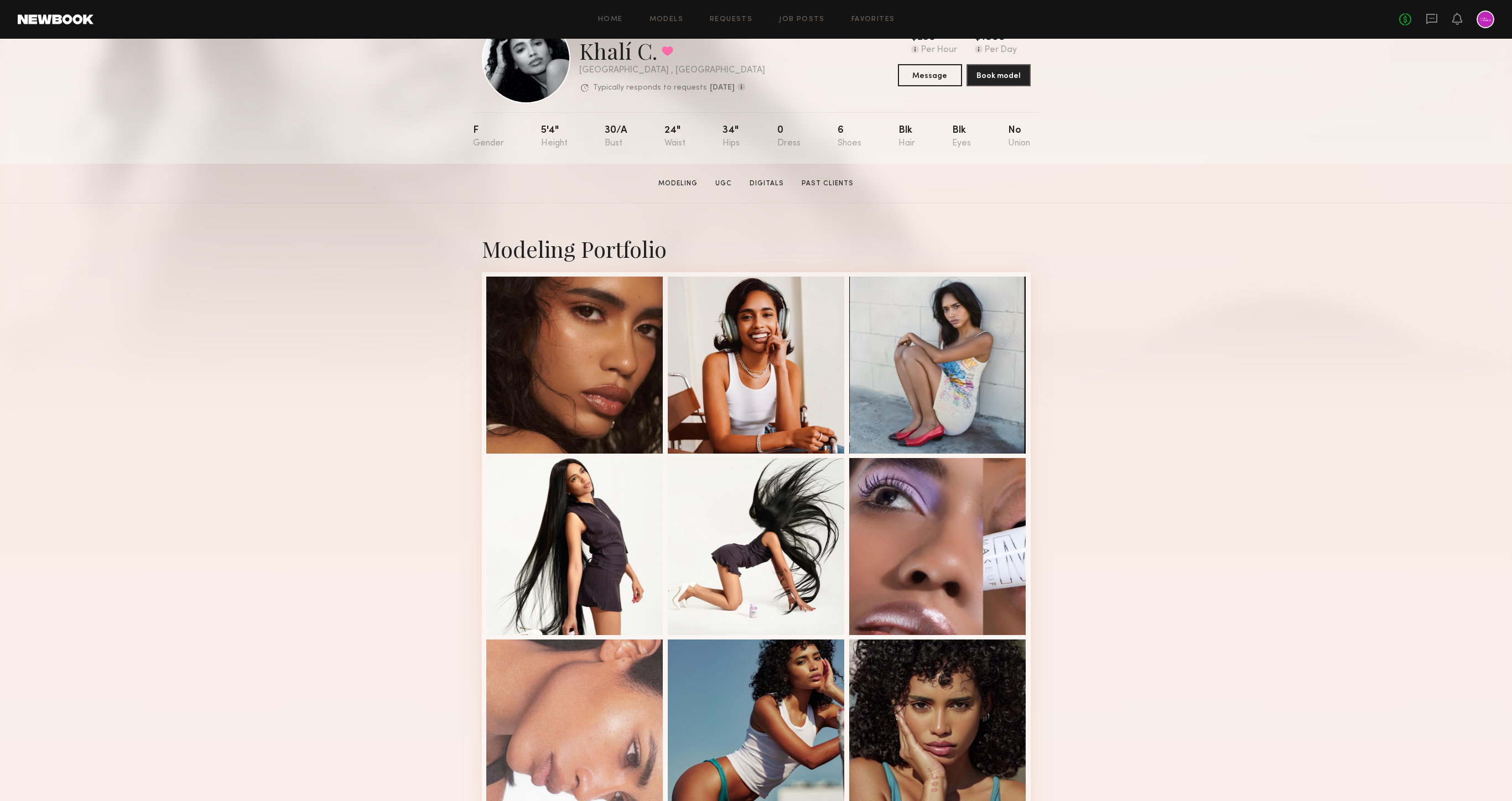
scroll to position [58, 0]
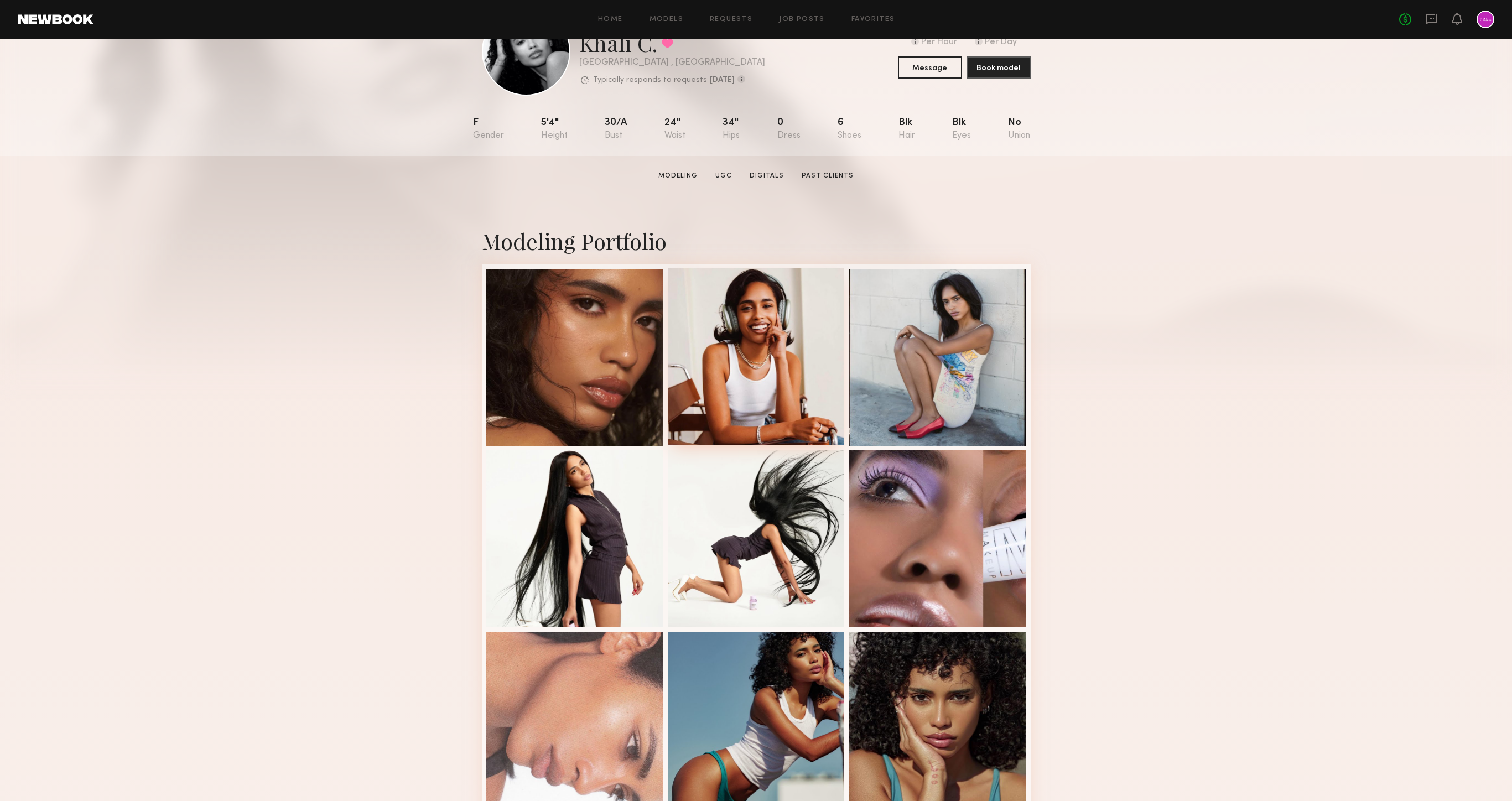
click at [716, 371] on div at bounding box center [756, 356] width 177 height 177
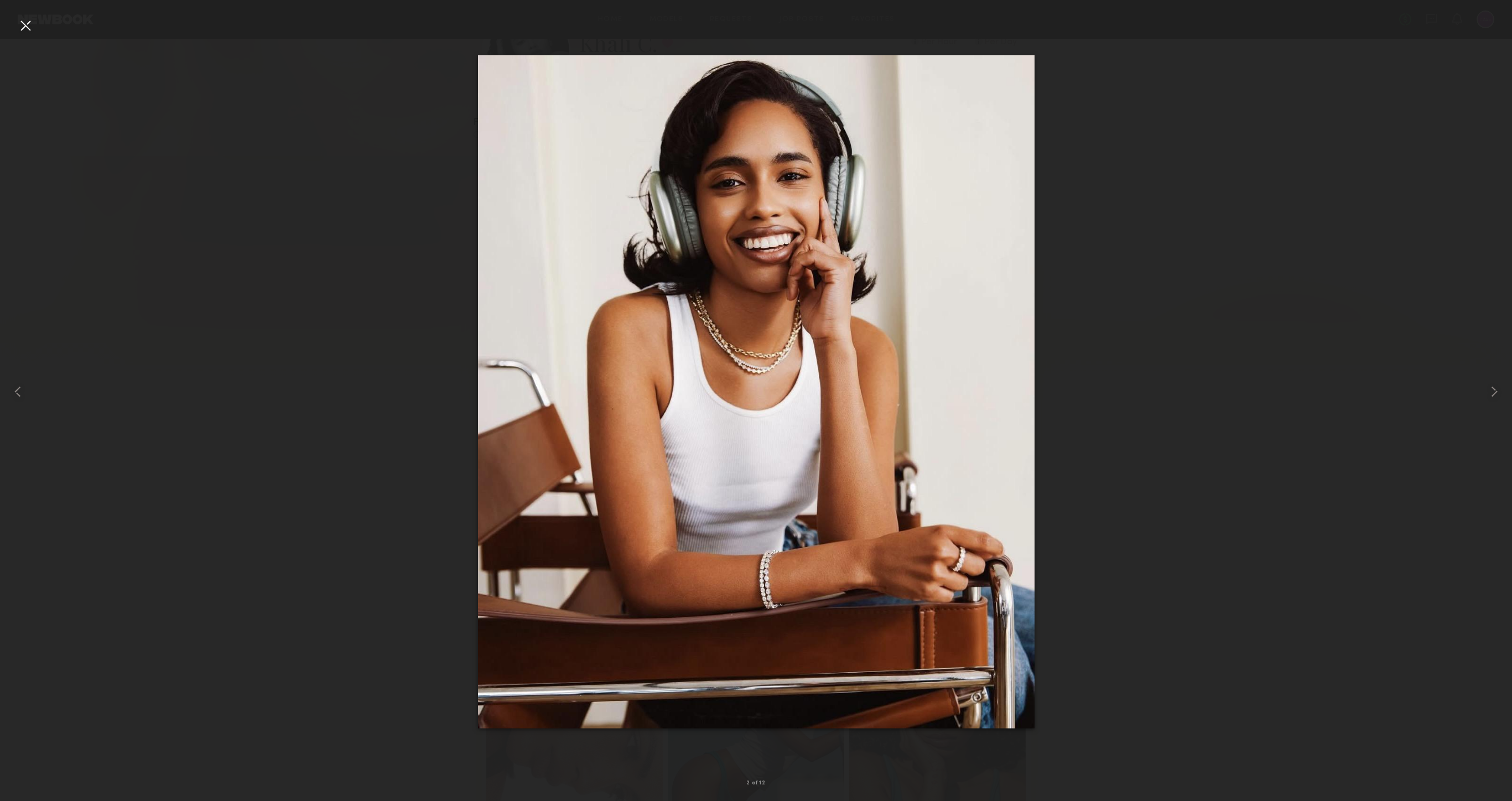
click at [28, 29] on div at bounding box center [25, 25] width 17 height 17
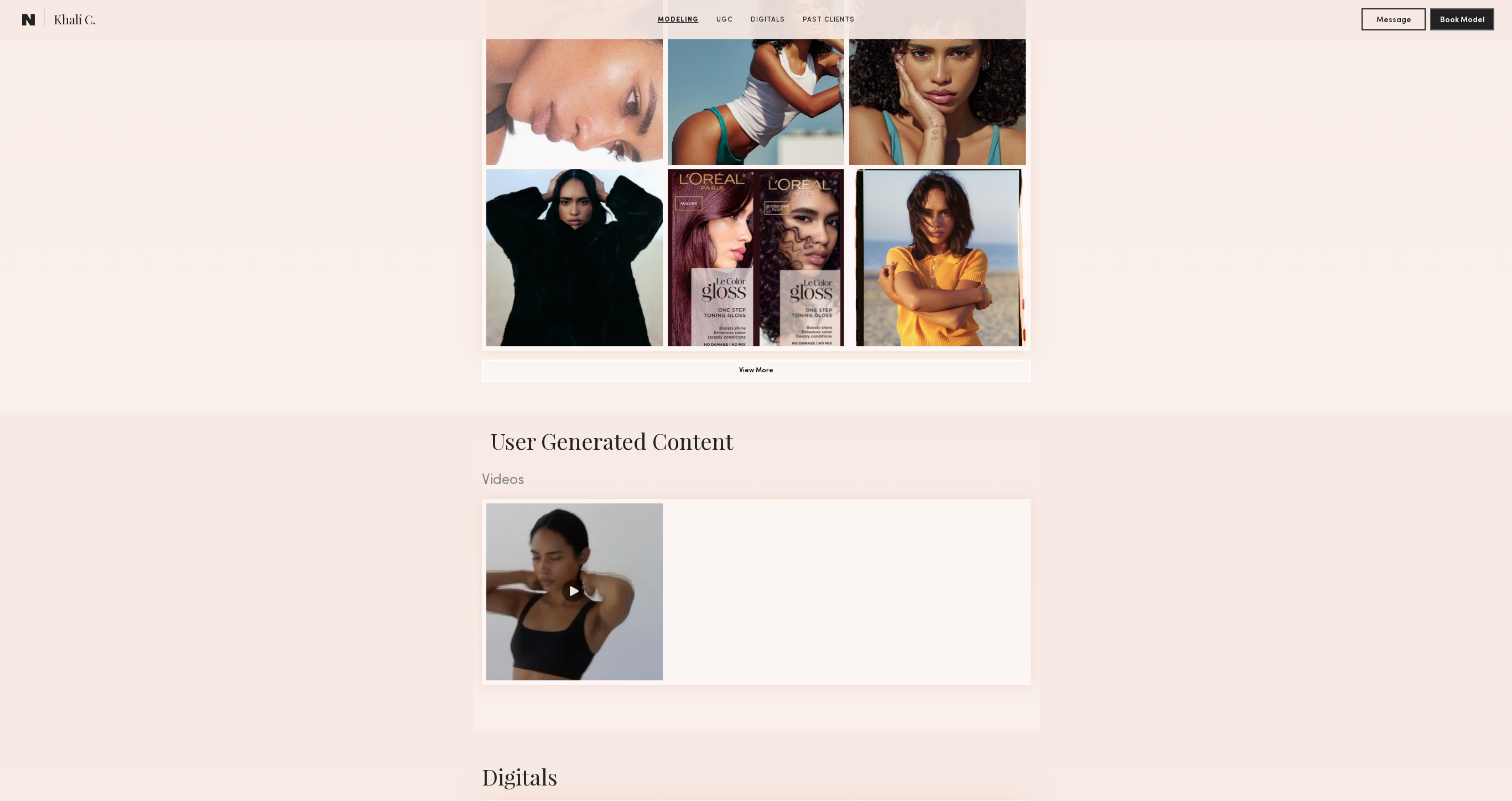
scroll to position [702, 0]
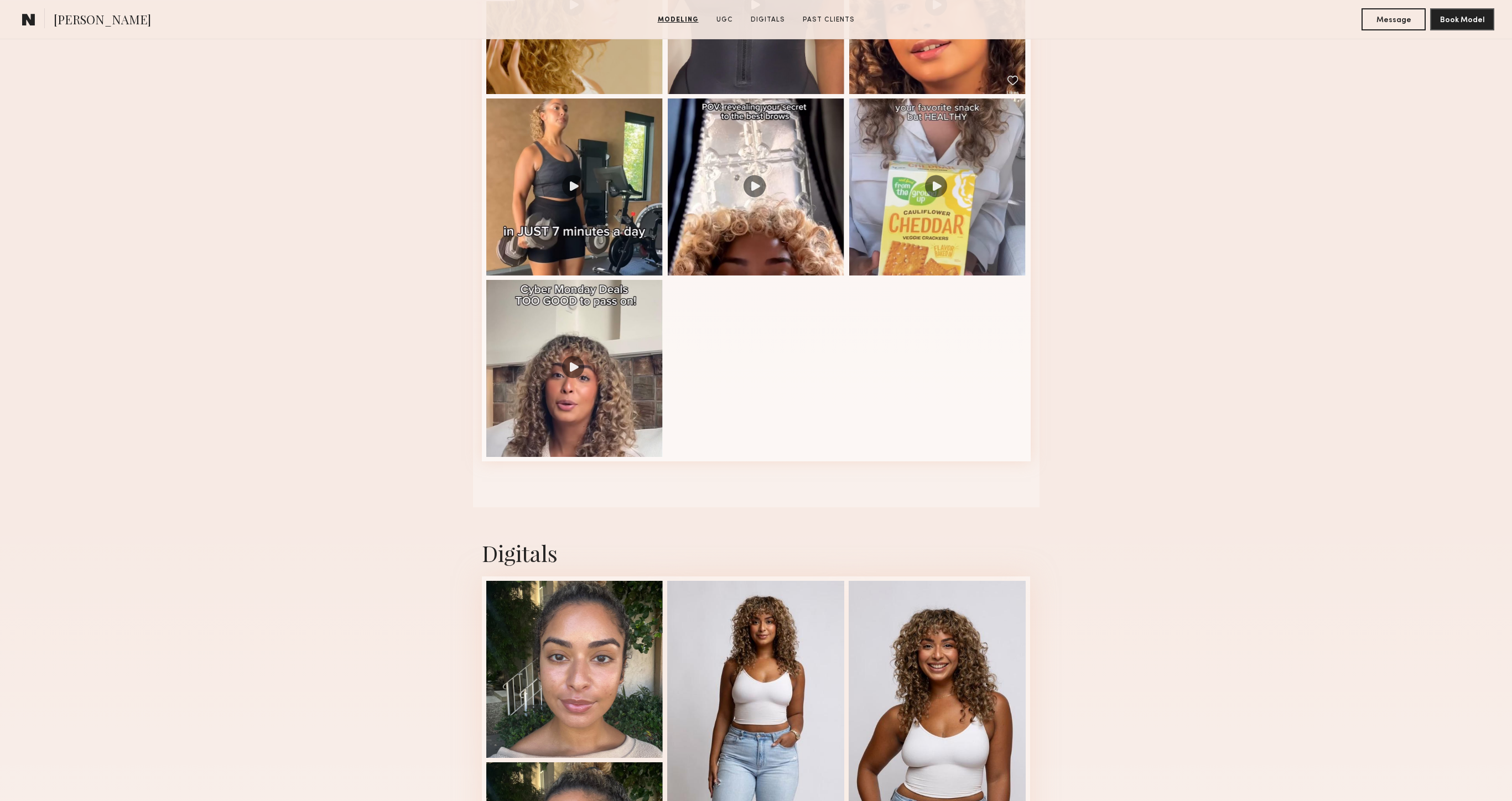
scroll to position [1339, 0]
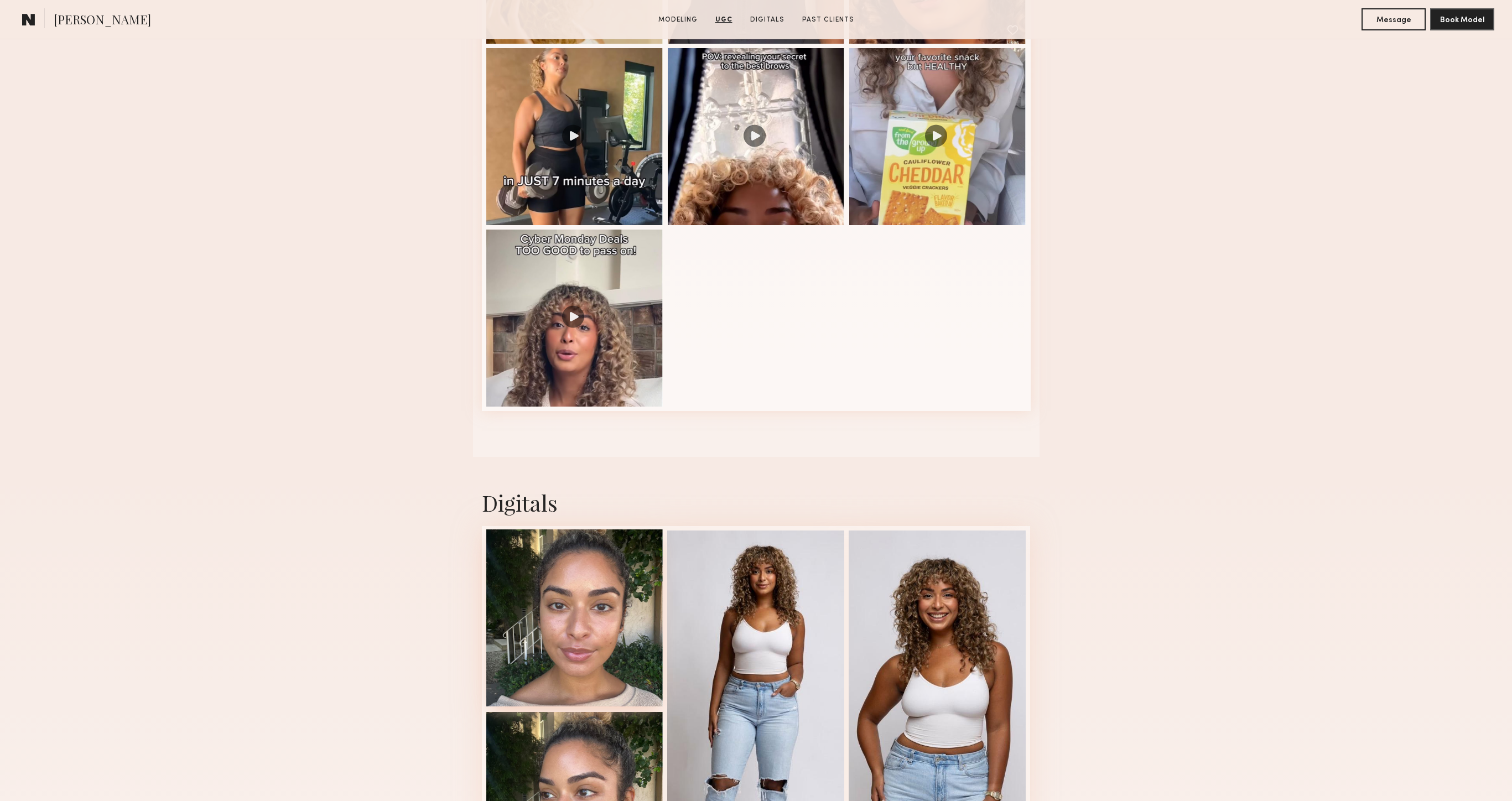
click at [600, 649] on div at bounding box center [575, 618] width 177 height 177
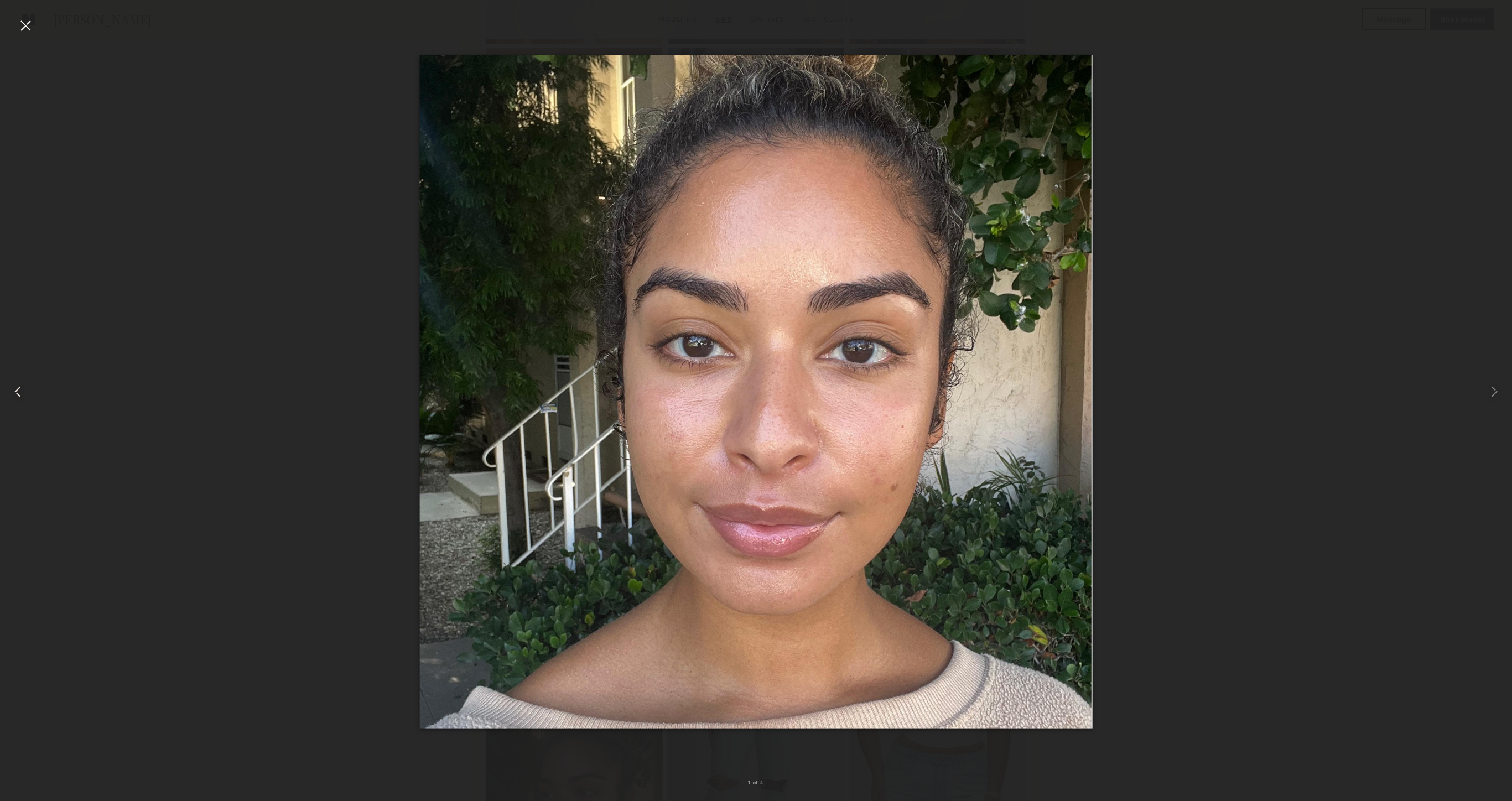
click at [36, 31] on div at bounding box center [30, 391] width 61 height 748
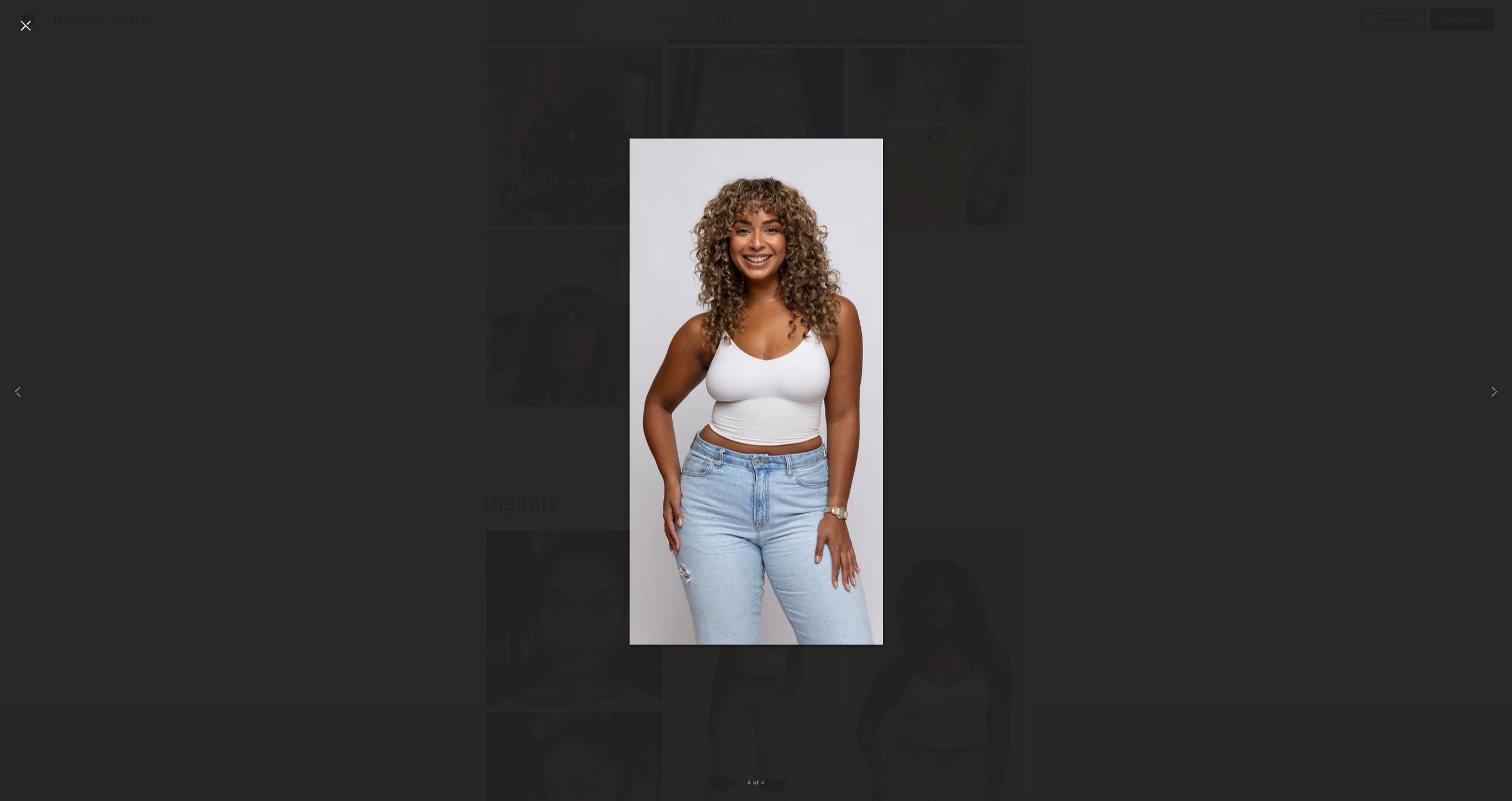
click at [25, 25] on div at bounding box center [25, 25] width 17 height 17
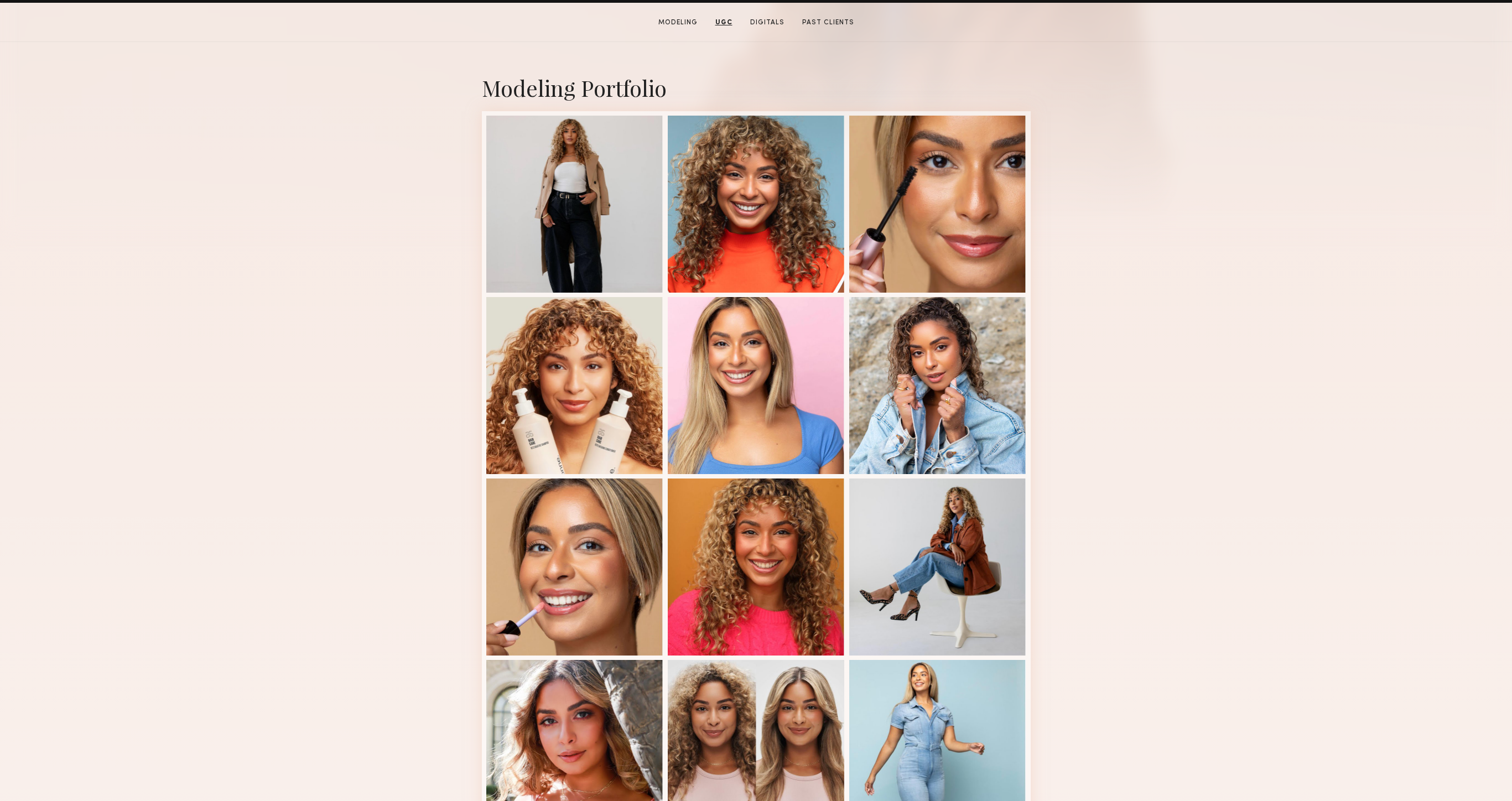
scroll to position [0, 0]
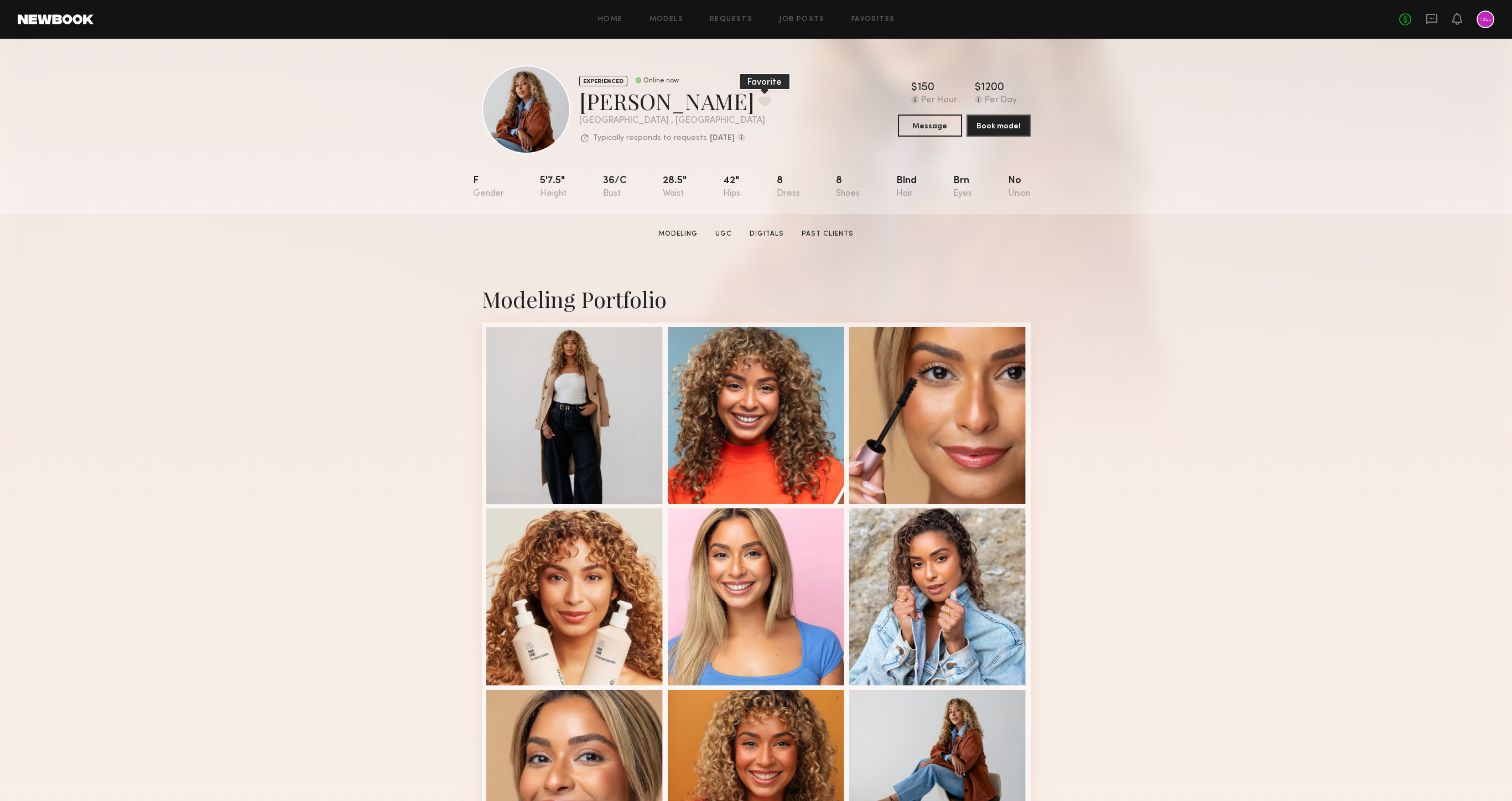
click at [759, 101] on button at bounding box center [765, 101] width 11 height 10
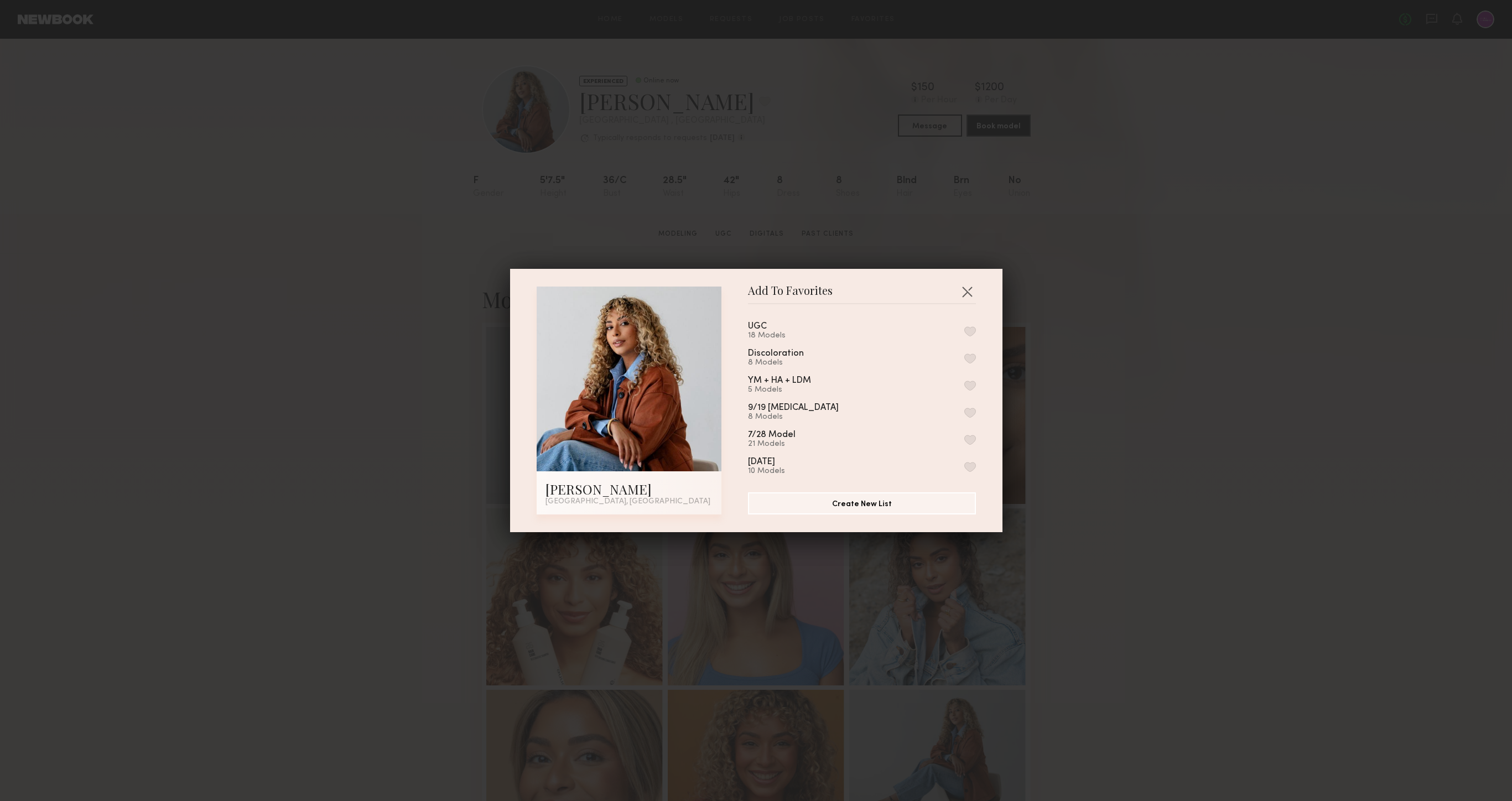
click at [784, 354] on div "Discoloration" at bounding box center [776, 354] width 56 height 9
click at [963, 355] on div "Discoloration 8 Models" at bounding box center [862, 358] width 228 height 18
click at [972, 357] on button "button" at bounding box center [969, 358] width 11 height 10
click at [974, 286] on button "button" at bounding box center [966, 291] width 17 height 17
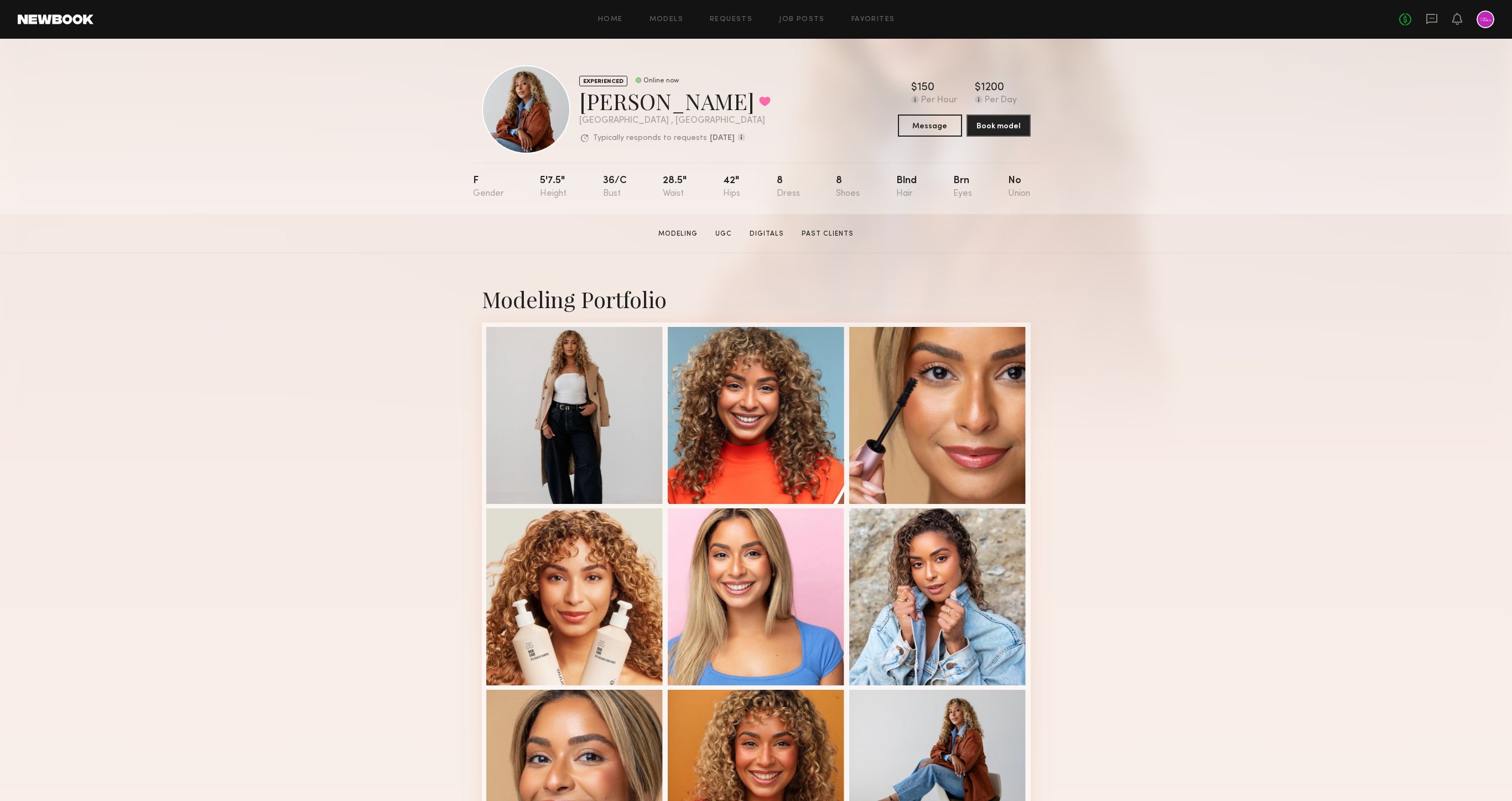
click at [255, 203] on div "EXPERIENCED Online now Ayanna G. Favorited Los Angeles , CA Typically responds …" at bounding box center [756, 126] width 1512 height 175
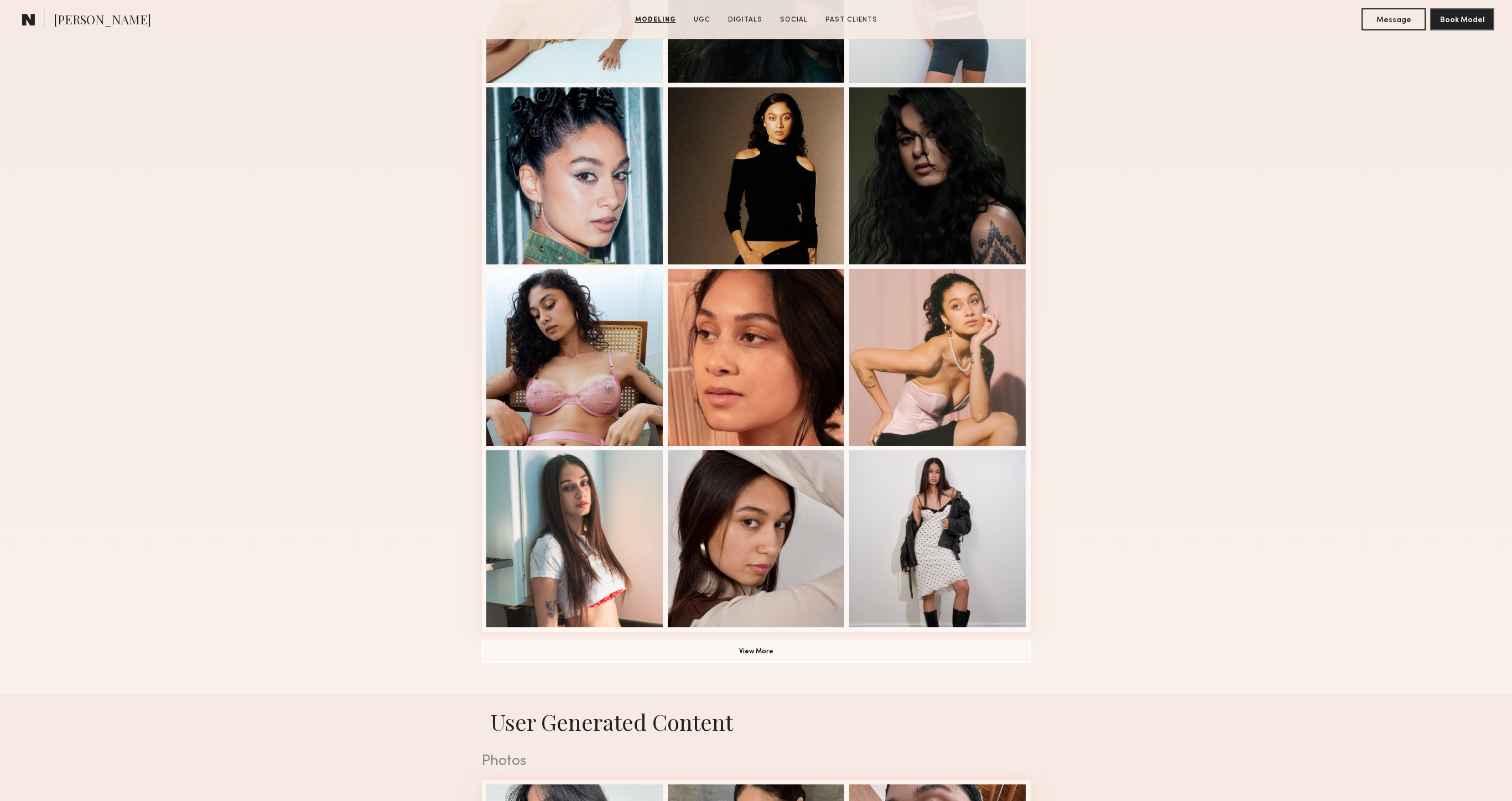
scroll to position [421, 0]
click at [603, 212] on div at bounding box center [575, 176] width 177 height 177
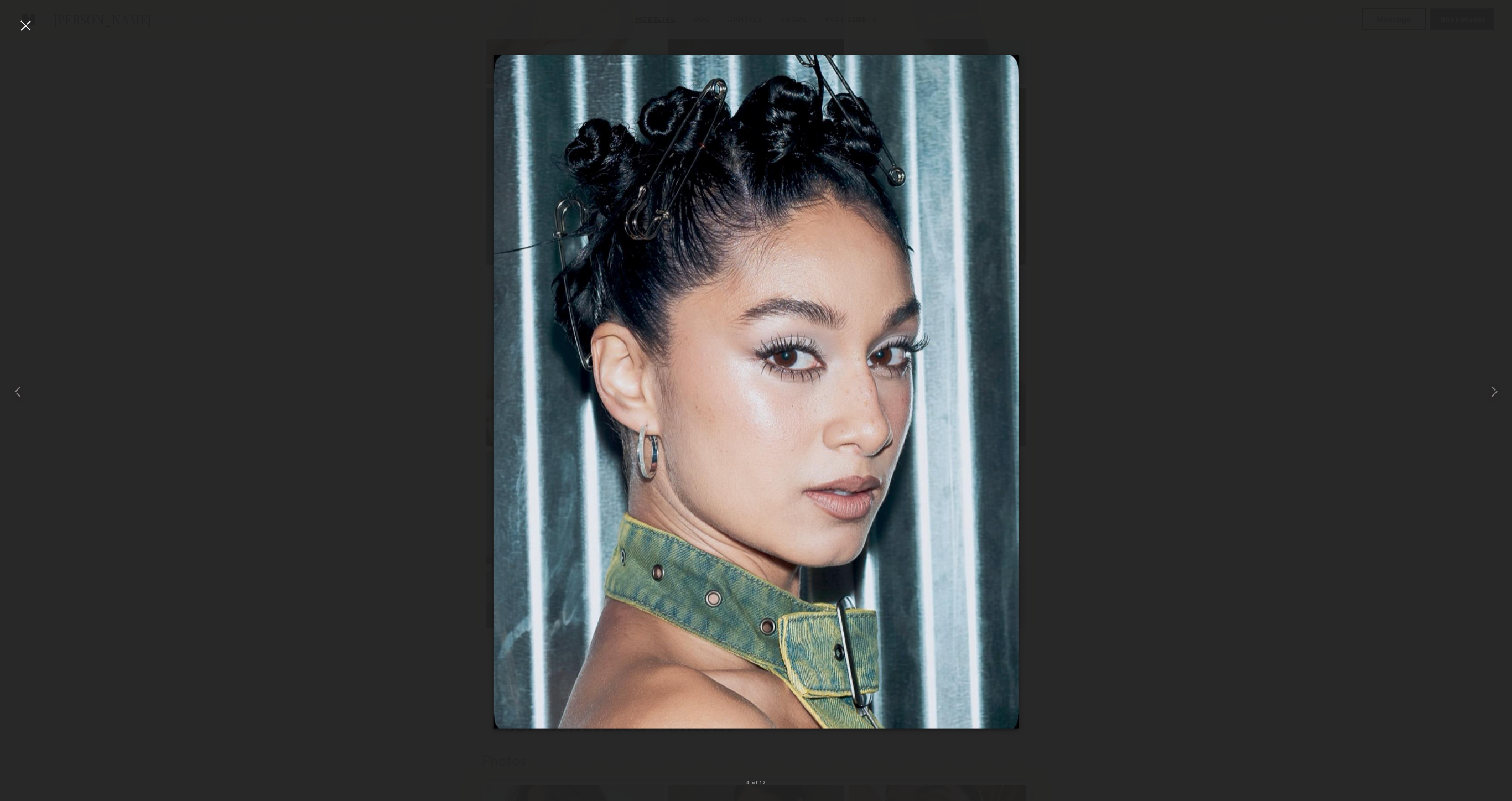
click at [28, 23] on div at bounding box center [25, 25] width 17 height 17
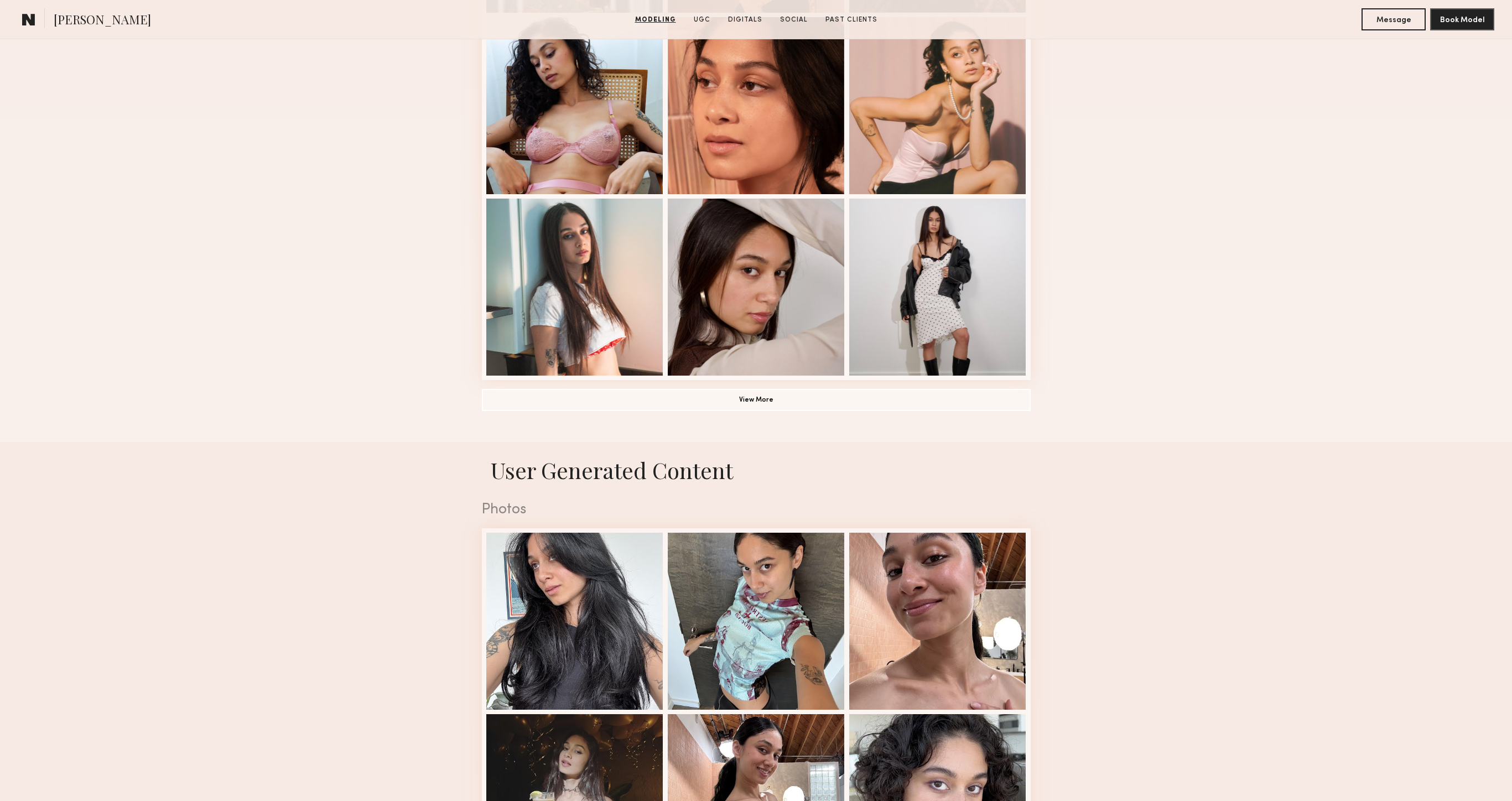
scroll to position [995, 0]
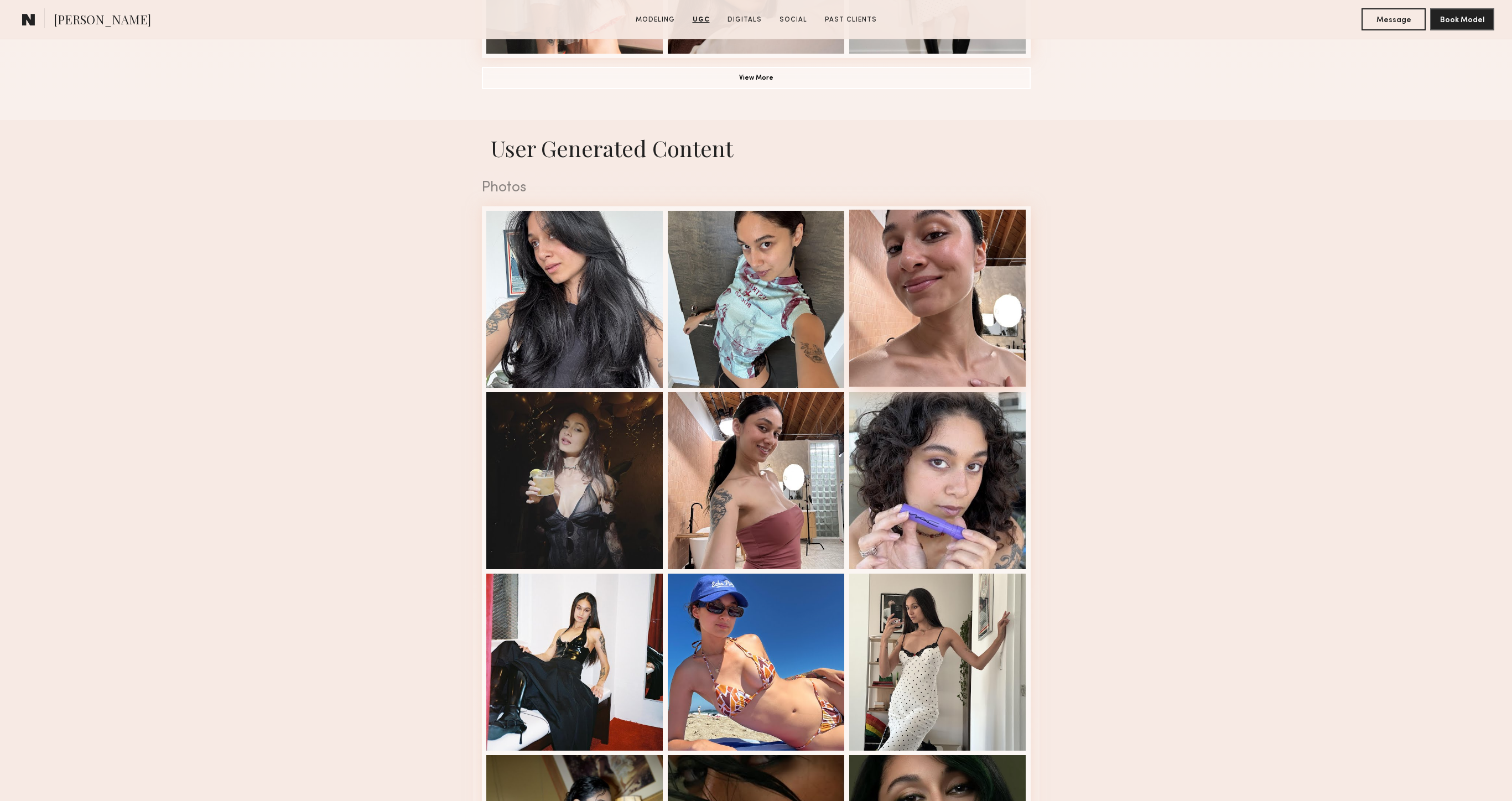
click at [940, 339] on div at bounding box center [938, 299] width 177 height 177
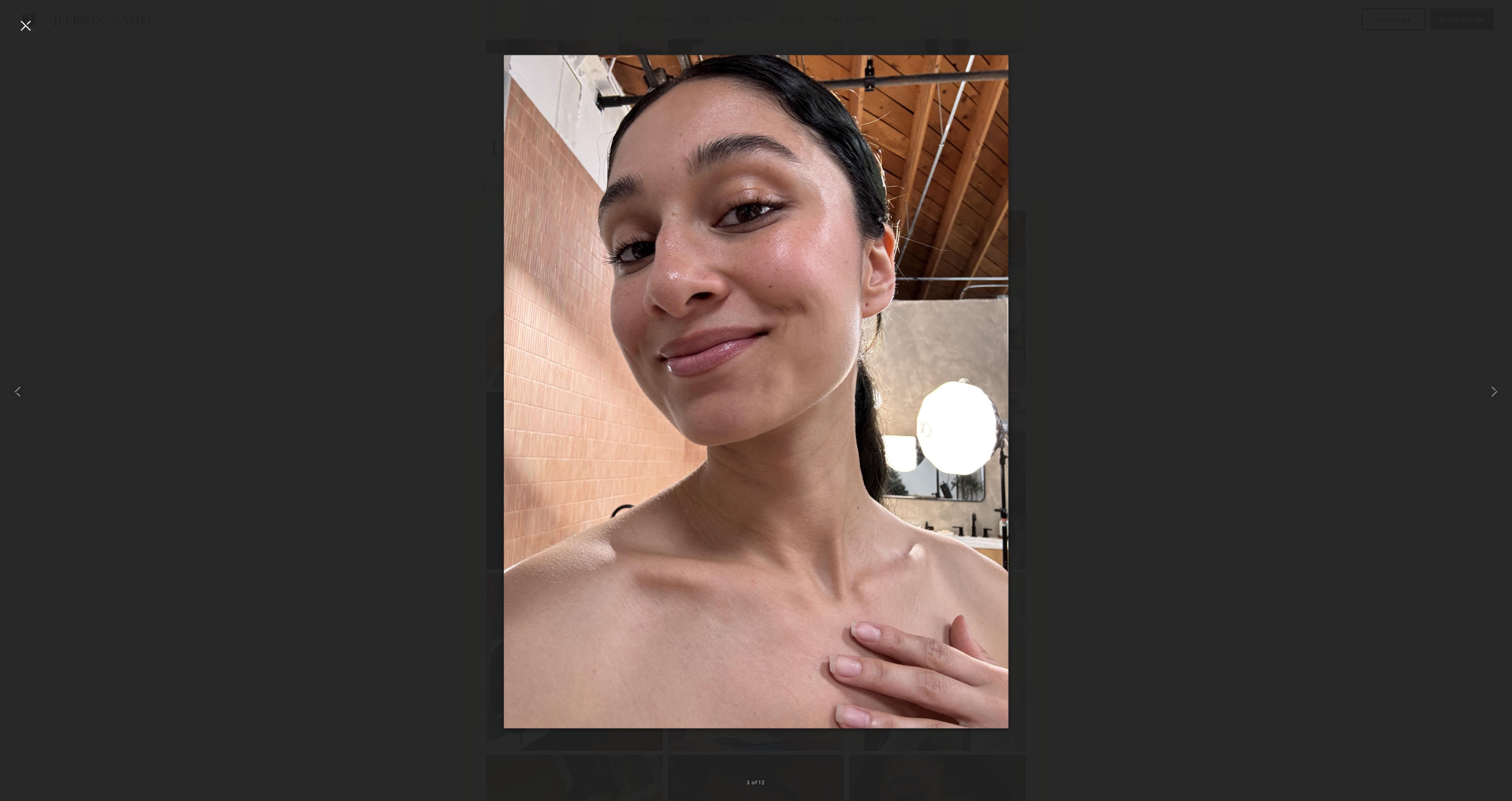
click at [28, 28] on div at bounding box center [25, 25] width 17 height 17
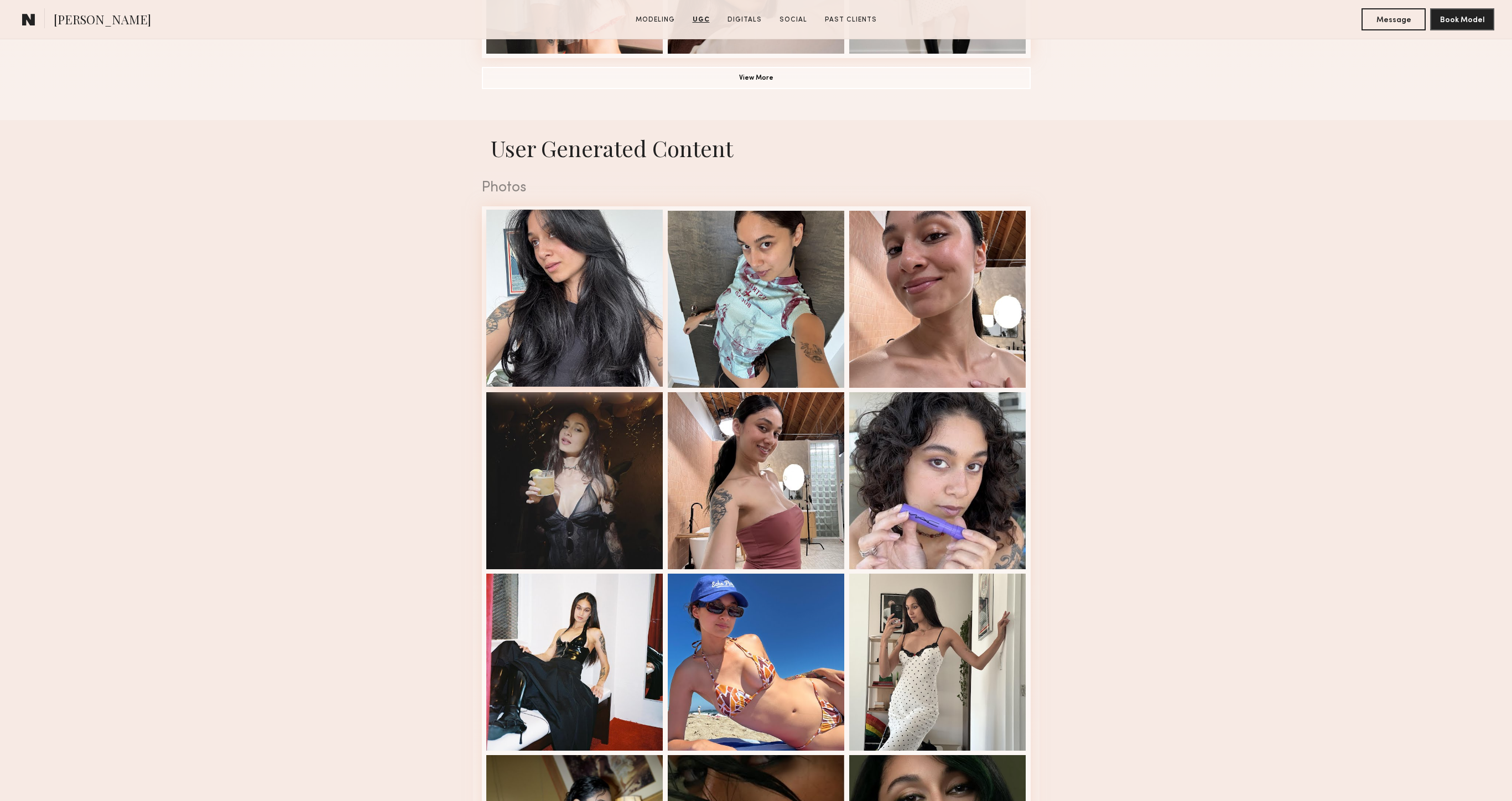
click at [567, 288] on div at bounding box center [575, 299] width 177 height 177
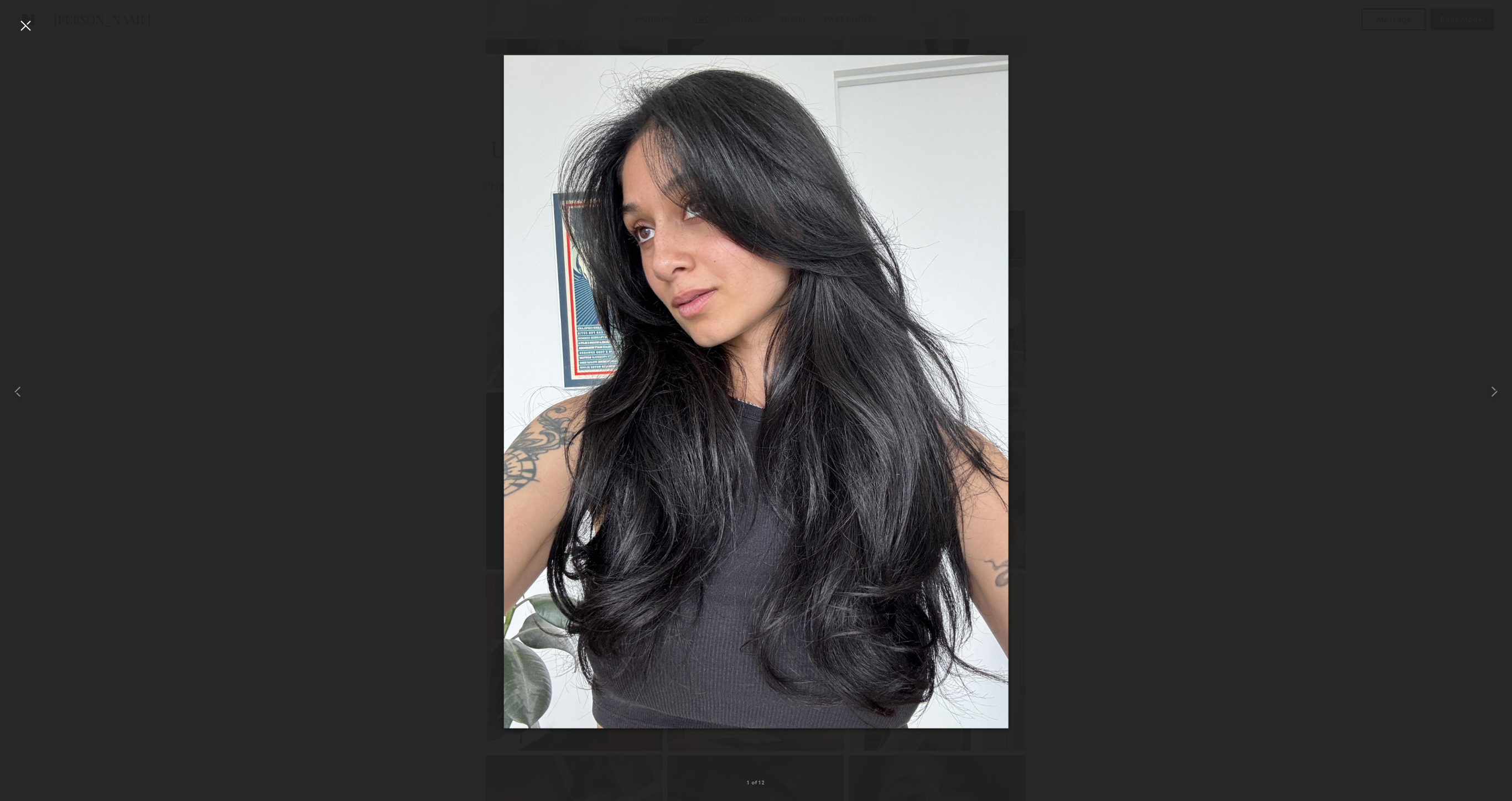
click at [33, 27] on div at bounding box center [25, 25] width 17 height 17
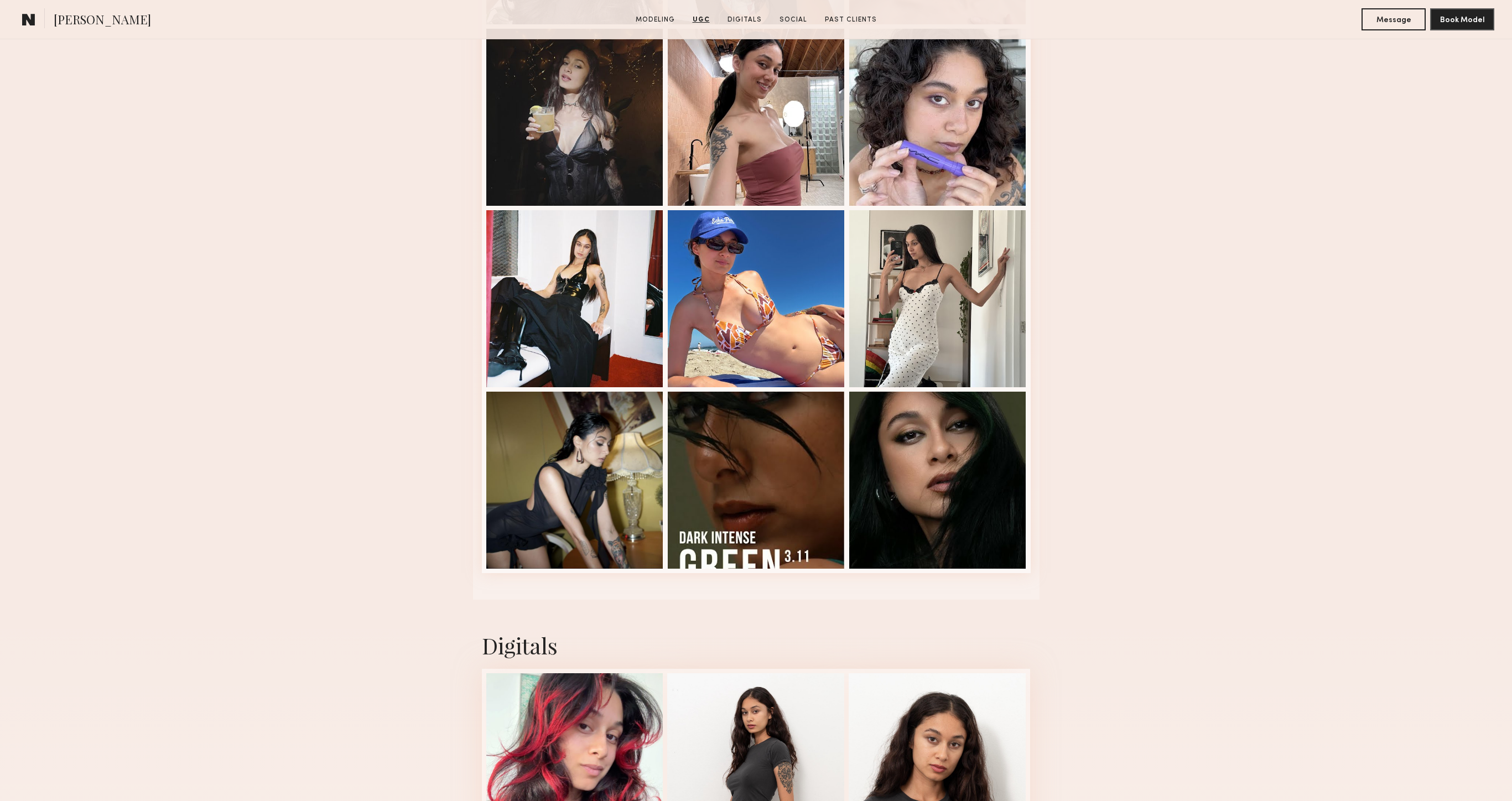
scroll to position [1606, 0]
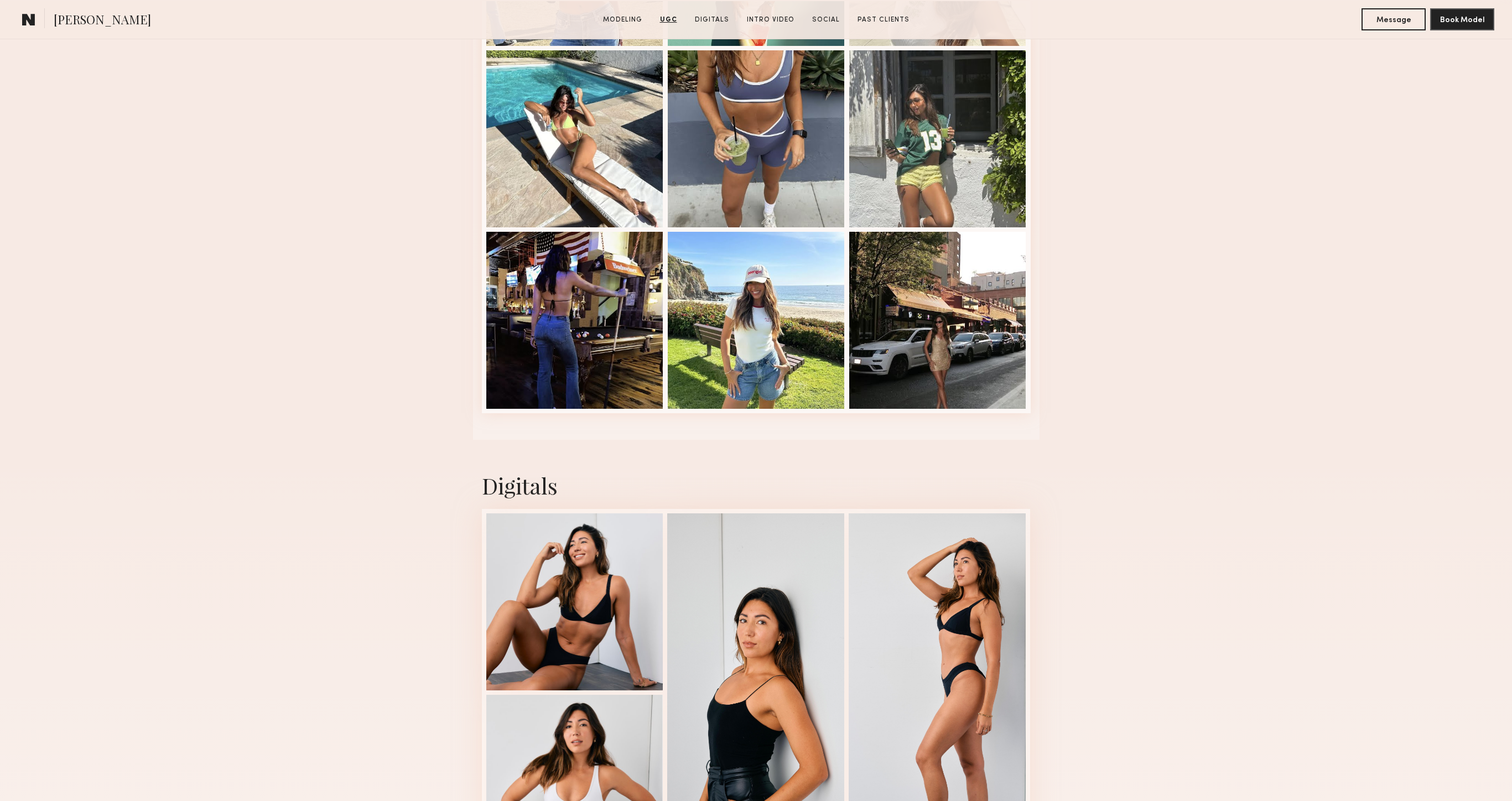
scroll to position [2781, 0]
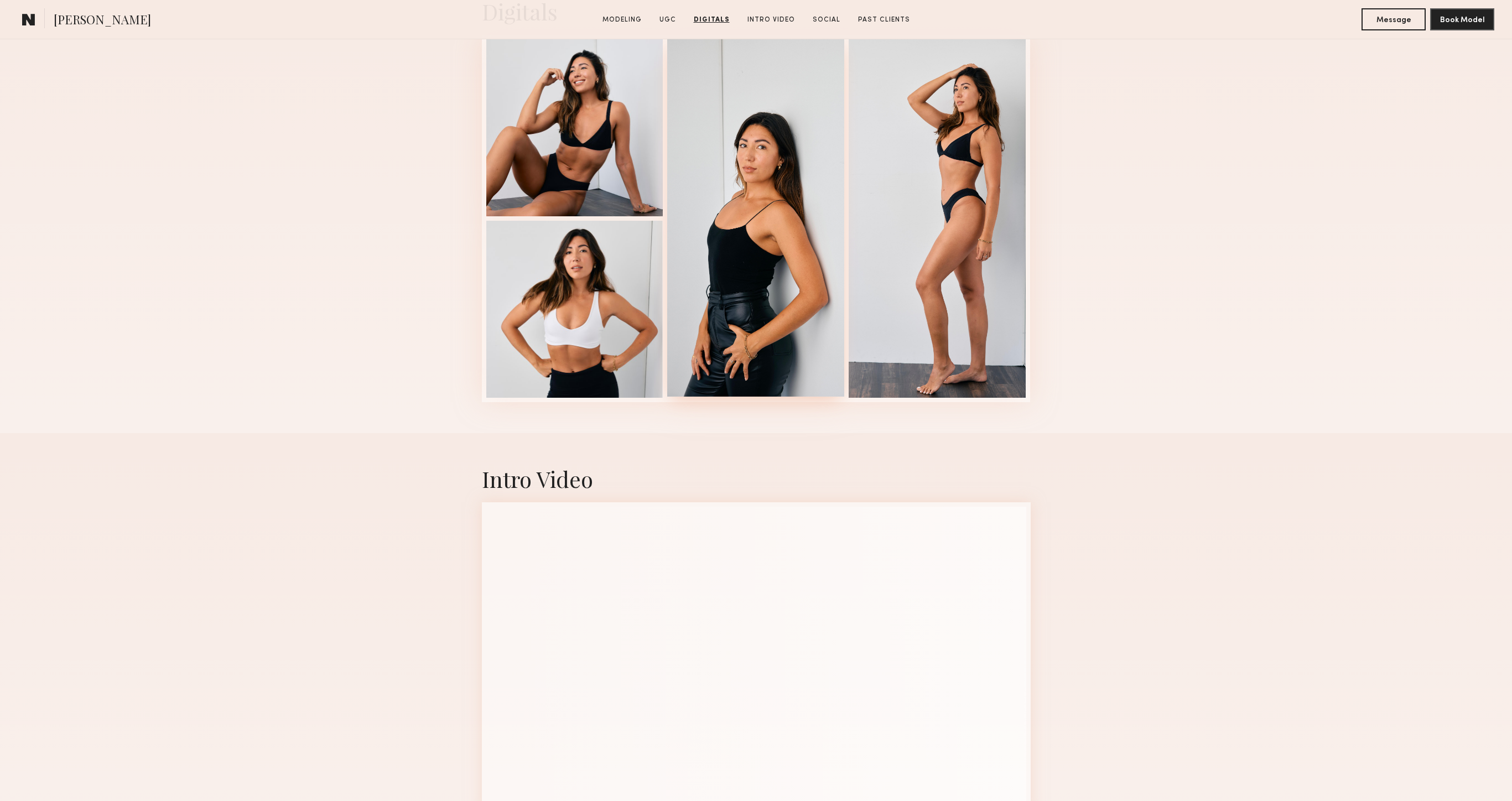
click at [774, 217] on div at bounding box center [756, 217] width 177 height 358
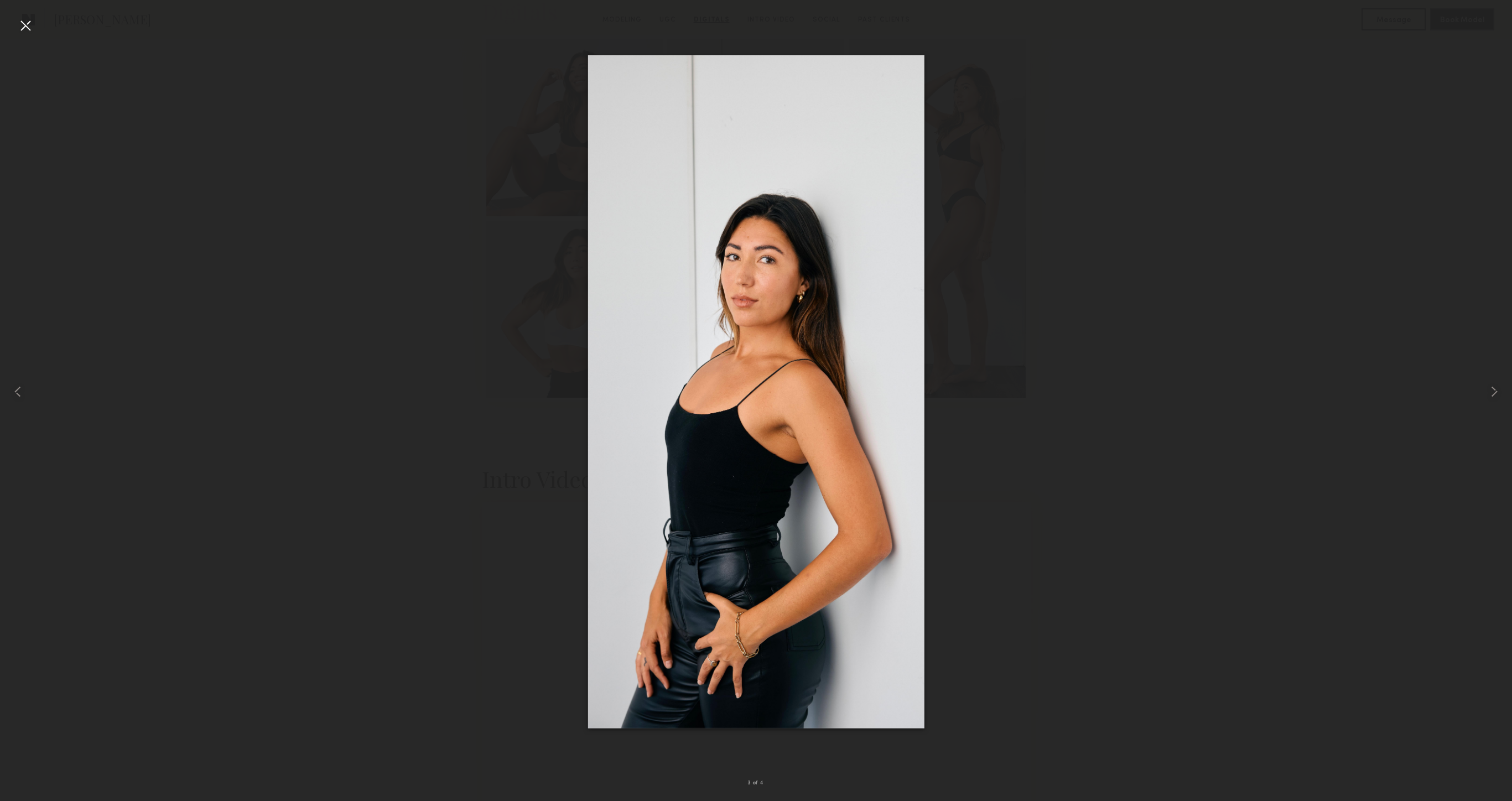
click at [30, 25] on div at bounding box center [25, 25] width 17 height 17
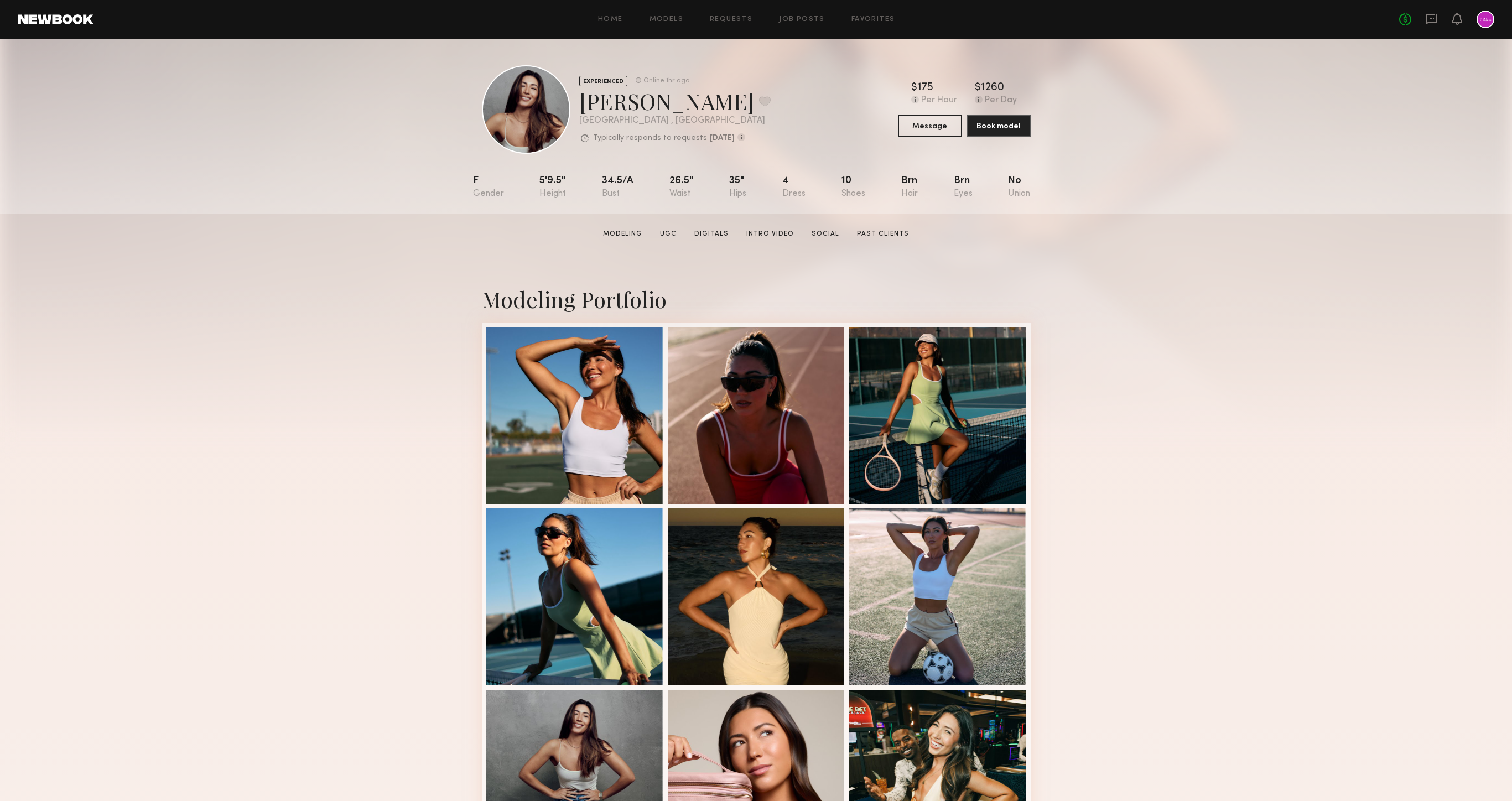
scroll to position [380, 0]
